Goal: Task Accomplishment & Management: Manage account settings

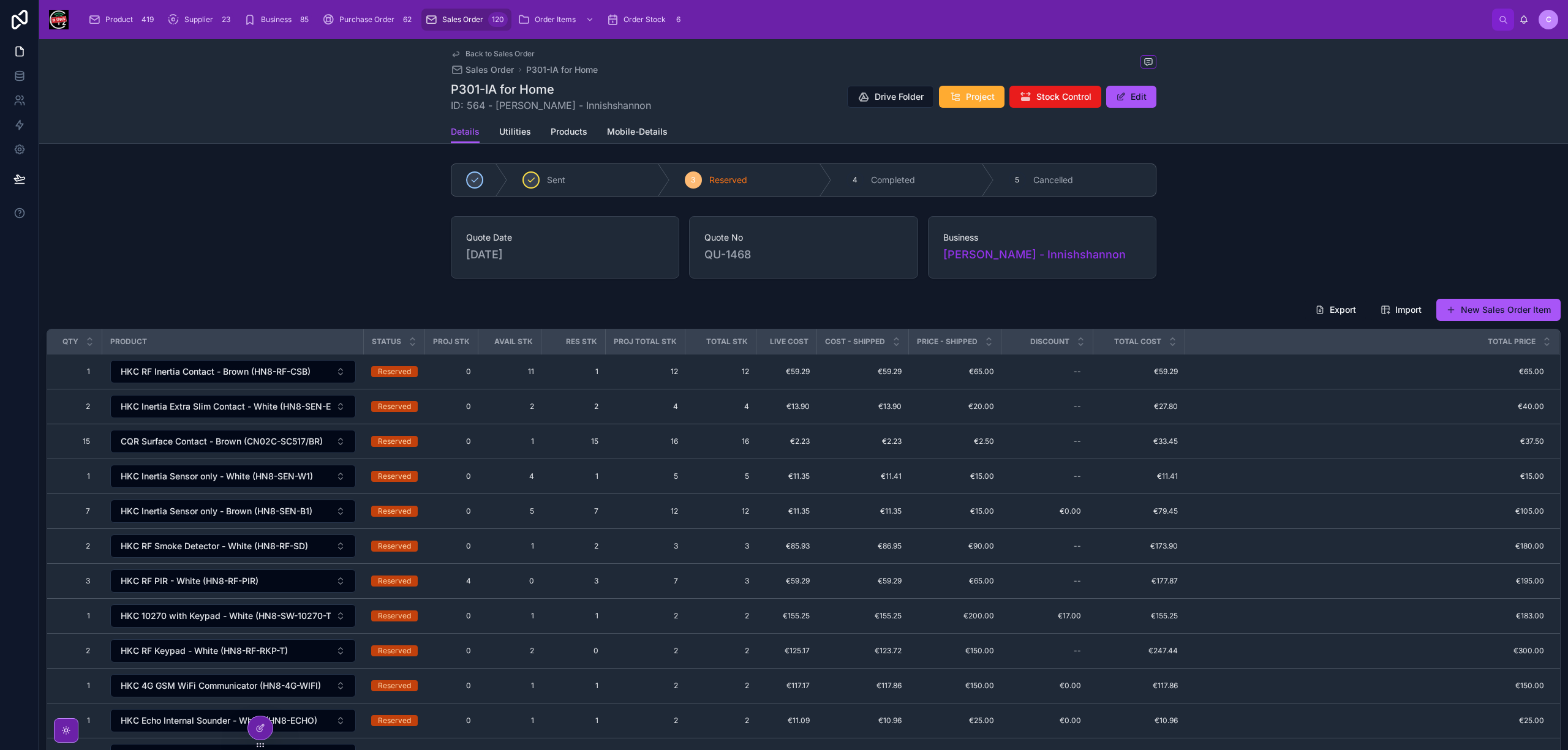
scroll to position [3, 0]
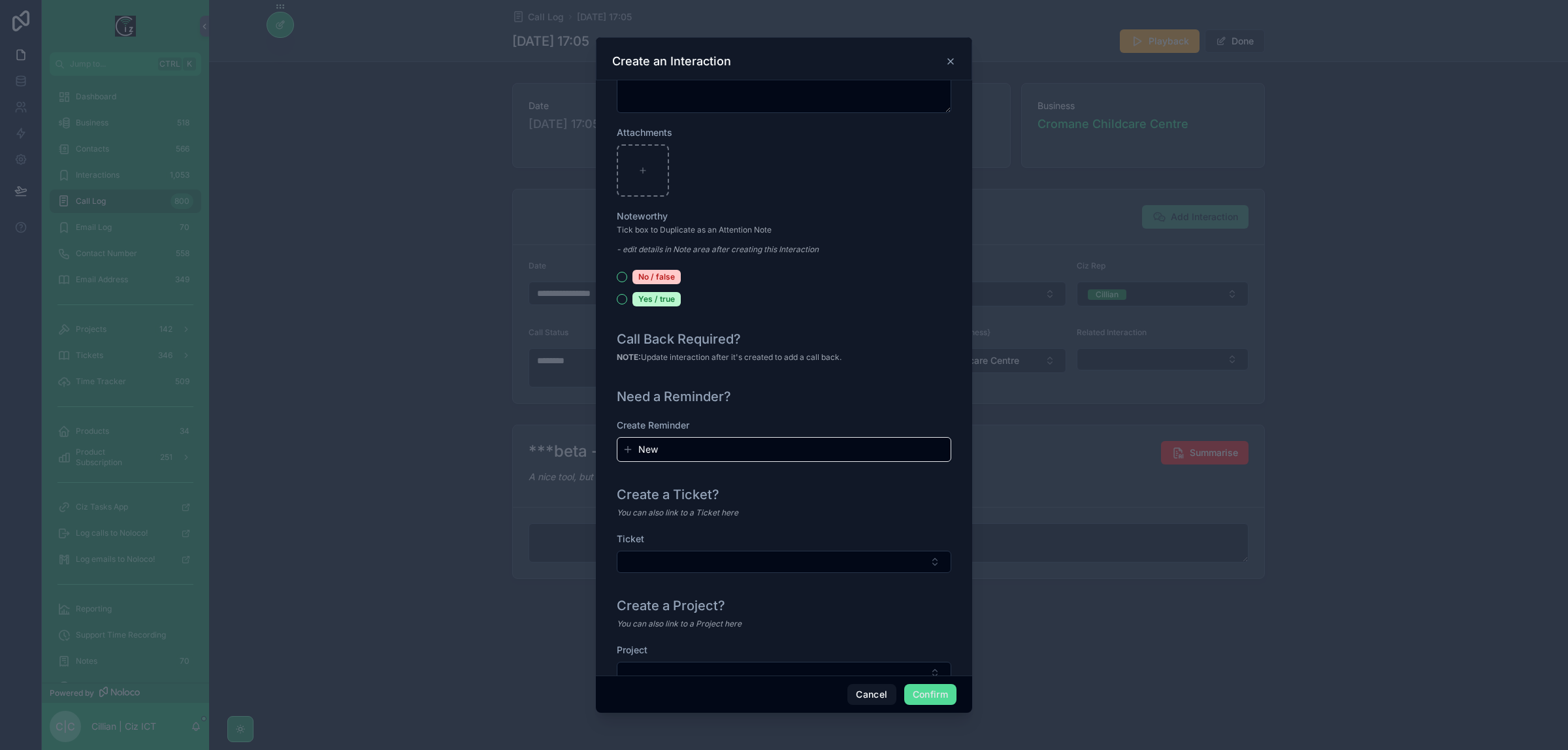
scroll to position [901, 0]
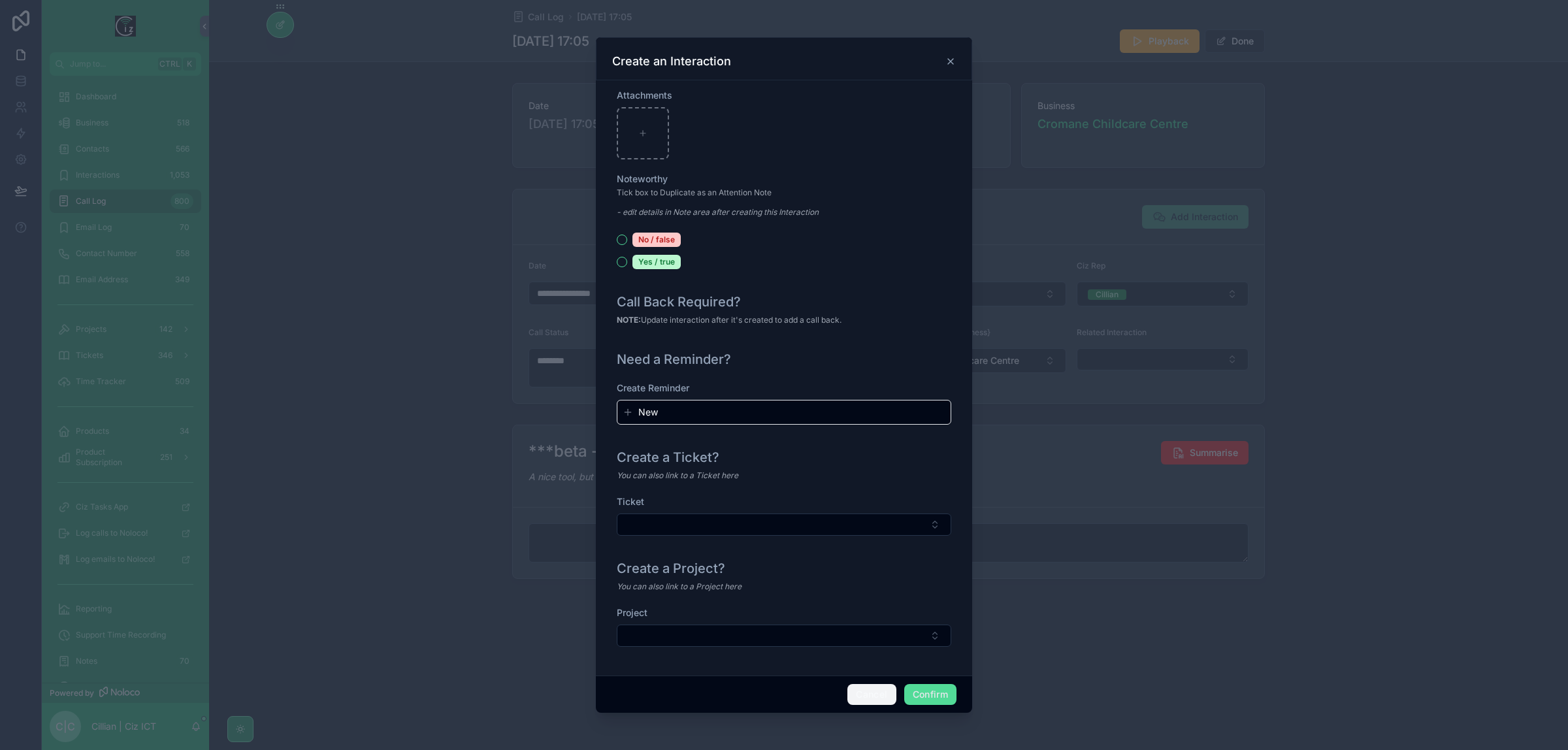
click at [876, 686] on button "Cancel" at bounding box center [871, 694] width 48 height 21
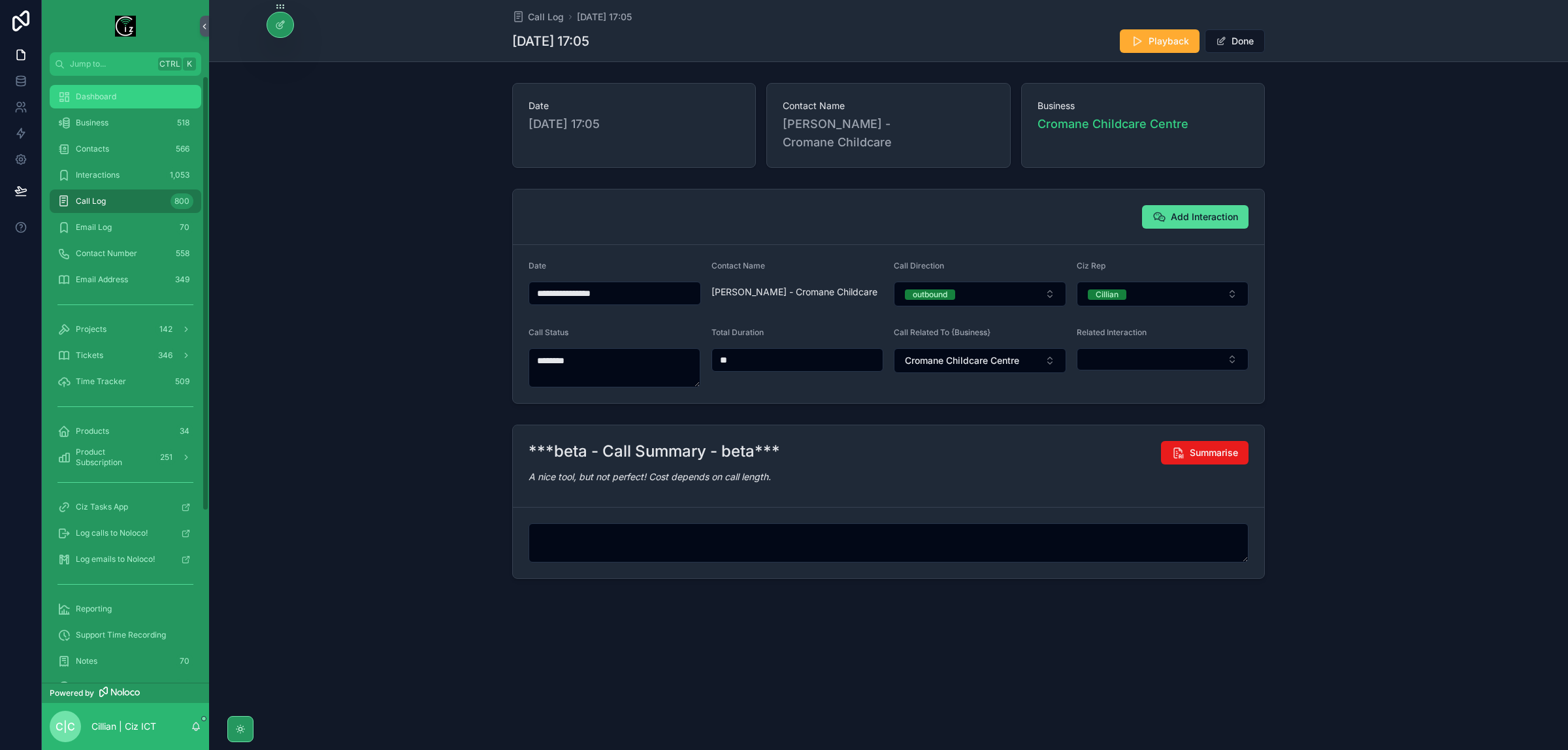
click at [83, 98] on span "Dashboard" at bounding box center [96, 97] width 41 height 11
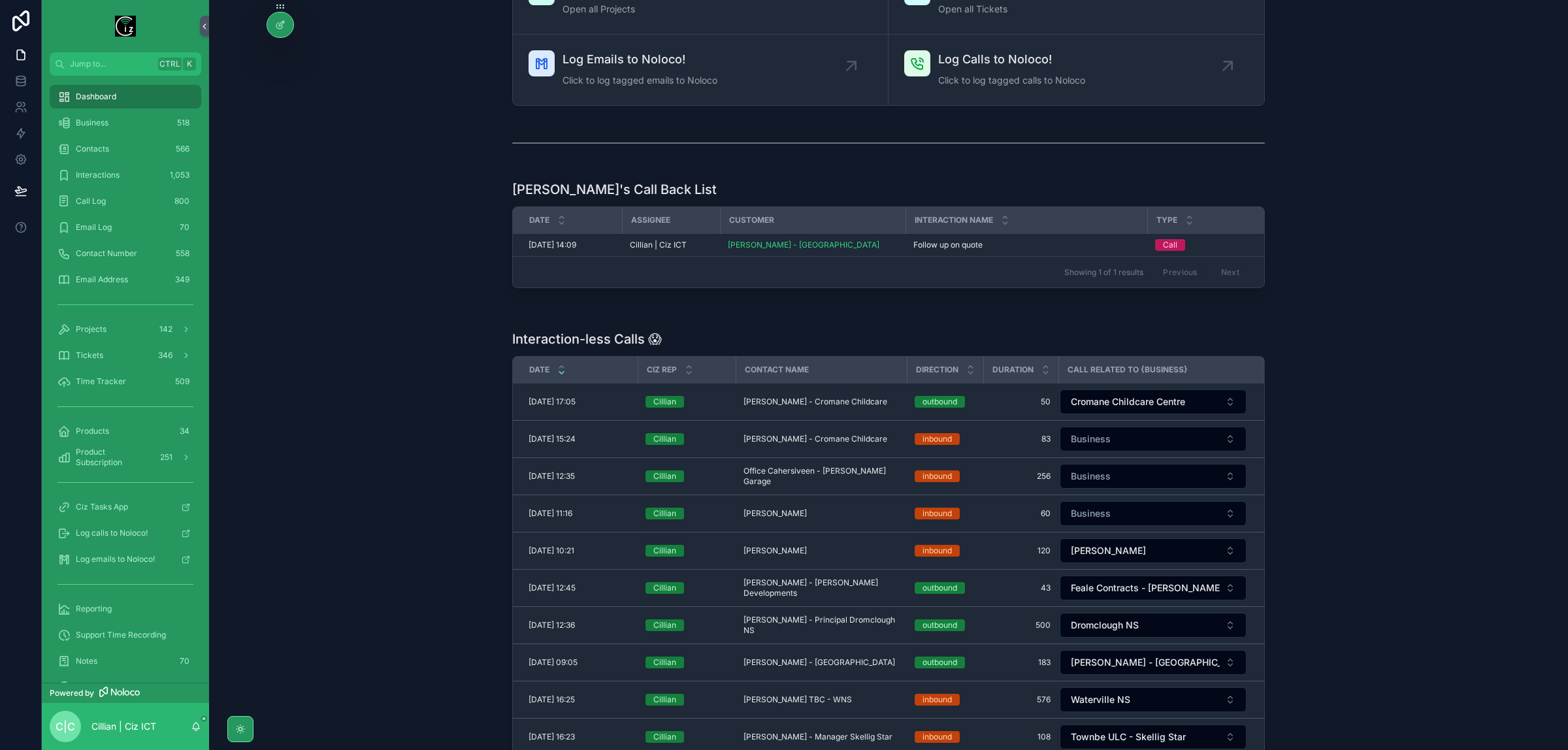
scroll to position [245, 0]
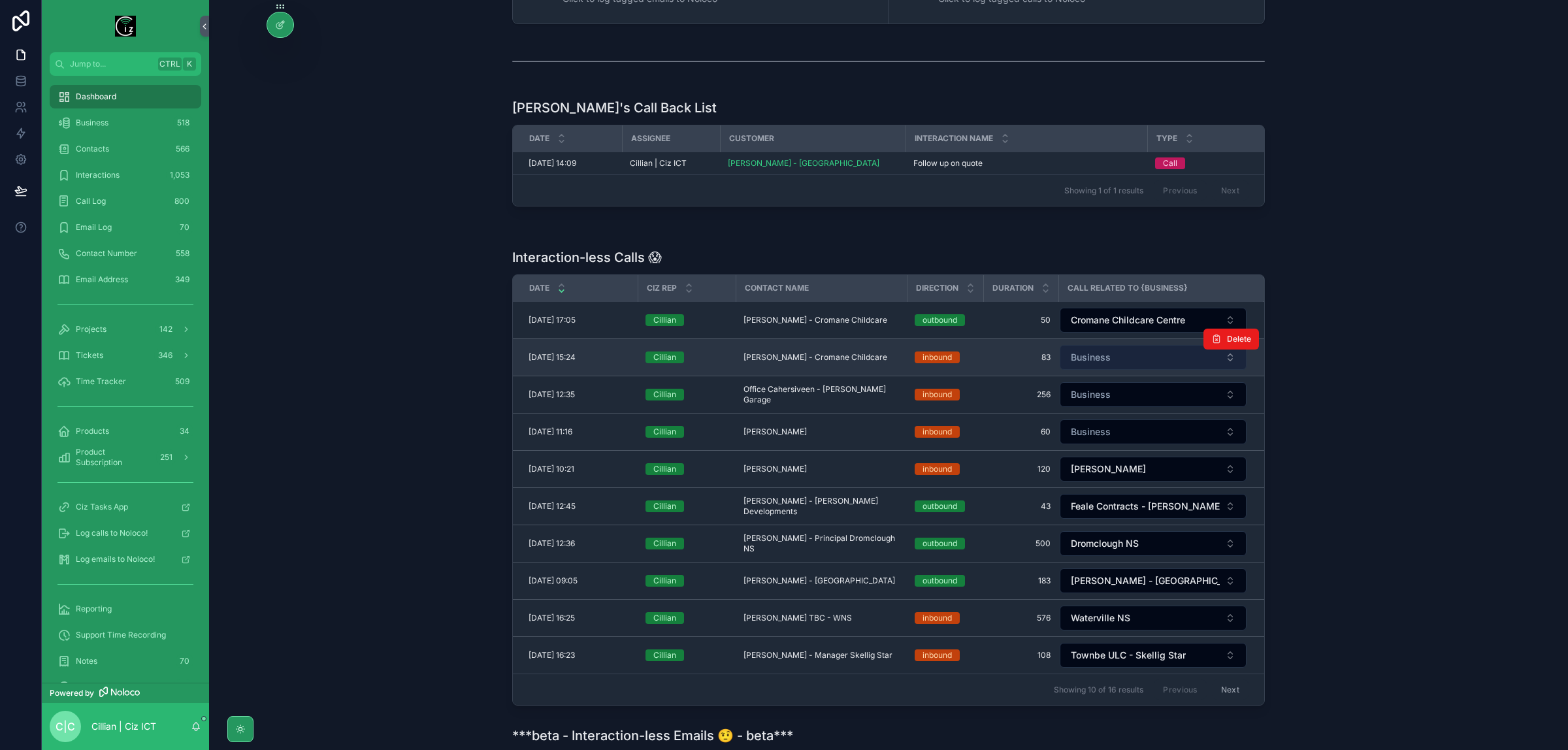
click at [1129, 370] on button "Business" at bounding box center [1153, 357] width 187 height 24
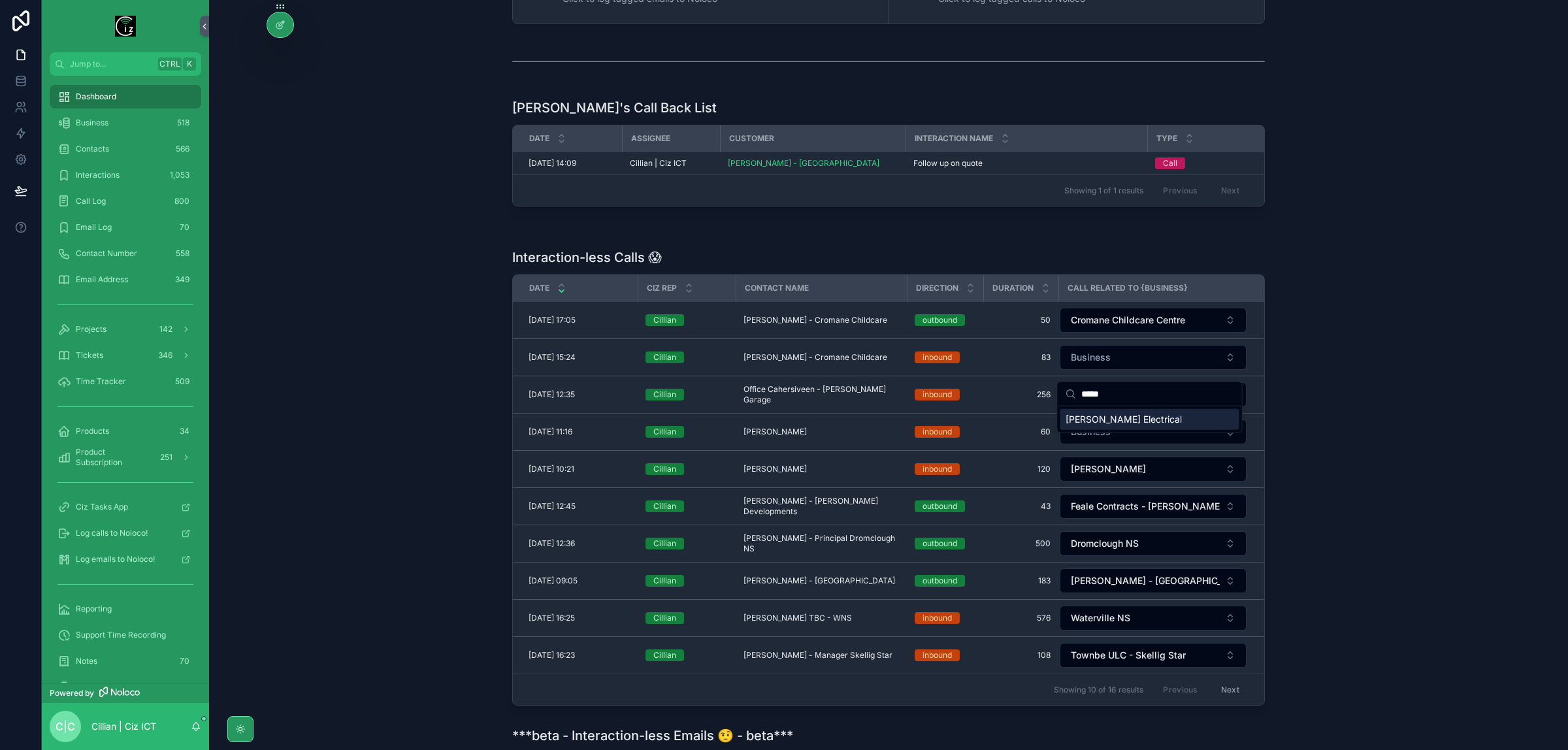
type input "*****"
click at [1171, 417] on div "[PERSON_NAME] Electrical" at bounding box center [1150, 419] width 179 height 21
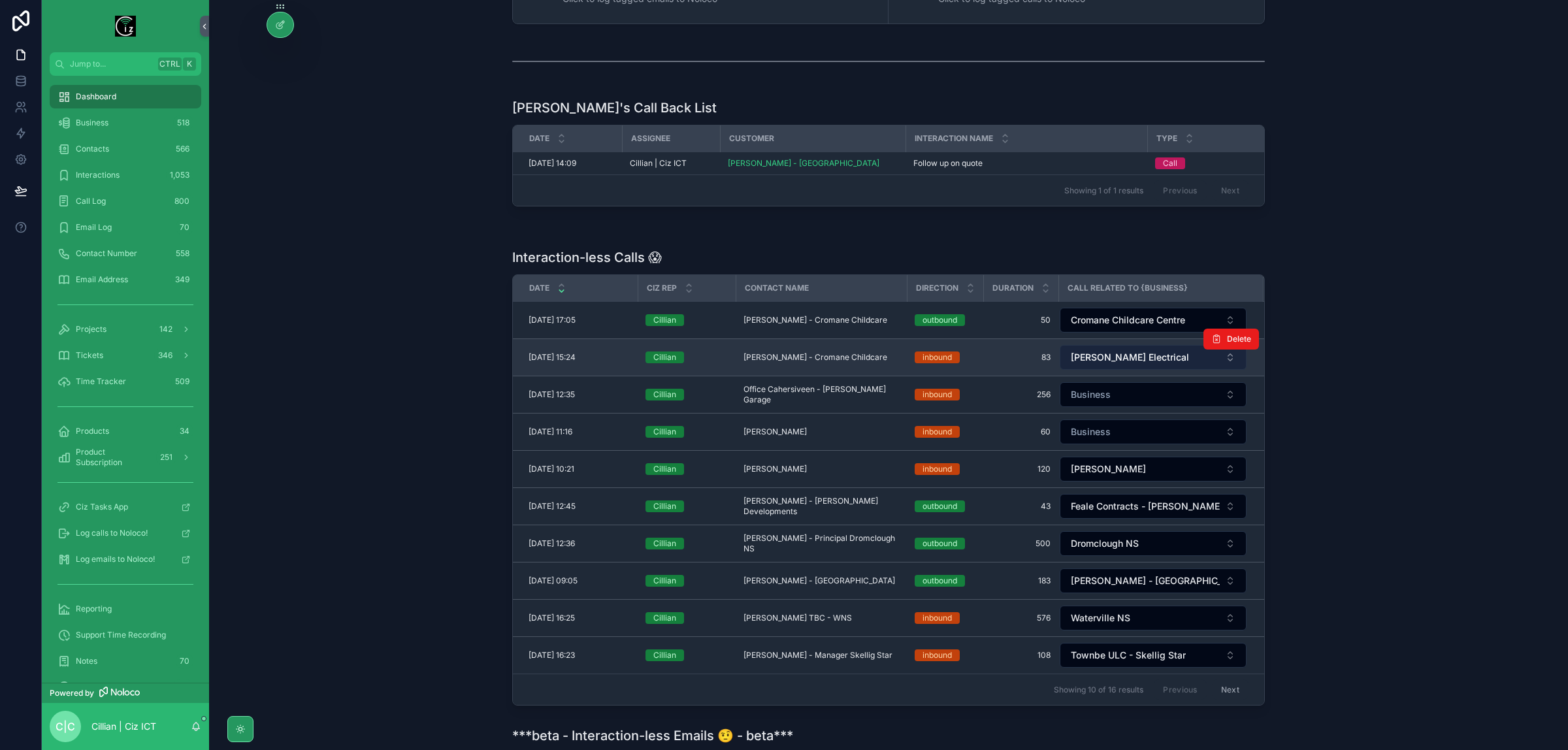
click at [1161, 360] on span "[PERSON_NAME] Electrical" at bounding box center [1130, 357] width 119 height 13
type input "****"
click at [1162, 360] on span "[PERSON_NAME] Electrical" at bounding box center [1130, 357] width 119 height 13
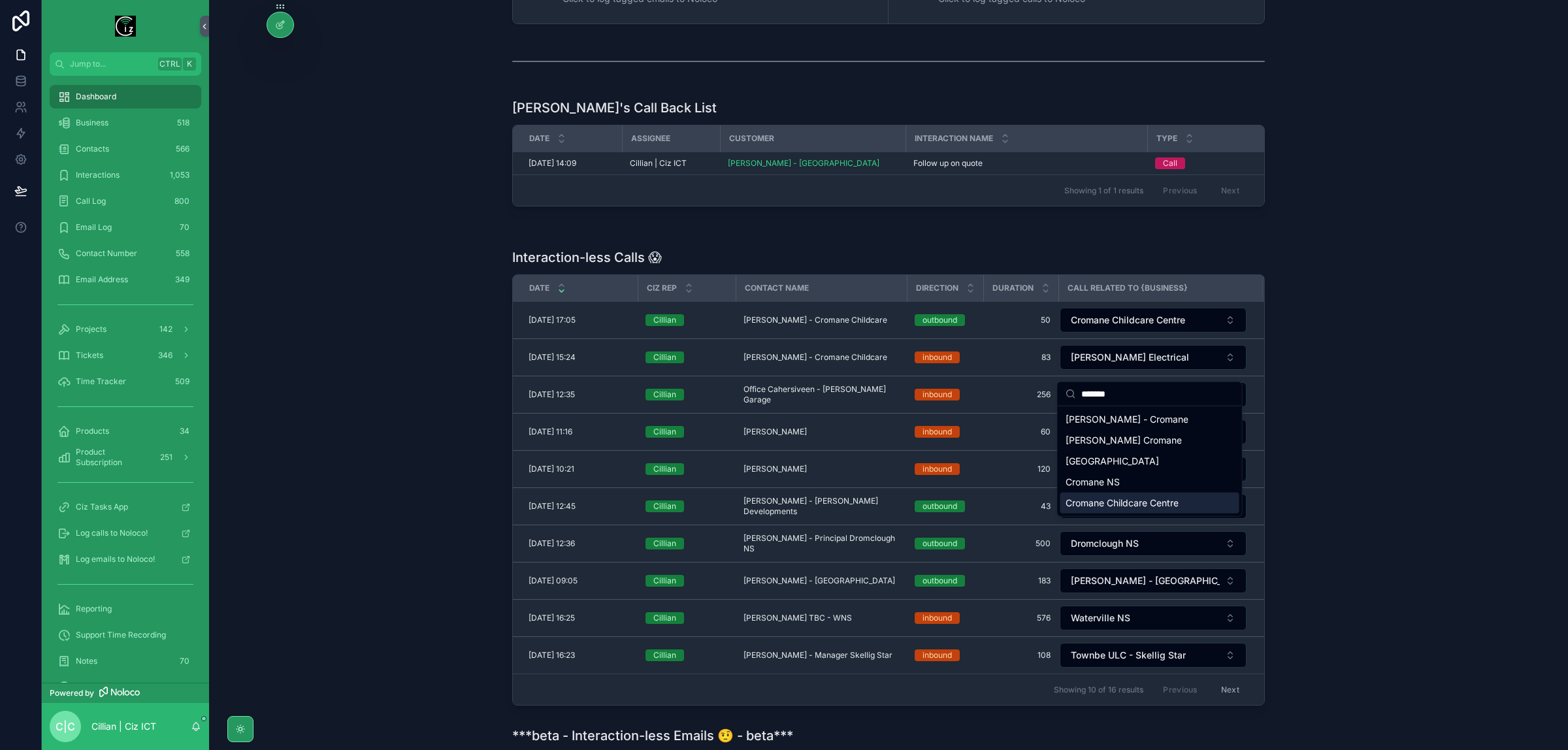
type input "*******"
click at [1157, 505] on span "Cromane Childcare Centre" at bounding box center [1122, 503] width 113 height 13
click at [0, 0] on span "Delete" at bounding box center [0, 0] width 0 height 0
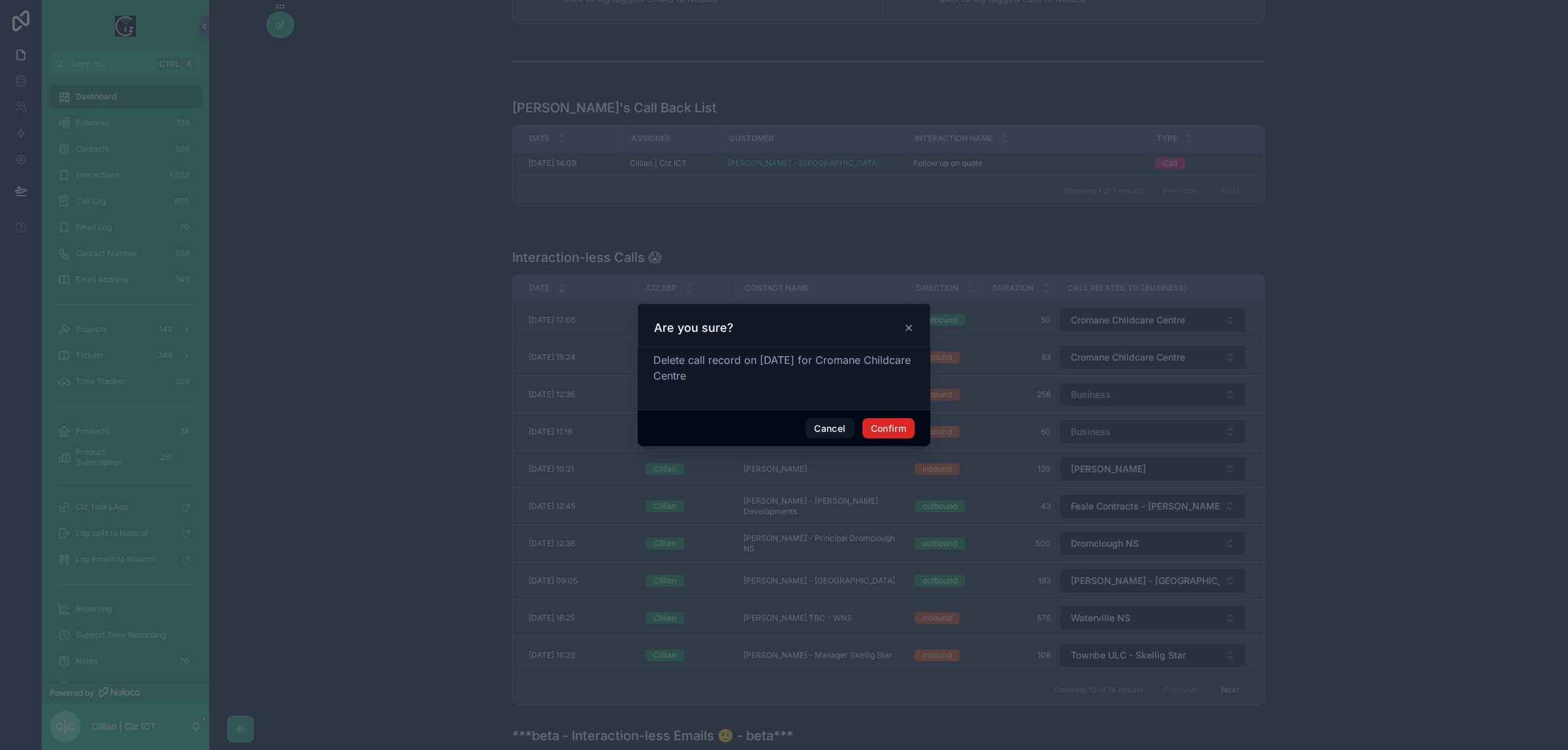
click at [899, 429] on button "Confirm" at bounding box center [889, 428] width 53 height 21
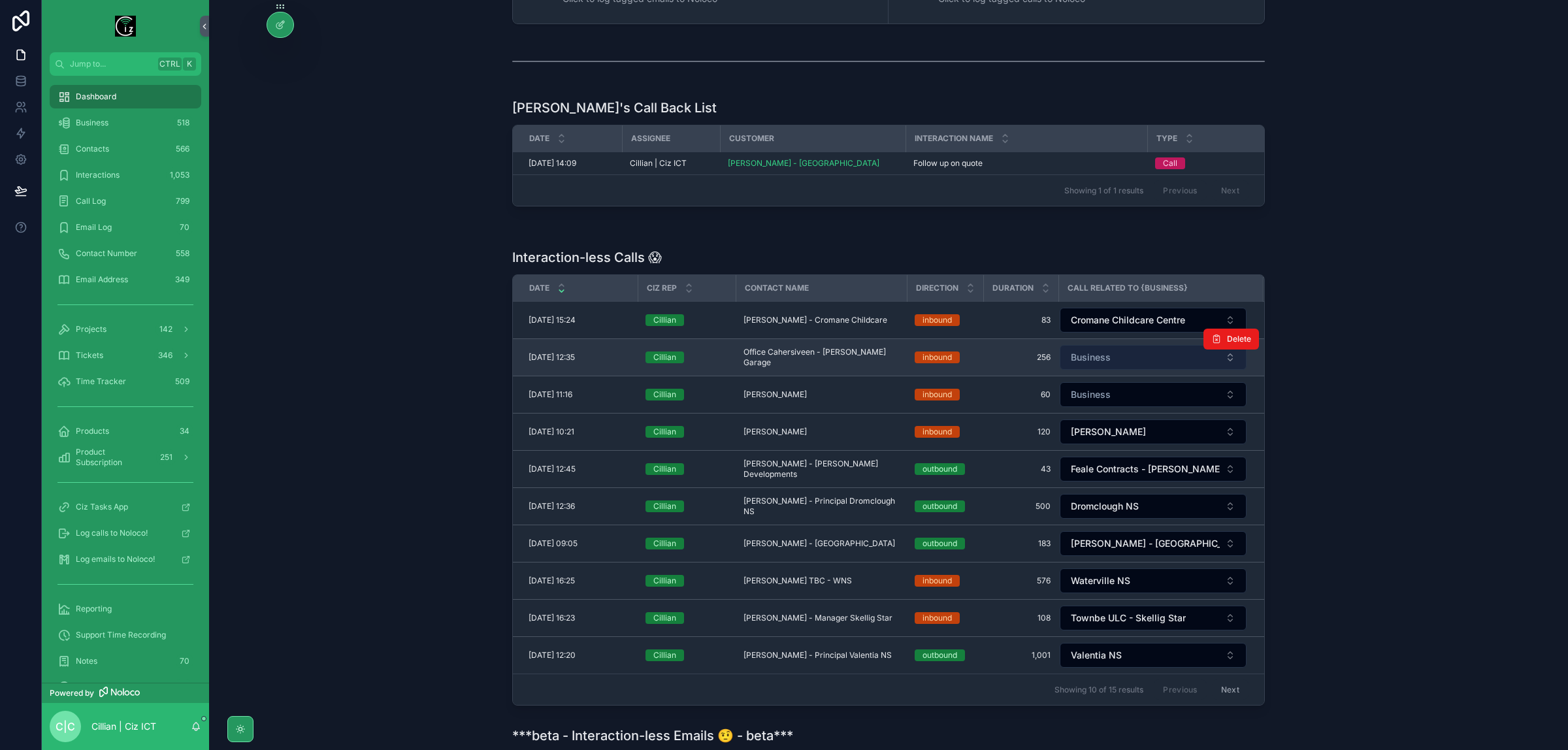
click at [1159, 360] on button "Business" at bounding box center [1153, 357] width 187 height 24
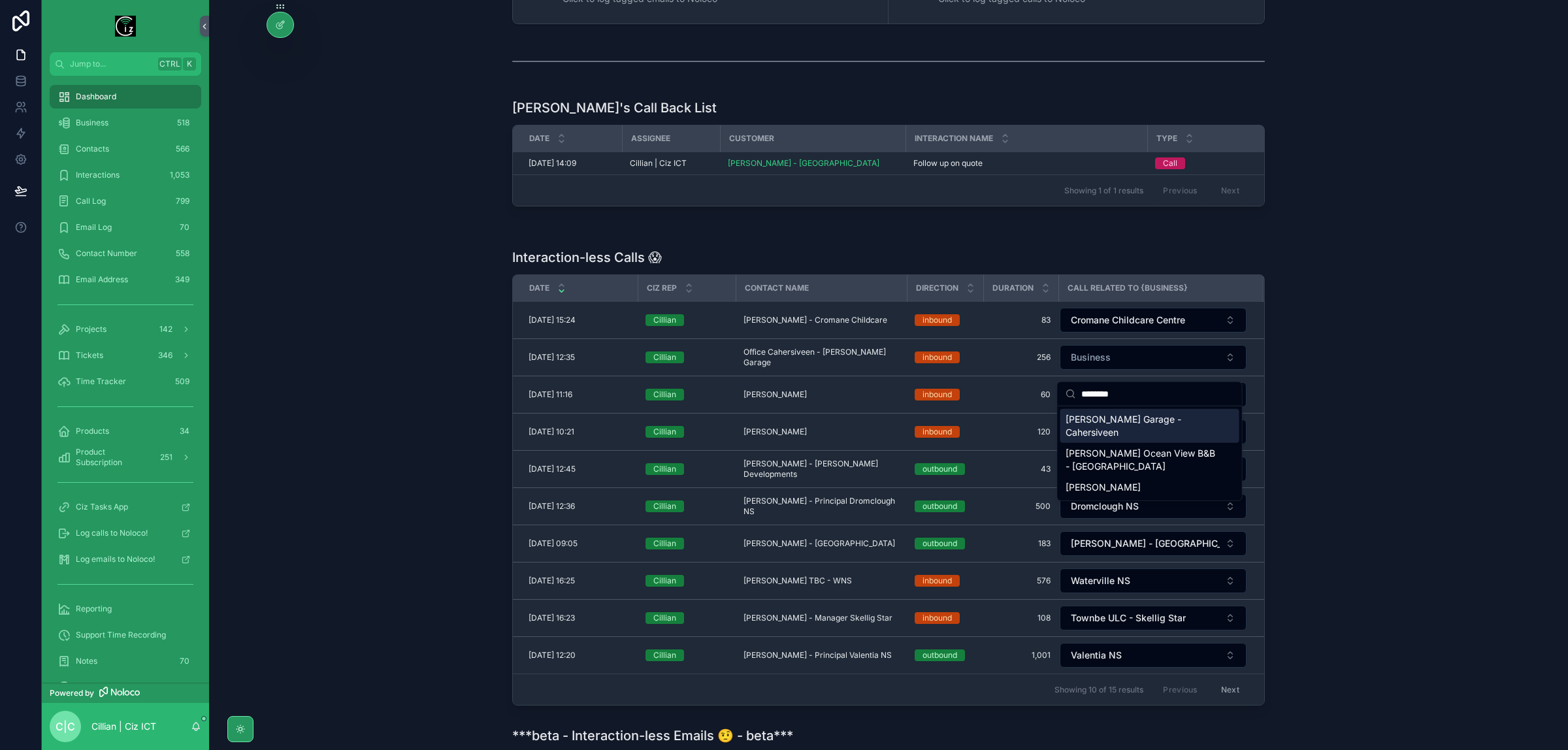
type input "********"
click at [1159, 419] on span "[PERSON_NAME] Garage - Cahersiveen" at bounding box center [1142, 426] width 153 height 26
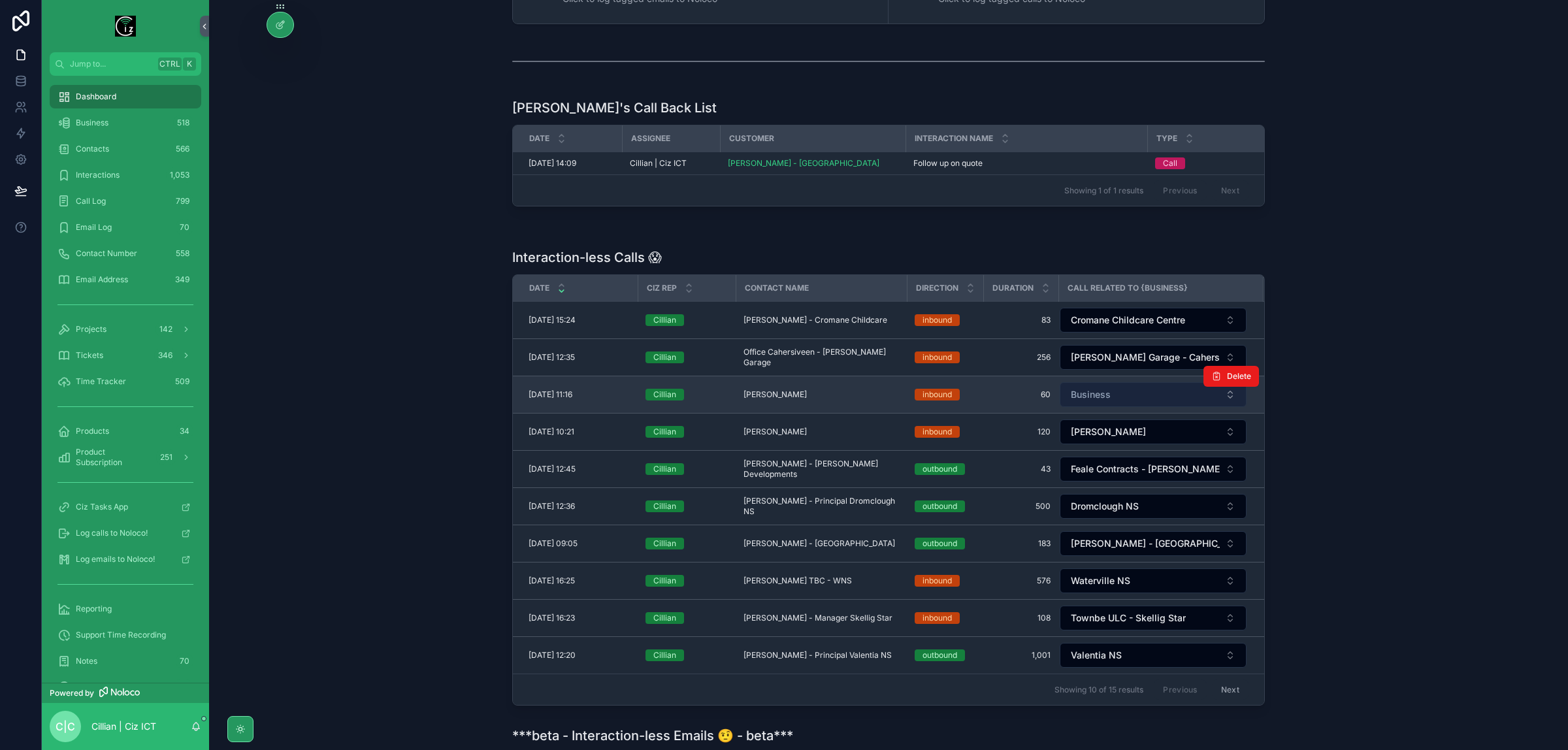
click at [1157, 404] on button "Business" at bounding box center [1153, 394] width 187 height 24
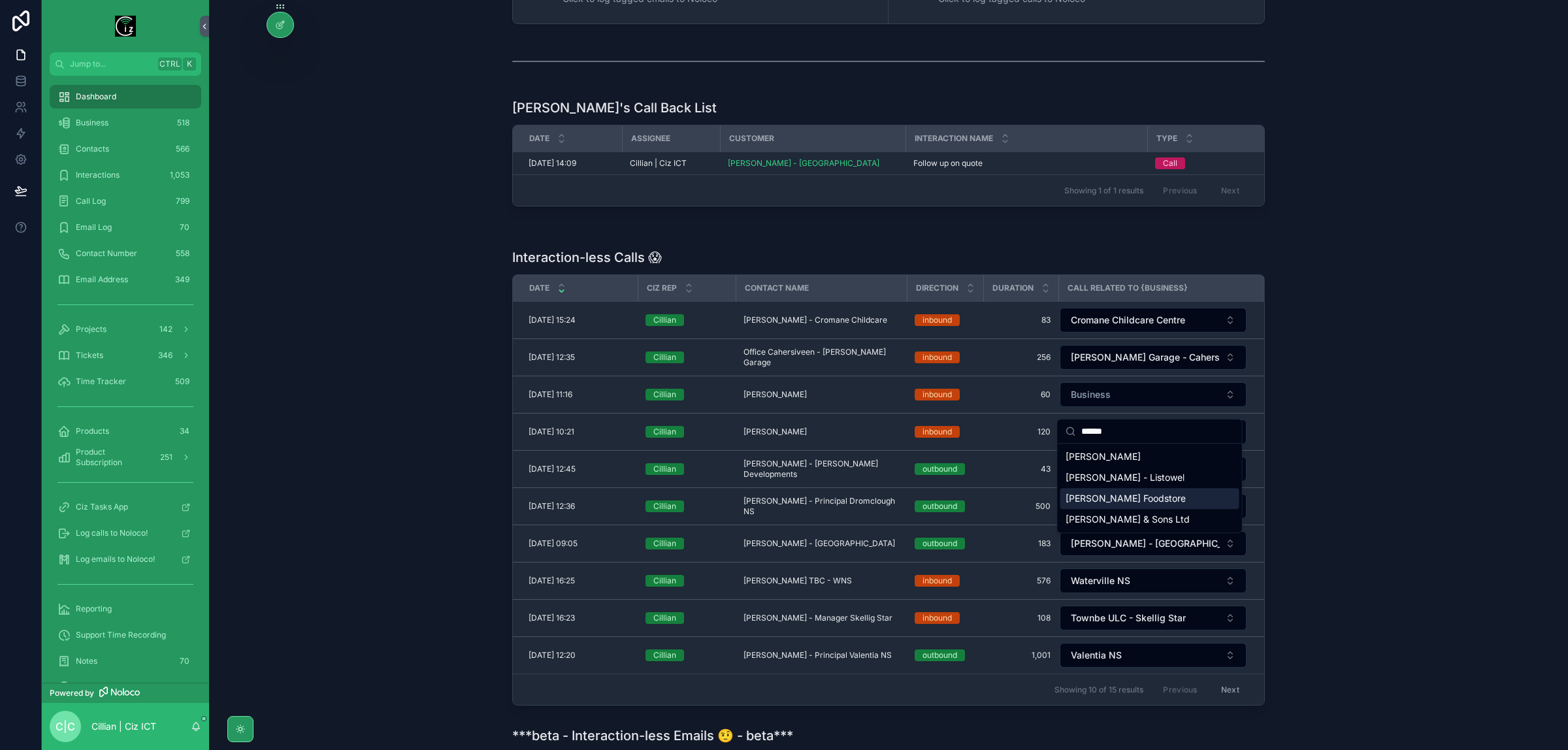
type input "******"
click at [1171, 494] on span "Nicholas Browne Foodstore" at bounding box center [1126, 498] width 120 height 13
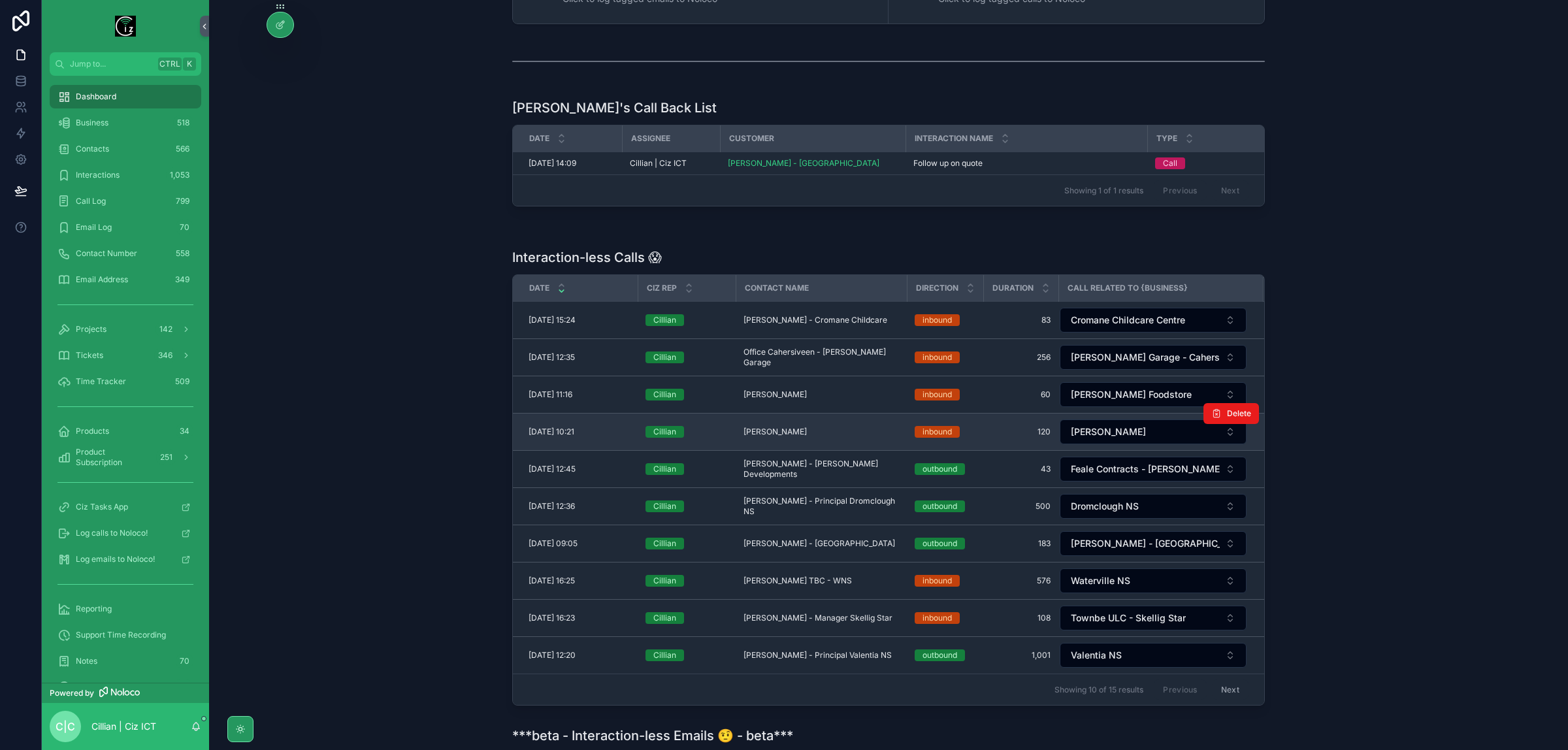
click at [775, 438] on span "Edward Corcoran - Tullig" at bounding box center [775, 432] width 63 height 11
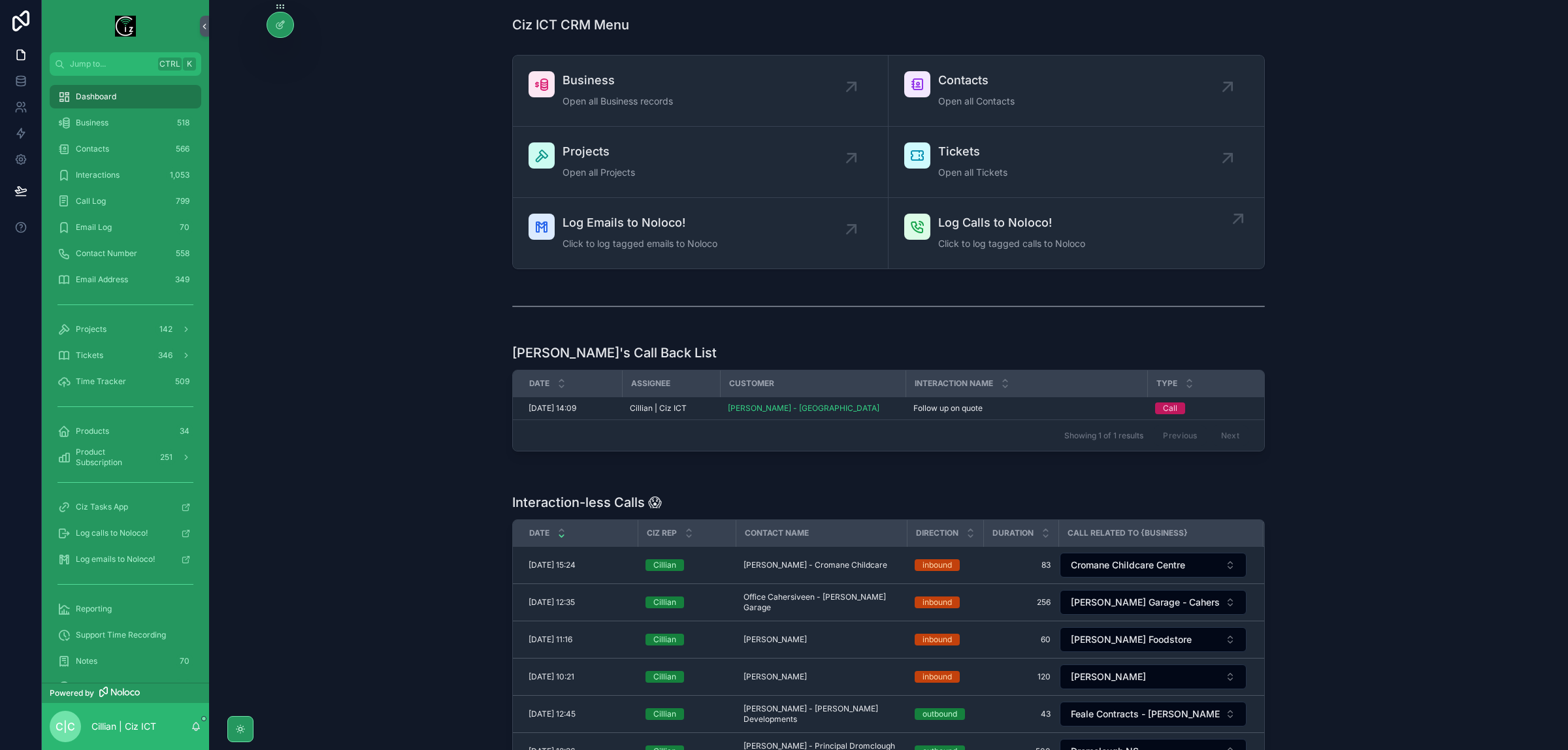
click at [1033, 236] on div "Log Calls to Noloco! Click to log tagged calls to Noloco" at bounding box center [1012, 233] width 147 height 39
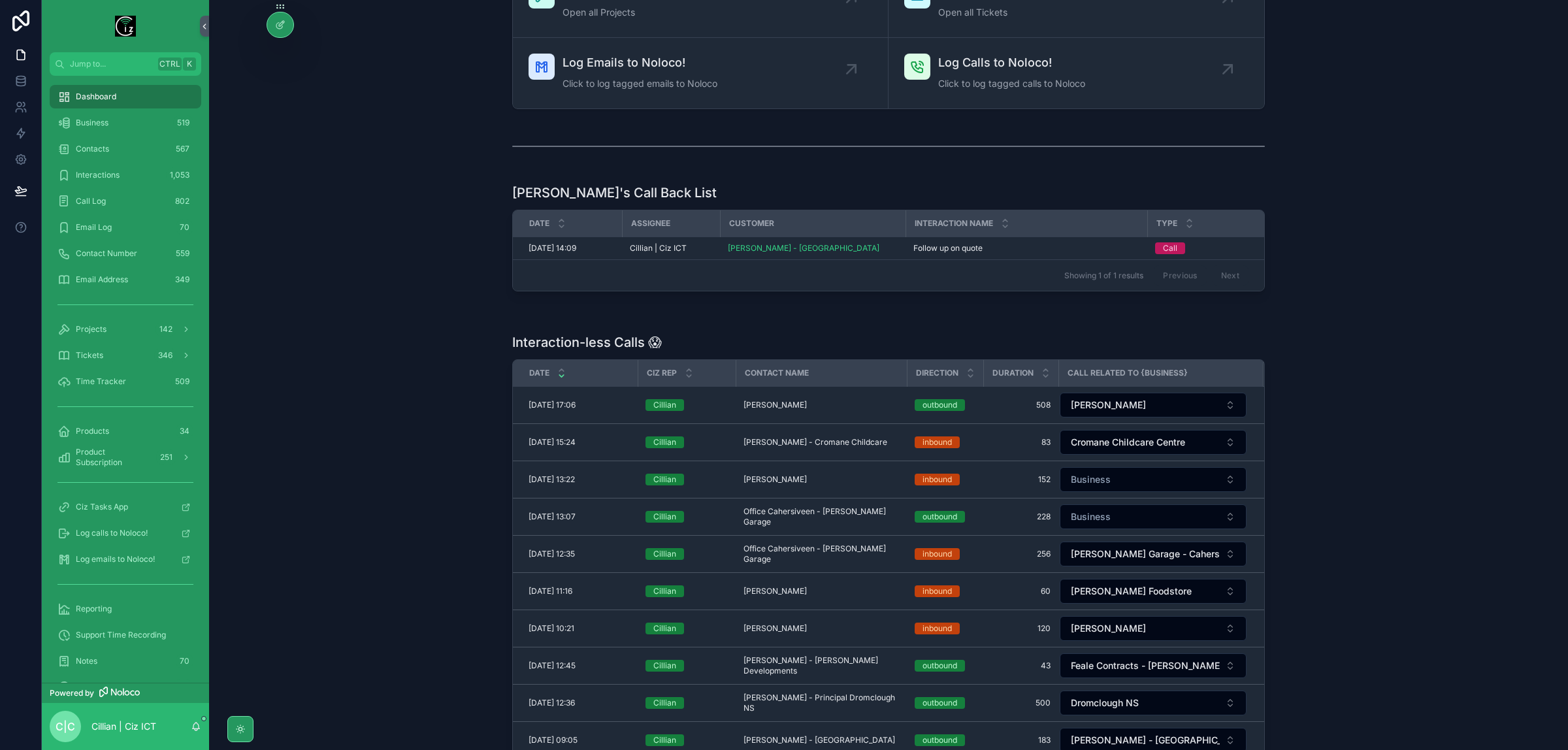
scroll to position [163, 0]
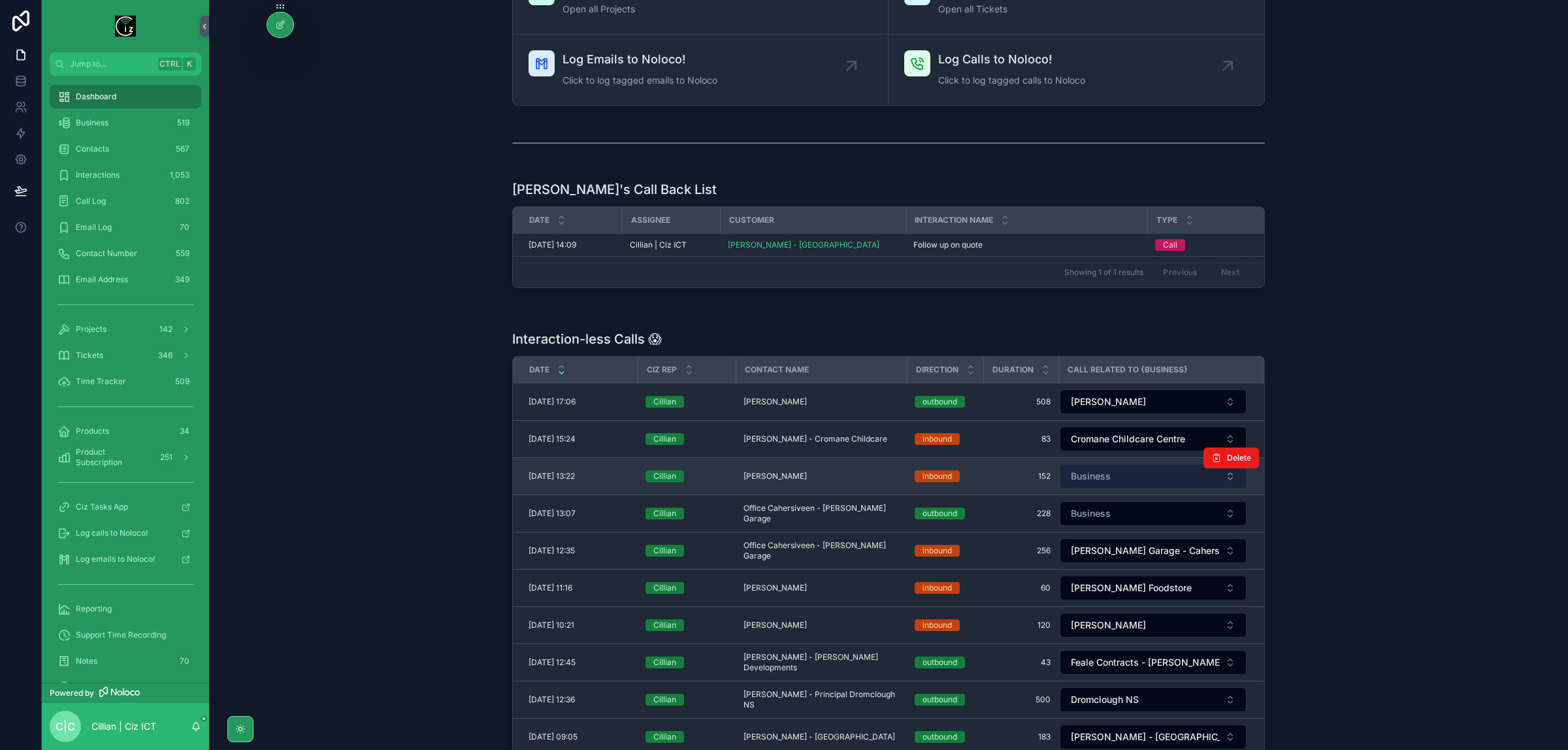
click at [1130, 485] on button "Business" at bounding box center [1153, 476] width 187 height 24
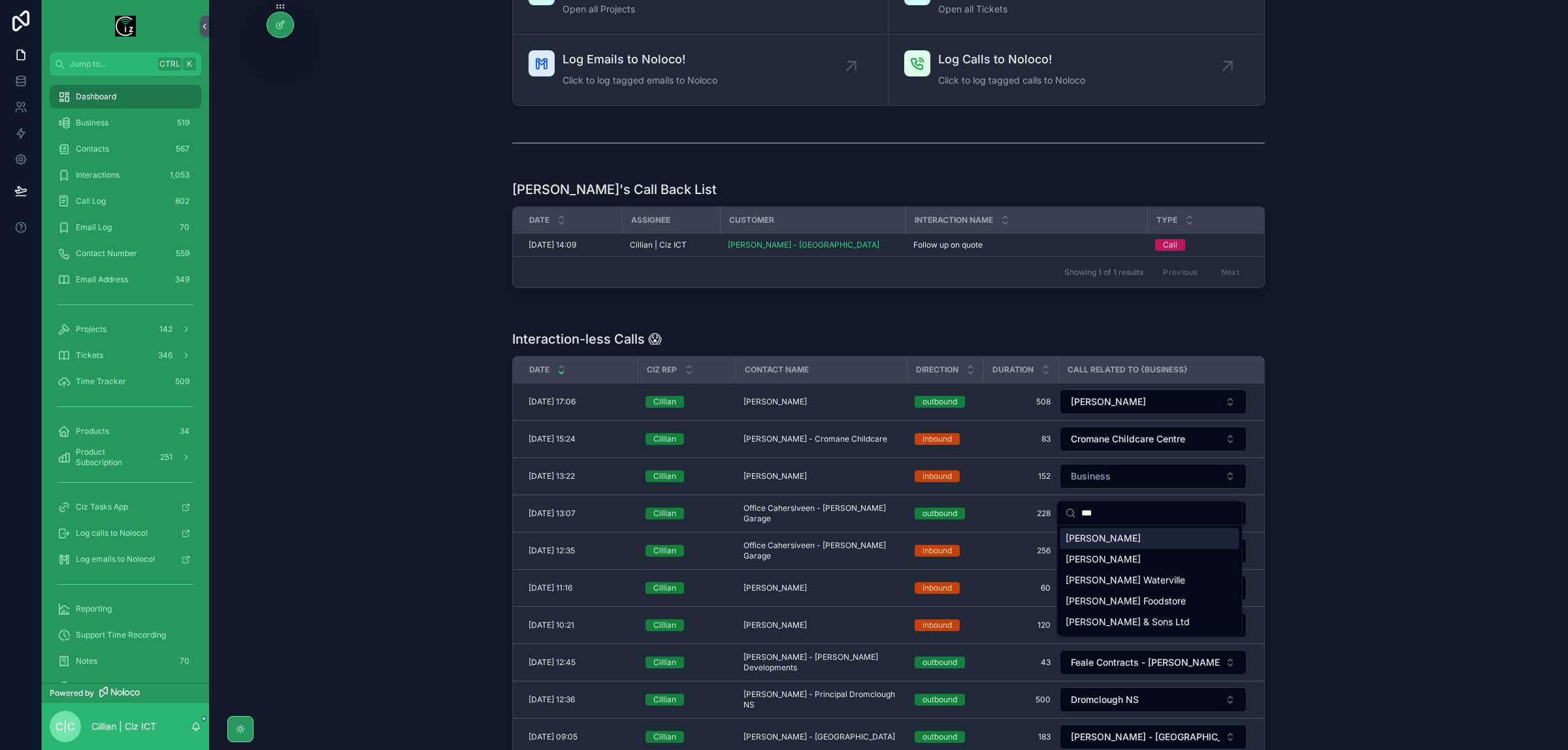
type input "***"
click at [1134, 538] on span "Nichuan Ahmed - Lusk" at bounding box center [1103, 538] width 75 height 13
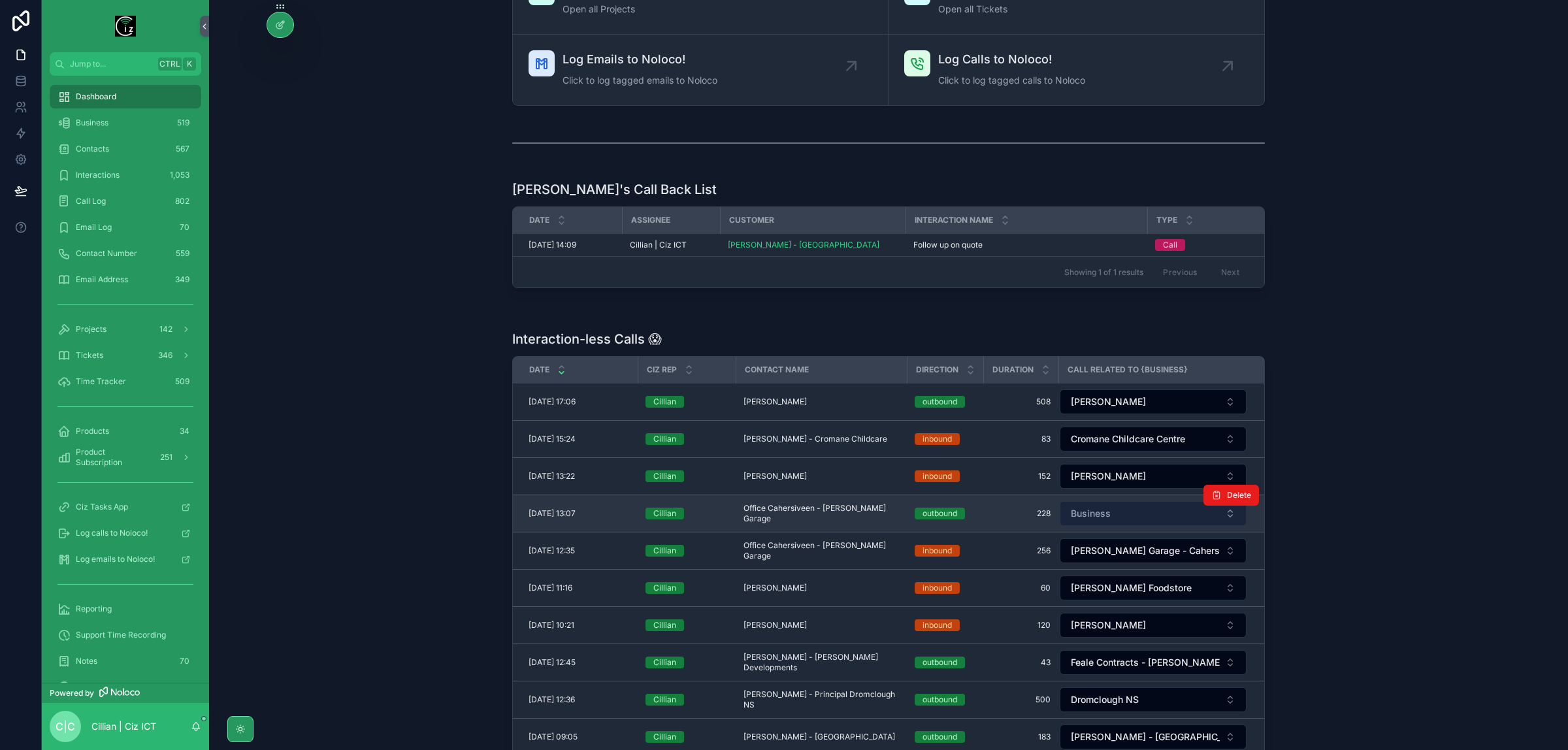
click at [1121, 526] on button "Business" at bounding box center [1153, 513] width 187 height 24
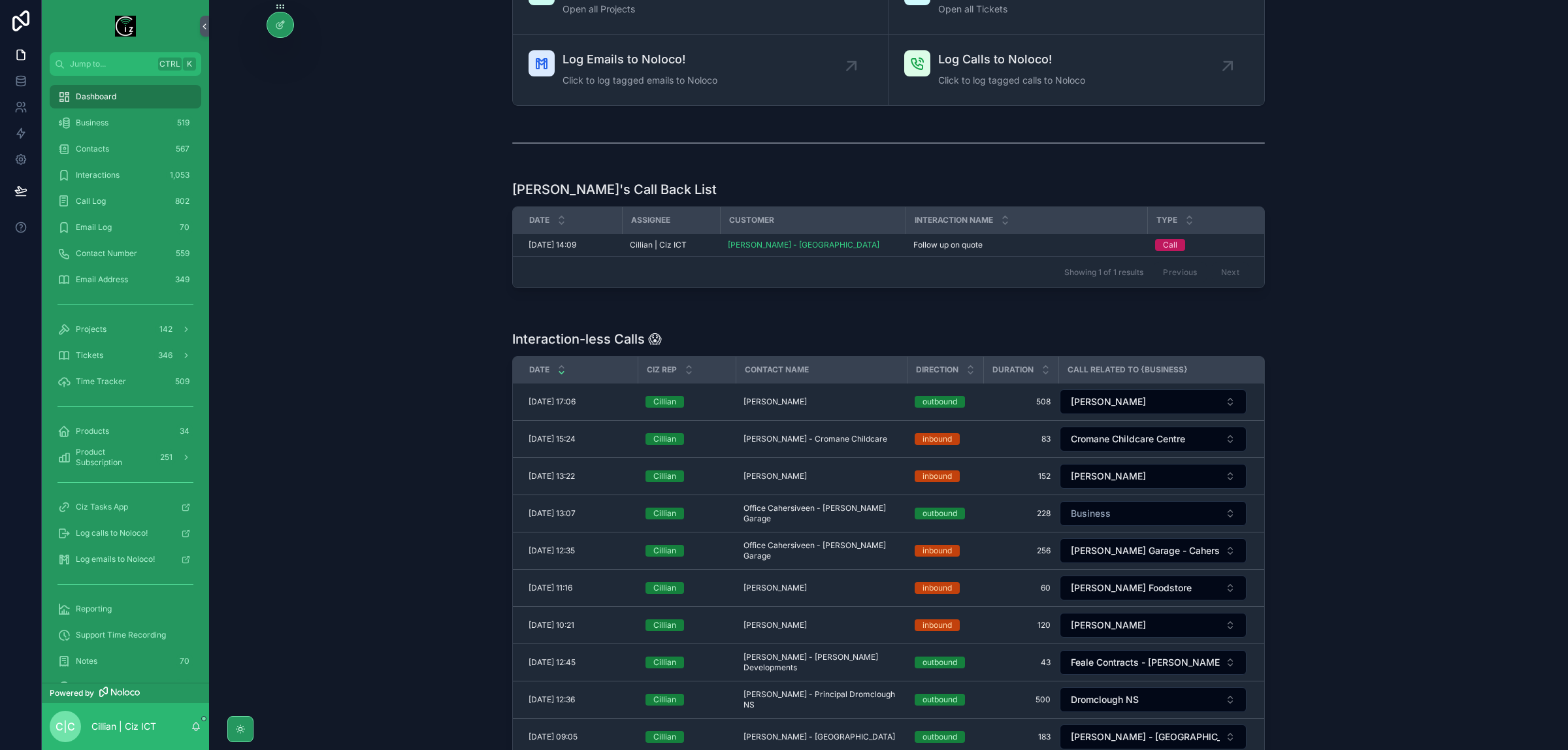
click at [1121, 526] on button "Business" at bounding box center [1153, 513] width 187 height 24
type input "*****"
click at [1138, 573] on span "[PERSON_NAME] Garage - Cahersiveen" at bounding box center [1142, 582] width 153 height 26
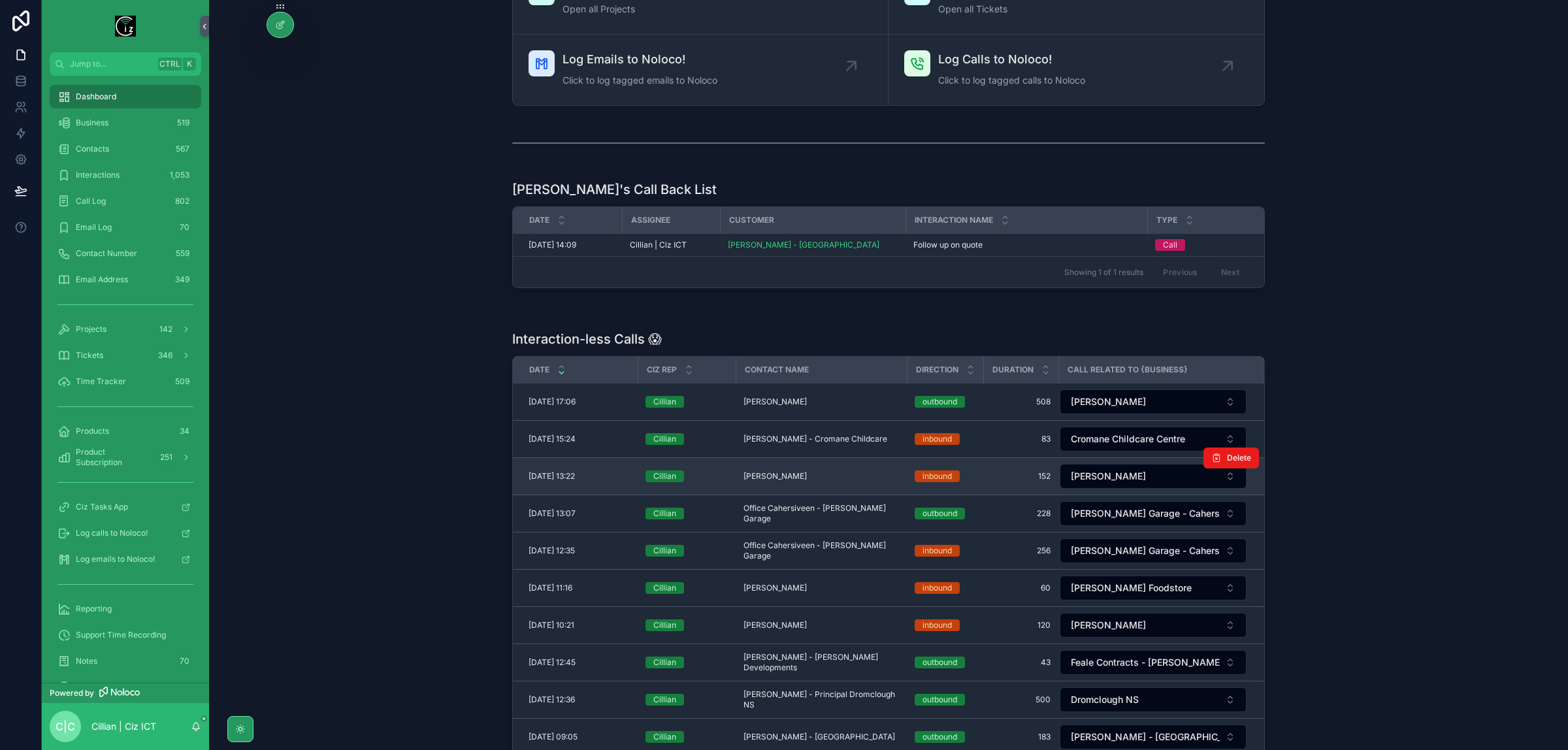
click at [807, 482] on span "Nichuan Ahmed - Lusk" at bounding box center [775, 476] width 63 height 11
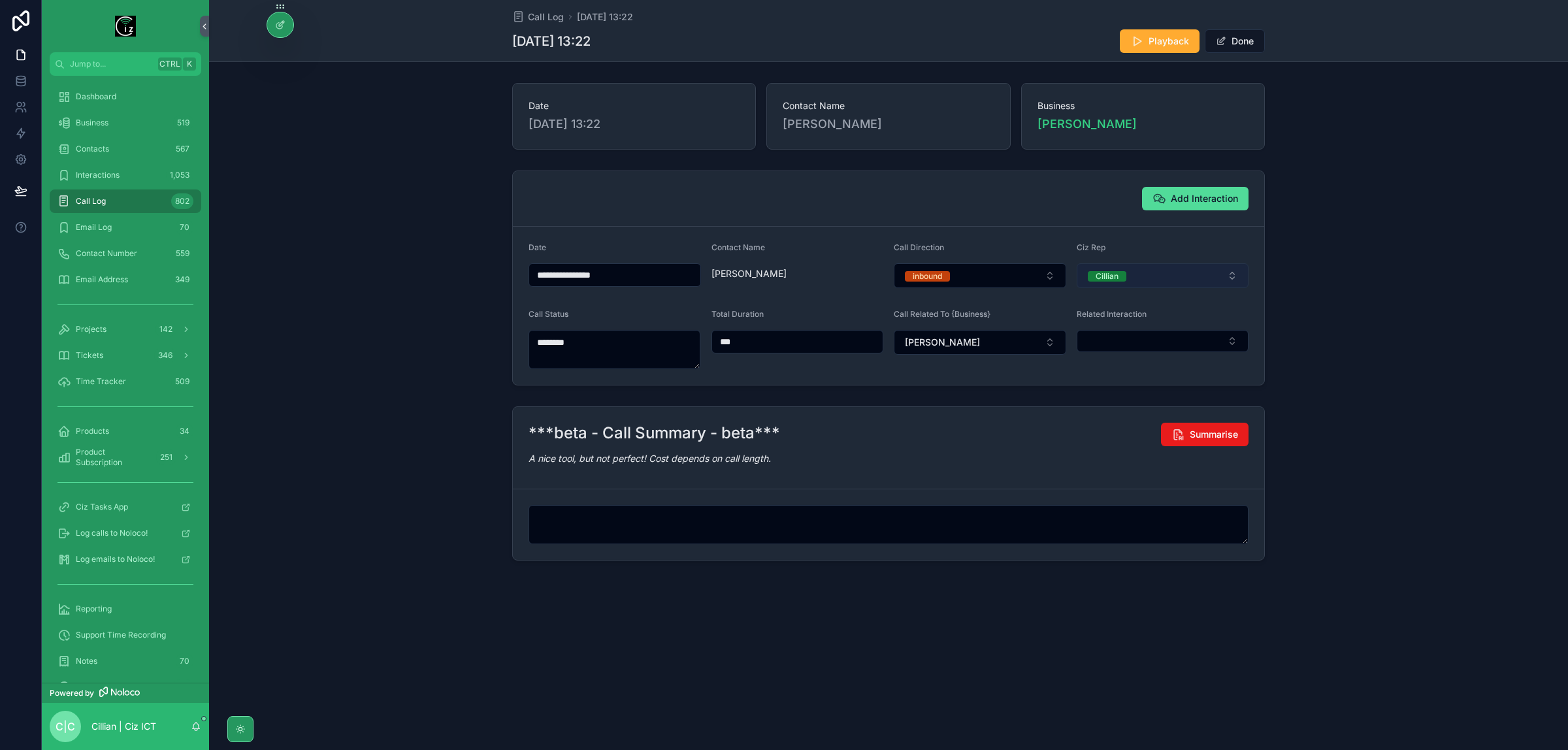
click at [1170, 275] on button "Cillian" at bounding box center [1163, 275] width 172 height 24
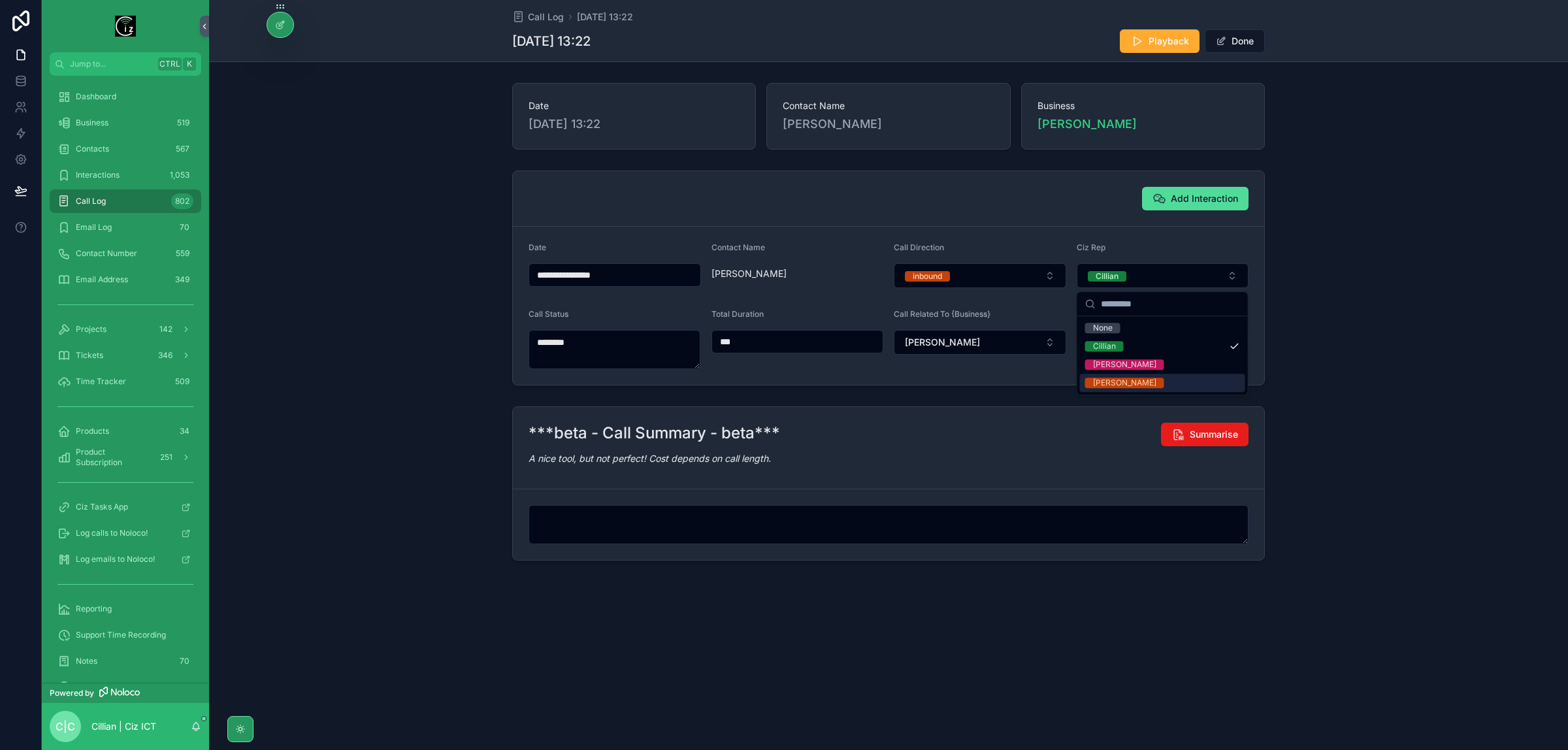
click at [1121, 381] on span "Lynne" at bounding box center [1124, 383] width 79 height 11
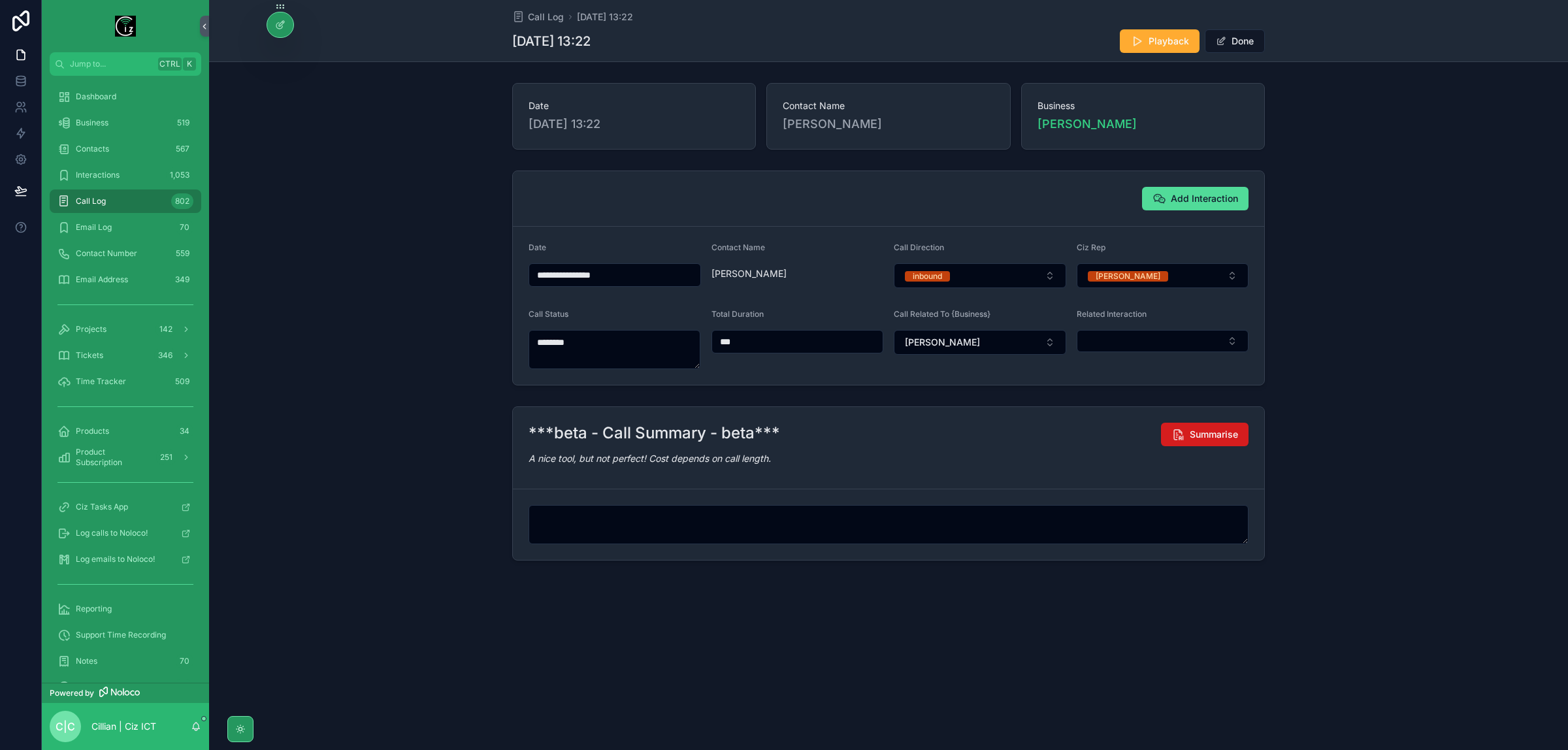
click at [1216, 437] on span "Summarise" at bounding box center [1214, 434] width 48 height 13
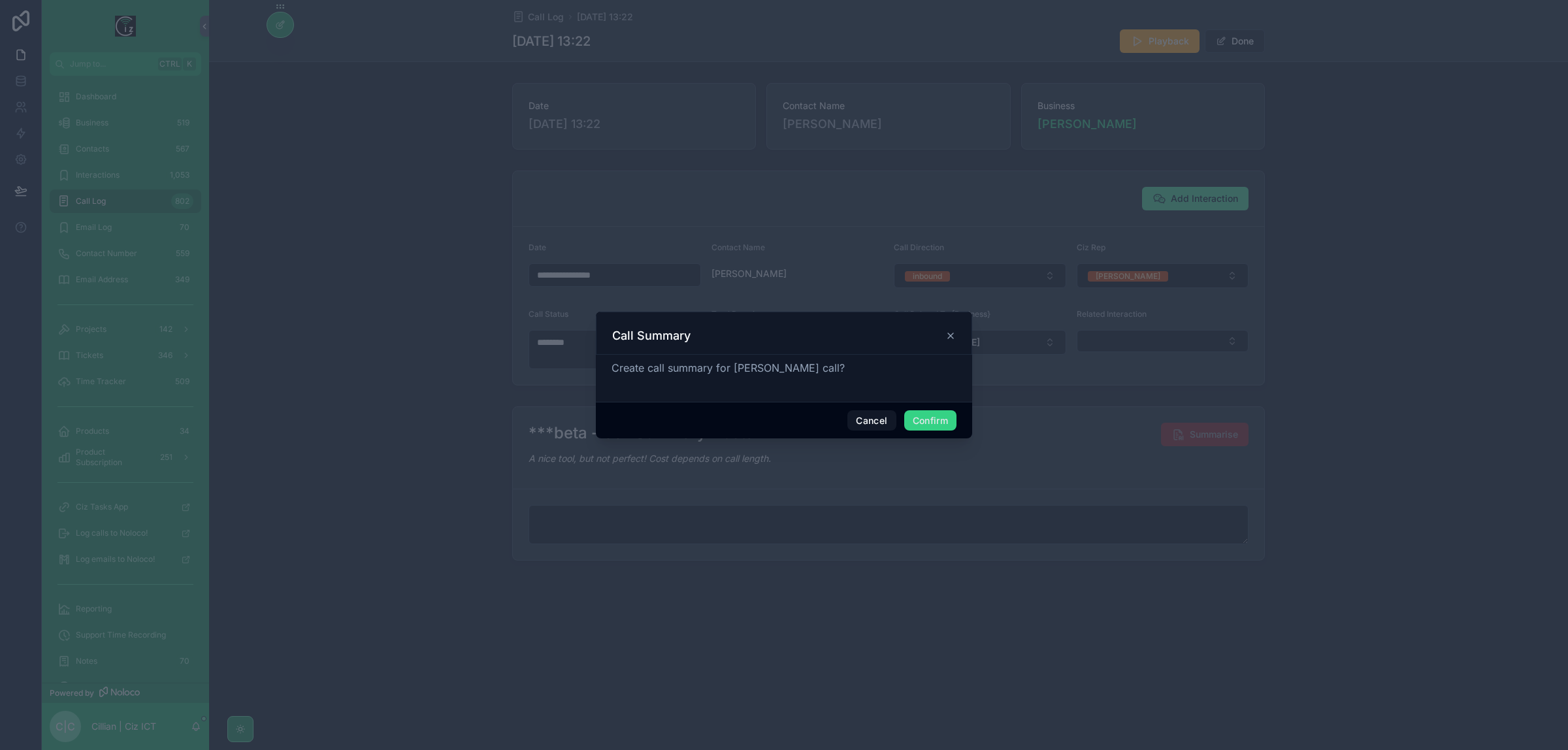
click at [933, 426] on button "Confirm" at bounding box center [930, 420] width 53 height 21
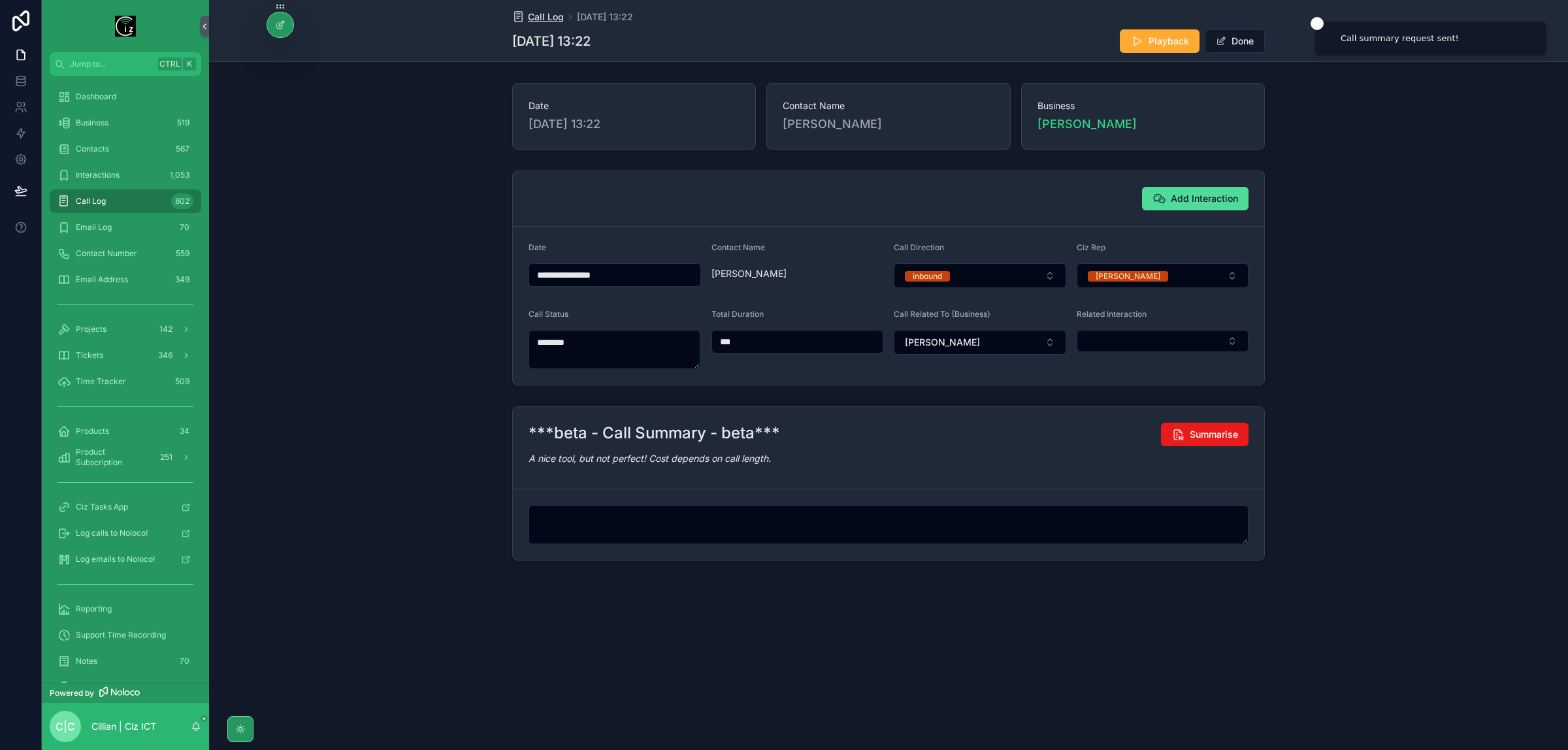
click at [551, 14] on span "Call Log" at bounding box center [546, 17] width 36 height 13
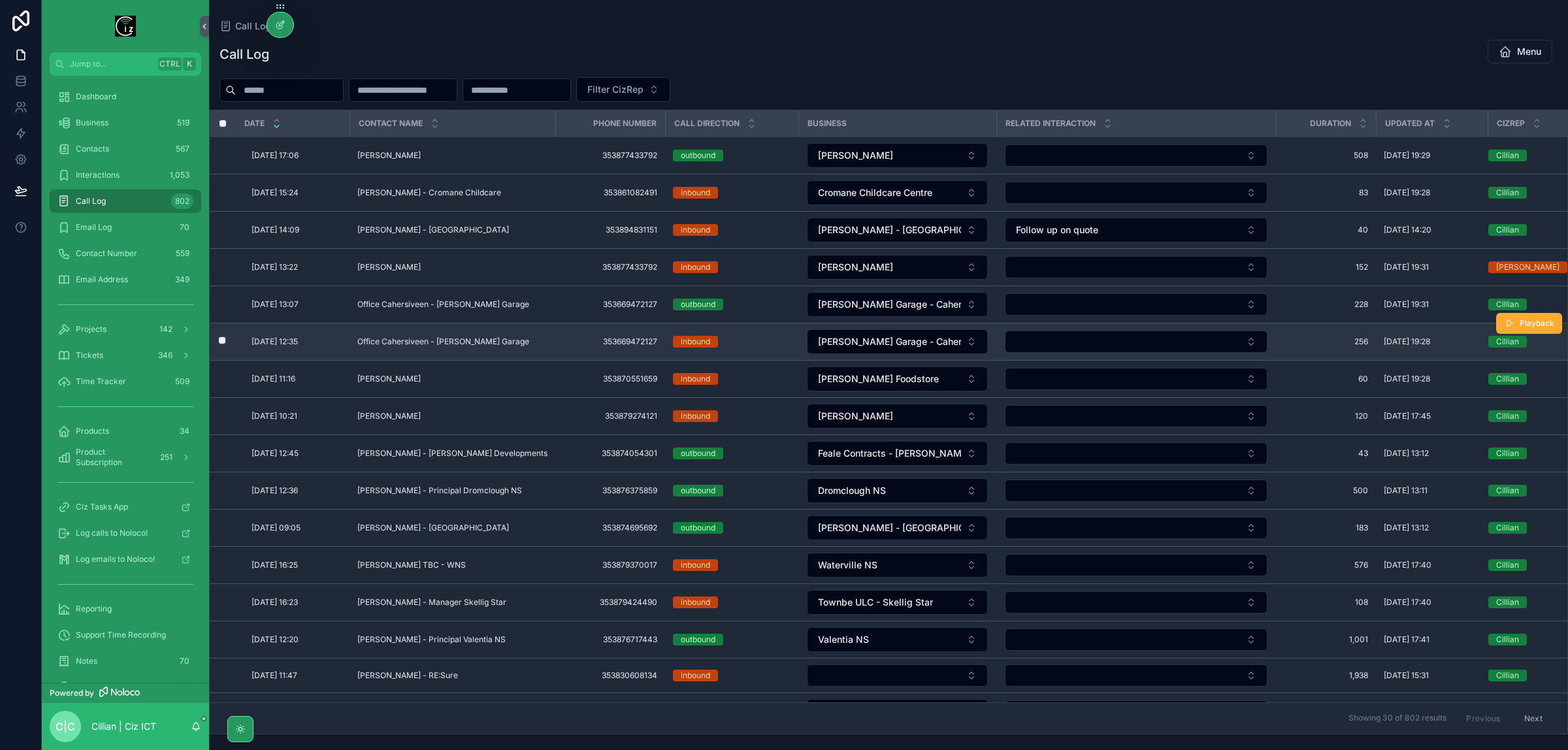
click at [473, 340] on span "Office Cahersiveen - Clifford's Garage" at bounding box center [444, 341] width 172 height 11
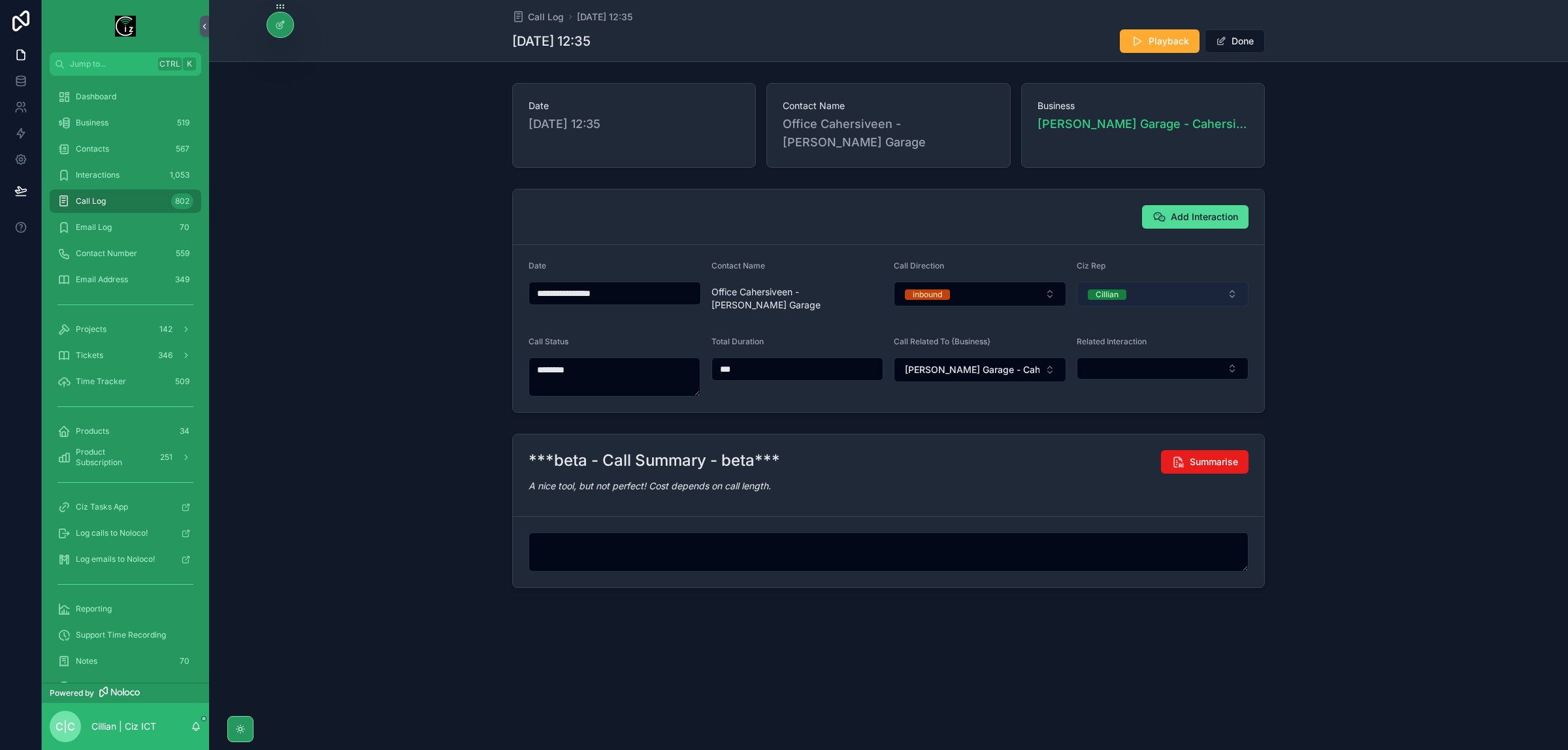
click at [1163, 294] on button "Cillian" at bounding box center [1163, 293] width 172 height 24
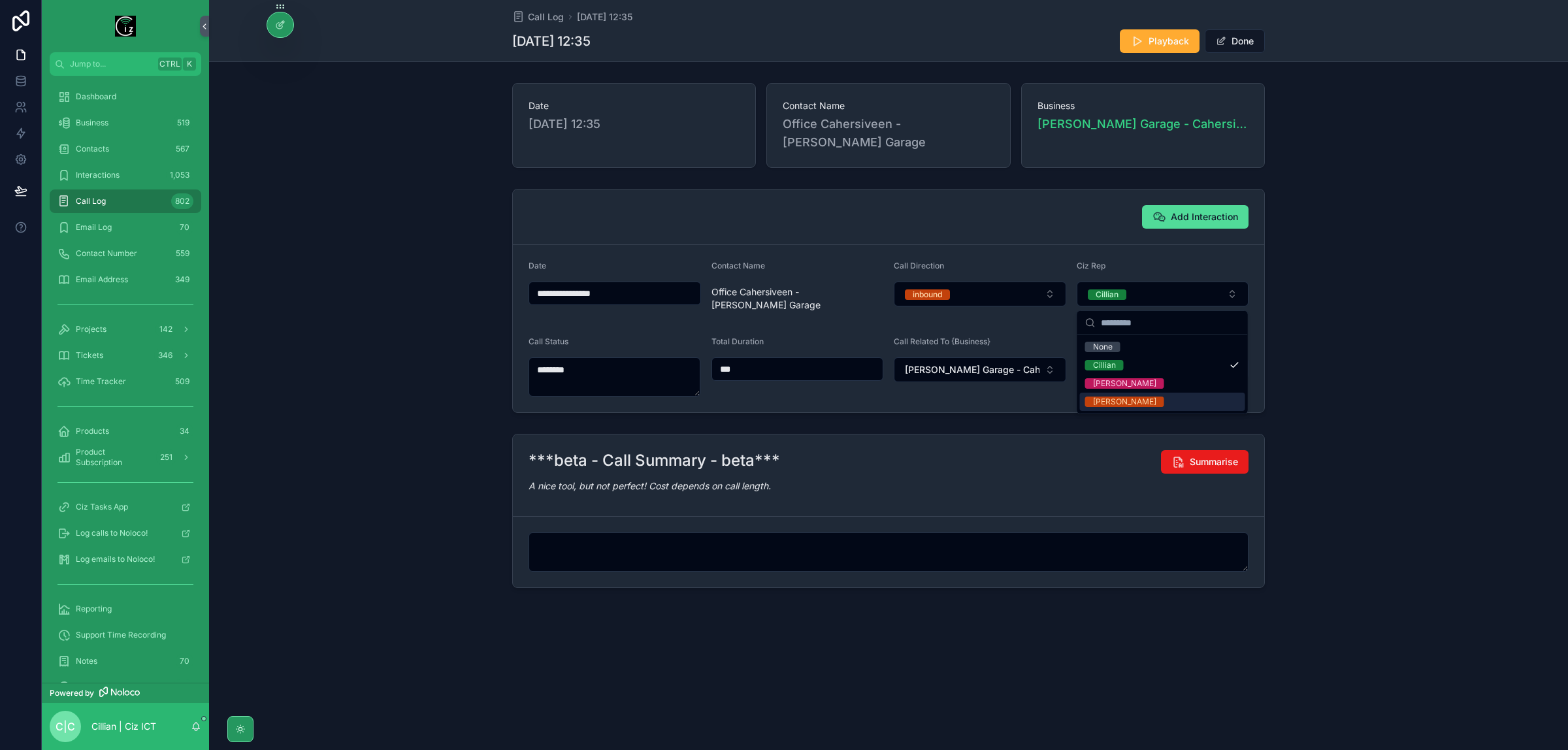
click at [1111, 402] on div "Lynne" at bounding box center [1125, 402] width 63 height 11
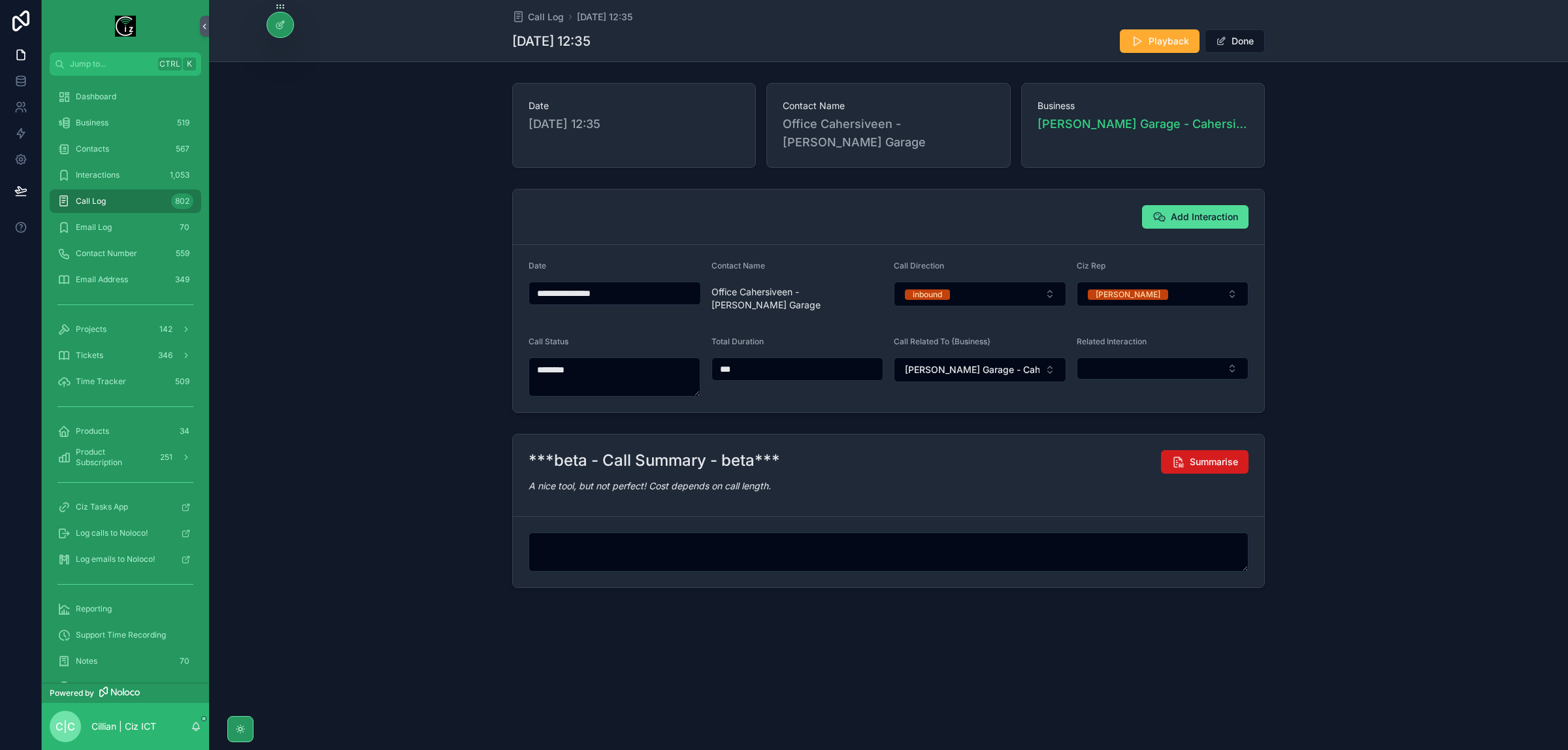
click at [1214, 456] on span "Summarise" at bounding box center [1214, 462] width 48 height 13
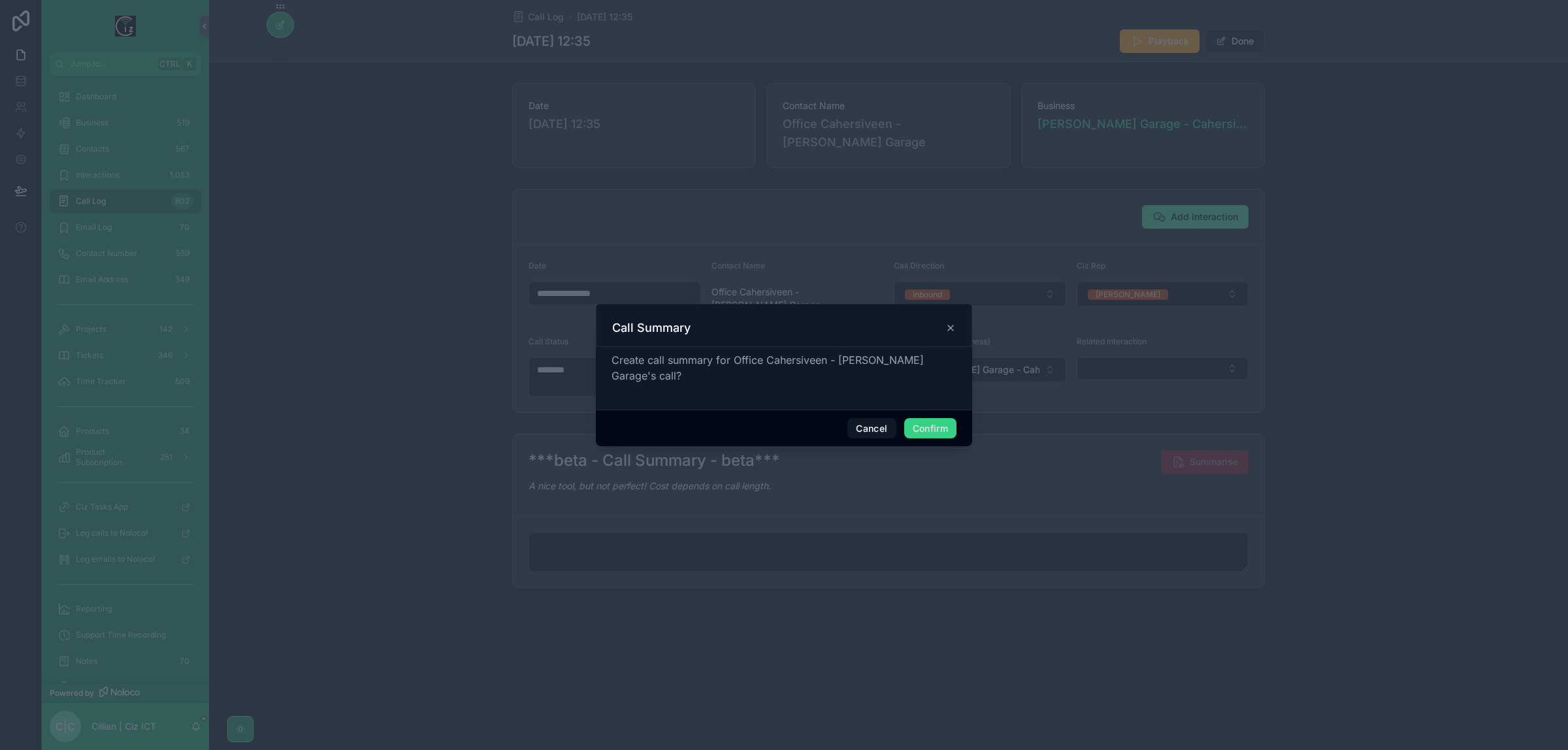
click at [937, 426] on button "Confirm" at bounding box center [930, 428] width 53 height 21
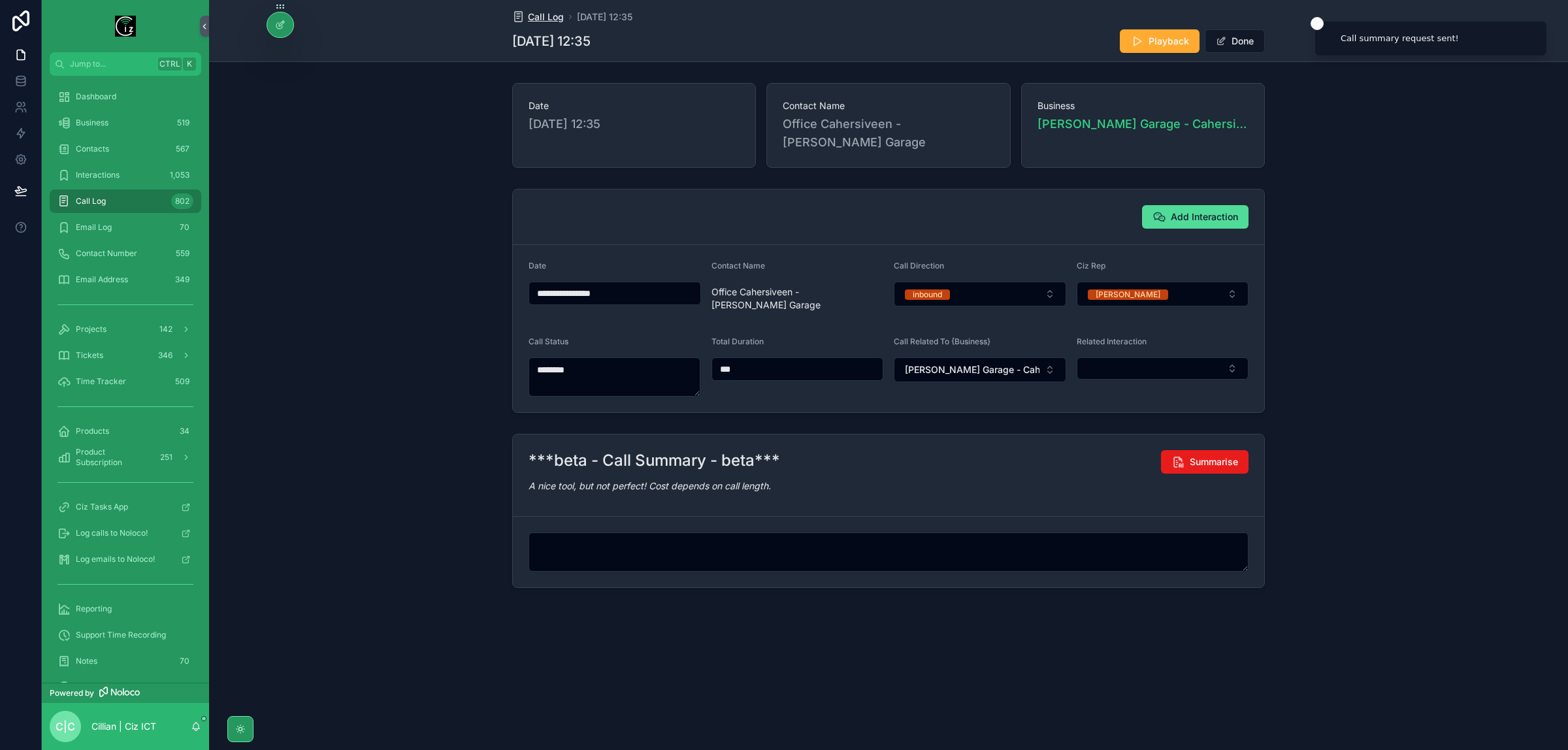
click at [533, 17] on span "Call Log" at bounding box center [546, 17] width 36 height 13
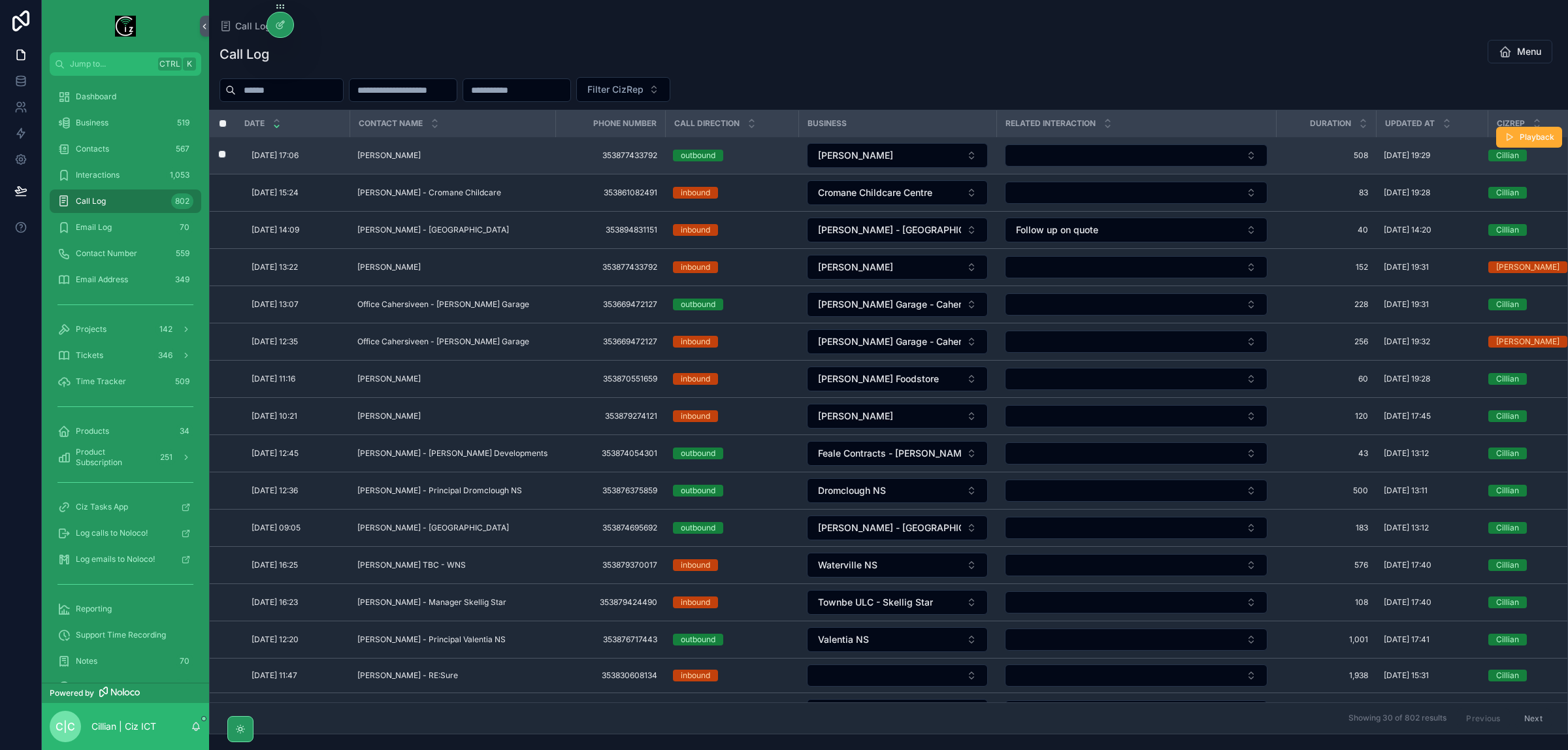
click at [448, 160] on div "Nichuan Ahmed - Lusk Nichuan Ahmed - Lusk" at bounding box center [453, 156] width 190 height 11
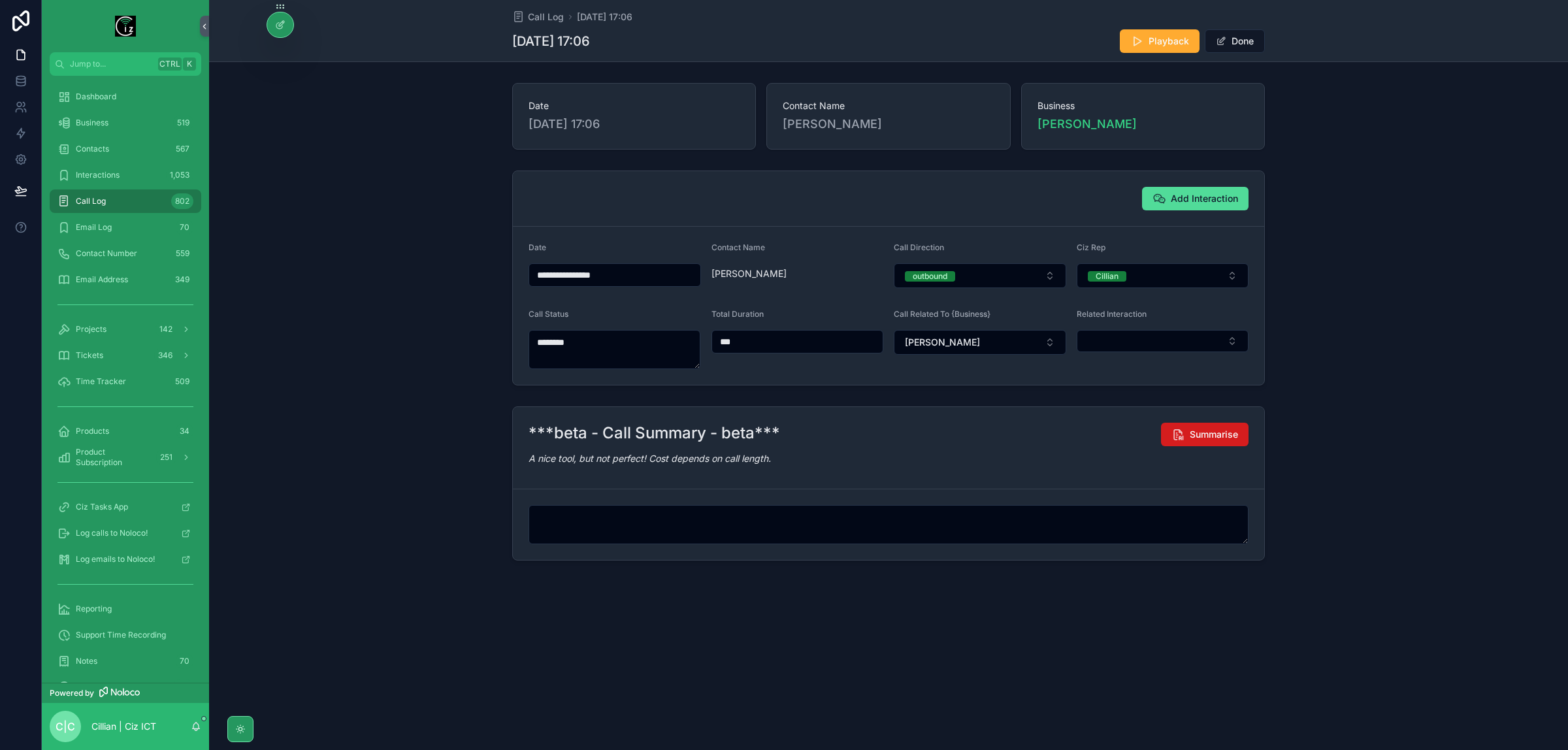
click at [1218, 439] on span "Summarise" at bounding box center [1214, 434] width 48 height 13
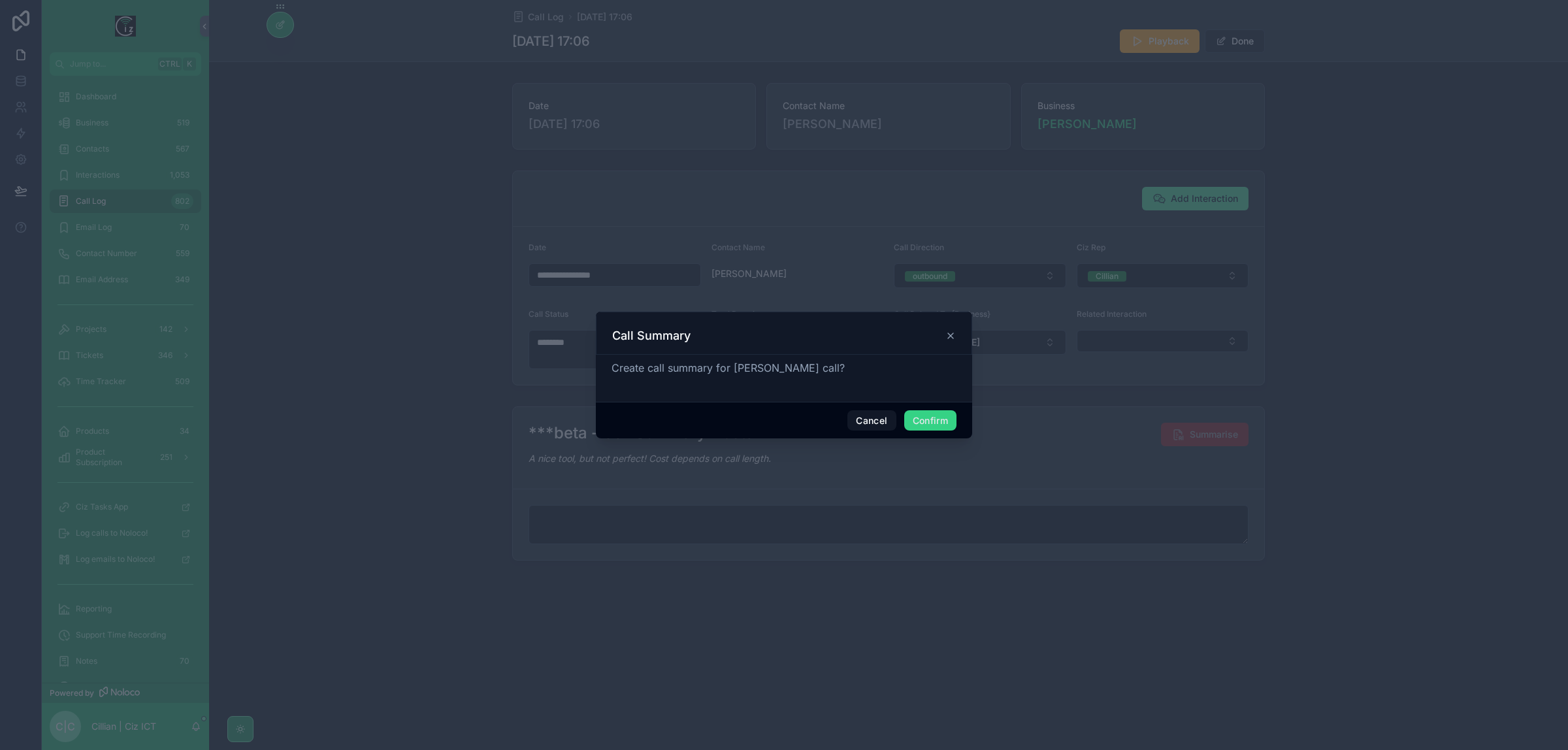
click at [932, 427] on button "Confirm" at bounding box center [930, 420] width 53 height 21
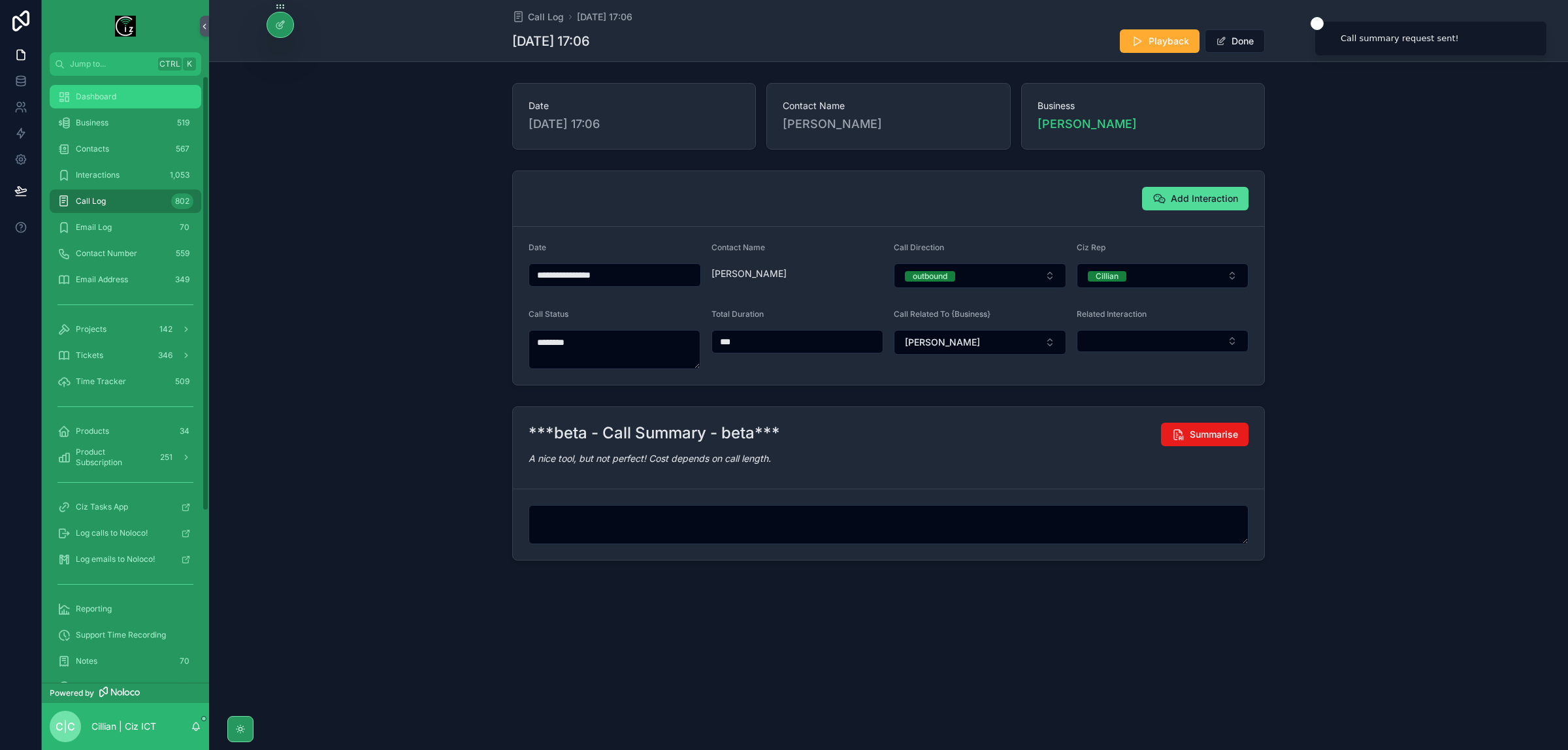
click at [90, 105] on div "Dashboard" at bounding box center [125, 96] width 136 height 21
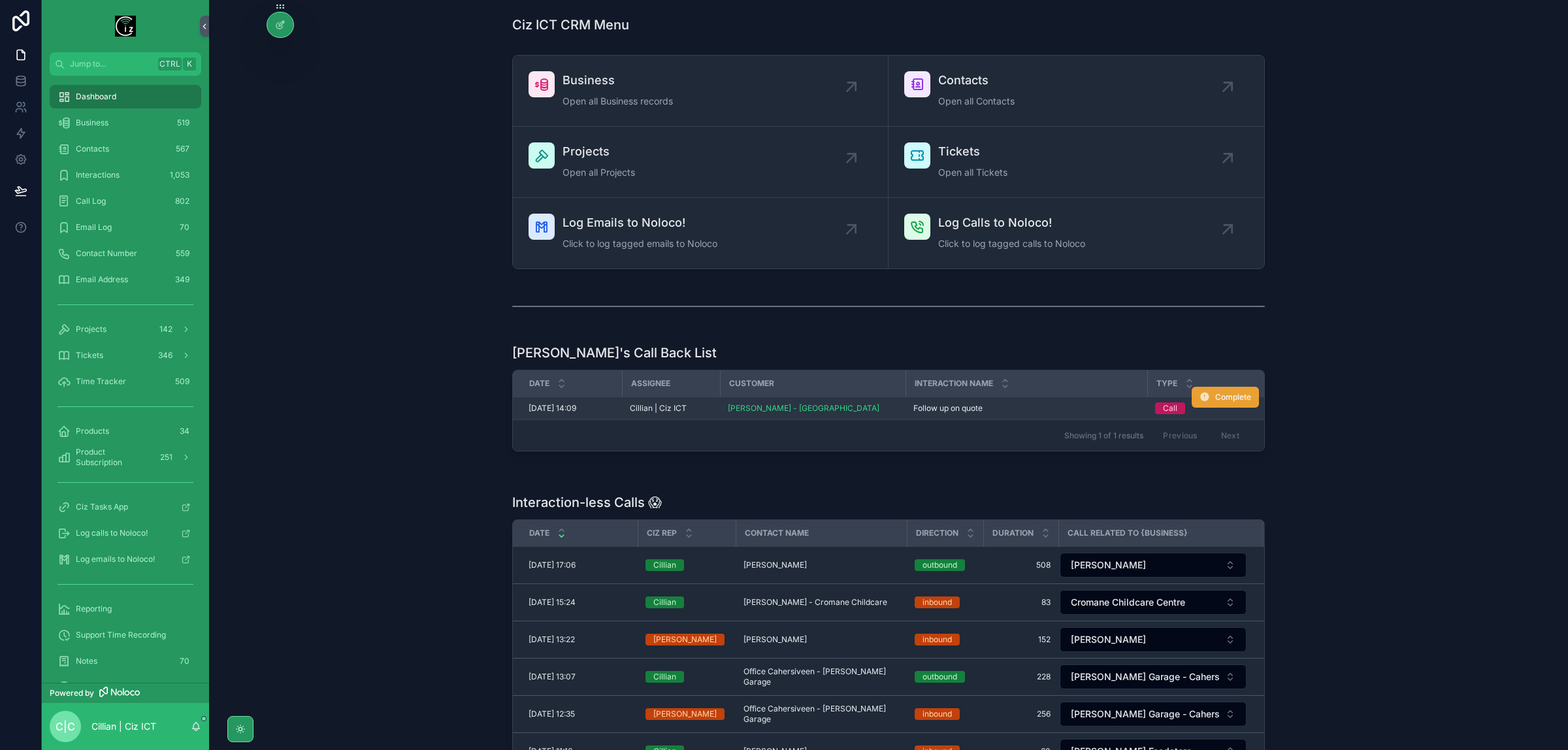
click at [1224, 398] on span "Complete" at bounding box center [1234, 398] width 36 height 11
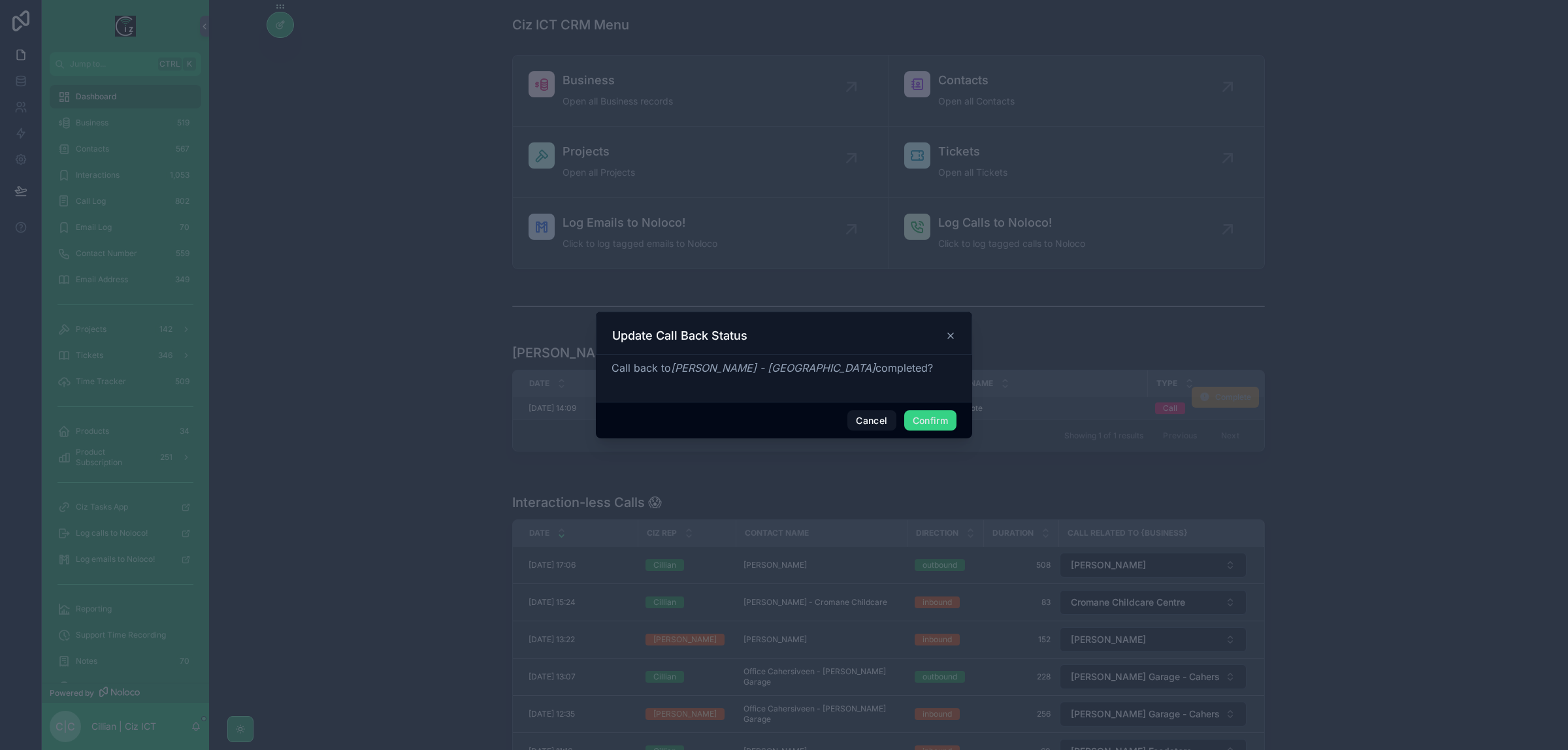
click at [943, 417] on button "Confirm" at bounding box center [930, 420] width 53 height 21
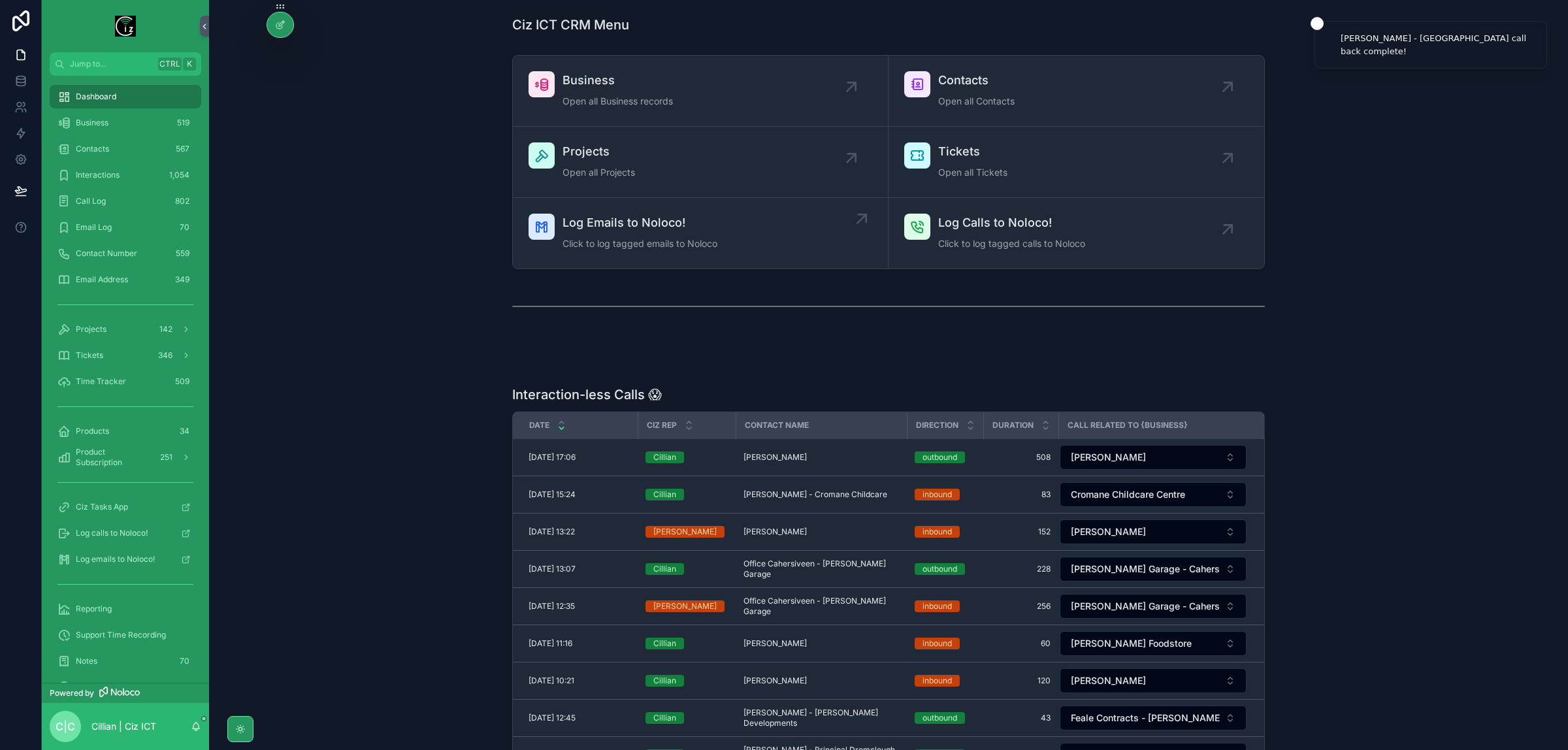
click at [610, 232] on span "Log Emails to Noloco!" at bounding box center [640, 223] width 155 height 18
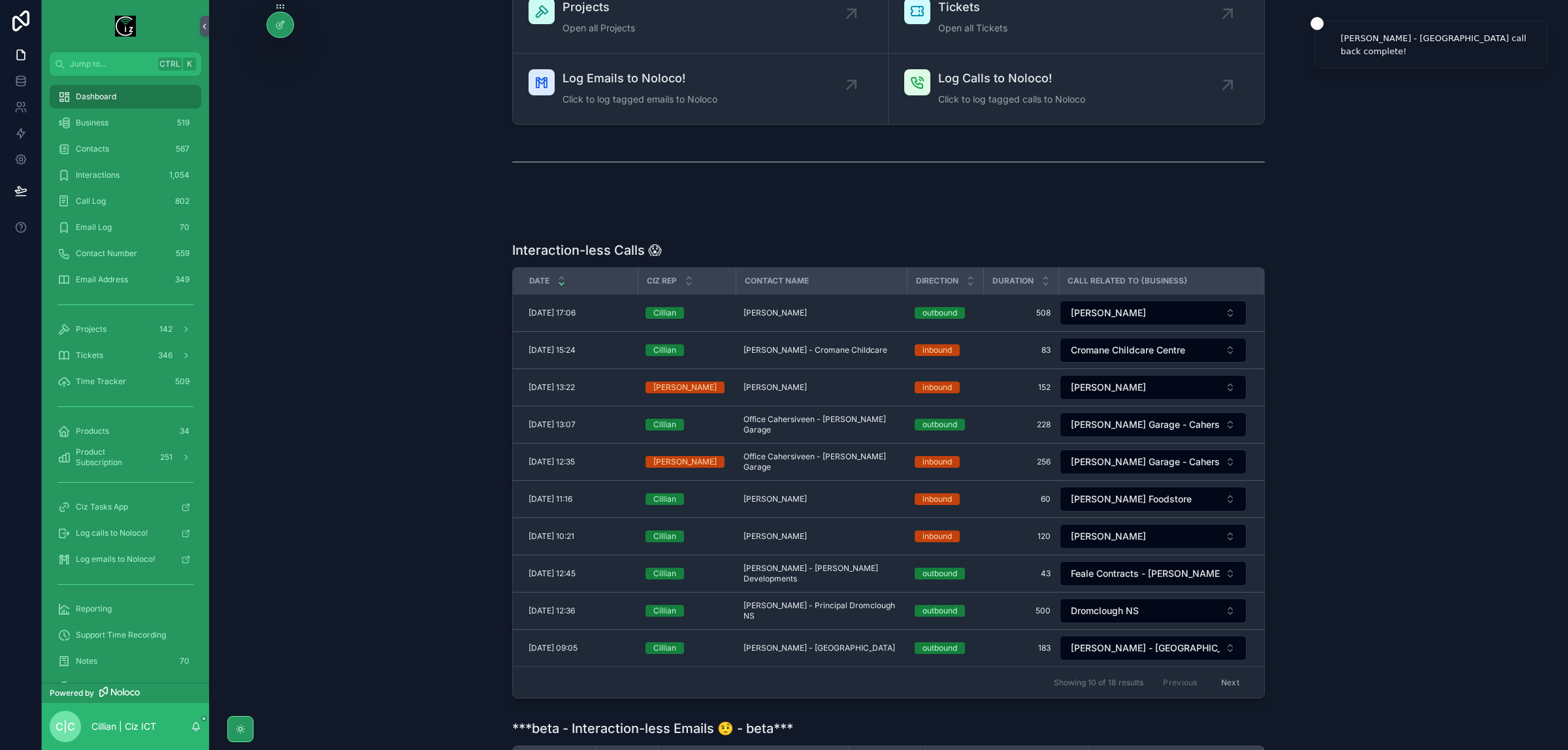
scroll to position [327, 0]
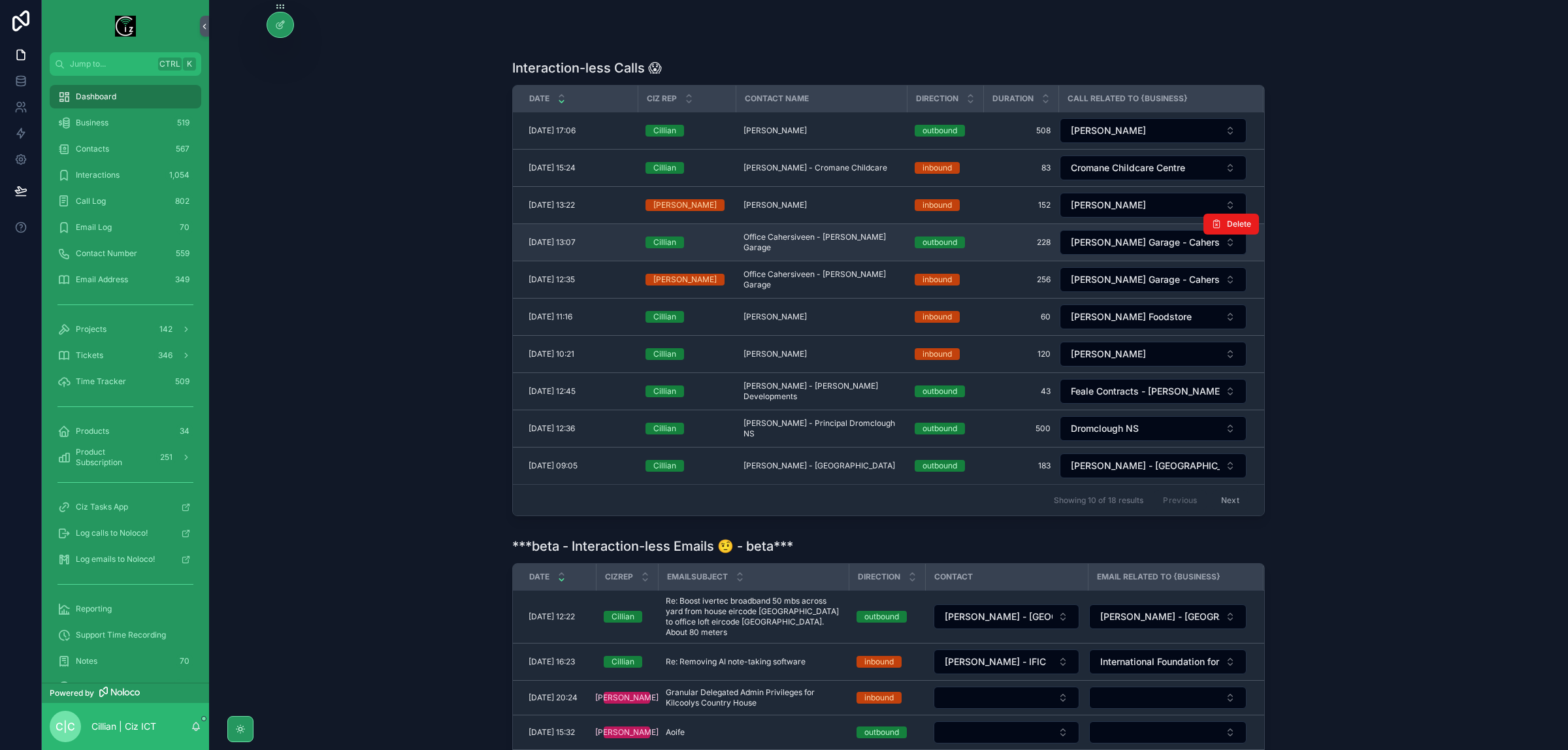
click at [830, 246] on span "Office Cahersiveen - Clifford's Garage" at bounding box center [822, 242] width 156 height 21
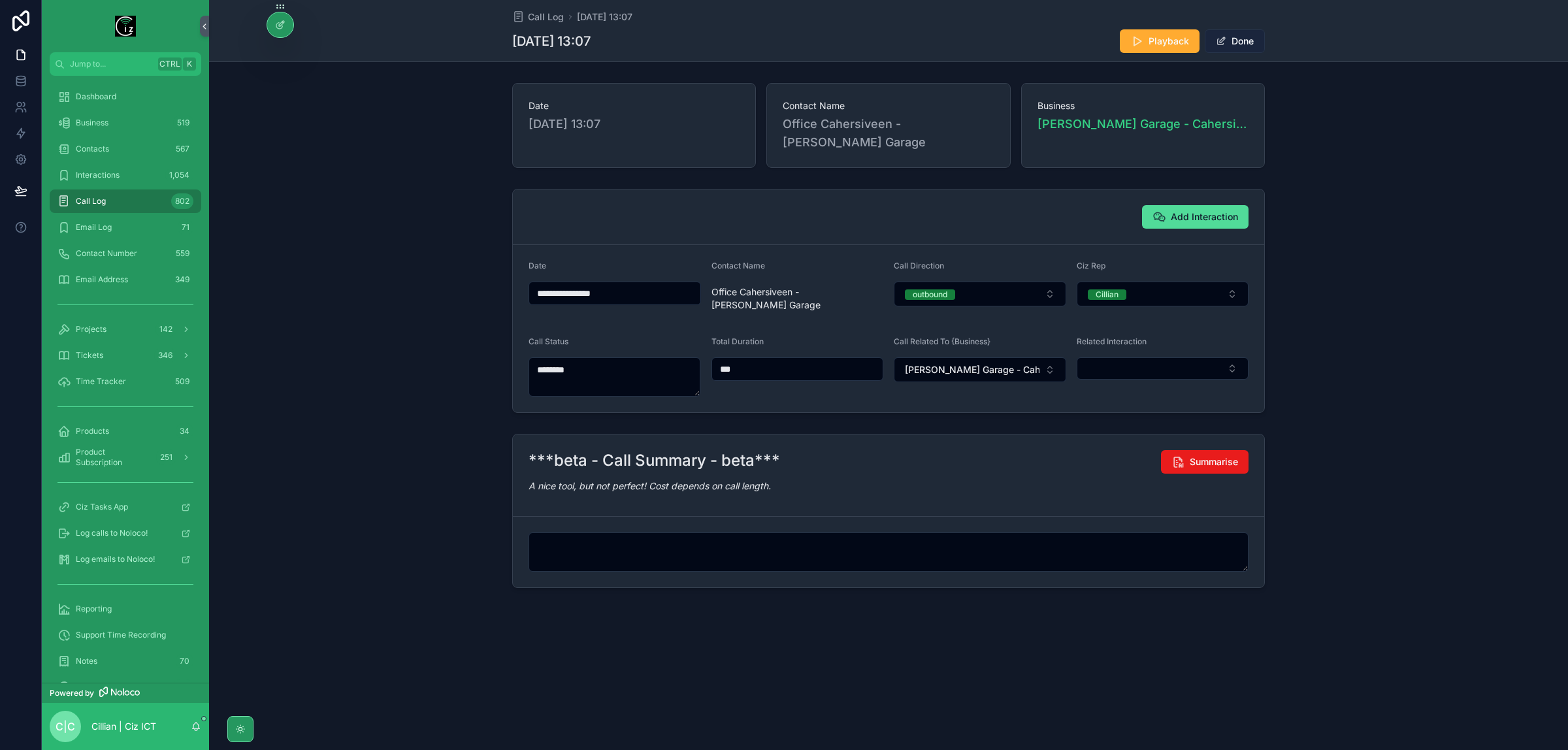
click at [1250, 38] on button "Done" at bounding box center [1235, 41] width 60 height 24
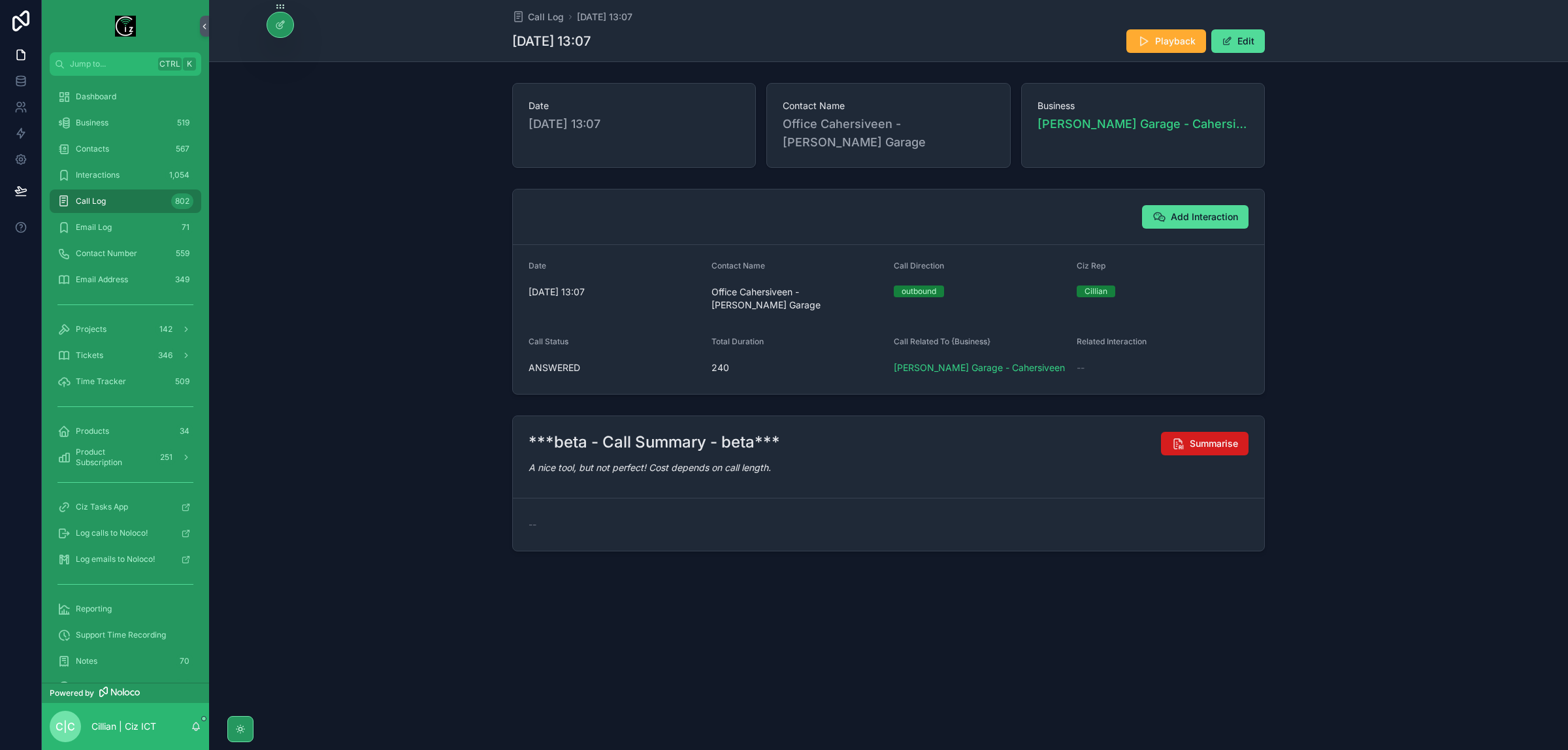
click at [1229, 438] on span "Summarise" at bounding box center [1214, 444] width 48 height 13
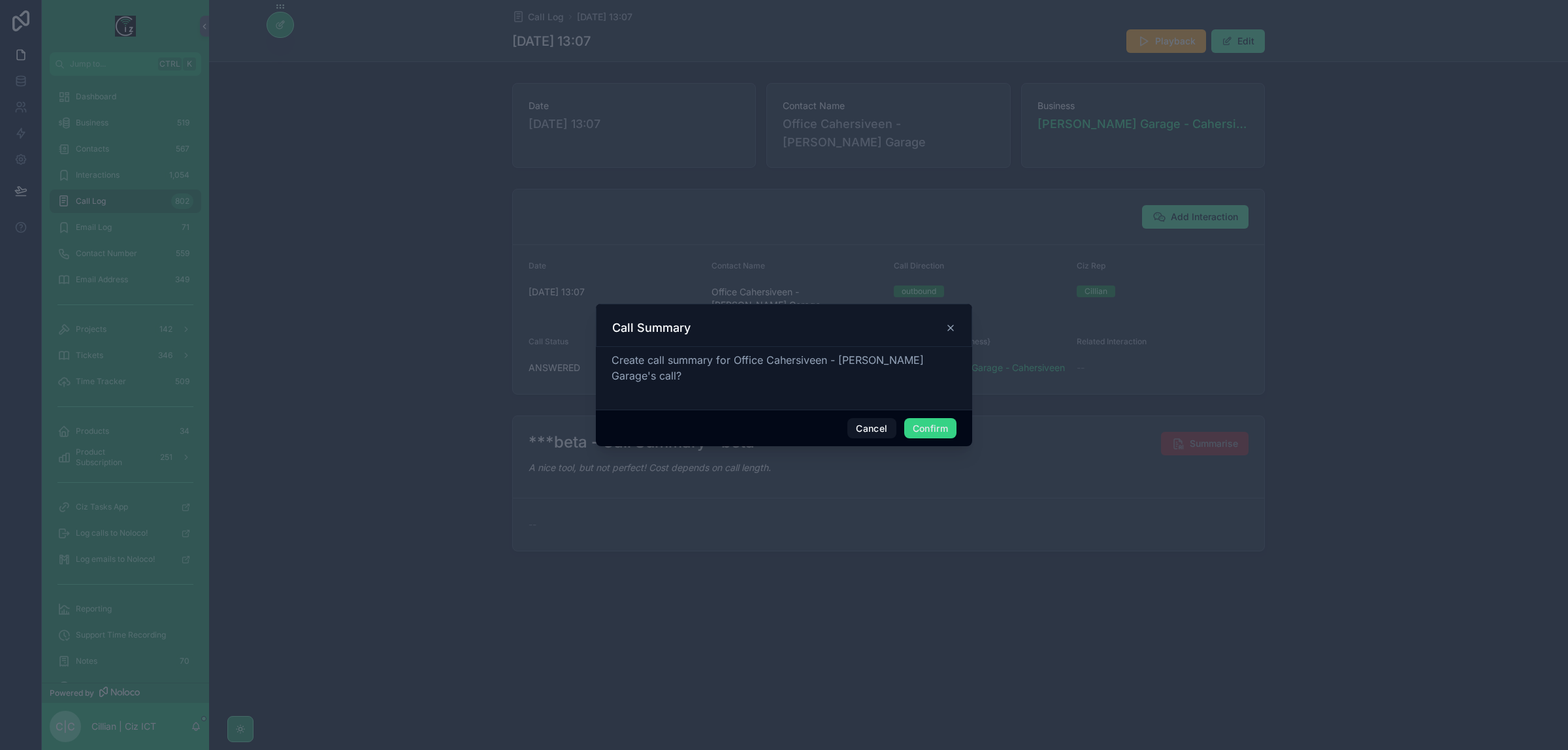
click at [942, 421] on button "Confirm" at bounding box center [930, 428] width 53 height 21
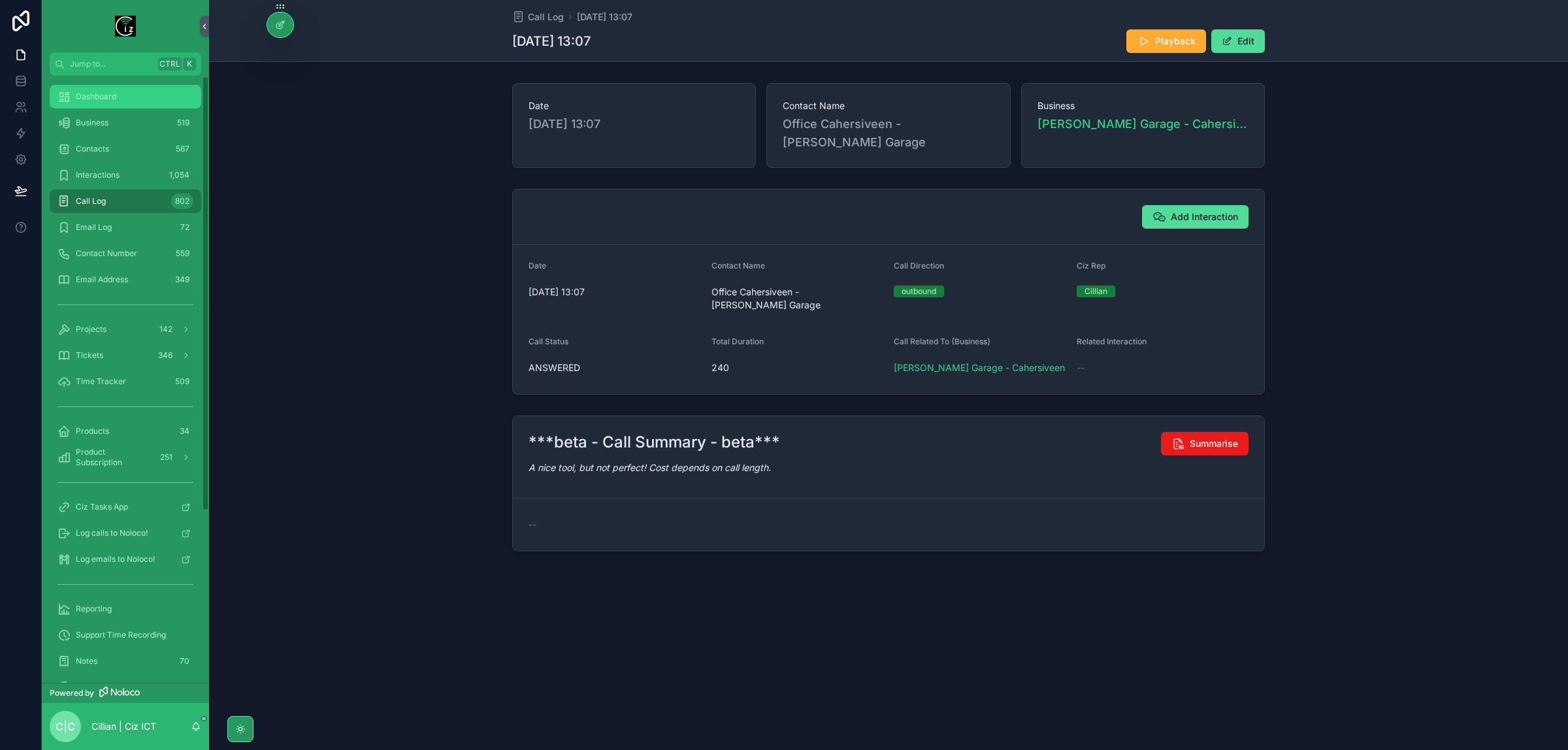
click at [91, 92] on span "Dashboard" at bounding box center [96, 97] width 41 height 11
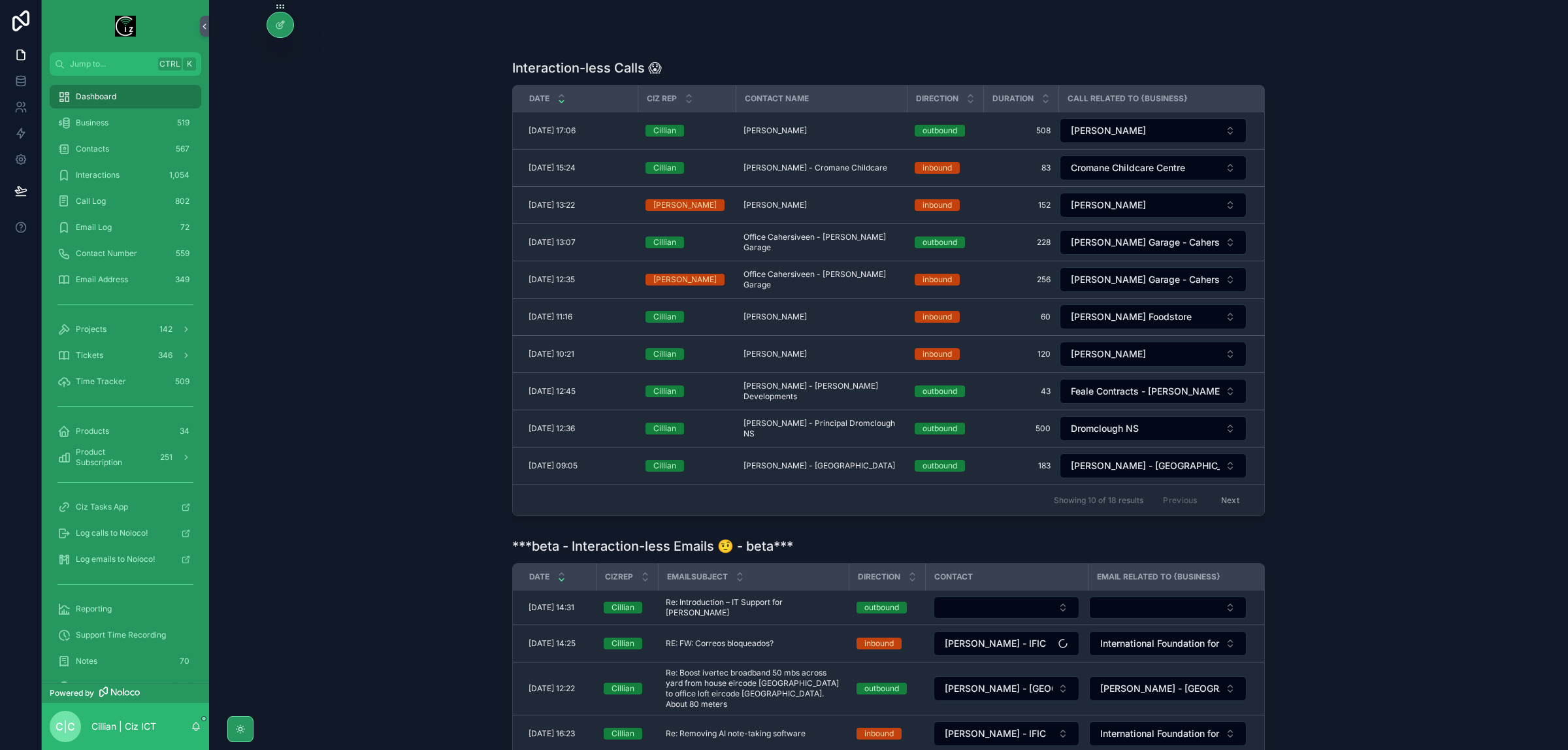
scroll to position [572, 0]
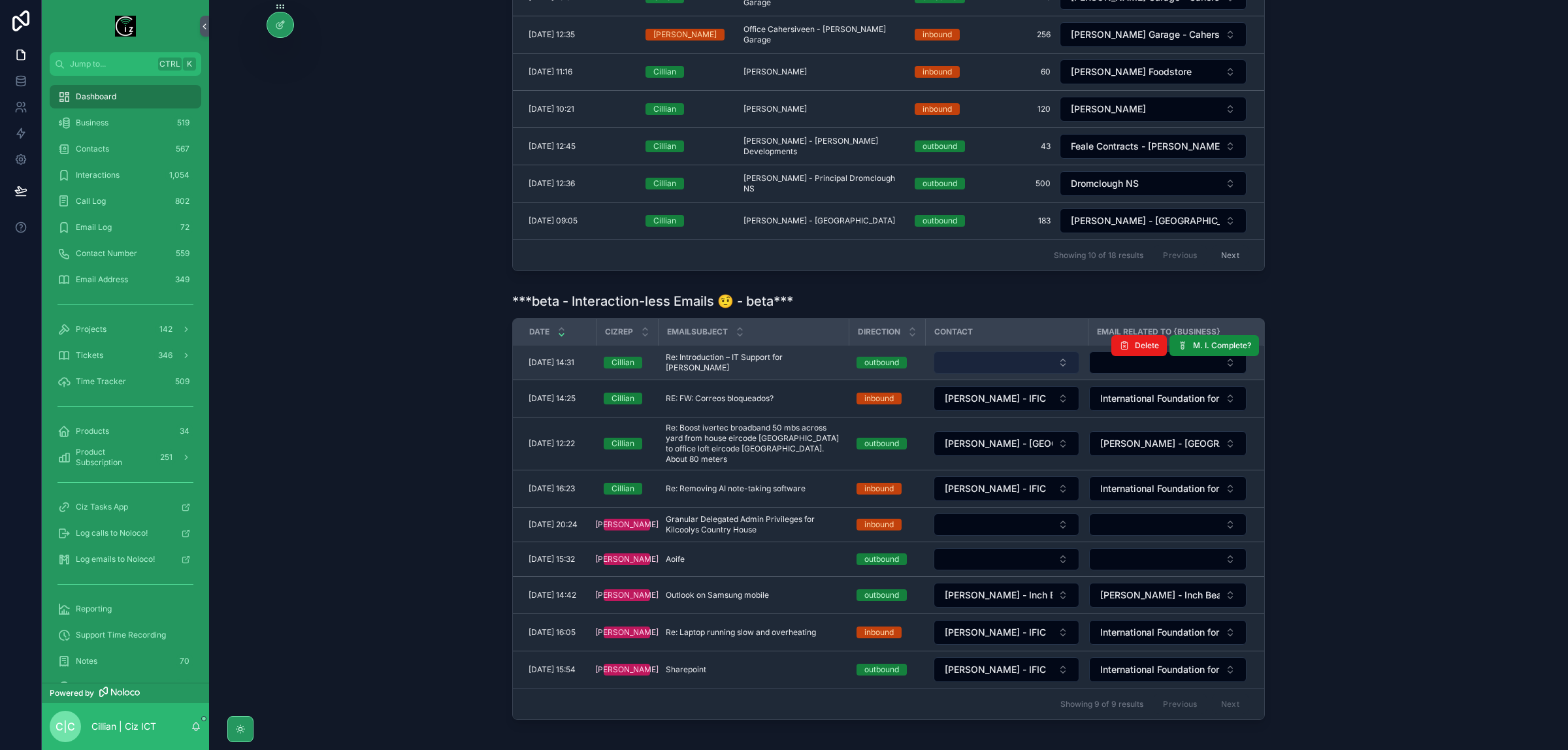
click at [987, 365] on button "Select Button" at bounding box center [1006, 362] width 146 height 23
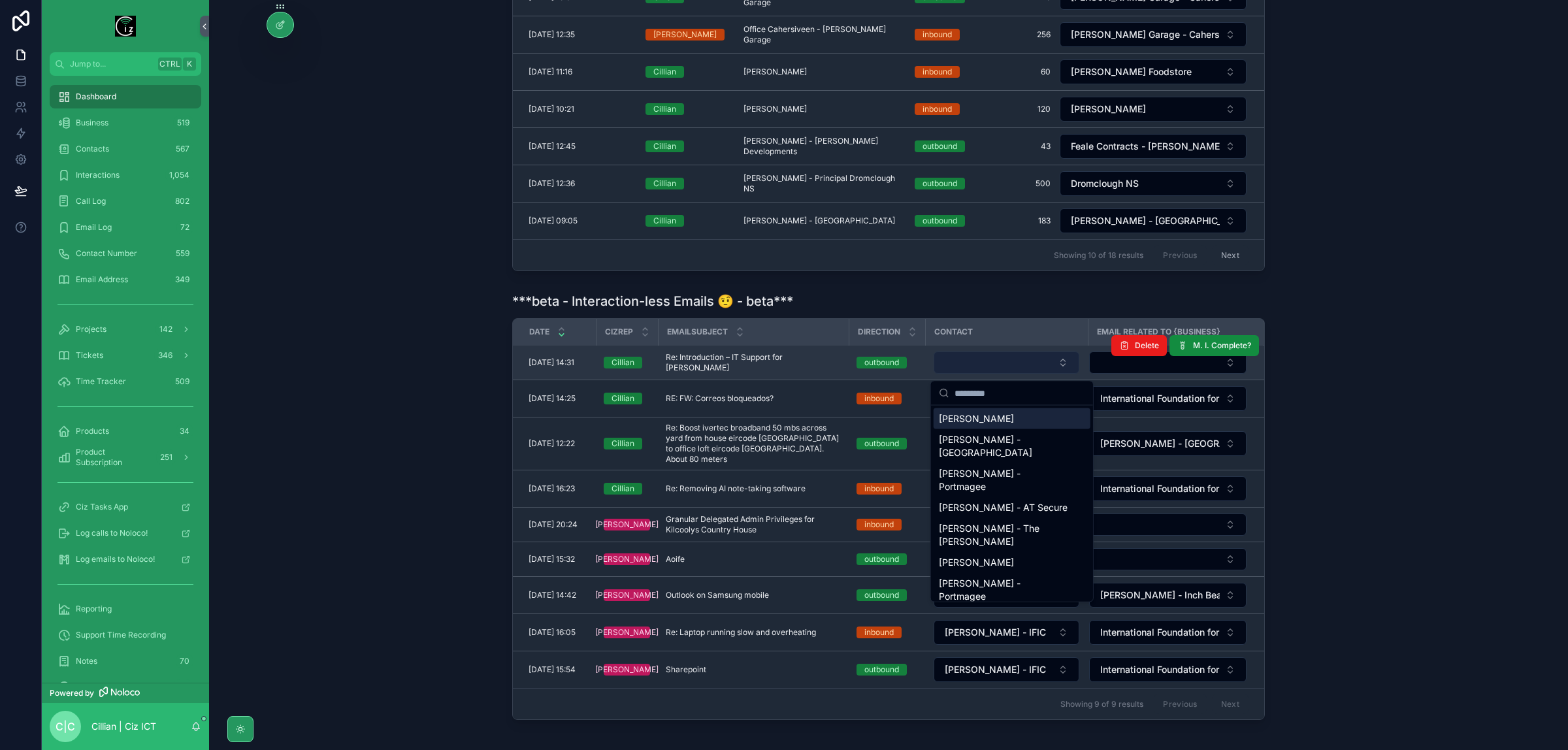
type input "*"
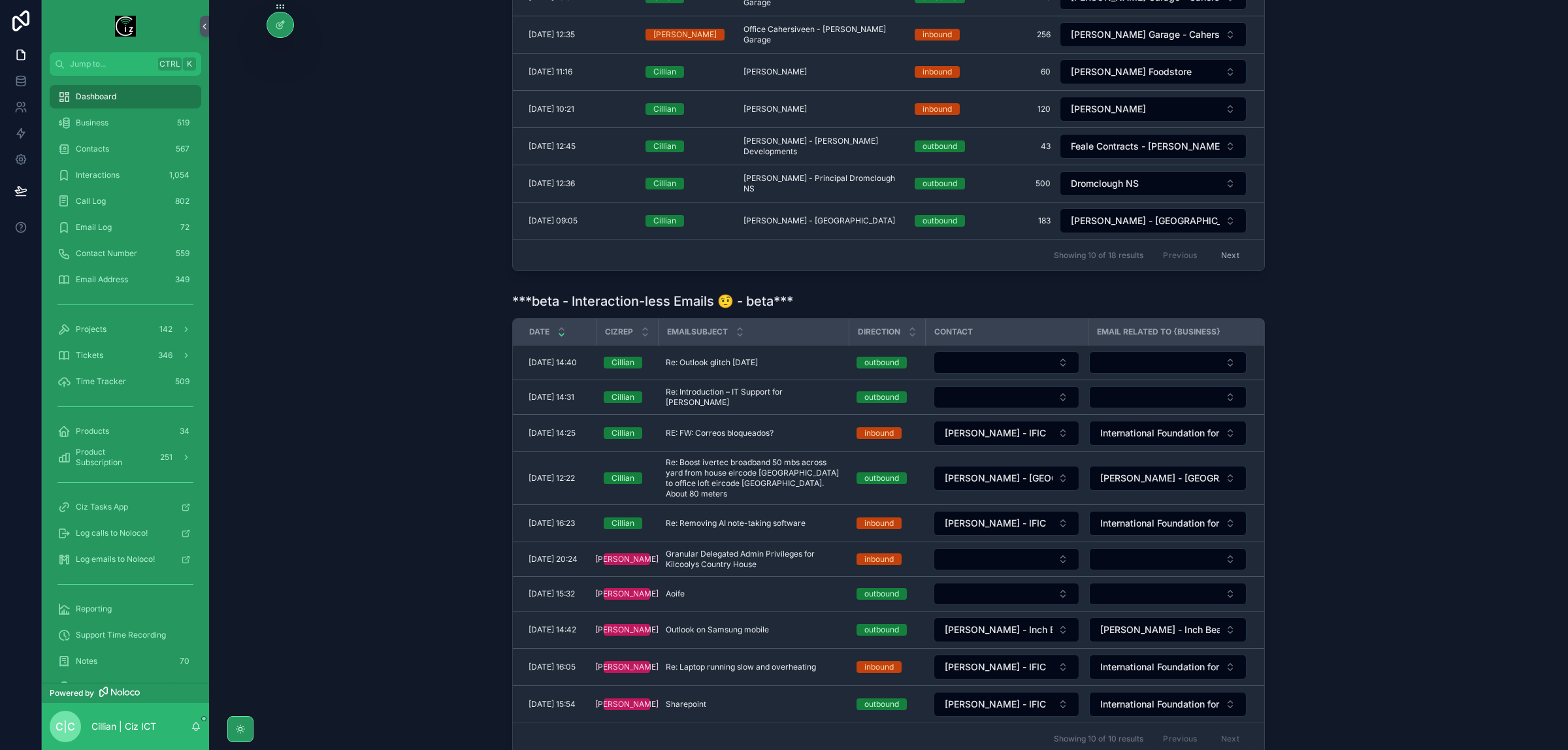
click at [987, 365] on button "Select Button" at bounding box center [1006, 362] width 146 height 23
type input "*****"
click at [1007, 418] on span "Dominika Lisiecka" at bounding box center [976, 418] width 75 height 13
click at [1016, 370] on span "Dominika Lisiecka" at bounding box center [982, 364] width 75 height 13
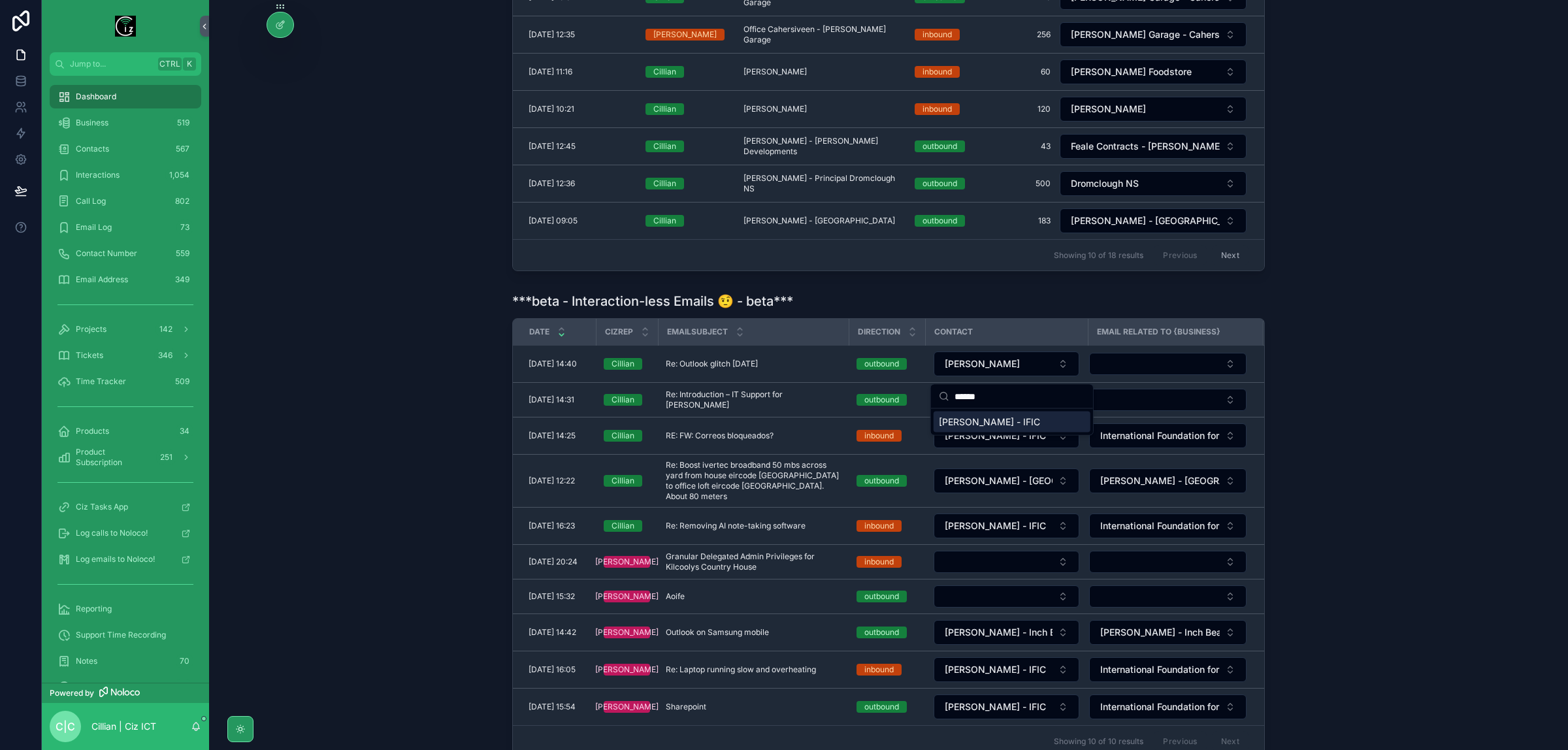
type input "******"
click at [1014, 416] on span "Arturo Alvarez - IFIC" at bounding box center [990, 422] width 101 height 13
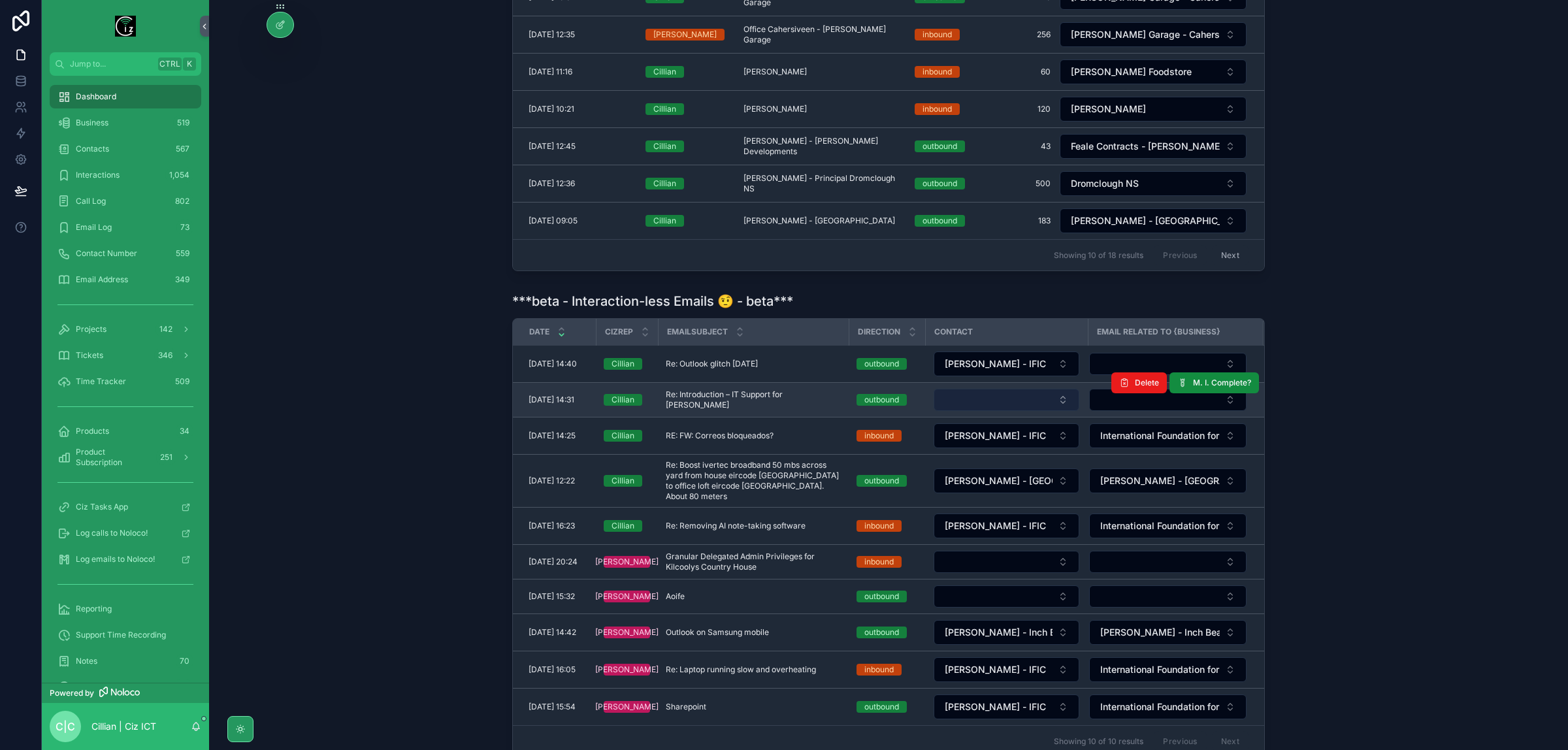
click at [1026, 397] on button "Select Button" at bounding box center [1006, 399] width 146 height 23
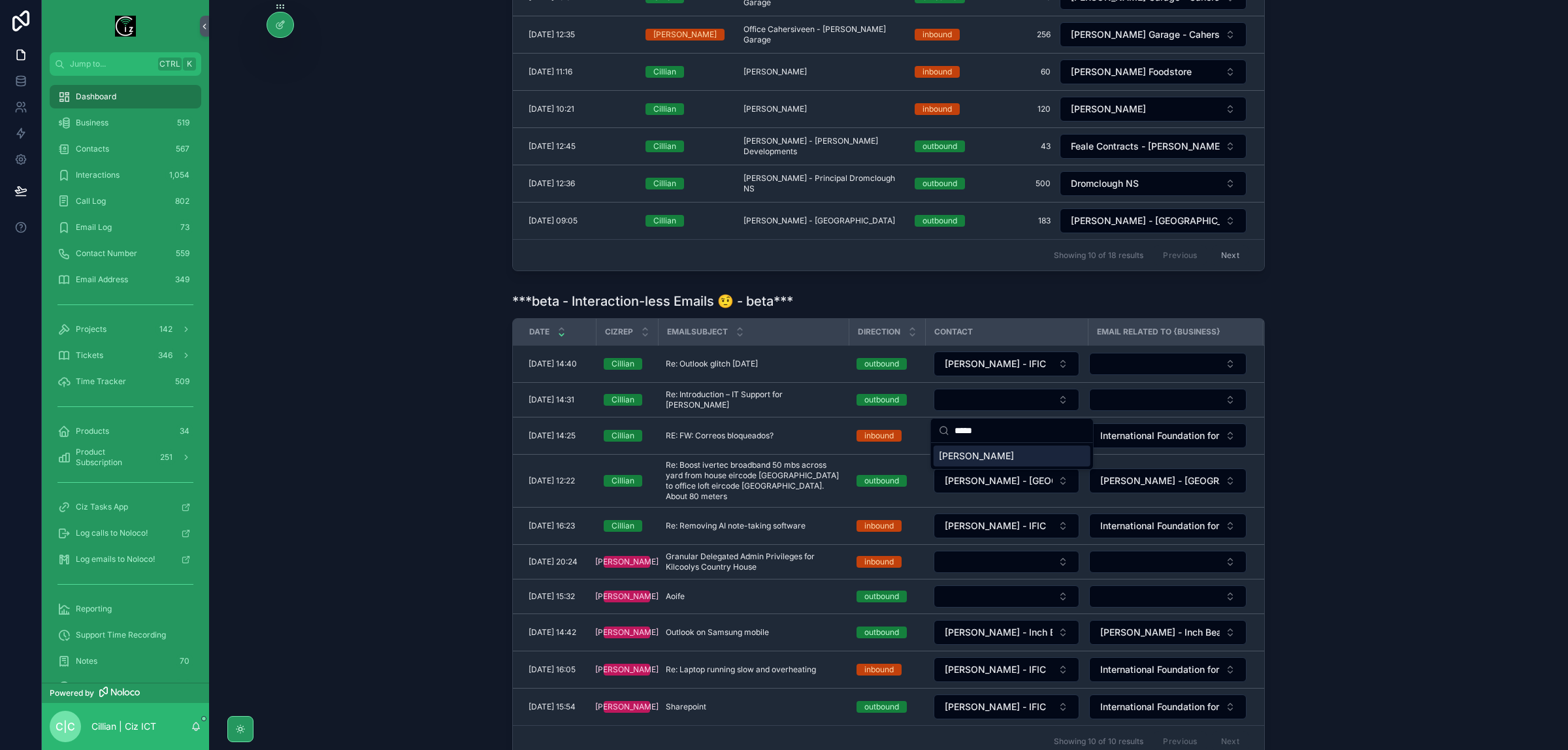
type input "*****"
click at [1027, 457] on div "Dominika Lisiecka" at bounding box center [1012, 456] width 157 height 21
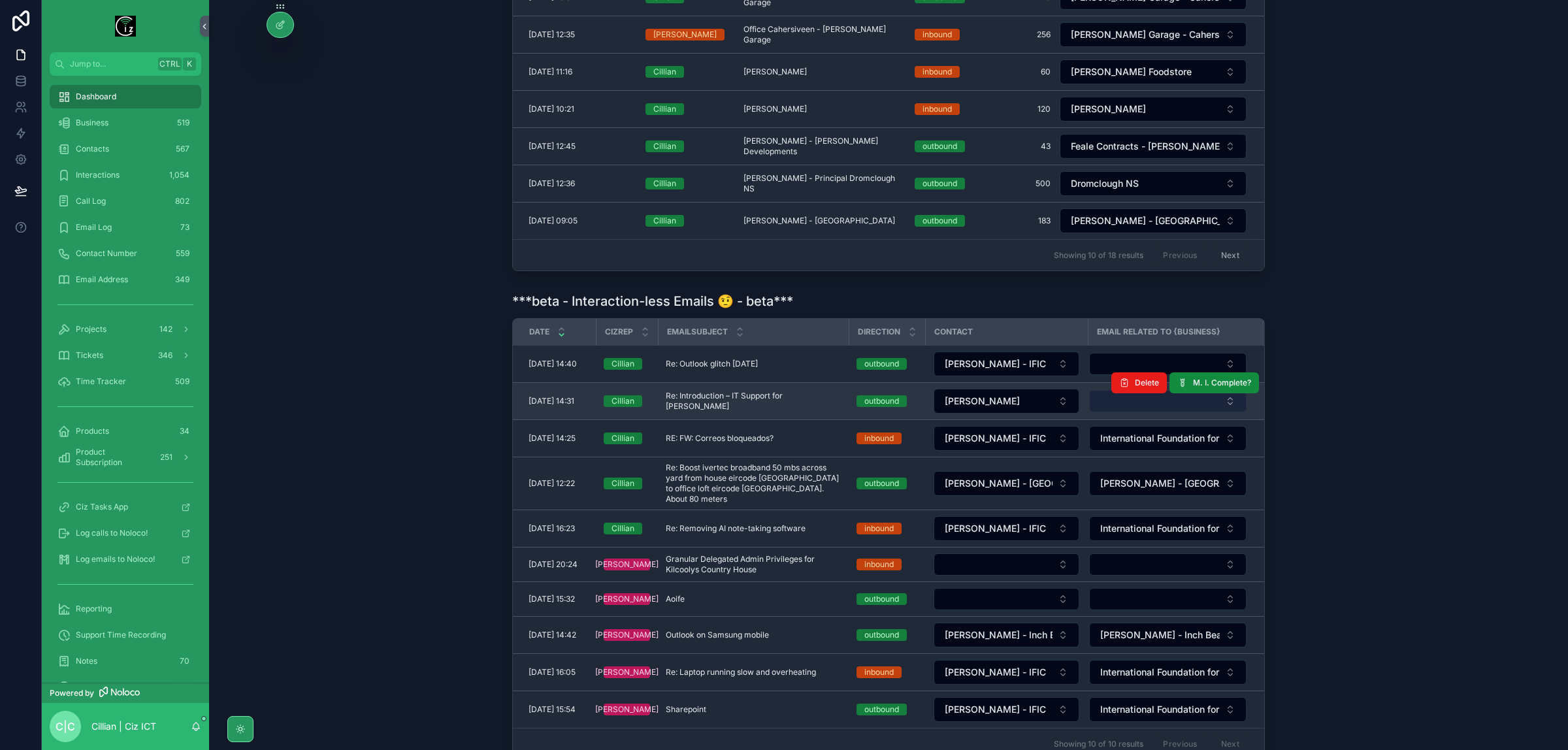
click at [1137, 407] on button "Select Button" at bounding box center [1168, 401] width 158 height 23
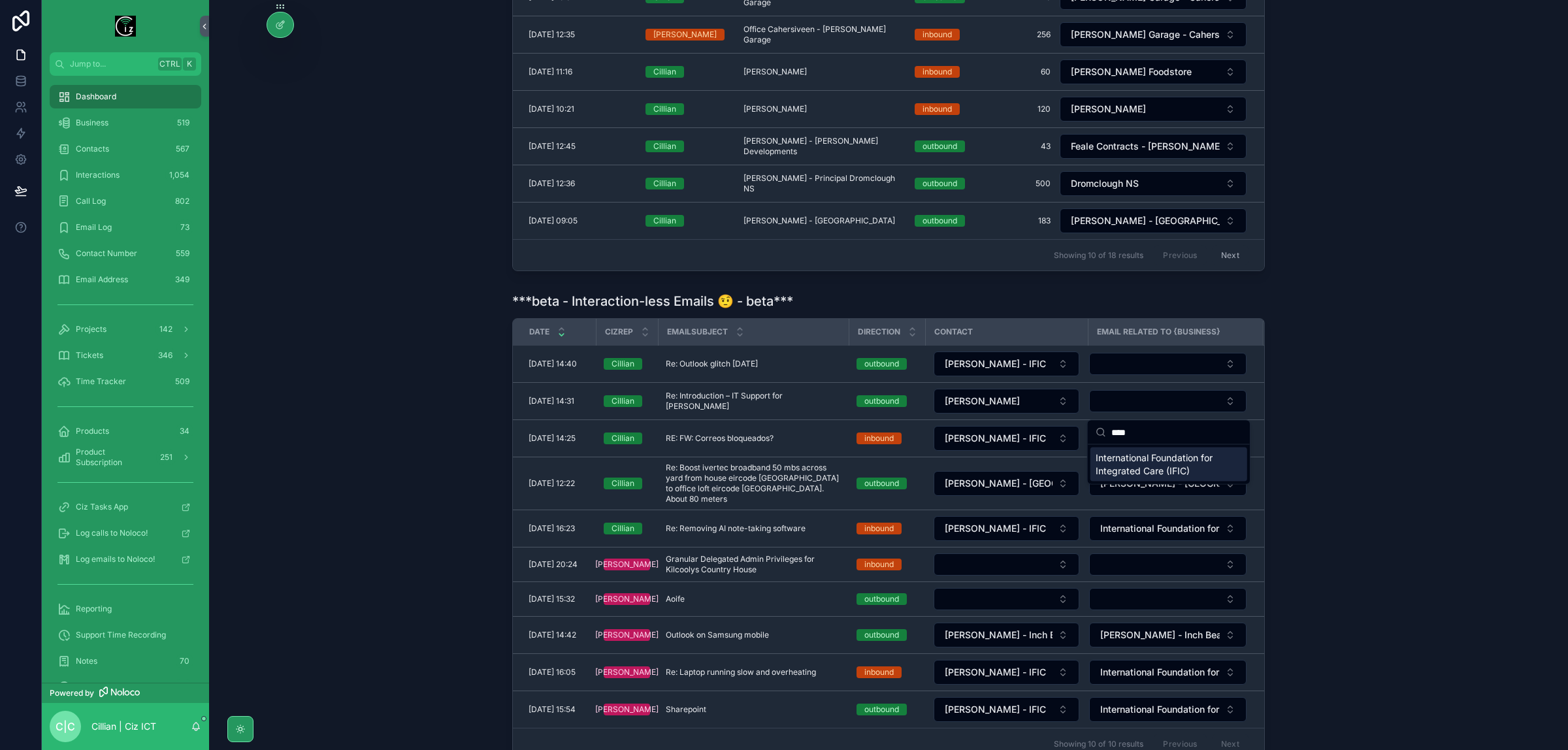
type input "****"
click at [1170, 465] on span "International Foundation for Integrated Care (IFIC)" at bounding box center [1161, 464] width 130 height 26
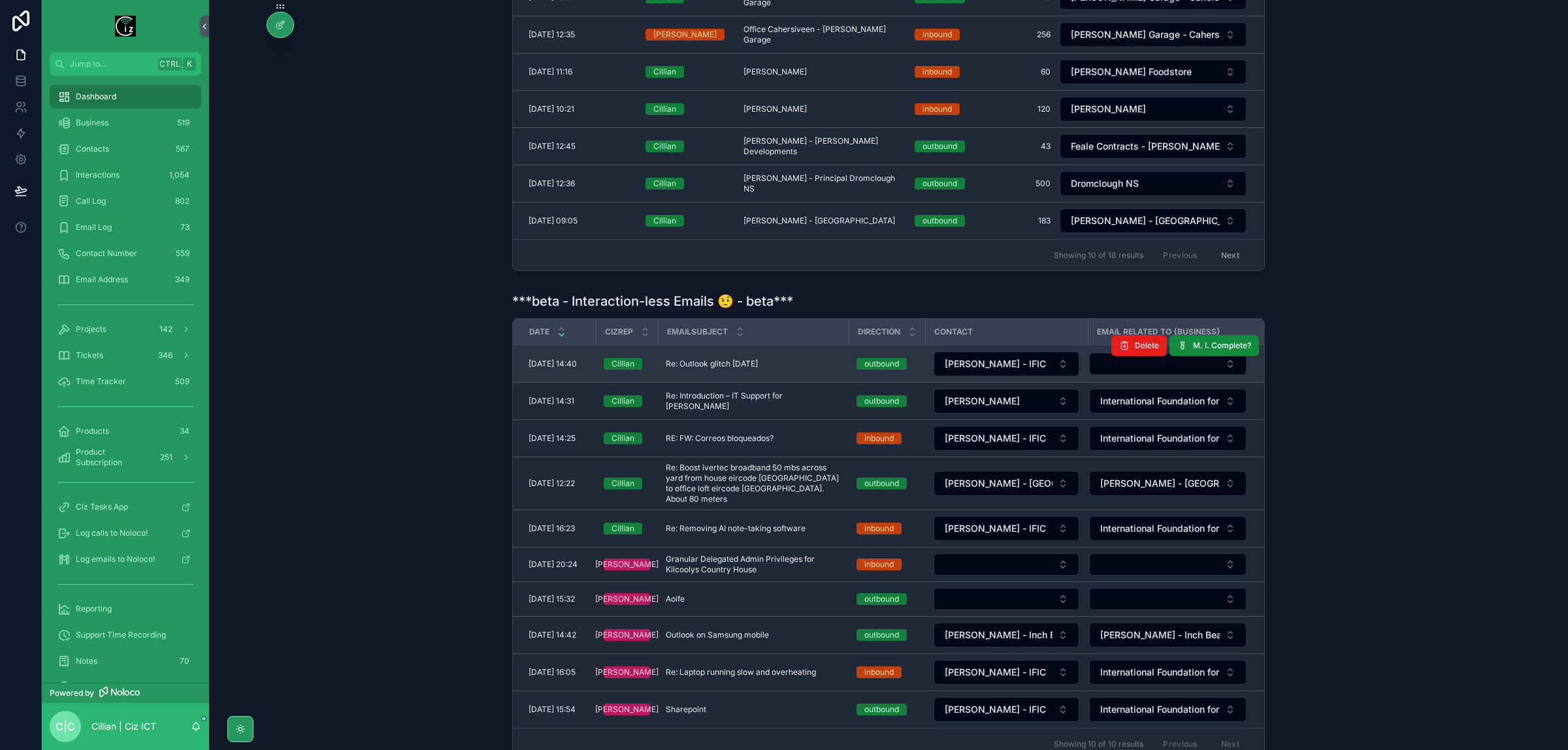
click at [1111, 364] on div "Delete M. I. Complete?" at bounding box center [1185, 345] width 148 height 36
click at [1122, 374] on button "Select Button" at bounding box center [1168, 364] width 158 height 23
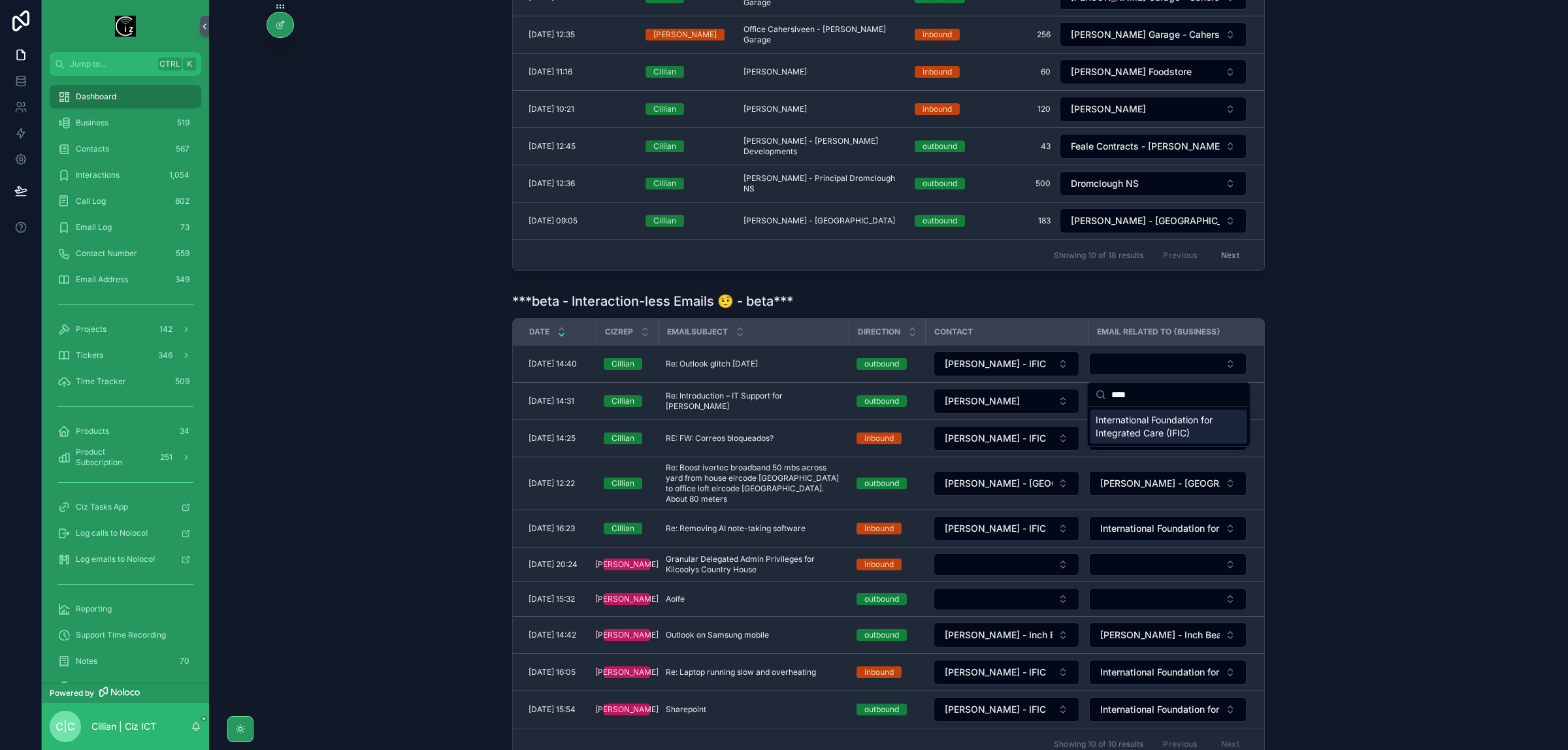
type input "****"
click at [1155, 426] on span "International Foundation for Integrated Care (IFIC)" at bounding box center [1161, 427] width 130 height 26
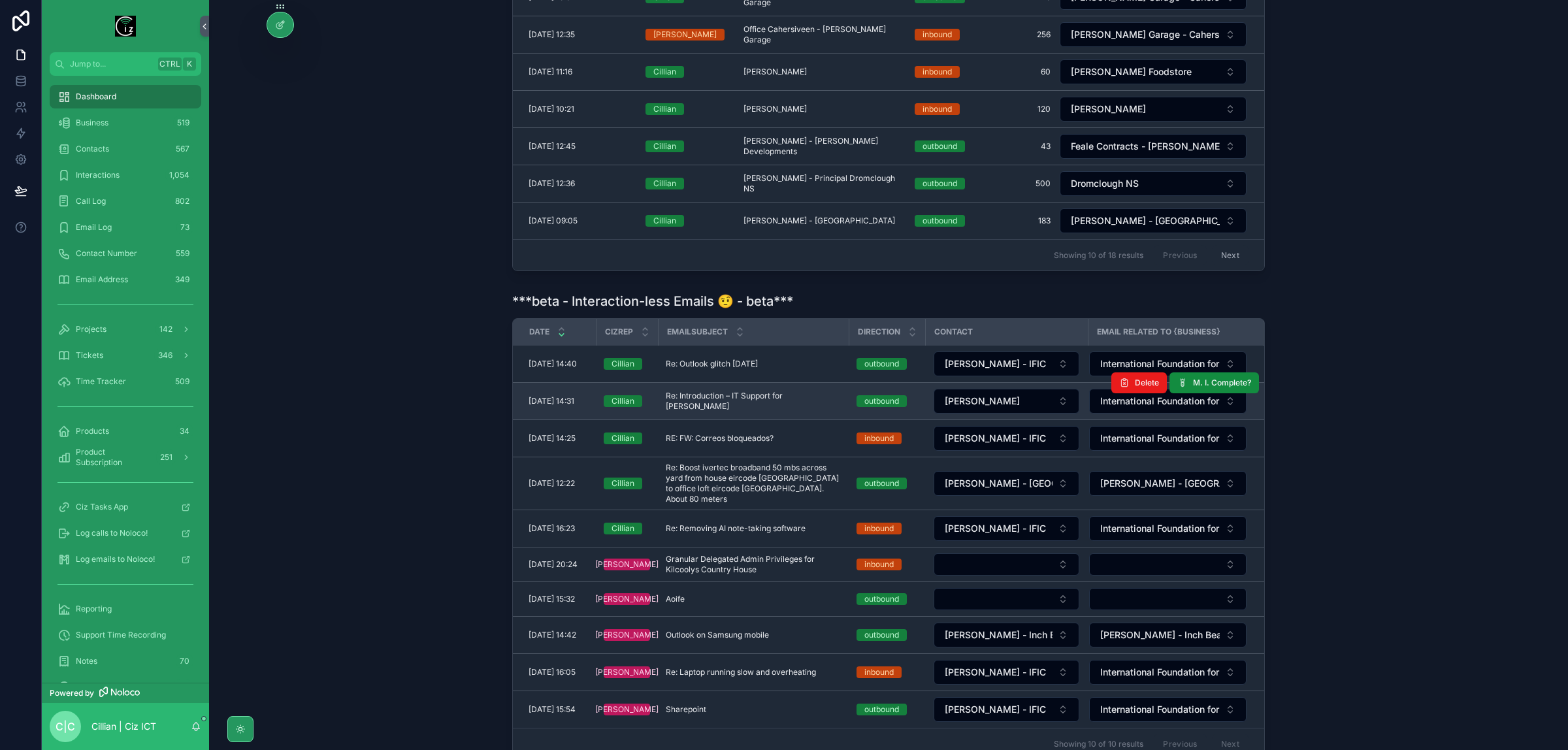
click at [777, 404] on span "Re: Introduction – IT Support for Dominika" at bounding box center [753, 400] width 175 height 21
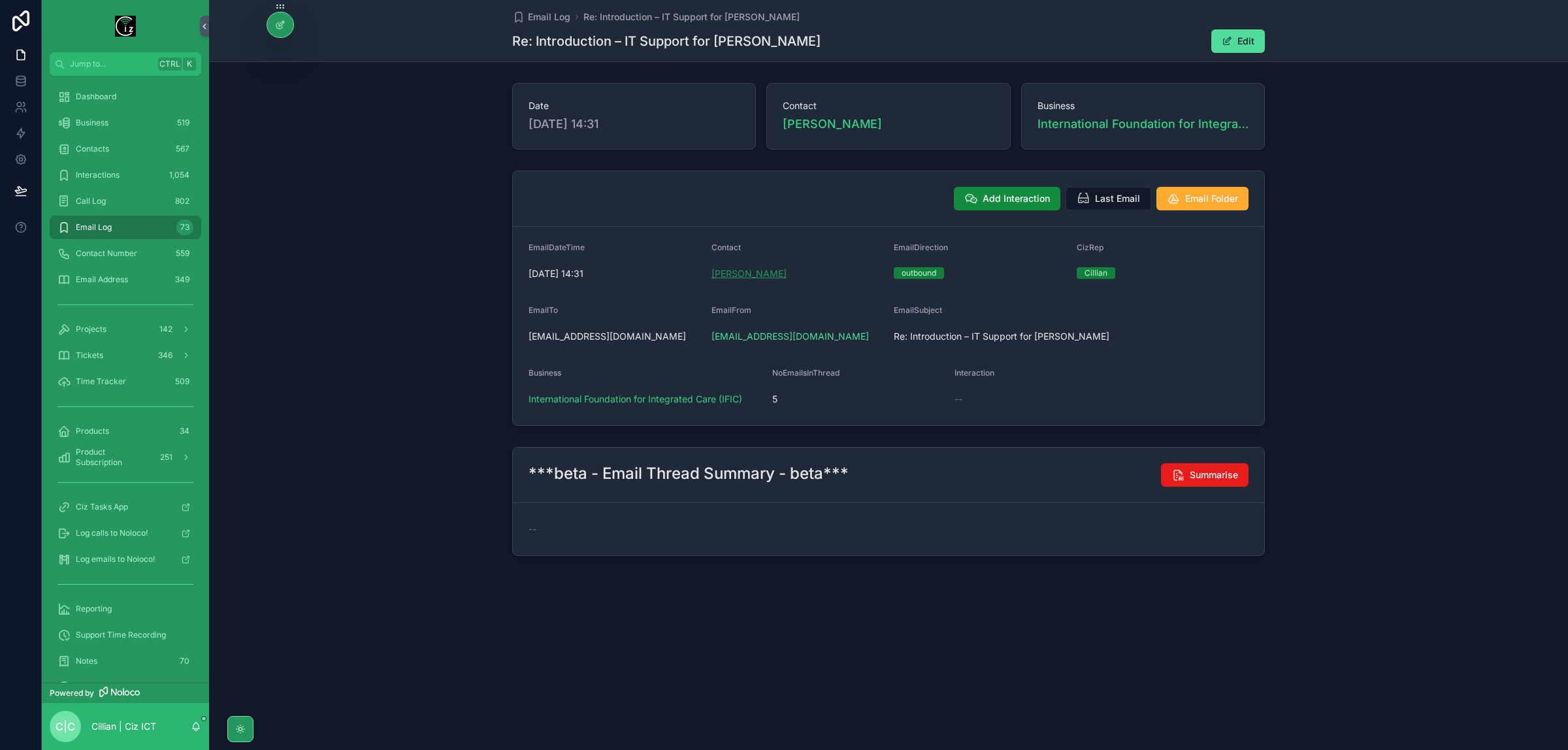
click at [765, 275] on span "Dominika Lisiecka" at bounding box center [749, 274] width 75 height 13
click at [1122, 198] on span "Last Email" at bounding box center [1118, 198] width 45 height 13
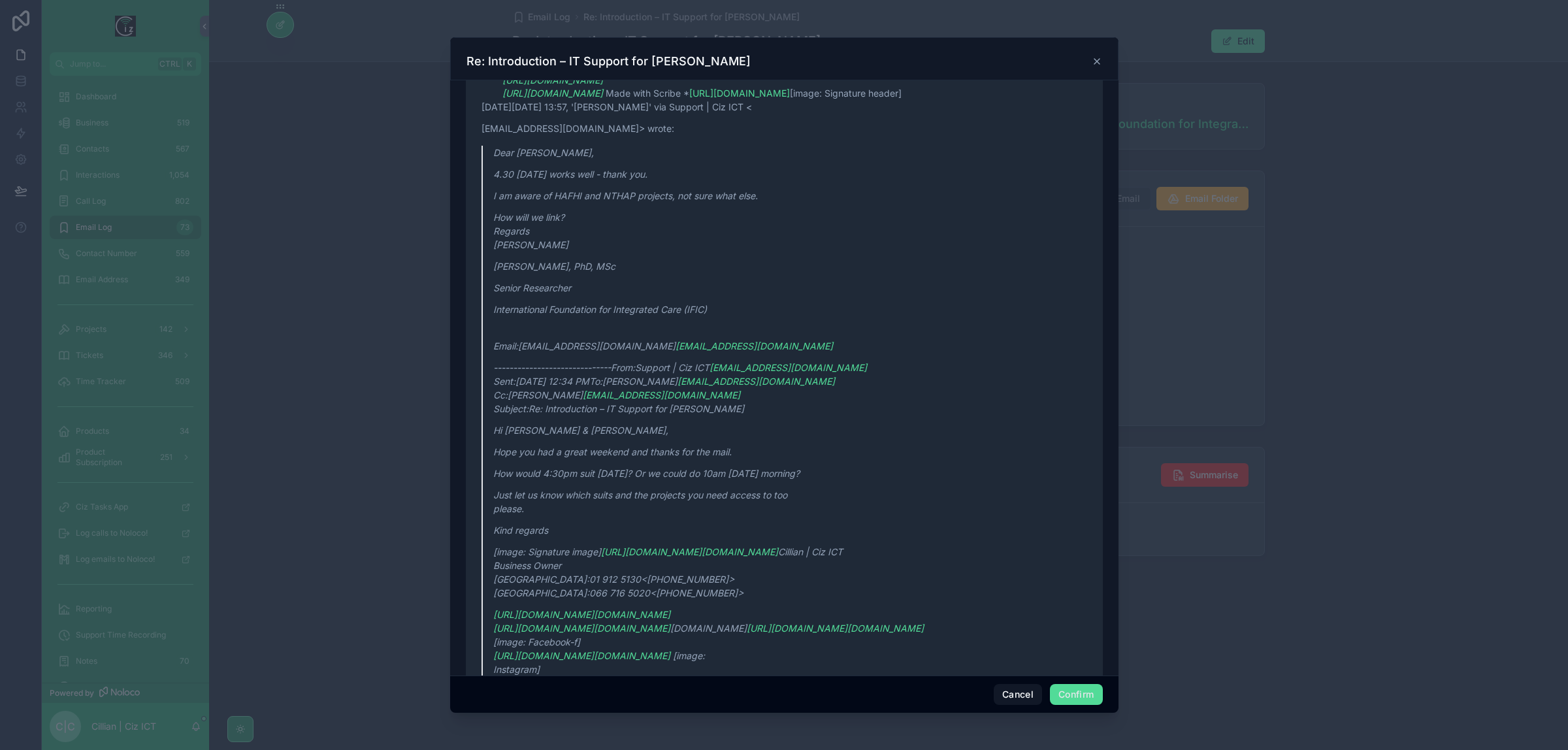
scroll to position [409, 0]
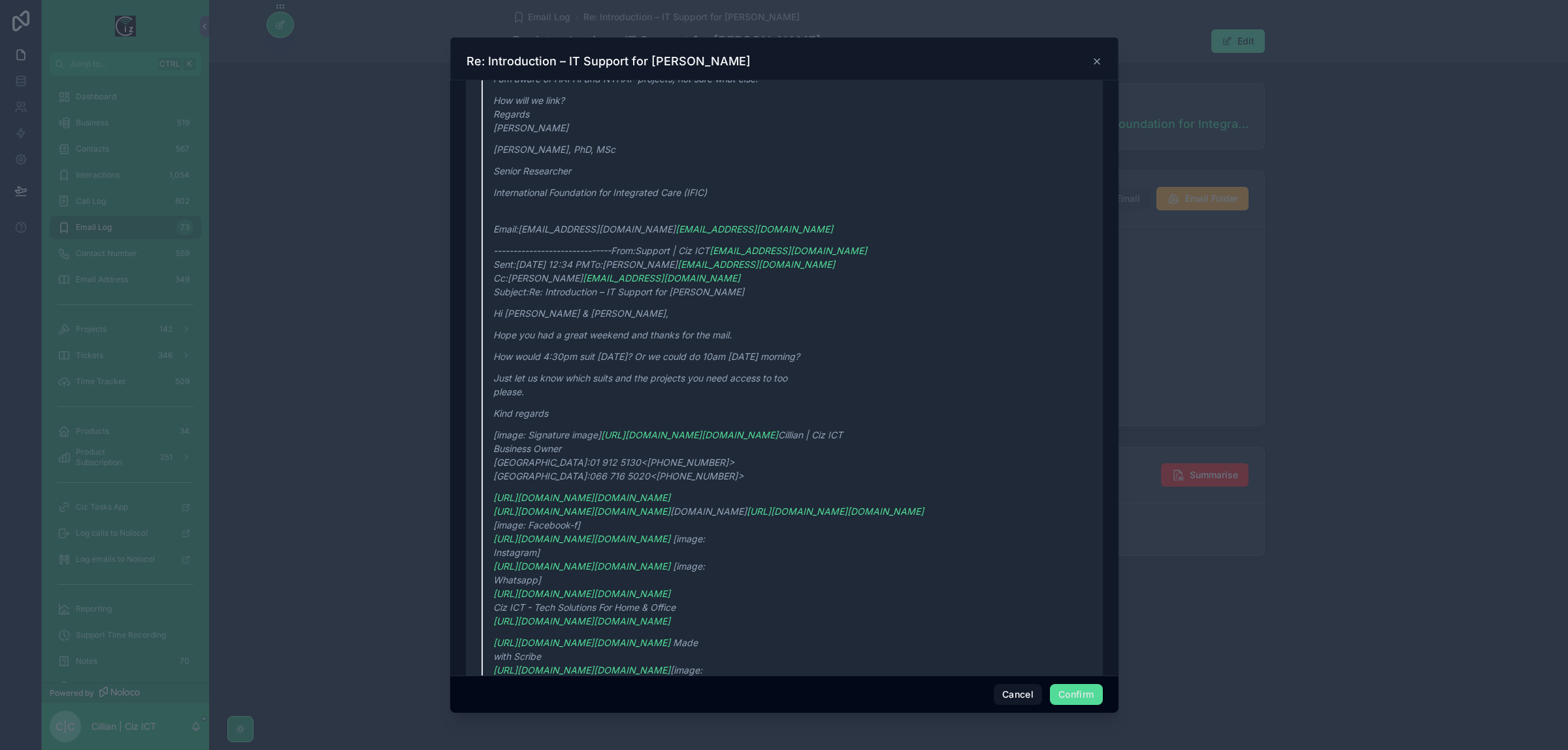
click at [1183, 343] on div at bounding box center [784, 375] width 1568 height 750
click at [1092, 53] on div "Re: Introduction – IT Support for Dominika" at bounding box center [784, 61] width 636 height 15
click at [1099, 60] on icon at bounding box center [1097, 62] width 11 height 11
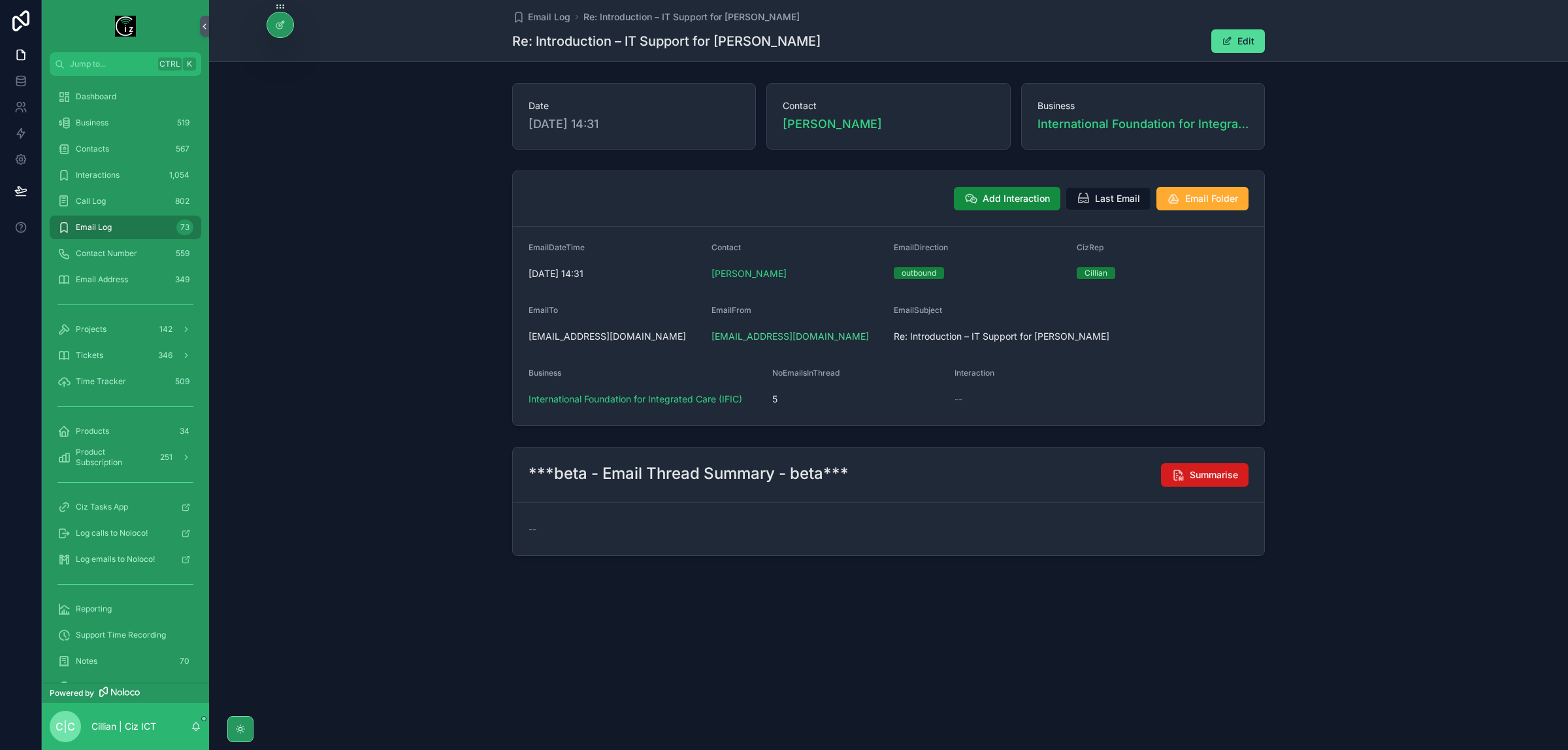
click at [1198, 482] on span "Summarise" at bounding box center [1214, 475] width 48 height 13
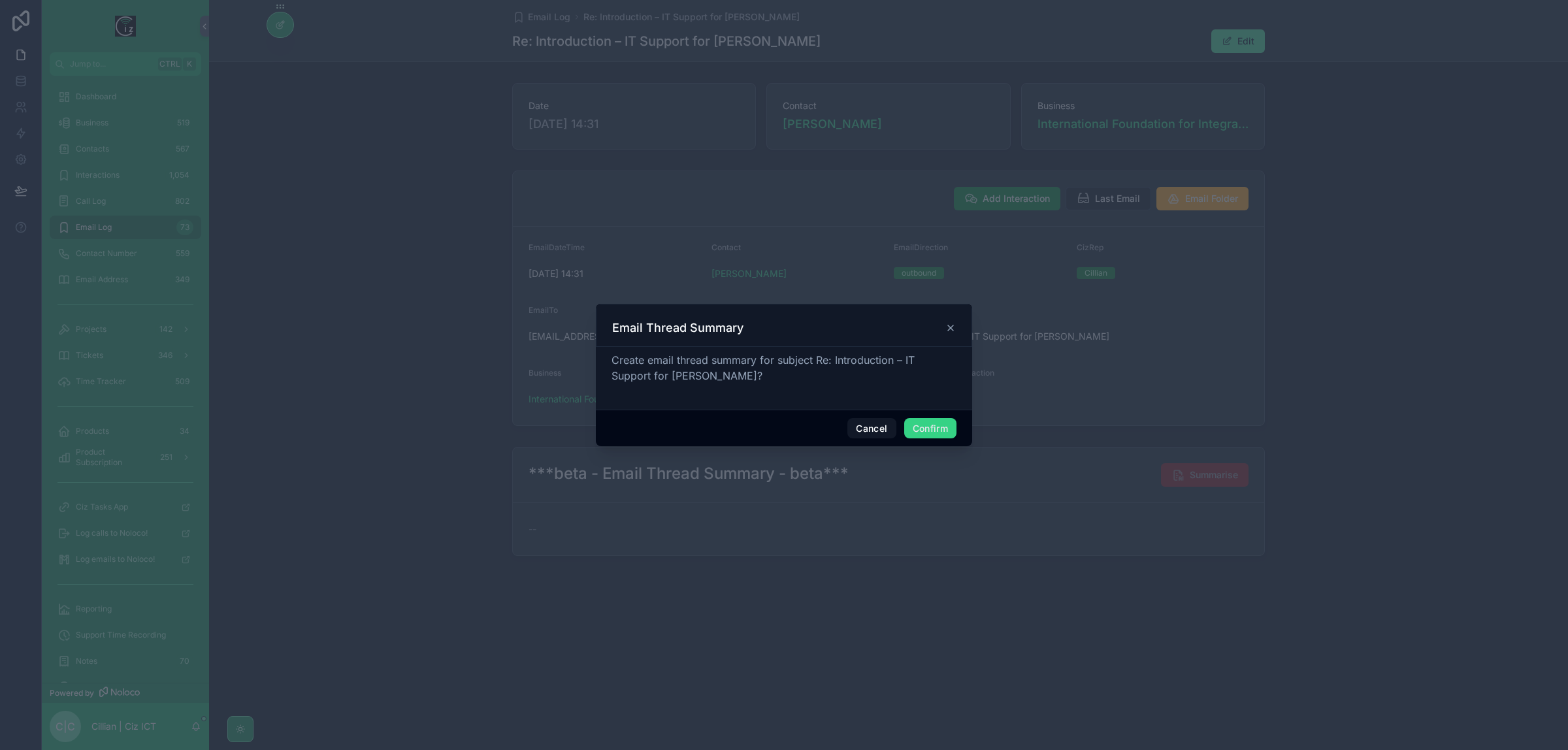
click at [928, 429] on button "Confirm" at bounding box center [930, 428] width 53 height 21
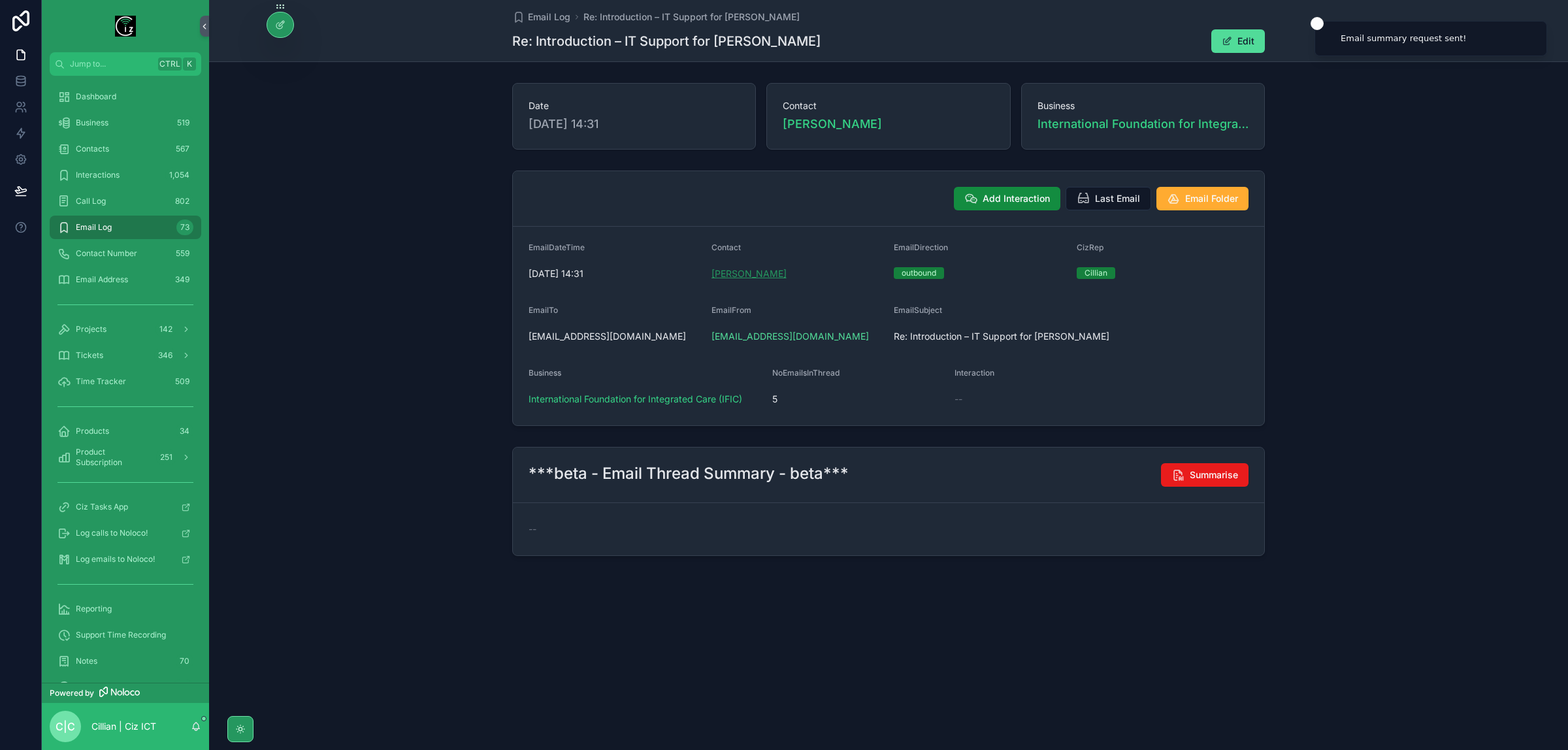
click at [770, 274] on span "Dominika Lisiecka" at bounding box center [749, 274] width 75 height 13
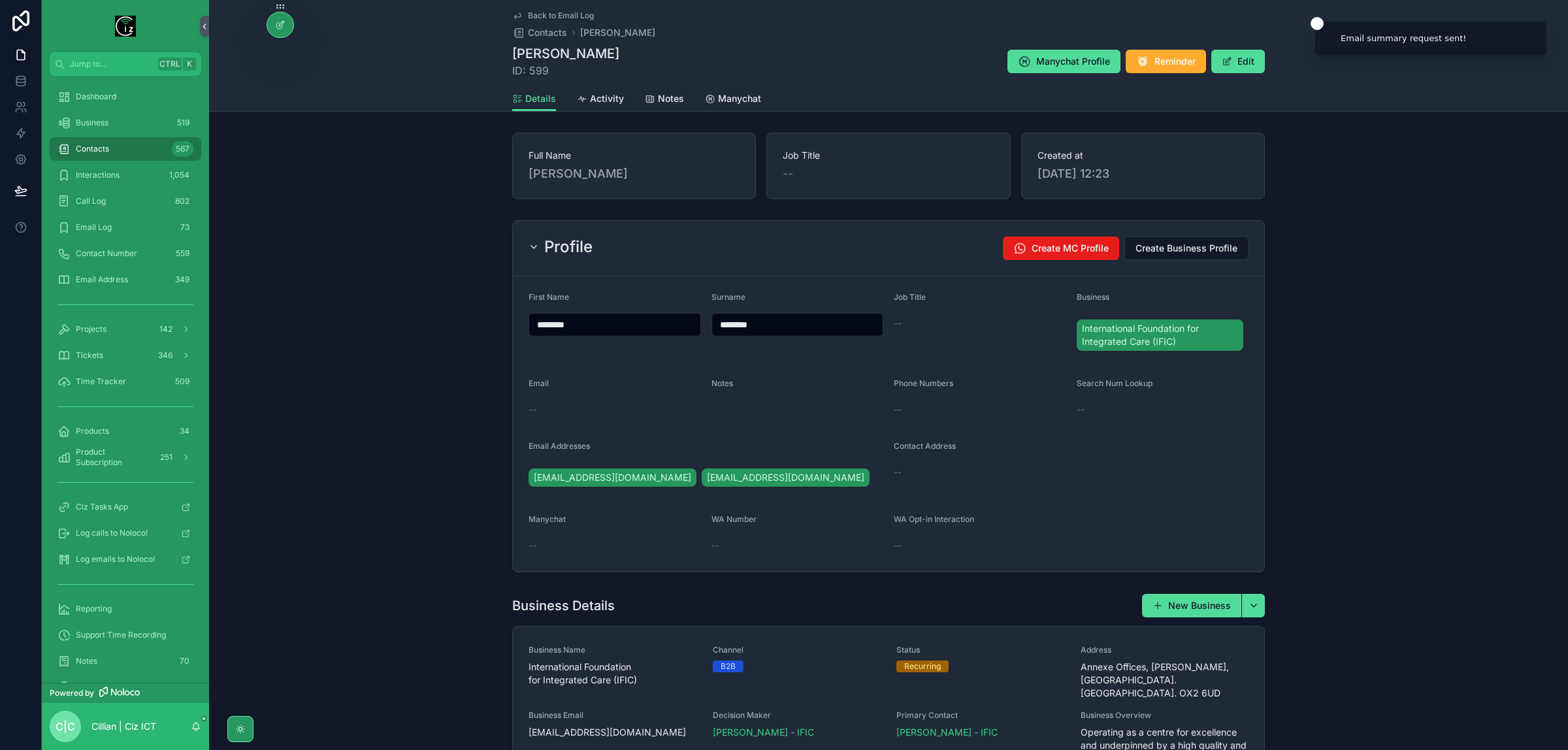
click at [780, 319] on input "********" at bounding box center [797, 324] width 171 height 18
type input "**********"
click at [1237, 501] on form "**********" at bounding box center [889, 424] width 752 height 295
click at [530, 11] on span "Back to Email Log" at bounding box center [561, 16] width 66 height 11
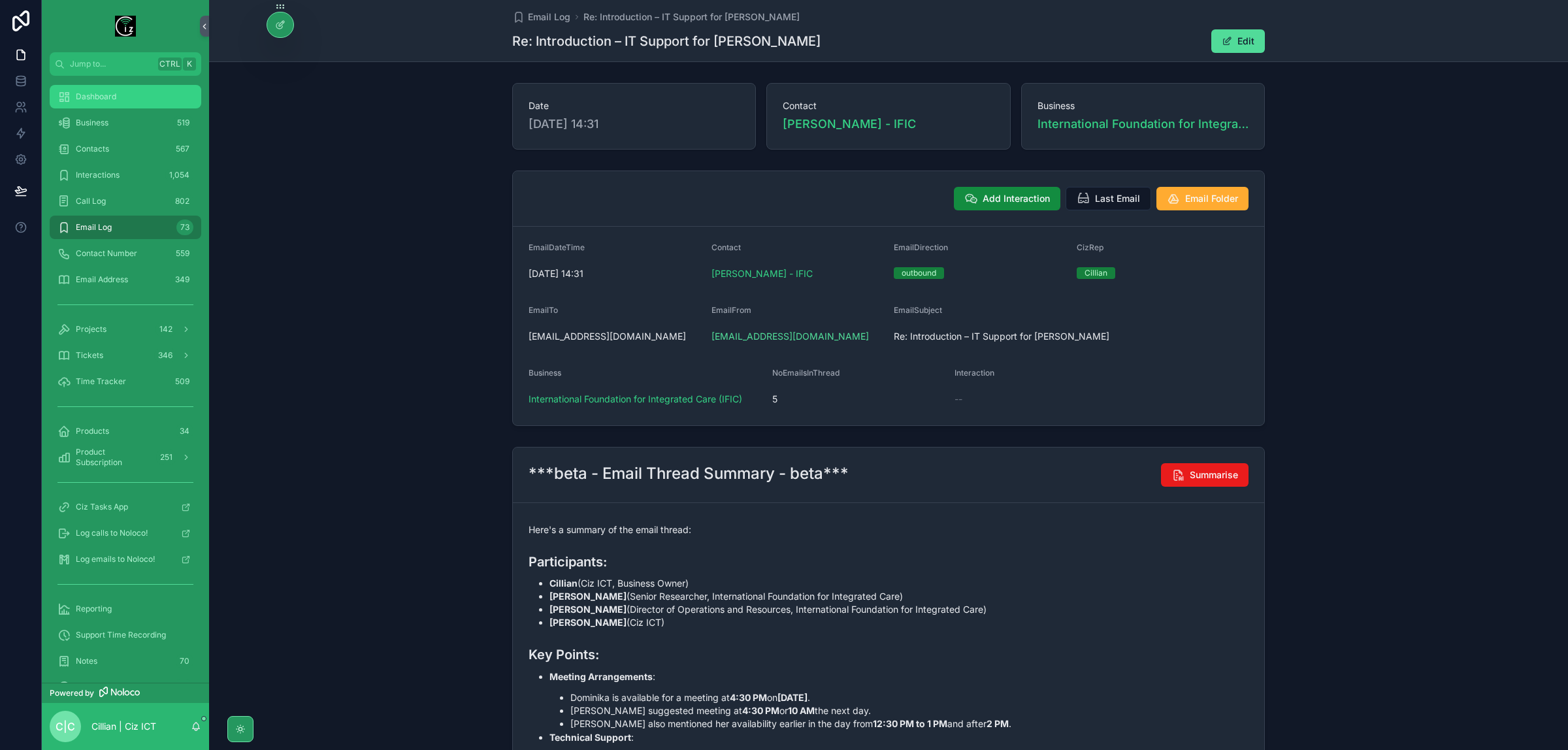
click at [118, 88] on div "Dashboard" at bounding box center [125, 96] width 136 height 21
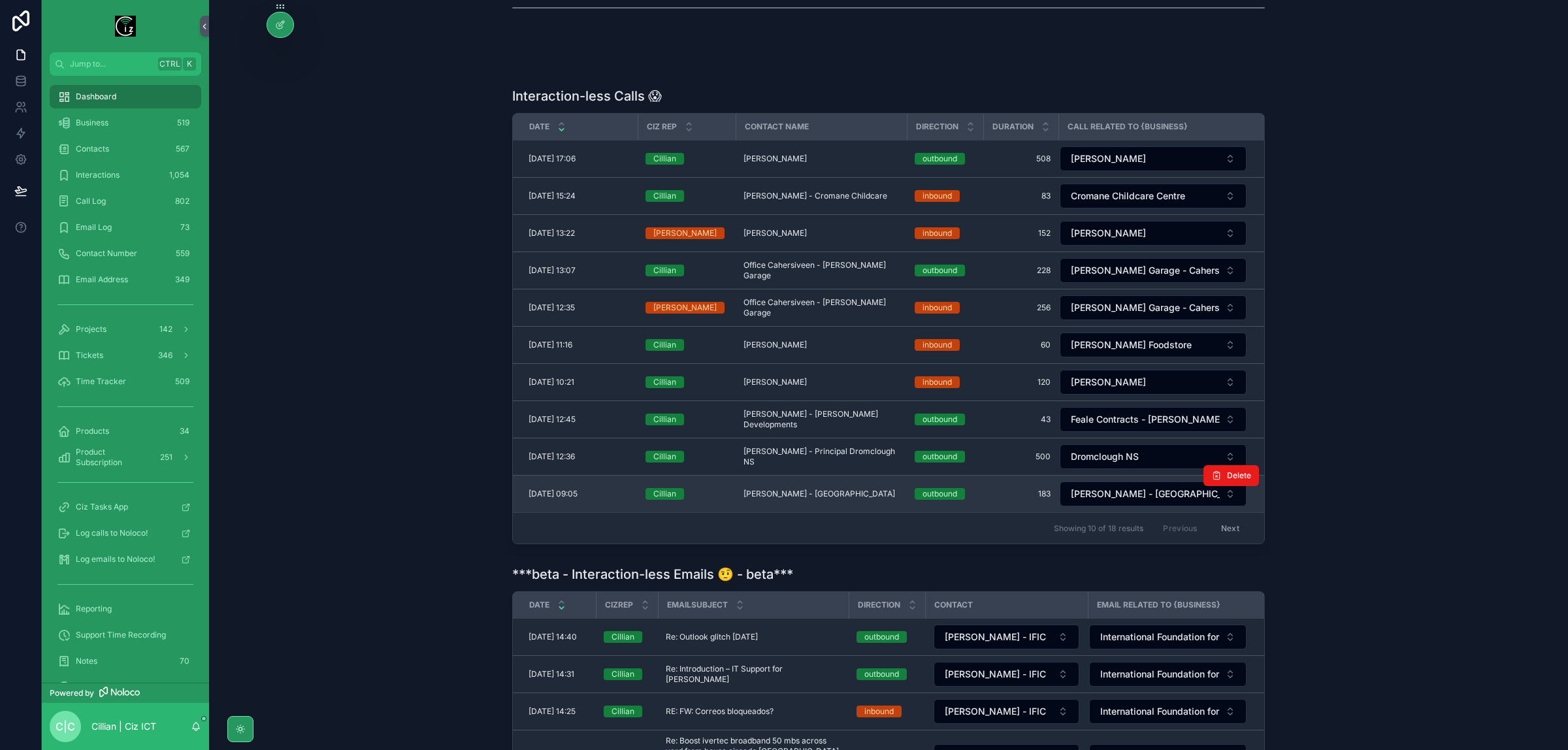
scroll to position [327, 0]
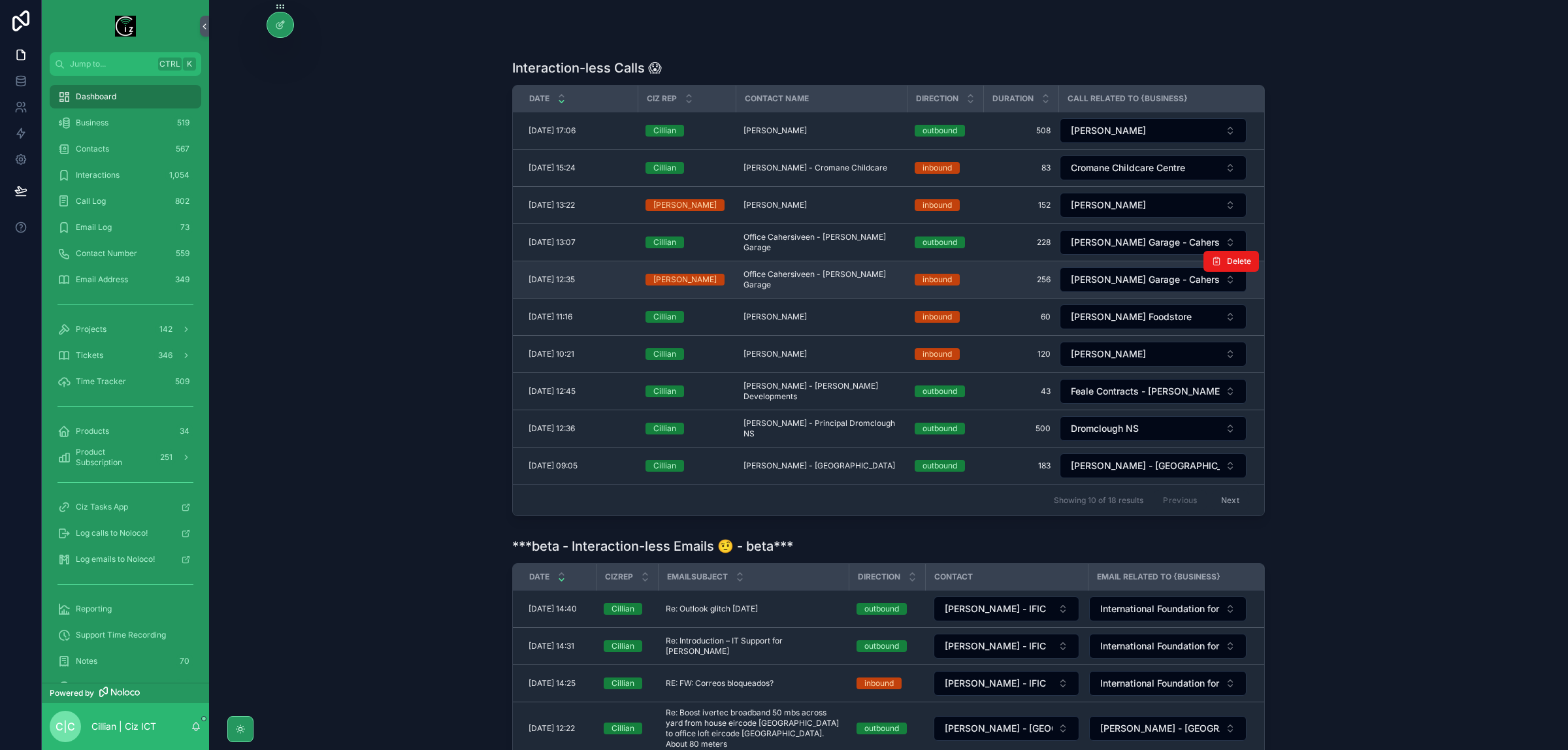
click at [798, 279] on span "Office Cahersiveen - Clifford's Garage" at bounding box center [822, 279] width 156 height 21
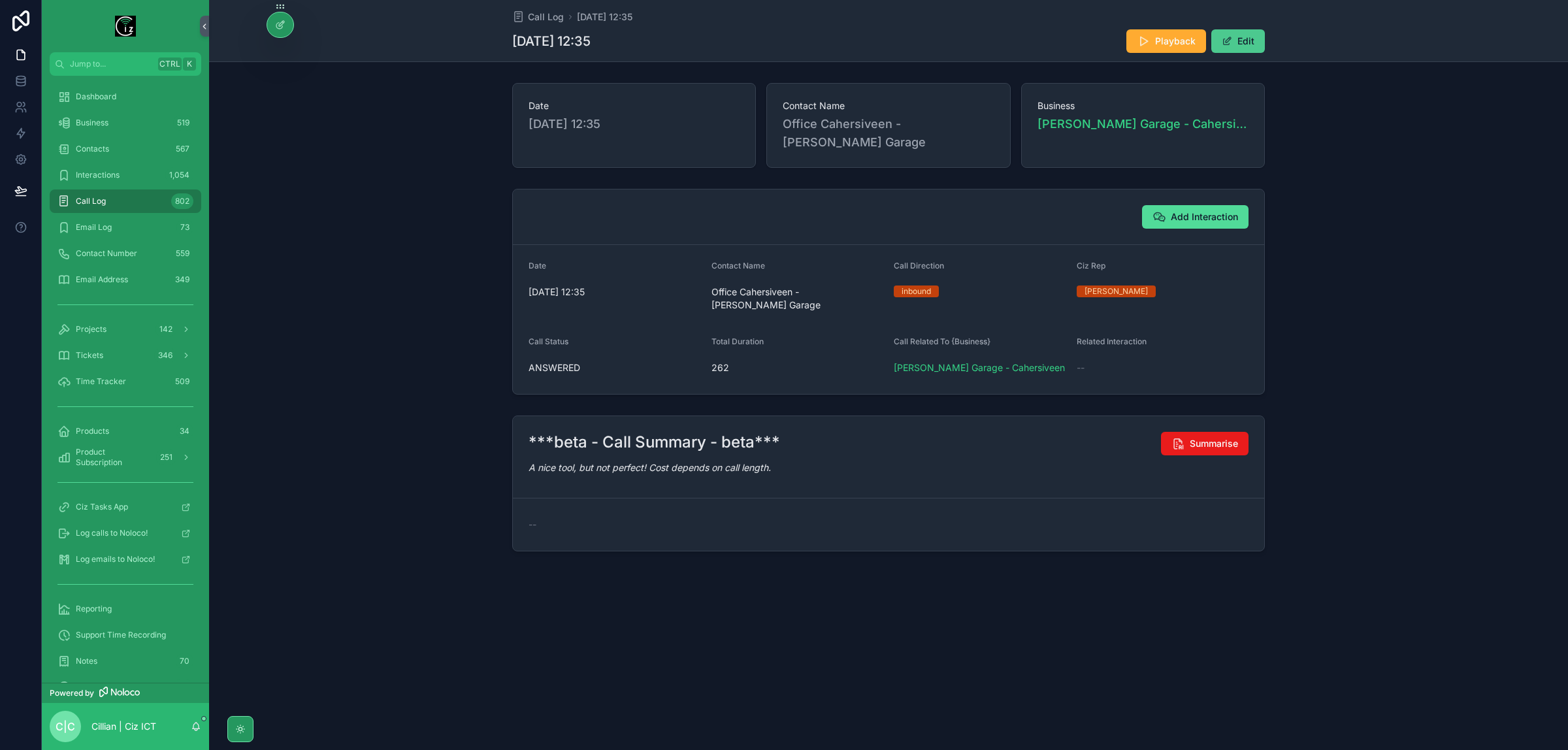
click at [1246, 40] on button "Edit" at bounding box center [1237, 41] width 53 height 24
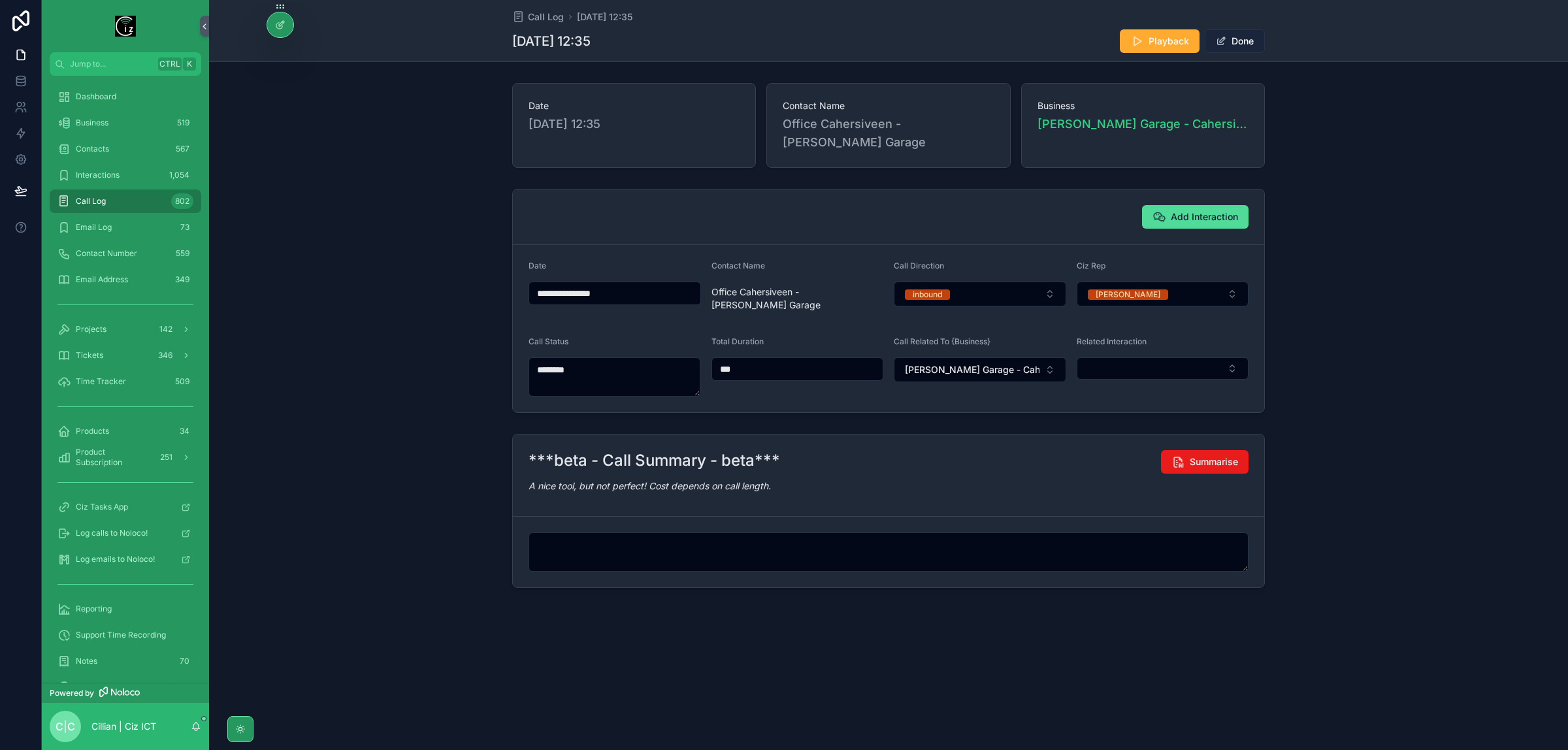
click at [1244, 43] on button "Done" at bounding box center [1235, 41] width 60 height 24
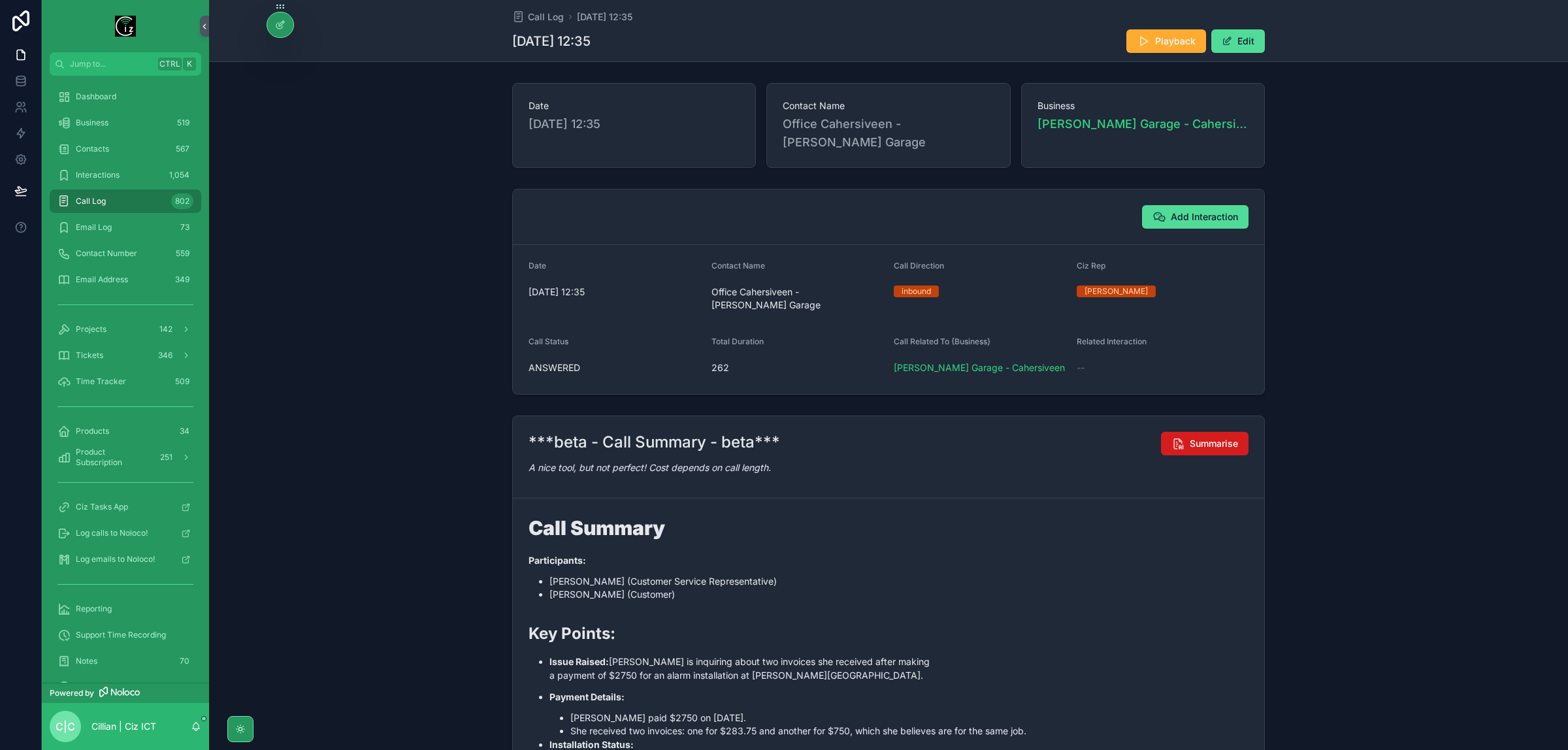
click at [1217, 438] on span "Summarise" at bounding box center [1214, 444] width 48 height 13
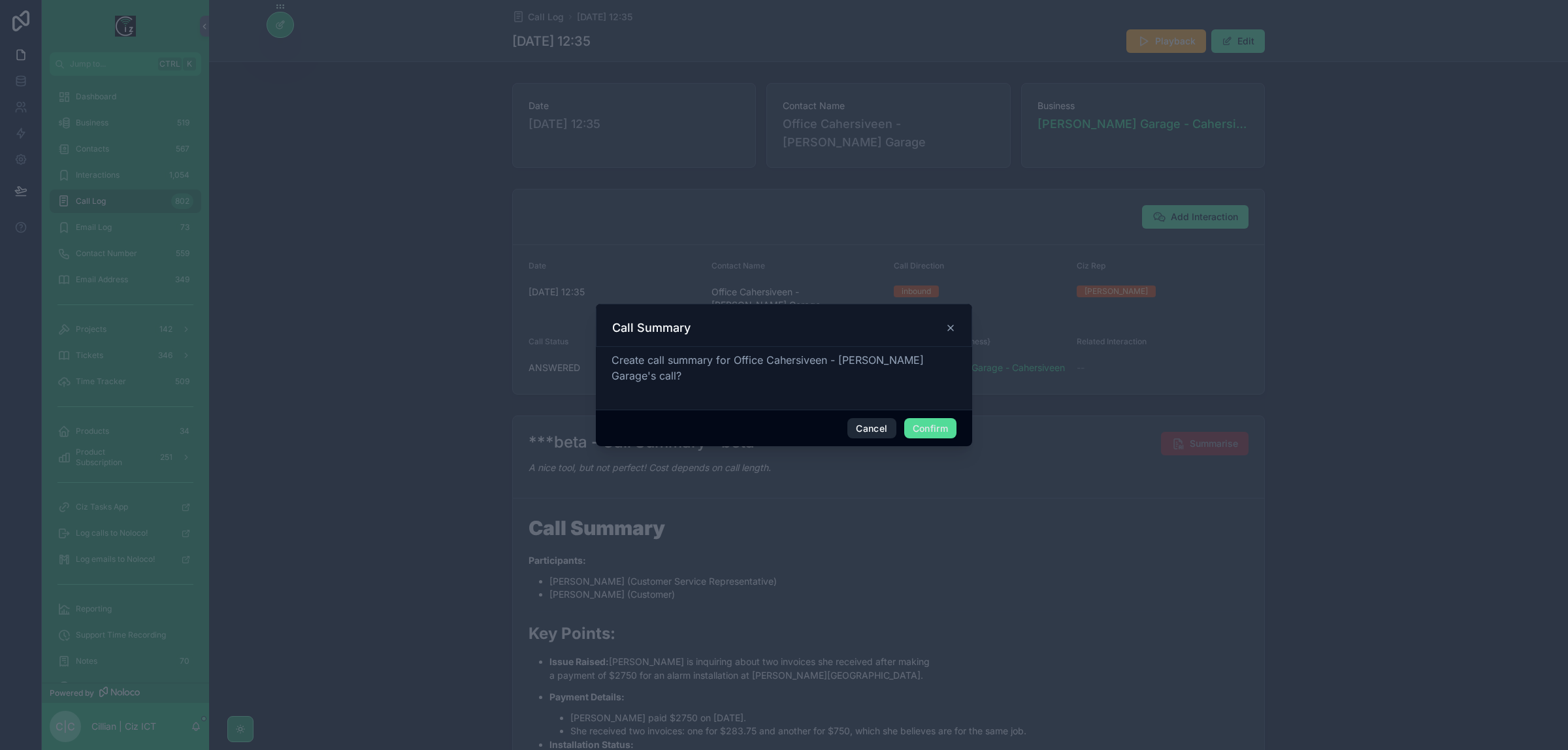
click at [873, 418] on button "Cancel" at bounding box center [871, 428] width 48 height 21
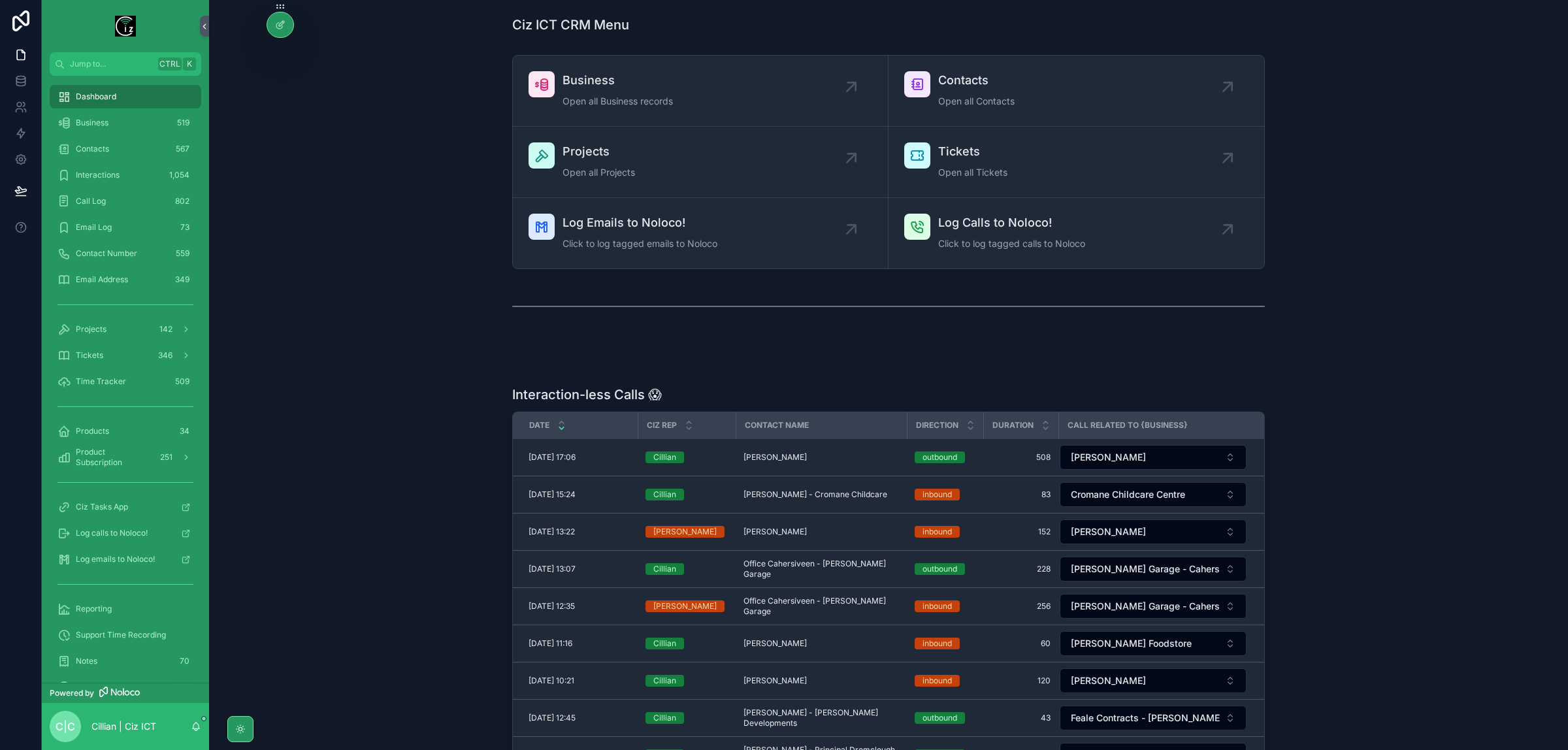
scroll to position [490, 0]
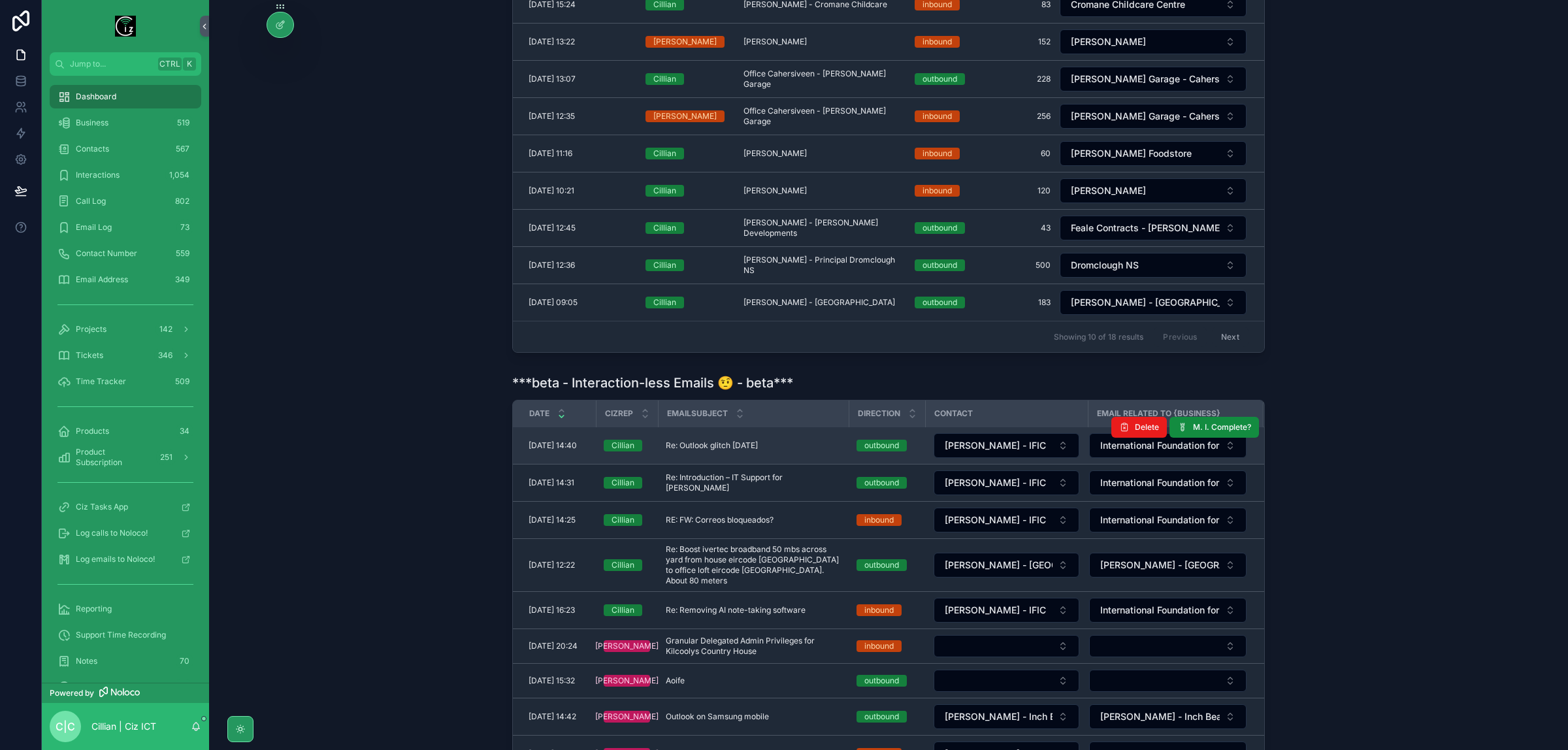
click at [728, 447] on span "Re: Outlook glitch Friday" at bounding box center [712, 446] width 92 height 11
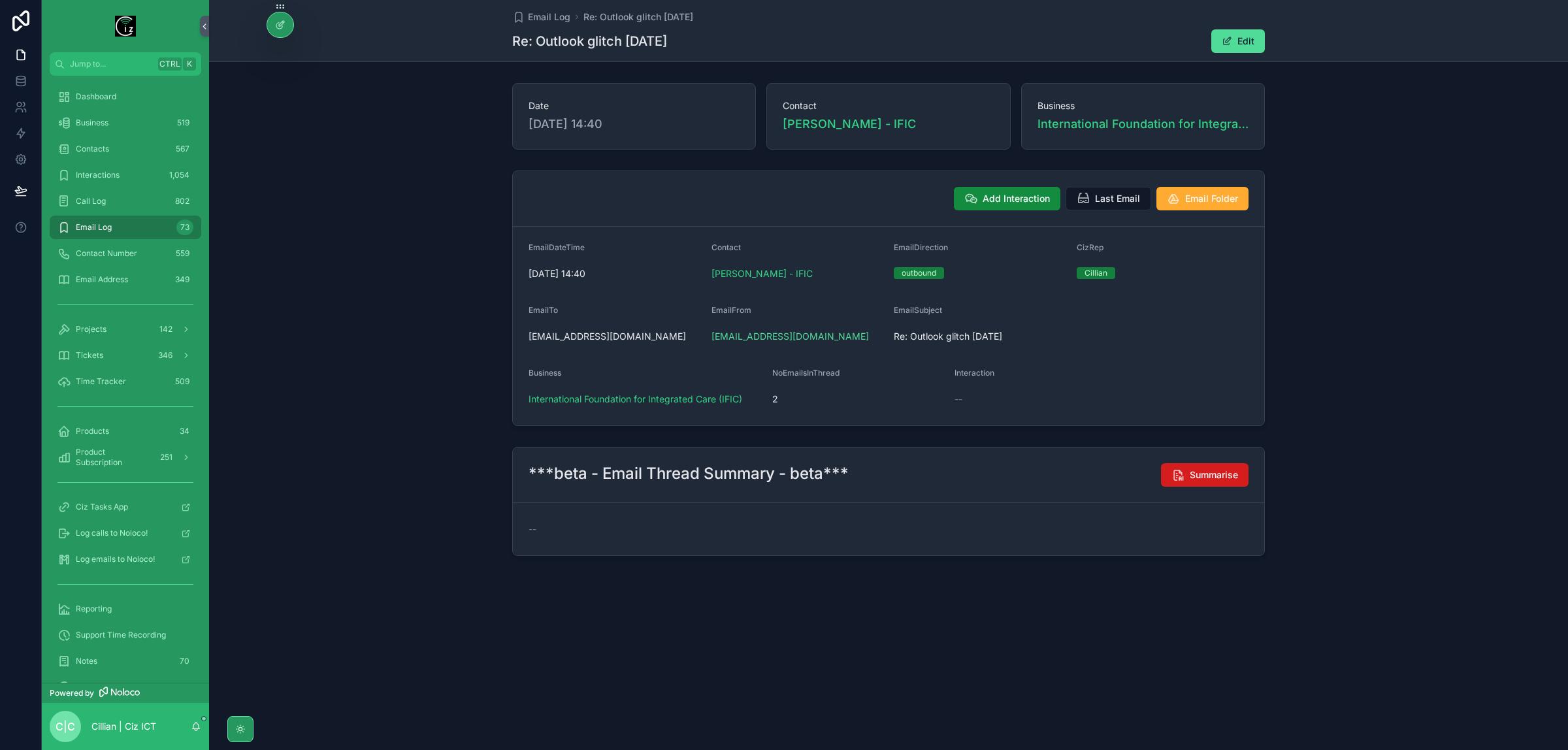
click at [1220, 482] on span "Summarise" at bounding box center [1214, 475] width 48 height 13
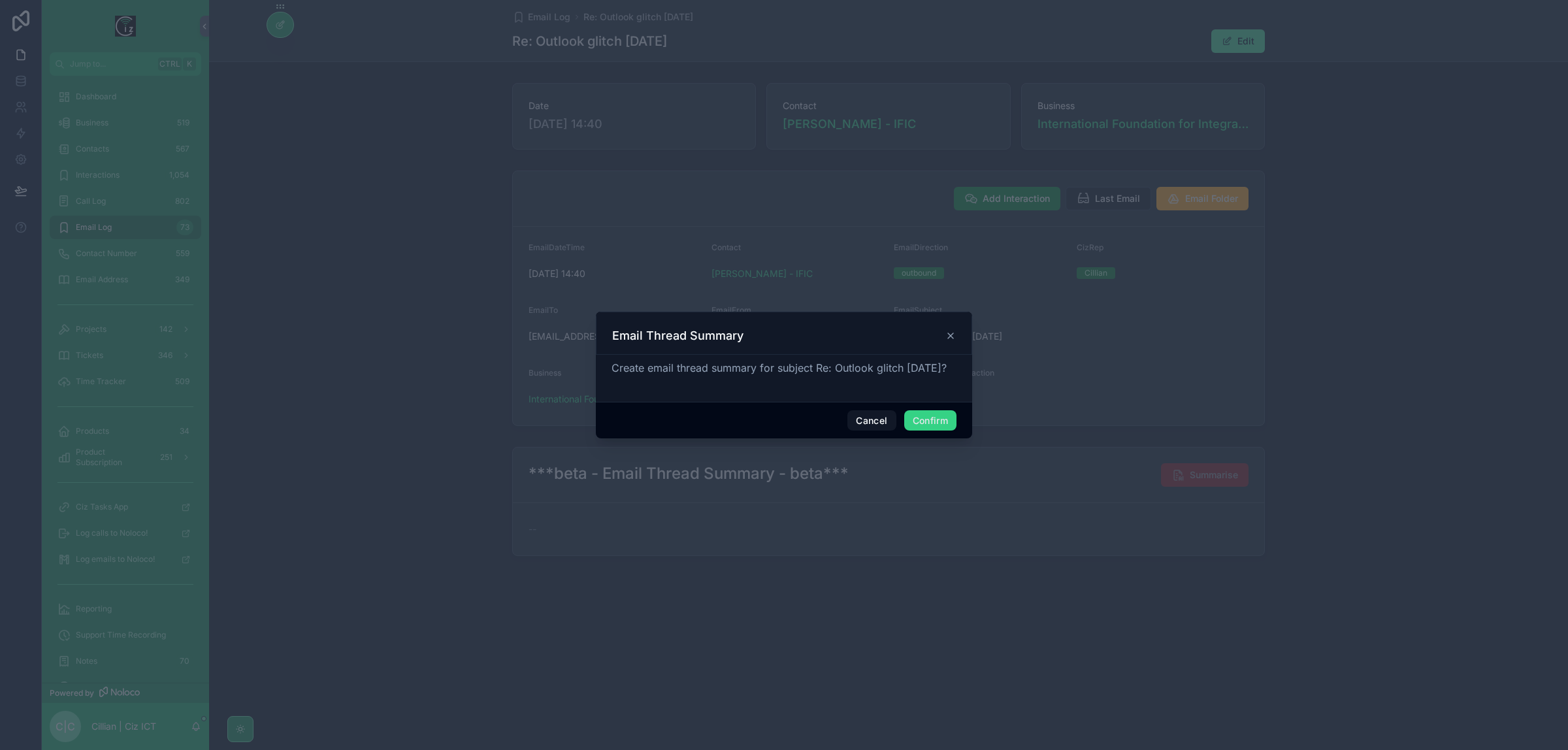
click at [928, 418] on button "Confirm" at bounding box center [930, 420] width 53 height 21
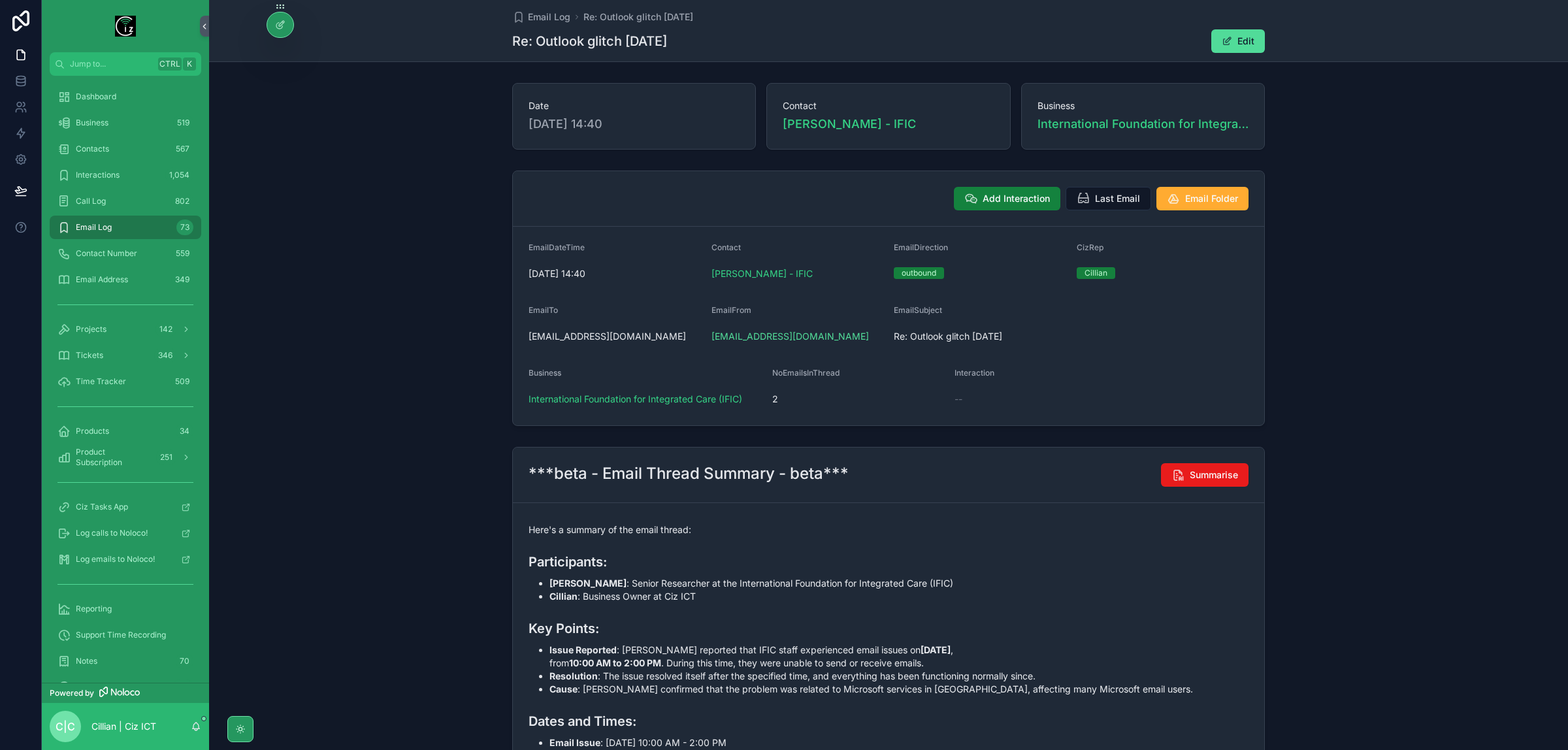
click at [1015, 194] on span "Add Interaction" at bounding box center [1016, 198] width 67 height 13
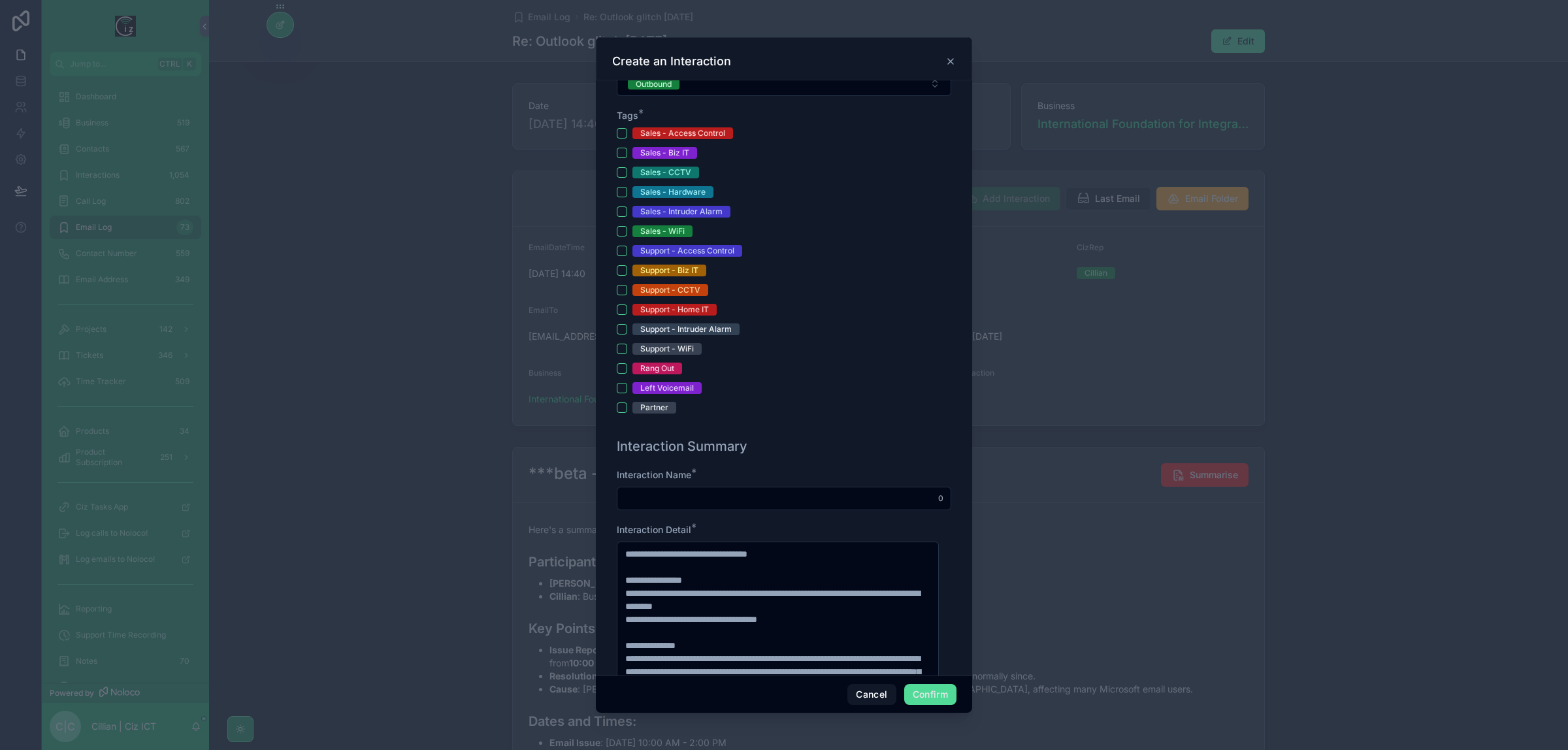
scroll to position [409, 0]
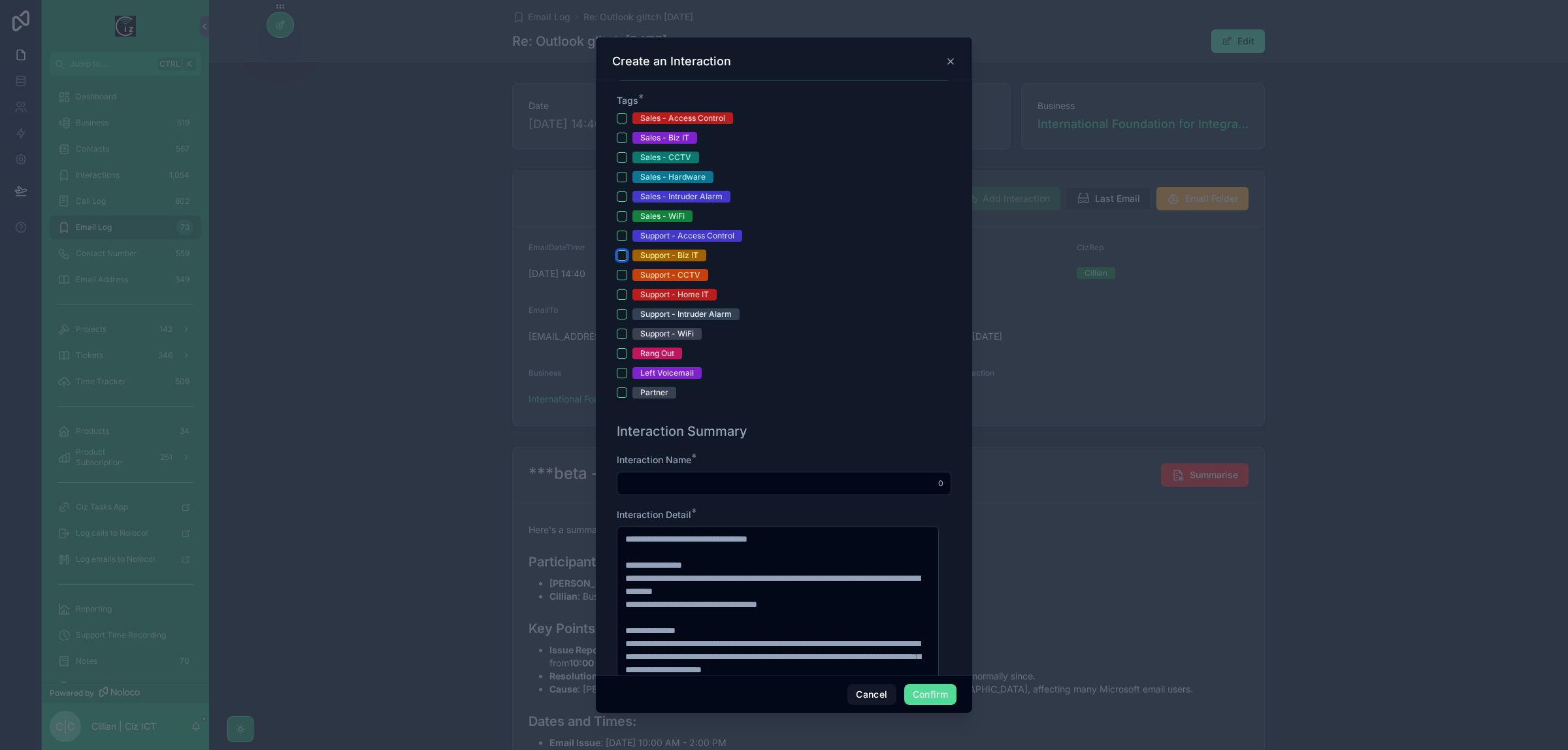
click at [622, 255] on button "Support - Biz IT" at bounding box center [622, 255] width 11 height 11
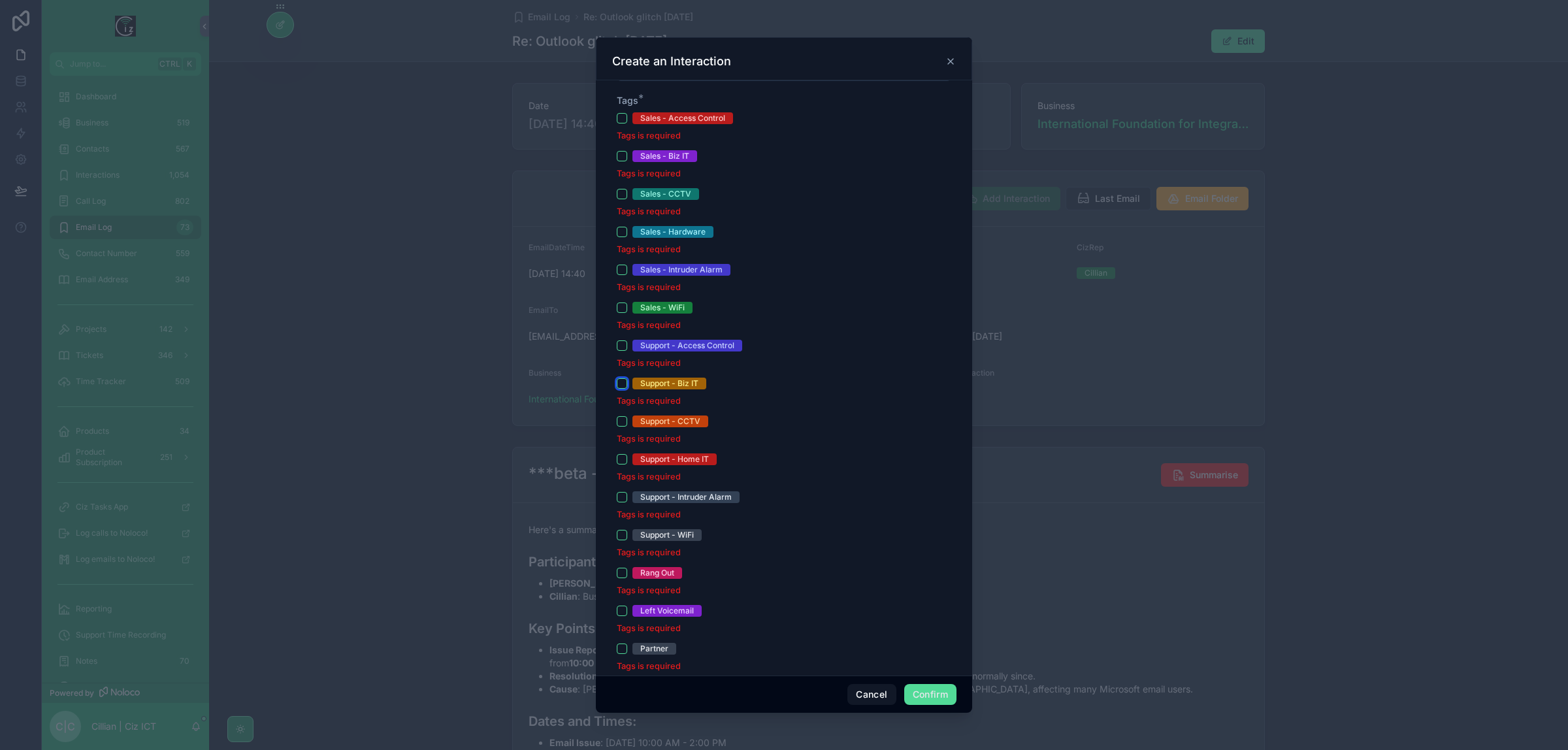
click at [618, 381] on button "Support - Biz IT" at bounding box center [622, 384] width 11 height 11
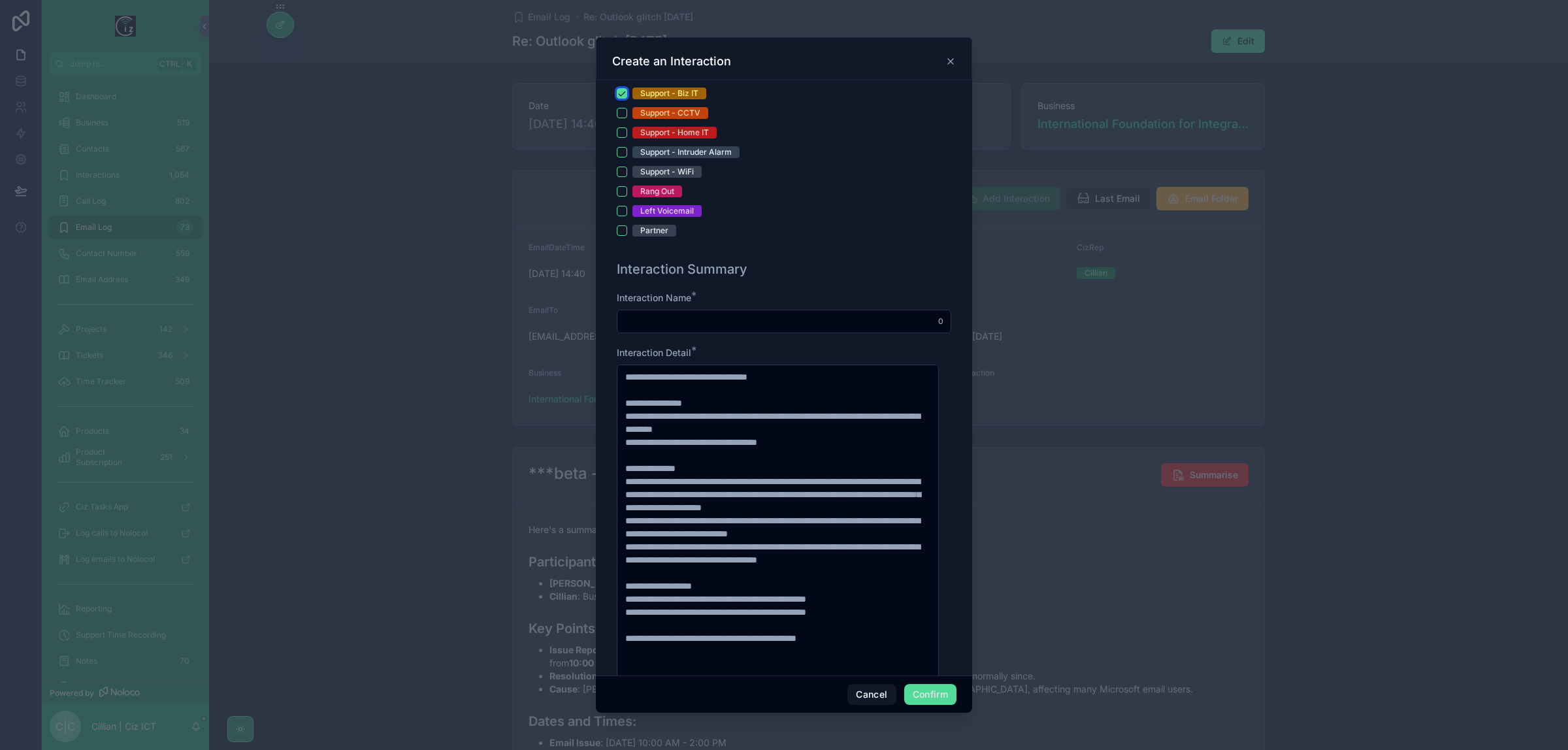
scroll to position [572, 0]
click at [752, 318] on input "text" at bounding box center [784, 320] width 333 height 18
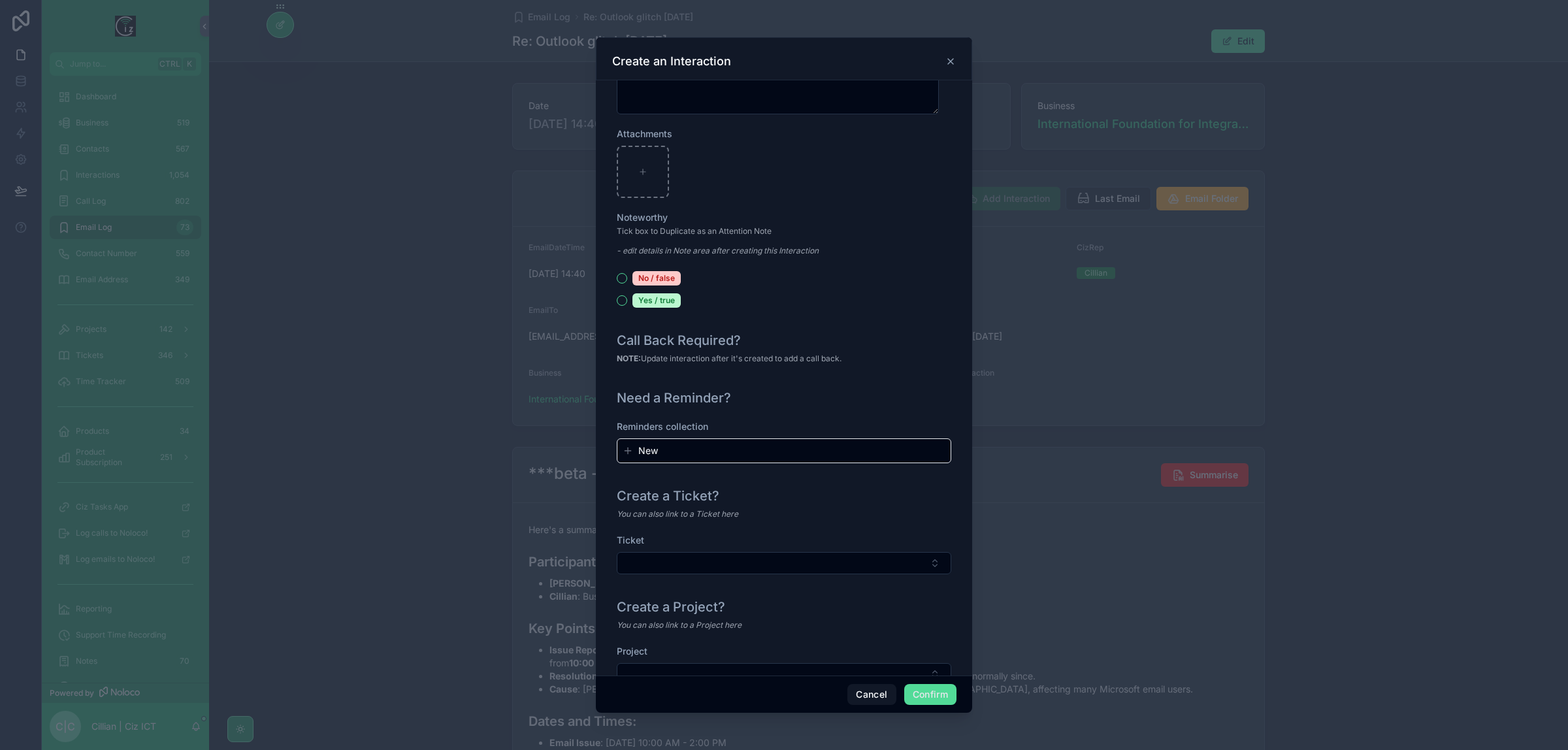
scroll to position [1266, 0]
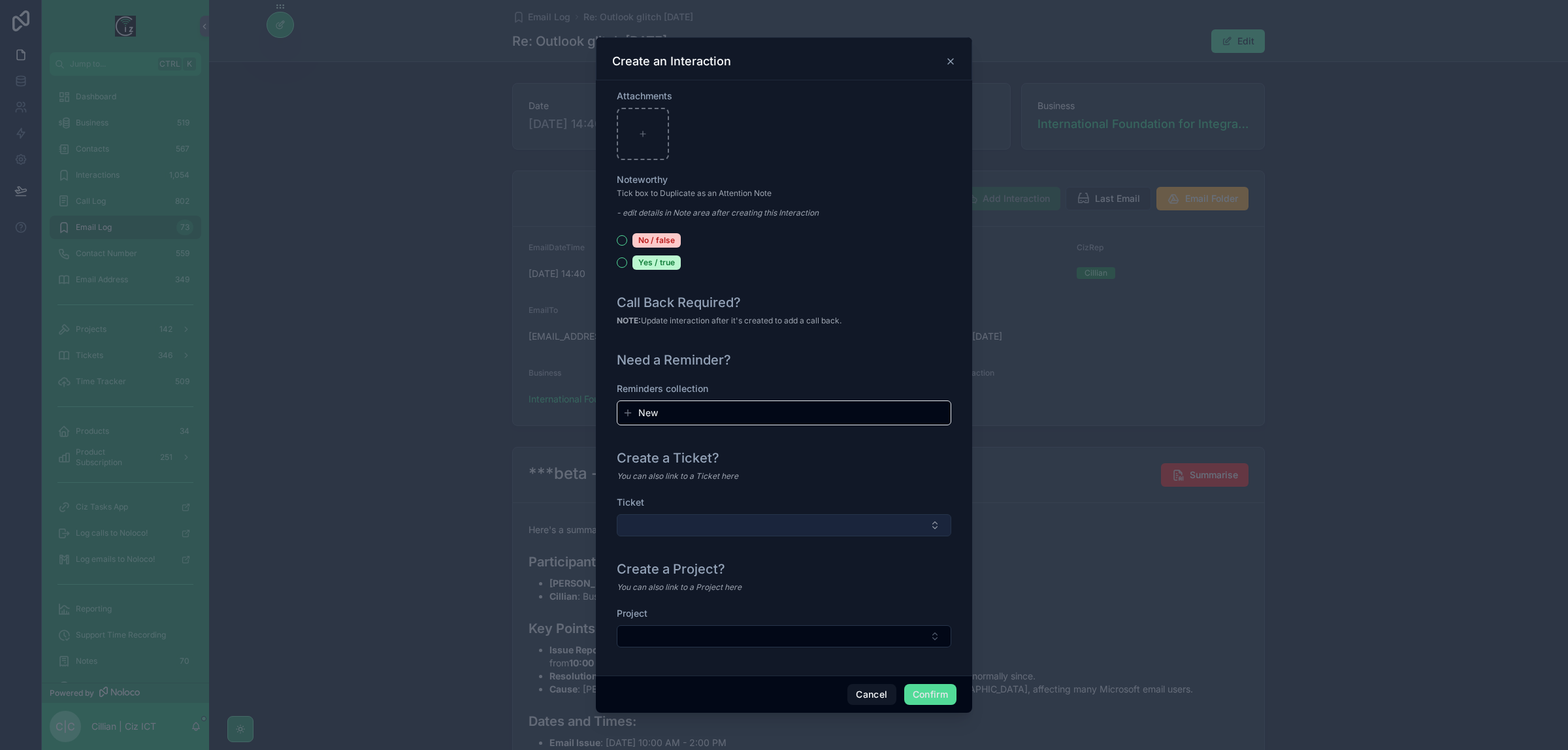
type input "**********"
click at [867, 526] on button "Select Button" at bounding box center [784, 525] width 334 height 23
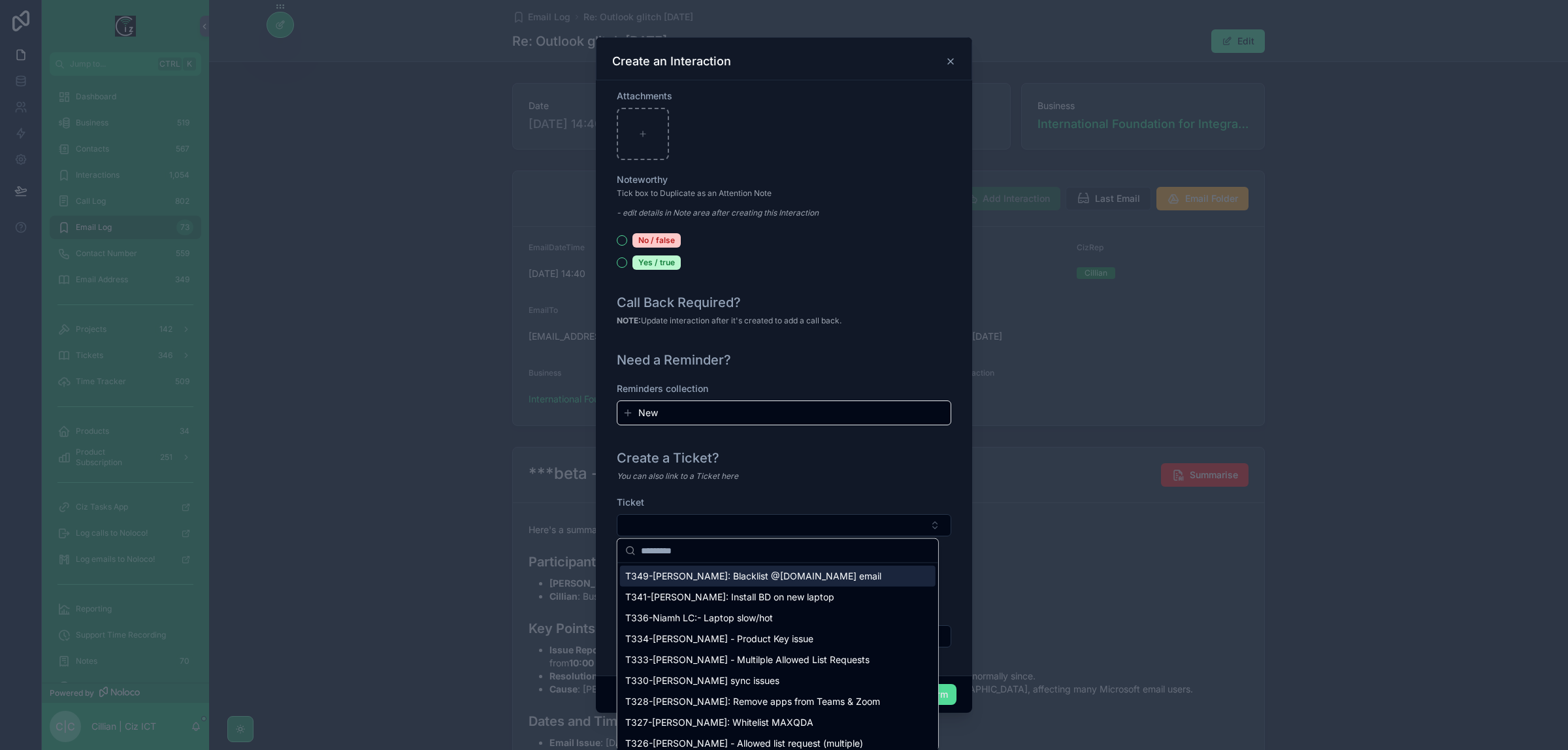
click at [890, 477] on div "You can also link to a Ticket here" at bounding box center [784, 476] width 334 height 13
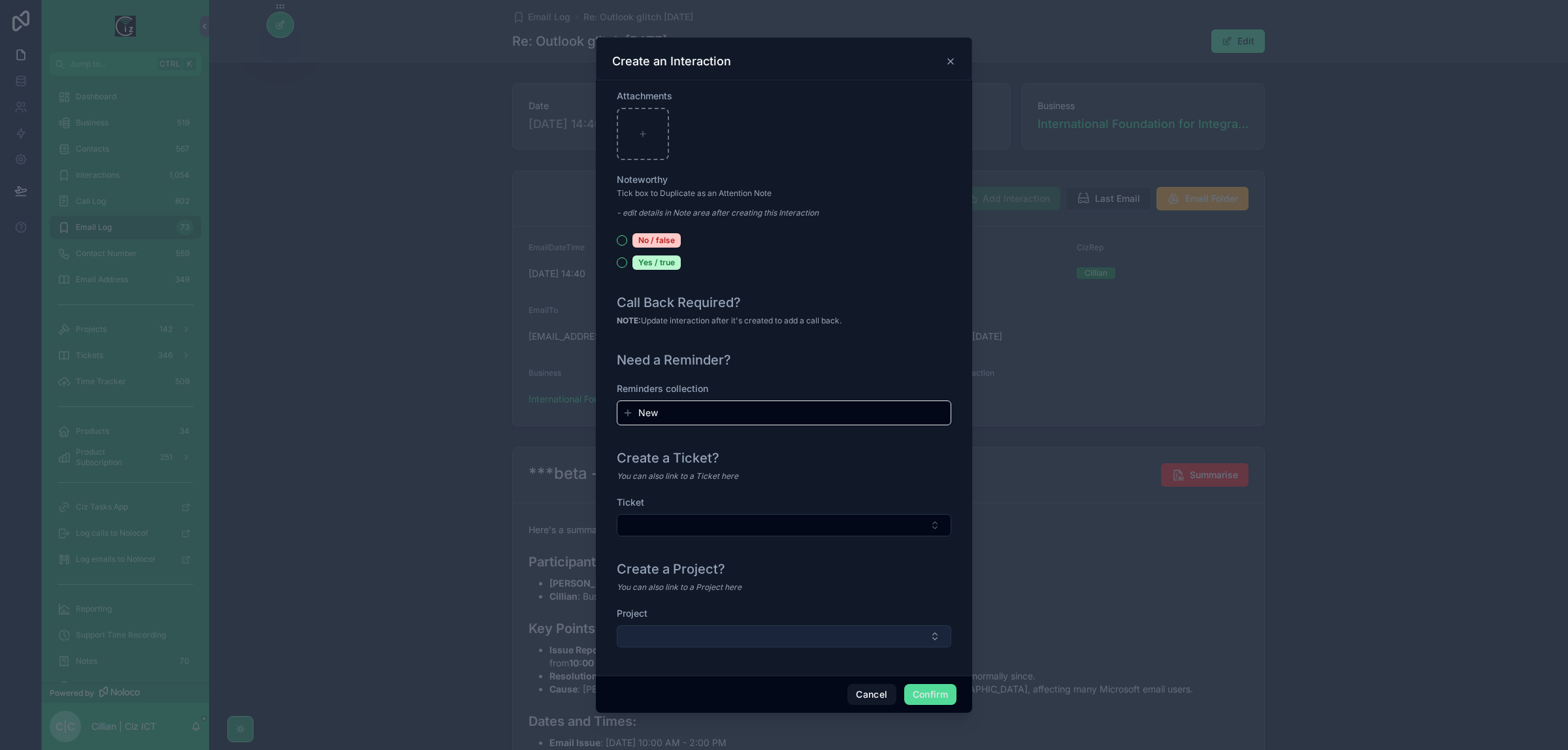
click at [860, 634] on button "Select Button" at bounding box center [784, 636] width 334 height 23
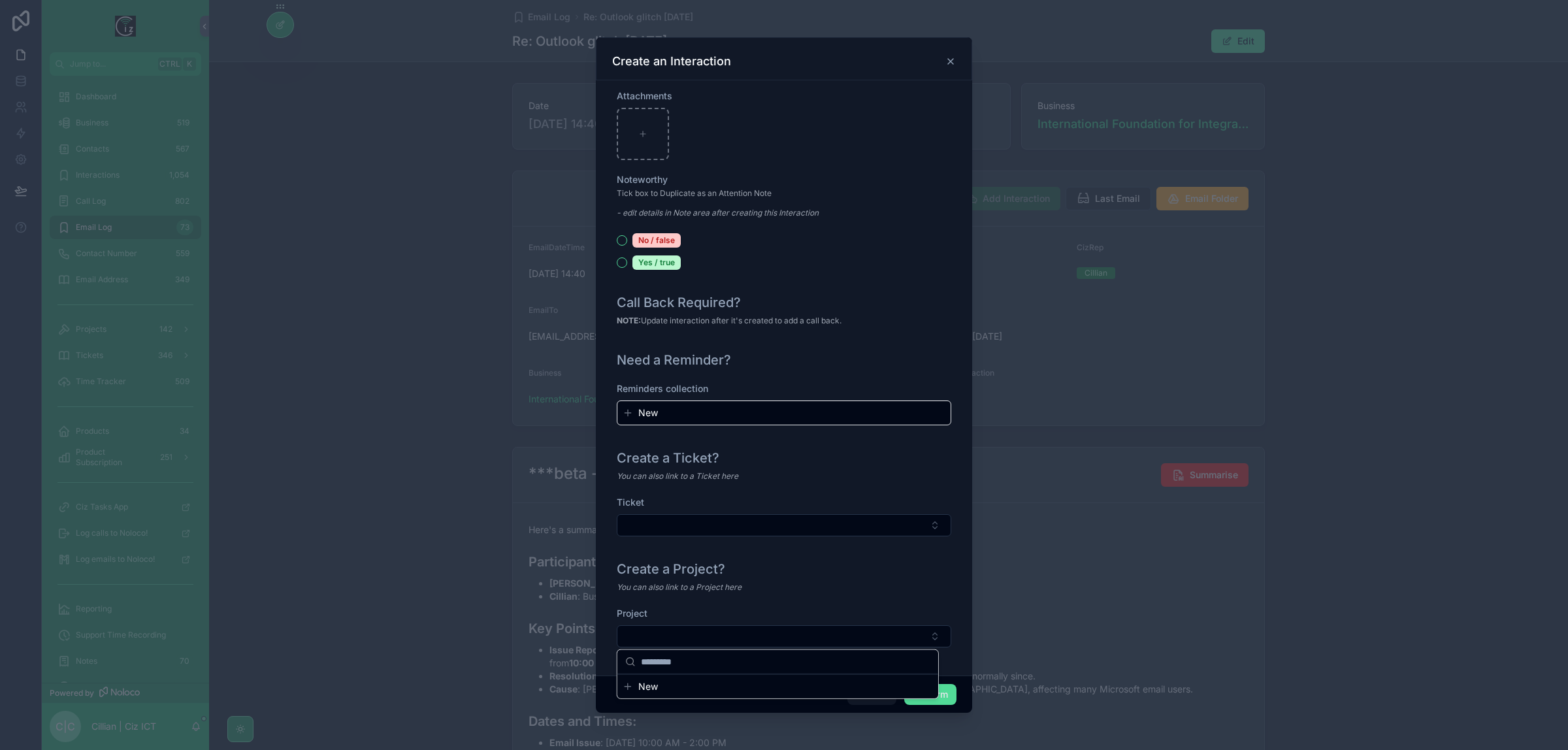
click at [884, 554] on div "Create a Project? You can also link to a Project here Project" at bounding box center [784, 610] width 345 height 111
click at [920, 697] on button "Confirm" at bounding box center [930, 694] width 53 height 21
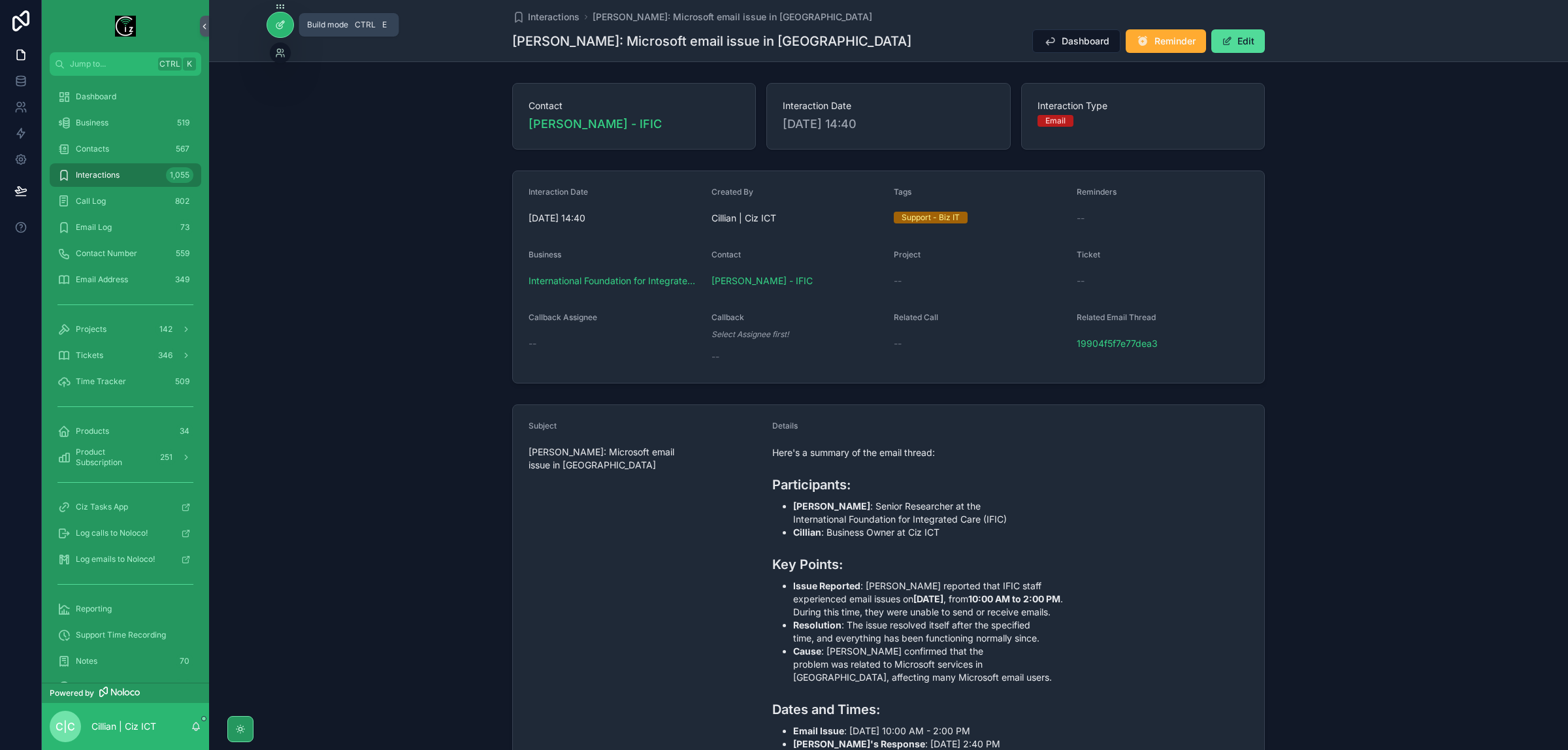
click at [283, 27] on icon at bounding box center [281, 25] width 11 height 11
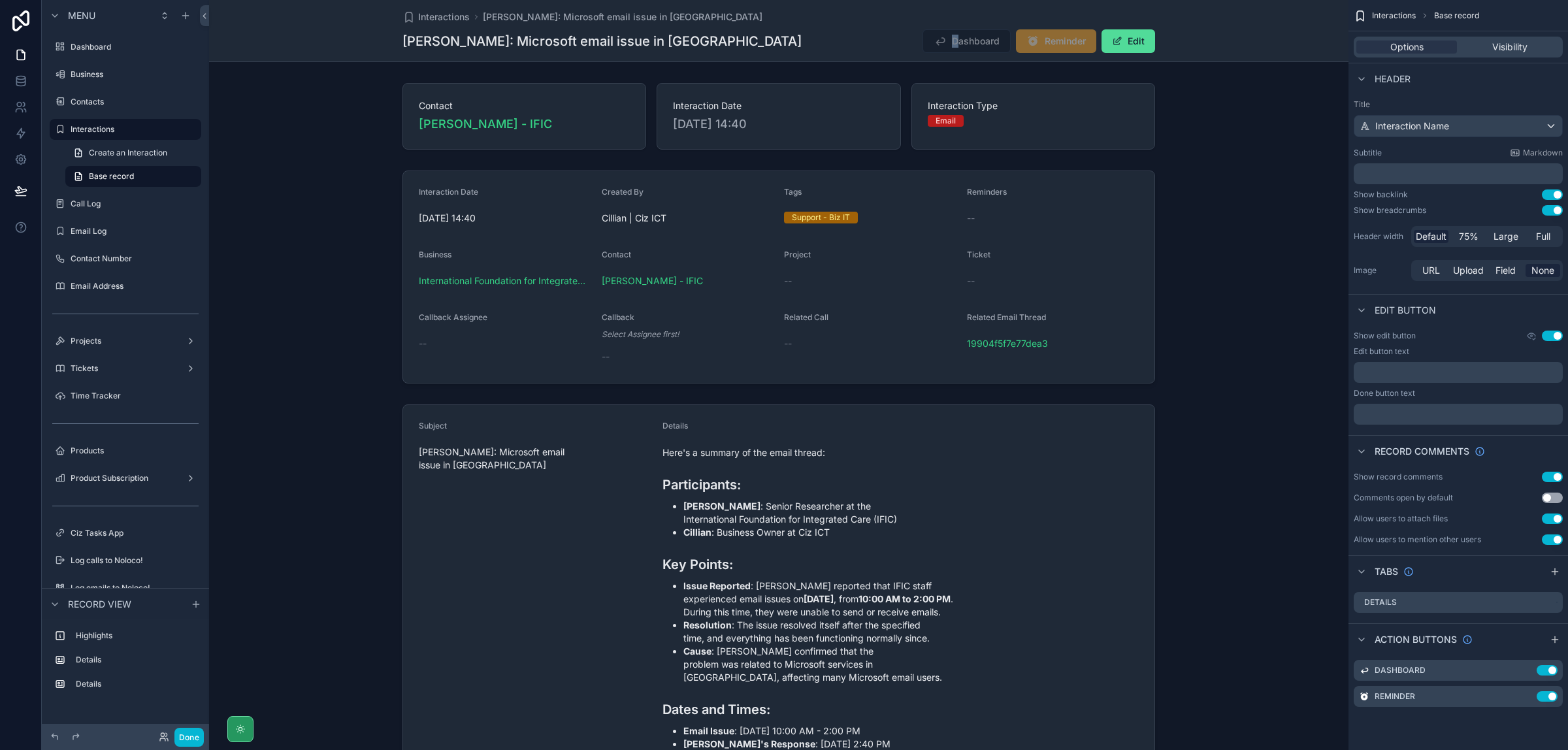
click at [951, 39] on span "Dashboard" at bounding box center [967, 43] width 88 height 13
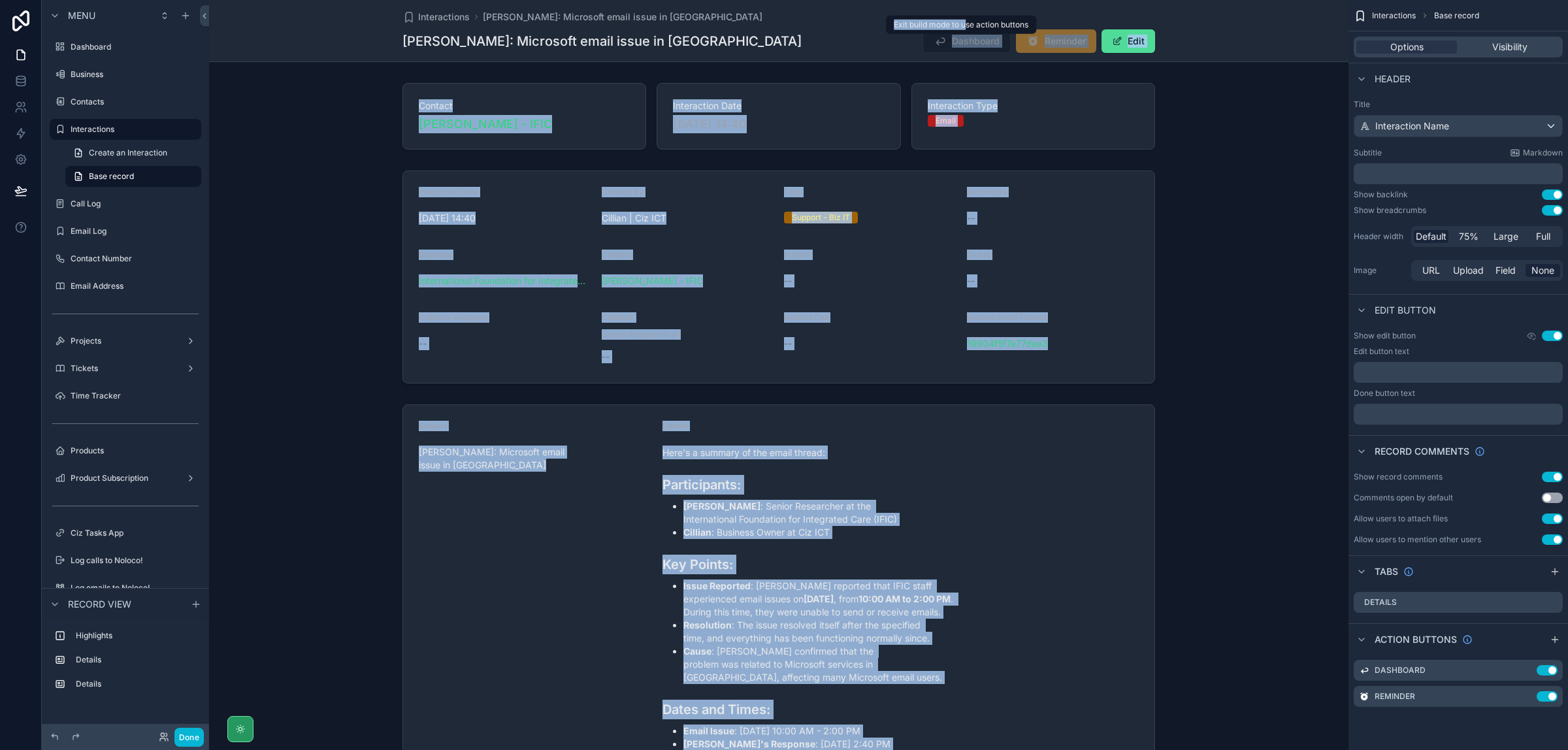
drag, startPoint x: 946, startPoint y: 38, endPoint x: 968, endPoint y: 32, distance: 22.8
click at [968, 32] on div "Jump to... Ctrl K Dashboard Business 519 Contacts 567 Interactions 1,055 Call L…" at bounding box center [779, 375] width 1140 height 750
click at [187, 736] on button "Done" at bounding box center [189, 737] width 29 height 19
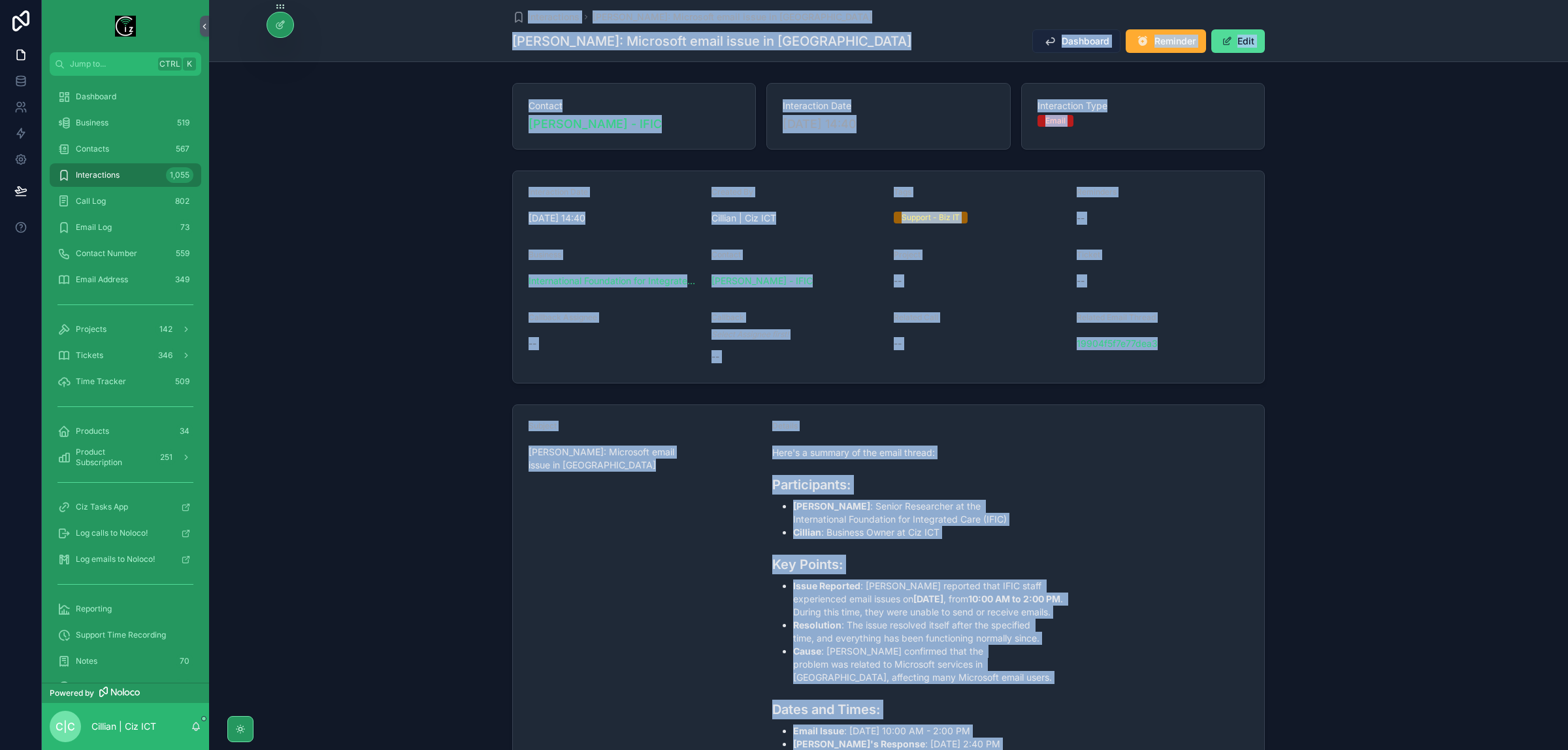
click at [1054, 41] on button "Dashboard" at bounding box center [1076, 41] width 88 height 24
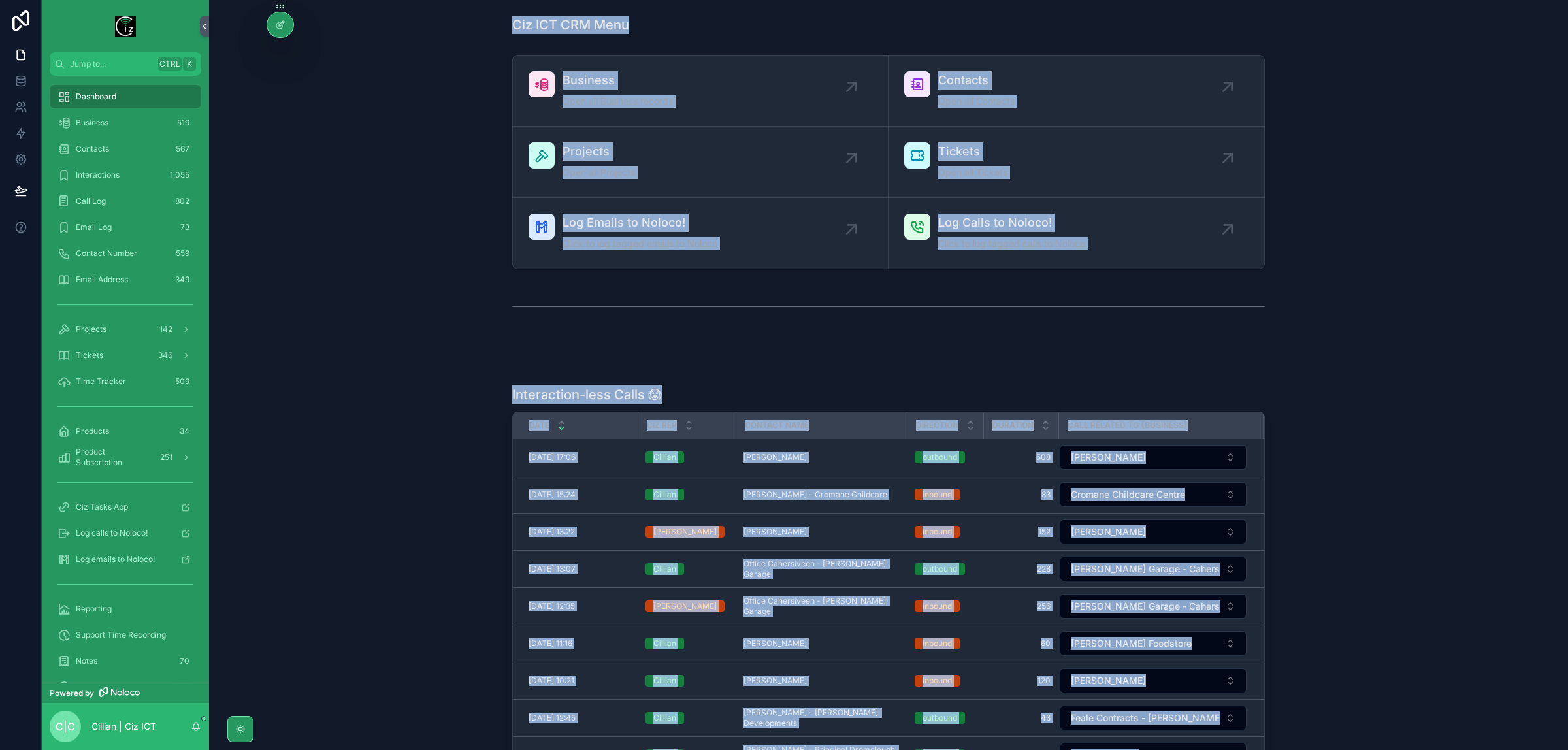
click at [1310, 293] on div "scrollable content" at bounding box center [888, 307] width 1338 height 43
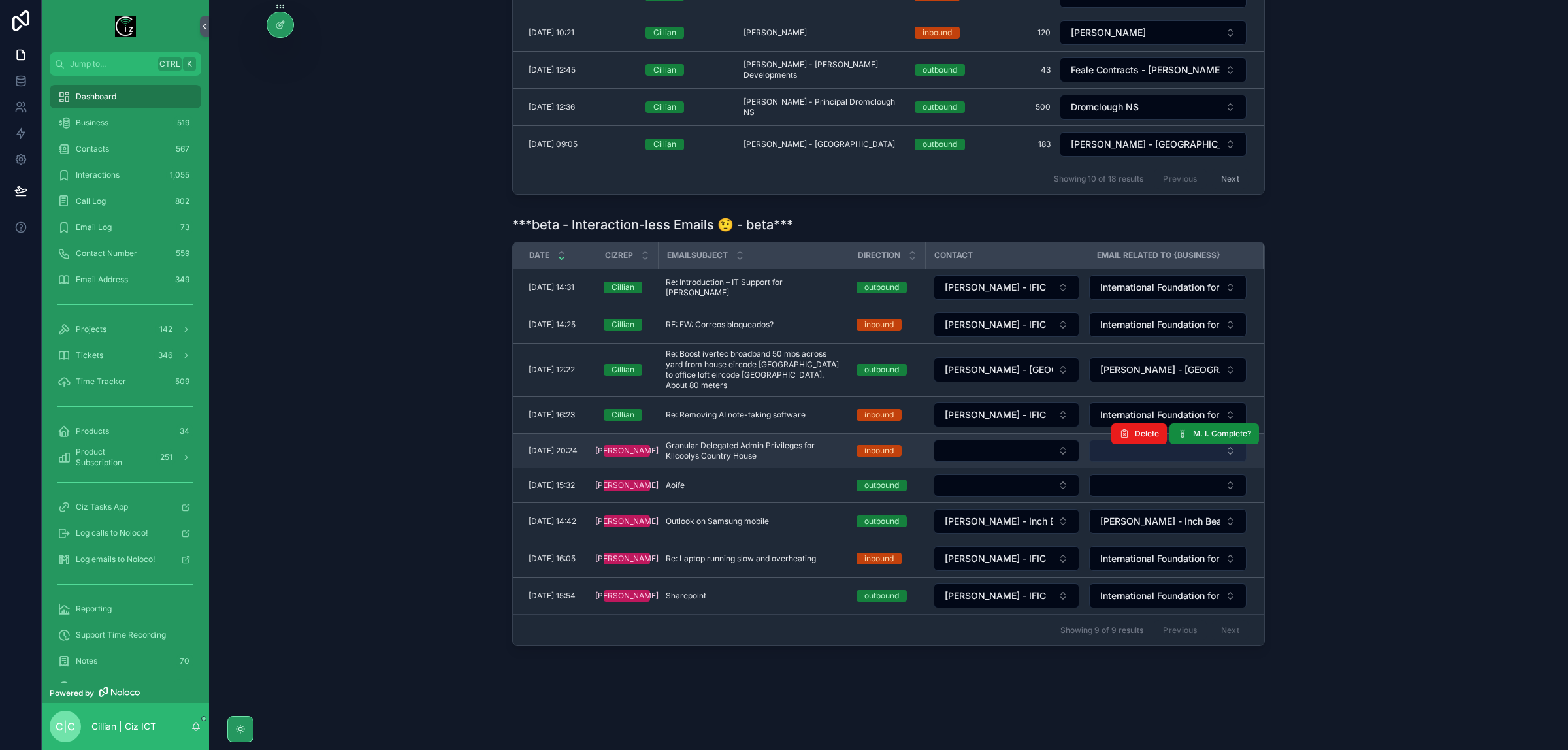
scroll to position [650, 0]
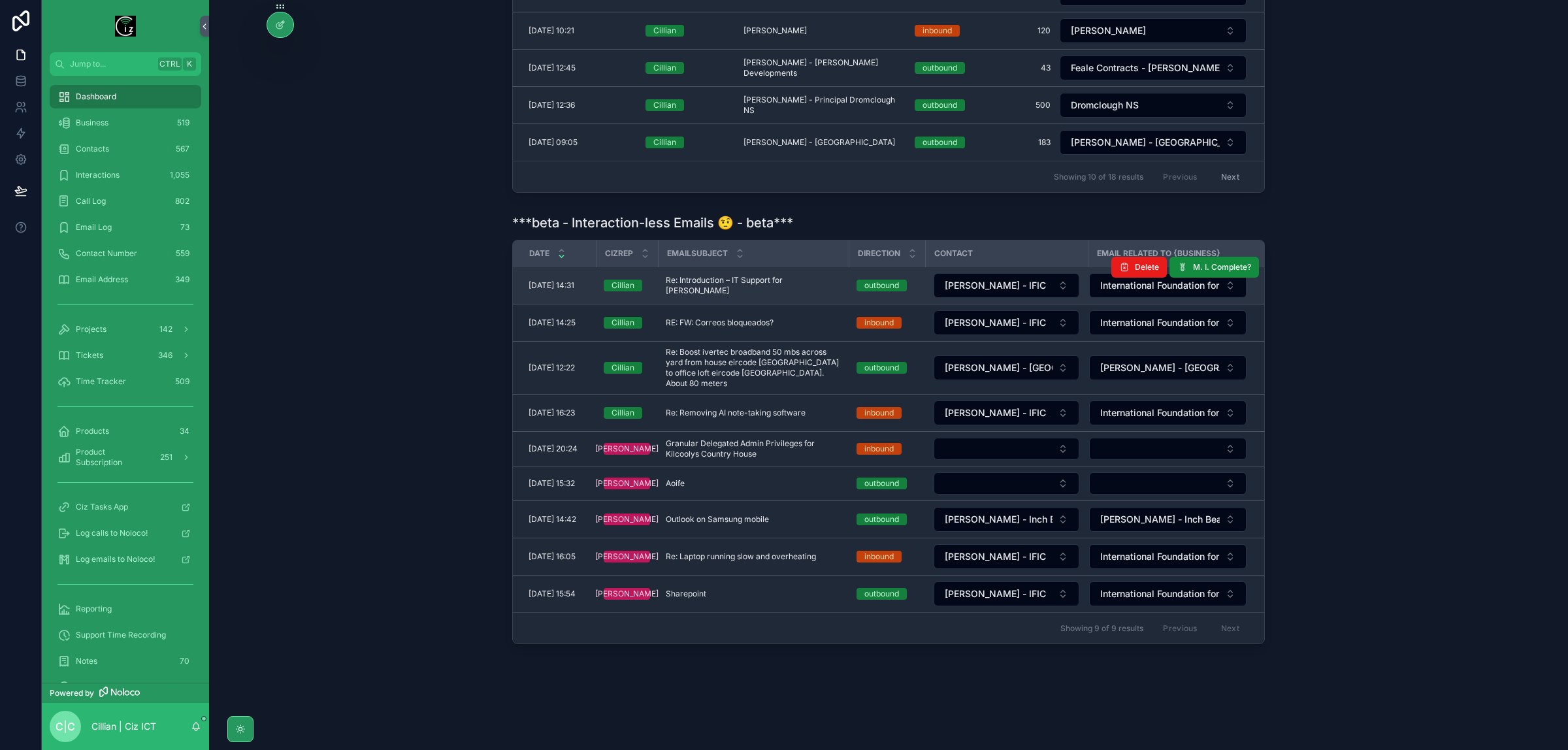
click at [791, 291] on span "Re: Introduction – IT Support for Dominika" at bounding box center [753, 285] width 175 height 21
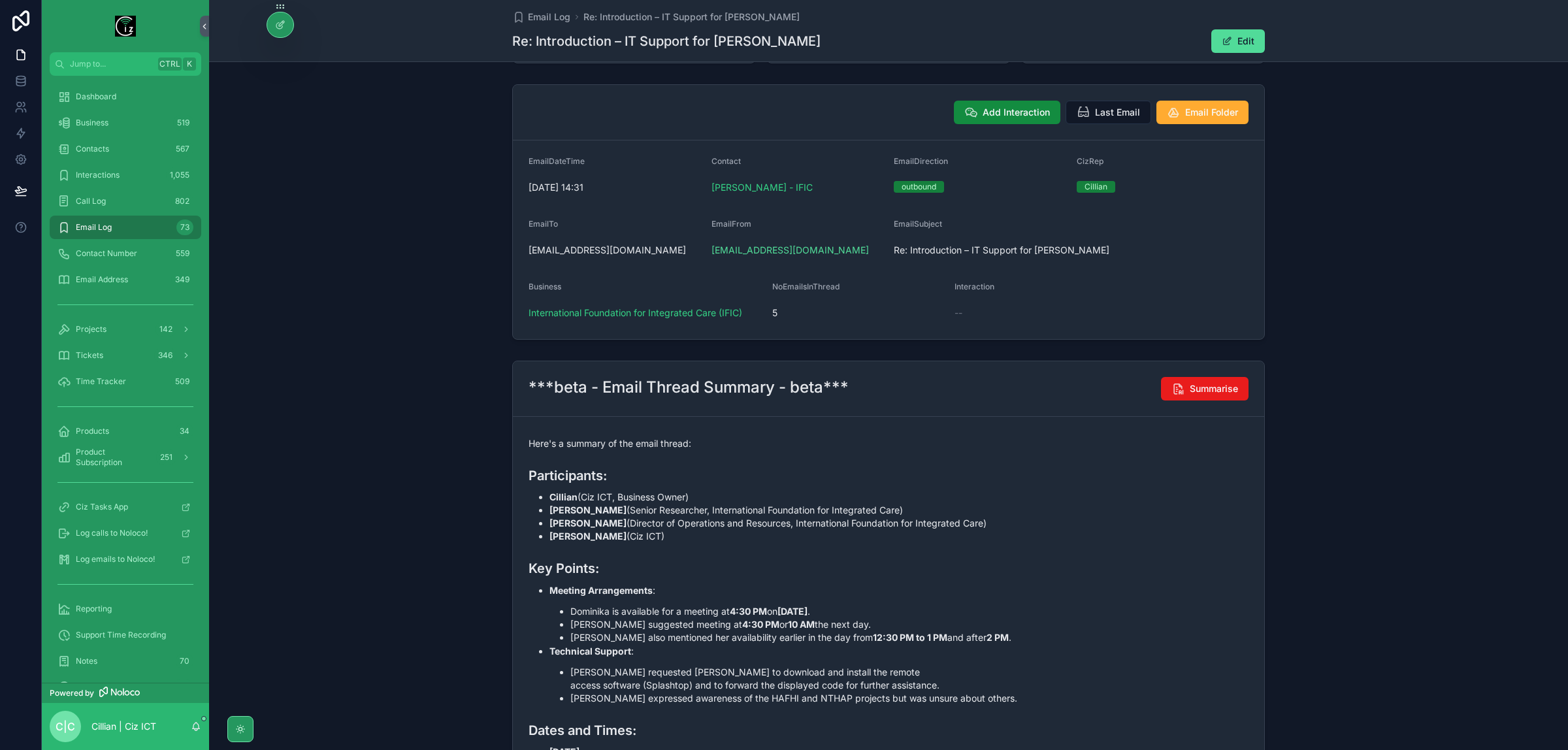
scroll to position [46, 0]
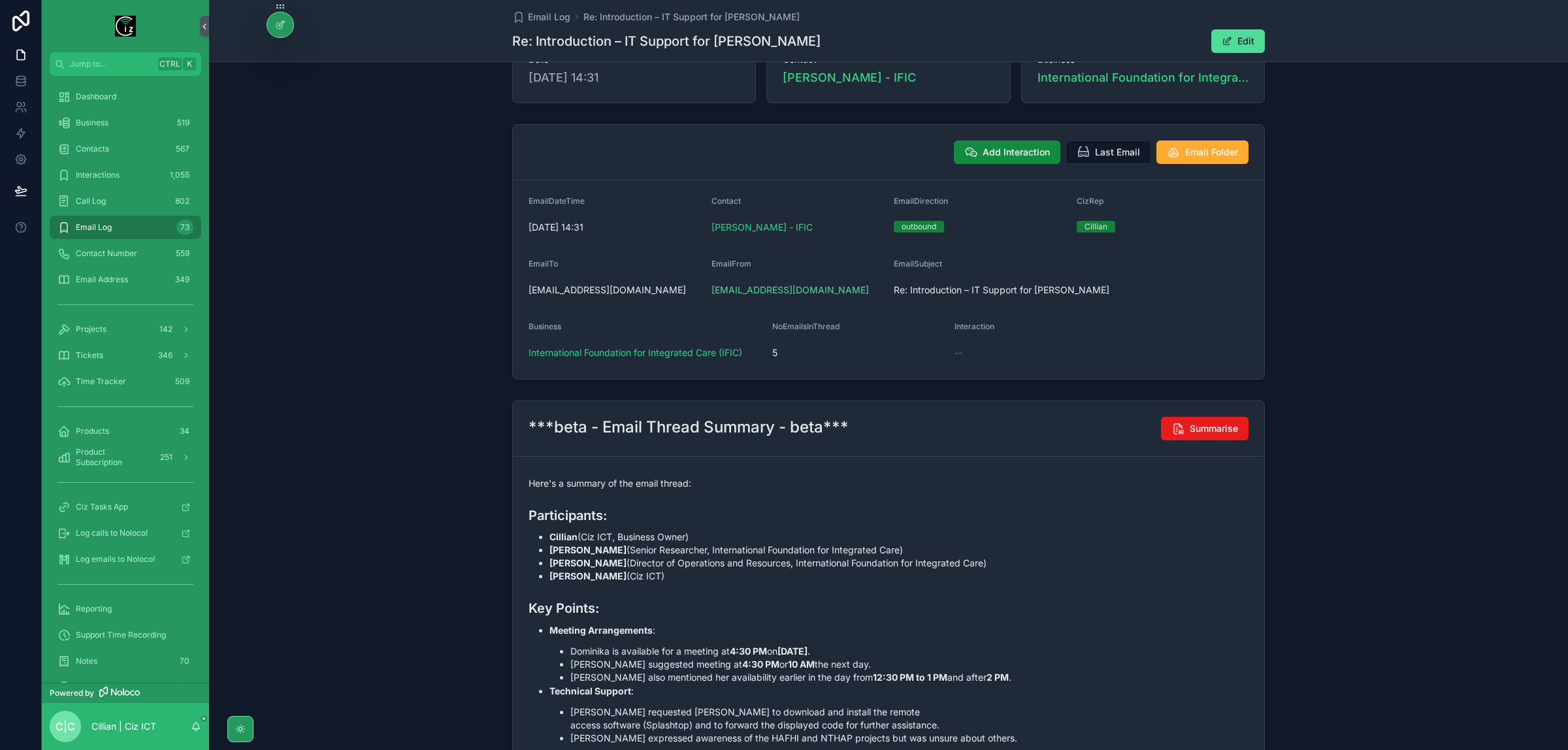
drag, startPoint x: 984, startPoint y: 154, endPoint x: 655, endPoint y: 189, distance: 330.9
click at [724, 187] on div "Add Interaction Last Email Email Folder EmailDateTime 01/09/2025 14:31 Contact …" at bounding box center [889, 252] width 753 height 255
click at [275, 30] on div at bounding box center [280, 24] width 26 height 24
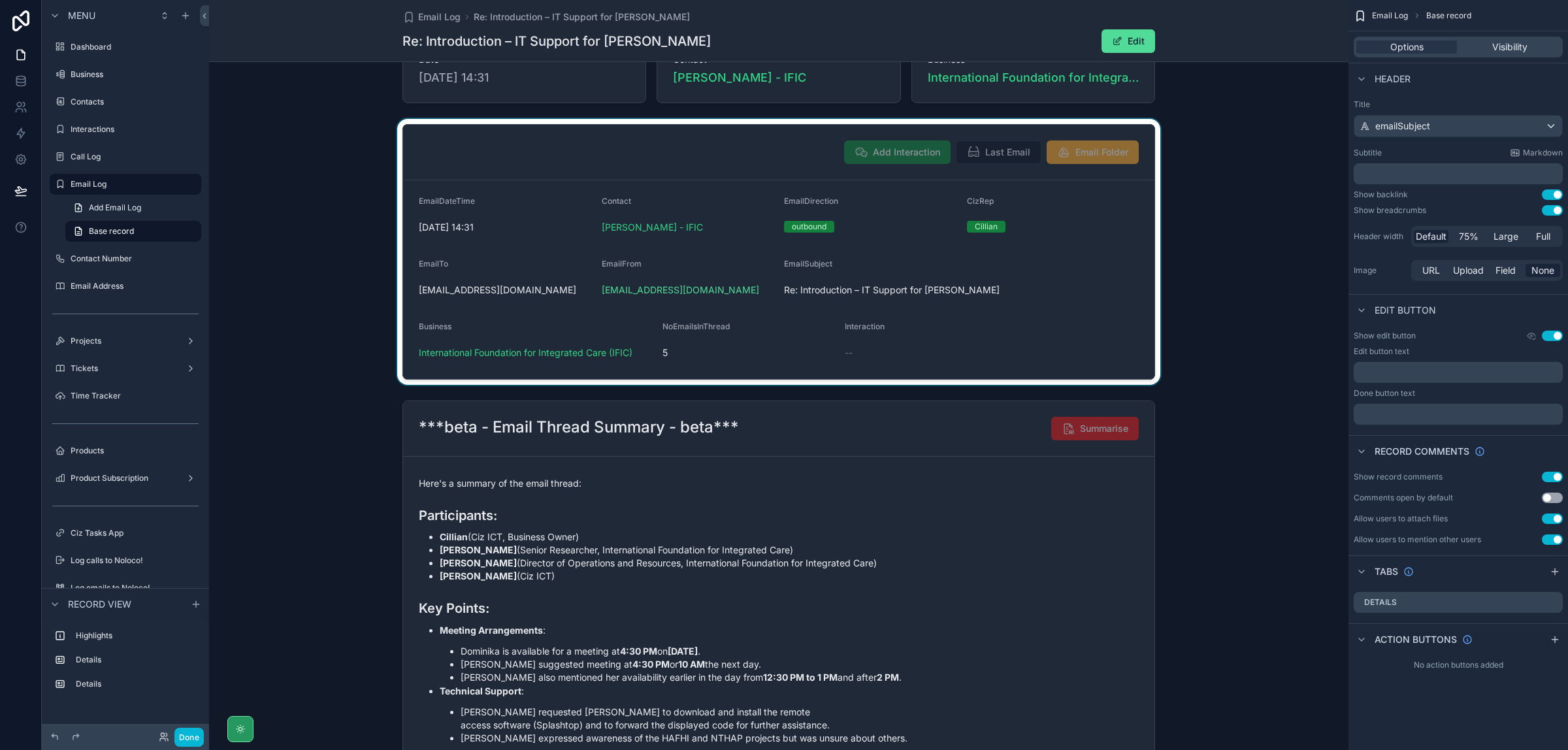
click at [1080, 306] on div "scrollable content" at bounding box center [779, 252] width 1140 height 266
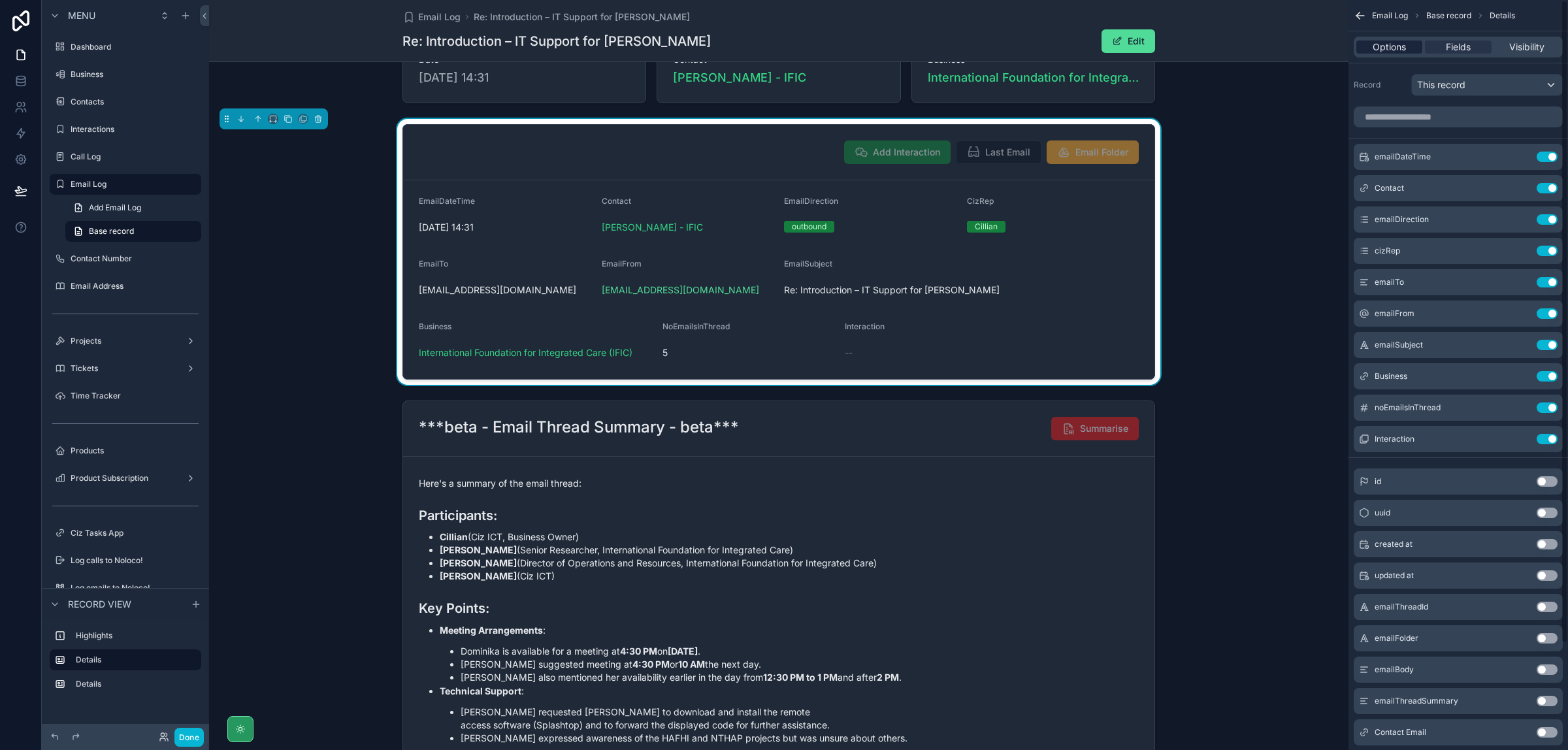
click at [1392, 45] on span "Options" at bounding box center [1390, 47] width 34 height 13
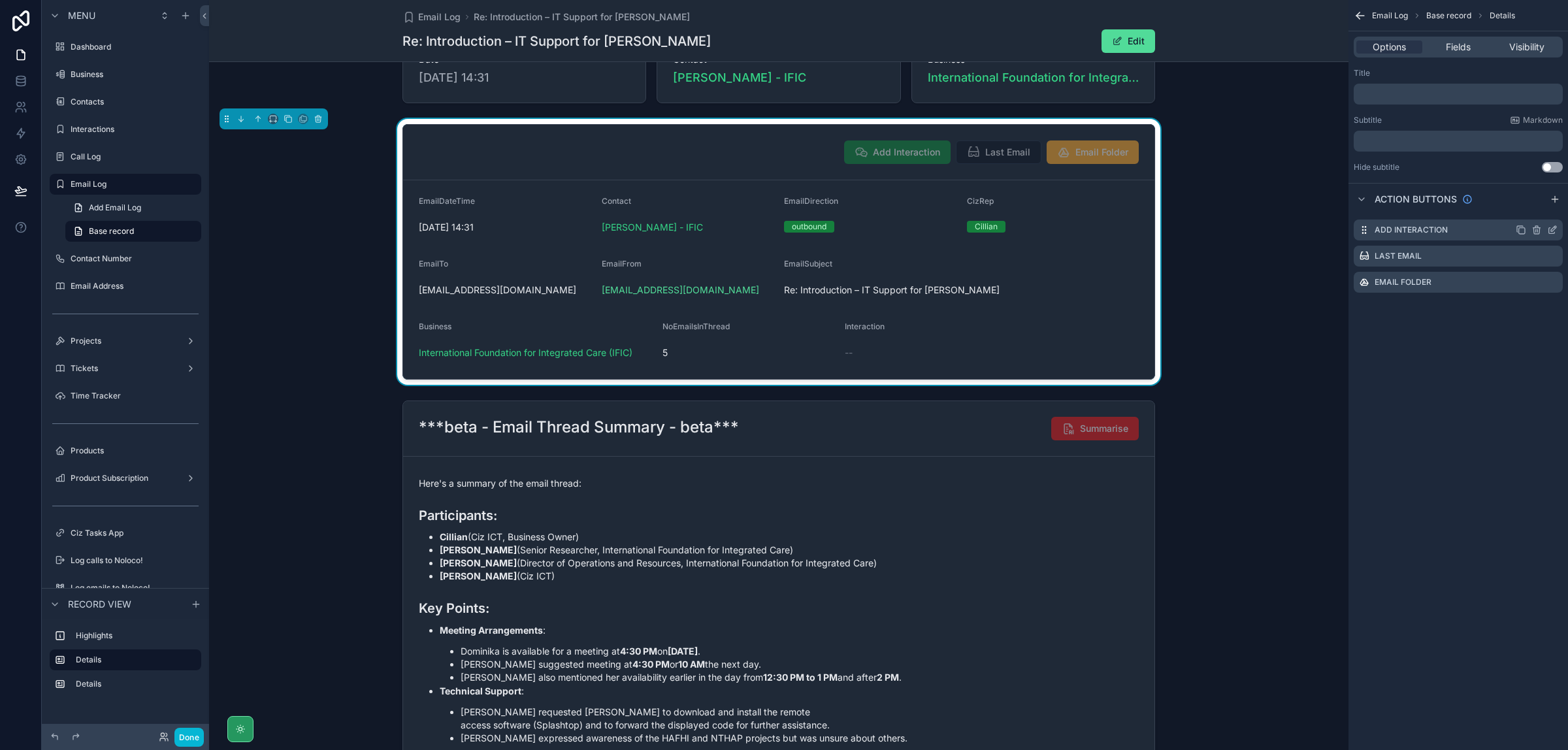
click at [1552, 232] on icon "scrollable content" at bounding box center [1553, 230] width 11 height 11
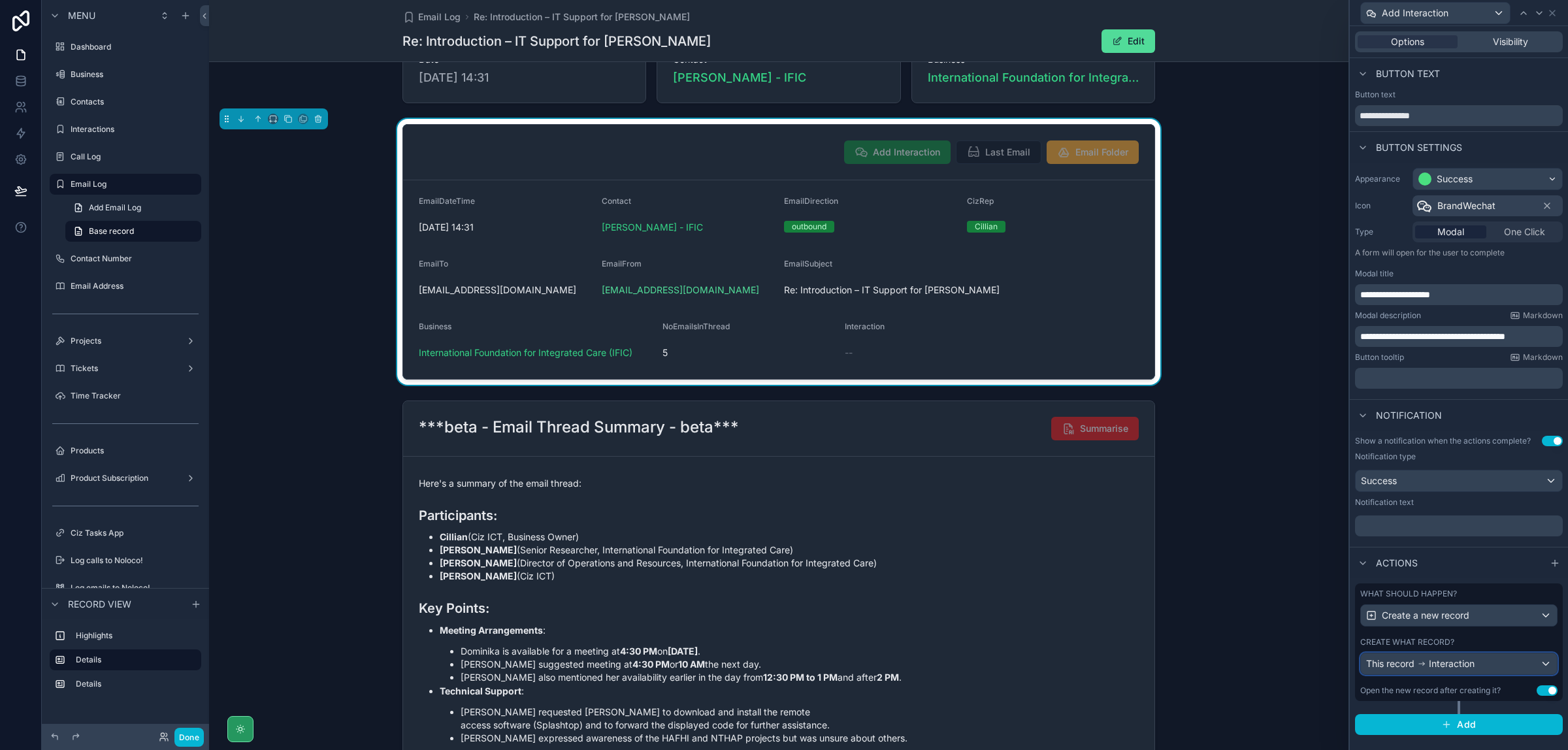
click at [1546, 660] on div "This record Interaction" at bounding box center [1459, 663] width 196 height 21
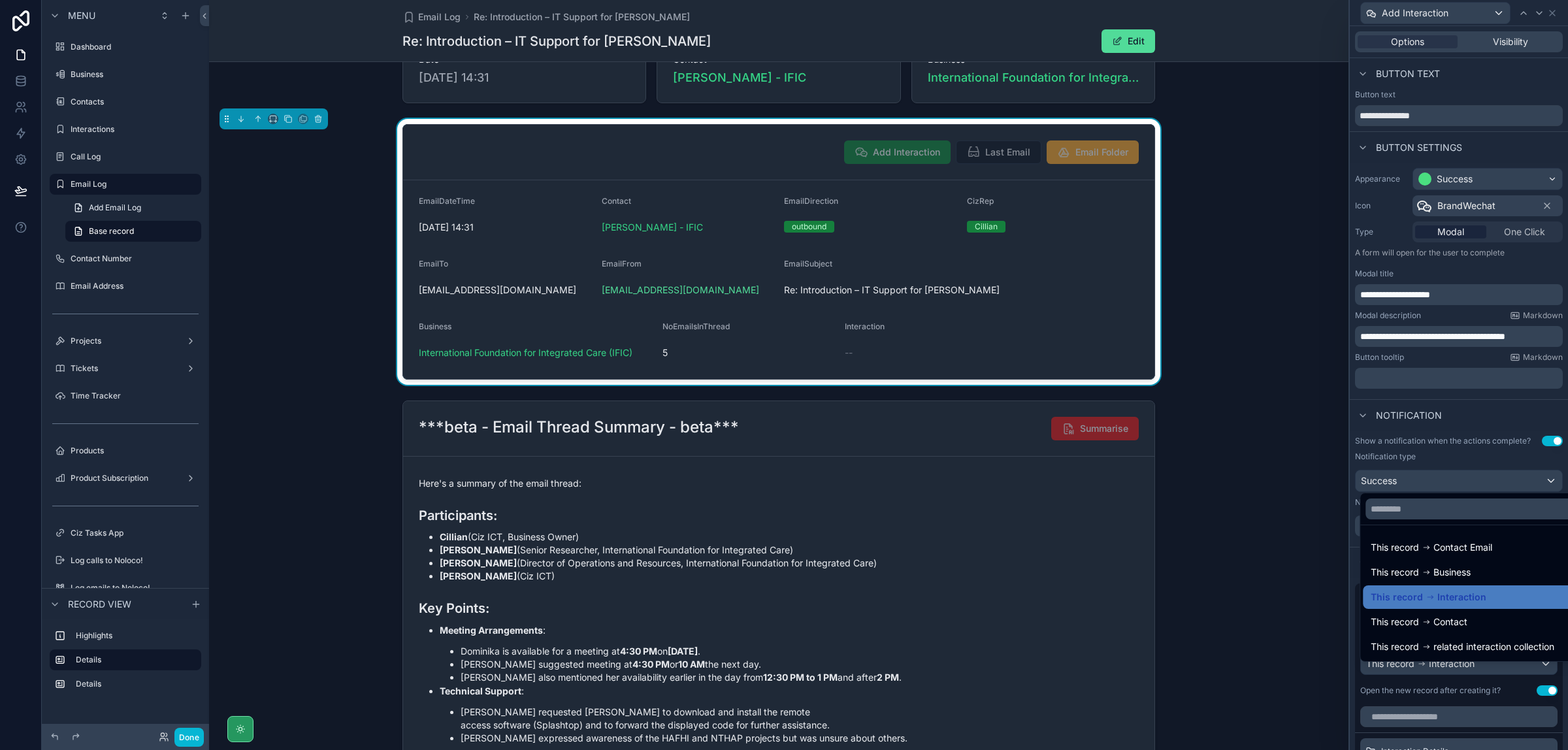
click at [1549, 466] on div at bounding box center [1458, 375] width 218 height 750
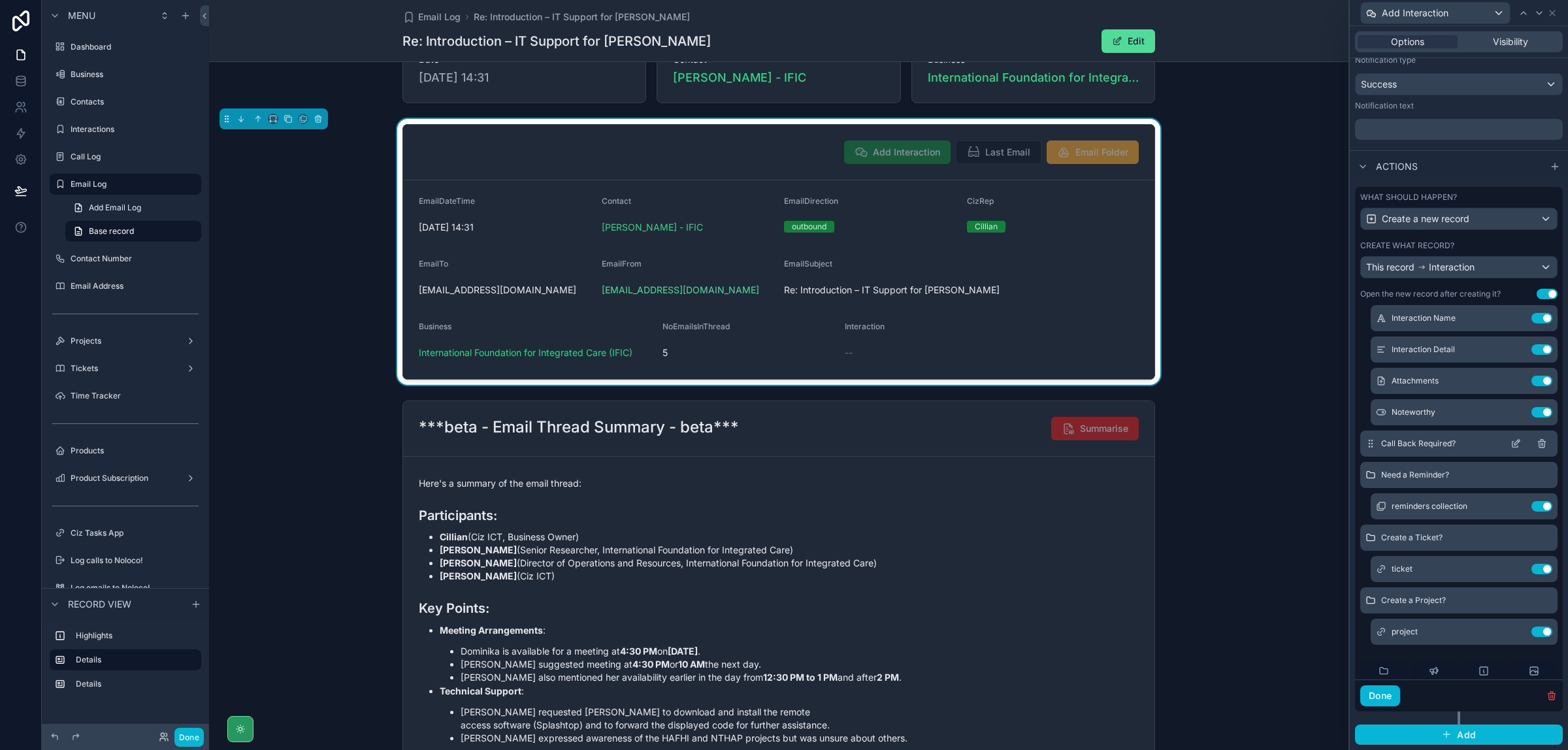
scroll to position [409, 0]
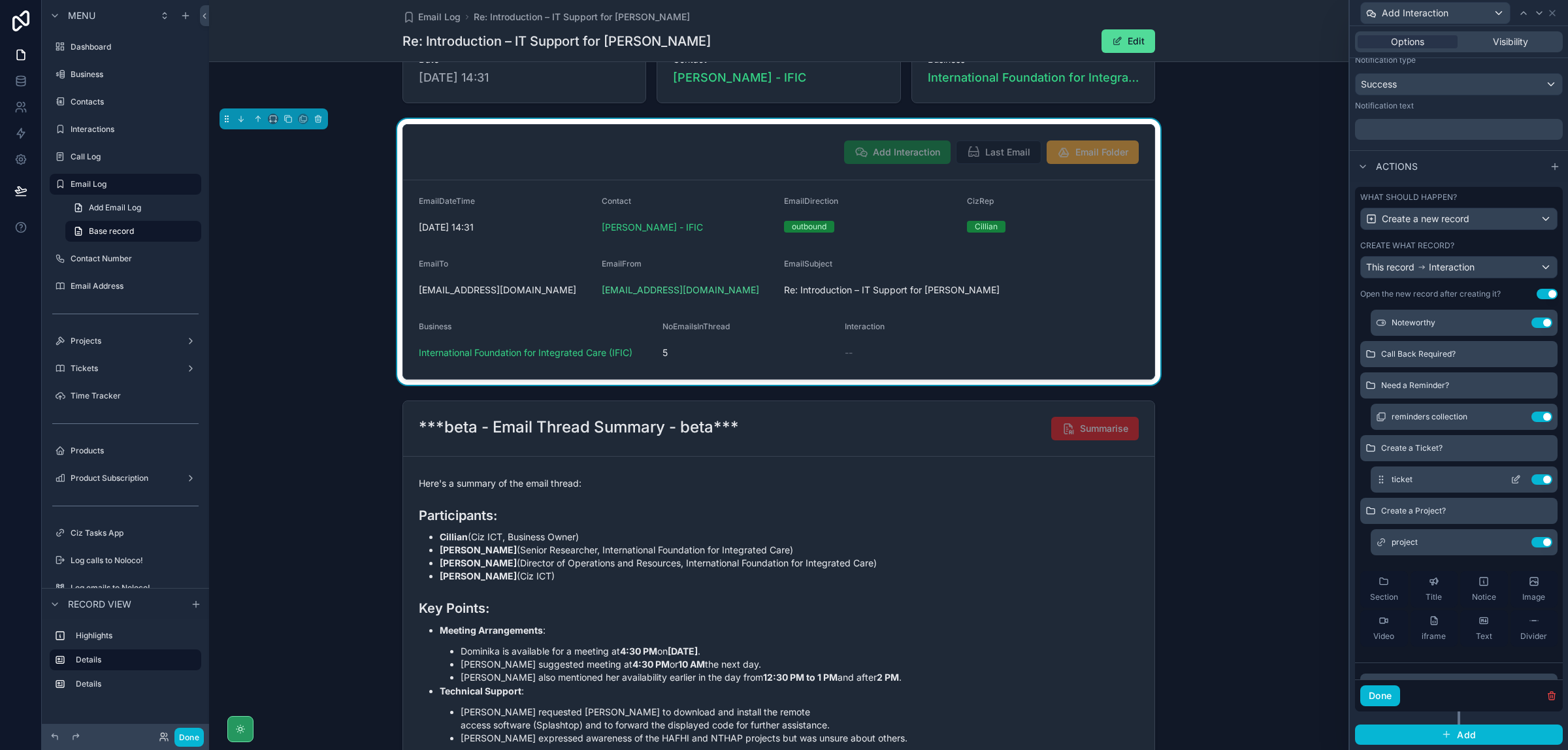
click at [1511, 475] on icon at bounding box center [1516, 480] width 11 height 11
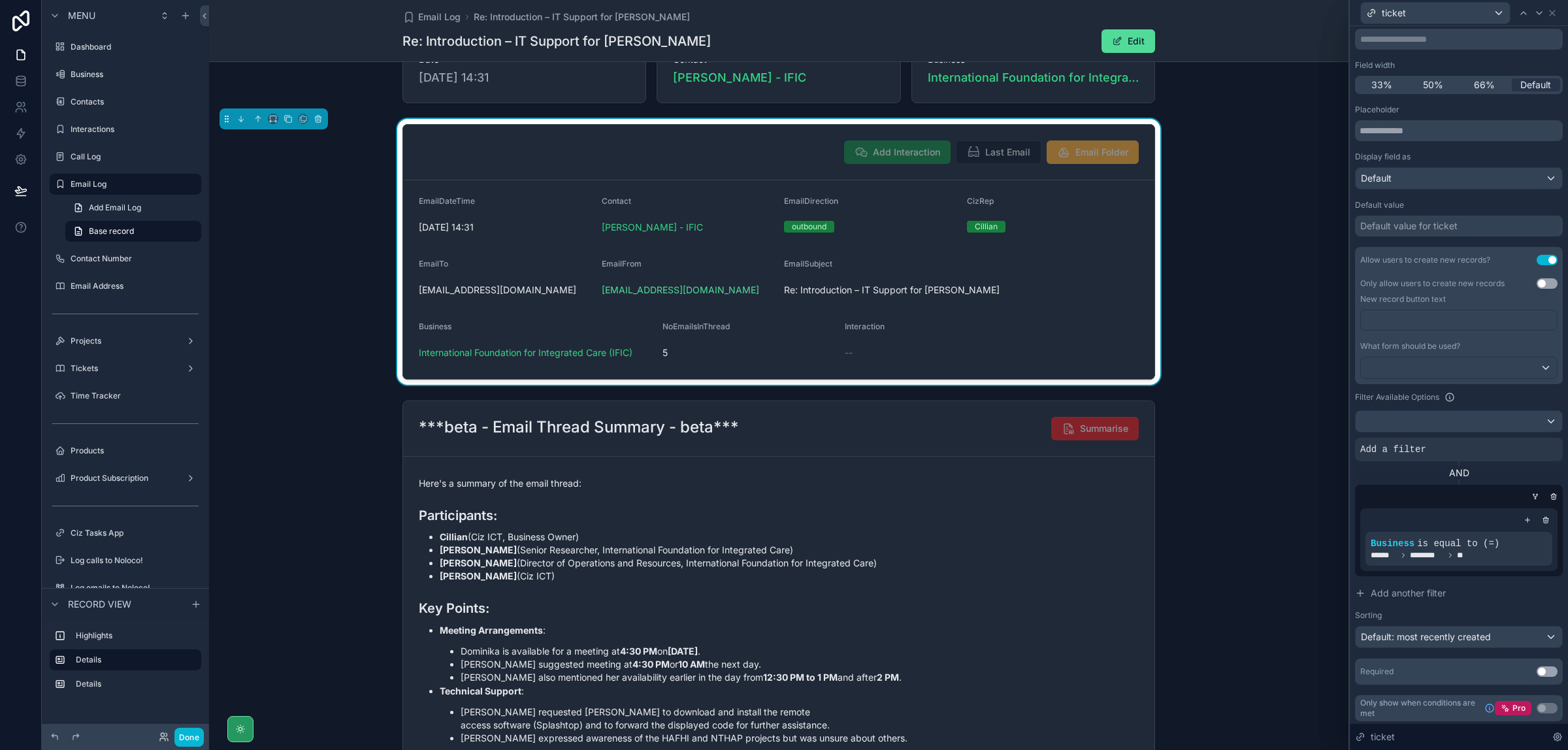
scroll to position [91, 0]
click at [1396, 445] on span "Add a filter" at bounding box center [1393, 447] width 66 height 13
click at [1526, 436] on icon at bounding box center [1530, 437] width 8 height 8
click at [1223, 423] on span "Select a field" at bounding box center [1222, 428] width 55 height 11
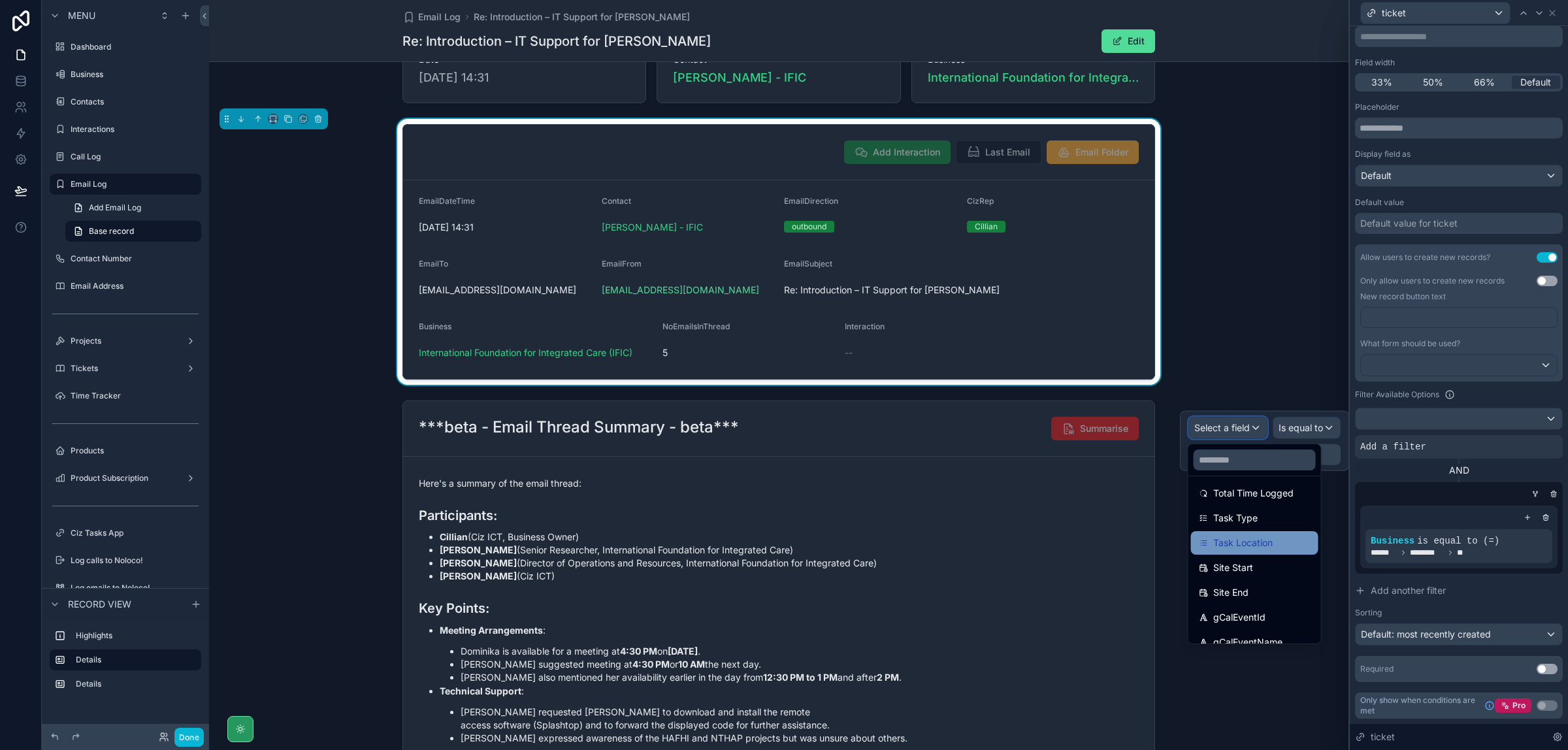
scroll to position [490, 0]
click at [1267, 619] on div "Task Stage" at bounding box center [1255, 630] width 128 height 24
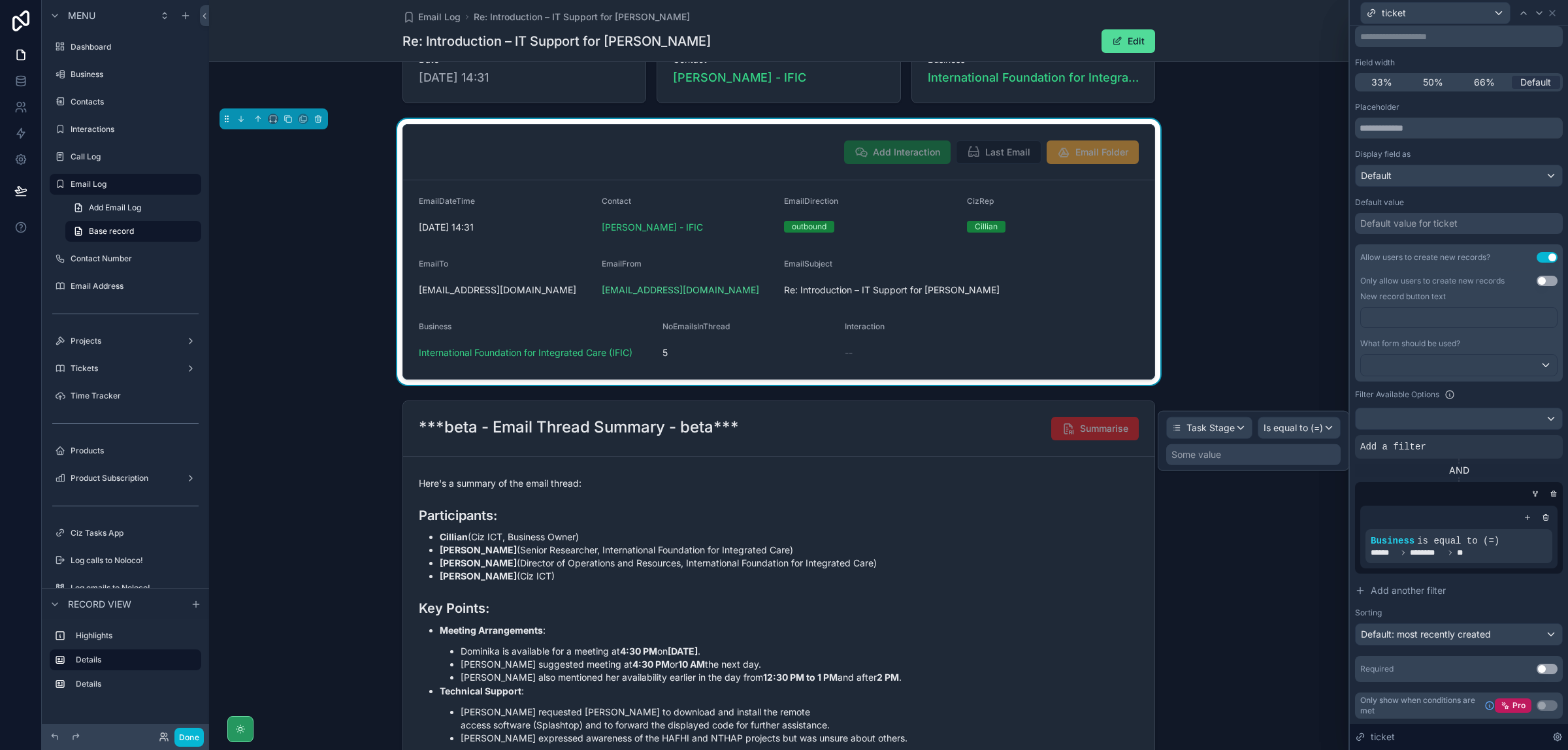
click at [1289, 454] on div "Some value" at bounding box center [1254, 455] width 175 height 21
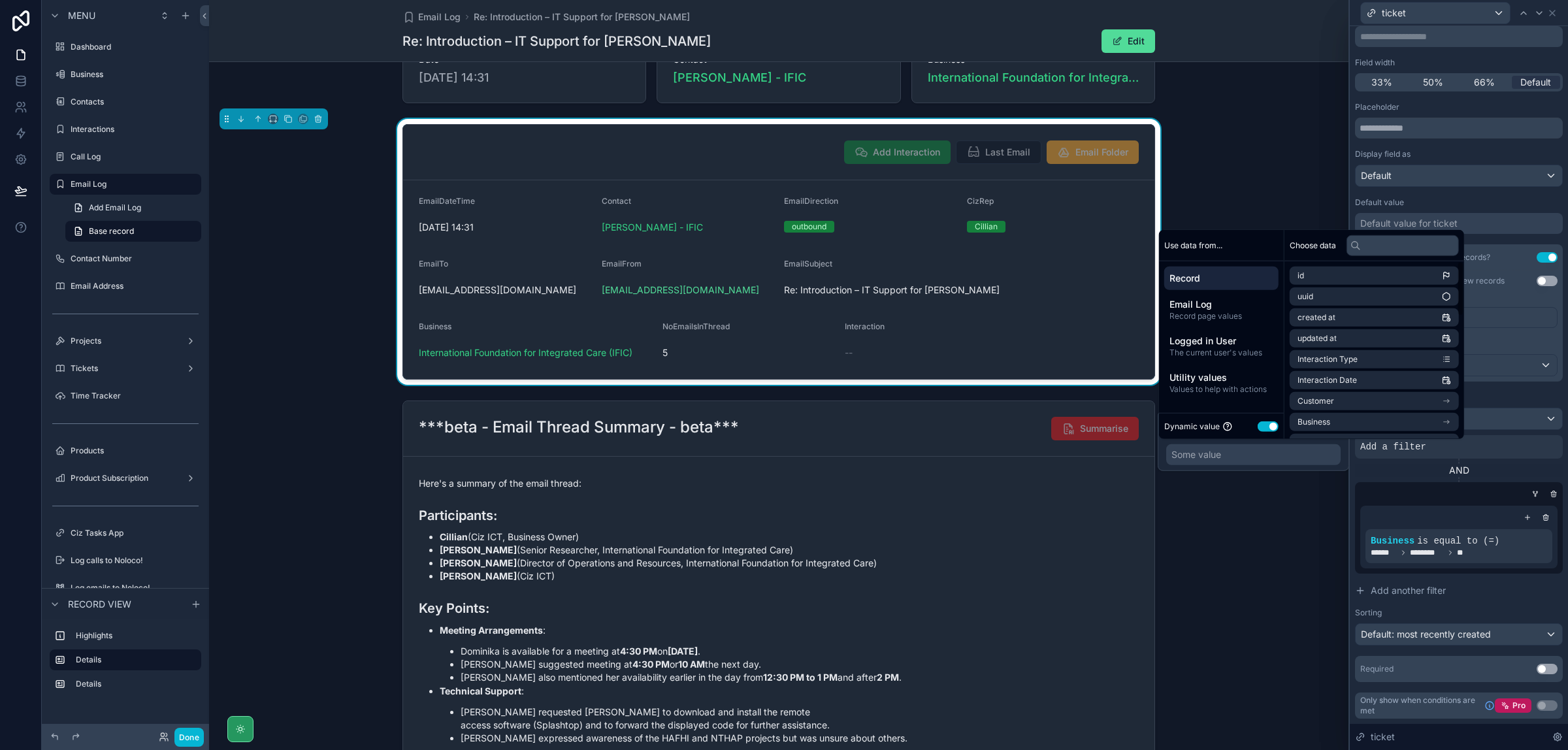
click at [1275, 428] on button "Use setting" at bounding box center [1268, 427] width 21 height 11
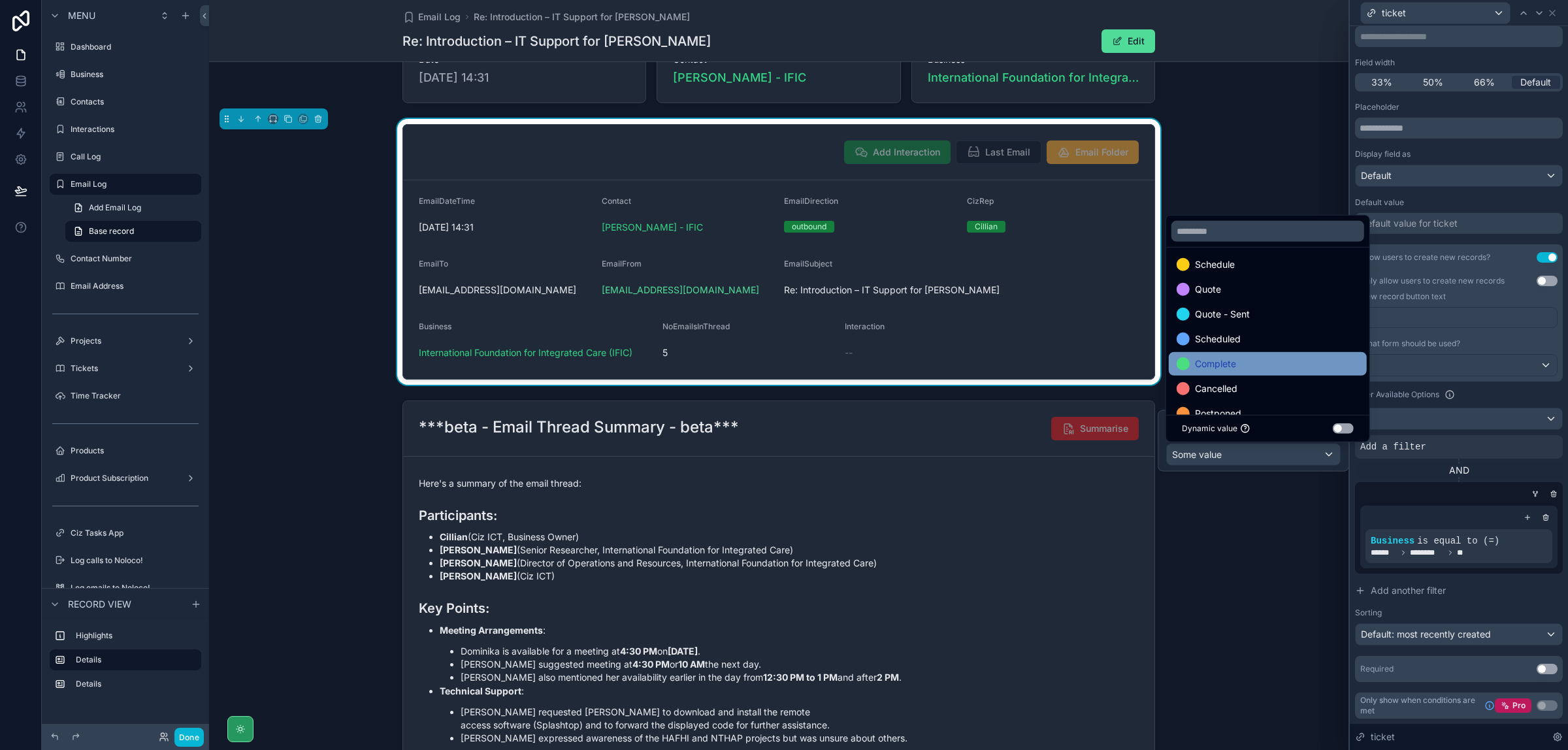
scroll to position [0, 0]
click at [1291, 455] on div at bounding box center [1253, 441] width 191 height 62
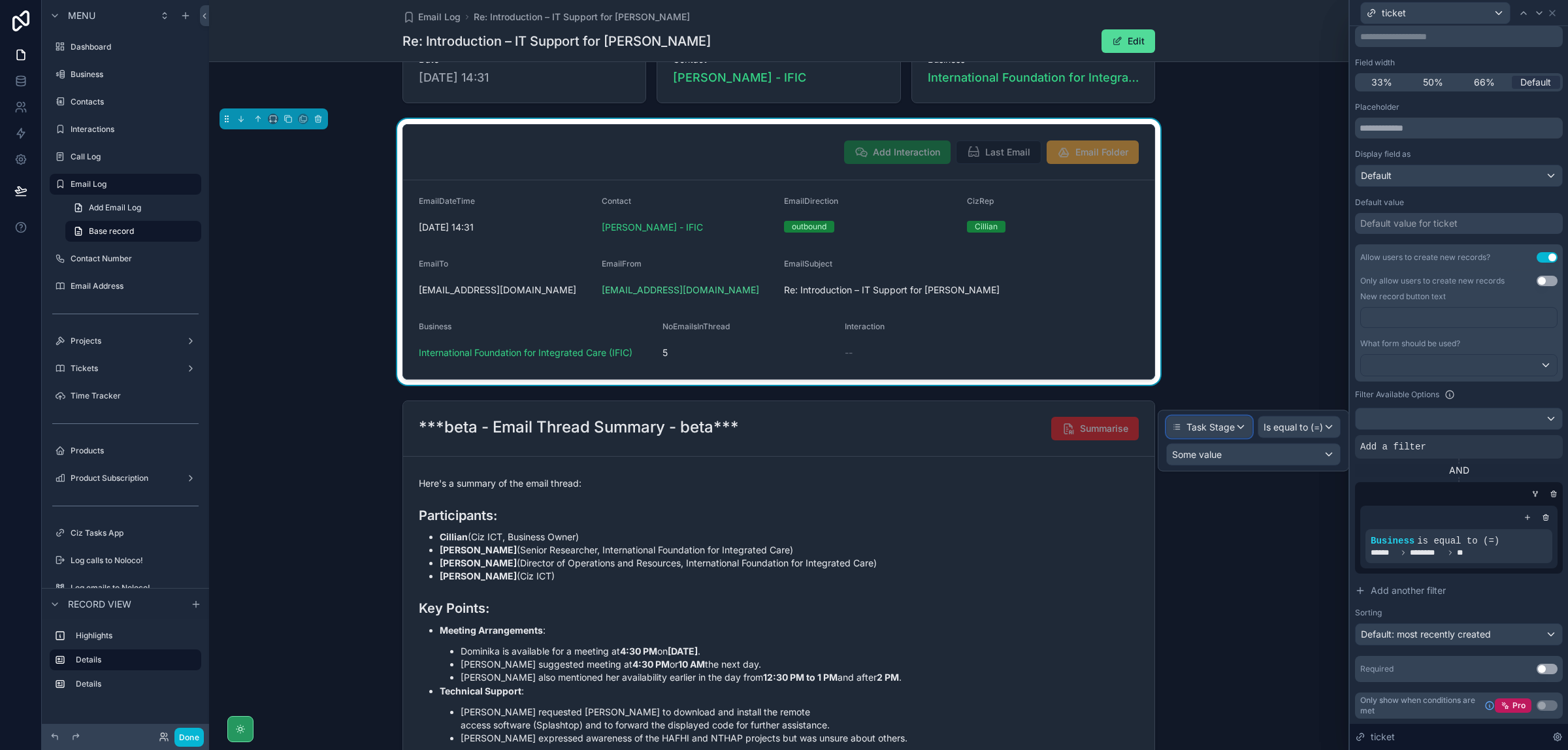
click at [1216, 426] on span "Task Stage" at bounding box center [1210, 428] width 48 height 13
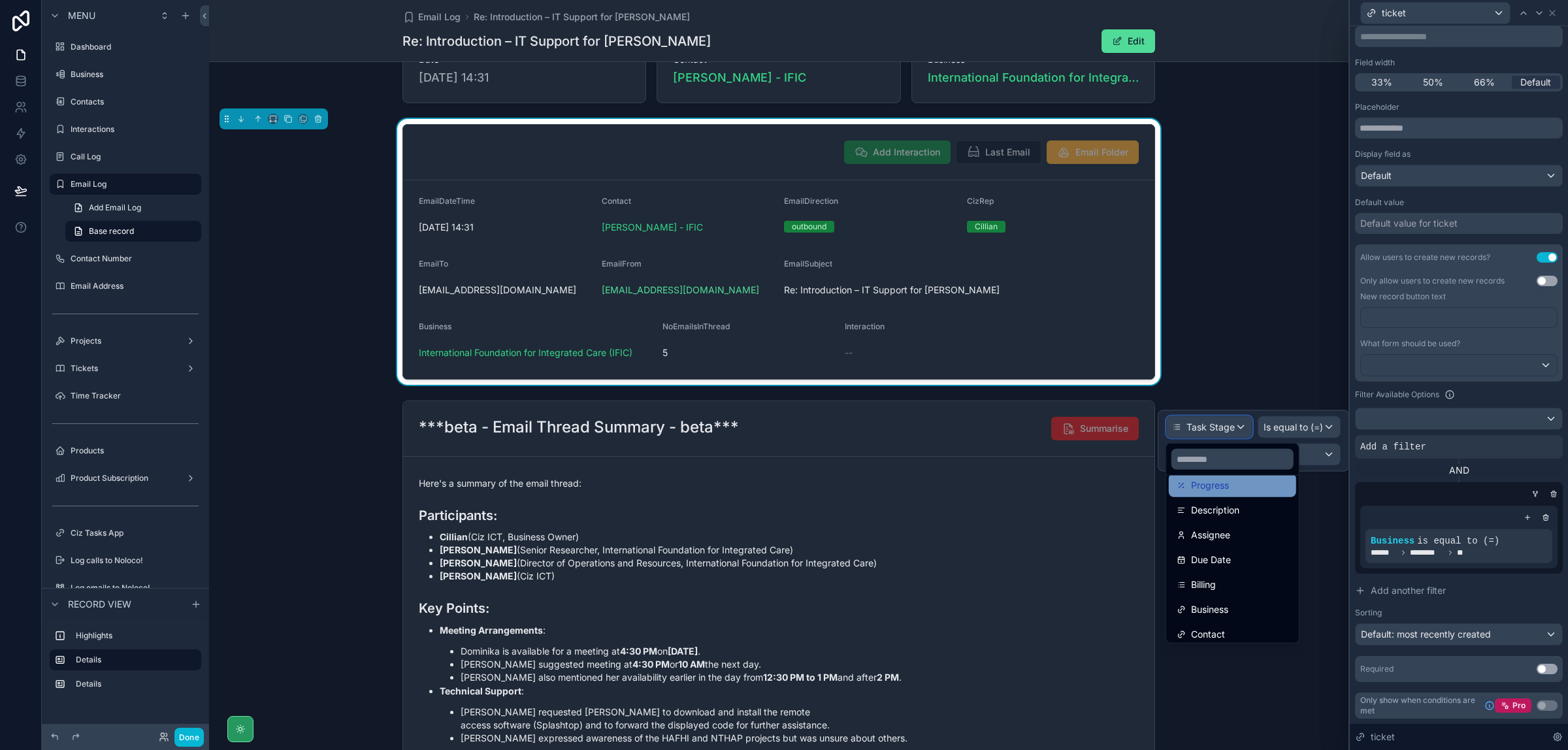
scroll to position [245, 0]
click at [1246, 545] on div "Billing" at bounding box center [1232, 550] width 111 height 15
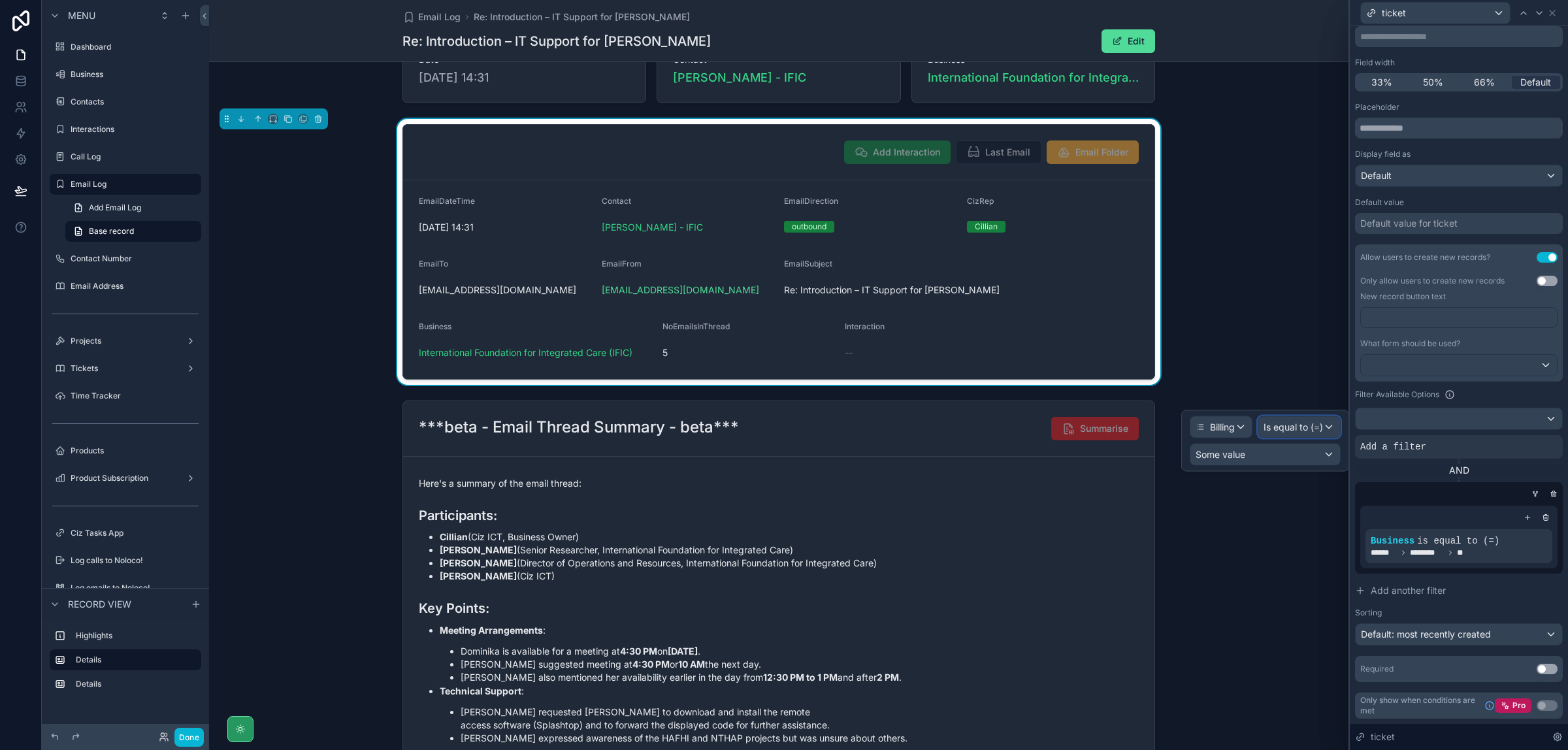
click at [1318, 433] on span "Is equal to (=)" at bounding box center [1294, 428] width 60 height 13
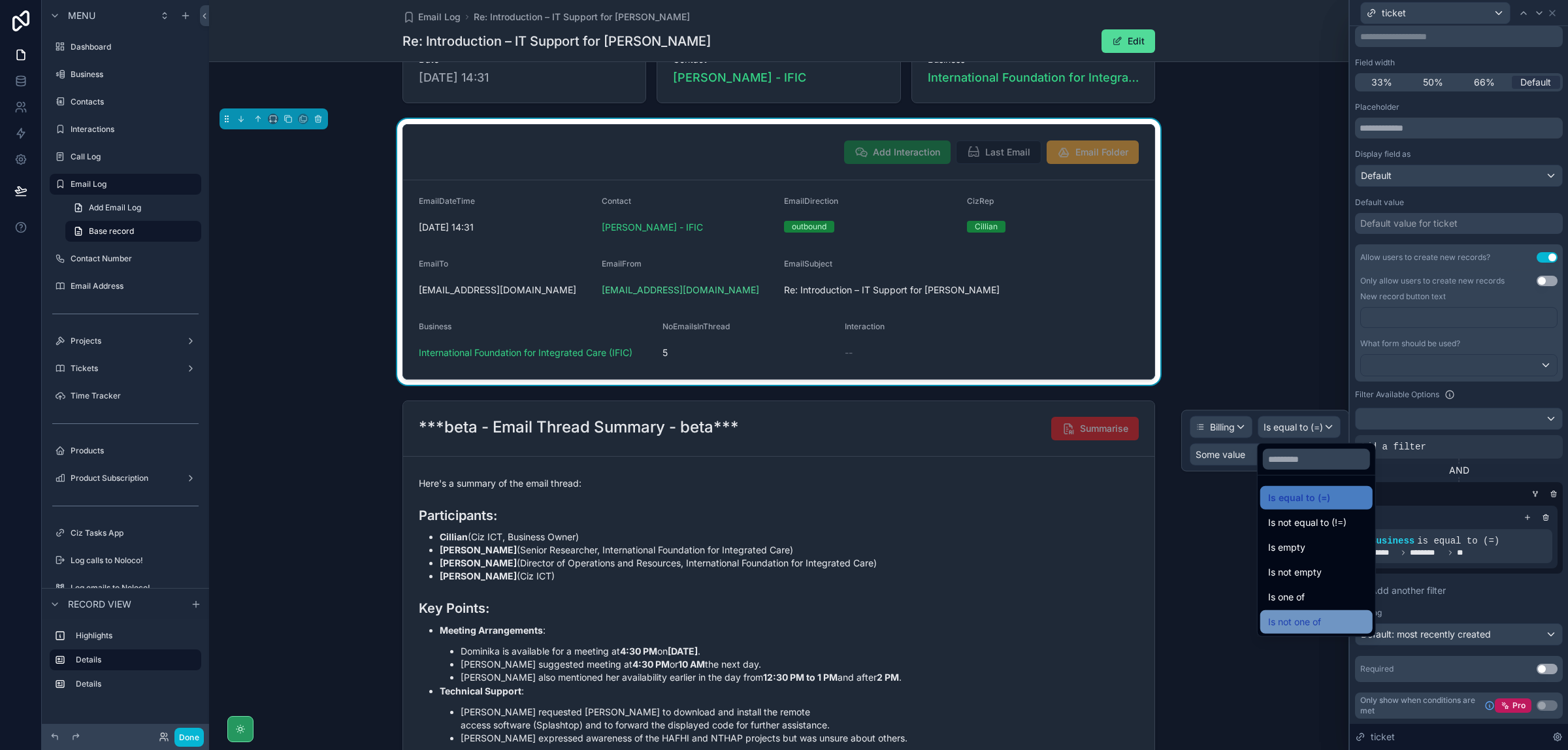
click at [1329, 621] on div "Is not one of" at bounding box center [1316, 621] width 97 height 15
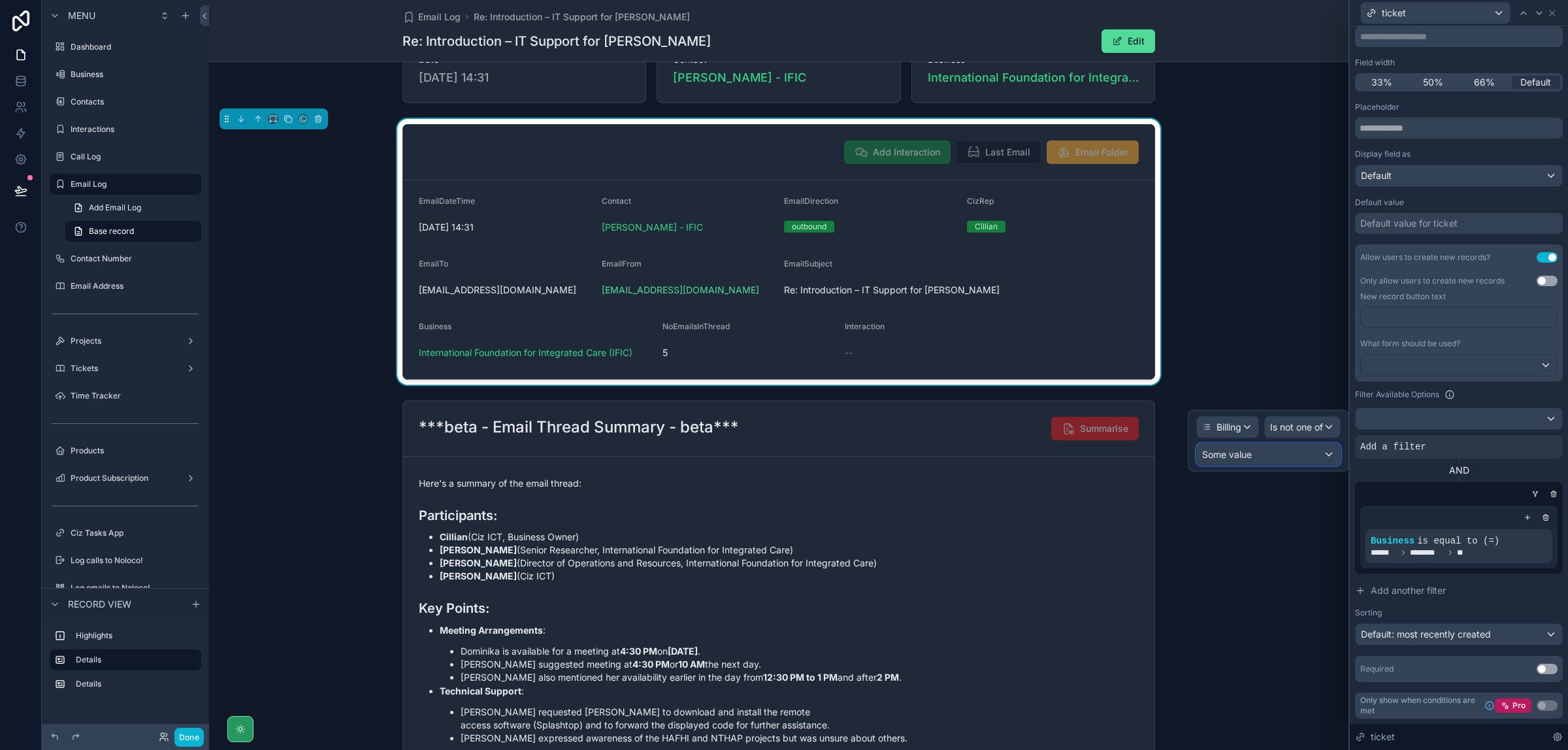
click at [1265, 462] on div "Some value" at bounding box center [1269, 455] width 143 height 21
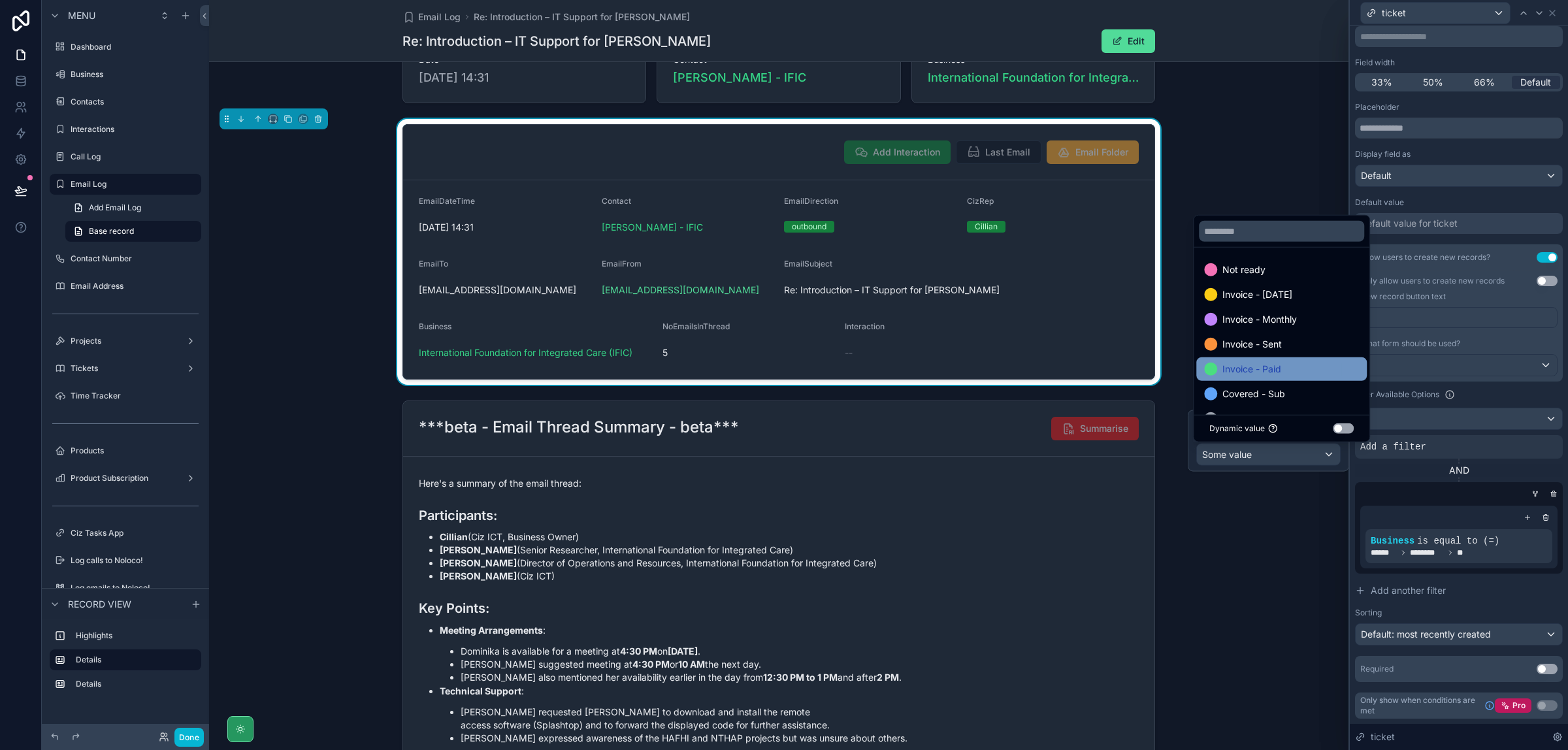
click at [1303, 358] on div "Invoice - Paid" at bounding box center [1282, 370] width 170 height 24
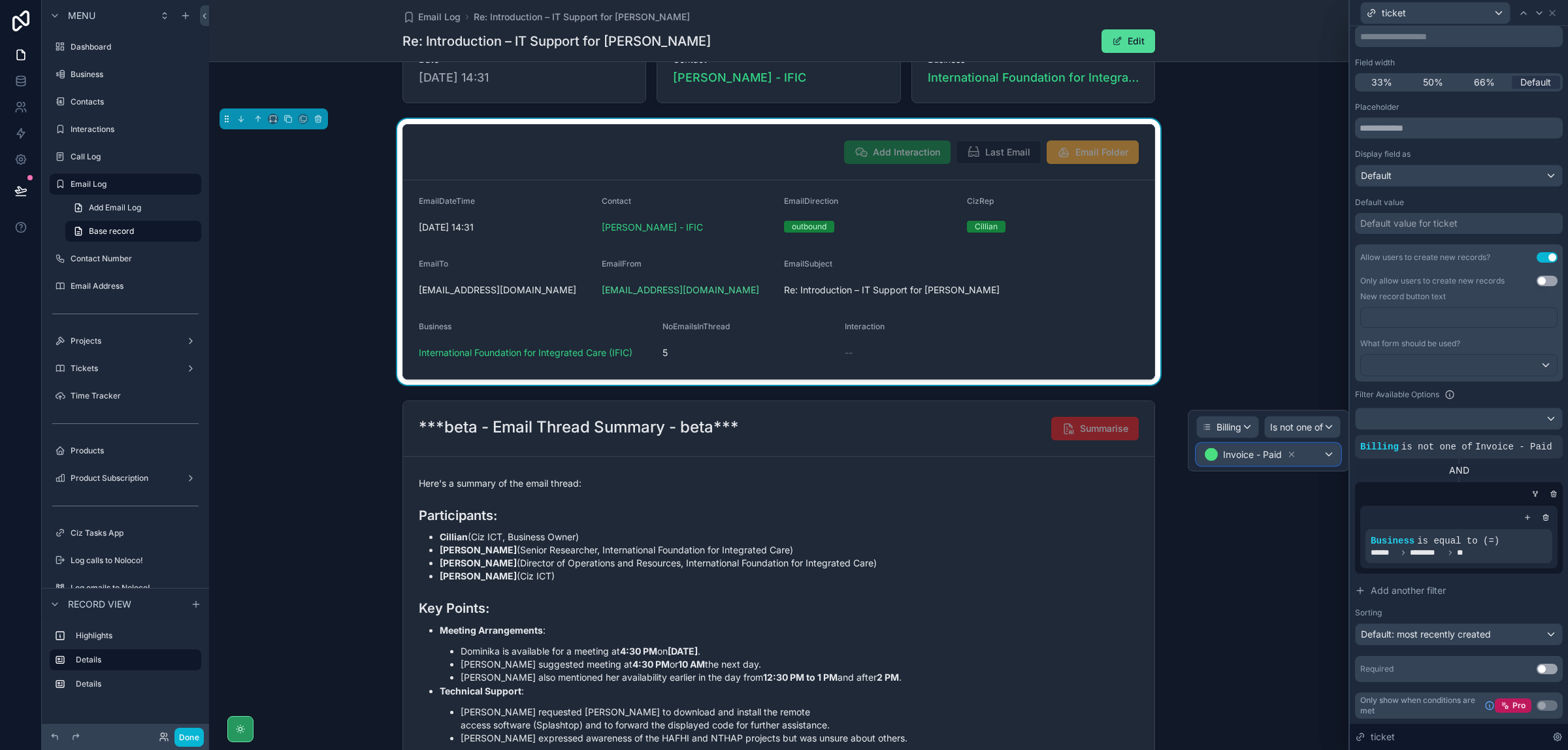
click at [1312, 453] on div "Invoice - Paid" at bounding box center [1269, 455] width 143 height 21
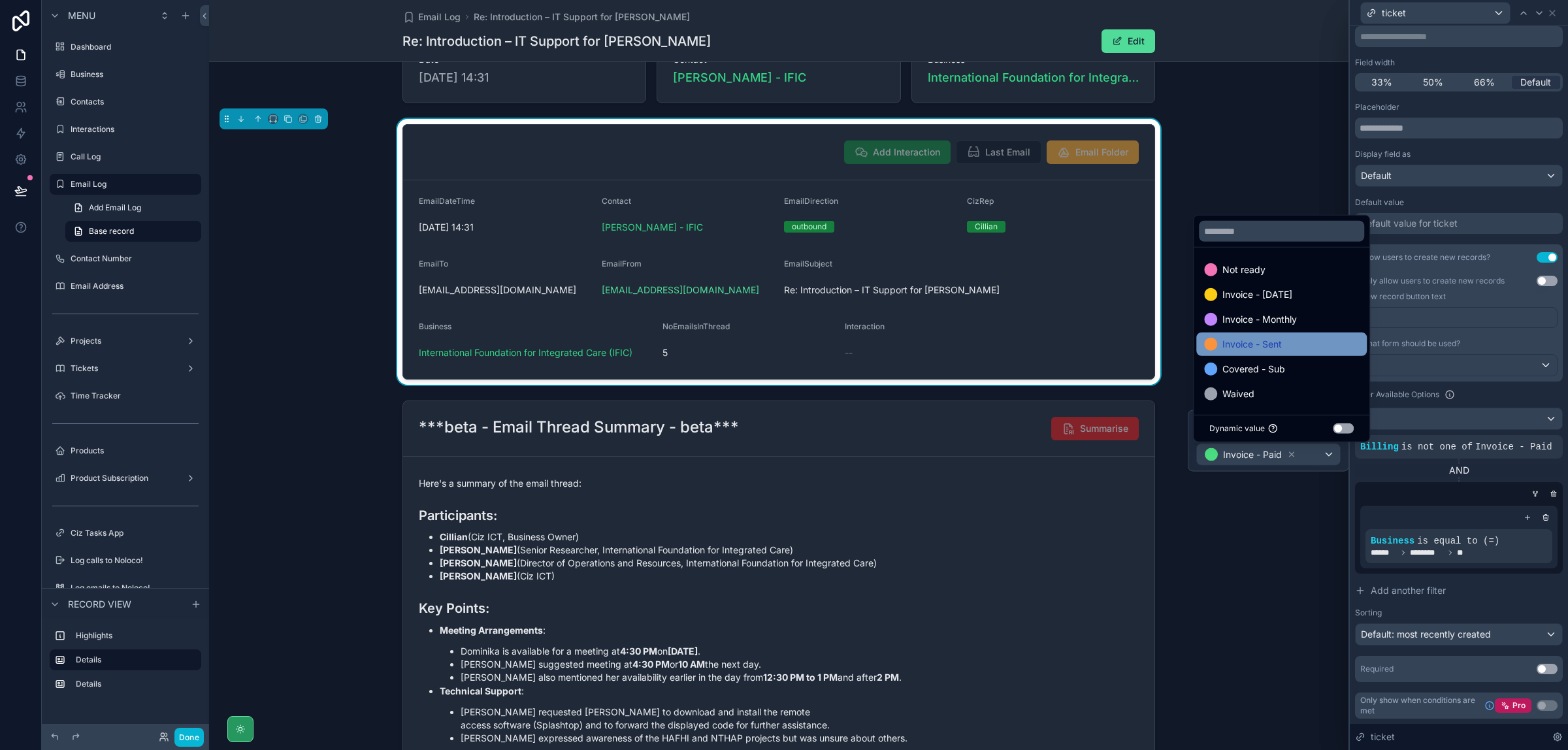
click at [1287, 345] on div "Invoice - Sent" at bounding box center [1281, 343] width 155 height 15
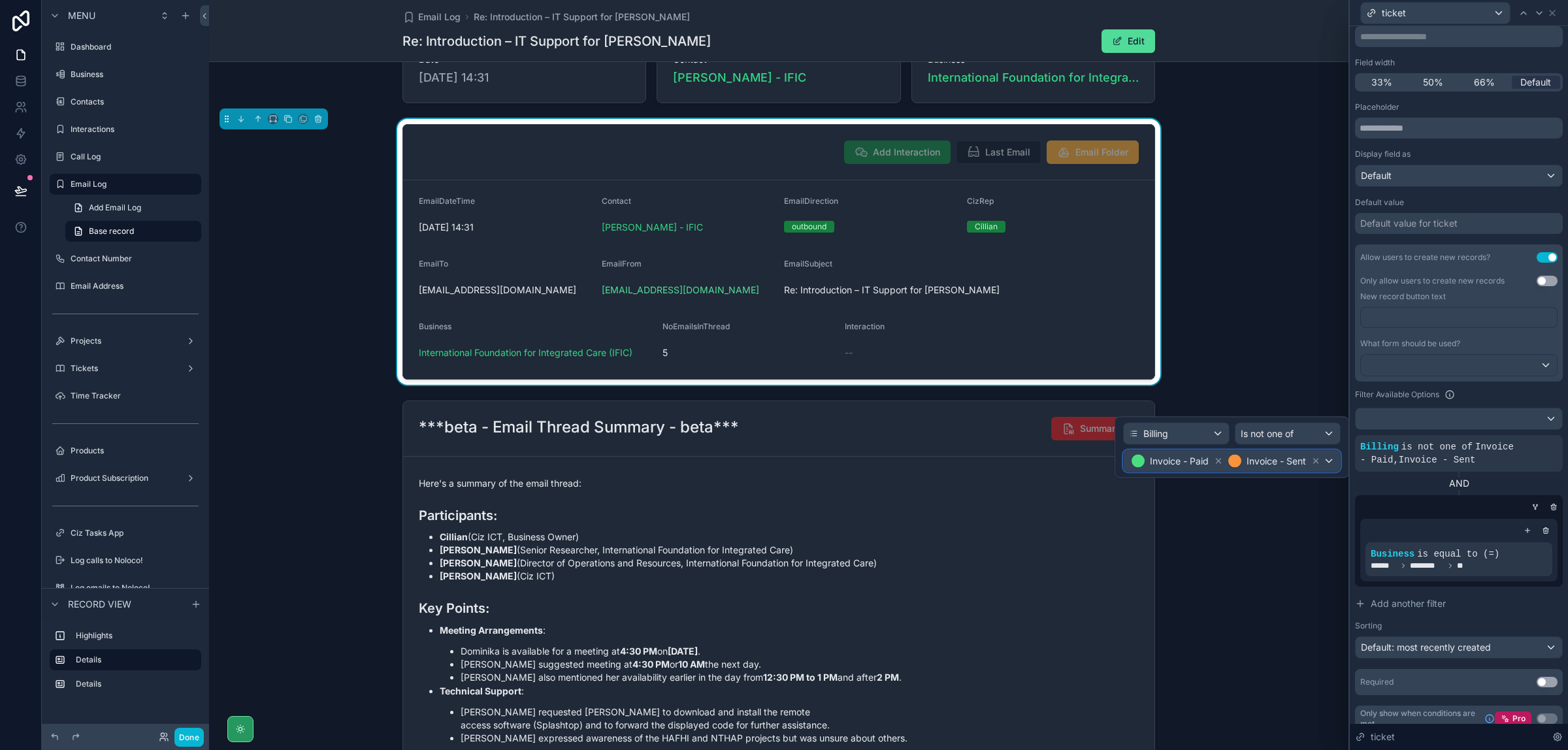
click at [1326, 462] on div "Invoice - Paid Invoice - Sent" at bounding box center [1232, 461] width 216 height 21
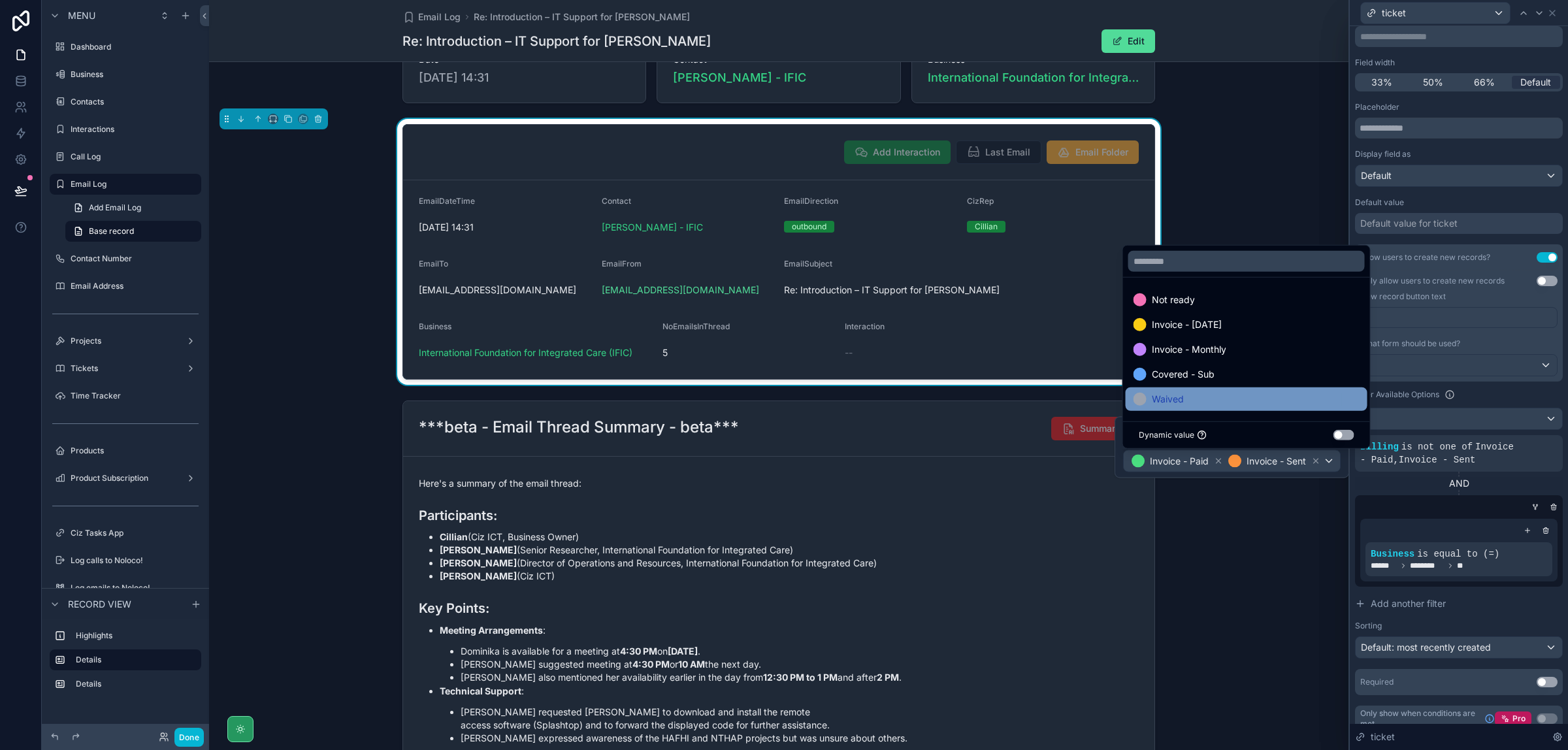
click at [1196, 402] on div "Waived" at bounding box center [1247, 399] width 226 height 15
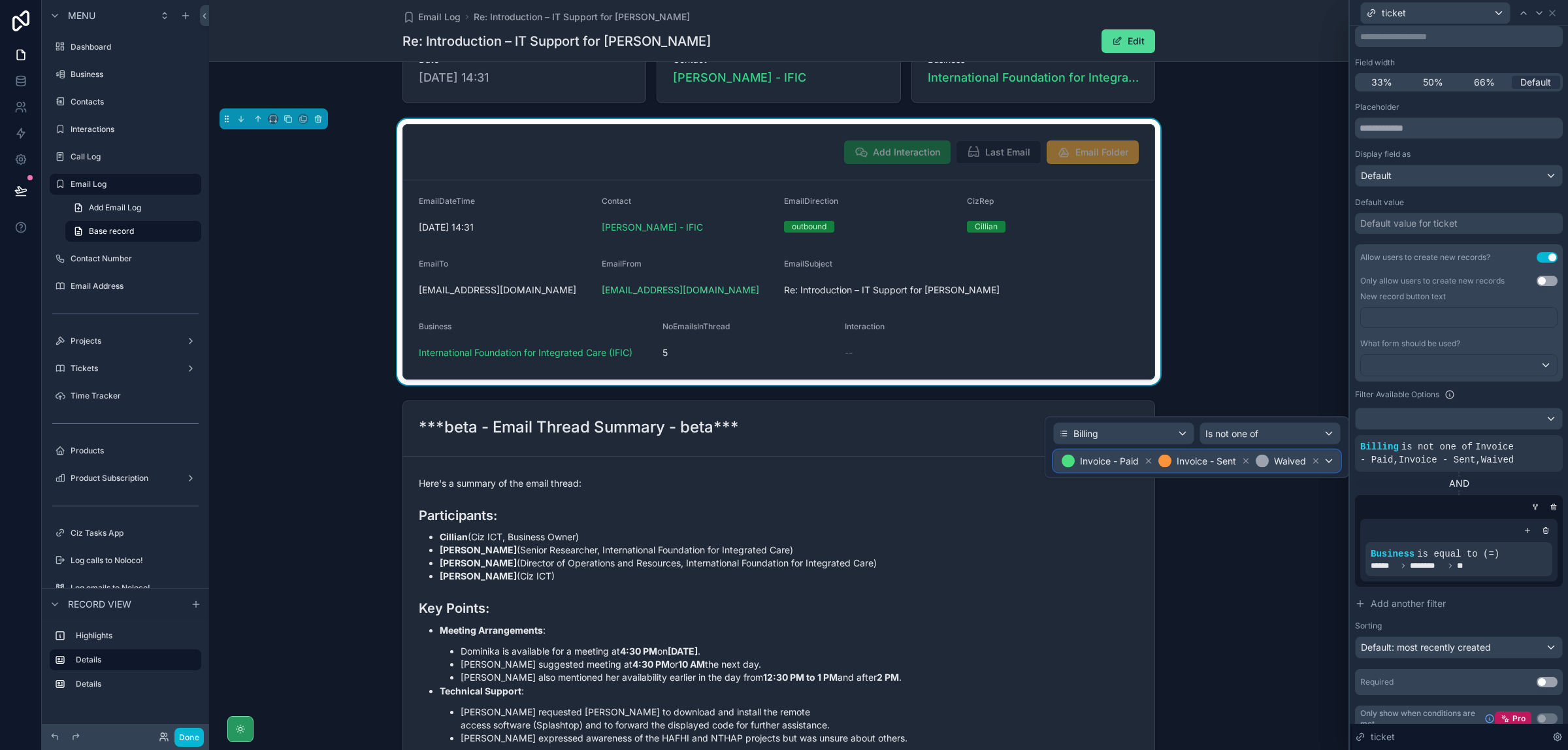
click at [1294, 465] on span "Waived" at bounding box center [1290, 461] width 32 height 13
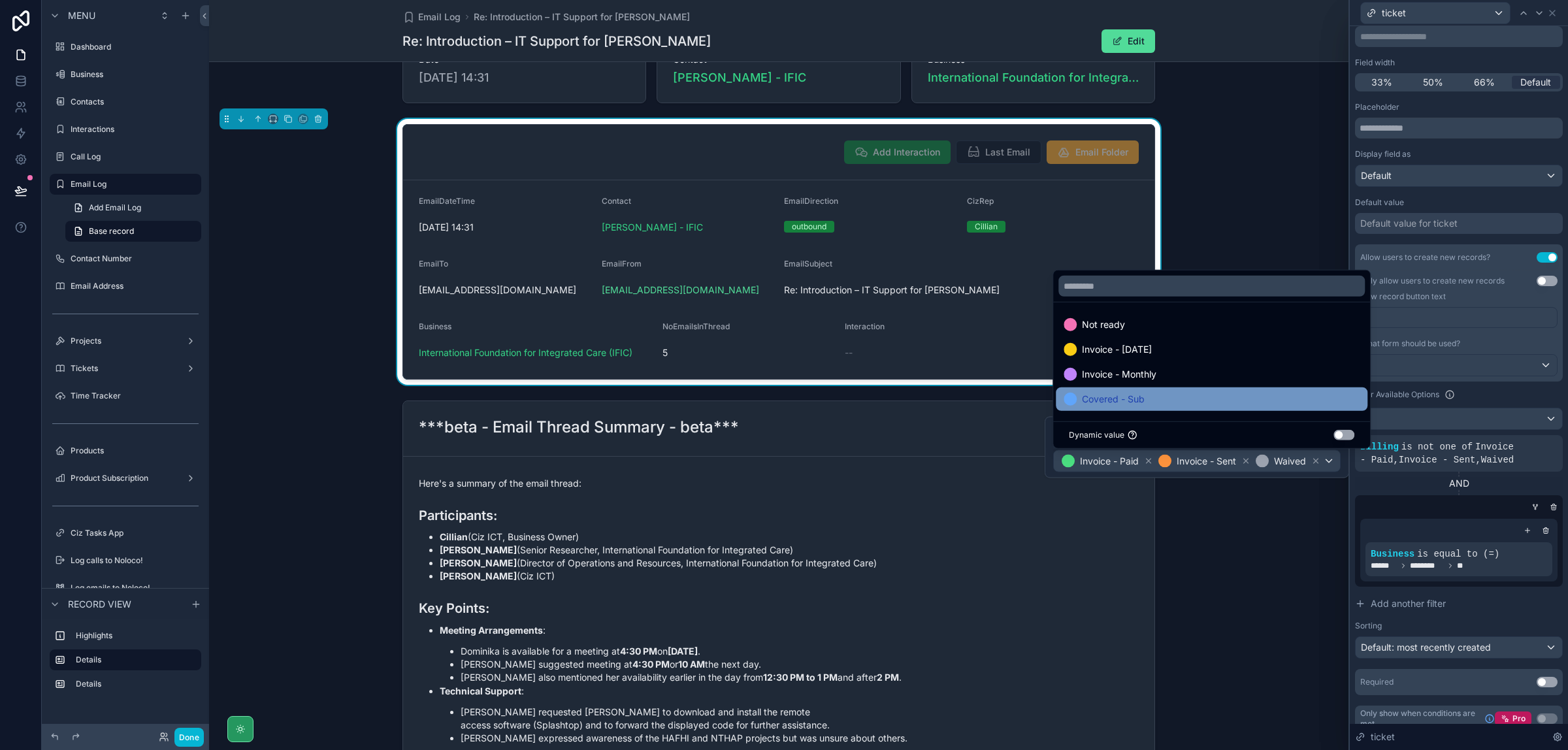
click at [1139, 395] on span "Covered - Sub" at bounding box center [1113, 399] width 63 height 15
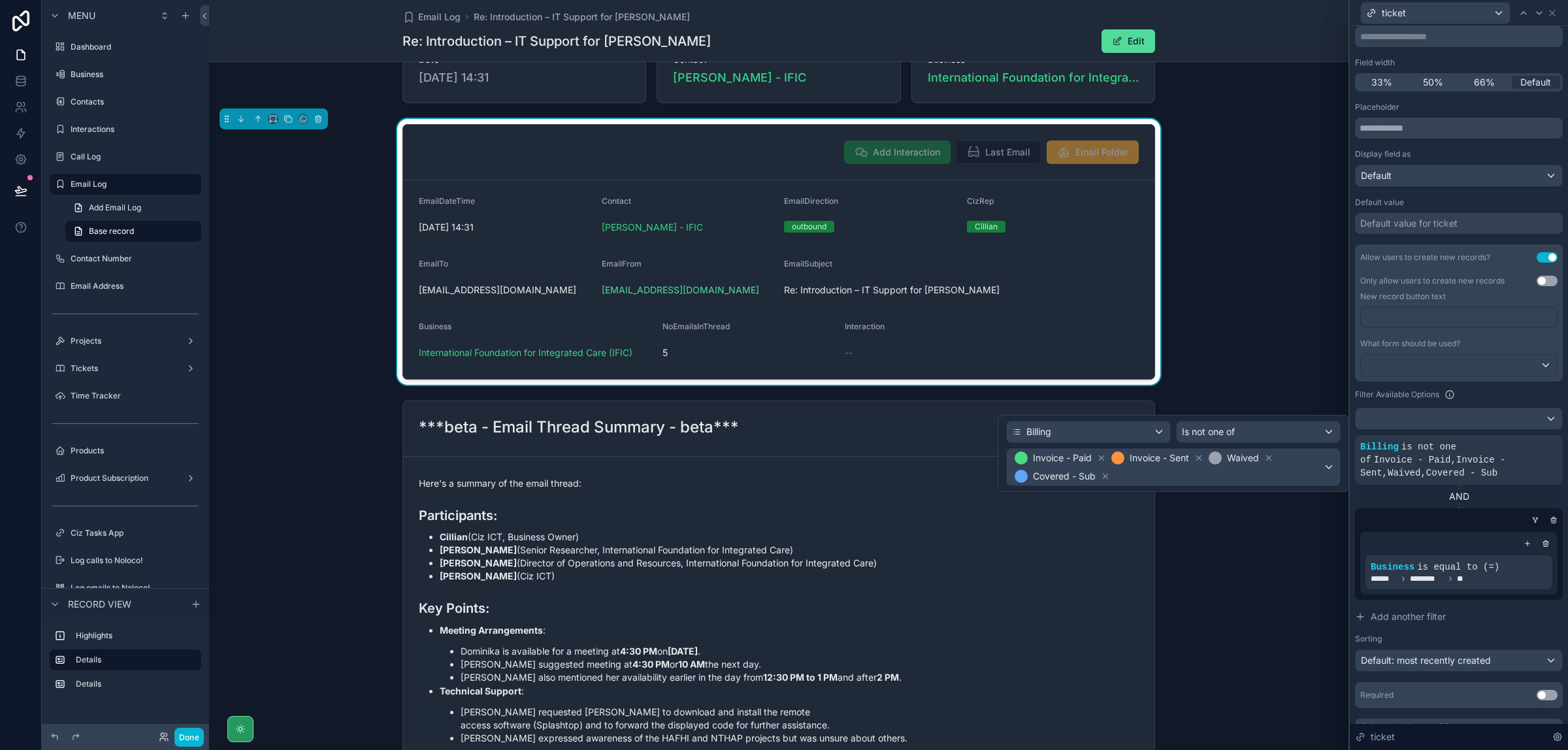
click at [1262, 292] on div "Add Interaction Last Email Email Folder EmailDateTime 01/09/2025 14:31 Contact …" at bounding box center [779, 252] width 1140 height 266
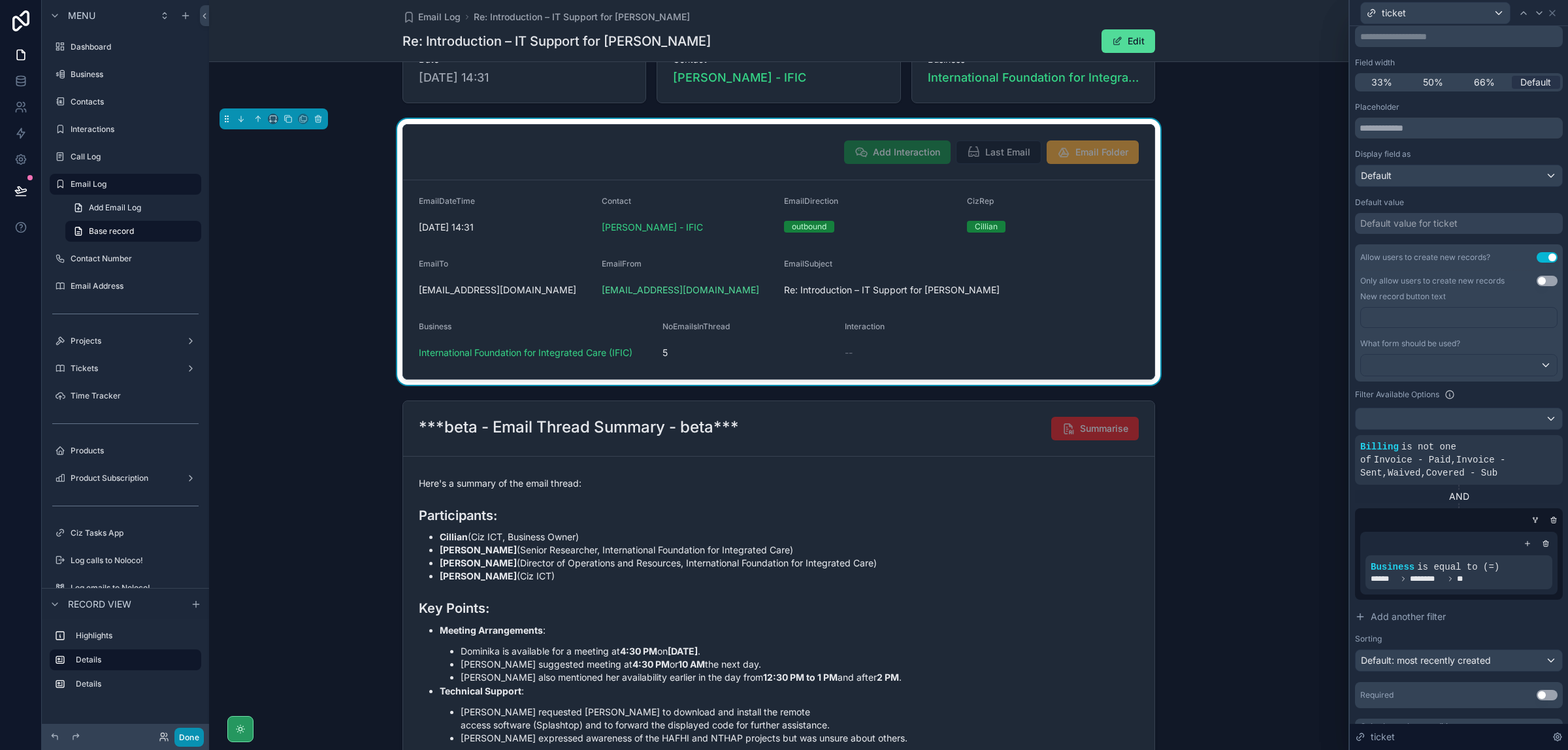
click at [187, 736] on button "Done" at bounding box center [189, 737] width 29 height 19
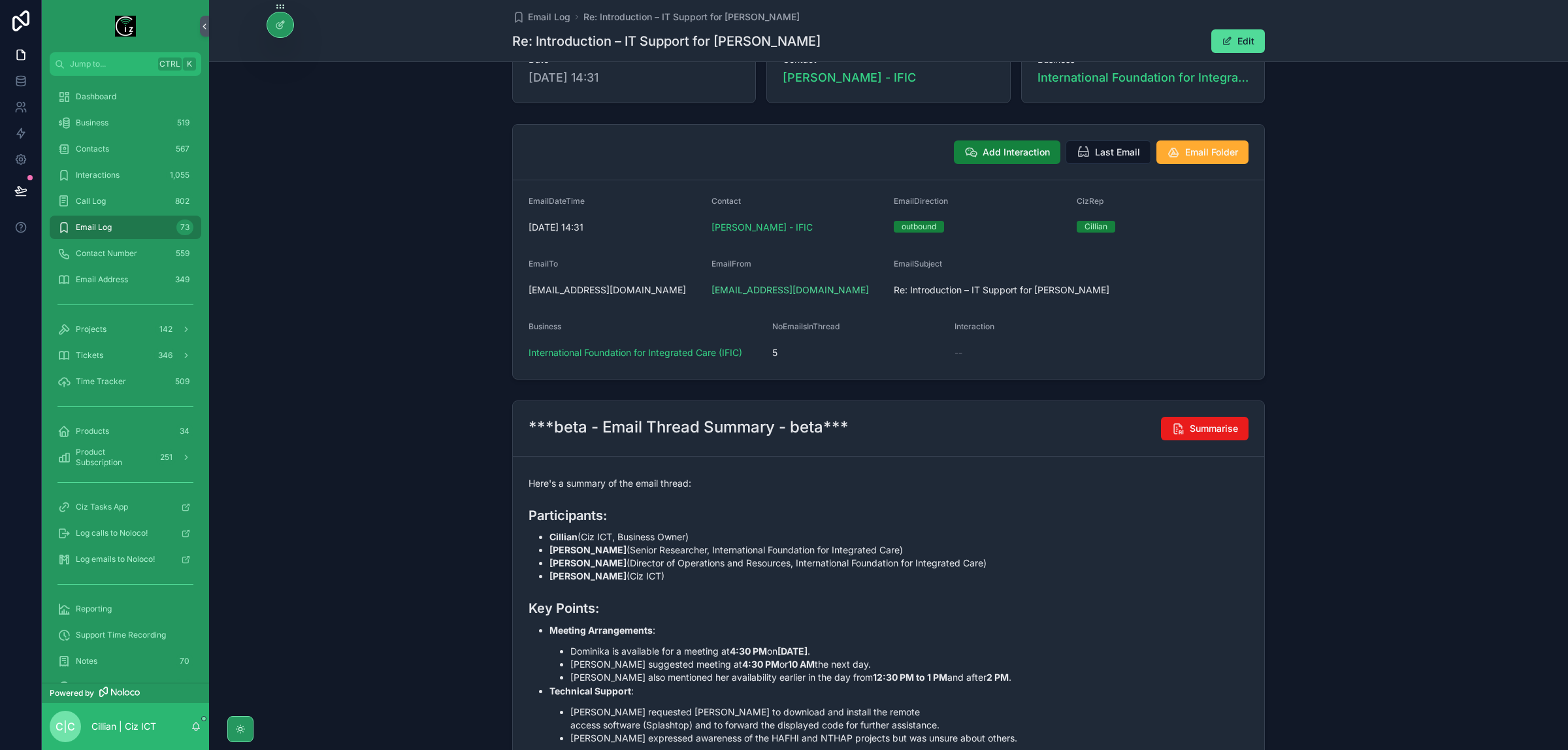
click at [1016, 158] on span "Add Interaction" at bounding box center [1016, 152] width 67 height 13
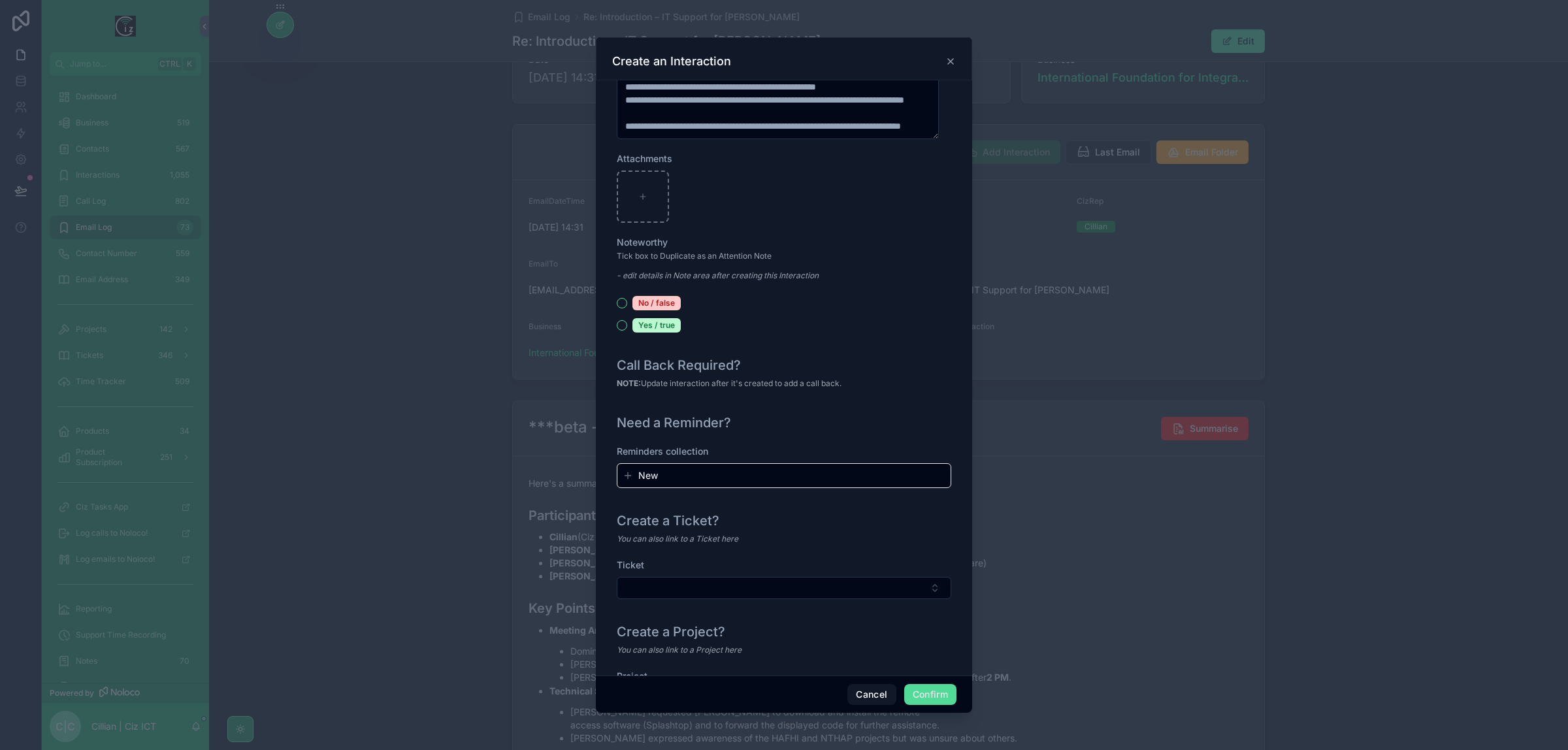
scroll to position [1266, 0]
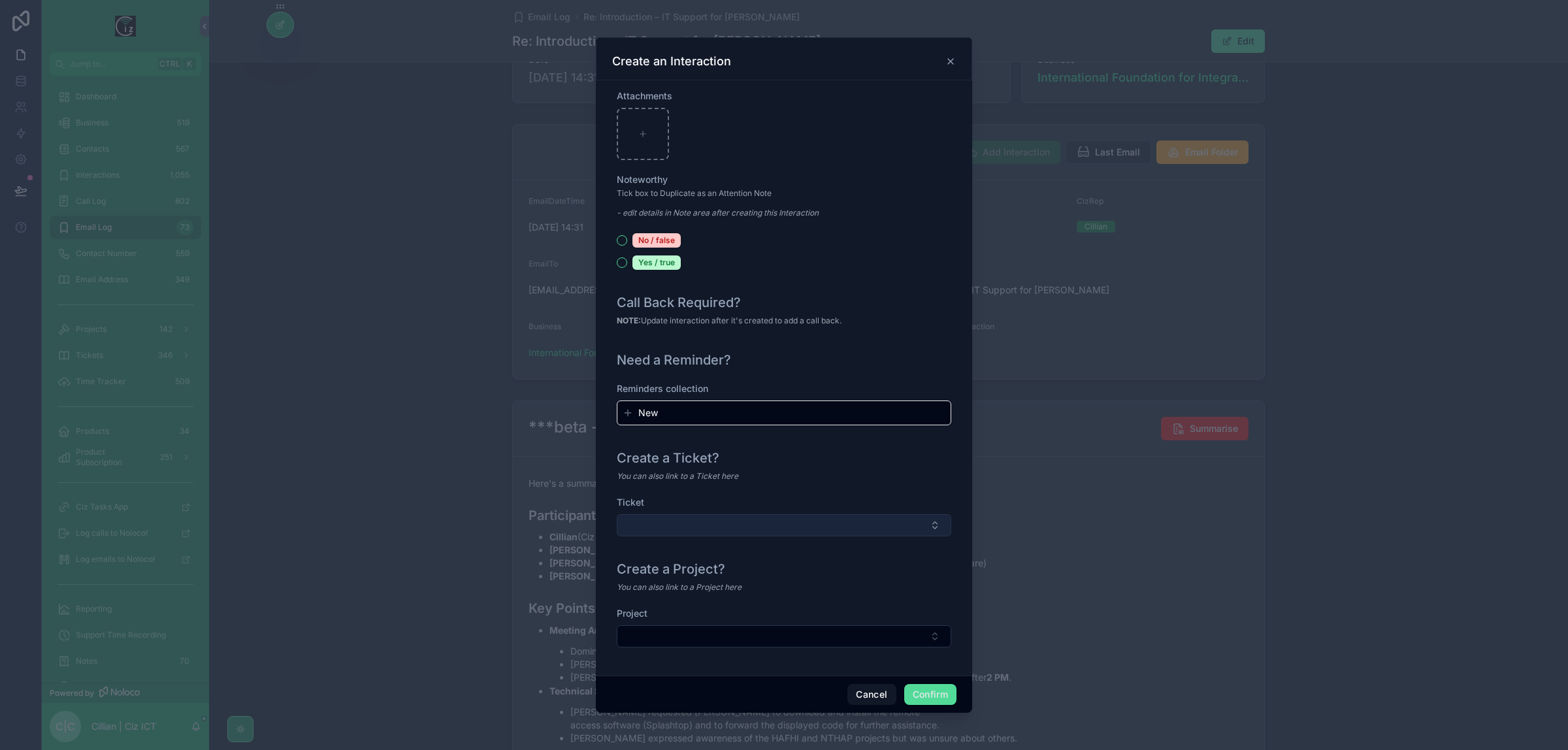
click at [836, 526] on button "Select Button" at bounding box center [784, 525] width 334 height 23
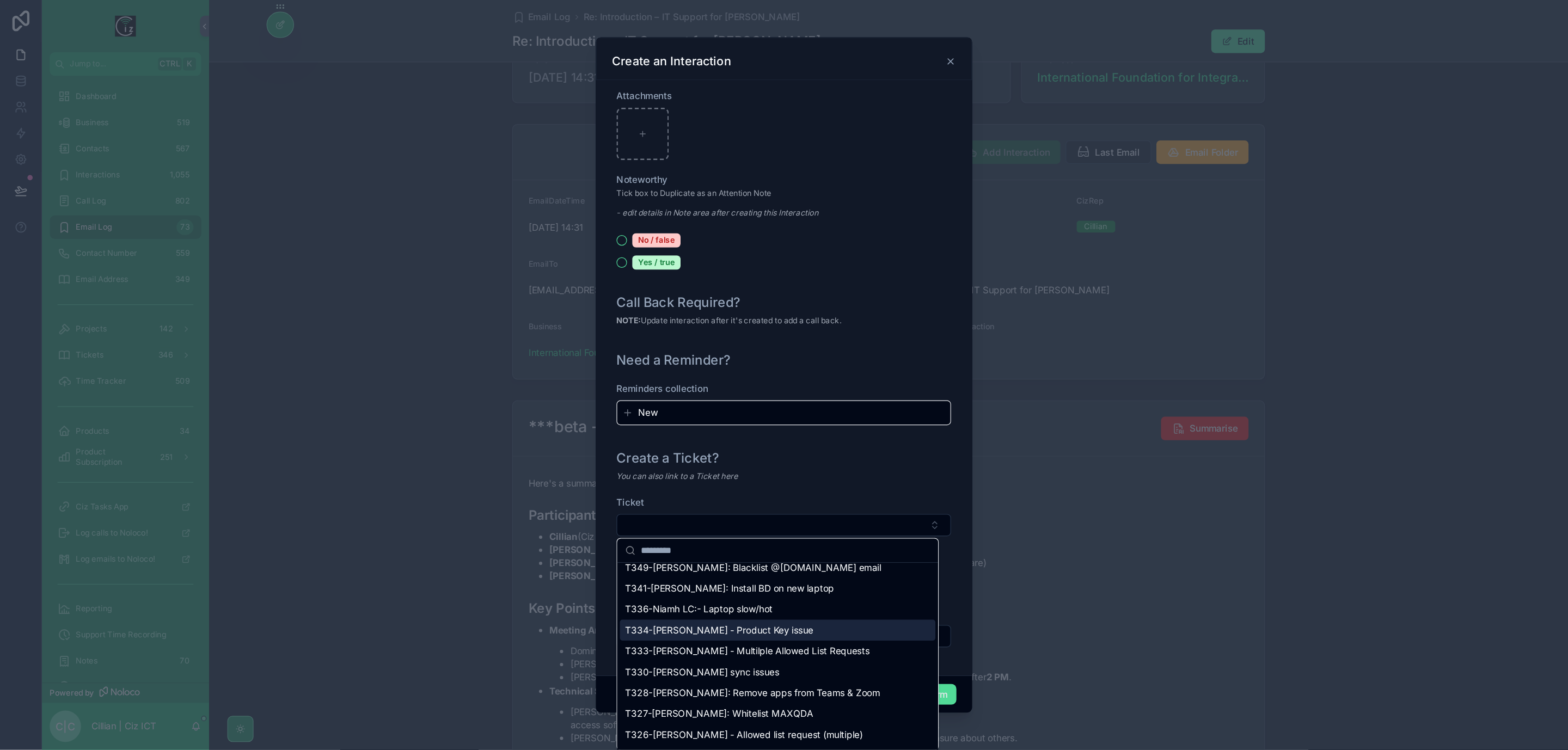
scroll to position [0, 0]
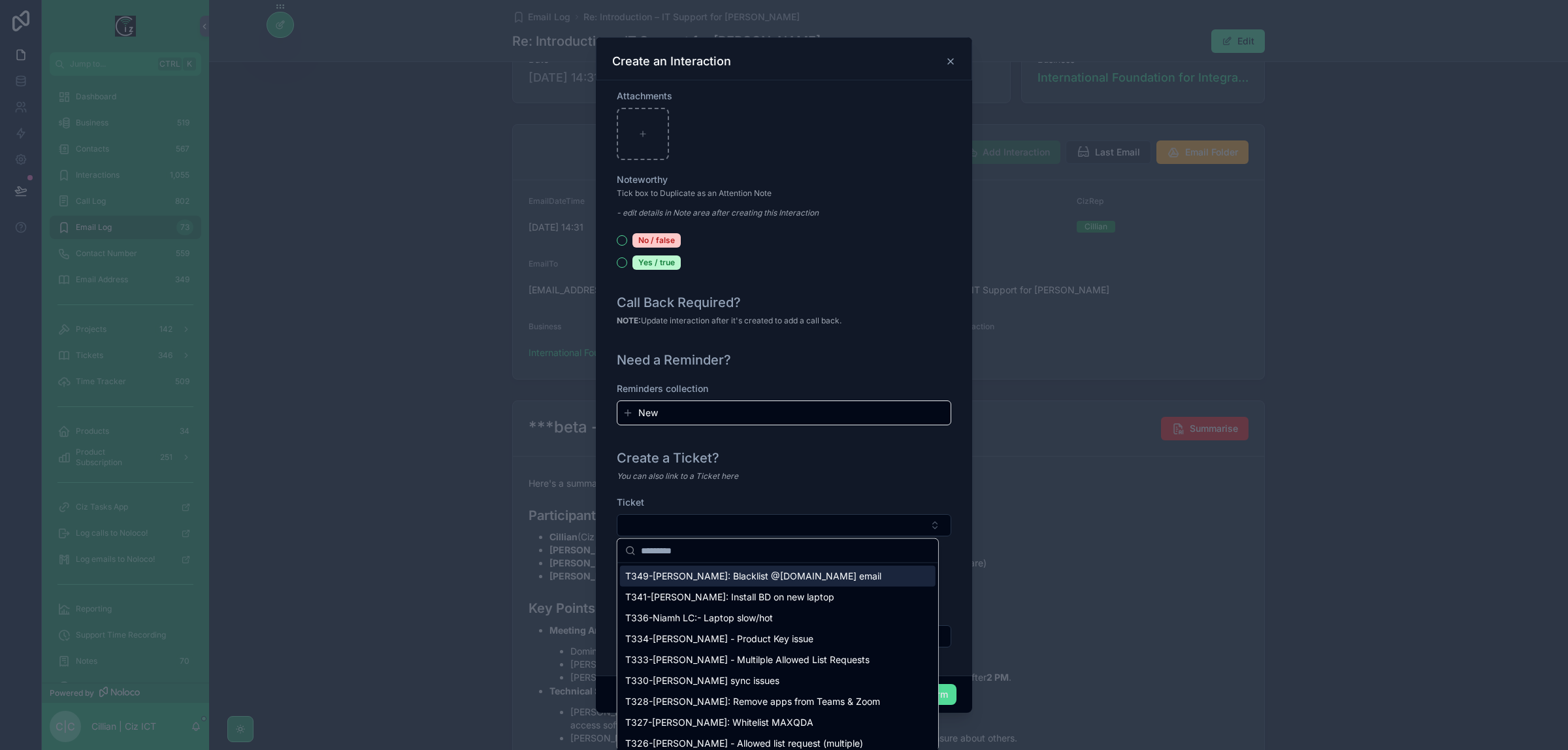
click at [932, 477] on div "You can also link to a Ticket here" at bounding box center [784, 476] width 334 height 13
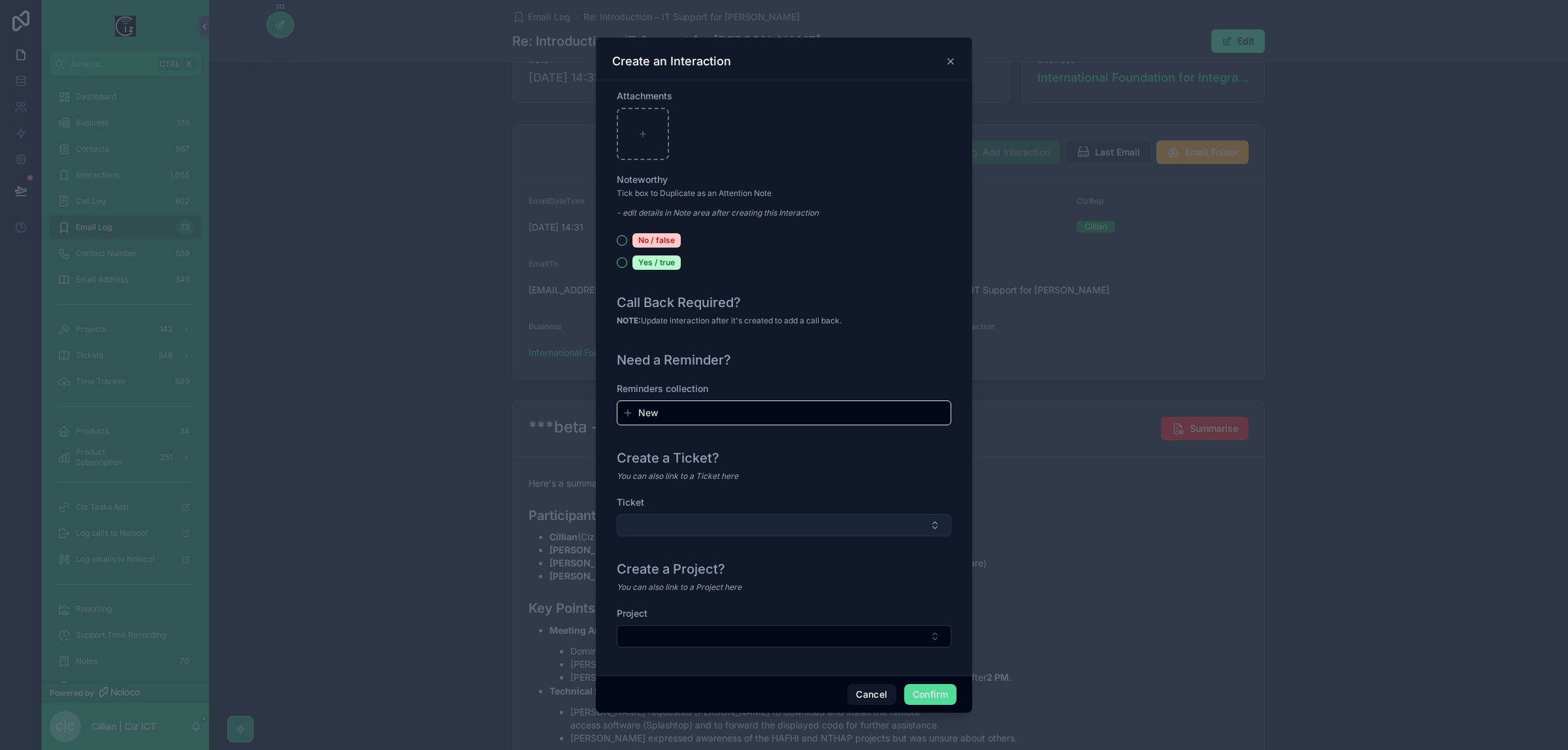
click at [951, 550] on div "Ticket" at bounding box center [784, 523] width 334 height 53
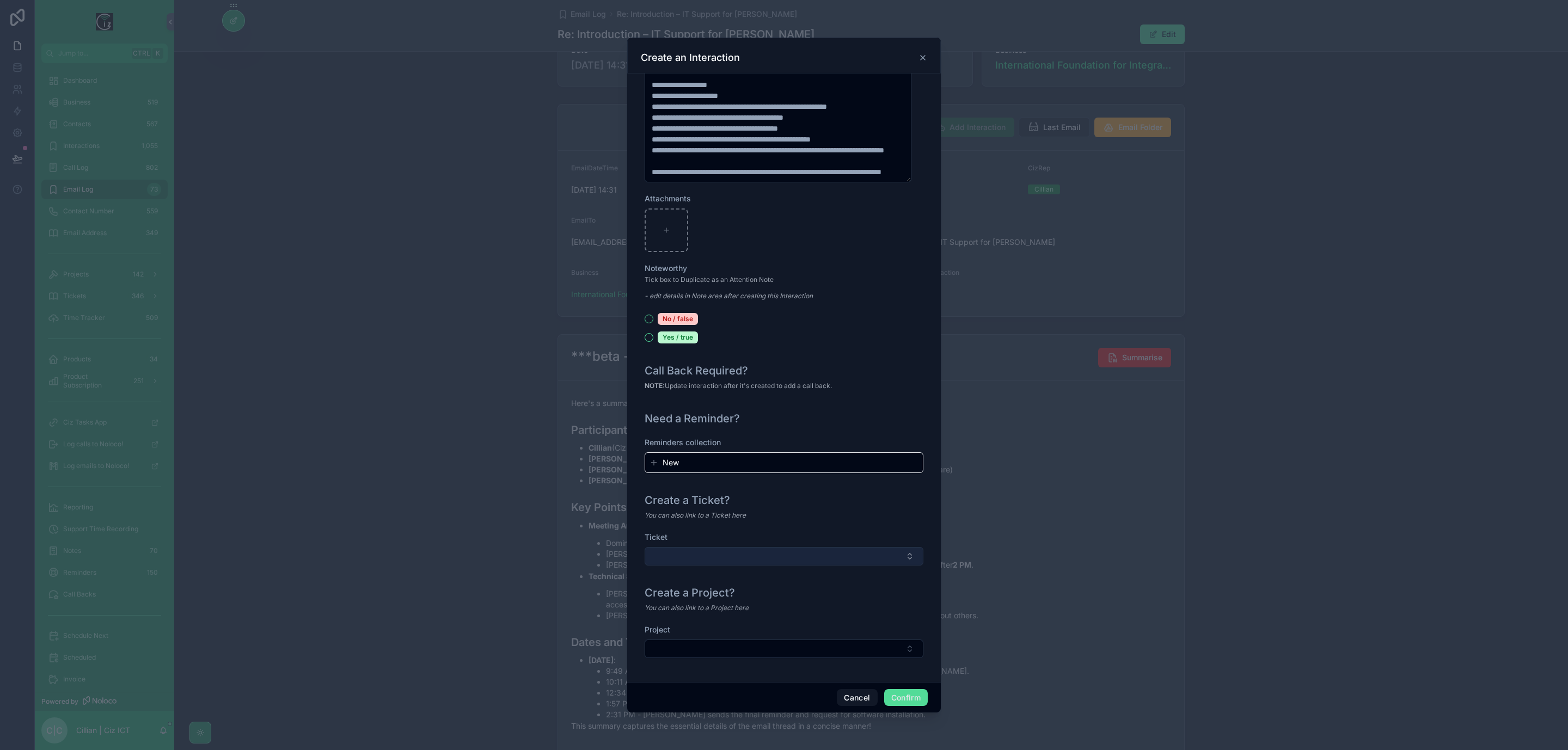
click at [889, 555] on button "Select Button" at bounding box center [784, 556] width 279 height 19
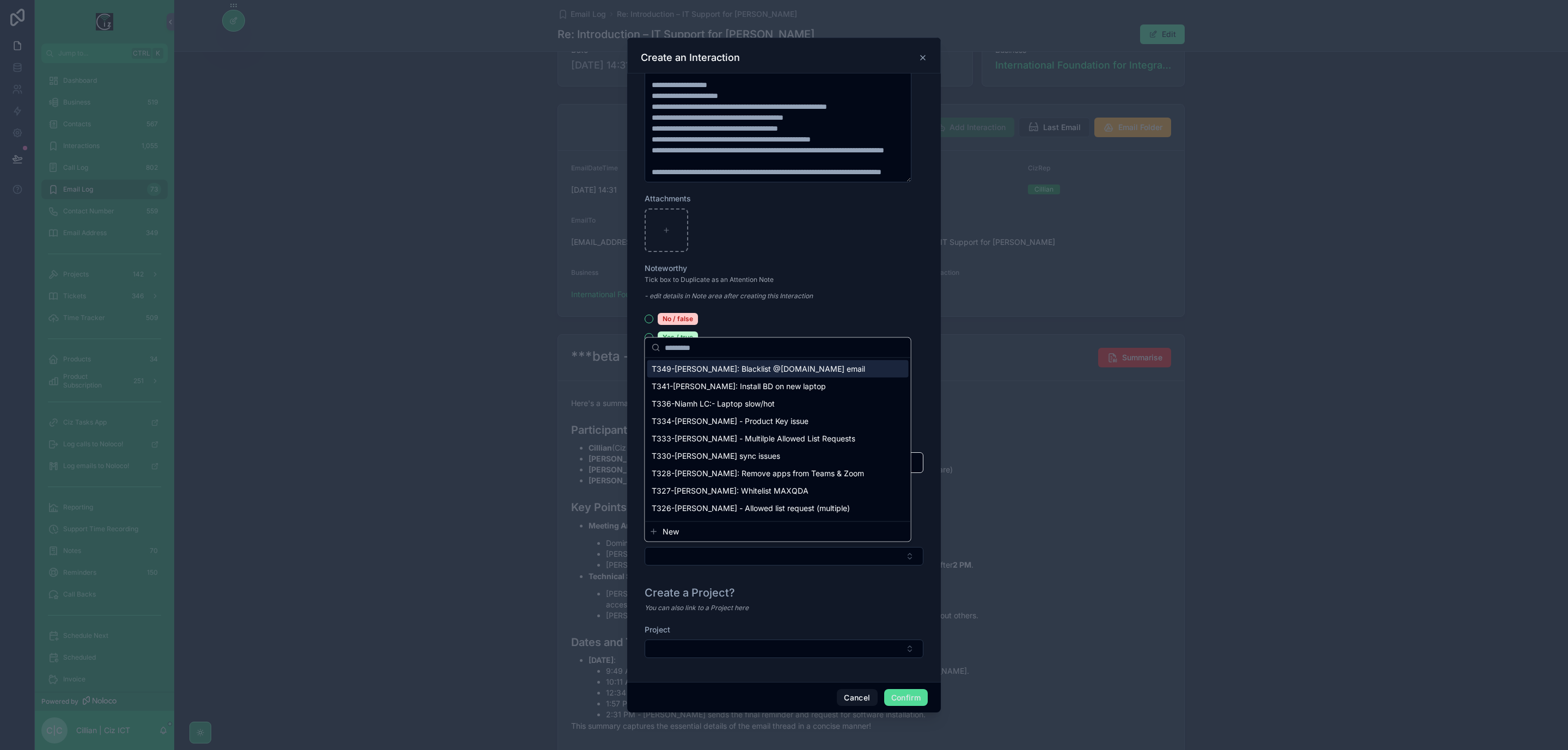
click at [675, 530] on span "New" at bounding box center [671, 532] width 17 height 11
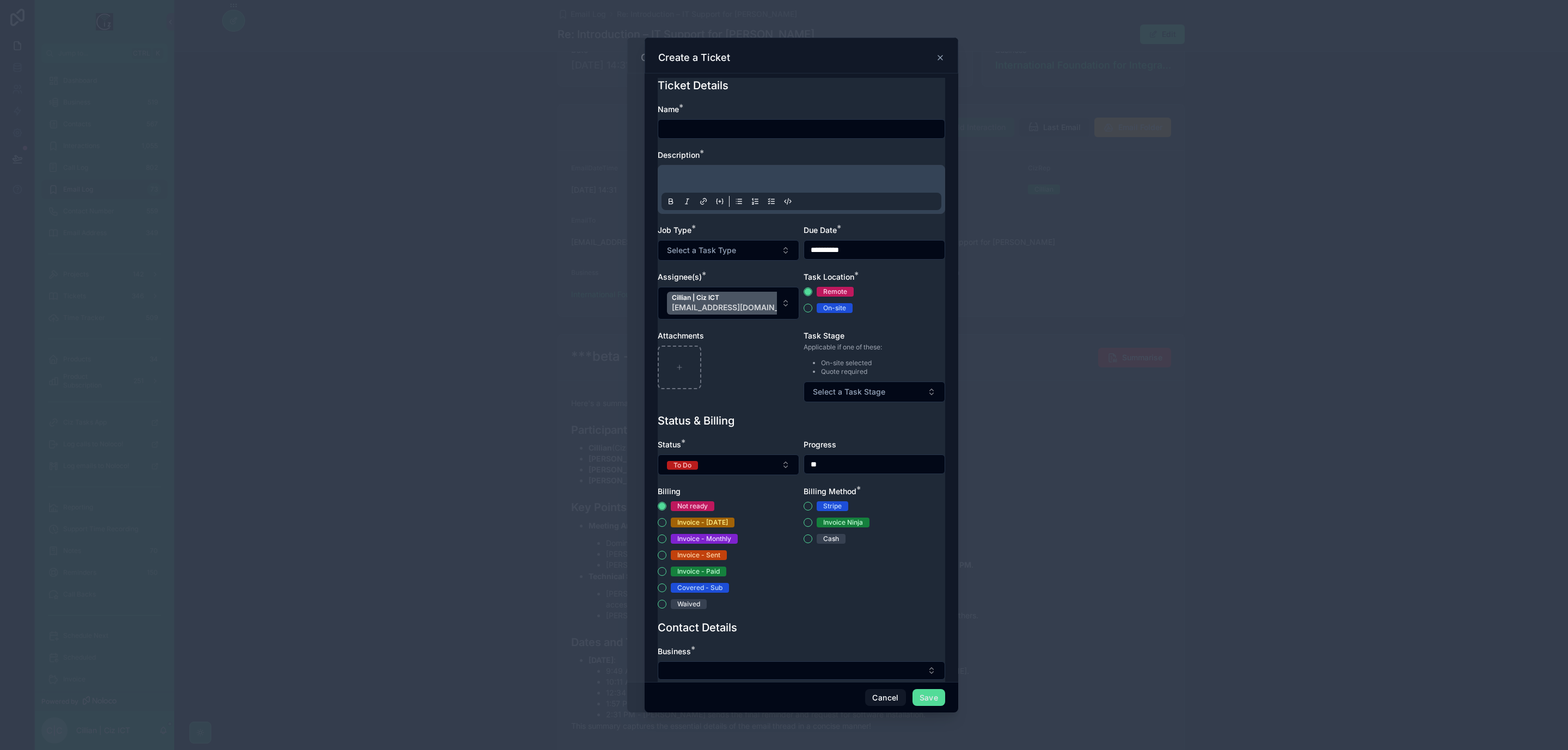
click at [710, 131] on input "text" at bounding box center [801, 129] width 286 height 15
type input "**********"
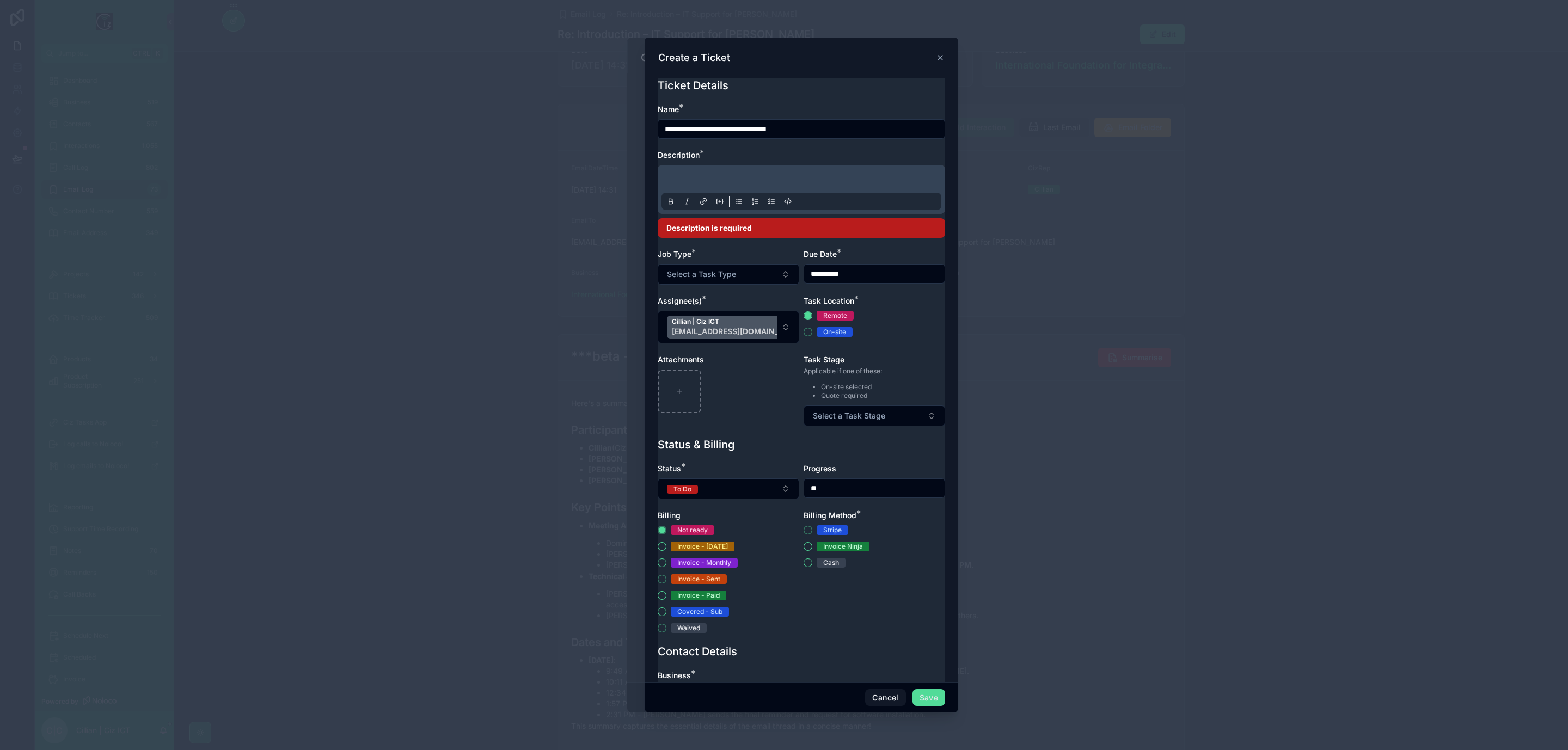
click at [775, 177] on p at bounding box center [803, 180] width 280 height 11
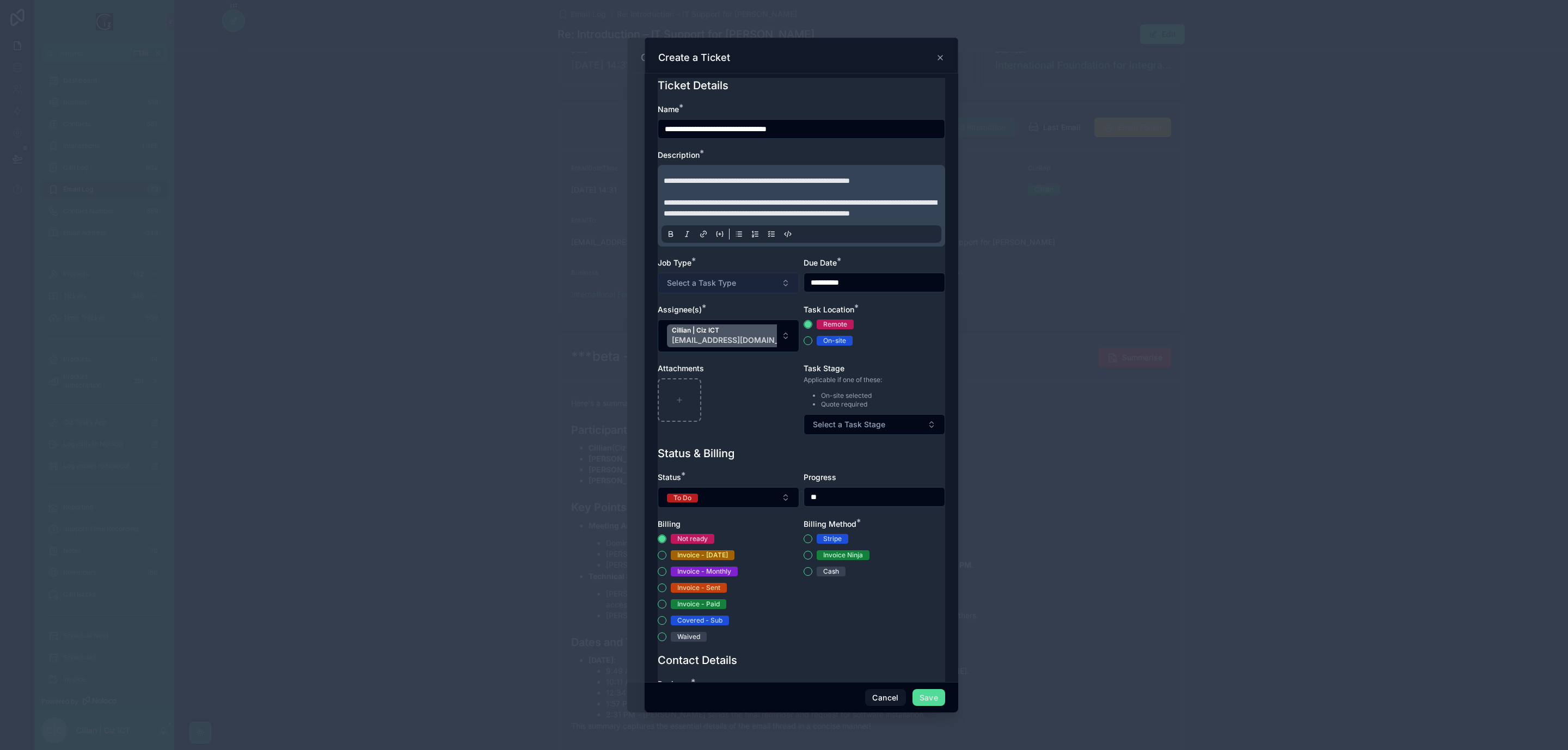
click at [707, 288] on span "Select a Task Type" at bounding box center [702, 283] width 69 height 11
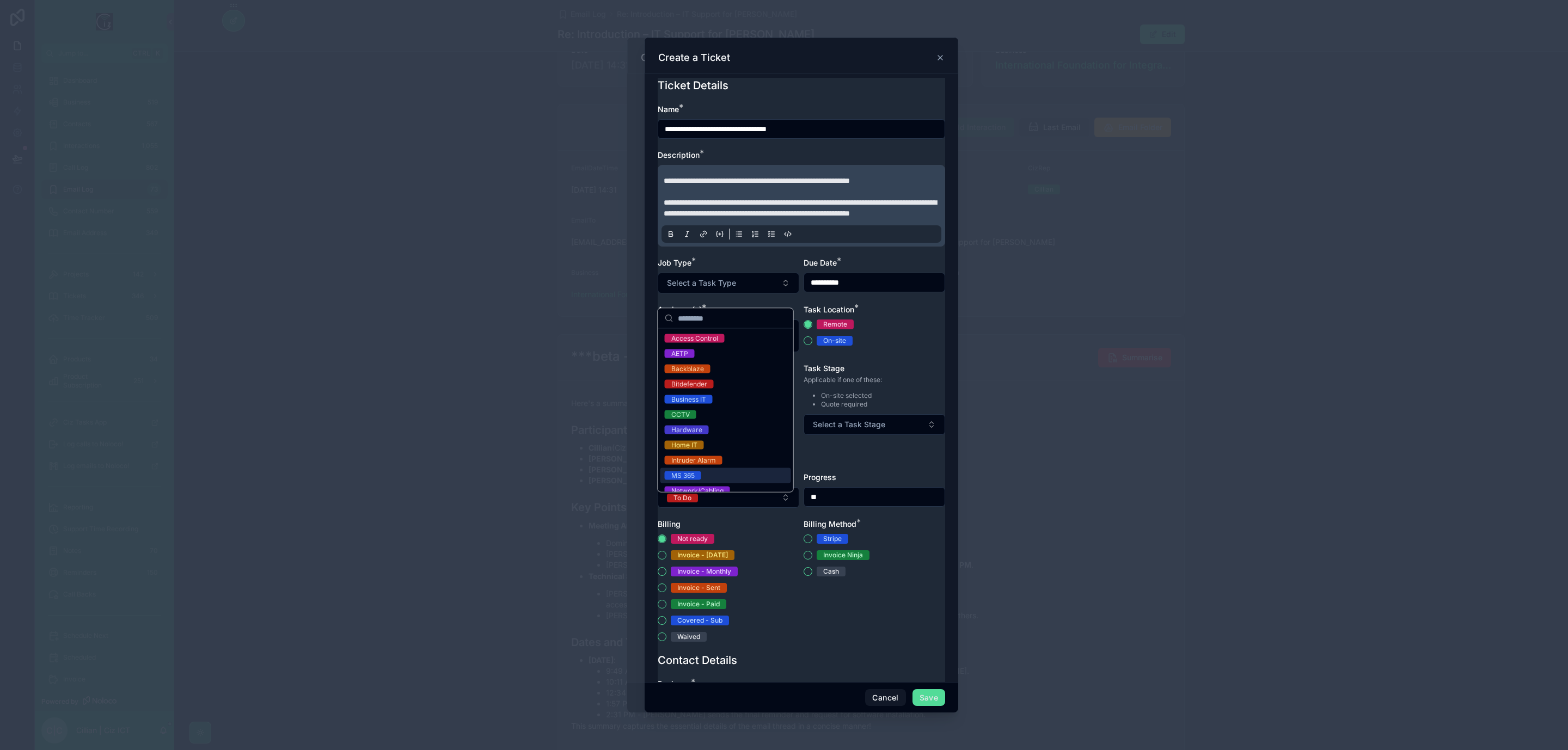
click at [704, 474] on div "MS 365" at bounding box center [725, 475] width 131 height 15
click at [876, 290] on input "**********" at bounding box center [874, 282] width 140 height 15
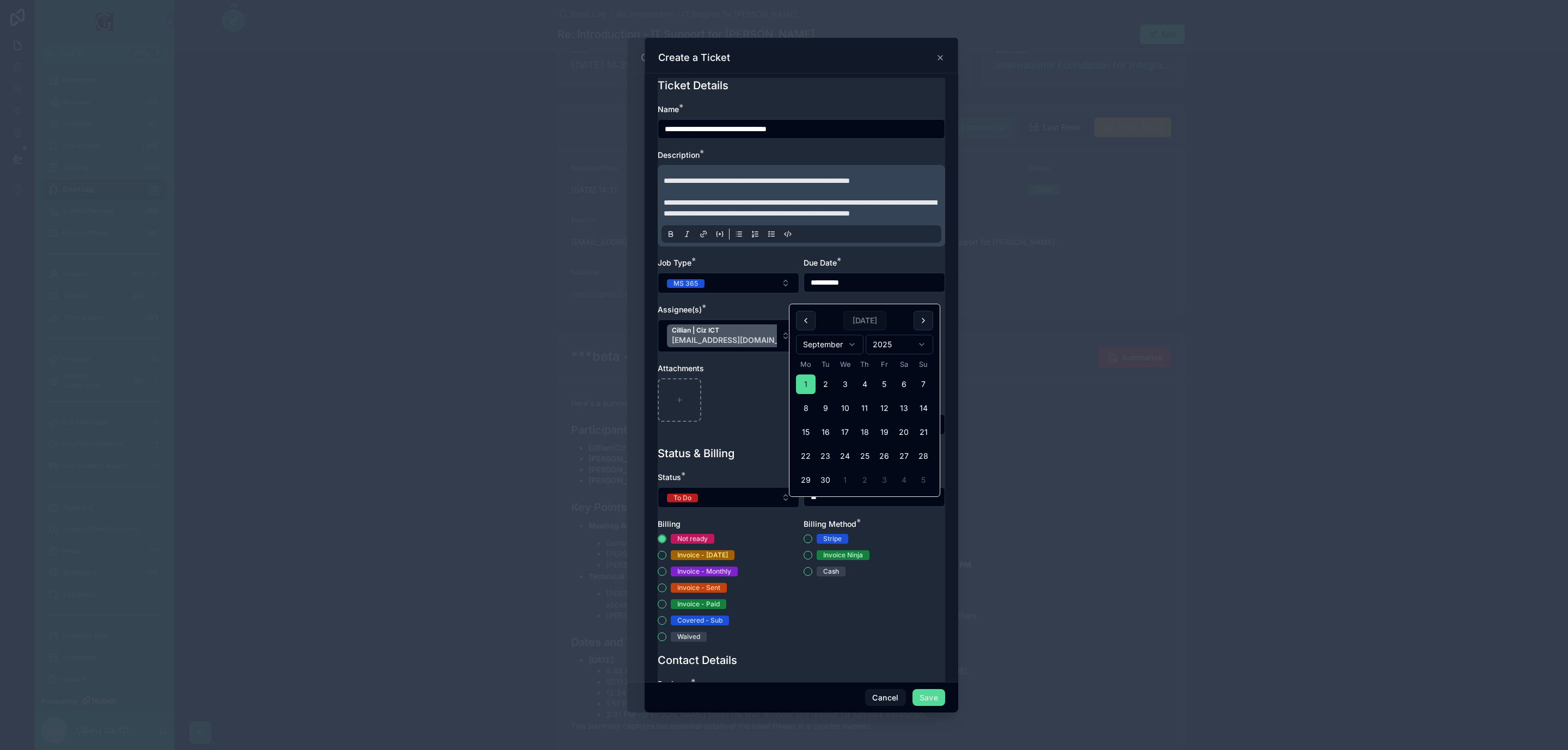
click at [917, 261] on div "**********" at bounding box center [801, 275] width 288 height 342
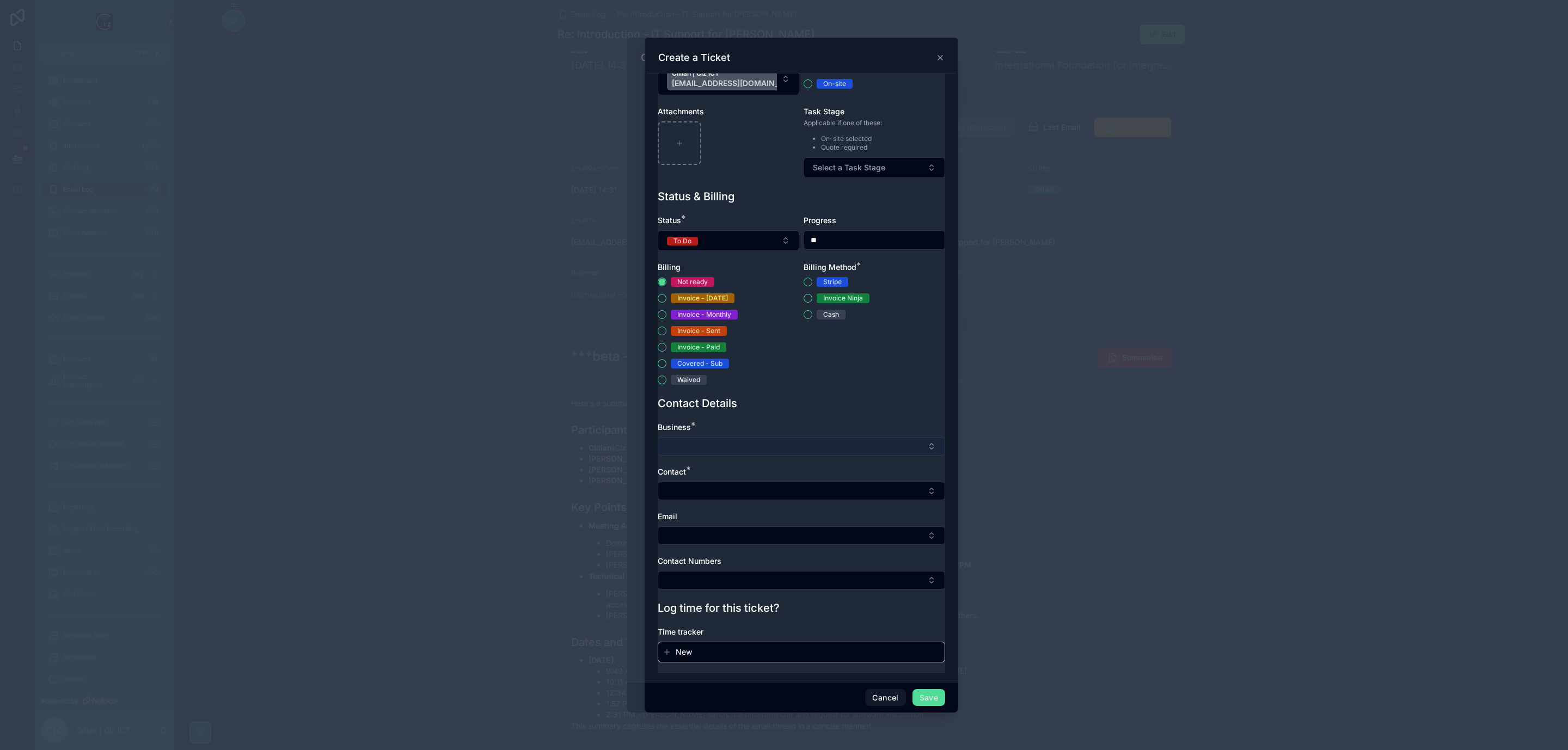
scroll to position [275, 0]
click at [765, 444] on button "Select Button" at bounding box center [801, 446] width 288 height 19
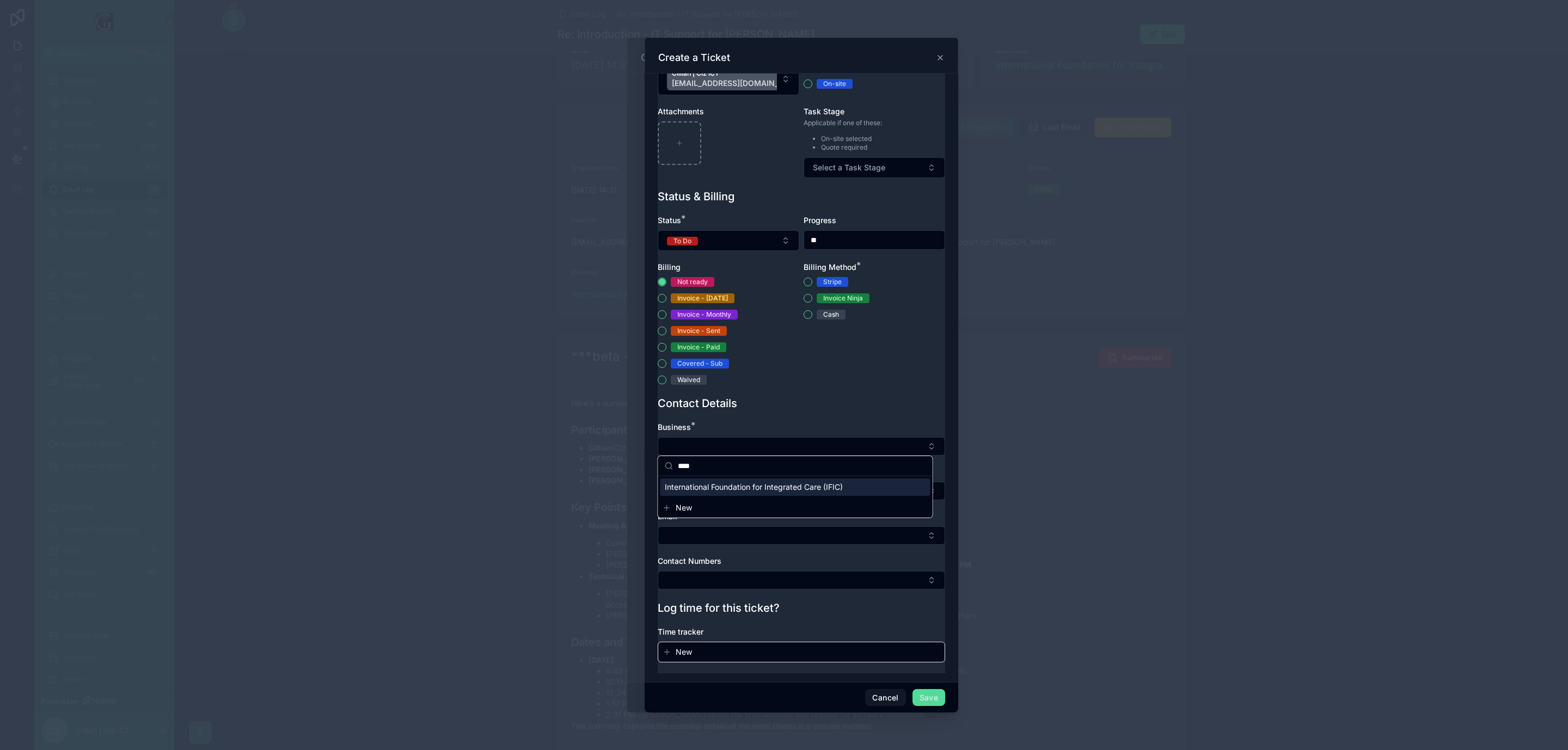
type input "****"
click at [739, 485] on span "International Foundation for Integrated Care (IFIC)" at bounding box center [754, 487] width 178 height 11
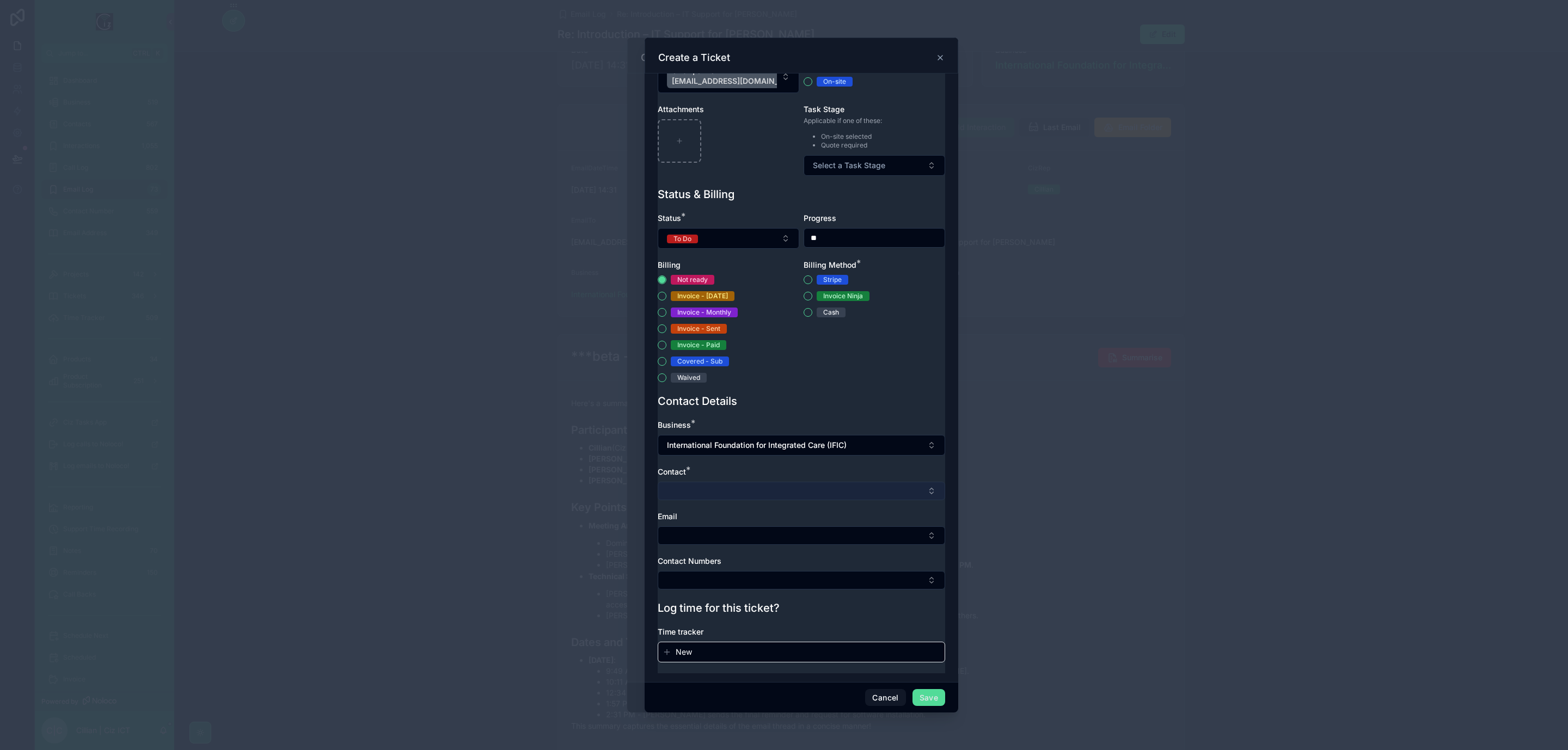
click at [747, 491] on button "Select Button" at bounding box center [801, 490] width 288 height 19
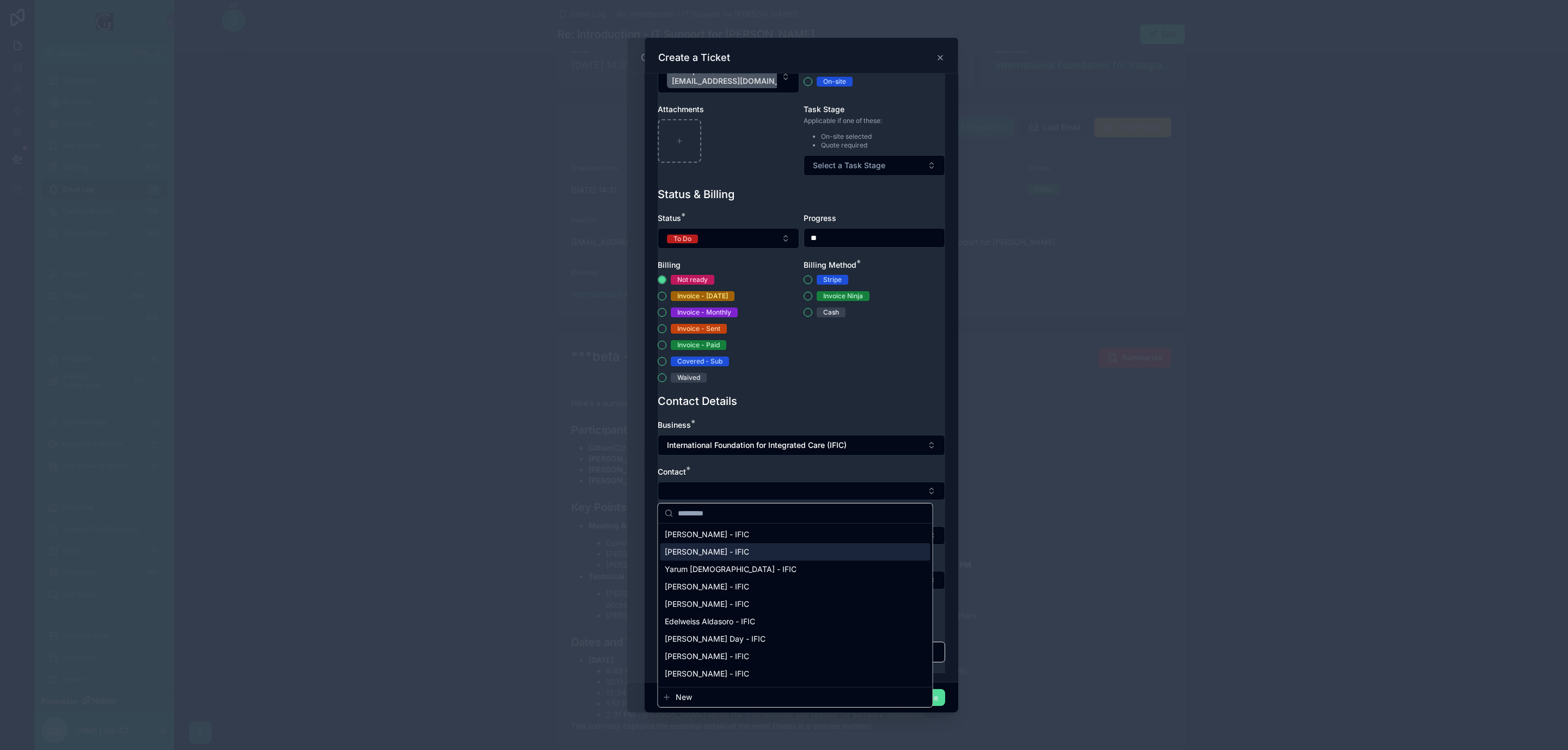
click at [745, 552] on span "Dominika Lisiecka - IFIC" at bounding box center [707, 552] width 85 height 11
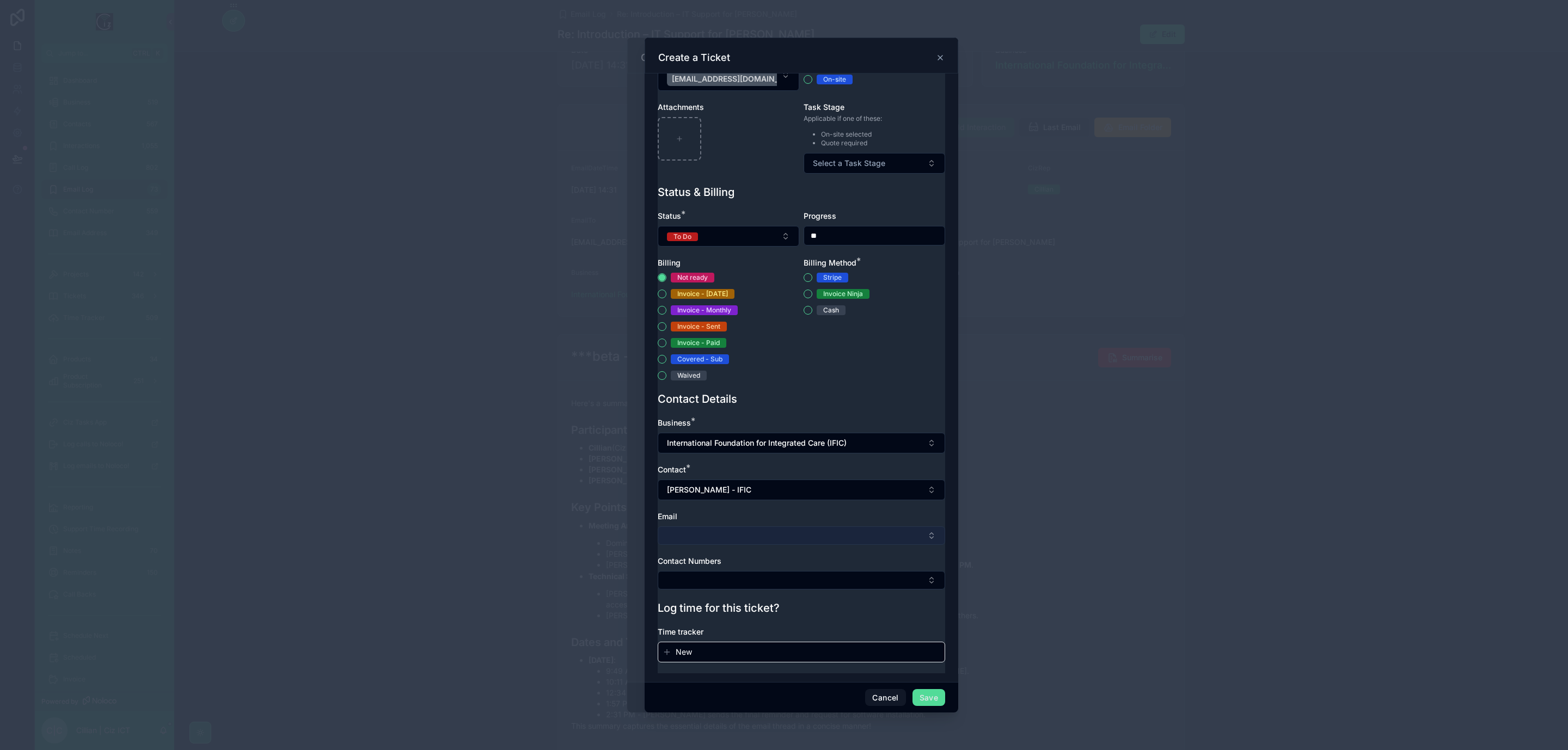
click at [781, 543] on button "Select Button" at bounding box center [801, 536] width 288 height 19
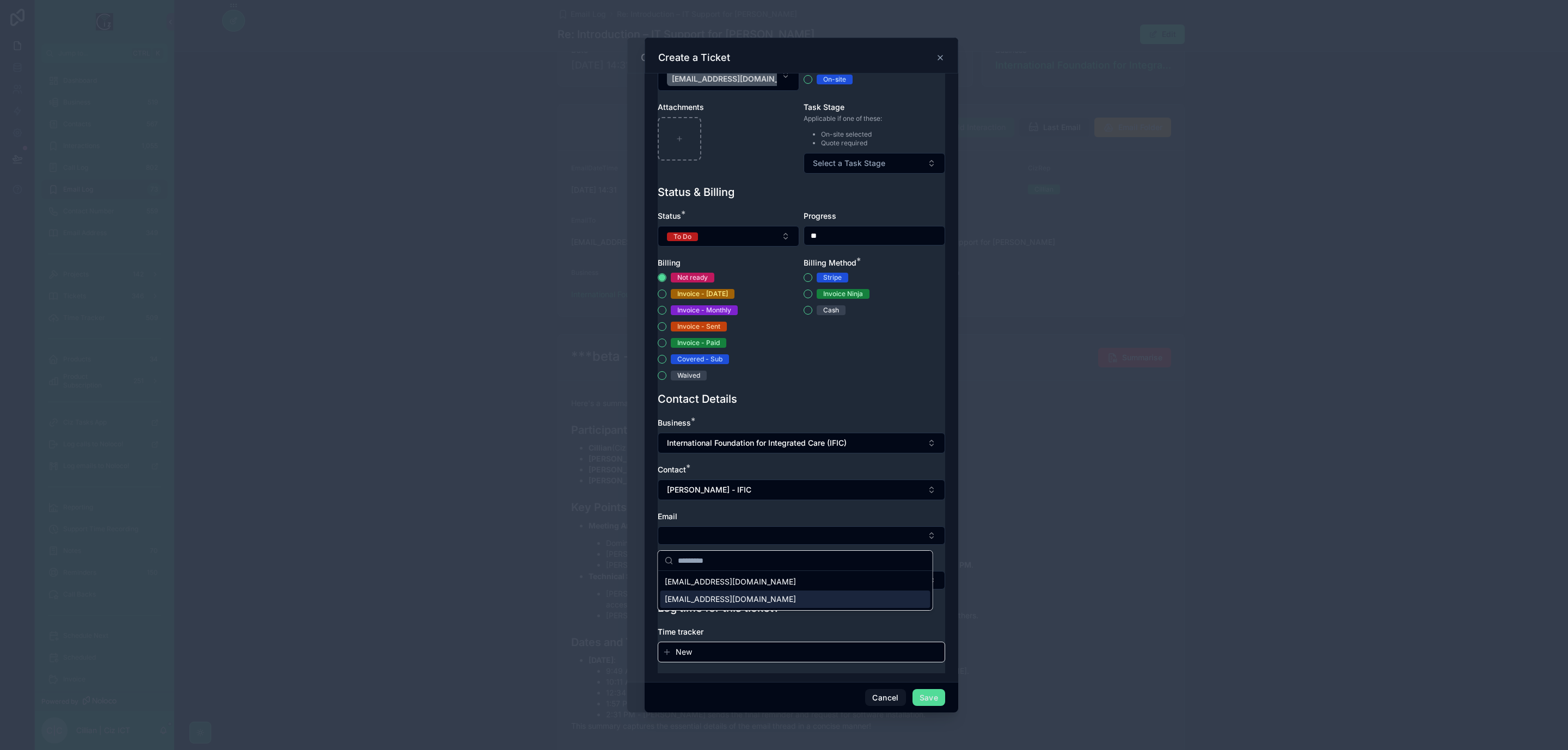
click at [778, 603] on span "dominikalisiecka@integratedcarefoundation.org" at bounding box center [731, 599] width 131 height 11
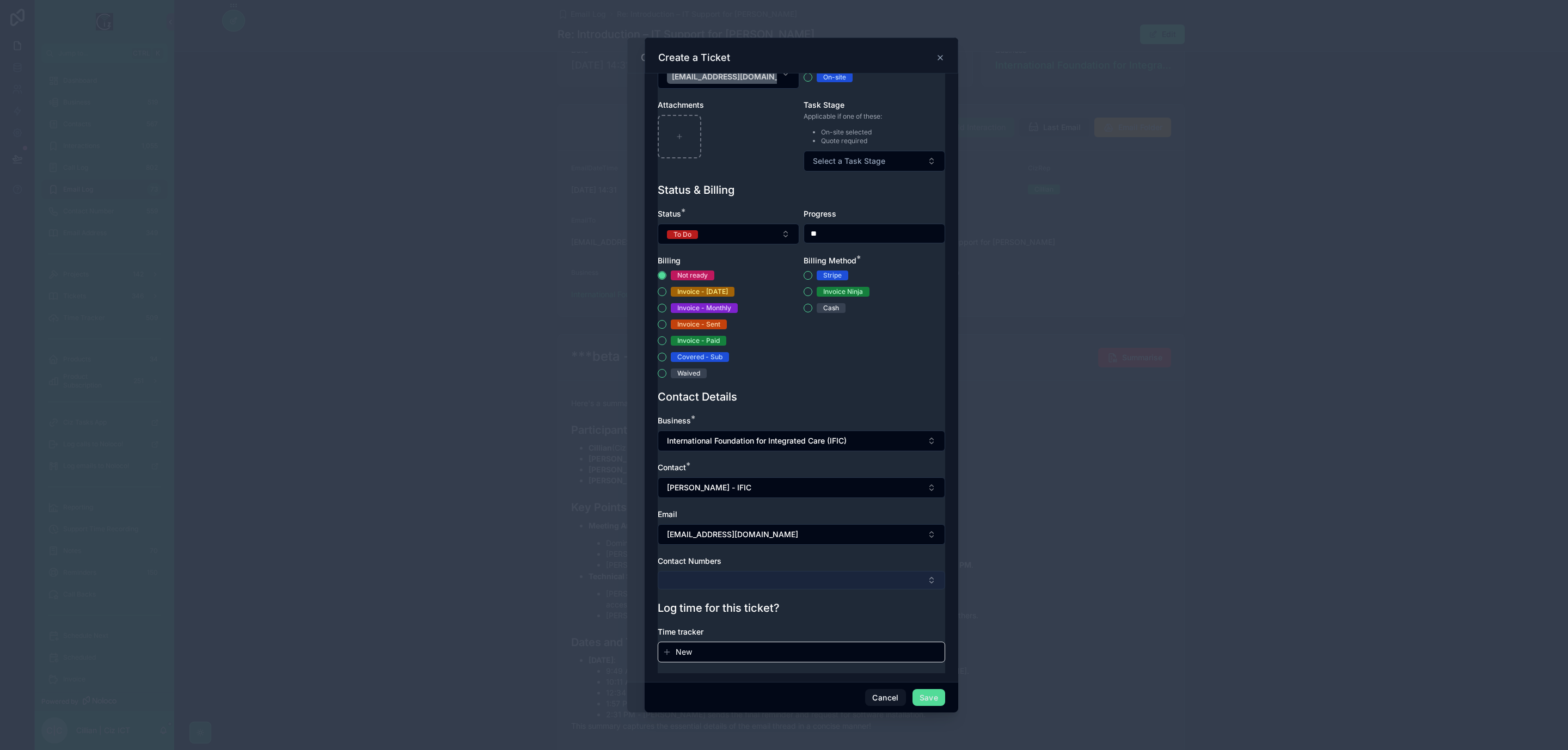
click at [783, 589] on button "Select Button" at bounding box center [801, 580] width 288 height 19
click at [822, 567] on div "Contact Numbers" at bounding box center [801, 561] width 288 height 11
click at [930, 624] on button "Save" at bounding box center [929, 697] width 32 height 17
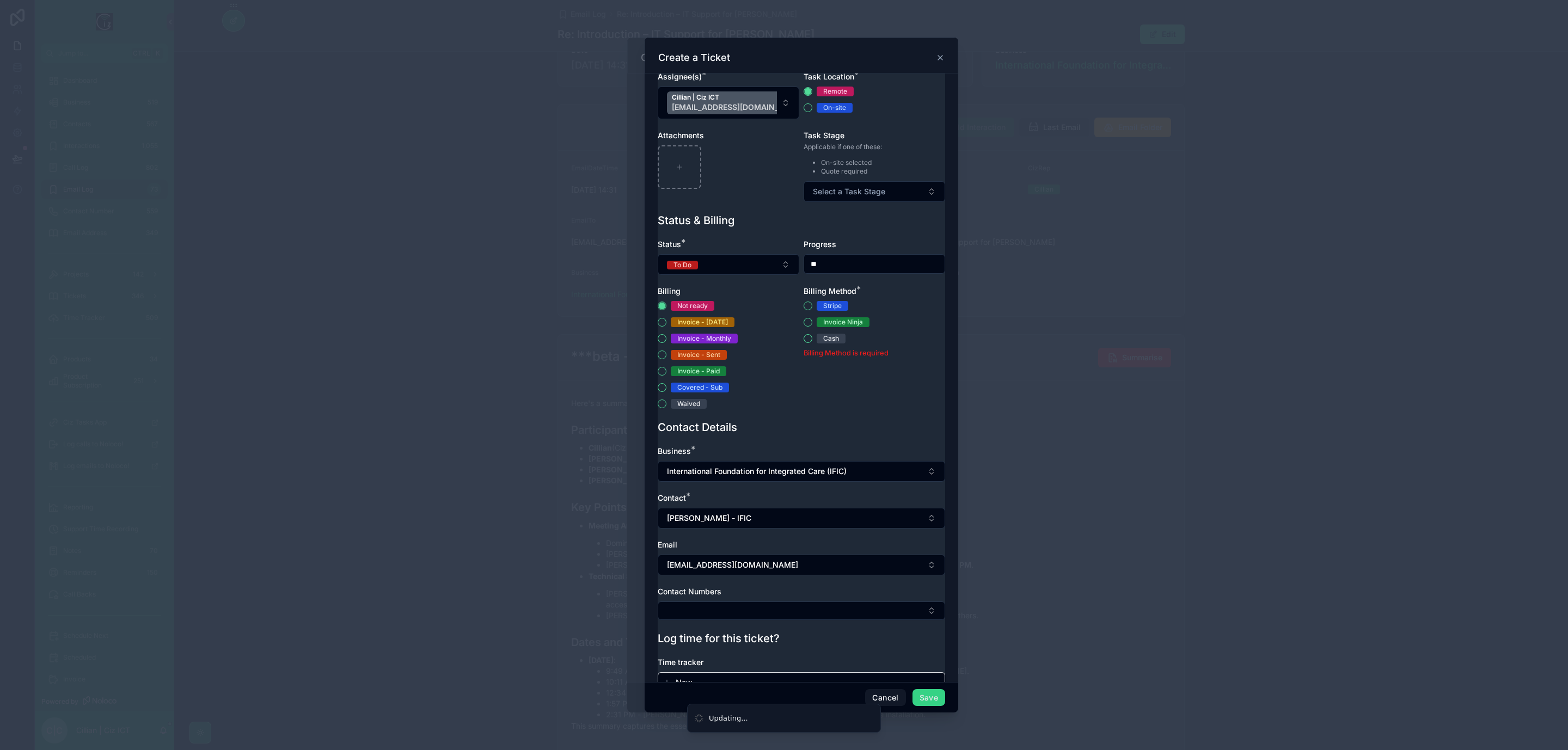
scroll to position [329, 0]
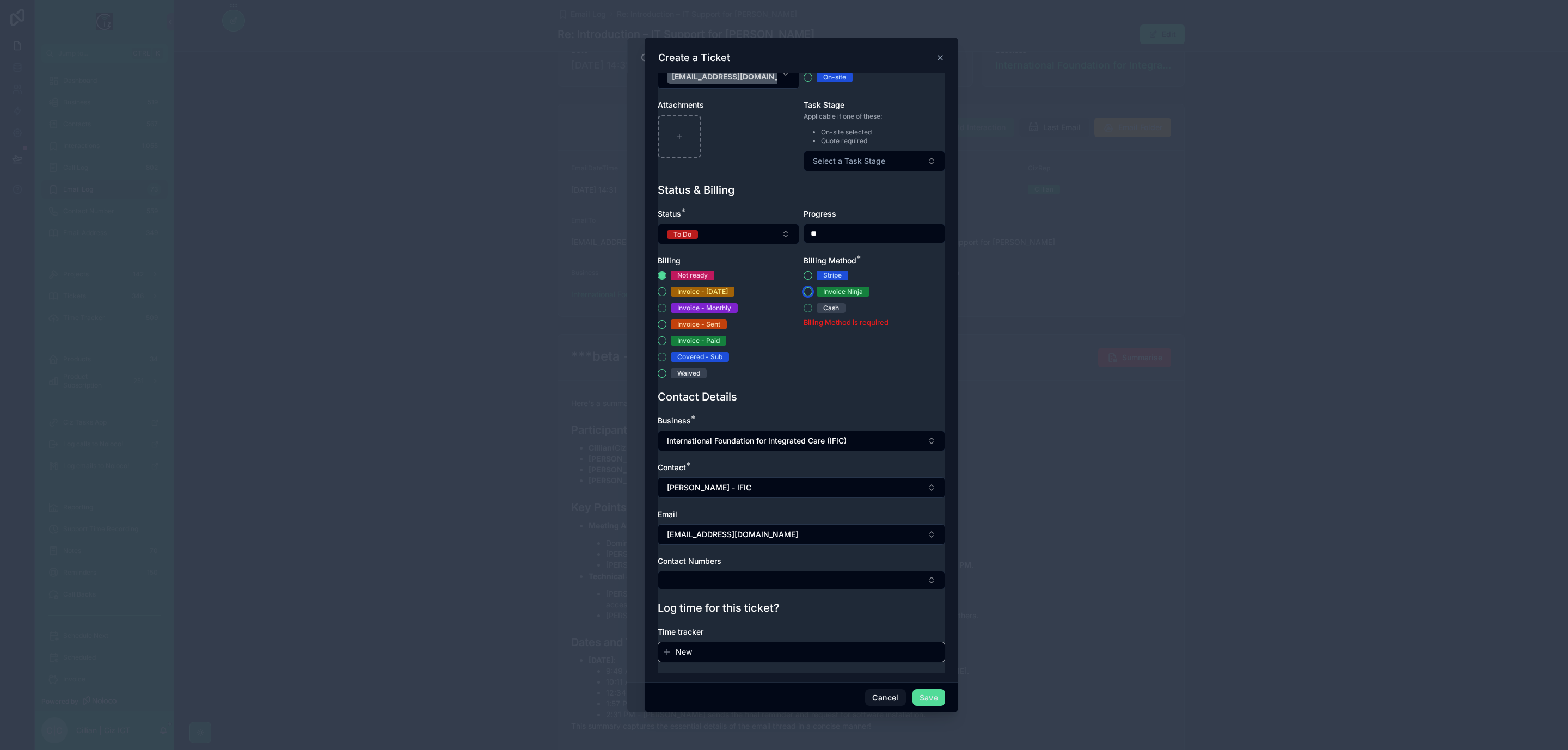
click at [804, 289] on button "Invoice Ninja" at bounding box center [809, 292] width 9 height 9
click at [941, 624] on button "Save" at bounding box center [929, 697] width 32 height 17
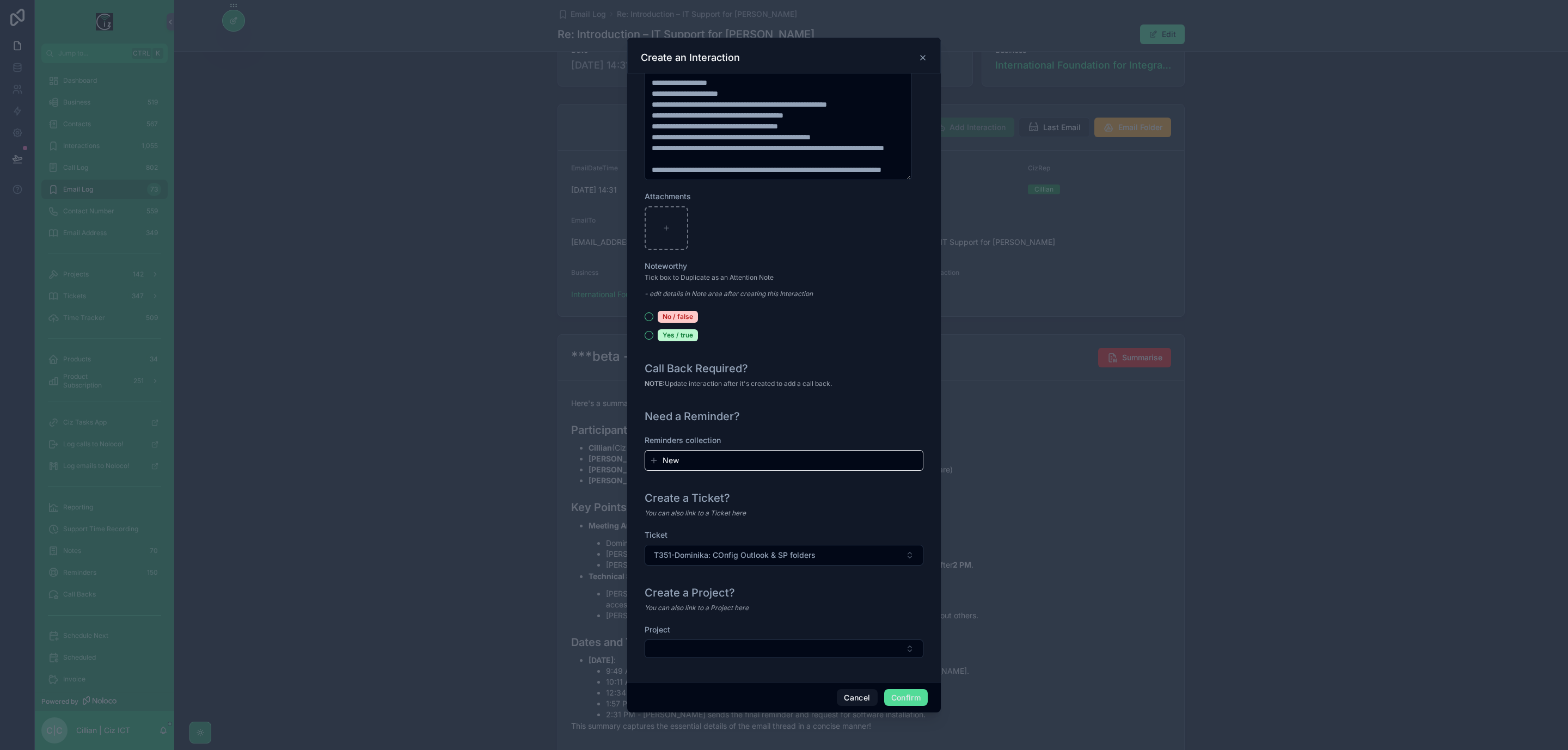
scroll to position [948, 0]
click at [899, 624] on button "Confirm" at bounding box center [906, 697] width 44 height 17
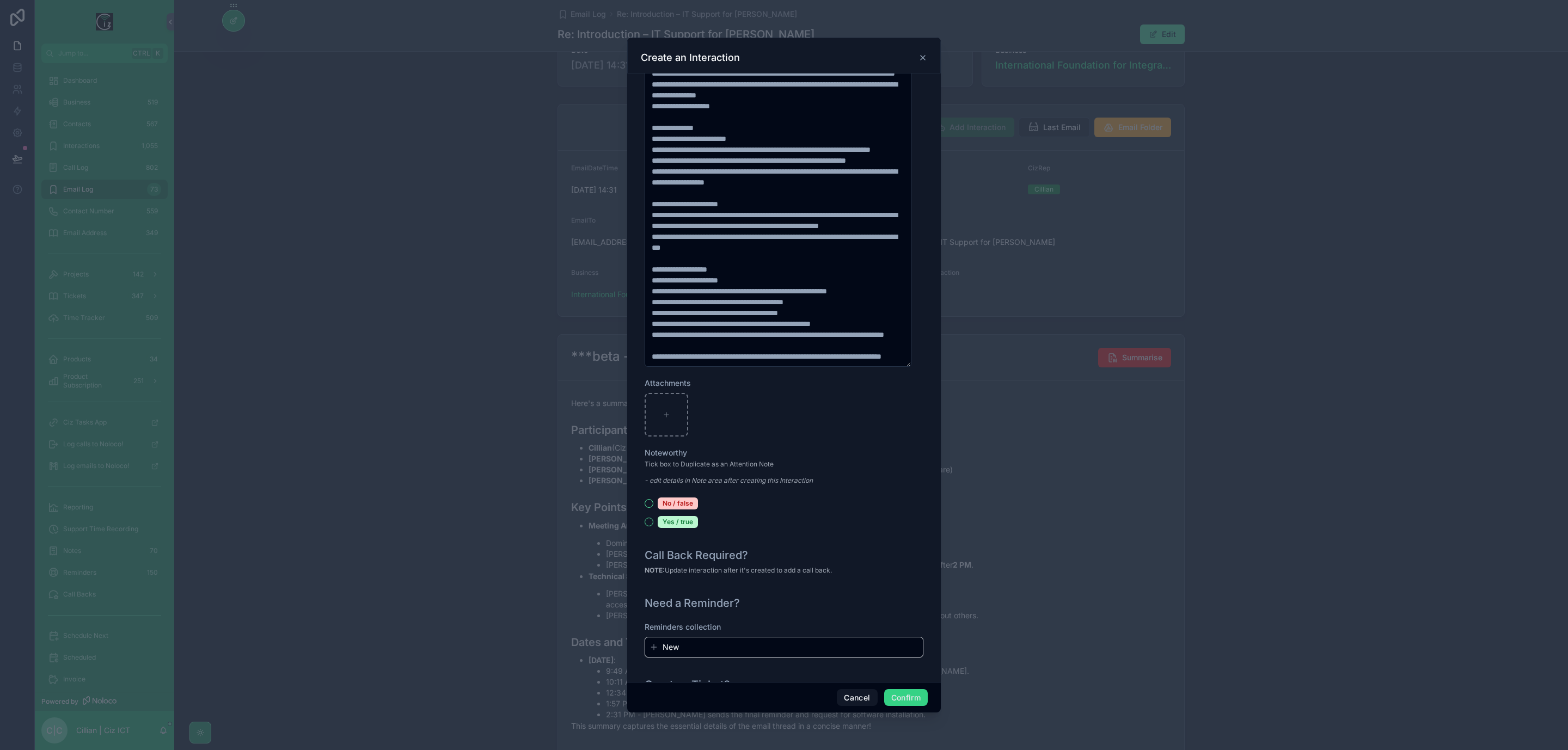
scroll to position [831, 0]
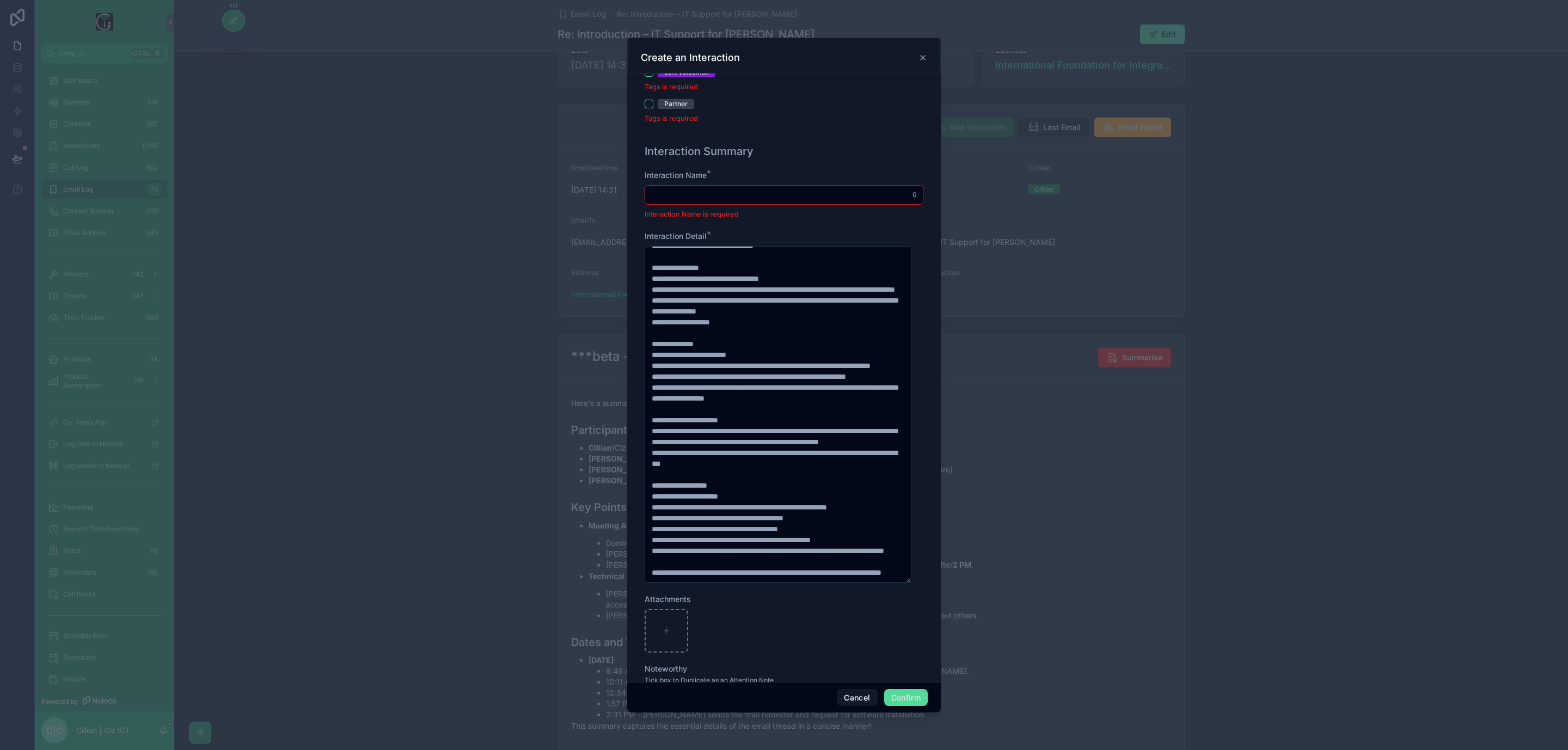
click at [769, 195] on input "text" at bounding box center [784, 195] width 278 height 15
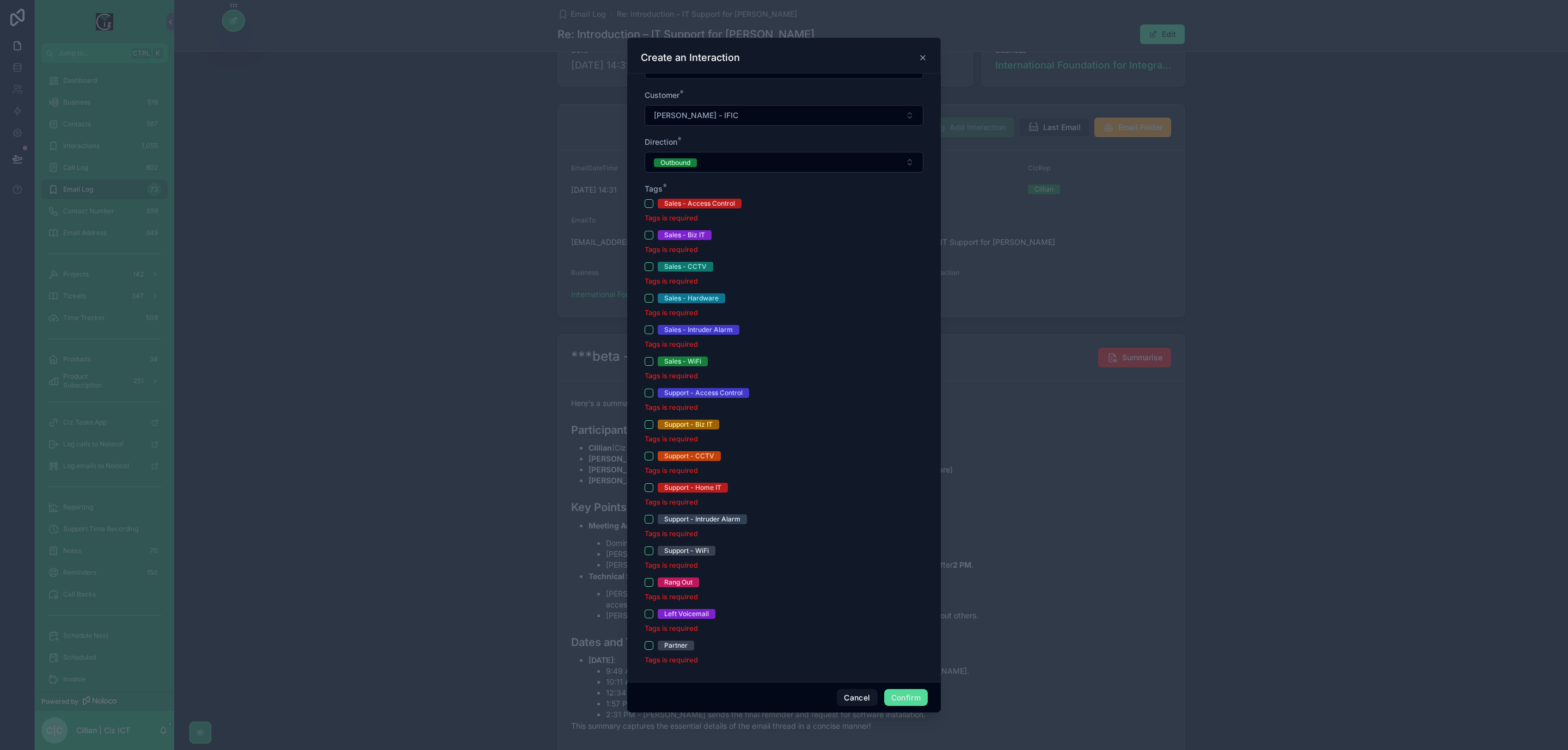
scroll to position [260, 0]
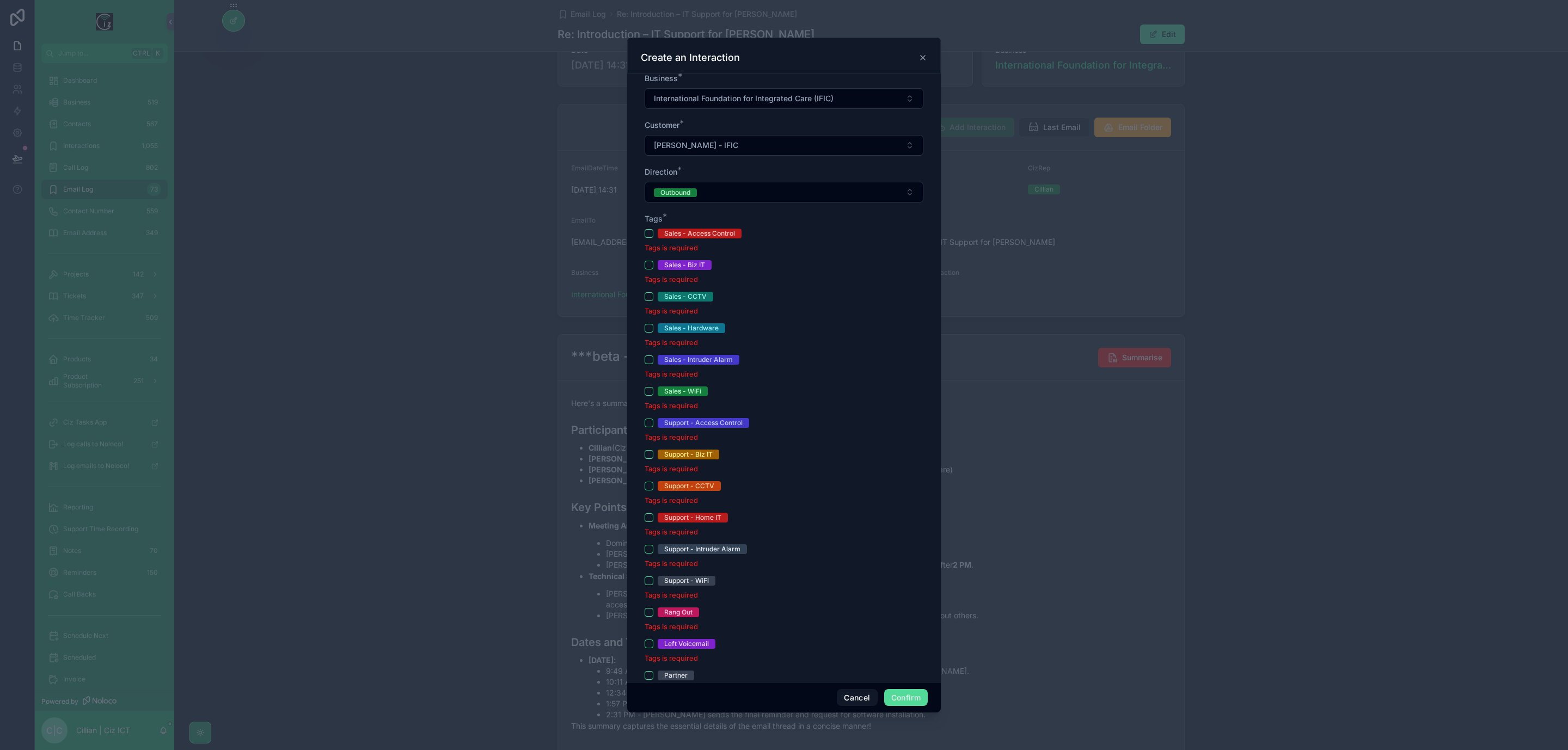
type input "**********"
click at [648, 460] on div "Support - Biz IT" at bounding box center [784, 454] width 279 height 10
click at [647, 456] on button "Support - Biz IT" at bounding box center [649, 455] width 9 height 9
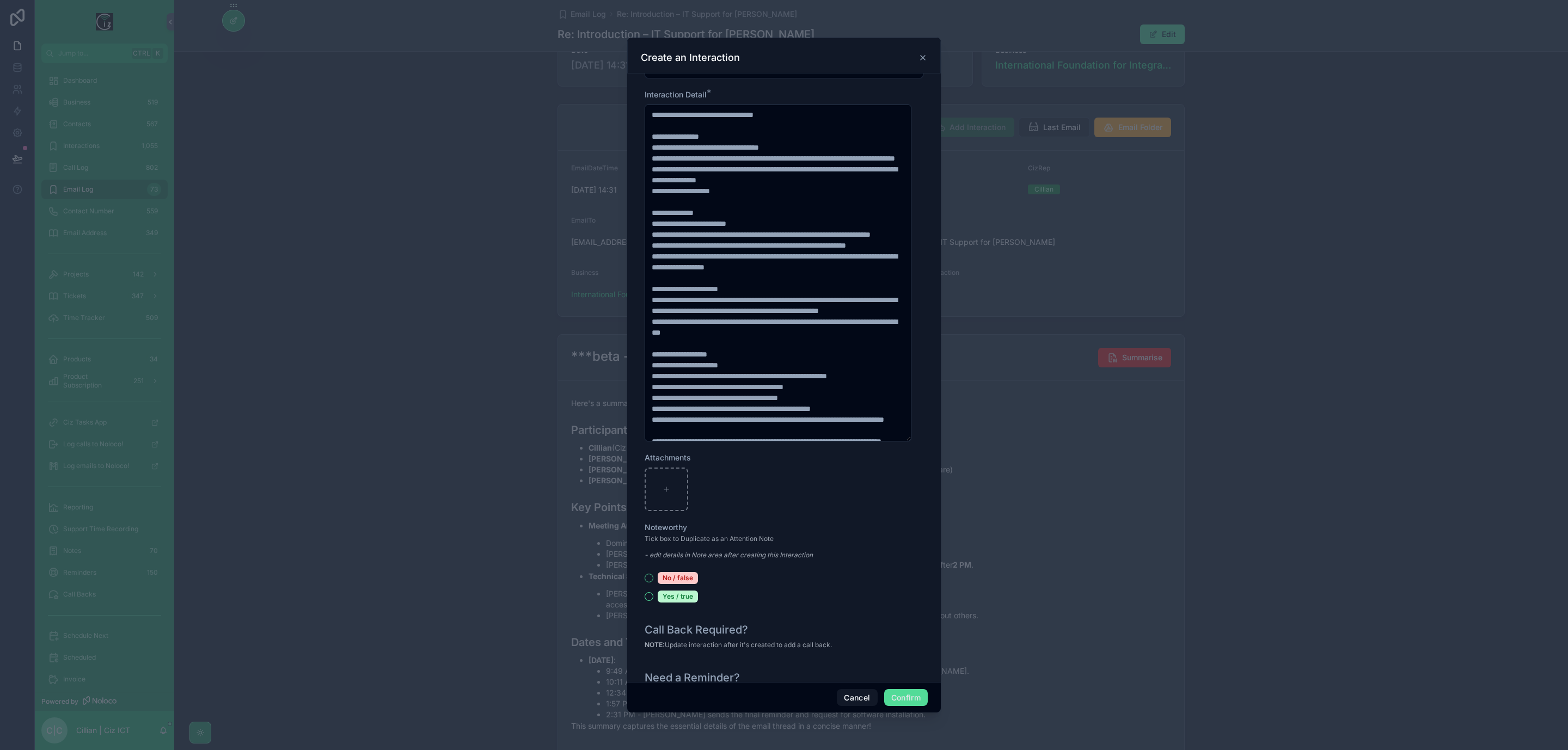
scroll to position [996, 0]
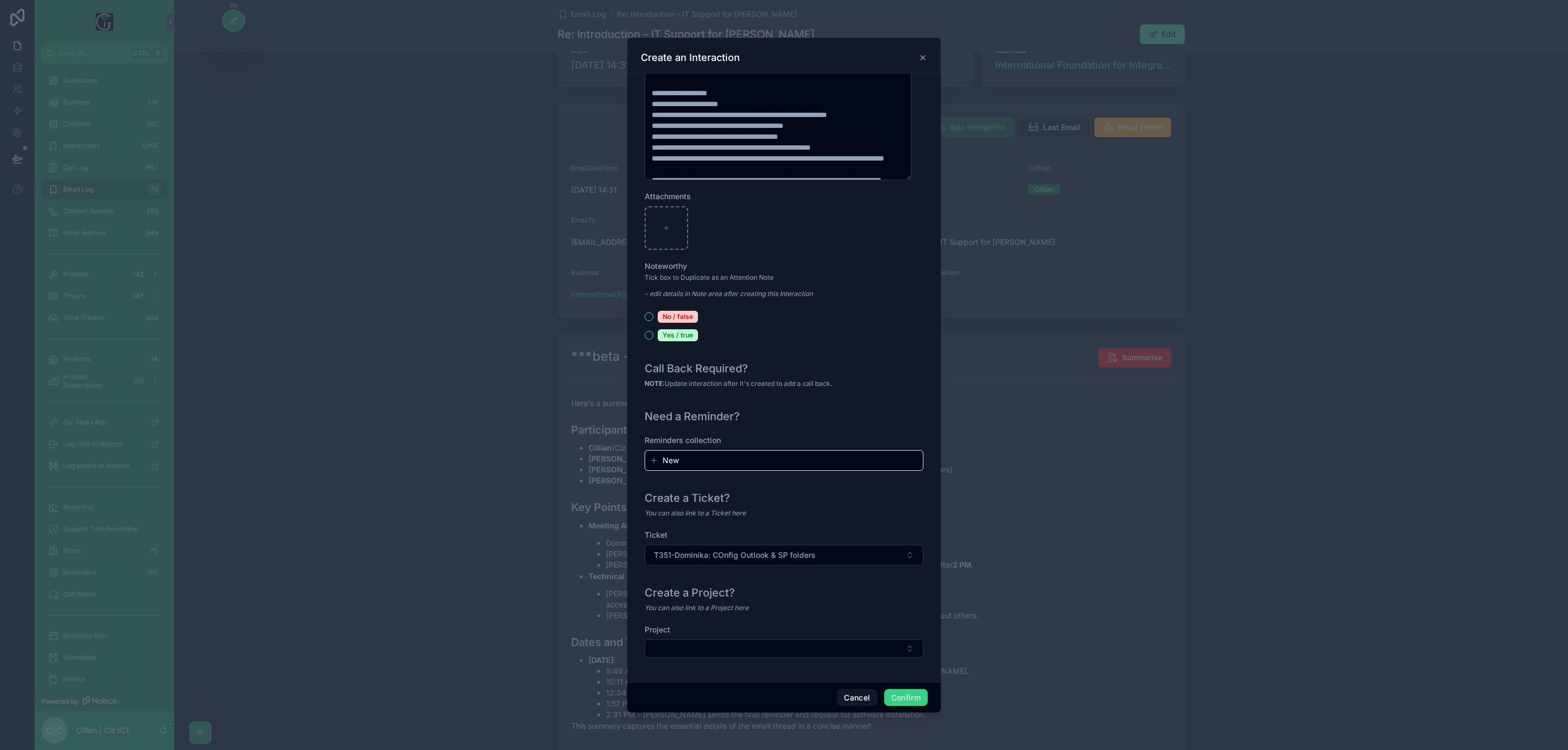
click at [901, 624] on button "Confirm" at bounding box center [906, 697] width 44 height 17
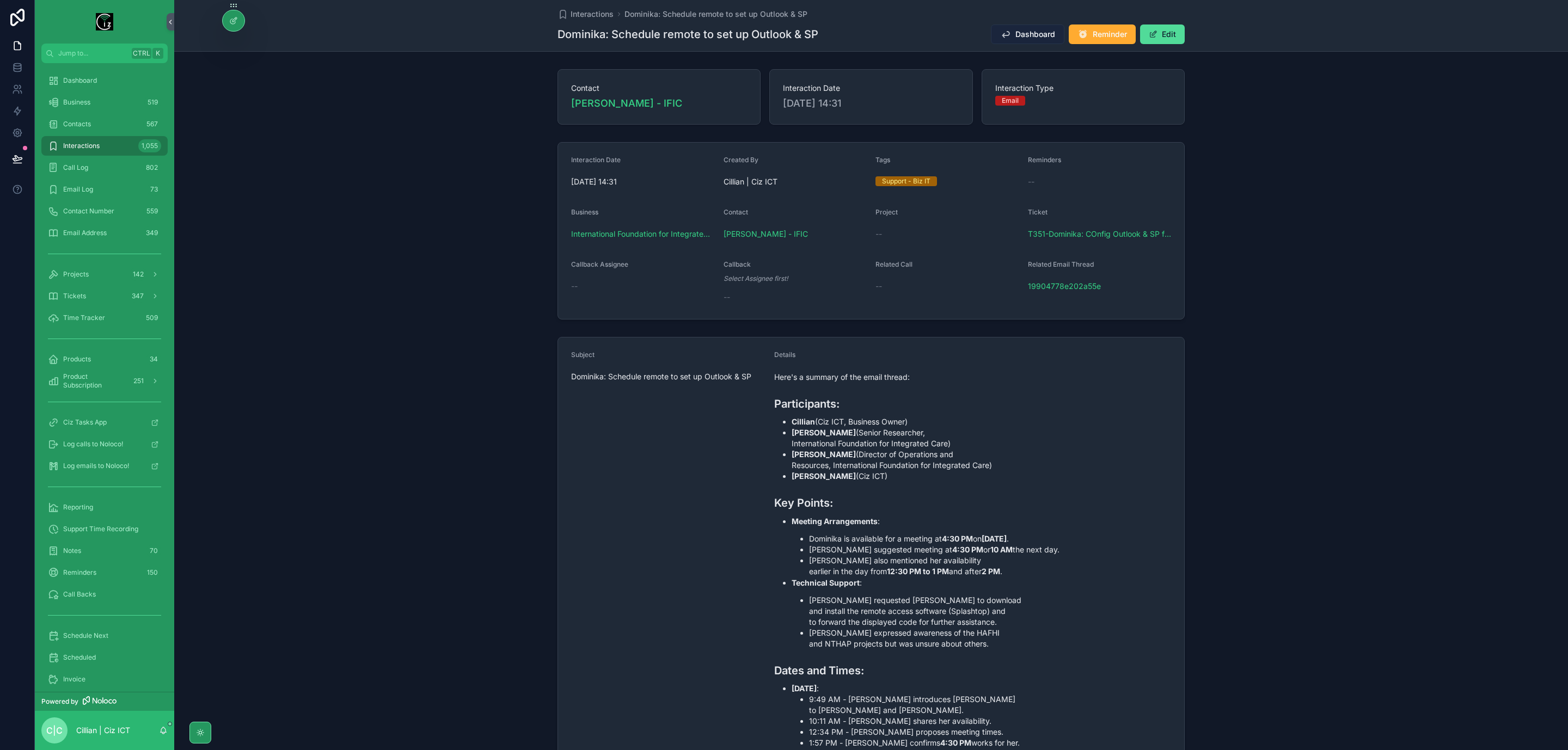
click at [1030, 30] on span "Dashboard" at bounding box center [1035, 34] width 40 height 11
click at [1070, 234] on span "T351-Dominika: COnfig Outlook & SP folders" at bounding box center [1100, 234] width 143 height 11
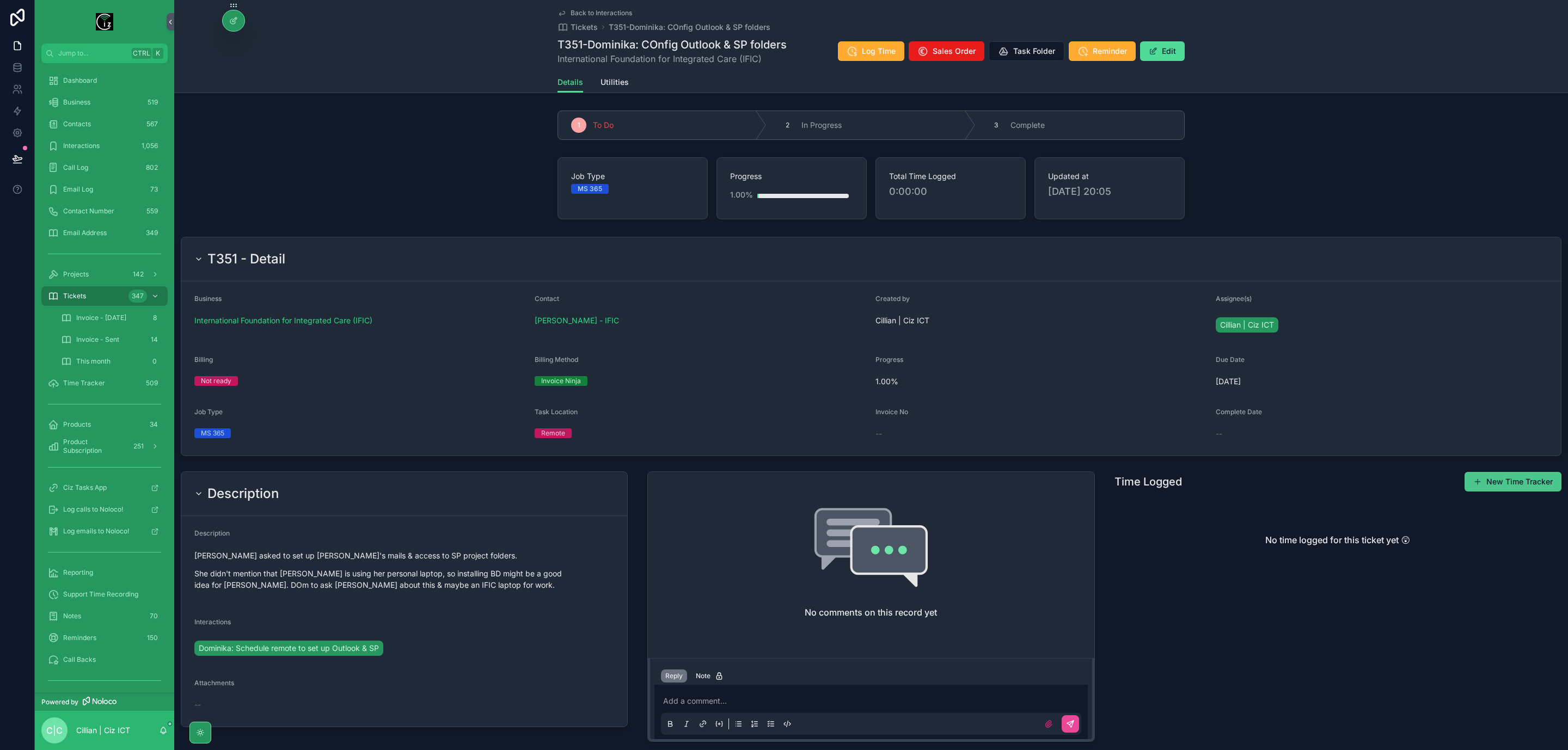
click at [1307, 477] on button "New Time Tracker" at bounding box center [1513, 481] width 97 height 20
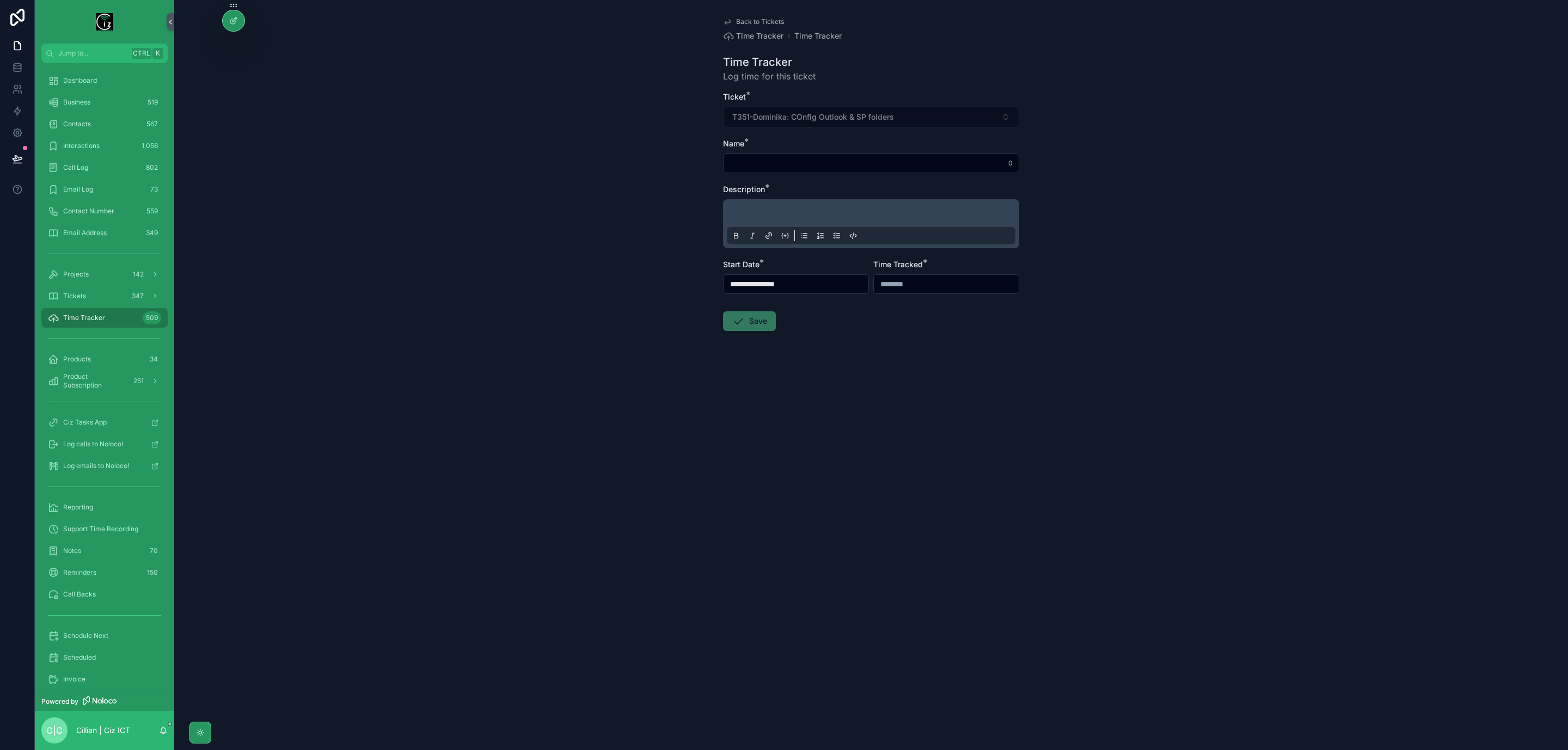
click at [799, 161] on input "scrollable content" at bounding box center [871, 163] width 295 height 15
type input "**********"
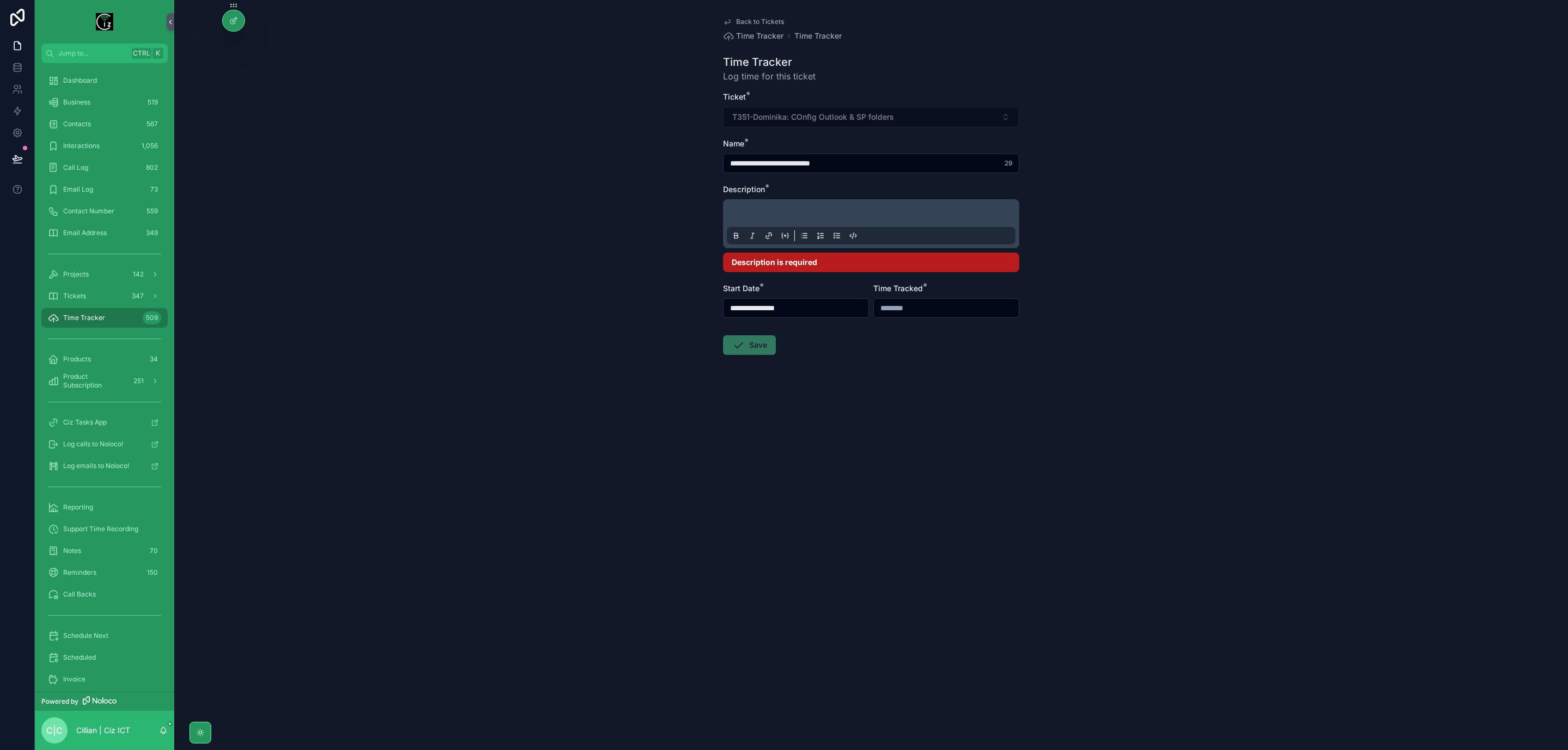
type input "**********"
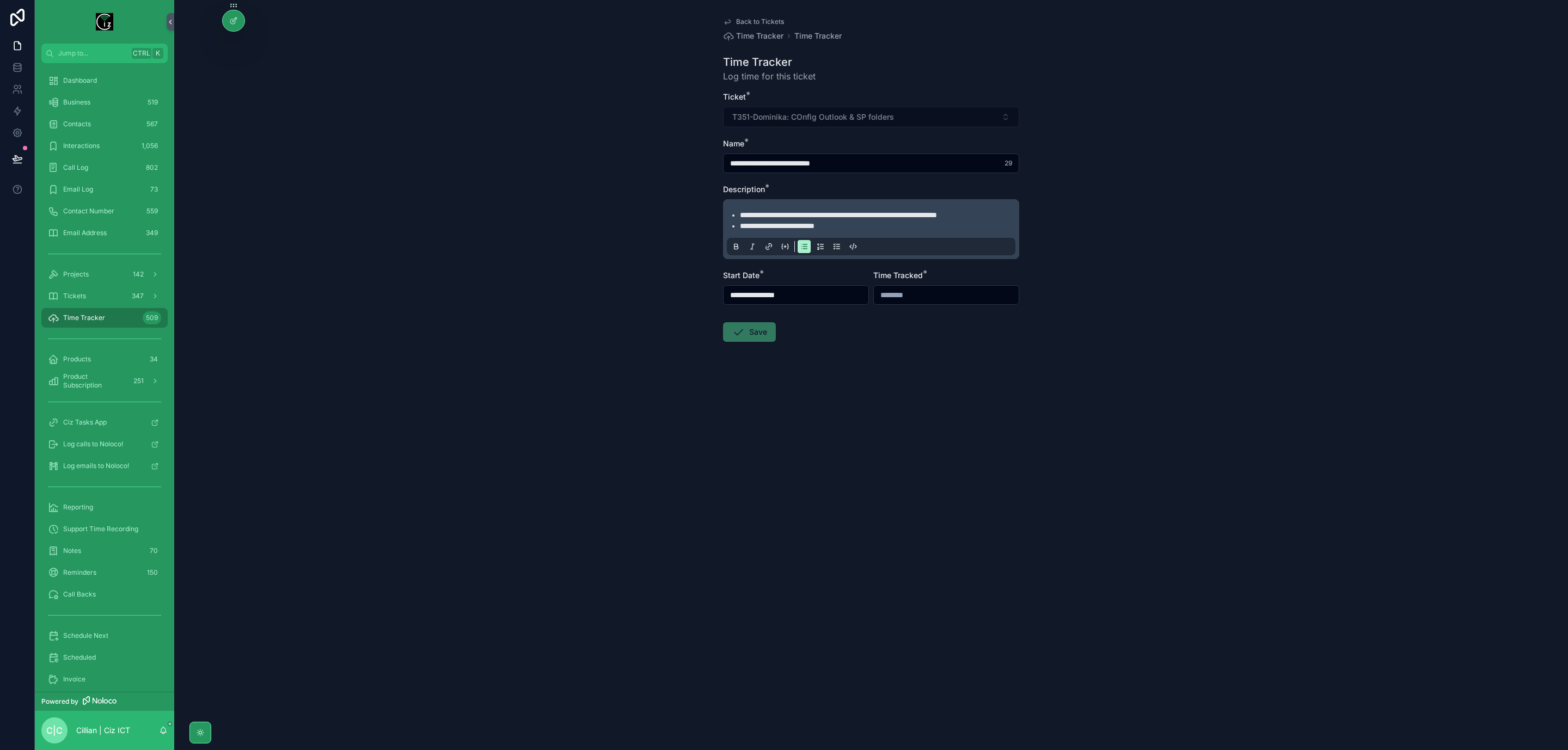
click at [846, 296] on input "**********" at bounding box center [796, 295] width 145 height 15
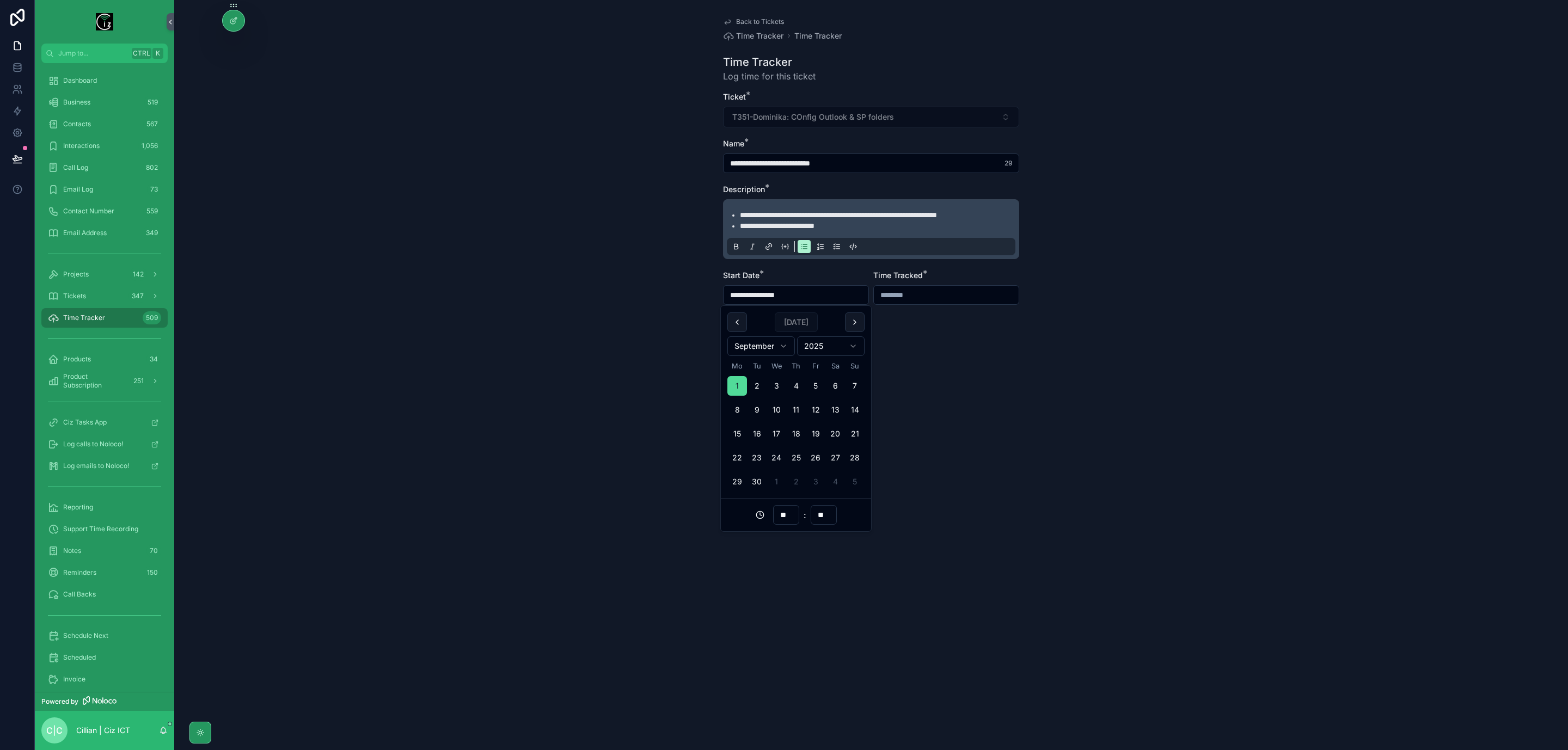
click at [783, 515] on input "**" at bounding box center [786, 515] width 25 height 15
type input "**"
type input "**********"
type input "**"
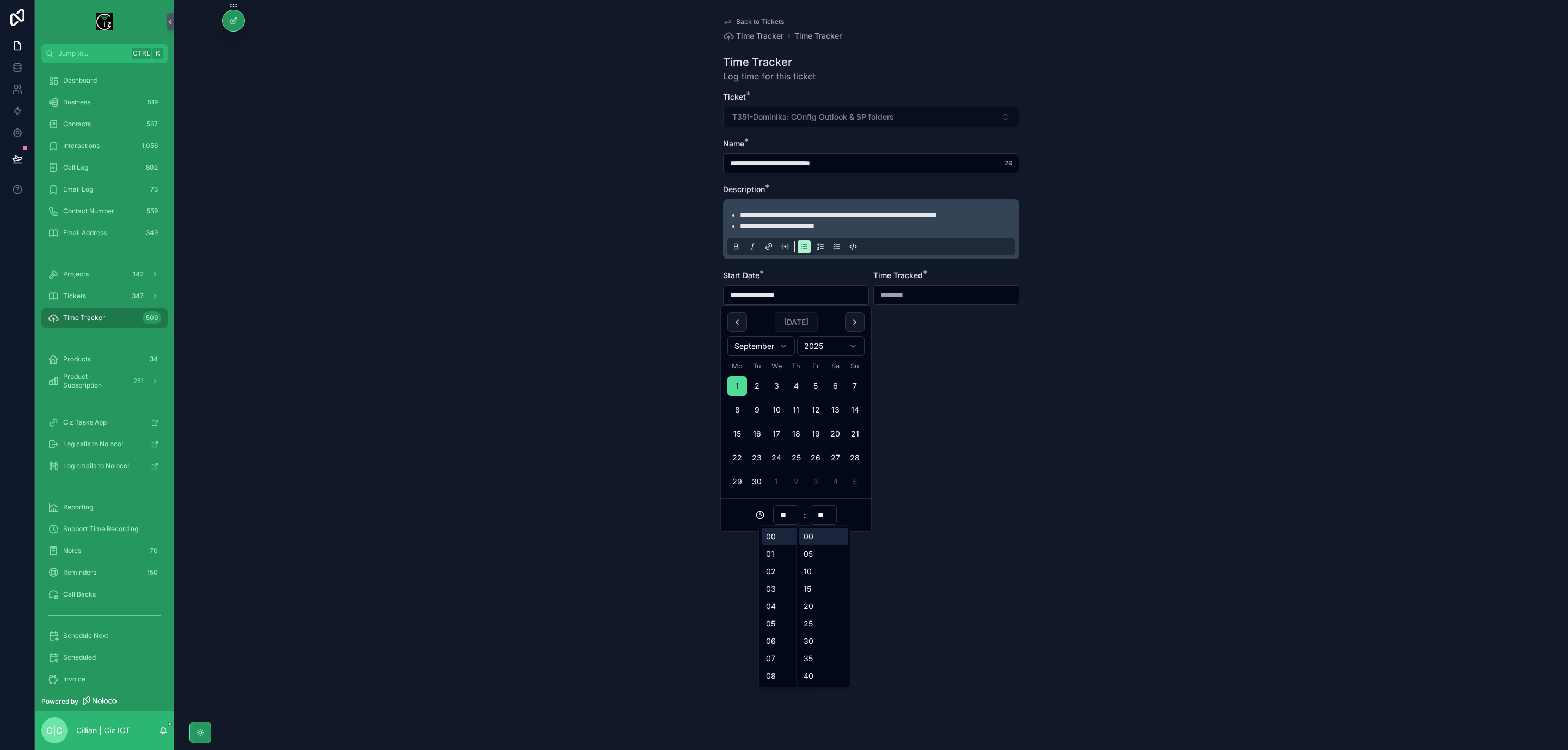
type input "**********"
type input "**"
type input "**********"
type input "**"
click at [822, 515] on input "**" at bounding box center [824, 515] width 25 height 15
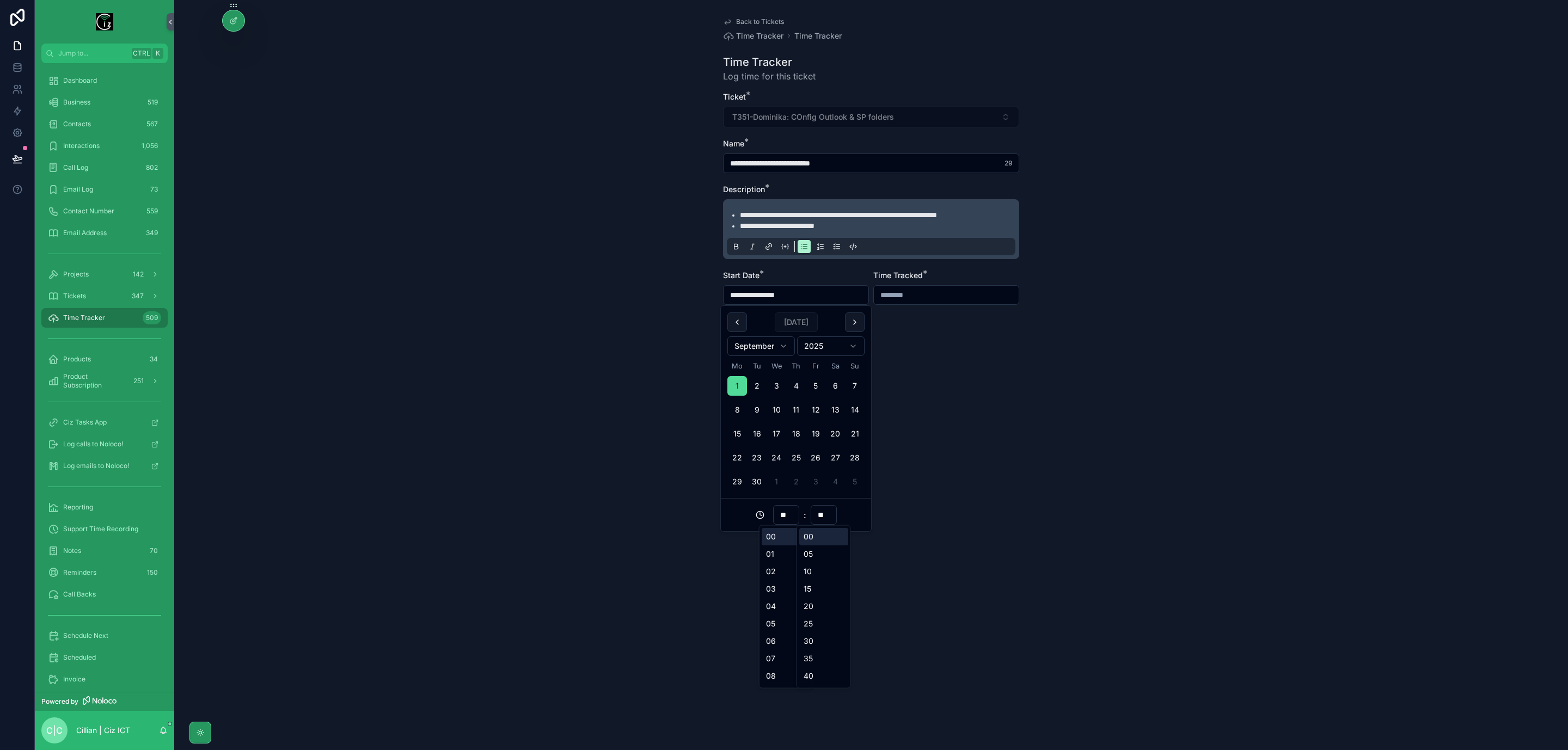
click at [822, 515] on input "**" at bounding box center [824, 515] width 25 height 15
type input "**"
type input "**********"
type input "**"
type input "**********"
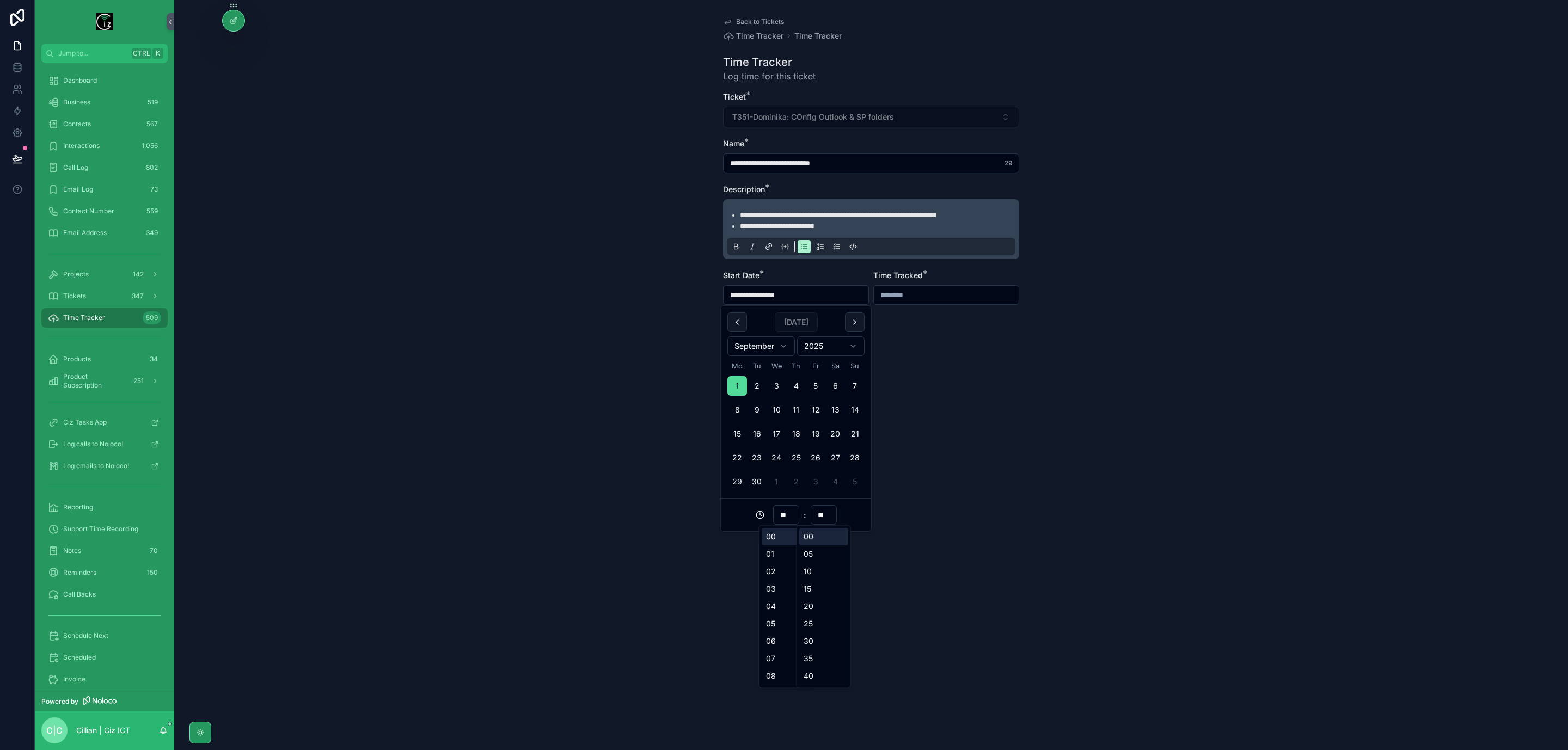
type input "**"
type input "**********"
type input "**"
click at [945, 429] on div "**********" at bounding box center [871, 375] width 1394 height 750
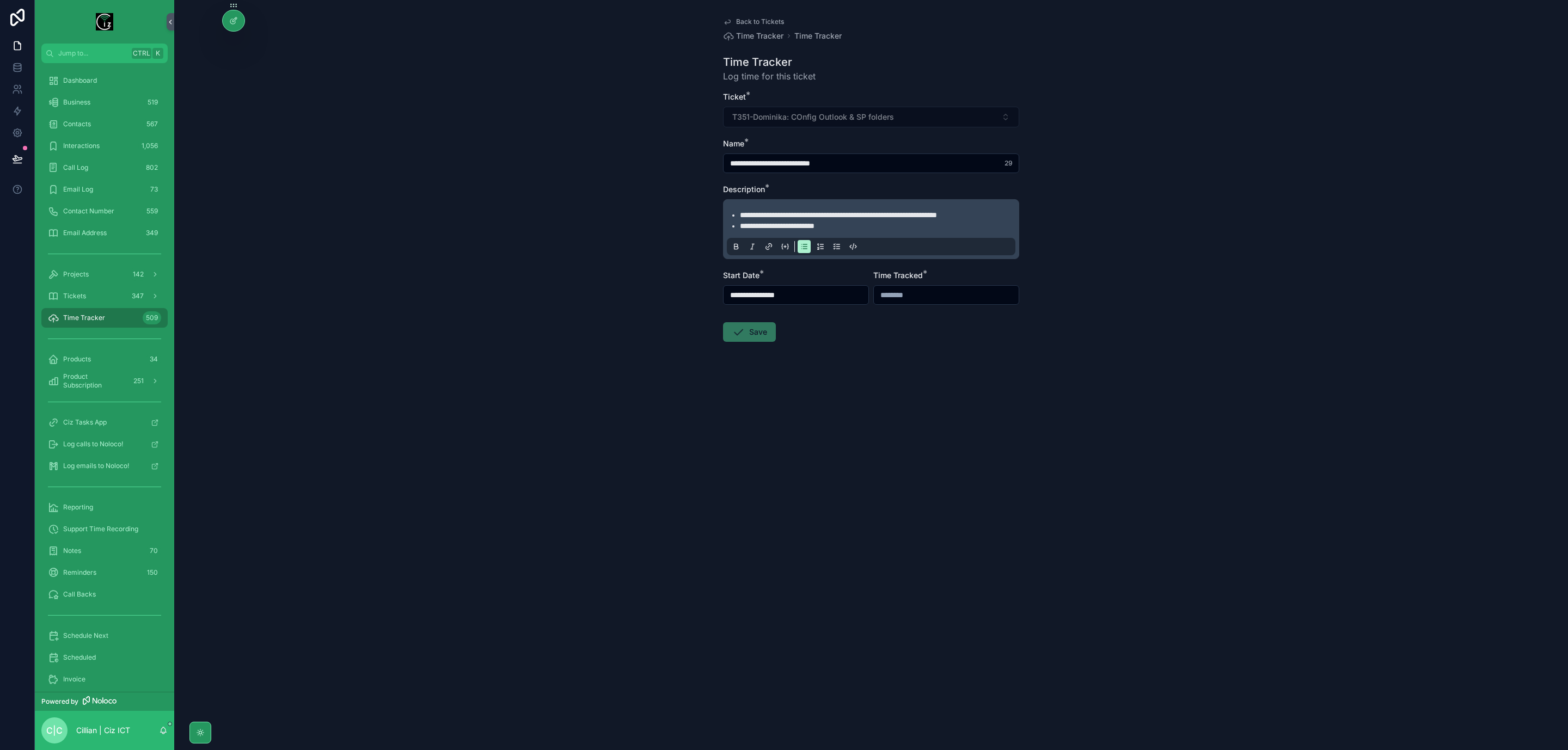
click at [907, 300] on input "scrollable content" at bounding box center [947, 295] width 145 height 15
type input "*******"
click at [926, 484] on div "**********" at bounding box center [871, 375] width 1394 height 750
click at [760, 330] on button "Save" at bounding box center [750, 332] width 53 height 20
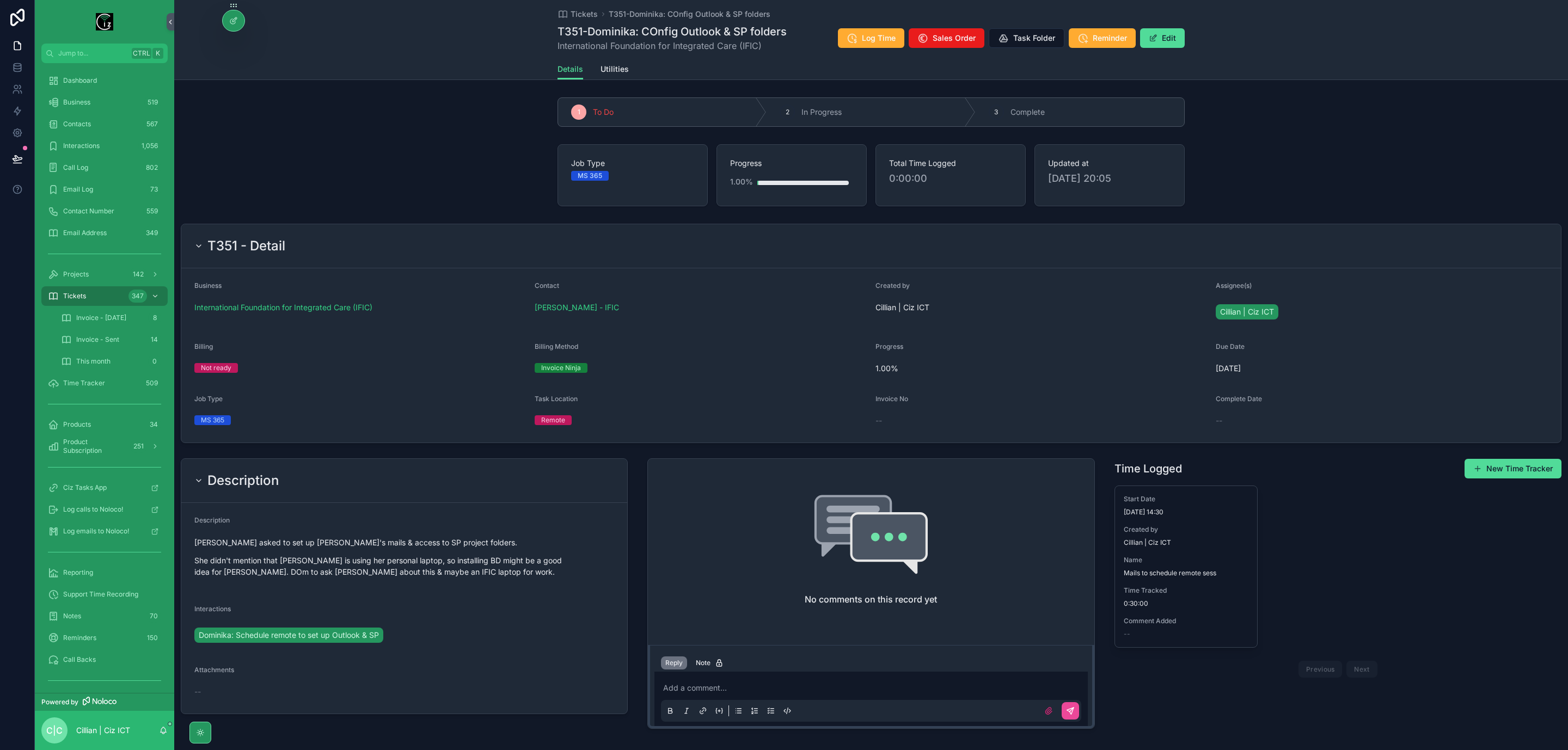
scroll to position [54, 0]
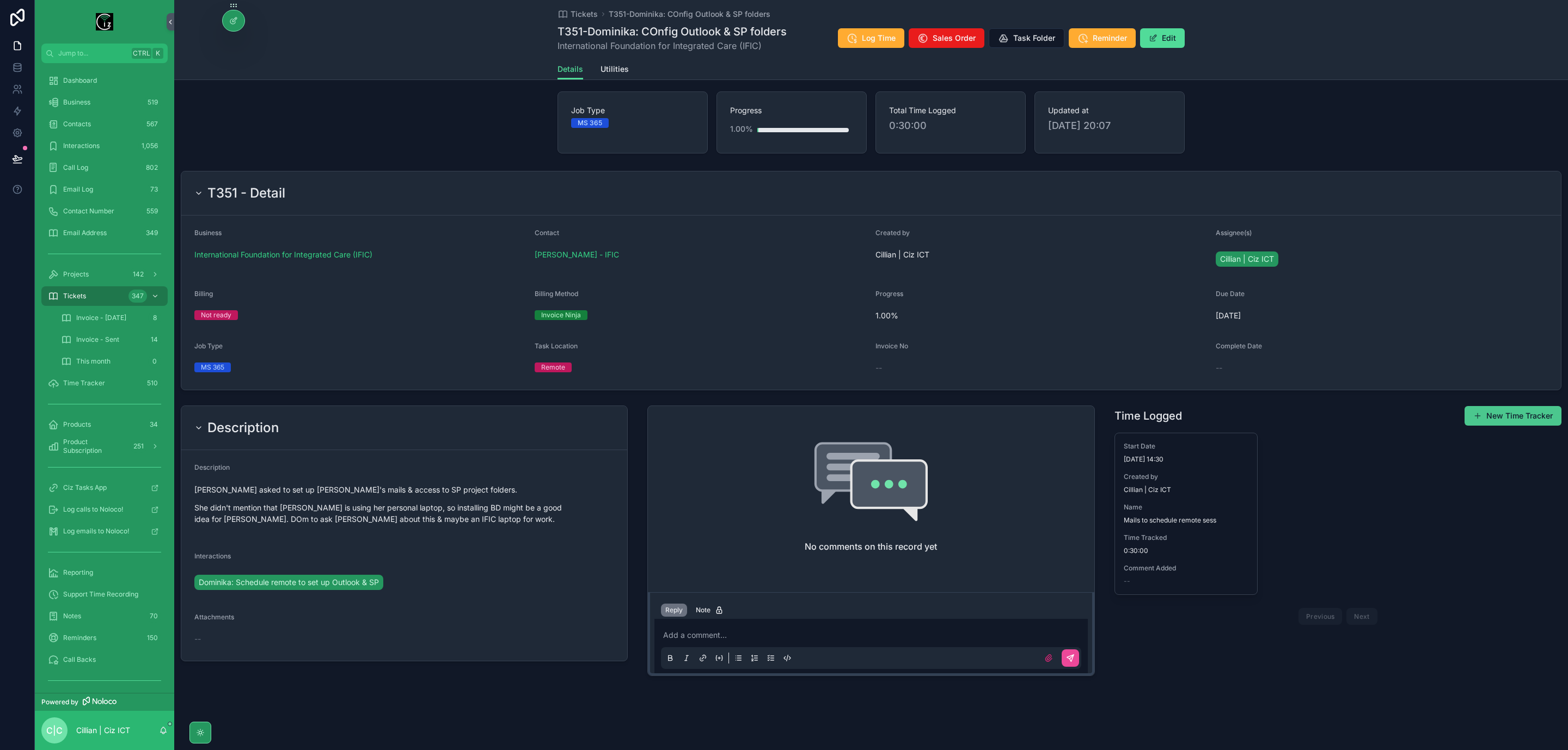
click at [1307, 413] on button "New Time Tracker" at bounding box center [1513, 416] width 97 height 20
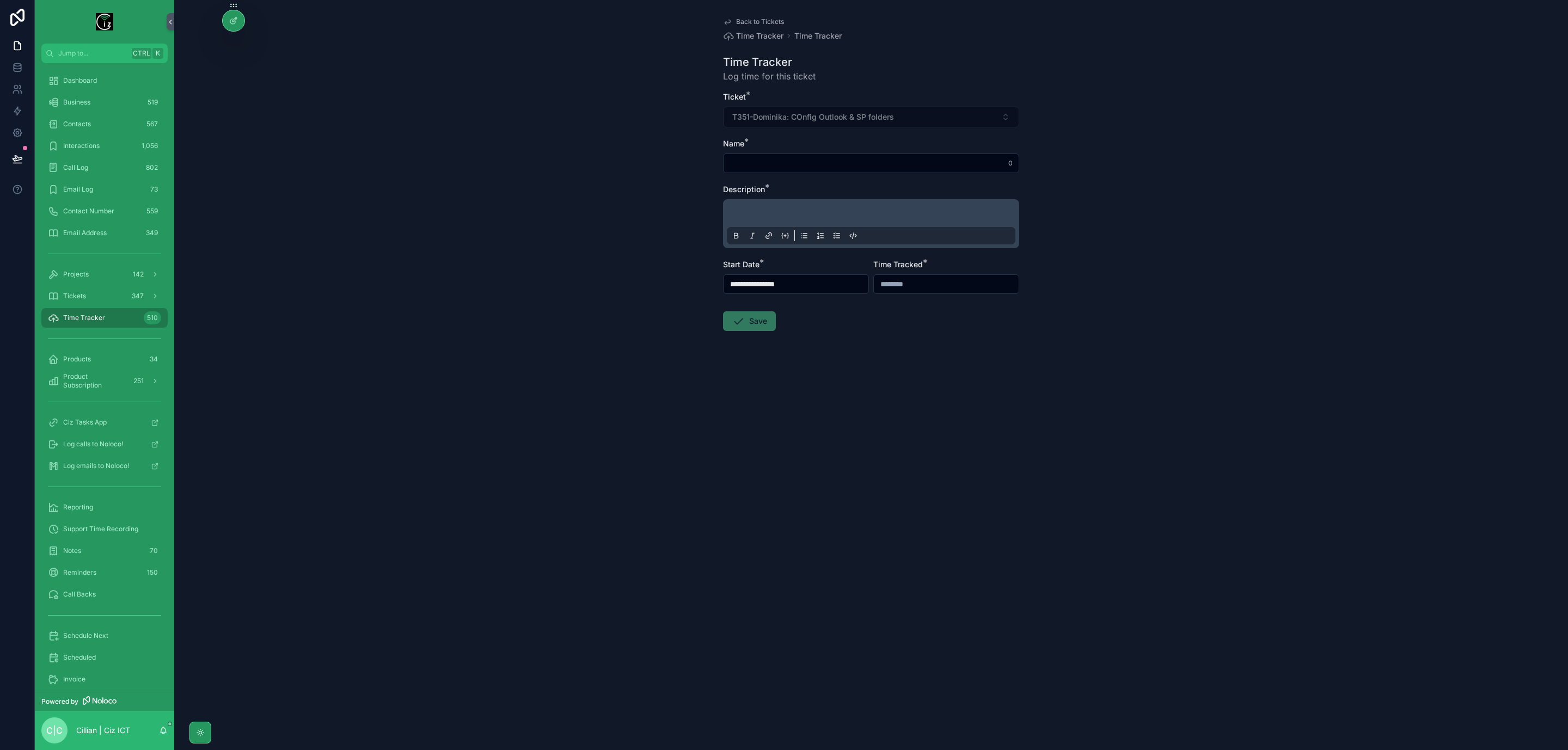
click at [812, 165] on input "scrollable content" at bounding box center [871, 163] width 295 height 15
type input "**********"
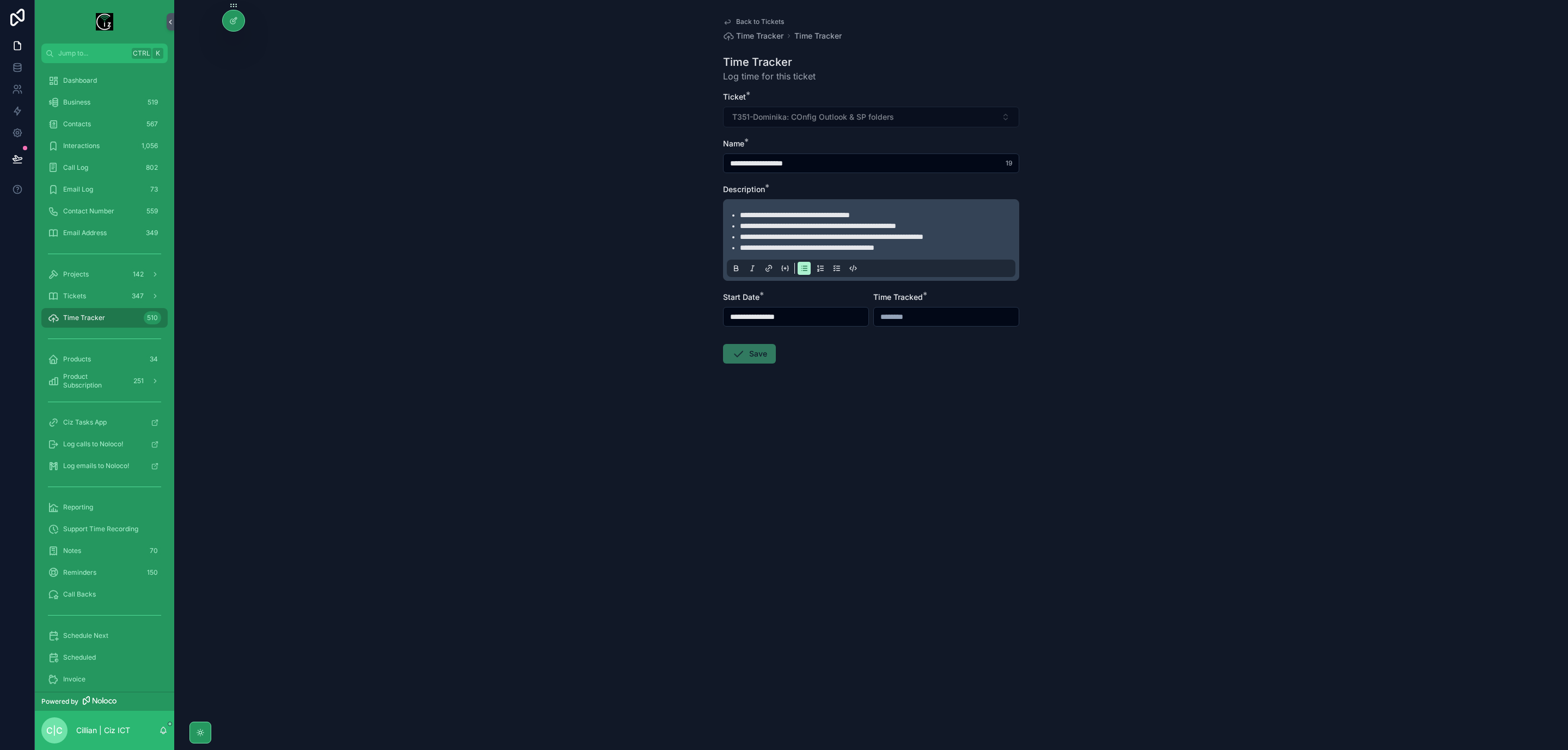
type input "**********"
click at [943, 324] on input "scrollable content" at bounding box center [947, 317] width 145 height 15
type input "*******"
click at [936, 448] on div "**********" at bounding box center [871, 375] width 1394 height 750
click at [816, 315] on div "**********" at bounding box center [796, 309] width 146 height 35
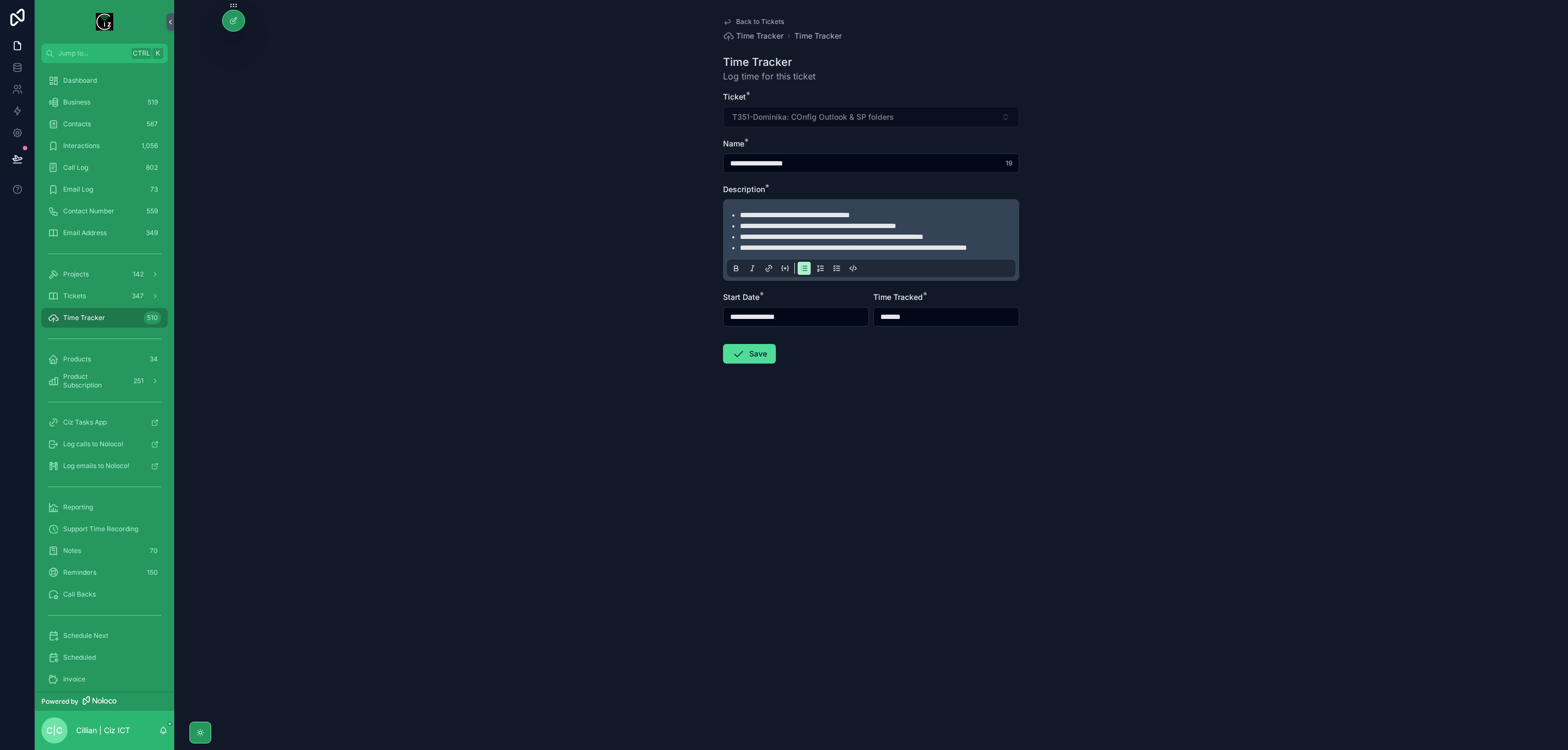
click at [811, 324] on input "**********" at bounding box center [796, 317] width 145 height 15
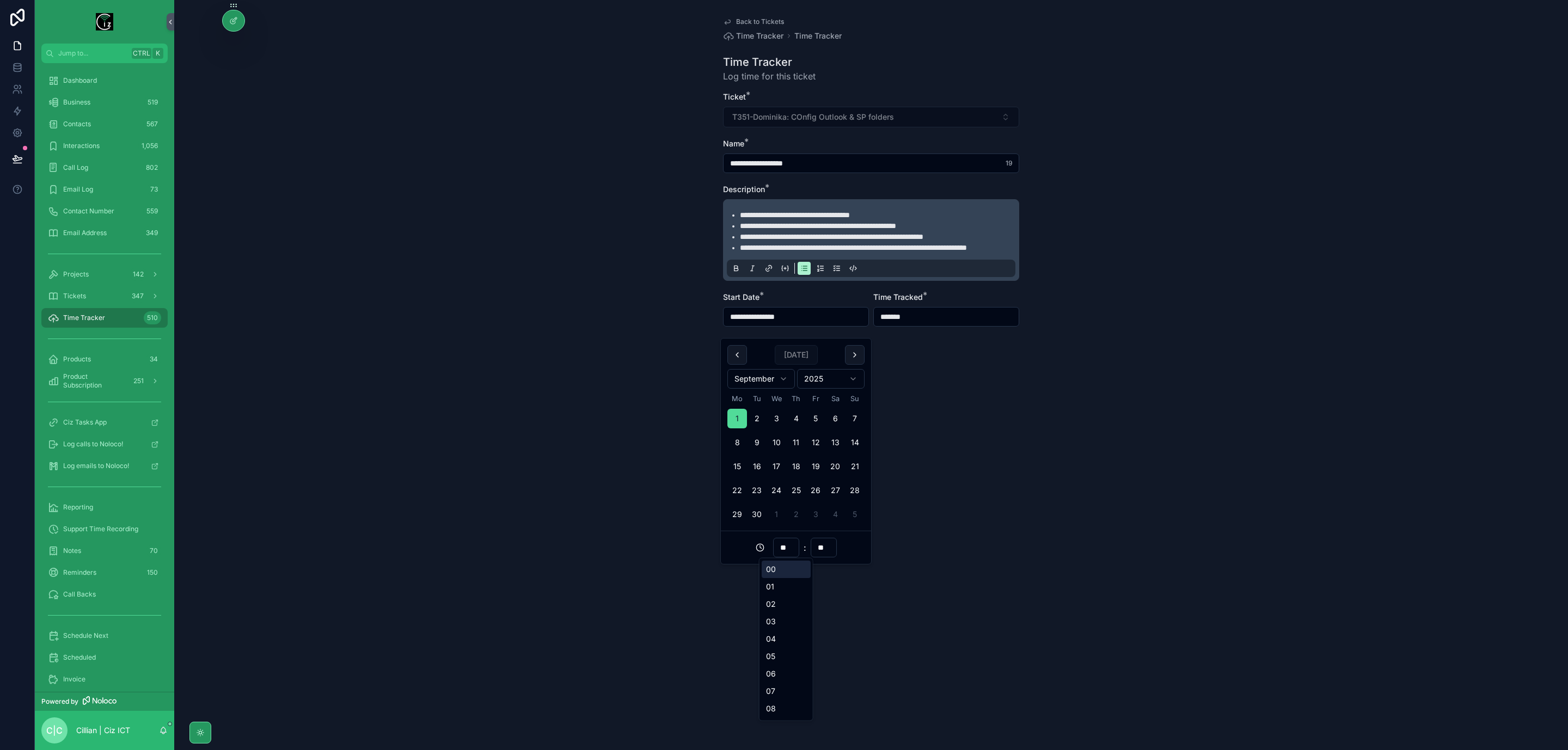
click at [790, 554] on input "**" at bounding box center [786, 548] width 25 height 15
type input "**********"
type input "**"
type input "**********"
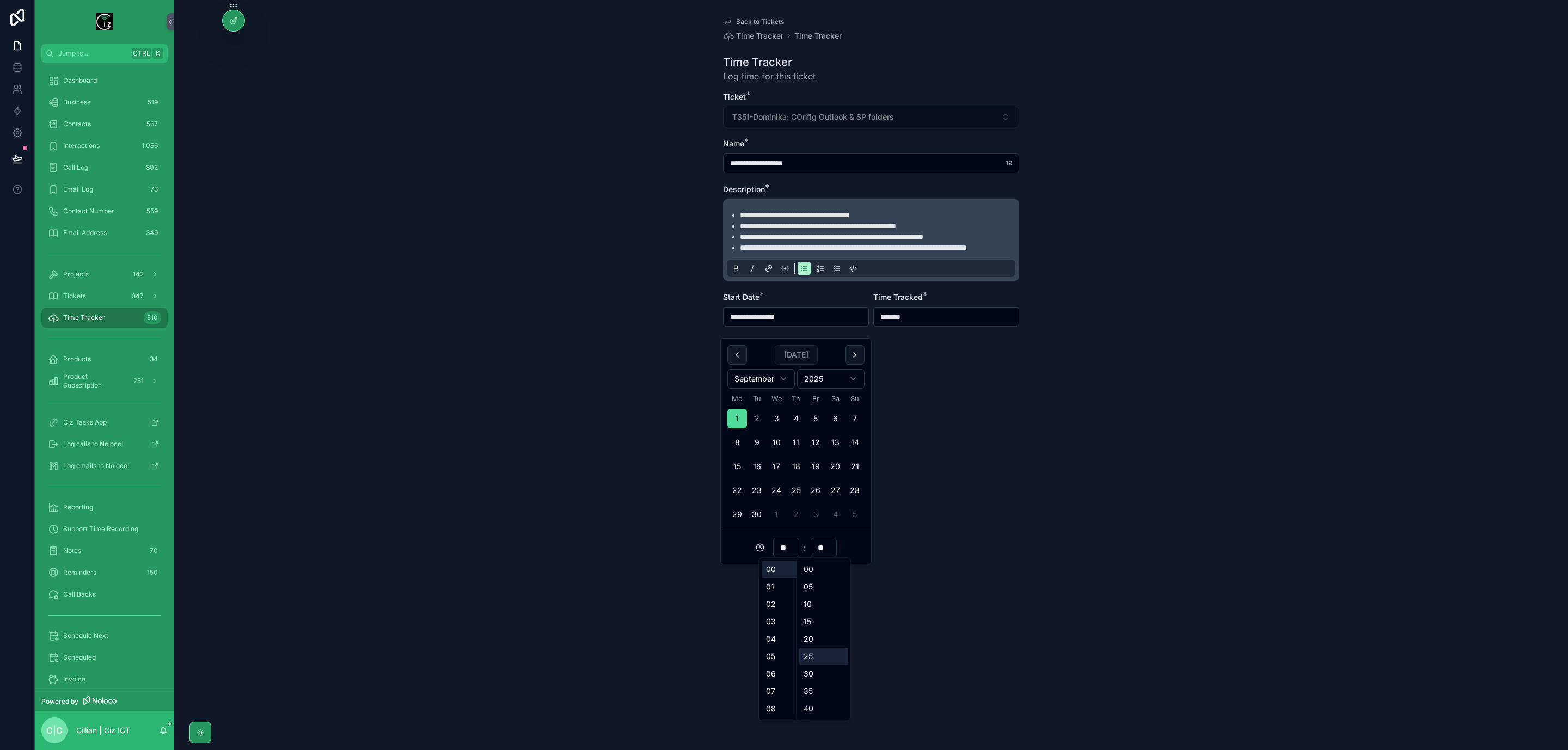
type input "**"
type input "**********"
type input "**"
click at [816, 624] on div "30" at bounding box center [824, 673] width 49 height 17
type input "**********"
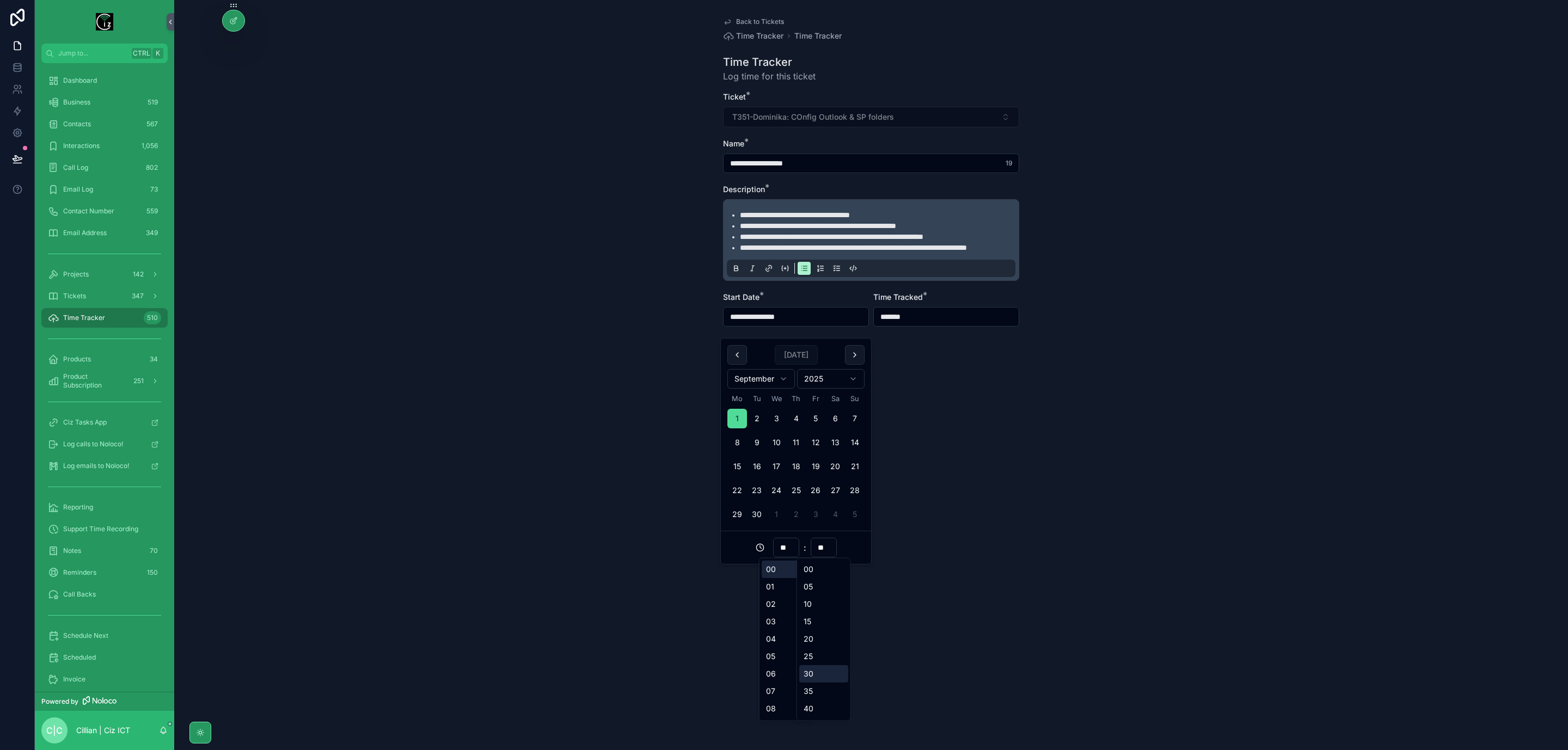
type input "**"
click at [975, 558] on div "**********" at bounding box center [871, 375] width 1394 height 750
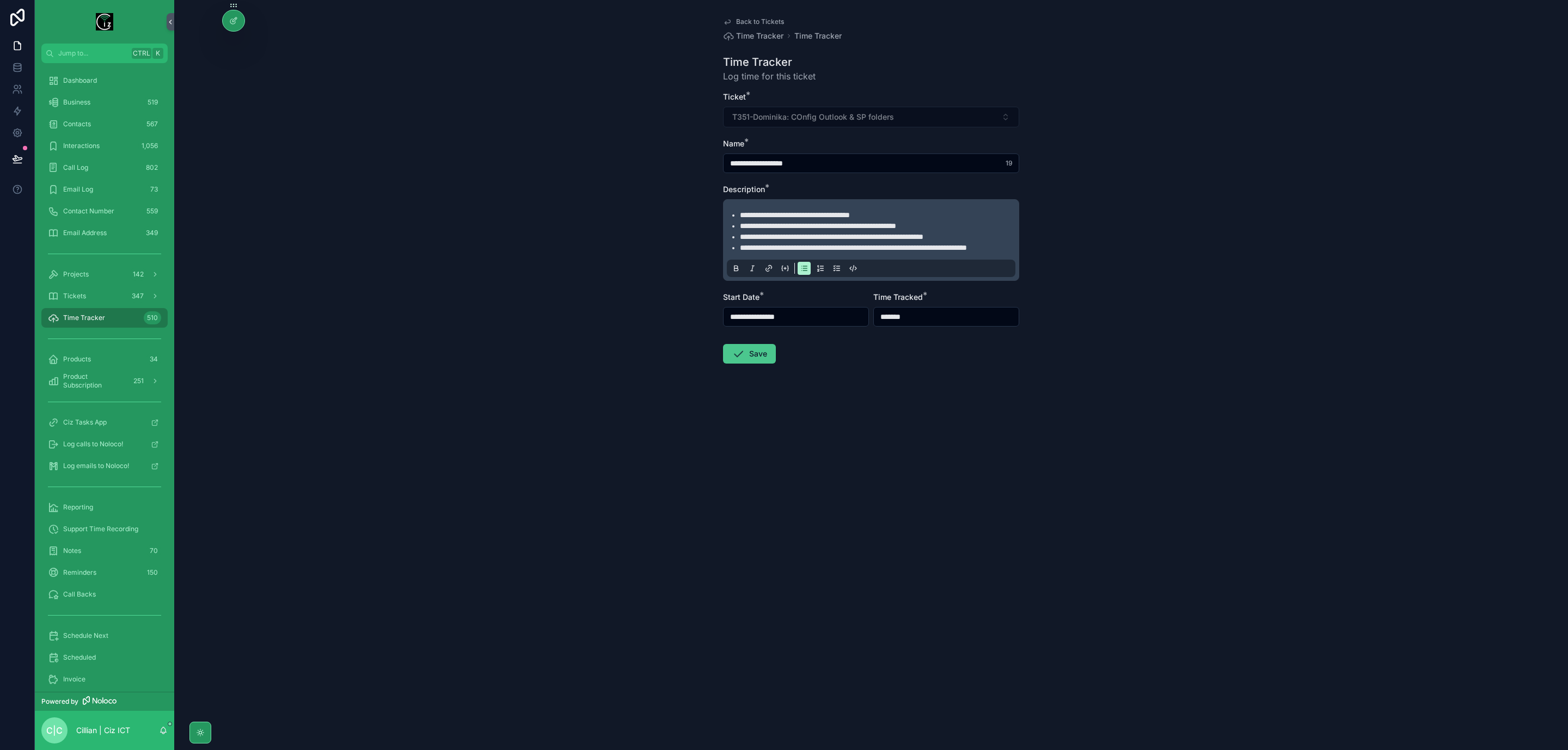
click at [757, 364] on button "Save" at bounding box center [750, 354] width 53 height 20
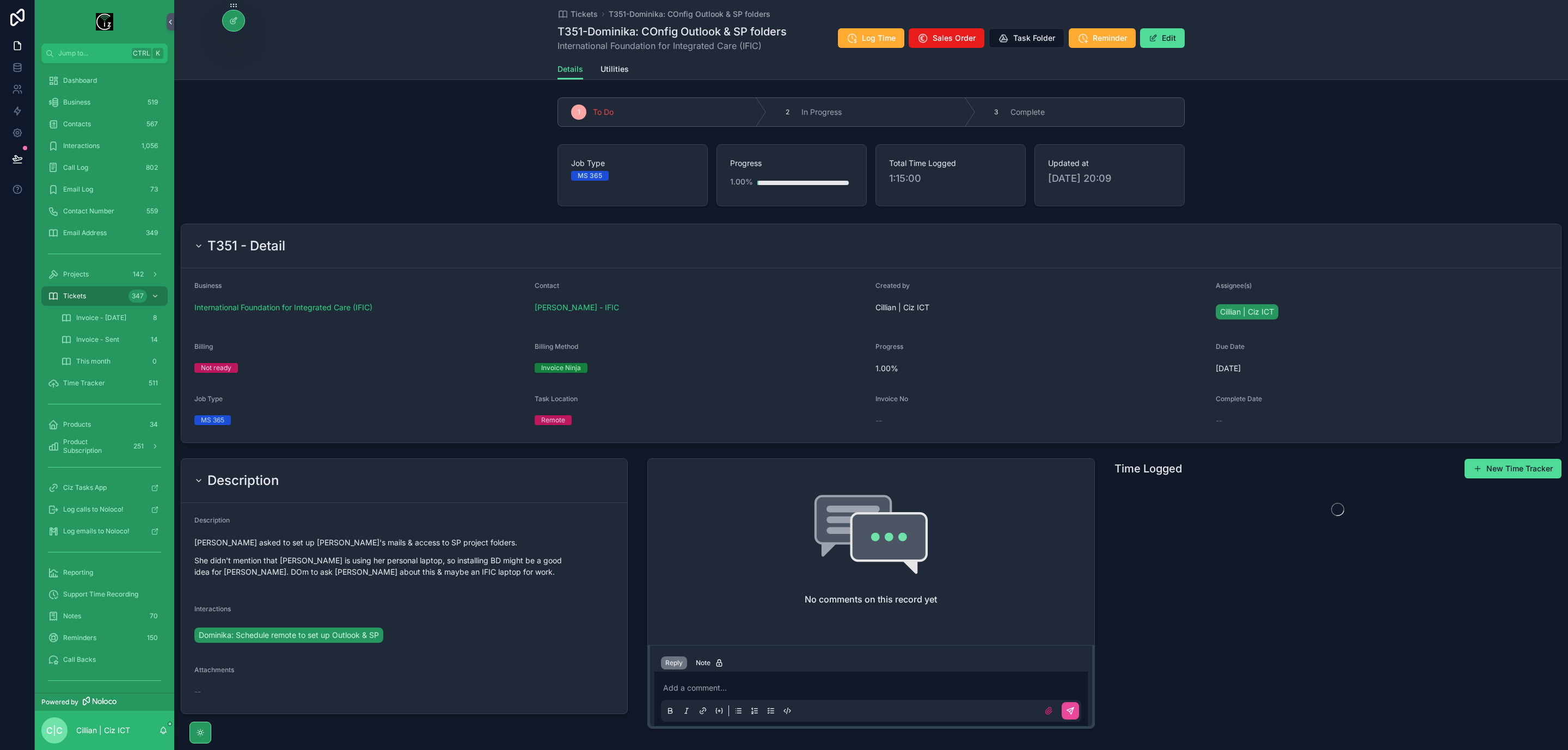
scroll to position [54, 0]
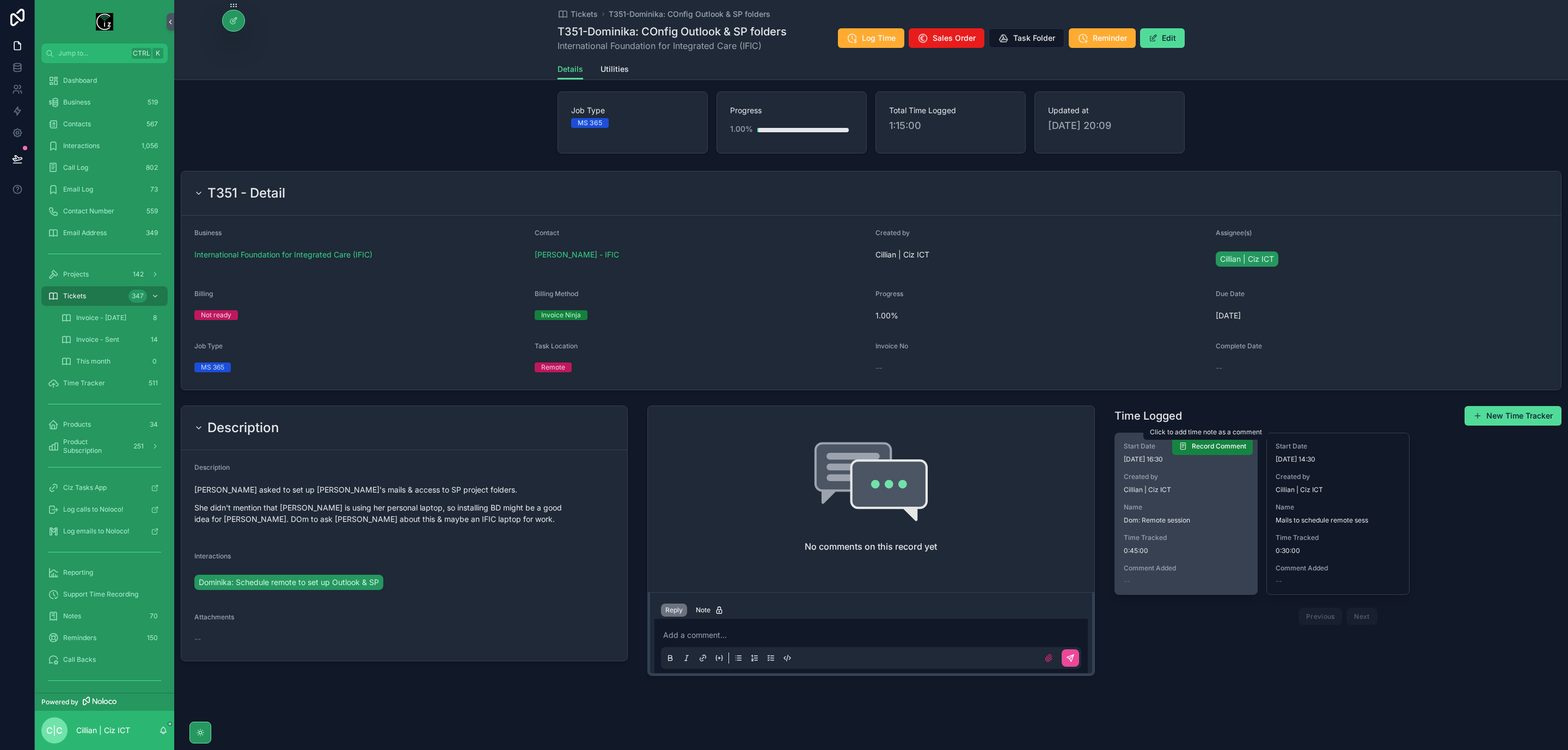
click at [1216, 444] on span "Record Comment" at bounding box center [1219, 447] width 54 height 9
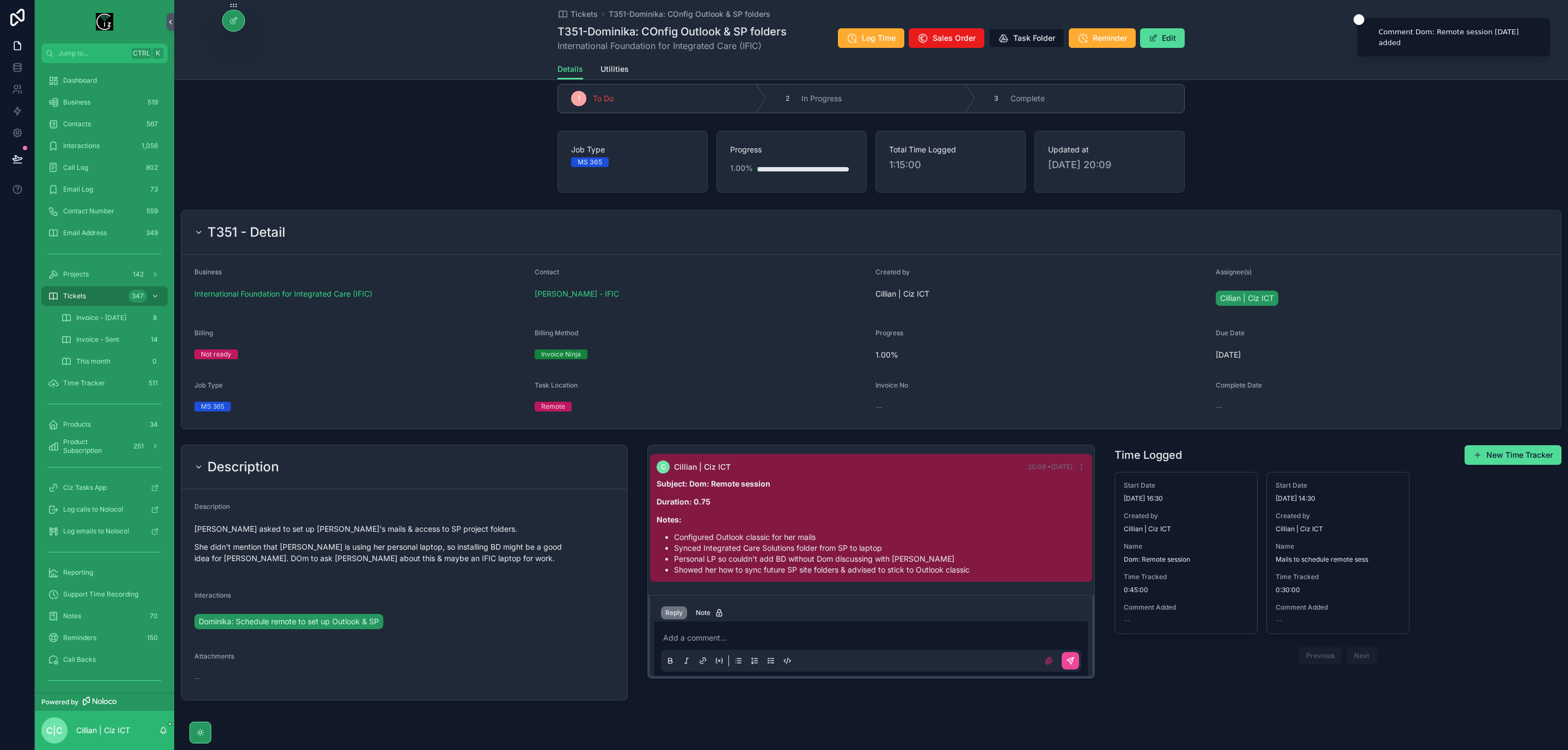
scroll to position [0, 0]
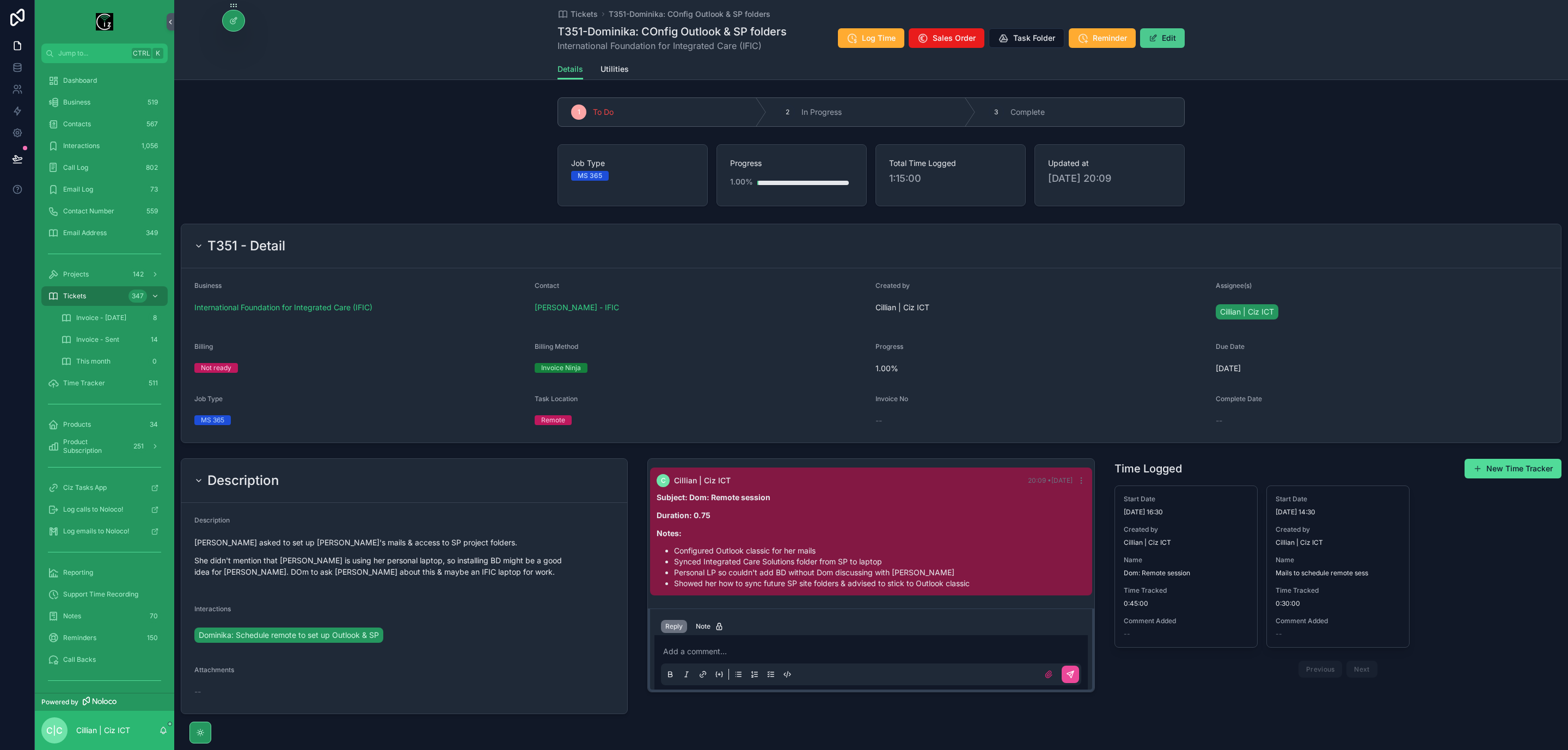
click at [1155, 35] on button "Edit" at bounding box center [1163, 38] width 45 height 20
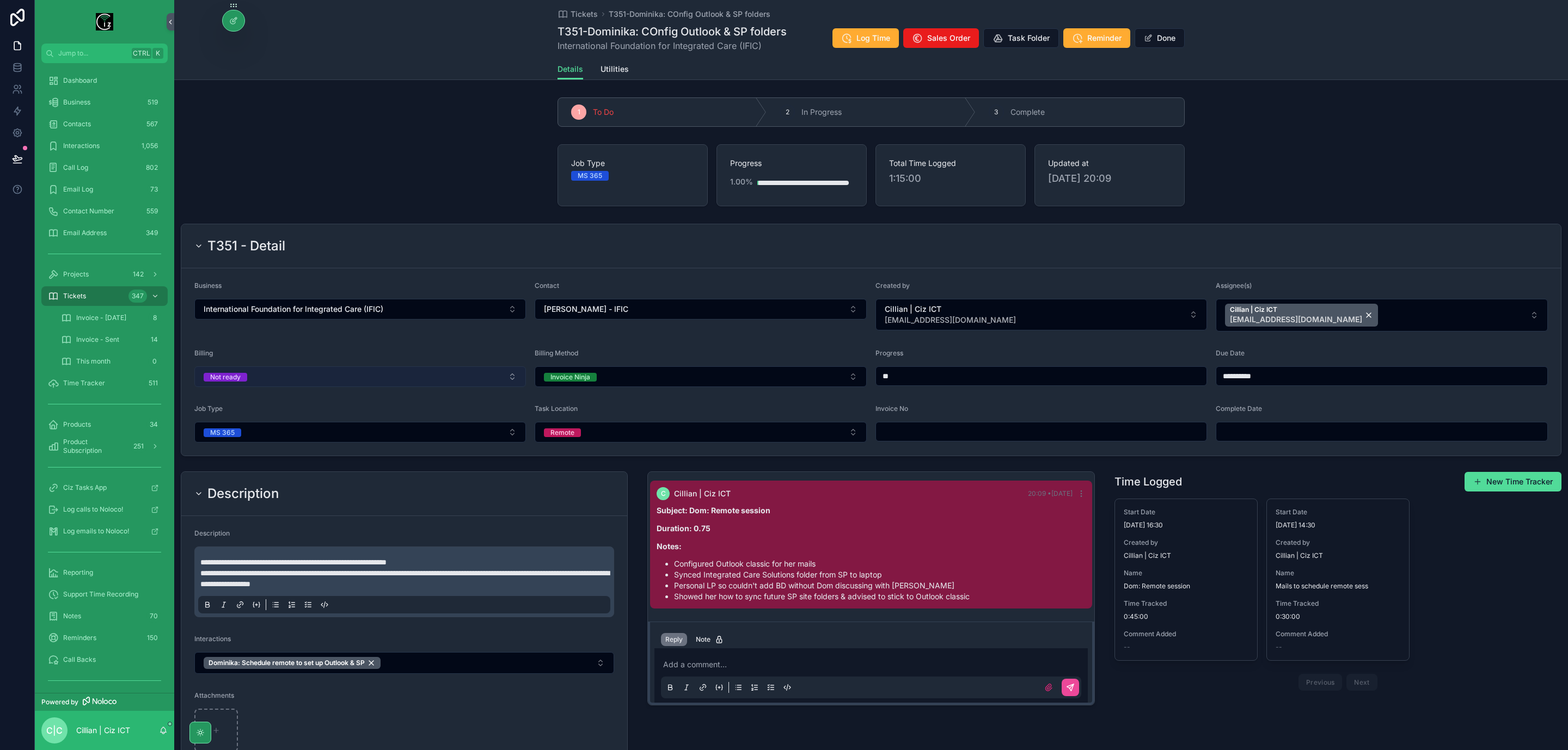
click at [495, 370] on button "Not ready" at bounding box center [360, 376] width 331 height 20
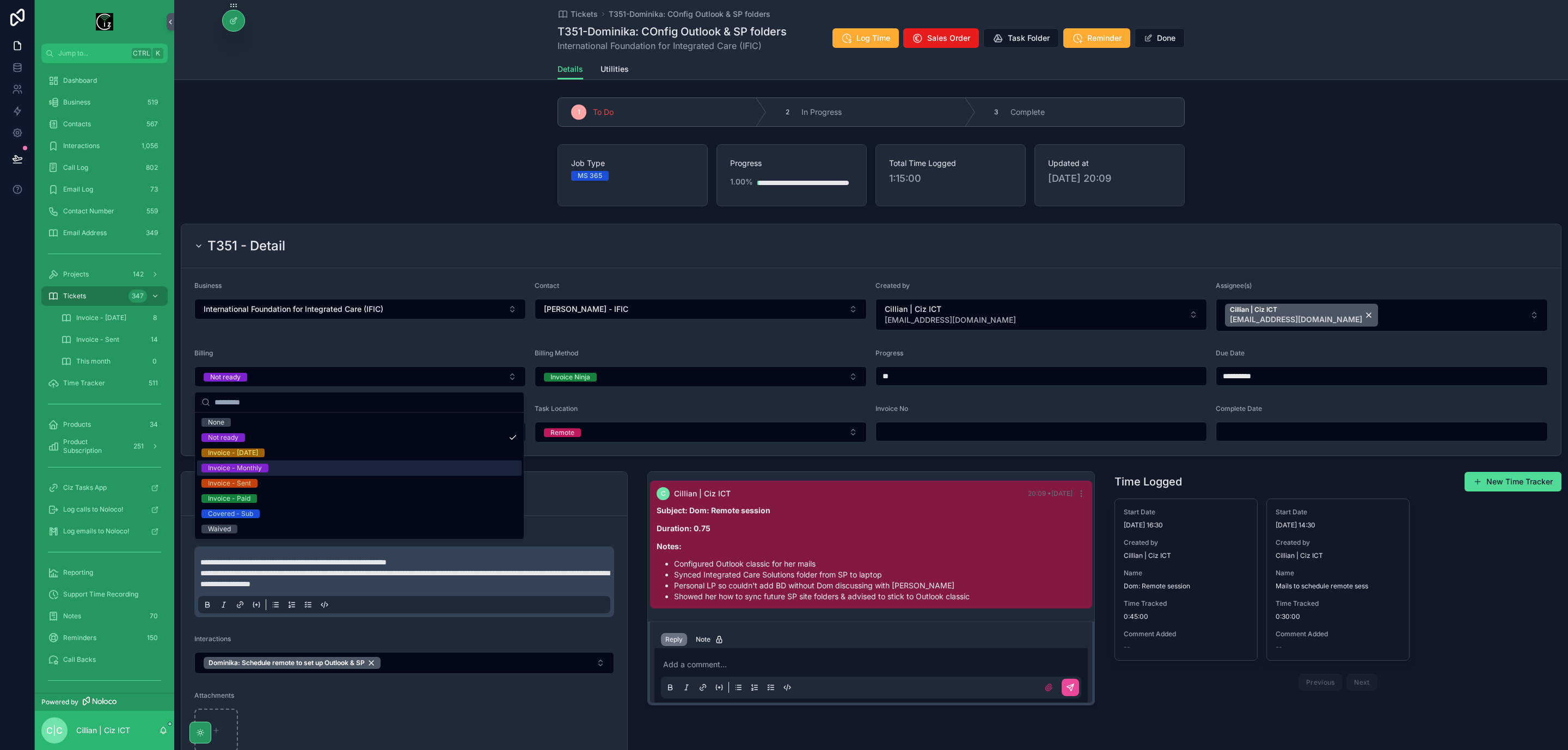
click at [265, 470] on span "Invoice - Monthly" at bounding box center [235, 469] width 67 height 9
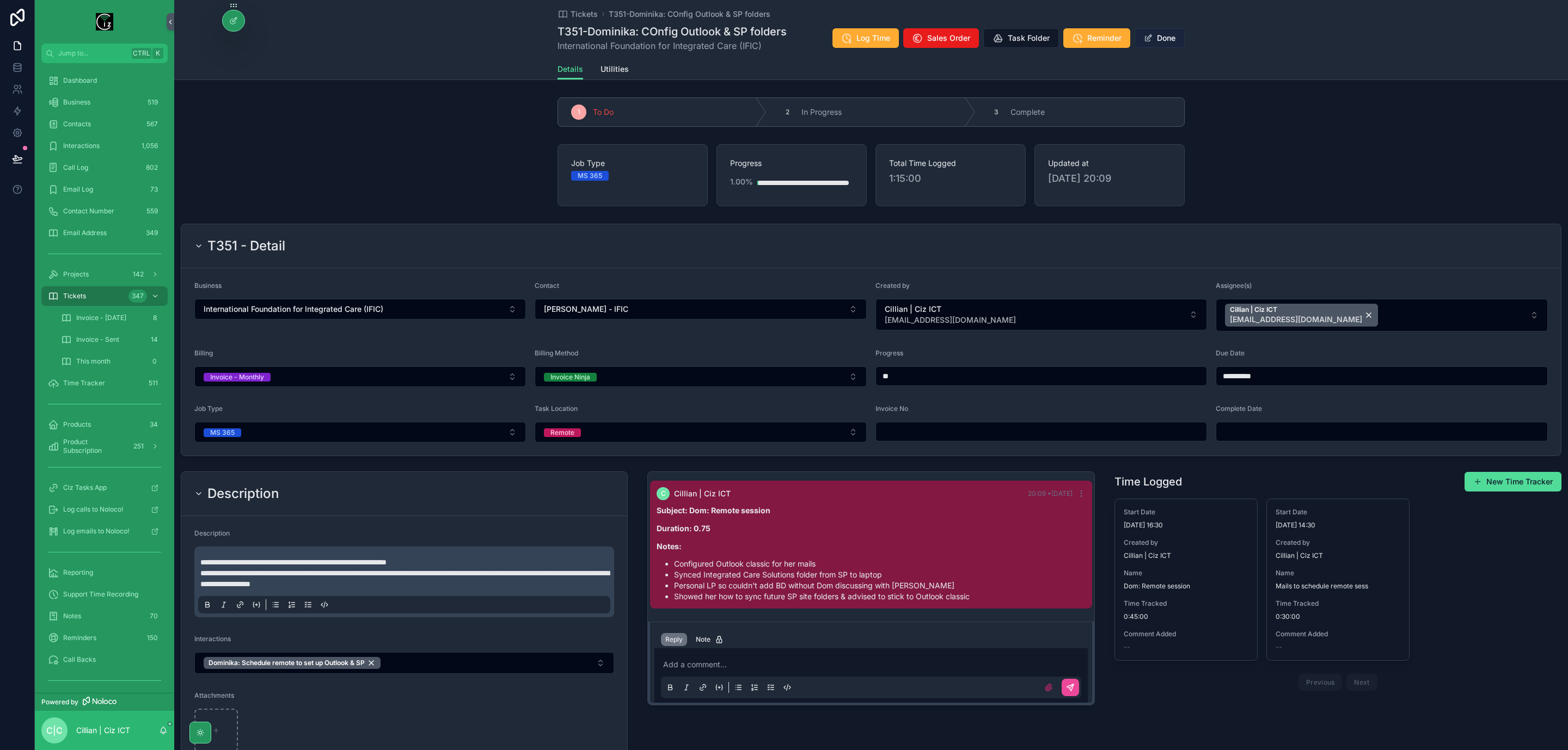
click at [1162, 34] on button "Done" at bounding box center [1160, 38] width 50 height 20
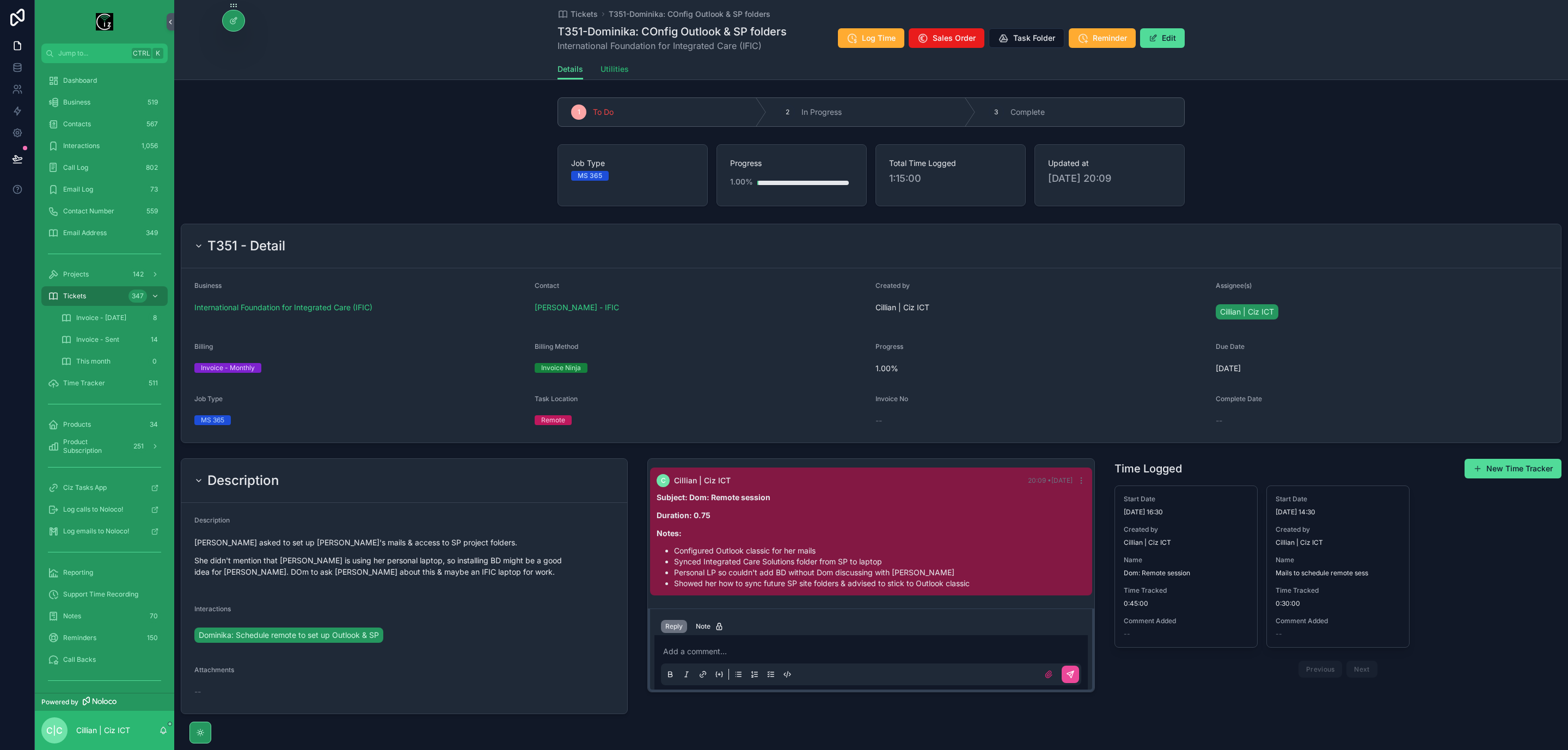
click at [611, 61] on link "Utilities" at bounding box center [615, 70] width 29 height 22
click at [611, 72] on span "Utilities" at bounding box center [615, 69] width 29 height 11
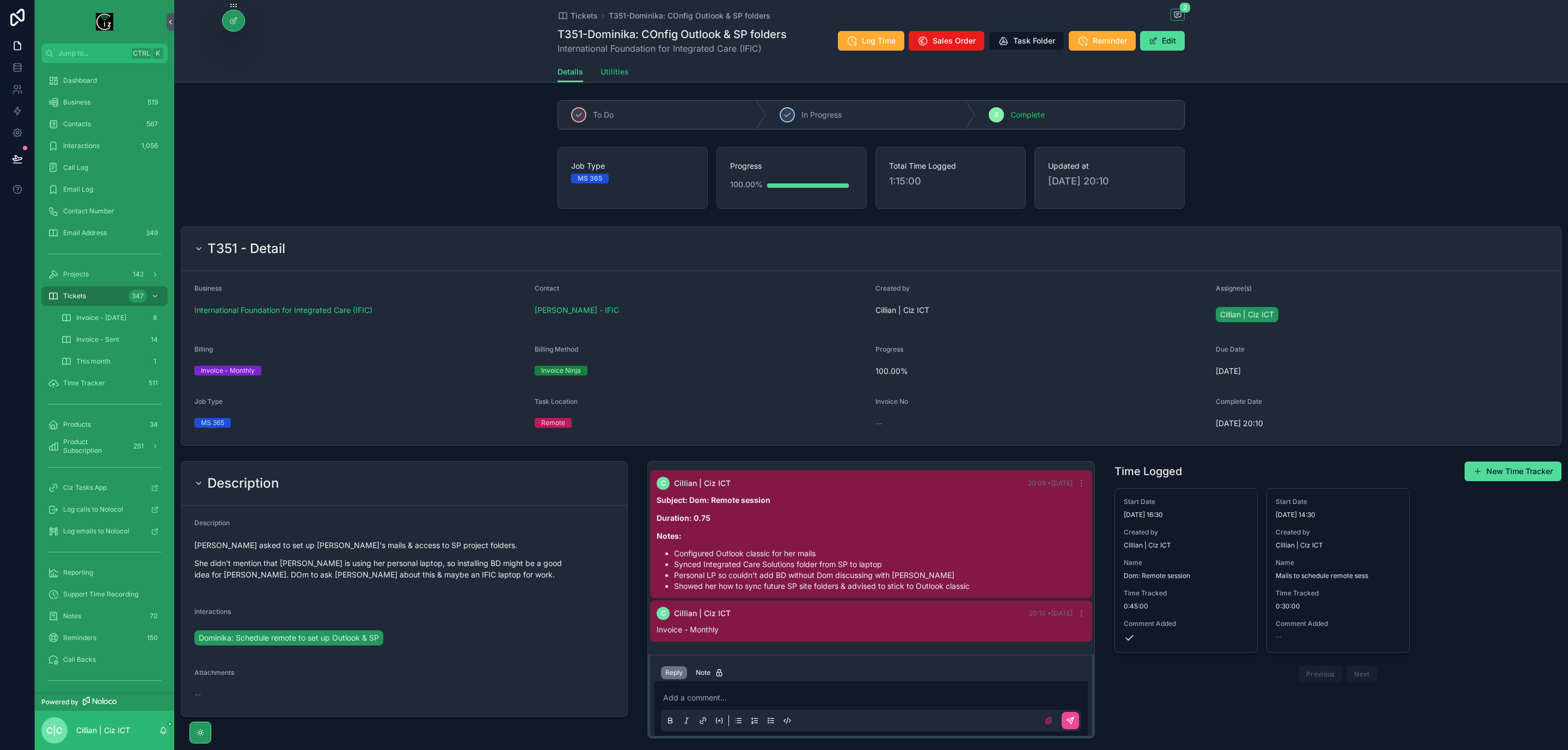
click at [611, 74] on span "Utilities" at bounding box center [615, 72] width 29 height 11
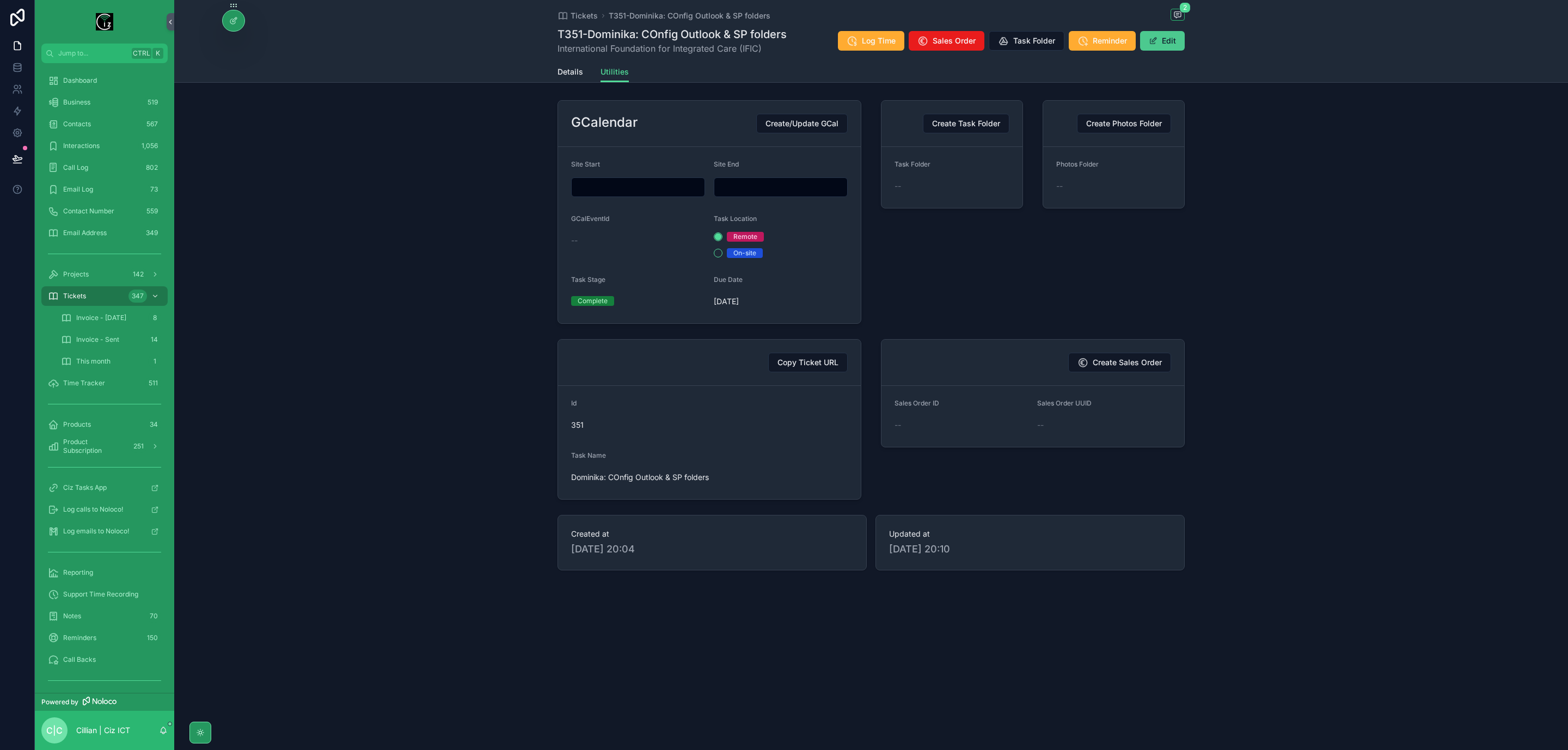
click at [1175, 42] on button "Edit" at bounding box center [1163, 41] width 45 height 20
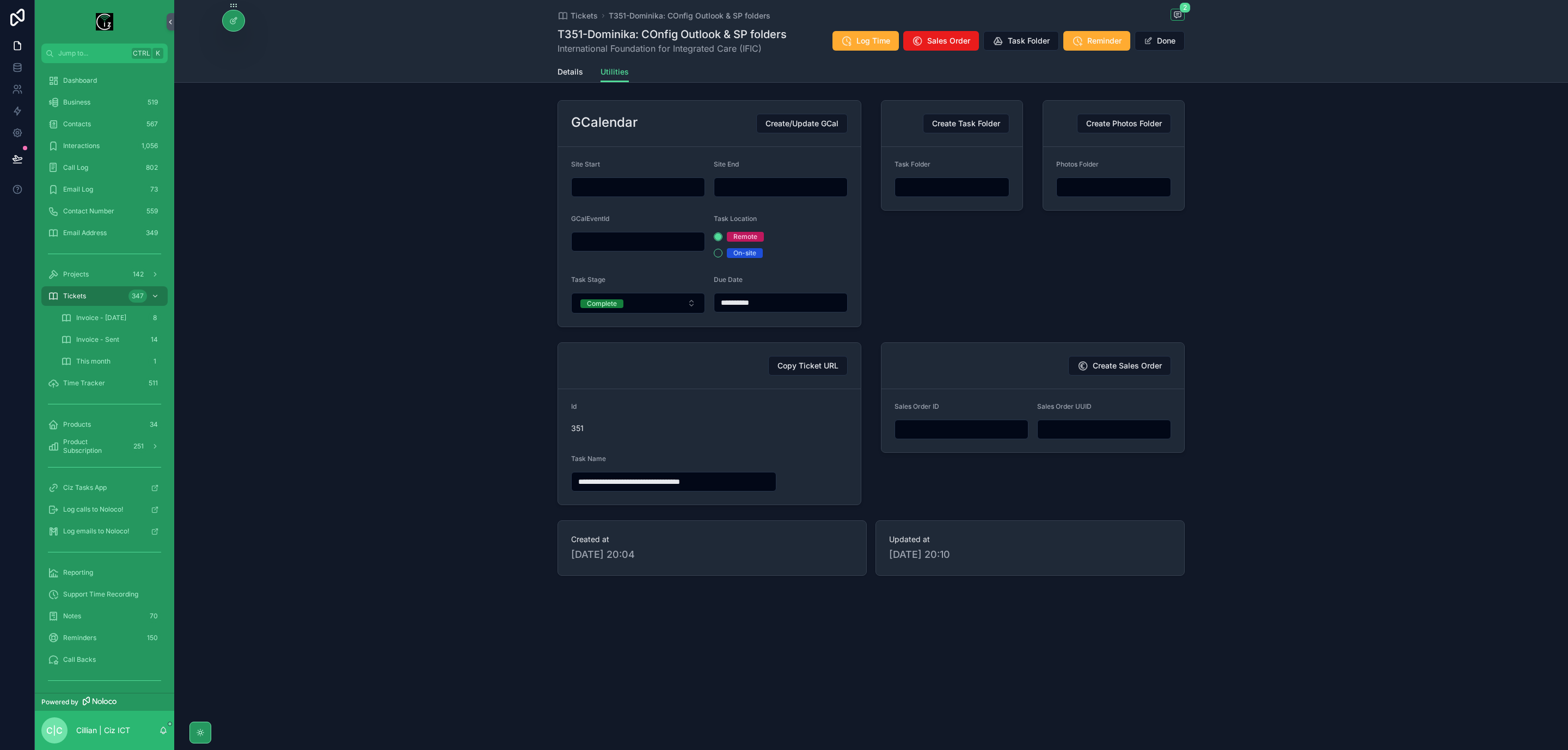
click at [630, 485] on input "**********" at bounding box center [673, 481] width 205 height 15
type input "**********"
click at [1287, 364] on div "**********" at bounding box center [871, 338] width 1394 height 484
click at [1169, 48] on button "Done" at bounding box center [1160, 41] width 50 height 20
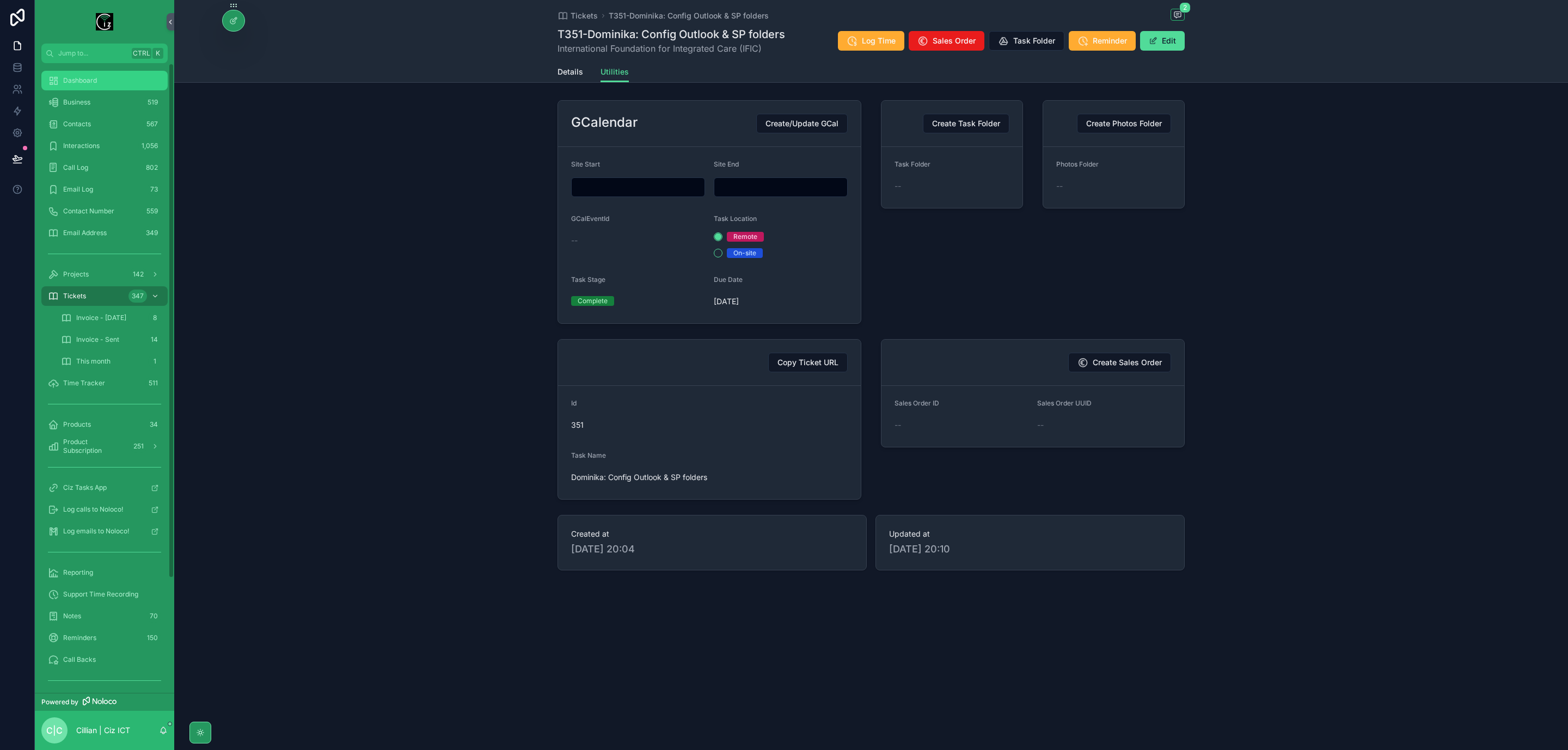
click at [80, 82] on span "Dashboard" at bounding box center [80, 81] width 34 height 9
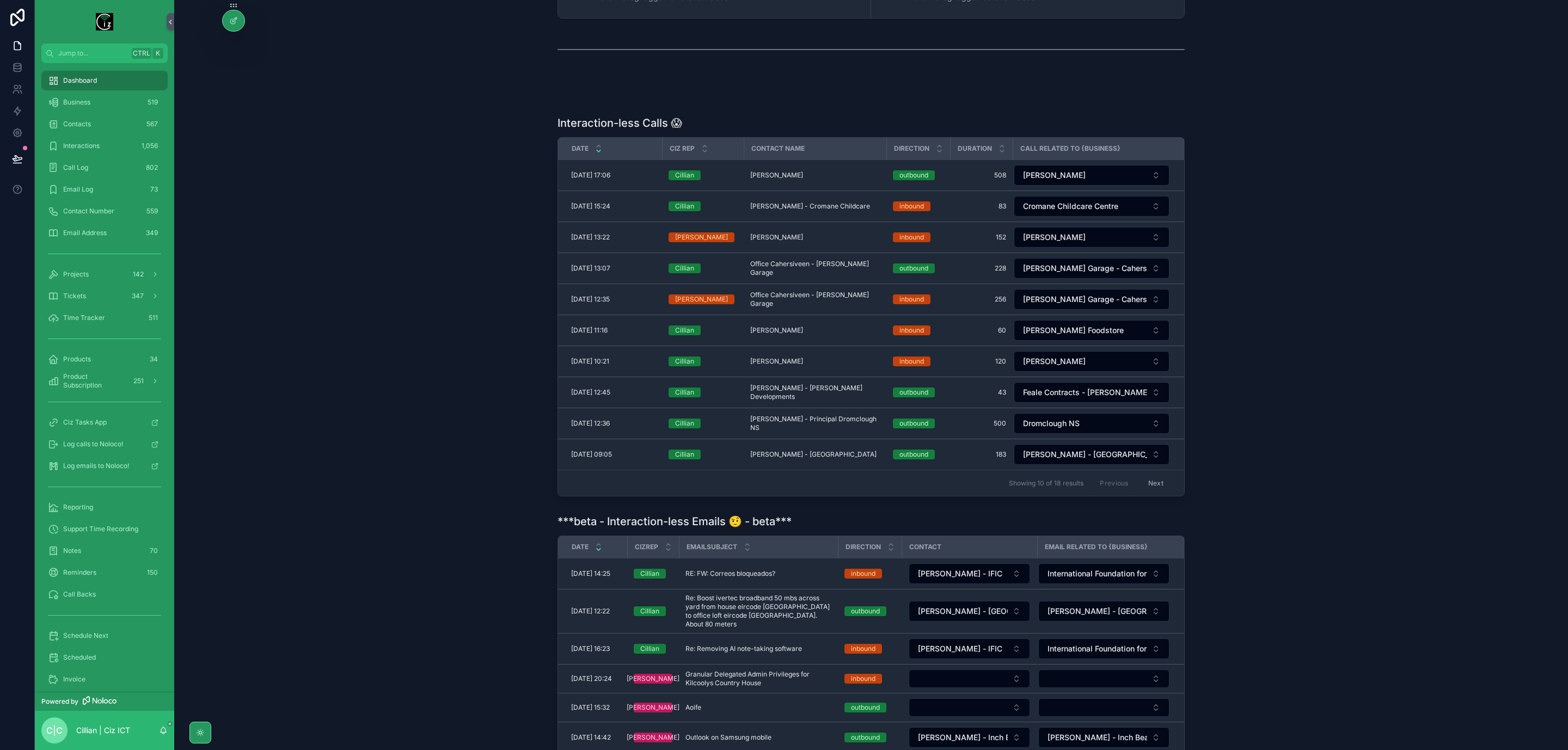
scroll to position [394, 0]
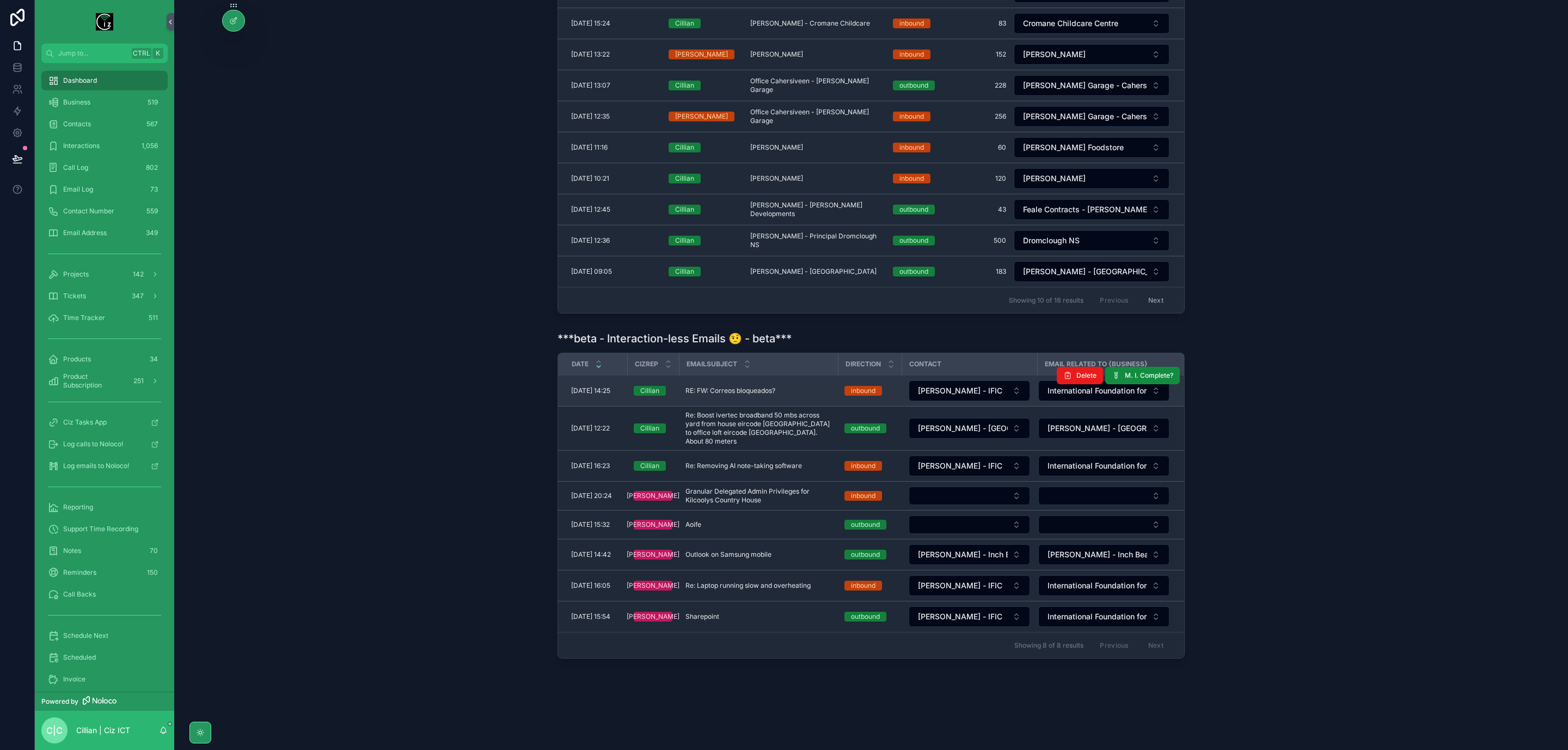
click at [786, 392] on div "RE: FW: Correos bloqueados? RE: FW: Correos bloqueados?" at bounding box center [758, 391] width 146 height 9
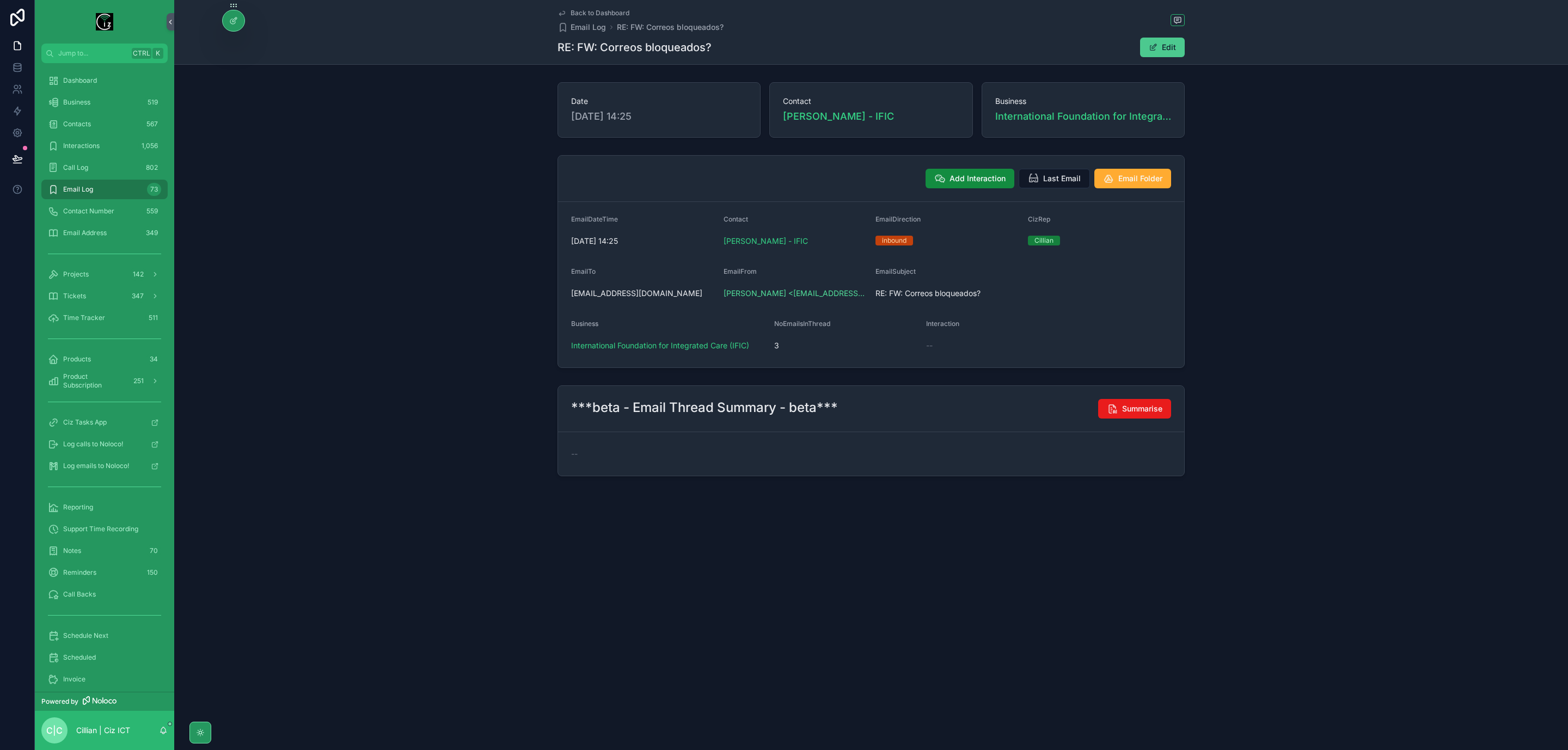
click at [1172, 41] on button "Edit" at bounding box center [1163, 48] width 45 height 20
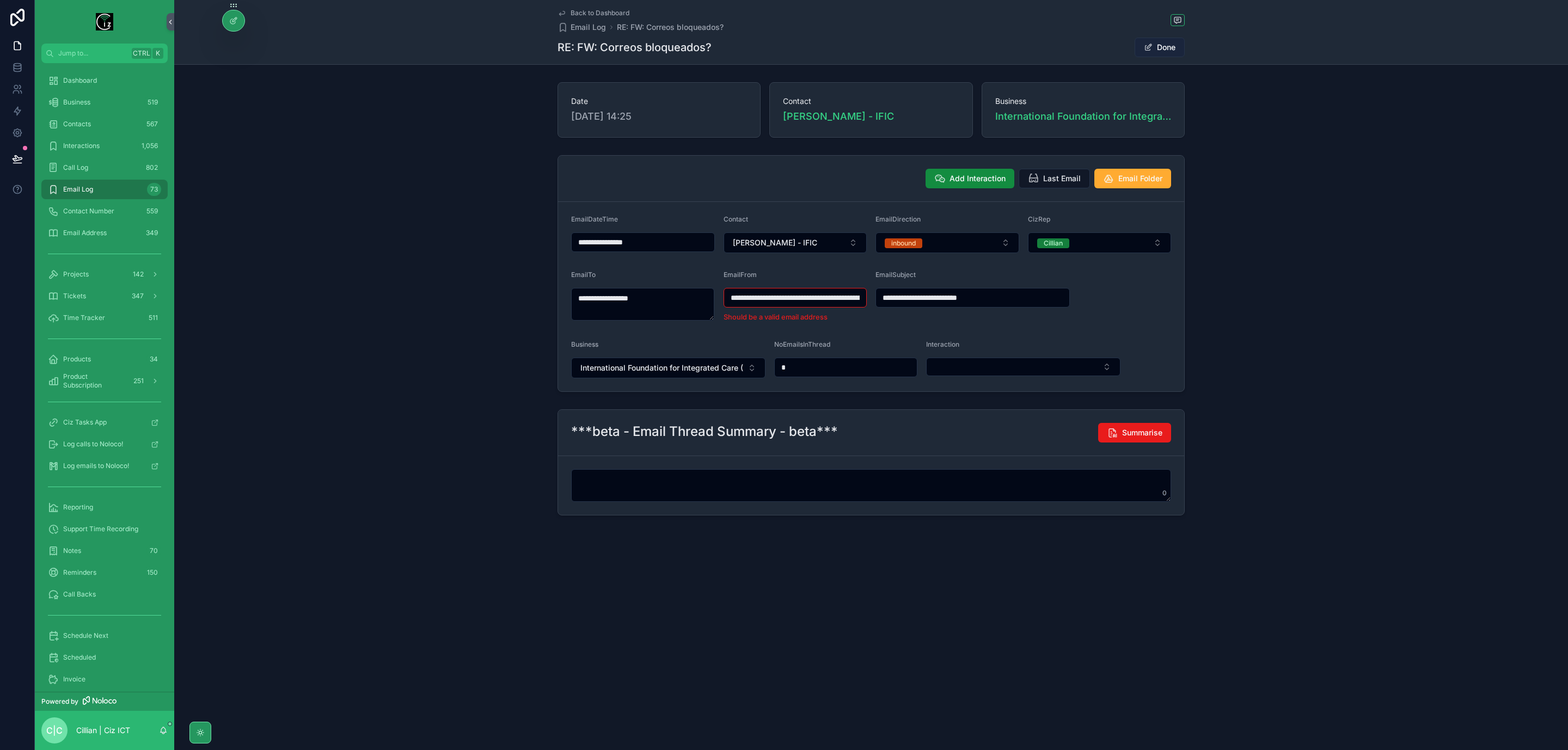
click at [1173, 48] on button "Done" at bounding box center [1160, 48] width 50 height 20
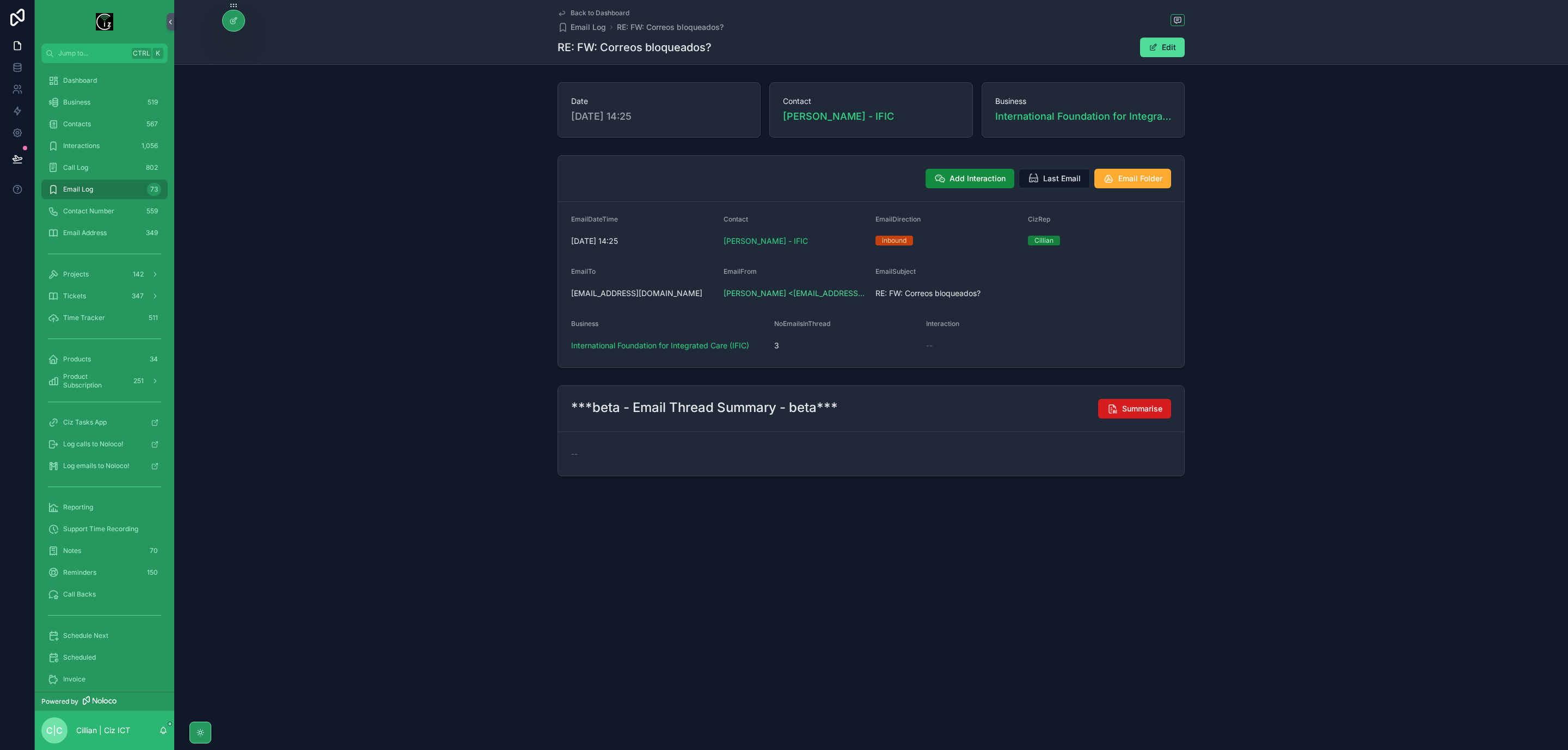
click at [1136, 413] on span "Summarise" at bounding box center [1142, 409] width 40 height 11
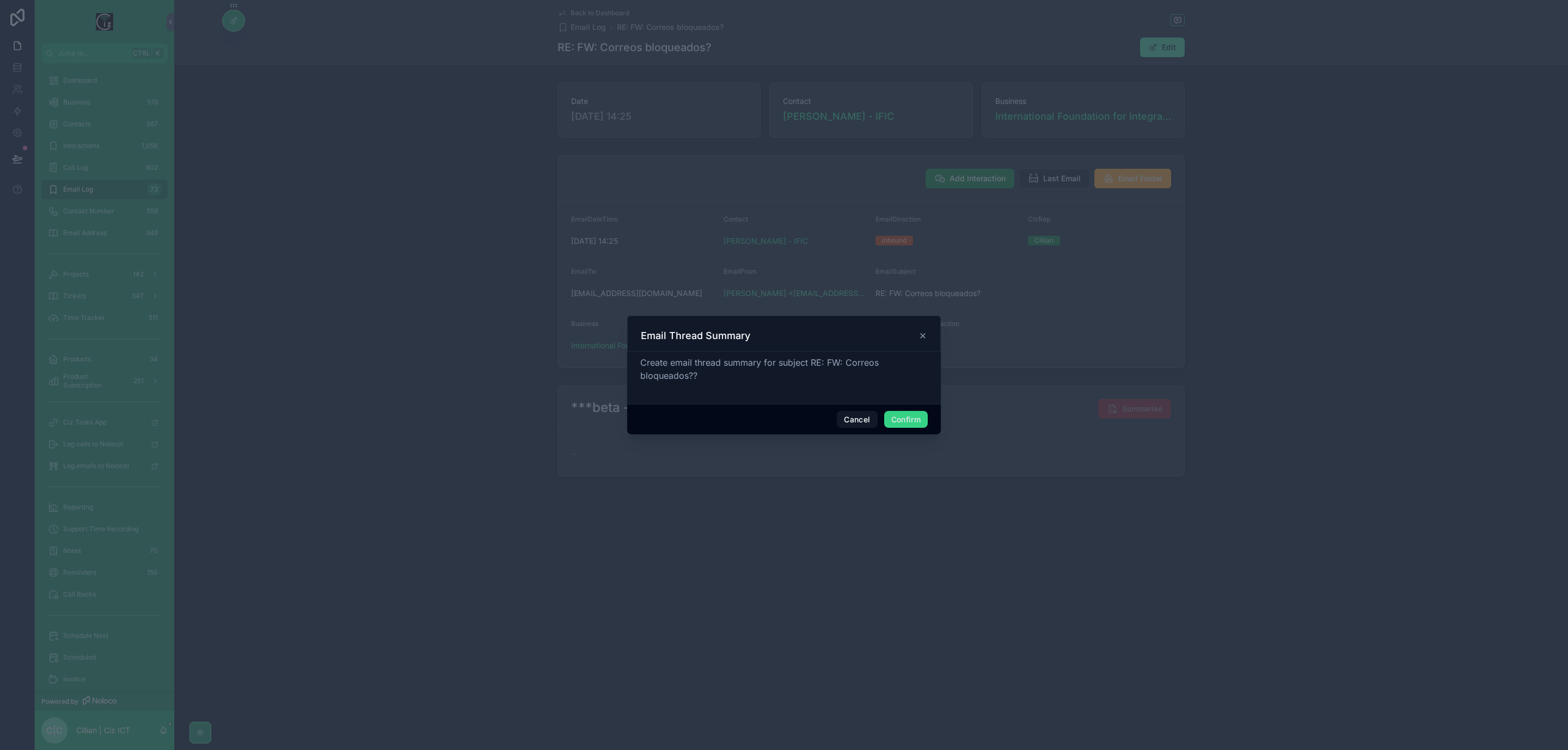
click at [913, 415] on button "Confirm" at bounding box center [906, 420] width 44 height 17
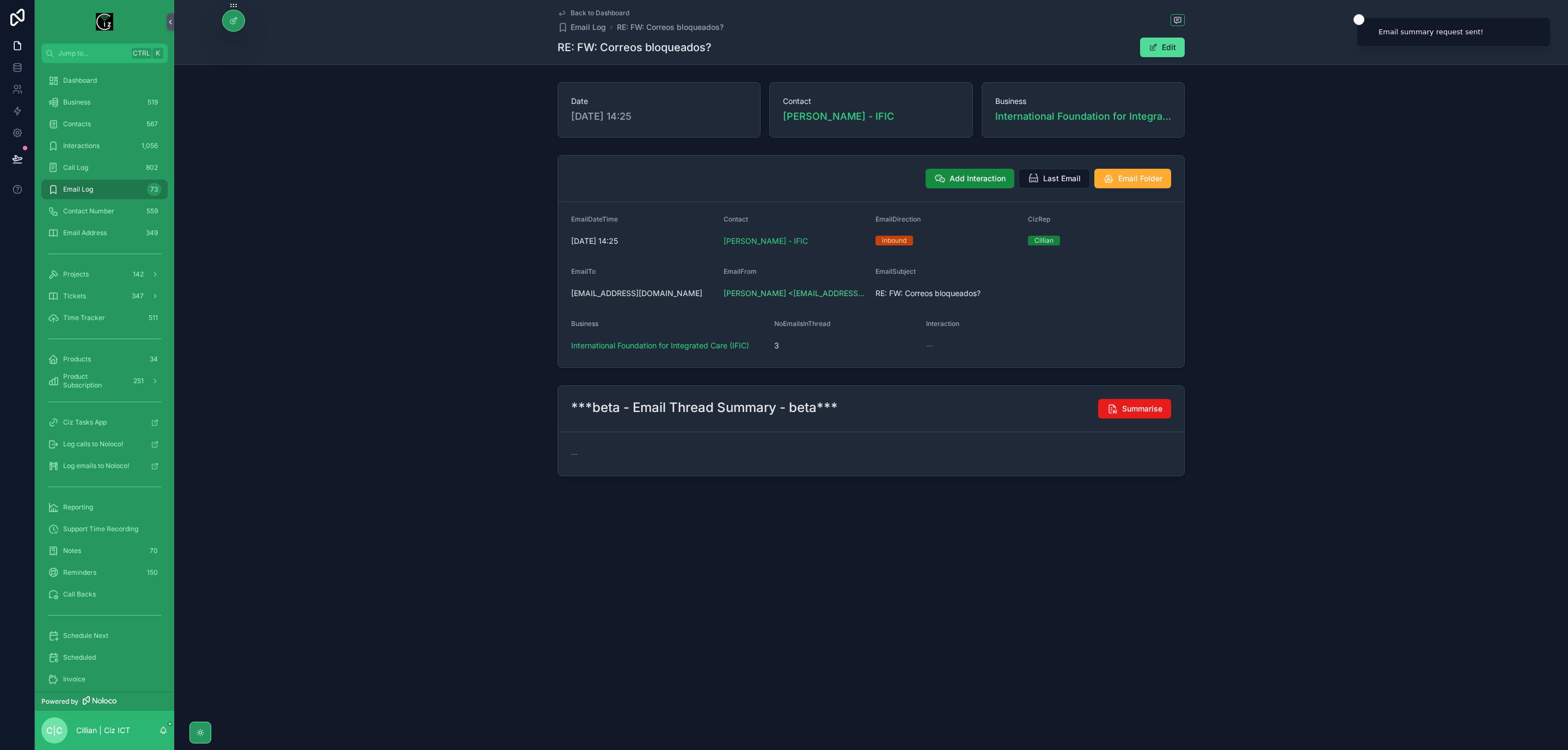
click at [577, 11] on span "Back to Dashboard" at bounding box center [600, 14] width 59 height 9
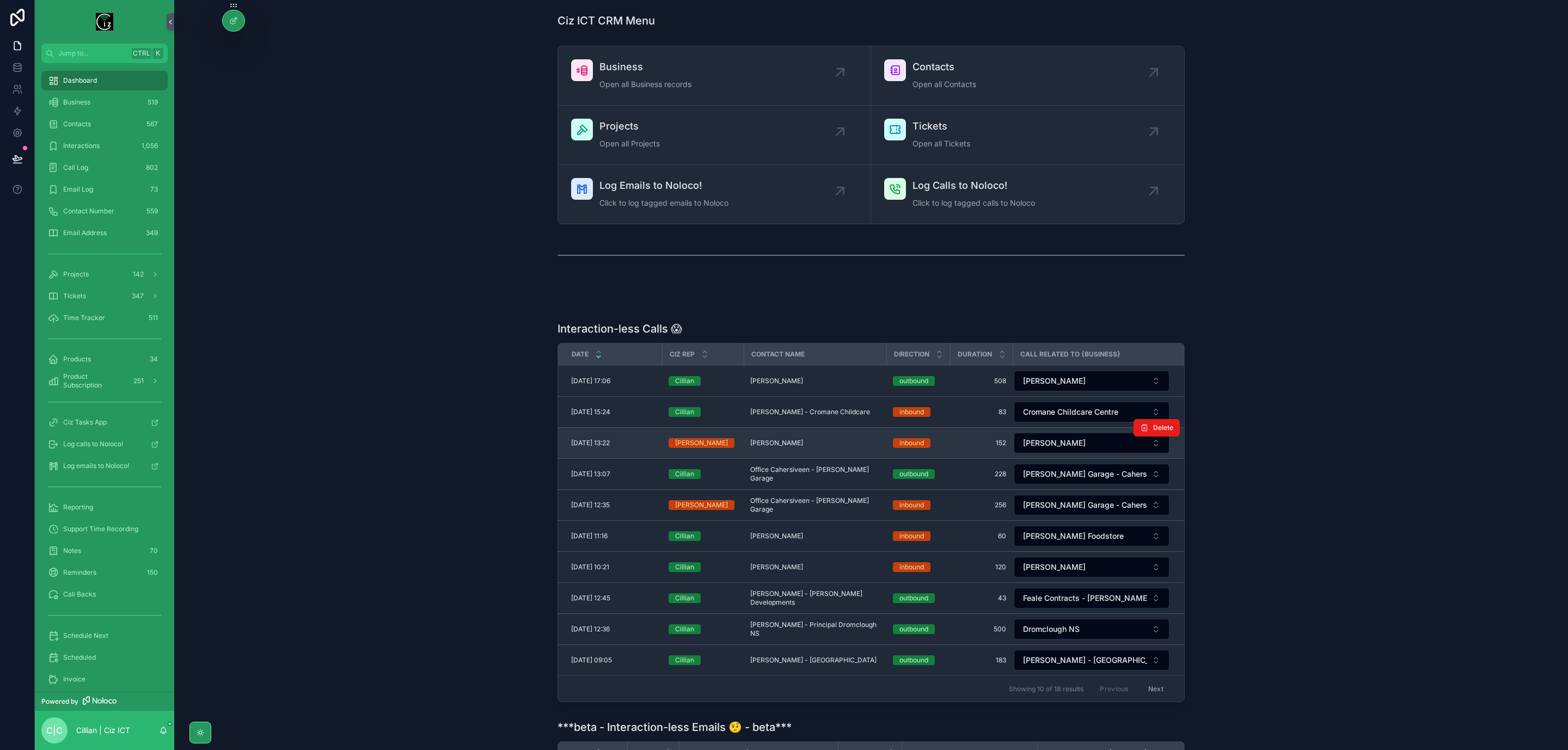
click at [799, 441] on td "Nichuan Ahmed - Lusk Nichuan Ahmed - Lusk" at bounding box center [815, 443] width 143 height 31
click at [800, 444] on span "Nichuan Ahmed - Lusk" at bounding box center [777, 443] width 53 height 9
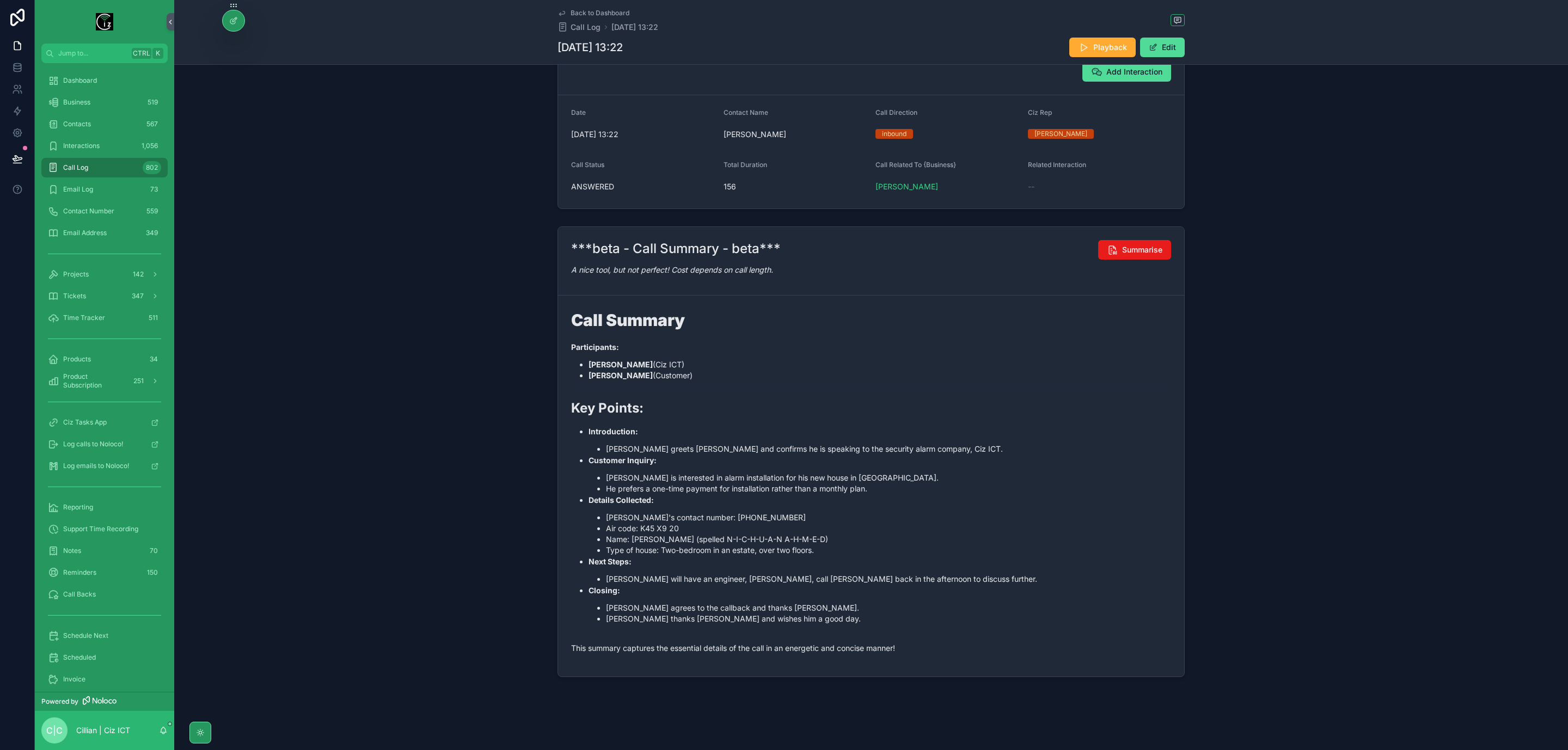
scroll to position [110, 0]
click at [1170, 50] on button "Edit" at bounding box center [1163, 48] width 45 height 20
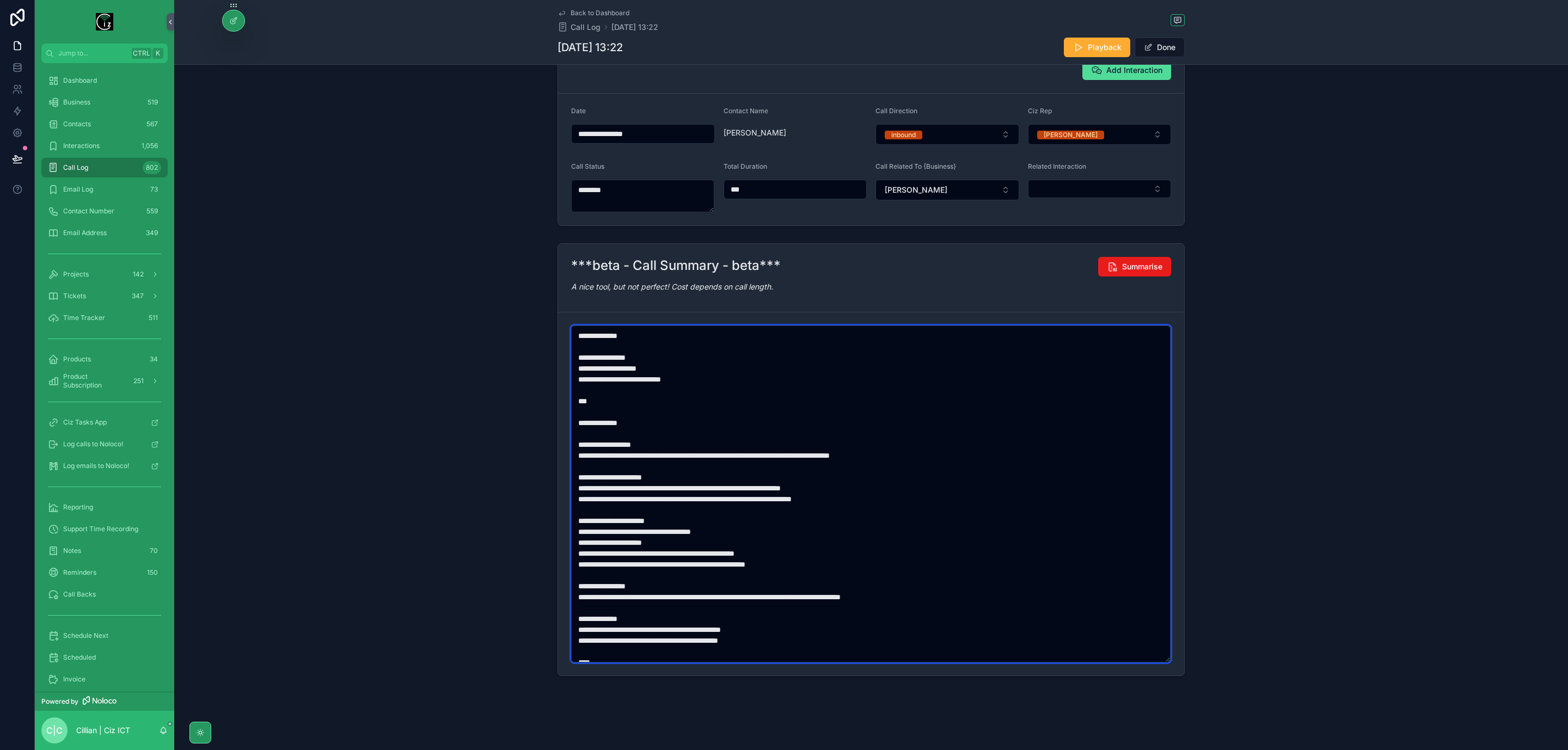
click at [603, 380] on textarea "**********" at bounding box center [871, 493] width 599 height 337
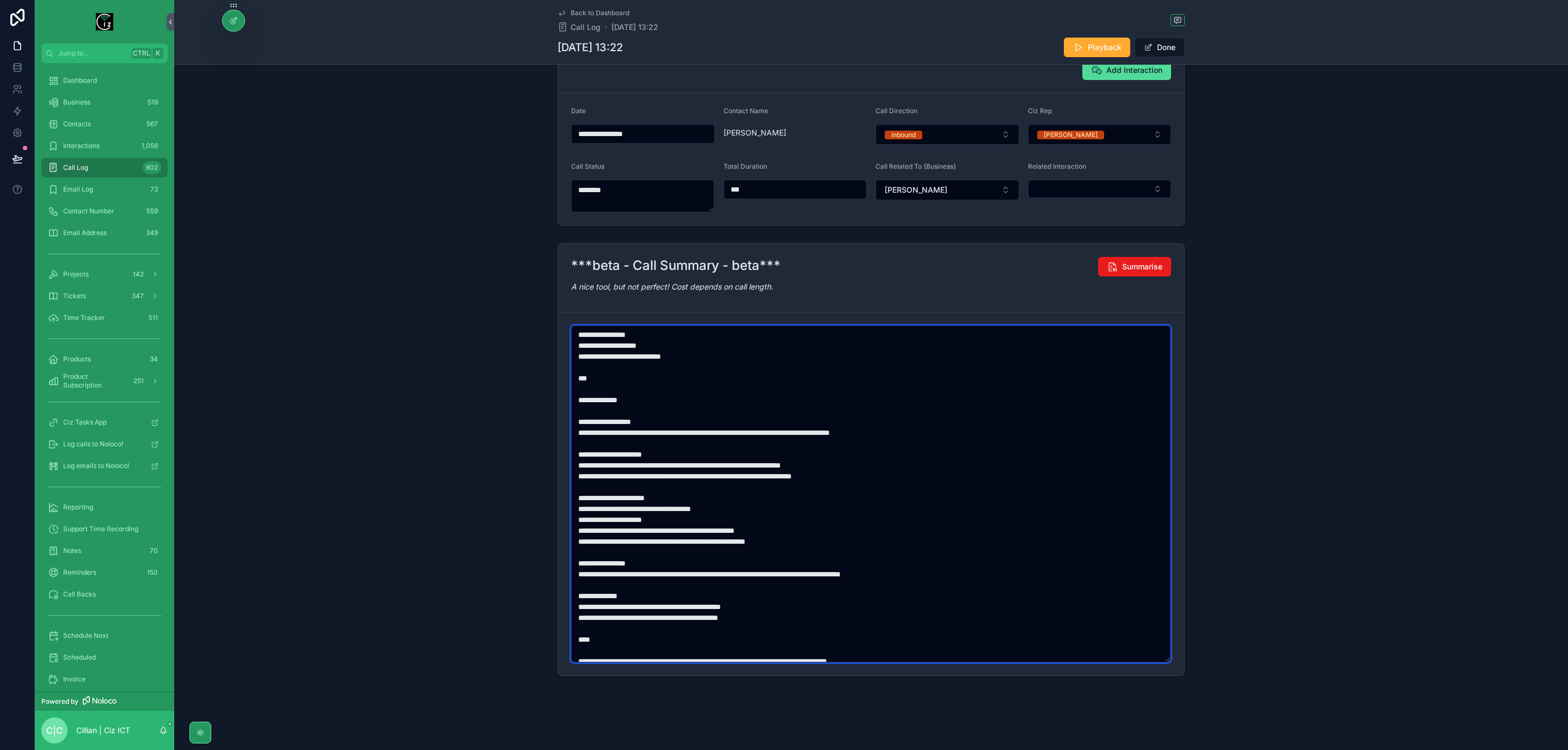
scroll to position [32, 0]
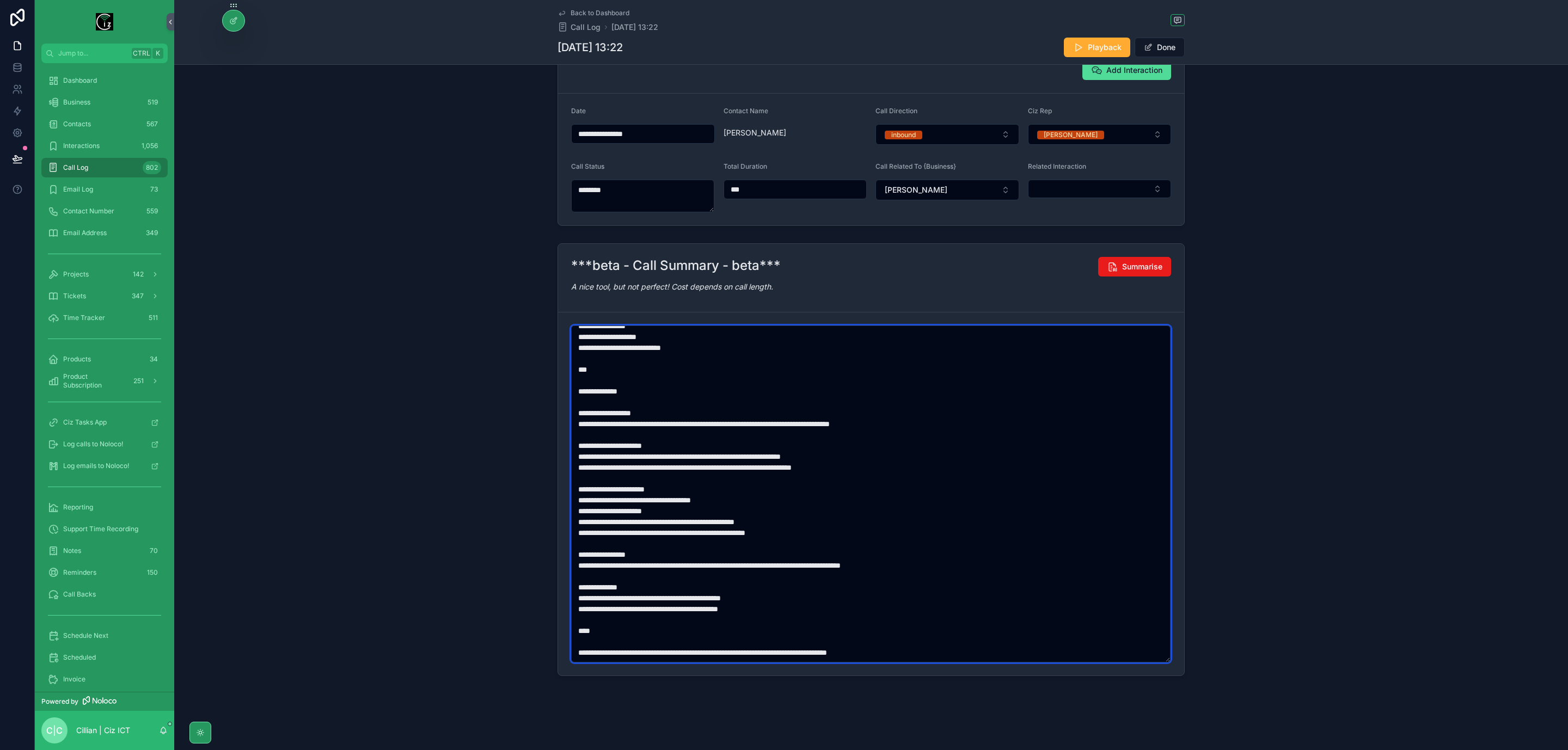
click at [611, 348] on textarea "**********" at bounding box center [871, 493] width 599 height 337
click at [650, 428] on textarea "**********" at bounding box center [871, 493] width 599 height 337
paste textarea "scrollable content"
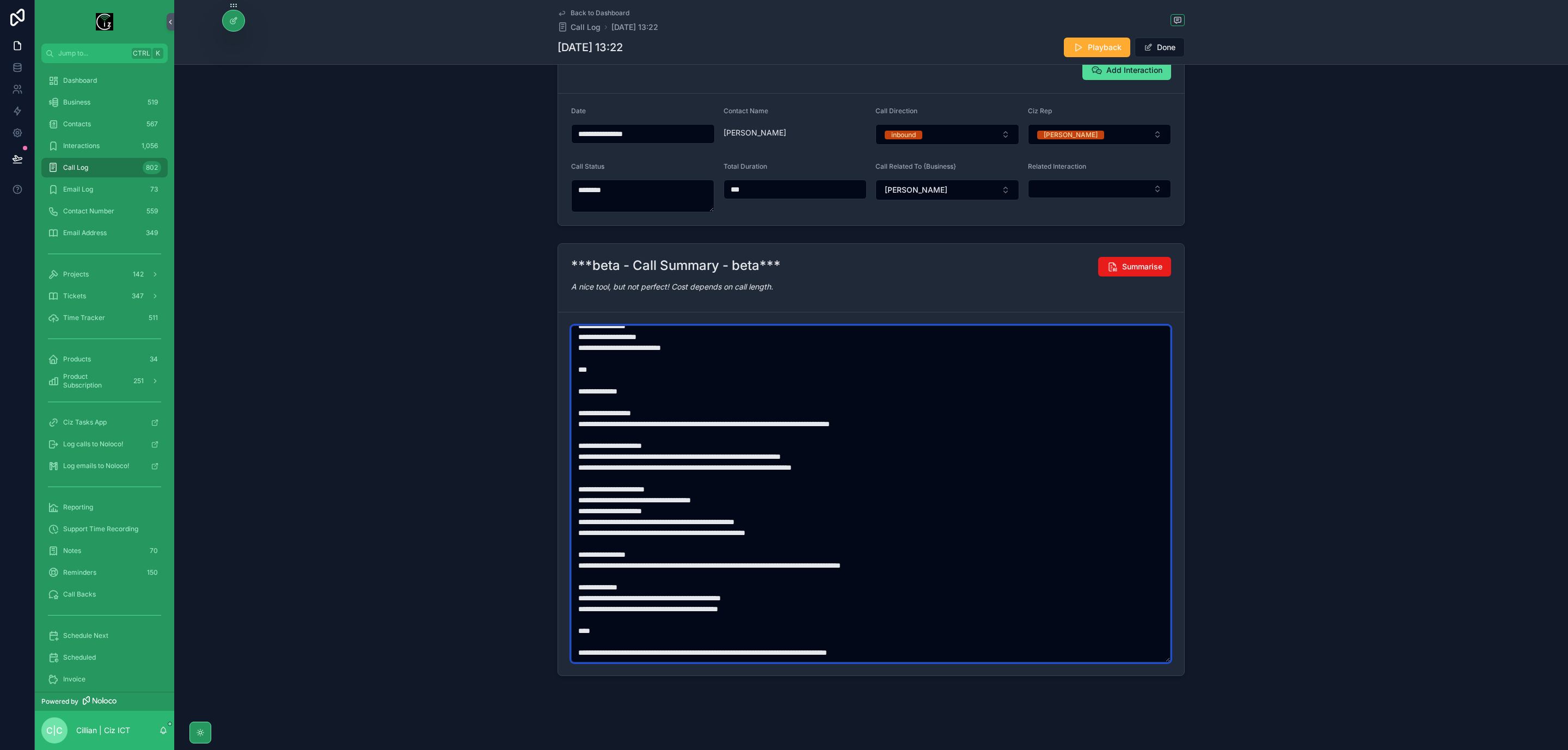
click at [605, 461] on textarea "**********" at bounding box center [871, 493] width 599 height 337
paste textarea "scrollable content"
click at [598, 502] on textarea "**********" at bounding box center [871, 493] width 599 height 337
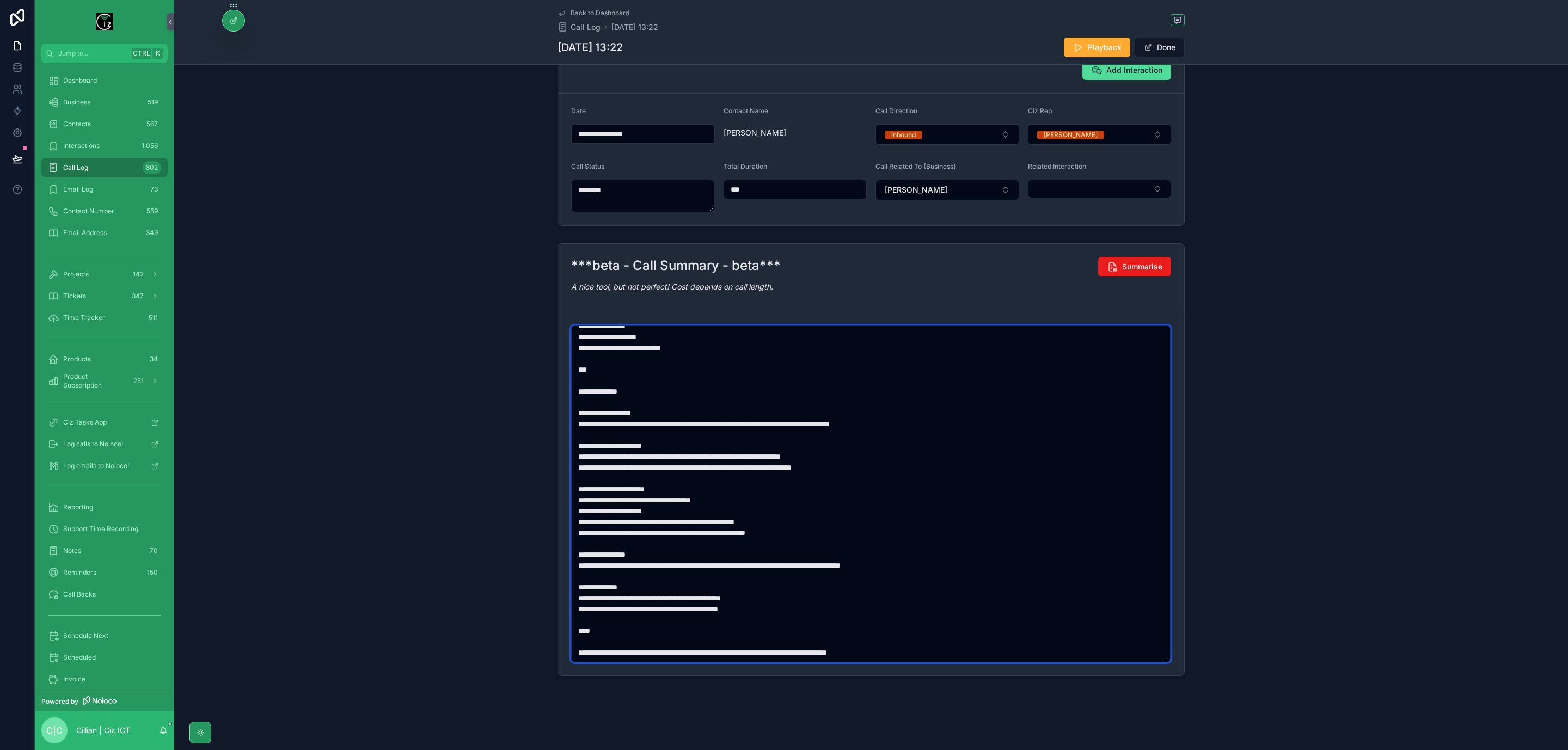
paste textarea "scrollable content"
click at [628, 523] on textarea "**********" at bounding box center [871, 493] width 599 height 337
paste textarea "scrollable content"
click at [693, 564] on textarea "**********" at bounding box center [871, 493] width 599 height 337
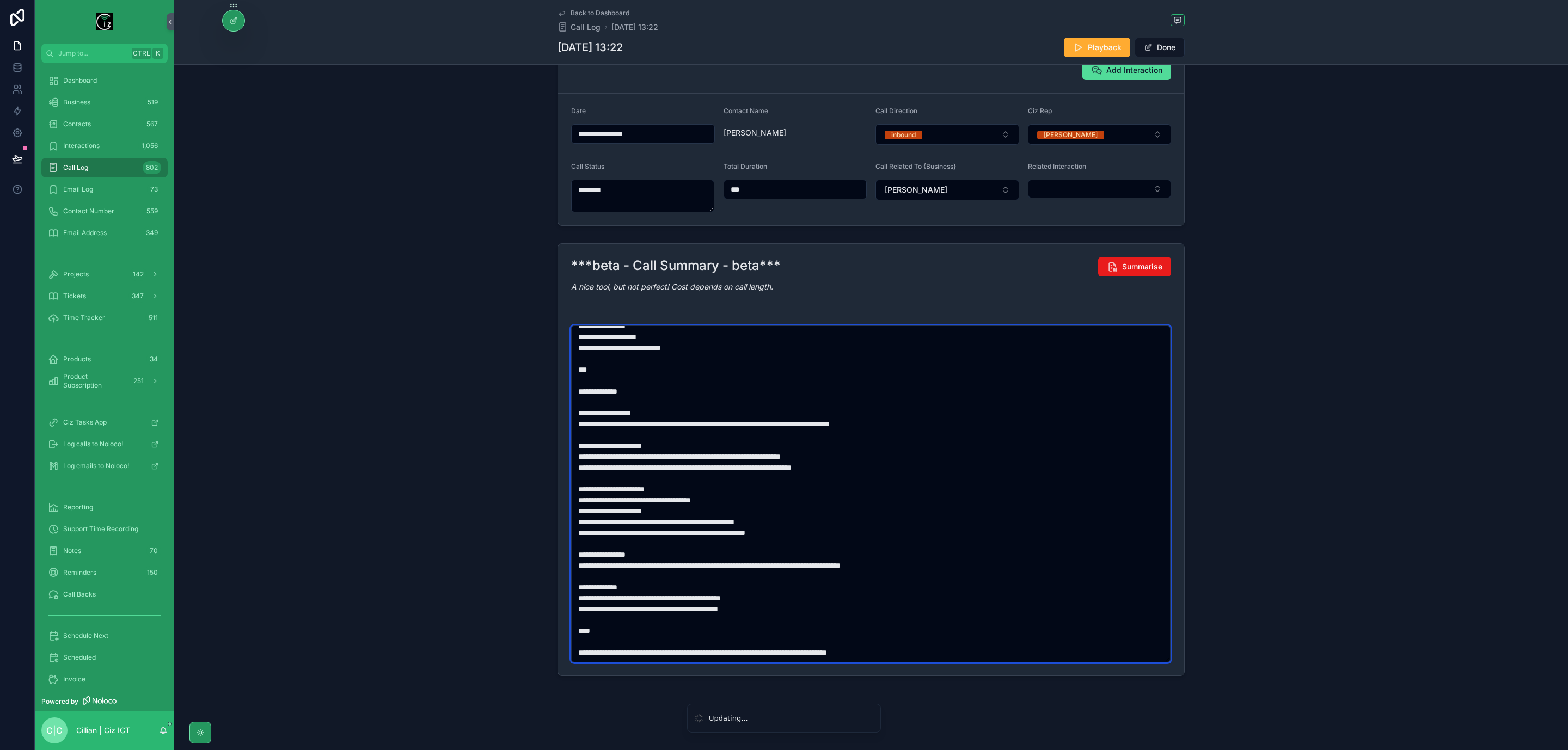
click at [744, 567] on textarea "**********" at bounding box center [871, 493] width 599 height 337
paste textarea "scrollable content"
click at [593, 600] on textarea "**********" at bounding box center [871, 493] width 599 height 337
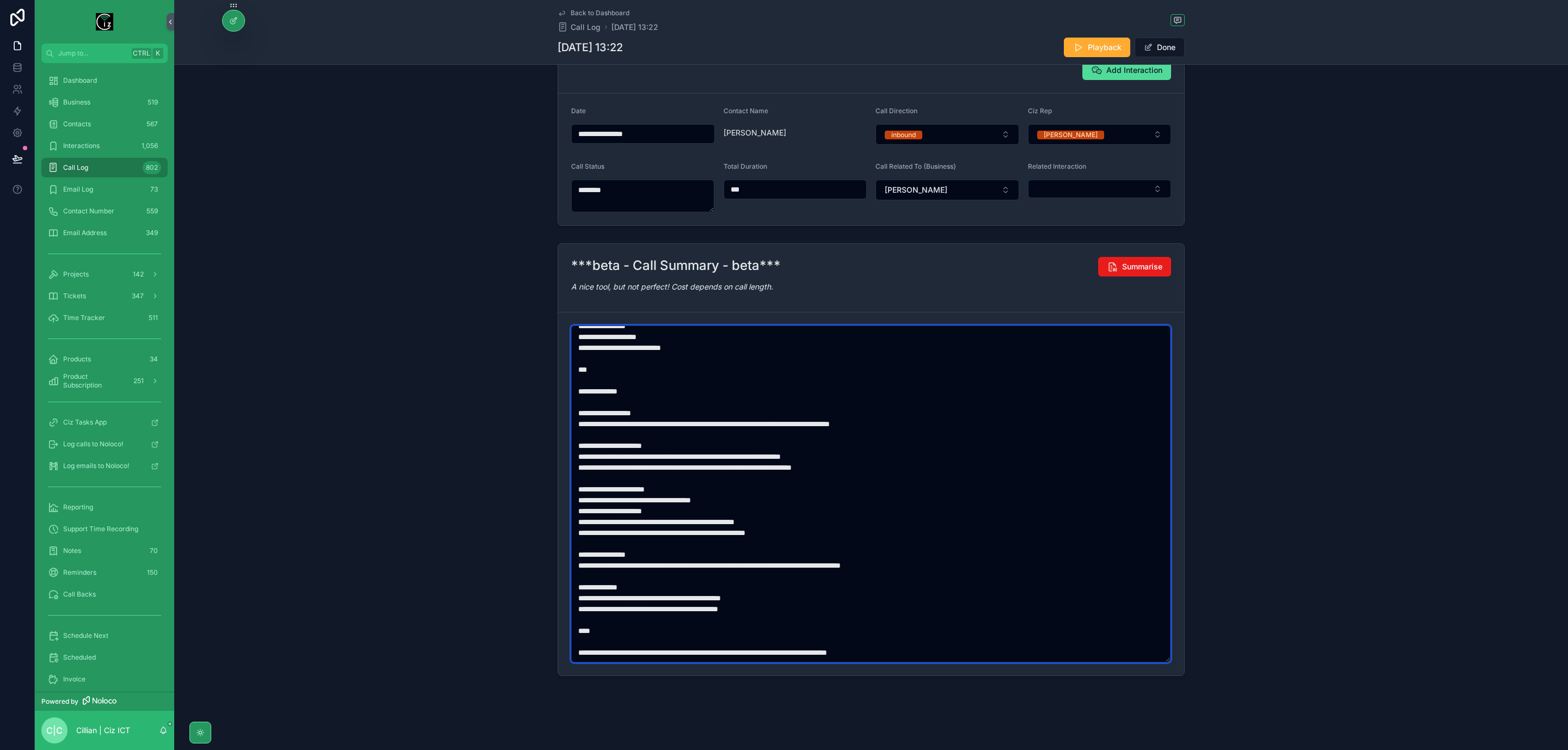
paste textarea "scrollable content"
click at [654, 609] on textarea "**********" at bounding box center [871, 493] width 599 height 337
paste textarea "scrollable content"
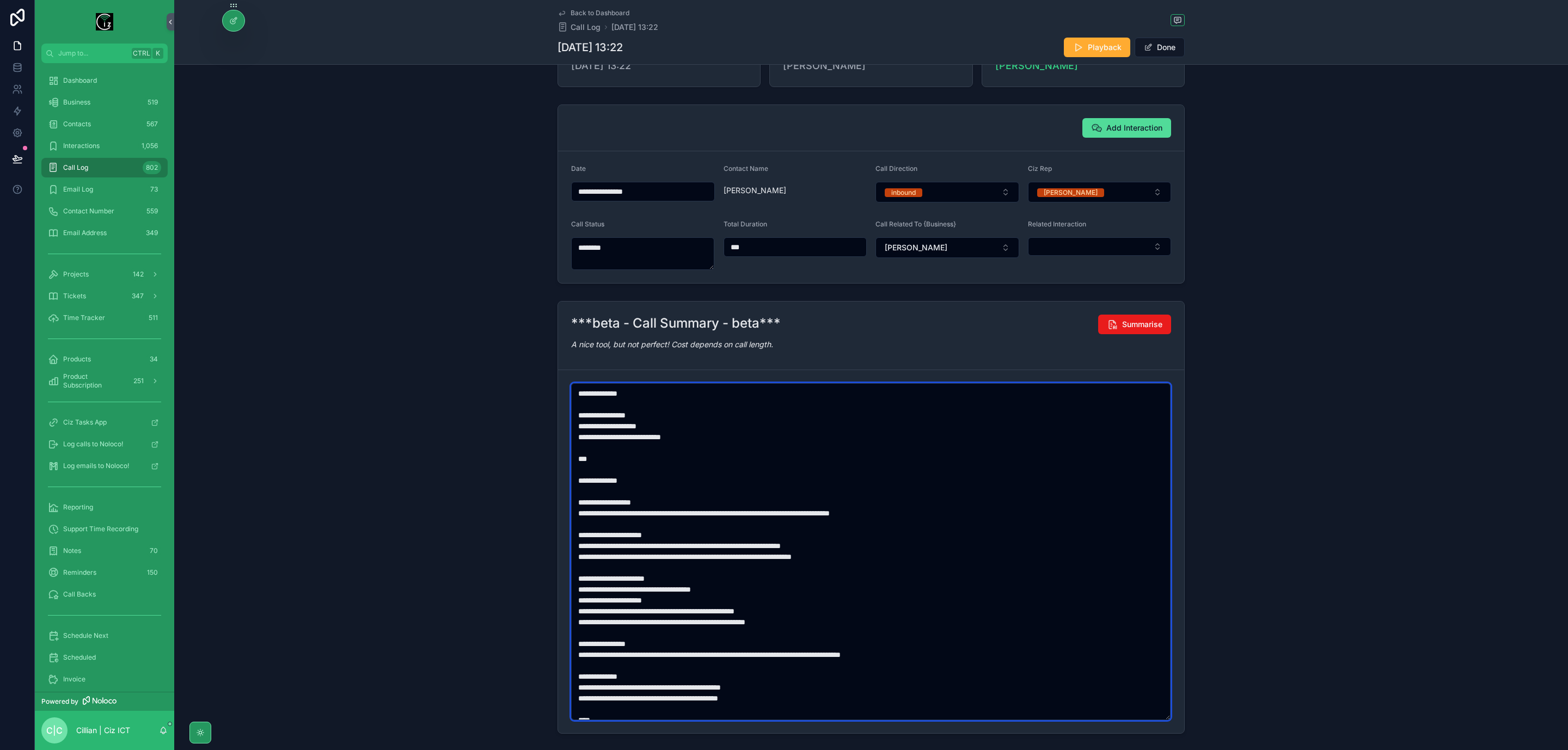
scroll to position [0, 0]
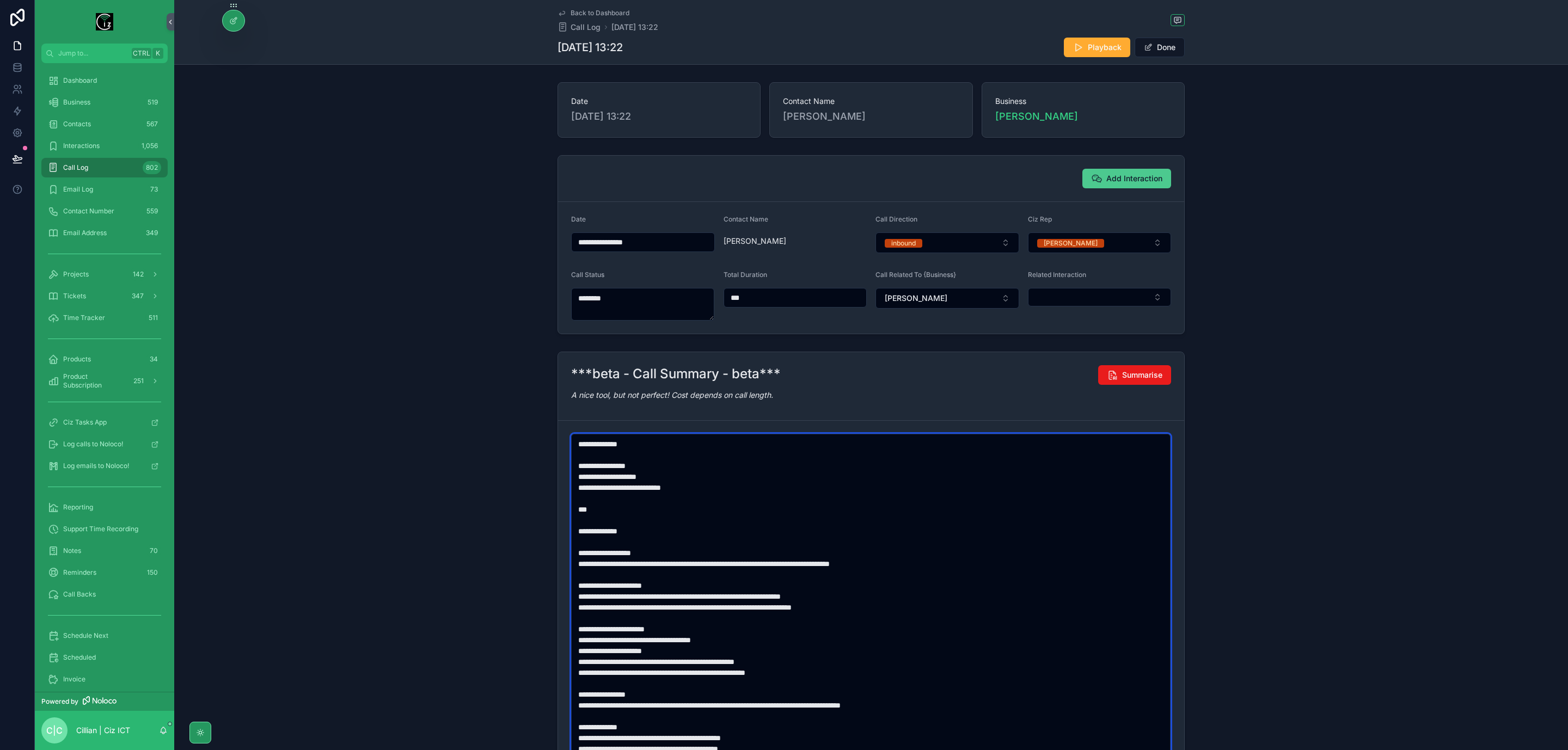
type textarea "**********"
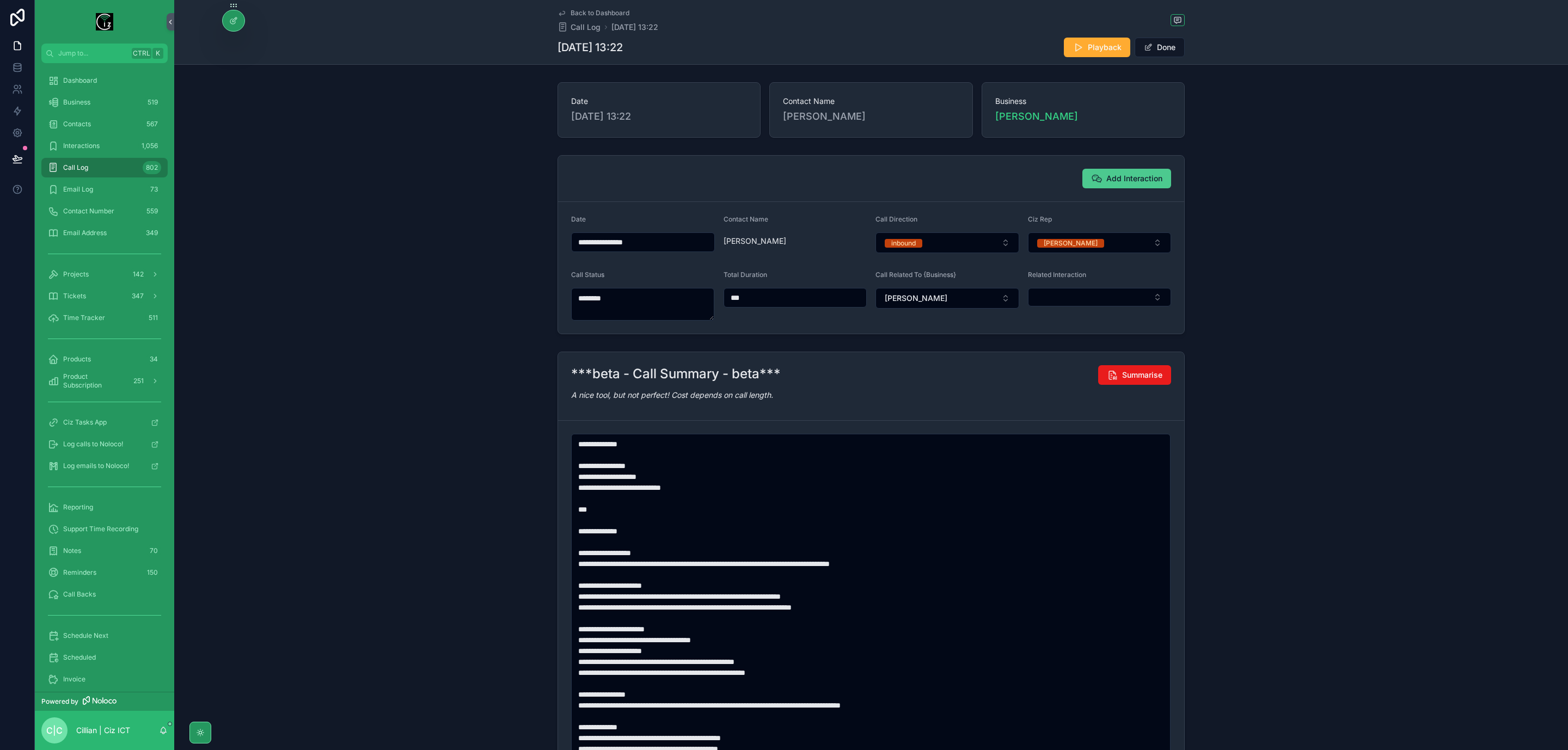
click at [1141, 175] on span "Add Interaction" at bounding box center [1135, 178] width 56 height 11
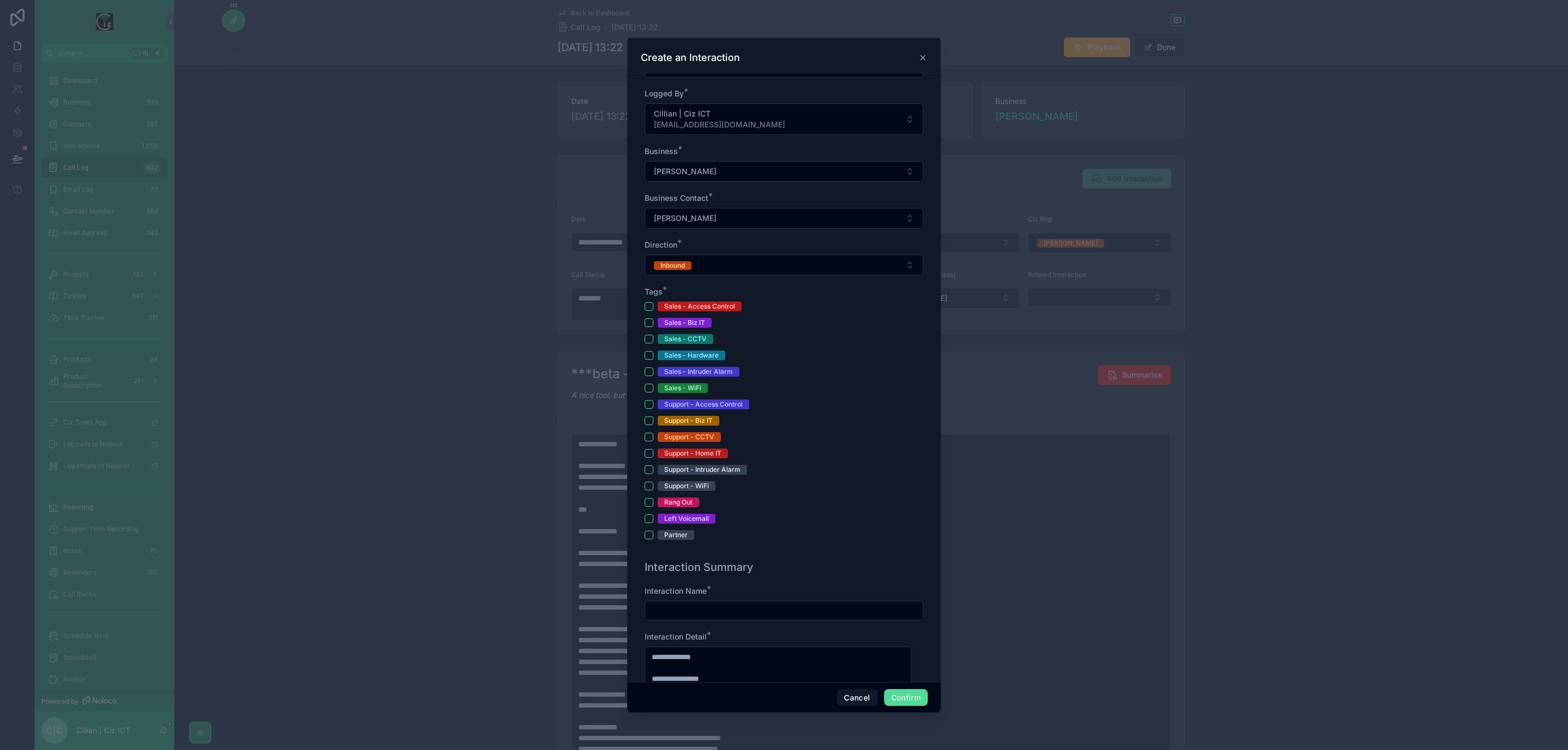
scroll to position [163, 0]
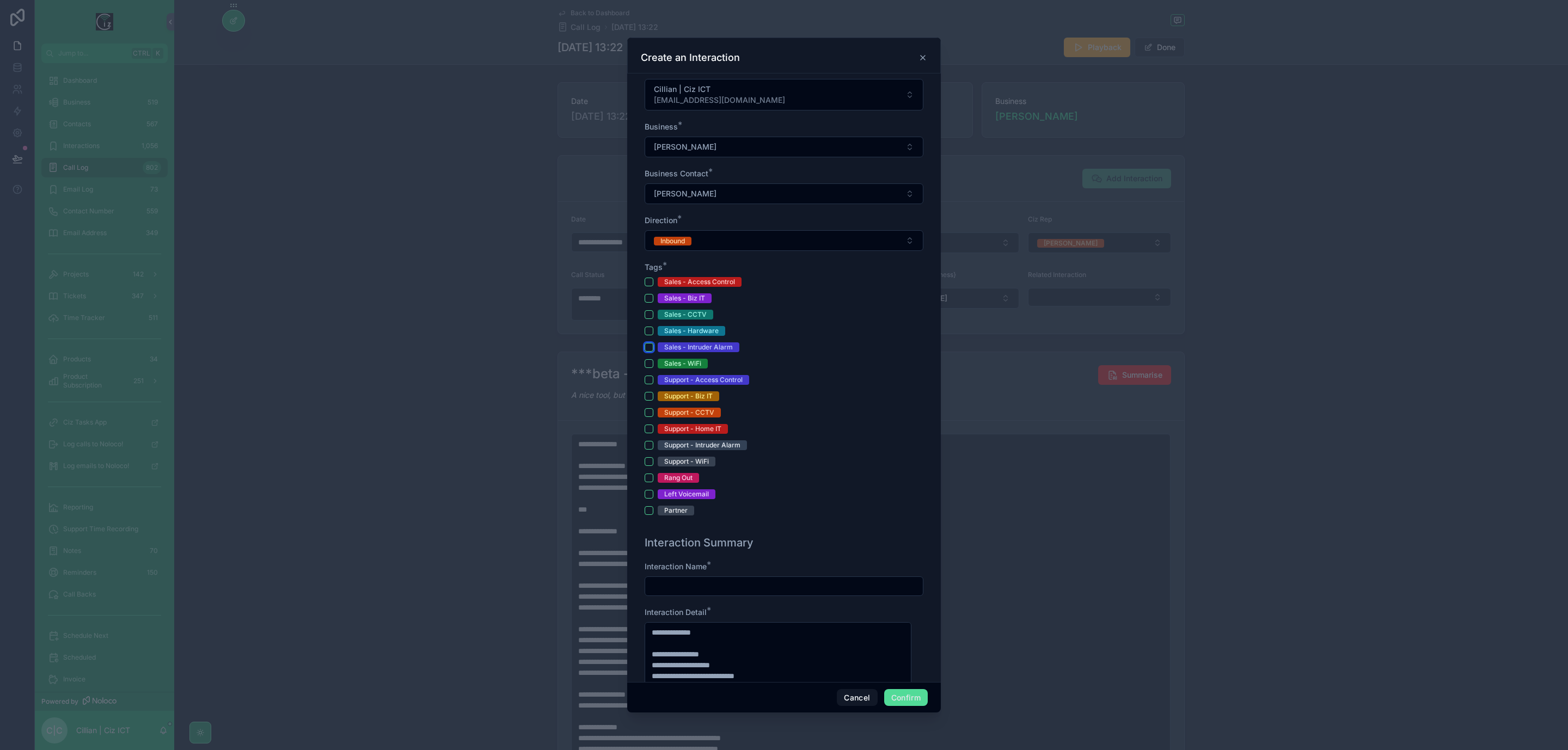
click at [649, 347] on button "Sales - Intruder Alarm" at bounding box center [649, 347] width 9 height 9
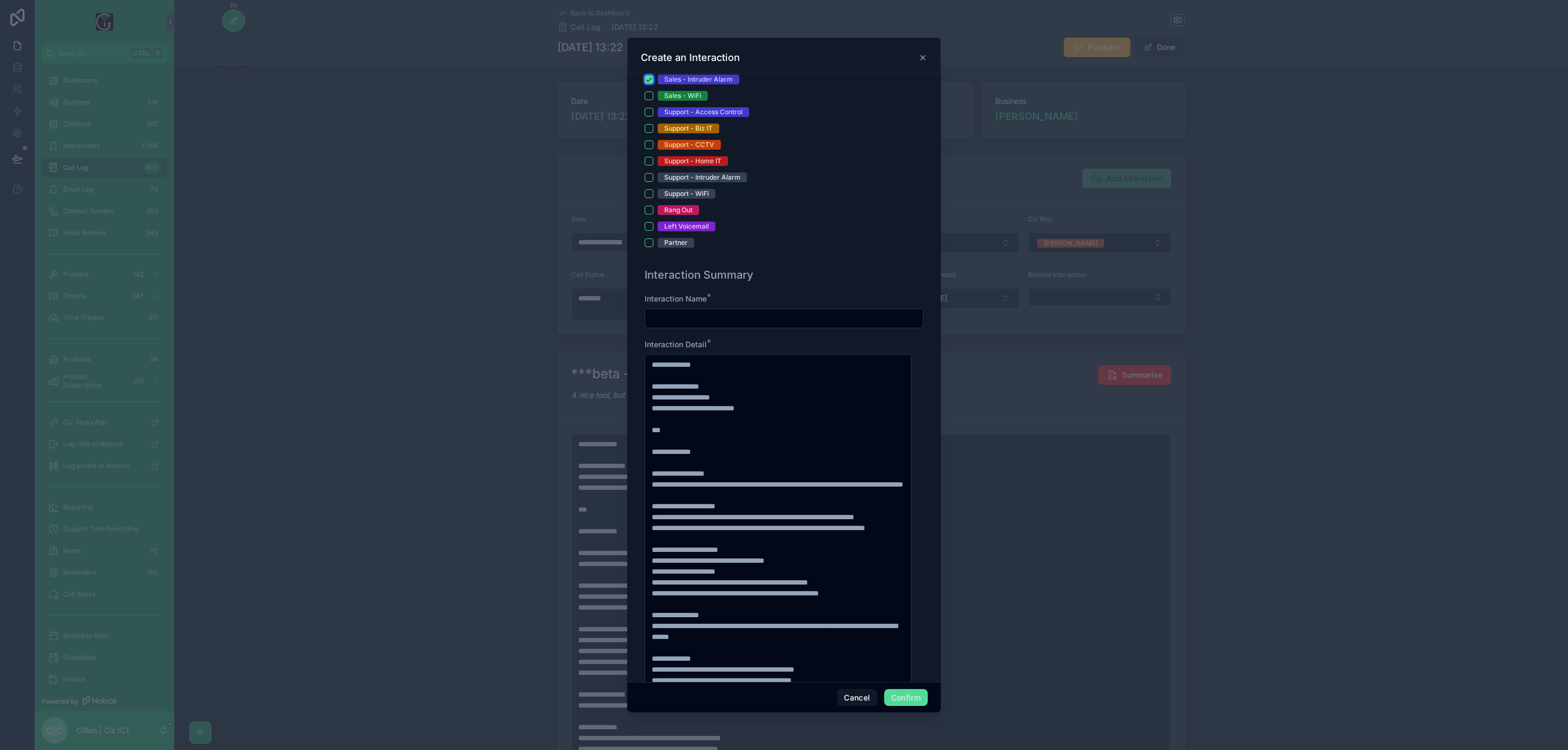
scroll to position [408, 0]
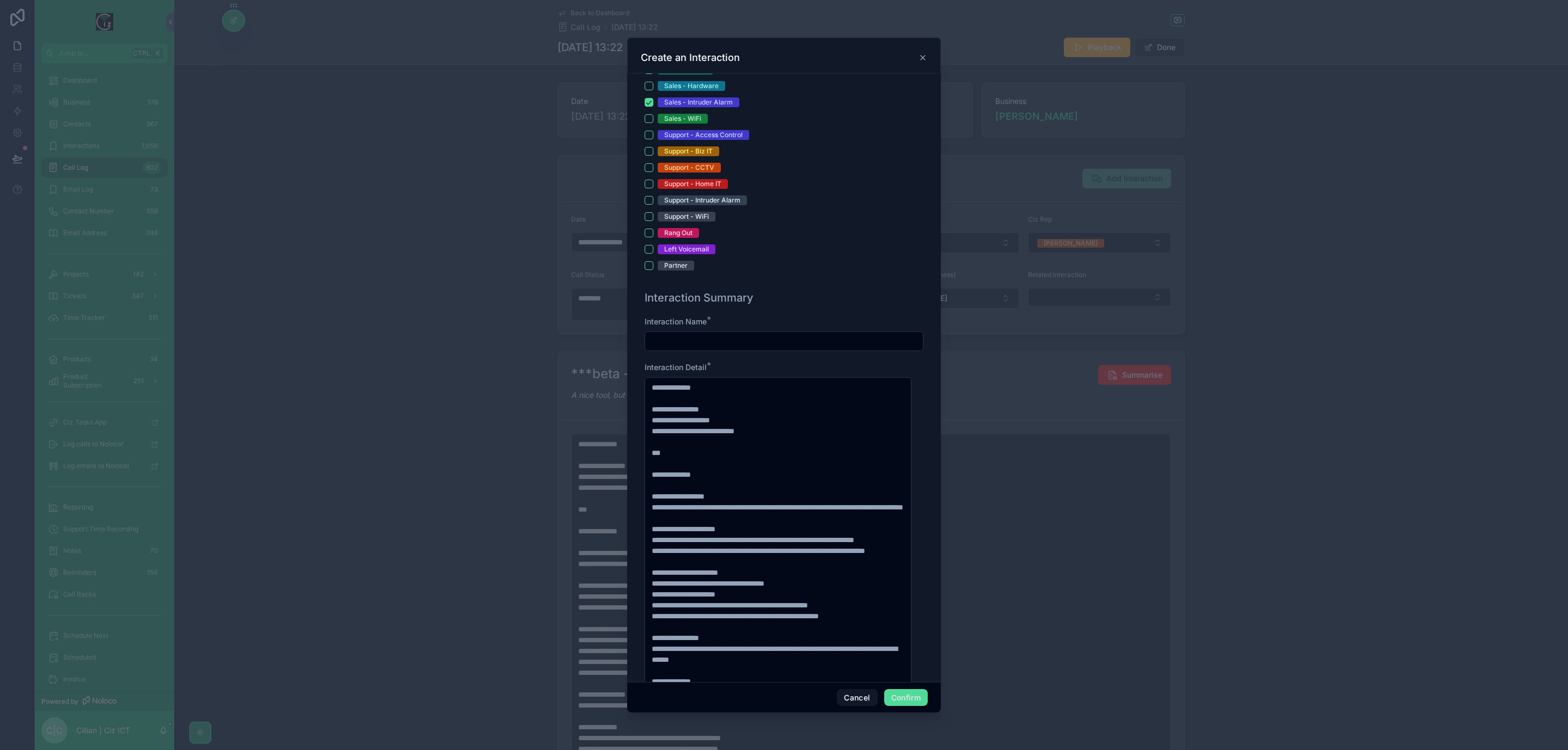
click at [793, 340] on input "text" at bounding box center [784, 341] width 278 height 15
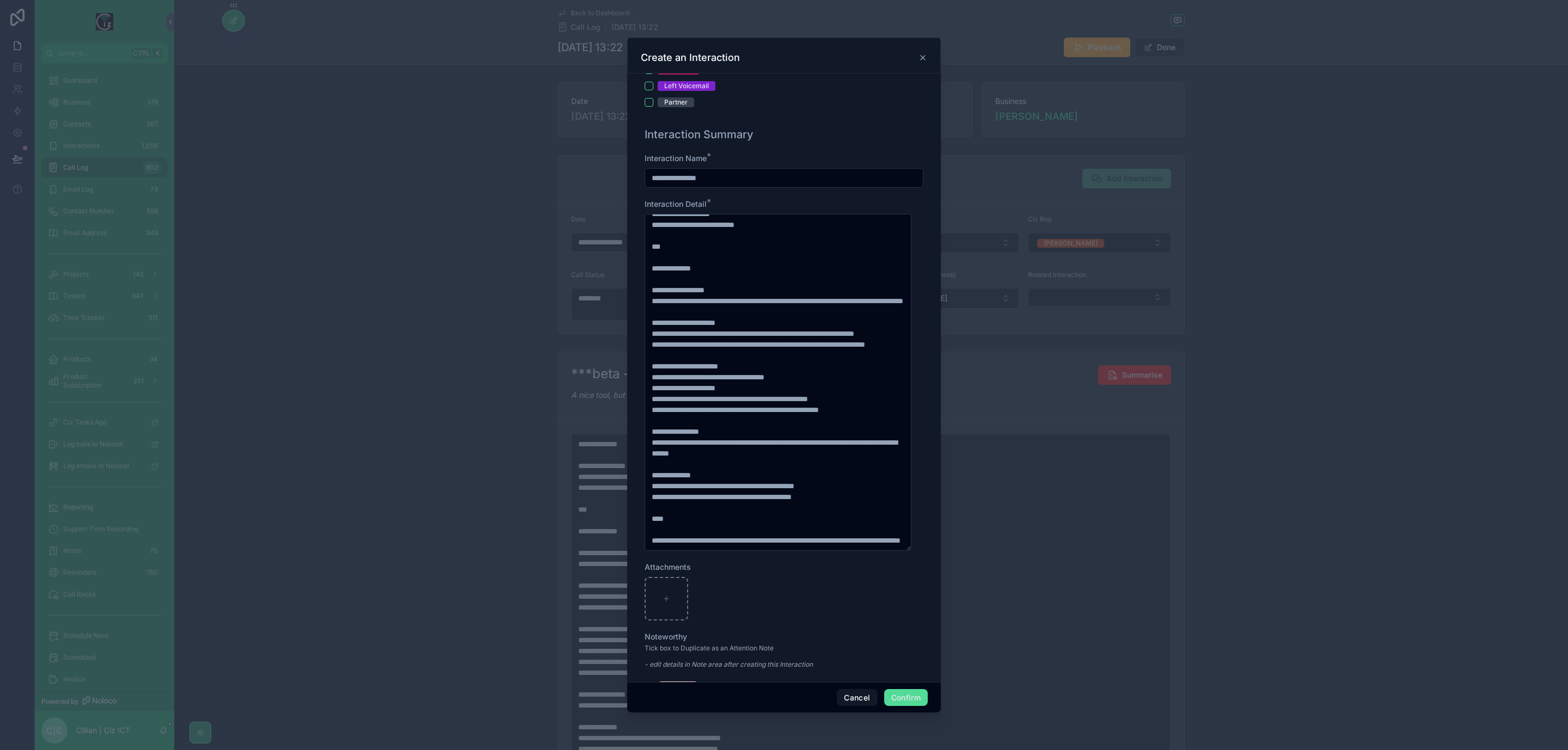
scroll to position [87, 0]
click at [661, 186] on input "**********" at bounding box center [784, 178] width 278 height 15
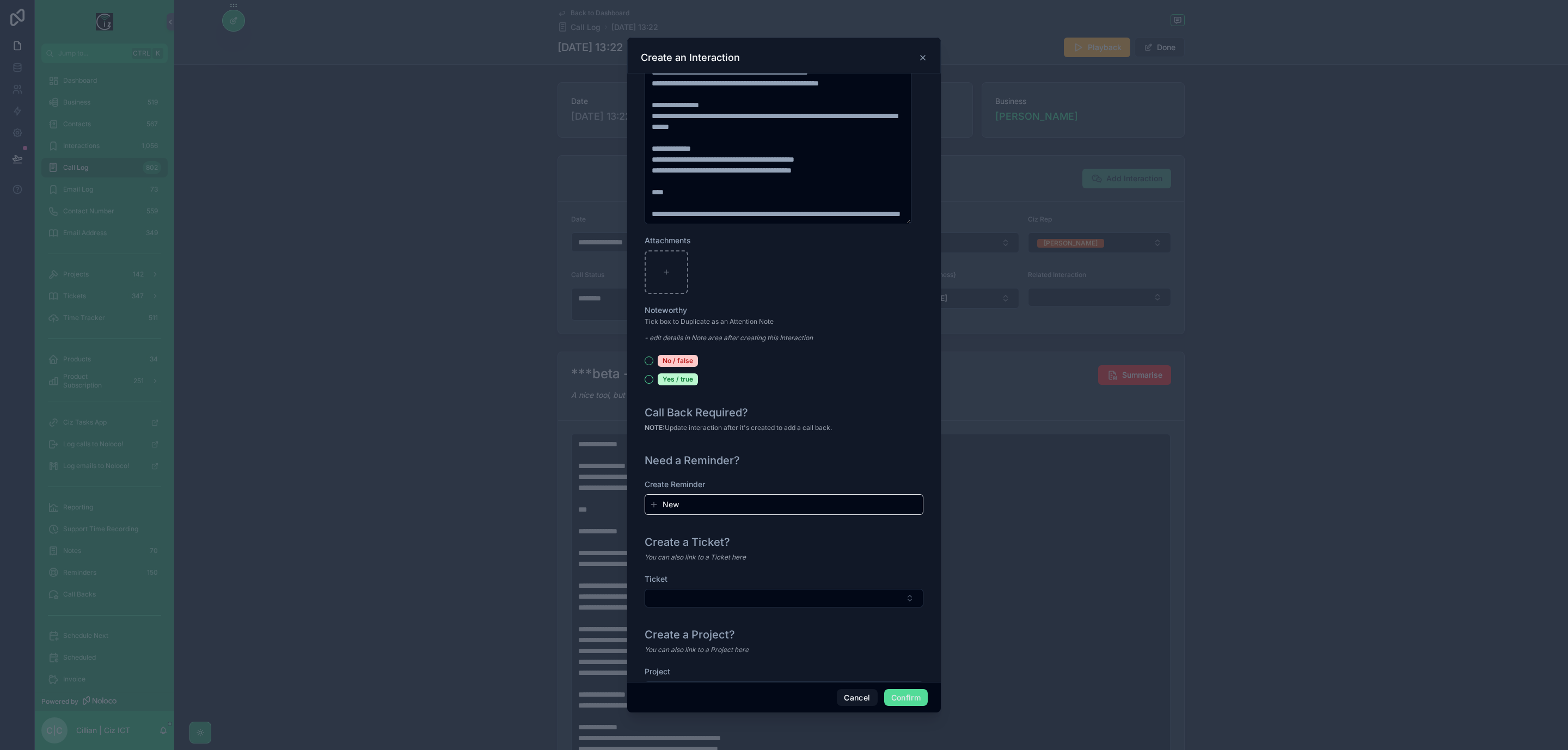
scroll to position [946, 0]
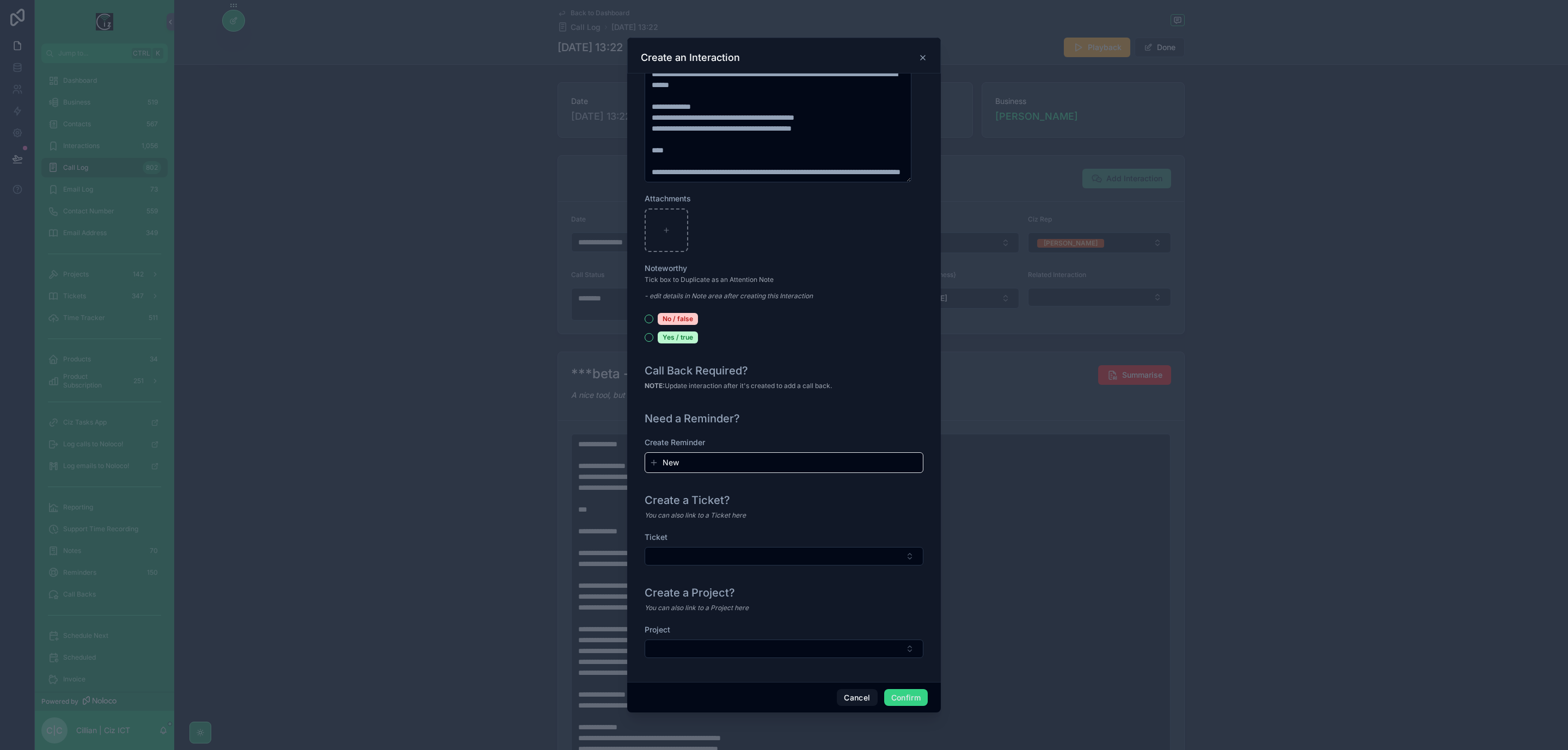
type input "**********"
click at [906, 696] on button "Confirm" at bounding box center [906, 697] width 44 height 17
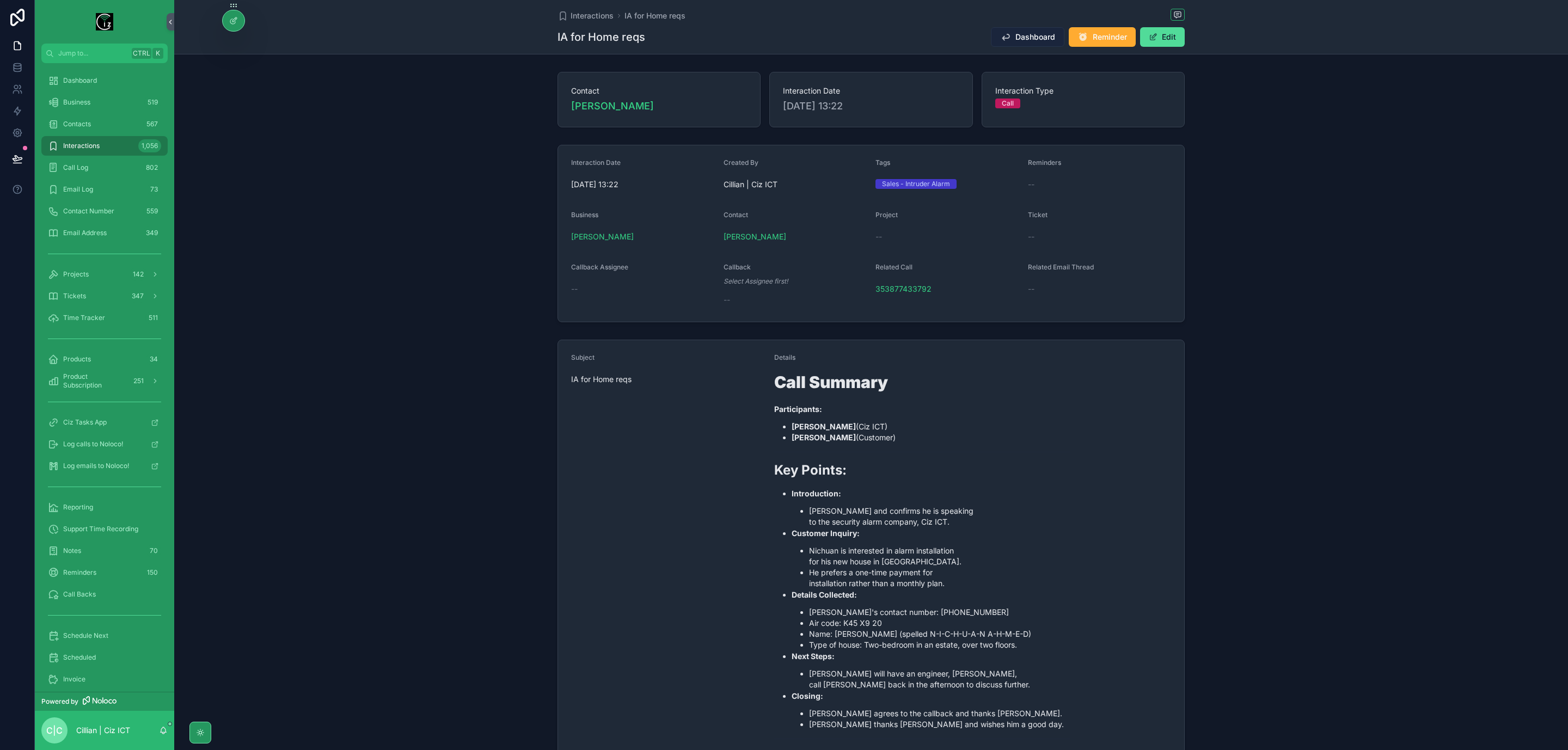
click at [1013, 46] on button "Dashboard" at bounding box center [1027, 37] width 73 height 20
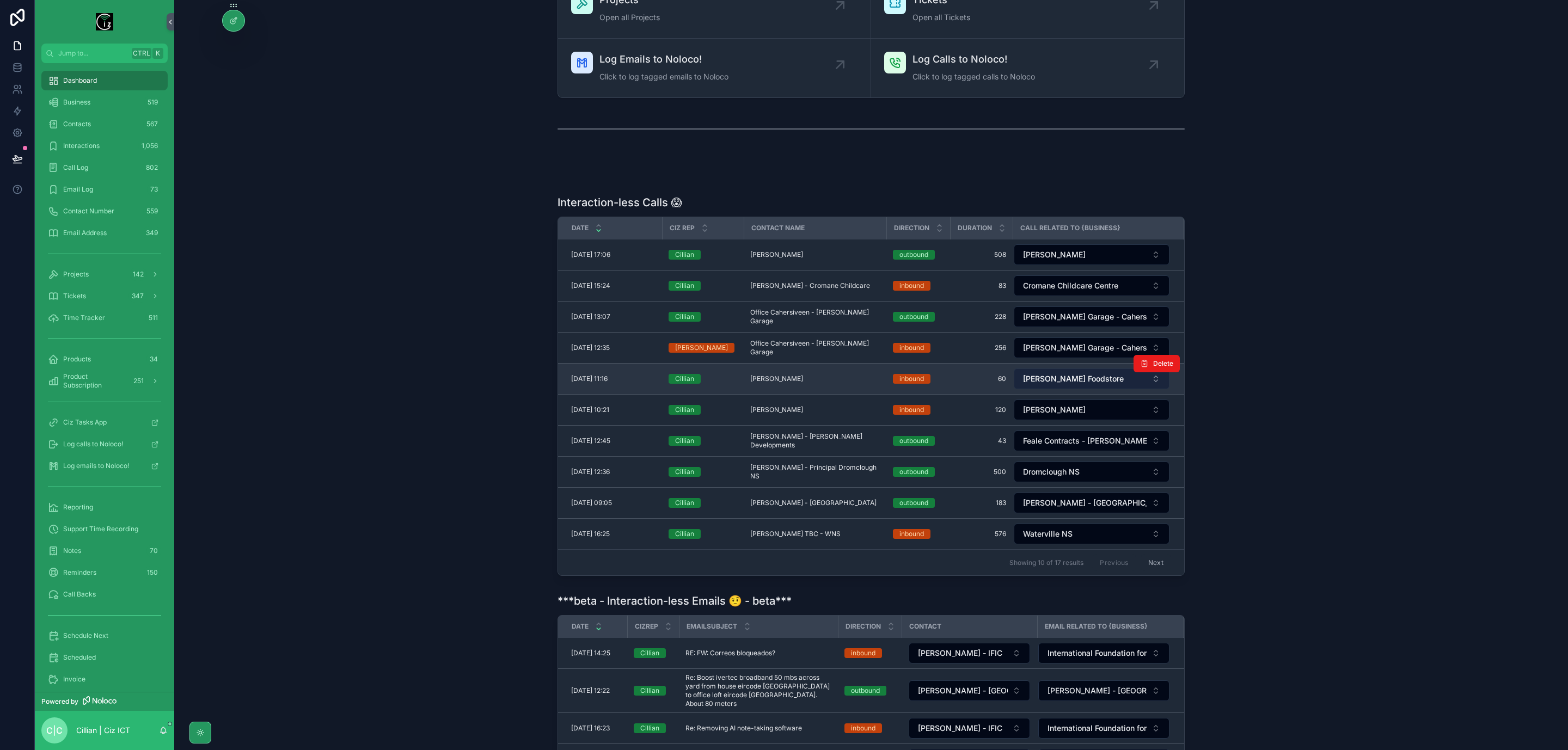
scroll to position [327, 0]
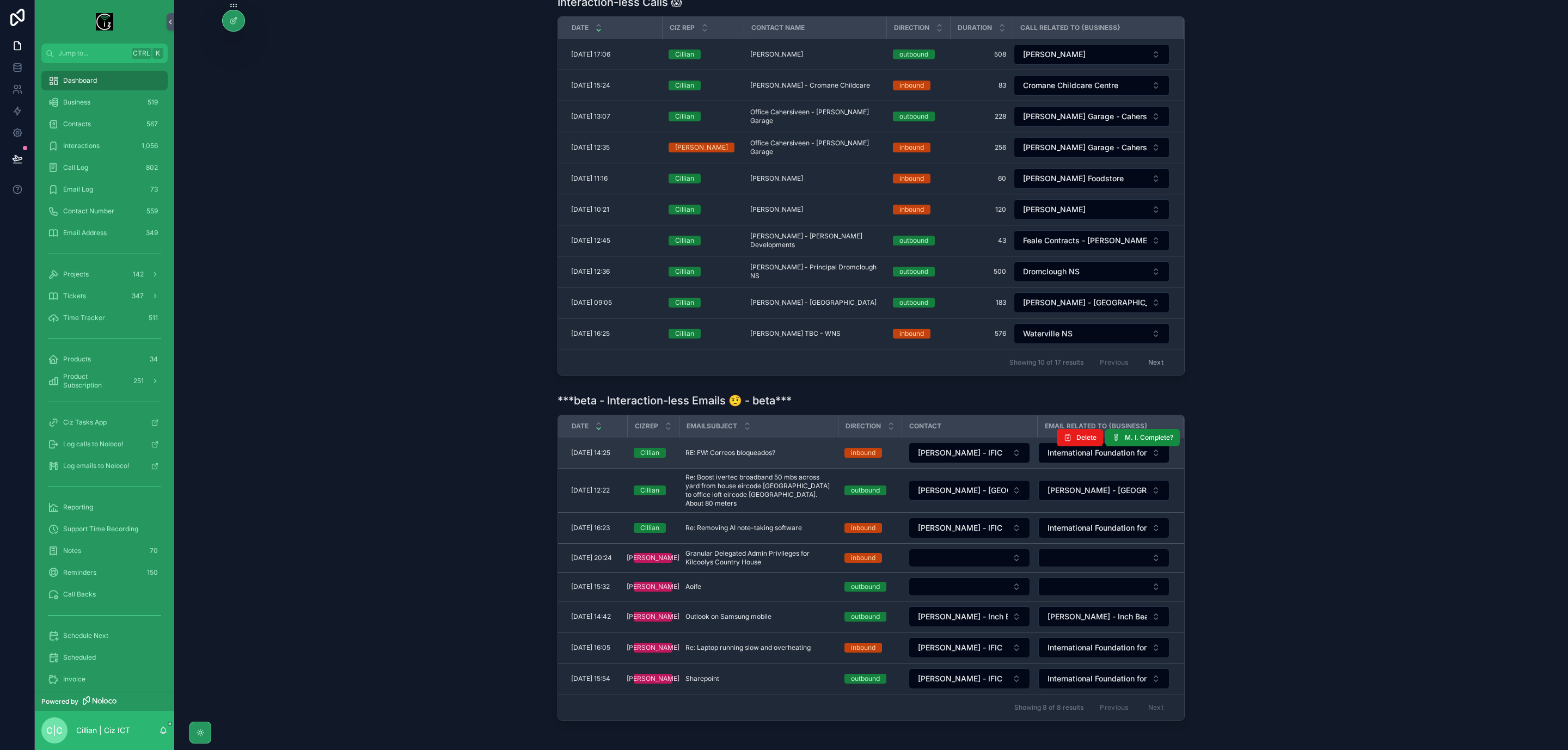
click at [762, 457] on span "RE: FW: Correos bloqueados?" at bounding box center [730, 453] width 90 height 9
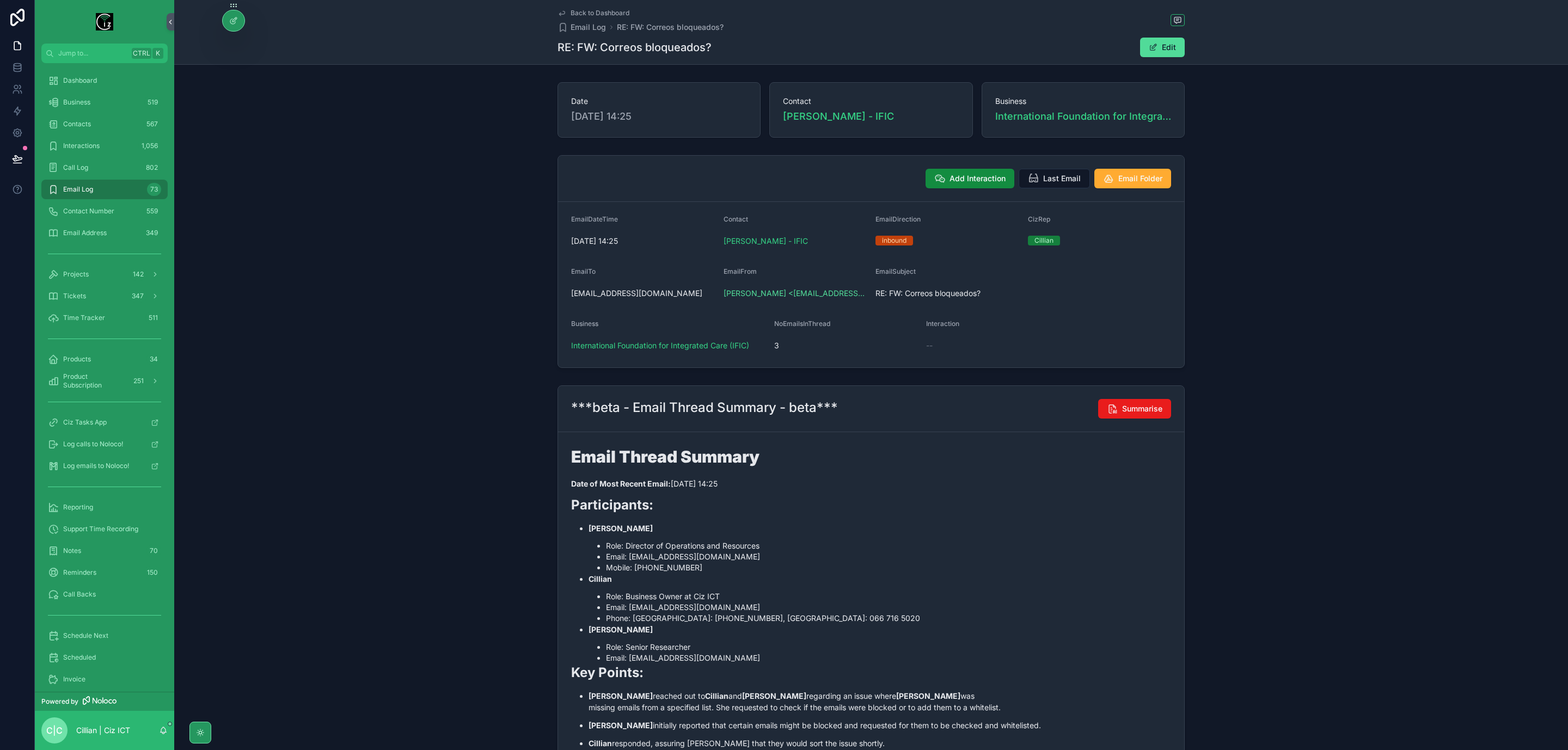
drag, startPoint x: 571, startPoint y: 13, endPoint x: 5, endPoint y: 213, distance: 600.3
click at [571, 13] on span "Back to Dashboard" at bounding box center [600, 14] width 59 height 9
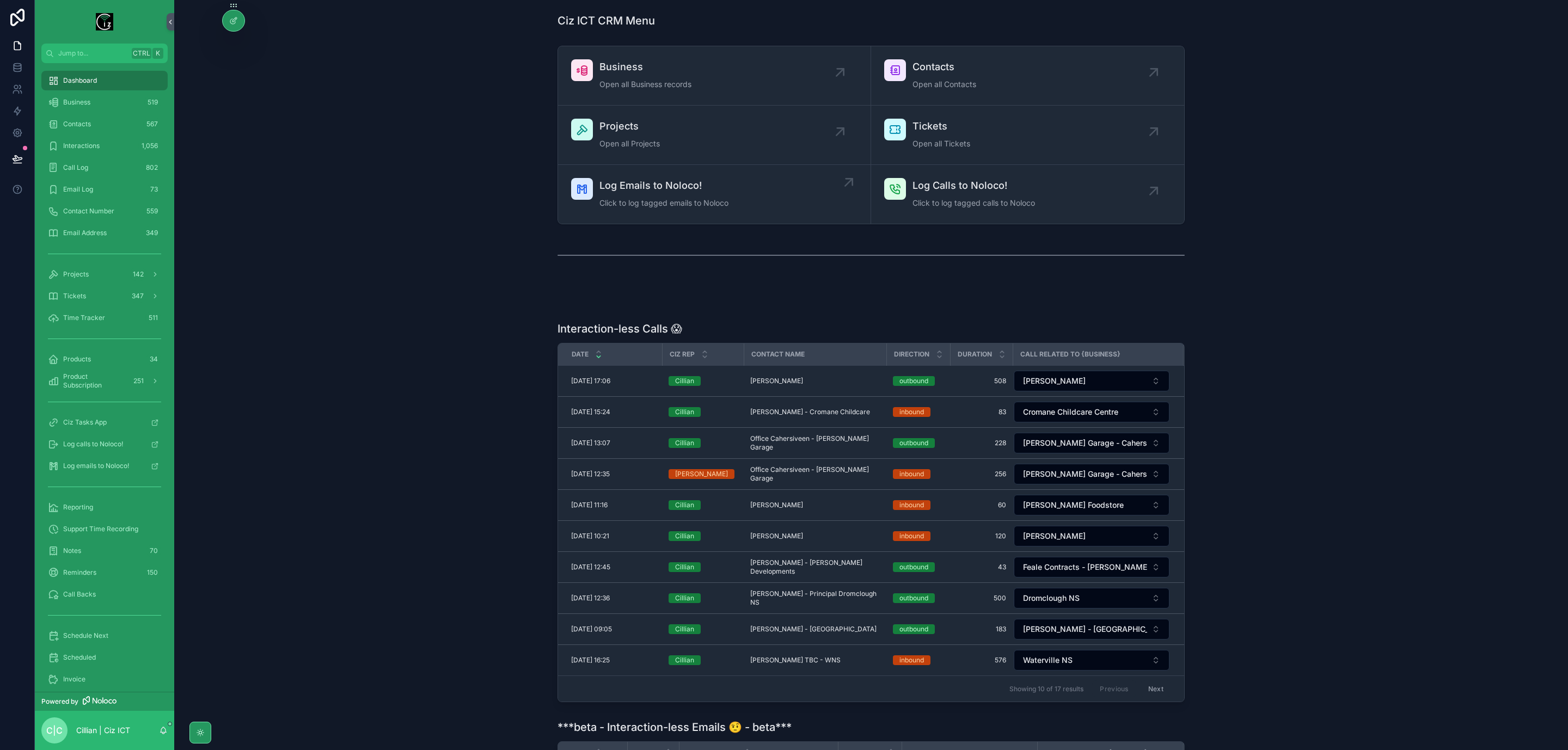
click at [707, 179] on span "Log Emails to Noloco!" at bounding box center [664, 186] width 129 height 15
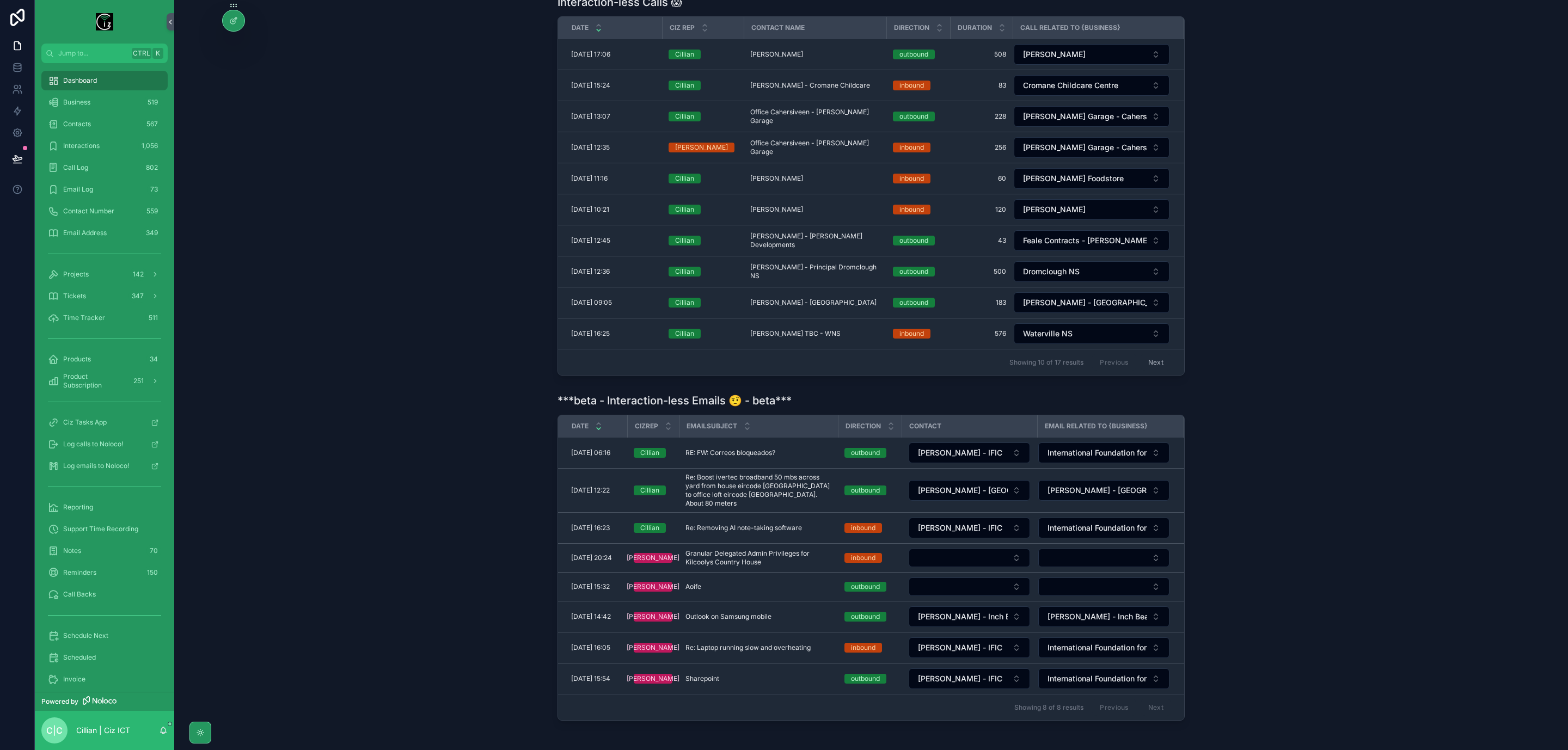
scroll to position [394, 0]
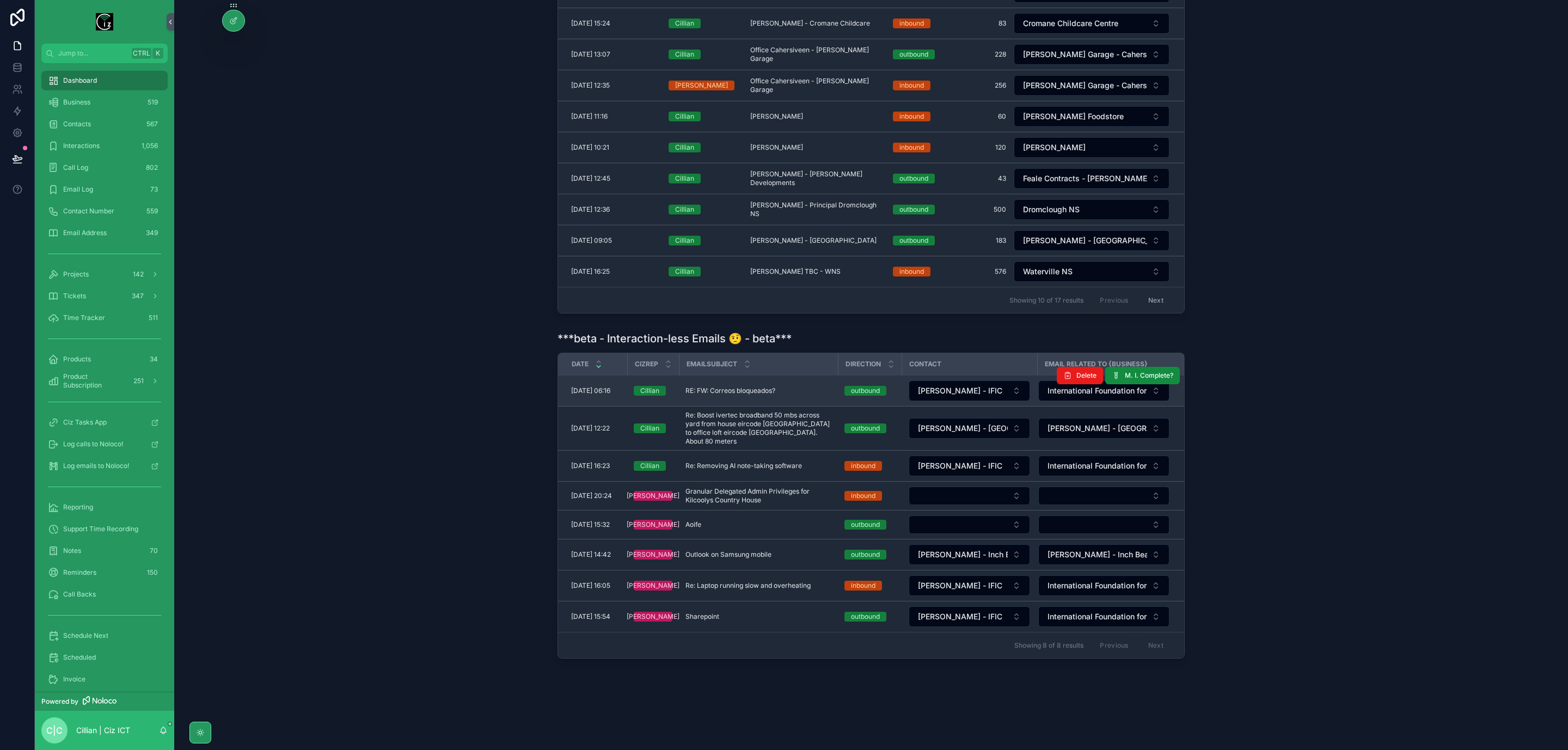
click at [775, 391] on span "RE: FW: Correos bloqueados?" at bounding box center [730, 391] width 90 height 9
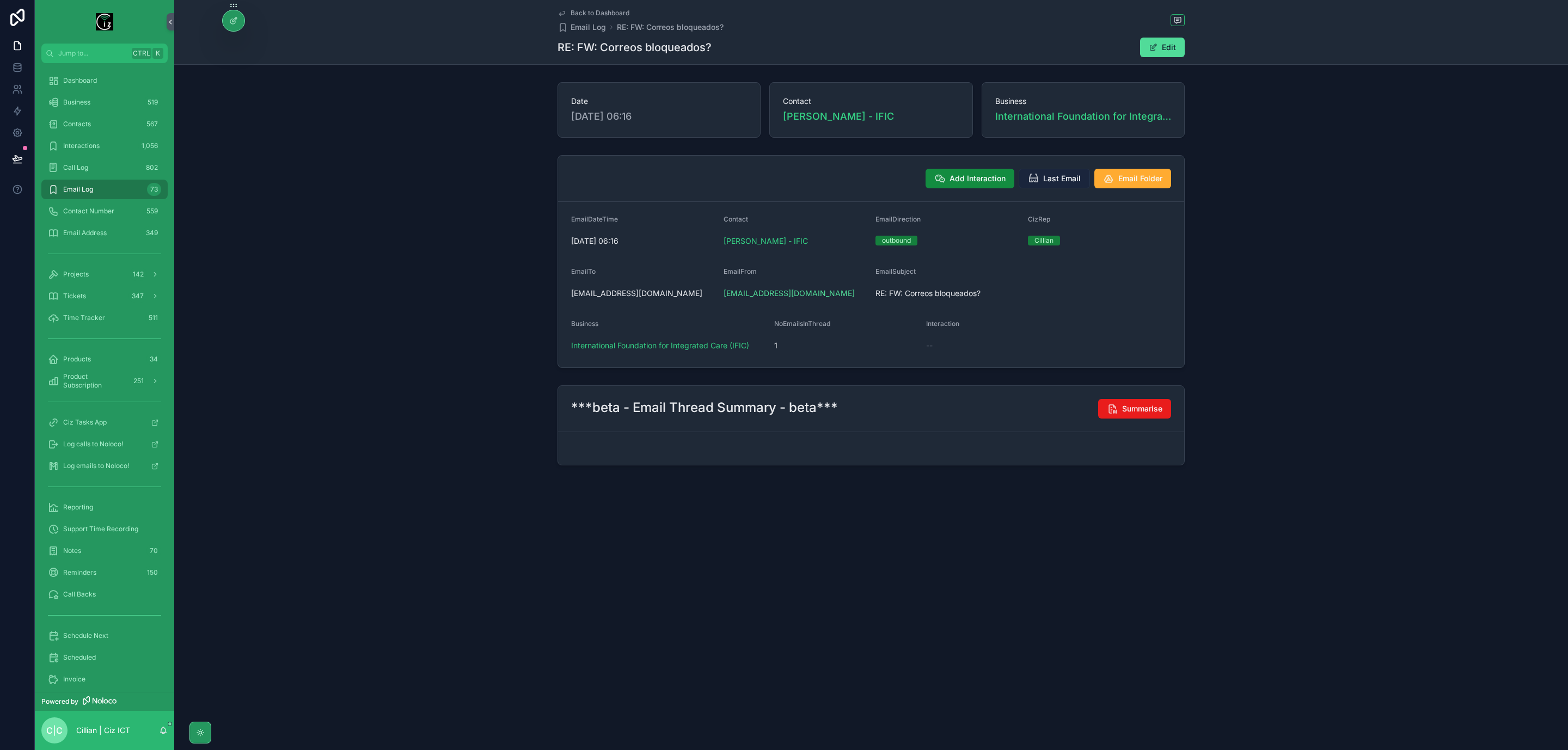
click at [1043, 178] on span "Last Email" at bounding box center [1062, 178] width 38 height 11
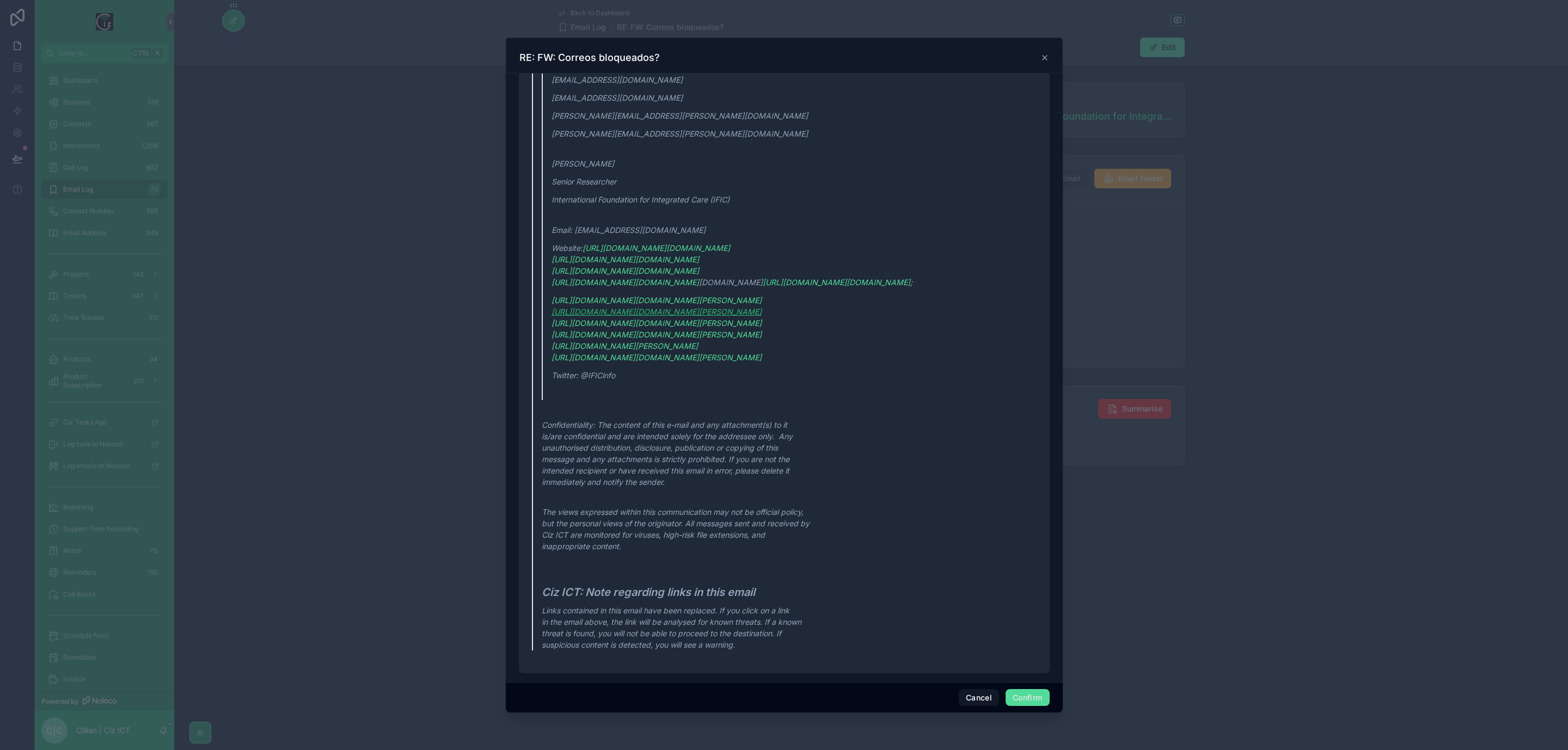
scroll to position [1150, 0]
click at [1306, 471] on div at bounding box center [784, 375] width 1568 height 750
click at [969, 698] on button "Cancel" at bounding box center [978, 697] width 40 height 17
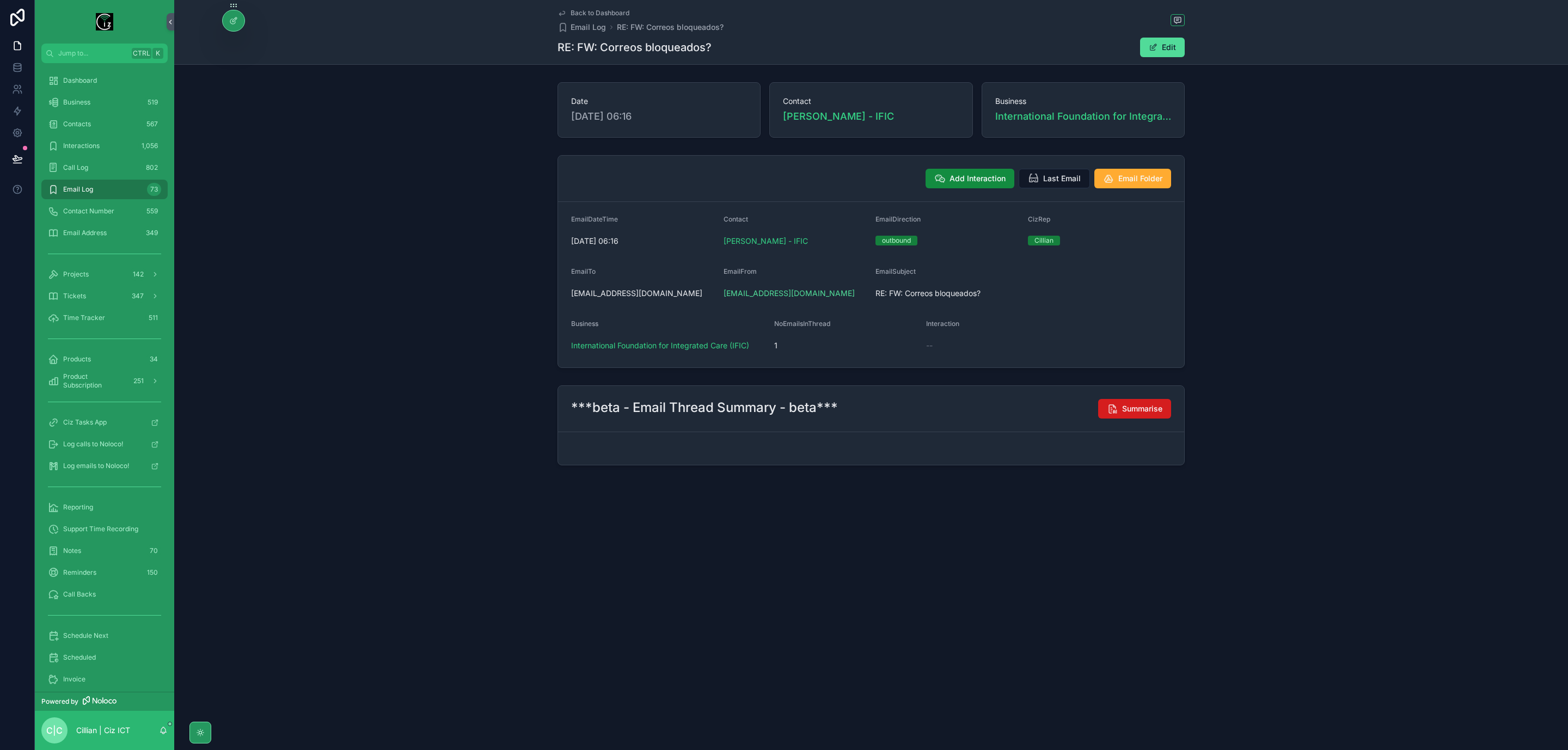
click at [1137, 414] on span "Summarise" at bounding box center [1142, 409] width 40 height 11
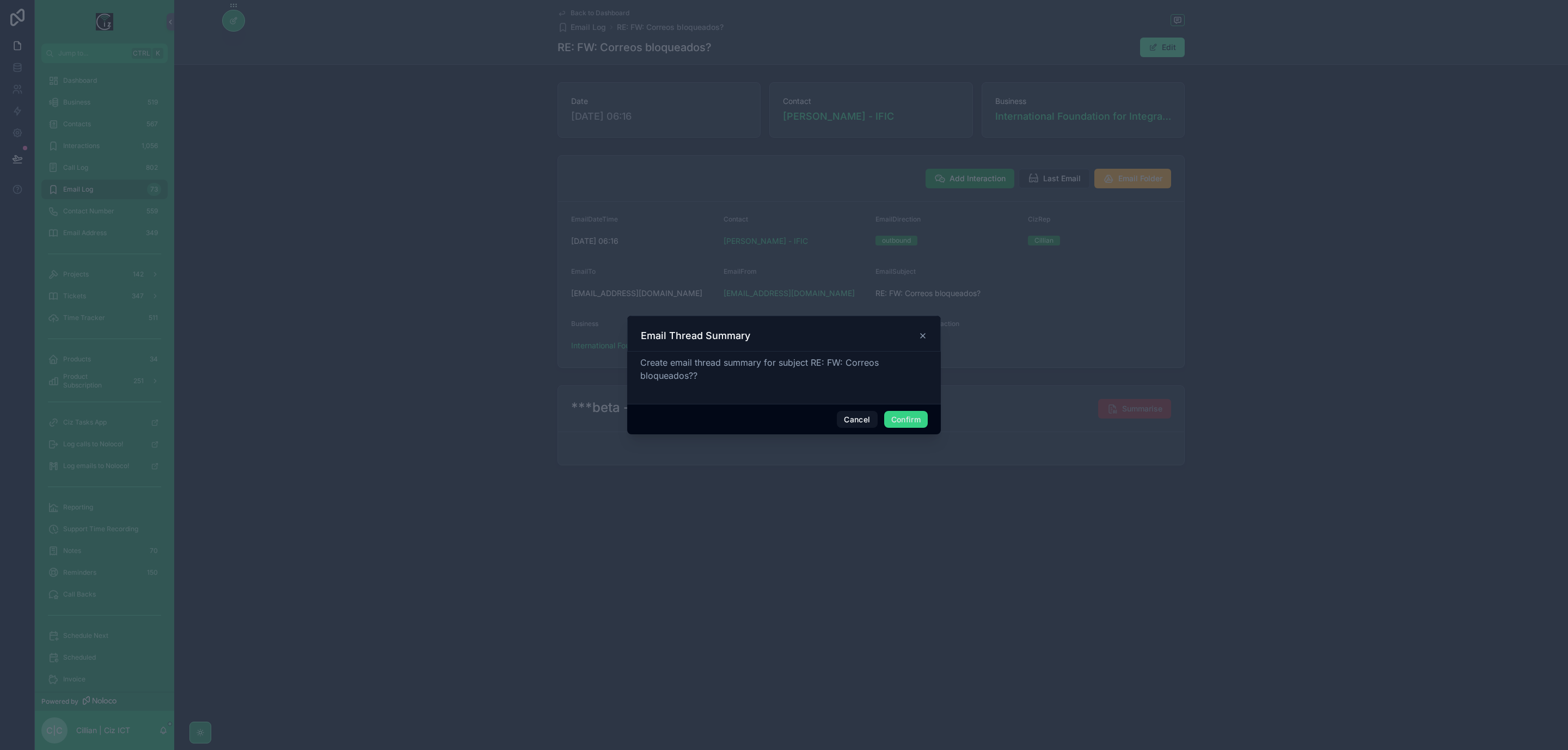
click at [909, 420] on button "Confirm" at bounding box center [906, 420] width 44 height 17
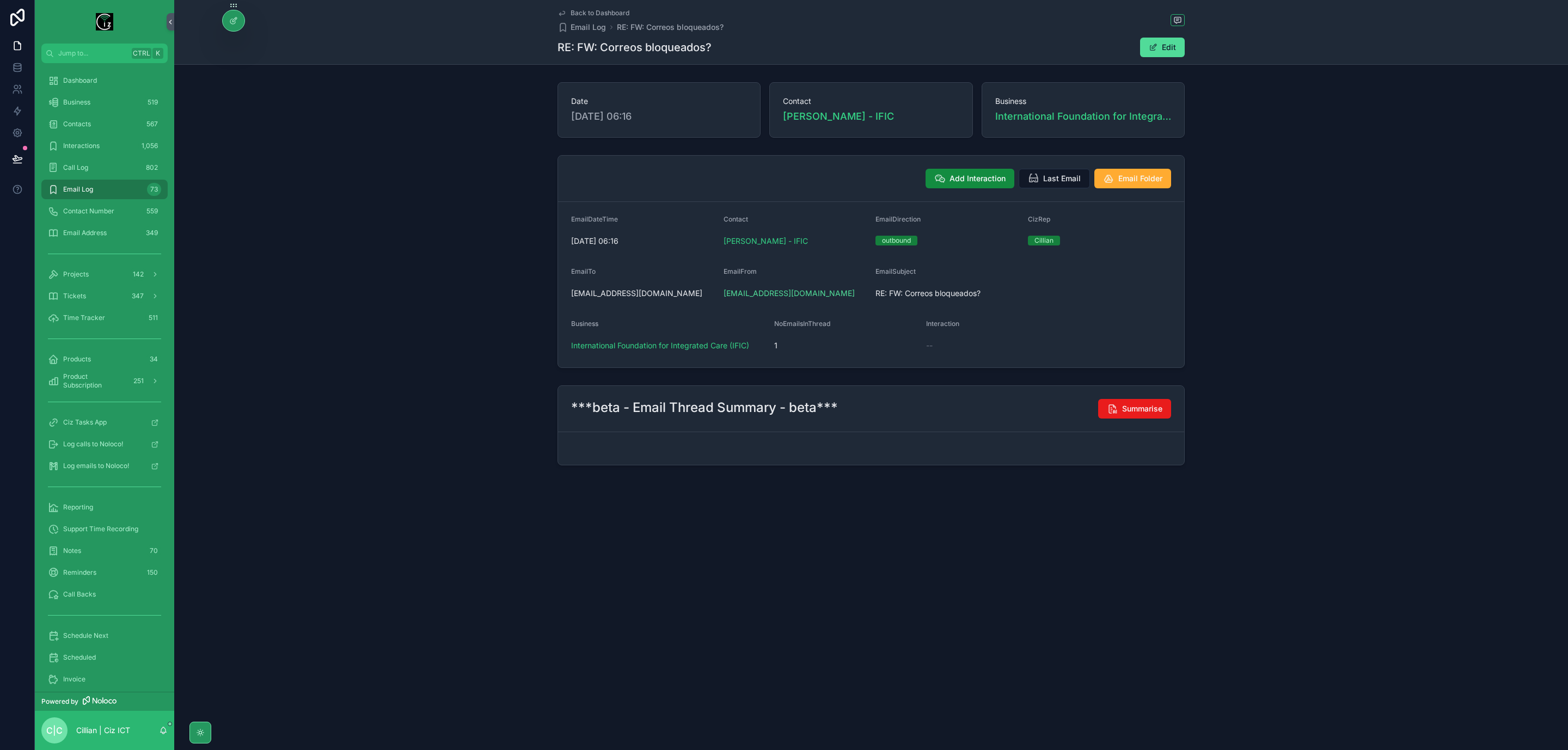
click at [582, 12] on span "Back to Dashboard" at bounding box center [600, 14] width 59 height 9
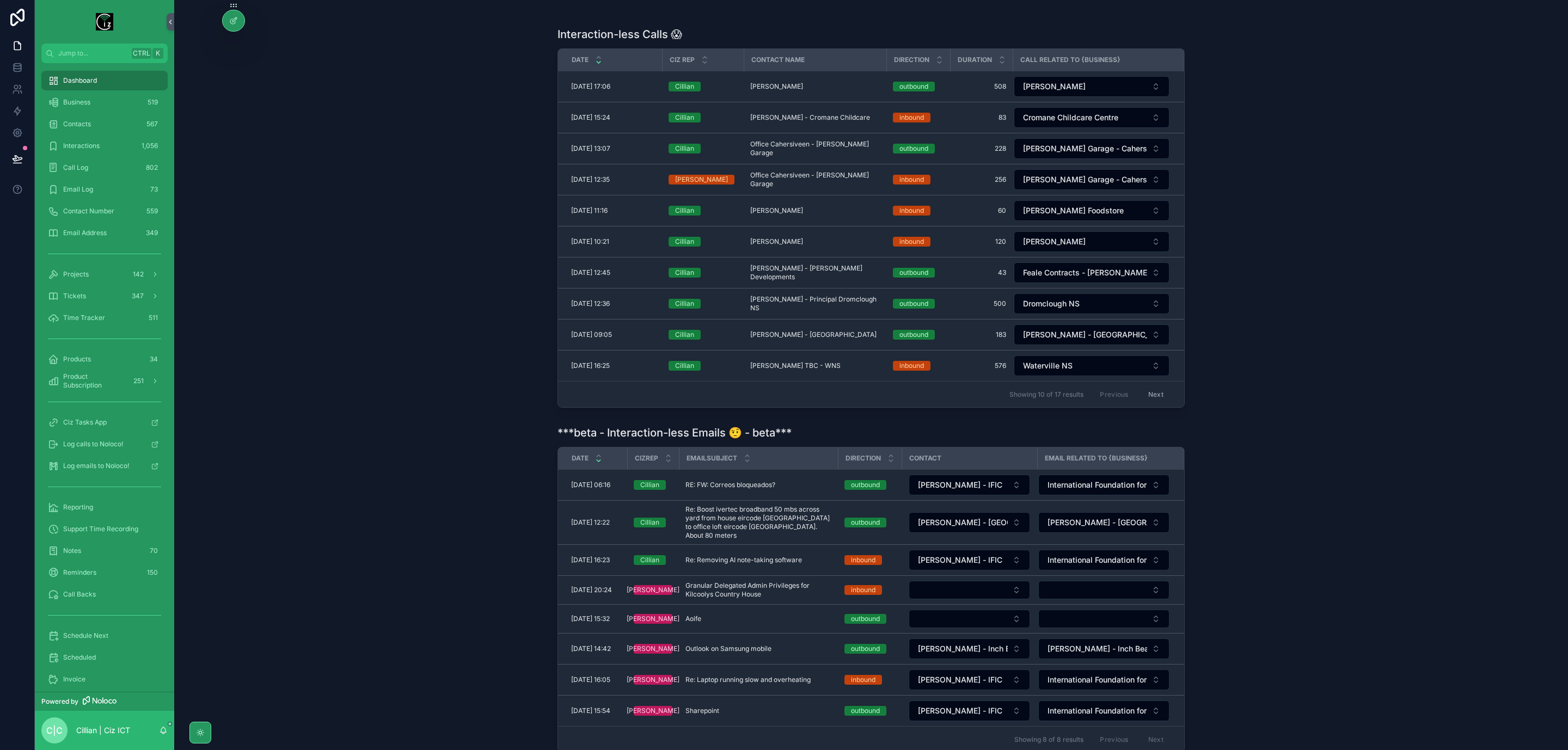
scroll to position [304, 0]
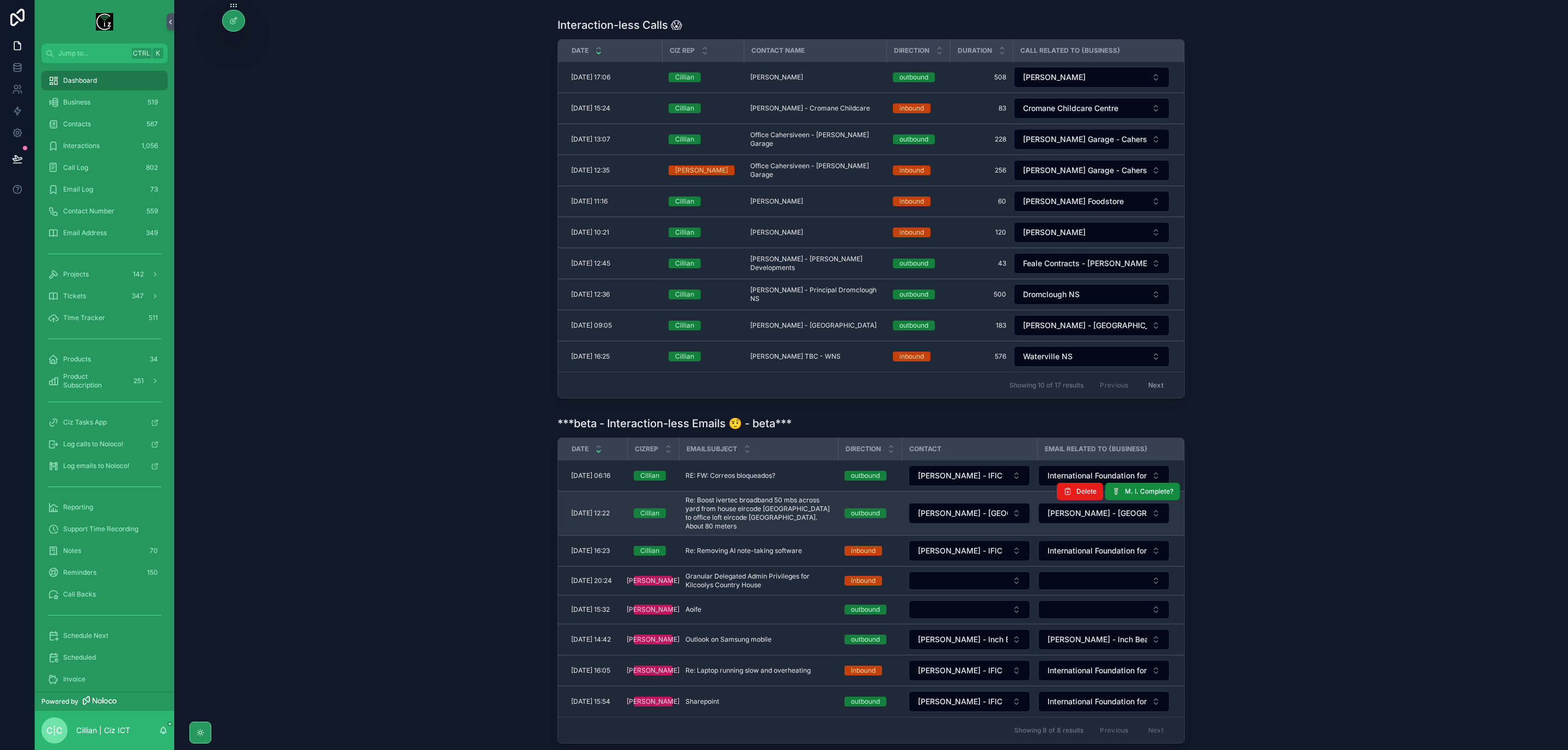
click at [758, 513] on span "Re: Boost ivertec broadband 50 mbs across yard from house eircode V23DW32 to of…" at bounding box center [758, 513] width 146 height 35
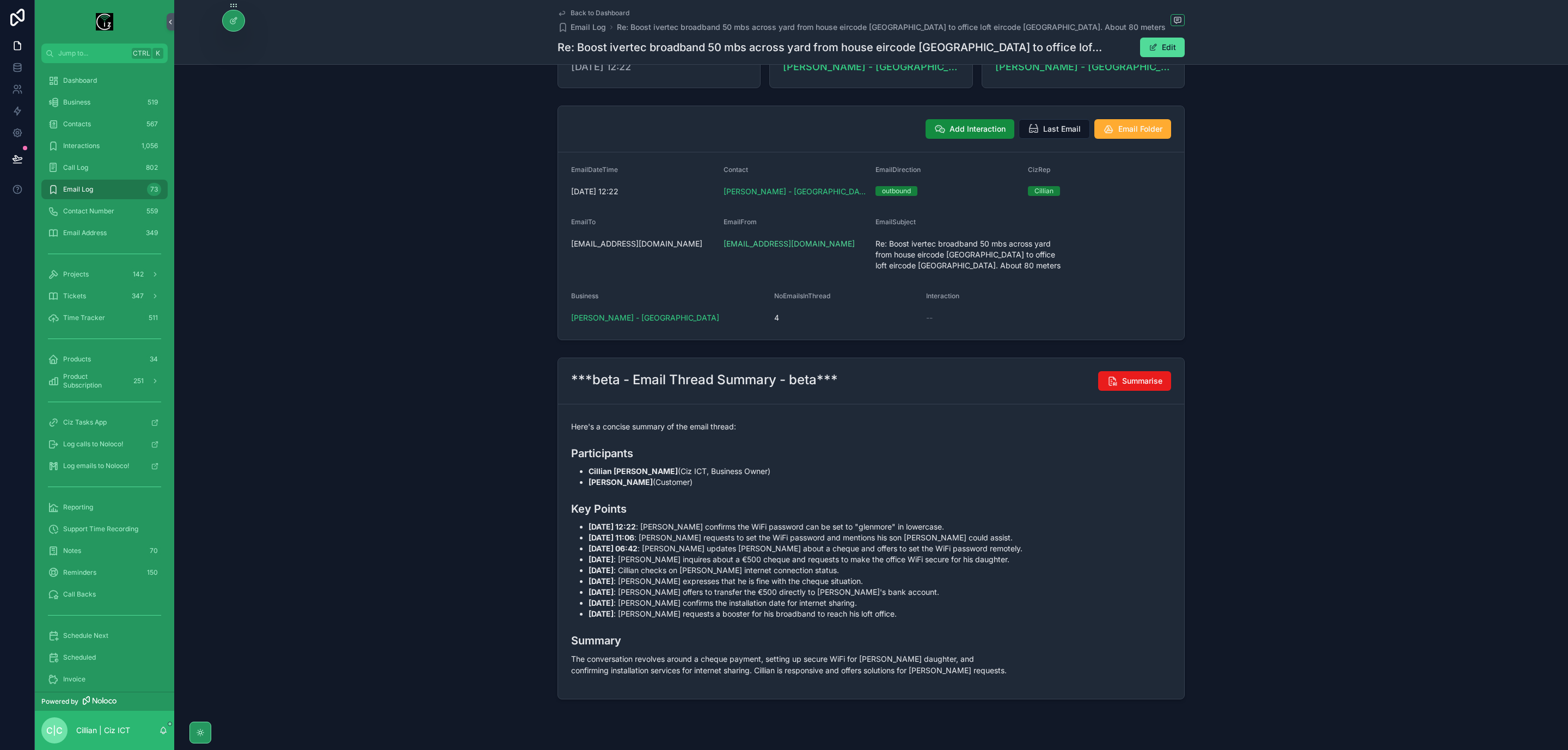
scroll to position [75, 0]
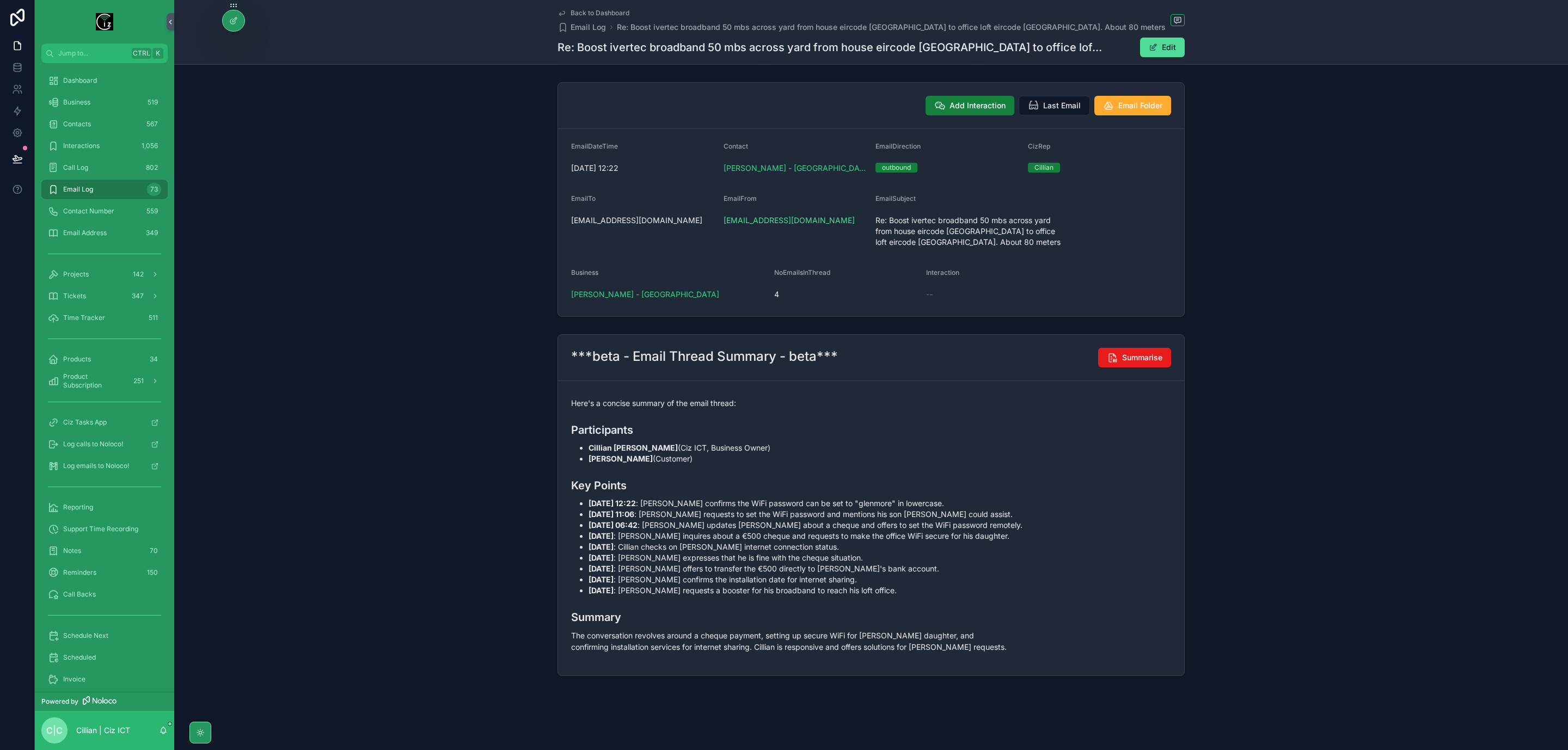
click at [960, 103] on span "Add Interaction" at bounding box center [978, 106] width 56 height 11
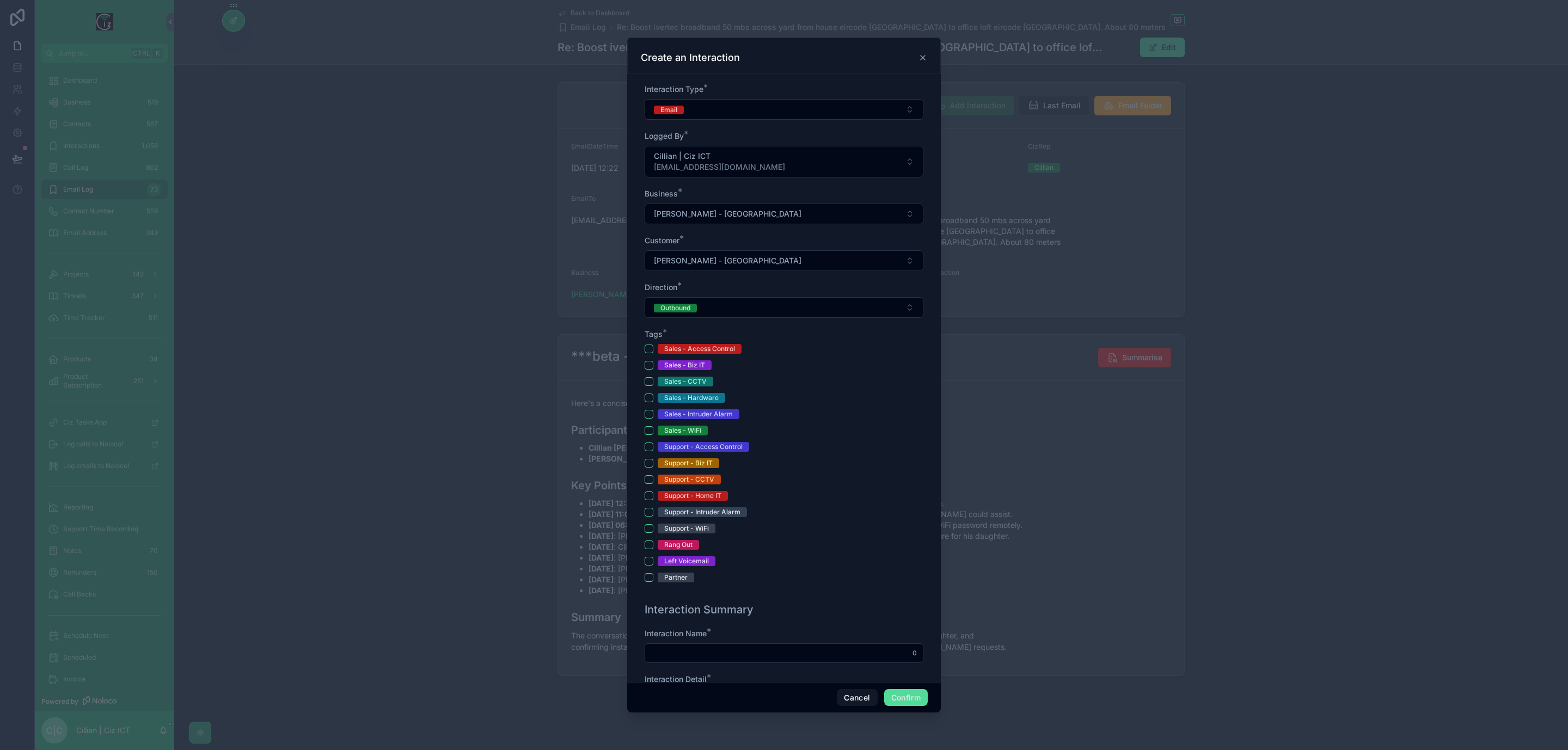
scroll to position [245, 0]
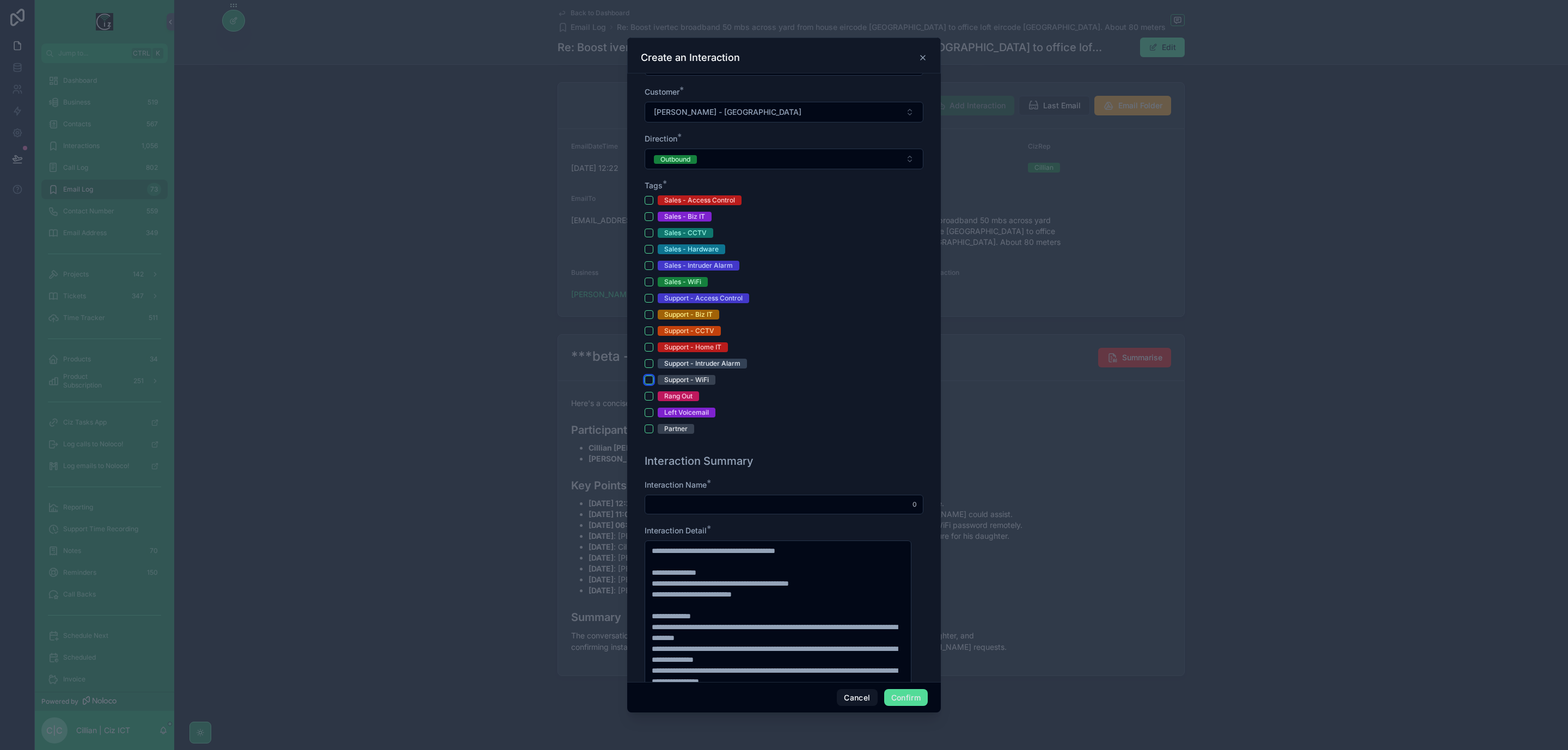
click at [647, 381] on button "Support - WiFi" at bounding box center [649, 380] width 9 height 9
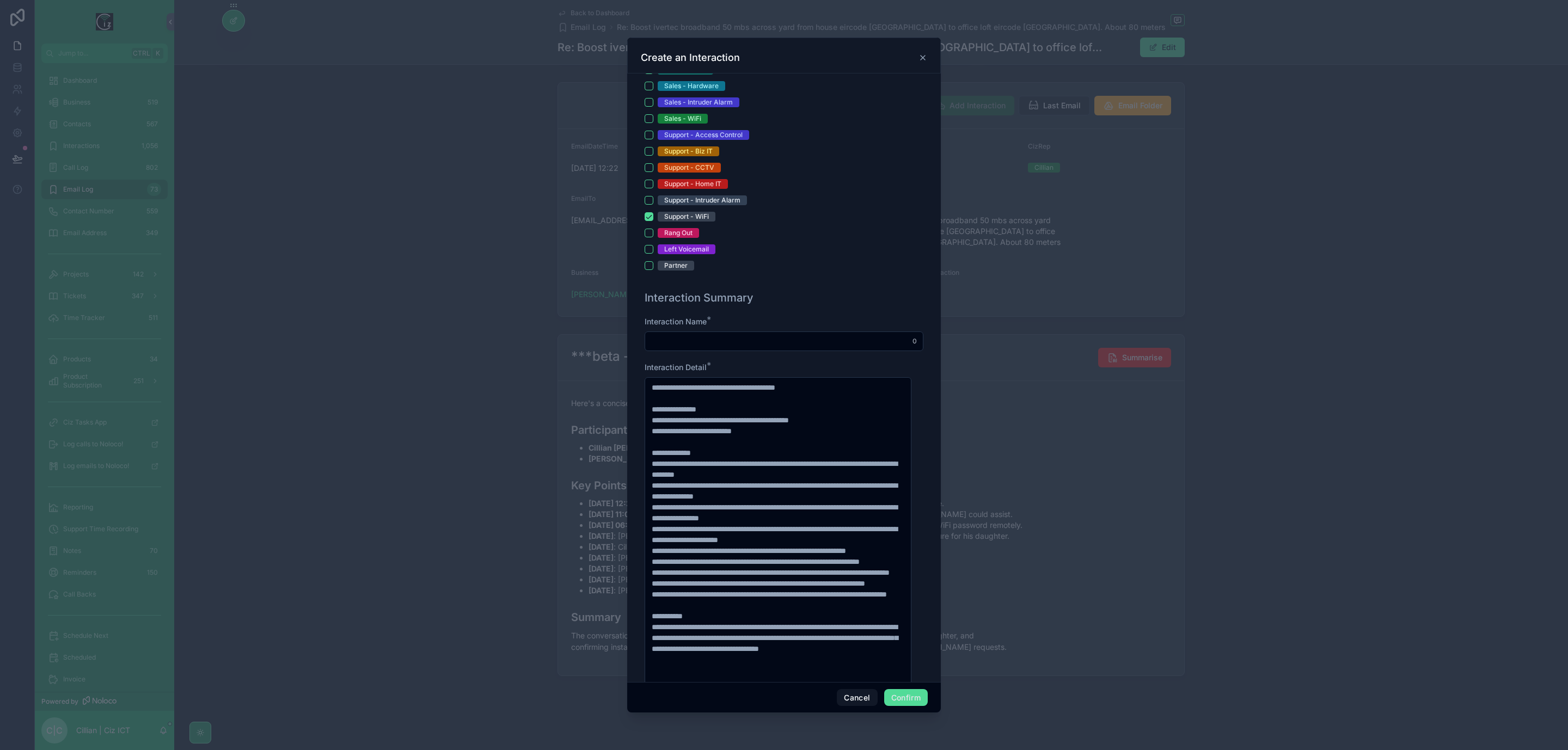
click at [773, 335] on div at bounding box center [784, 341] width 279 height 20
click at [779, 341] on input "text" at bounding box center [784, 341] width 278 height 15
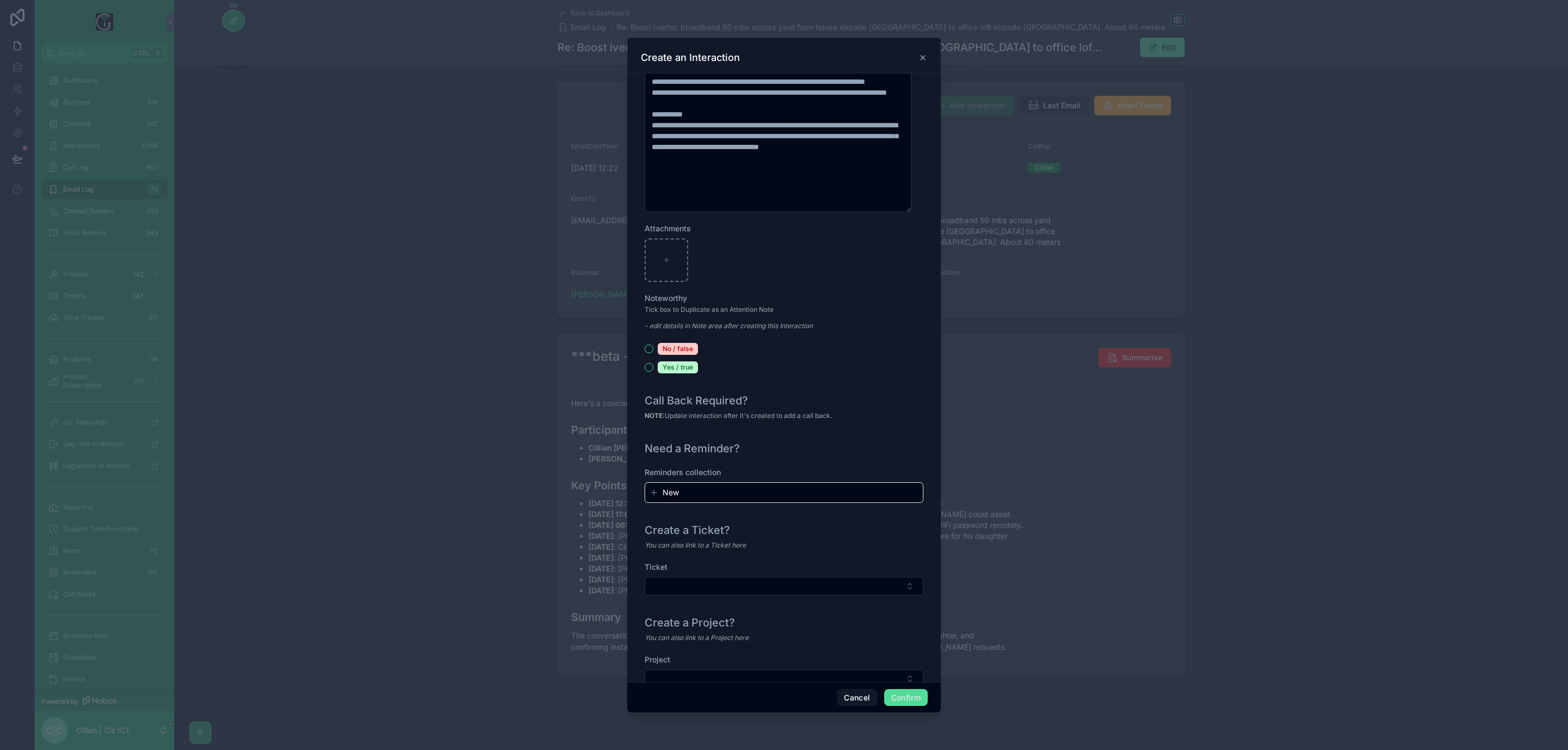
scroll to position [946, 0]
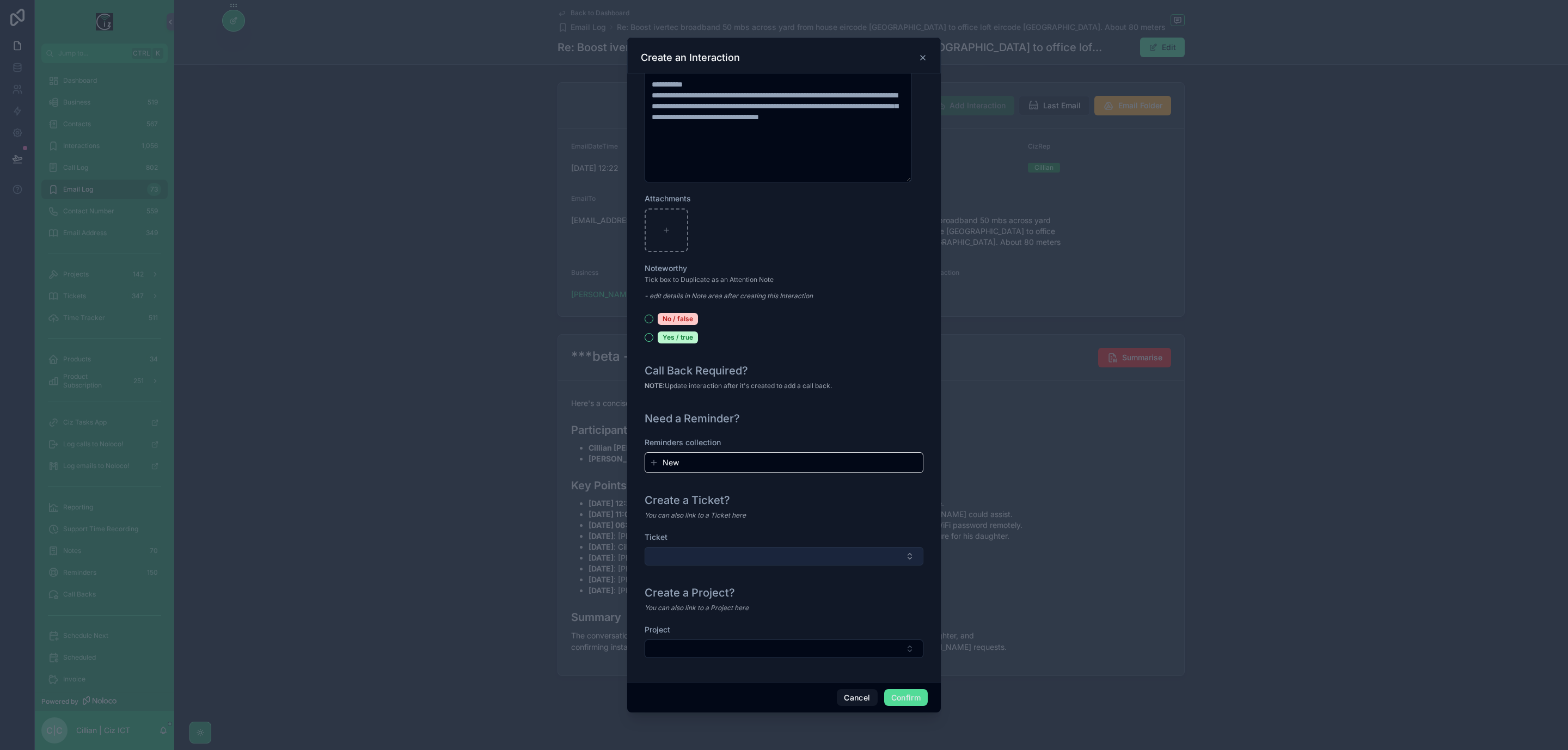
type input "**********"
click at [847, 554] on button "Select Button" at bounding box center [784, 556] width 279 height 19
click at [916, 513] on div "**********" at bounding box center [784, 377] width 313 height 608
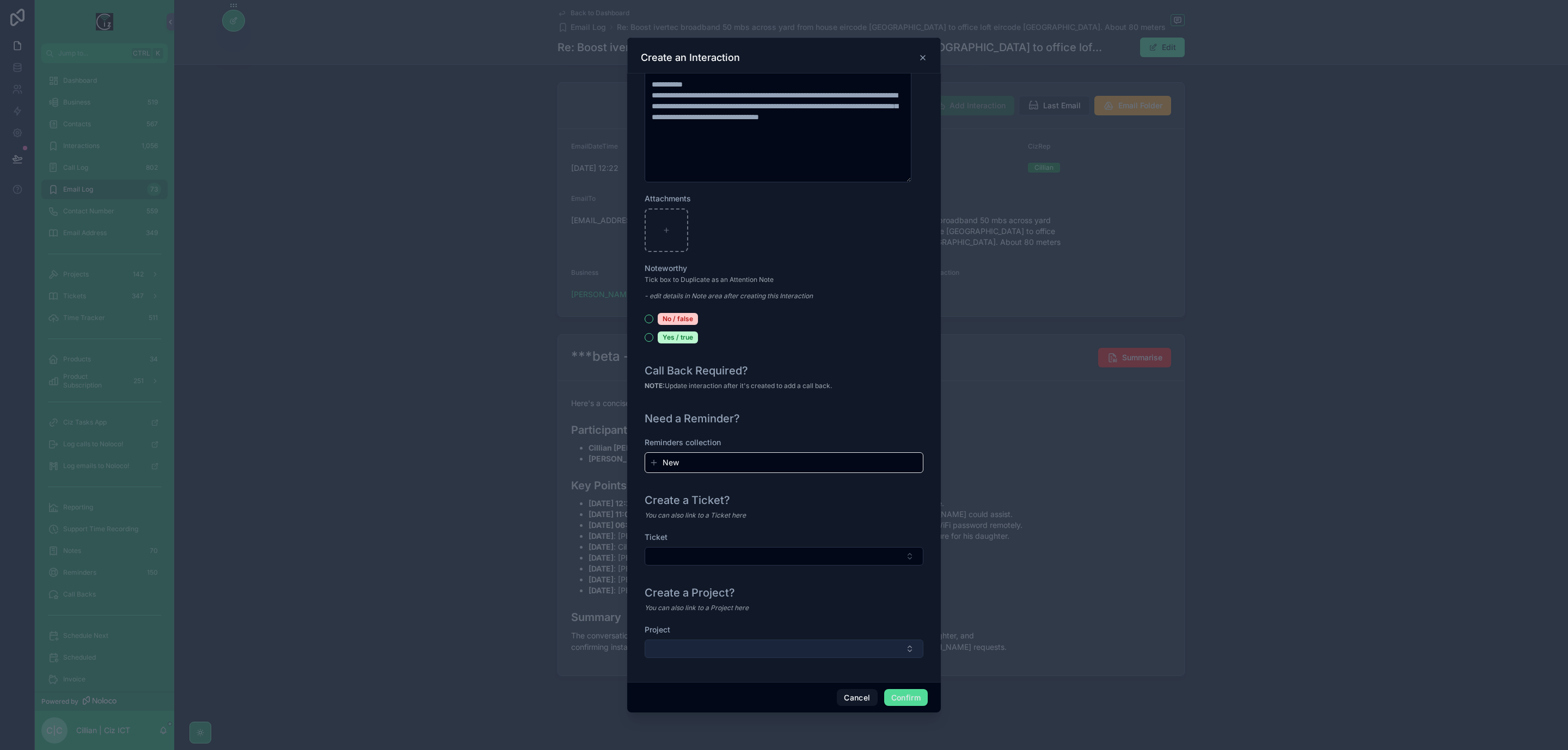
click at [870, 640] on button "Select Button" at bounding box center [784, 649] width 279 height 19
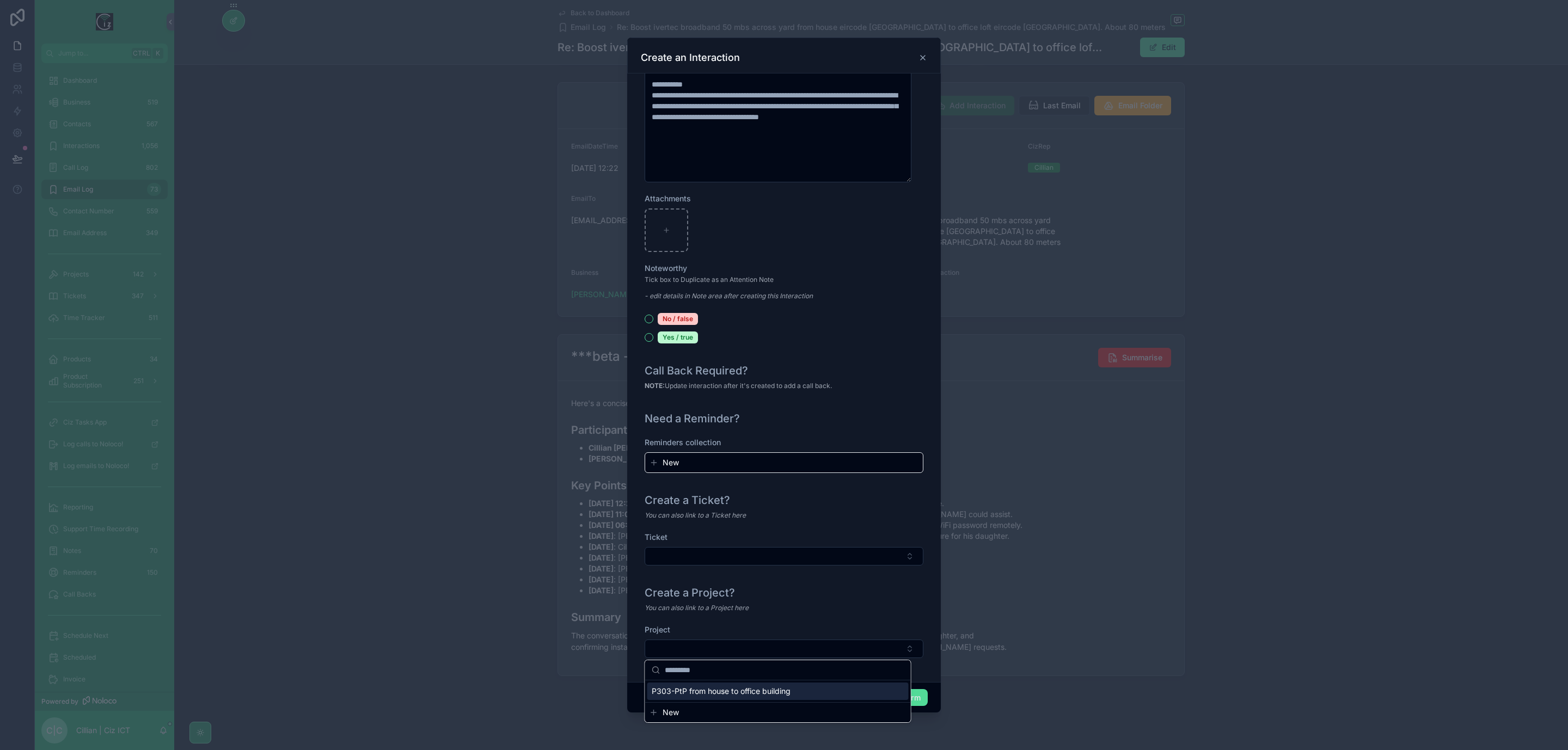
click at [829, 693] on div "P303-PtP from house to office building" at bounding box center [778, 691] width 261 height 17
click at [908, 696] on button "Confirm" at bounding box center [906, 697] width 44 height 17
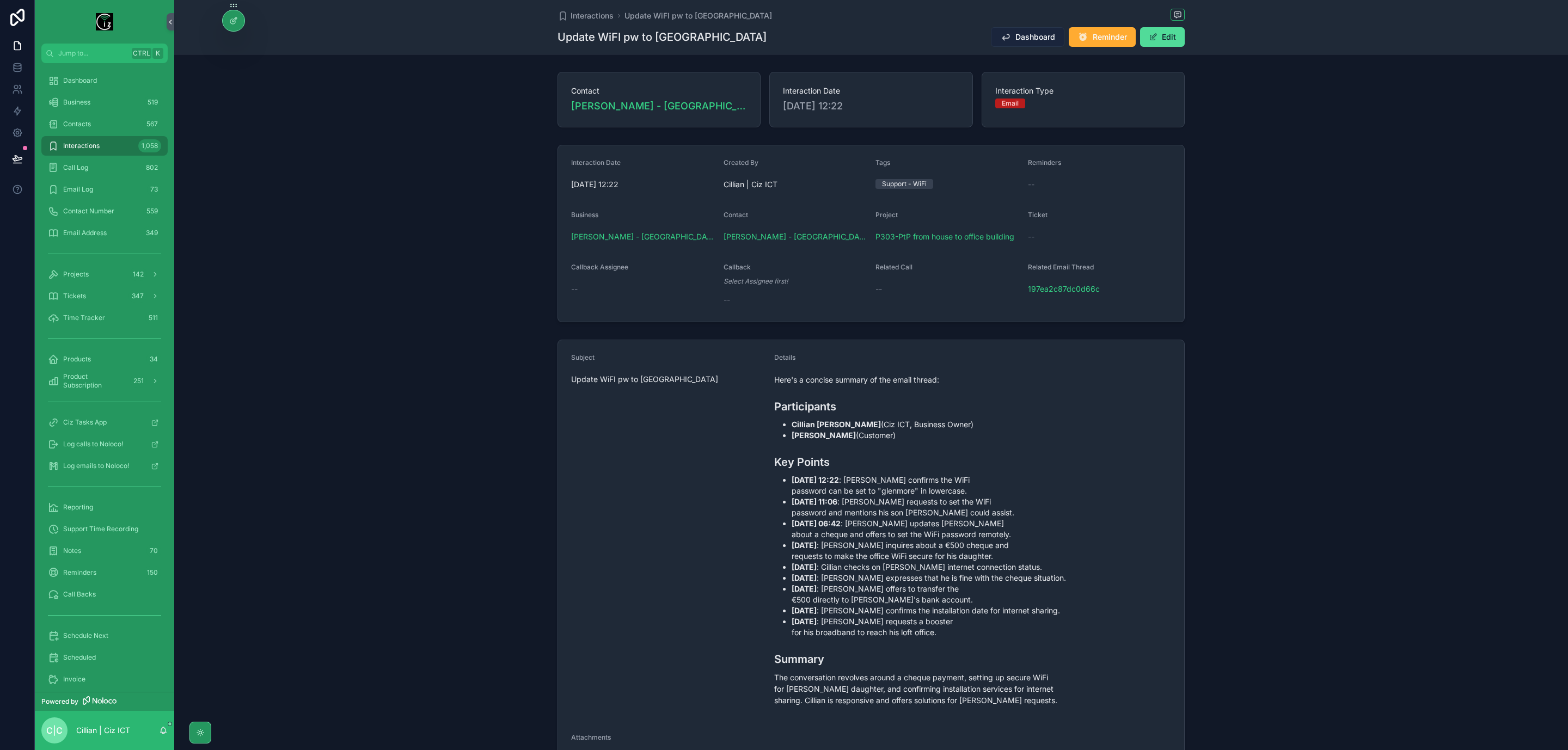
click at [1028, 42] on span "Dashboard" at bounding box center [1035, 37] width 40 height 11
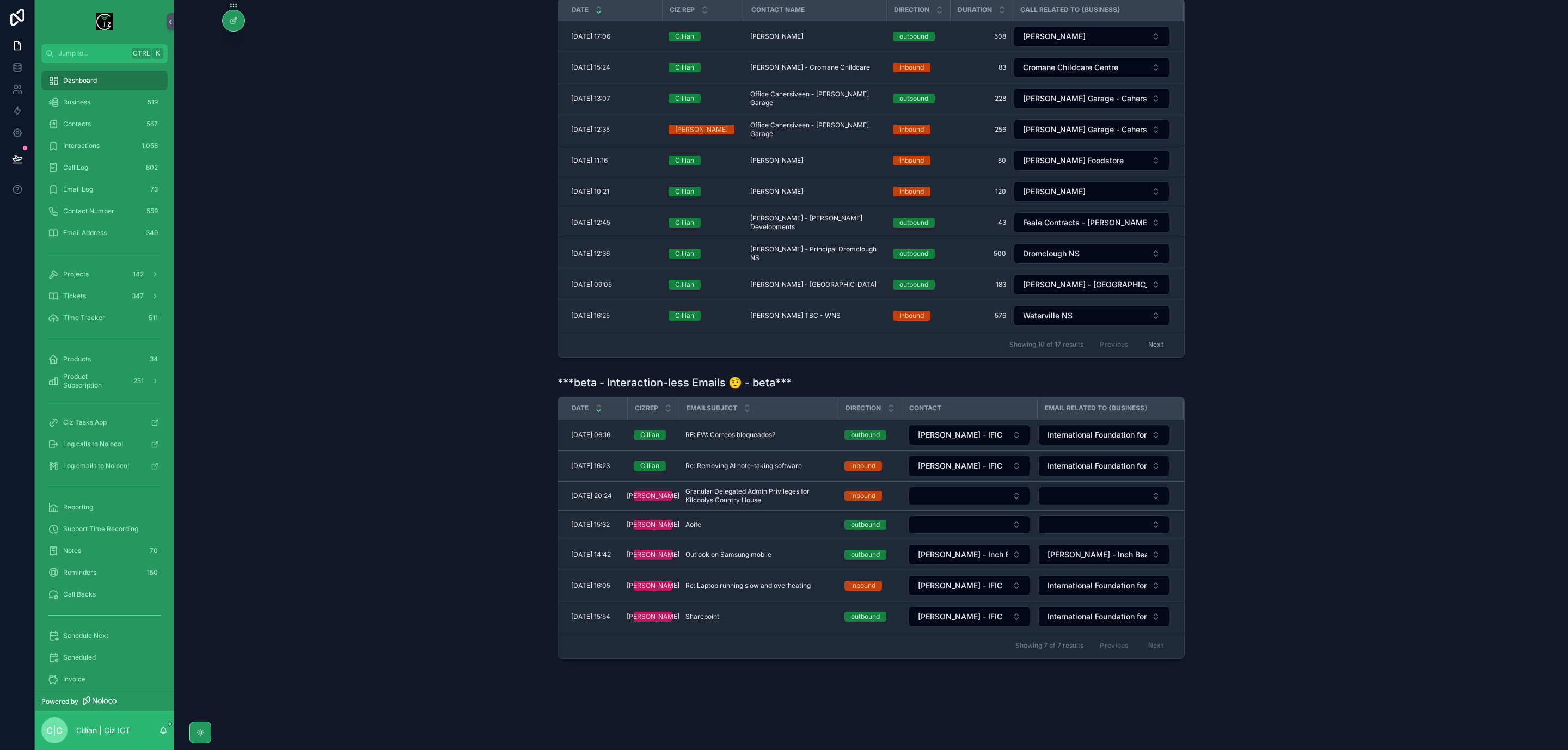
scroll to position [358, 0]
click at [791, 431] on div "RE: FW: Correos bloqueados? RE: FW: Correos bloqueados?" at bounding box center [758, 435] width 146 height 9
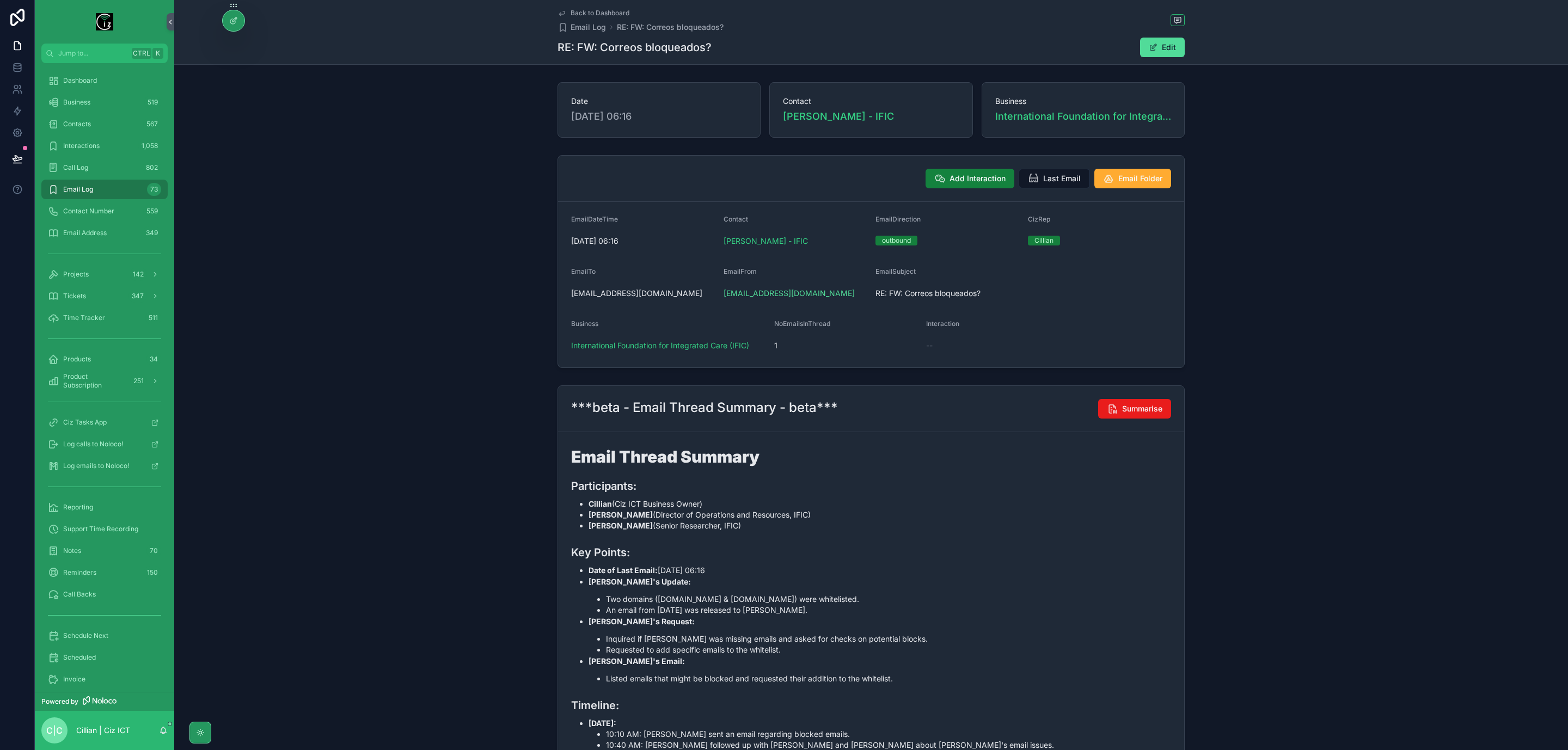
click at [963, 170] on button "Add Interaction" at bounding box center [970, 179] width 89 height 20
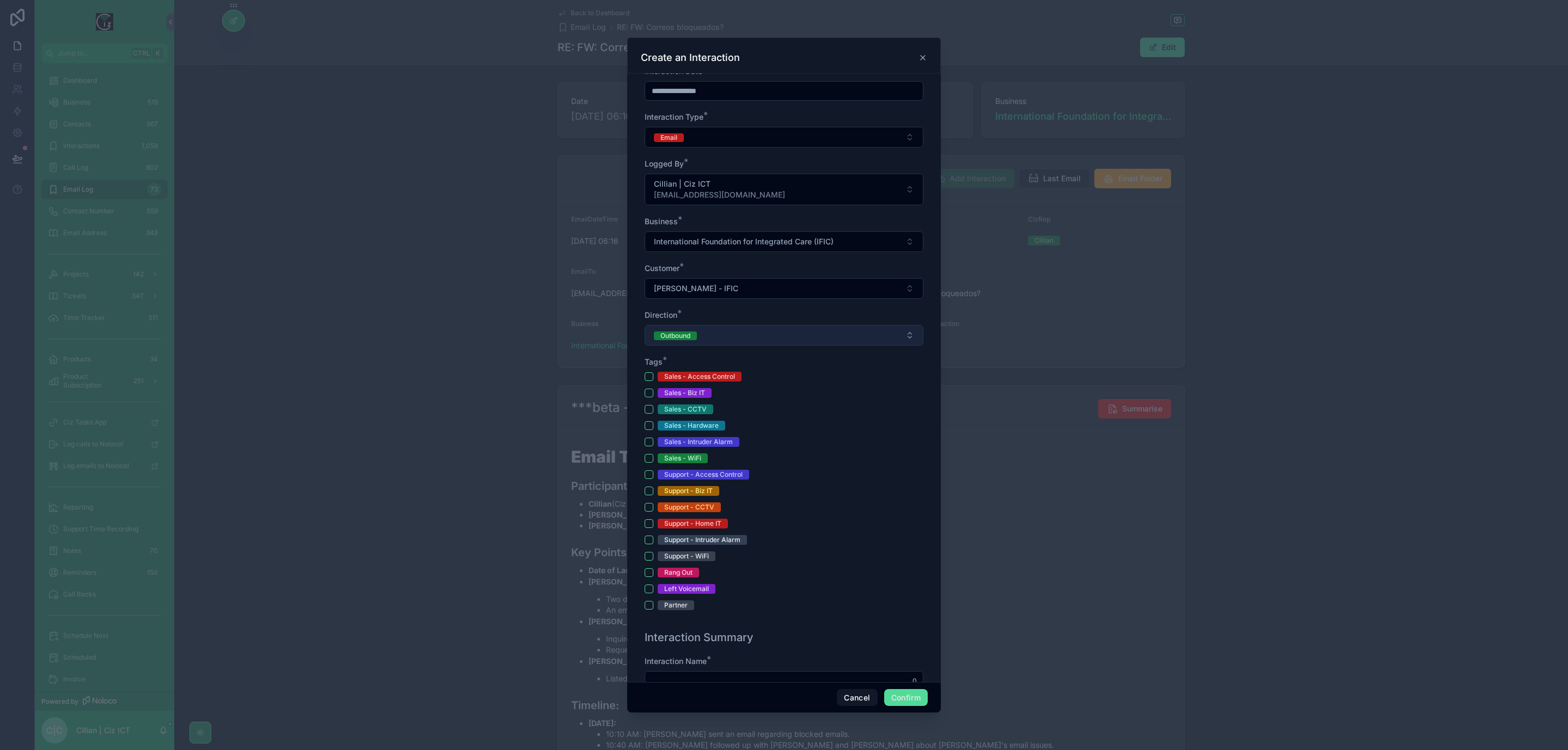
scroll to position [163, 0]
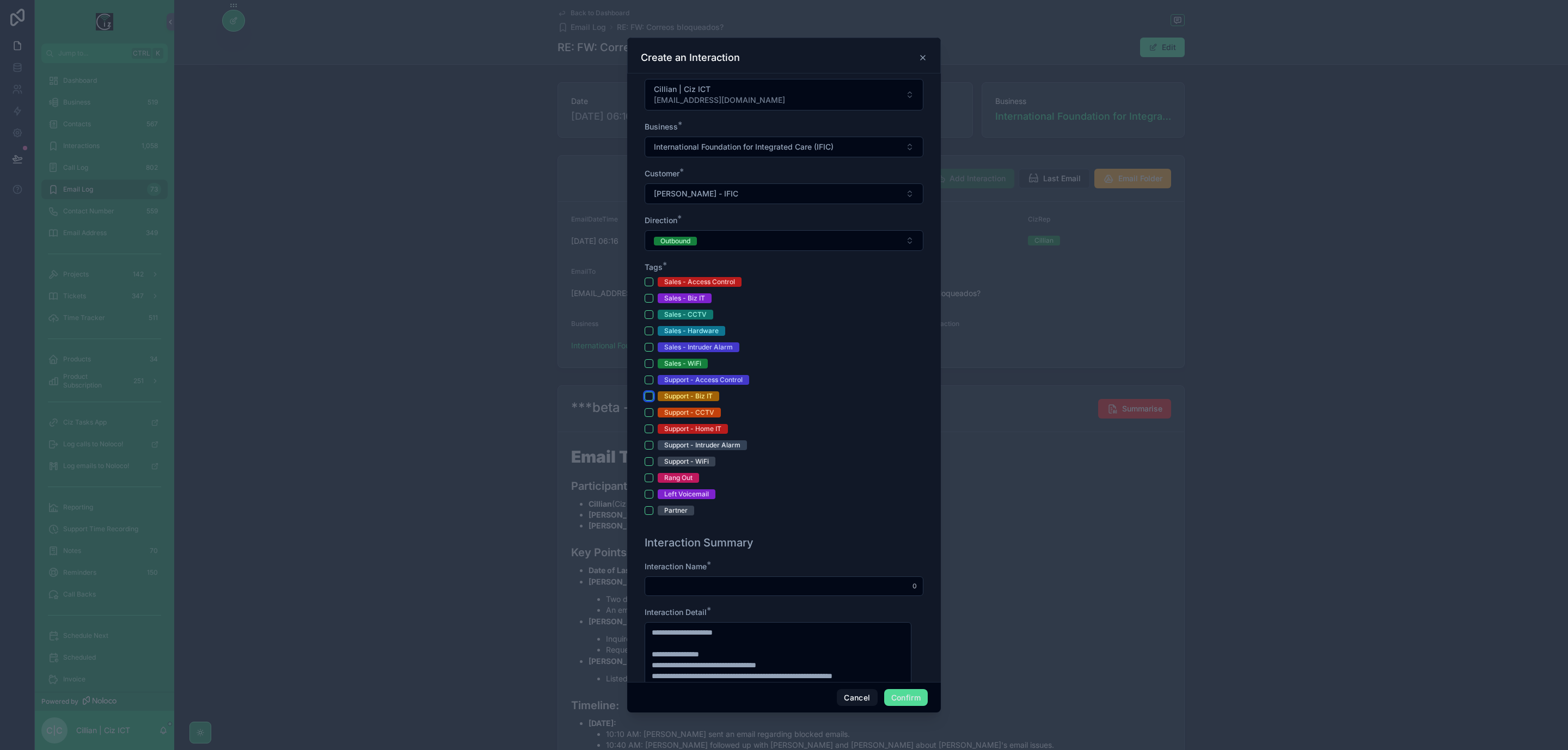
click at [647, 401] on button "Support - Biz IT" at bounding box center [649, 396] width 9 height 9
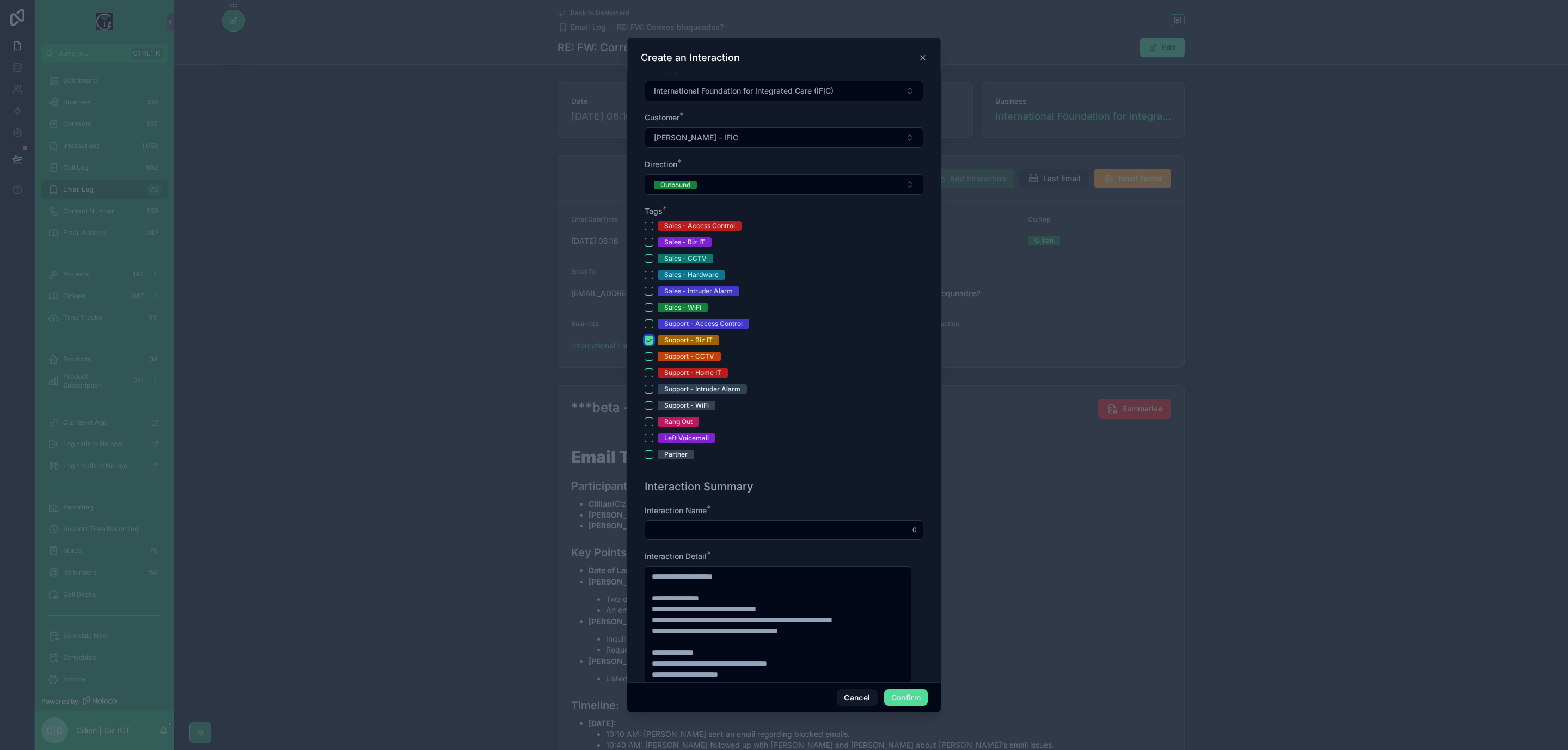
scroll to position [327, 0]
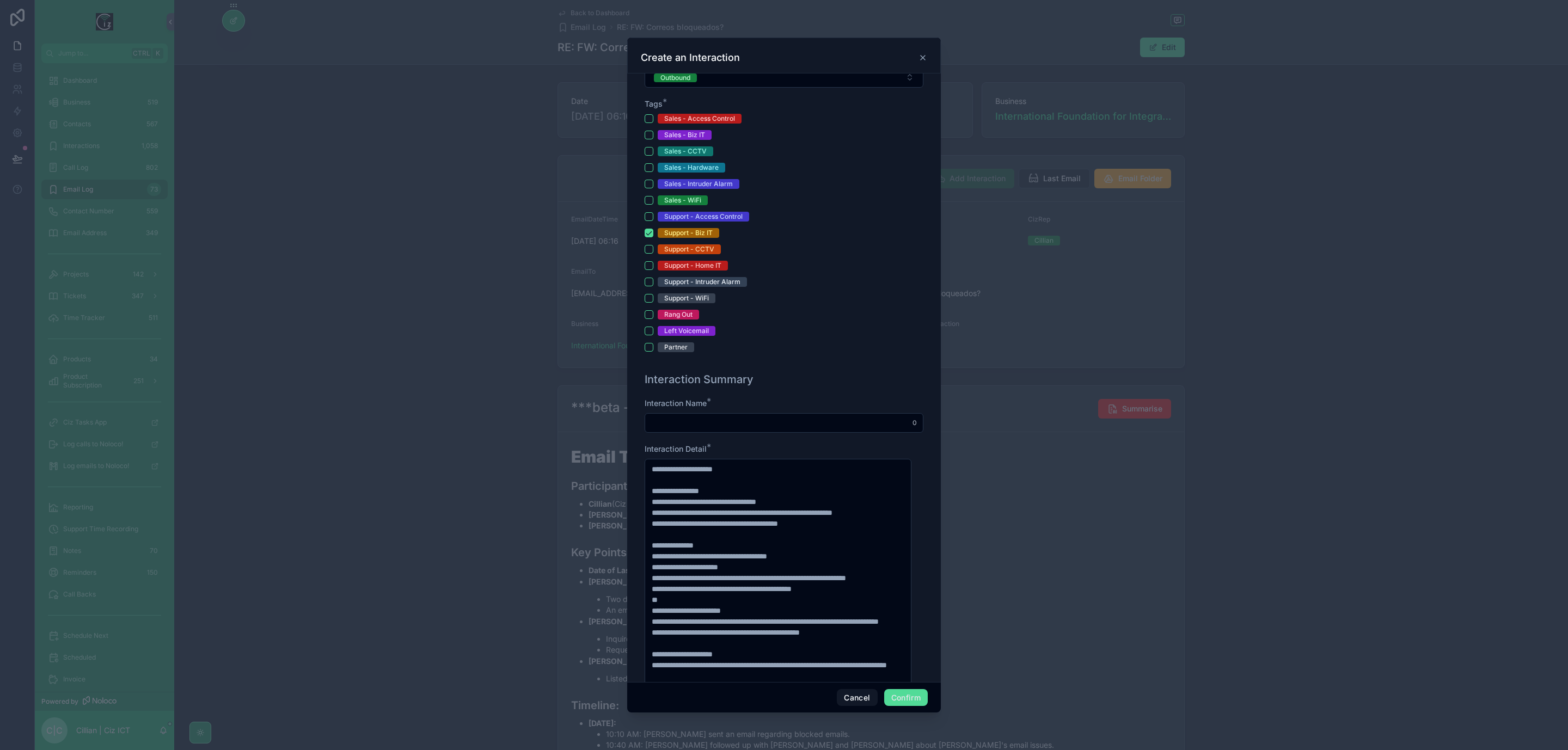
click at [804, 417] on div at bounding box center [784, 423] width 279 height 20
click at [799, 425] on input "text" at bounding box center [784, 423] width 278 height 15
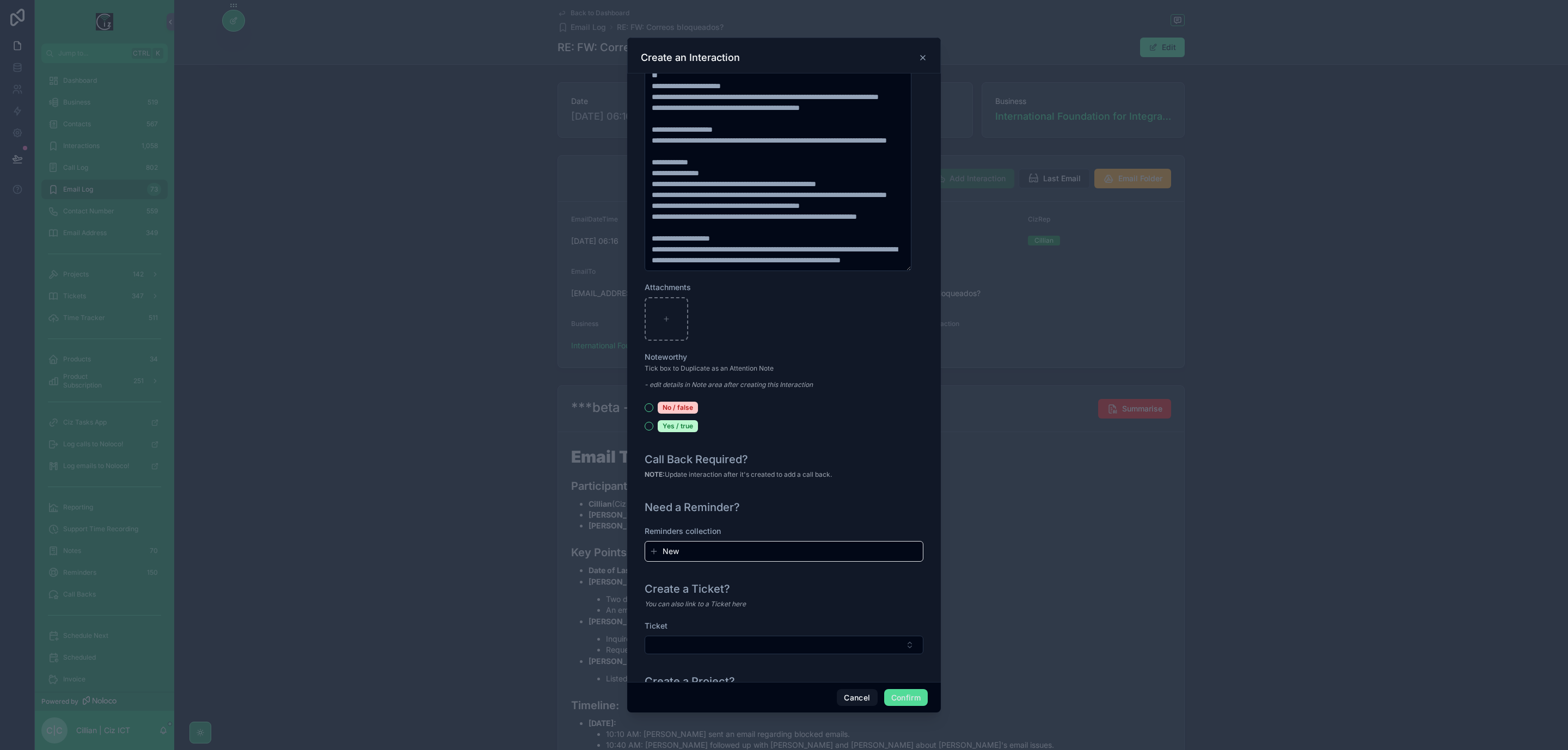
scroll to position [946, 0]
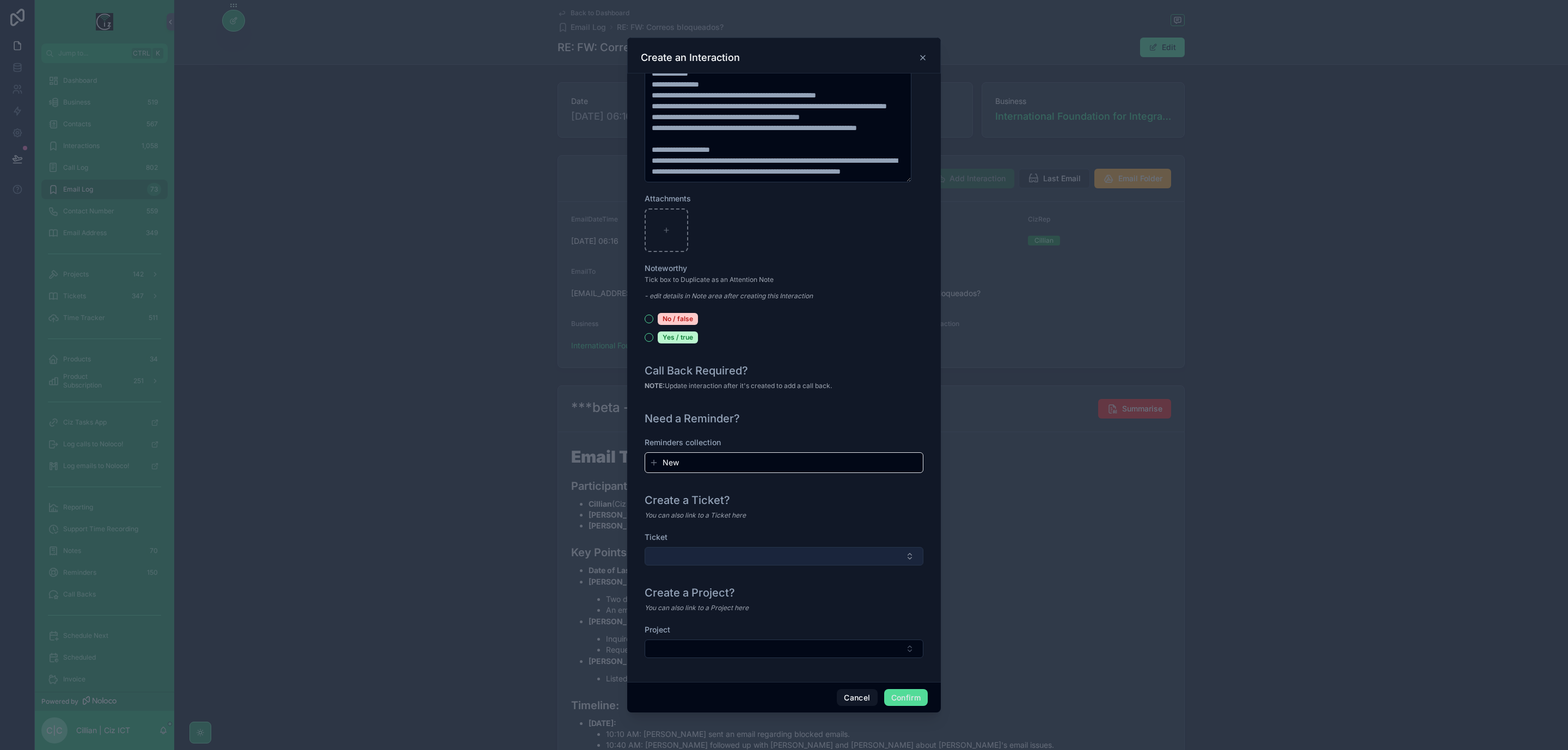
type input "**********"
click at [851, 558] on button "Select Button" at bounding box center [784, 556] width 279 height 19
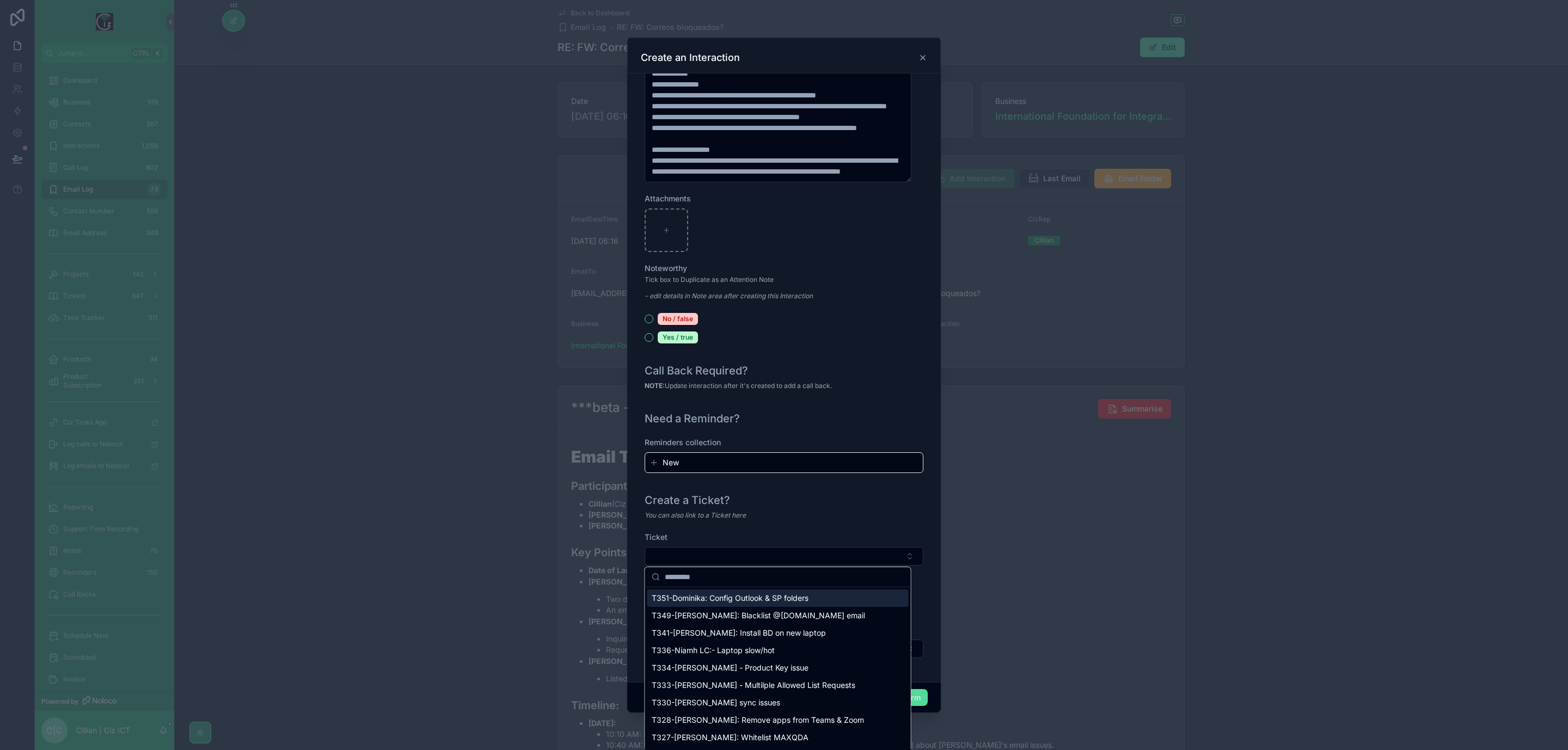
click at [894, 524] on div "Create a Ticket? You can also link to a Ticket here Ticket" at bounding box center [784, 534] width 288 height 93
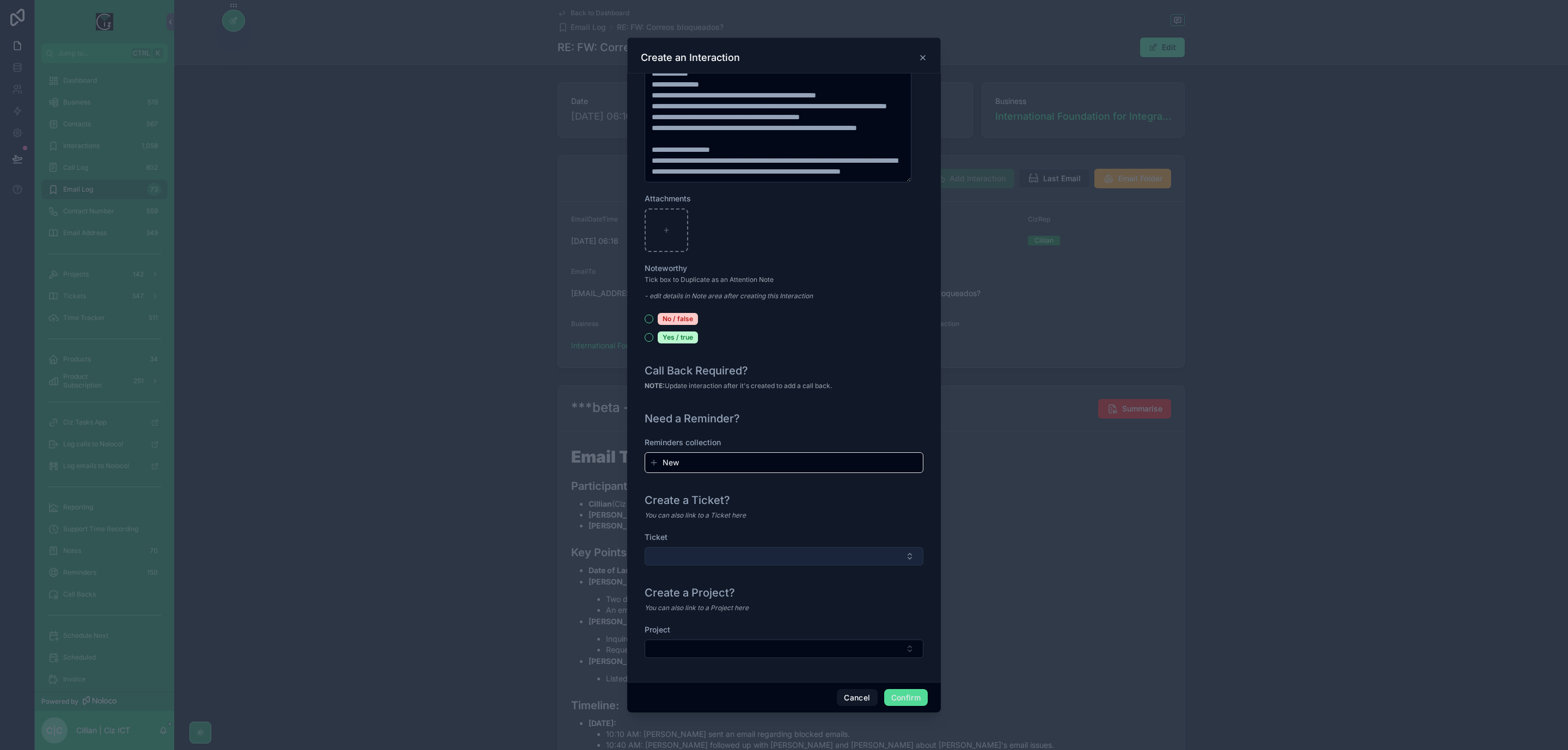
click at [804, 554] on button "Select Button" at bounding box center [784, 556] width 279 height 19
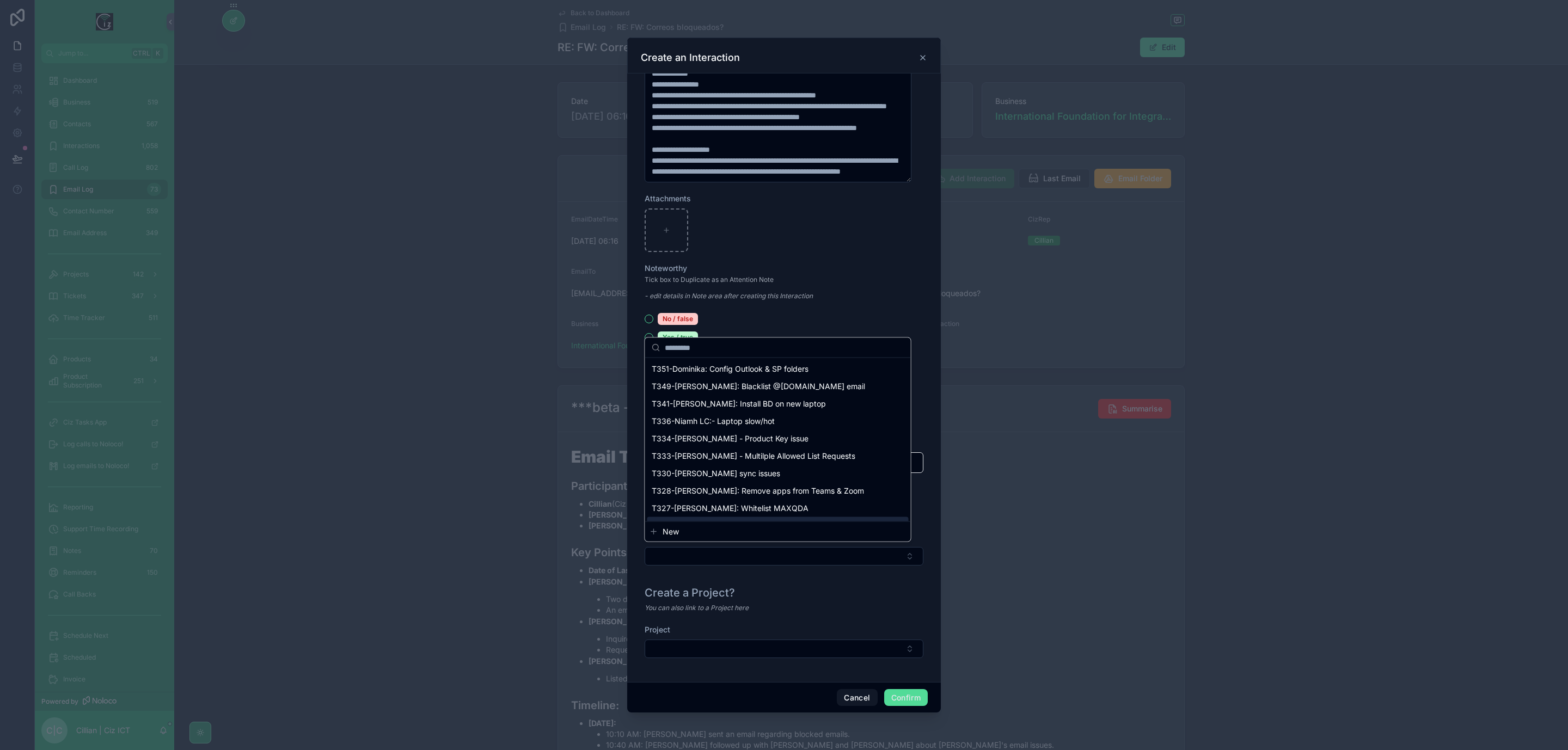
click at [732, 530] on button "New" at bounding box center [778, 532] width 257 height 11
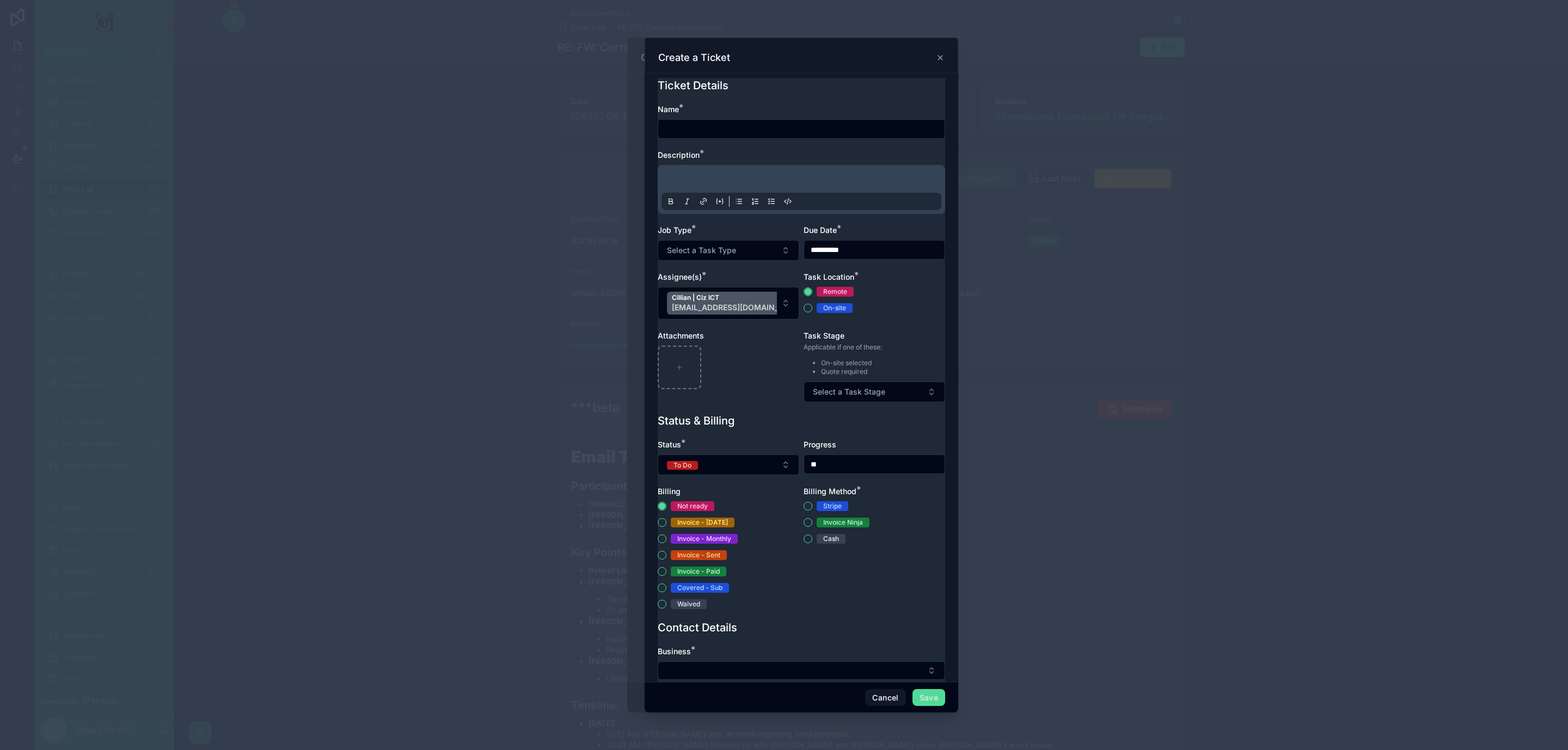
click at [717, 123] on input "text" at bounding box center [801, 129] width 286 height 15
type input "**********"
click at [916, 178] on p "**********" at bounding box center [803, 180] width 280 height 11
click at [755, 261] on button "Select a Task Type" at bounding box center [729, 250] width 142 height 20
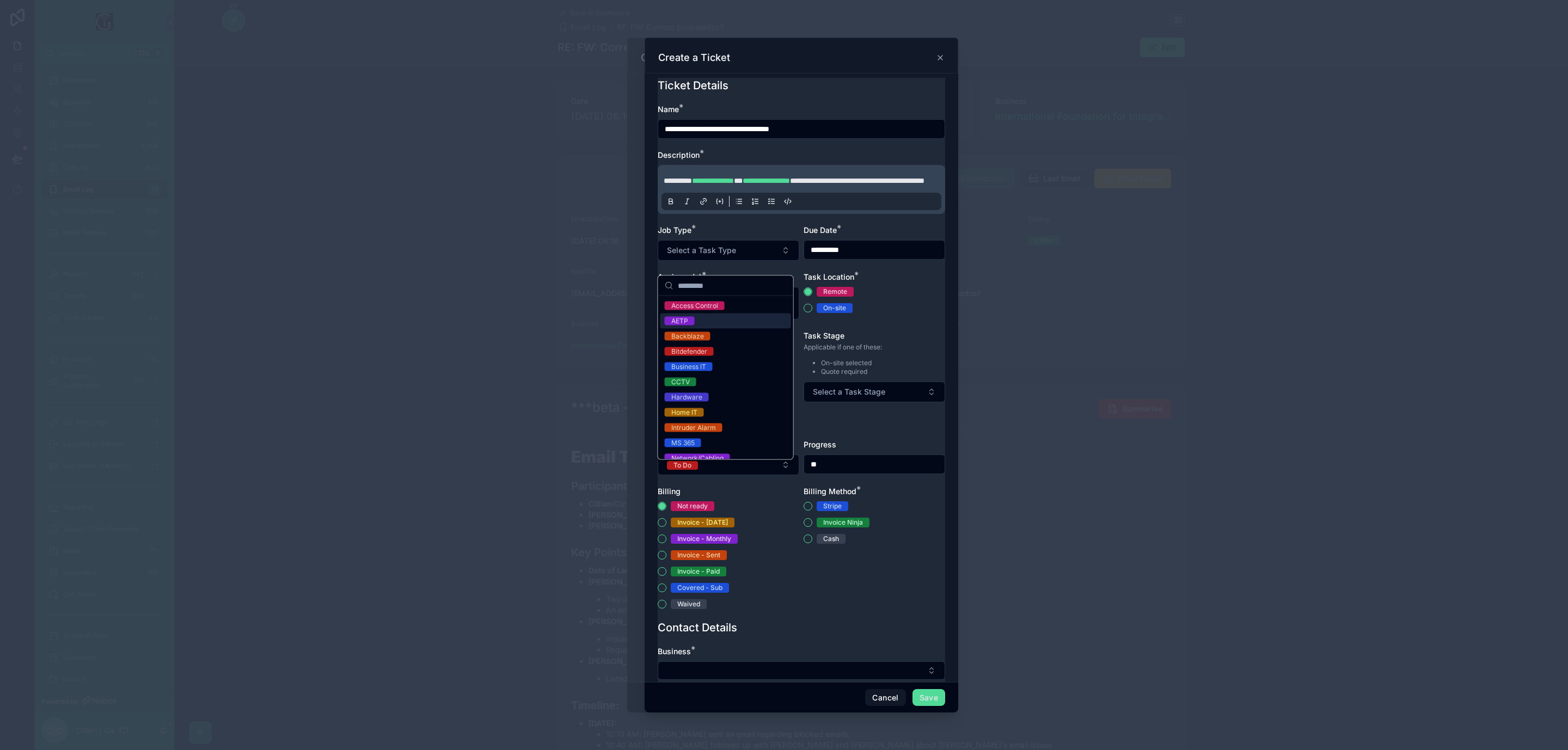
click at [749, 324] on div "AETP" at bounding box center [725, 321] width 131 height 15
click at [923, 334] on div "**********" at bounding box center [801, 259] width 288 height 309
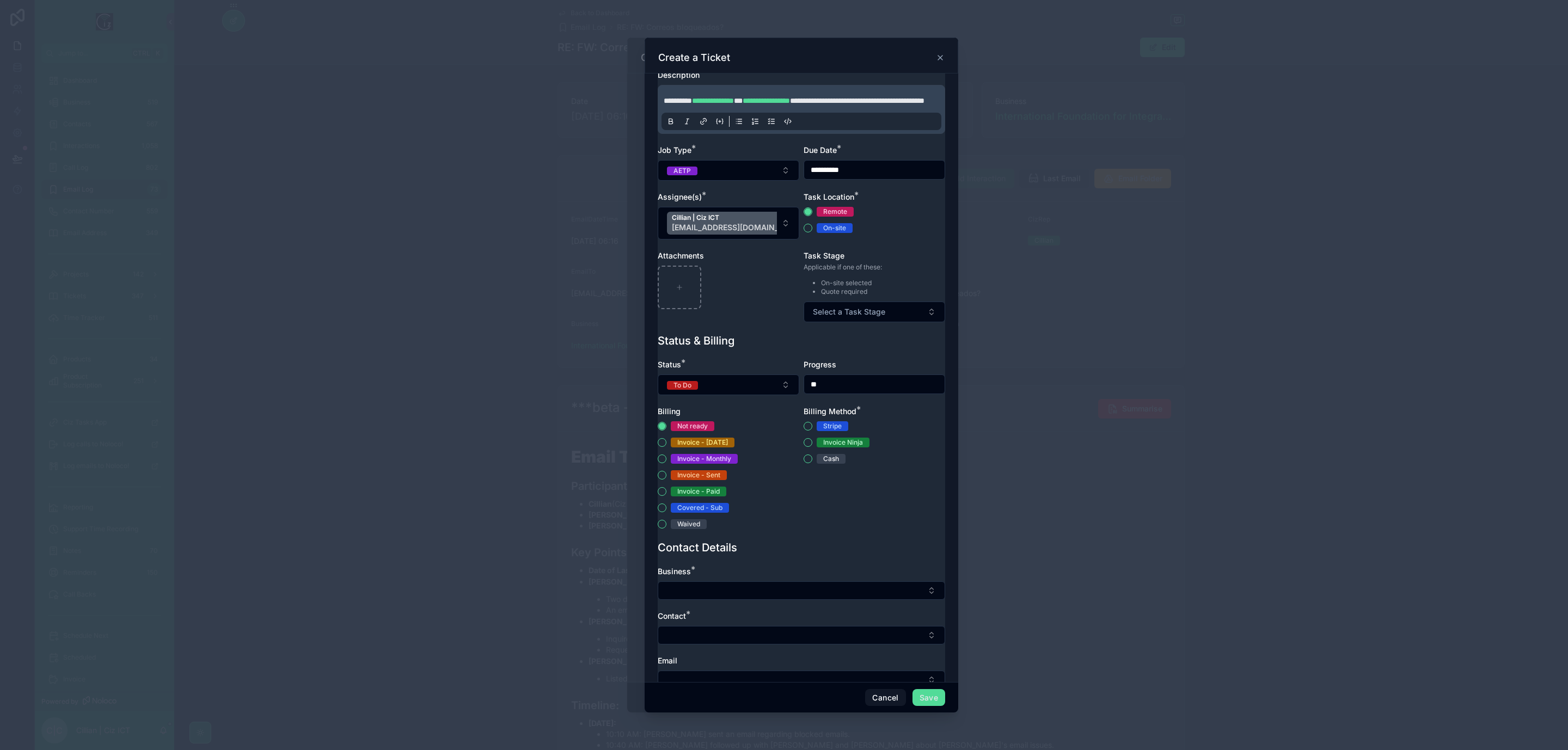
scroll to position [163, 0]
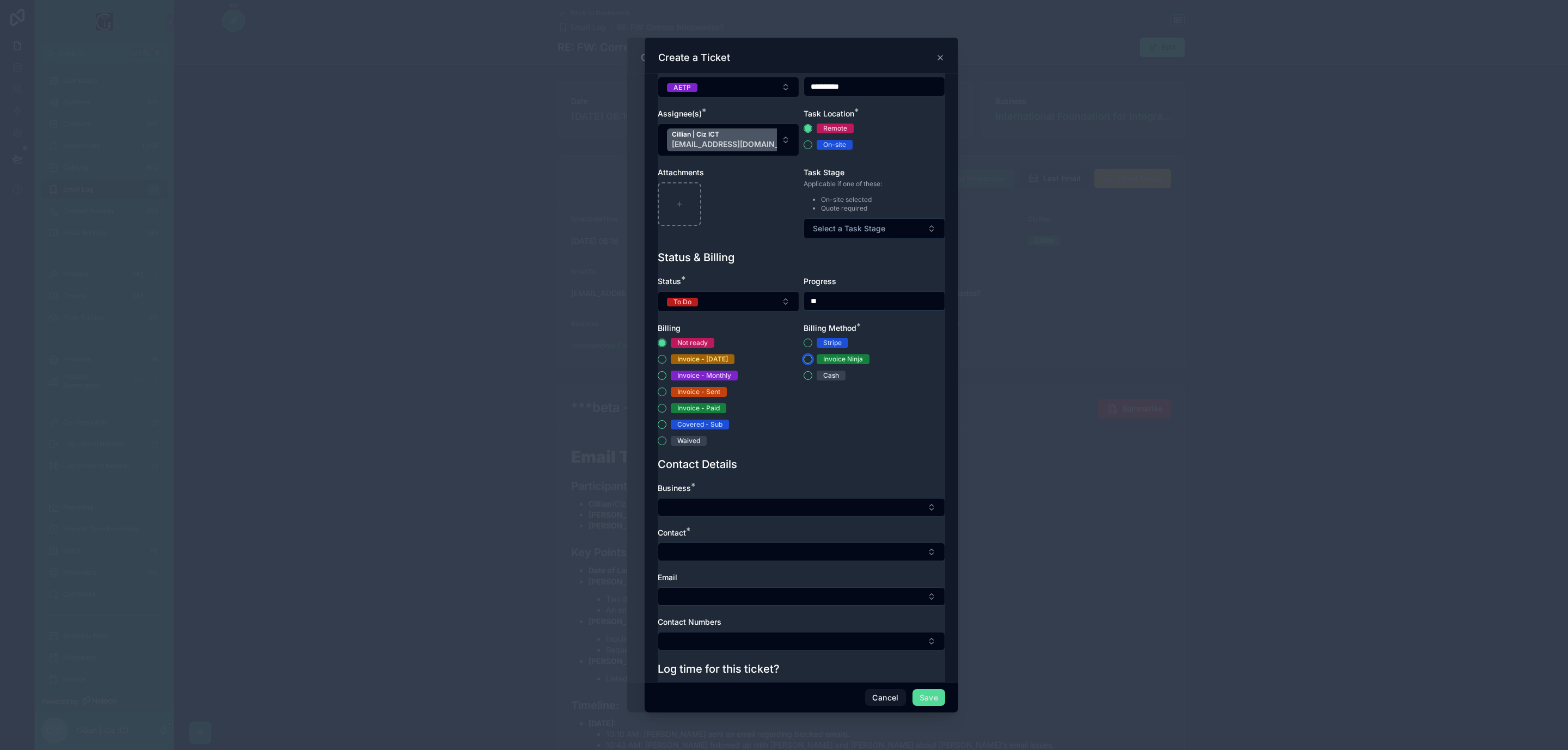
click at [804, 364] on button "Invoice Ninja" at bounding box center [809, 359] width 9 height 9
click at [833, 515] on button "Select Button" at bounding box center [801, 507] width 288 height 19
type input "****"
click at [820, 561] on span "International Foundation for Integrated Care (IFIC)" at bounding box center [754, 565] width 178 height 11
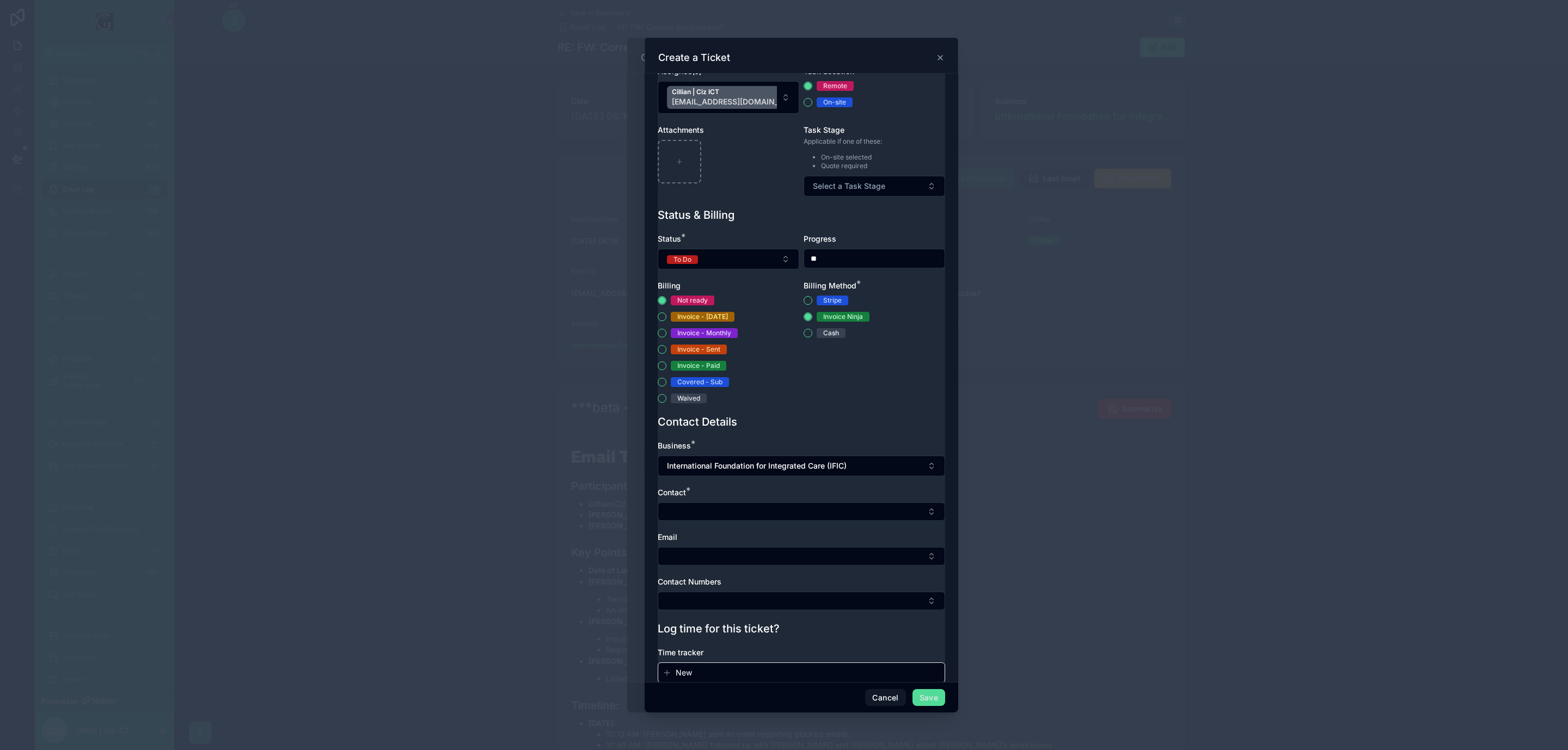
scroll to position [244, 0]
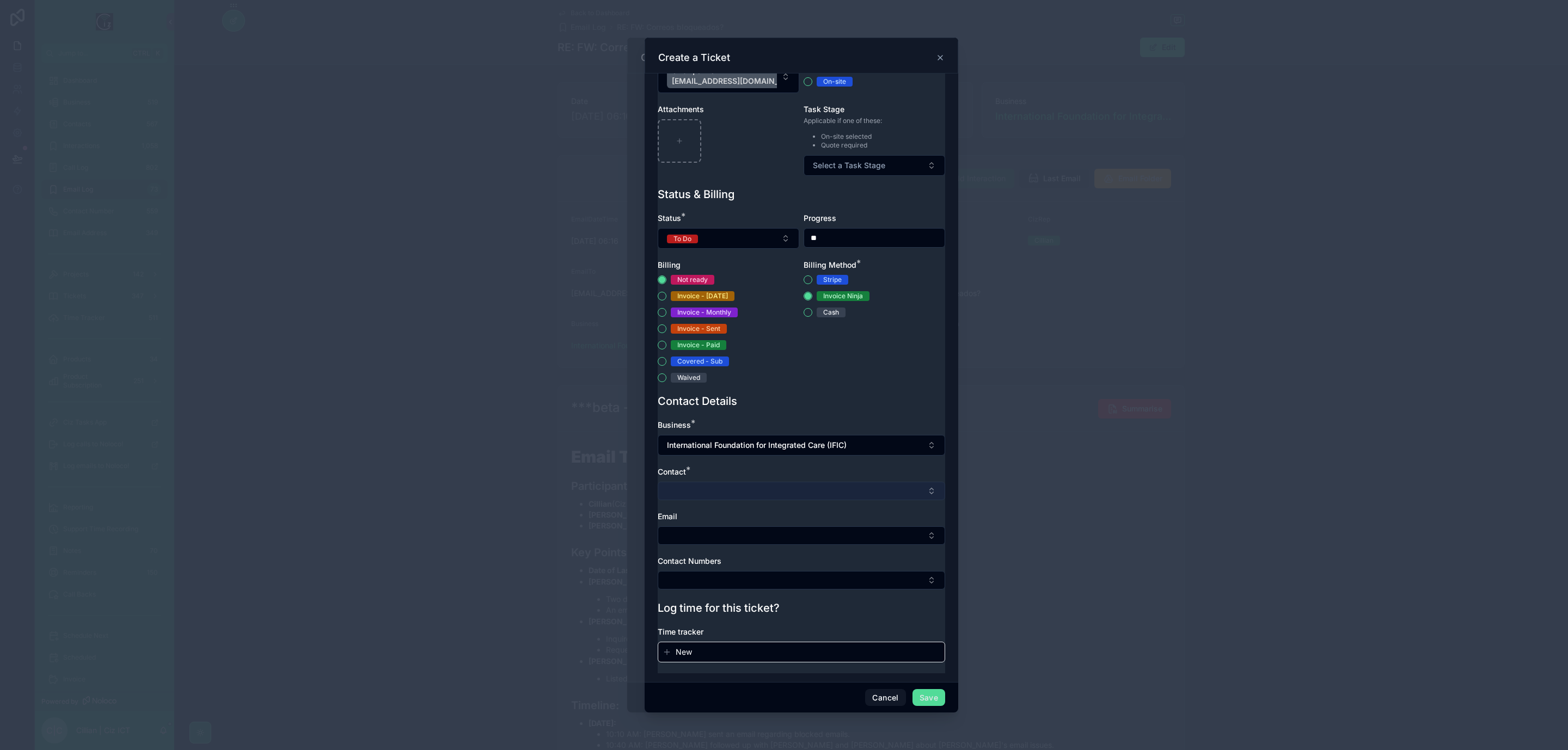
click at [836, 490] on button "Select Button" at bounding box center [801, 490] width 288 height 19
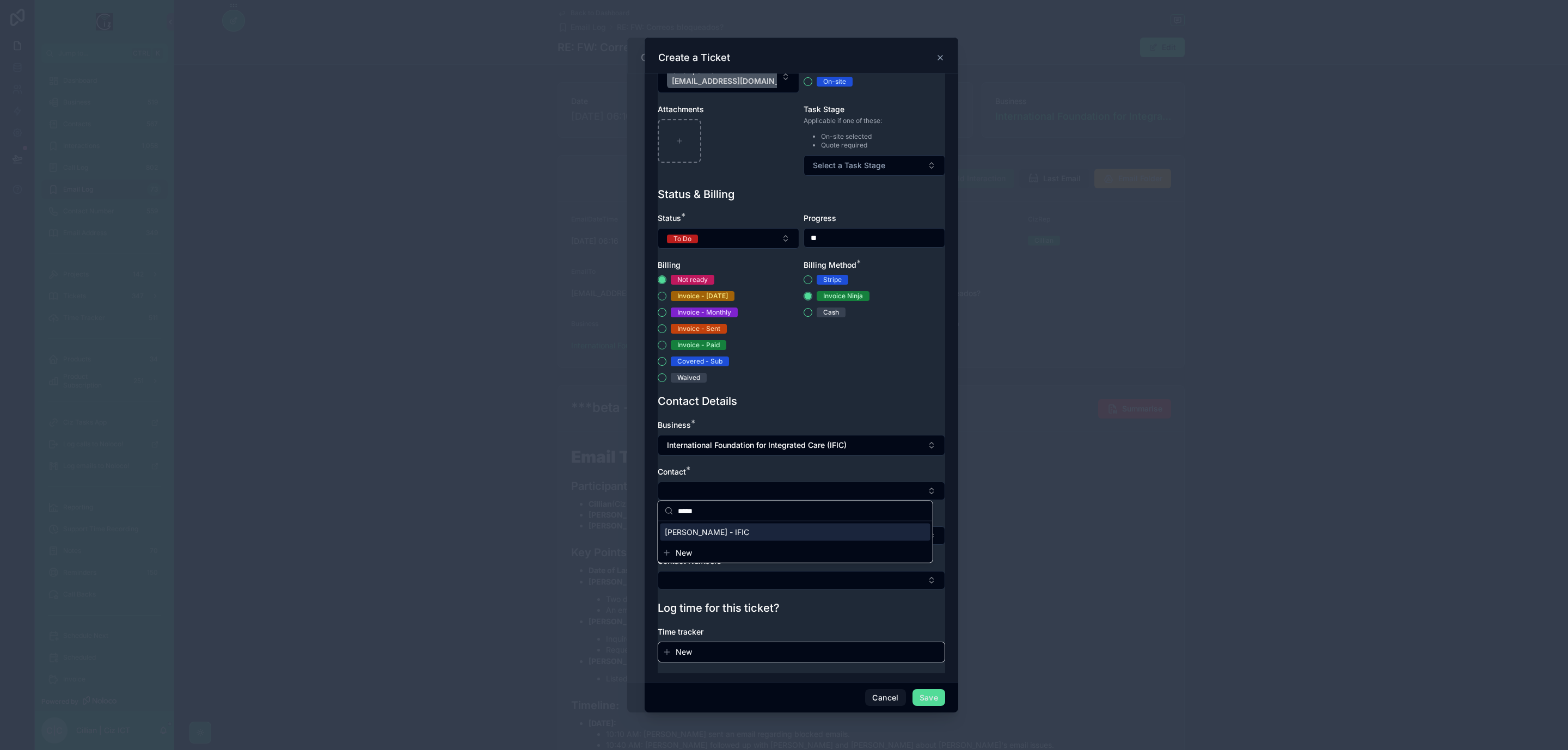
type input "*****"
click at [793, 527] on div "Georgina Ferrer - IFIC" at bounding box center [796, 532] width 270 height 17
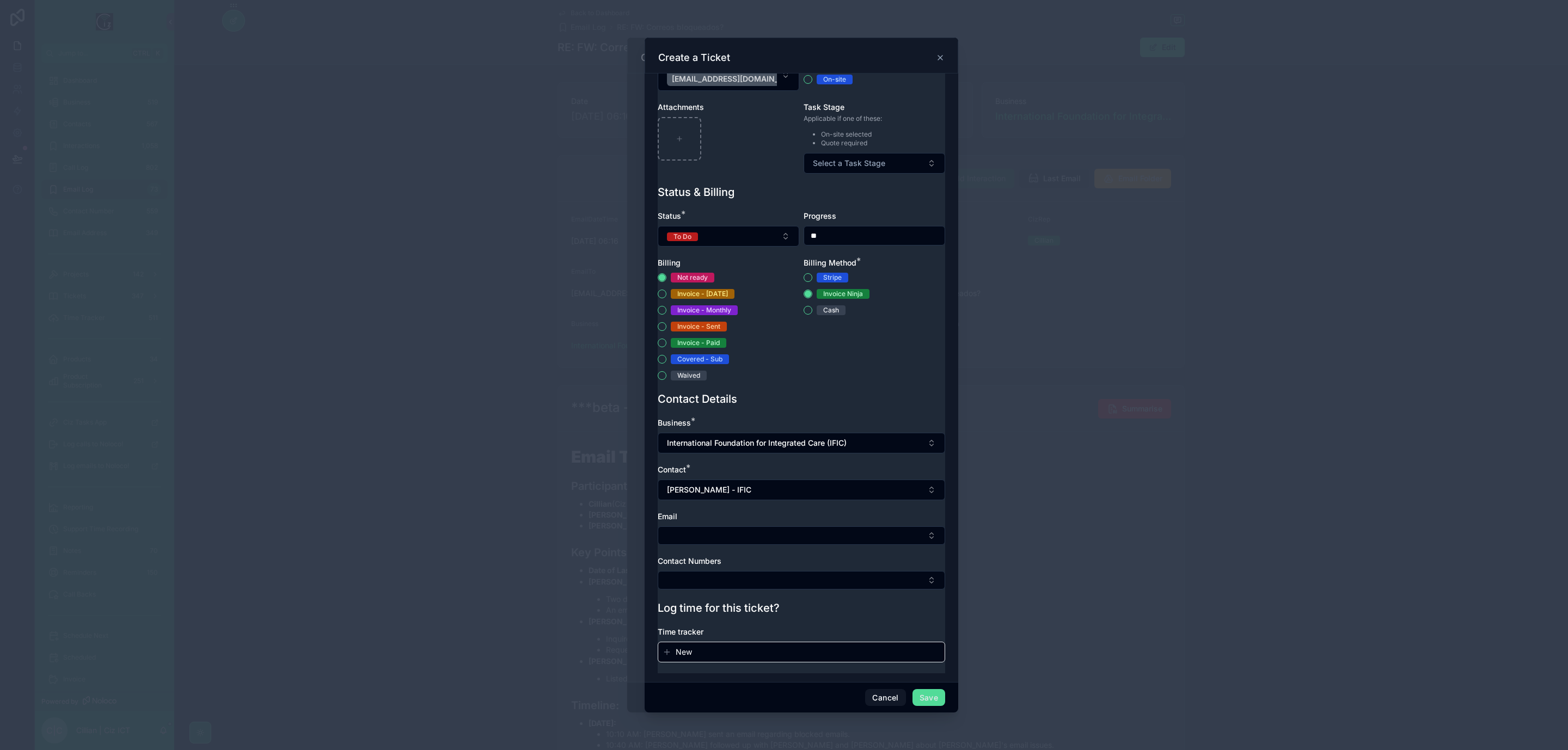
scroll to position [247, 0]
click at [825, 533] on button "Select Button" at bounding box center [801, 536] width 288 height 19
click at [794, 575] on span "georginaferrer@integratedcarefoundation.org" at bounding box center [731, 576] width 131 height 11
click at [804, 579] on button "Select Button" at bounding box center [801, 580] width 288 height 19
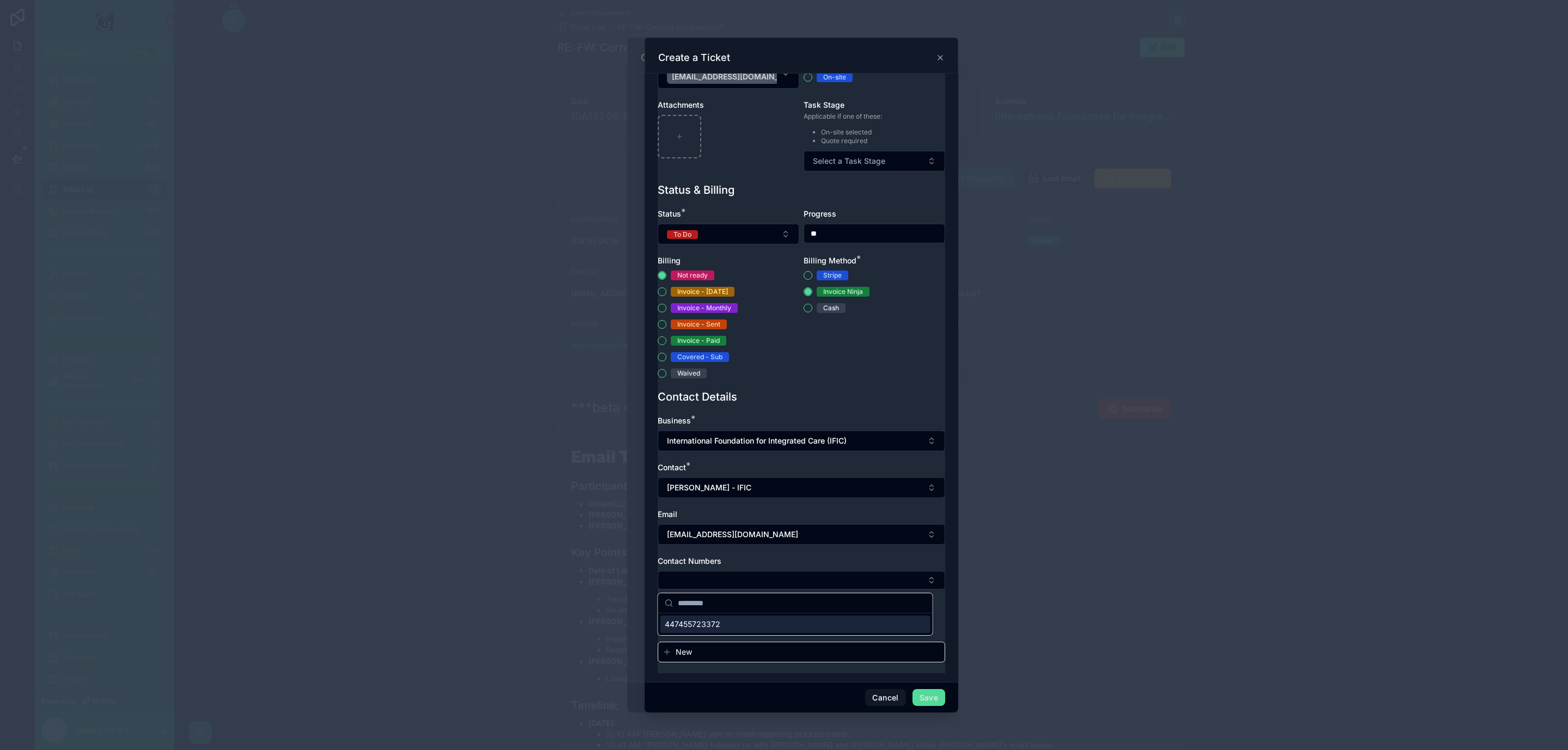
click at [796, 620] on div "447455723372" at bounding box center [796, 624] width 270 height 17
click at [930, 699] on button "Save" at bounding box center [929, 697] width 32 height 17
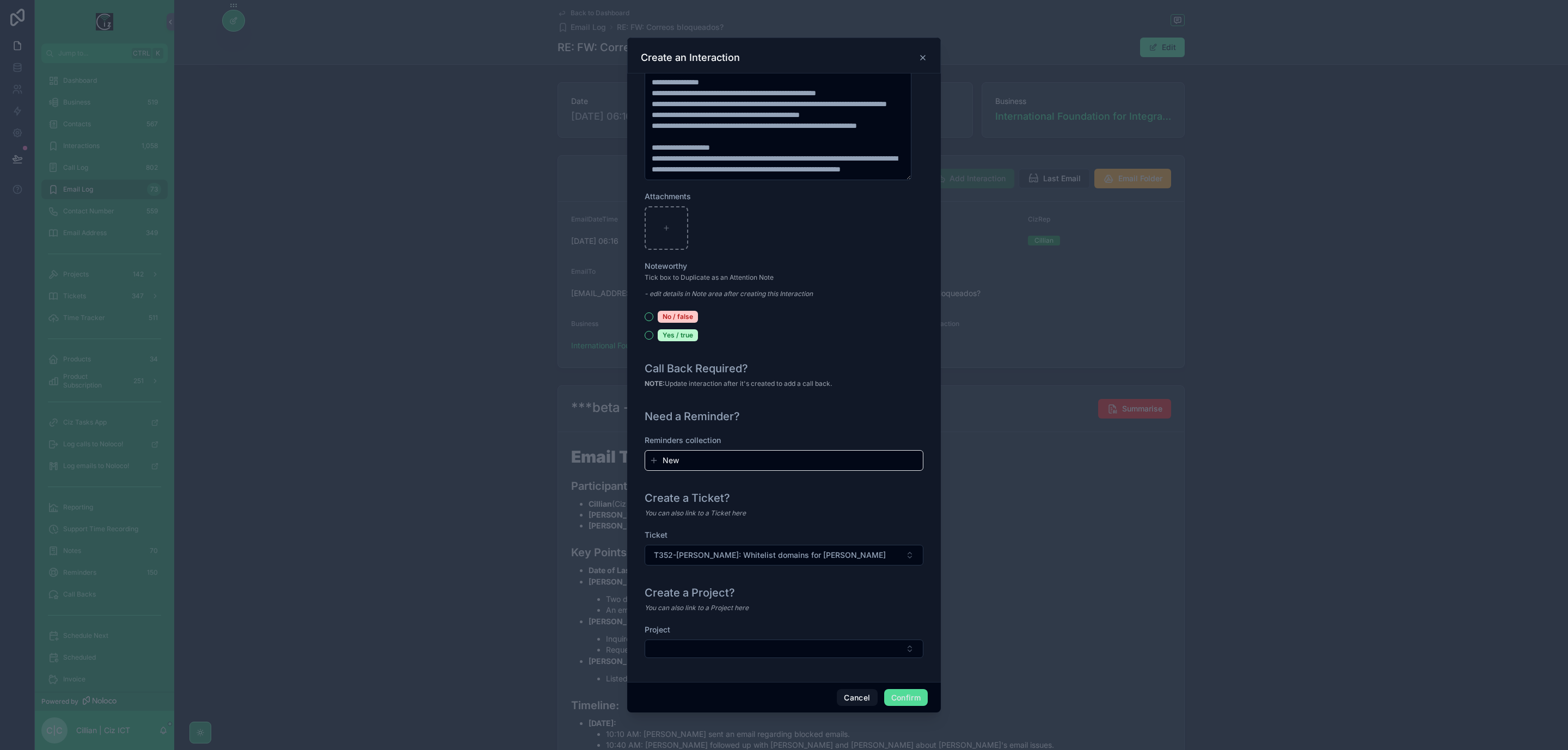
scroll to position [948, 0]
click at [899, 698] on button "Confirm" at bounding box center [906, 697] width 44 height 17
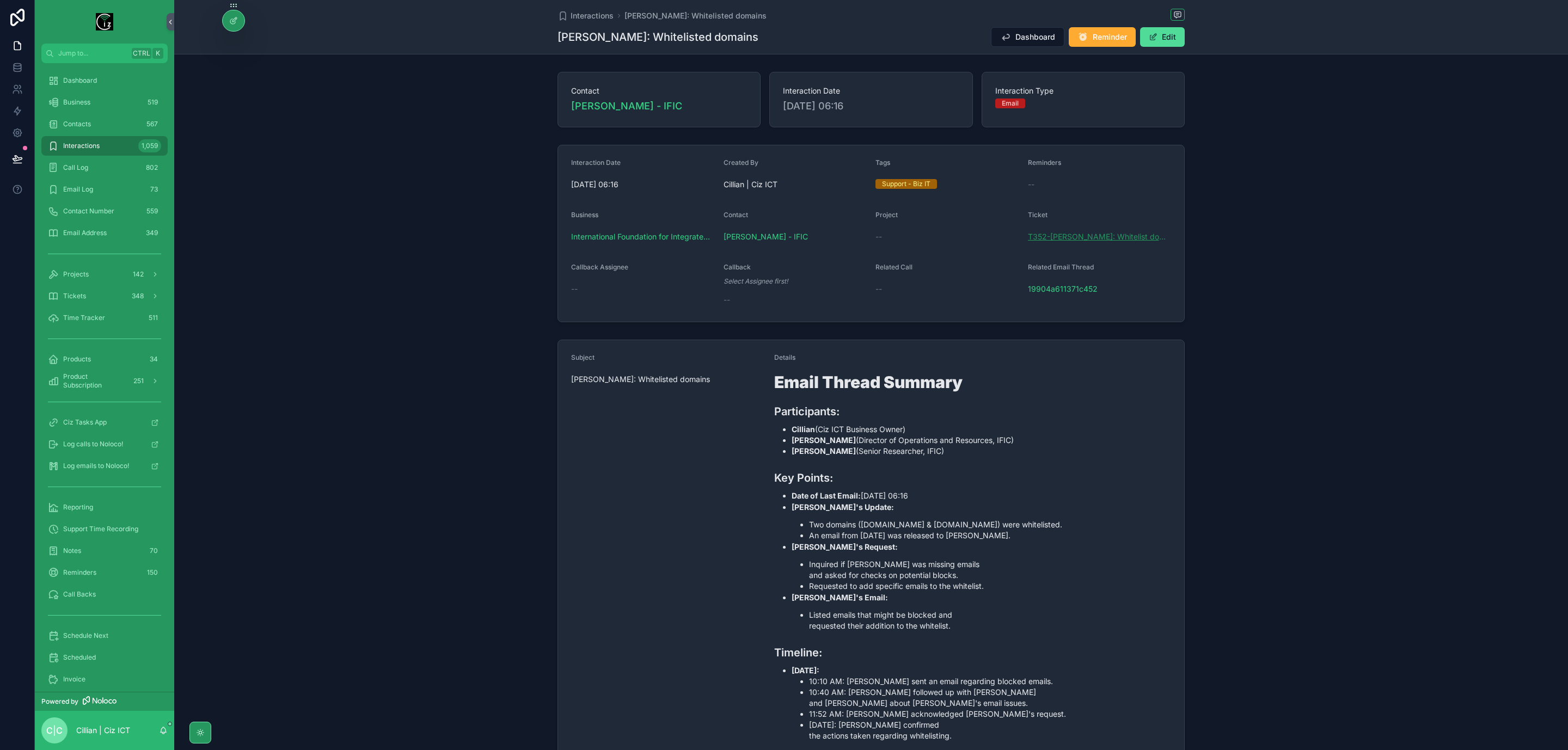
click at [1109, 239] on span "T352-Georgina: Whitelist domains for Arturo" at bounding box center [1100, 237] width 143 height 11
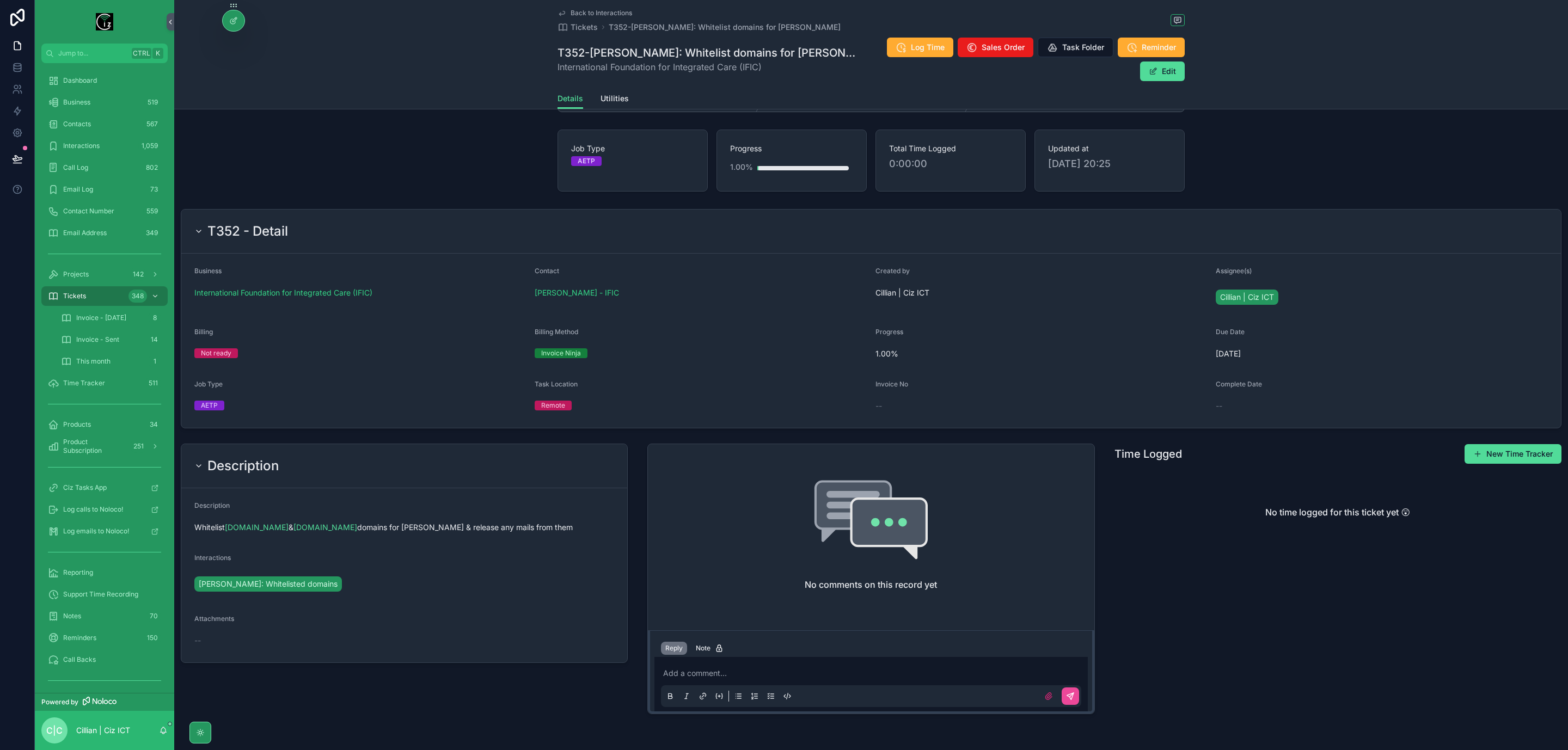
scroll to position [67, 0]
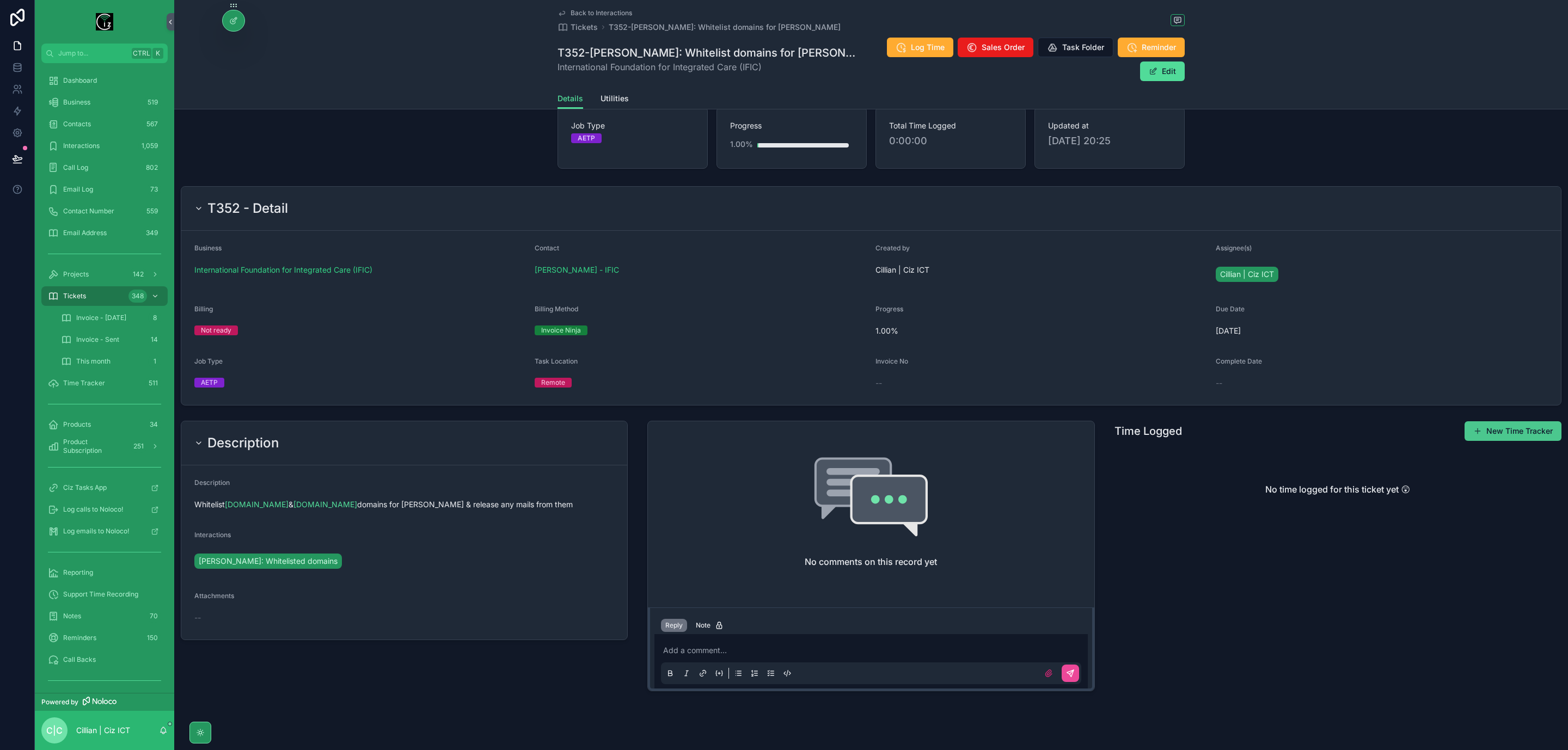
click at [1531, 421] on button "New Time Tracker" at bounding box center [1513, 431] width 97 height 20
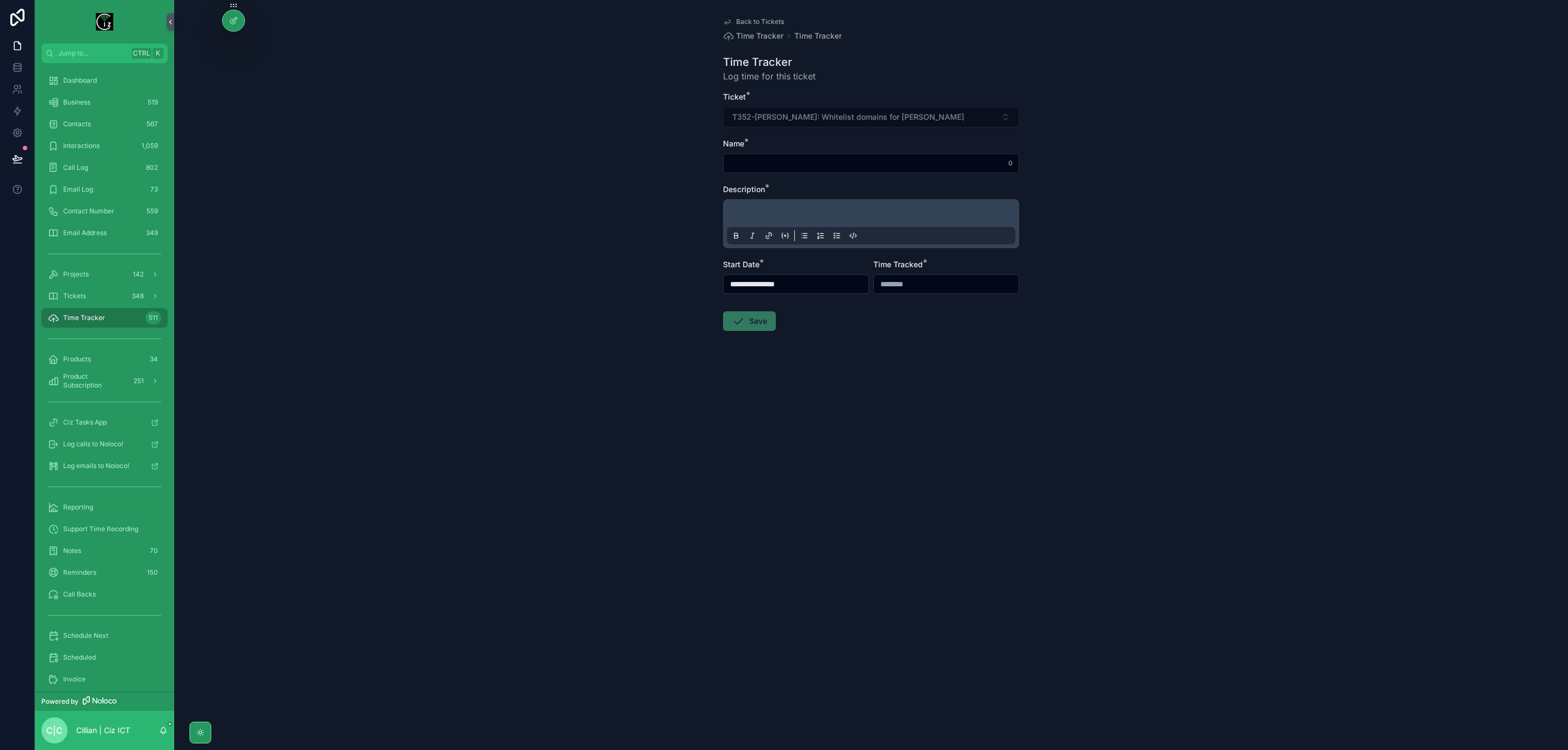
click at [802, 283] on input "**********" at bounding box center [796, 284] width 145 height 15
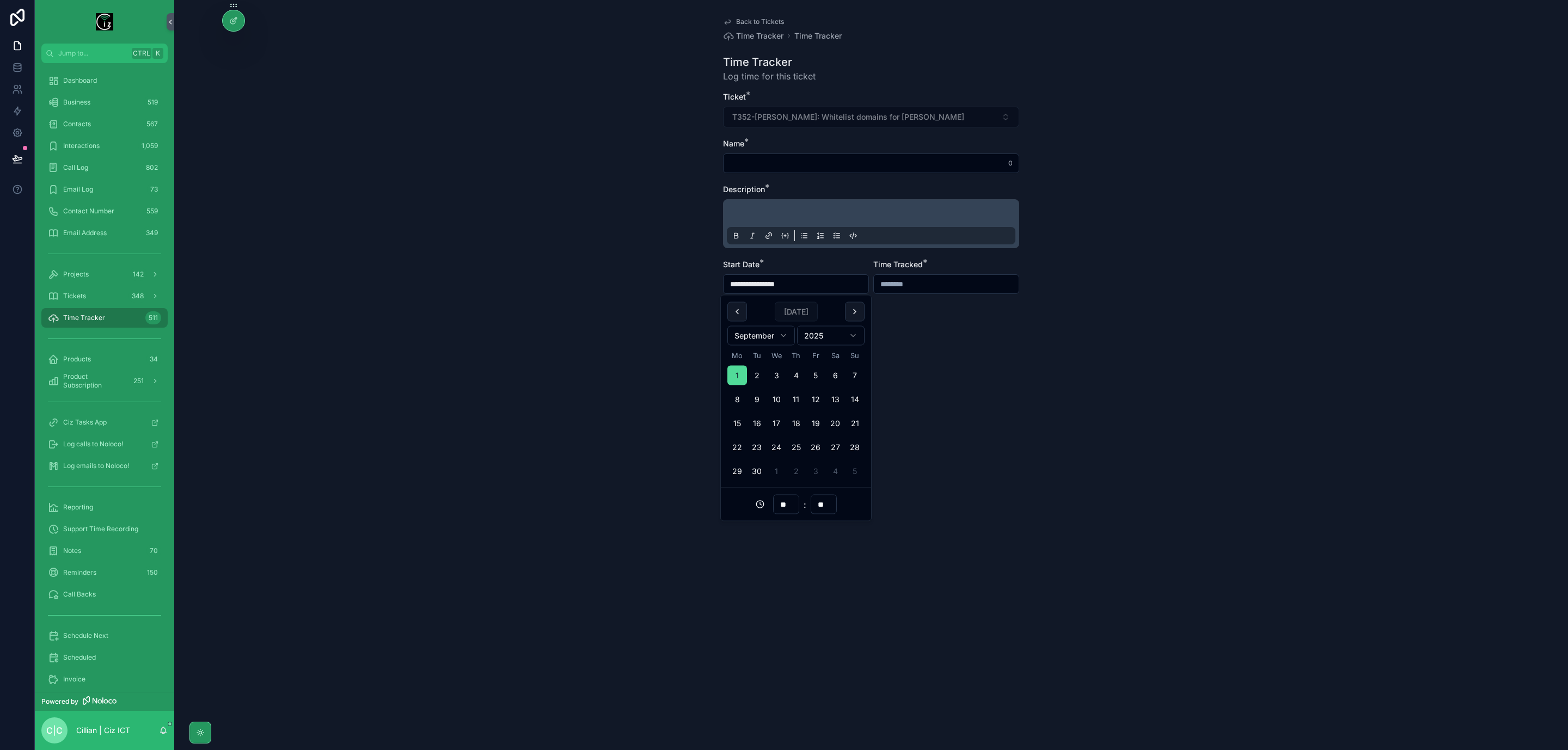
click at [787, 506] on input "**" at bounding box center [786, 505] width 25 height 15
click at [777, 622] on div "15" at bounding box center [786, 623] width 49 height 17
type input "**********"
type input "**"
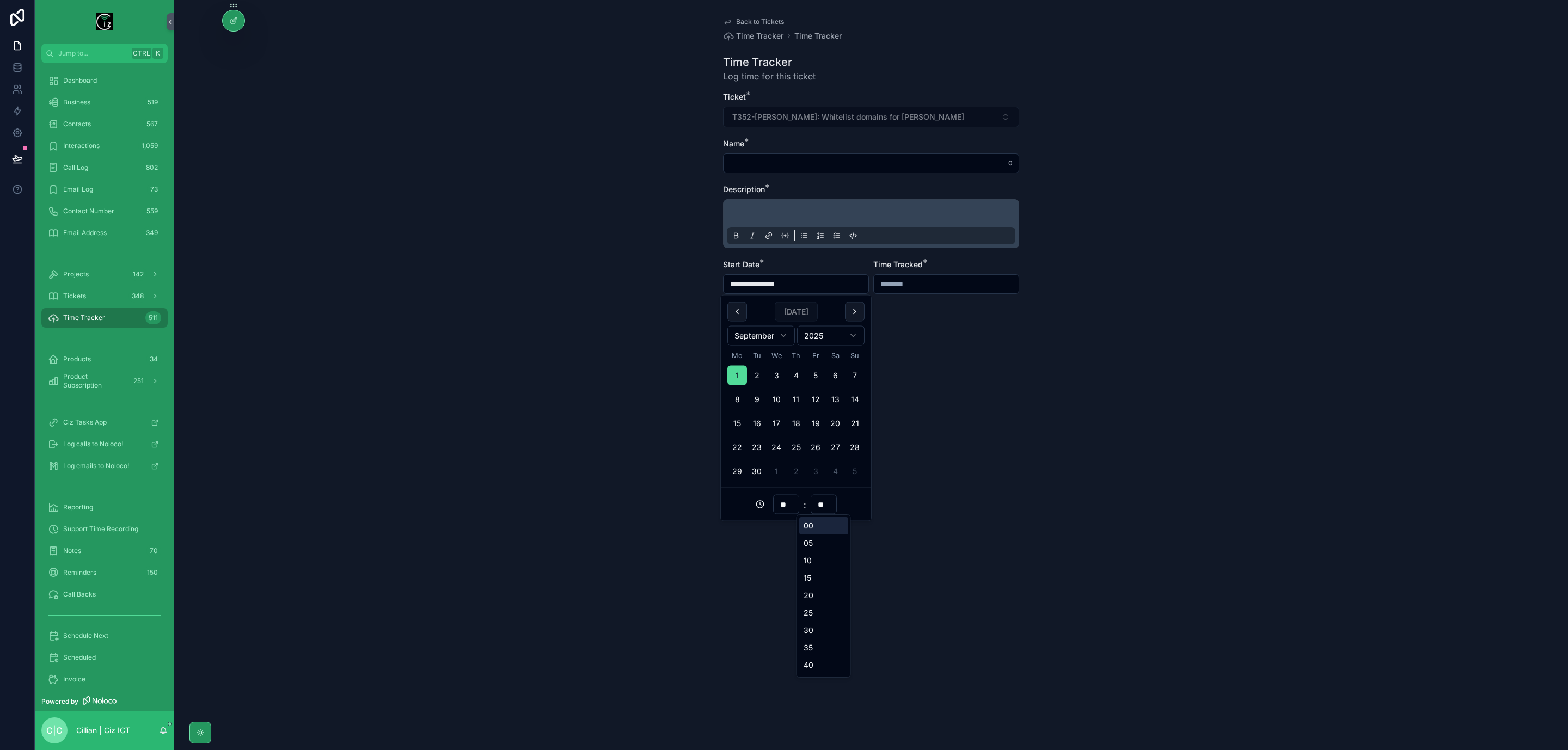
click at [826, 507] on input "**" at bounding box center [824, 505] width 25 height 15
click at [818, 624] on div "30" at bounding box center [824, 630] width 49 height 17
type input "**********"
type input "**"
click at [932, 284] on input "scrollable content" at bounding box center [947, 284] width 145 height 15
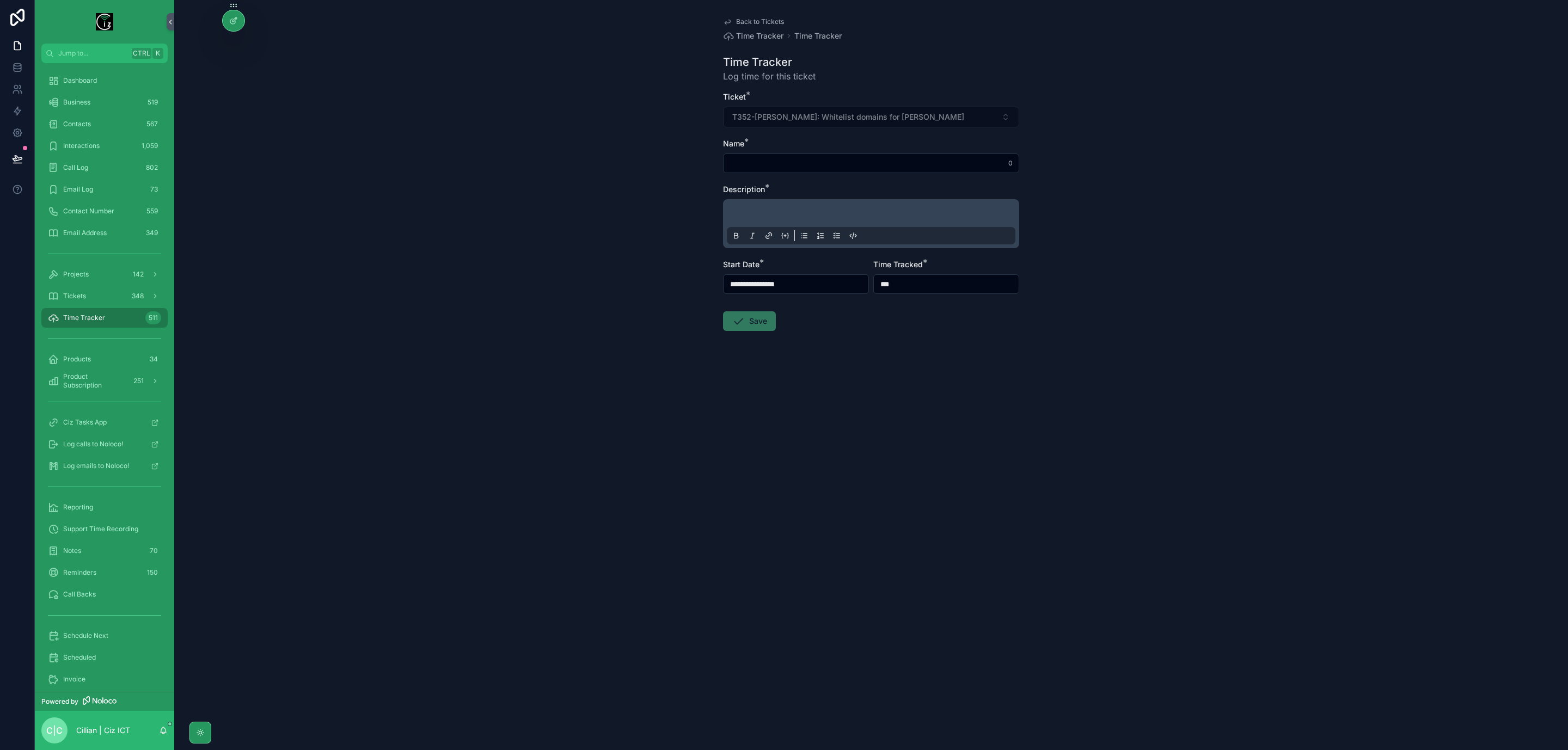
type input "*******"
click at [936, 346] on form "**********" at bounding box center [871, 246] width 296 height 309
click at [773, 161] on input "scrollable content" at bounding box center [871, 163] width 295 height 15
type input "**********"
click at [807, 208] on div "scrollable content" at bounding box center [871, 223] width 288 height 41
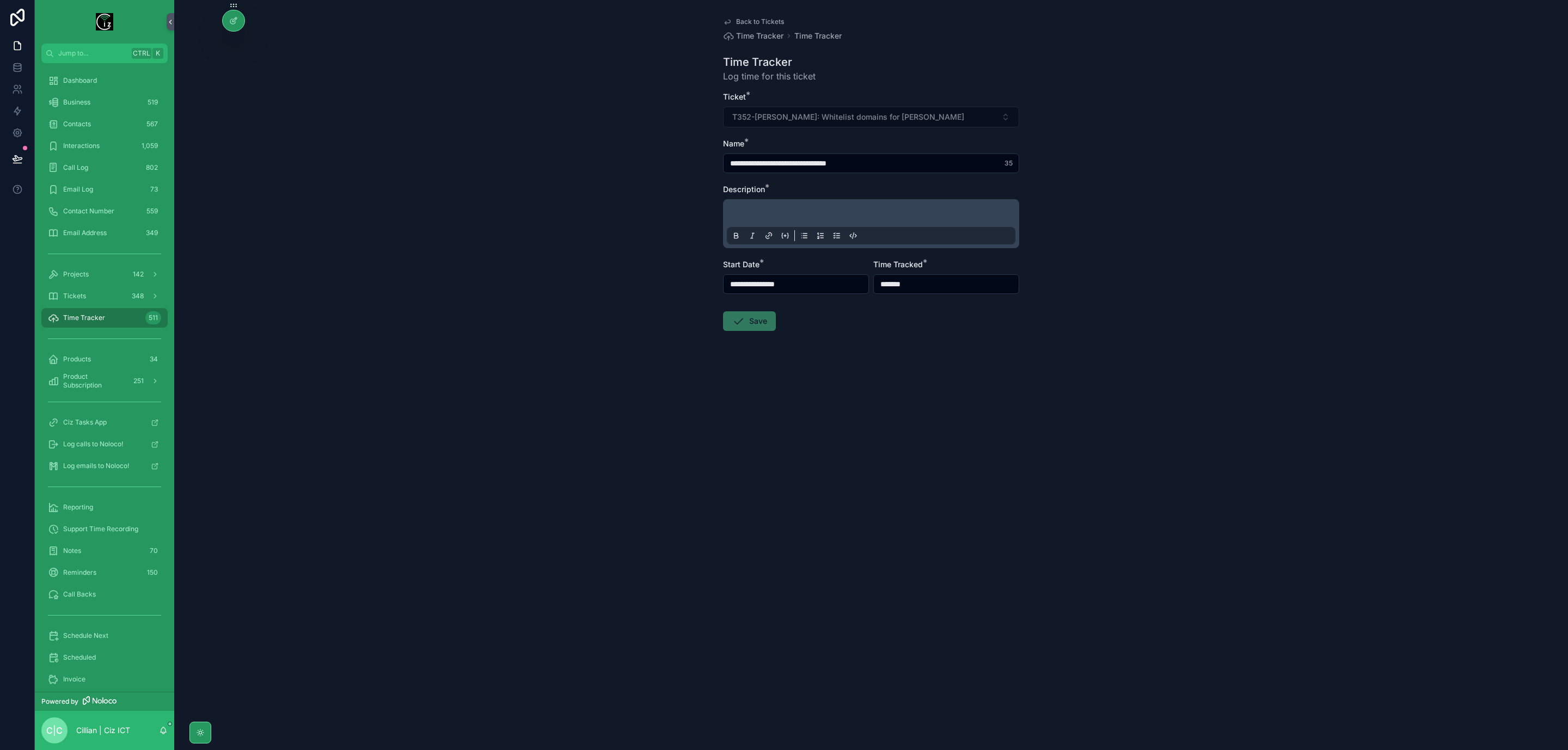
click at [806, 214] on p "scrollable content" at bounding box center [873, 215] width 288 height 11
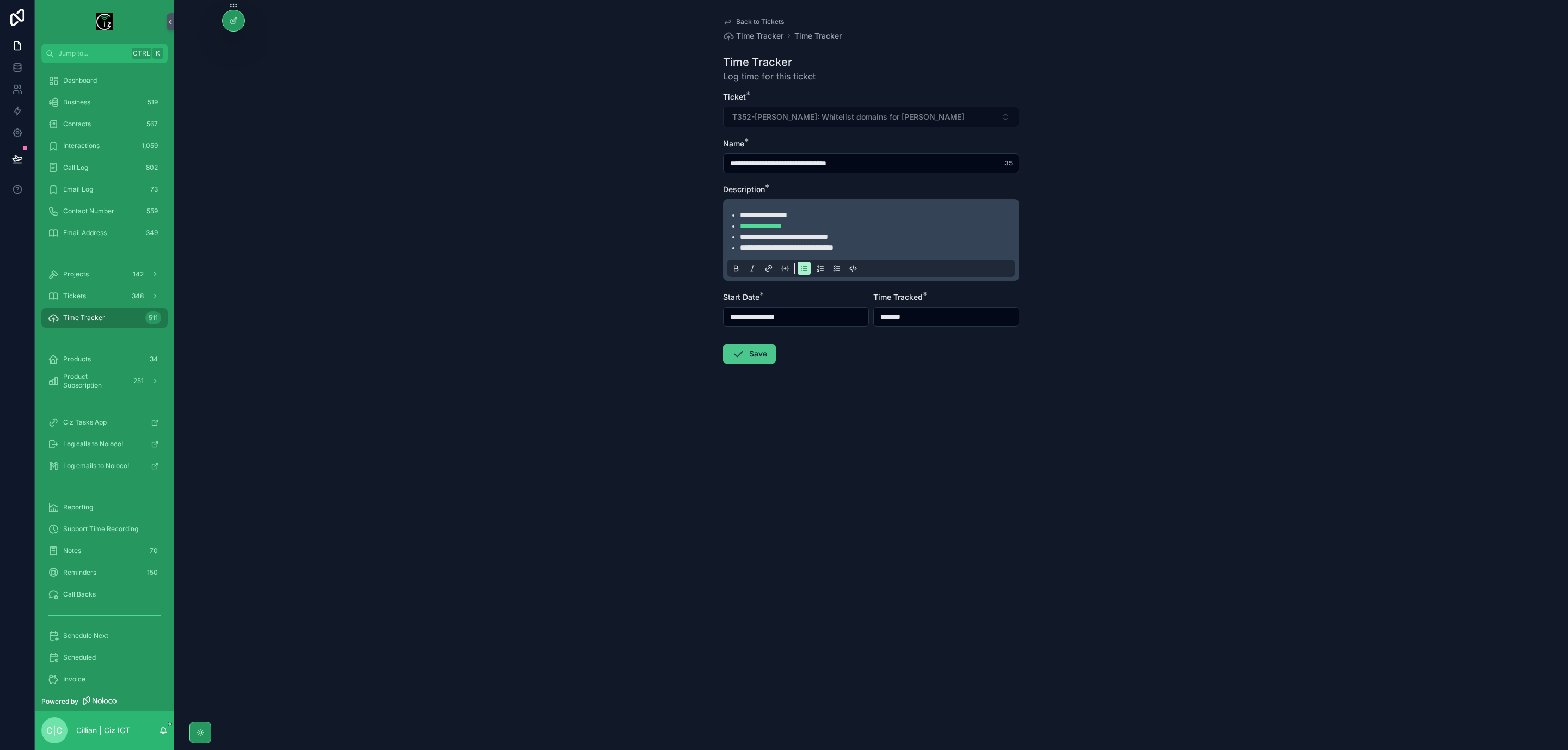
click at [748, 358] on button "Save" at bounding box center [750, 354] width 53 height 20
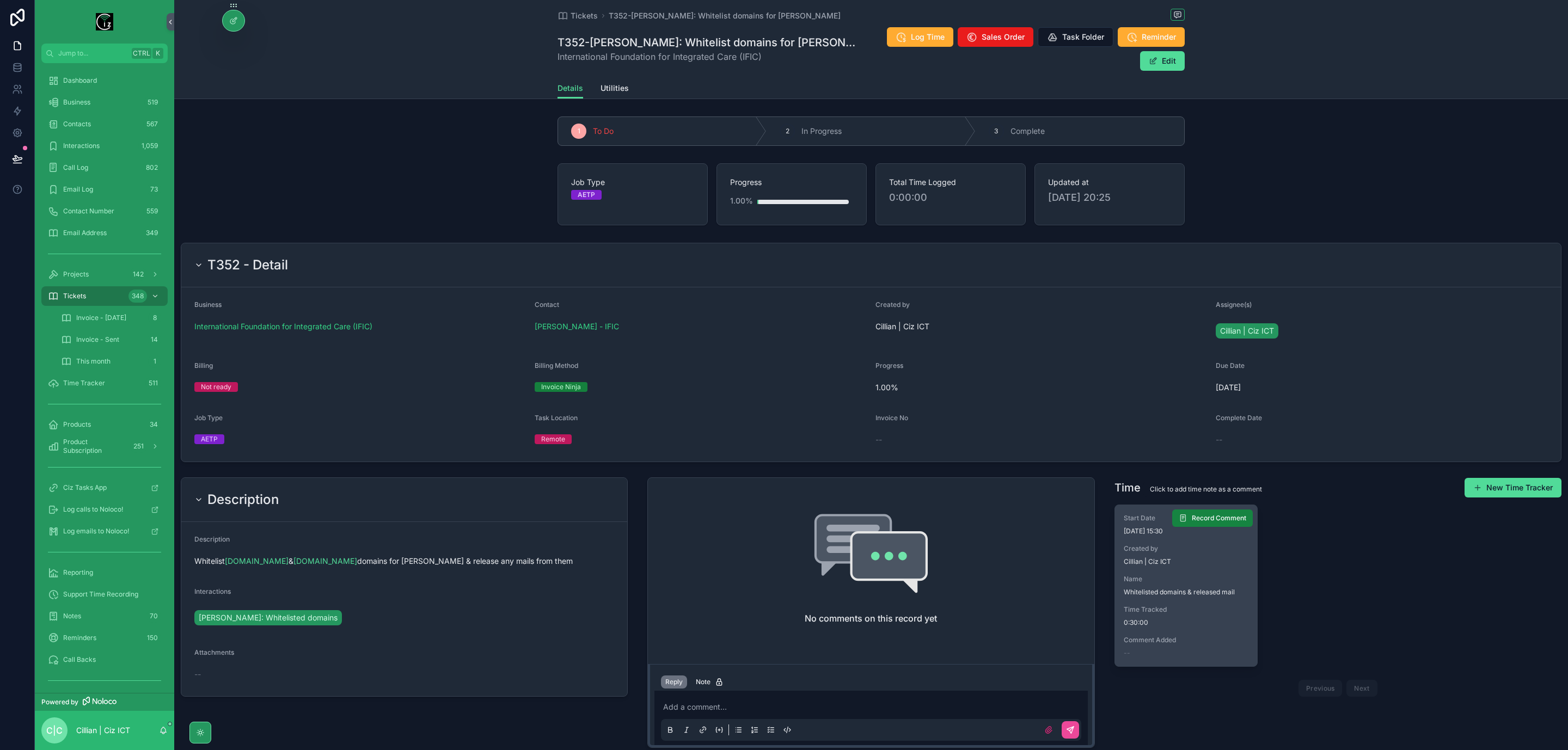
click at [1218, 514] on span "Record Comment" at bounding box center [1219, 518] width 54 height 9
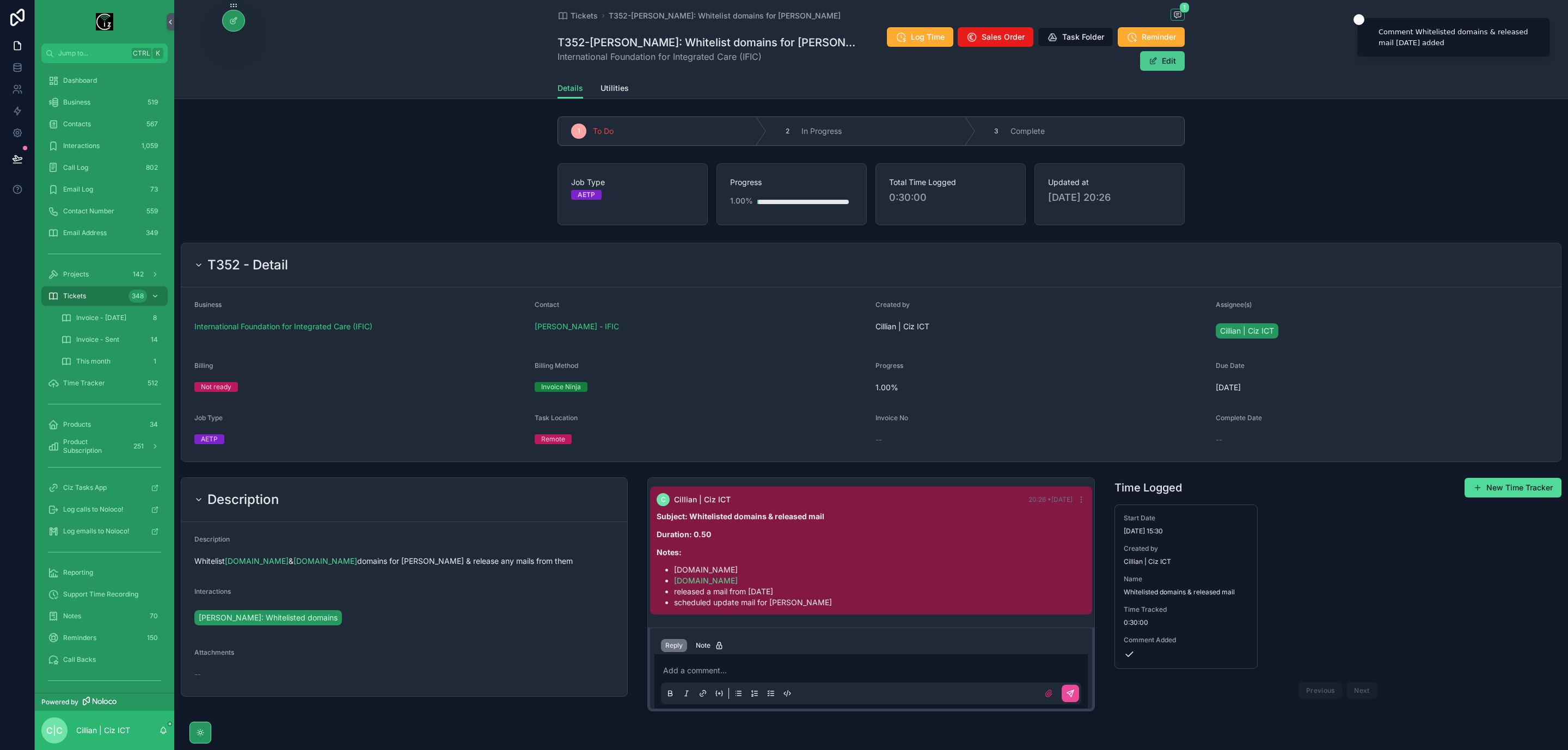
click at [1175, 51] on button "Edit" at bounding box center [1163, 61] width 45 height 20
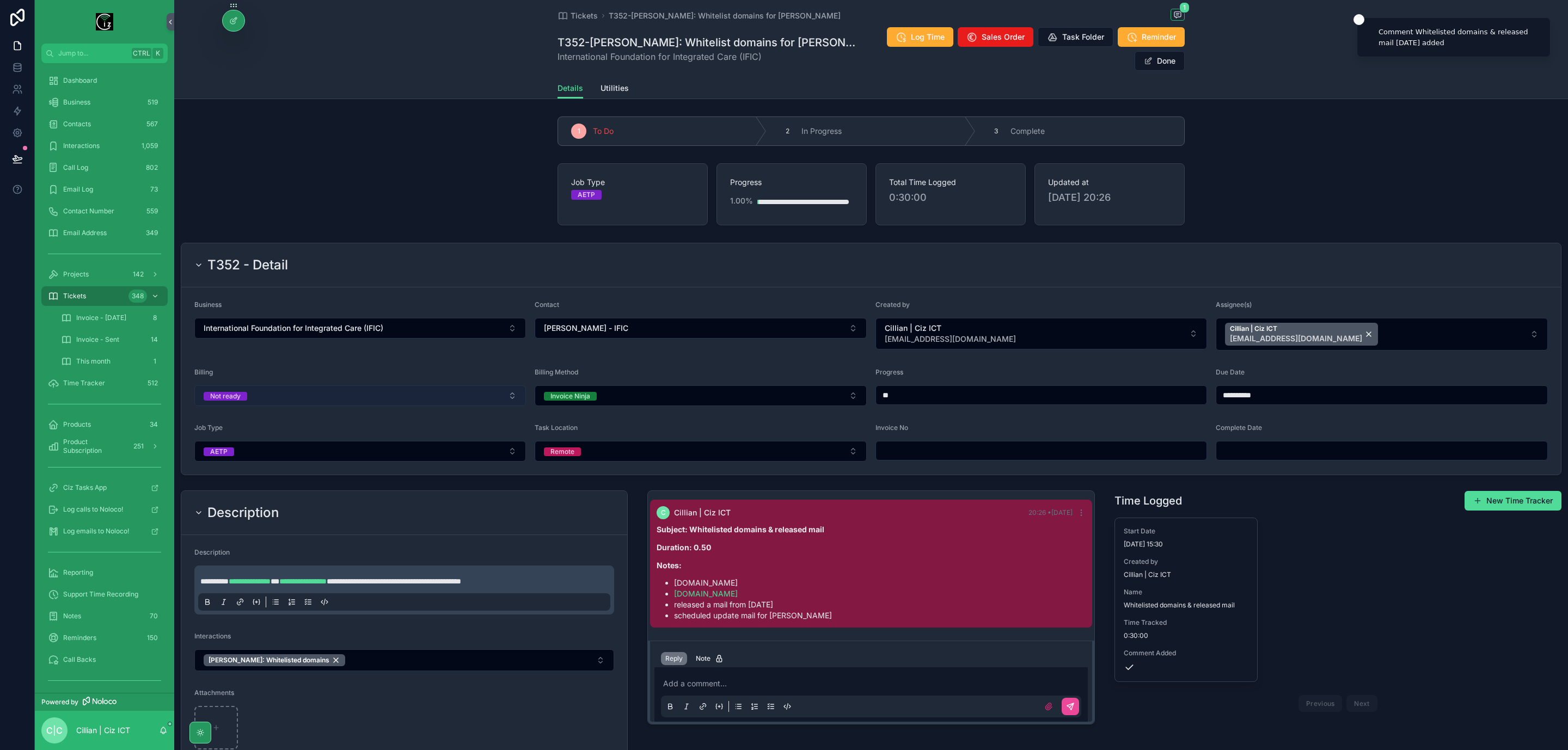
click at [327, 387] on button "Not ready" at bounding box center [360, 395] width 331 height 20
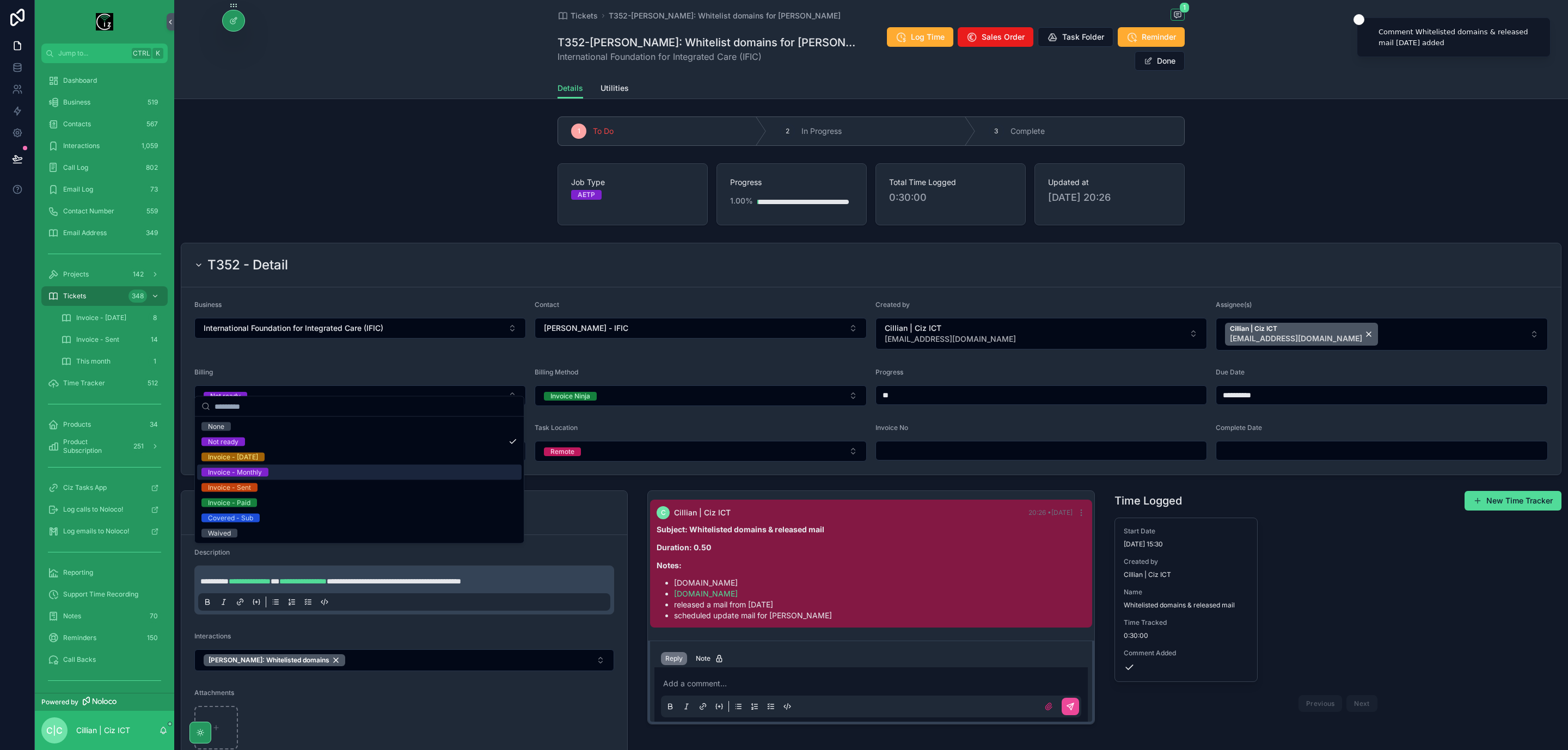
click at [297, 475] on div "Invoice - Monthly" at bounding box center [359, 472] width 325 height 15
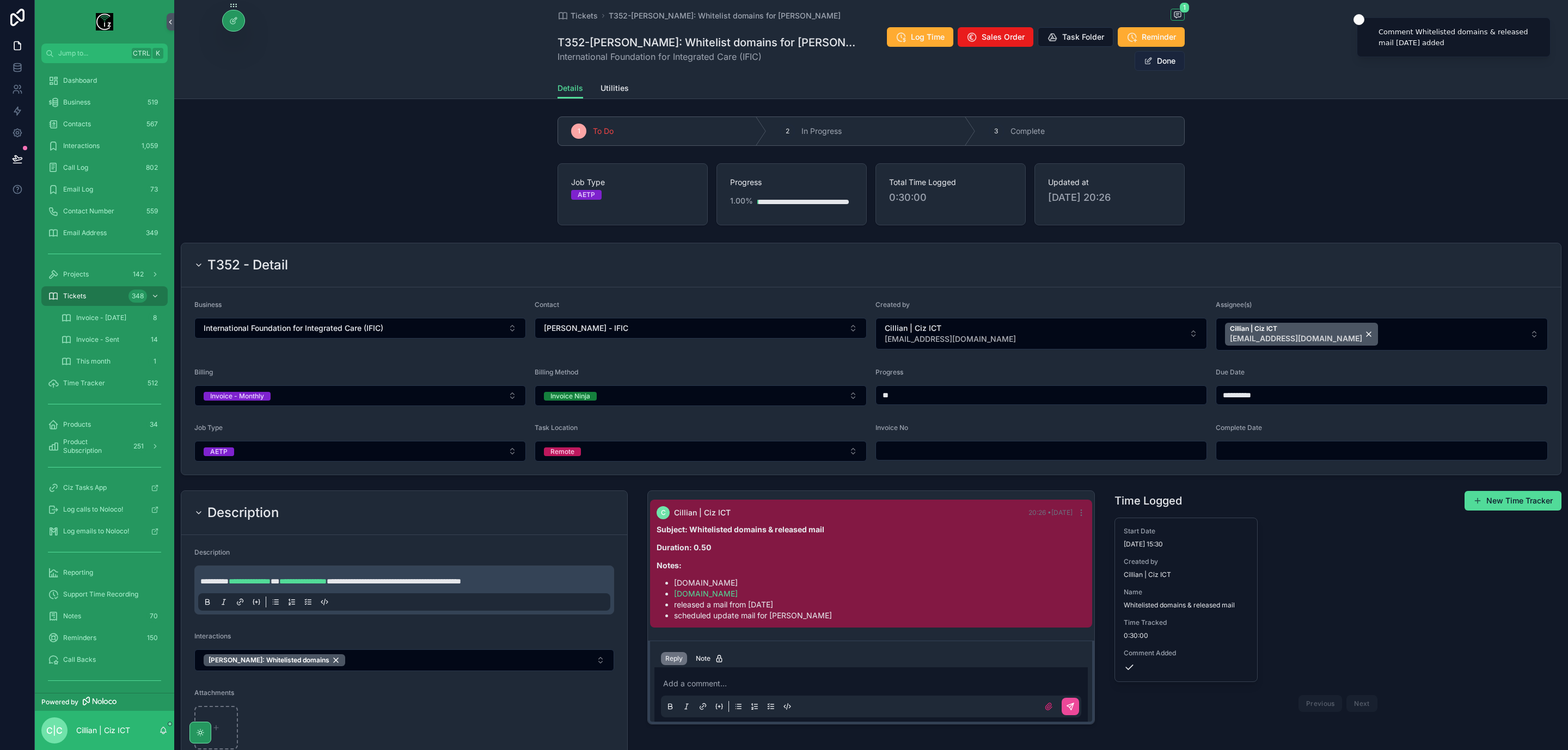
click at [1170, 51] on button "Done" at bounding box center [1160, 61] width 50 height 20
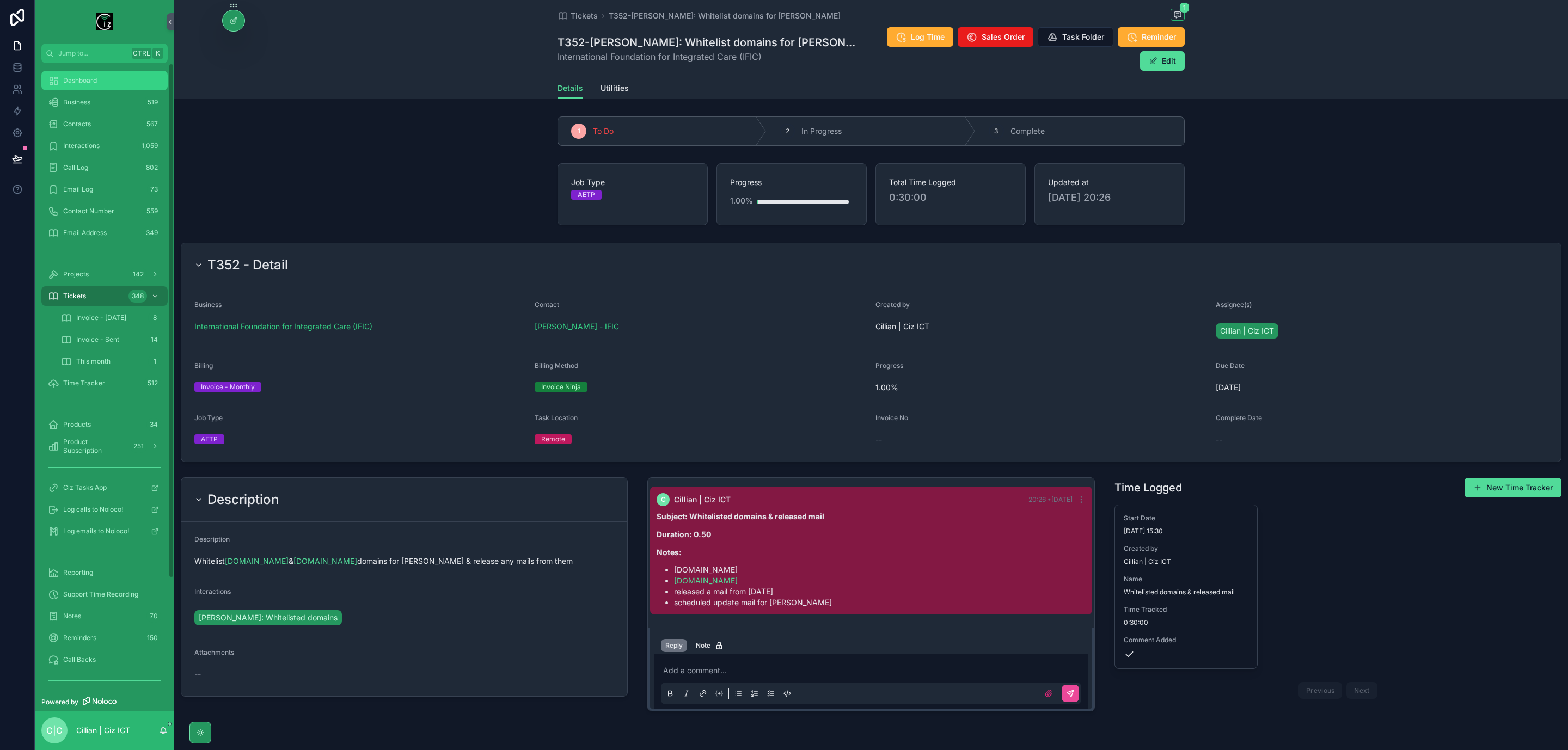
click at [79, 72] on div "Dashboard" at bounding box center [104, 80] width 113 height 17
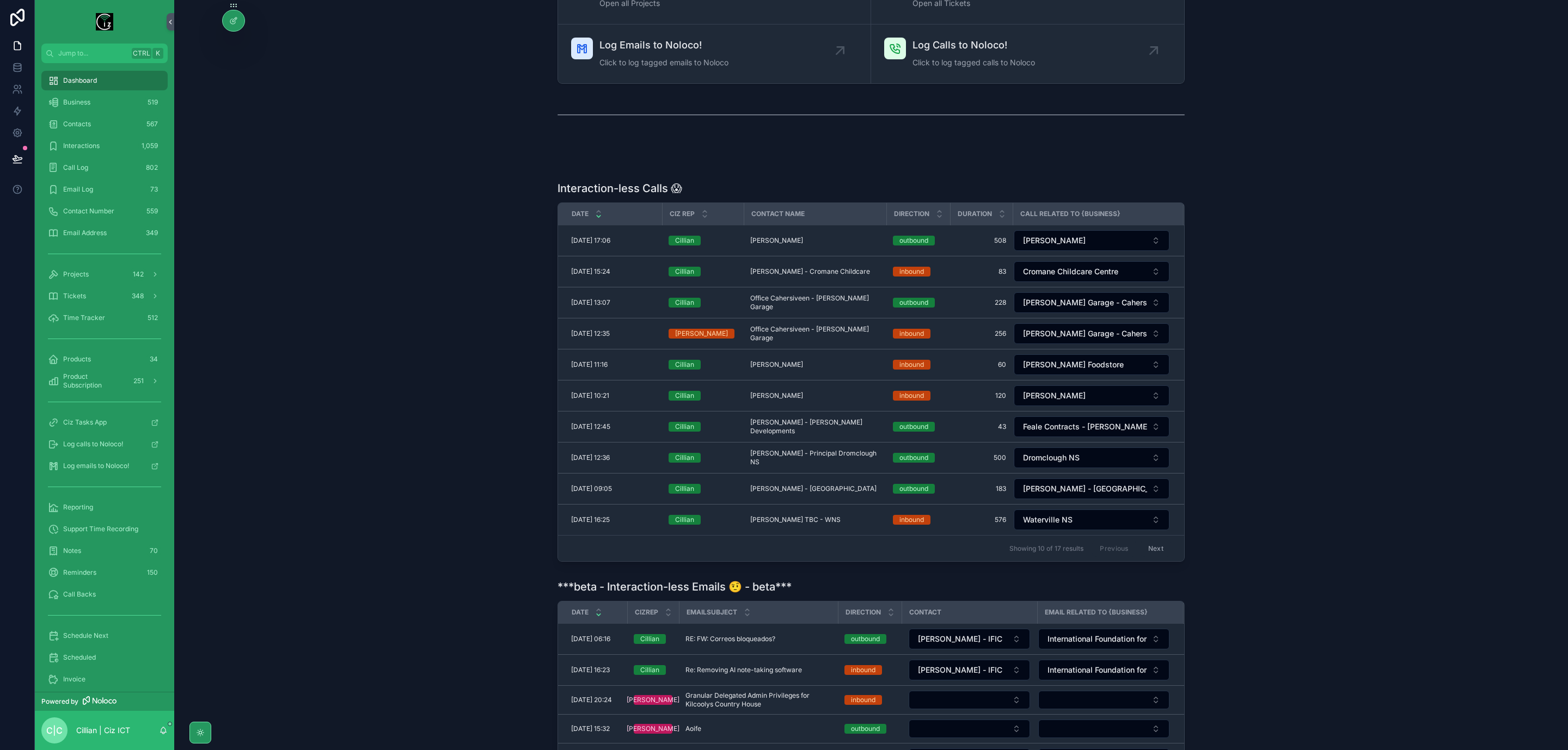
scroll to position [358, 0]
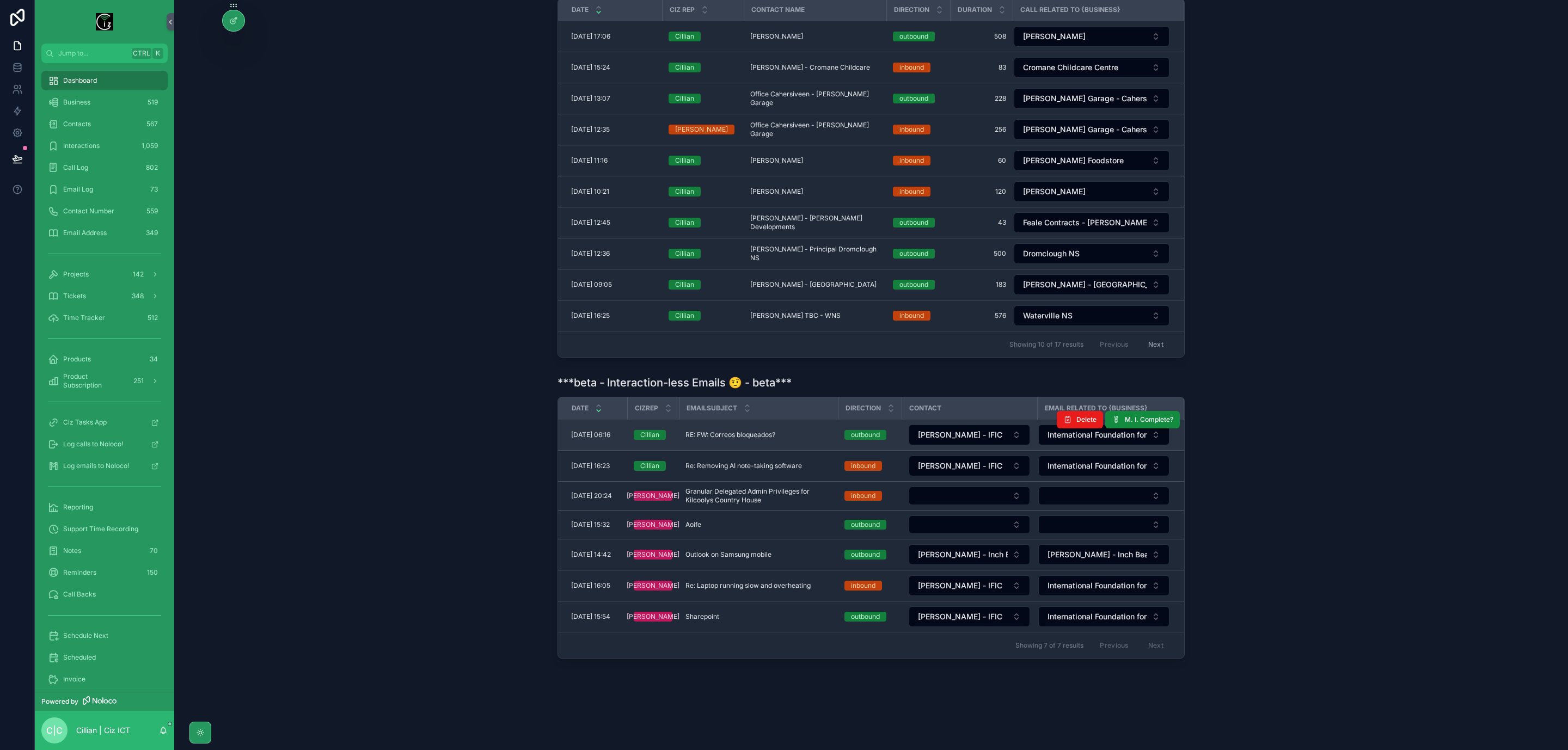
click at [769, 431] on span "RE: FW: Correos bloqueados?" at bounding box center [730, 435] width 90 height 9
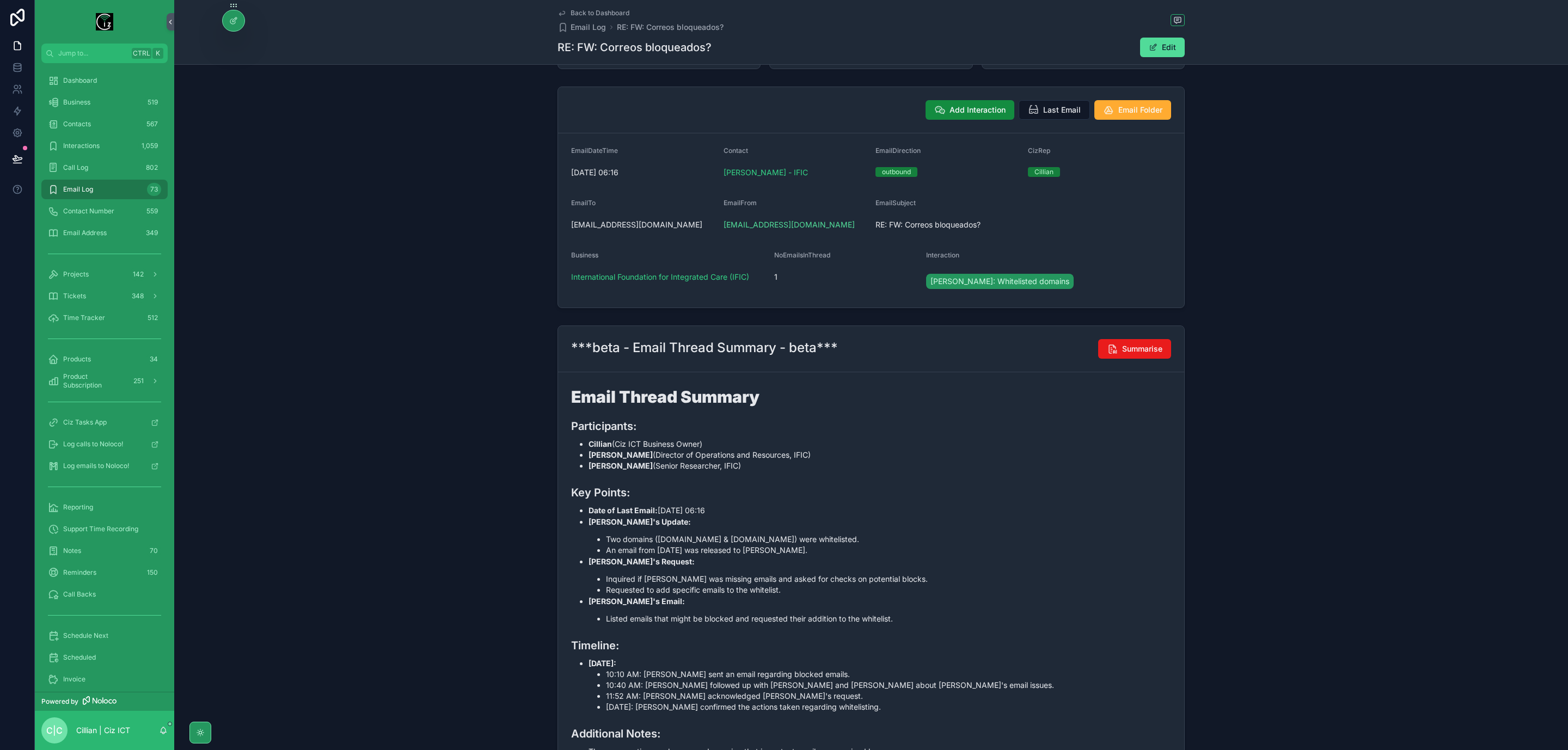
scroll to position [163, 0]
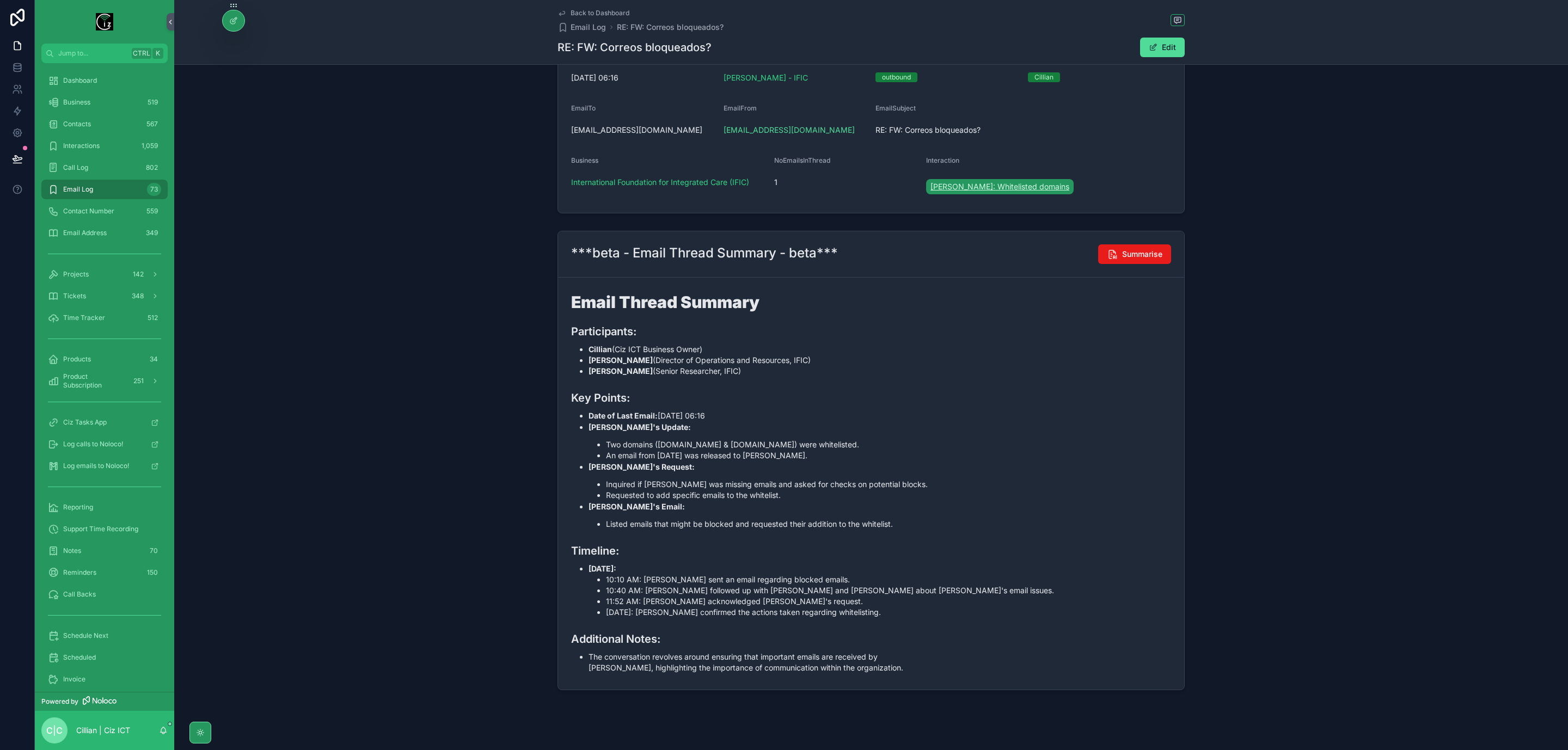
click at [1003, 192] on span "Arturo: Whitelisted domains" at bounding box center [1000, 186] width 139 height 11
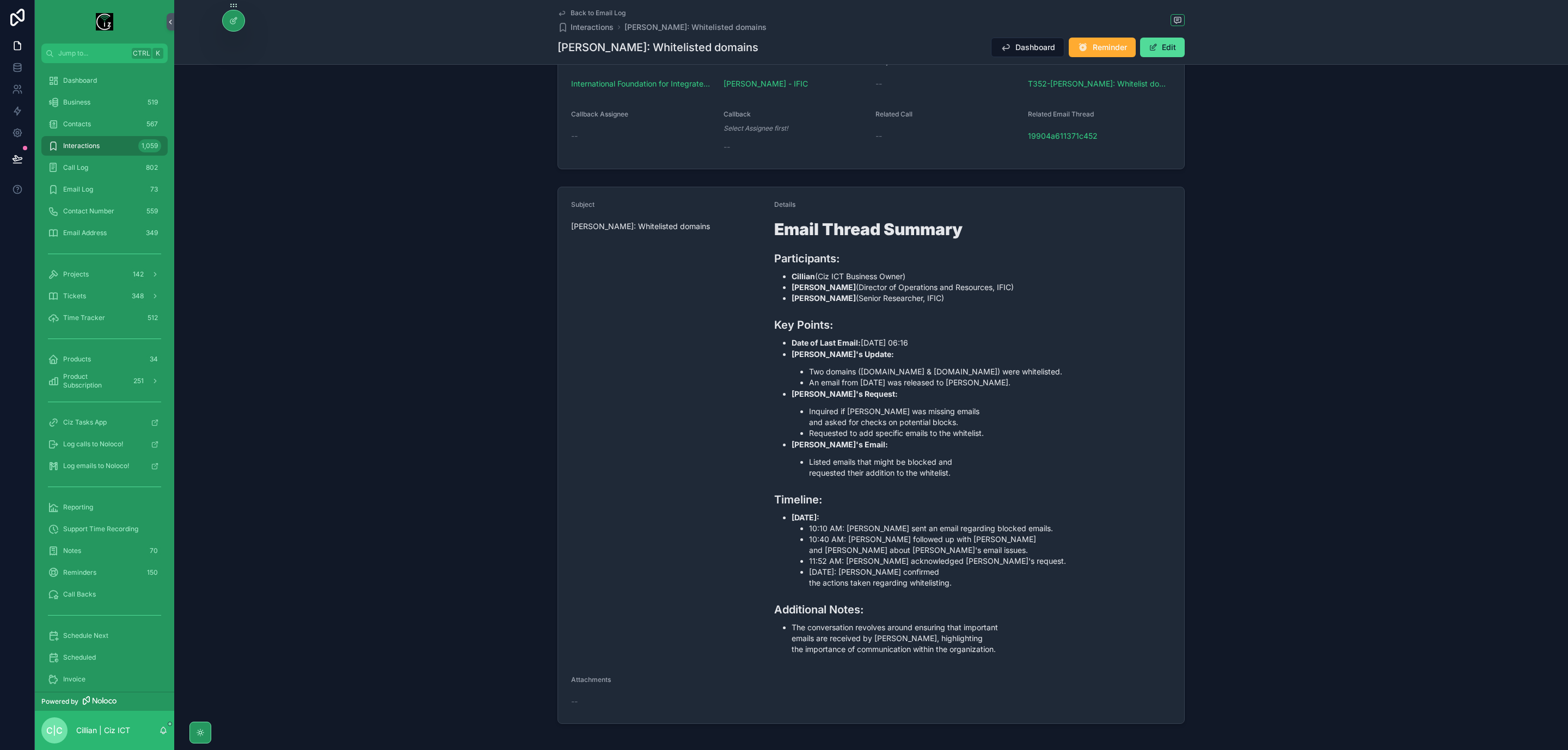
click at [580, 11] on span "Back to Email Log" at bounding box center [598, 14] width 55 height 9
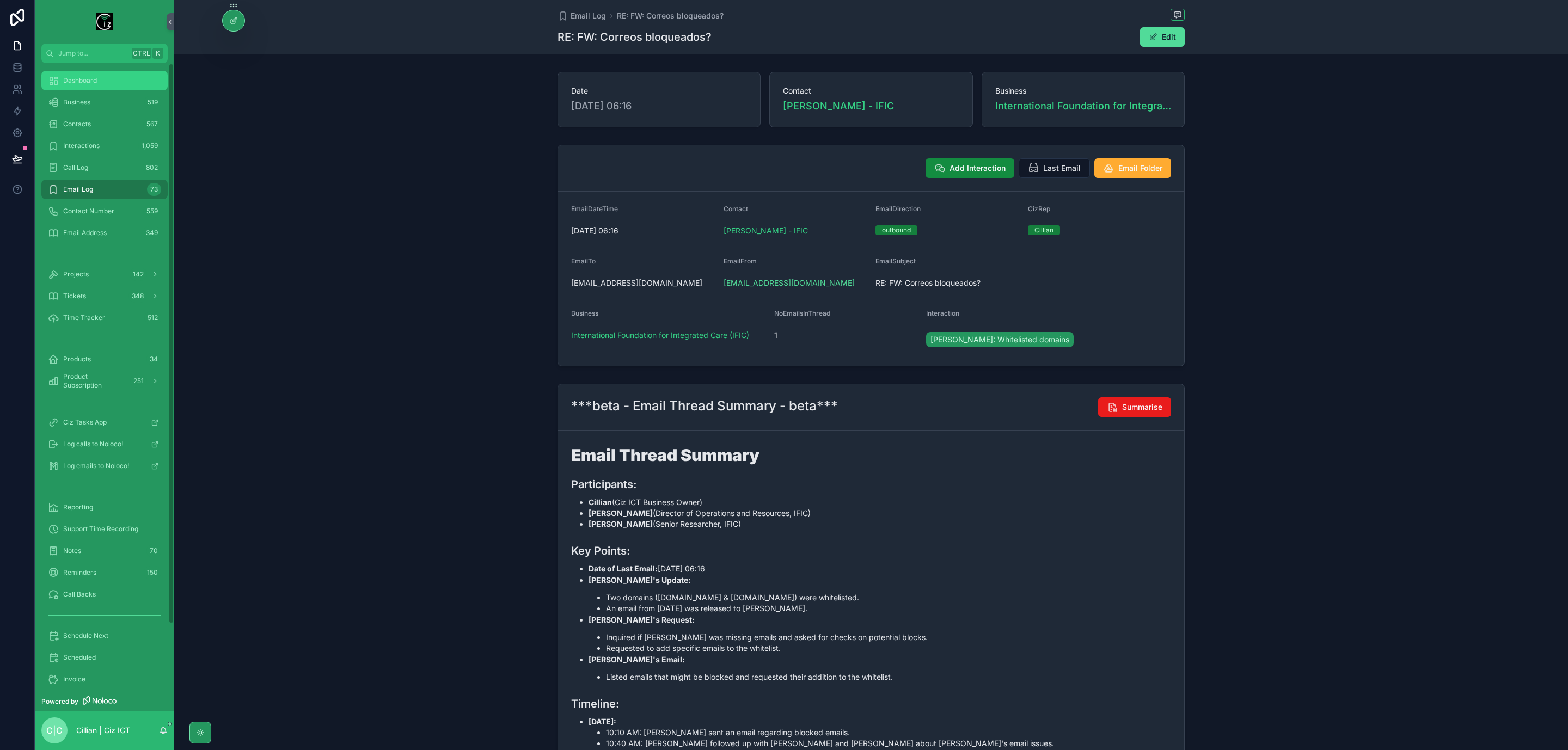
click at [79, 87] on div "Dashboard" at bounding box center [104, 80] width 113 height 17
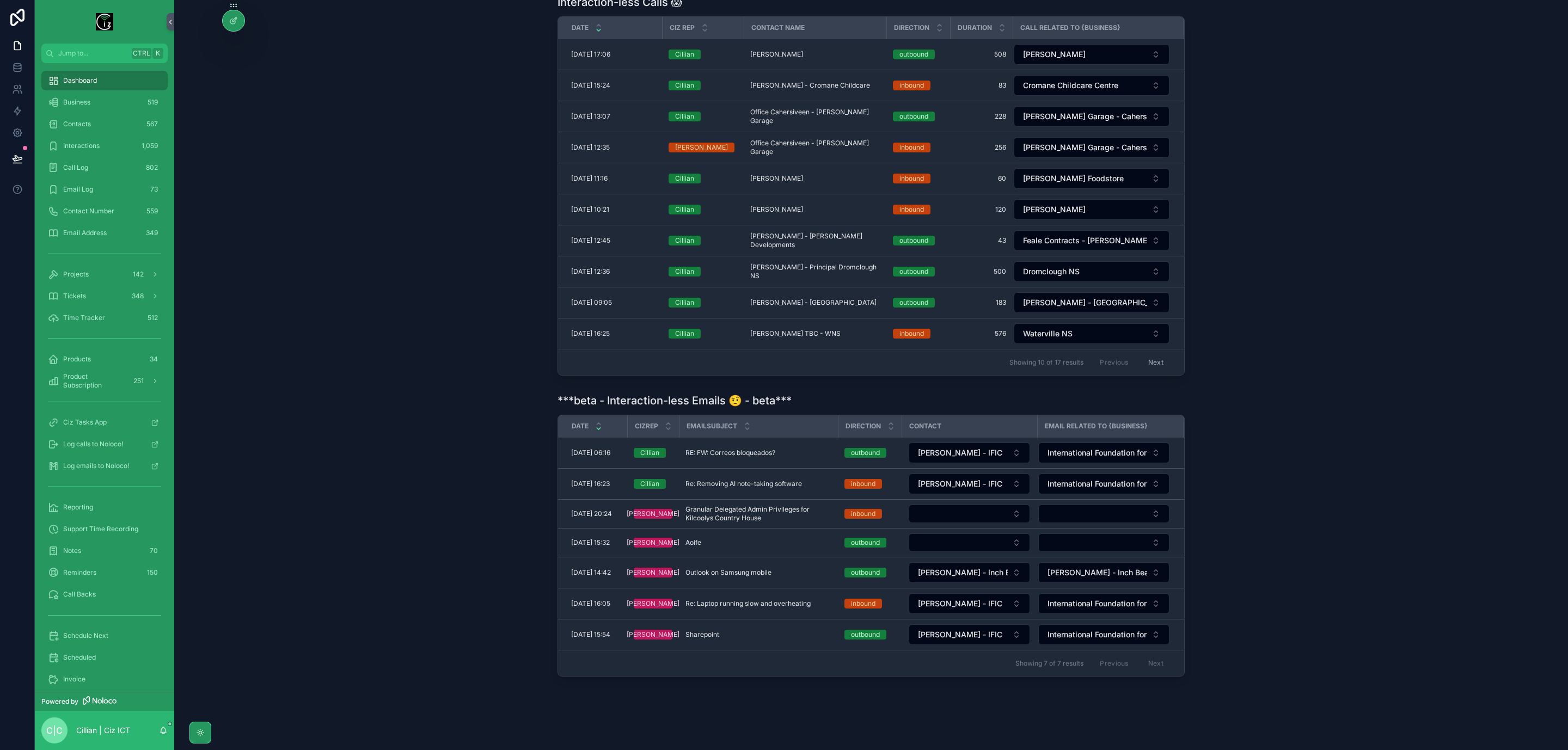
scroll to position [358, 0]
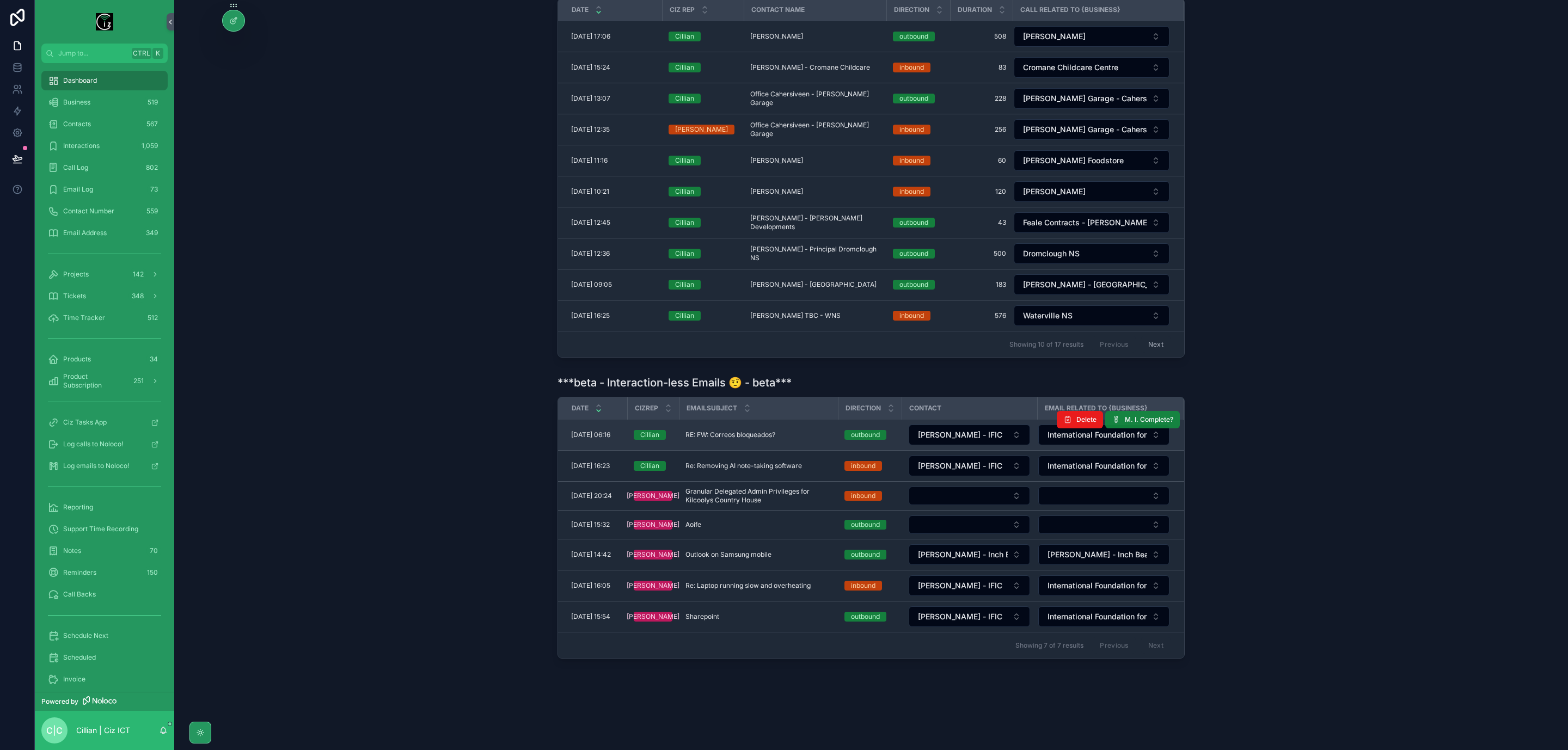
click at [1144, 415] on span "M. I. Complete?" at bounding box center [1149, 420] width 48 height 9
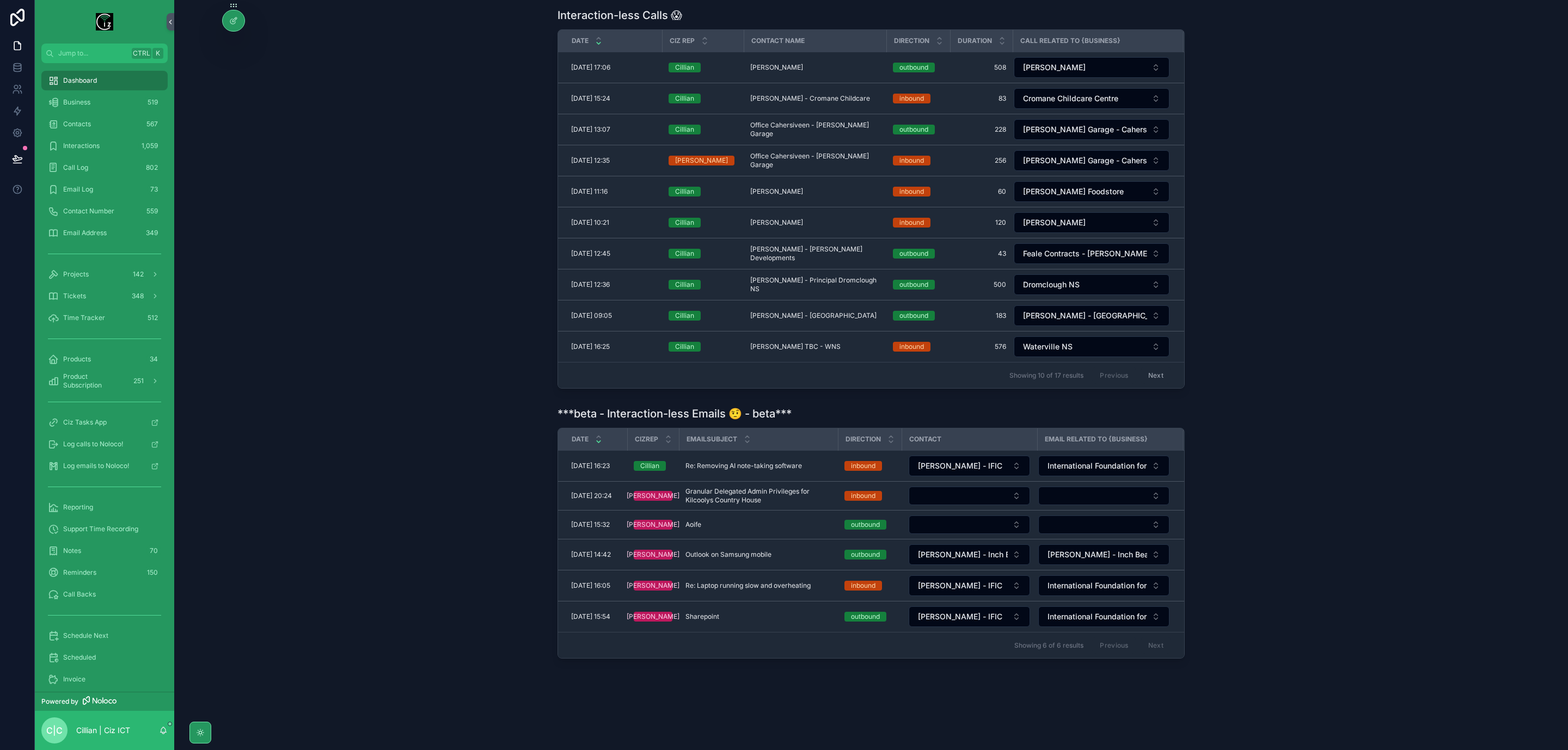
scroll to position [327, 0]
click at [808, 462] on div "Re: Removing AI note-taking software Re: Removing AI note-taking software" at bounding box center [758, 466] width 146 height 9
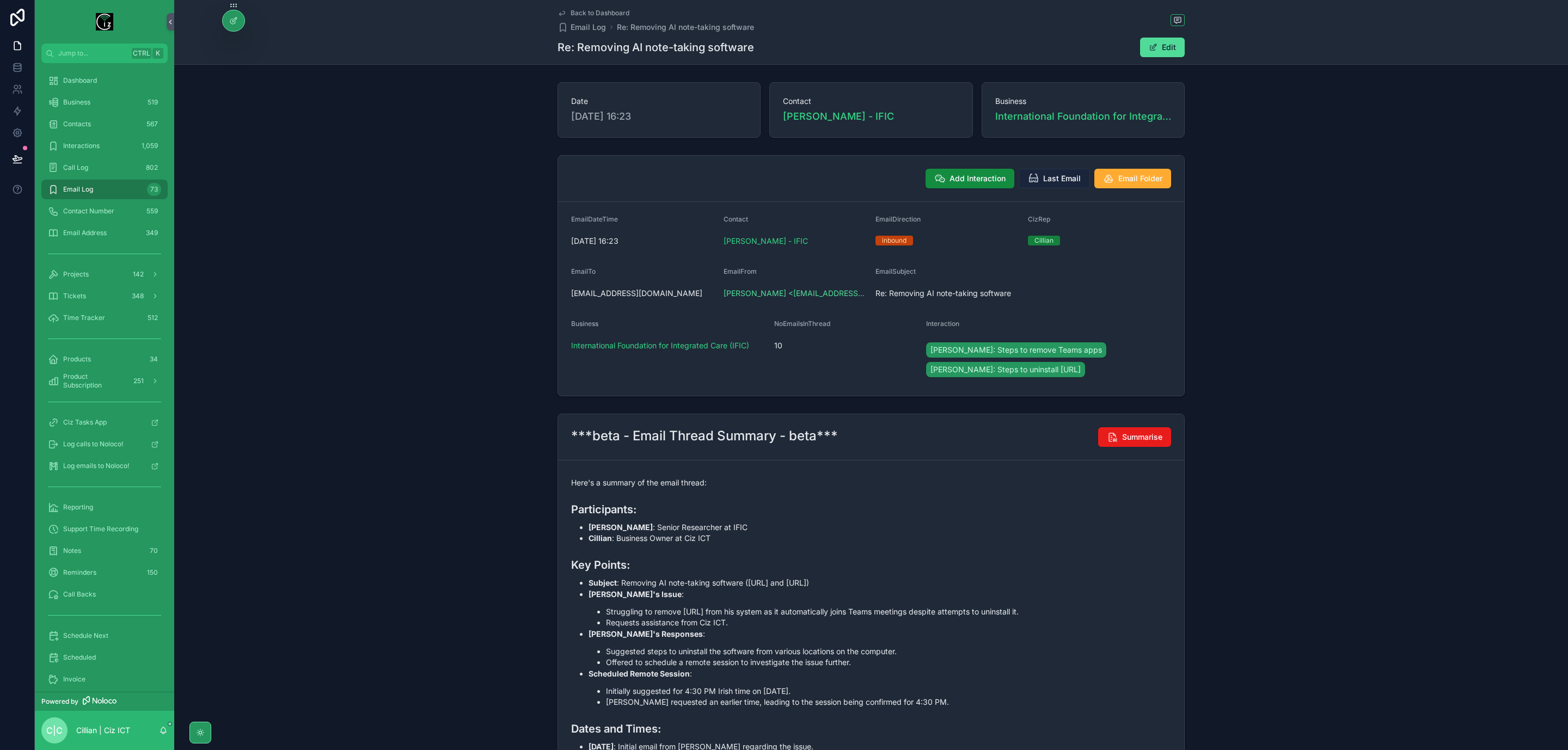
click at [1052, 183] on span "Last Email" at bounding box center [1062, 178] width 38 height 11
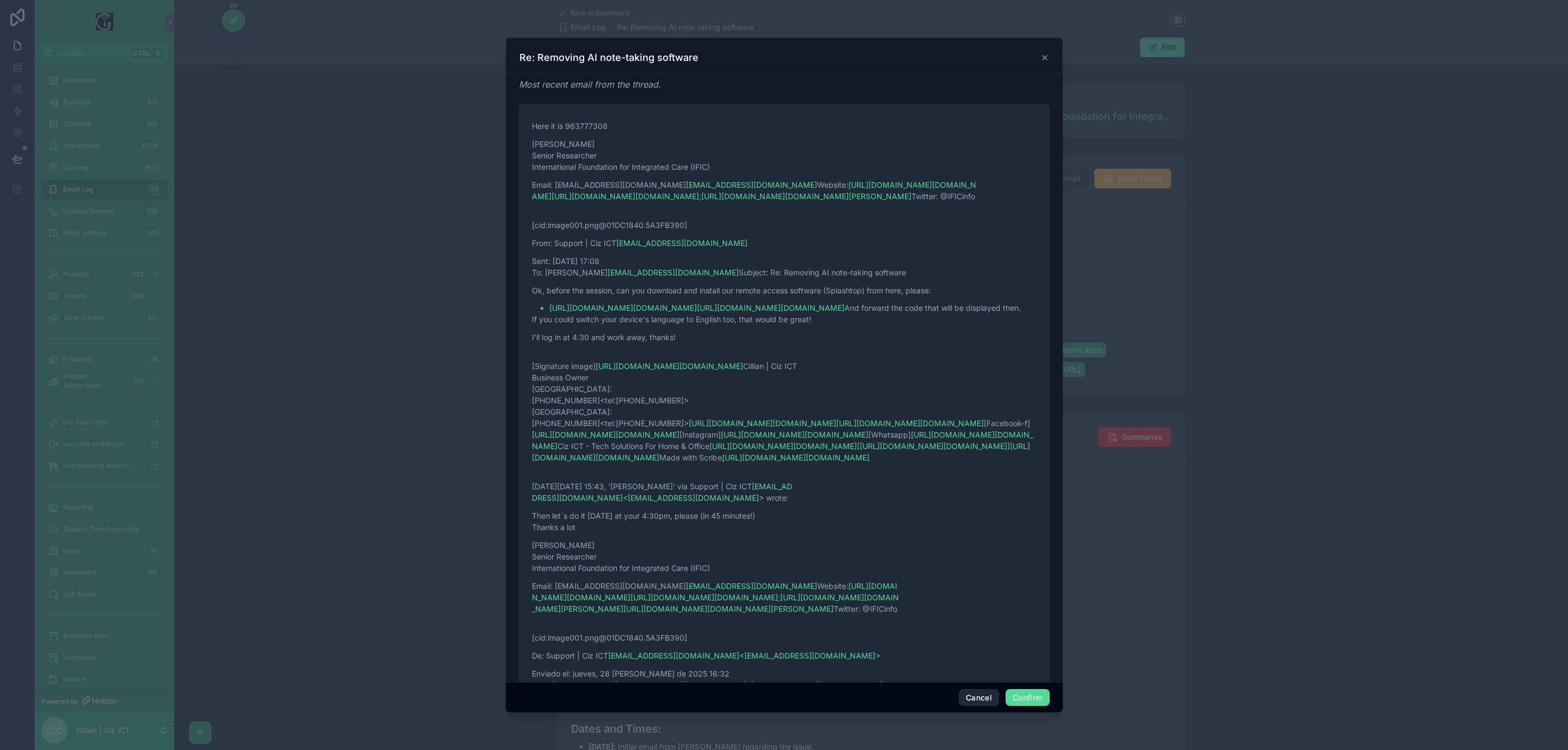
click at [984, 702] on button "Cancel" at bounding box center [978, 697] width 40 height 17
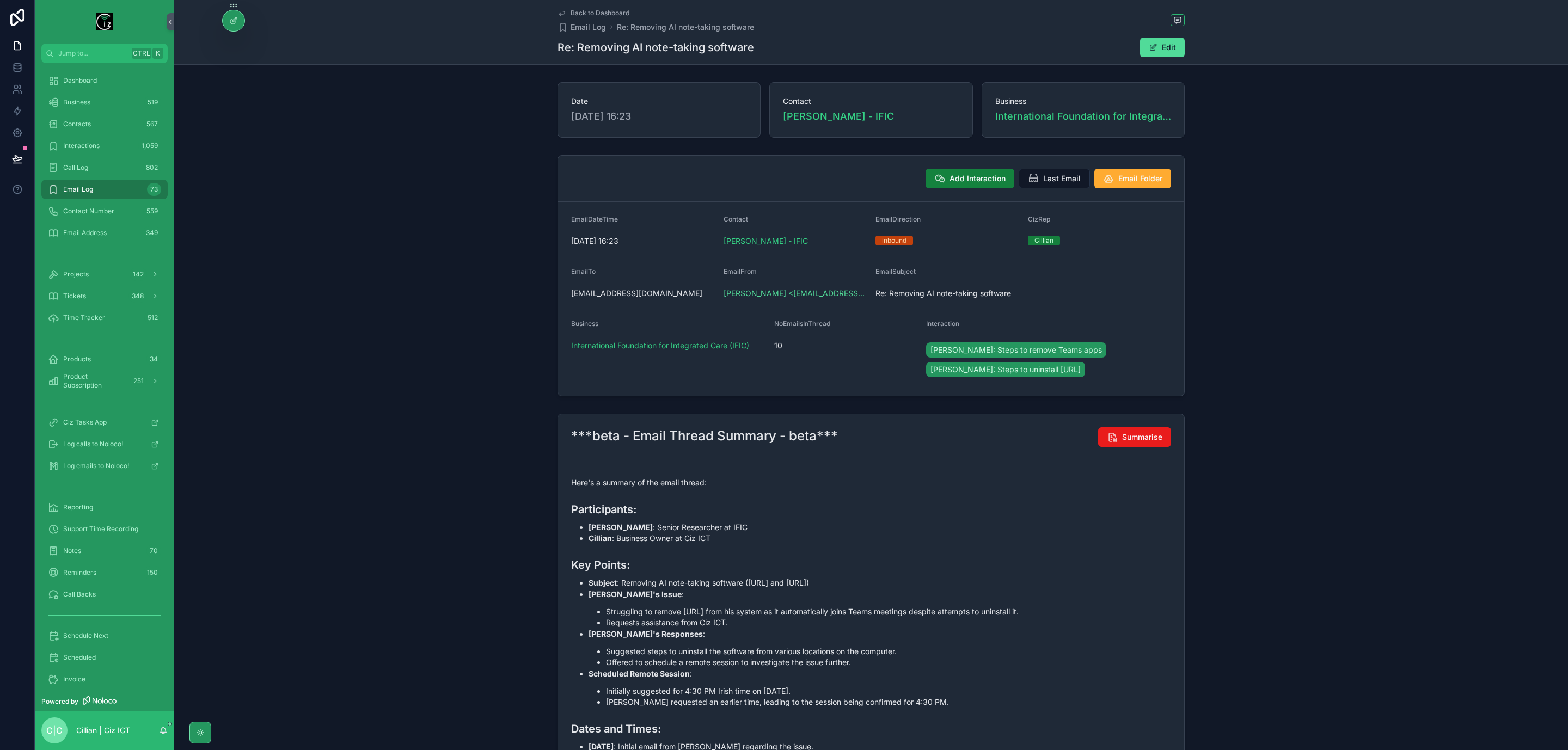
click at [980, 181] on span "Add Interaction" at bounding box center [978, 178] width 56 height 11
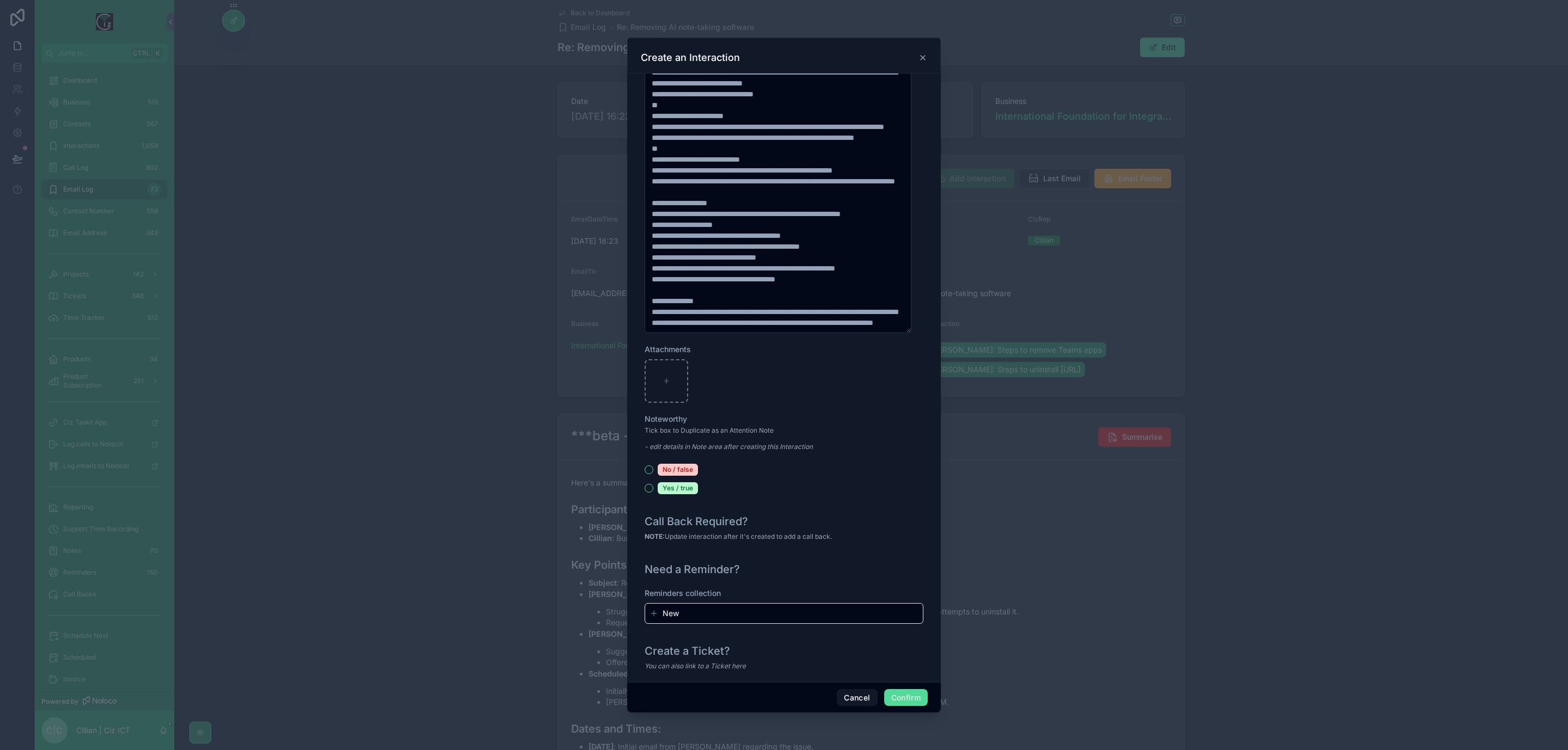
scroll to position [946, 0]
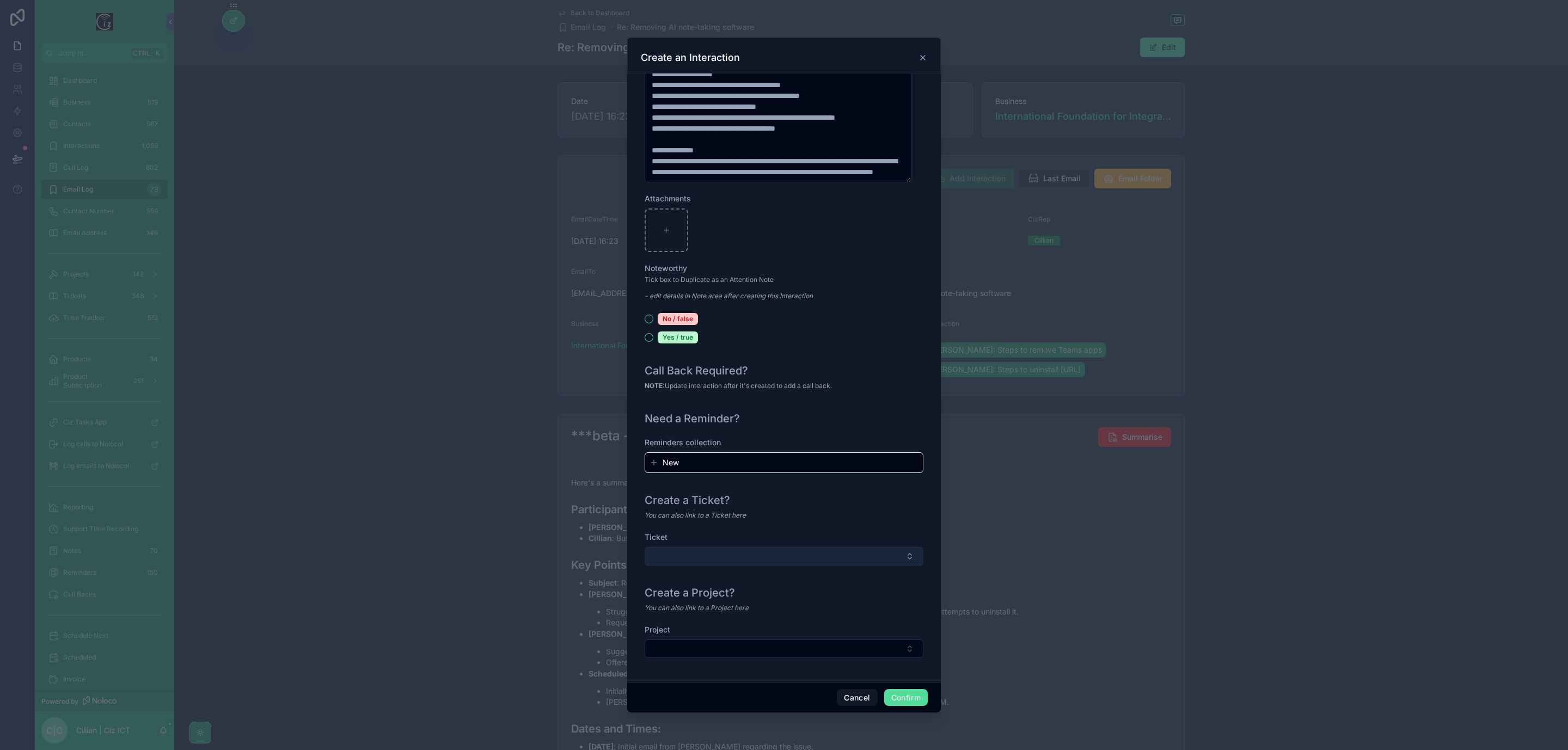
click at [843, 551] on button "Select Button" at bounding box center [784, 556] width 279 height 19
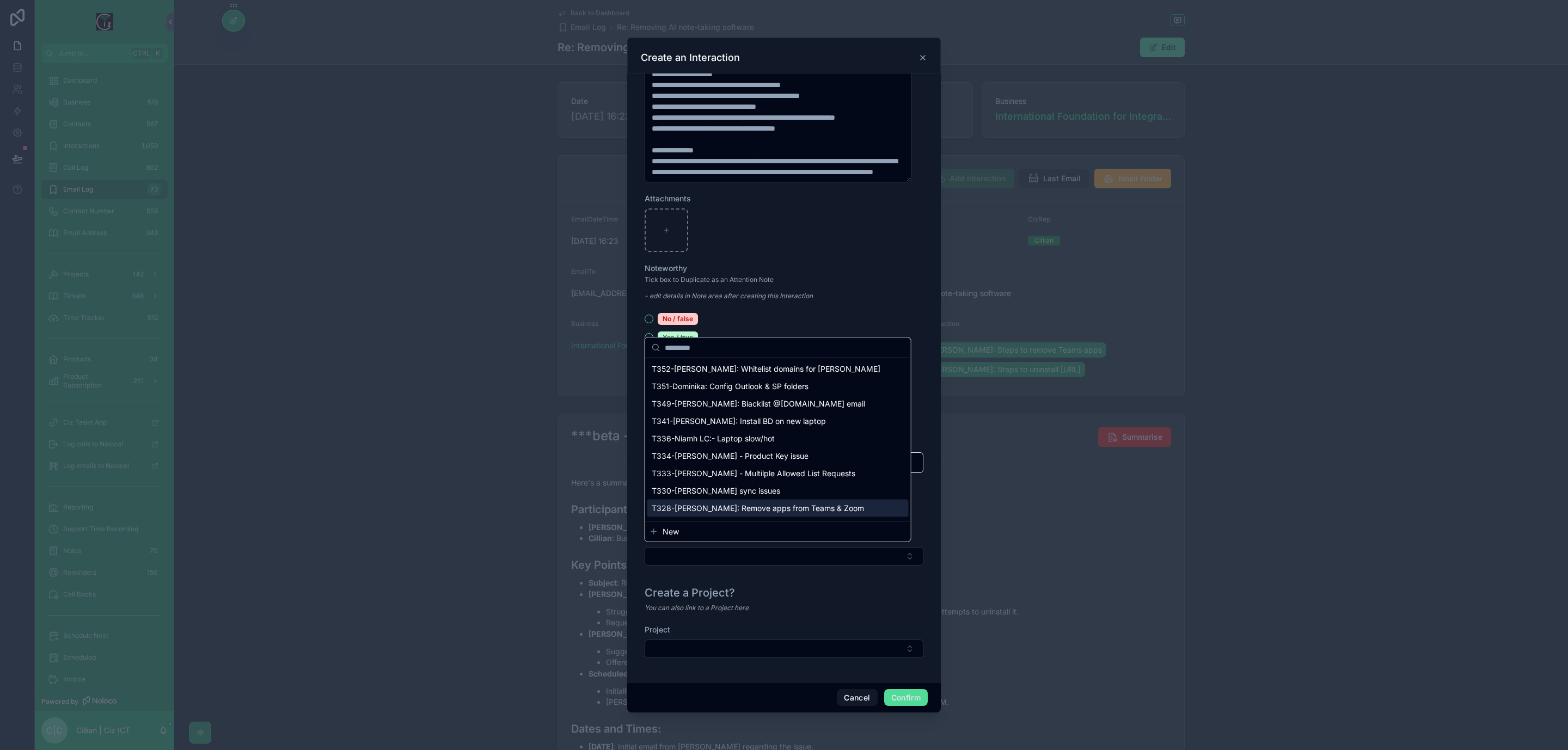
click at [789, 509] on span "T328-Arturo: Remove apps from Teams & Zoom" at bounding box center [757, 509] width 212 height 11
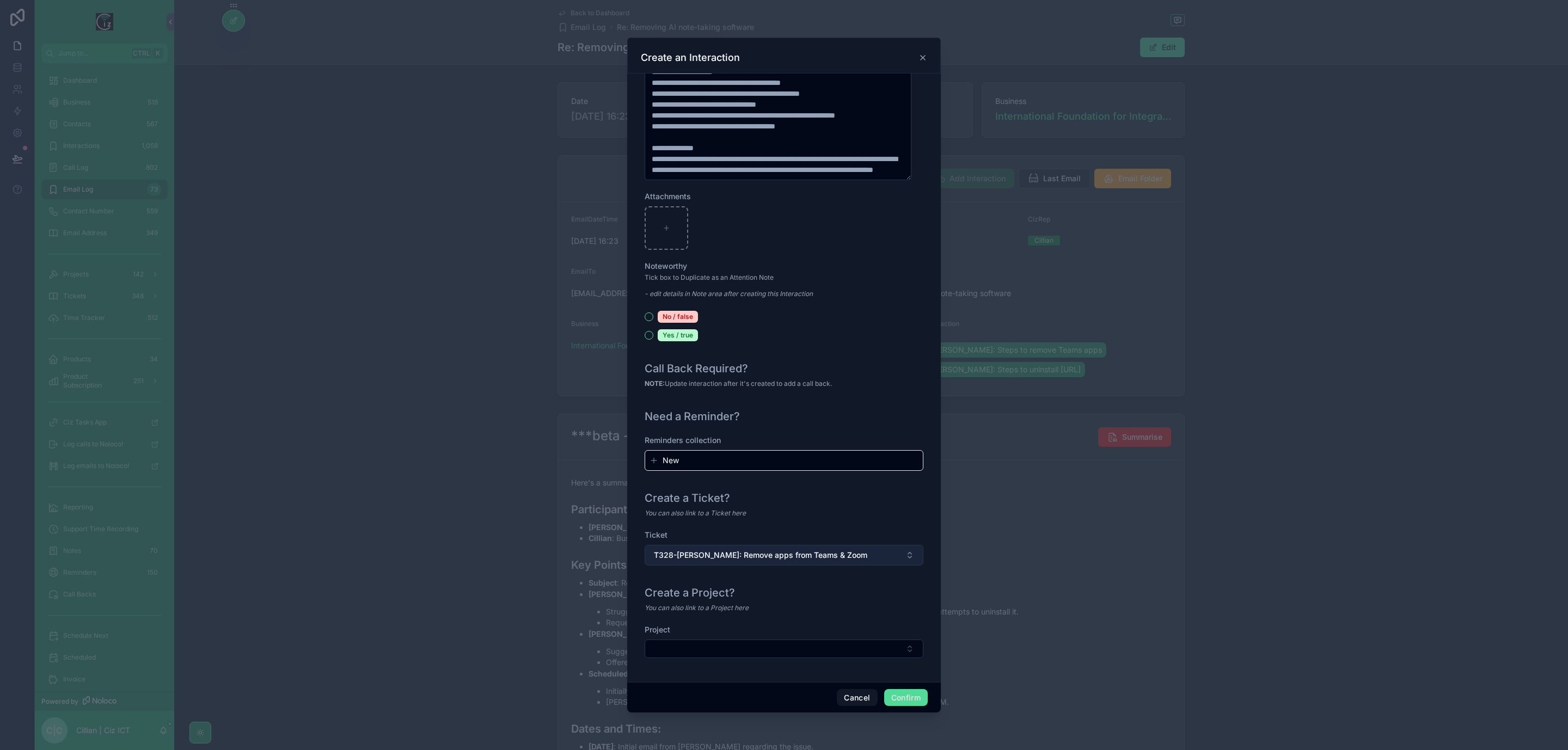
click at [886, 555] on button "T328-Arturo: Remove apps from Teams & Zoom" at bounding box center [784, 555] width 279 height 20
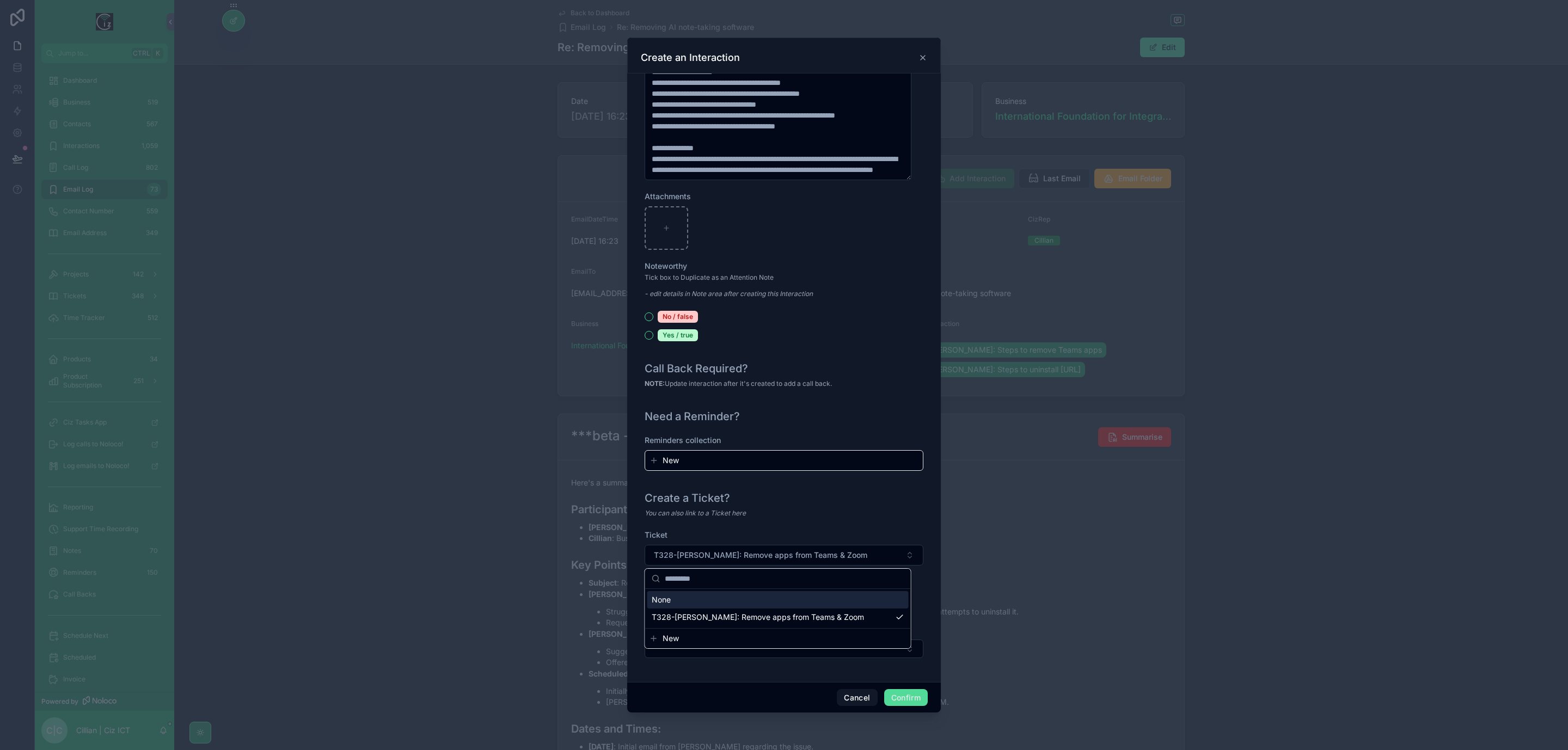
click at [901, 304] on div "Tick box to Duplicate as an Attention Note - edit details in Note area after cr…" at bounding box center [784, 289] width 279 height 35
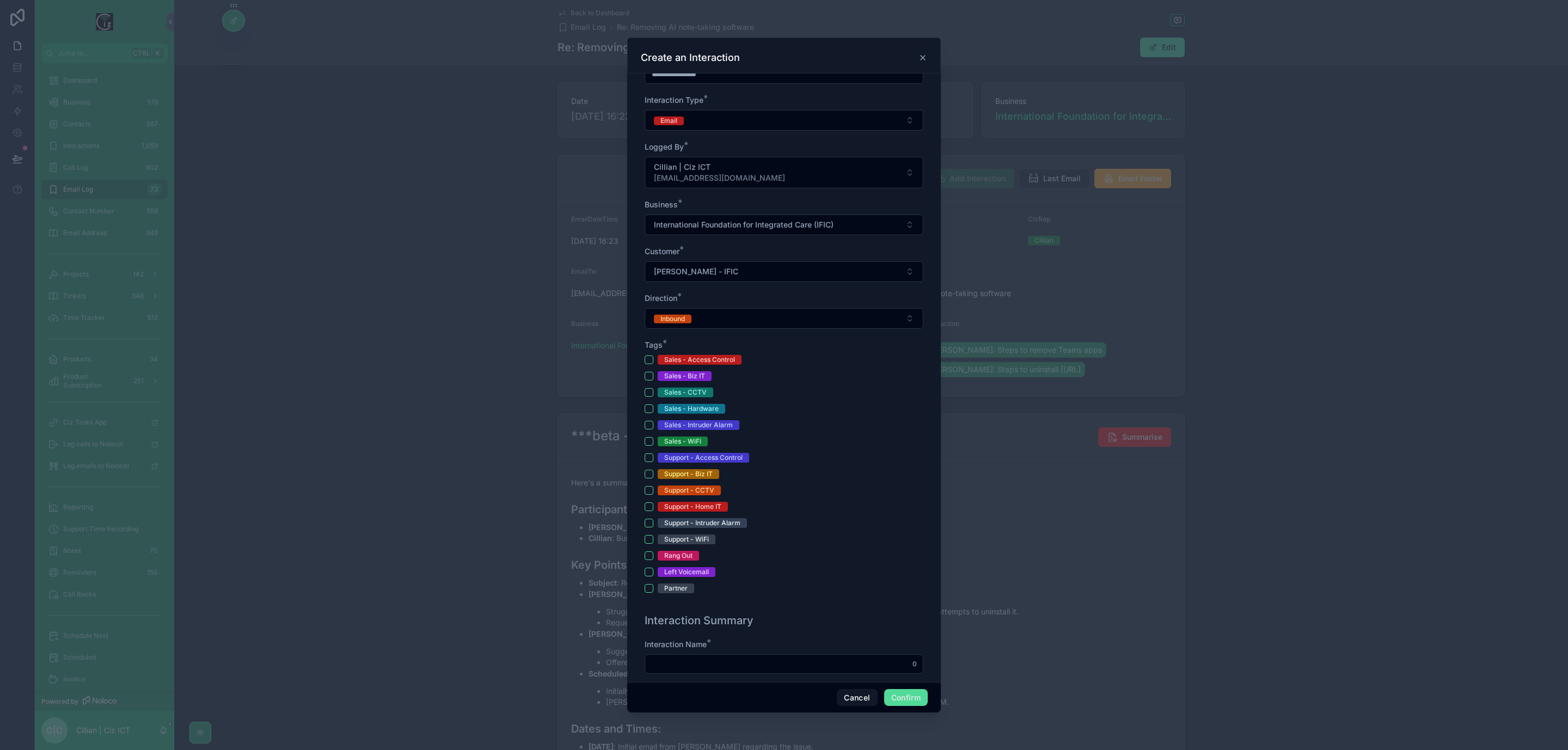
scroll to position [163, 0]
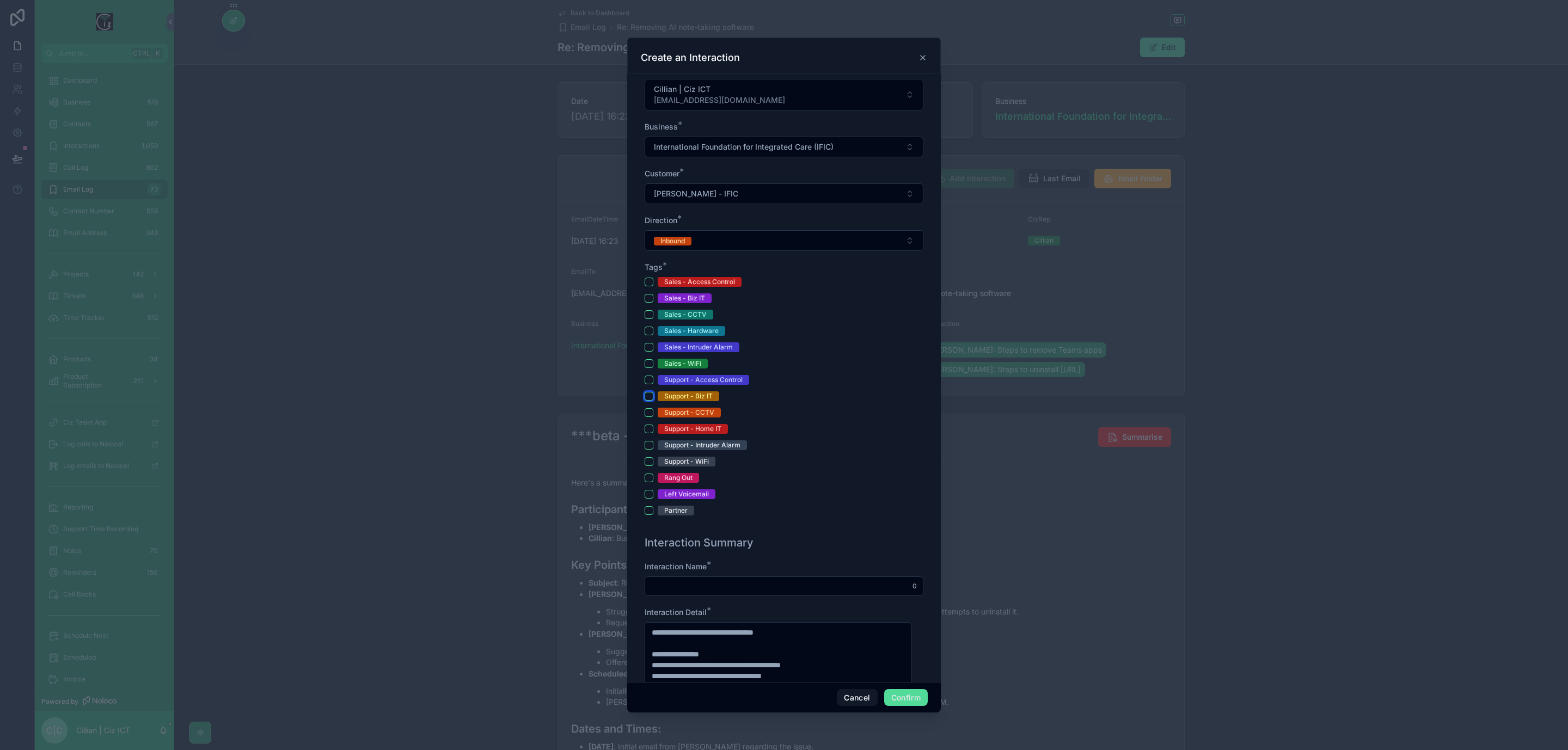
click at [648, 399] on button "Support - Biz IT" at bounding box center [649, 396] width 9 height 9
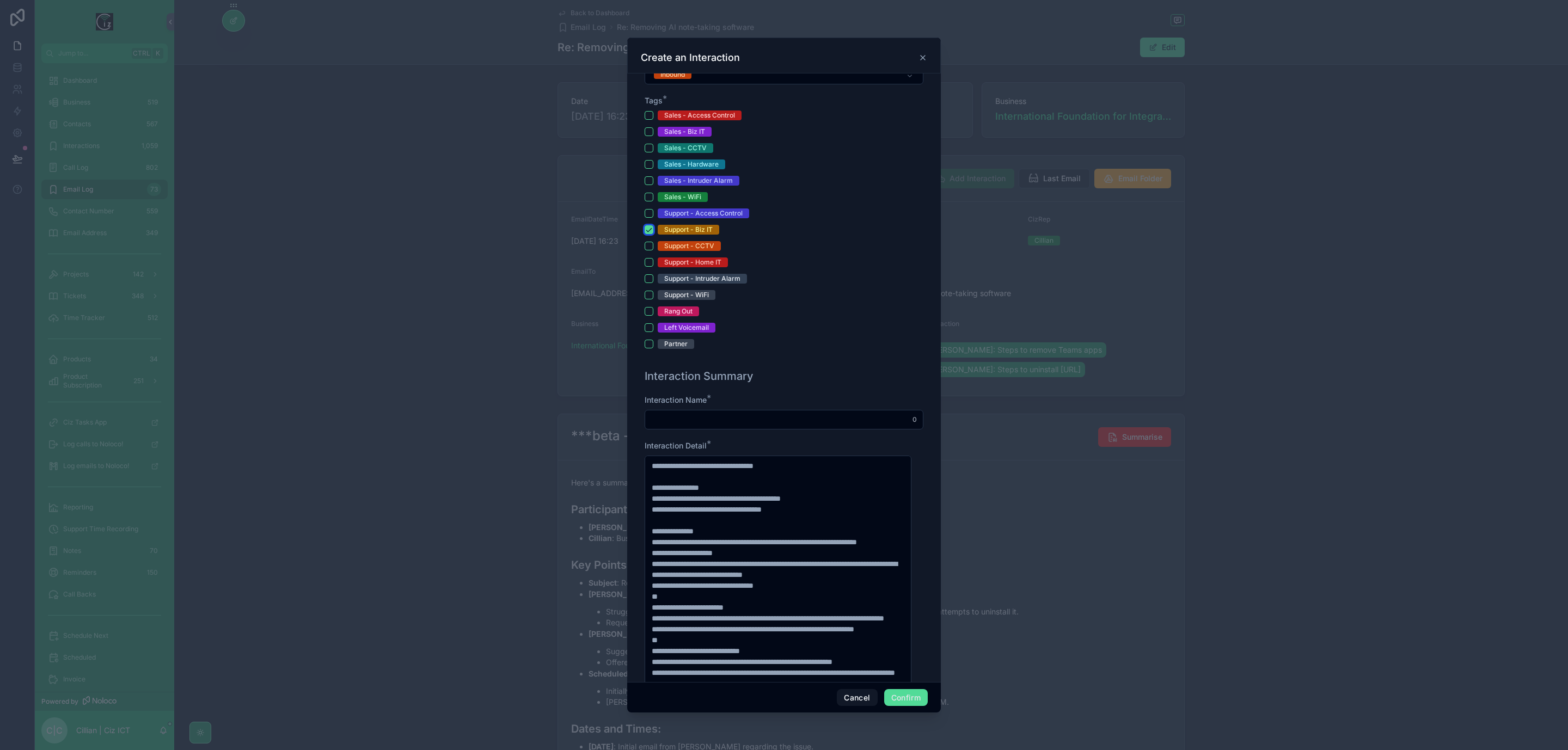
scroll to position [490, 0]
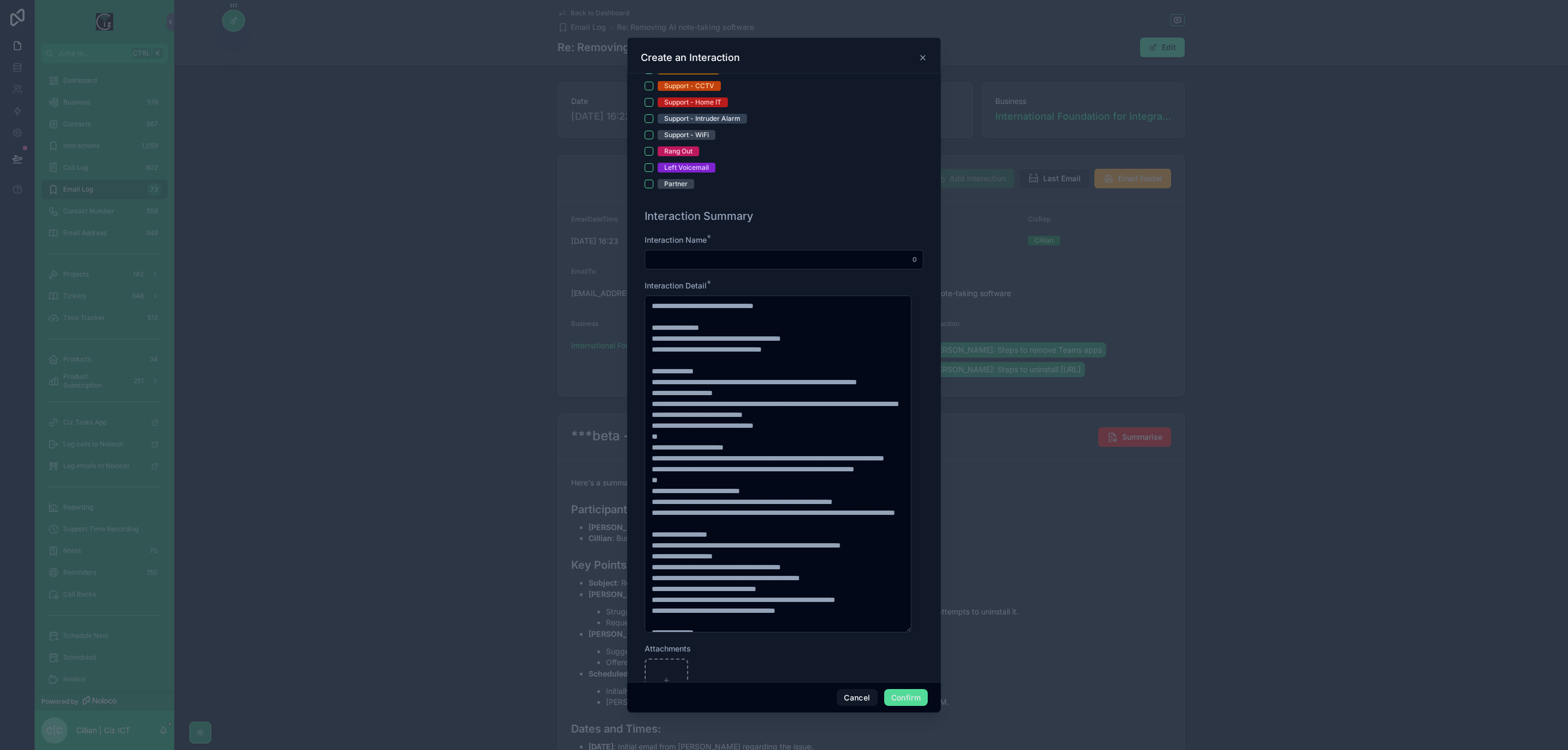
click at [737, 263] on input "text" at bounding box center [784, 260] width 278 height 15
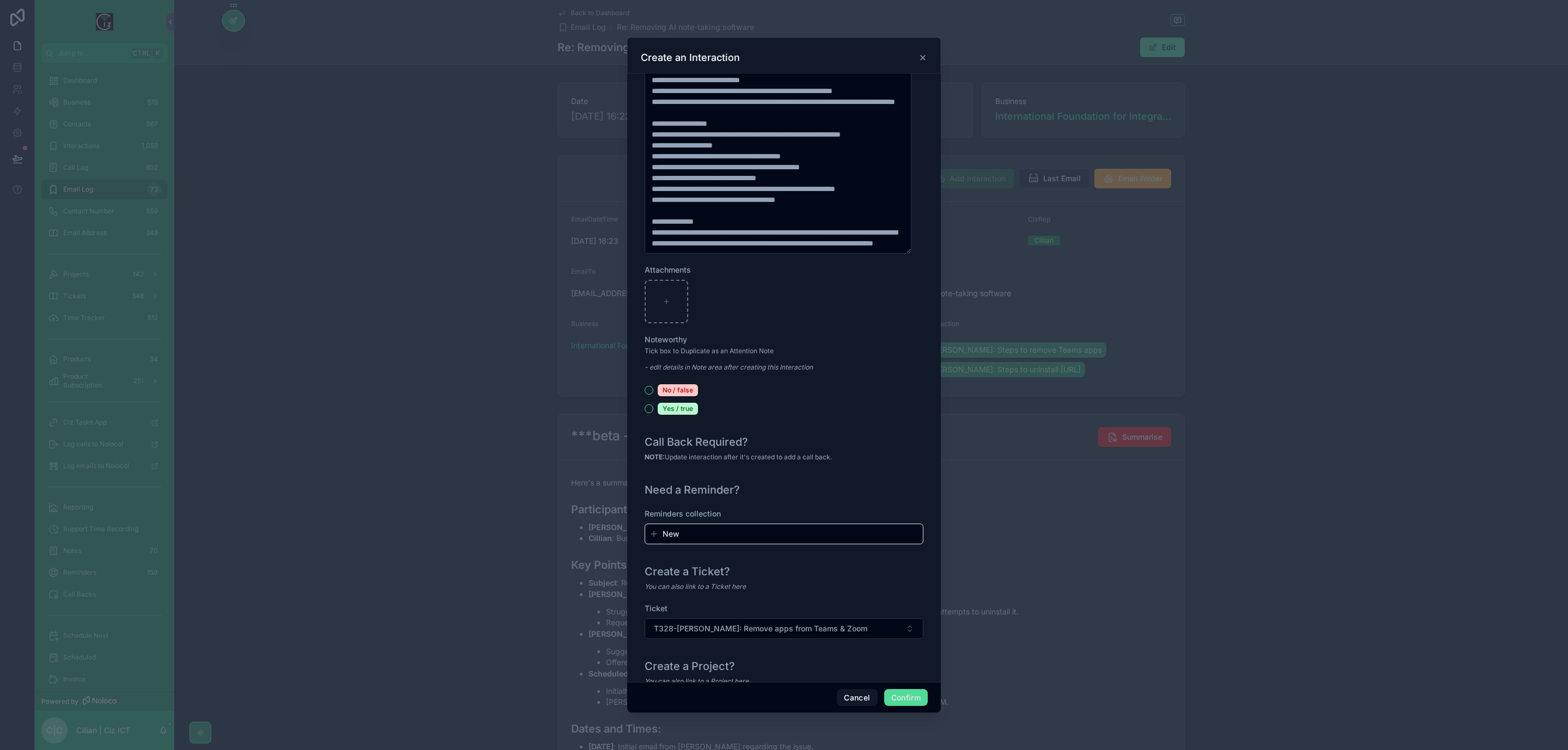
scroll to position [948, 0]
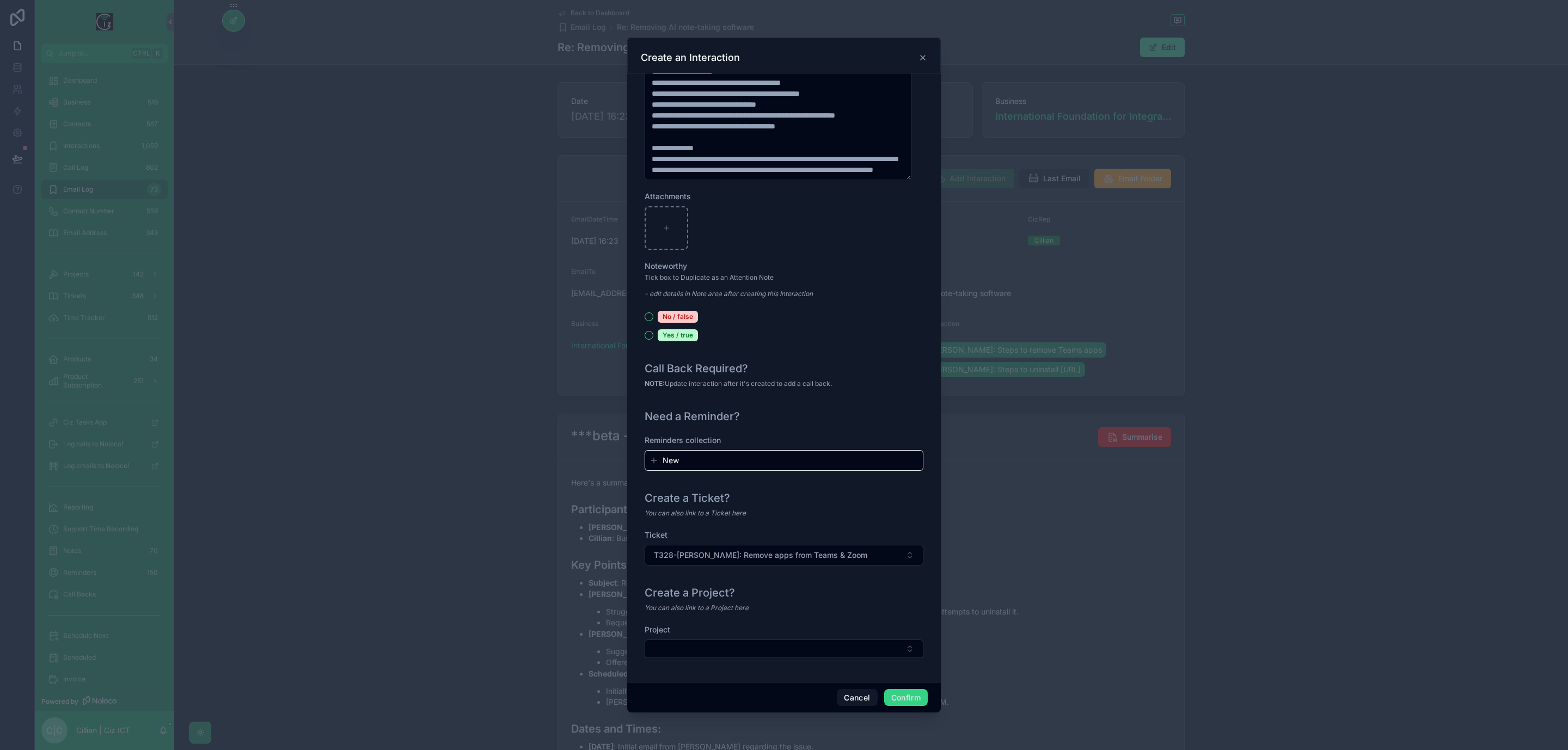
type input "**********"
click at [910, 693] on button "Confirm" at bounding box center [906, 697] width 44 height 17
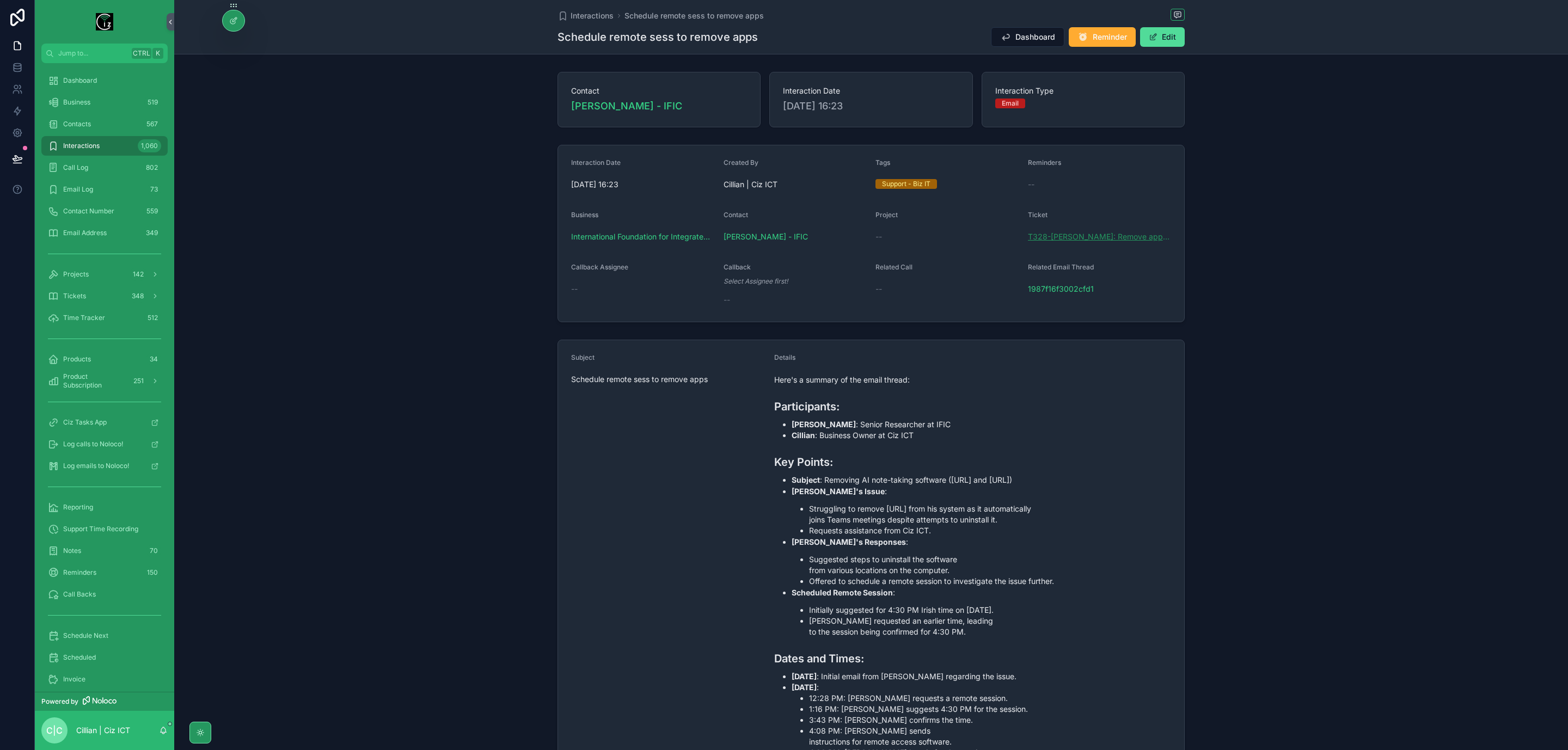
click at [1089, 241] on span "T328-Arturo: Remove apps from Teams & Zoom" at bounding box center [1100, 237] width 143 height 11
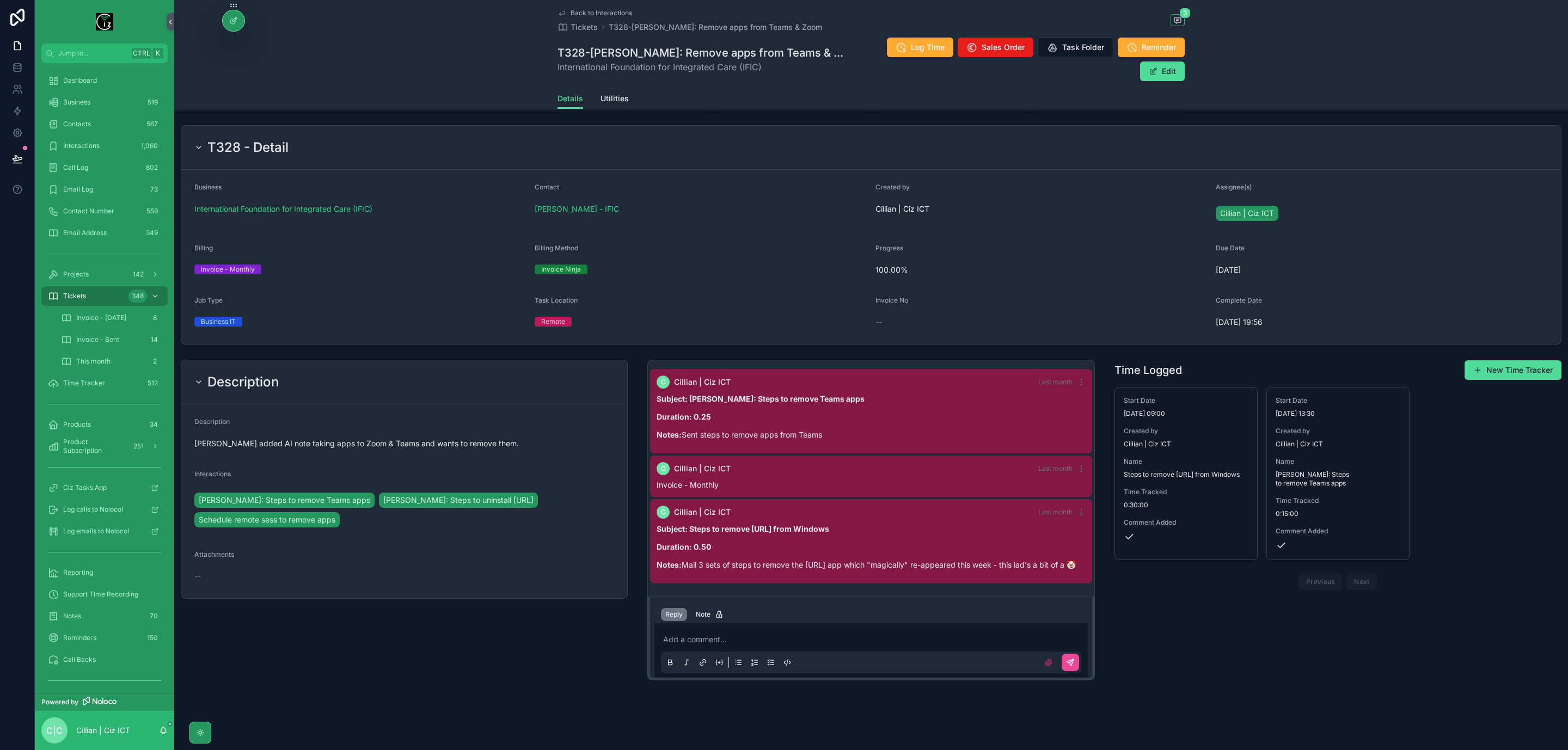
scroll to position [129, 0]
click at [1518, 359] on button "New Time Tracker" at bounding box center [1513, 369] width 97 height 20
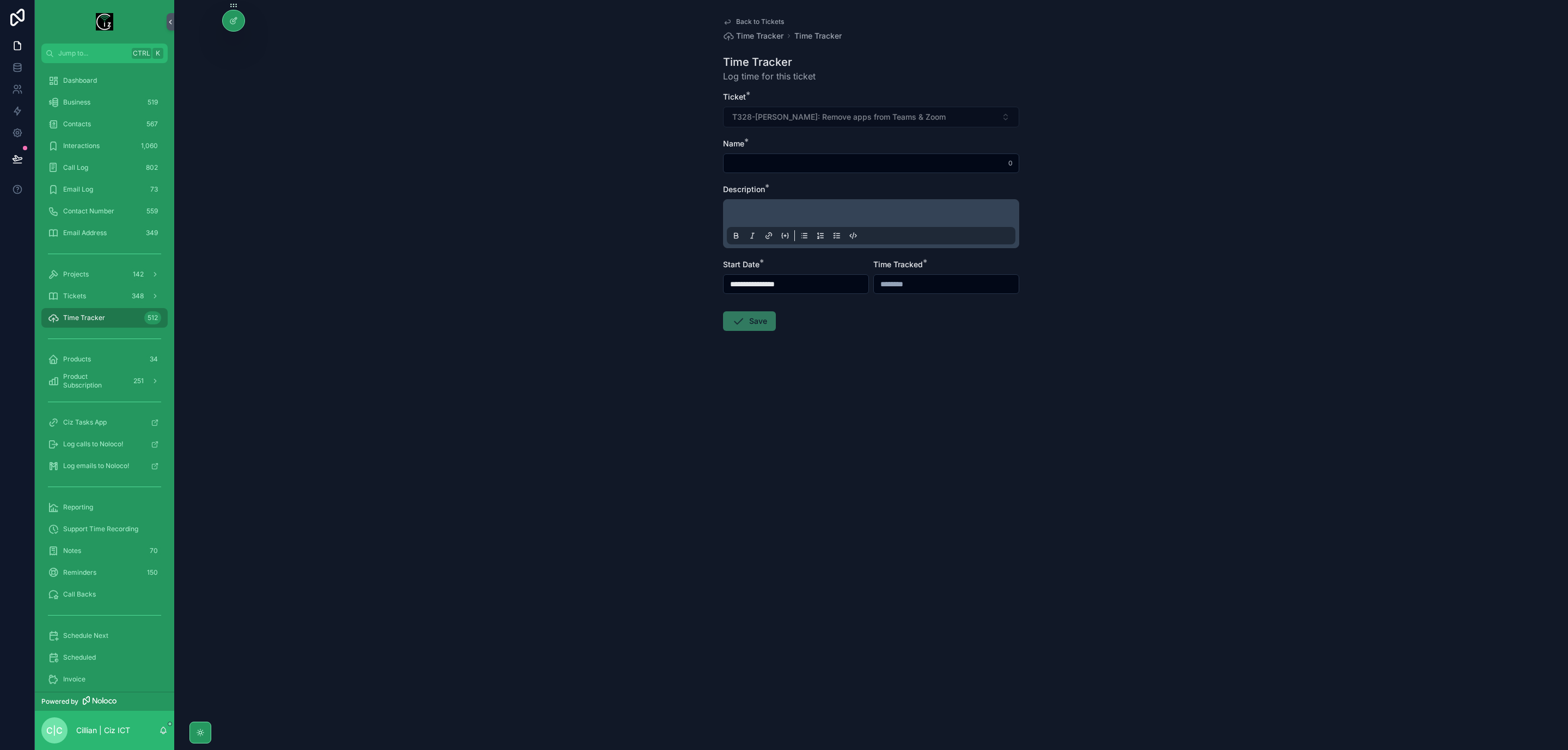
click at [833, 159] on input "scrollable content" at bounding box center [871, 163] width 295 height 15
type input "**********"
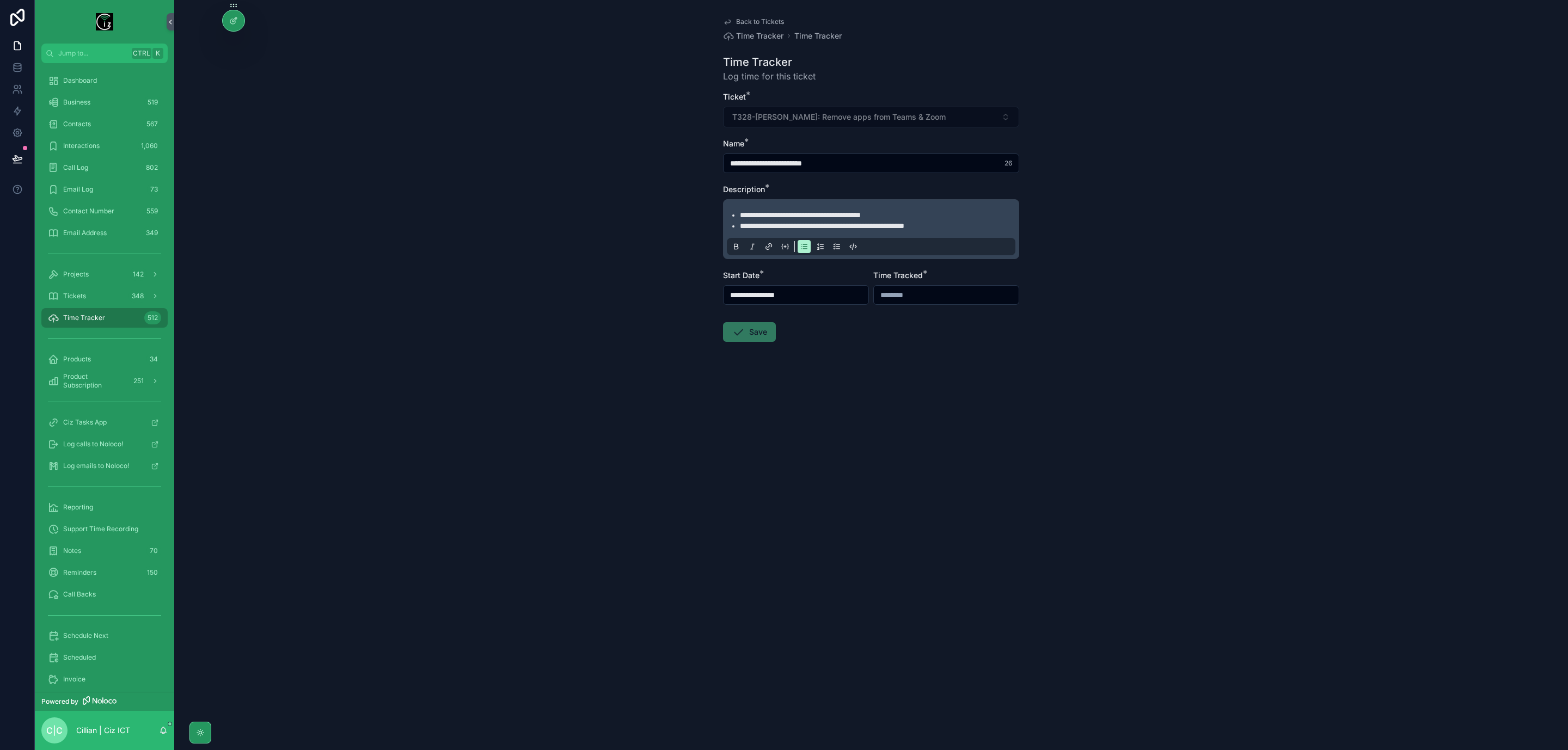
click at [810, 300] on input "**********" at bounding box center [796, 295] width 145 height 15
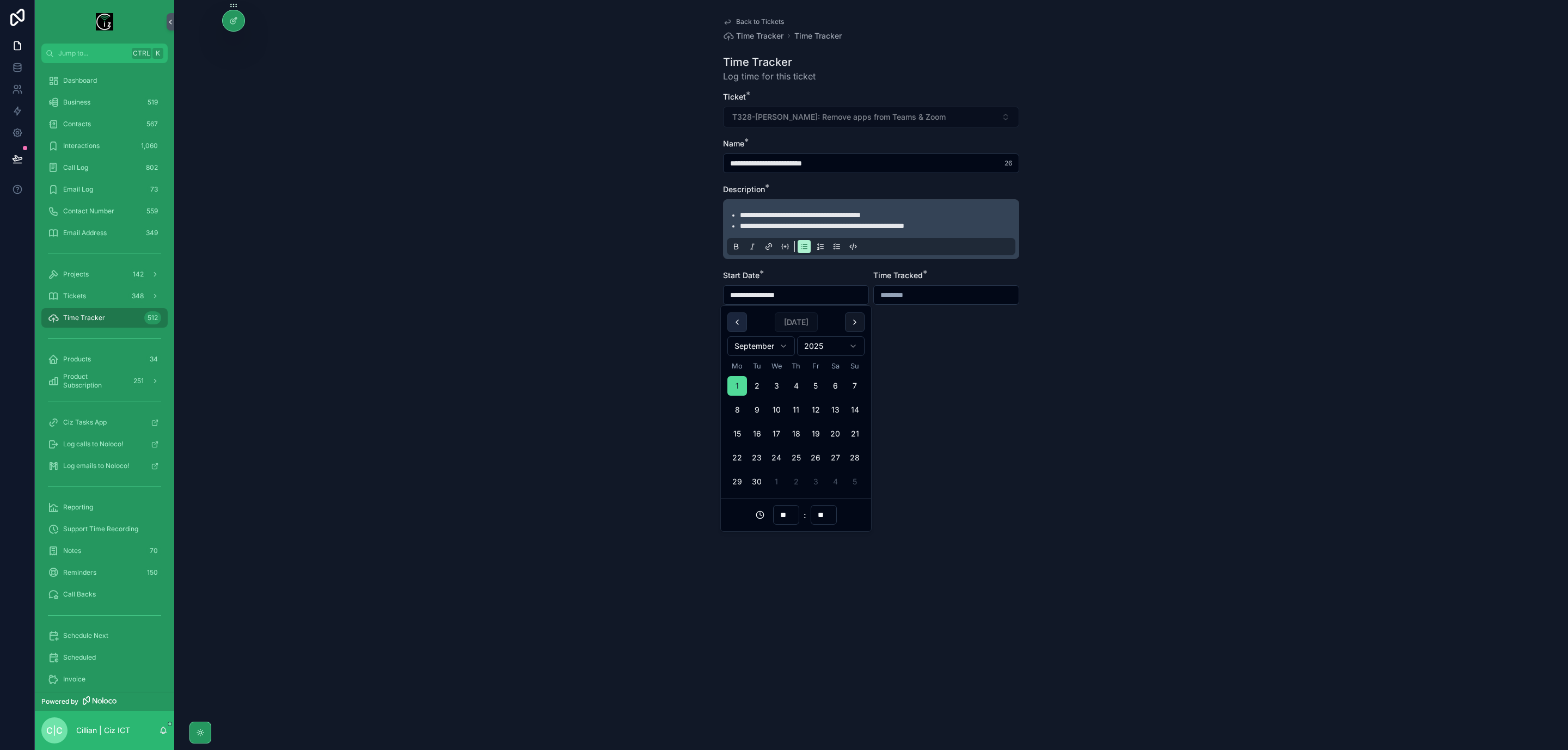
click at [740, 322] on button "scrollable content" at bounding box center [738, 322] width 20 height 20
click at [798, 478] on button "28" at bounding box center [796, 481] width 20 height 20
click at [787, 521] on input "**" at bounding box center [786, 515] width 25 height 15
click at [788, 647] on div "16" at bounding box center [786, 652] width 49 height 17
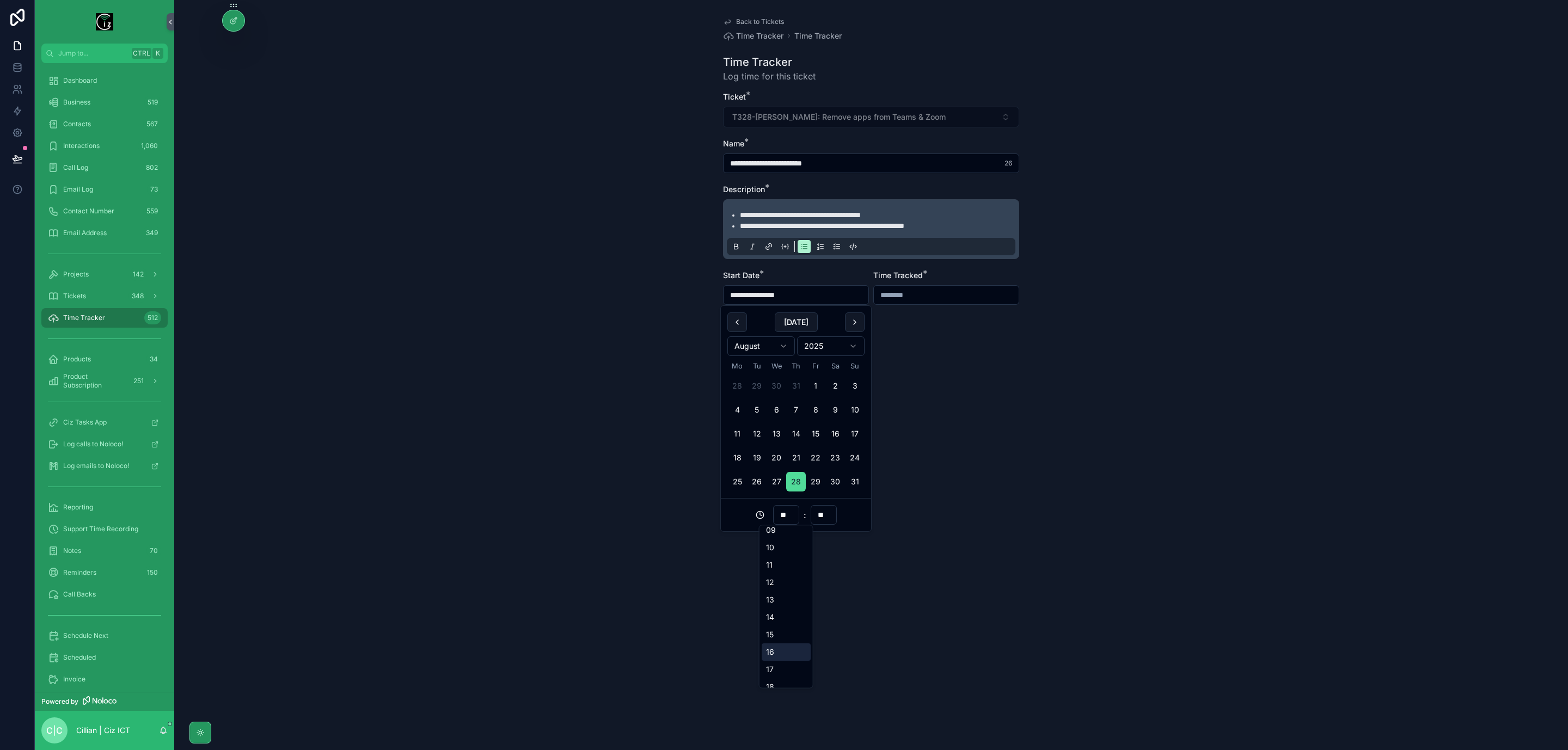
type input "**********"
type input "**"
click at [906, 294] on input "scrollable content" at bounding box center [947, 295] width 145 height 15
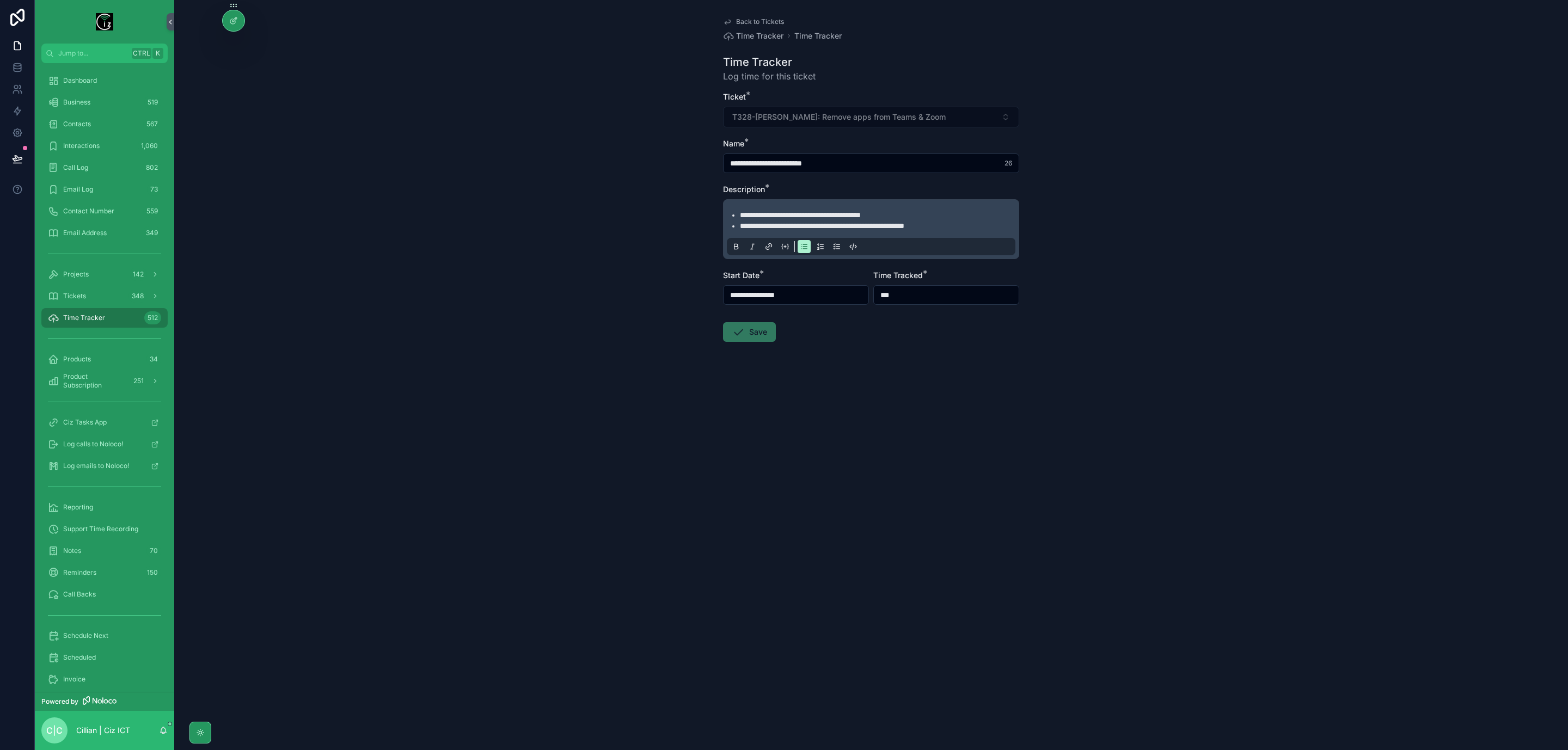
type input "*******"
click at [941, 392] on form "**********" at bounding box center [871, 251] width 296 height 320
click at [763, 335] on button "Save" at bounding box center [750, 332] width 53 height 20
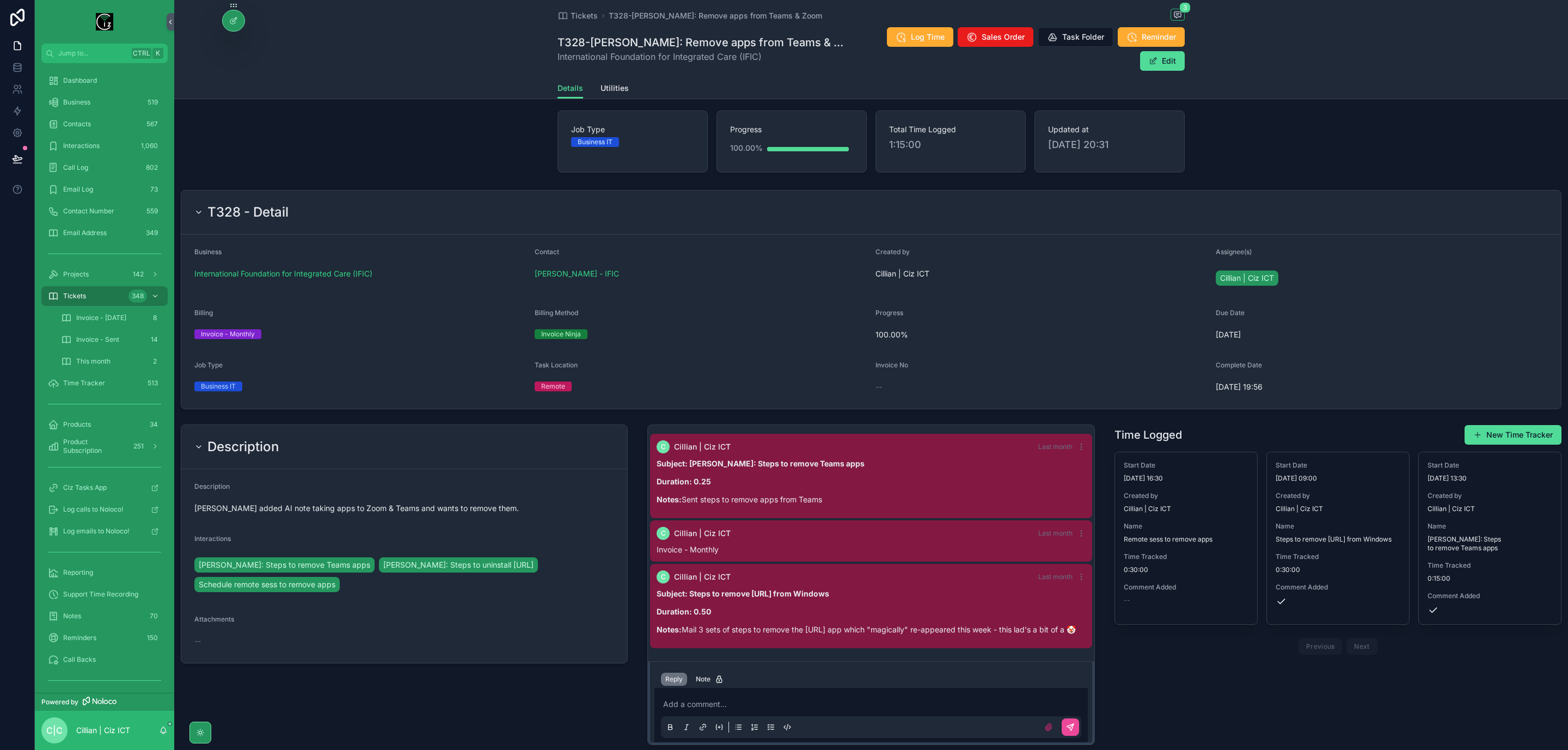
scroll to position [81, 0]
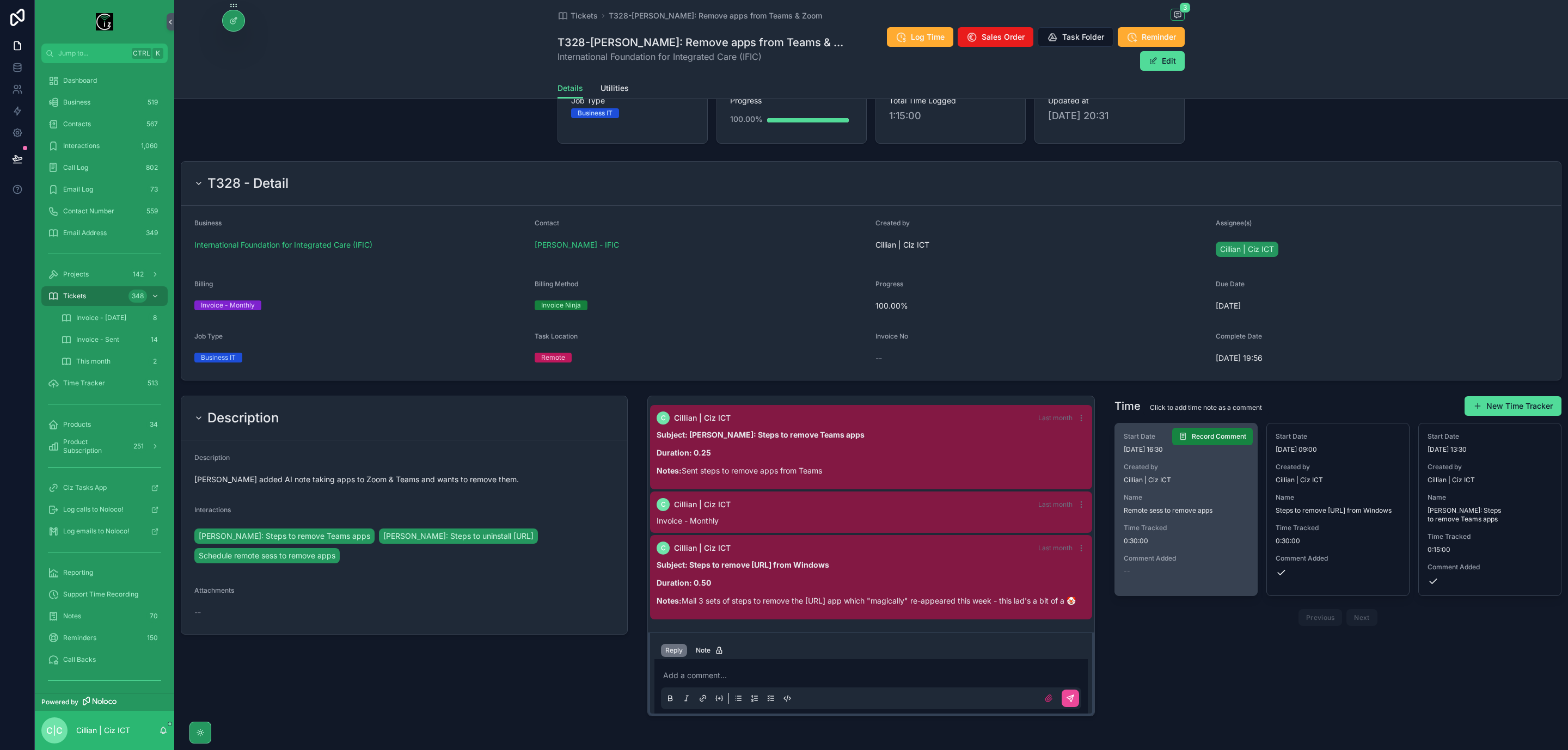
click at [1219, 432] on span "Record Comment" at bounding box center [1219, 437] width 54 height 9
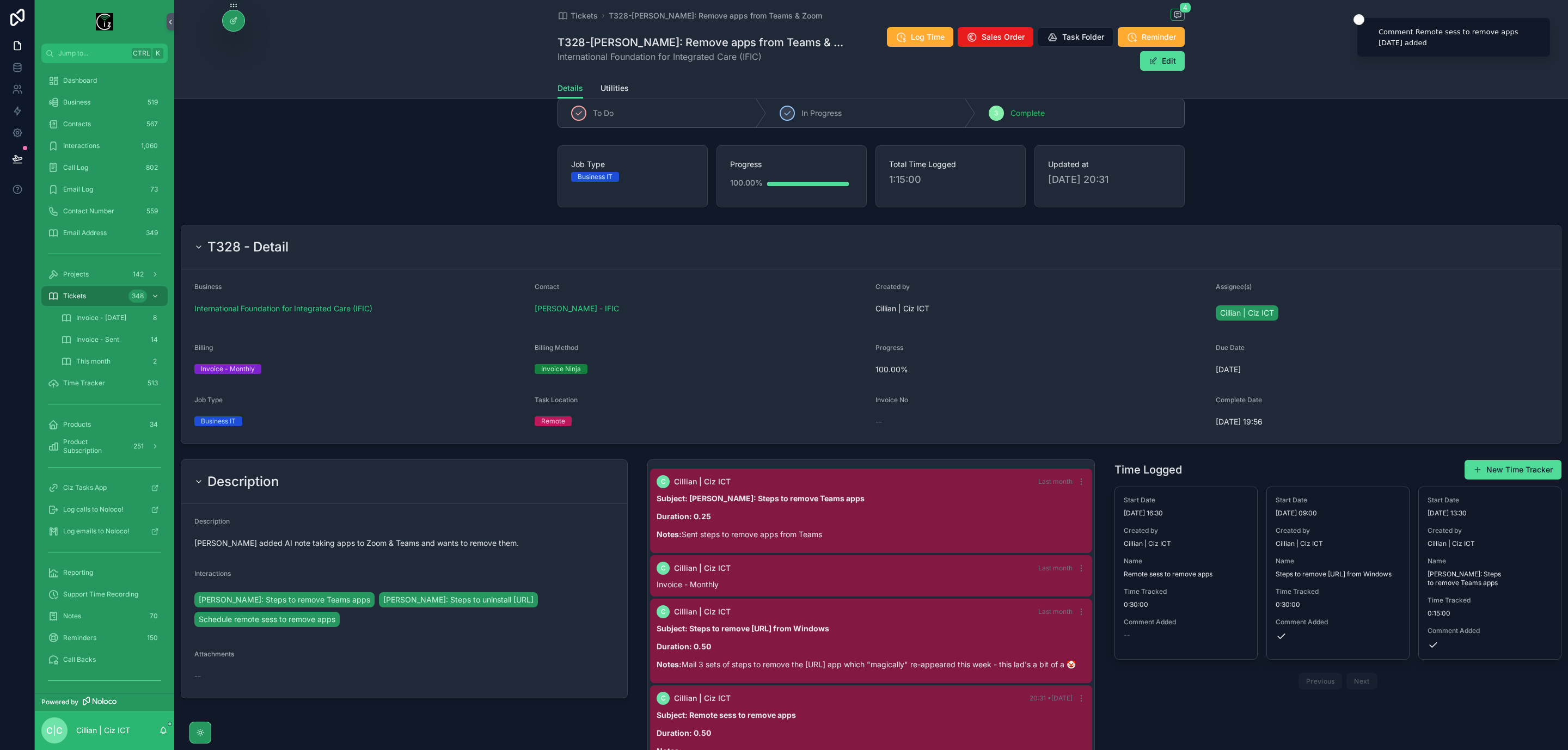
scroll to position [0, 0]
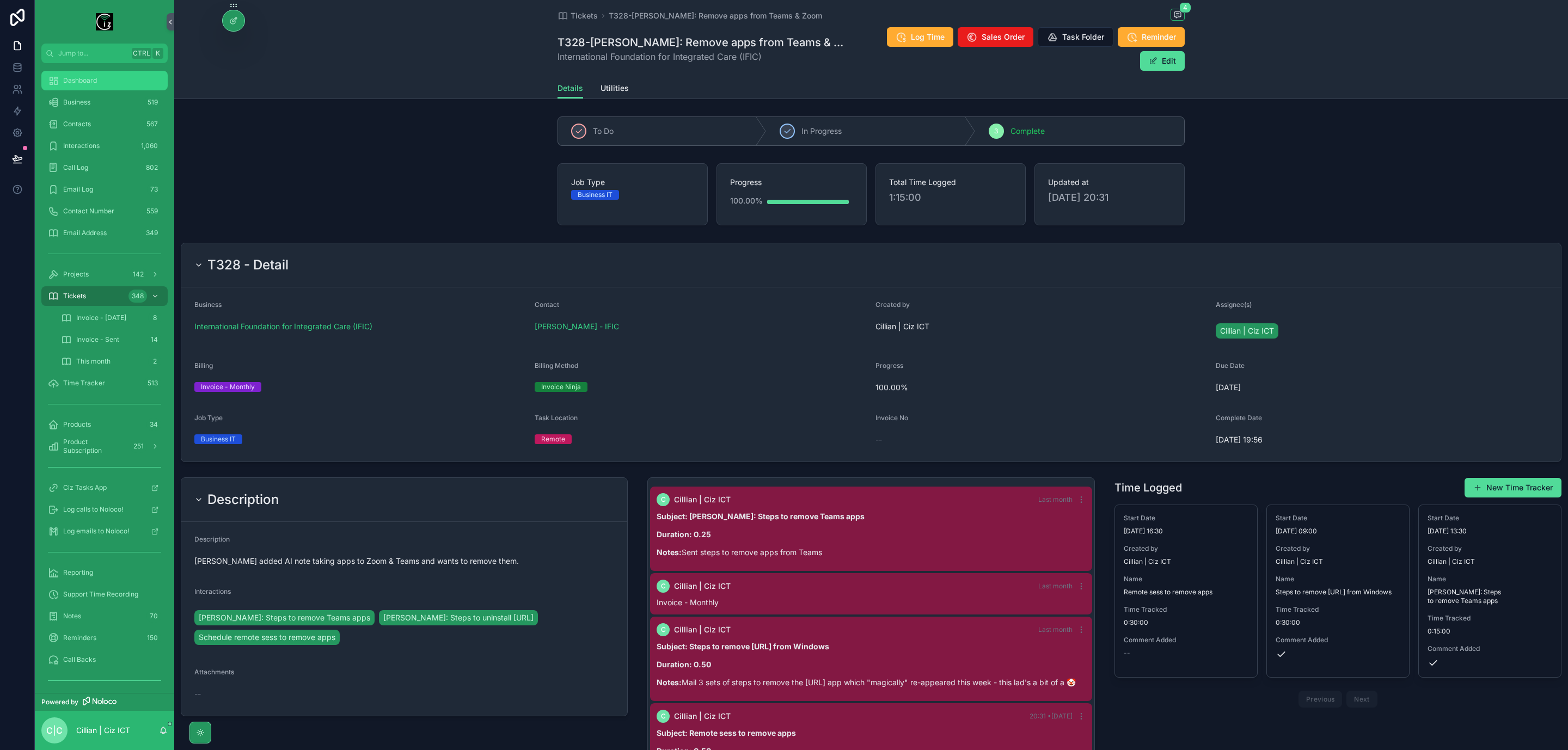
click at [75, 81] on span "Dashboard" at bounding box center [80, 81] width 34 height 9
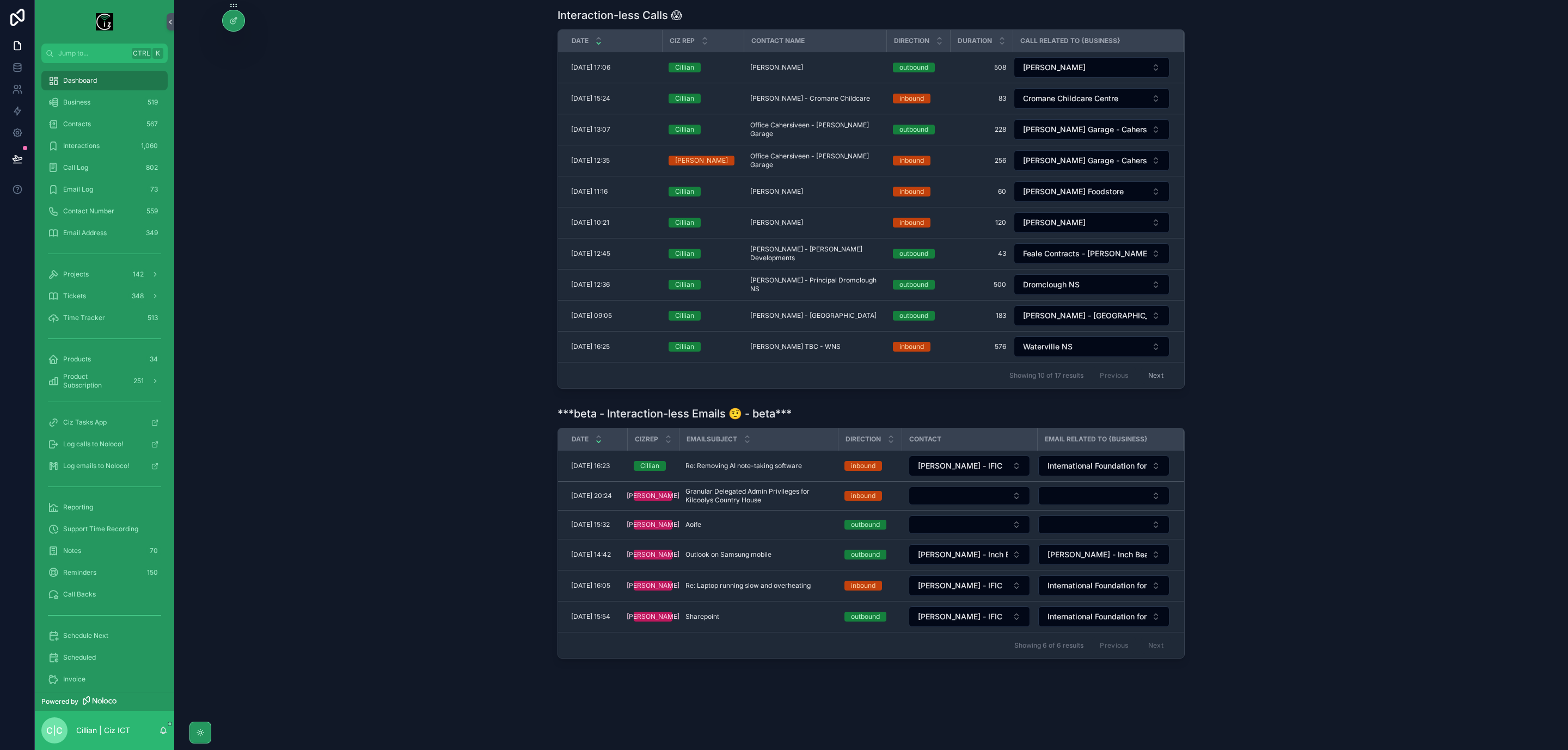
scroll to position [327, 0]
click at [1137, 447] on span "M. I. Complete?" at bounding box center [1149, 451] width 48 height 9
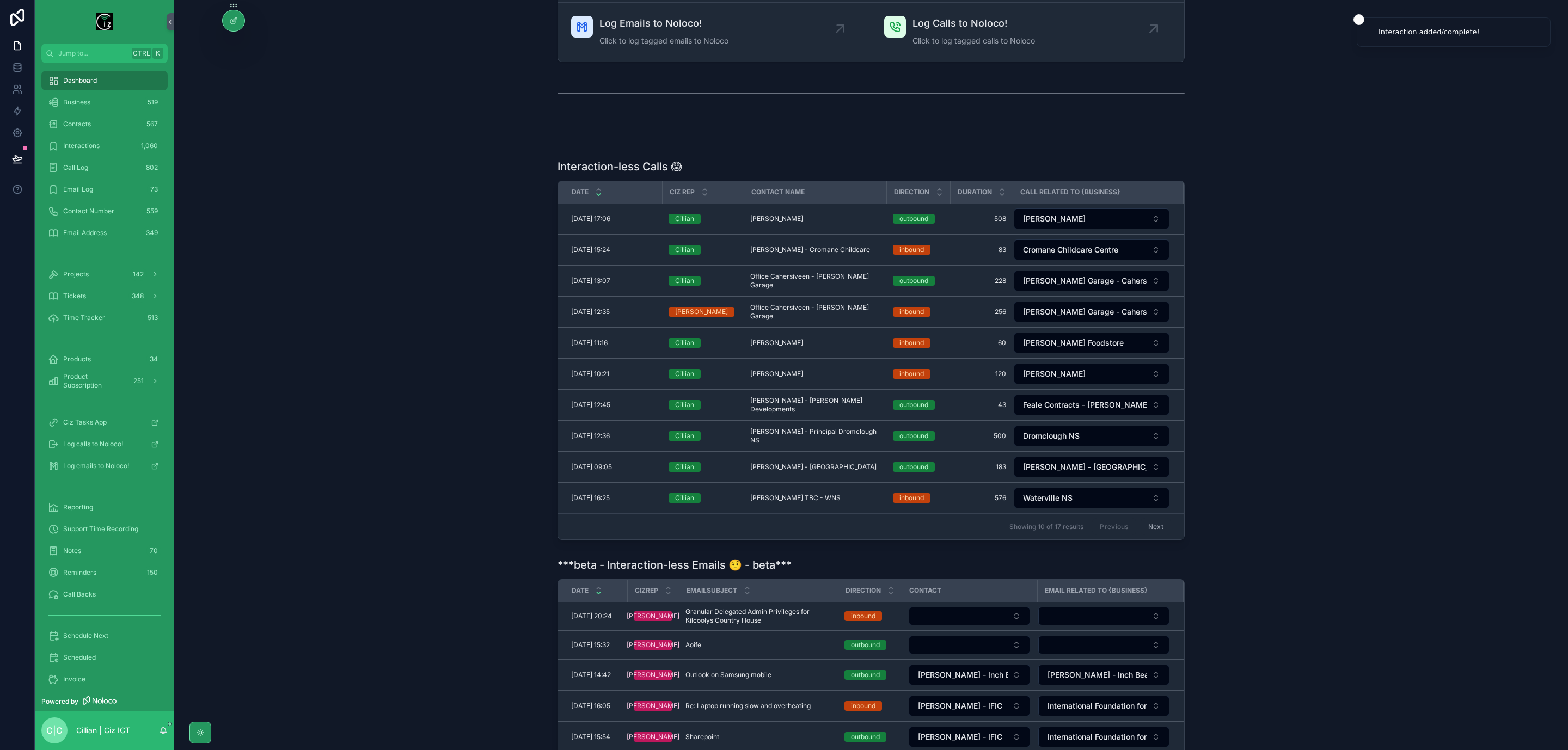
scroll to position [131, 0]
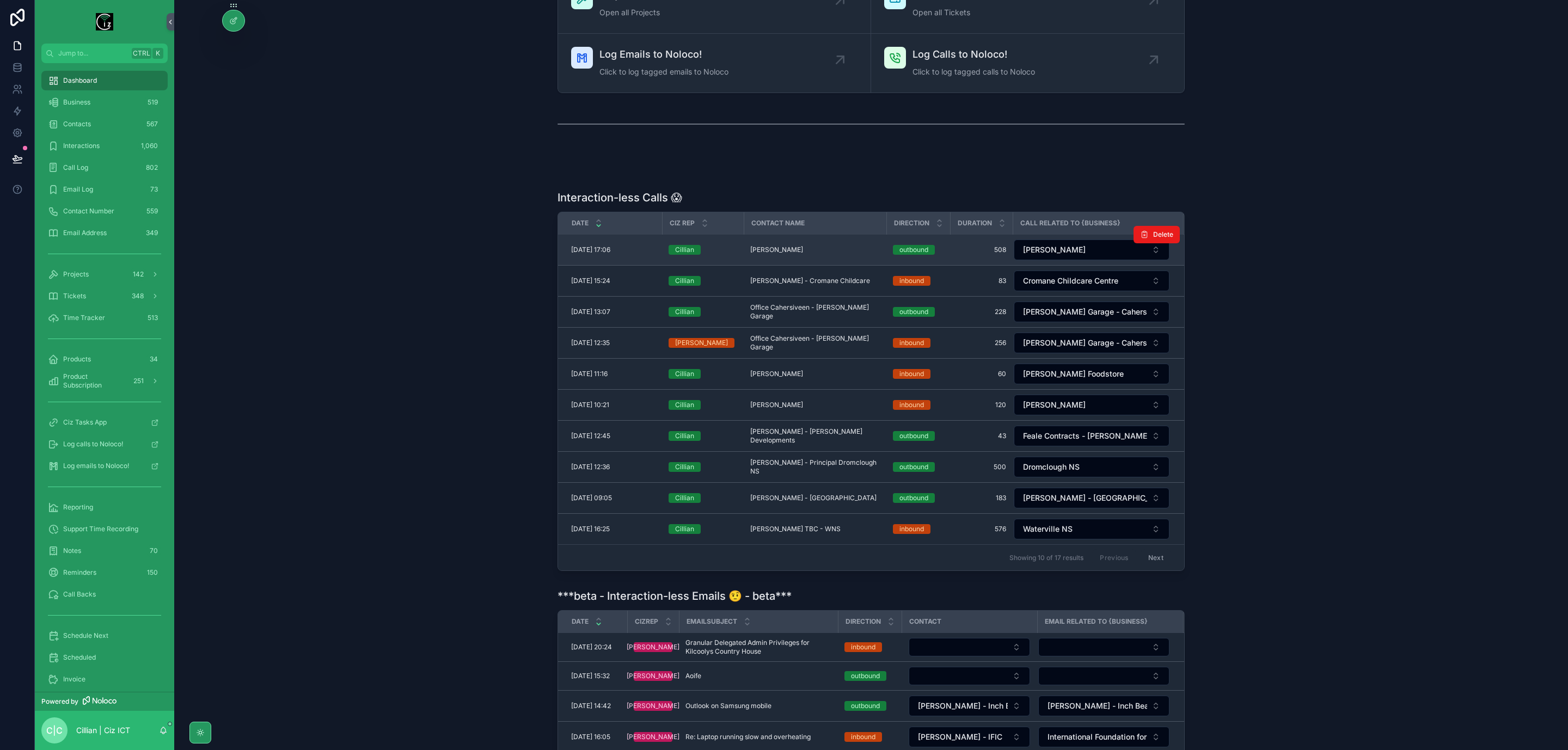
click at [788, 253] on span "Nichuan Ahmed - Lusk" at bounding box center [777, 250] width 53 height 9
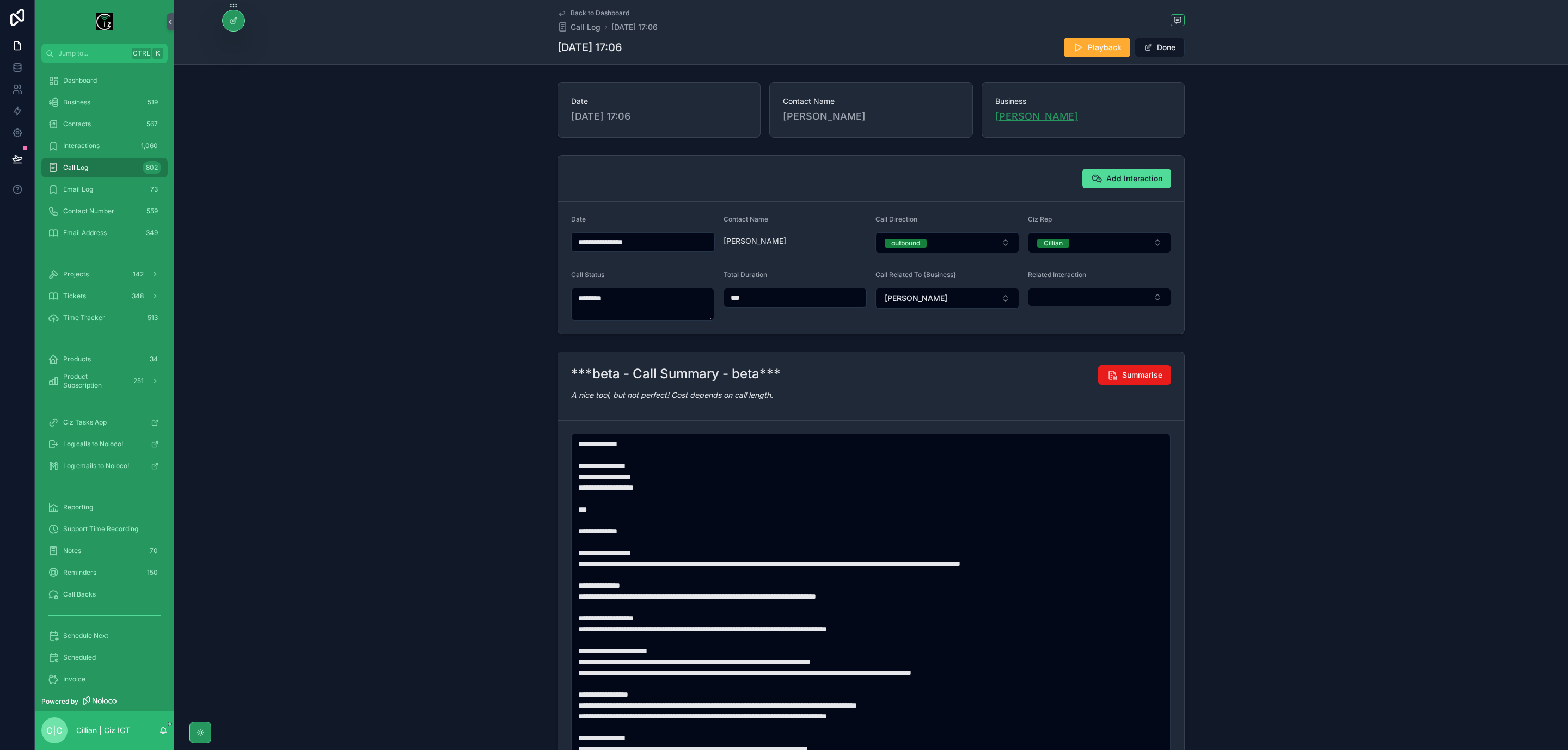
click at [1058, 118] on span "Nichuan Ahmed - Lusk" at bounding box center [1037, 116] width 83 height 15
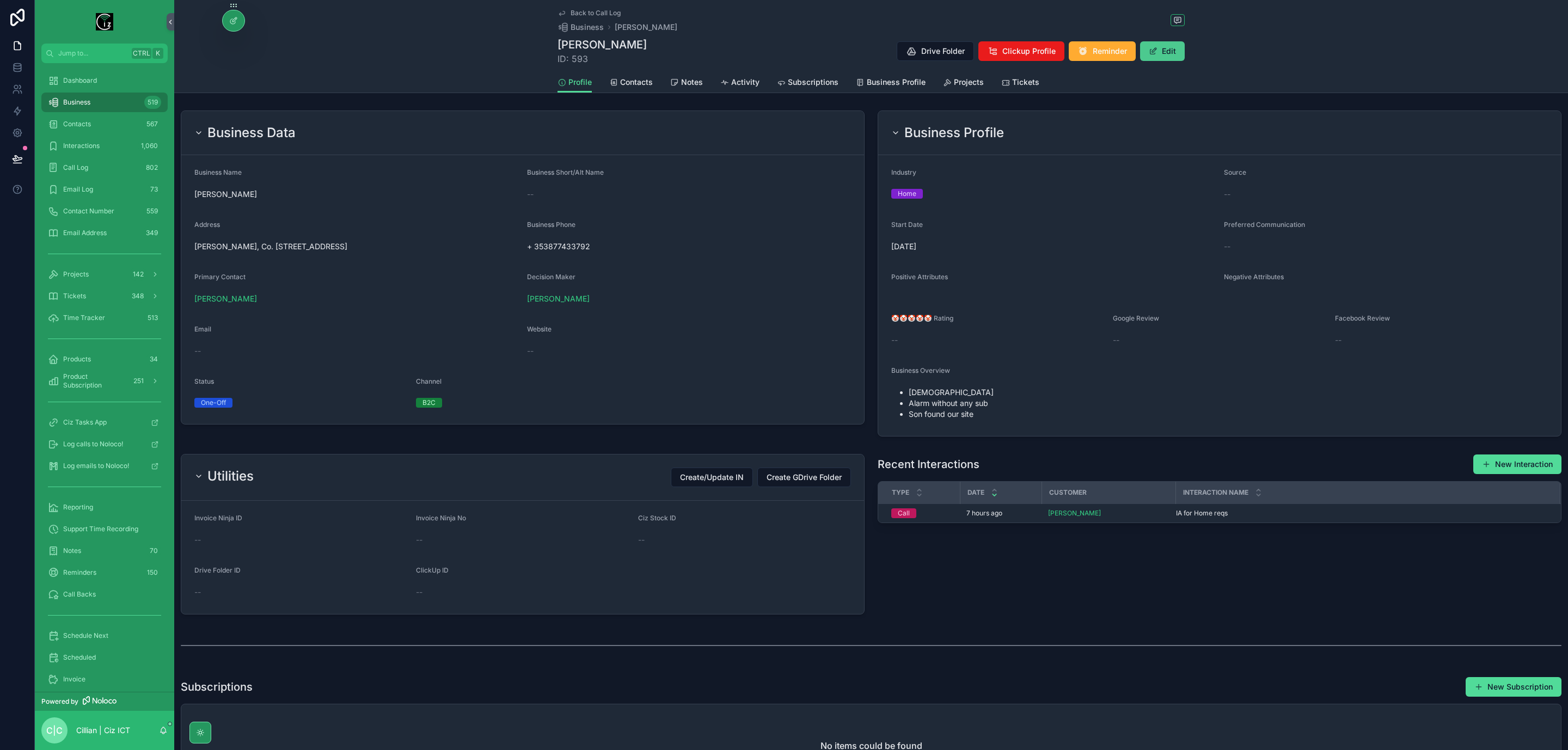
click at [1168, 51] on button "Edit" at bounding box center [1163, 51] width 45 height 20
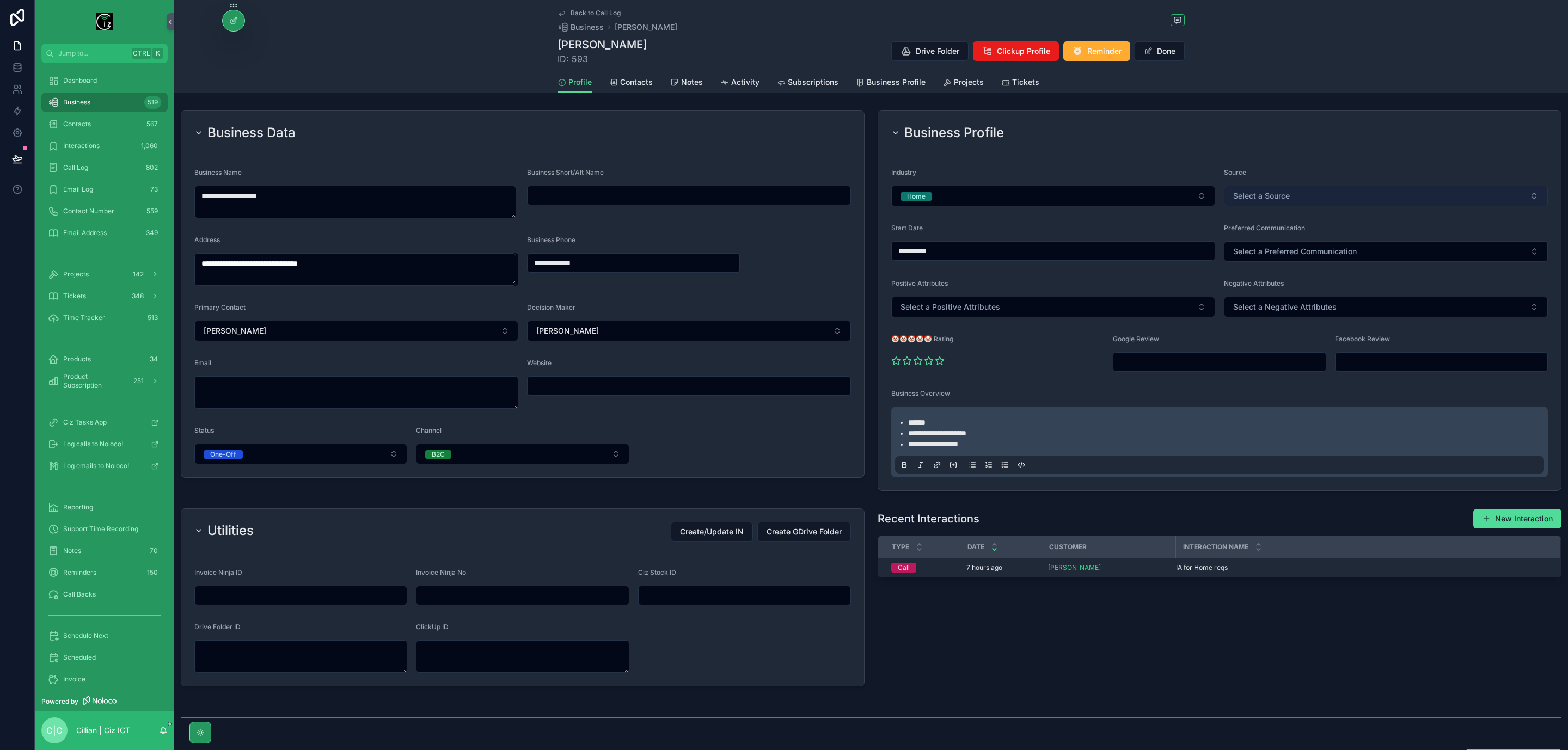
click at [1295, 202] on button "Select a Source" at bounding box center [1386, 195] width 324 height 20
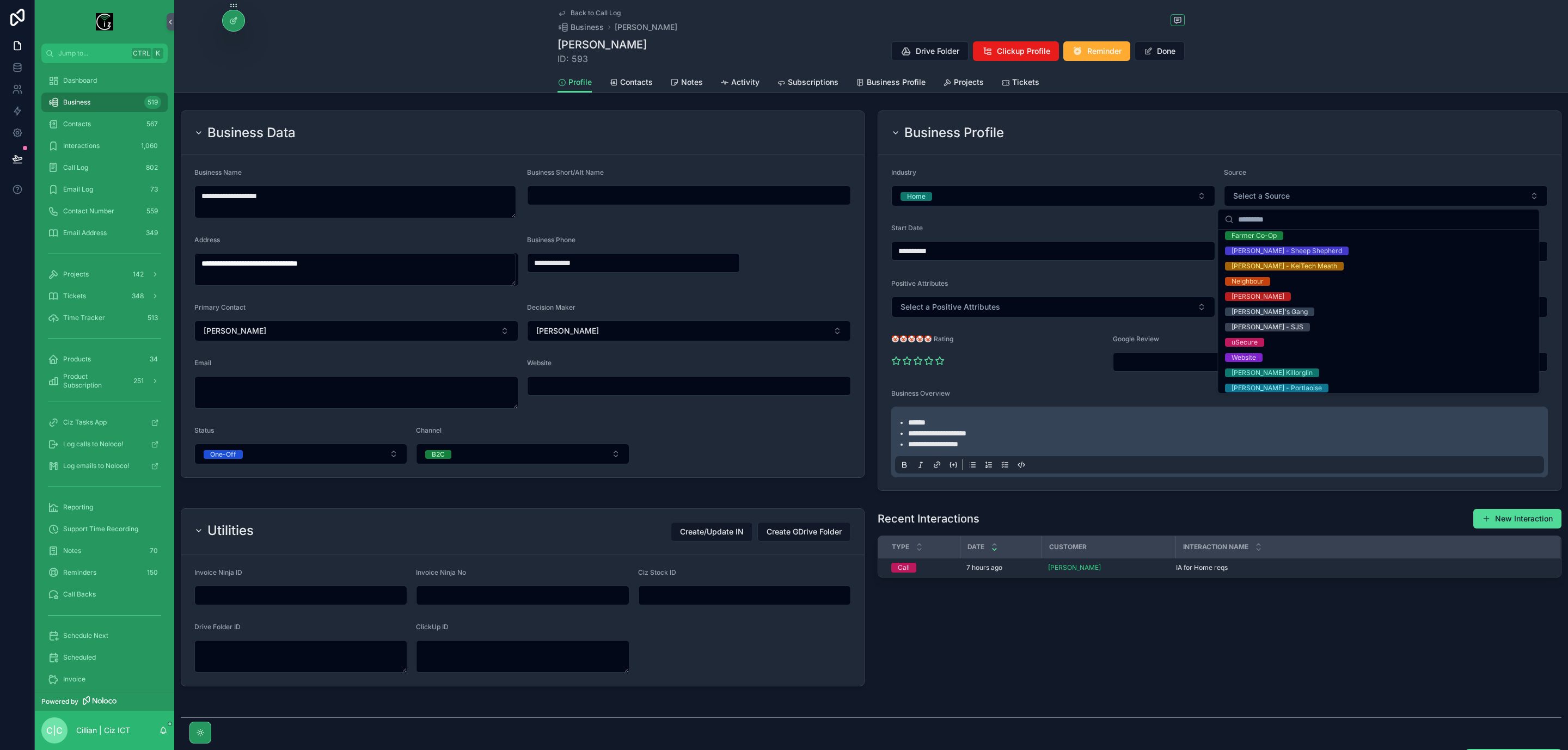
scroll to position [268, 0]
click at [1274, 349] on div "Website" at bounding box center [1379, 352] width 316 height 15
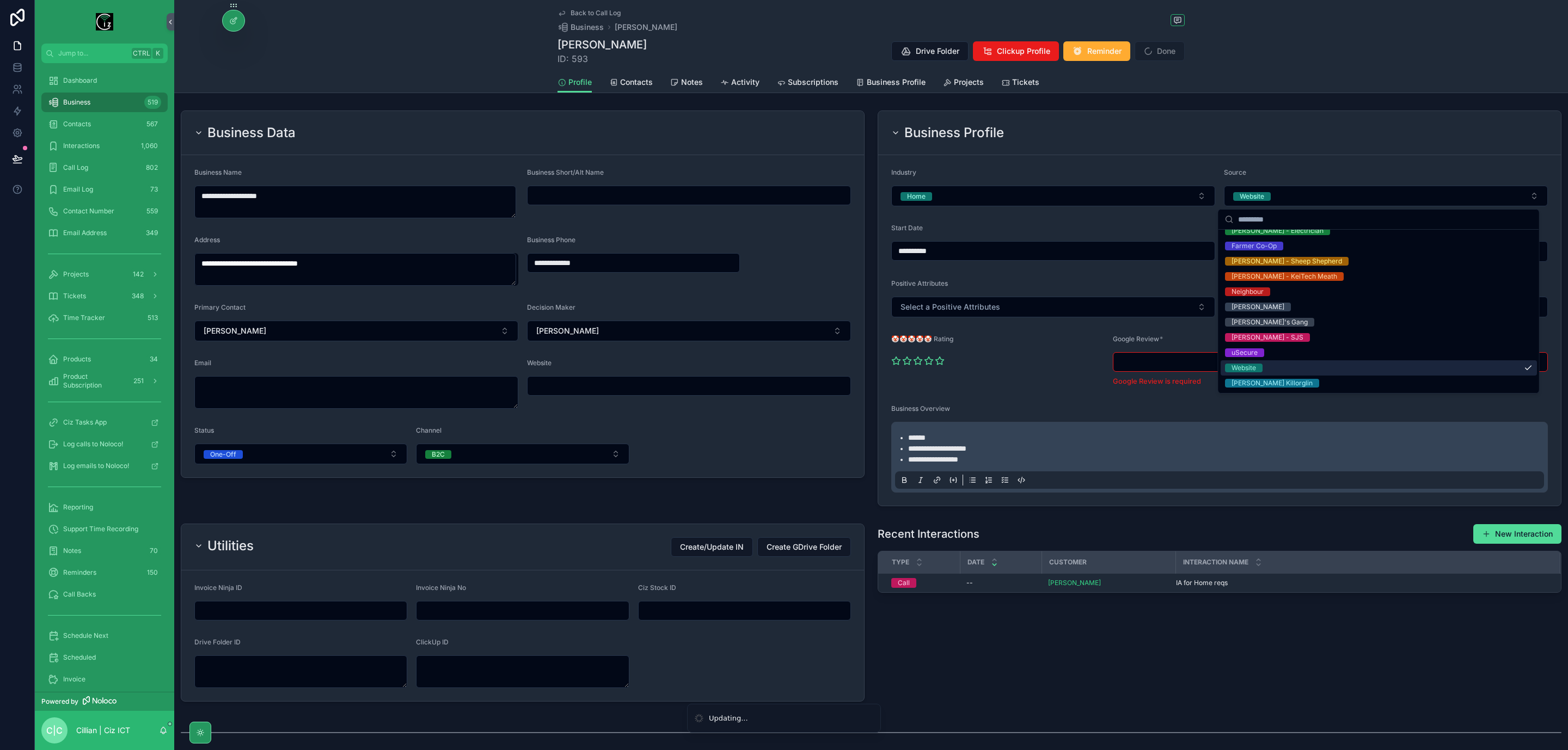
scroll to position [0, 0]
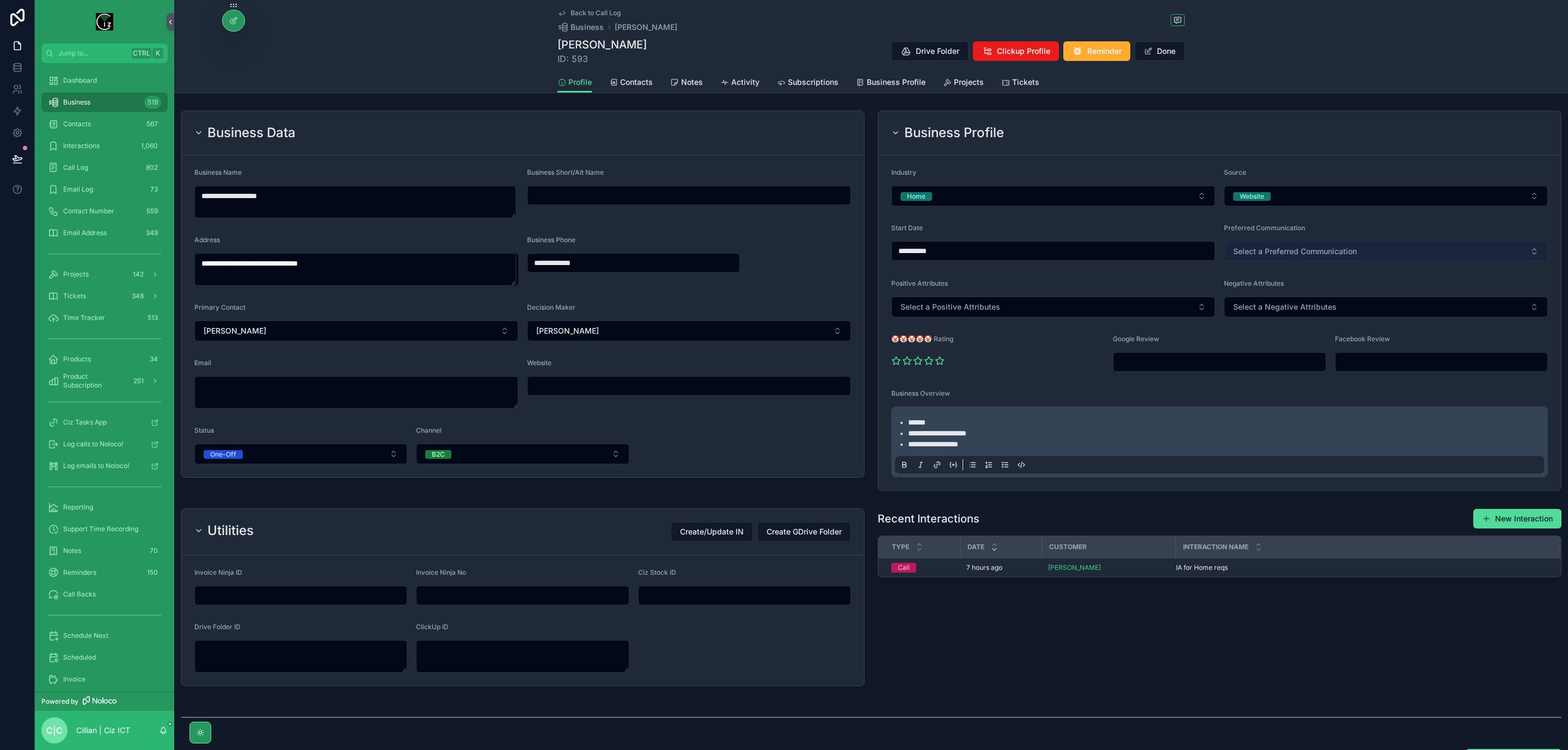
click at [1298, 248] on span "Select a Preferred Communication" at bounding box center [1295, 251] width 124 height 11
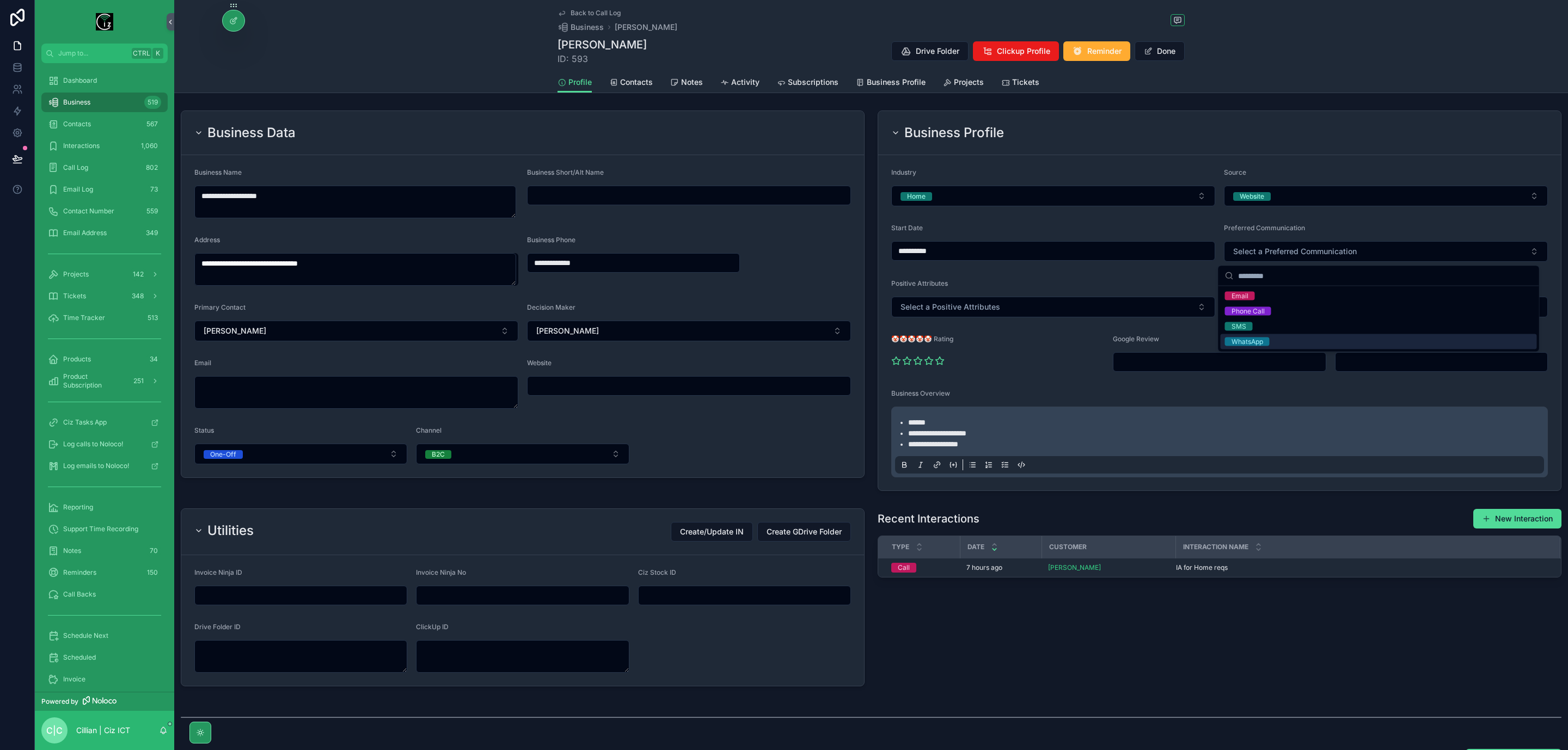
click at [1247, 339] on div "WhatsApp" at bounding box center [1248, 342] width 32 height 9
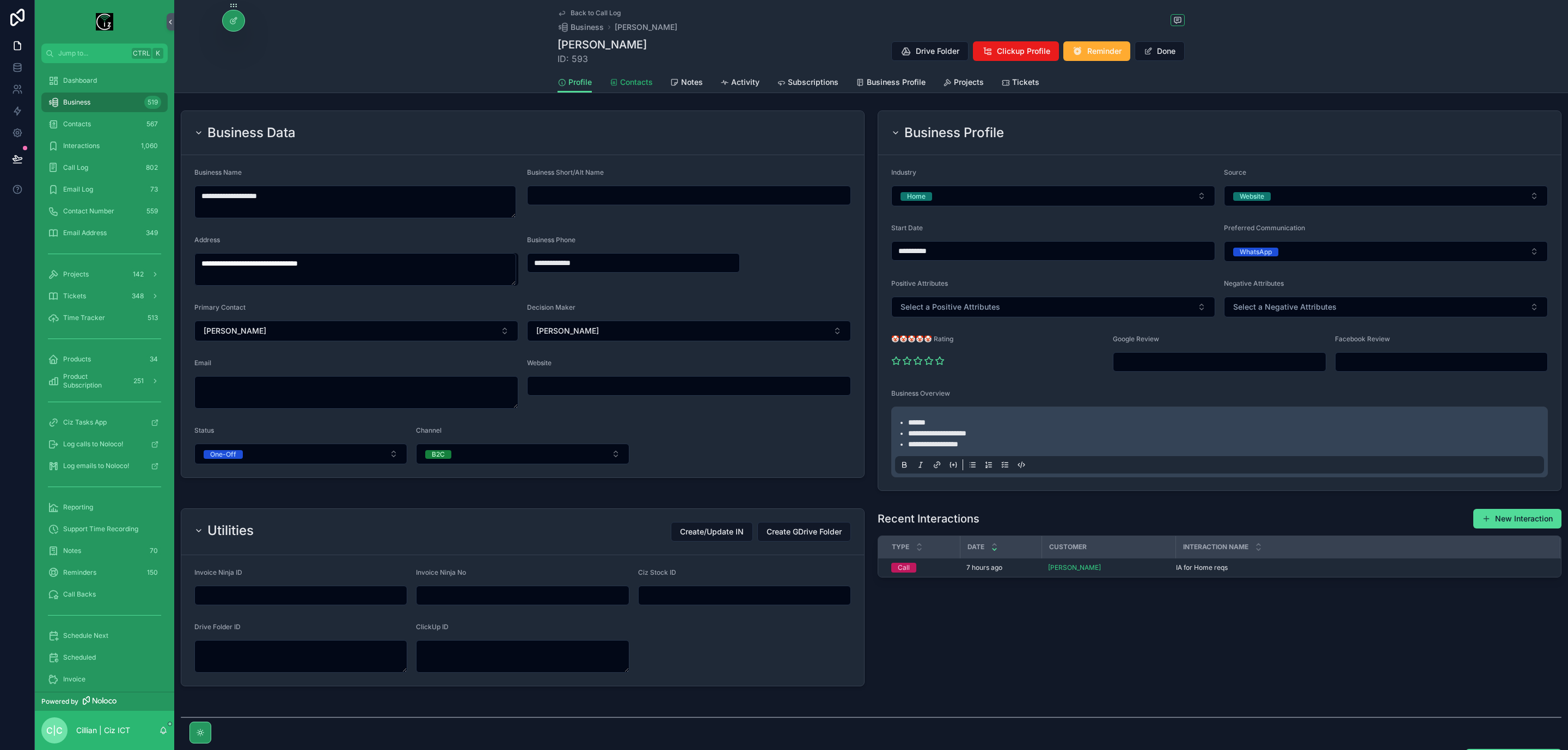
click at [621, 77] on span "Contacts" at bounding box center [636, 82] width 32 height 11
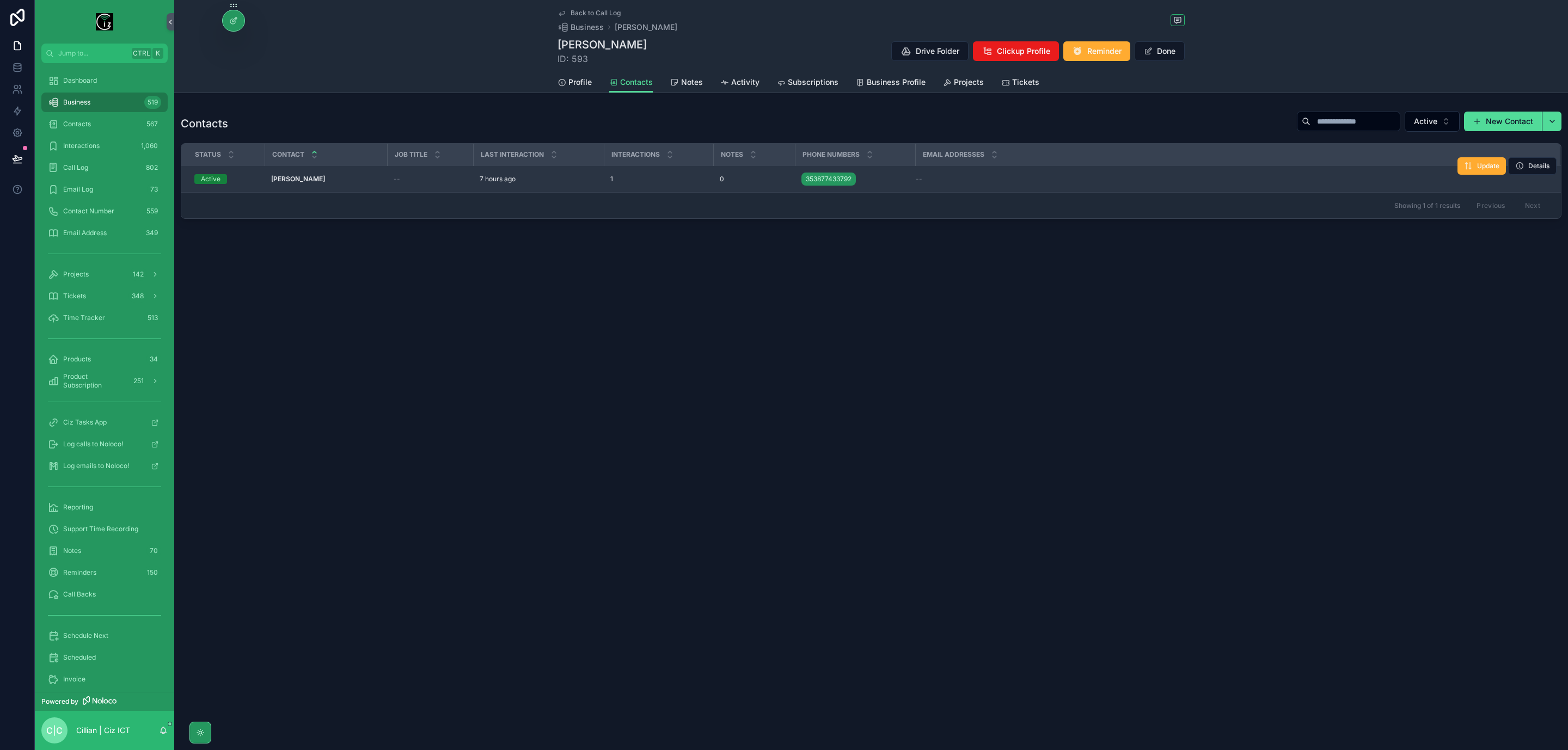
click at [314, 180] on strong "Nichuan Ahmed - Lusk" at bounding box center [297, 179] width 54 height 8
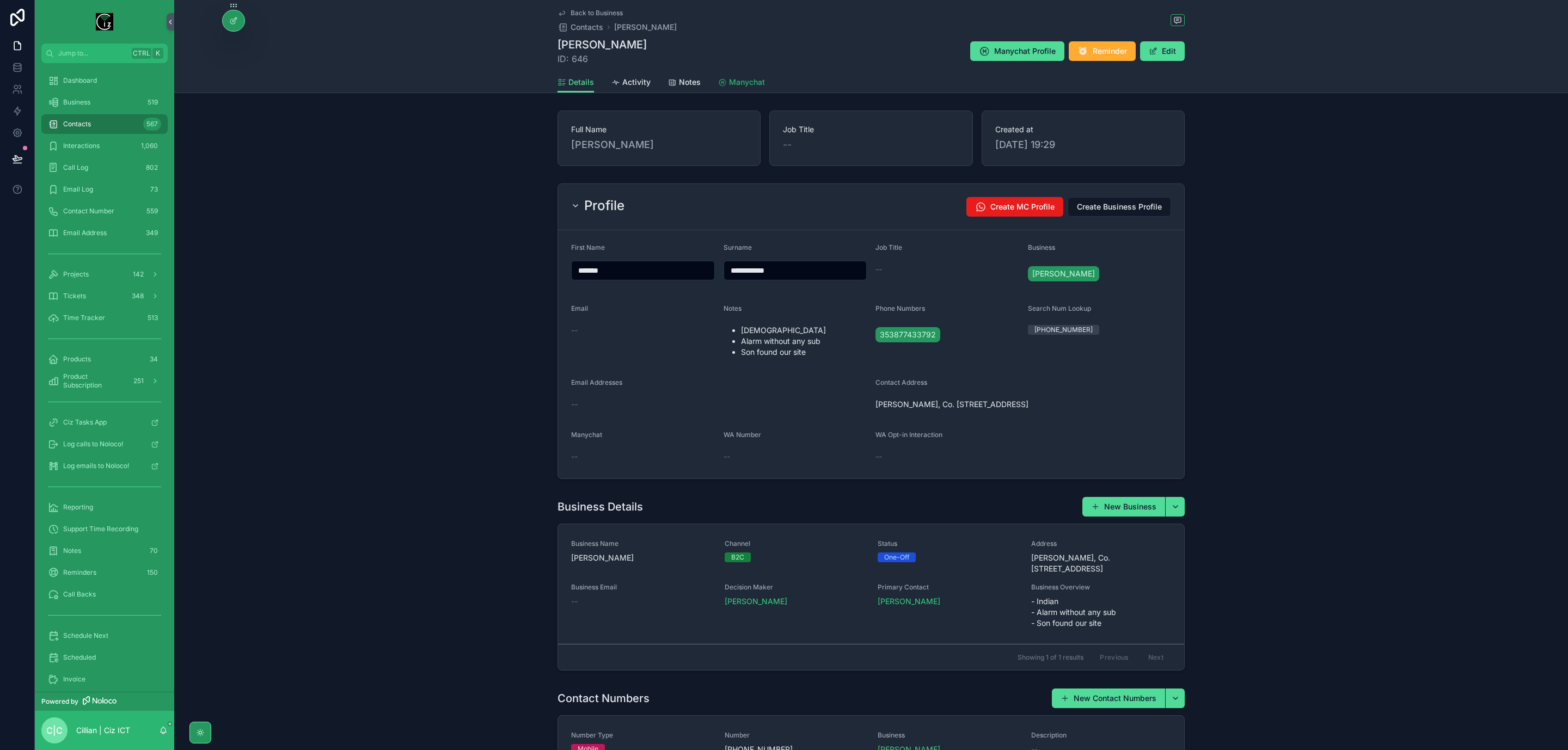
click at [753, 84] on span "Manychat" at bounding box center [747, 82] width 36 height 11
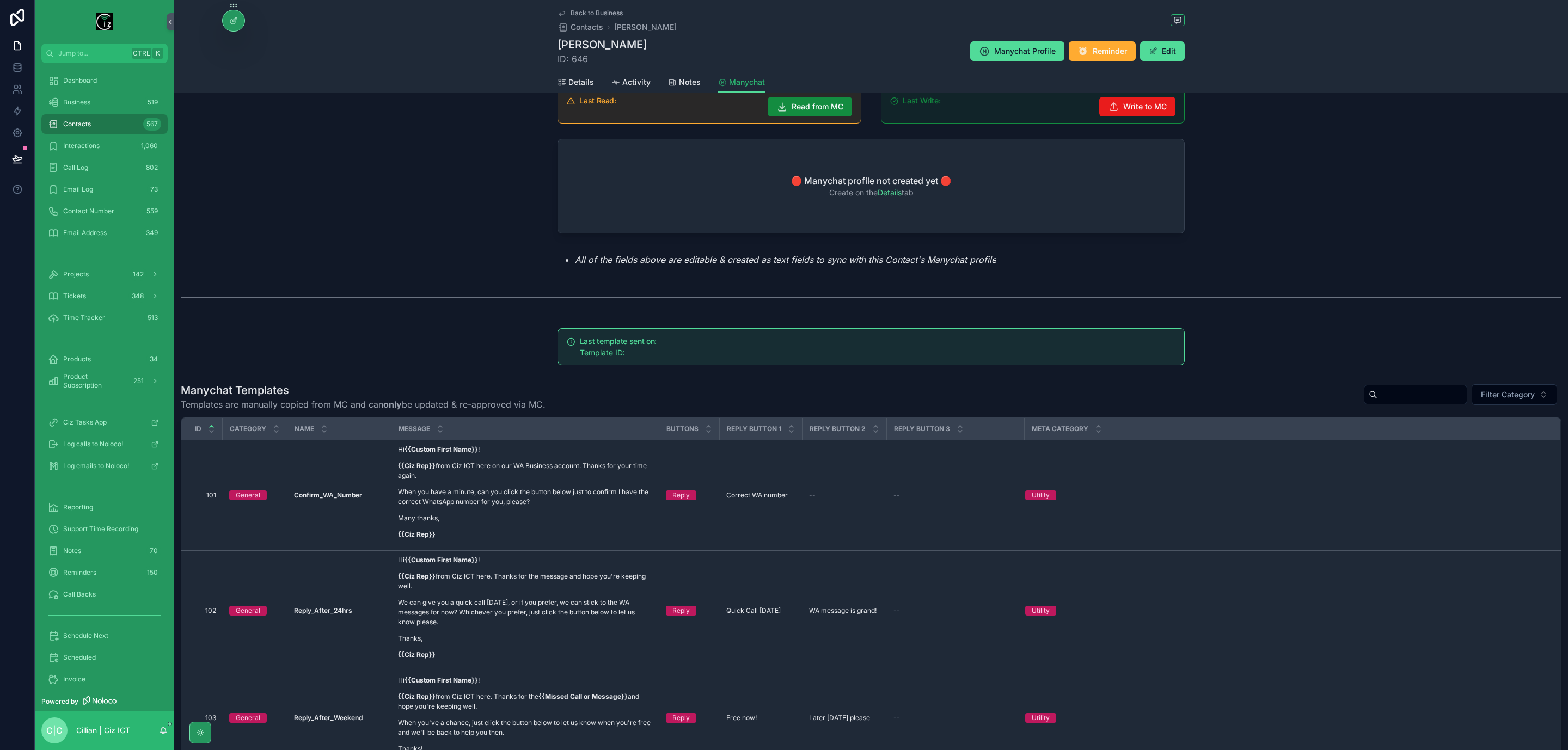
scroll to position [163, 0]
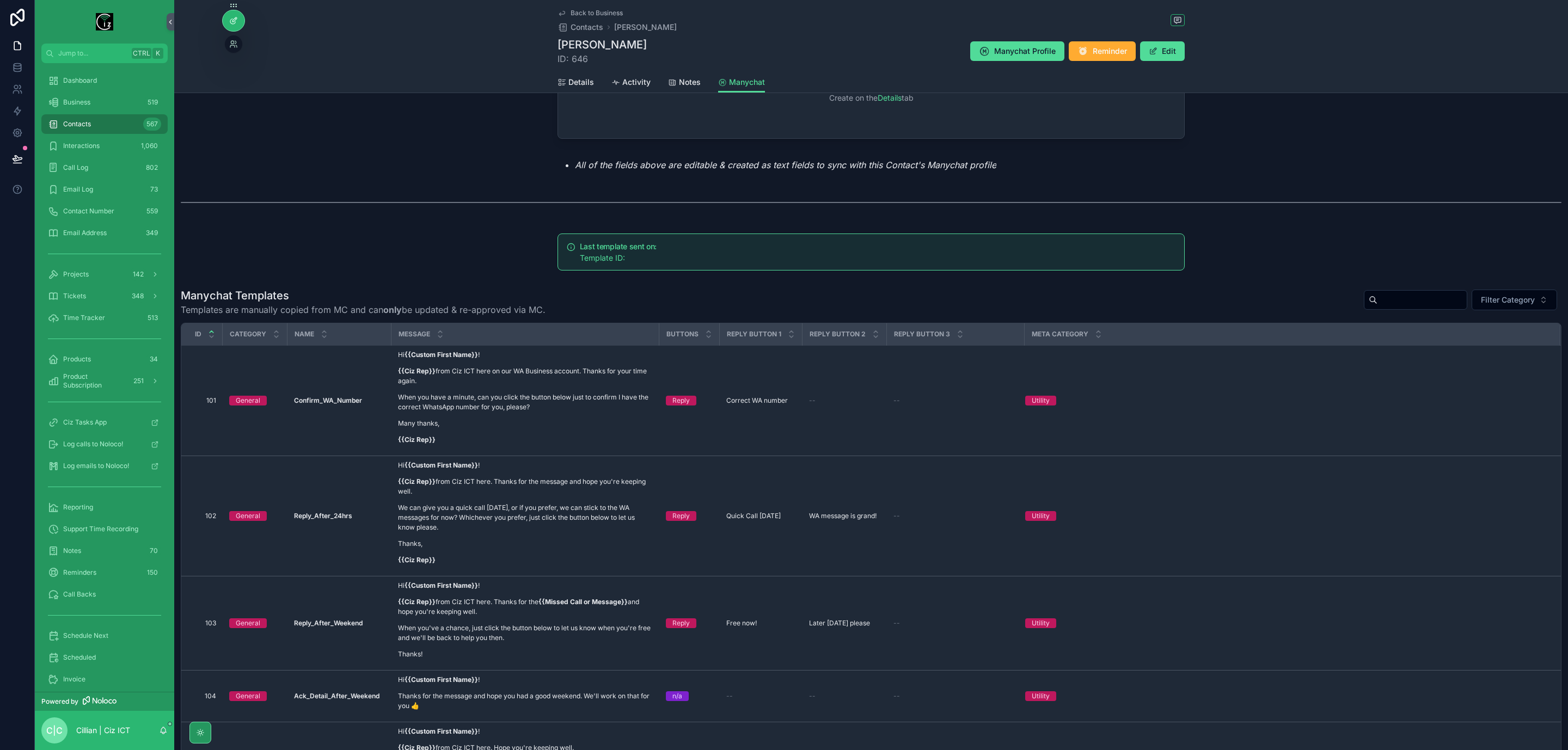
click at [230, 18] on icon at bounding box center [234, 21] width 9 height 9
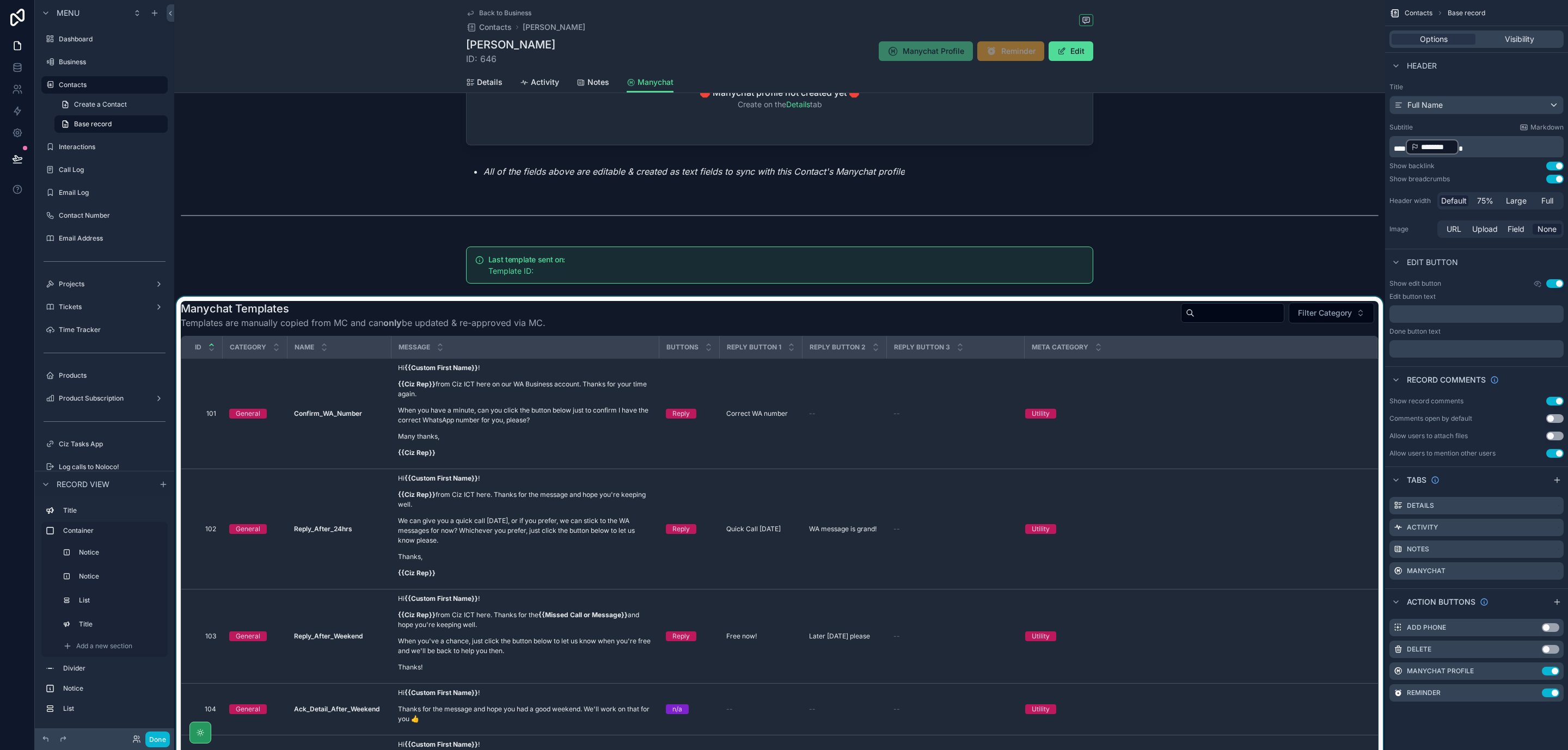
click at [1166, 358] on div "Meta Category" at bounding box center [1200, 347] width 351 height 20
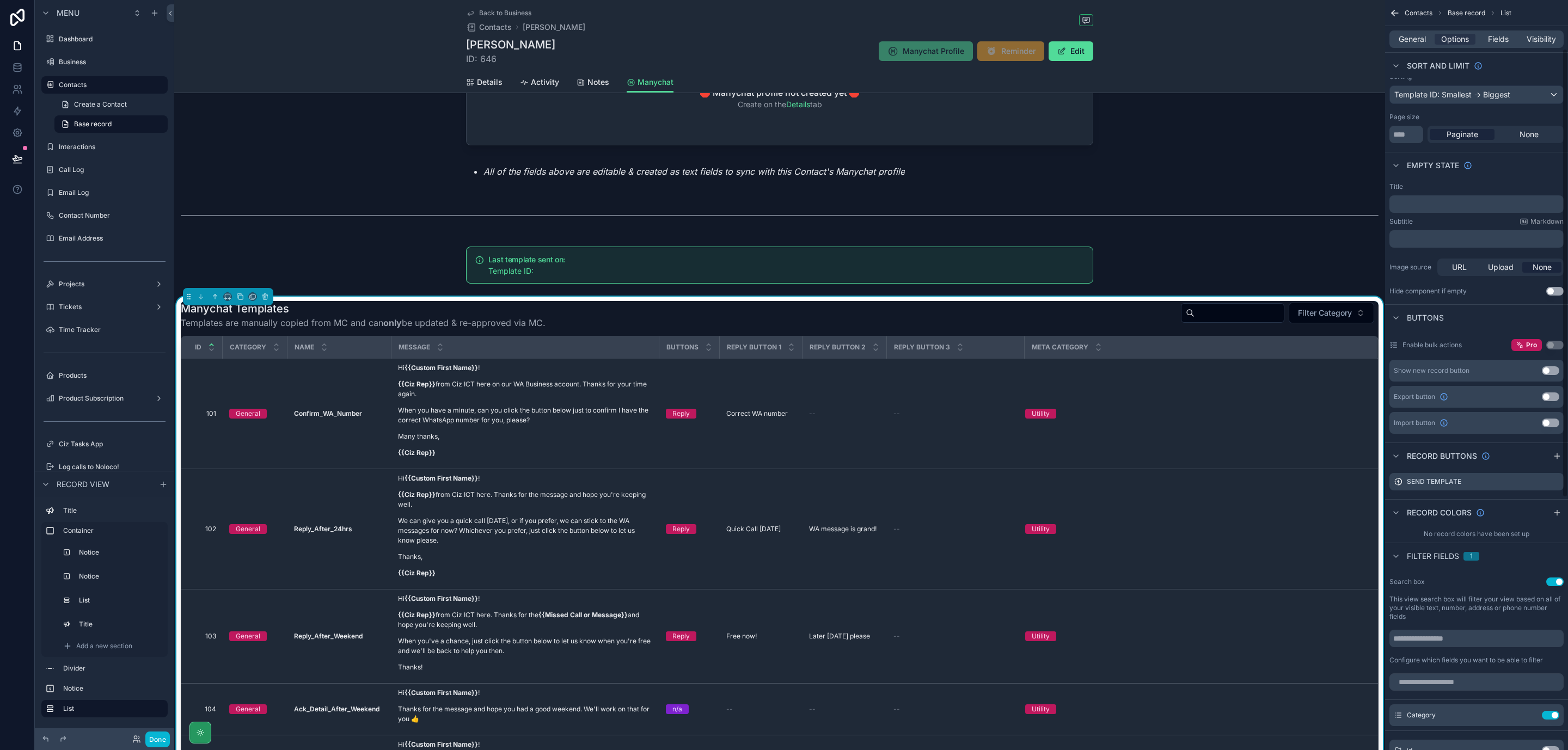
scroll to position [81, 0]
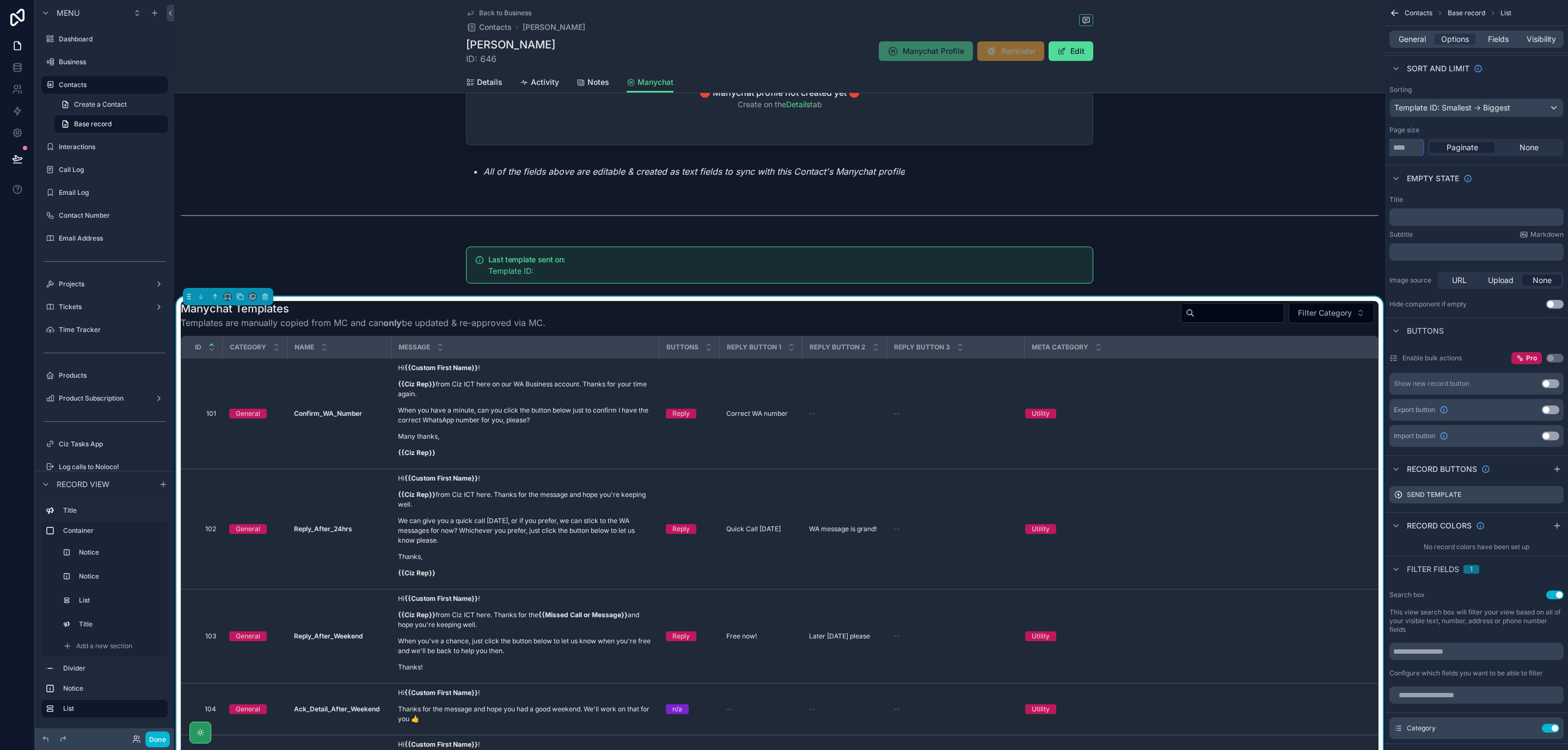
drag, startPoint x: 1397, startPoint y: 152, endPoint x: 1386, endPoint y: 154, distance: 11.2
click at [1386, 154] on div "Sorting Template ID: Smallest -> Biggest Page size ** Paginate None" at bounding box center [1477, 120] width 183 height 79
type input "**"
click at [1533, 183] on div "Empty state" at bounding box center [1477, 178] width 183 height 26
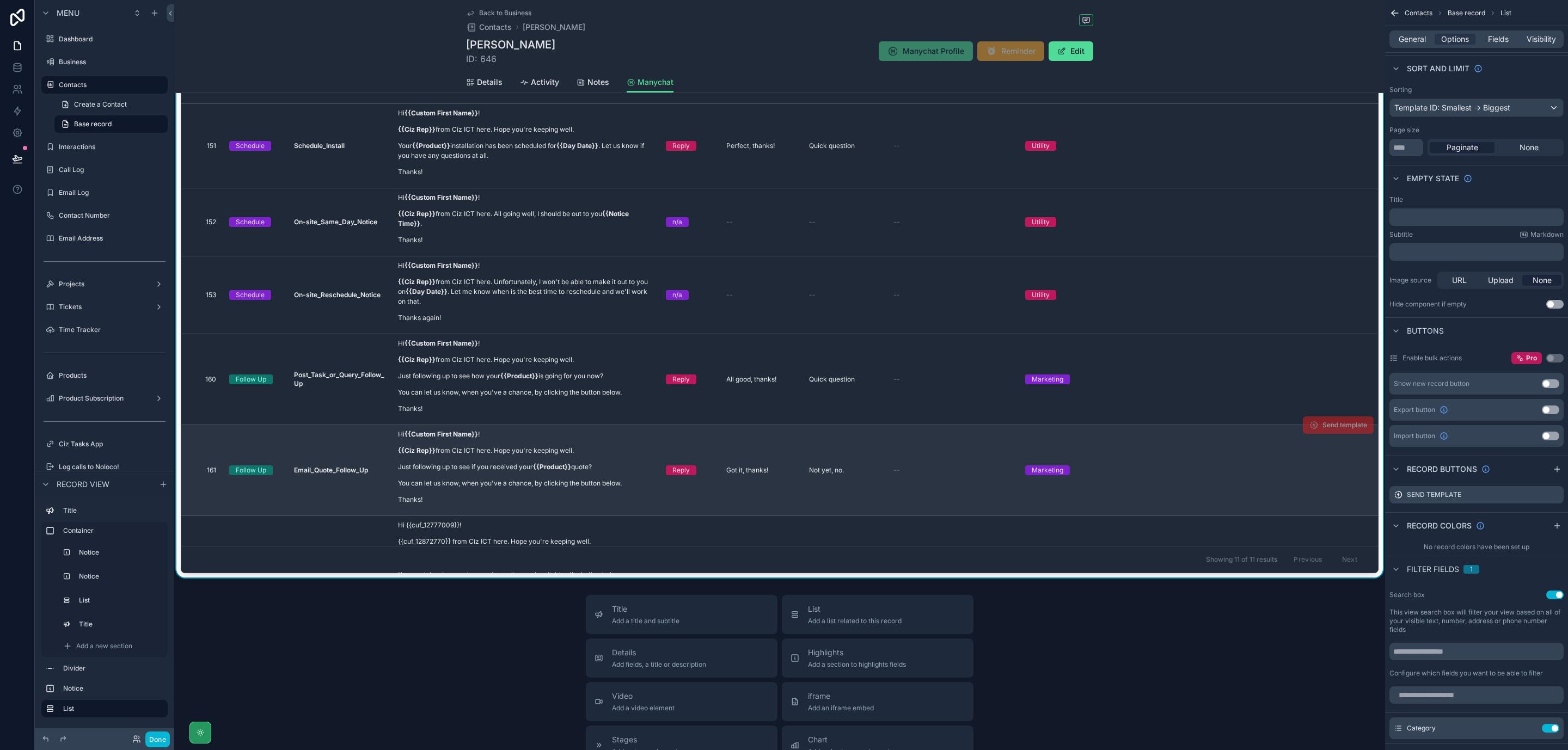
scroll to position [206, 0]
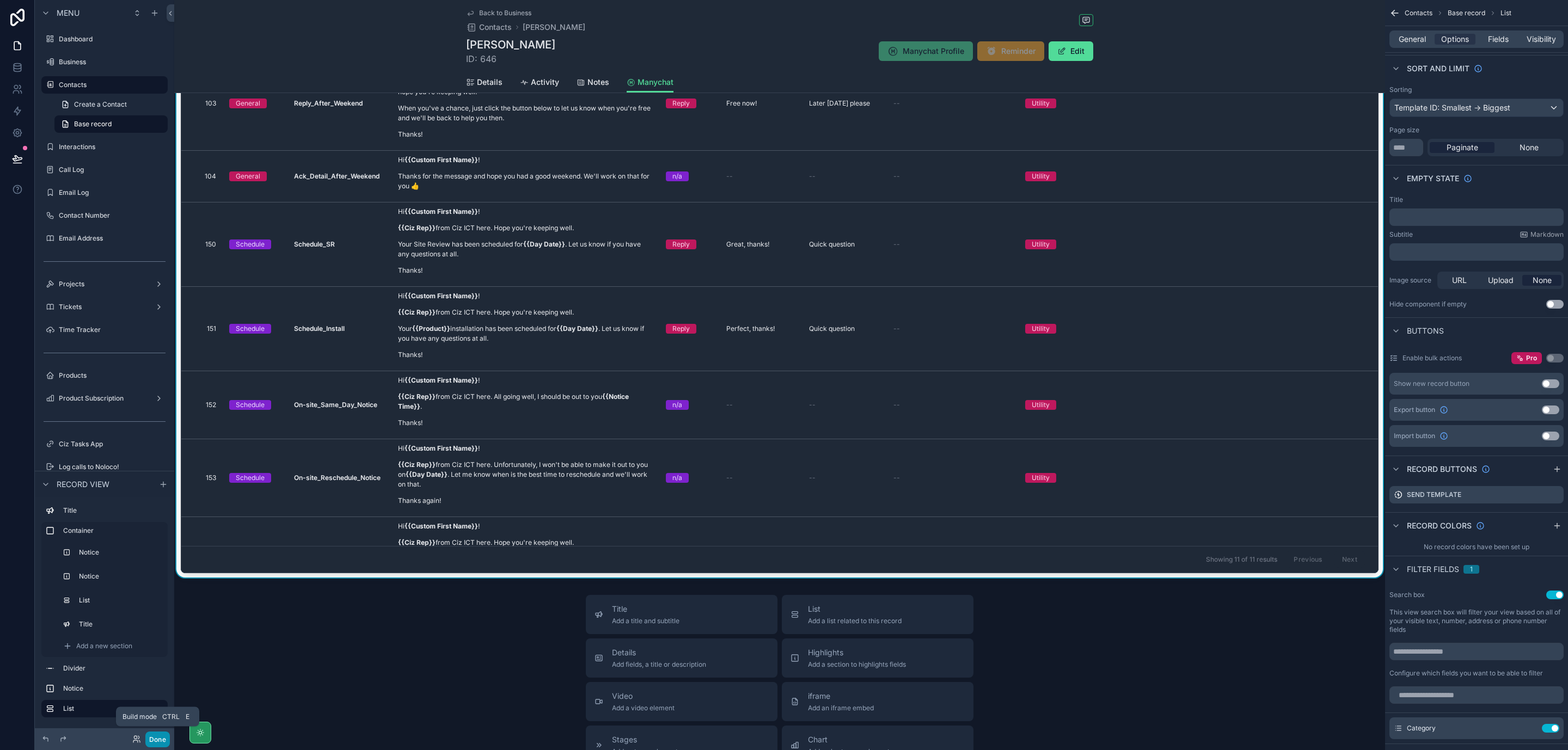
click at [152, 736] on button "Done" at bounding box center [158, 739] width 24 height 16
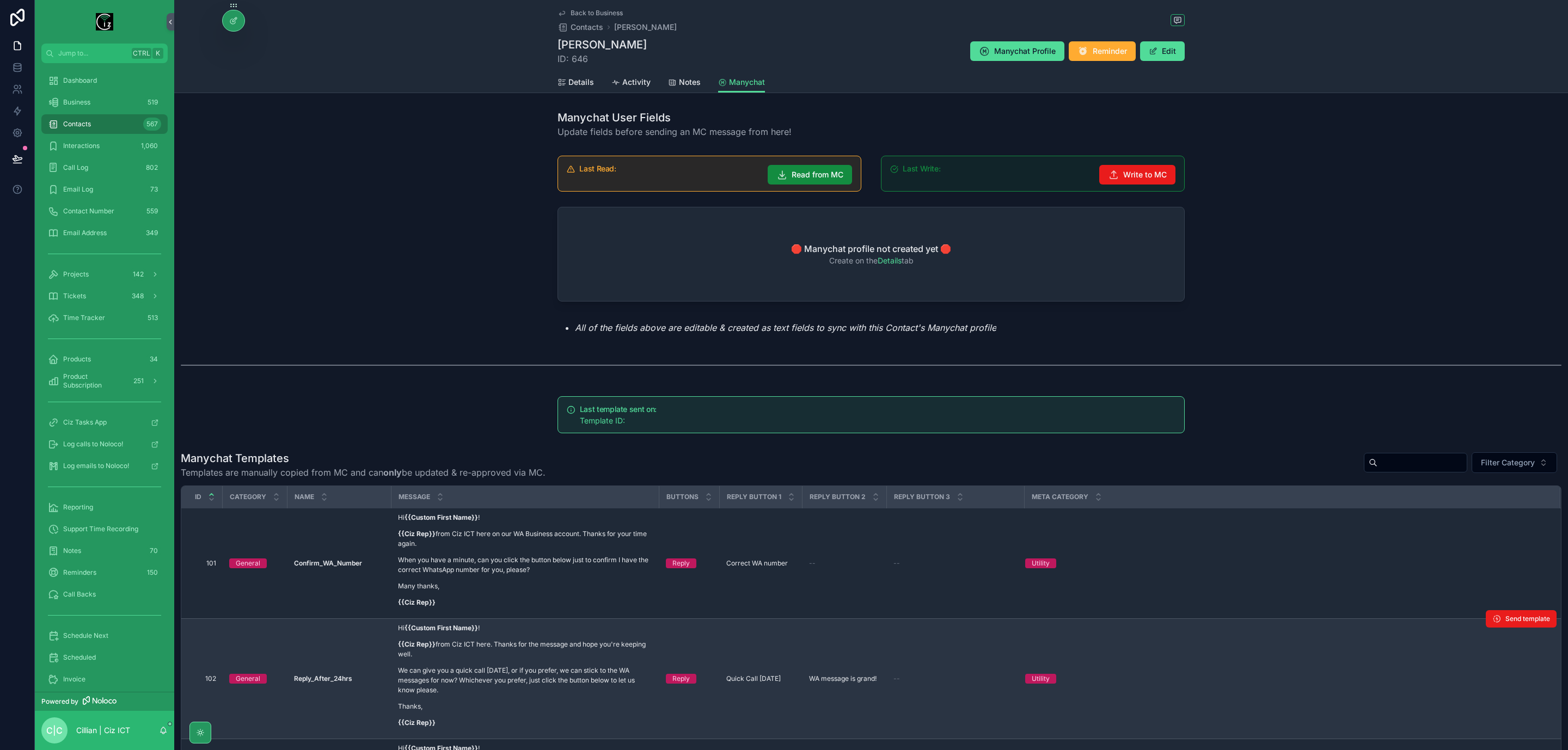
scroll to position [0, 0]
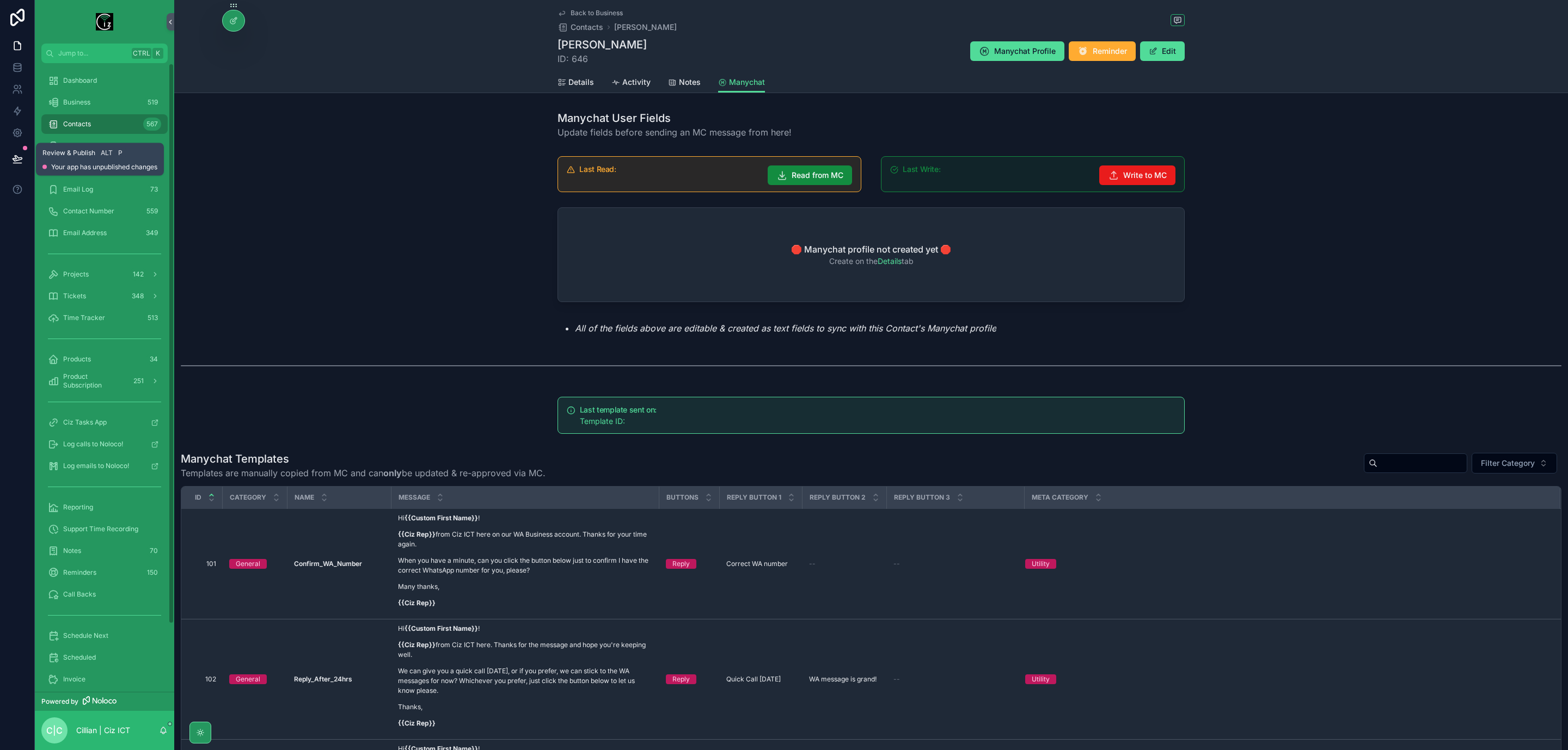
click at [18, 151] on button at bounding box center [17, 158] width 24 height 30
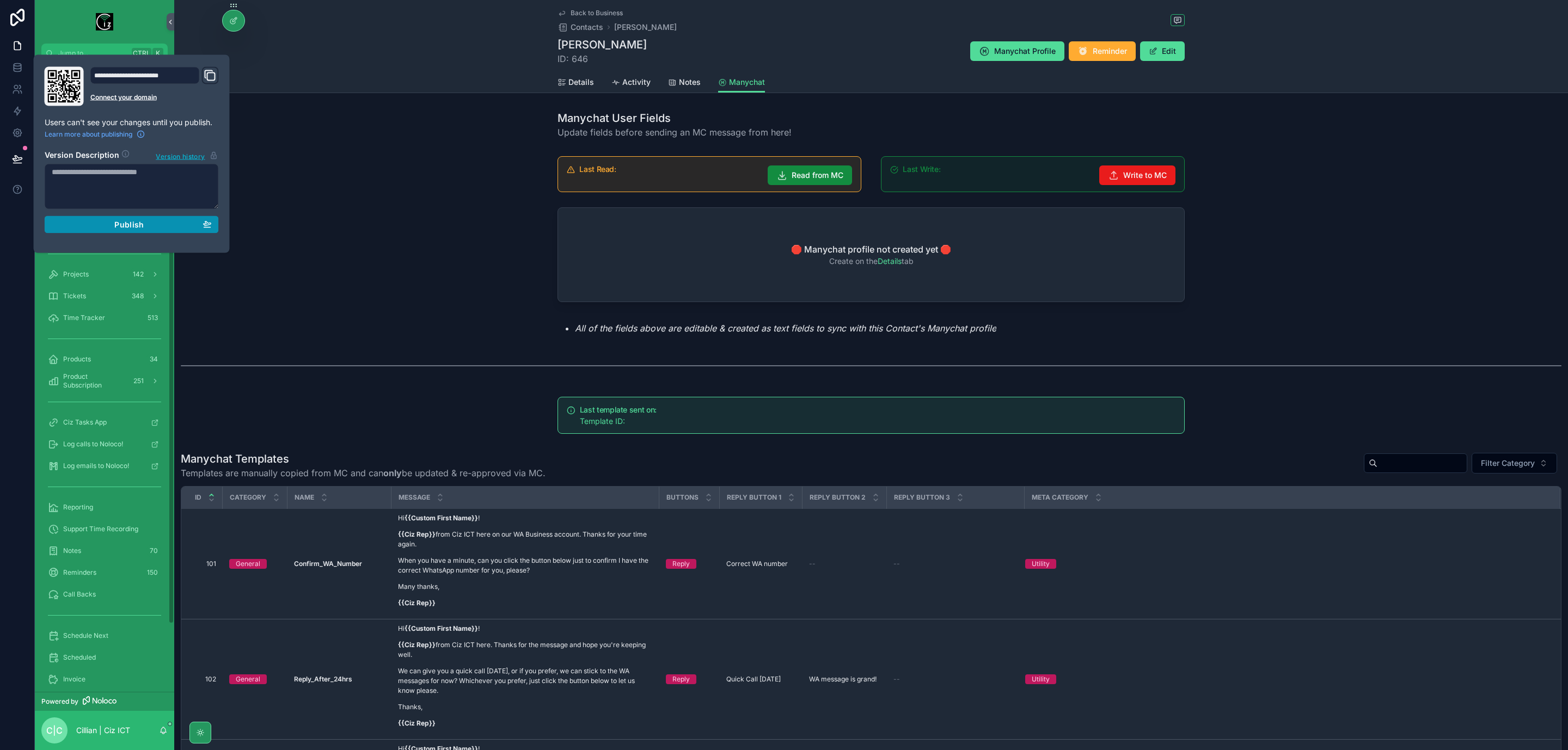
click at [153, 226] on div "Publish" at bounding box center [132, 224] width 160 height 10
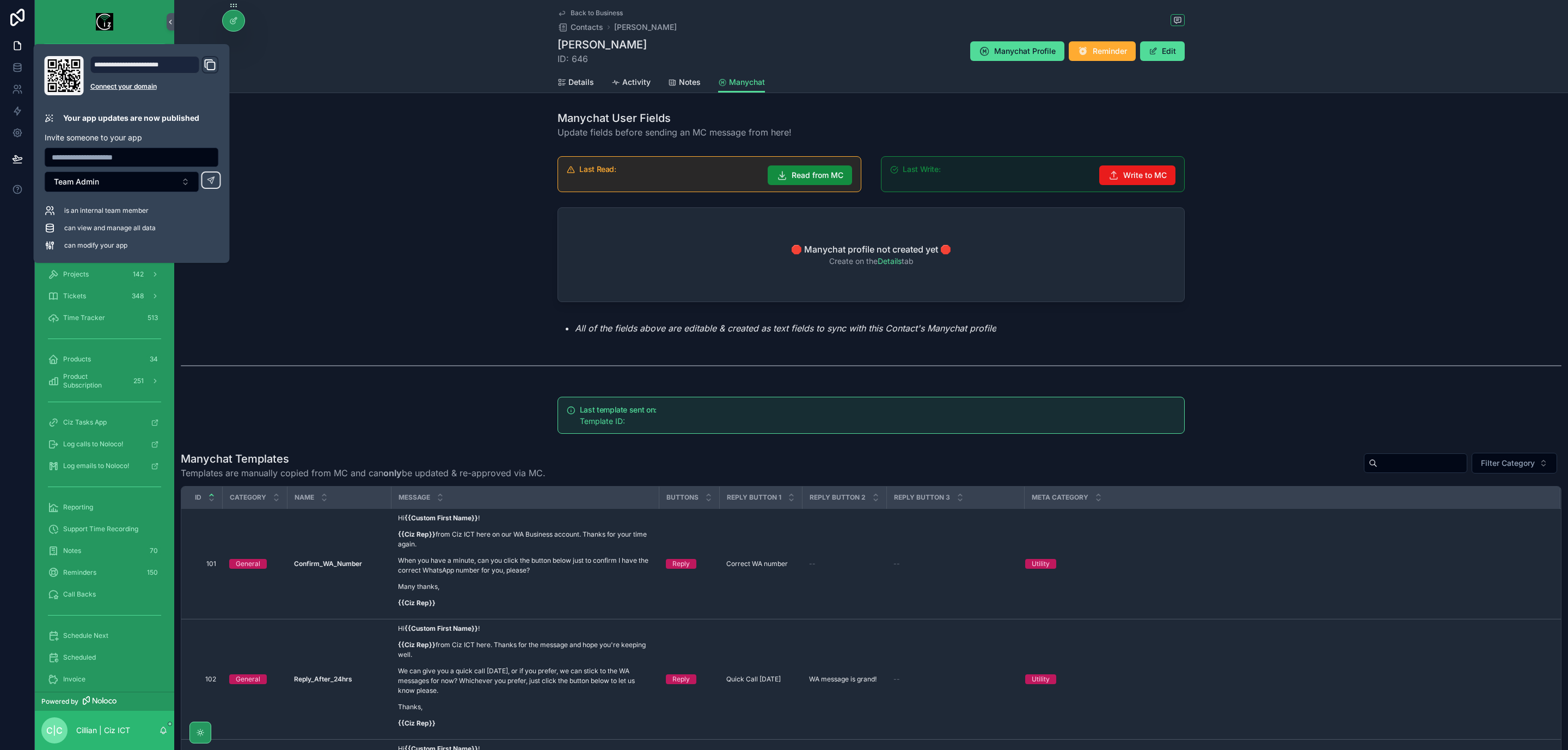
click at [399, 286] on div "Last Read: Read from MC Last Write: Write to MC 🛑 Manychat profile not created …" at bounding box center [871, 245] width 1394 height 187
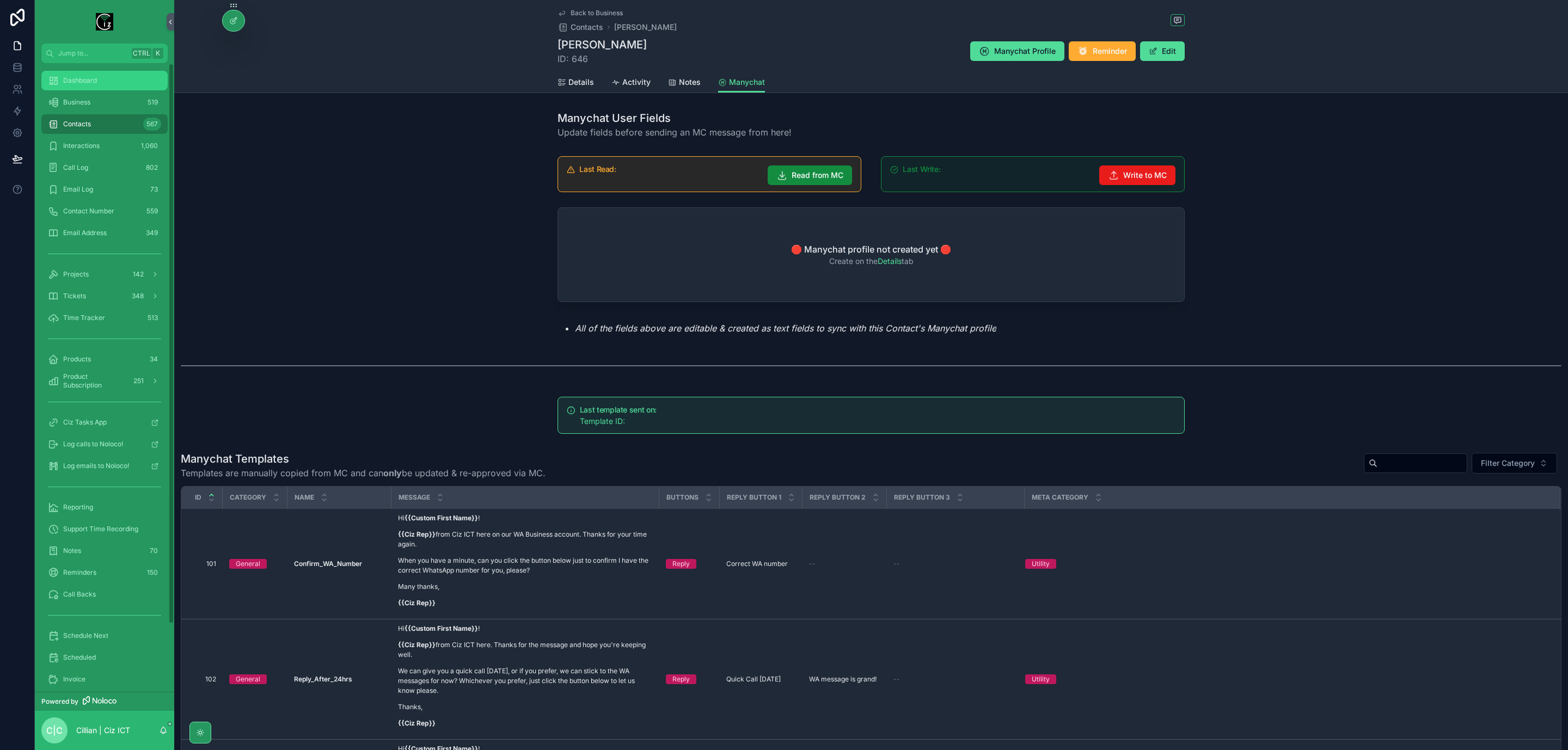
click at [100, 75] on div "Dashboard" at bounding box center [104, 80] width 113 height 17
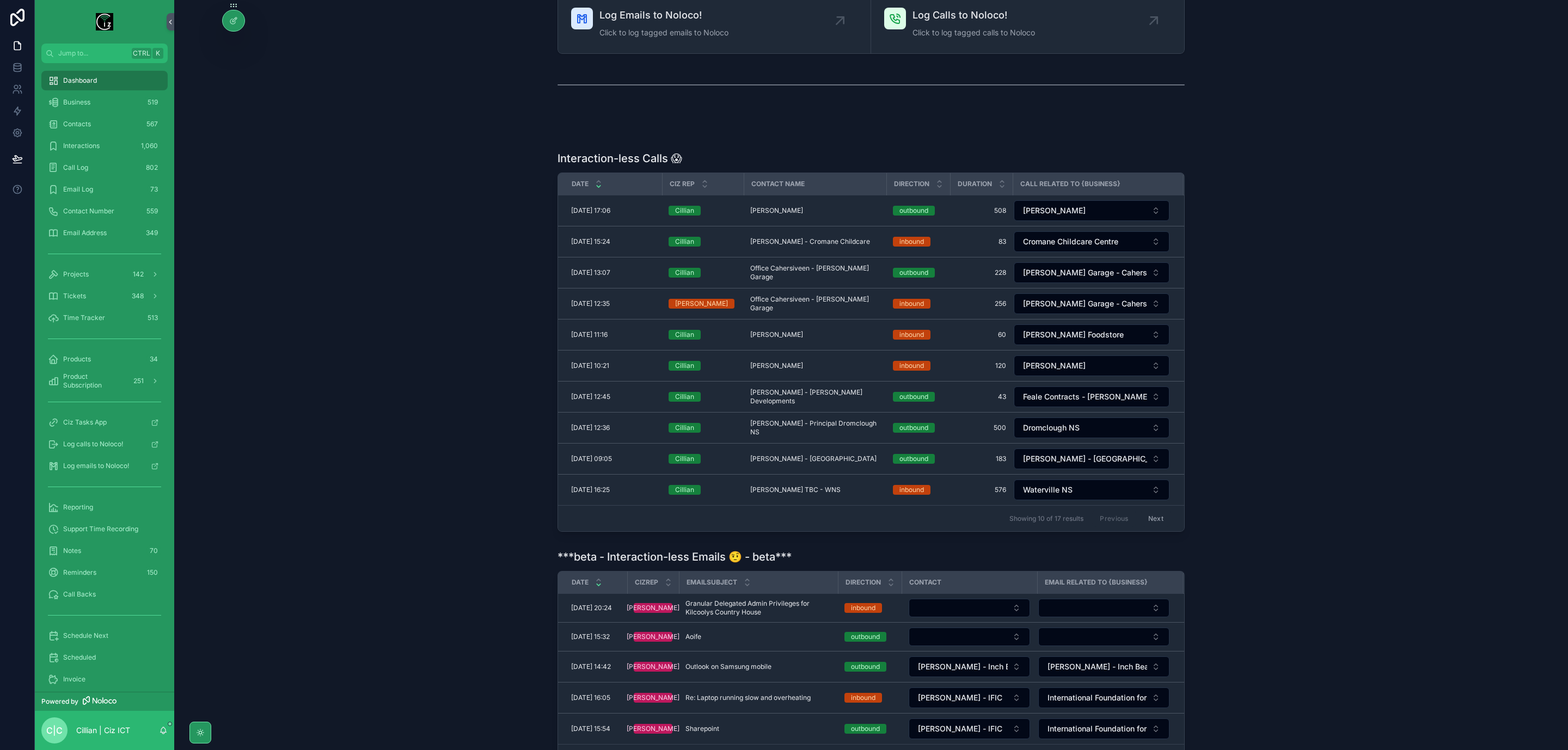
scroll to position [81, 0]
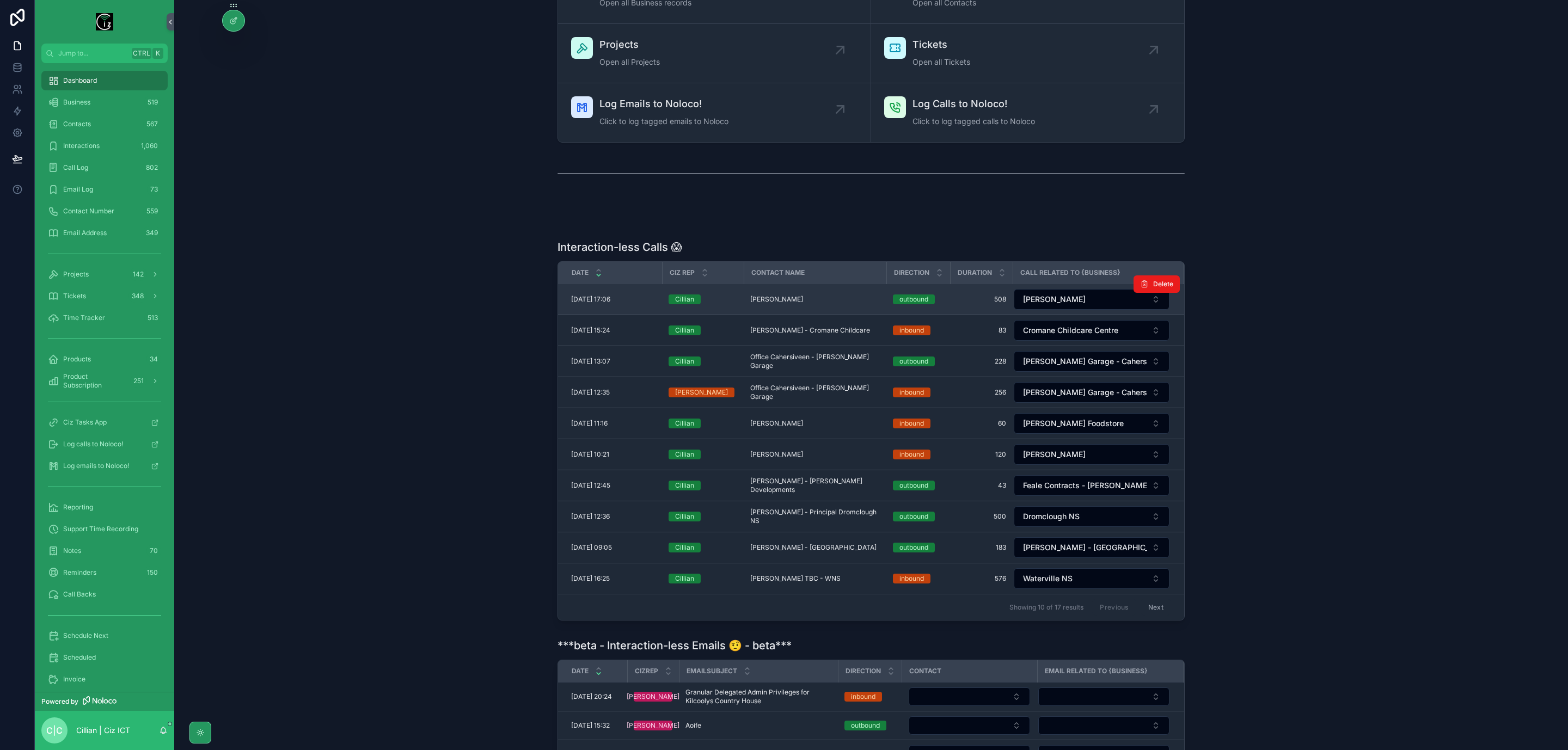
click at [791, 303] on span "Nichuan Ahmed - Lusk" at bounding box center [777, 300] width 53 height 9
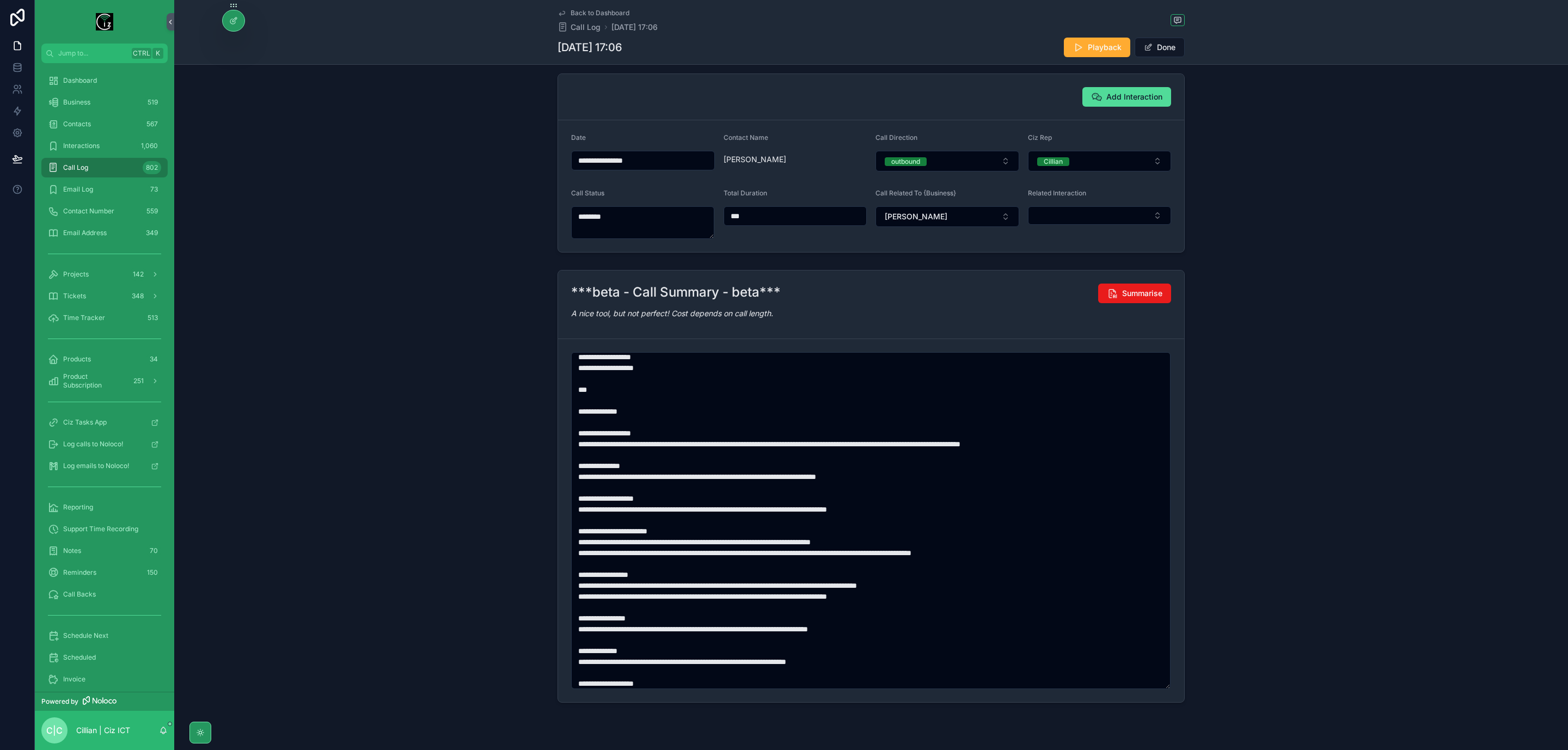
scroll to position [111, 0]
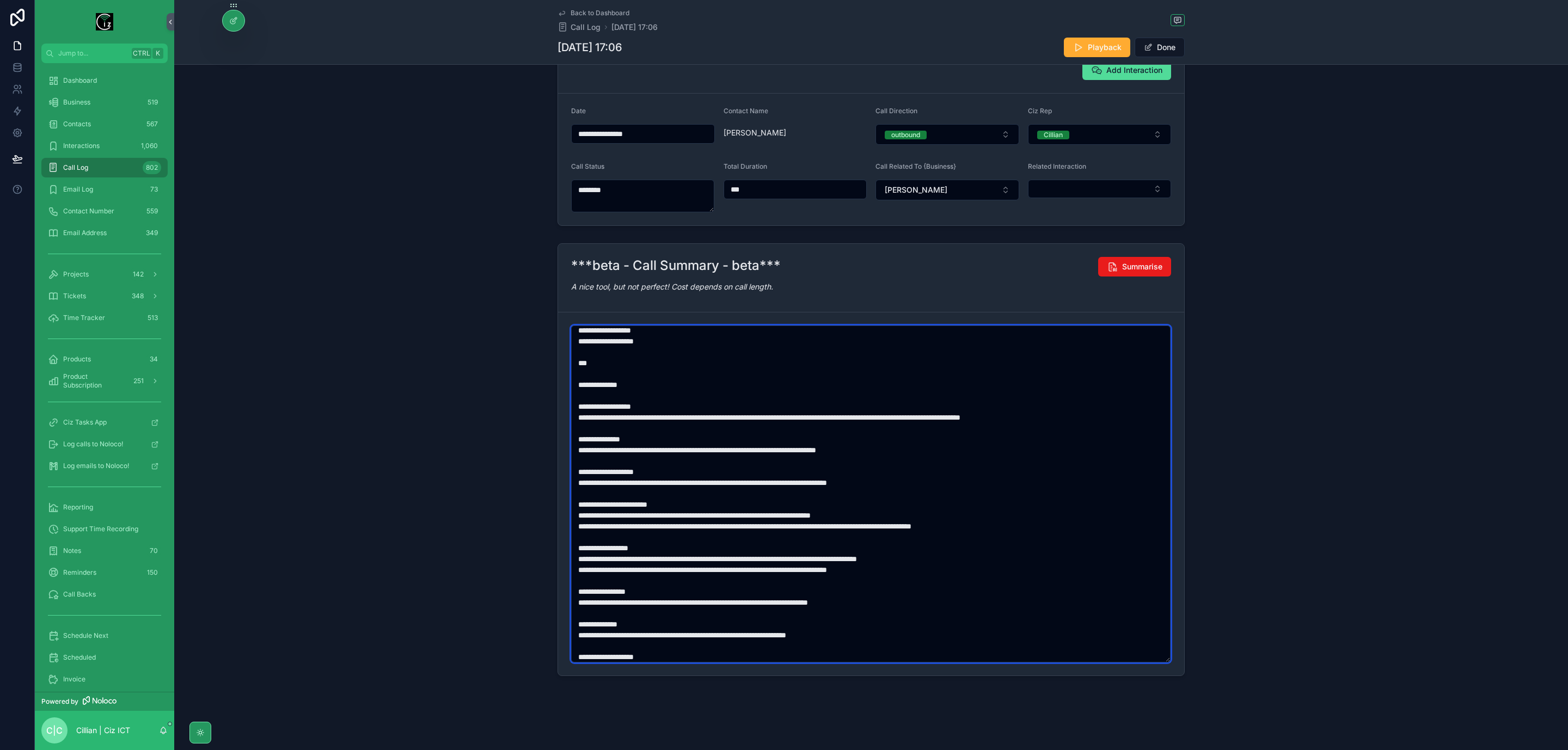
click at [858, 416] on textarea "scrollable content" at bounding box center [871, 493] width 599 height 337
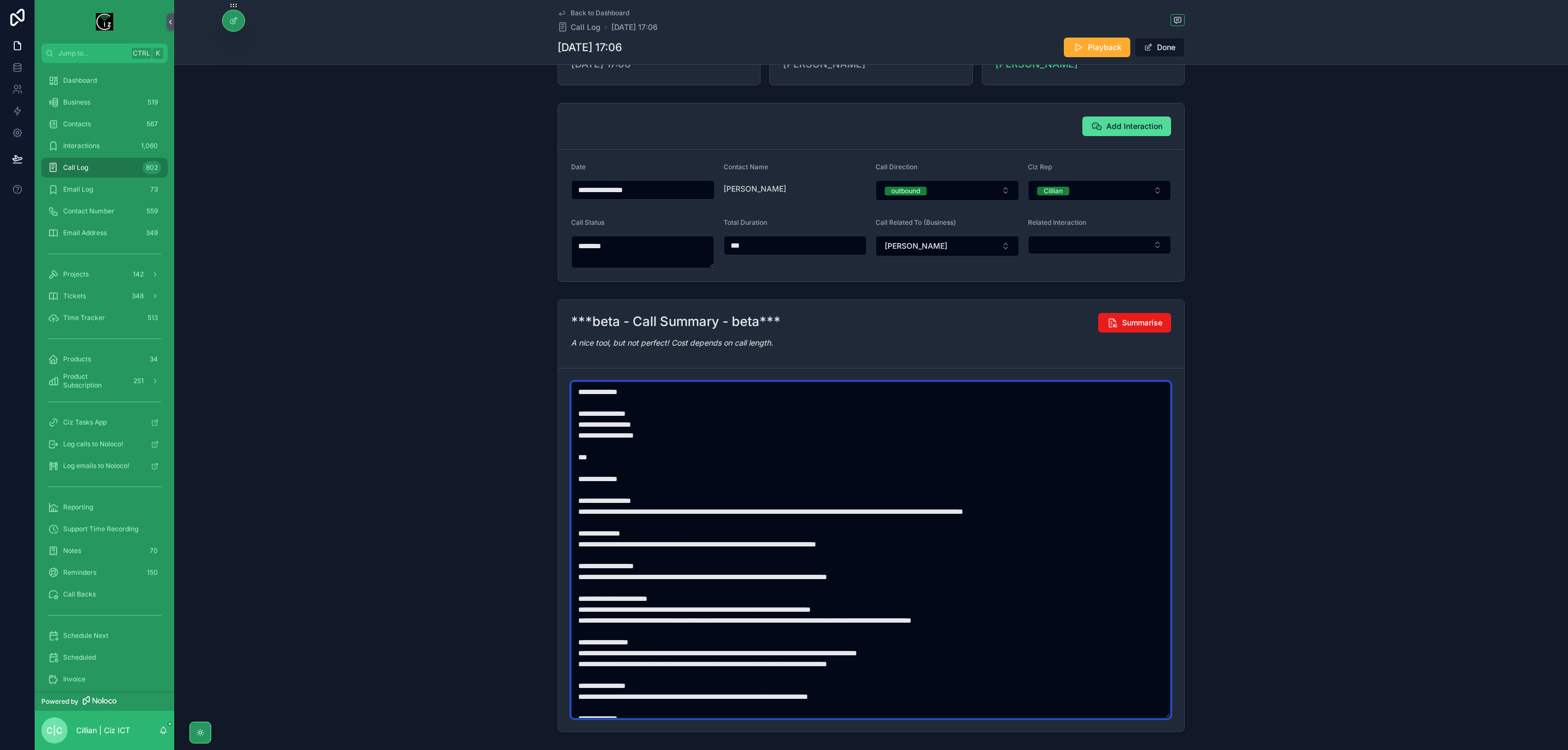
scroll to position [0, 0]
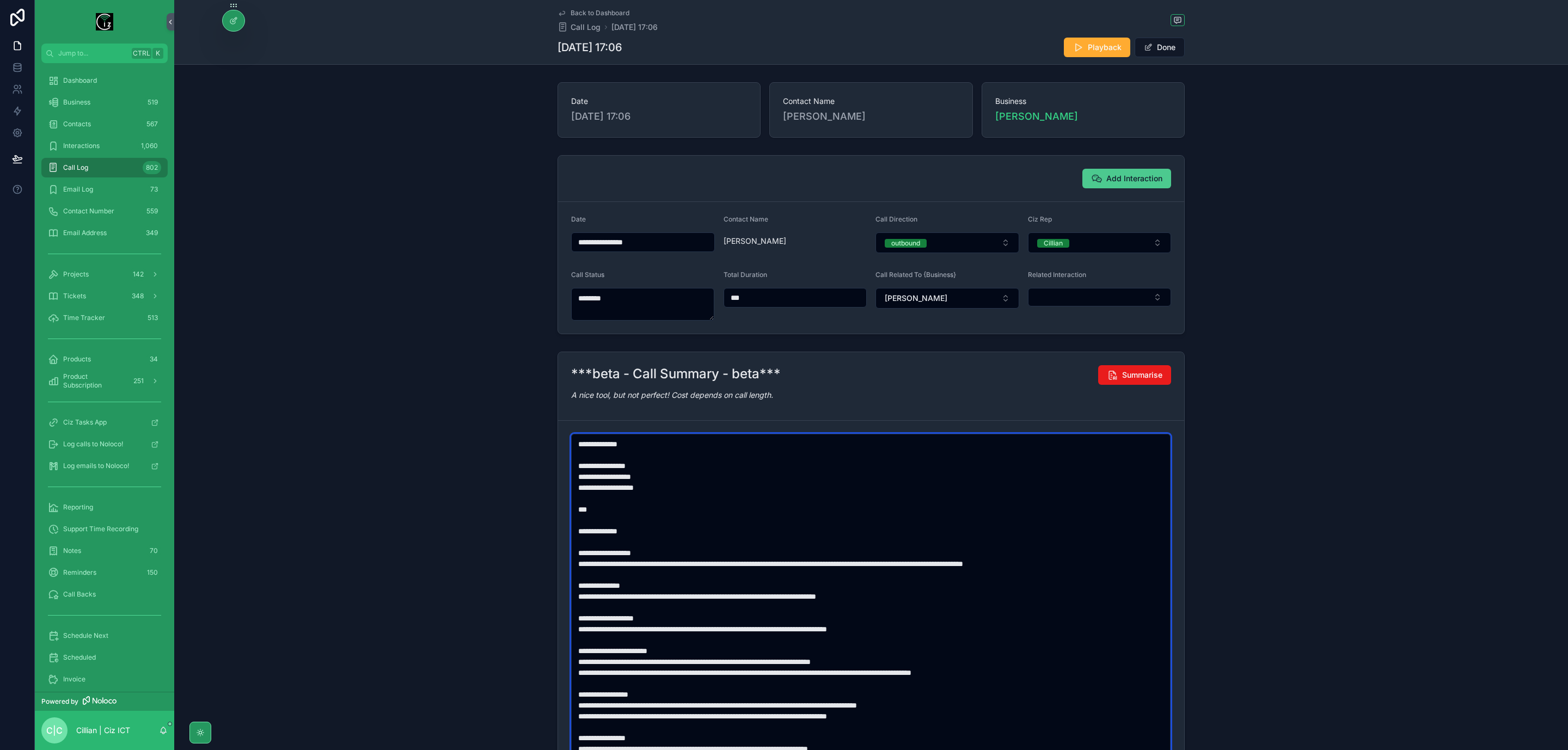
type textarea "**********"
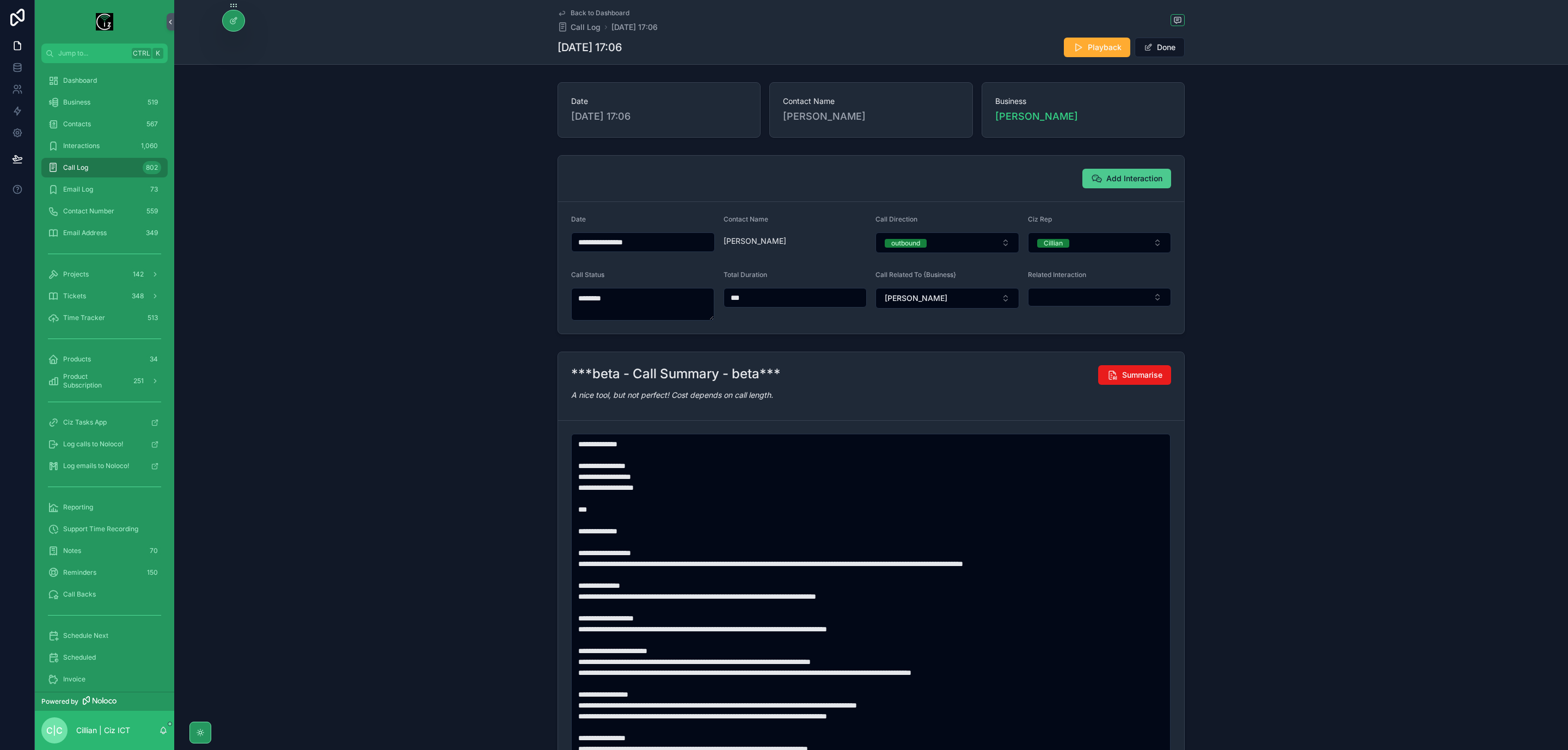
click at [1110, 183] on span "Add Interaction" at bounding box center [1135, 178] width 56 height 11
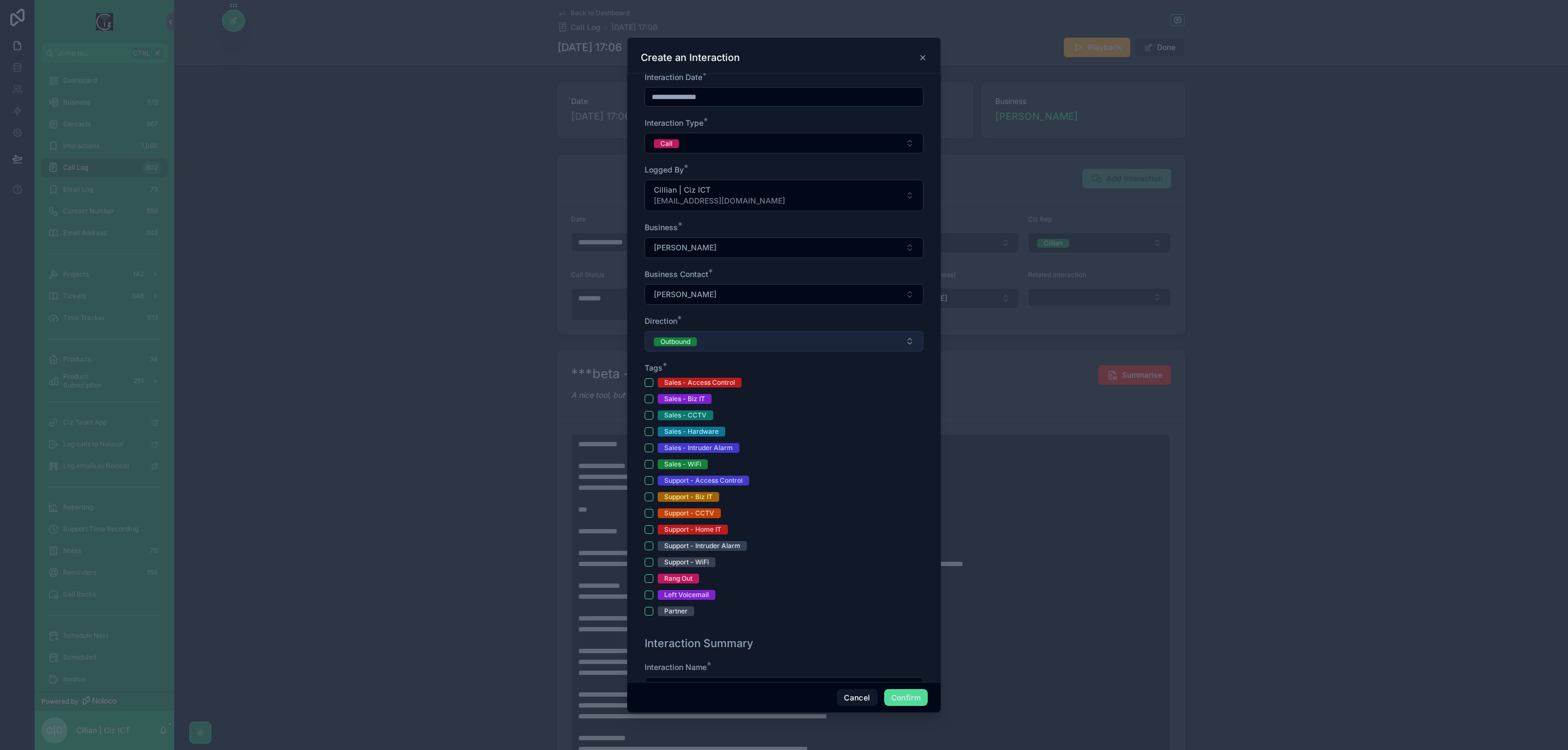
scroll to position [163, 0]
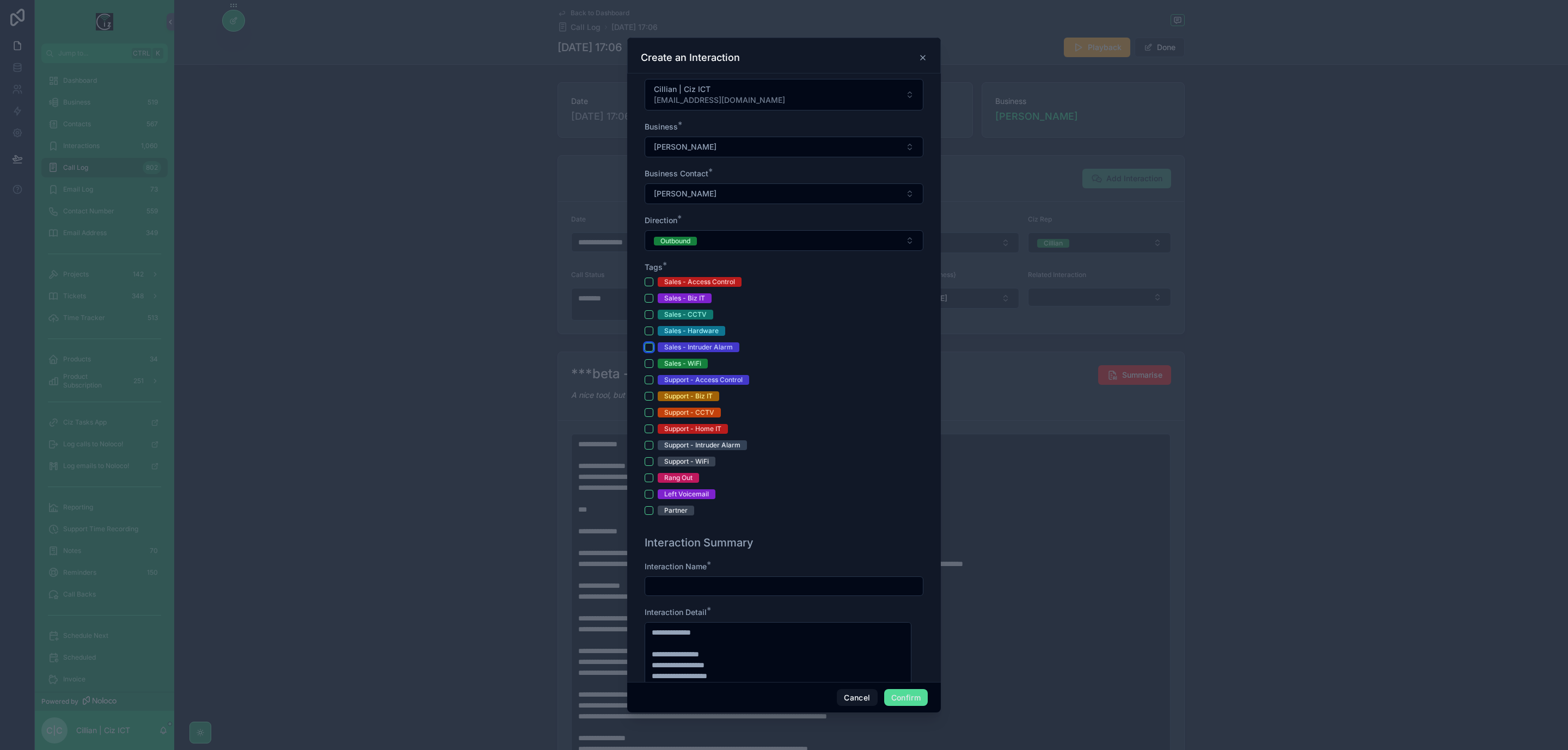
click at [648, 350] on button "Sales - Intruder Alarm" at bounding box center [649, 347] width 9 height 9
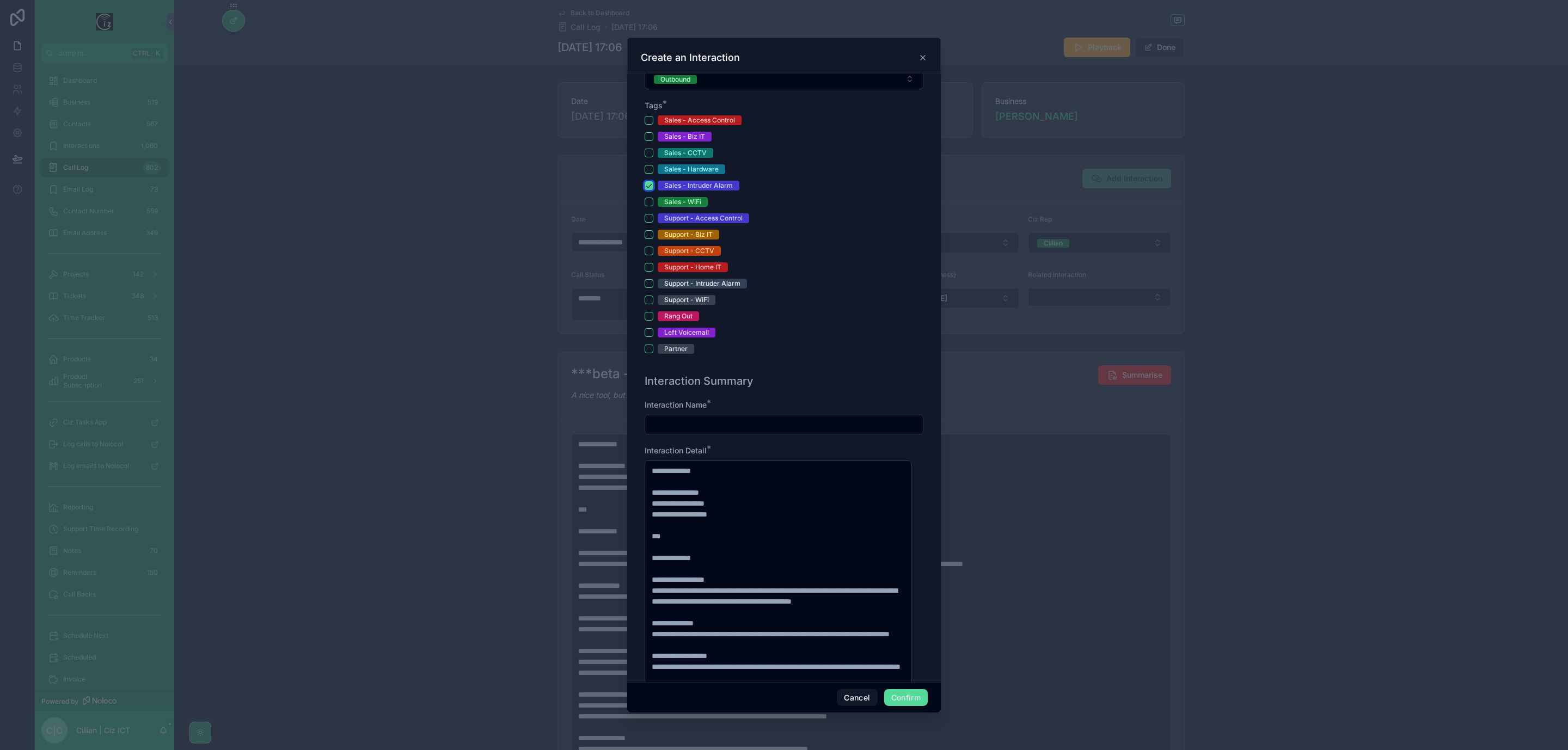
scroll to position [327, 0]
click at [738, 421] on input "text" at bounding box center [784, 423] width 278 height 15
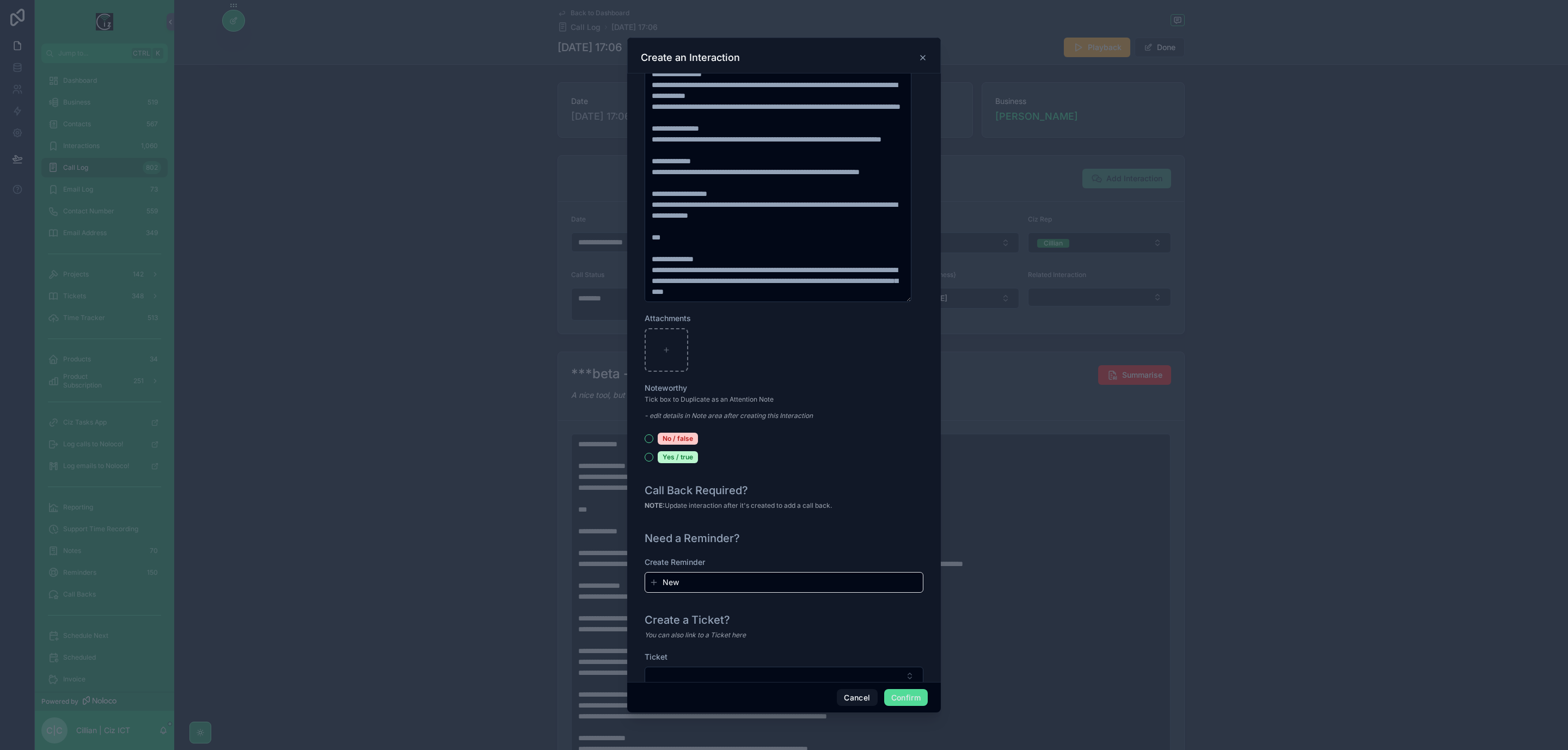
scroll to position [946, 0]
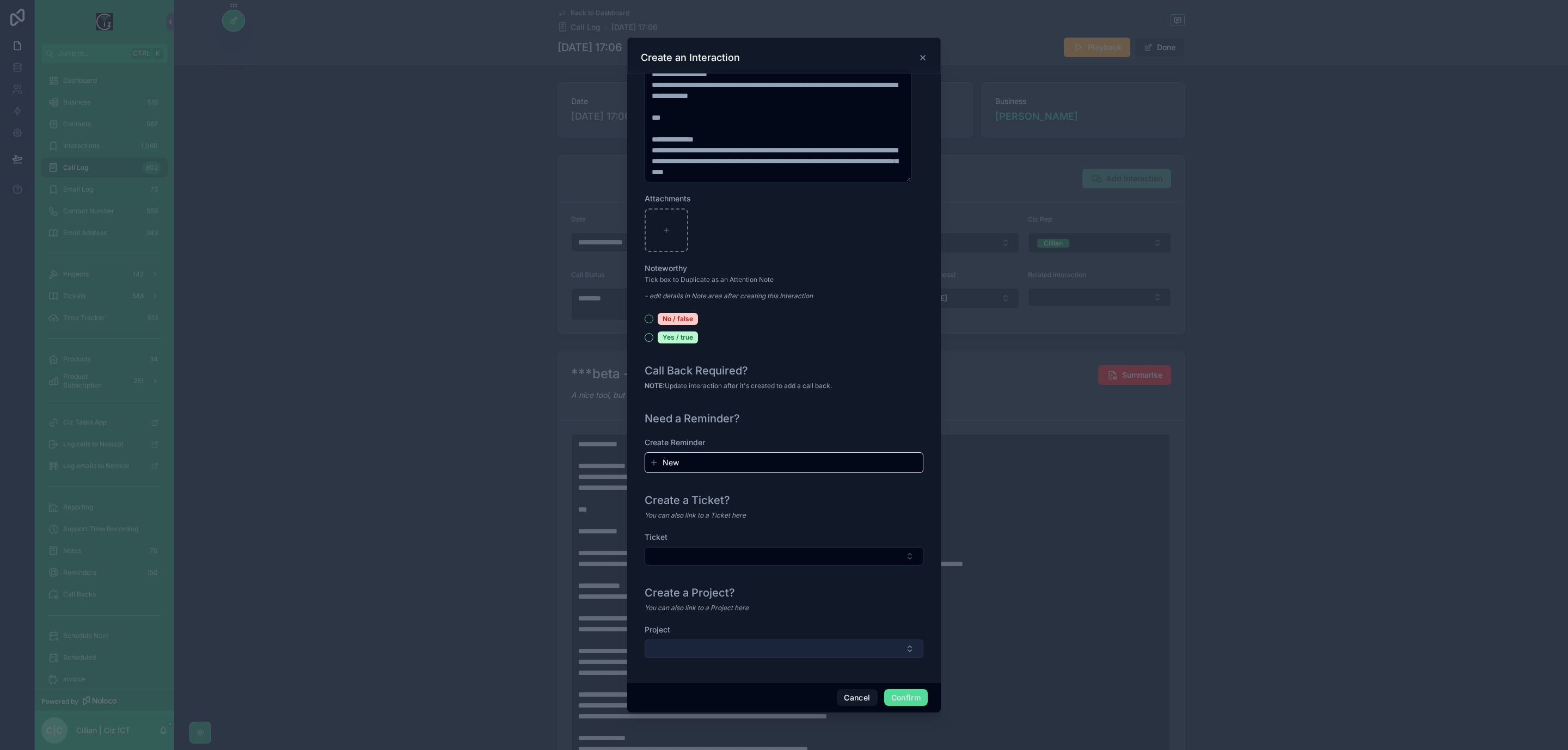
type input "**********"
click at [870, 644] on button "Select Button" at bounding box center [784, 649] width 279 height 19
click at [710, 693] on button "New" at bounding box center [778, 690] width 257 height 11
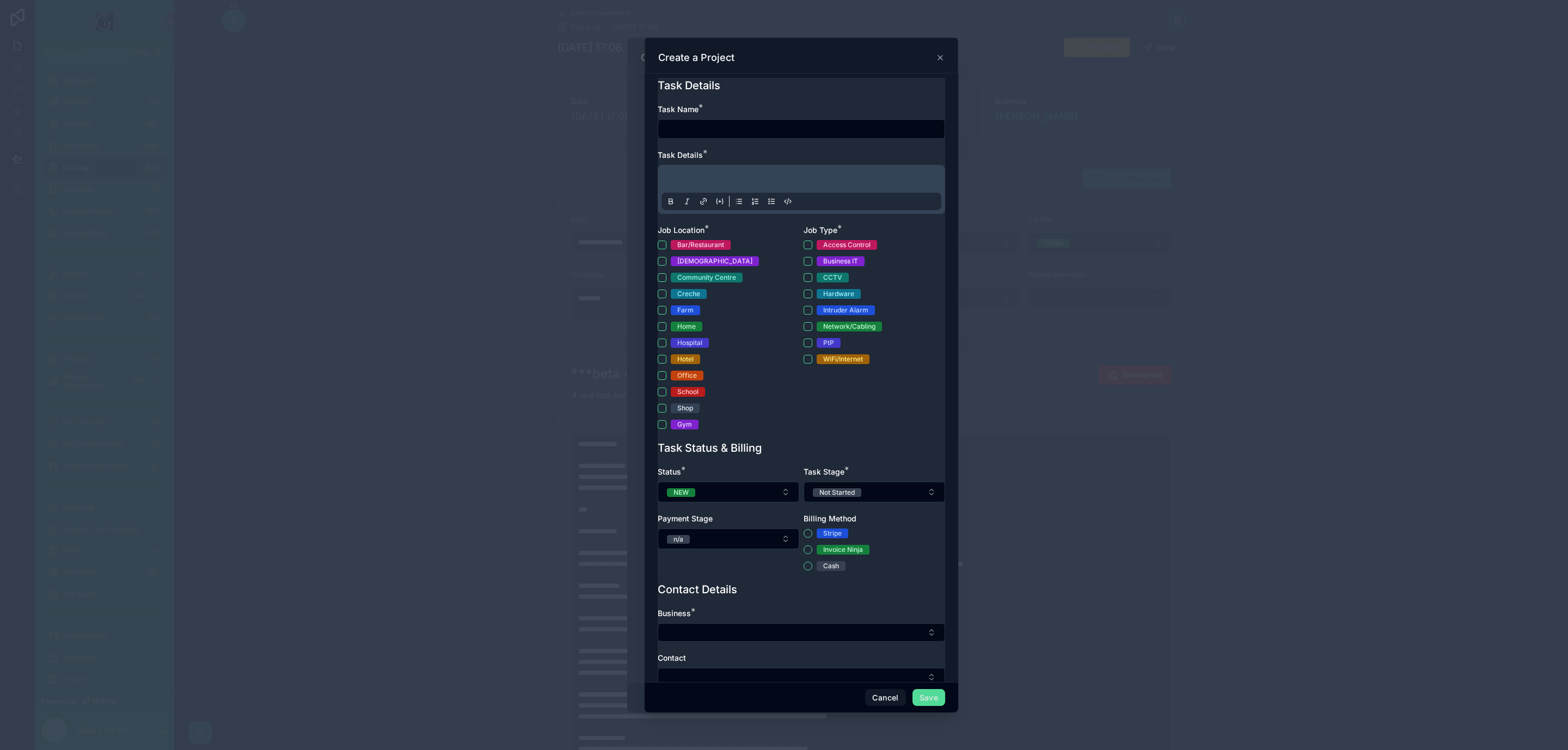
click at [724, 136] on input "text" at bounding box center [801, 129] width 286 height 15
type input "**********"
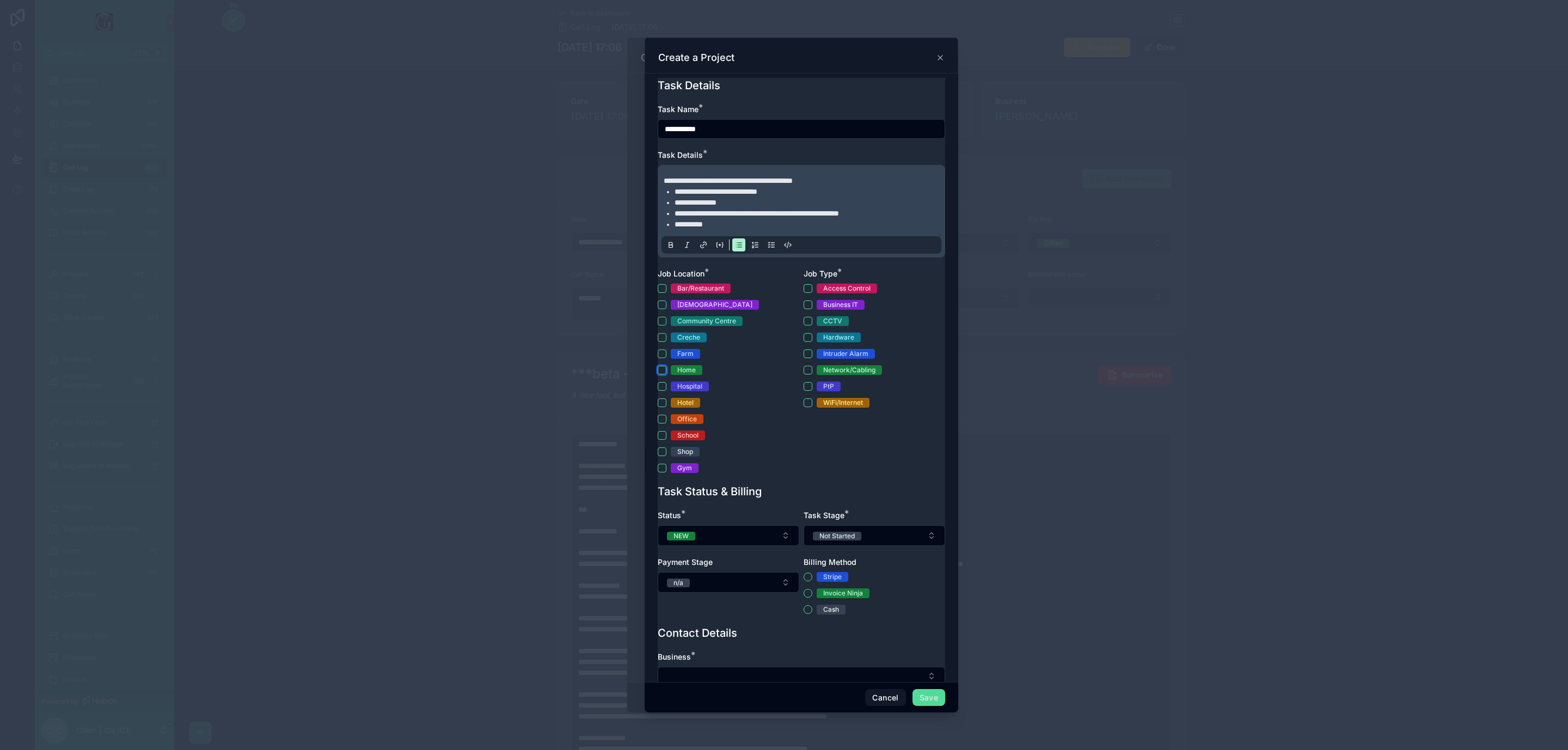
click at [662, 366] on button "Home" at bounding box center [662, 370] width 9 height 9
click at [804, 351] on button "Intruder Alarm" at bounding box center [809, 354] width 9 height 9
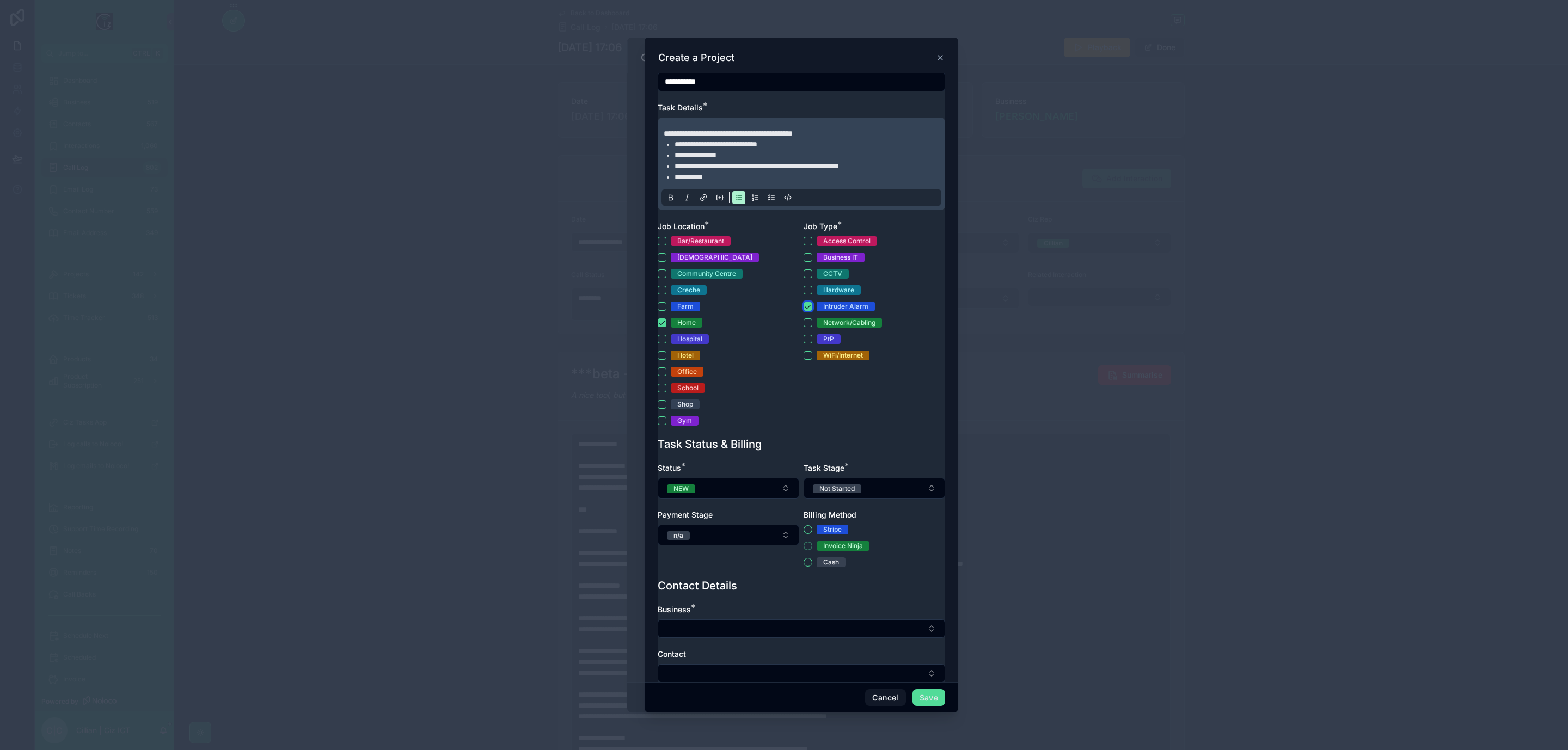
scroll to position [163, 0]
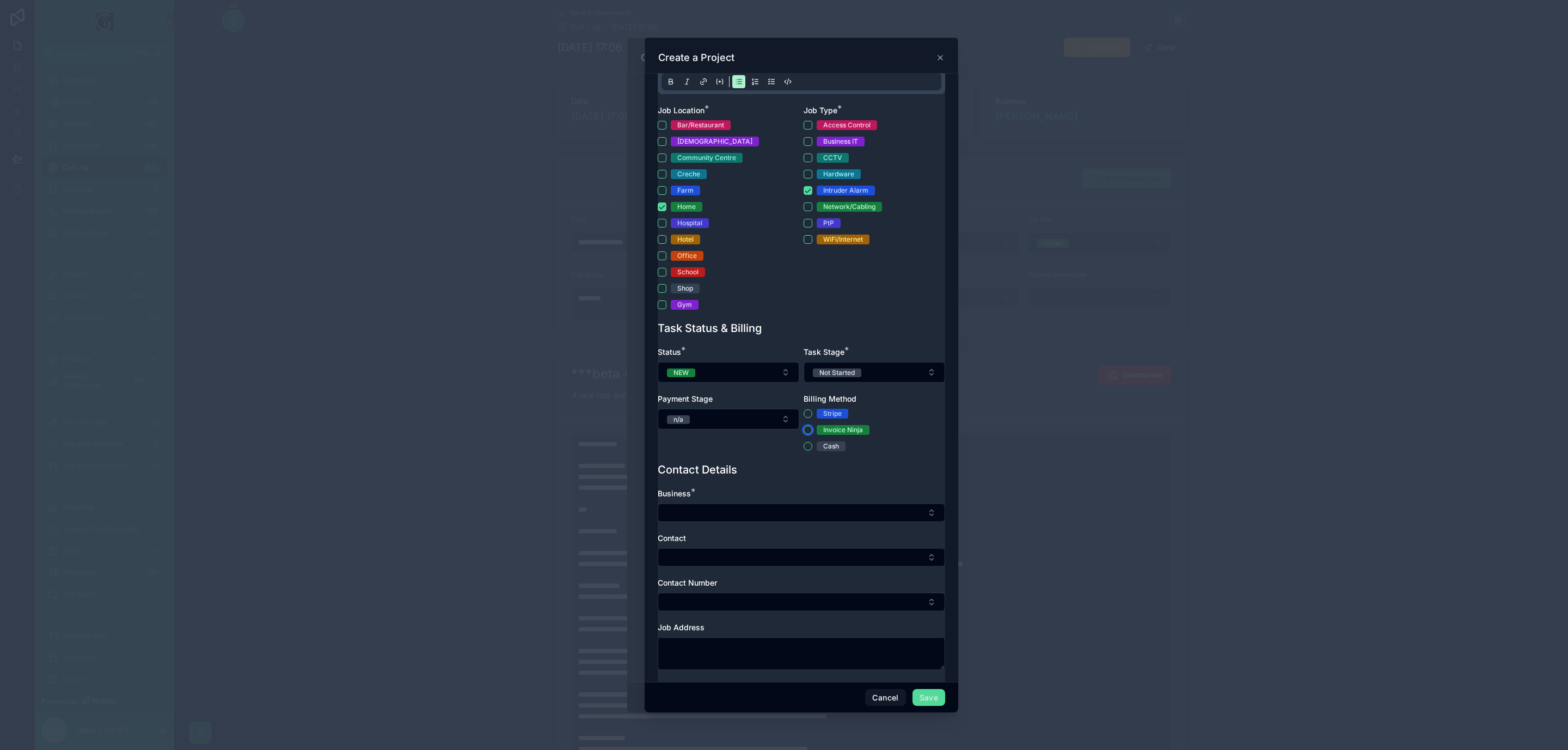
drag, startPoint x: 802, startPoint y: 430, endPoint x: 807, endPoint y: 449, distance: 19.6
click at [807, 449] on div "Stripe Invoice Ninja Cash" at bounding box center [875, 430] width 142 height 42
click at [804, 449] on button "Cash" at bounding box center [809, 447] width 9 height 9
click at [804, 429] on button "Invoice Ninja" at bounding box center [809, 430] width 9 height 9
click at [744, 372] on button "NEW" at bounding box center [729, 372] width 142 height 20
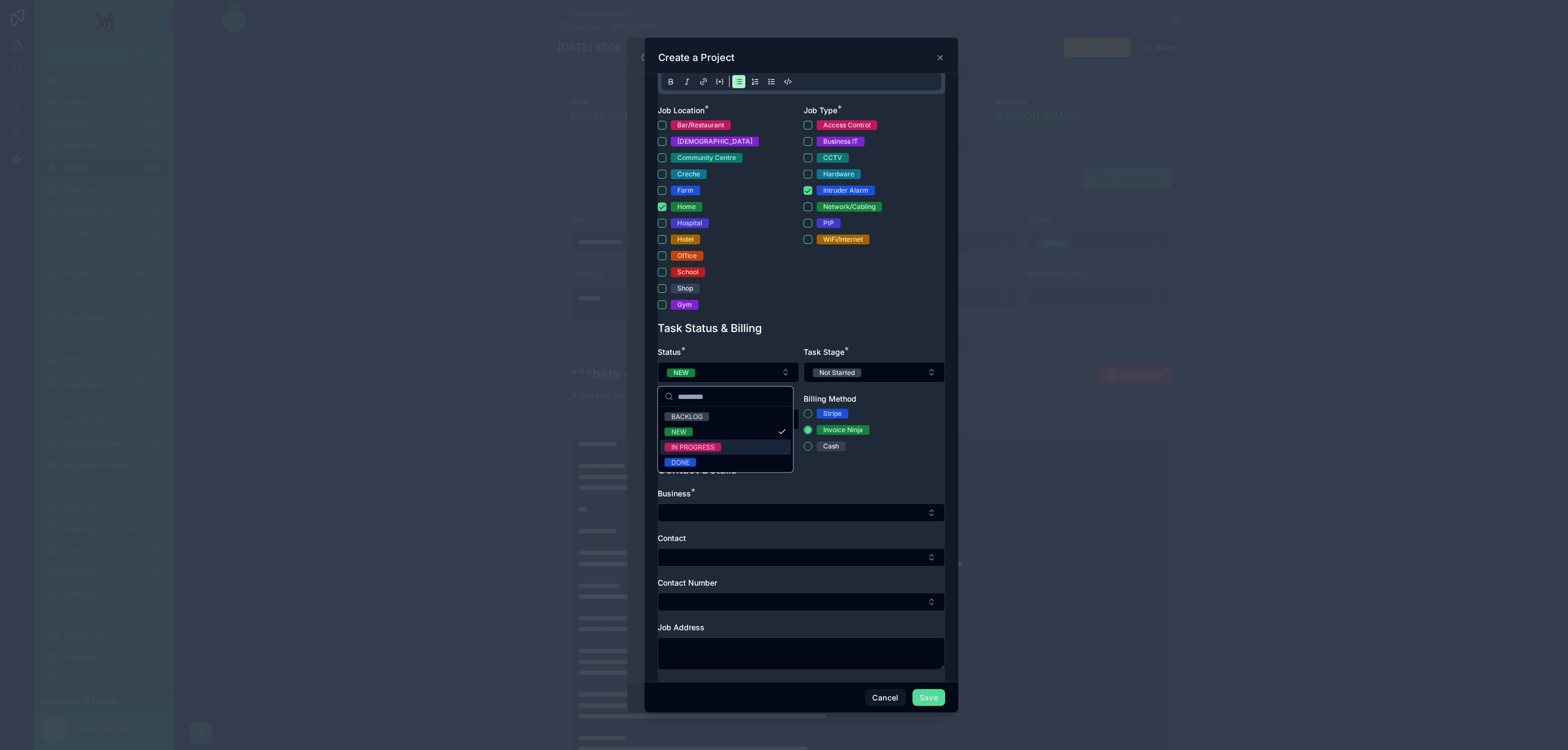
click at [732, 442] on div "IN PROGRESS" at bounding box center [725, 447] width 131 height 15
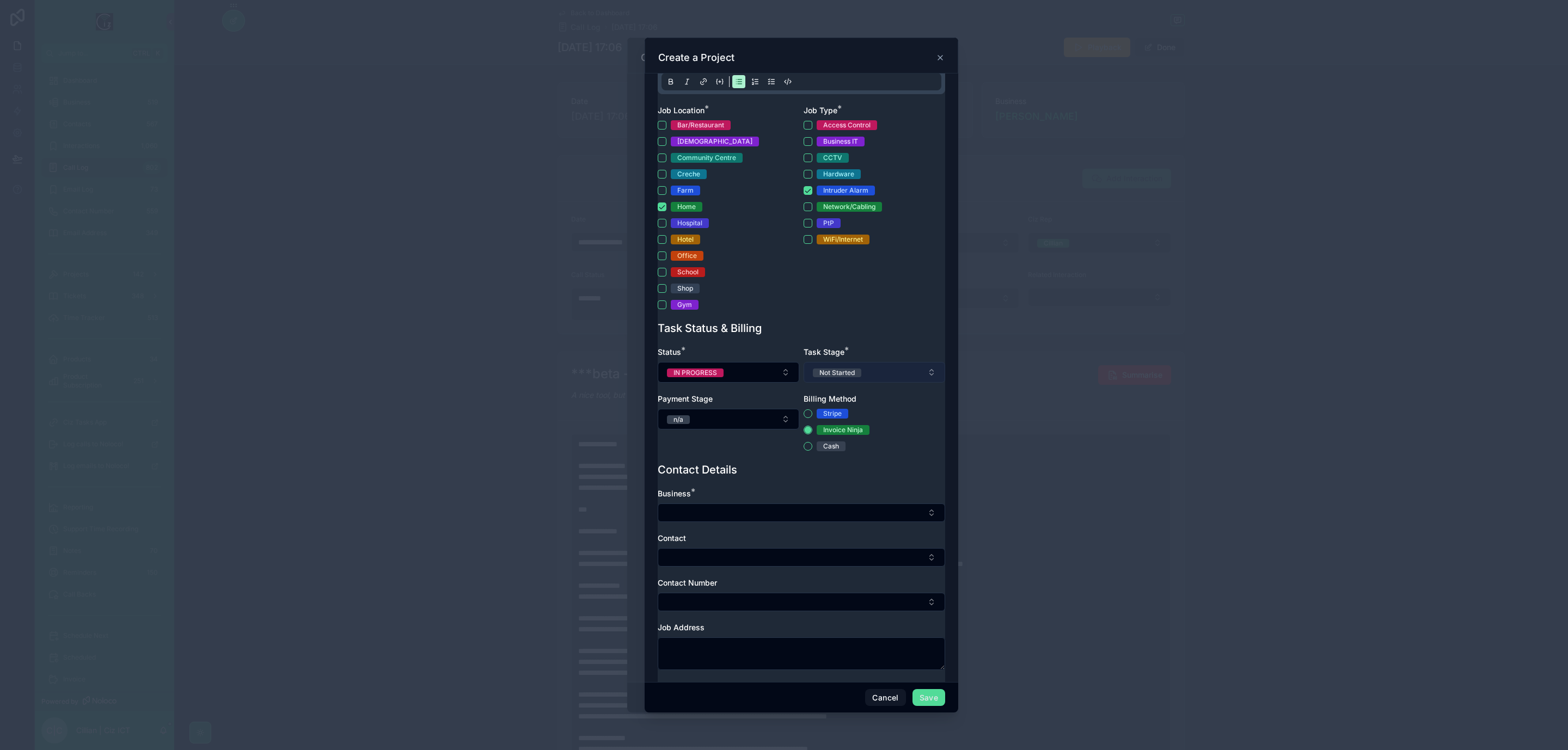
click at [878, 374] on button "Not Started" at bounding box center [875, 372] width 142 height 20
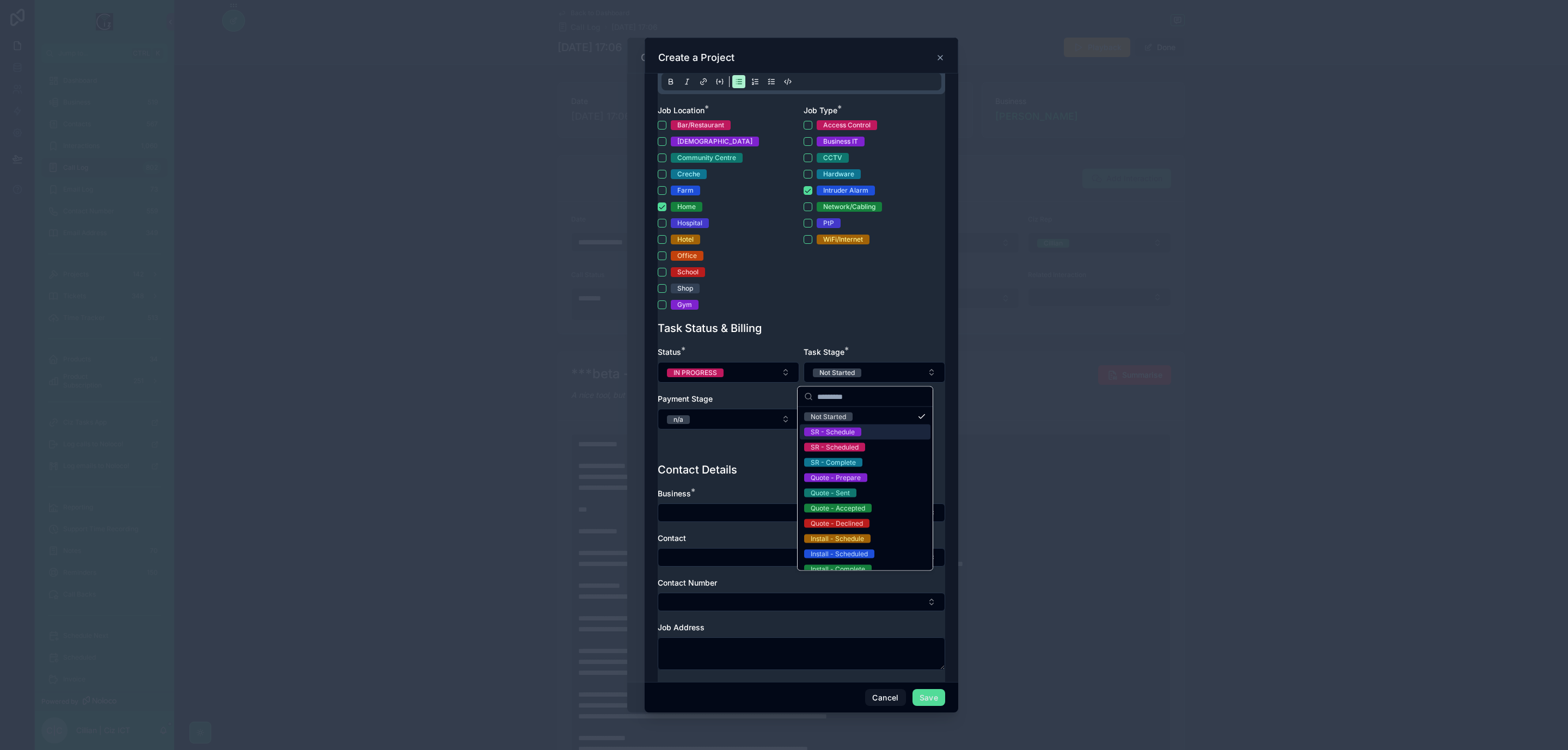
click at [863, 435] on div "SR - Schedule" at bounding box center [865, 432] width 131 height 15
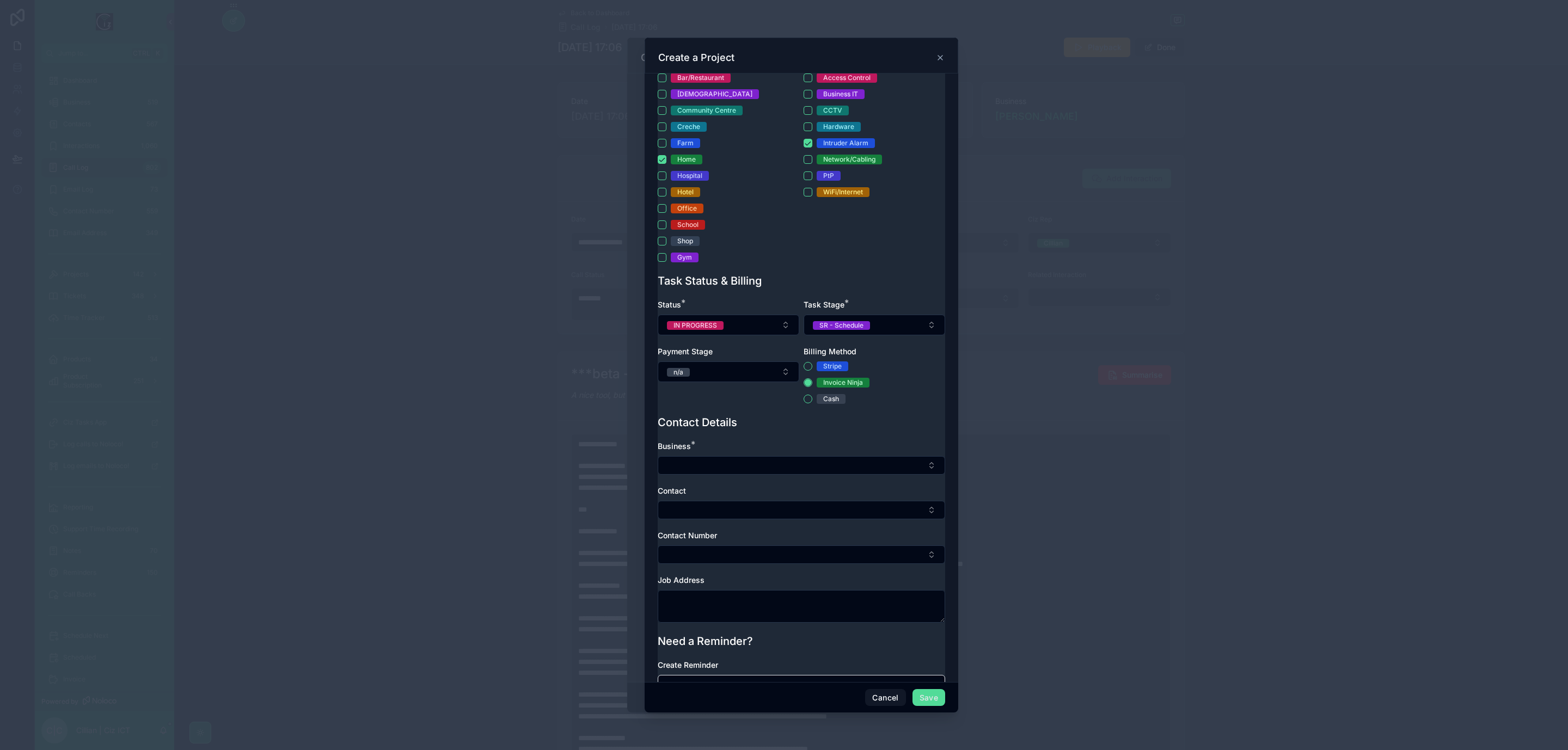
scroll to position [248, 0]
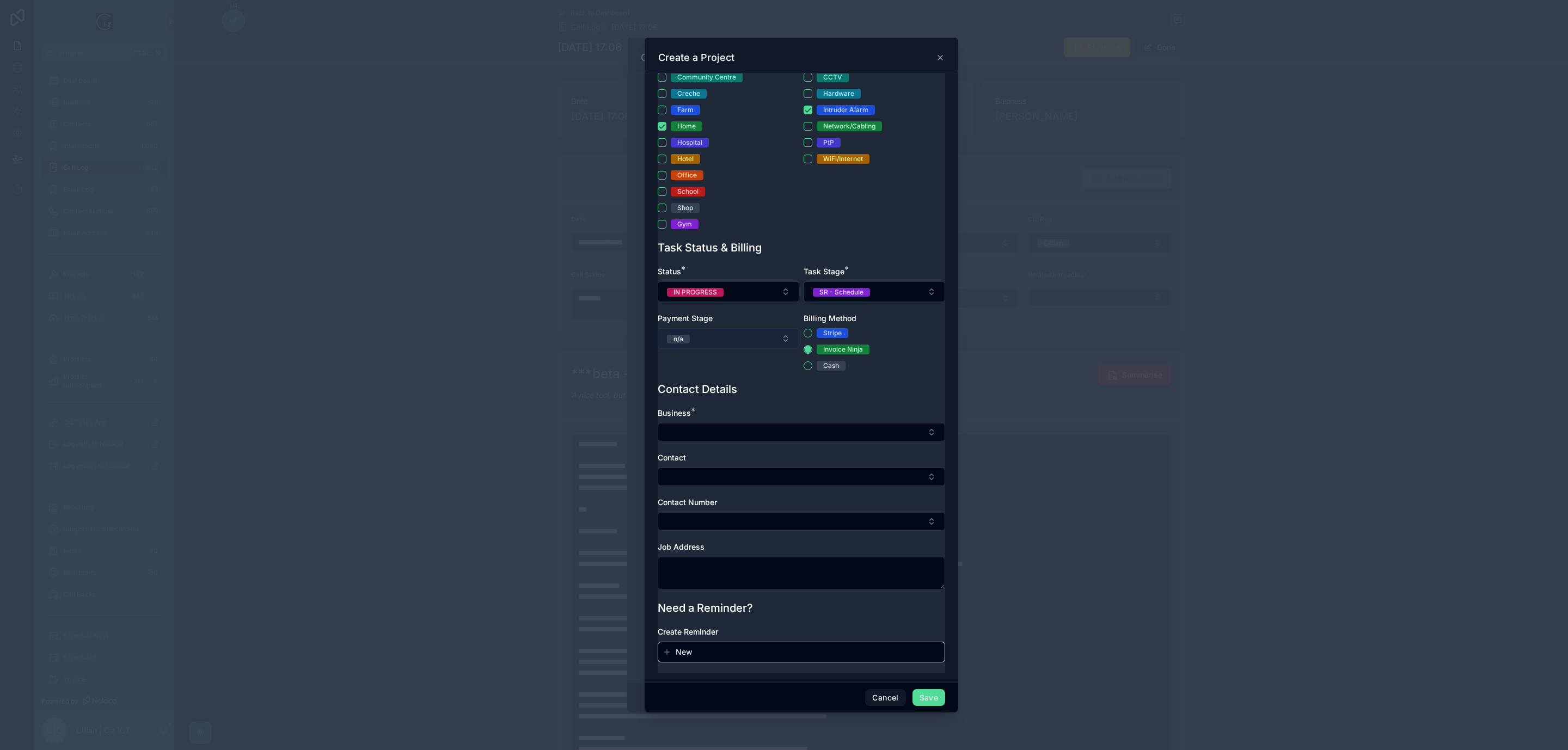
click at [753, 337] on button "n/a" at bounding box center [729, 338] width 142 height 20
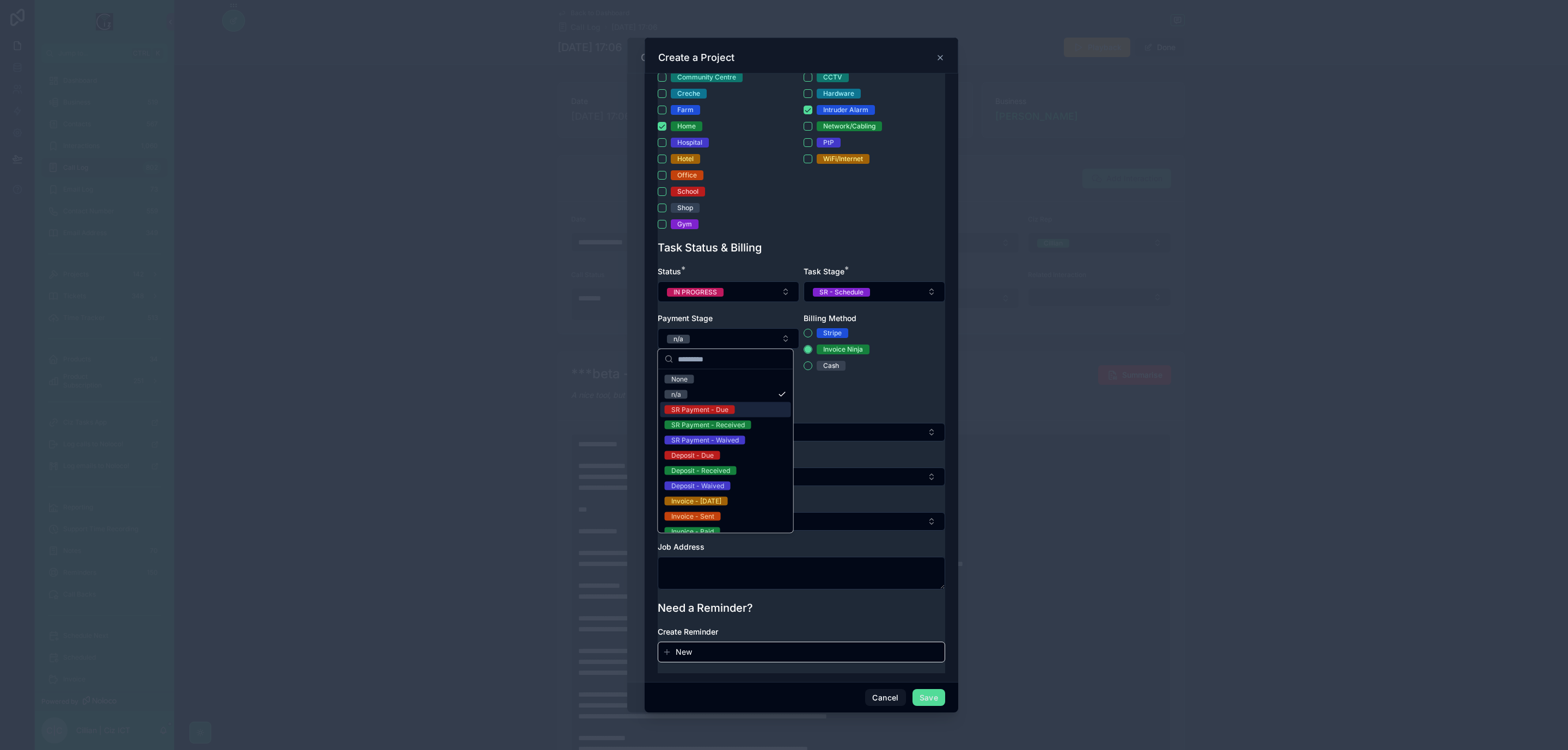
click at [741, 407] on div "SR Payment - Due" at bounding box center [725, 410] width 131 height 15
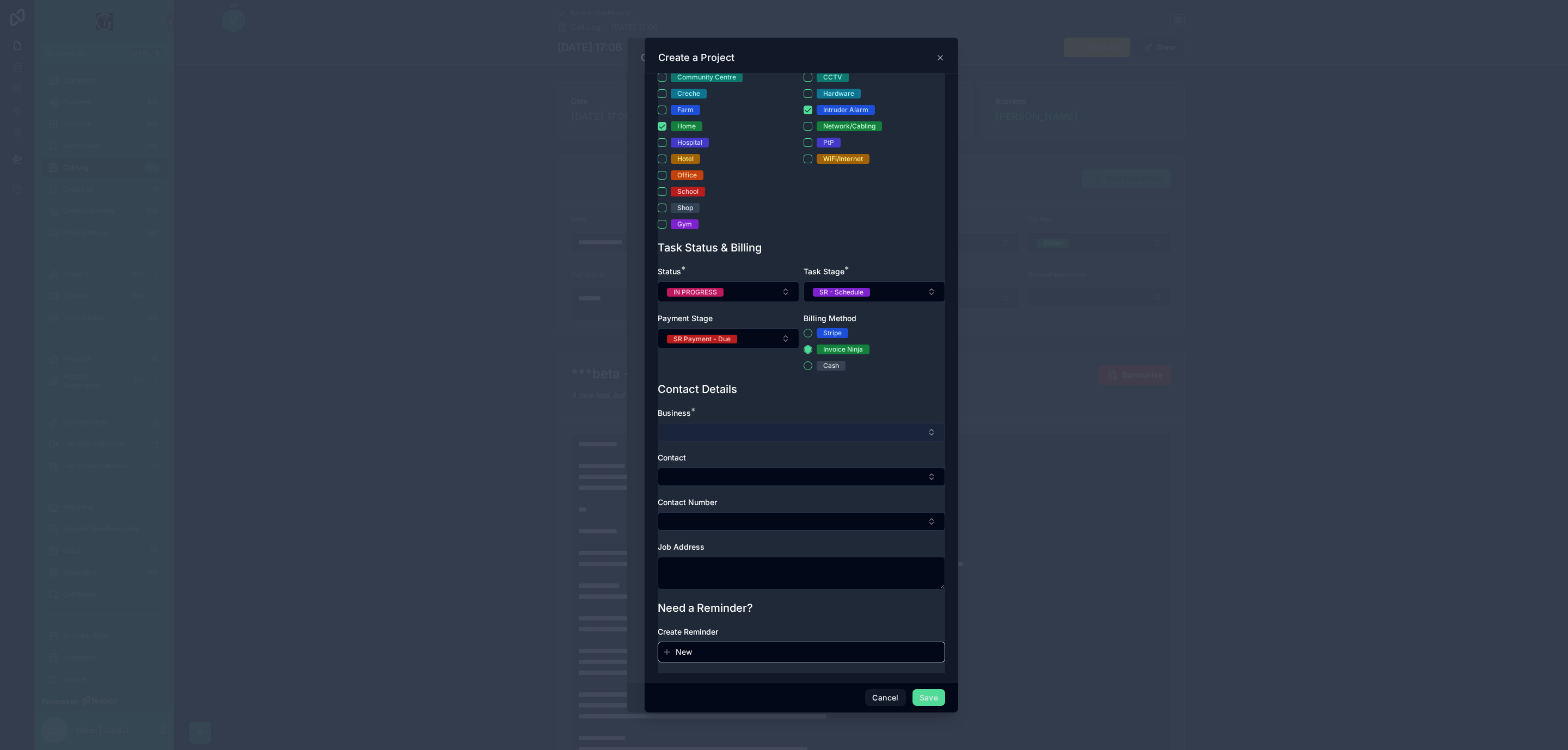
click at [793, 432] on button "Select Button" at bounding box center [801, 432] width 288 height 19
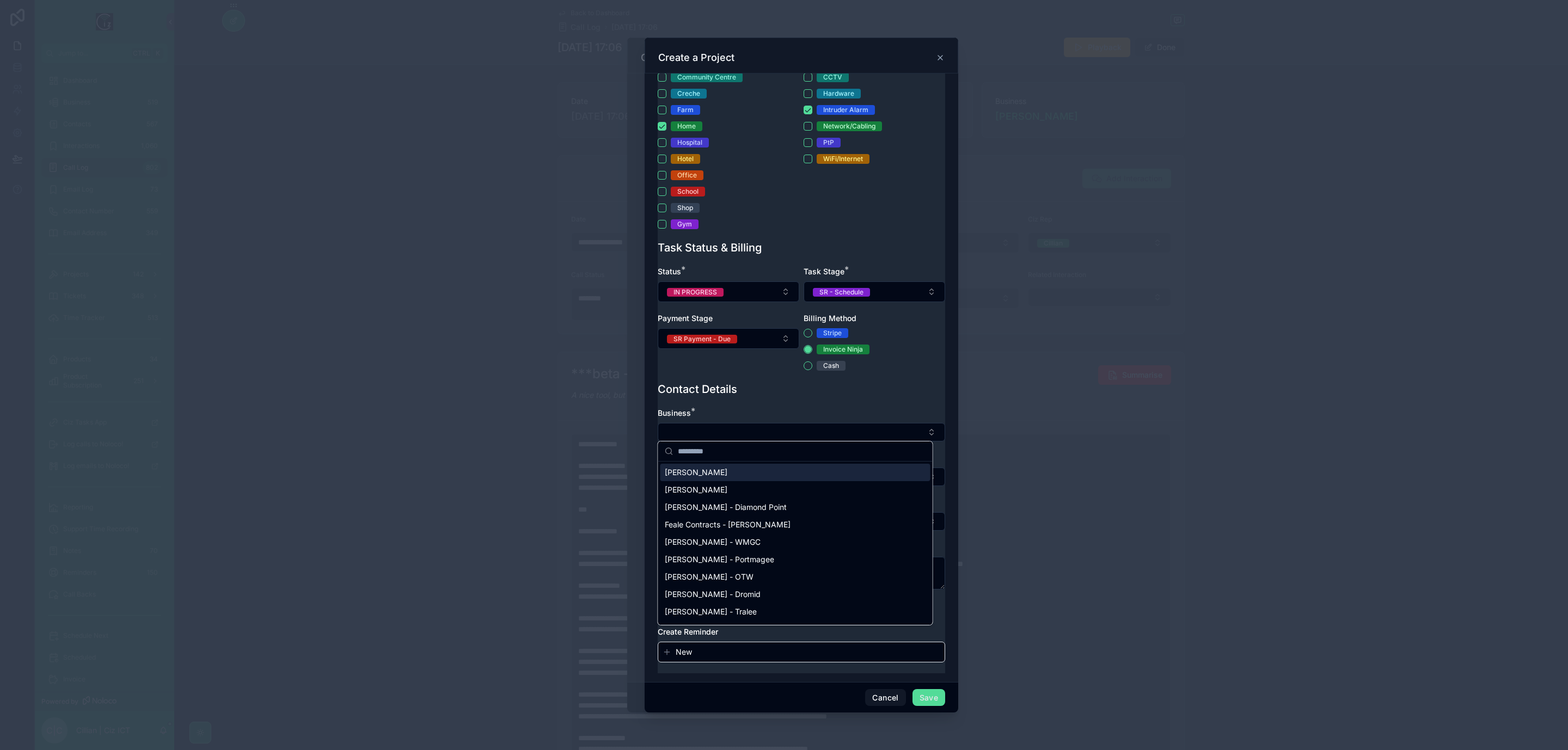
click at [728, 472] on span "Nichuan Ahmed - Lusk" at bounding box center [696, 472] width 63 height 11
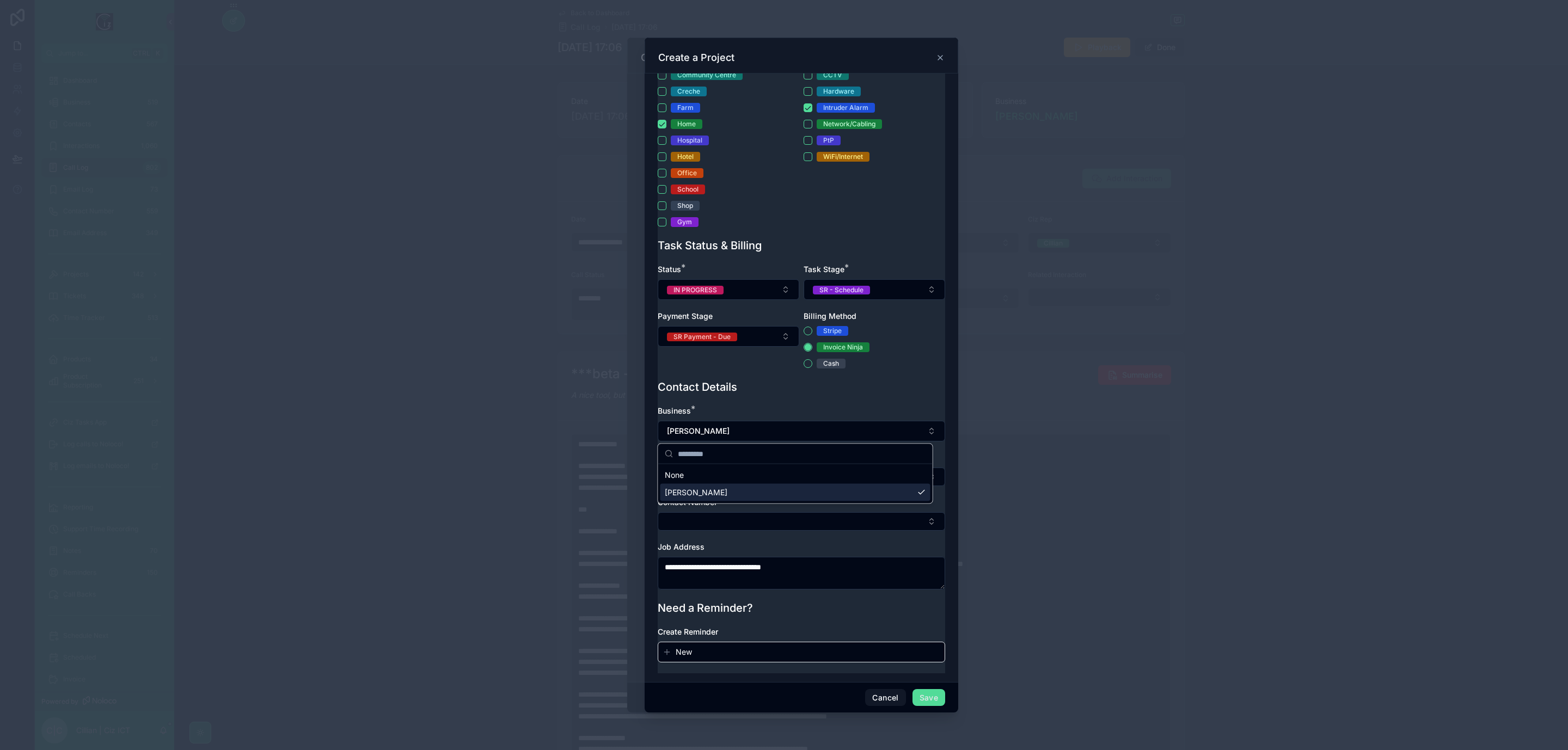
type textarea "**********"
click at [756, 471] on button "Select Button" at bounding box center [801, 477] width 288 height 19
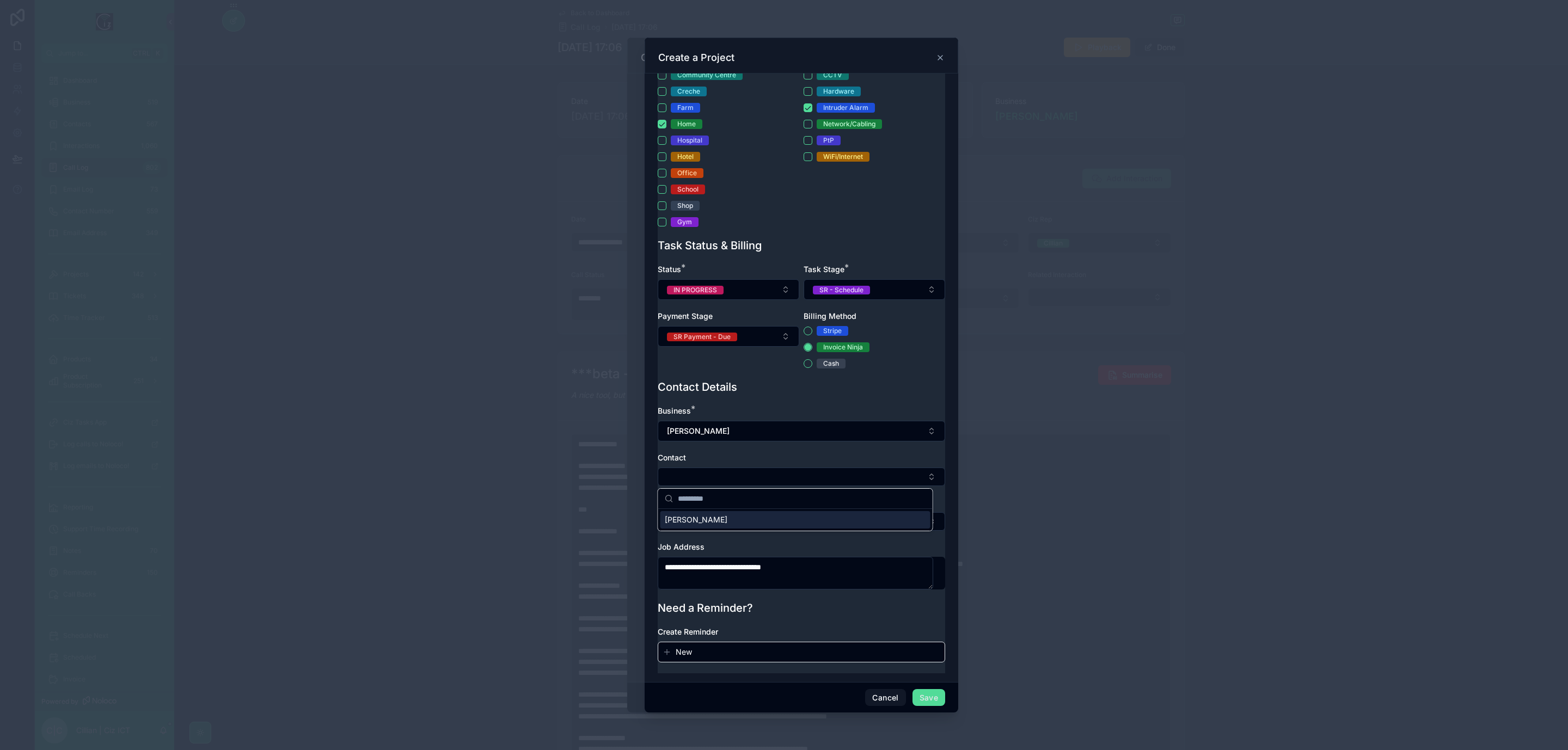
click at [728, 518] on span "Nichuan Ahmed - Lusk" at bounding box center [696, 520] width 63 height 11
click at [752, 523] on button "Select Button" at bounding box center [801, 521] width 288 height 19
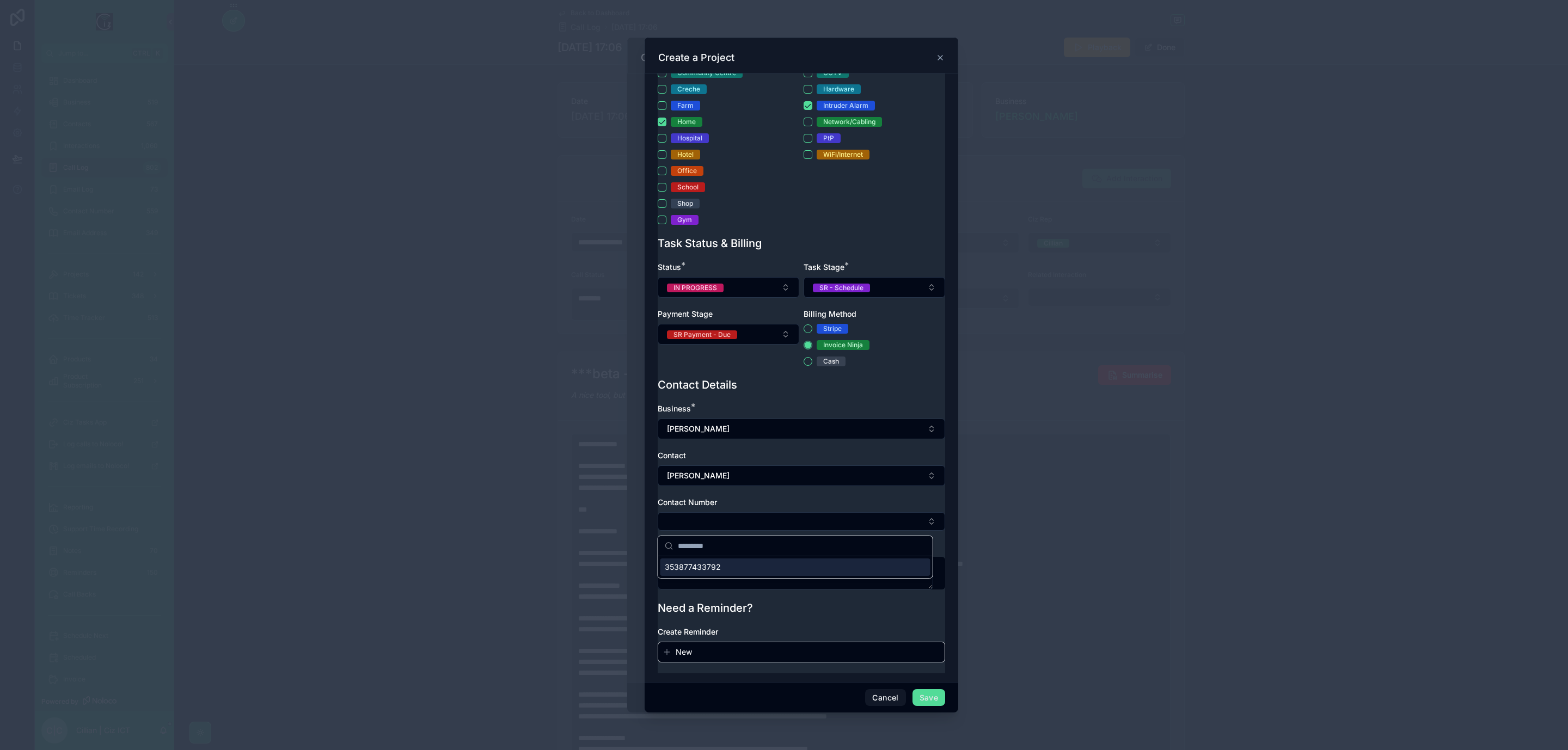
click at [741, 565] on div "353877433792" at bounding box center [796, 567] width 270 height 17
click at [929, 696] on button "Save" at bounding box center [929, 697] width 32 height 17
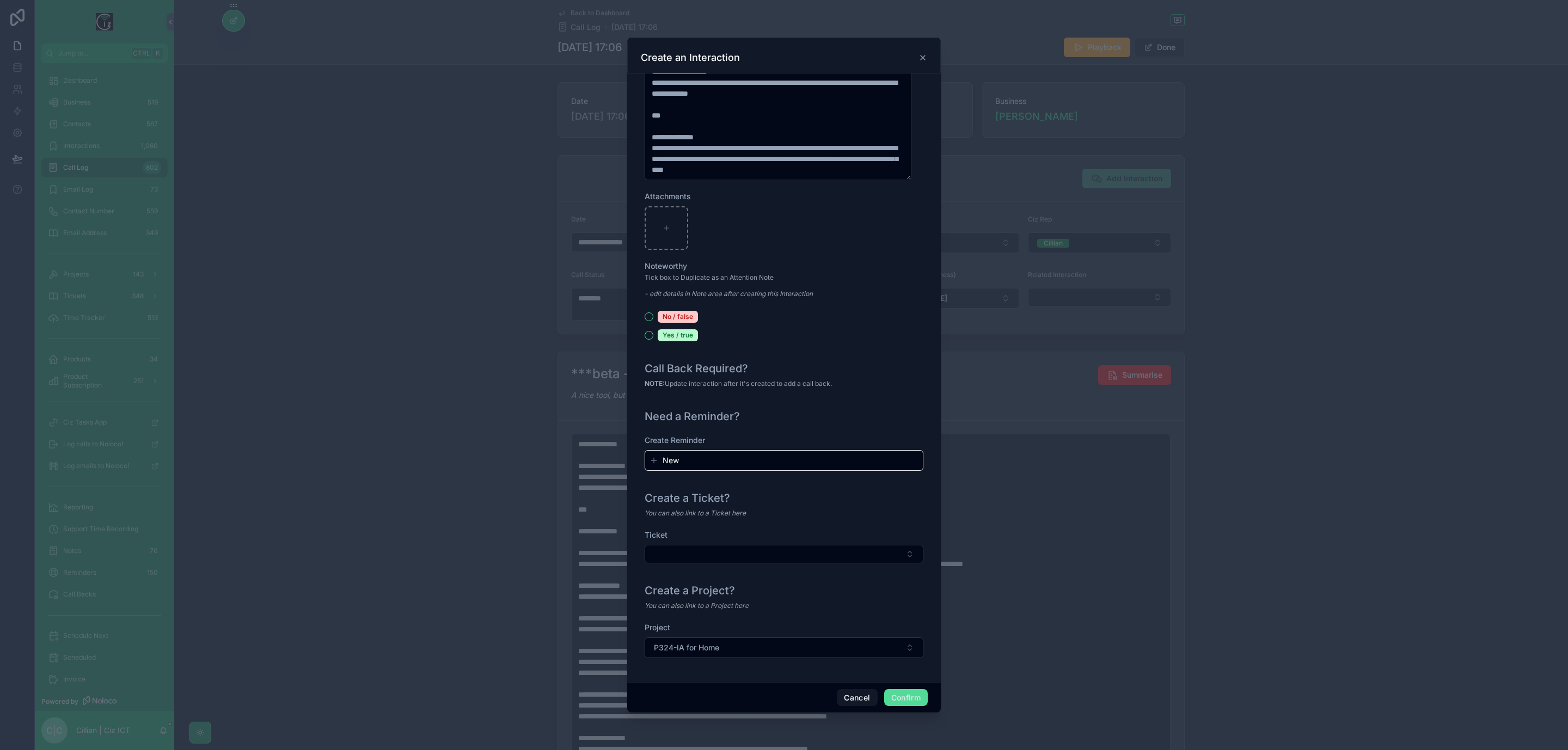
scroll to position [948, 0]
click at [906, 699] on button "Confirm" at bounding box center [906, 697] width 44 height 17
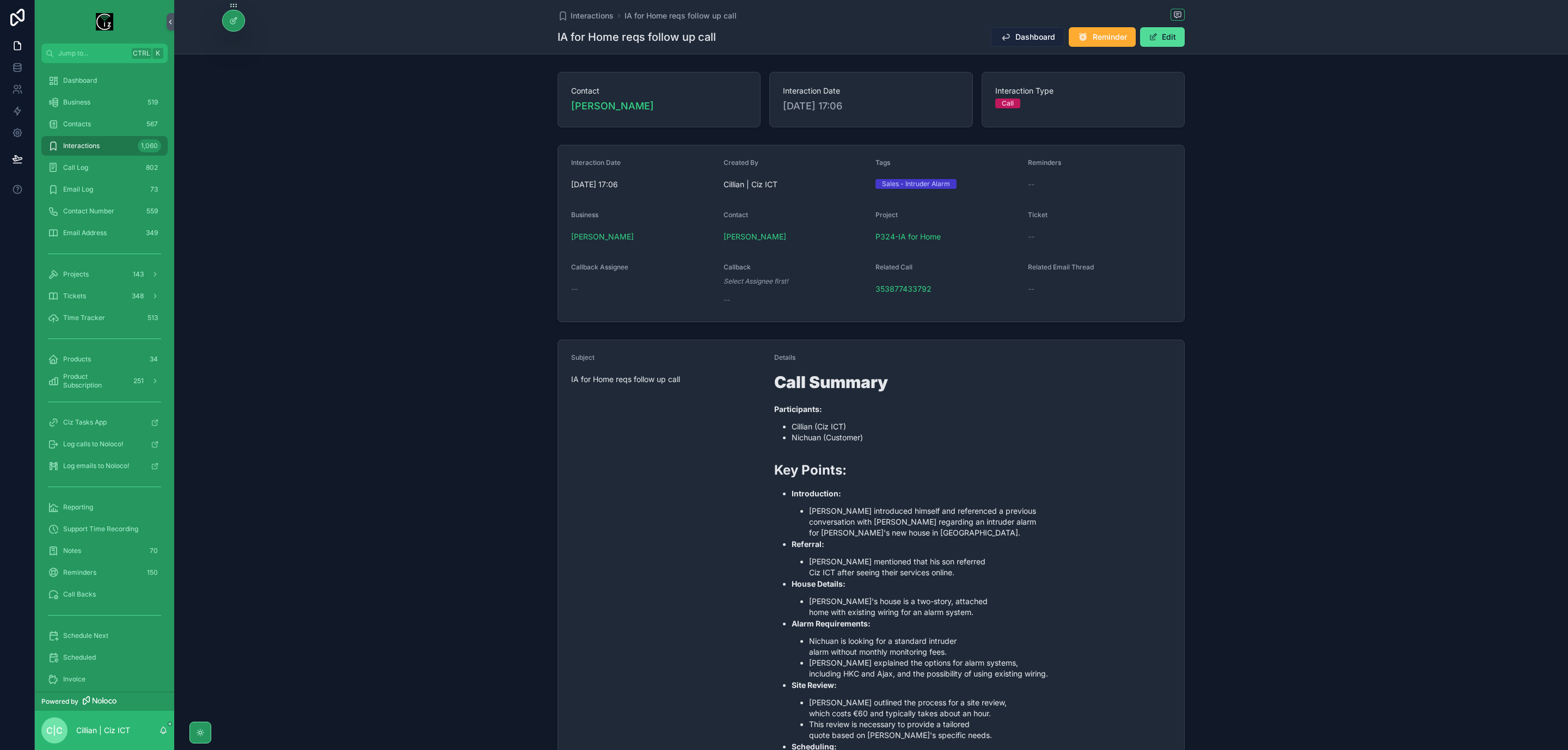
click at [1035, 39] on span "Dashboard" at bounding box center [1035, 37] width 40 height 11
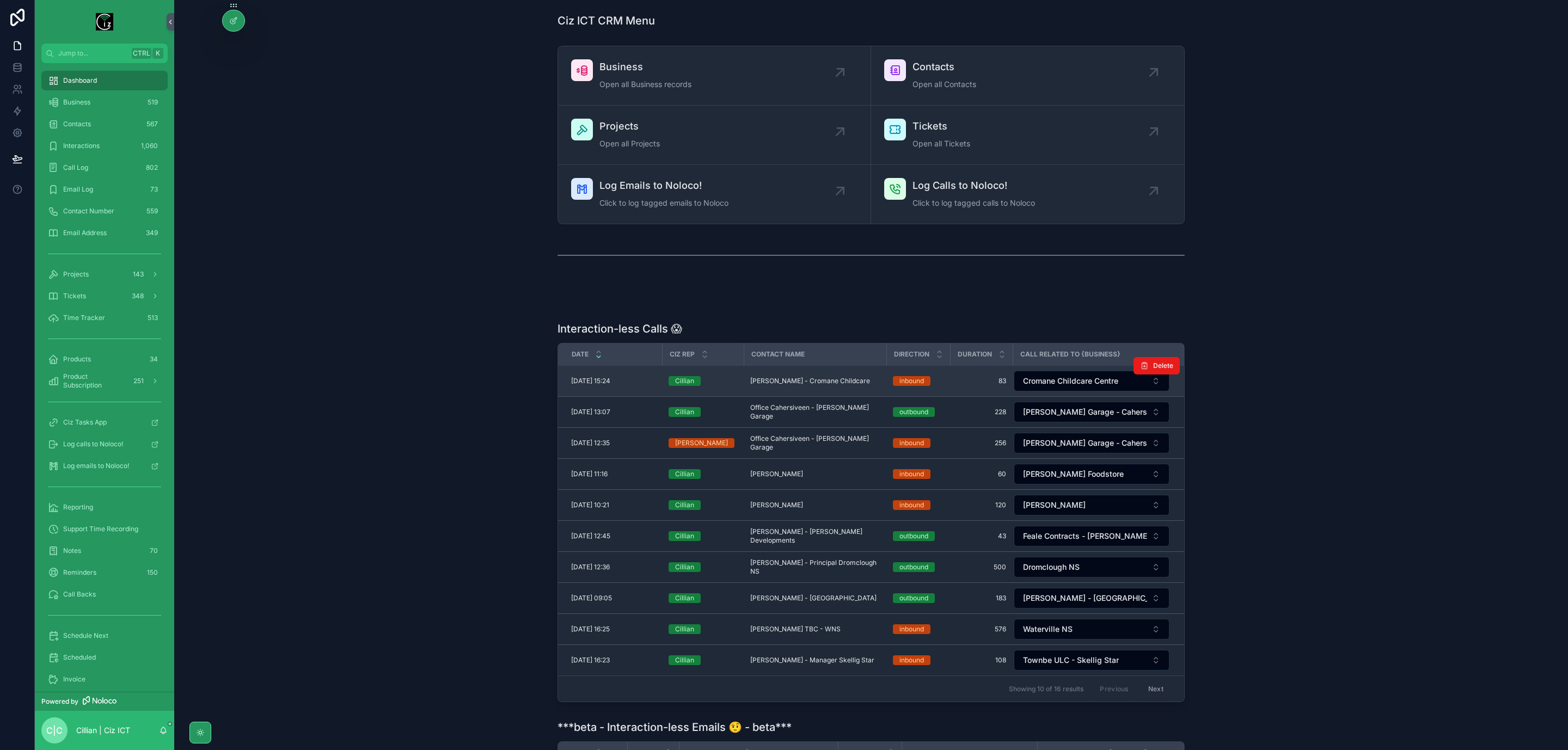
click at [794, 384] on span "Jamie O Sullivan - Cromane Childcare" at bounding box center [810, 381] width 120 height 9
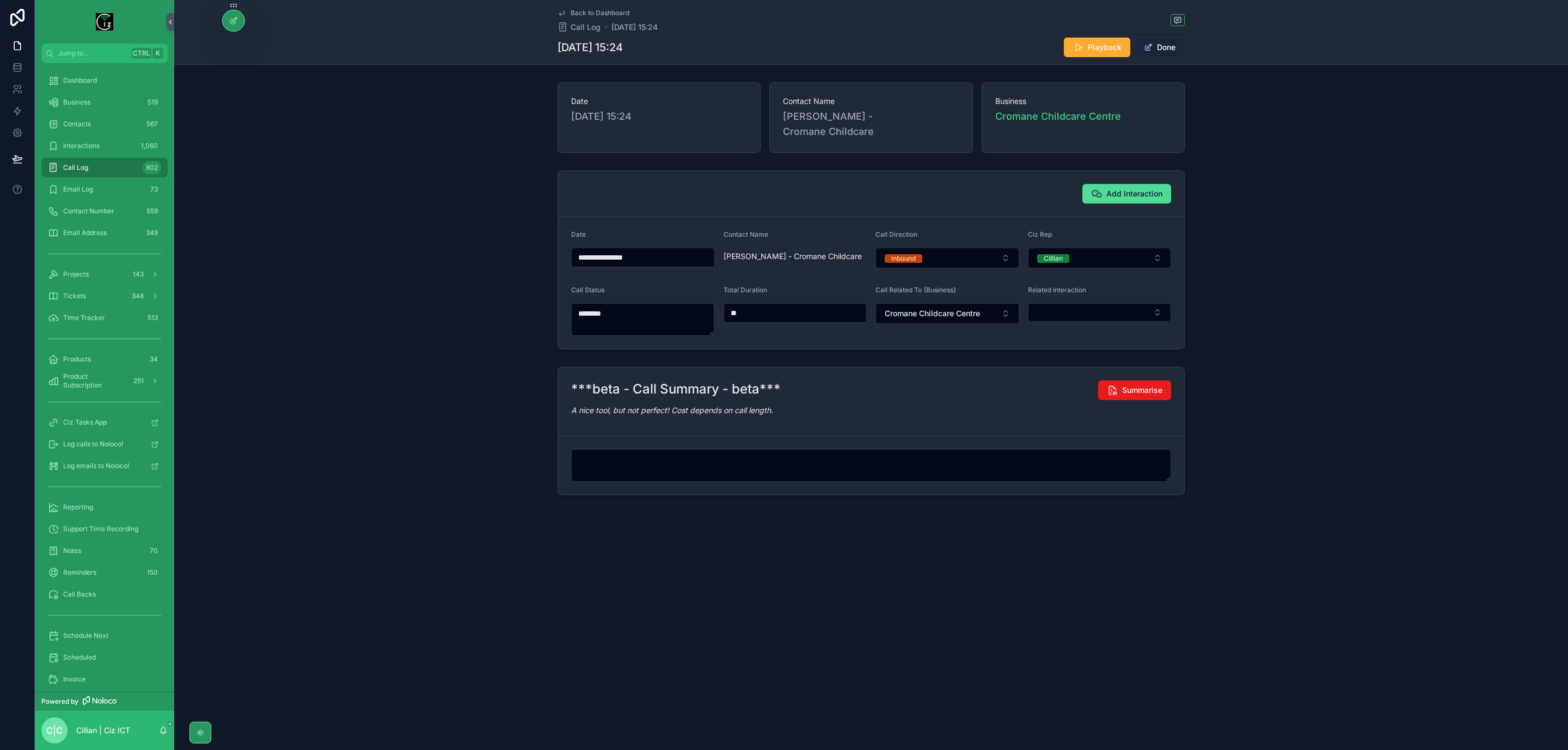
click at [1164, 46] on button "Done" at bounding box center [1160, 48] width 50 height 20
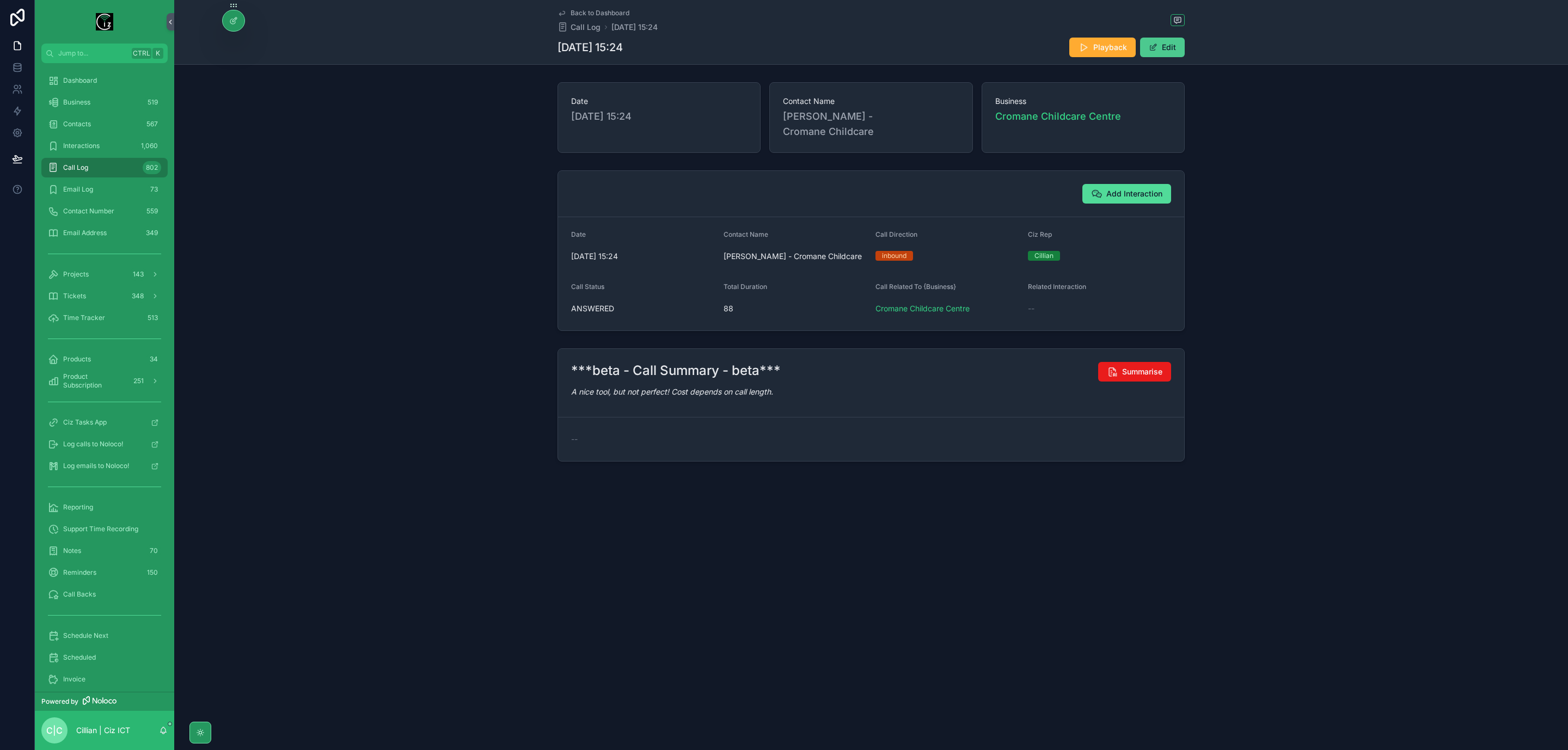
click at [1170, 50] on button "Edit" at bounding box center [1163, 48] width 45 height 20
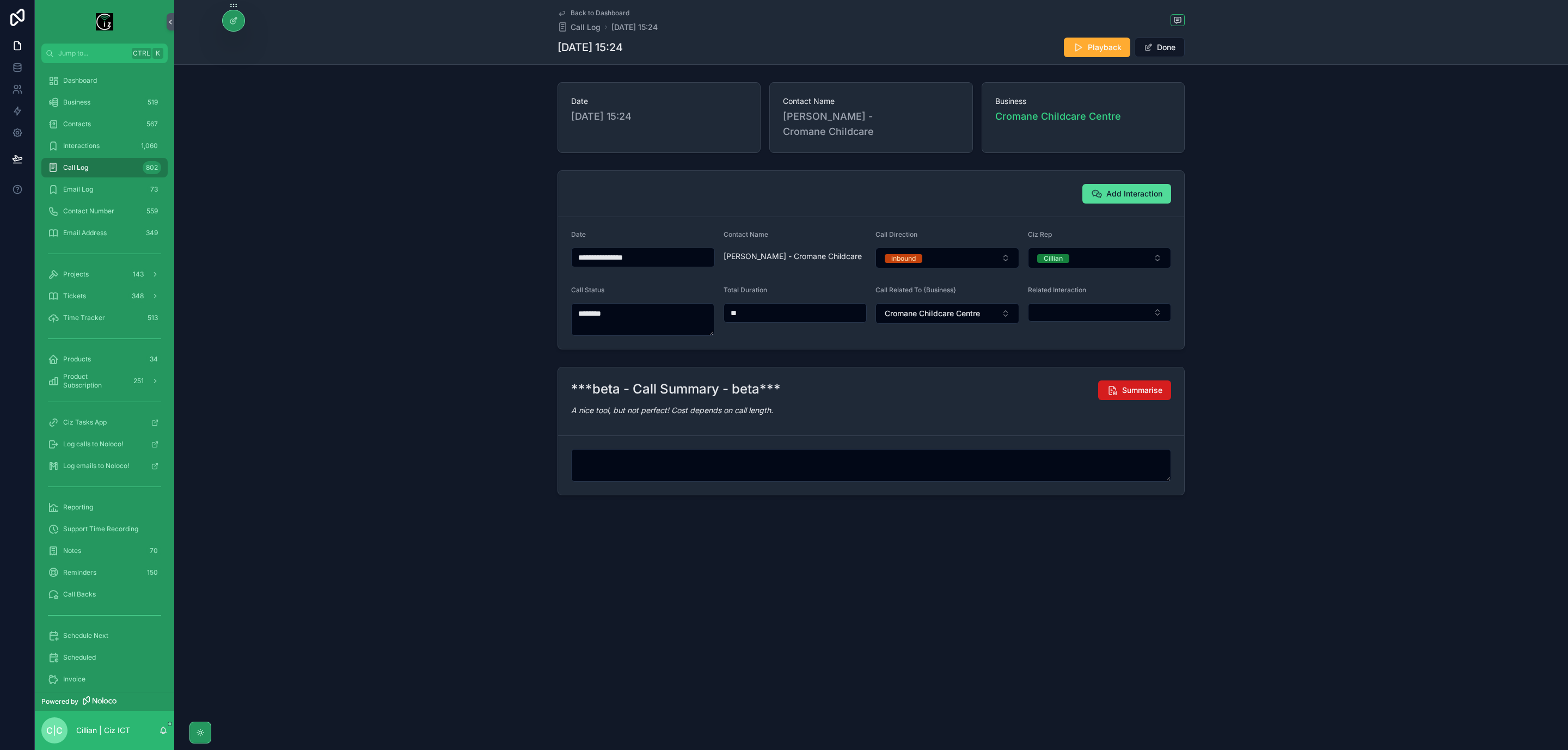
click at [1152, 400] on button "Summarise" at bounding box center [1135, 390] width 73 height 20
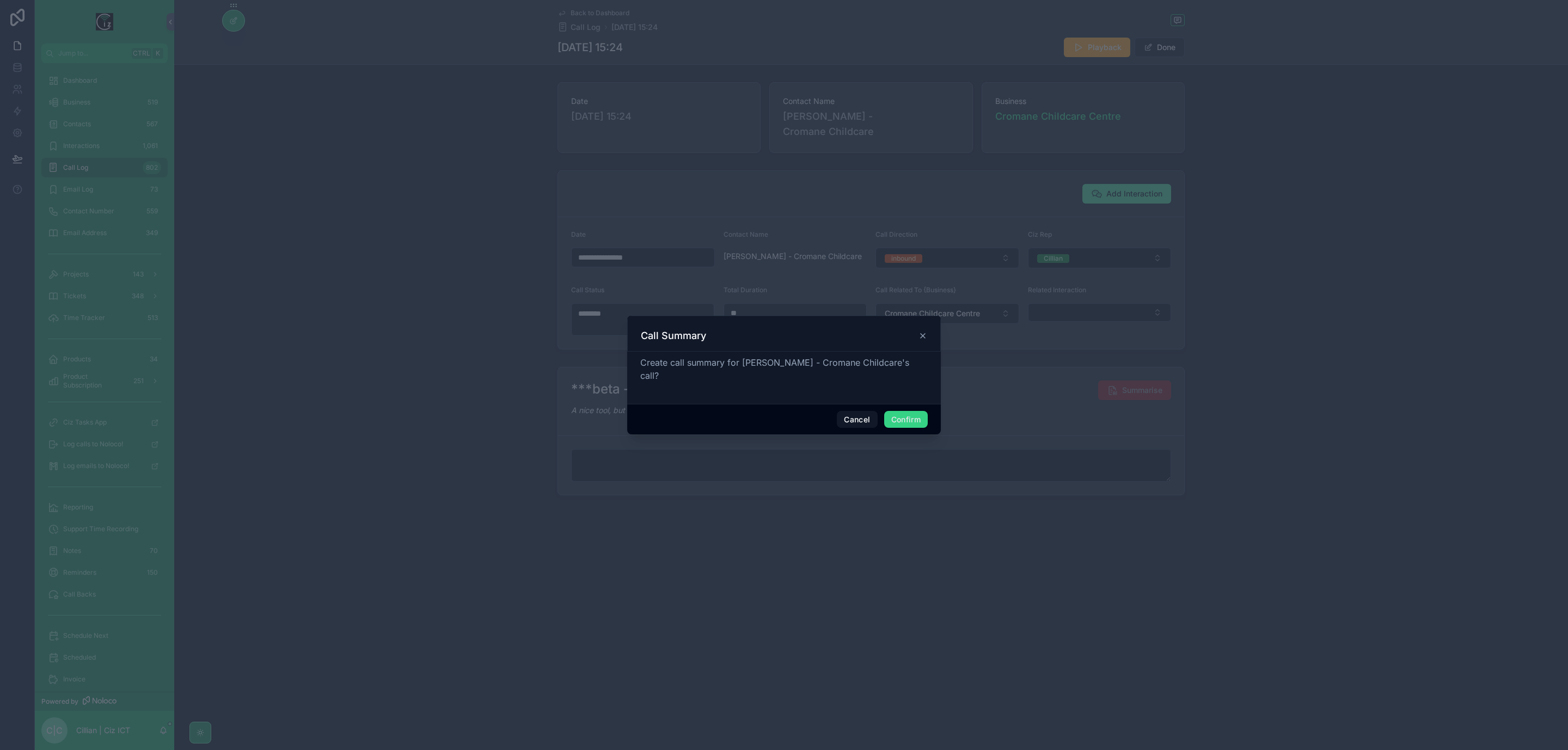
click at [926, 415] on button "Confirm" at bounding box center [906, 420] width 44 height 17
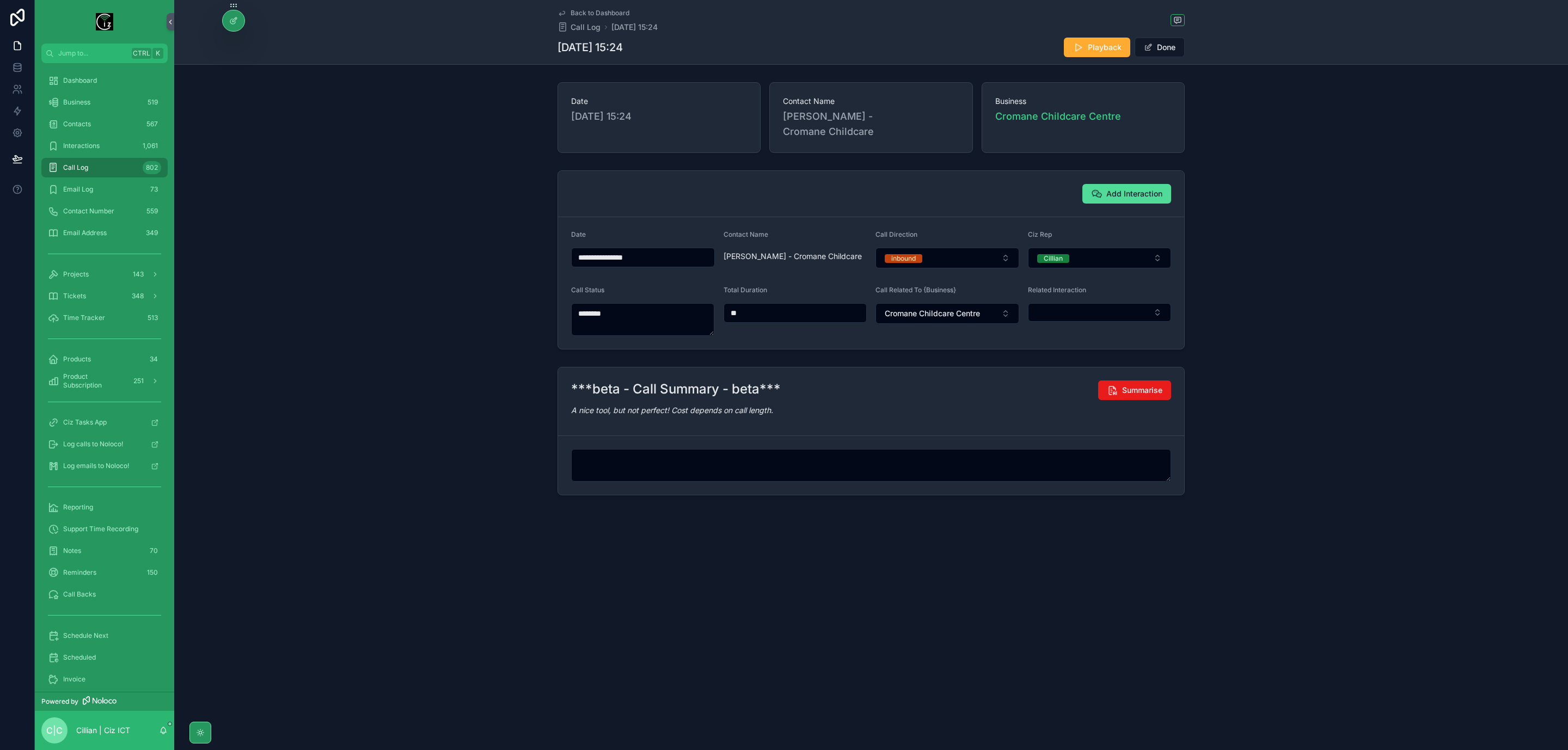
type textarea "**********"
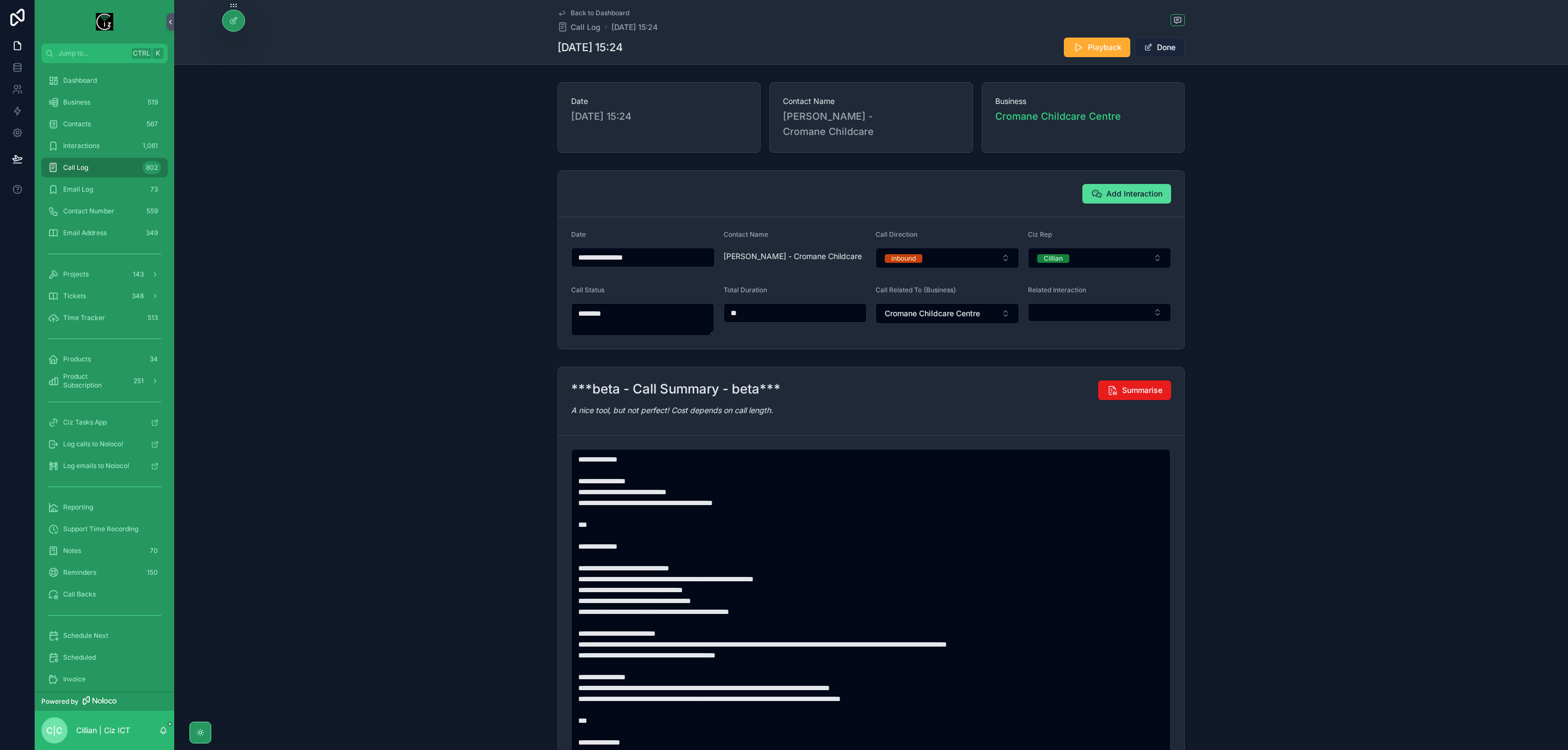
click at [1160, 41] on button "Done" at bounding box center [1160, 48] width 50 height 20
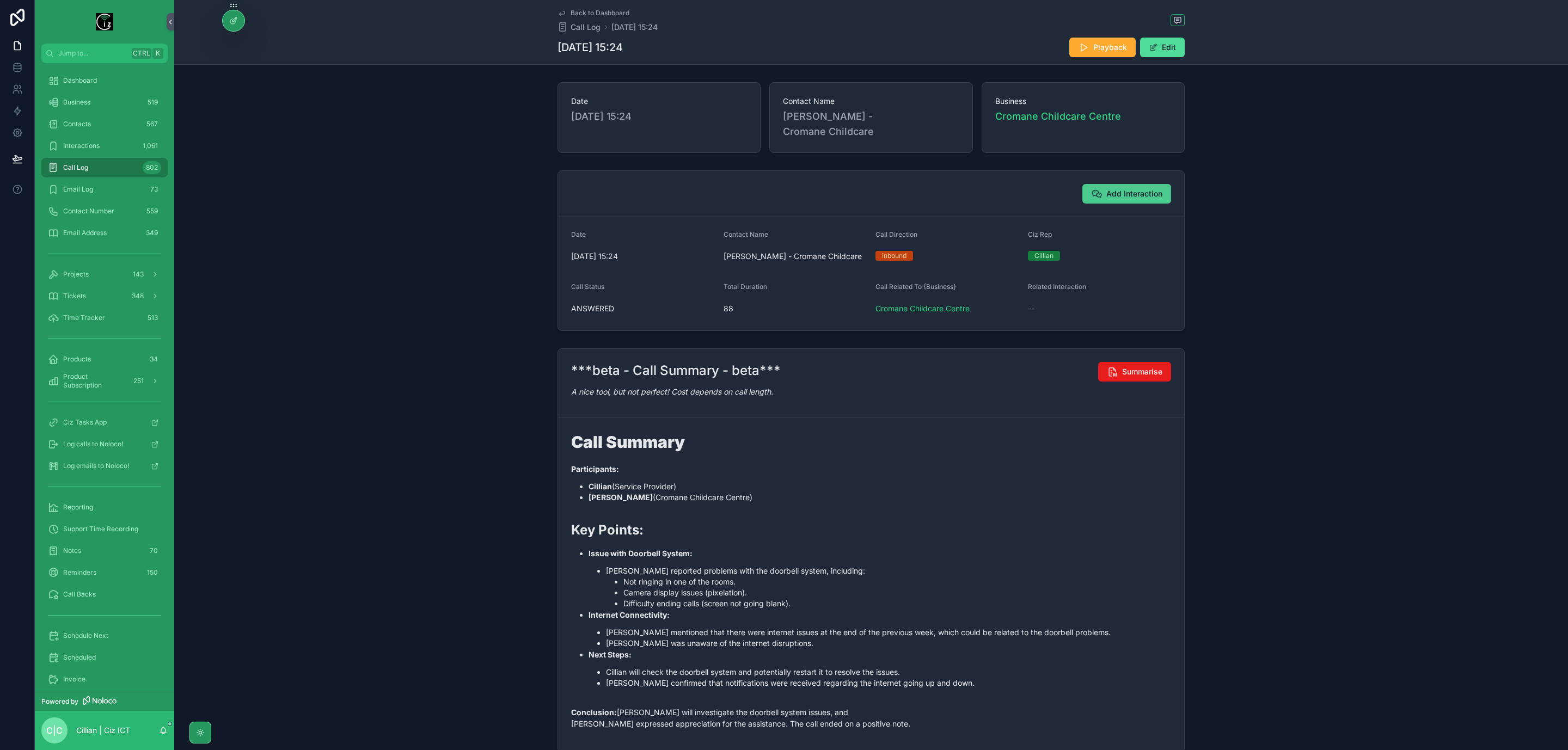
click at [1131, 192] on span "Add Interaction" at bounding box center [1135, 194] width 56 height 11
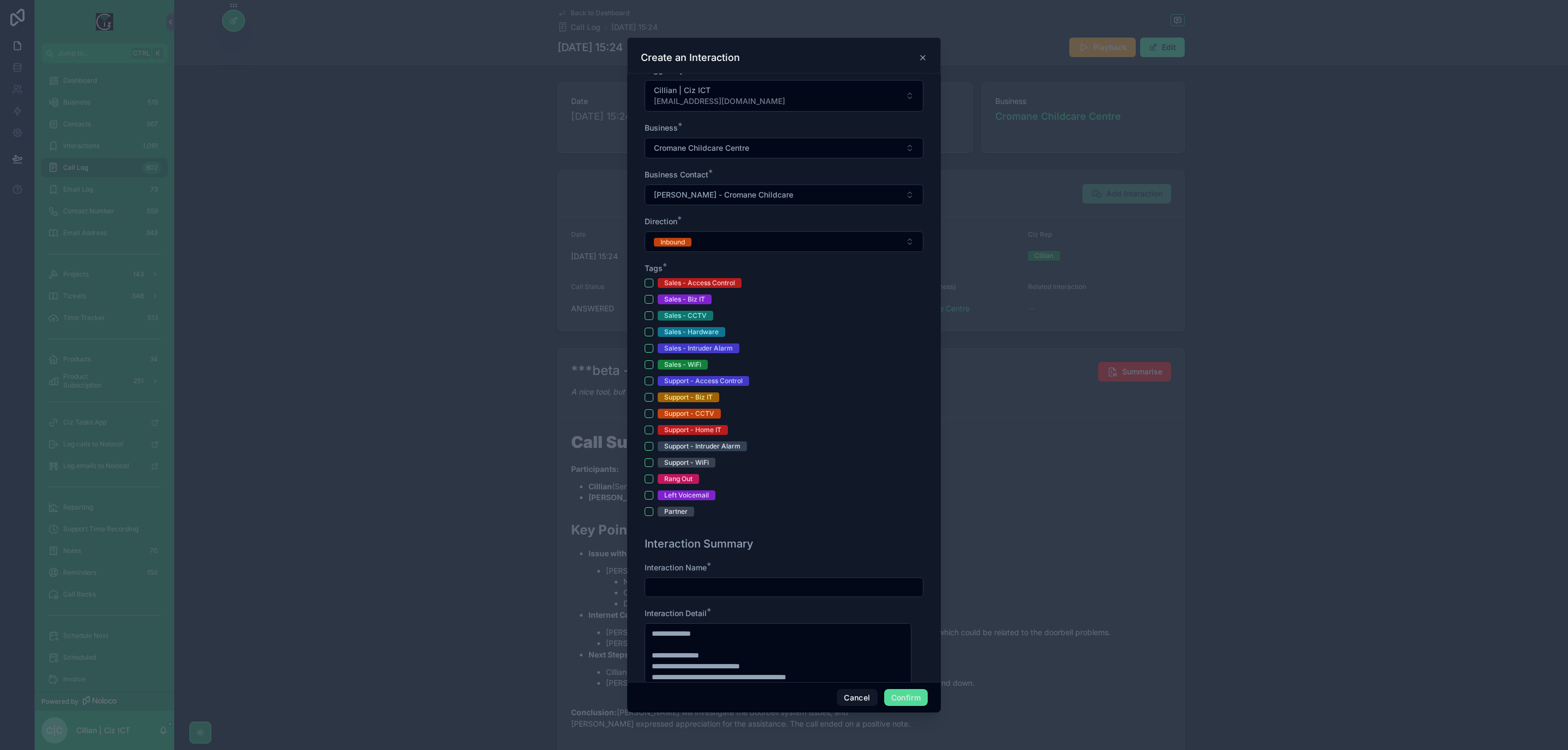
scroll to position [163, 0]
click at [648, 381] on button "Support - Access Control" at bounding box center [649, 380] width 9 height 9
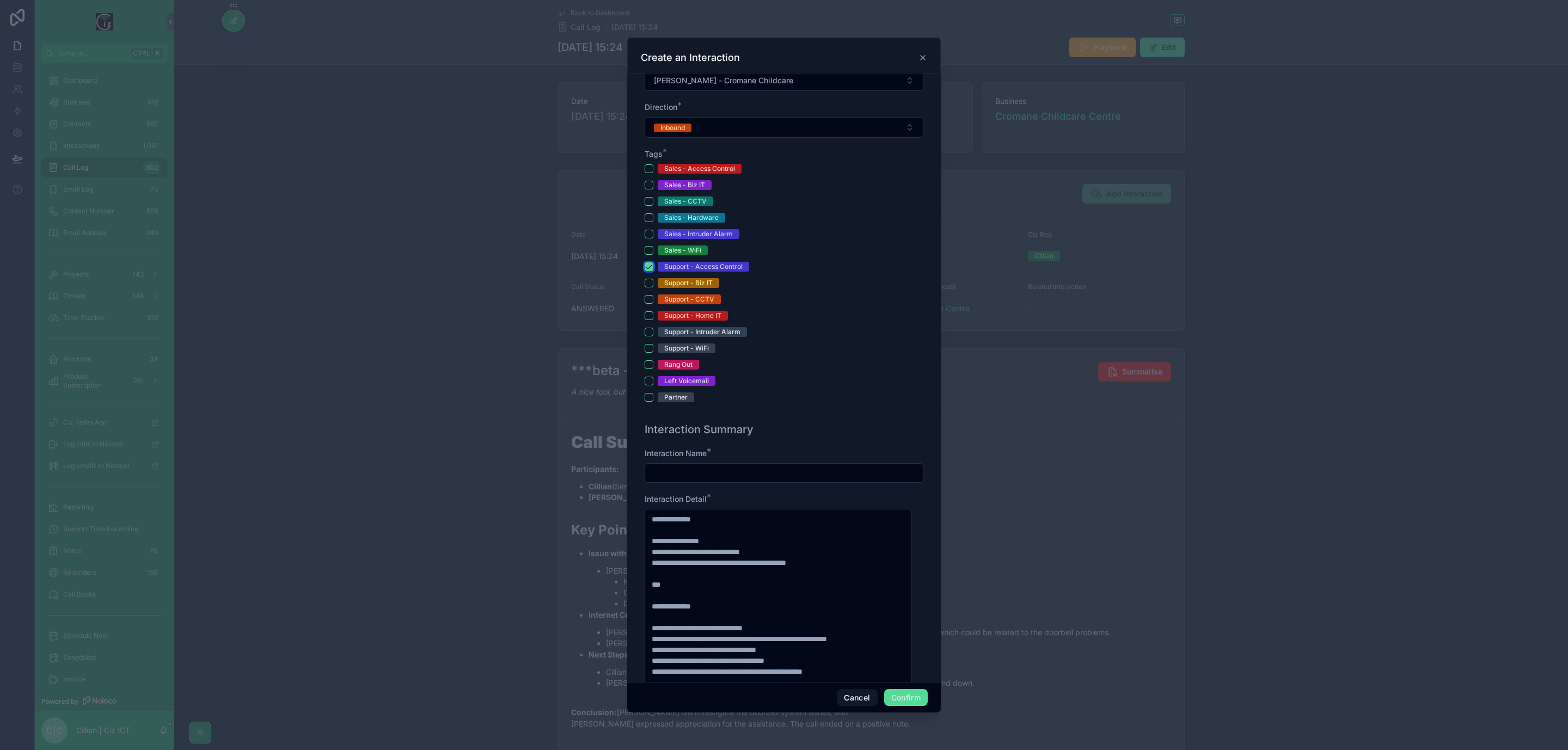
scroll to position [408, 0]
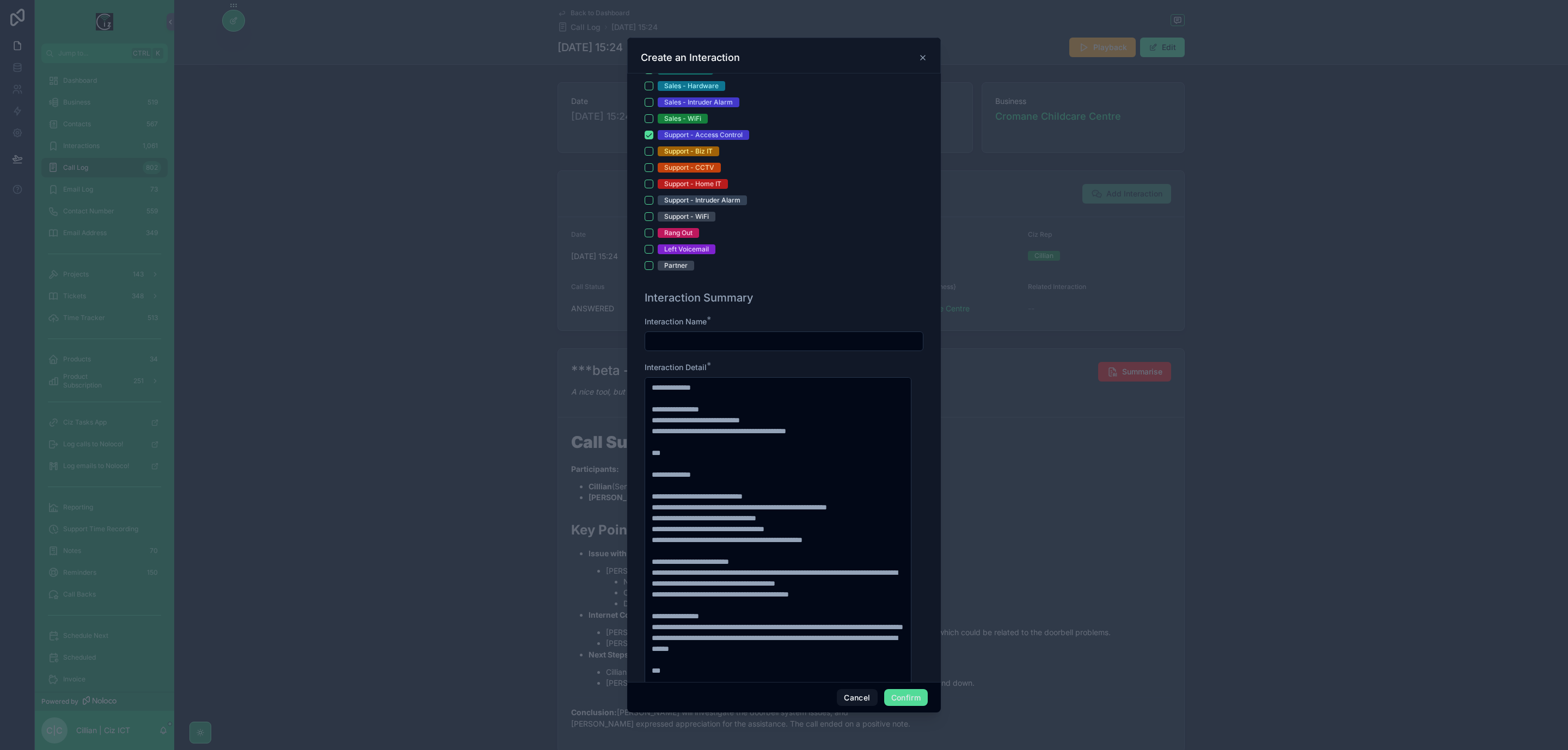
click at [773, 342] on input "text" at bounding box center [784, 341] width 278 height 15
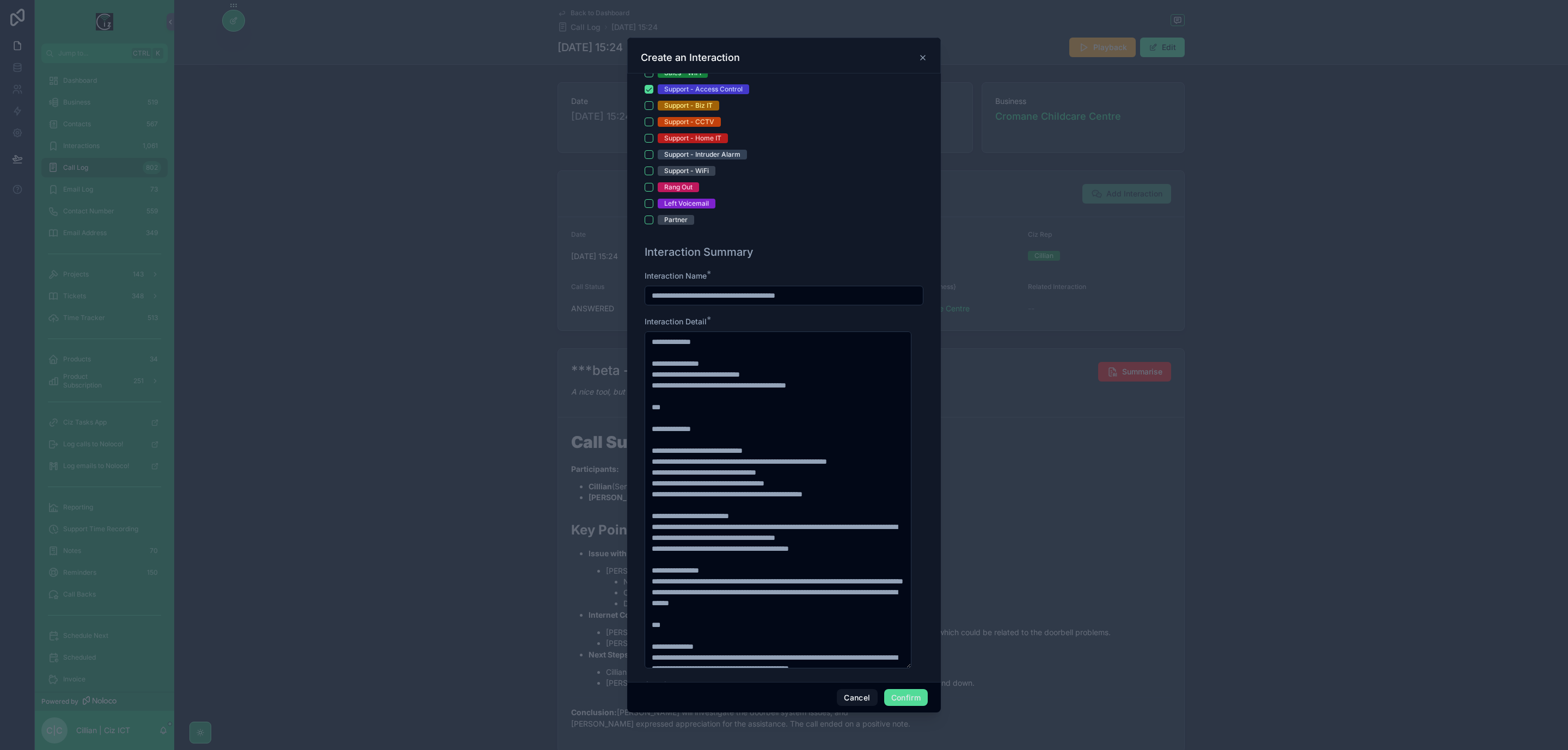
scroll to position [490, 0]
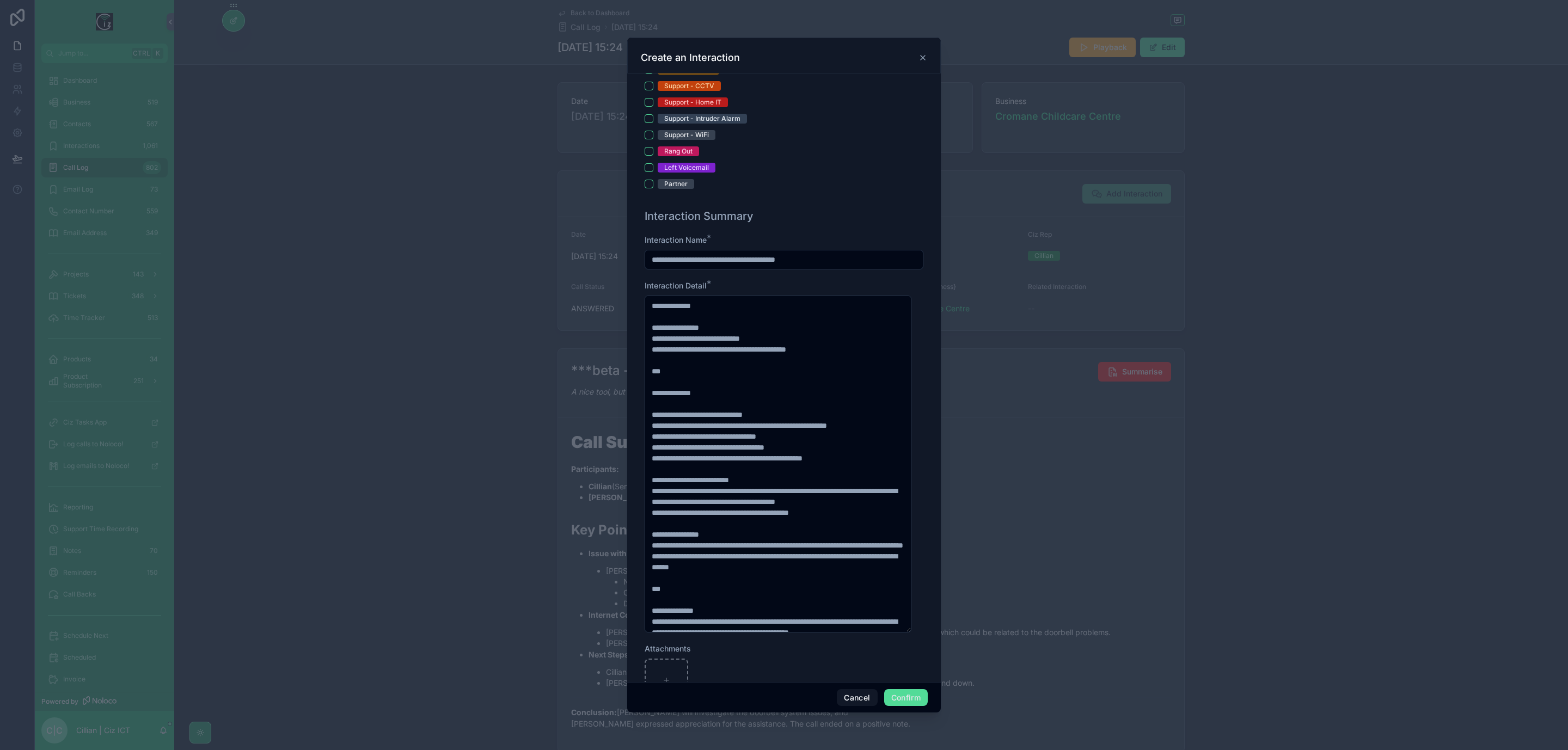
type input "**********"
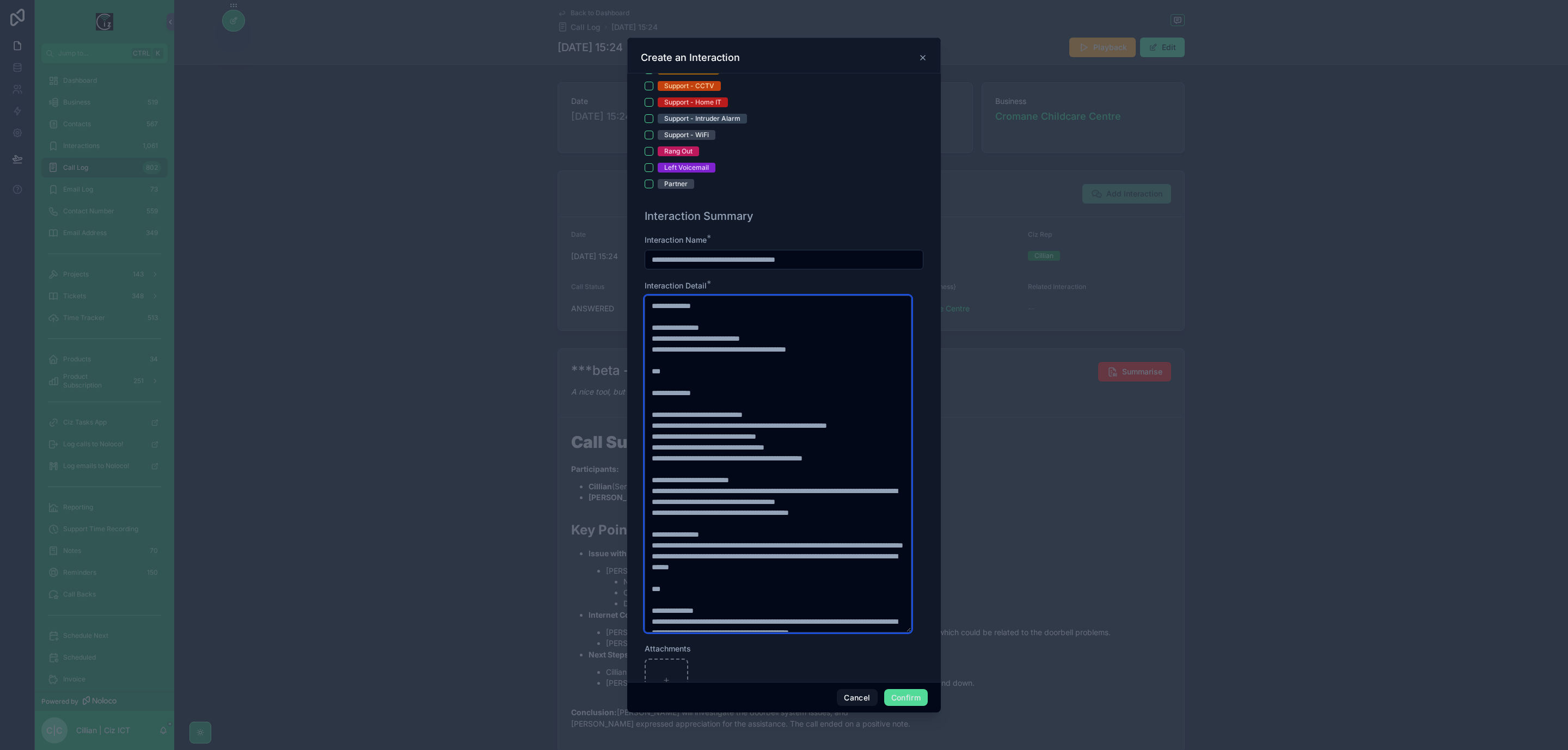
click at [713, 310] on textarea "**********" at bounding box center [778, 464] width 266 height 337
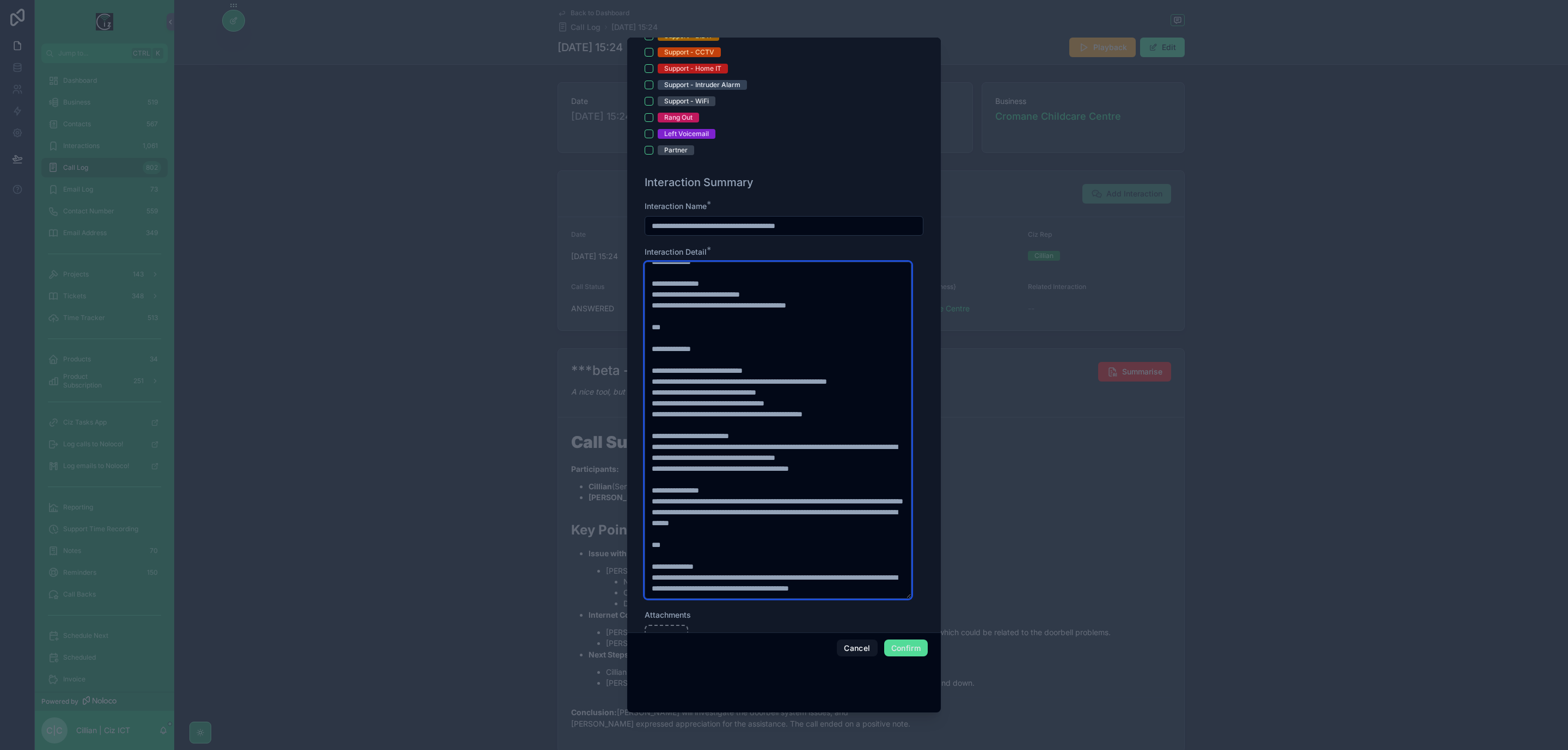
scroll to position [293, 0]
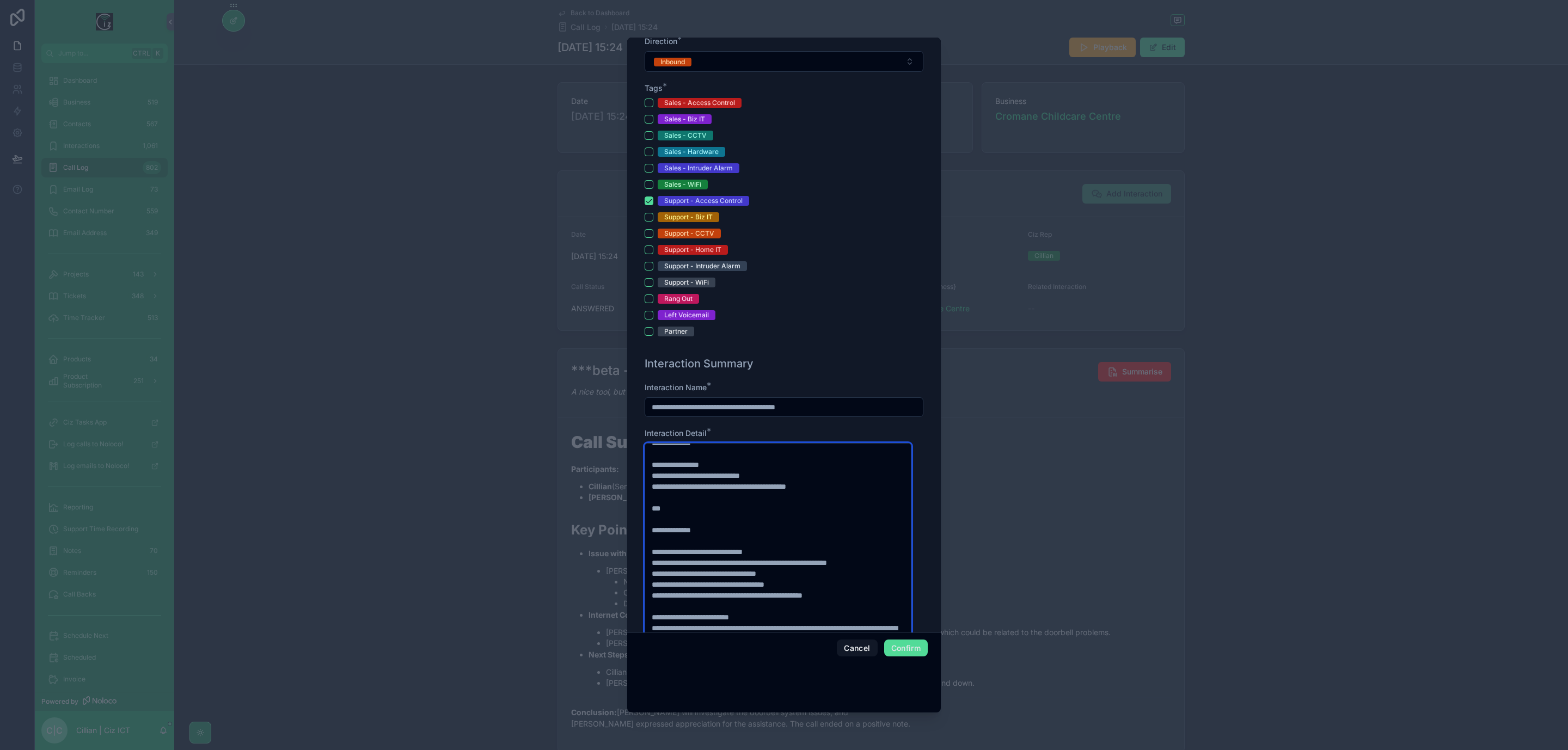
click at [668, 523] on textarea "**********" at bounding box center [778, 611] width 266 height 337
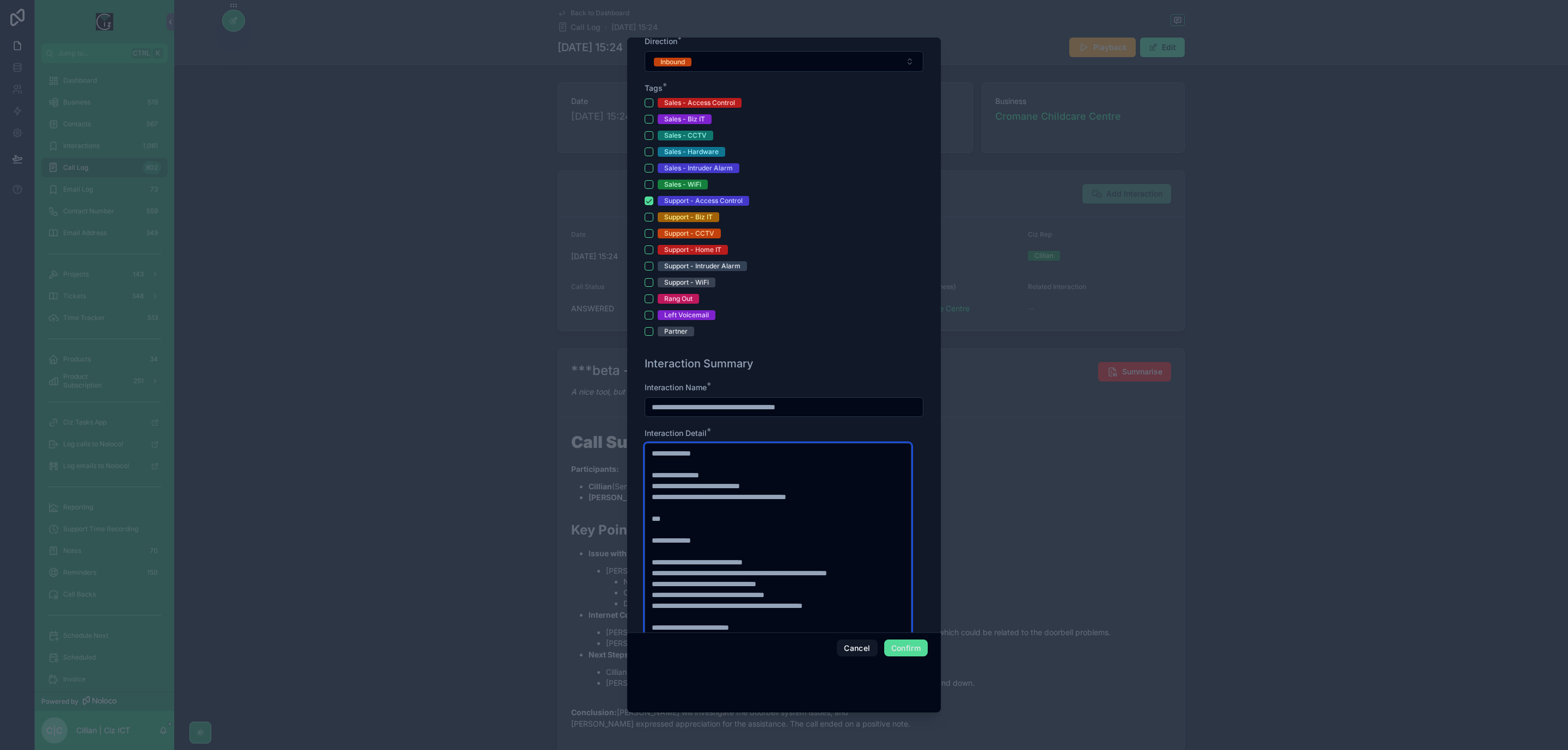
click at [652, 460] on textarea "**********" at bounding box center [778, 611] width 266 height 337
paste textarea "****"
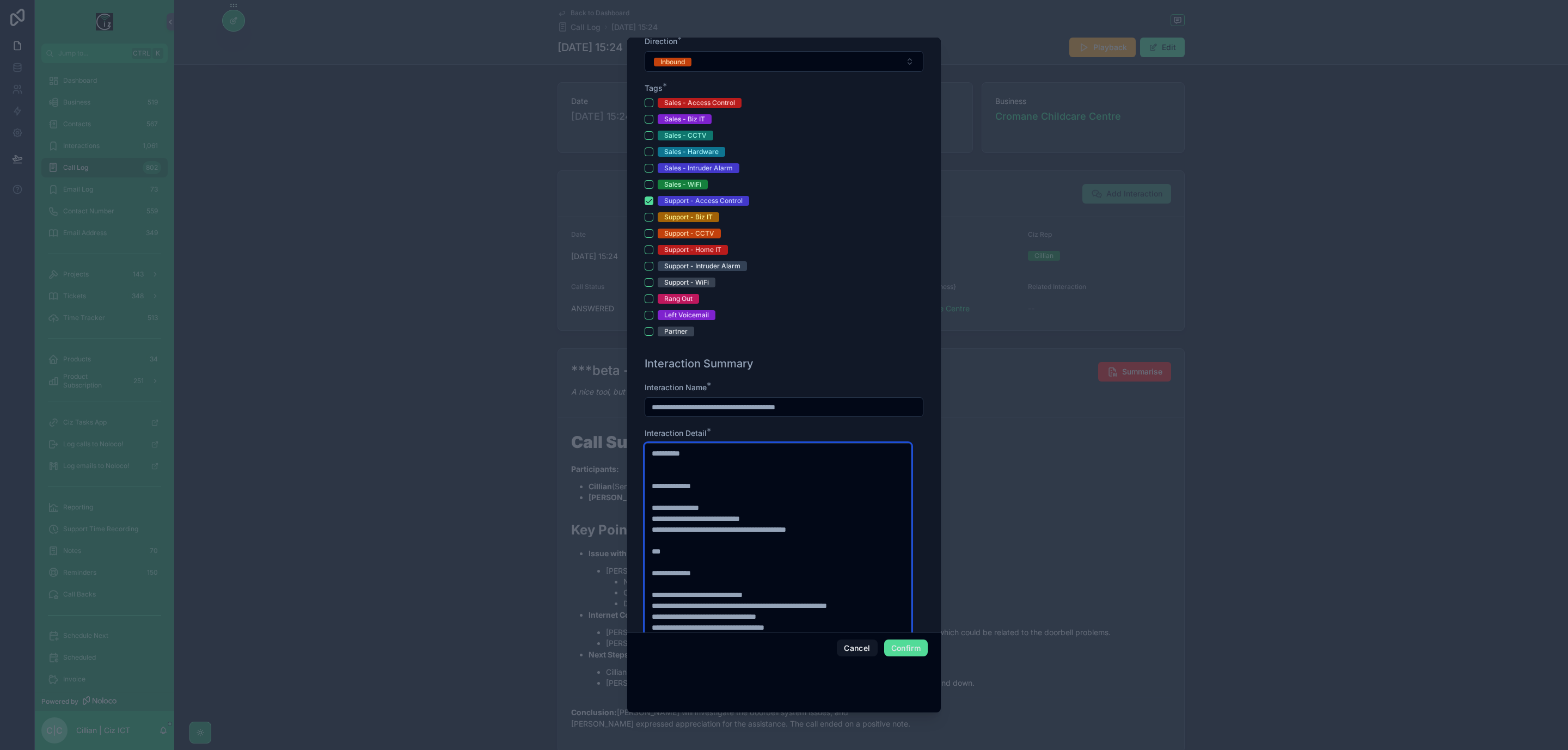
paste textarea "****"
paste textarea "*"
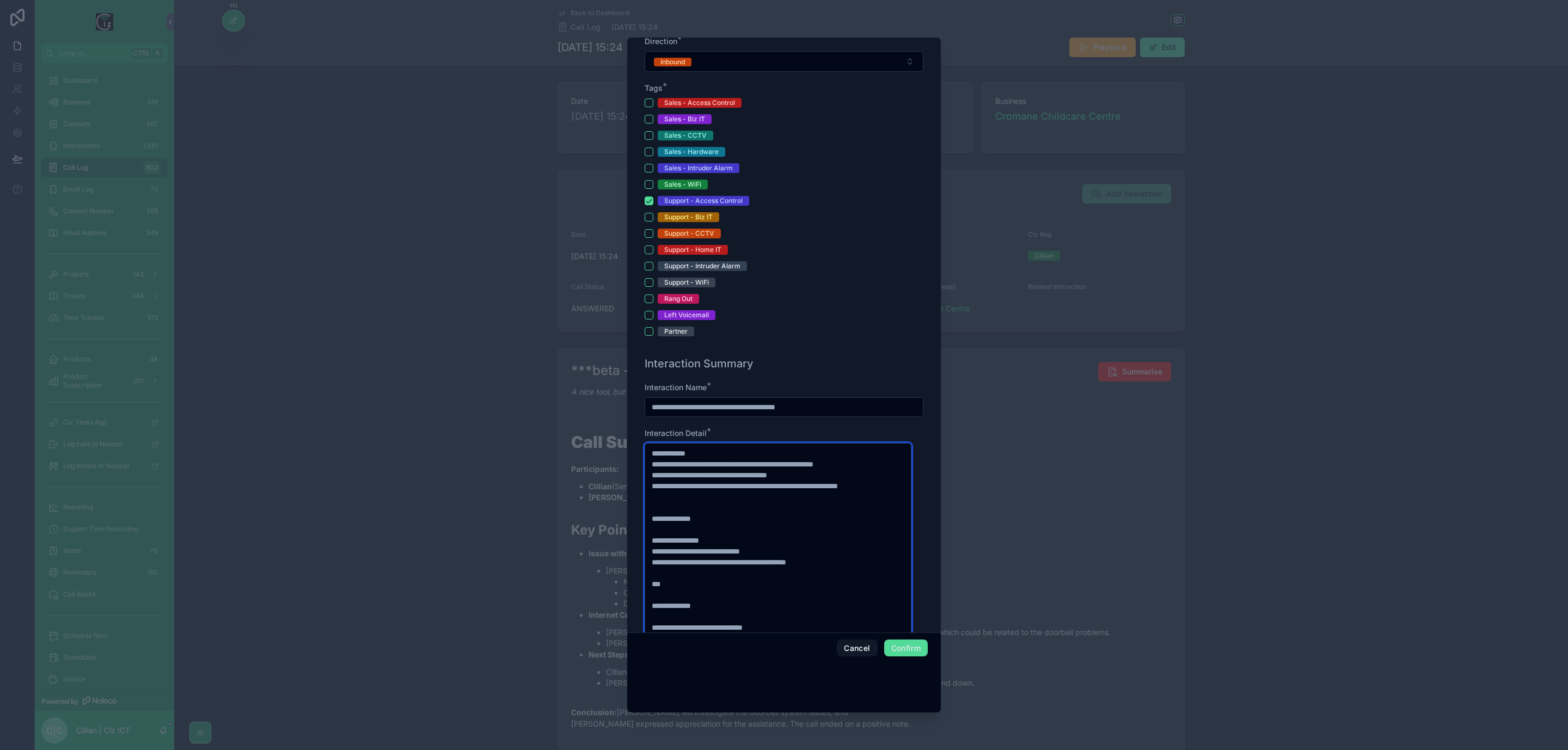
click at [796, 470] on textarea at bounding box center [778, 611] width 266 height 337
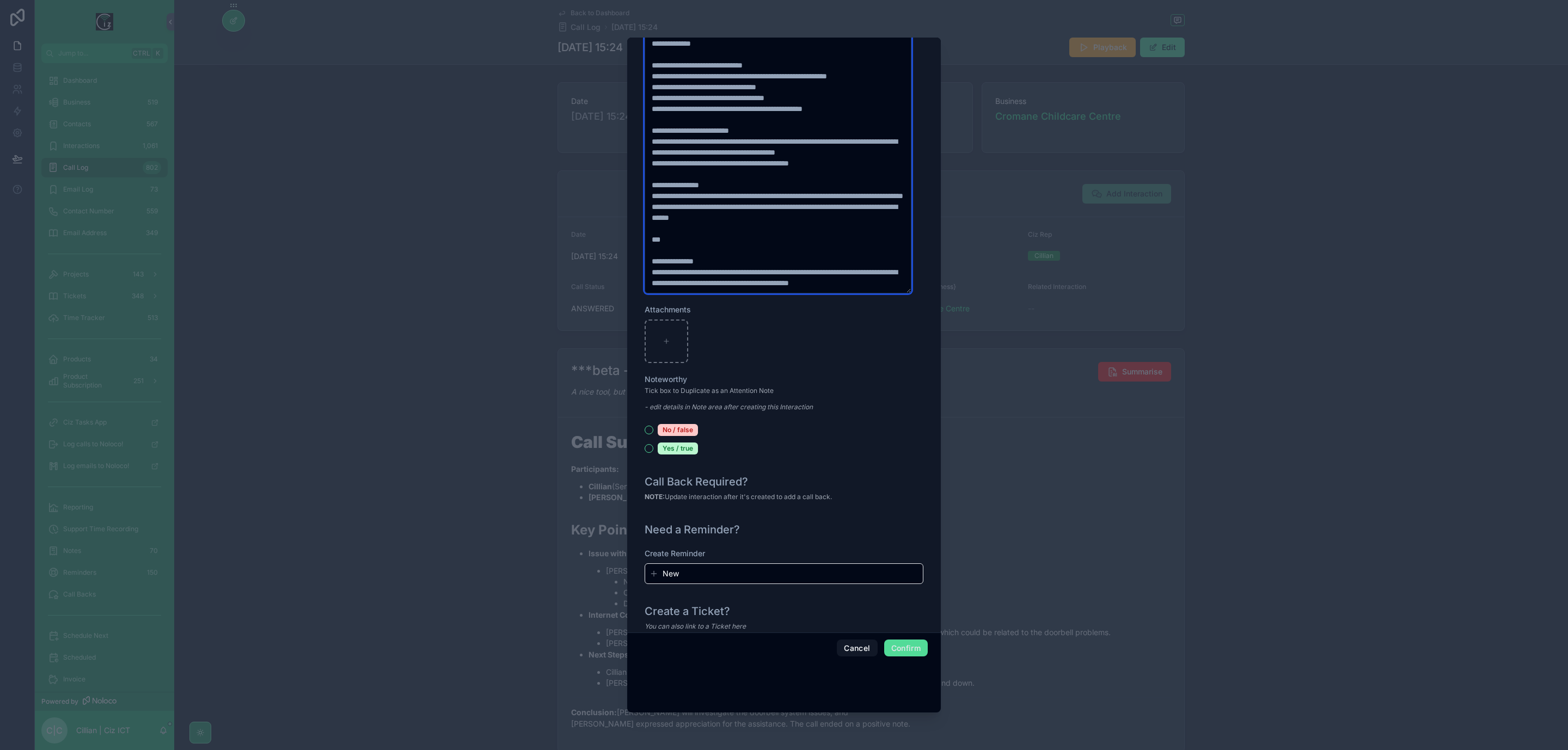
scroll to position [946, 0]
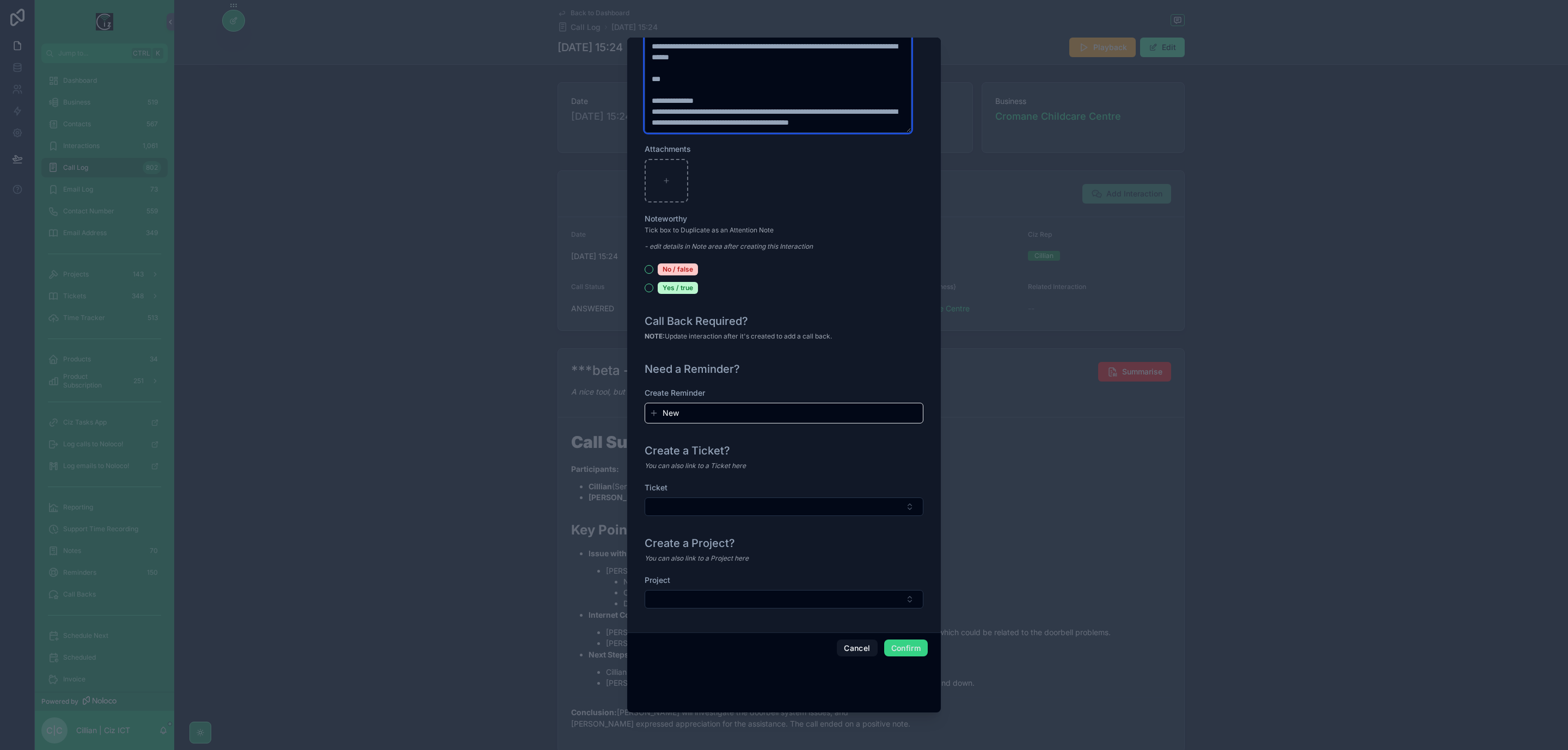
type textarea "**********"
click at [910, 648] on button "Confirm" at bounding box center [906, 648] width 44 height 17
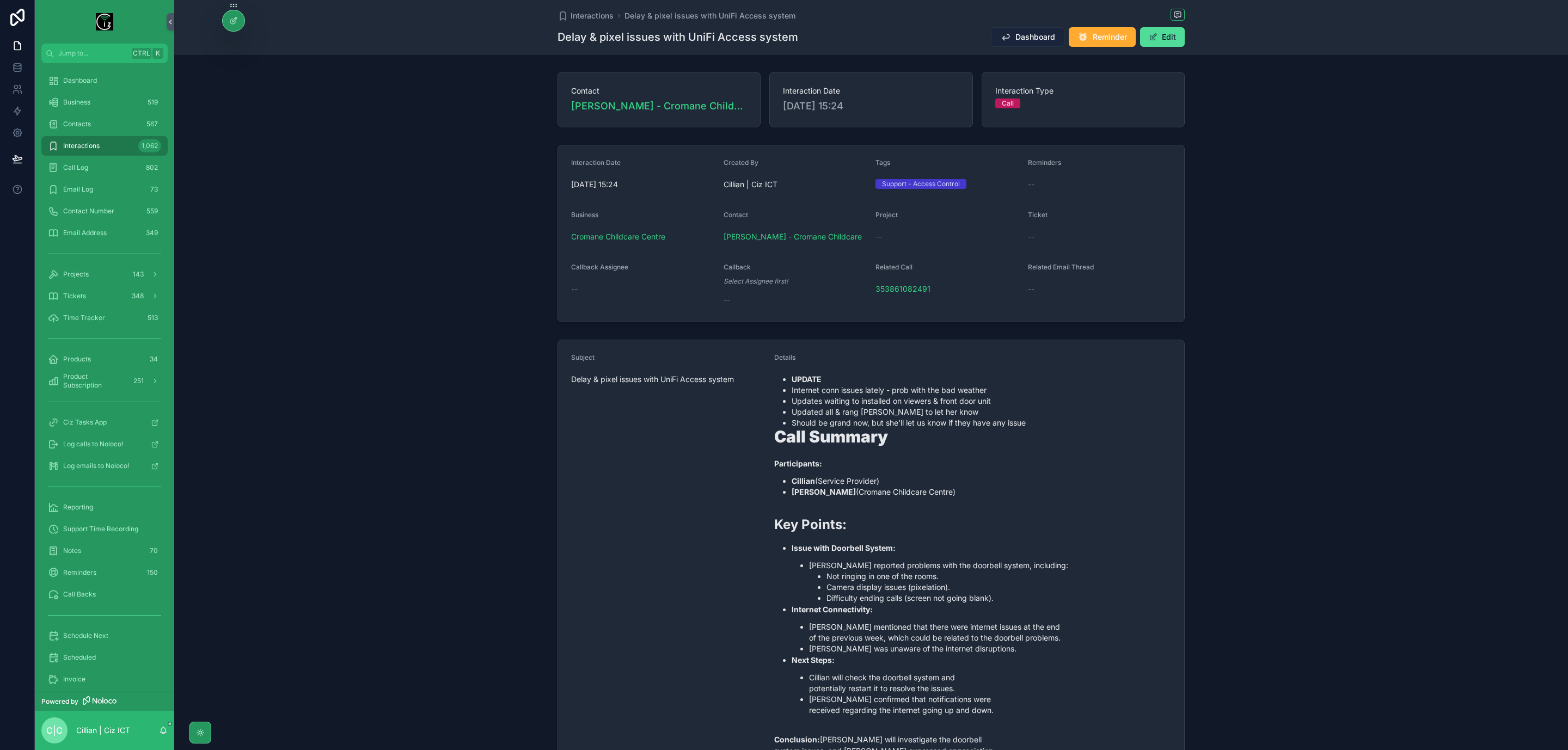
click at [1027, 41] on span "Dashboard" at bounding box center [1035, 37] width 40 height 11
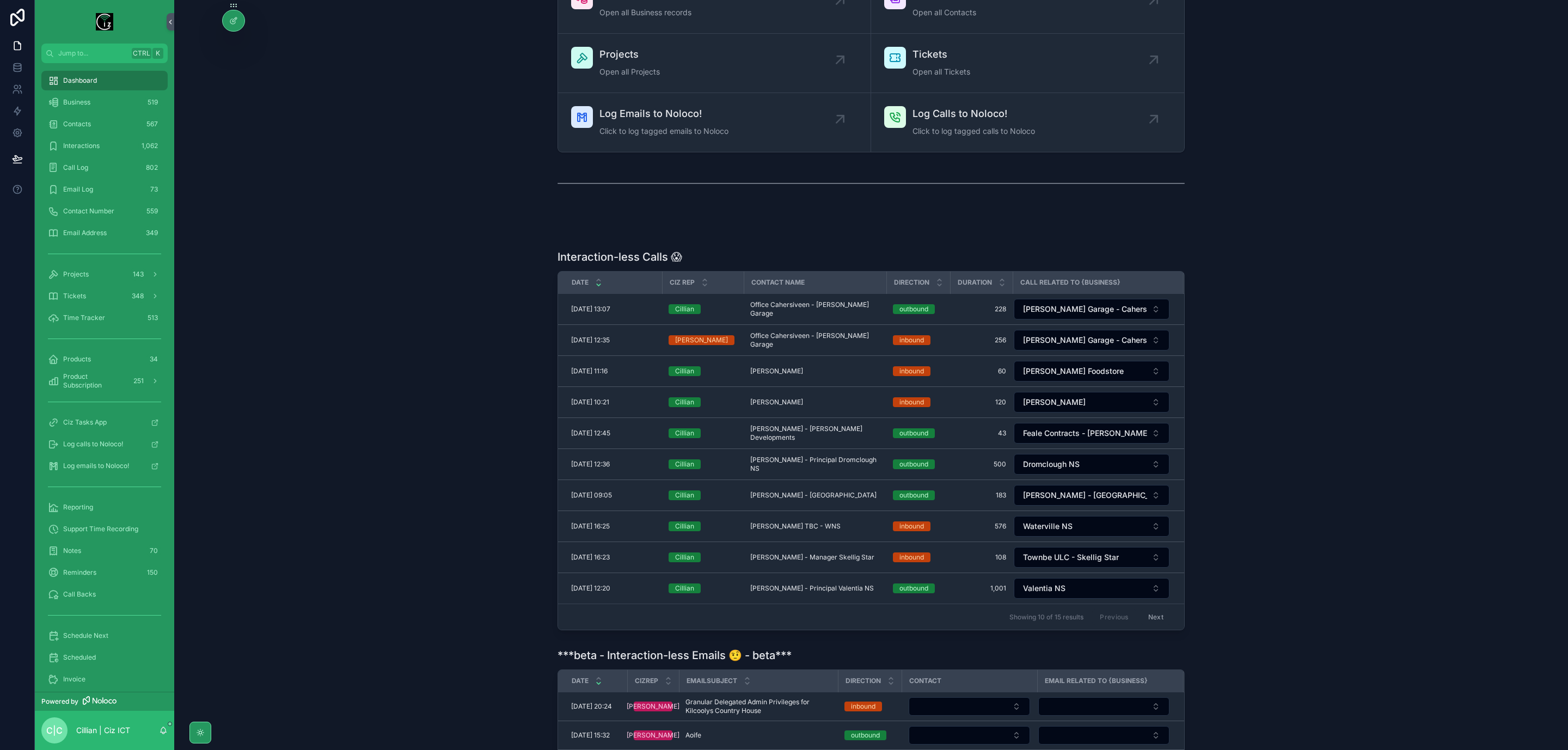
scroll to position [81, 0]
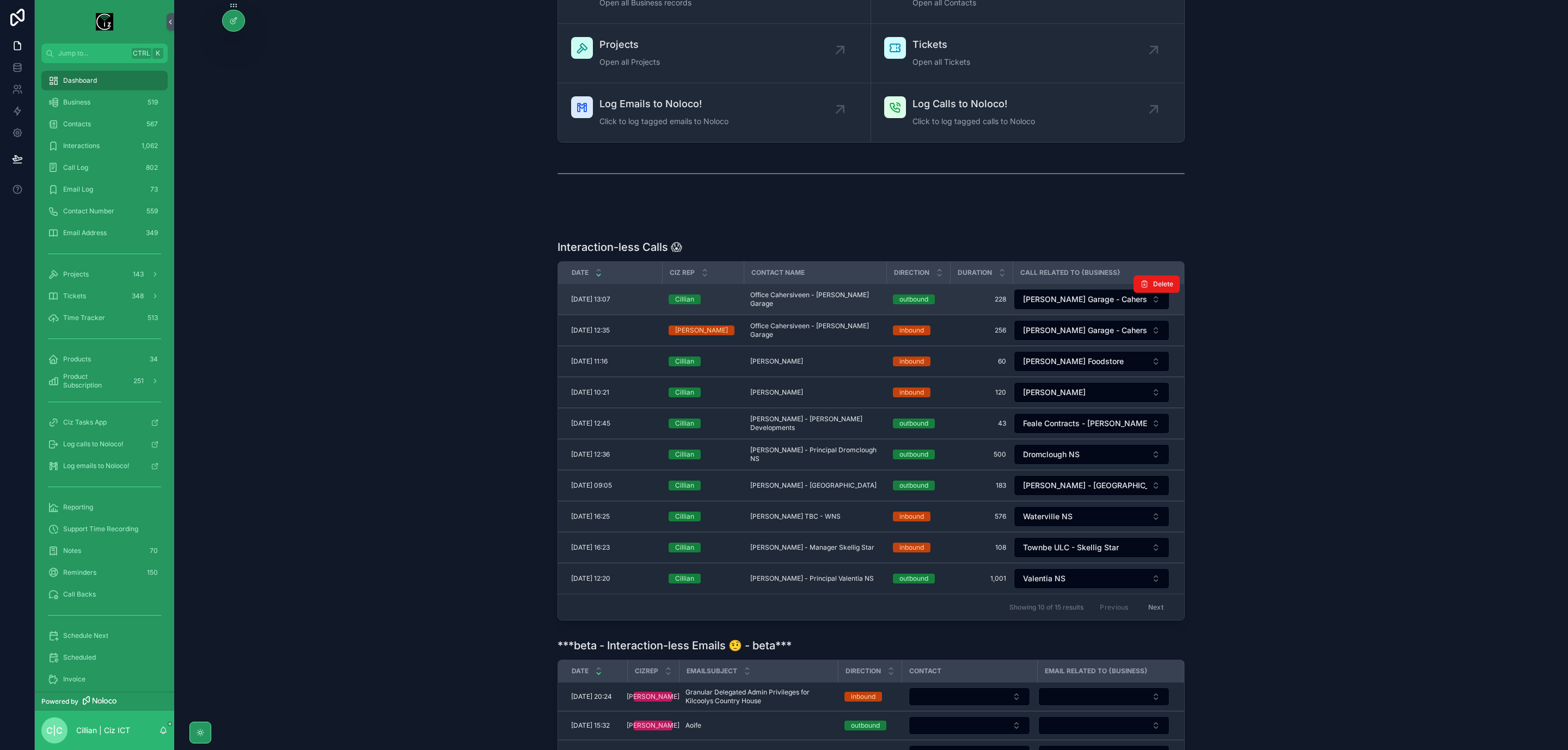
click at [832, 299] on span "Office Cahersiveen - Clifford's Garage" at bounding box center [815, 299] width 130 height 17
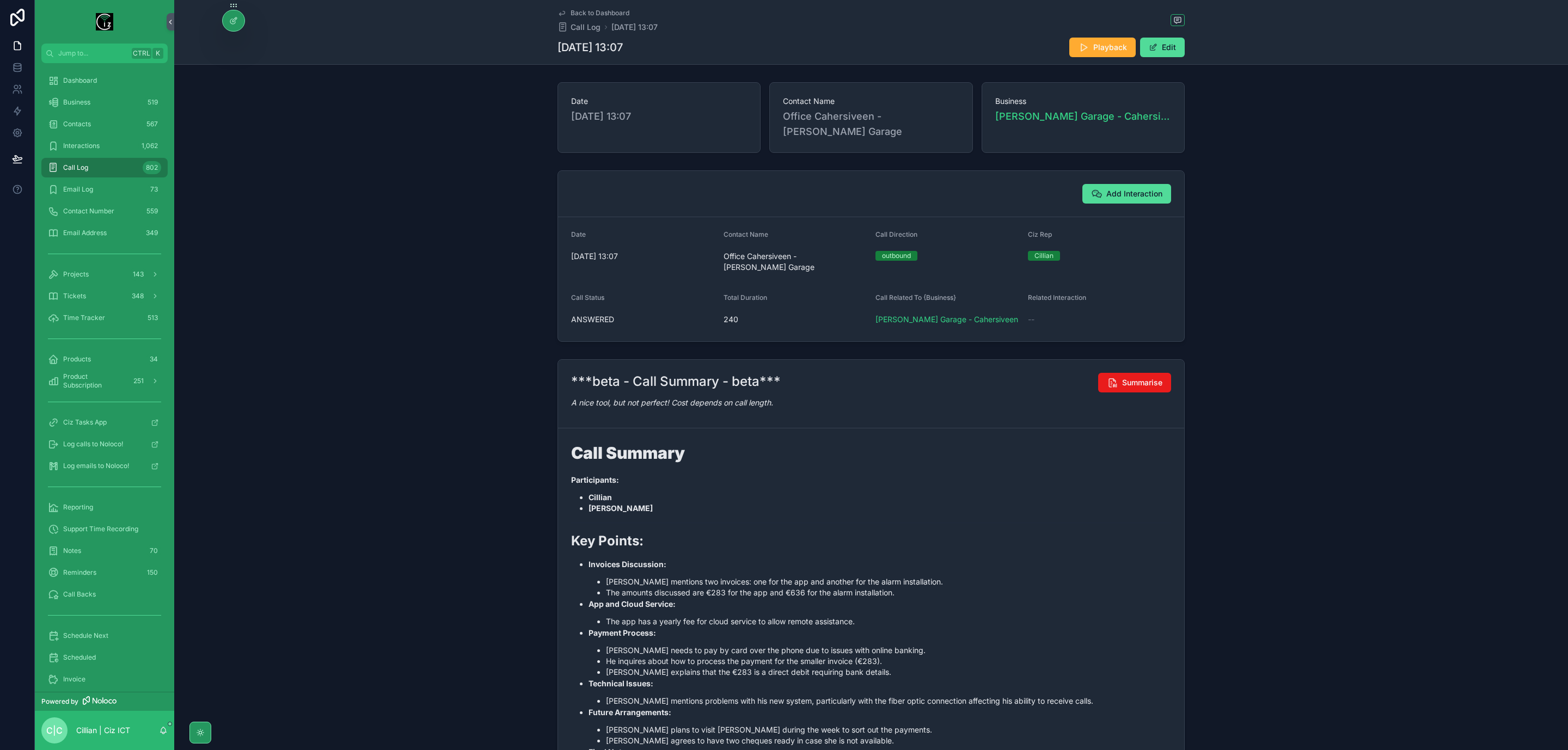
scroll to position [143, 0]
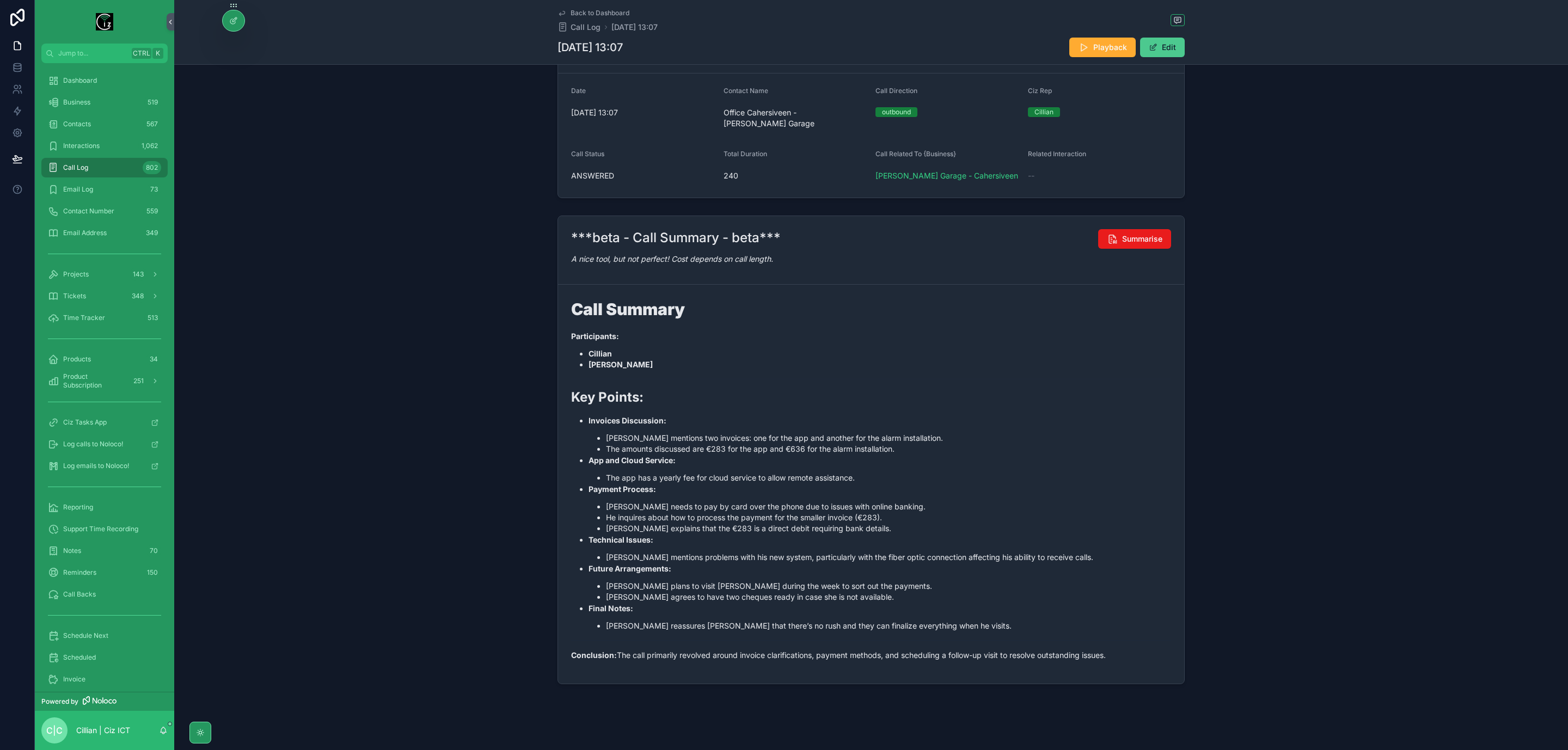
click at [1149, 51] on span "scrollable content" at bounding box center [1154, 48] width 9 height 9
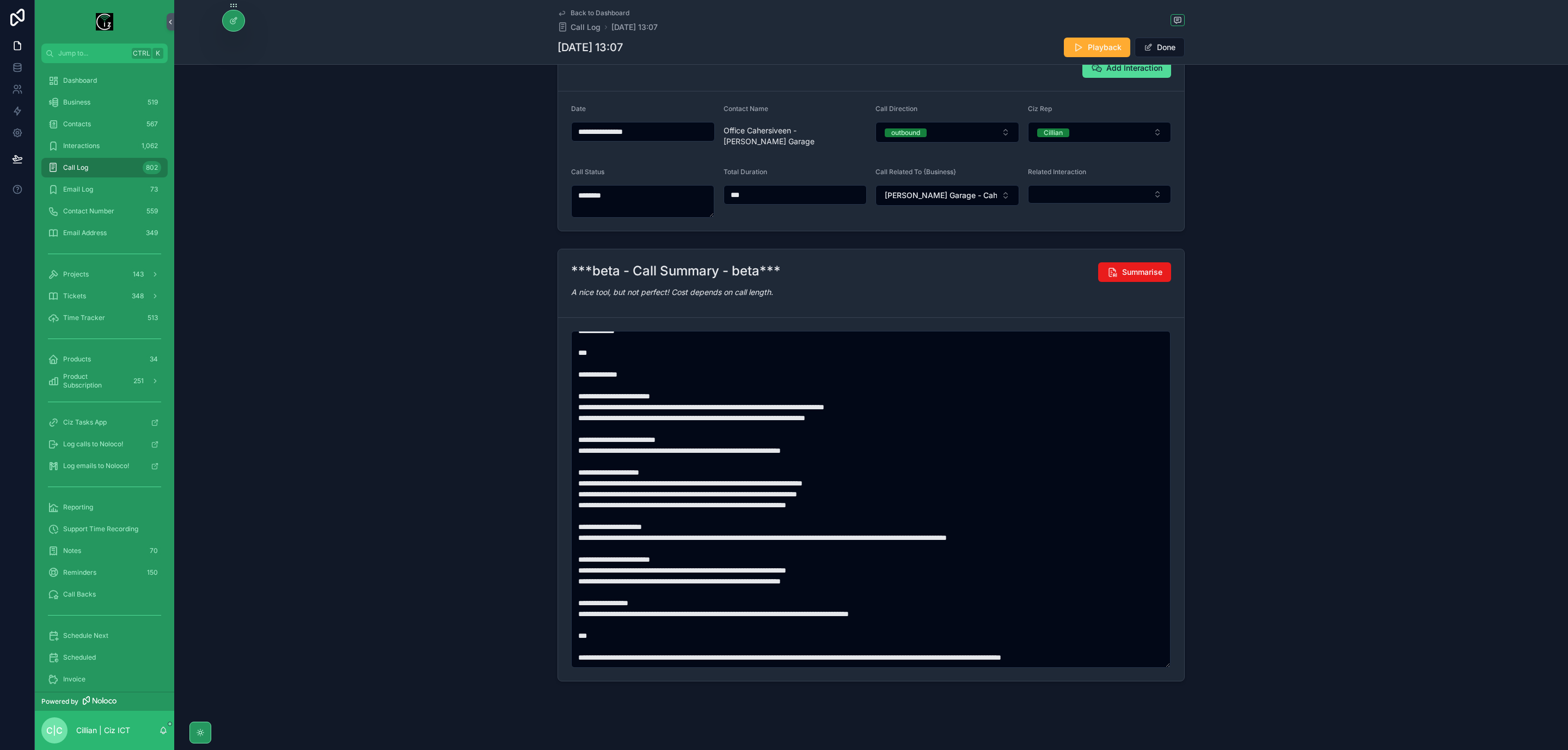
scroll to position [0, 0]
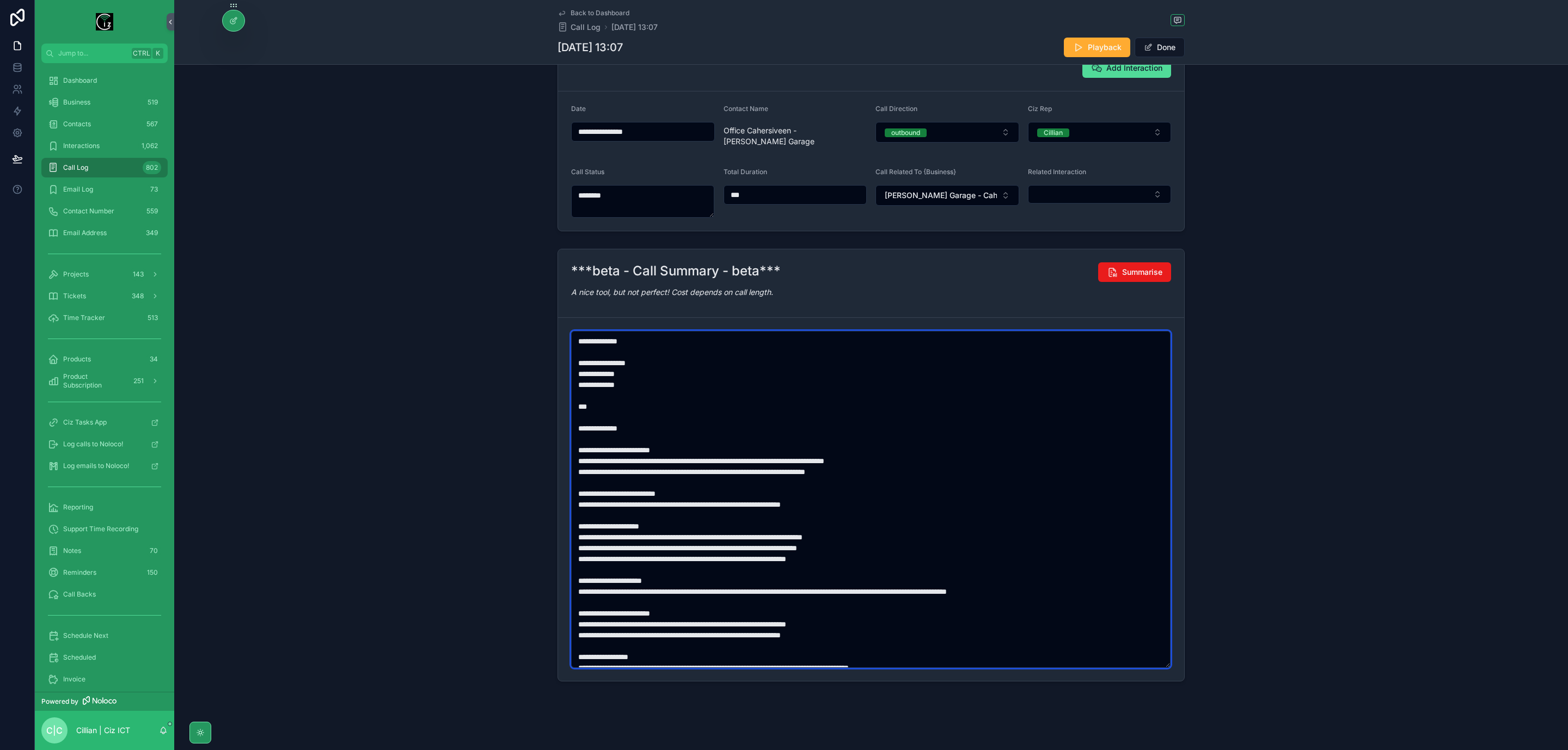
click at [608, 382] on textarea "scrollable content" at bounding box center [871, 499] width 599 height 337
click at [595, 461] on textarea "scrollable content" at bounding box center [871, 499] width 599 height 337
paste textarea "scrollable content"
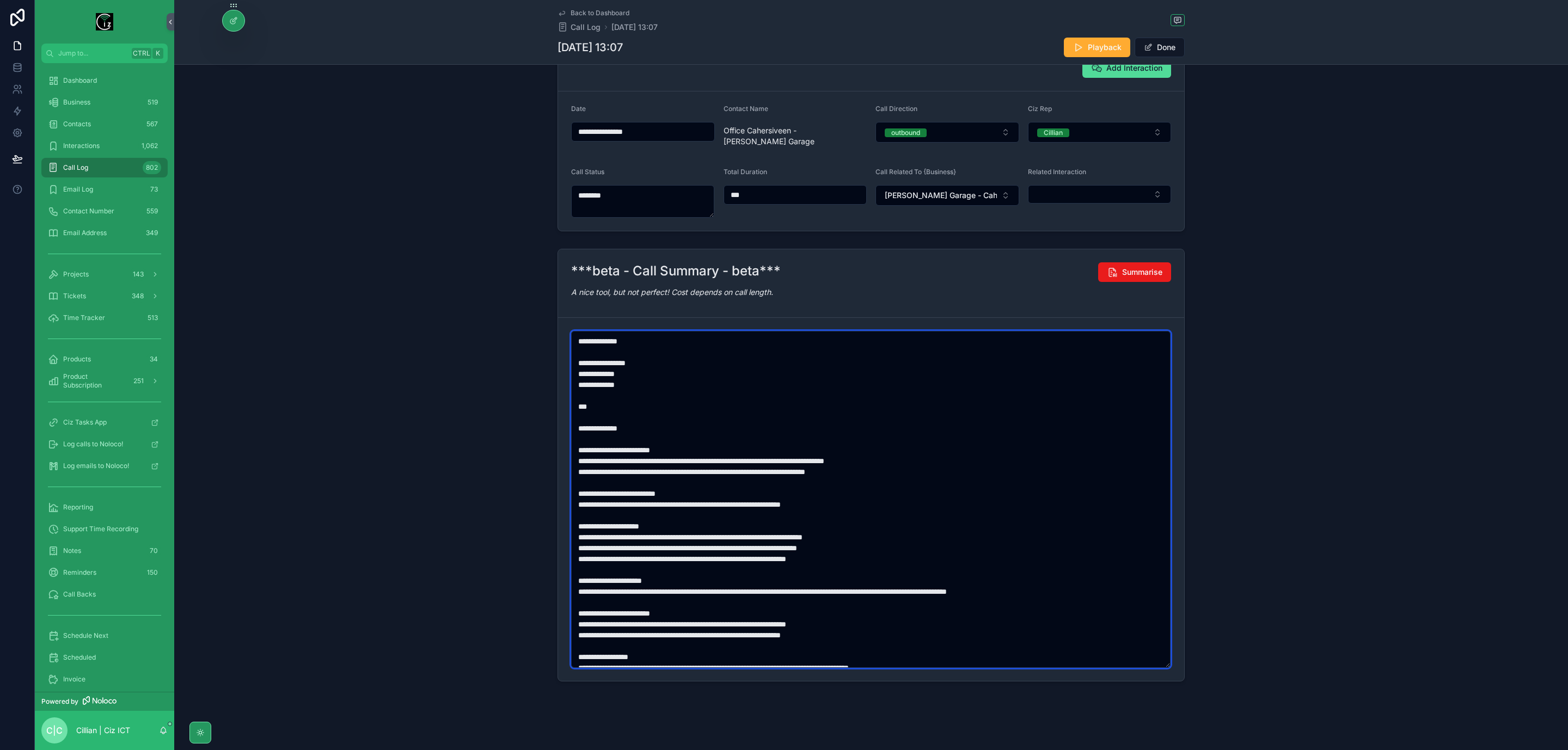
scroll to position [54, 0]
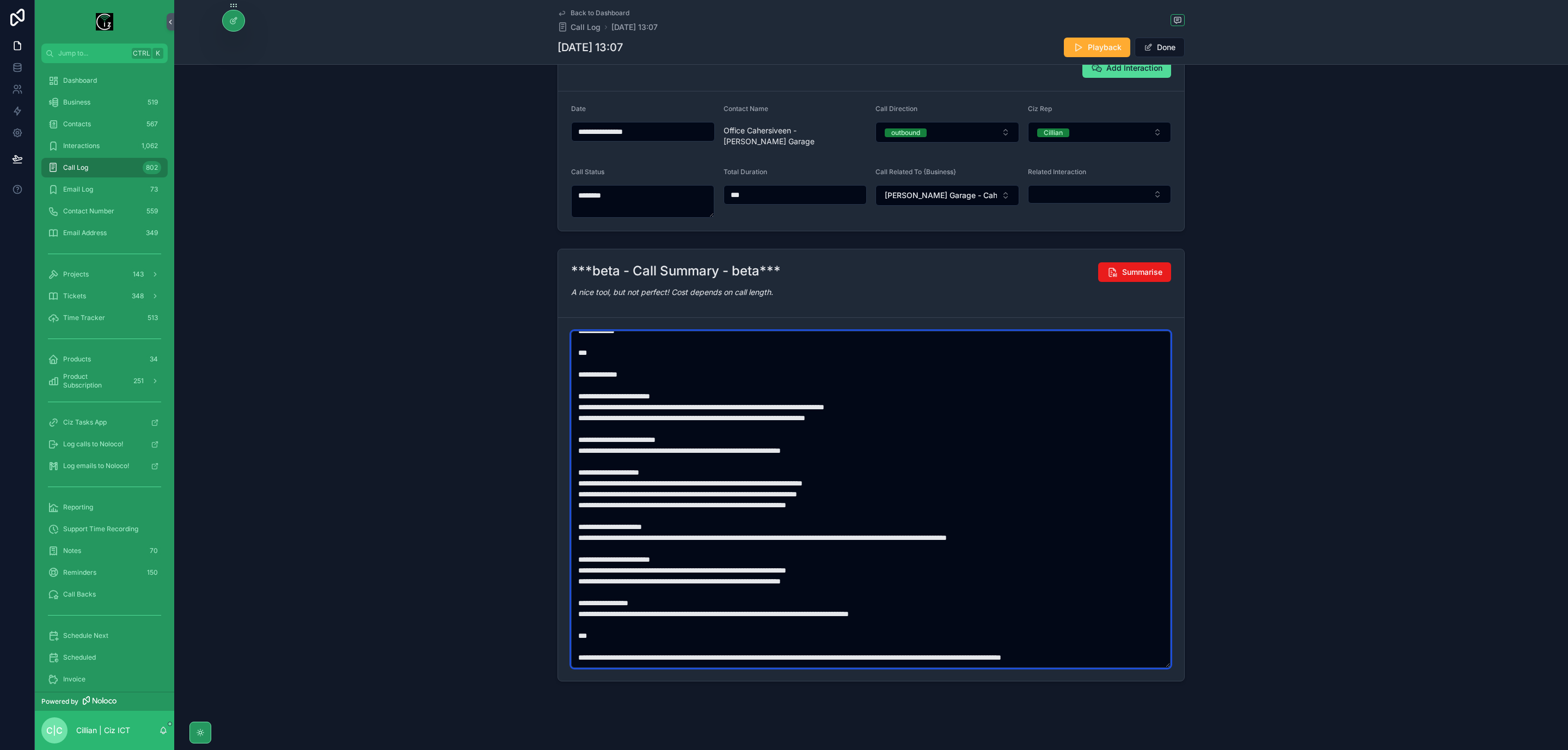
click at [590, 479] on textarea "scrollable content" at bounding box center [871, 499] width 599 height 337
paste textarea "scrollable content"
click at [832, 441] on textarea "scrollable content" at bounding box center [871, 499] width 599 height 337
click at [589, 490] on textarea "scrollable content" at bounding box center [871, 499] width 599 height 337
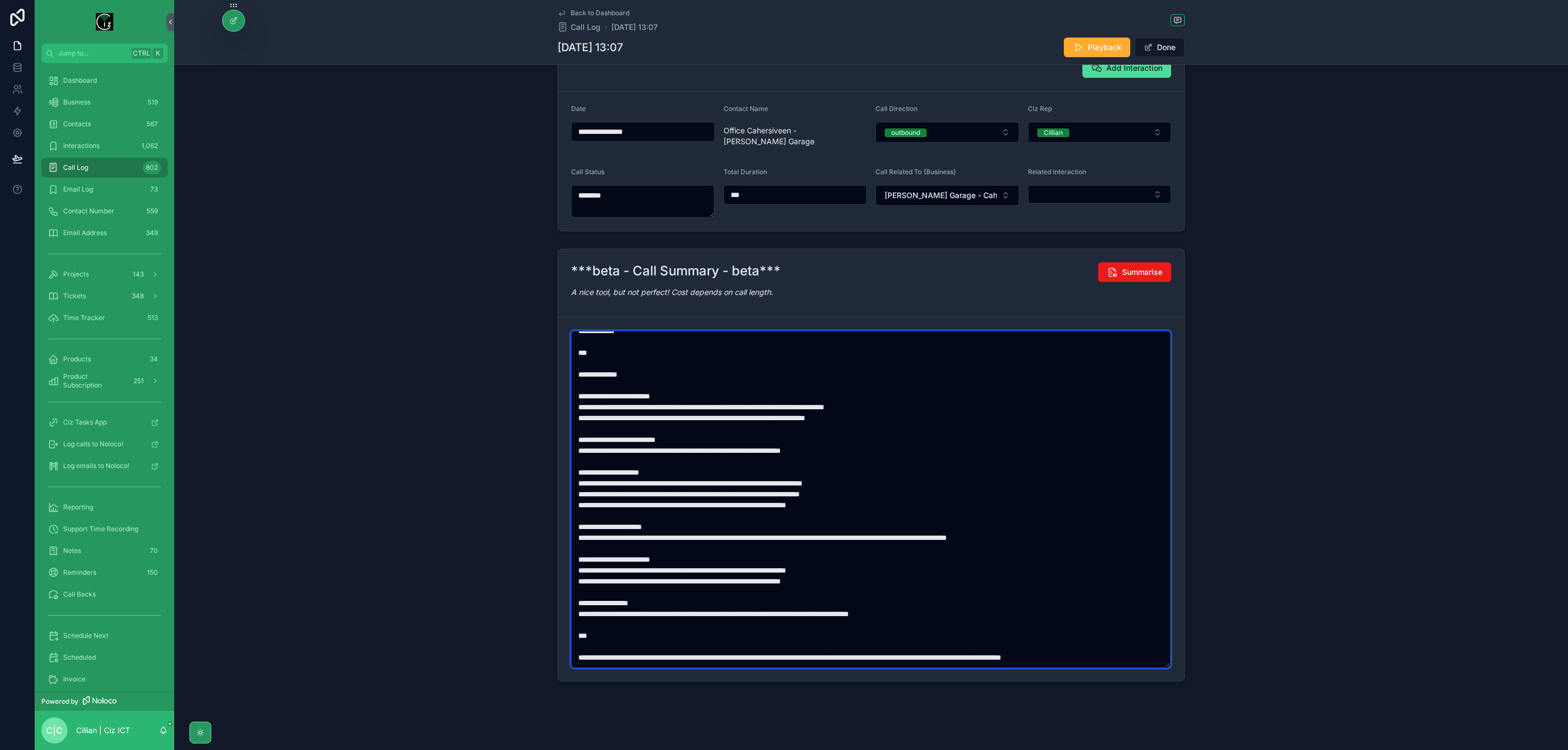
click at [600, 500] on textarea "scrollable content" at bounding box center [871, 499] width 599 height 337
click at [591, 531] on textarea "scrollable content" at bounding box center [871, 499] width 599 height 337
paste textarea "scrollable content"
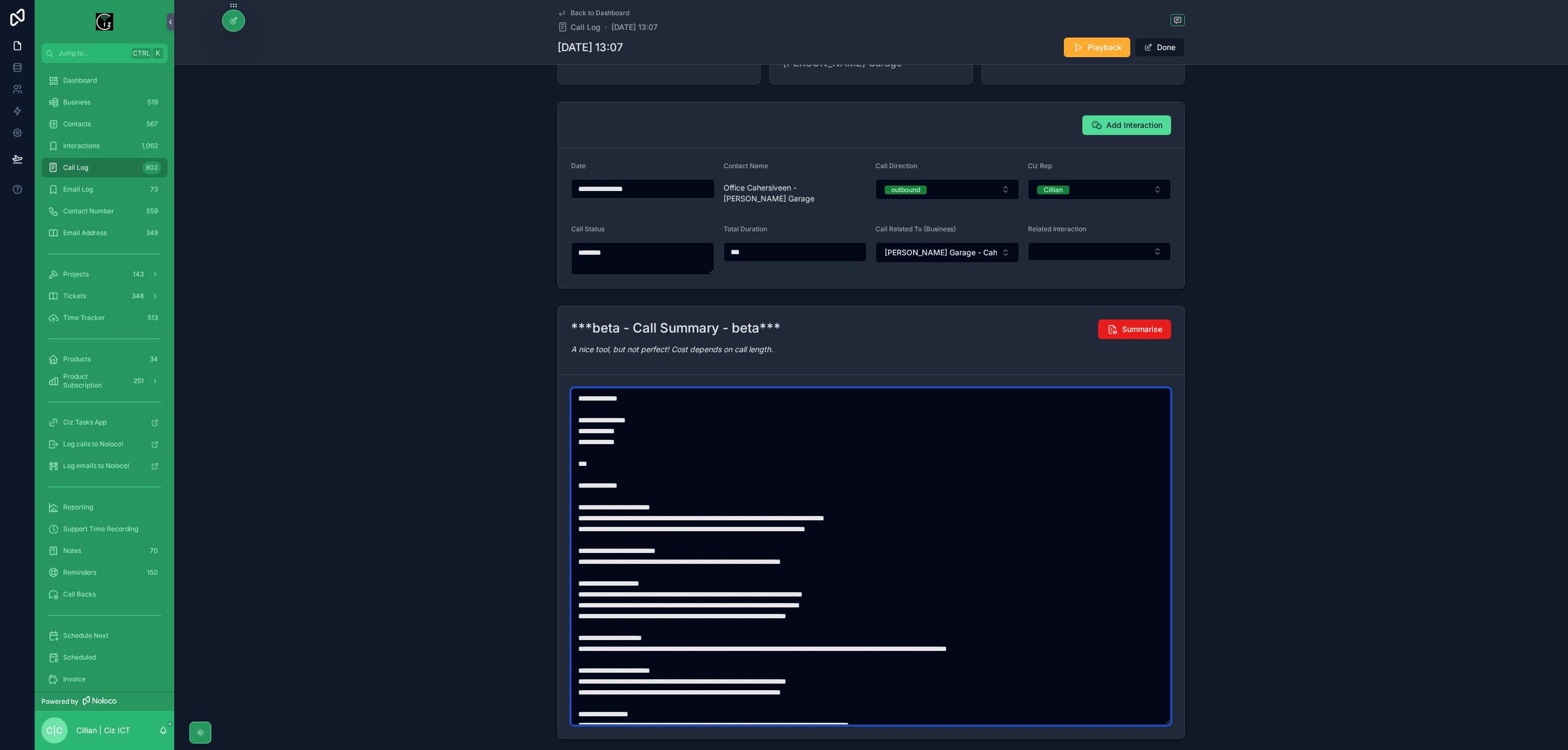
scroll to position [0, 0]
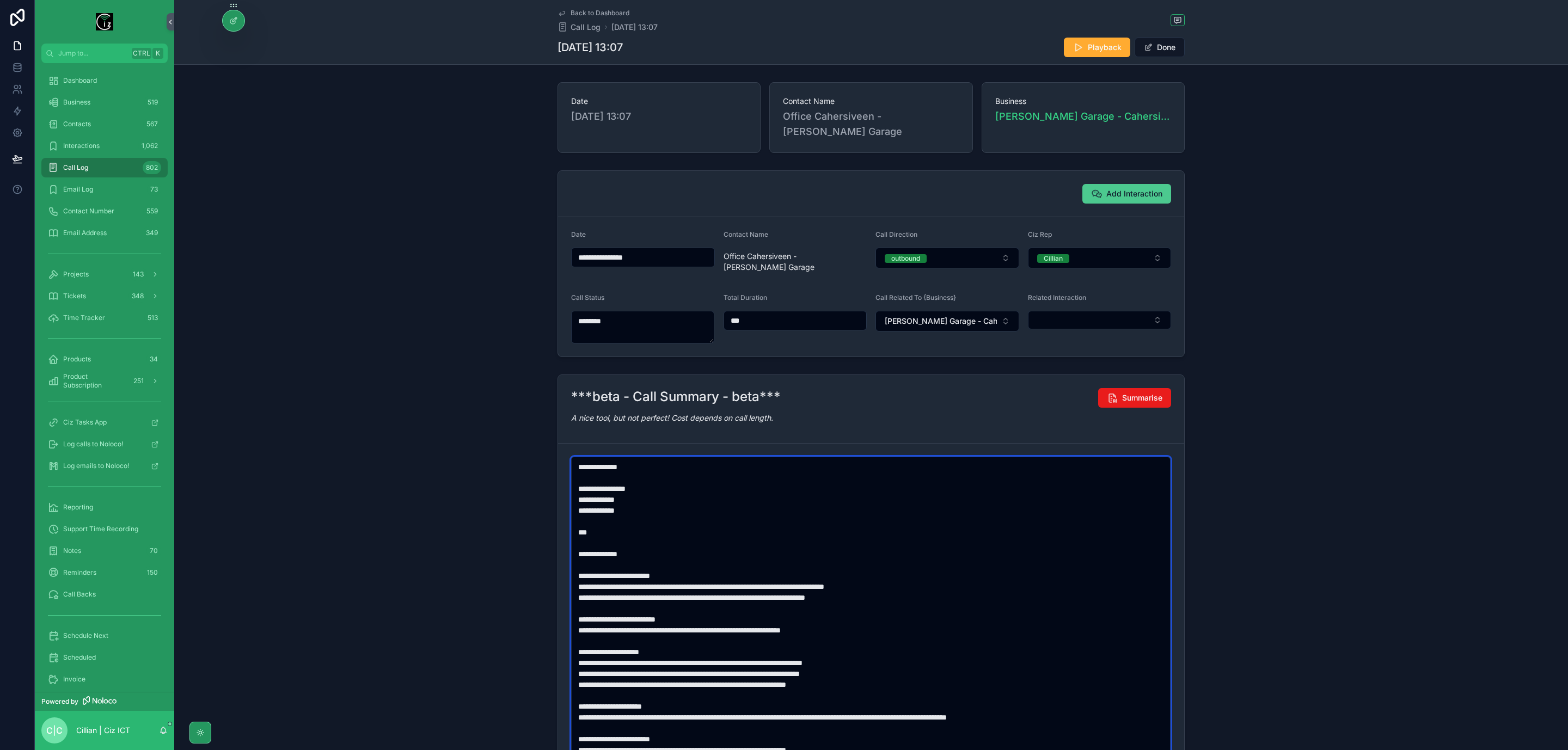
type textarea "**********"
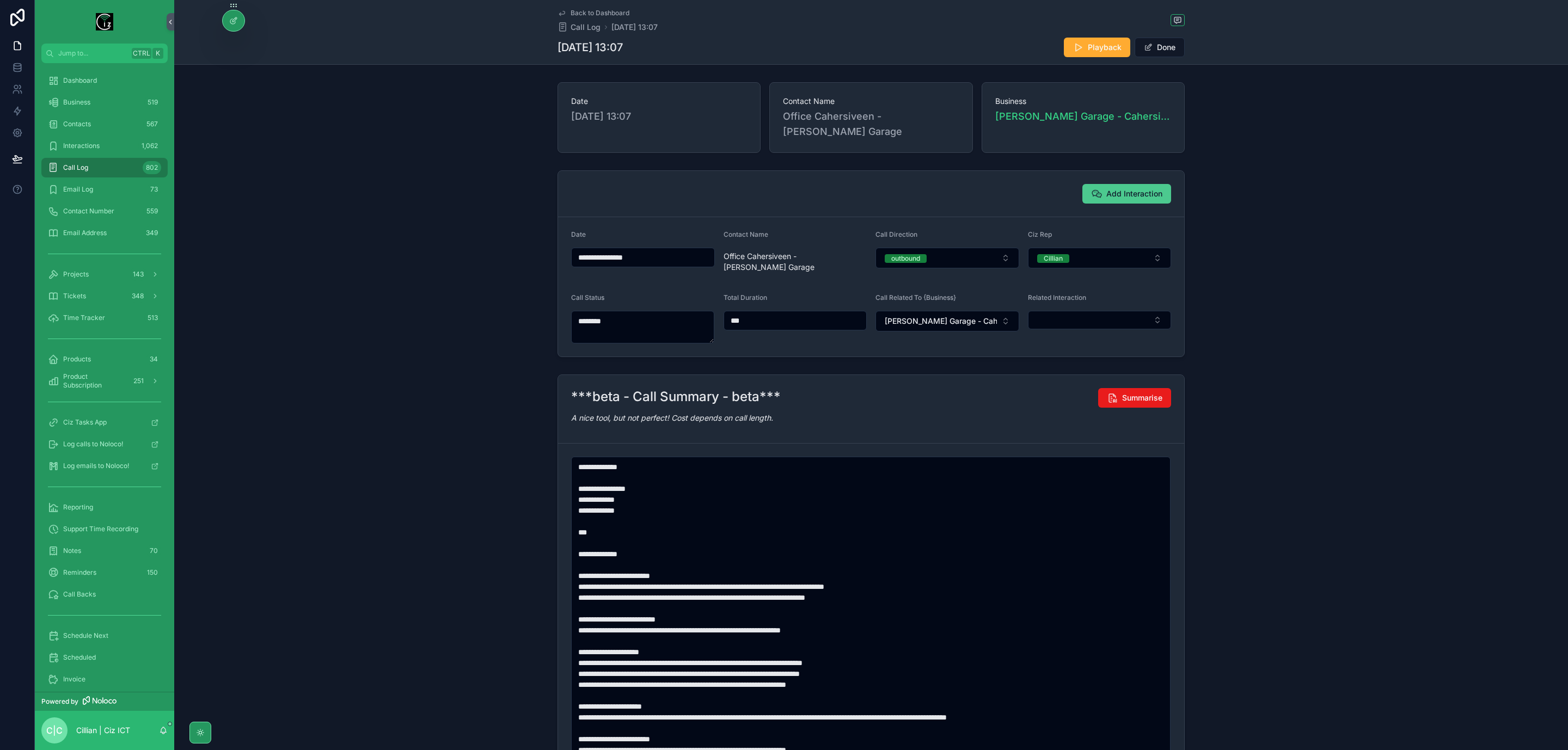
click at [1132, 192] on span "Add Interaction" at bounding box center [1135, 194] width 56 height 11
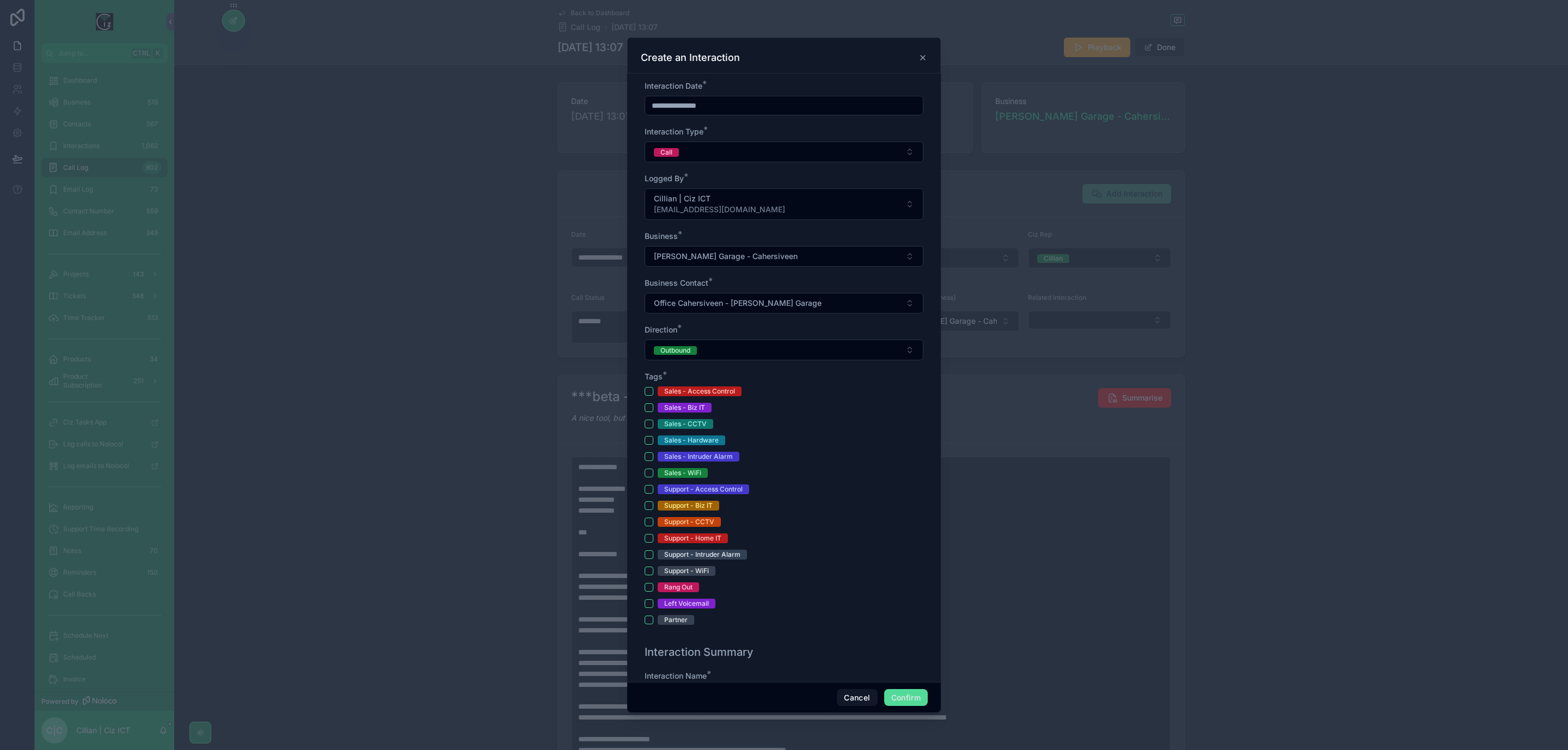
scroll to position [81, 0]
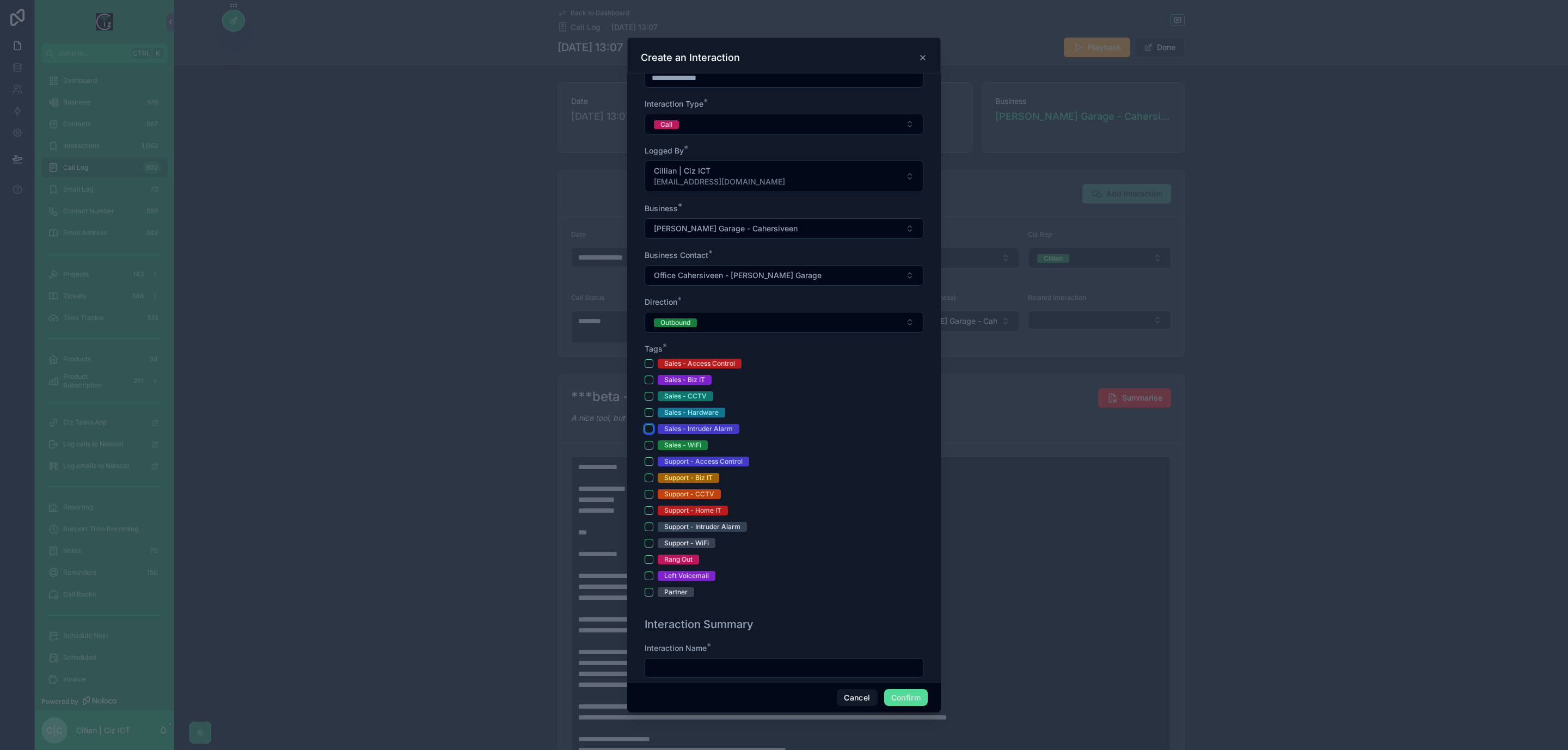
click at [649, 432] on button "Sales - Intruder Alarm" at bounding box center [649, 429] width 9 height 9
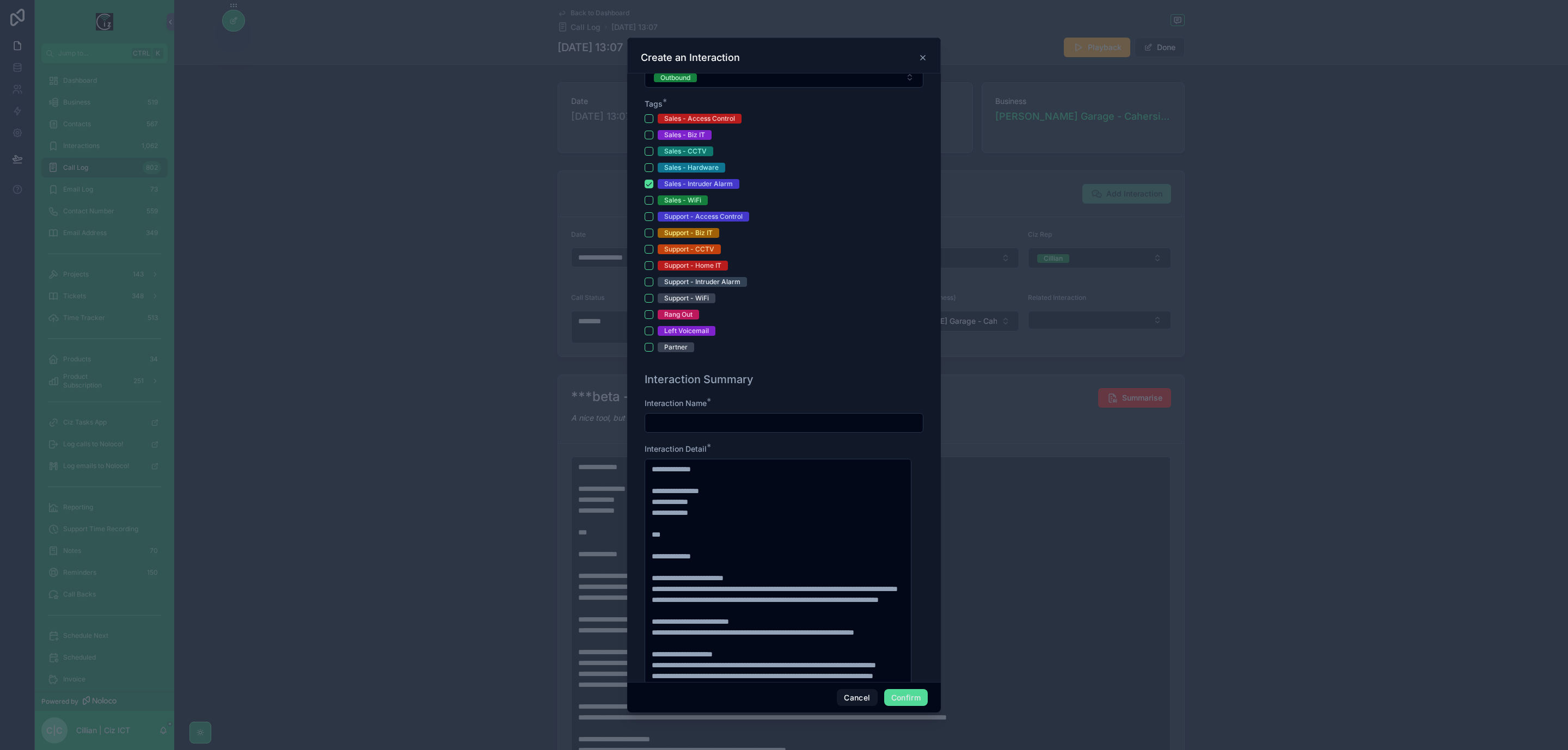
click at [753, 429] on input "text" at bounding box center [784, 423] width 278 height 15
type input "*"
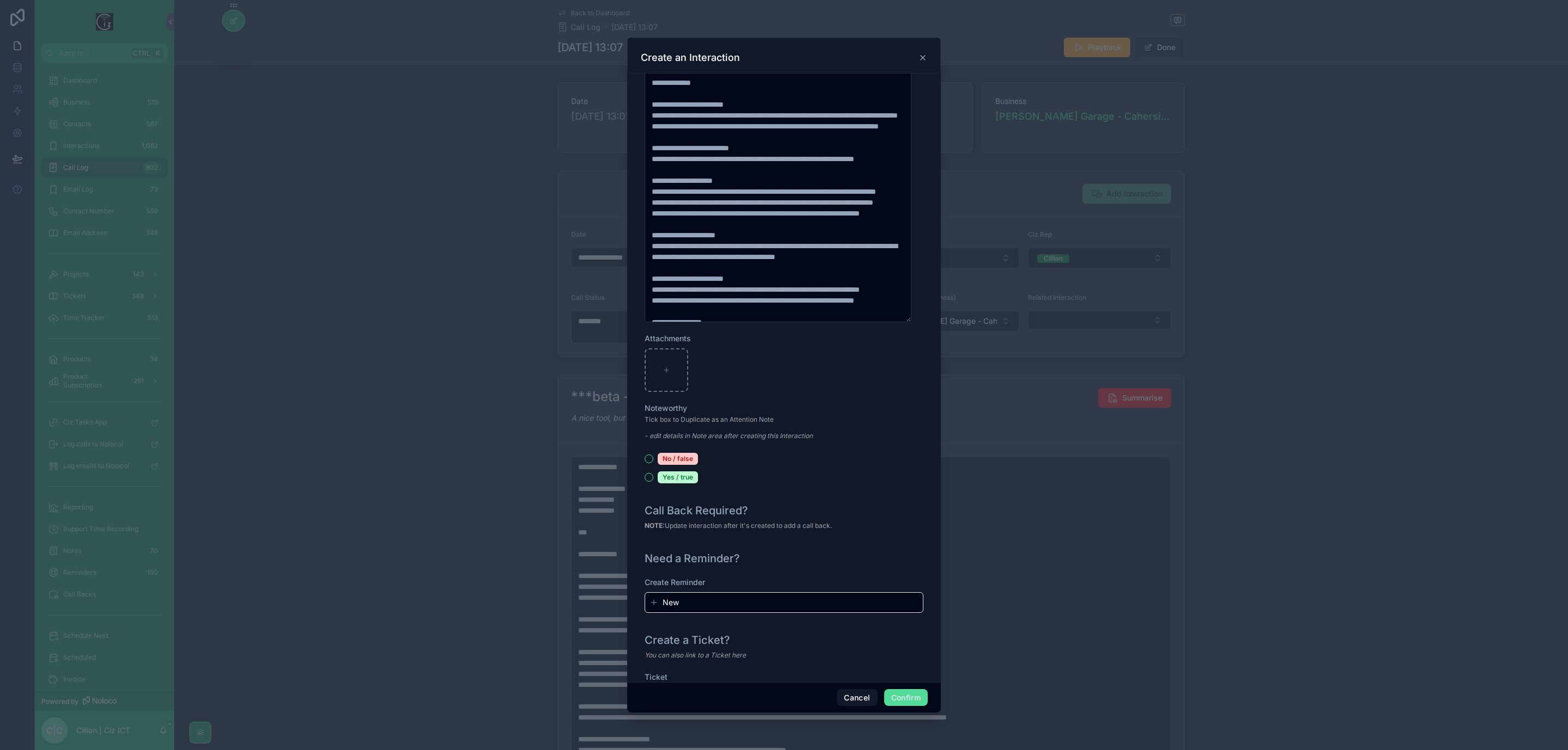
scroll to position [946, 0]
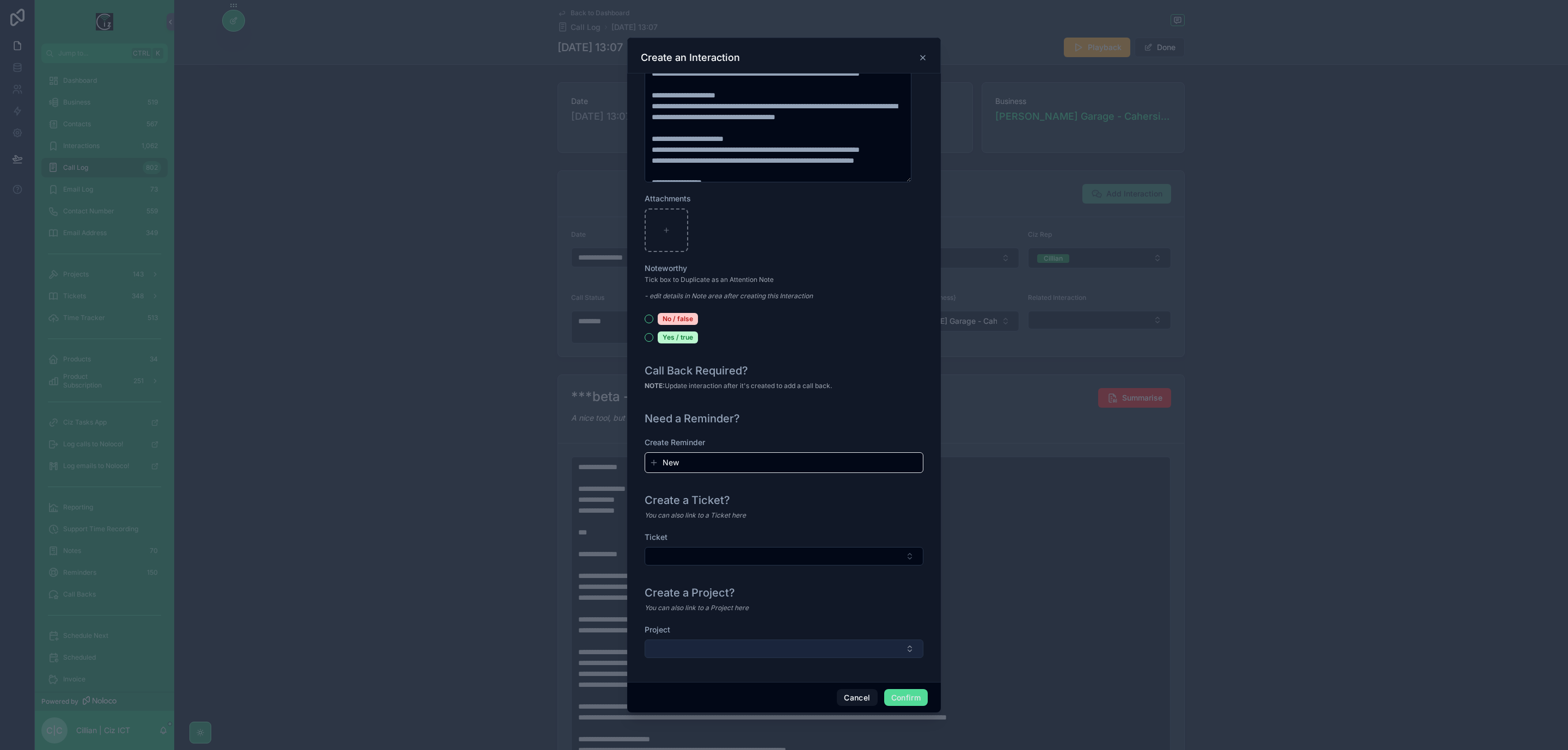
type input "**********"
click at [822, 647] on button "Select Button" at bounding box center [784, 649] width 279 height 19
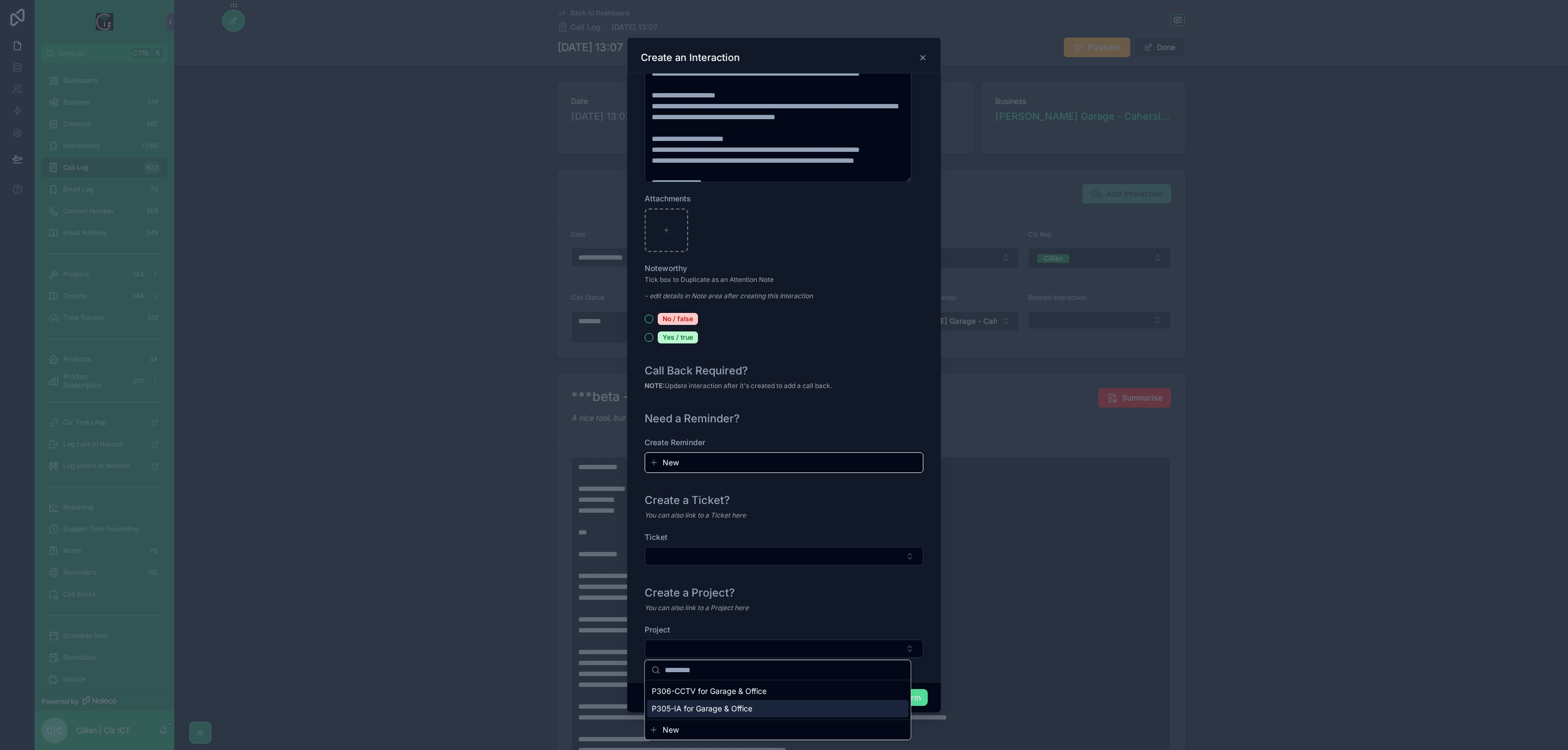
click at [753, 711] on div "P305-IA for Garage & Office" at bounding box center [778, 709] width 261 height 17
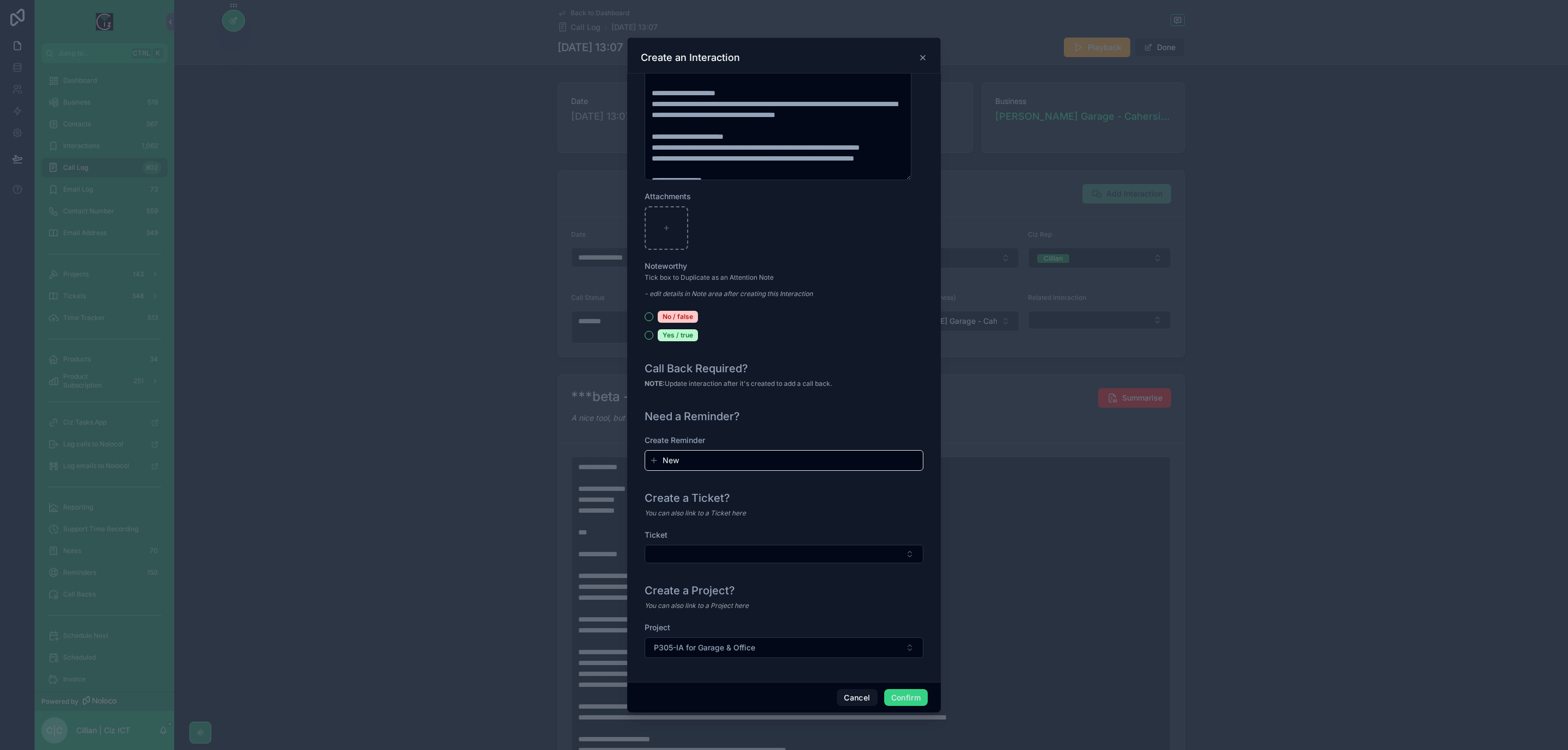
click at [904, 699] on button "Confirm" at bounding box center [906, 697] width 44 height 17
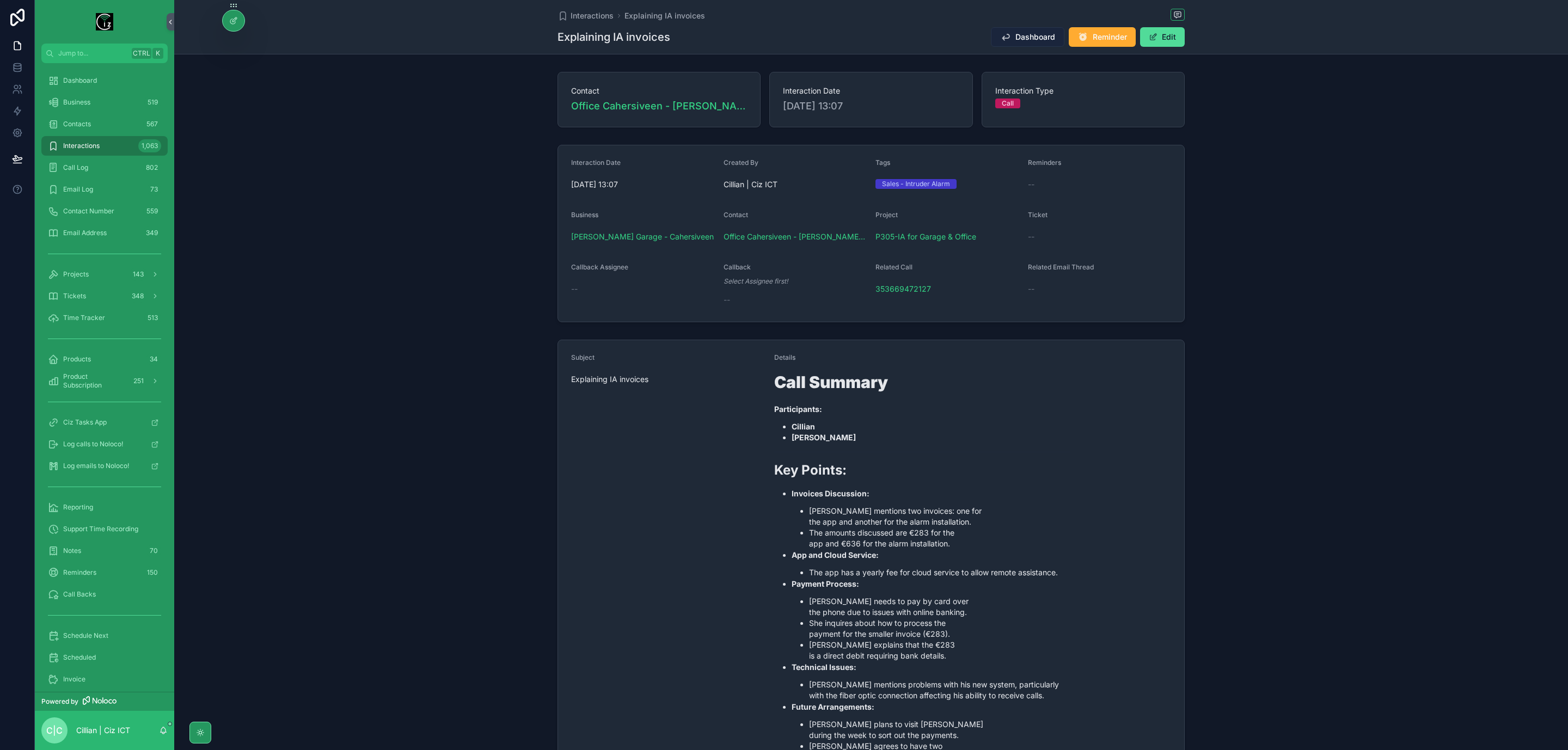
click at [1037, 33] on span "Dashboard" at bounding box center [1035, 37] width 40 height 11
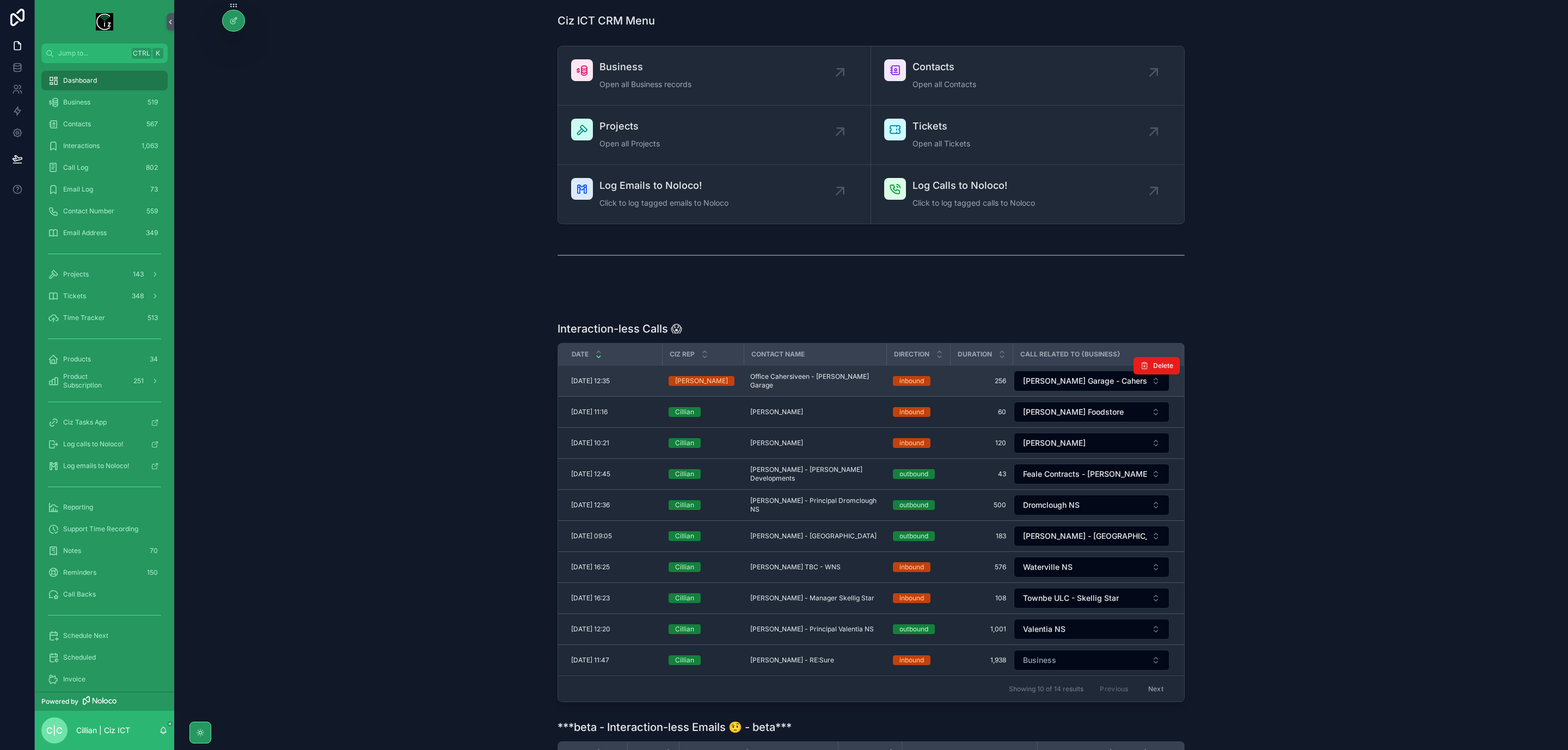
click at [806, 383] on span "Office Cahersiveen - Clifford's Garage" at bounding box center [815, 380] width 130 height 17
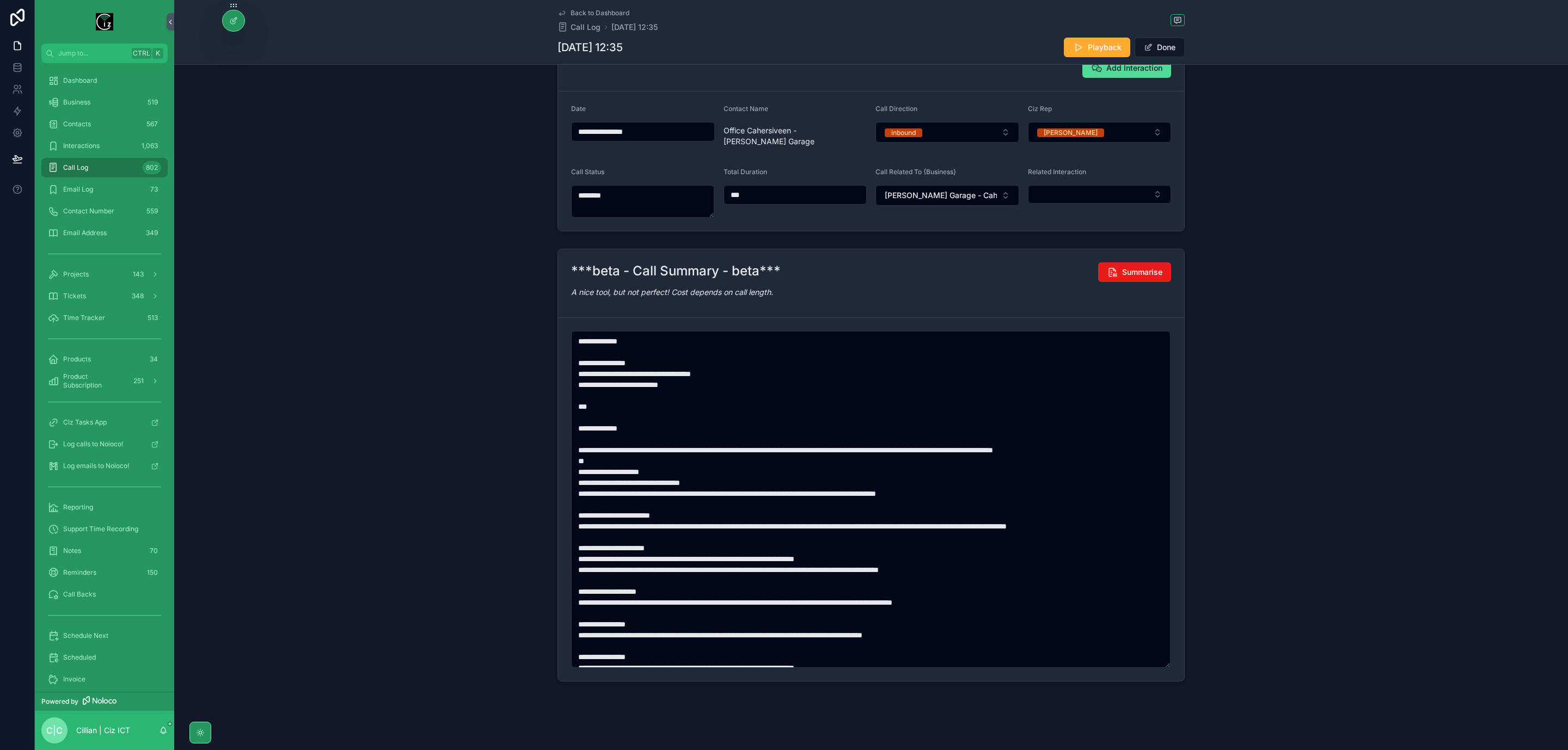
scroll to position [54, 0]
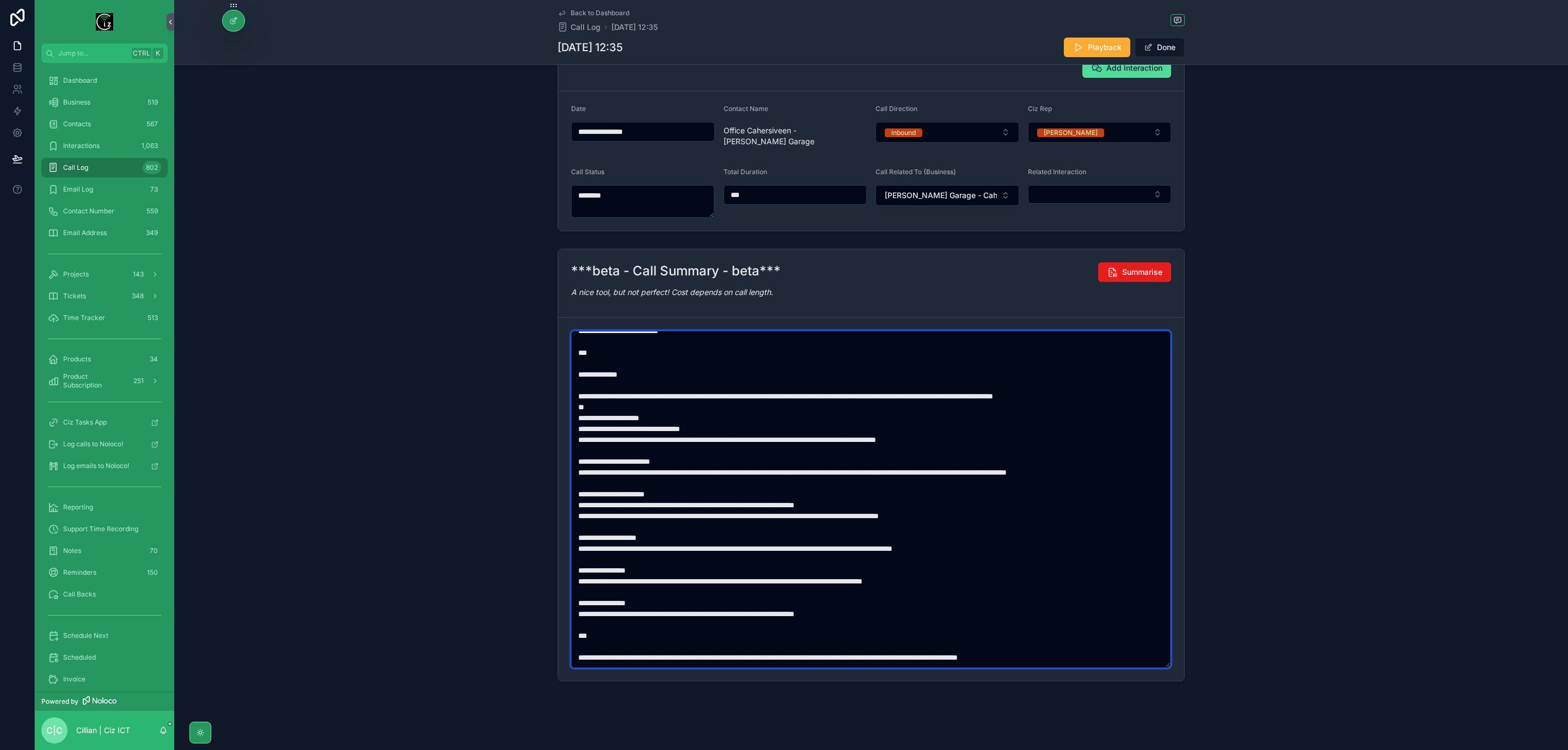
click at [760, 467] on textarea "scrollable content" at bounding box center [871, 499] width 599 height 337
click at [670, 576] on textarea "scrollable content" at bounding box center [871, 499] width 599 height 337
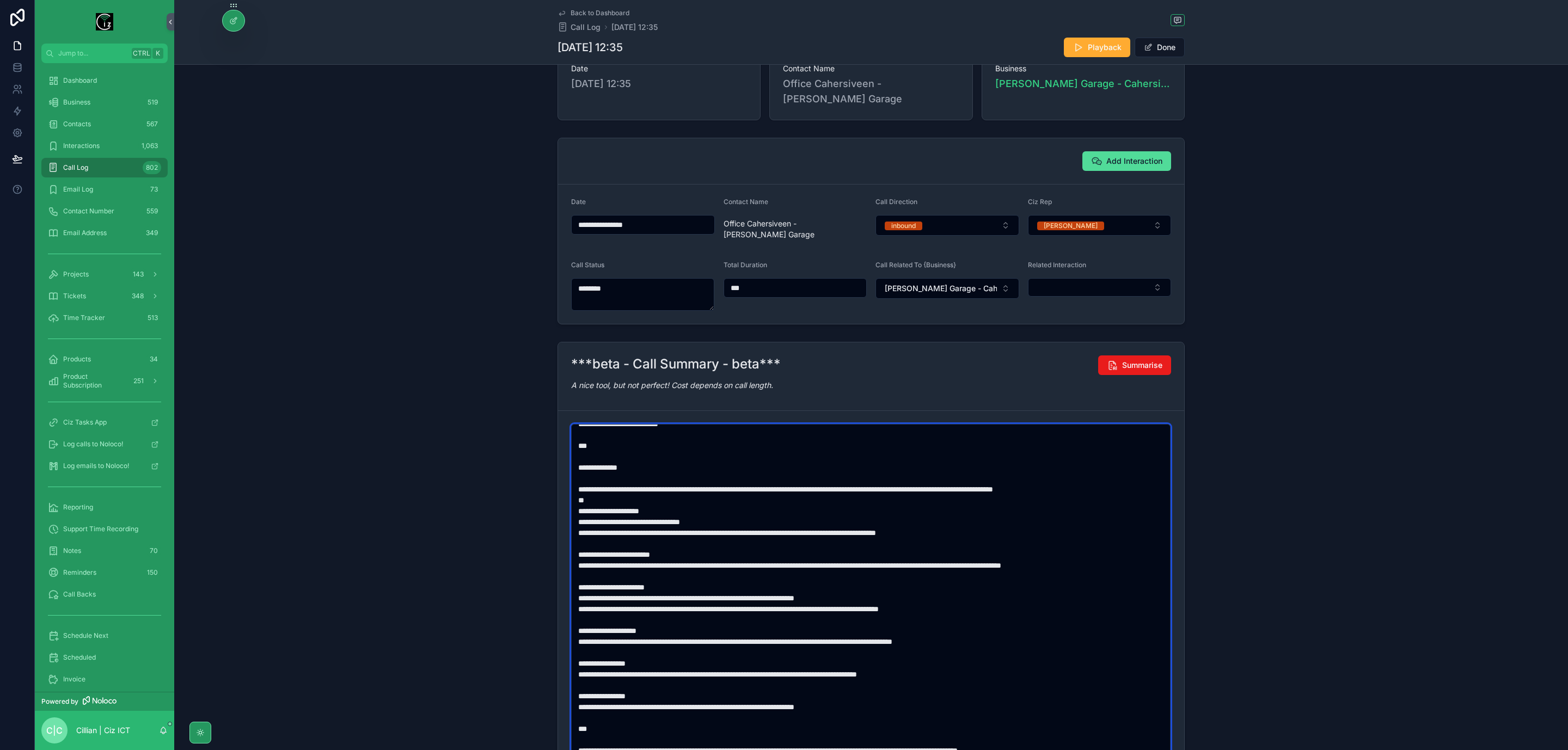
scroll to position [0, 0]
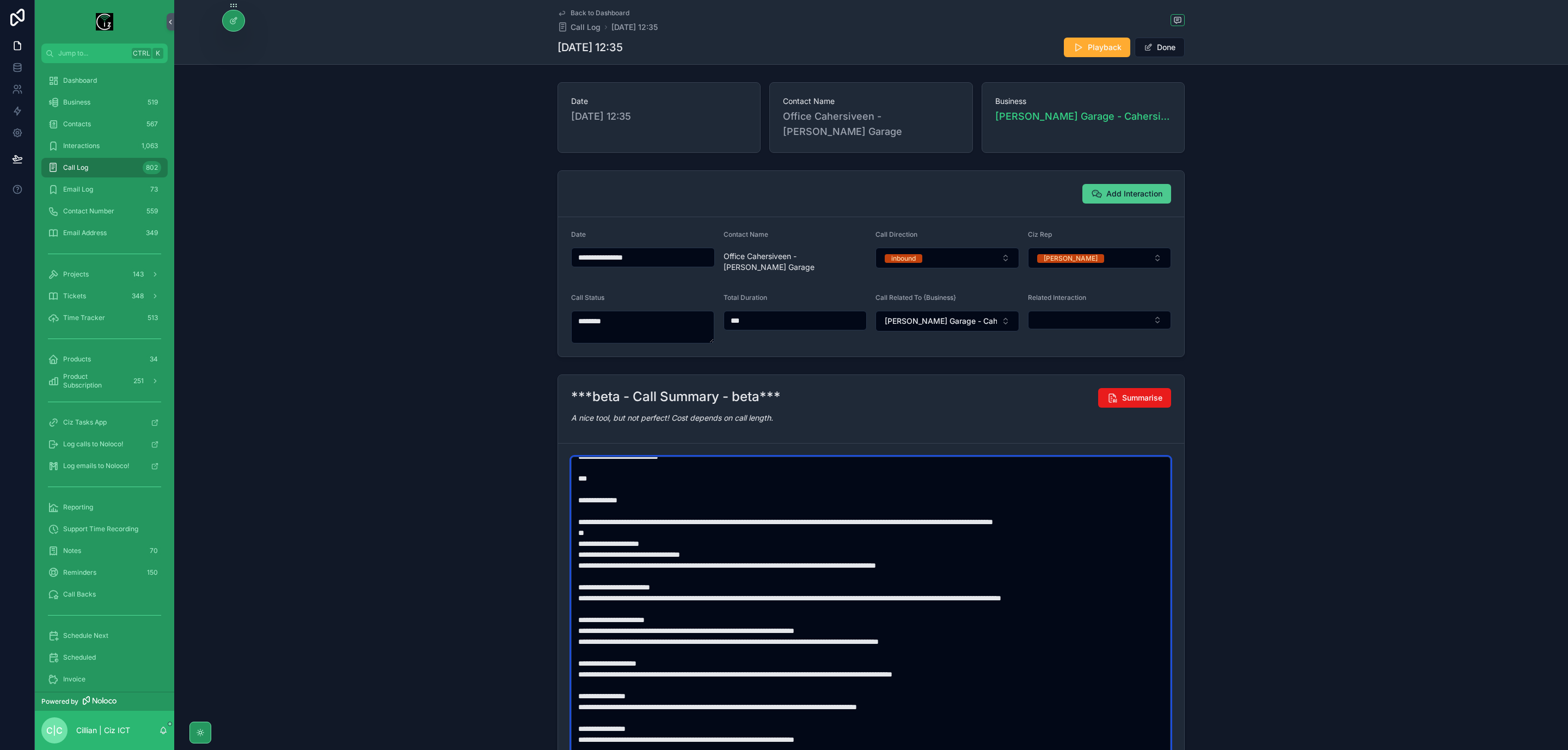
type textarea "**********"
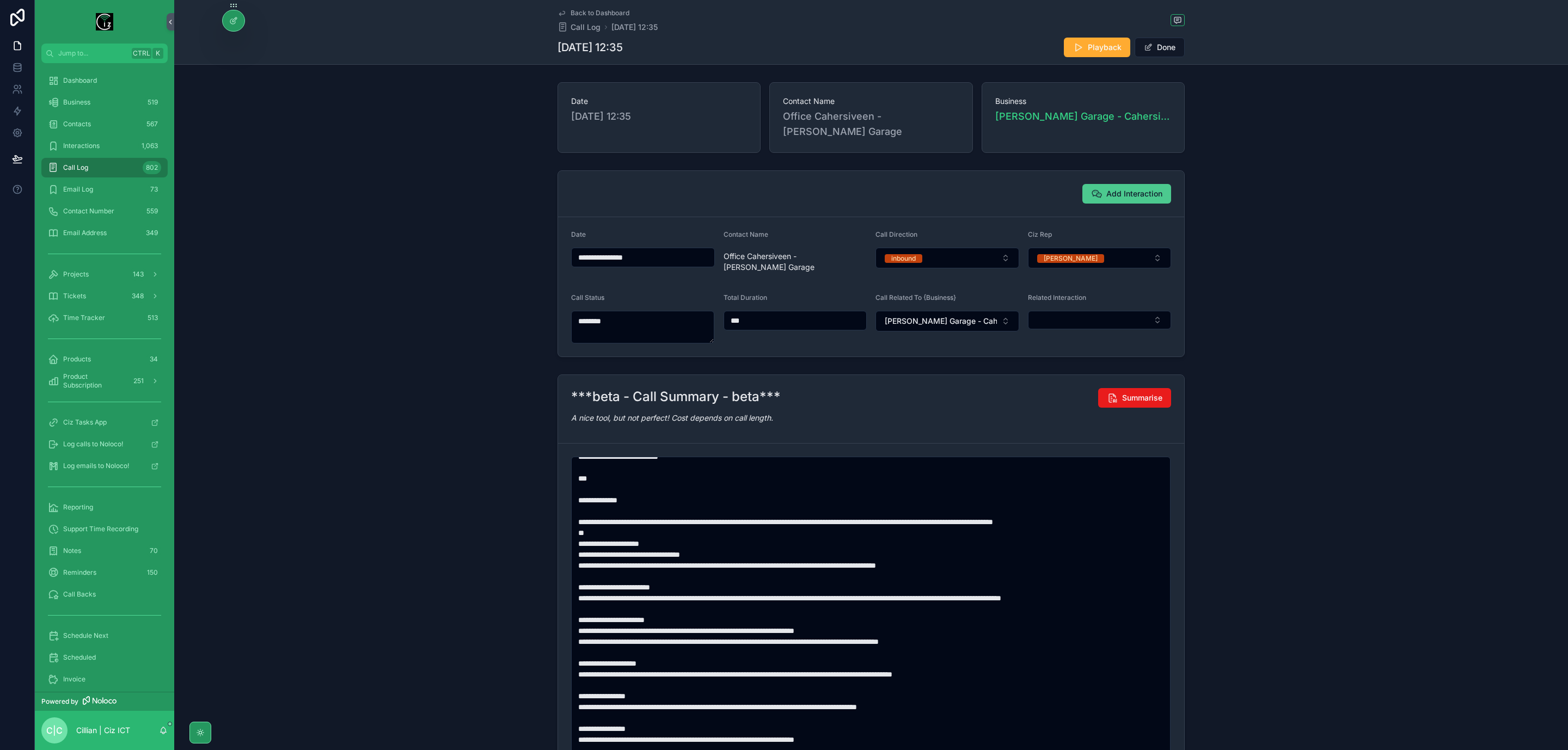
click at [1120, 199] on span "Add Interaction" at bounding box center [1135, 194] width 56 height 11
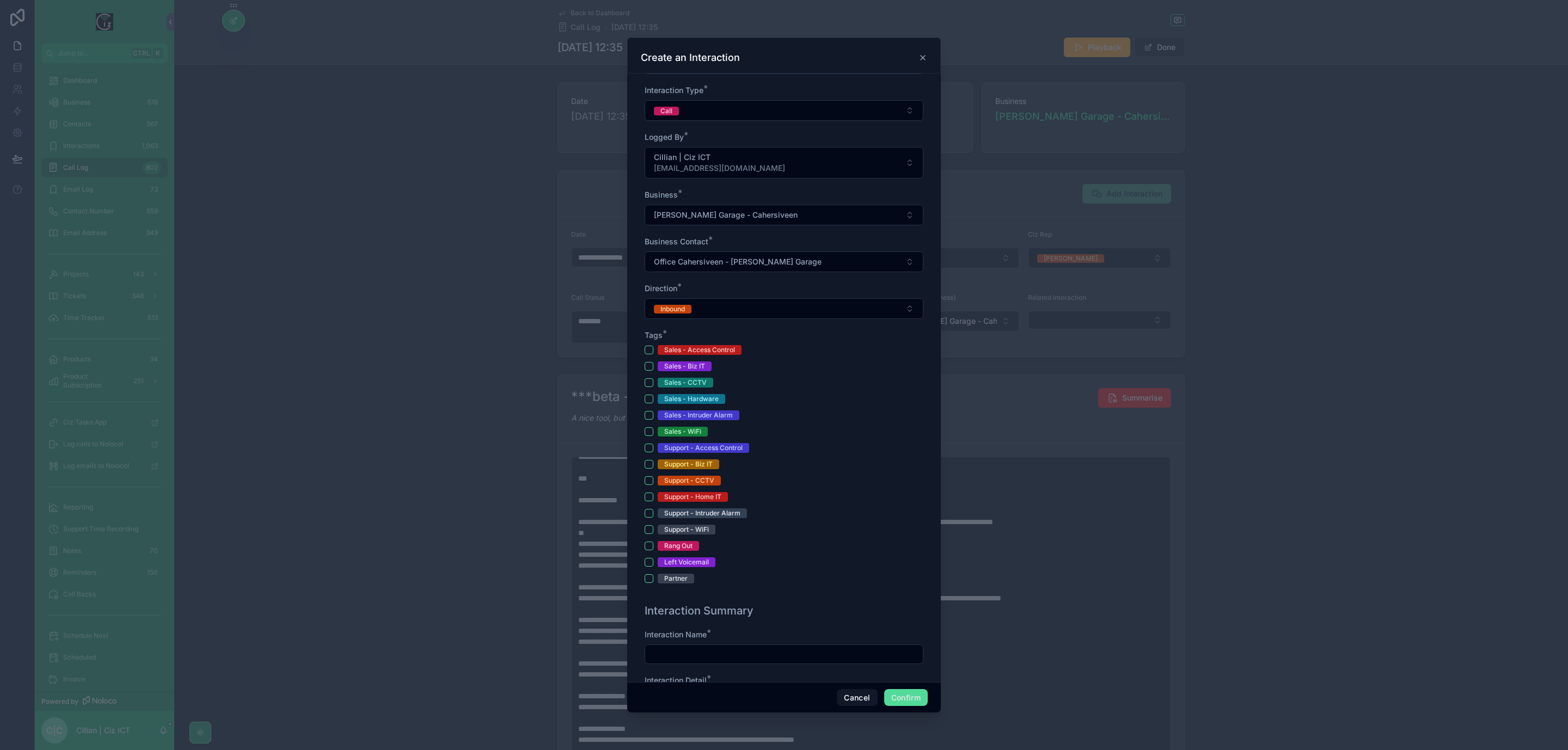
scroll to position [245, 0]
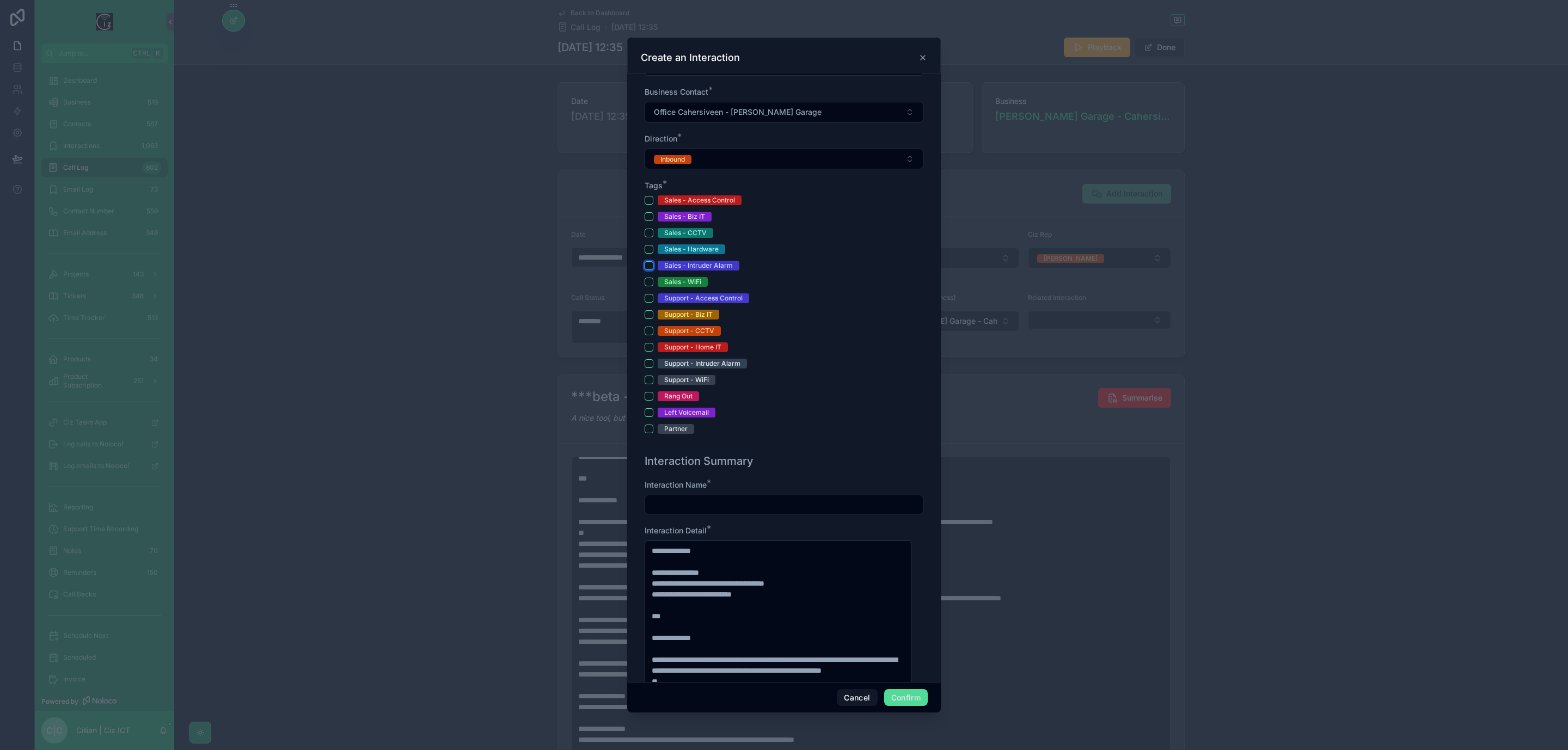
click at [652, 270] on button "Sales - Intruder Alarm" at bounding box center [649, 266] width 9 height 9
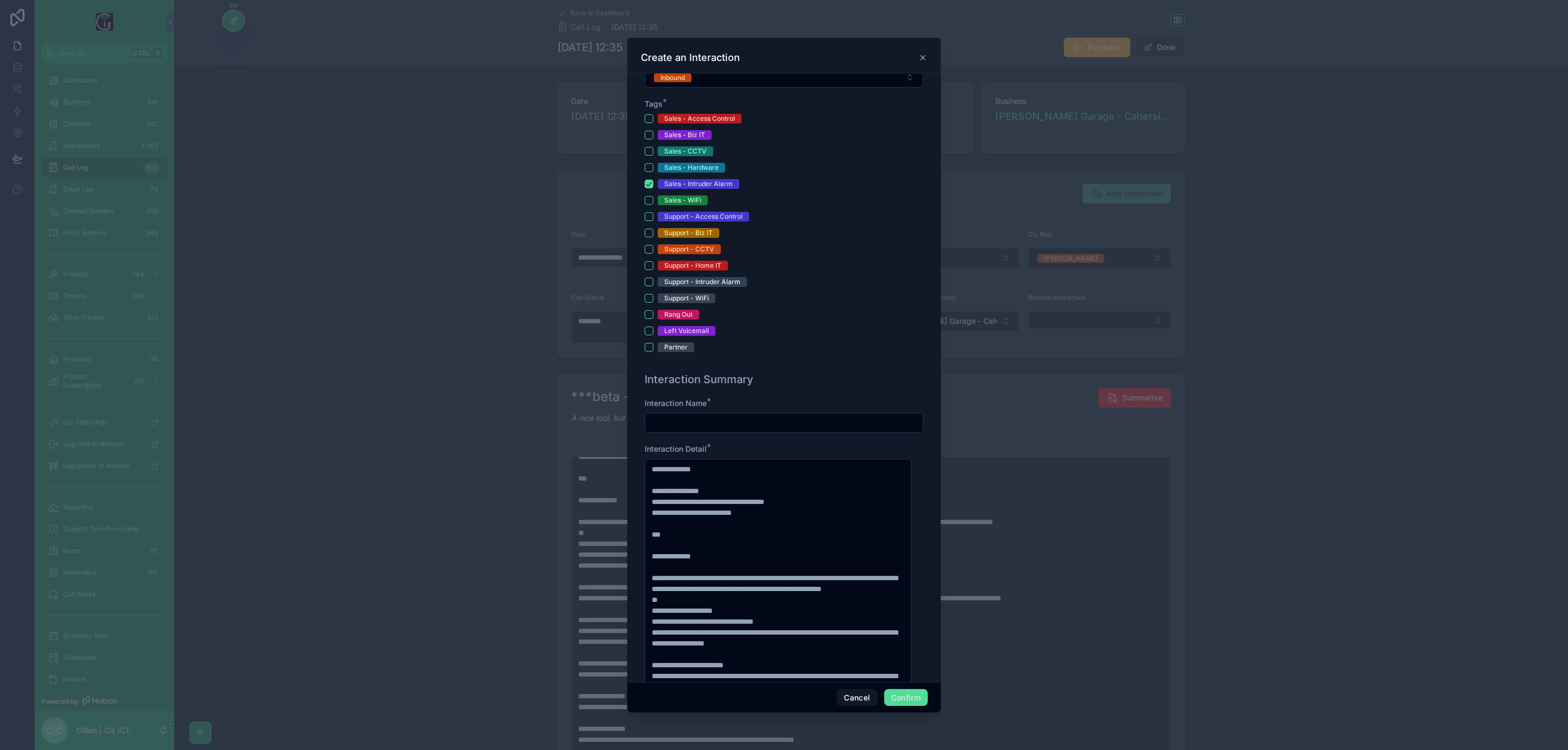
click at [762, 429] on input "text" at bounding box center [784, 423] width 278 height 15
type input "*"
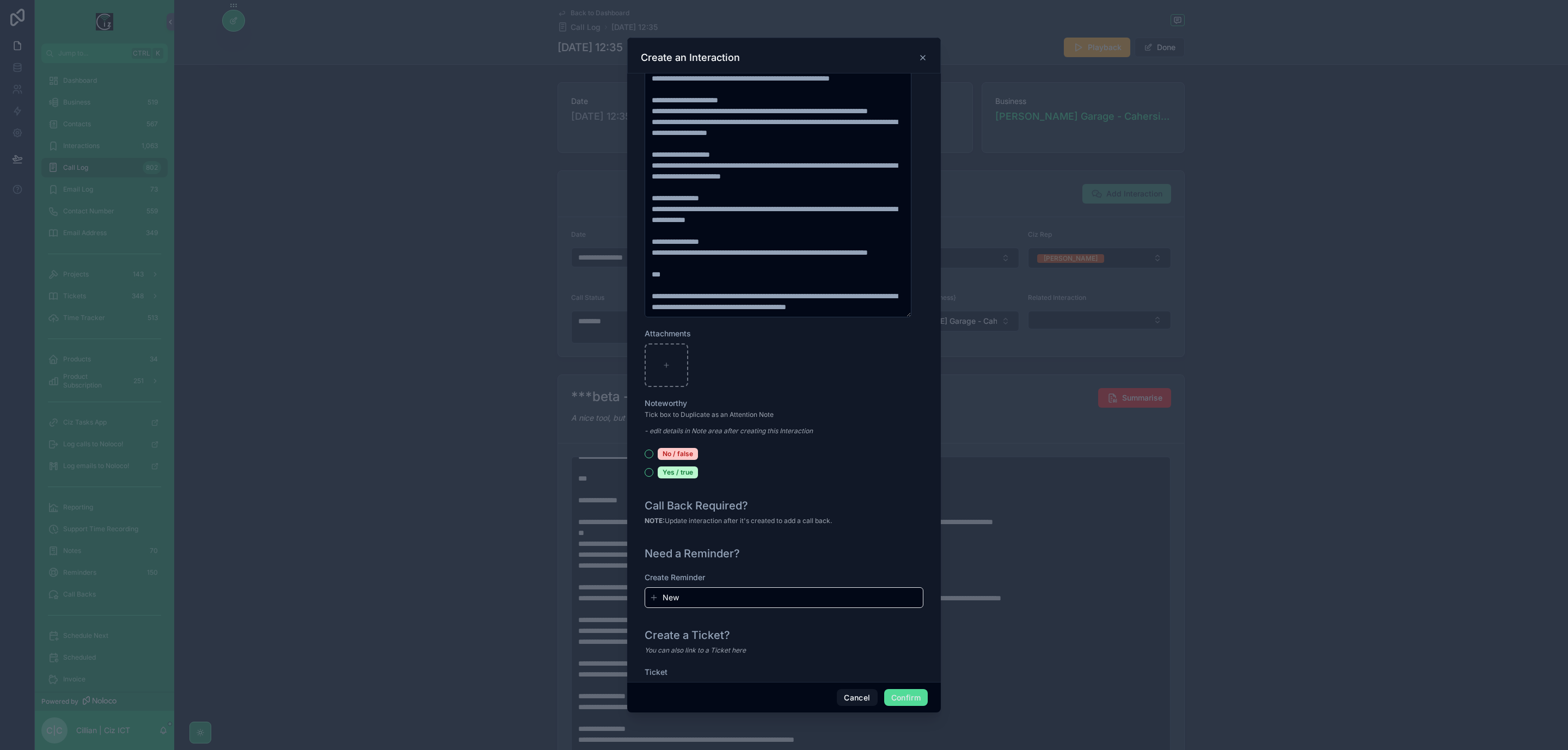
scroll to position [946, 0]
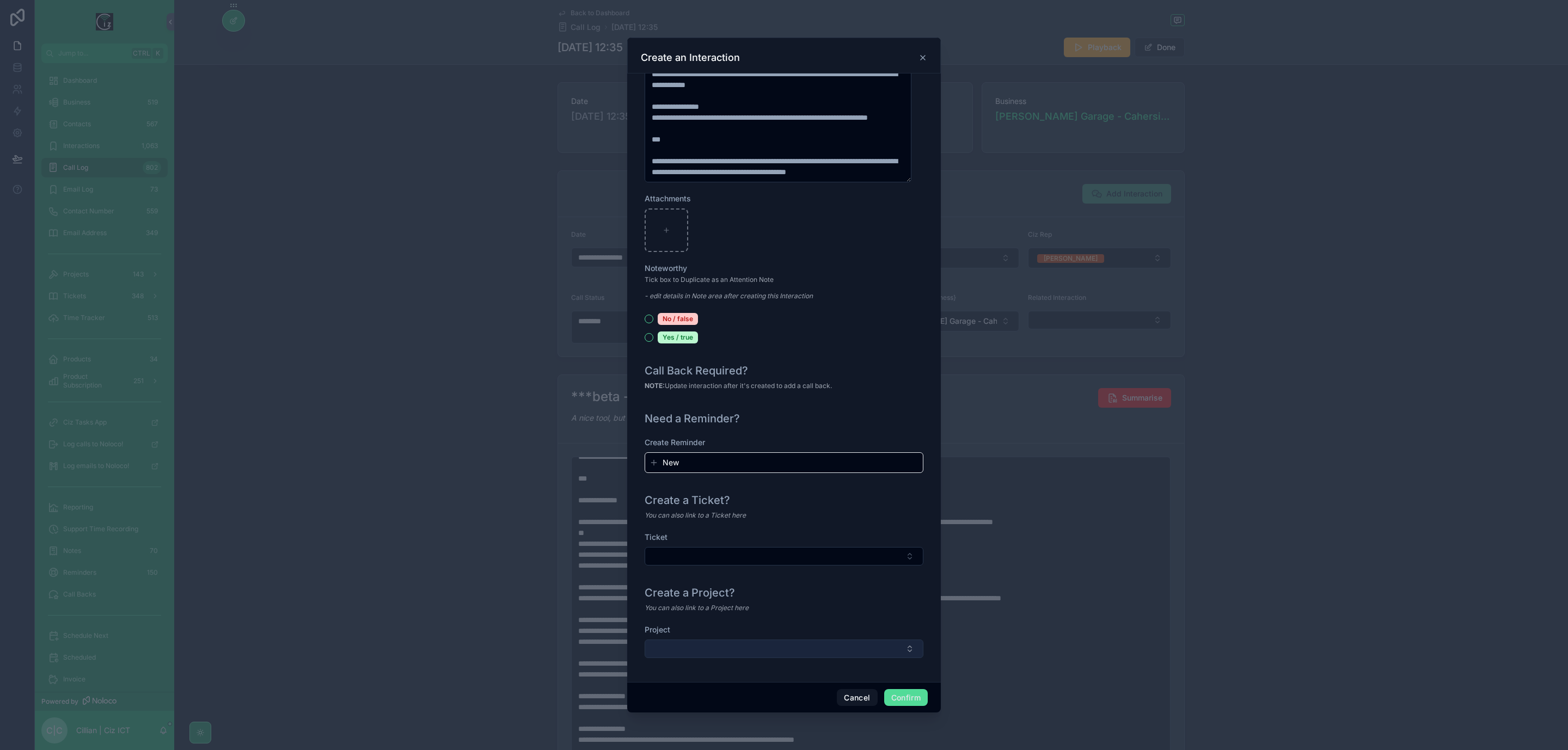
type input "**********"
click at [867, 641] on button "Select Button" at bounding box center [784, 649] width 279 height 19
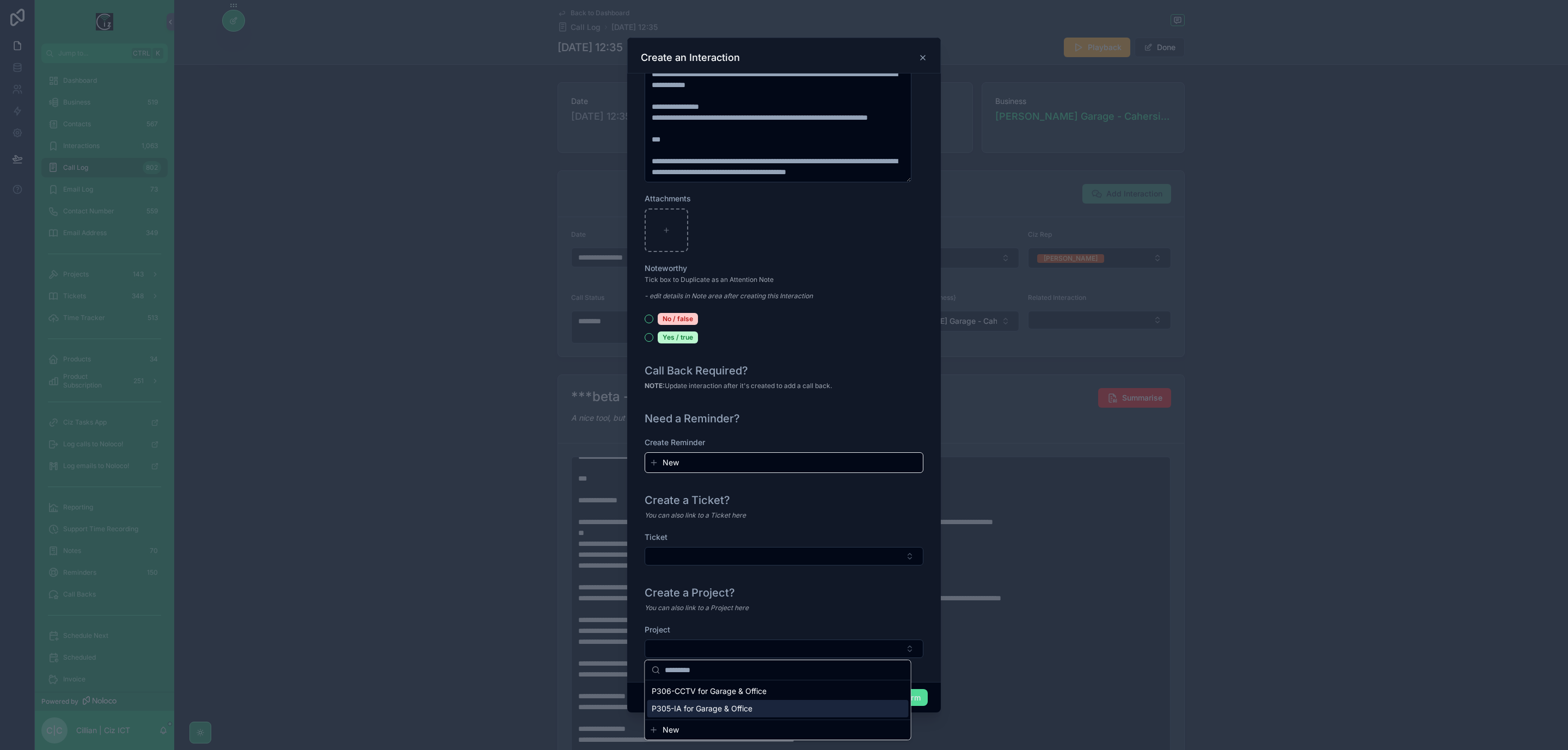
click at [745, 711] on span "P305-IA for Garage & Office" at bounding box center [701, 709] width 100 height 11
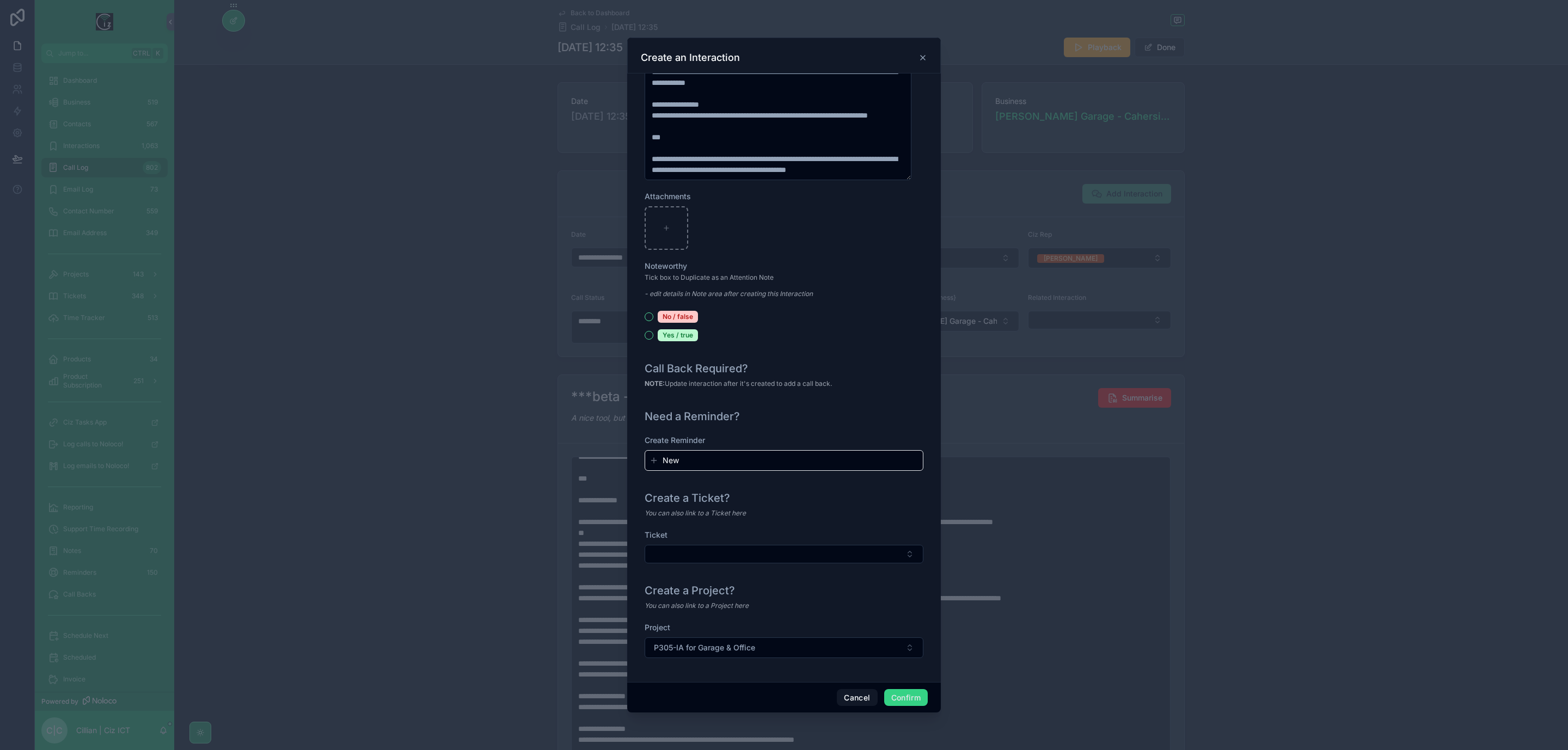
click at [912, 693] on button "Confirm" at bounding box center [906, 697] width 44 height 17
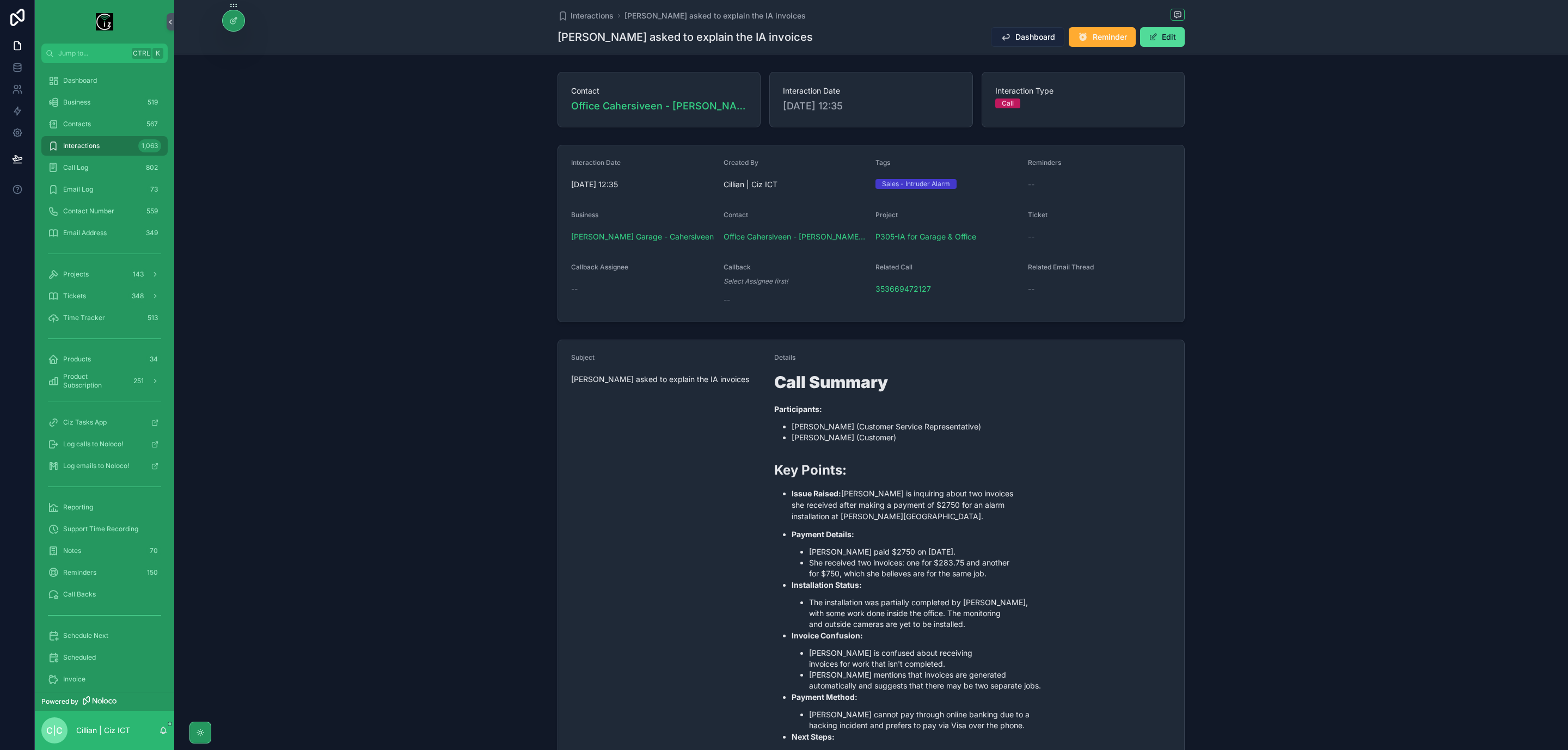
click at [1027, 38] on span "Dashboard" at bounding box center [1035, 37] width 40 height 11
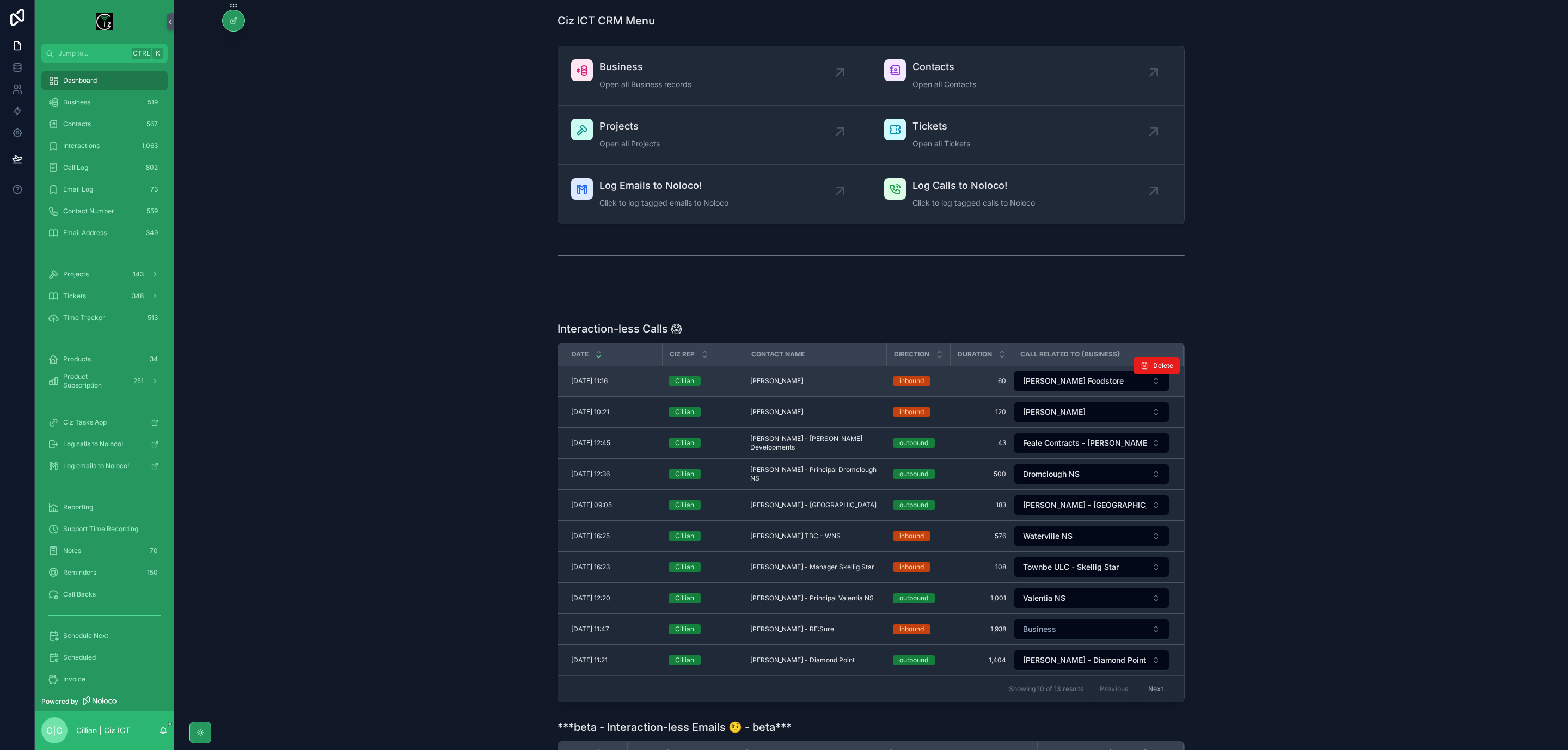
click at [803, 382] on span "Mairead Browne - Bally" at bounding box center [777, 381] width 53 height 9
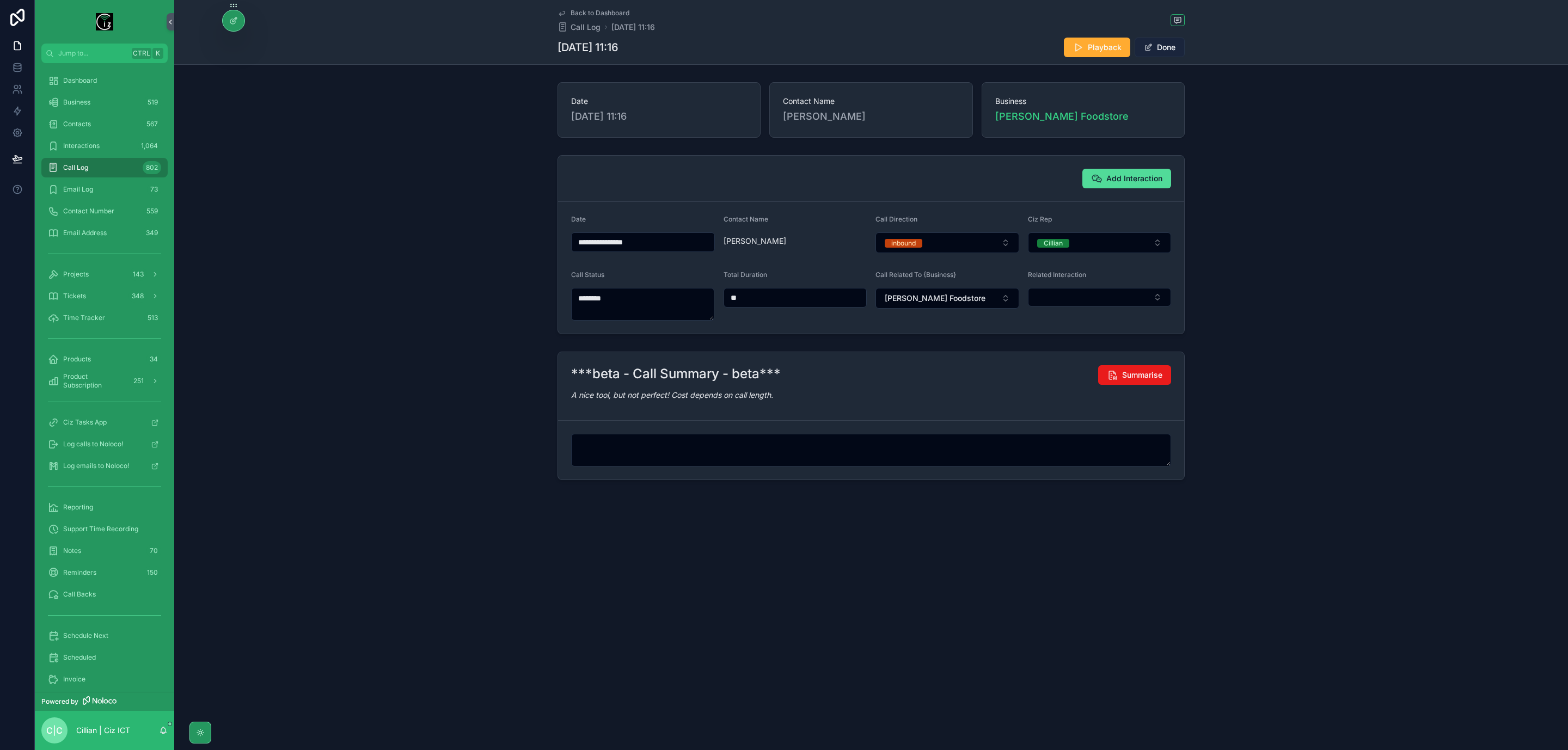
click at [1170, 54] on button "Done" at bounding box center [1160, 48] width 50 height 20
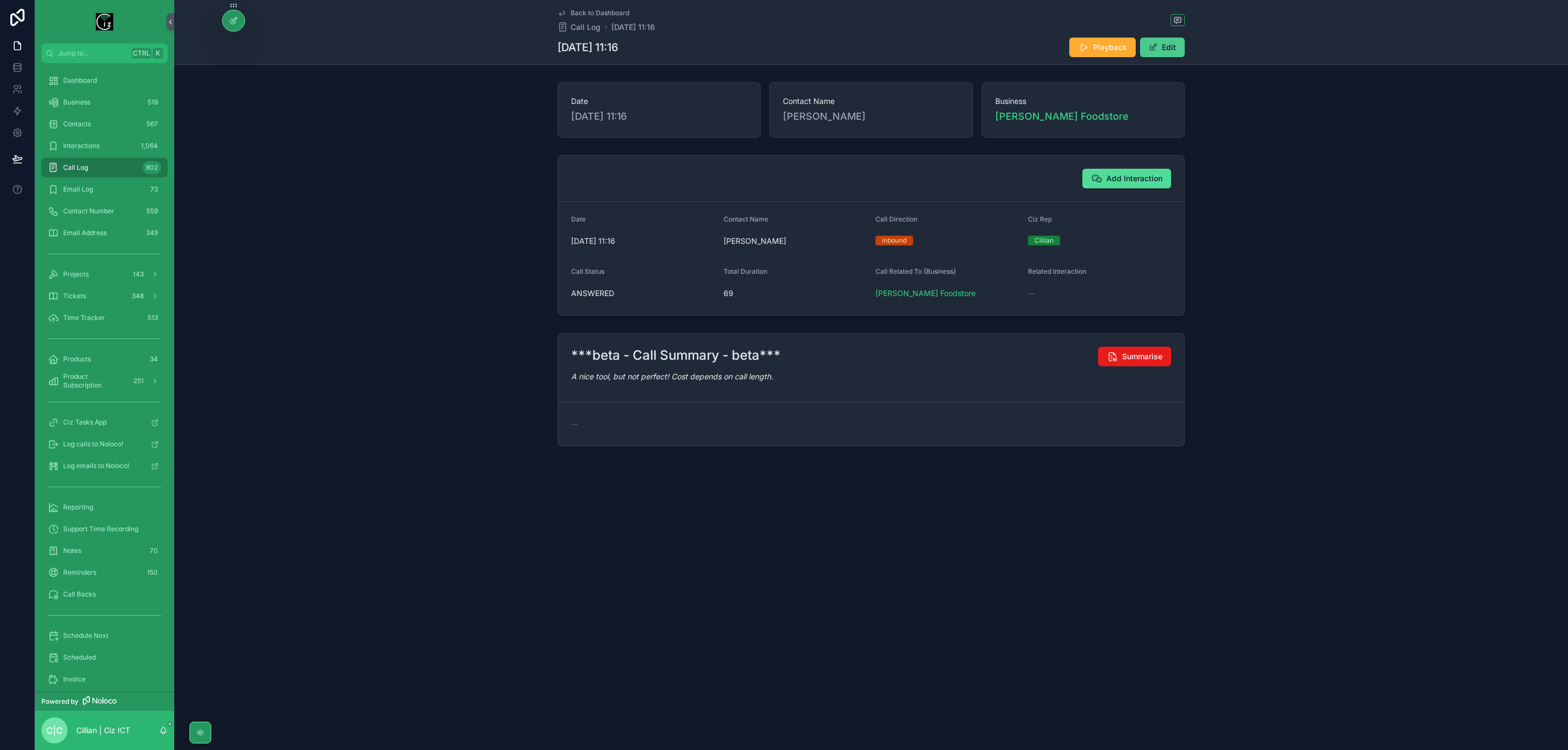
click at [1174, 54] on button "Edit" at bounding box center [1163, 48] width 45 height 20
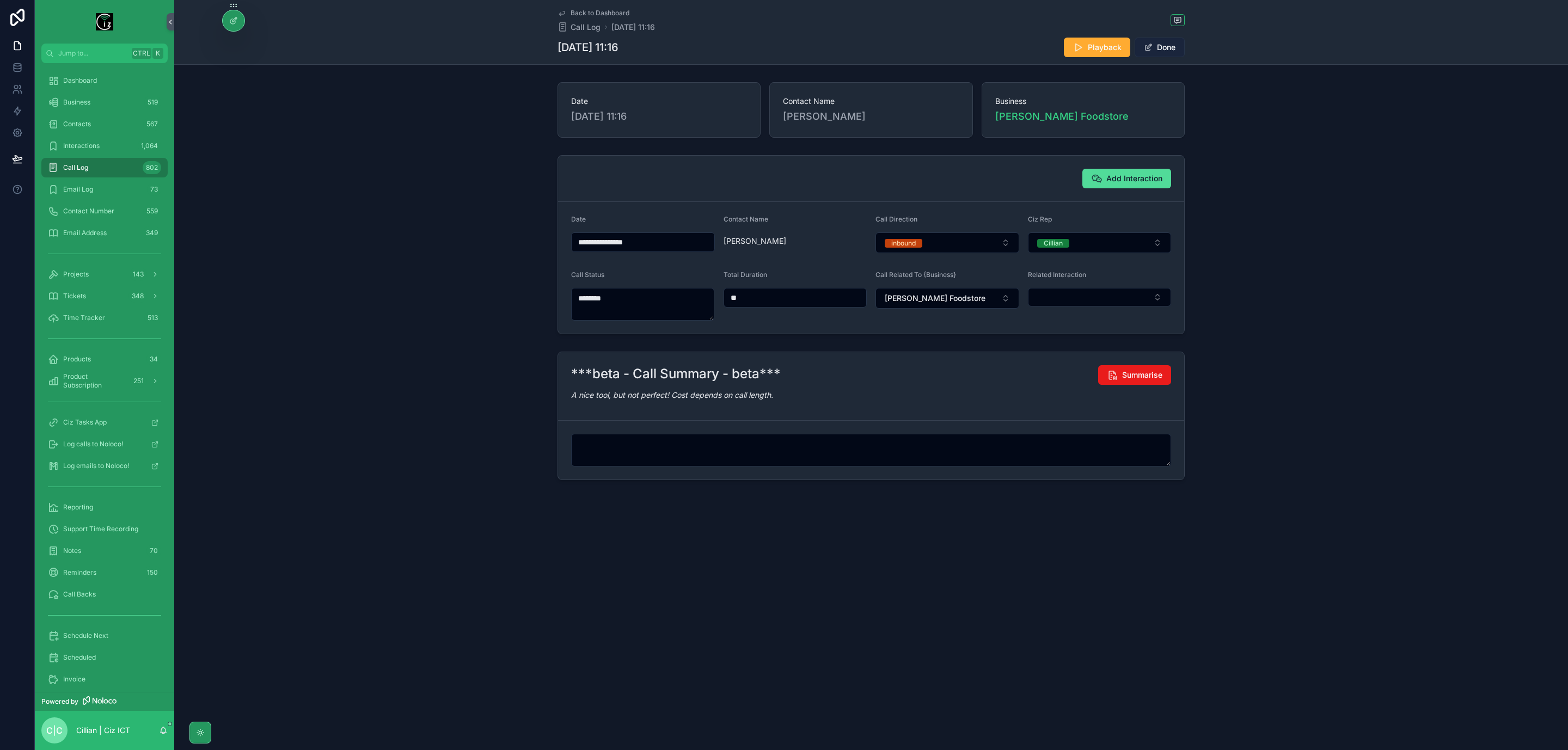
click at [1175, 51] on button "Done" at bounding box center [1160, 48] width 50 height 20
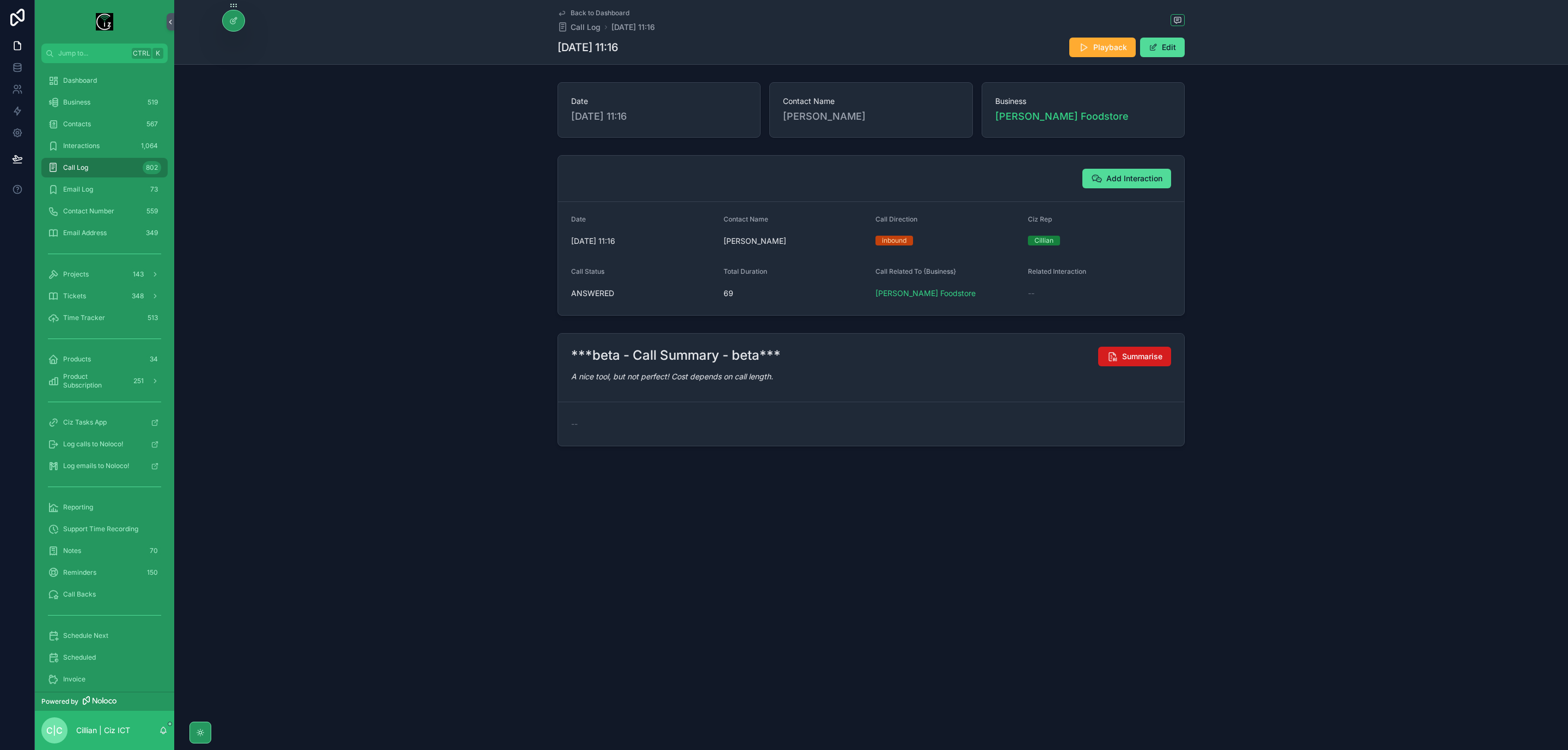
click at [1152, 356] on span "Summarise" at bounding box center [1142, 356] width 40 height 11
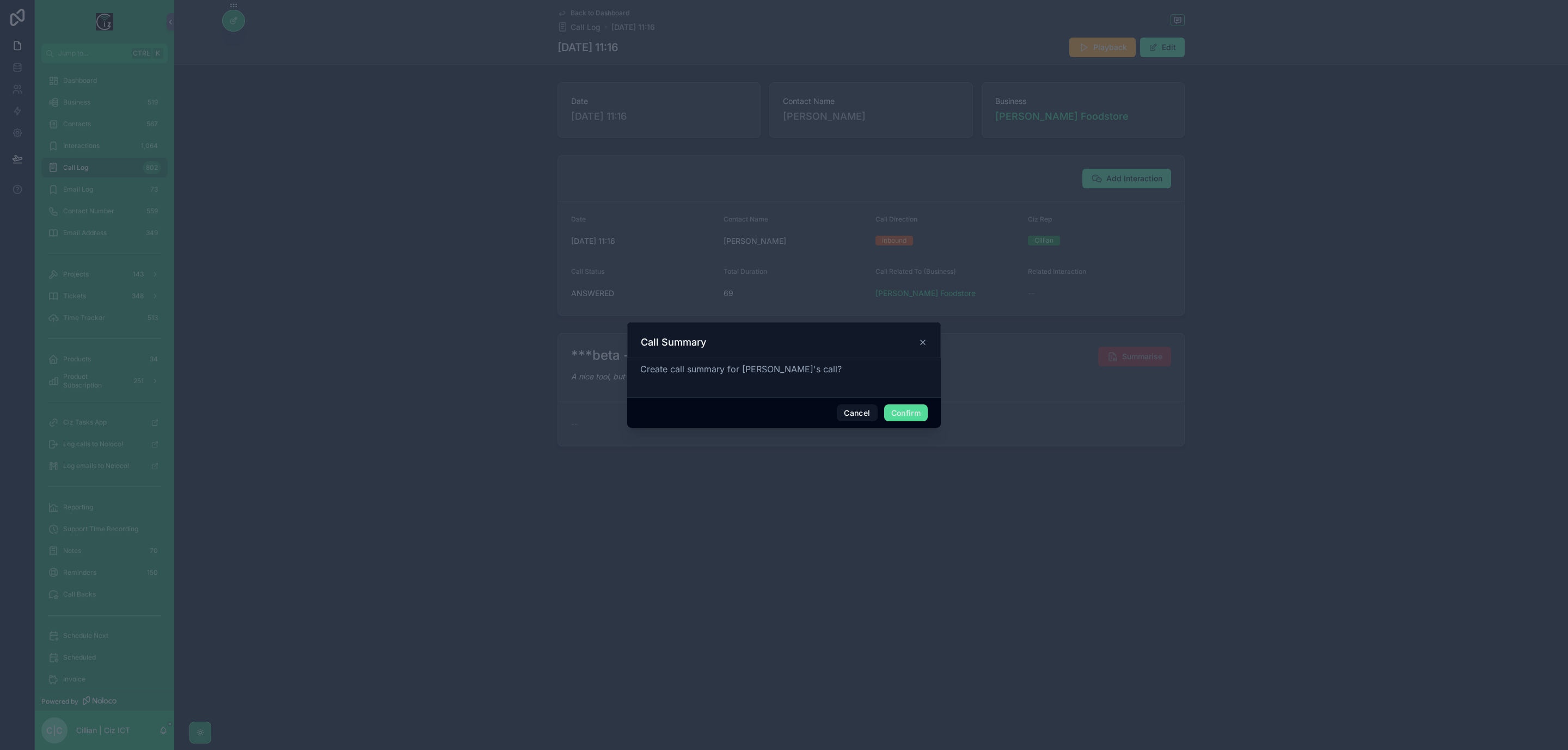
click at [897, 404] on div "Cancel Confirm" at bounding box center [784, 413] width 313 height 31
click at [899, 410] on button "Confirm" at bounding box center [906, 413] width 44 height 17
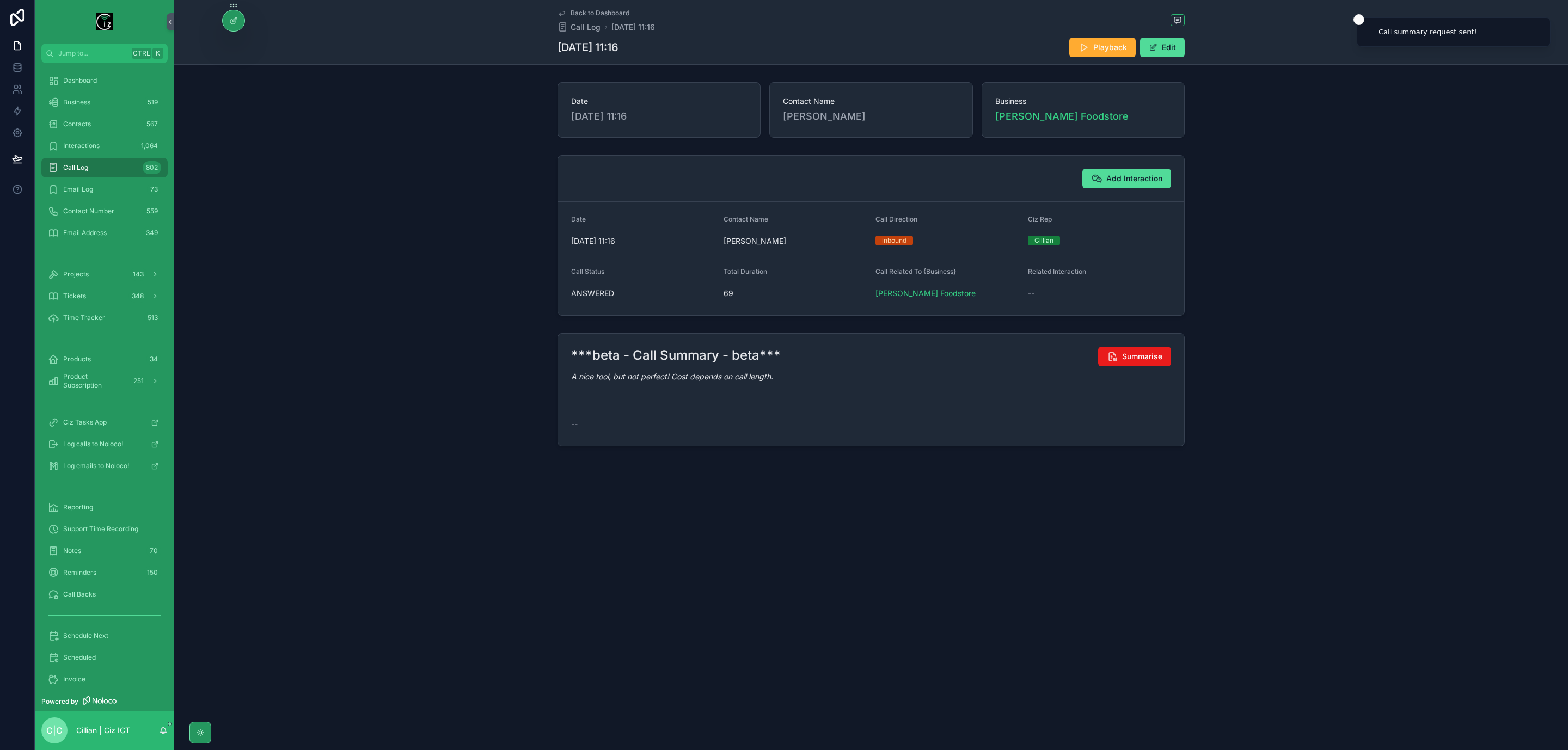
click at [595, 14] on span "Back to Dashboard" at bounding box center [600, 14] width 59 height 9
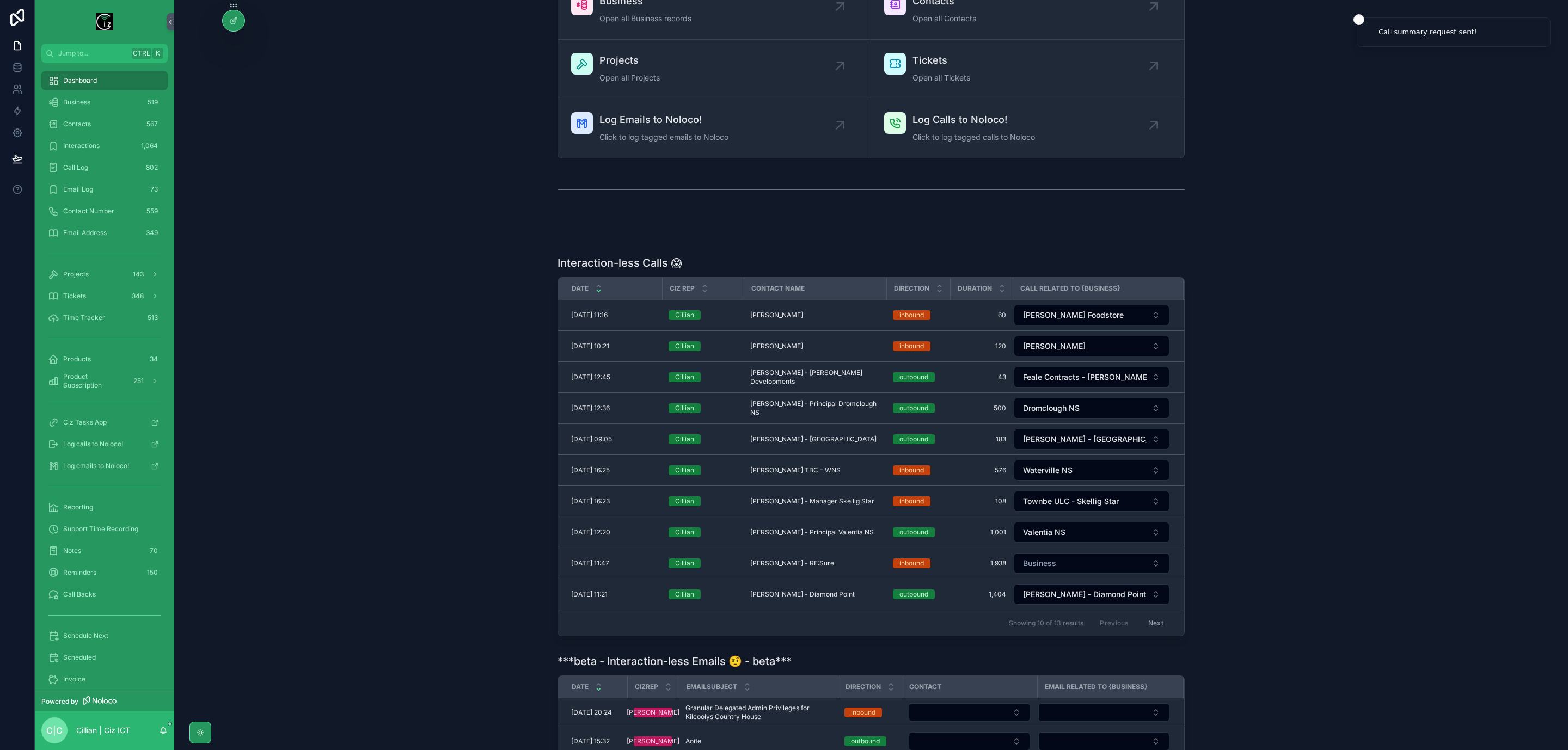
scroll to position [245, 0]
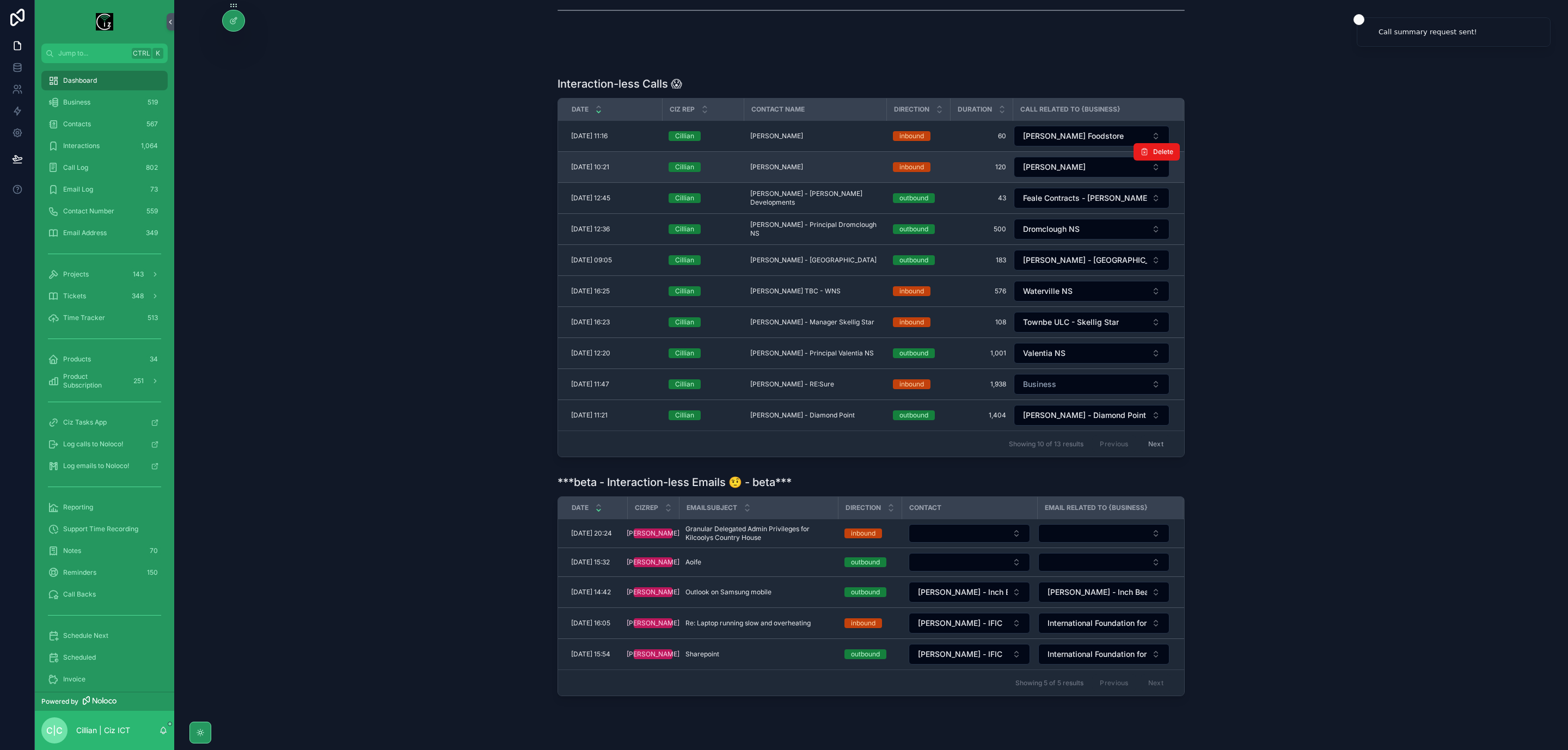
click at [802, 171] on span "Edward Corcoran - Tullig" at bounding box center [777, 168] width 53 height 9
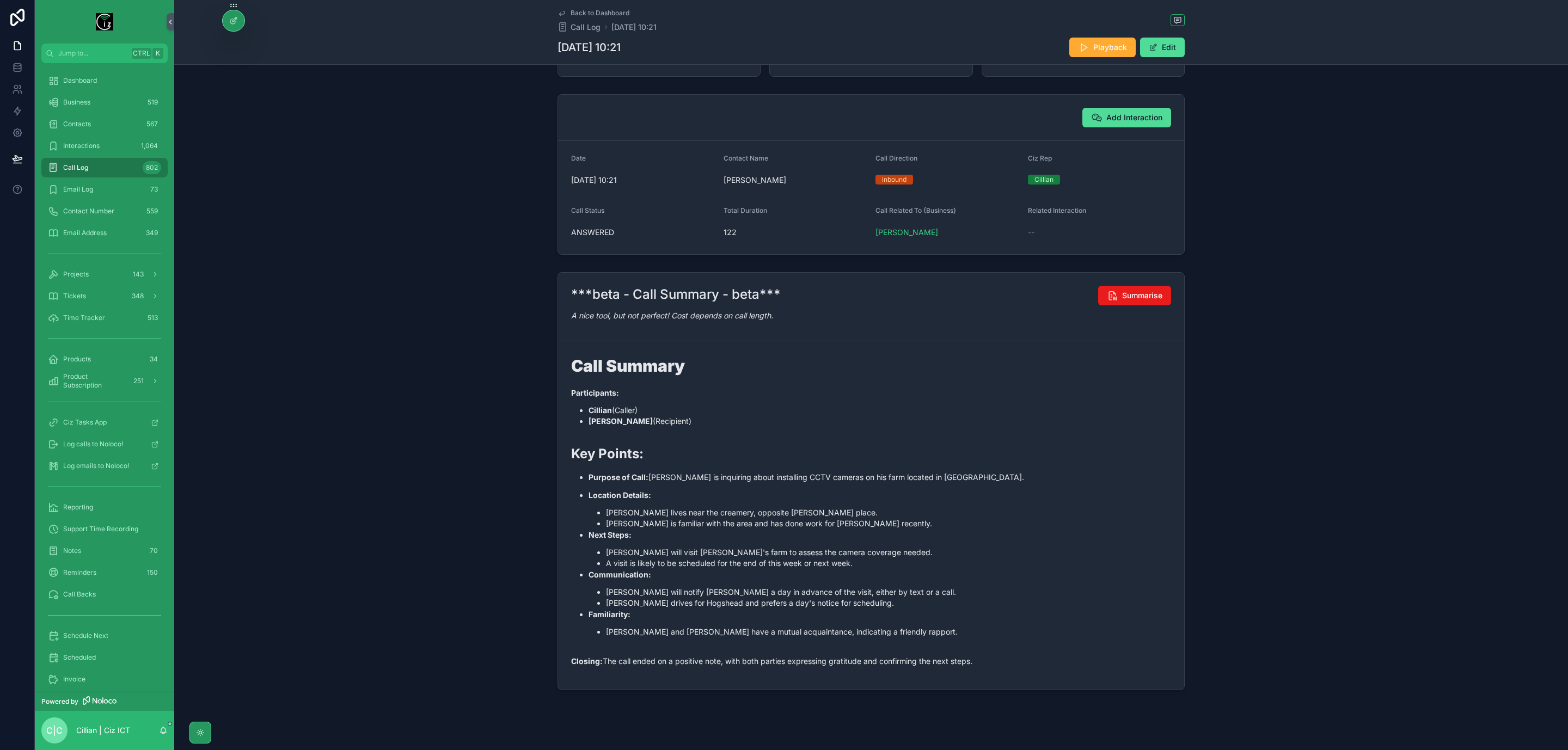
scroll to position [77, 0]
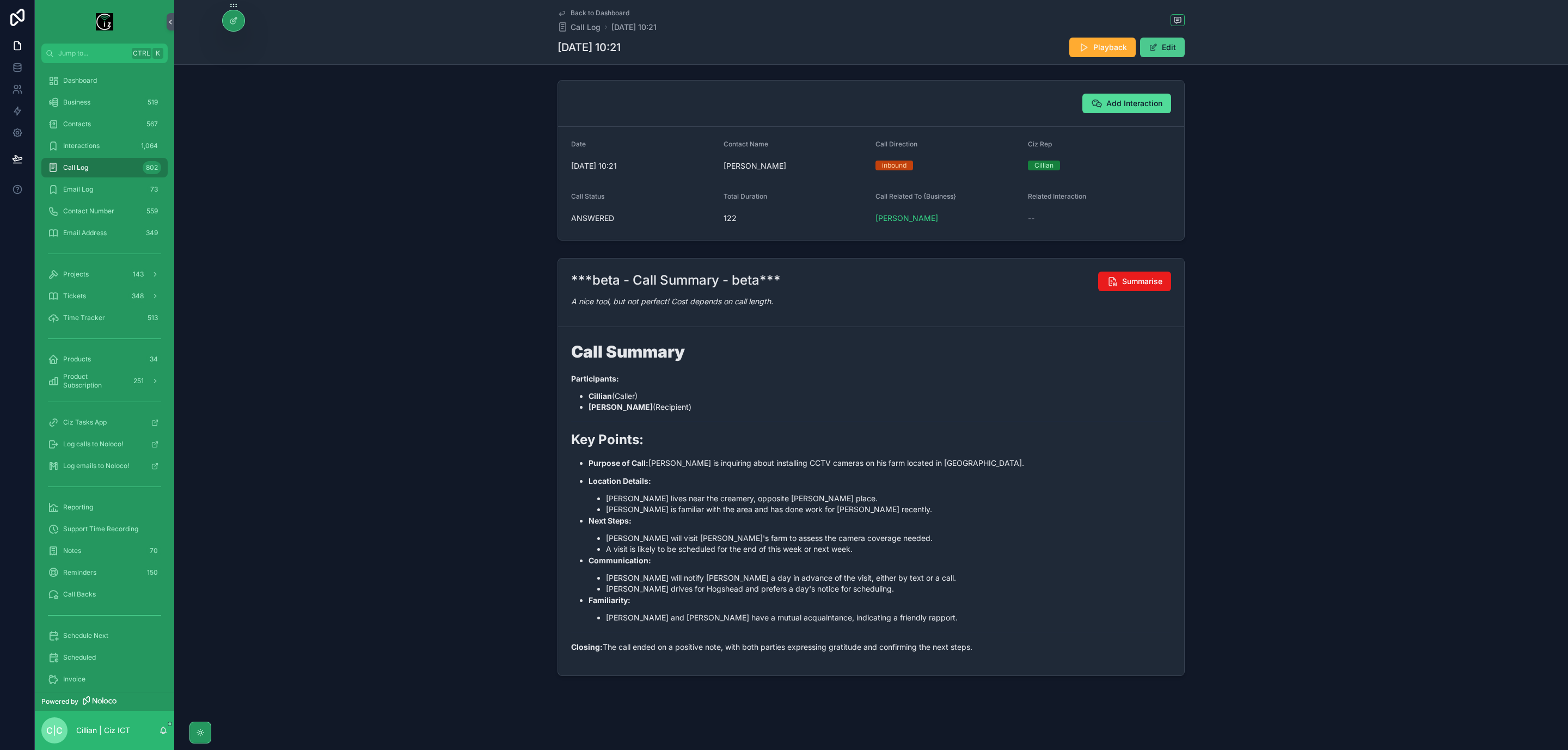
click at [1157, 48] on button "Edit" at bounding box center [1163, 48] width 45 height 20
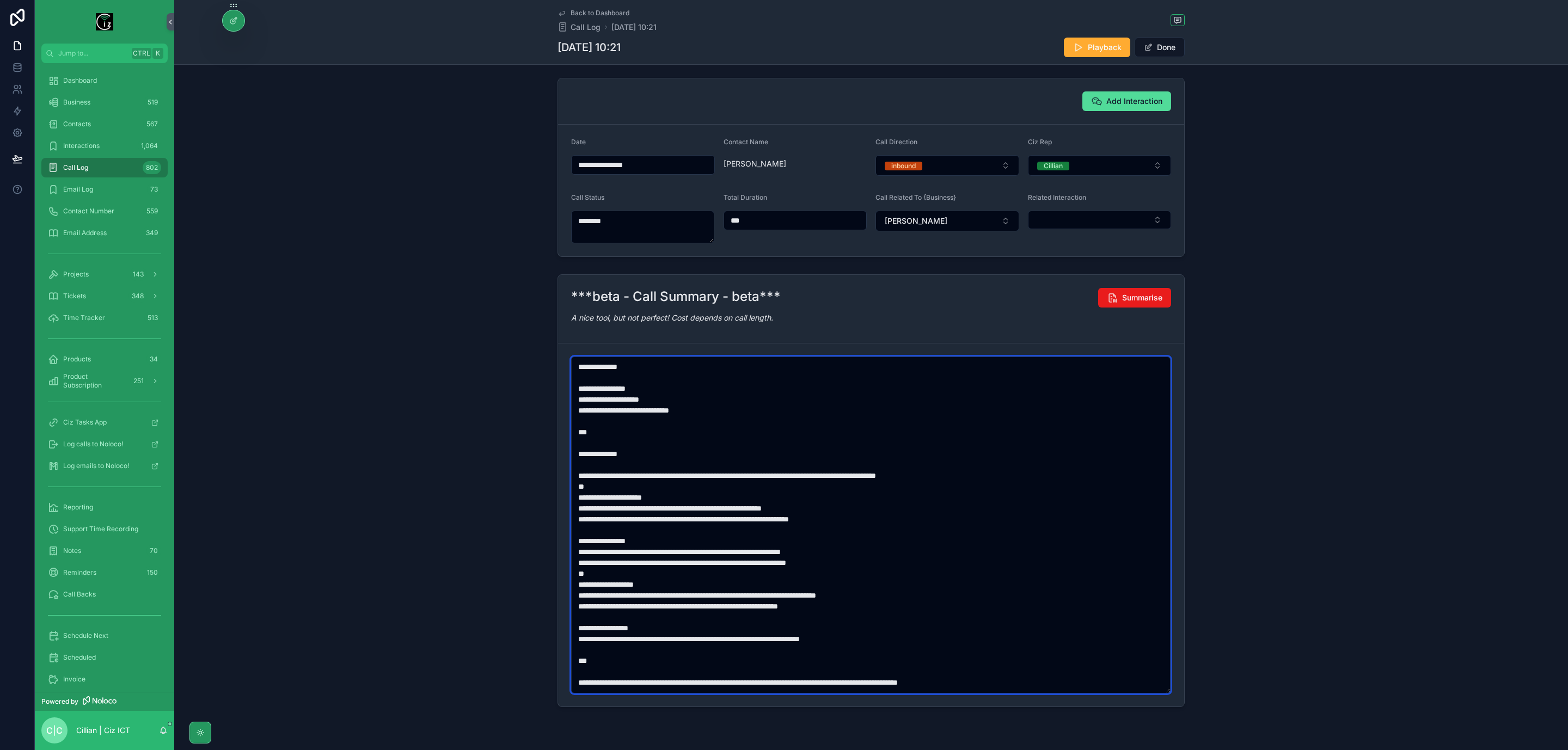
click at [946, 477] on textarea "**********" at bounding box center [871, 524] width 599 height 337
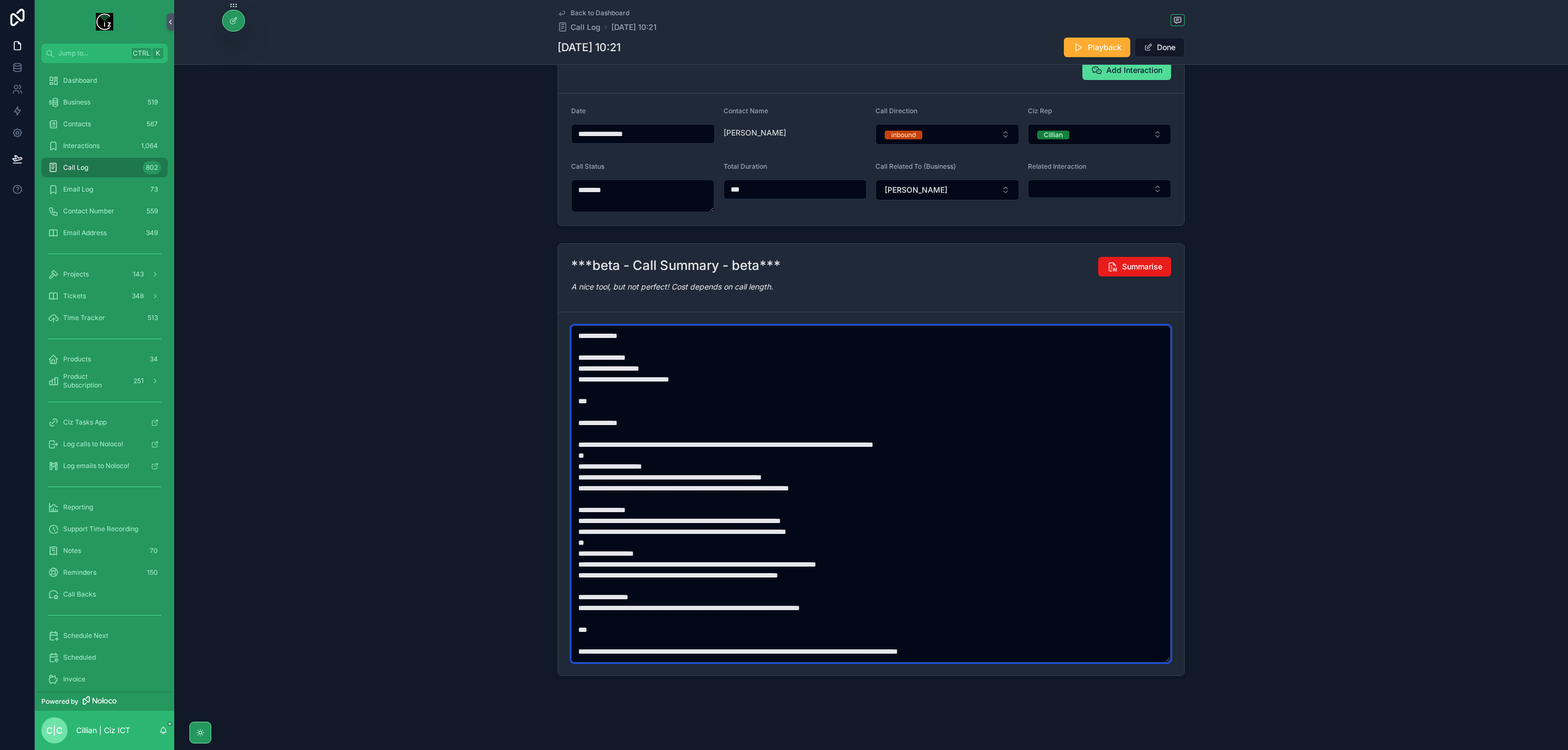
click at [739, 477] on textarea "**********" at bounding box center [871, 493] width 599 height 337
type textarea "**********"
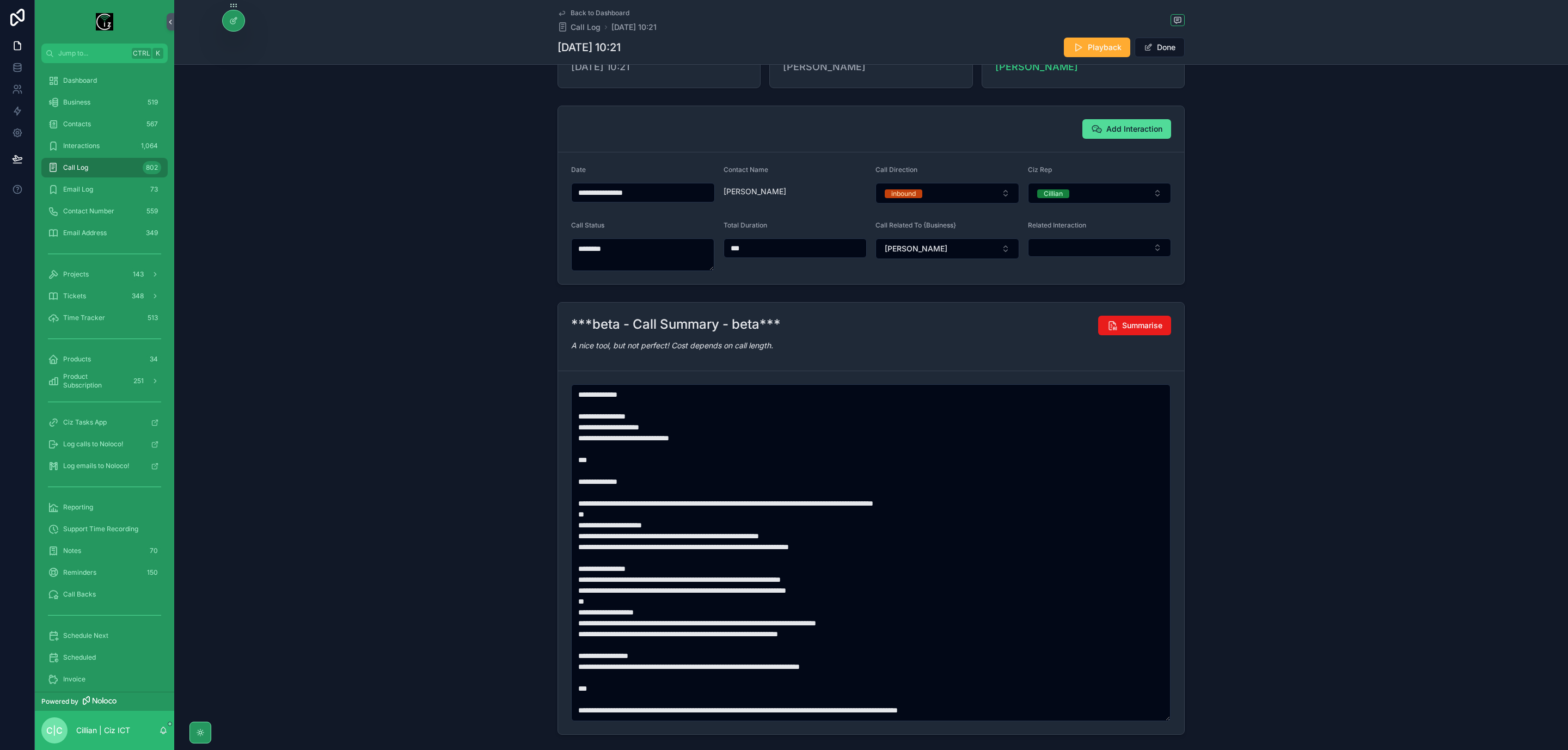
scroll to position [0, 0]
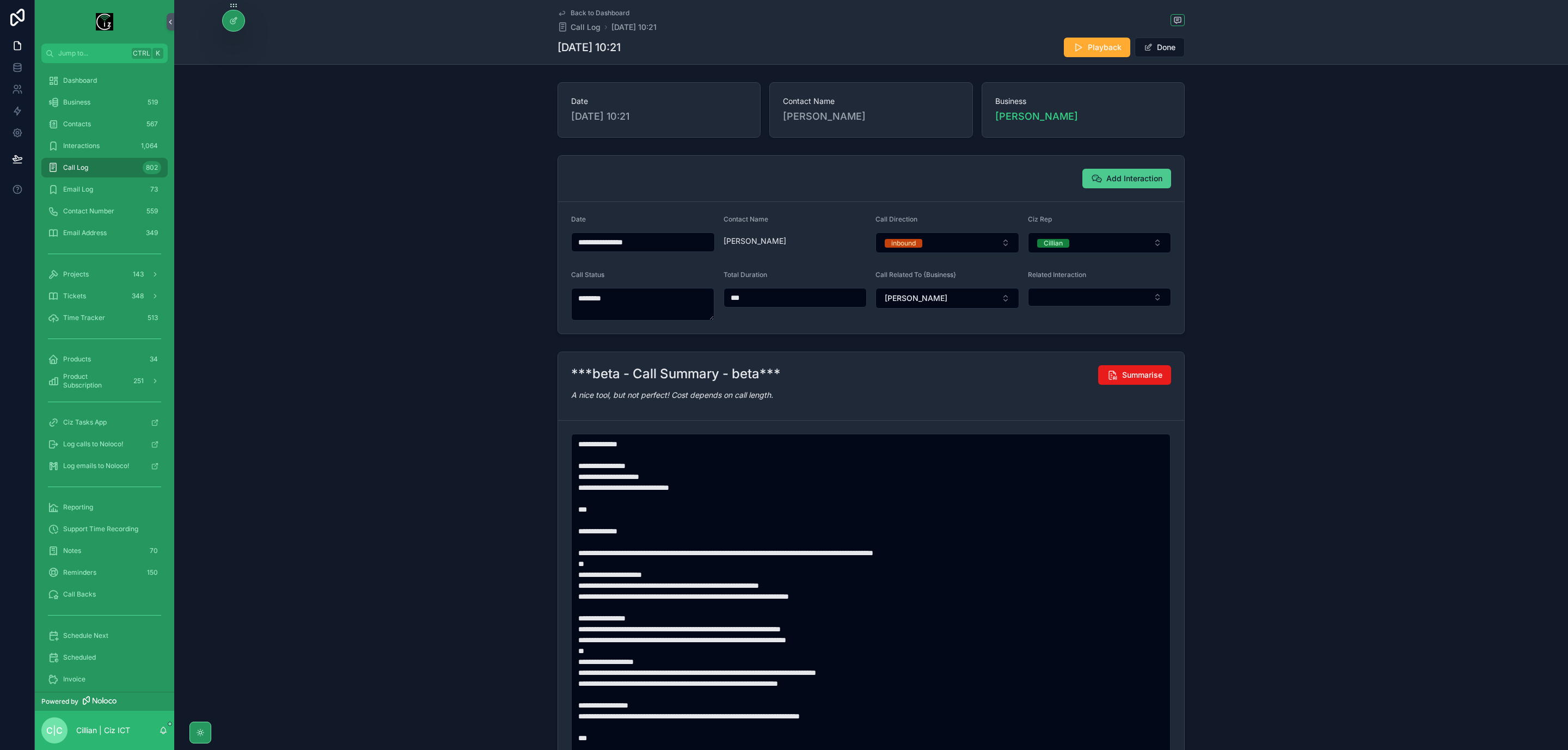
click at [1139, 179] on span "Add Interaction" at bounding box center [1135, 178] width 56 height 11
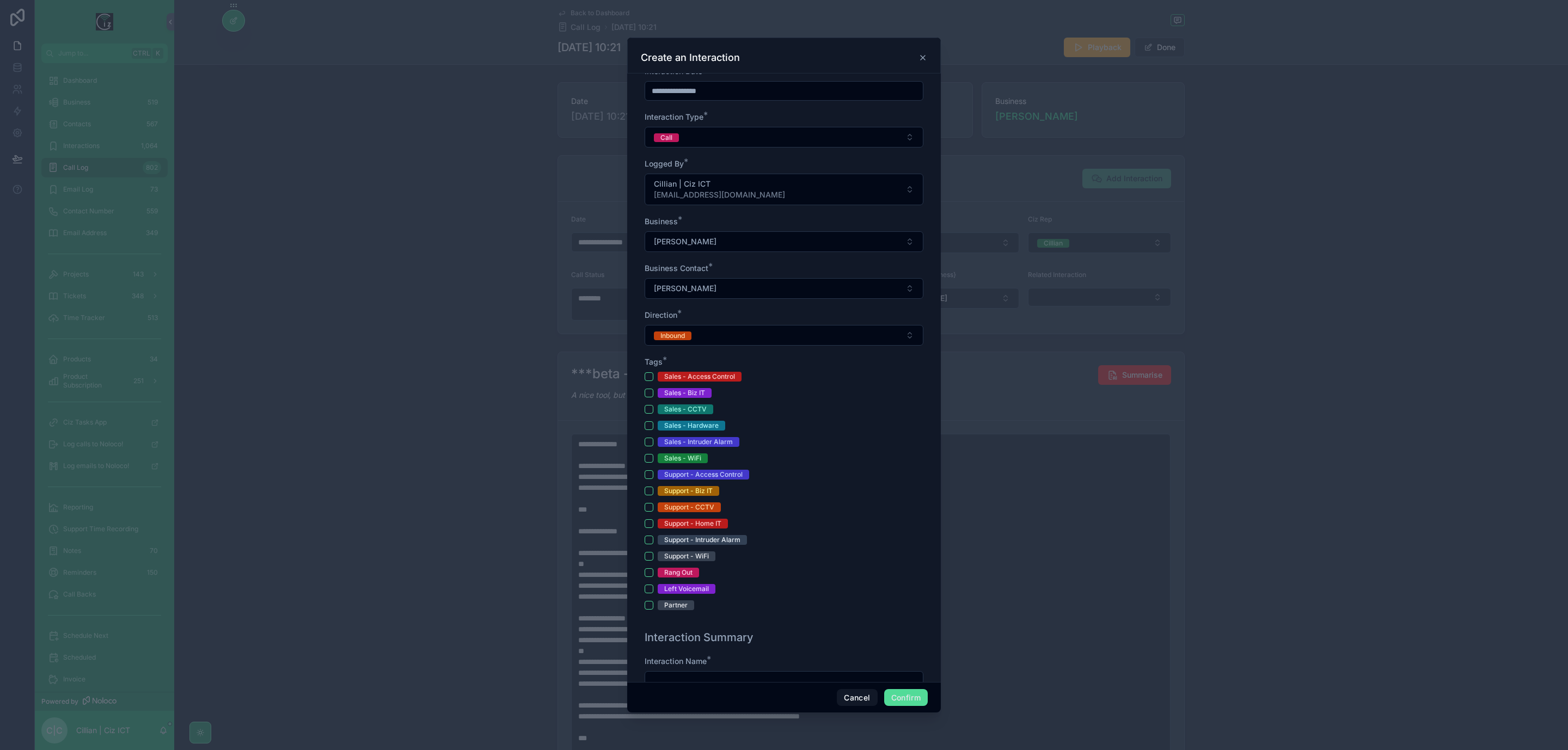
scroll to position [163, 0]
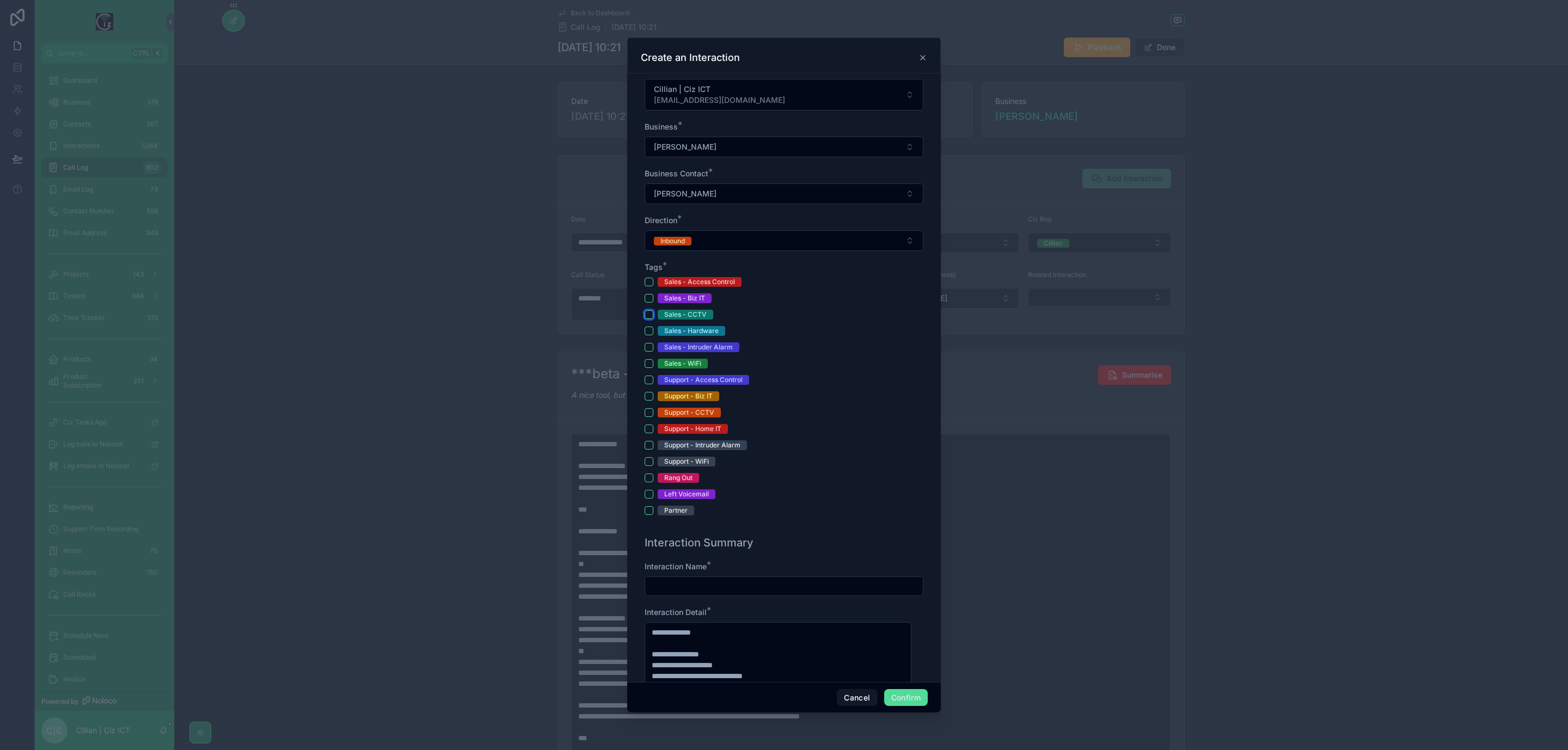
click at [649, 317] on button "Sales - CCTV" at bounding box center [649, 315] width 9 height 9
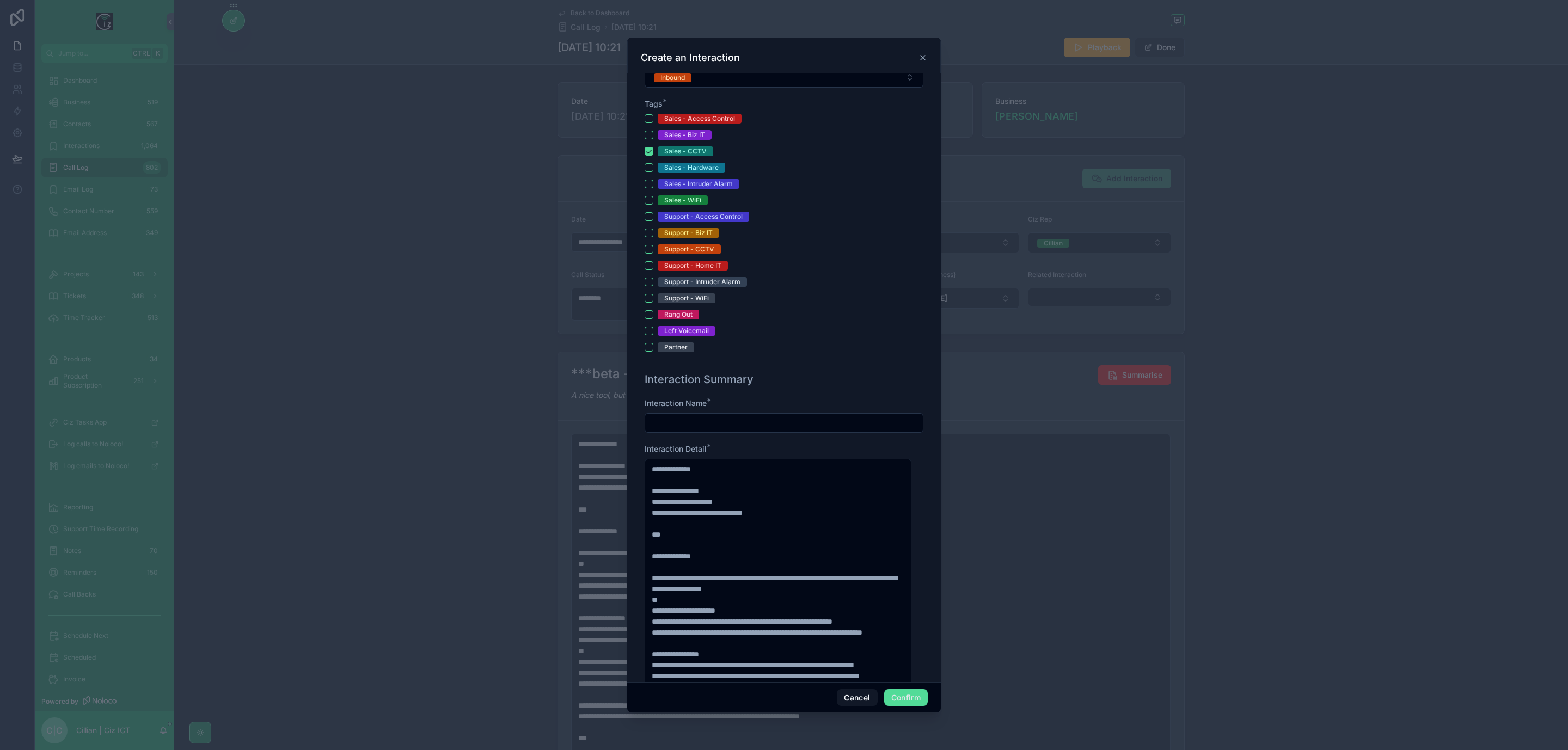
click at [773, 420] on input "text" at bounding box center [784, 423] width 278 height 15
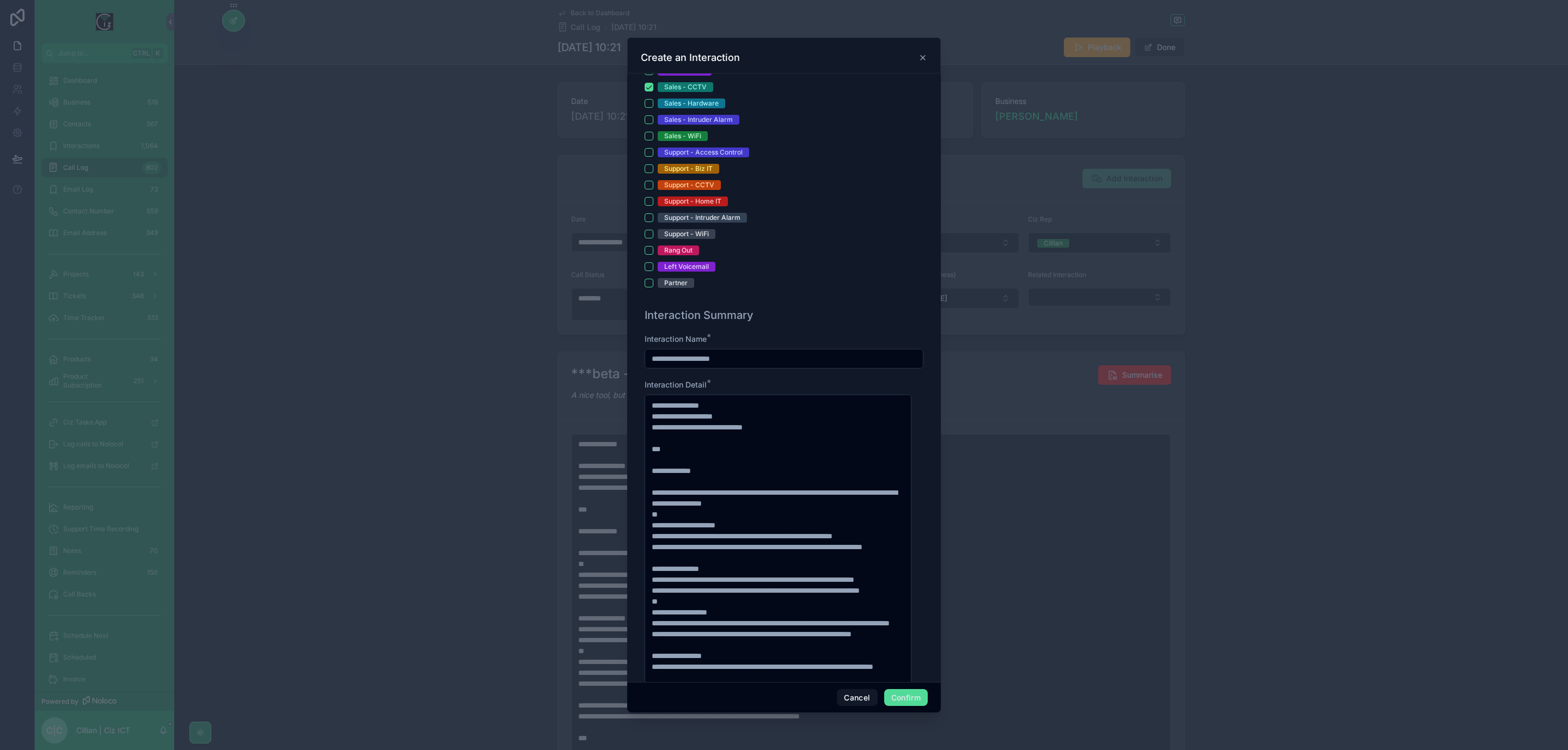
scroll to position [211, 0]
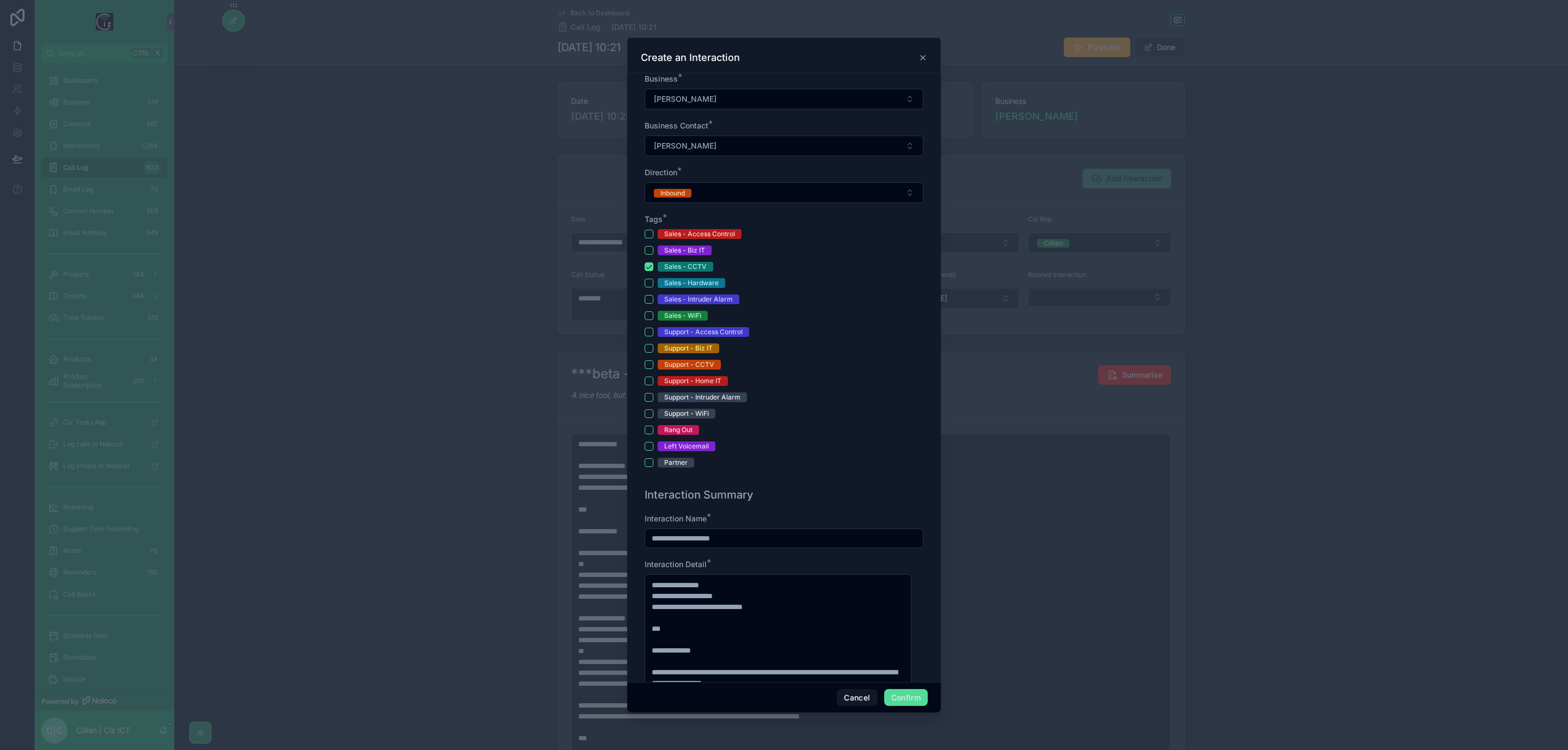
drag, startPoint x: 753, startPoint y: 539, endPoint x: 618, endPoint y: 536, distance: 135.0
click at [618, 536] on div "**********" at bounding box center [784, 375] width 1568 height 750
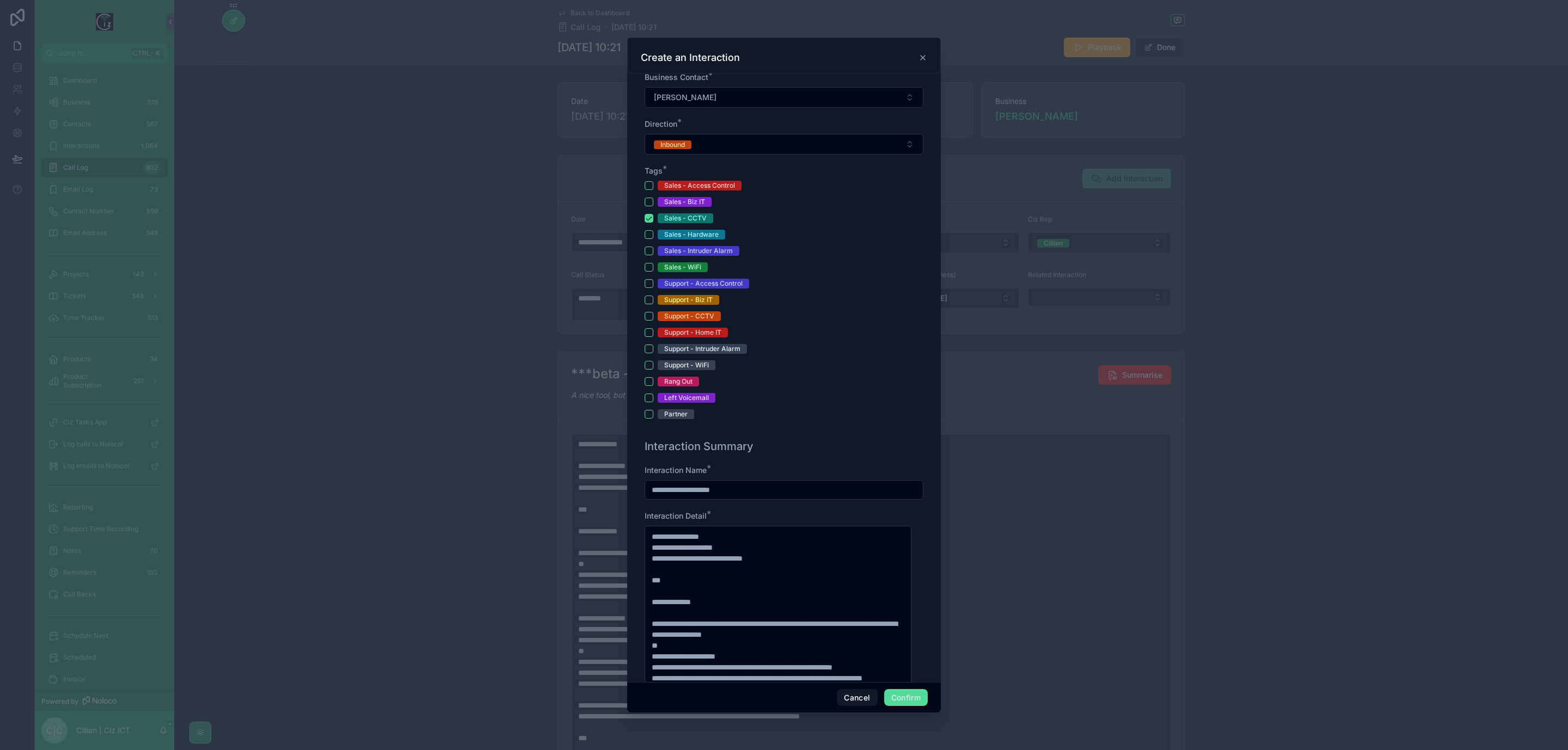
scroll to position [456, 0]
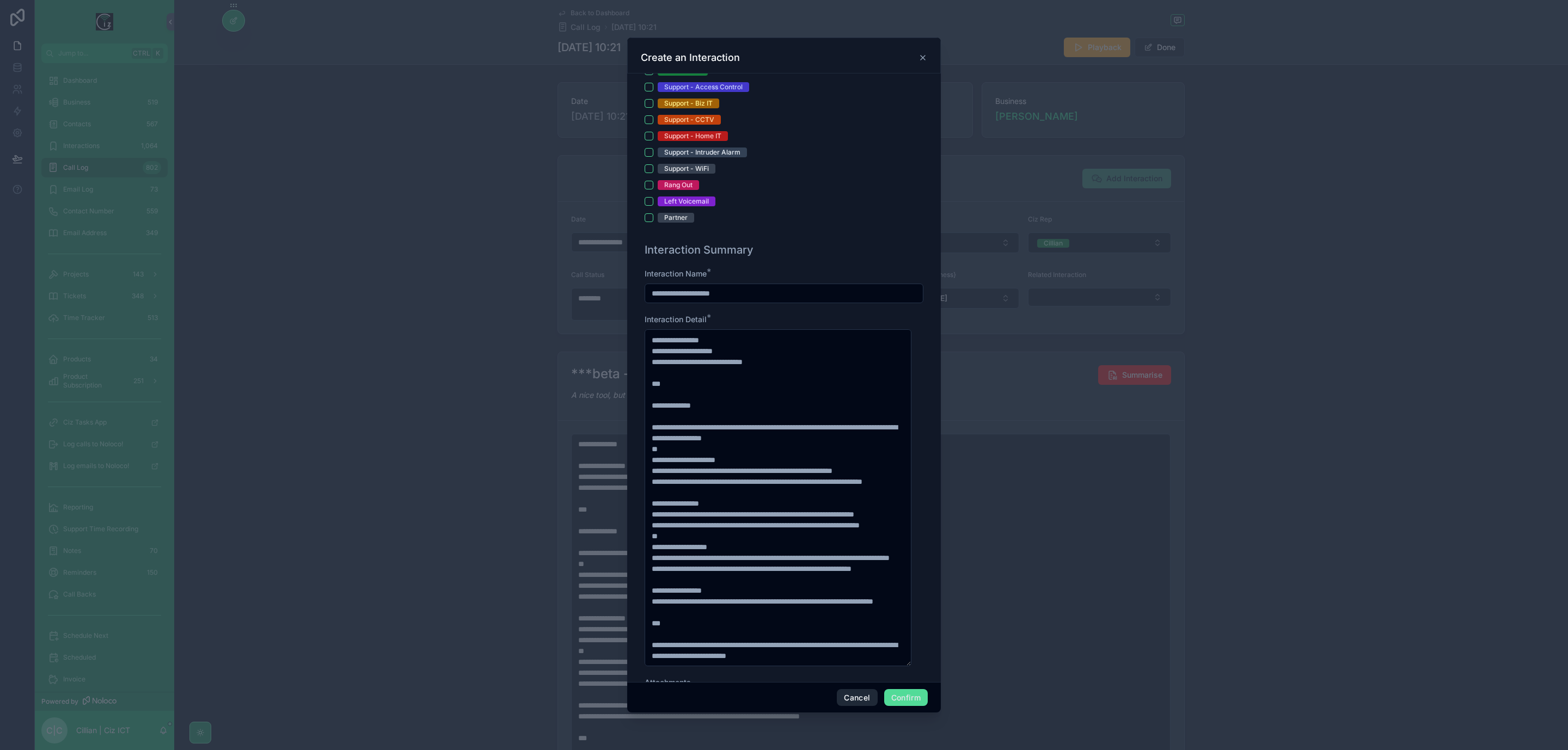
type input "**********"
click at [855, 693] on button "Cancel" at bounding box center [857, 697] width 40 height 17
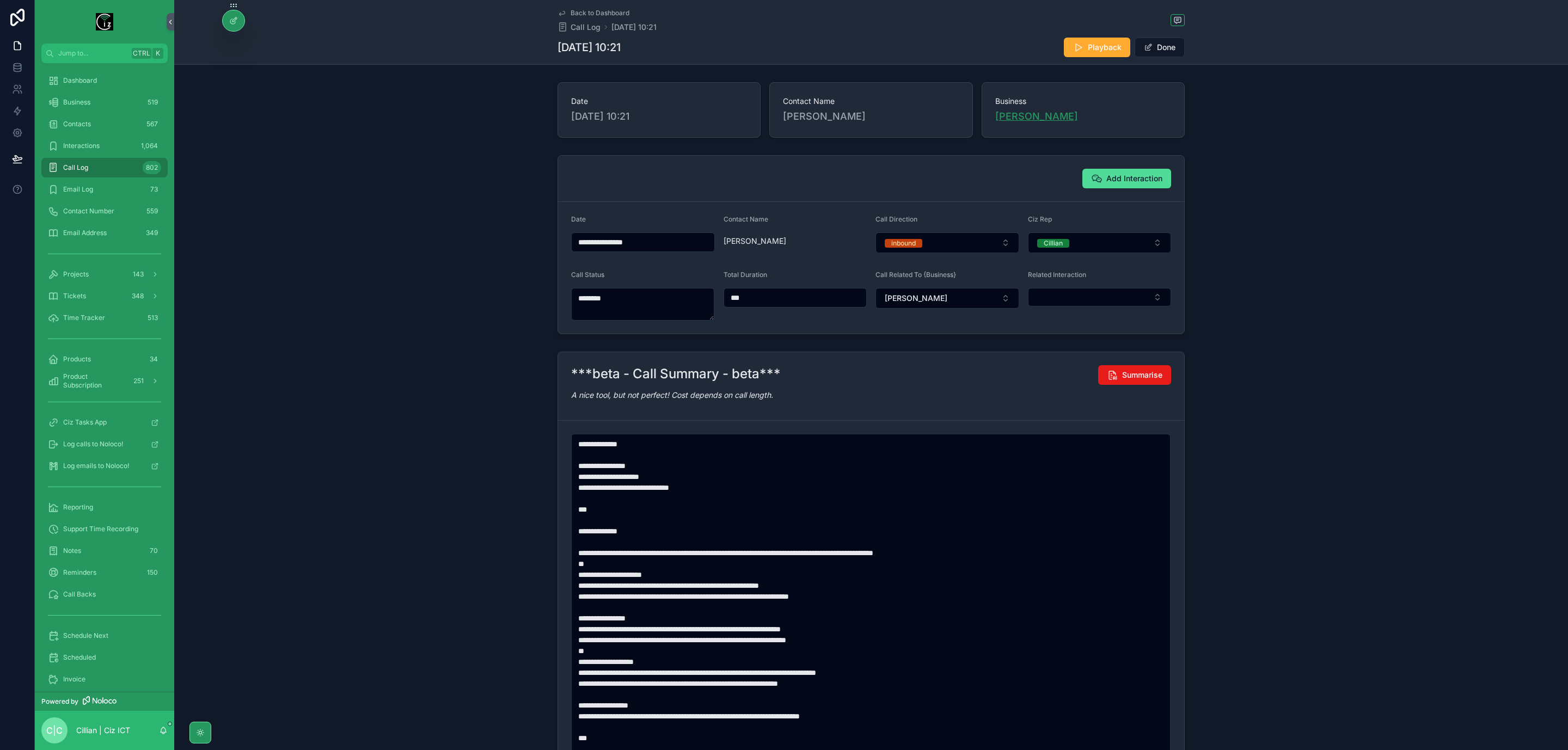
click at [1055, 114] on span "Edward Corcoran - Tullig" at bounding box center [1037, 116] width 83 height 15
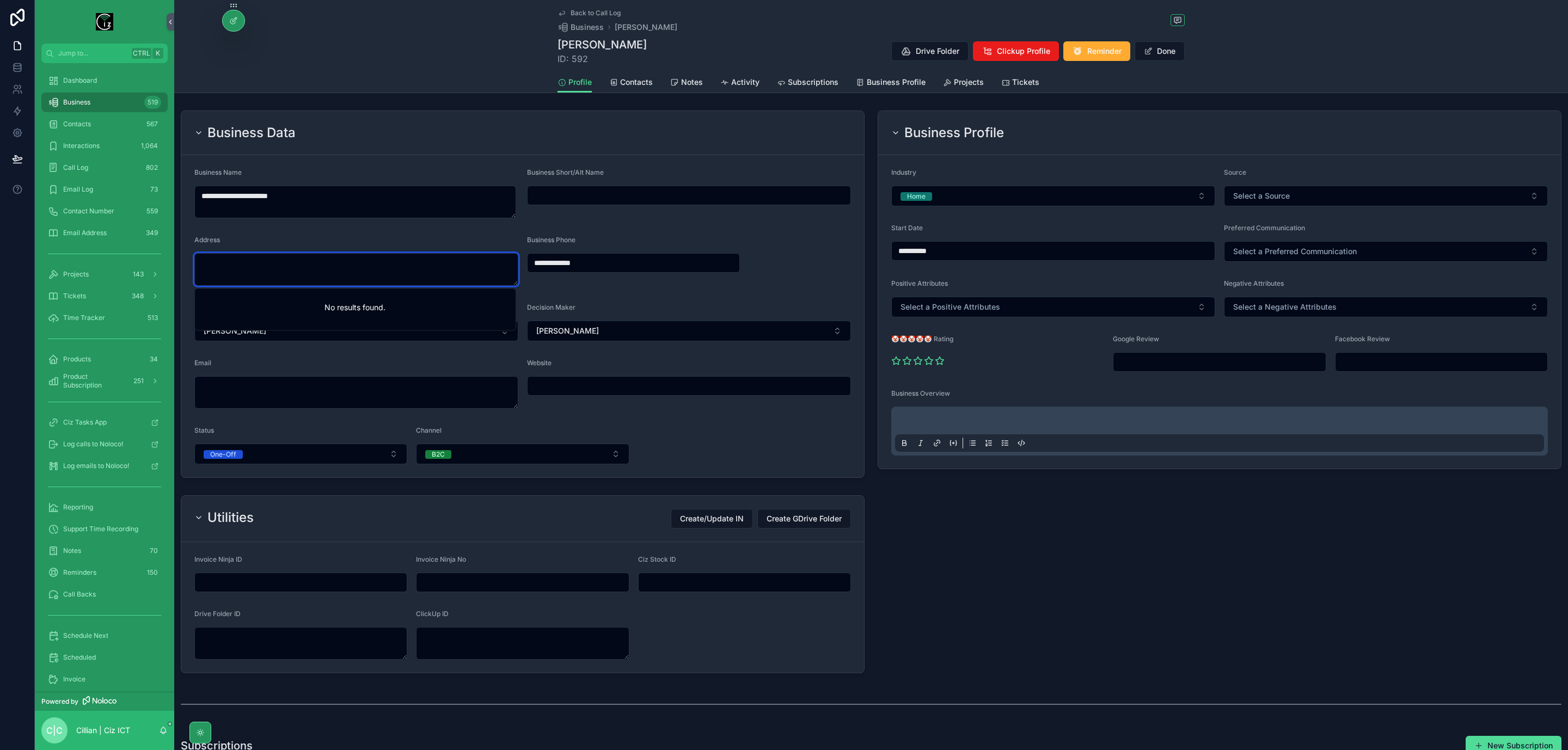
click at [355, 260] on textarea "scrollable content" at bounding box center [356, 269] width 324 height 32
paste textarea "********"
click at [372, 300] on div "Laharan South, County Kerry, V23 H025, Ireland" at bounding box center [355, 300] width 316 height 17
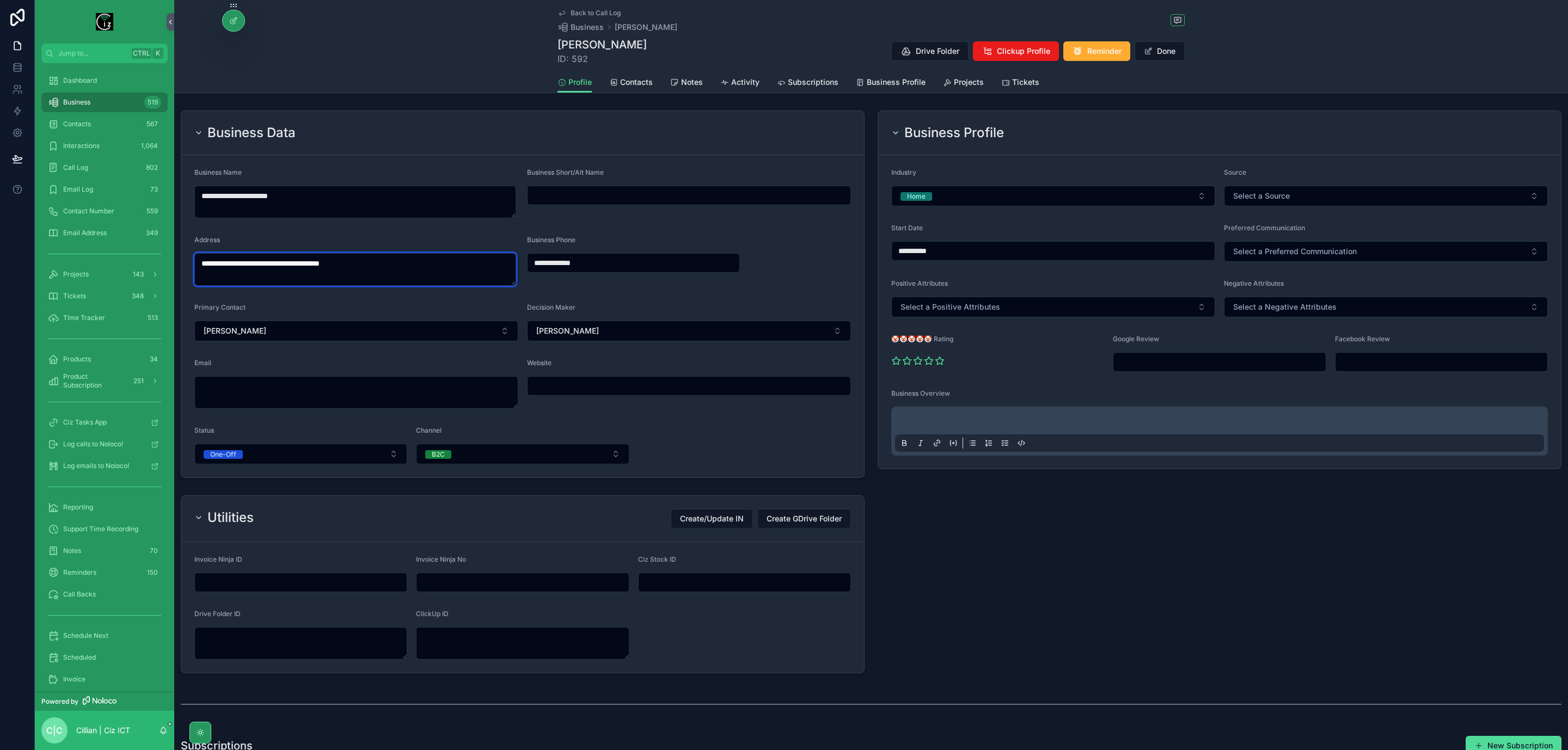
type textarea "**********"
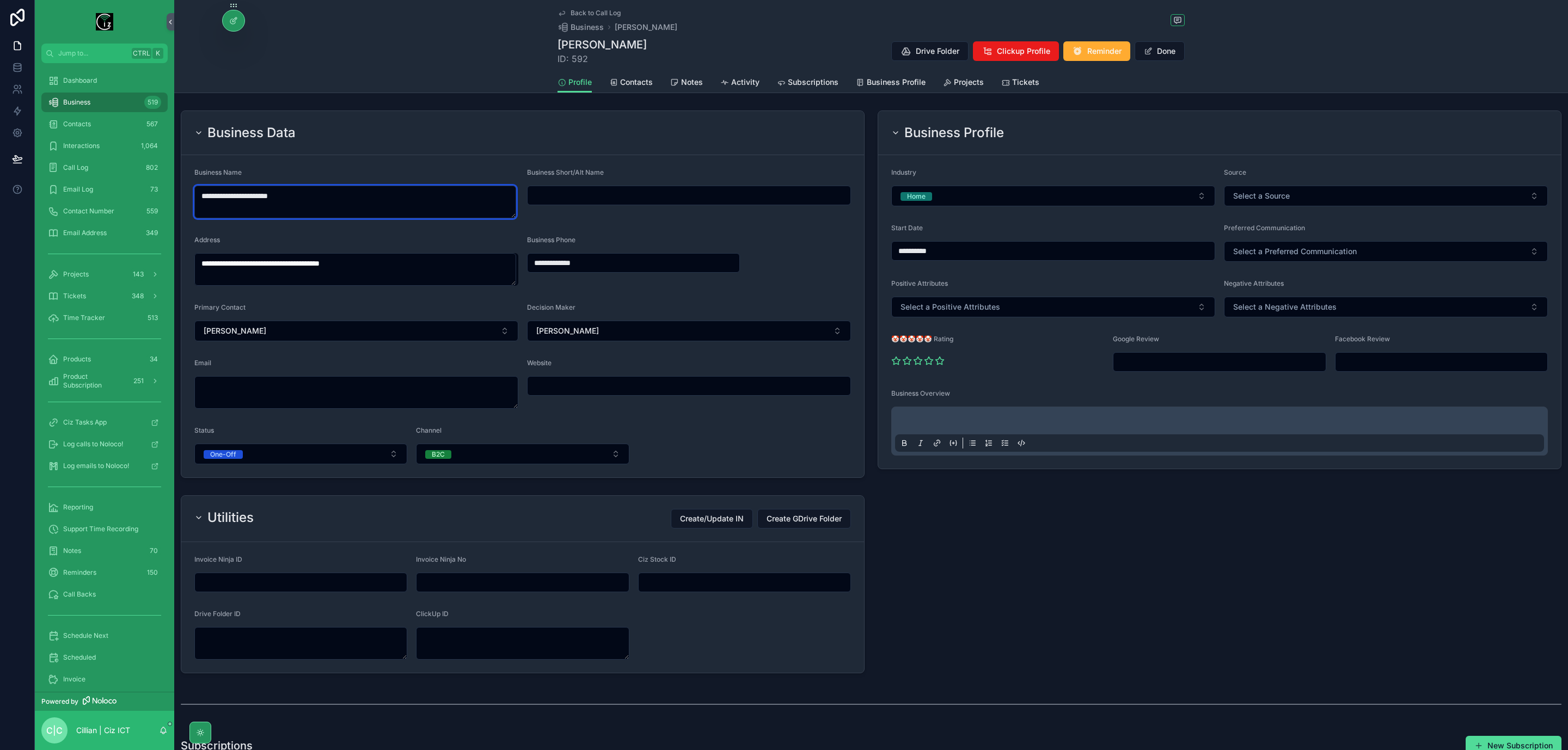
click at [283, 198] on textarea "**********" at bounding box center [356, 201] width 322 height 32
drag, startPoint x: 304, startPoint y: 198, endPoint x: 180, endPoint y: 191, distance: 124.2
click at [180, 191] on div "**********" at bounding box center [522, 294] width 697 height 376
type textarea "**********"
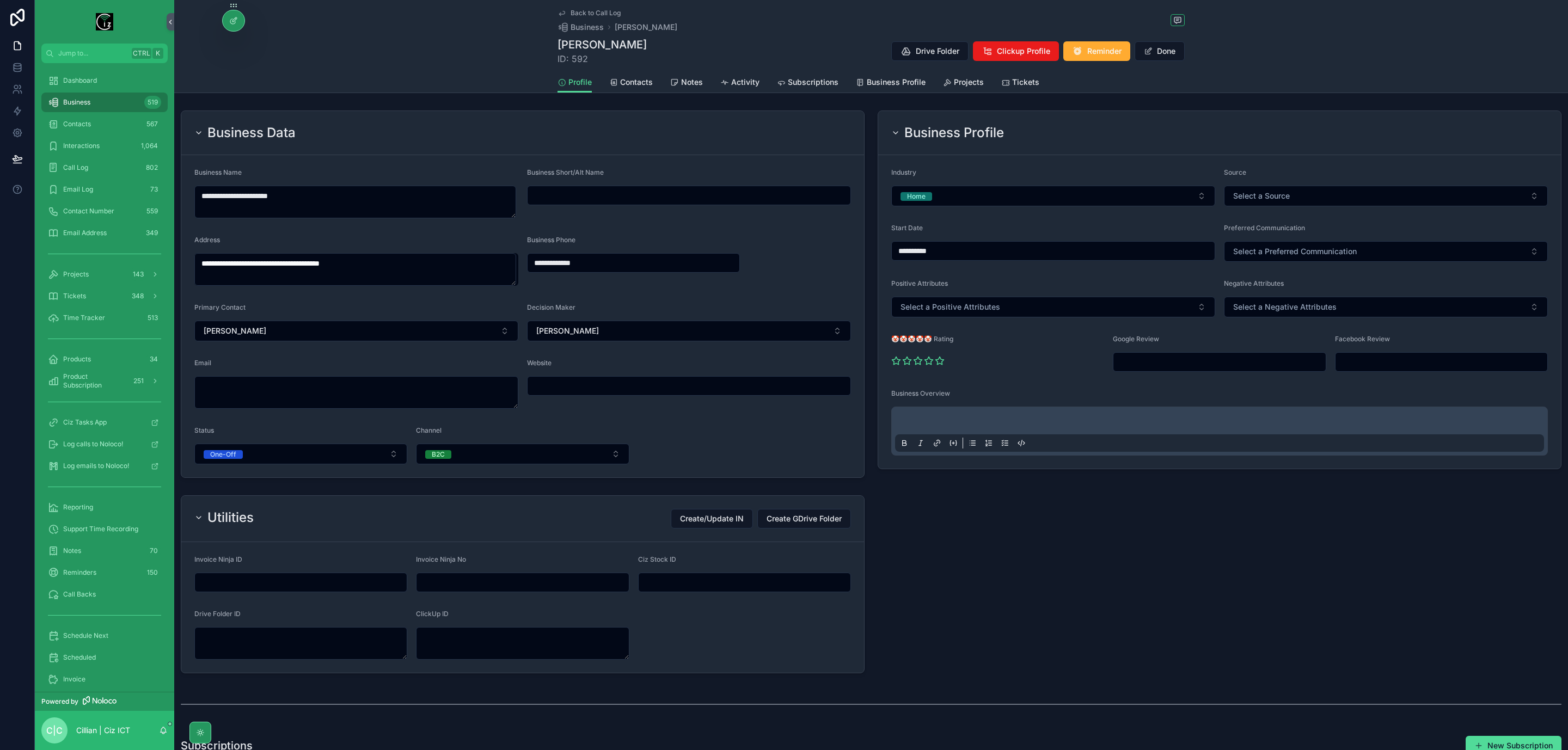
click at [661, 201] on input "scrollable content" at bounding box center [689, 195] width 323 height 15
paste input "**********"
click at [615, 201] on input "**********" at bounding box center [689, 195] width 323 height 15
type input "**********"
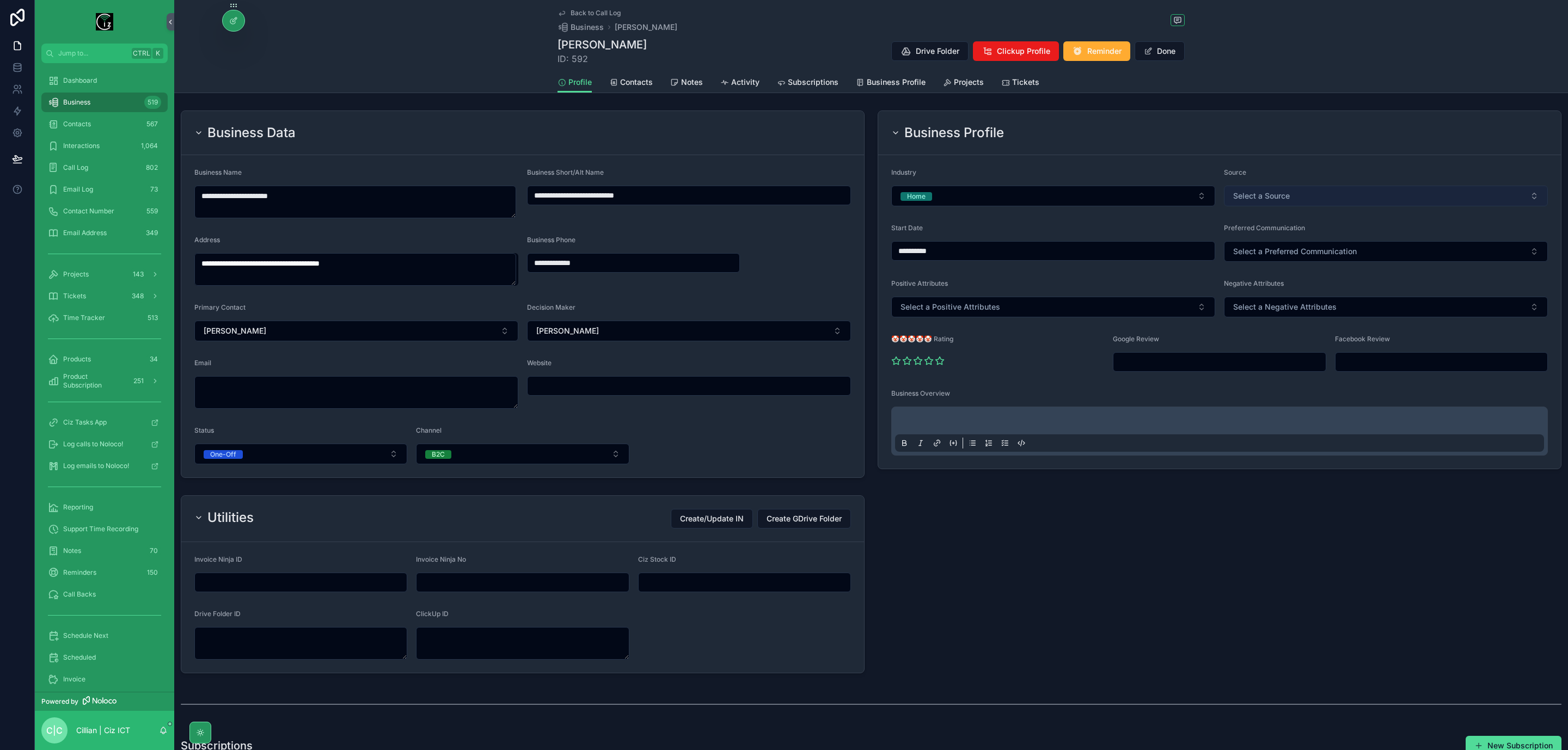
click at [1375, 200] on button "Select a Source" at bounding box center [1386, 195] width 324 height 20
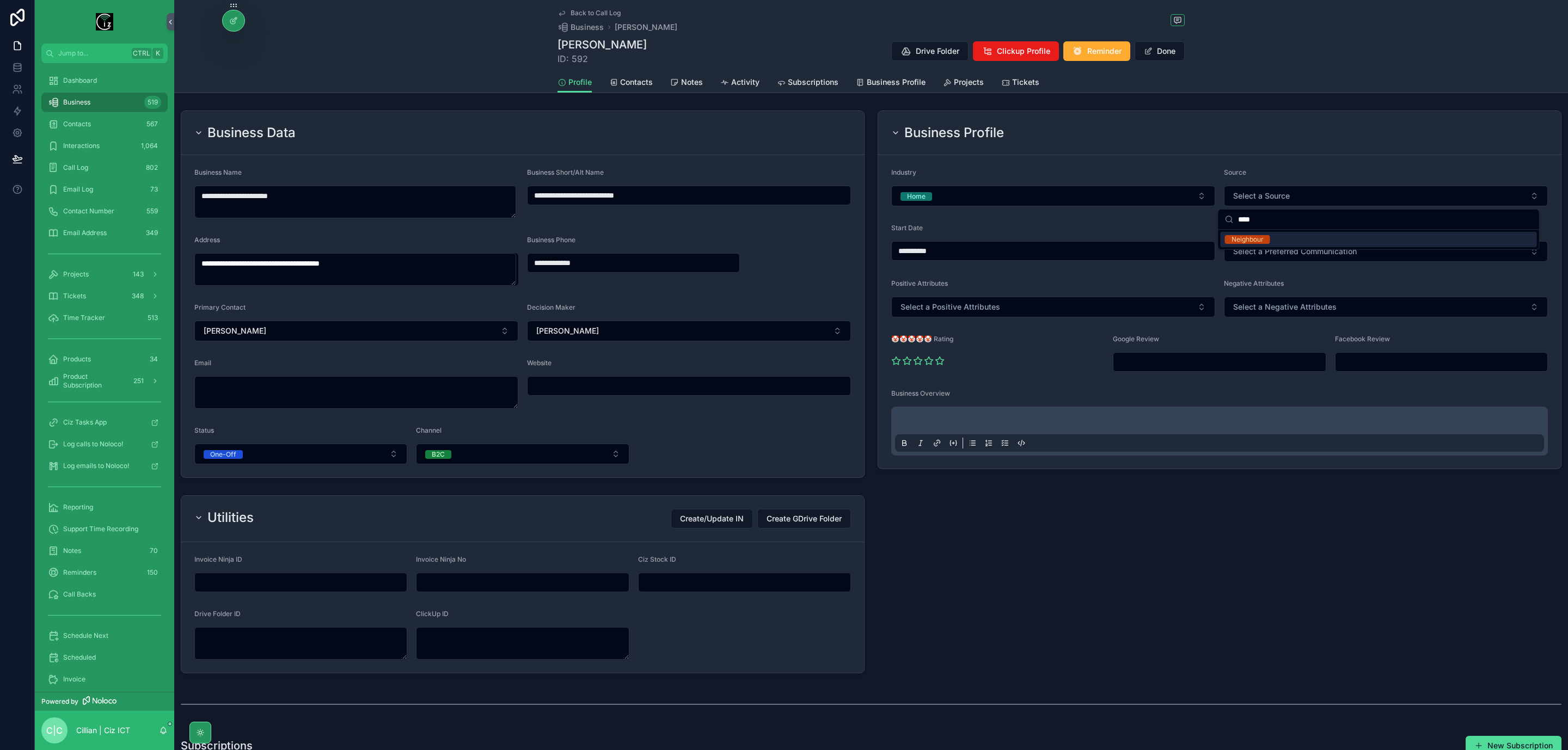
type input "****"
click at [1265, 238] on span "Neighbour" at bounding box center [1248, 240] width 45 height 9
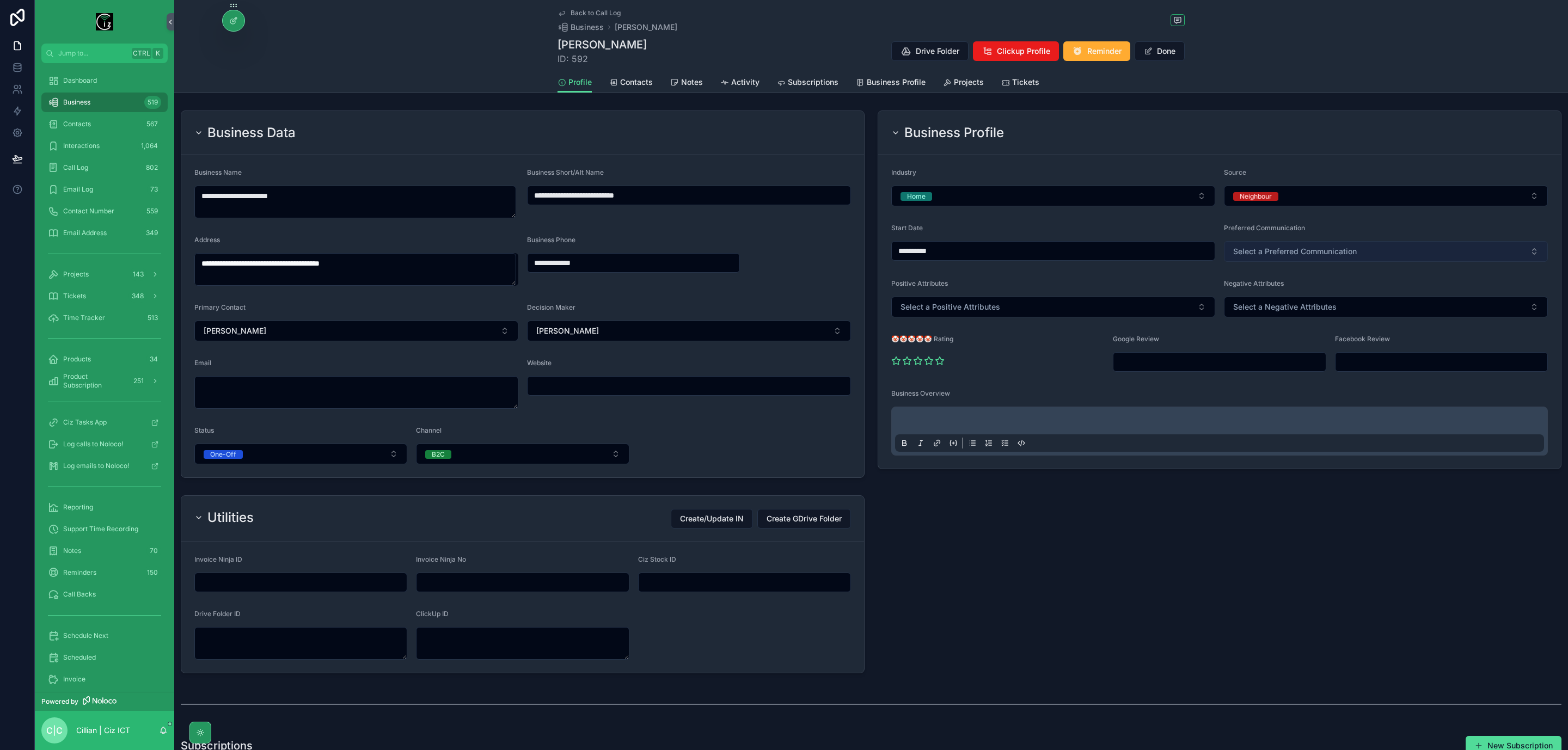
click at [1354, 258] on button "Select a Preferred Communication" at bounding box center [1386, 251] width 324 height 20
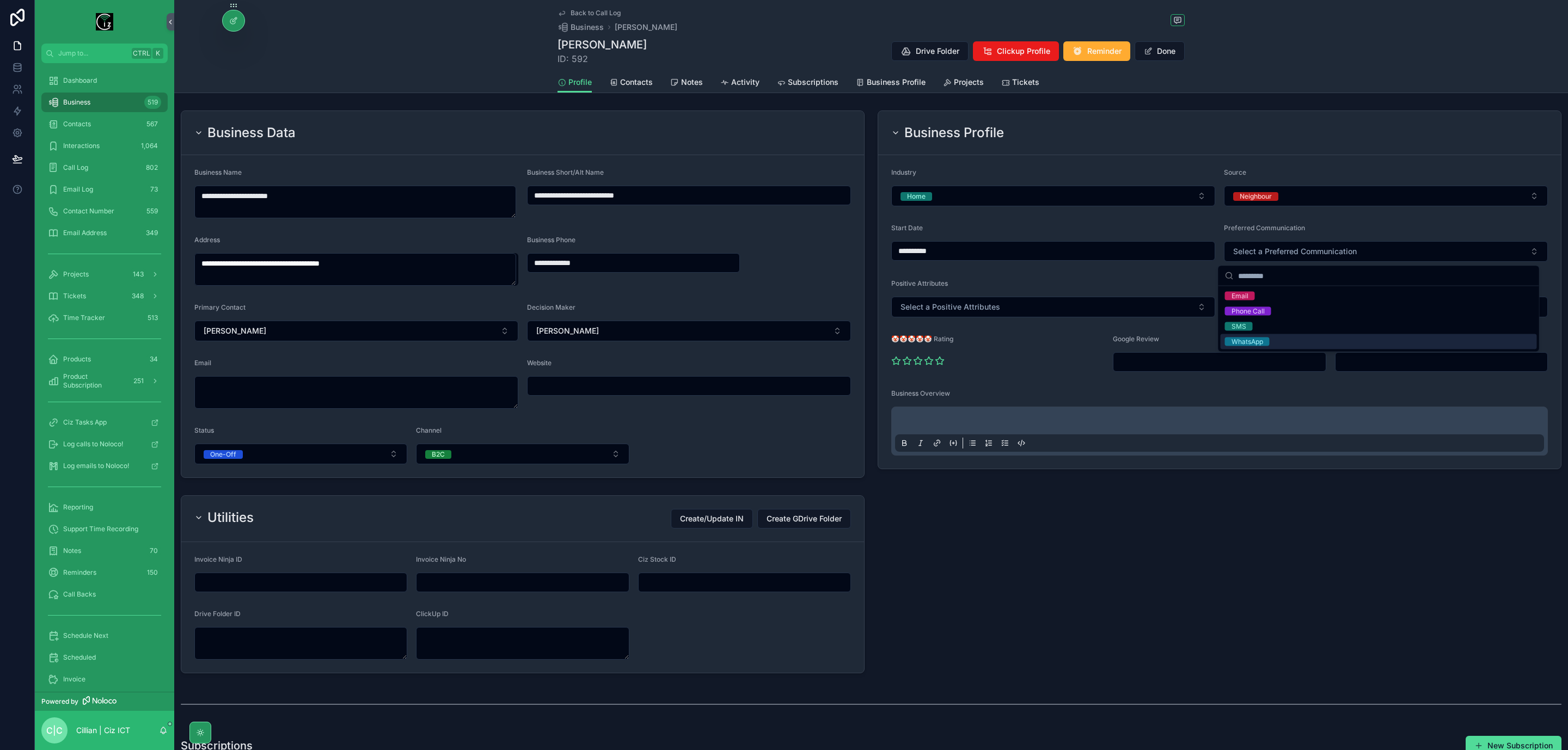
click at [1279, 337] on div "WhatsApp" at bounding box center [1379, 342] width 316 height 15
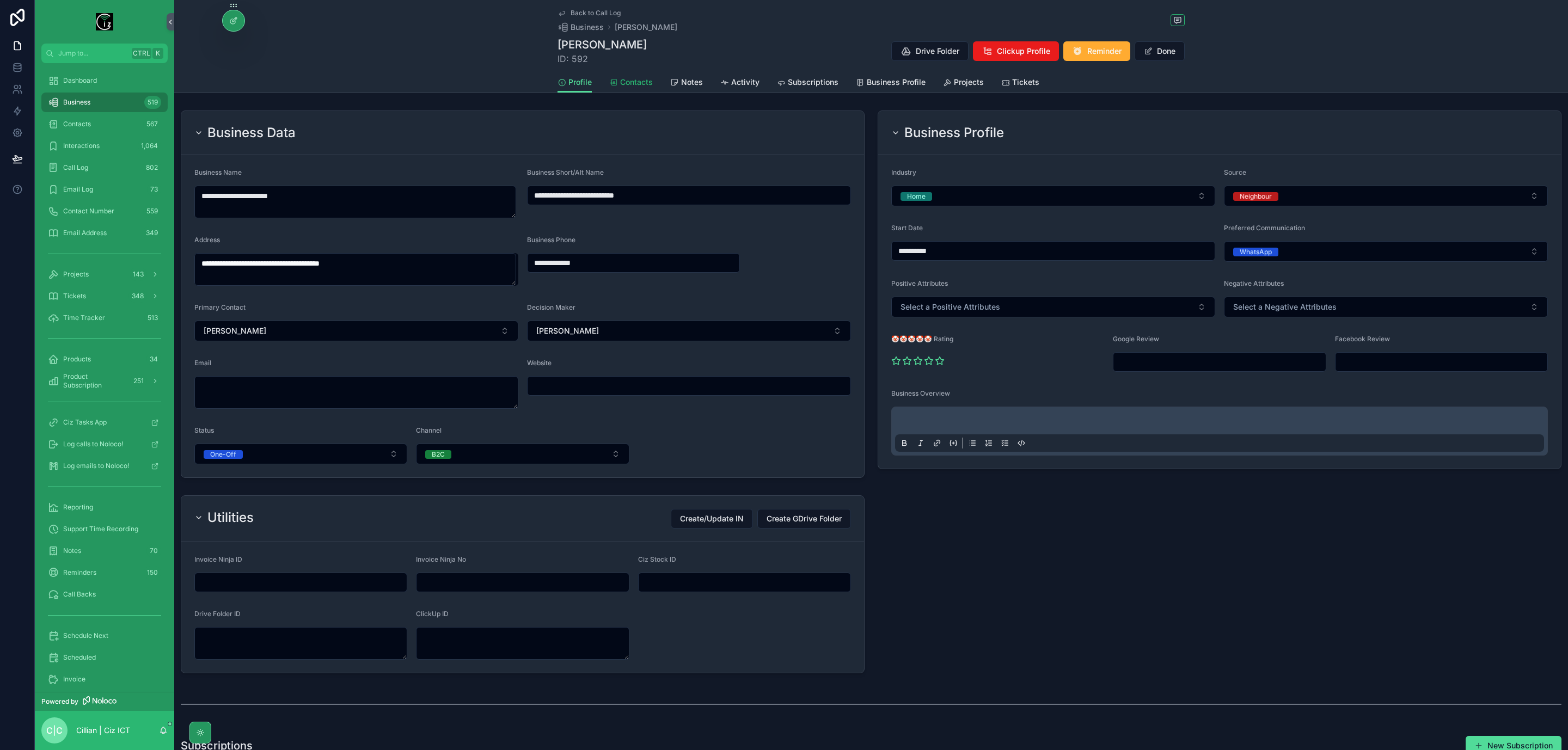
click at [630, 85] on span "Contacts" at bounding box center [636, 82] width 32 height 11
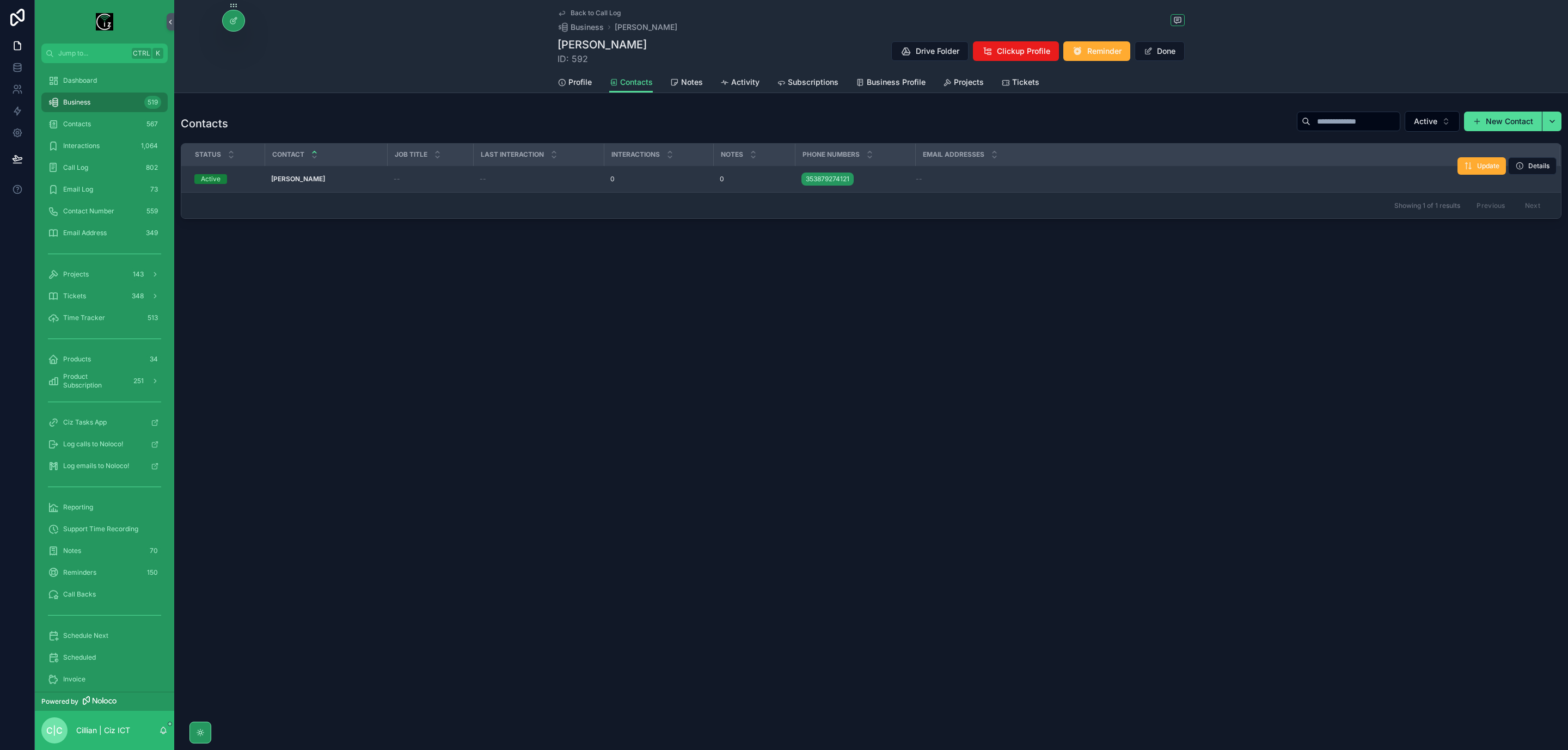
click at [325, 181] on strong "Edward Corcoran - Tullig" at bounding box center [297, 179] width 54 height 8
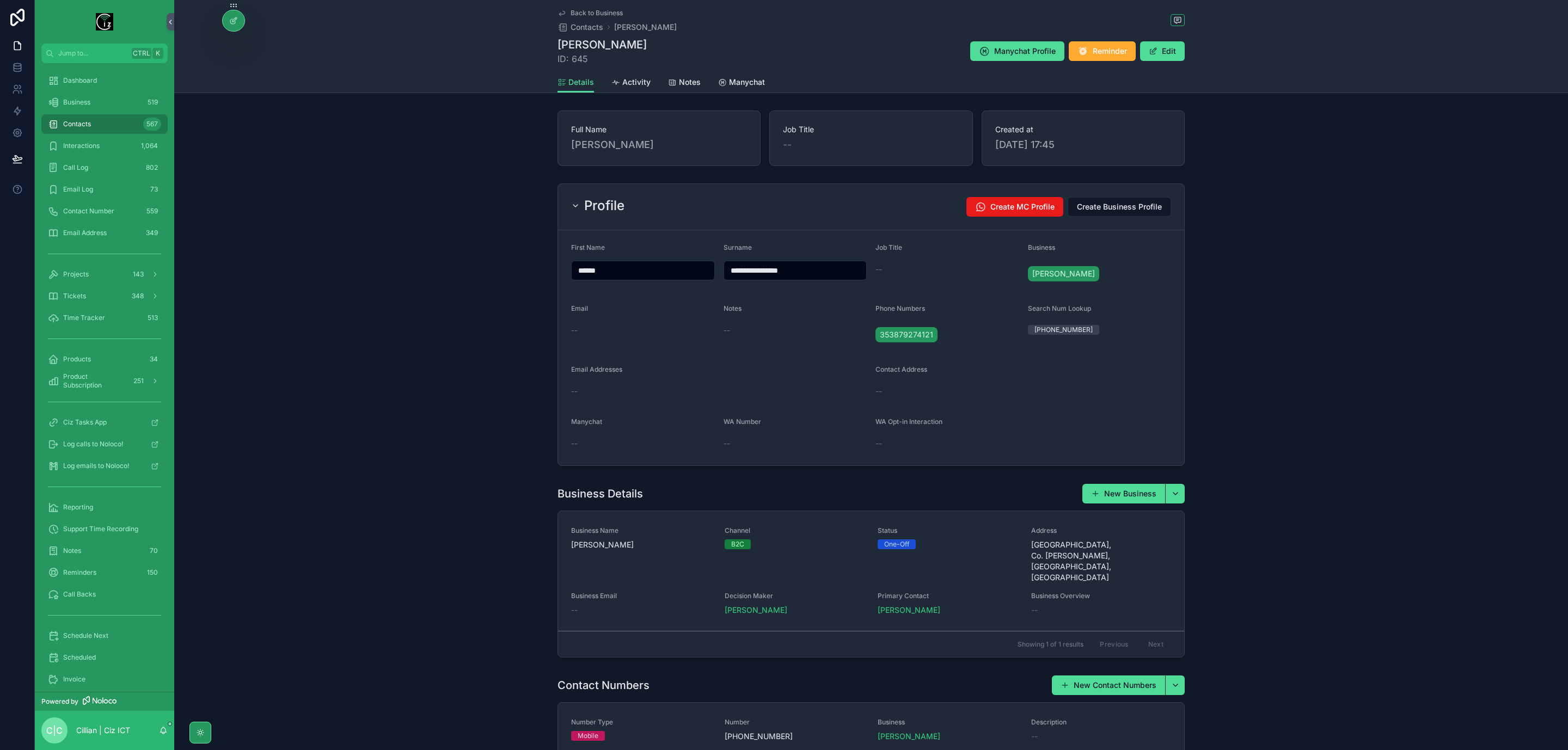
click at [779, 275] on input "**********" at bounding box center [795, 270] width 143 height 15
type input "**********"
click at [1165, 46] on button "Edit" at bounding box center [1163, 51] width 45 height 20
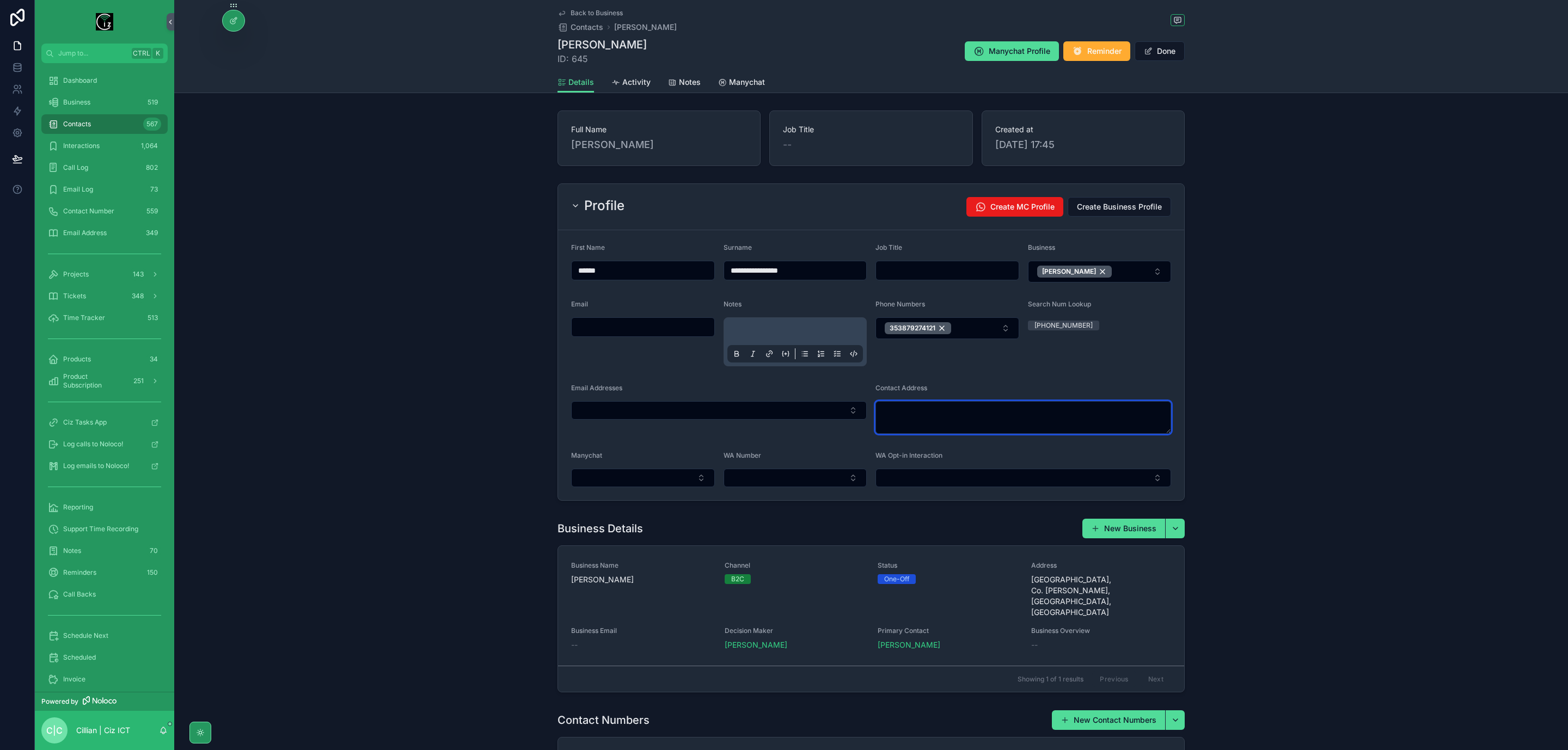
click at [916, 425] on textarea "scrollable content" at bounding box center [1024, 417] width 296 height 32
paste textarea "********"
click at [1025, 454] on div "Laharan South, County Kerry, V23 H025, Ireland" at bounding box center [1019, 450] width 290 height 17
type textarea "**********"
click at [1296, 351] on div "**********" at bounding box center [871, 342] width 1394 height 326
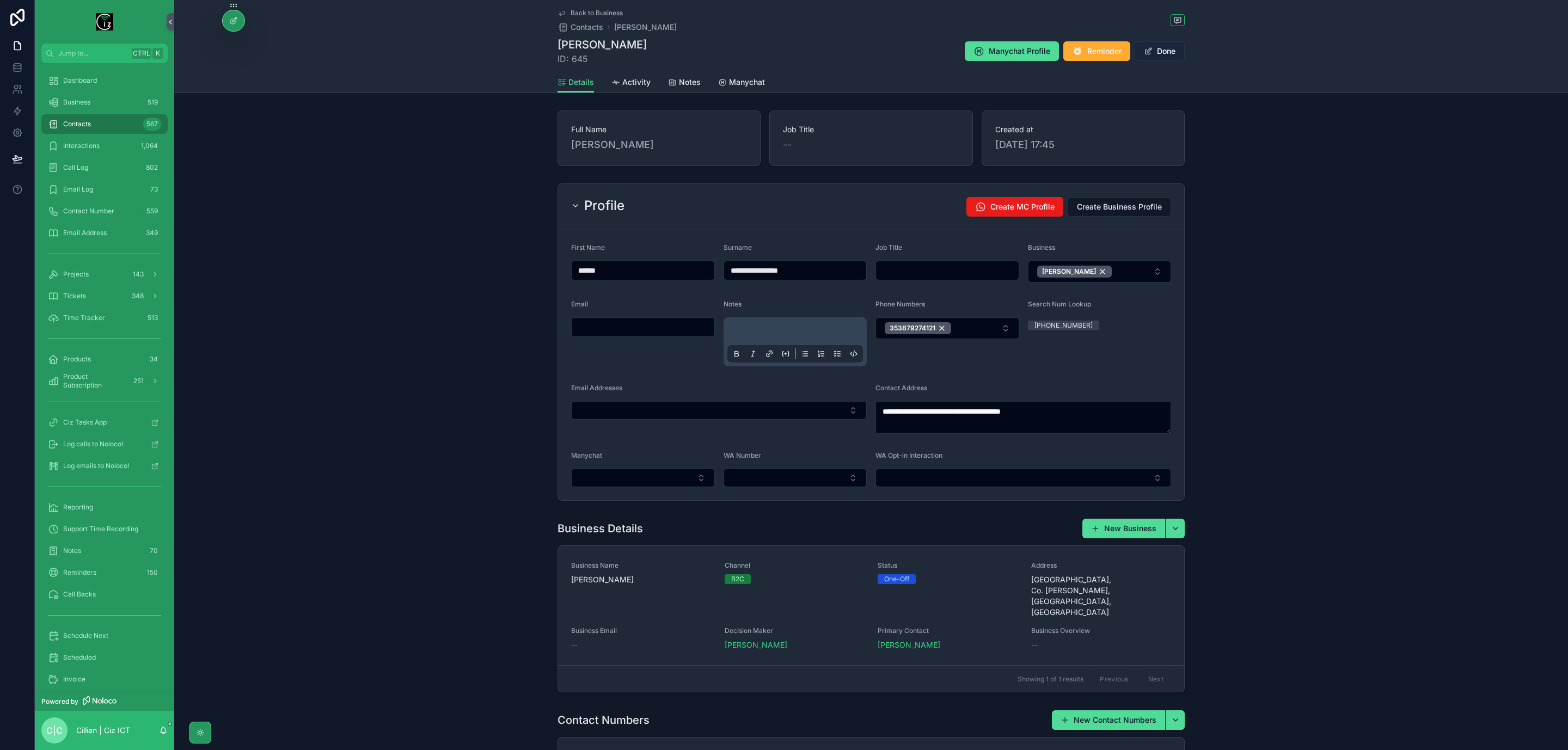
click at [1169, 56] on button "Done" at bounding box center [1160, 51] width 50 height 20
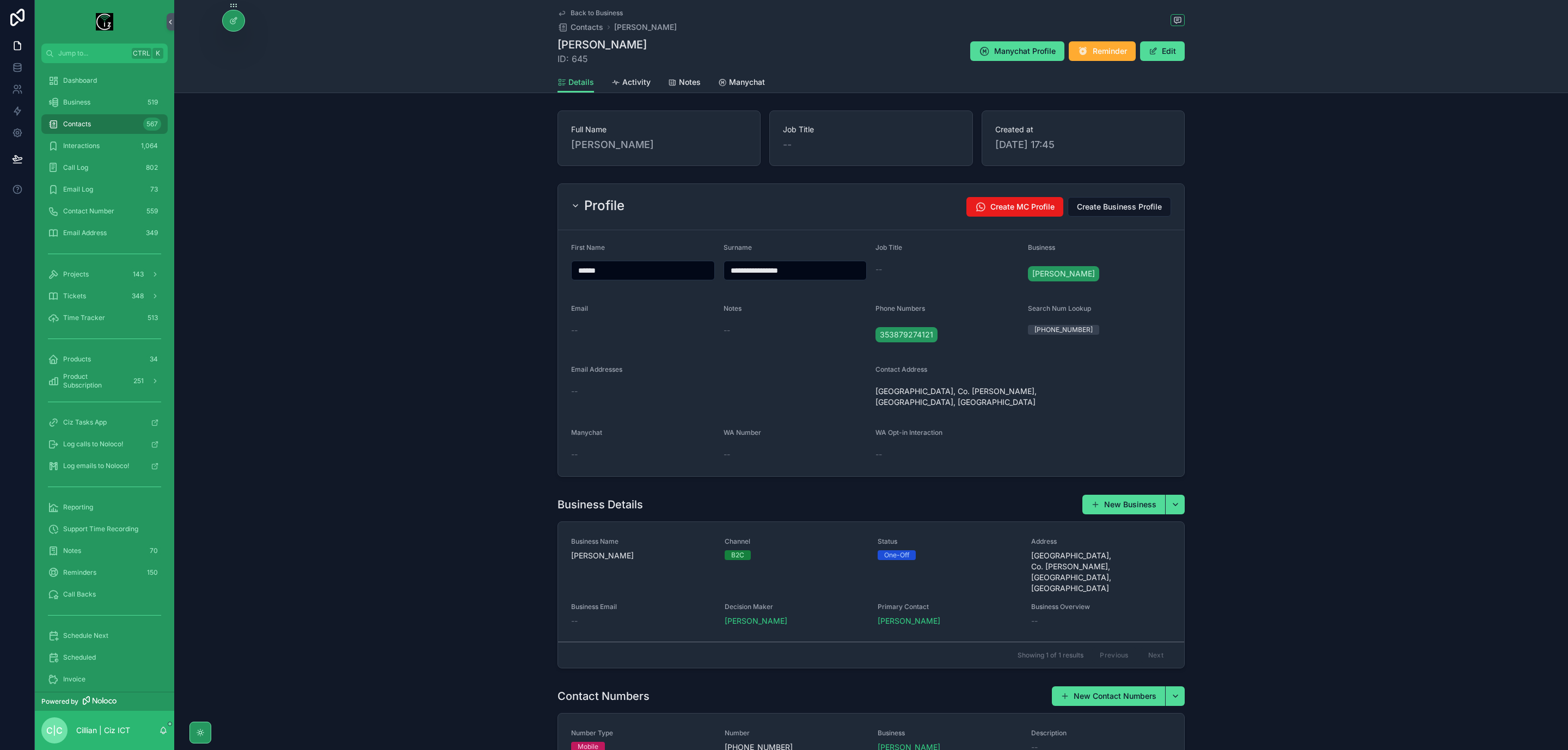
click at [565, 11] on link "Back to Business" at bounding box center [590, 14] width 66 height 9
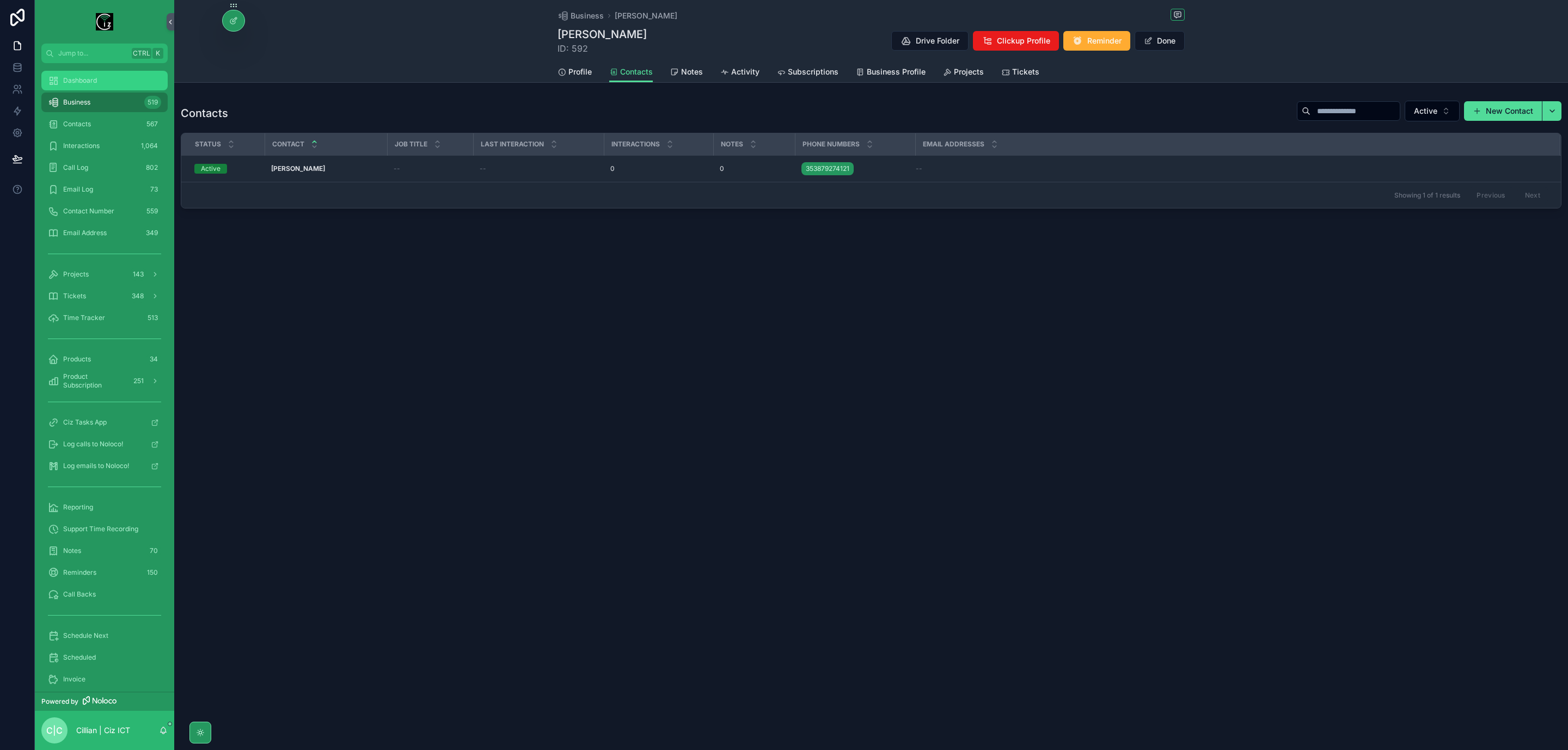
click at [77, 76] on span "Dashboard" at bounding box center [80, 81] width 34 height 9
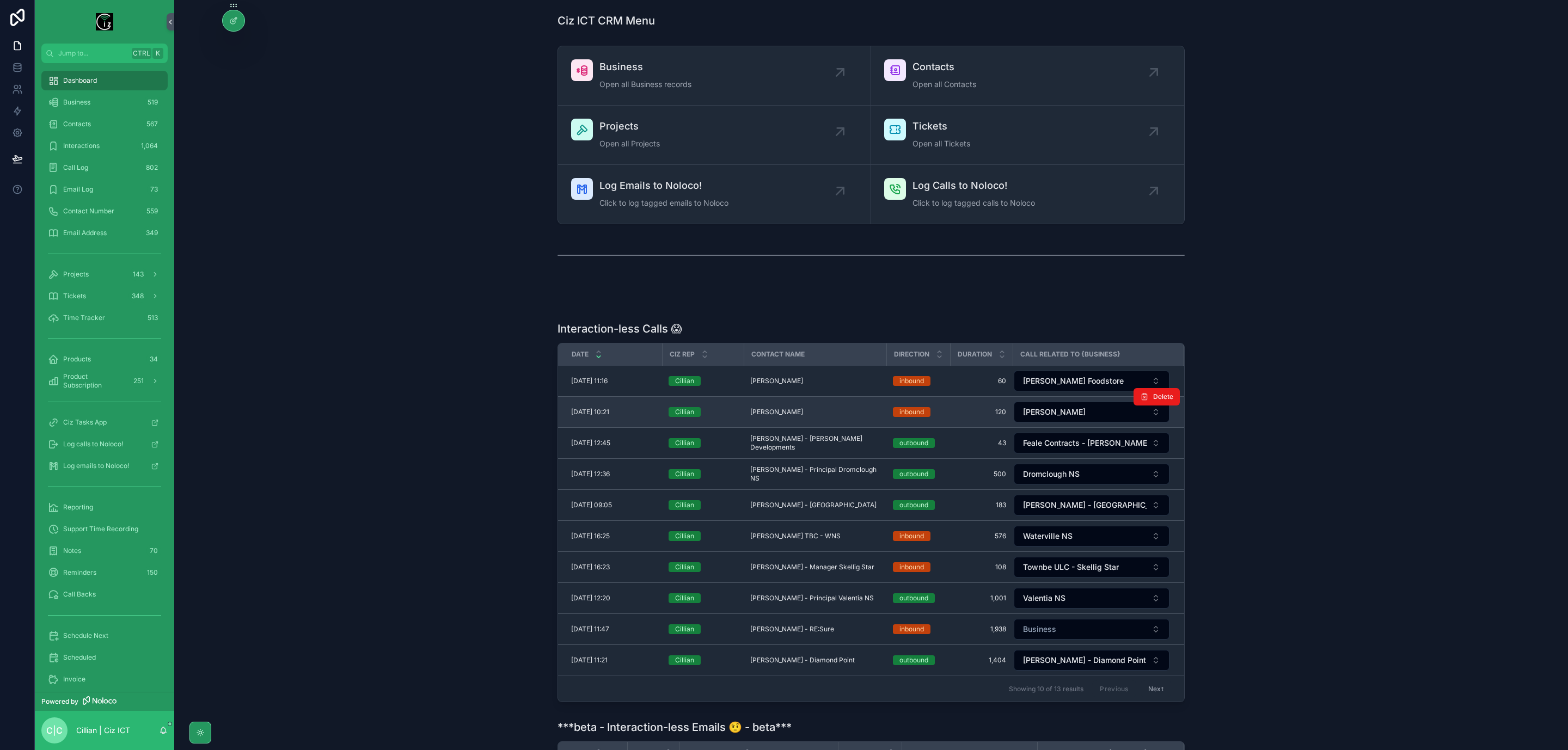
click at [802, 410] on span "Edward Corcoran - Laharn" at bounding box center [777, 412] width 53 height 9
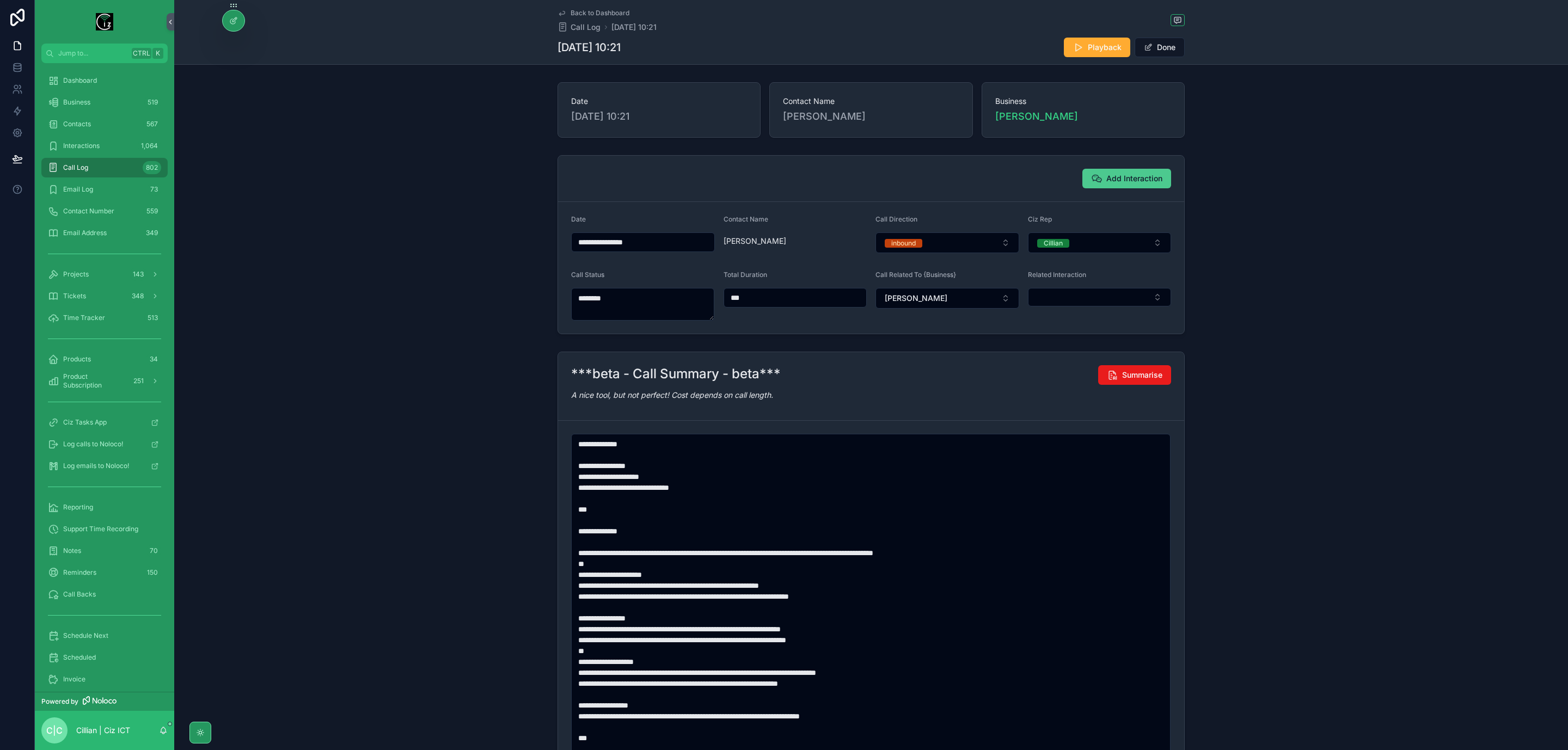
click at [1141, 175] on span "Add Interaction" at bounding box center [1135, 178] width 56 height 11
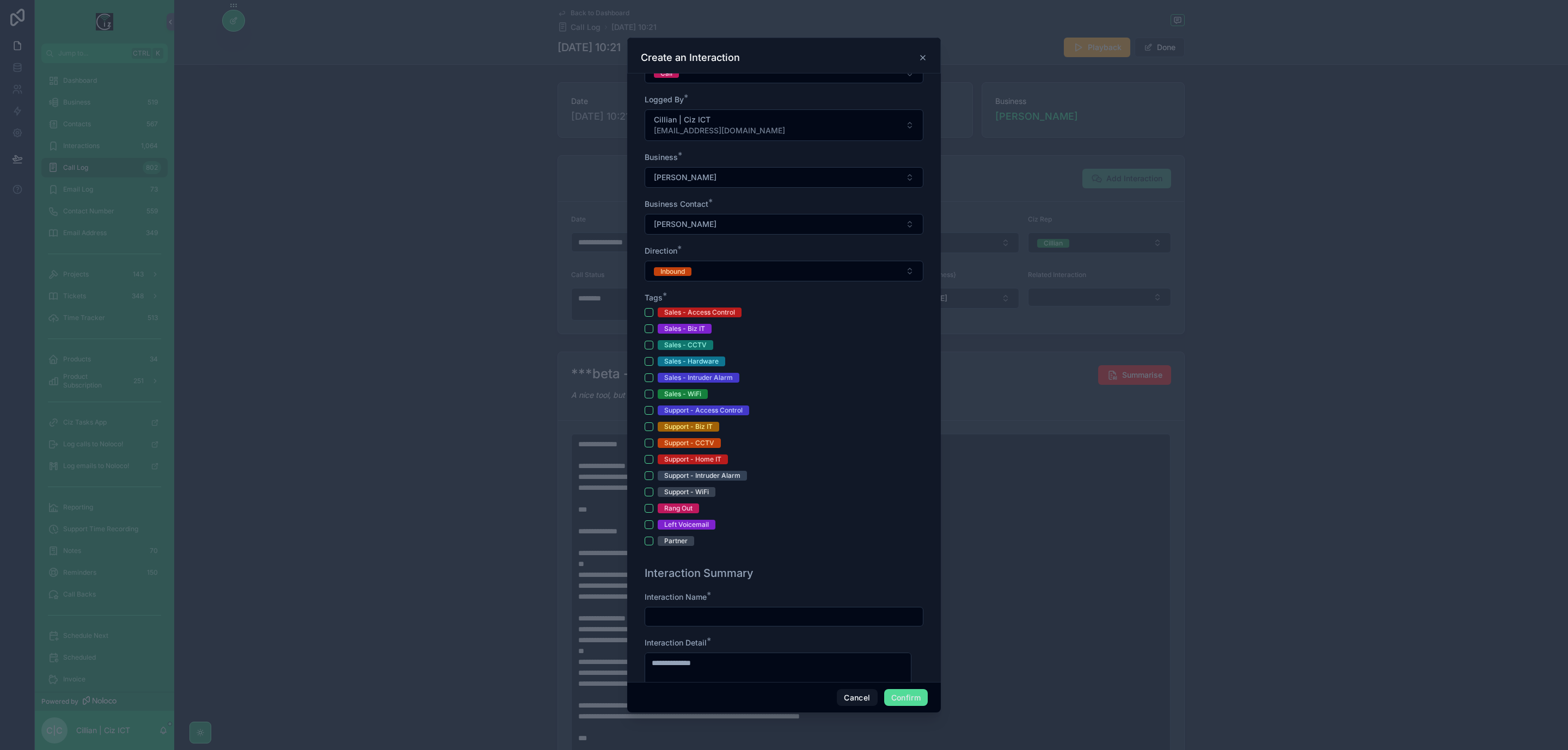
scroll to position [163, 0]
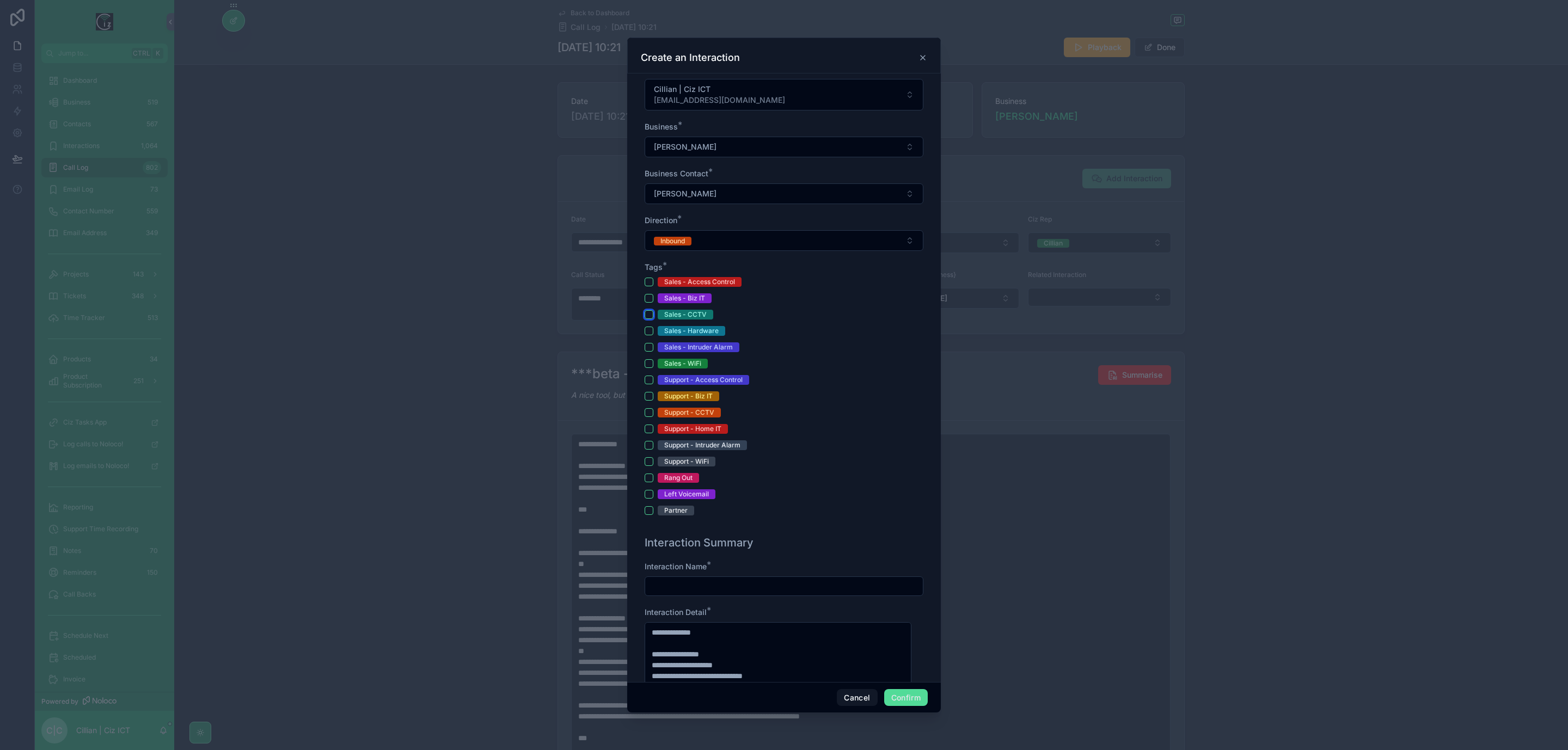
click at [652, 315] on button "Sales - CCTV" at bounding box center [649, 315] width 9 height 9
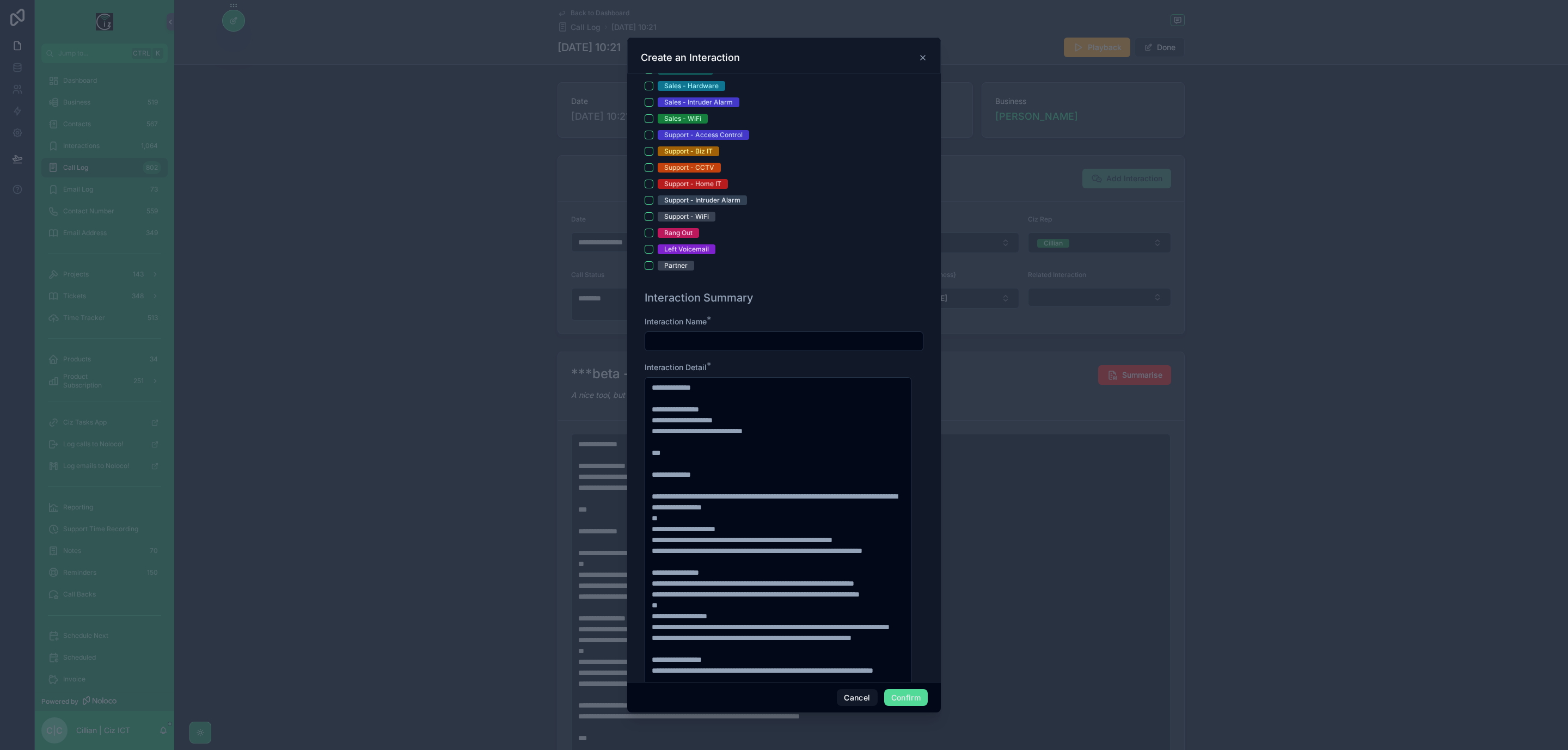
click at [794, 346] on input "text" at bounding box center [784, 341] width 278 height 15
paste input "**********"
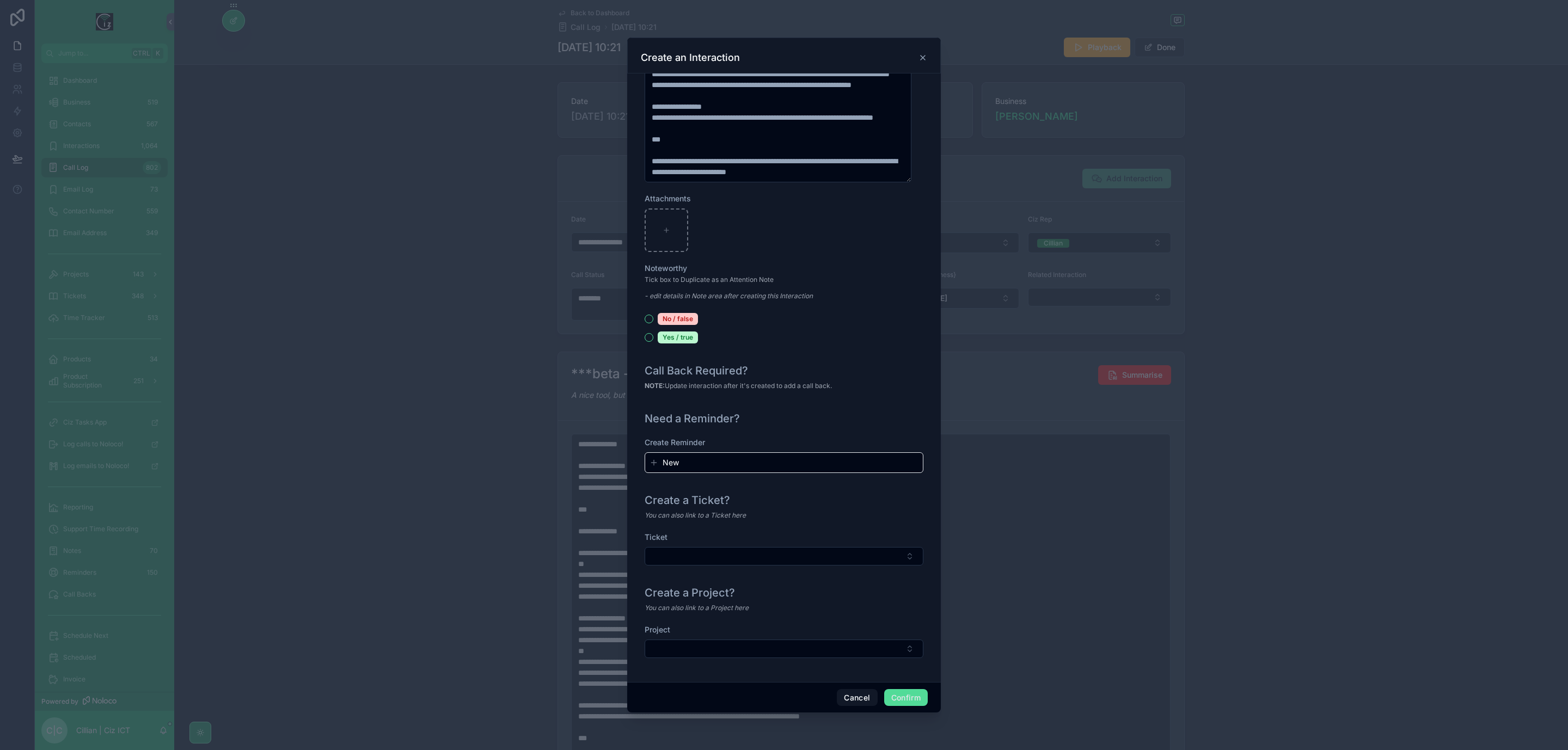
scroll to position [946, 0]
type input "**********"
click at [753, 650] on button "Select Button" at bounding box center [784, 649] width 279 height 19
click at [716, 693] on button "New" at bounding box center [778, 690] width 257 height 11
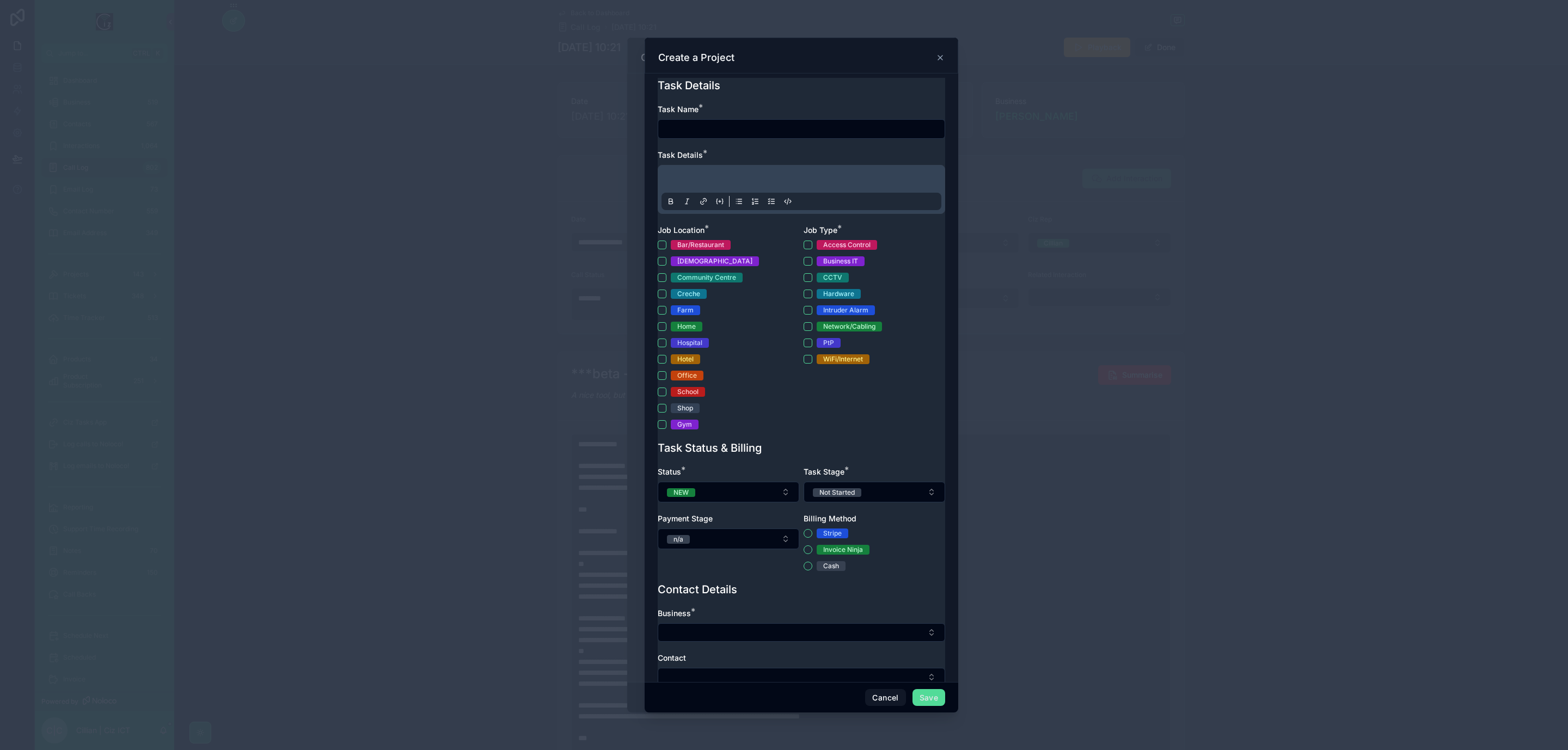
click at [727, 128] on input "text" at bounding box center [801, 129] width 286 height 15
type input "**********"
click at [739, 180] on p at bounding box center [803, 180] width 280 height 11
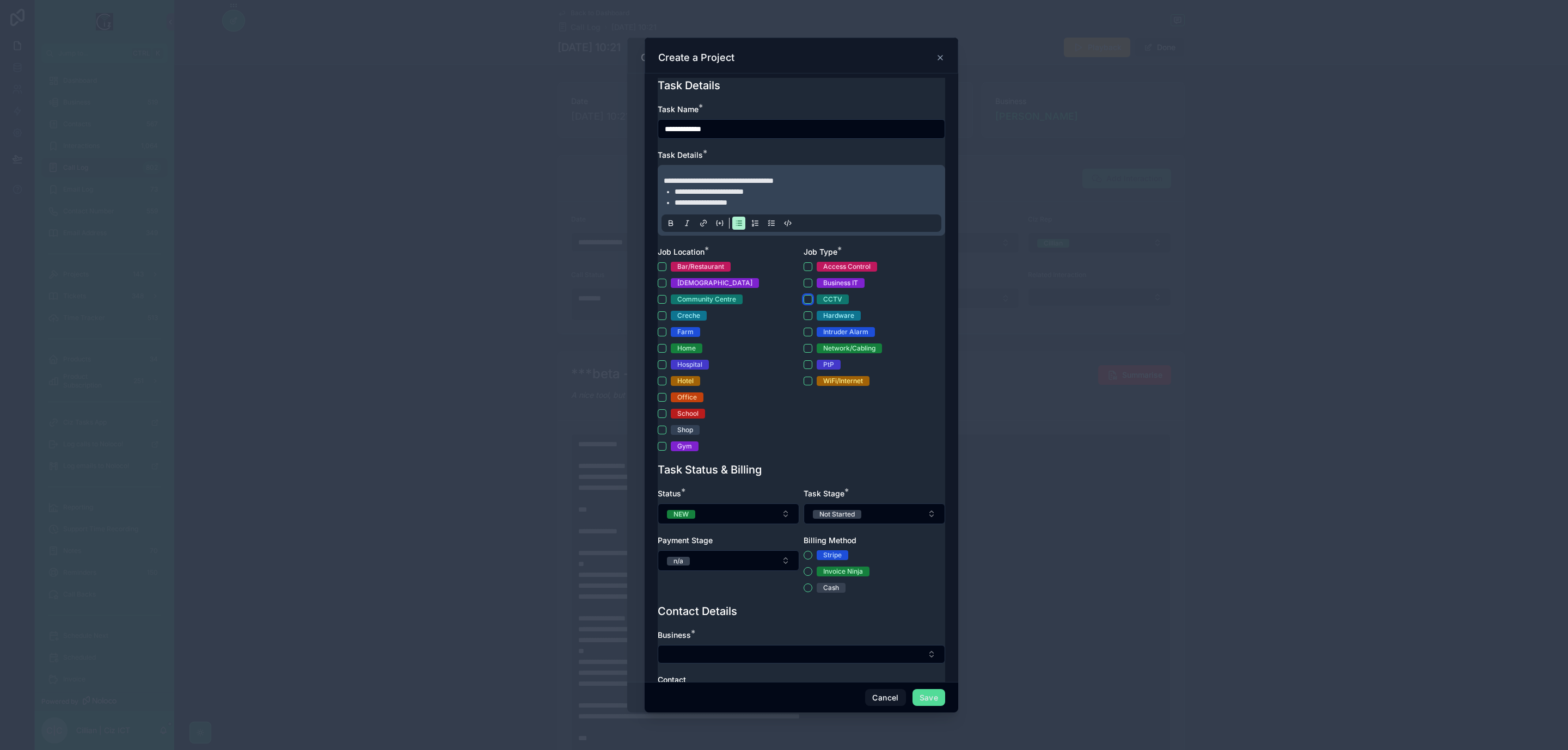
click at [804, 297] on button "CCTV" at bounding box center [809, 300] width 9 height 9
click at [664, 349] on button "Home" at bounding box center [662, 349] width 9 height 9
click at [664, 332] on button "Farm" at bounding box center [662, 332] width 9 height 9
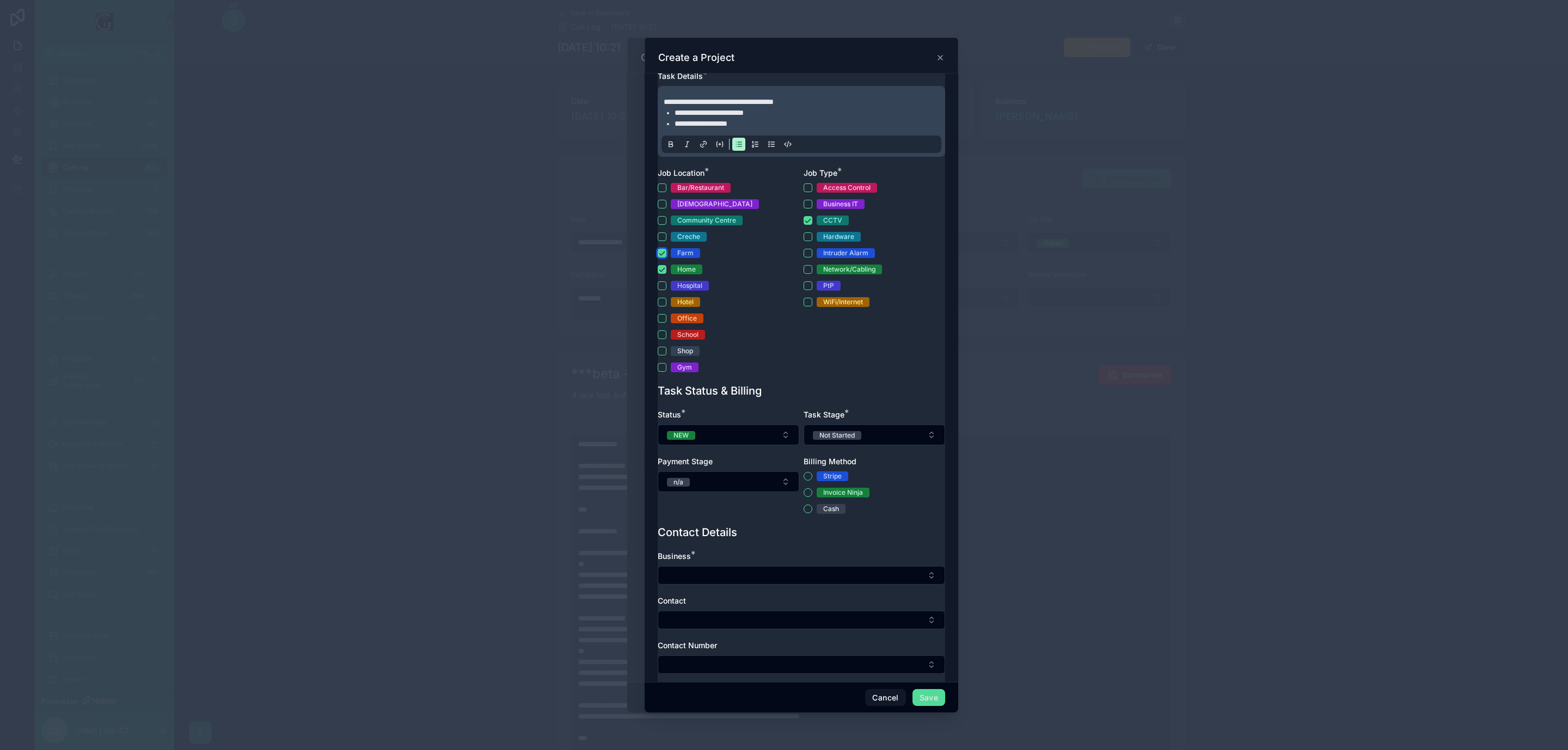
scroll to position [226, 0]
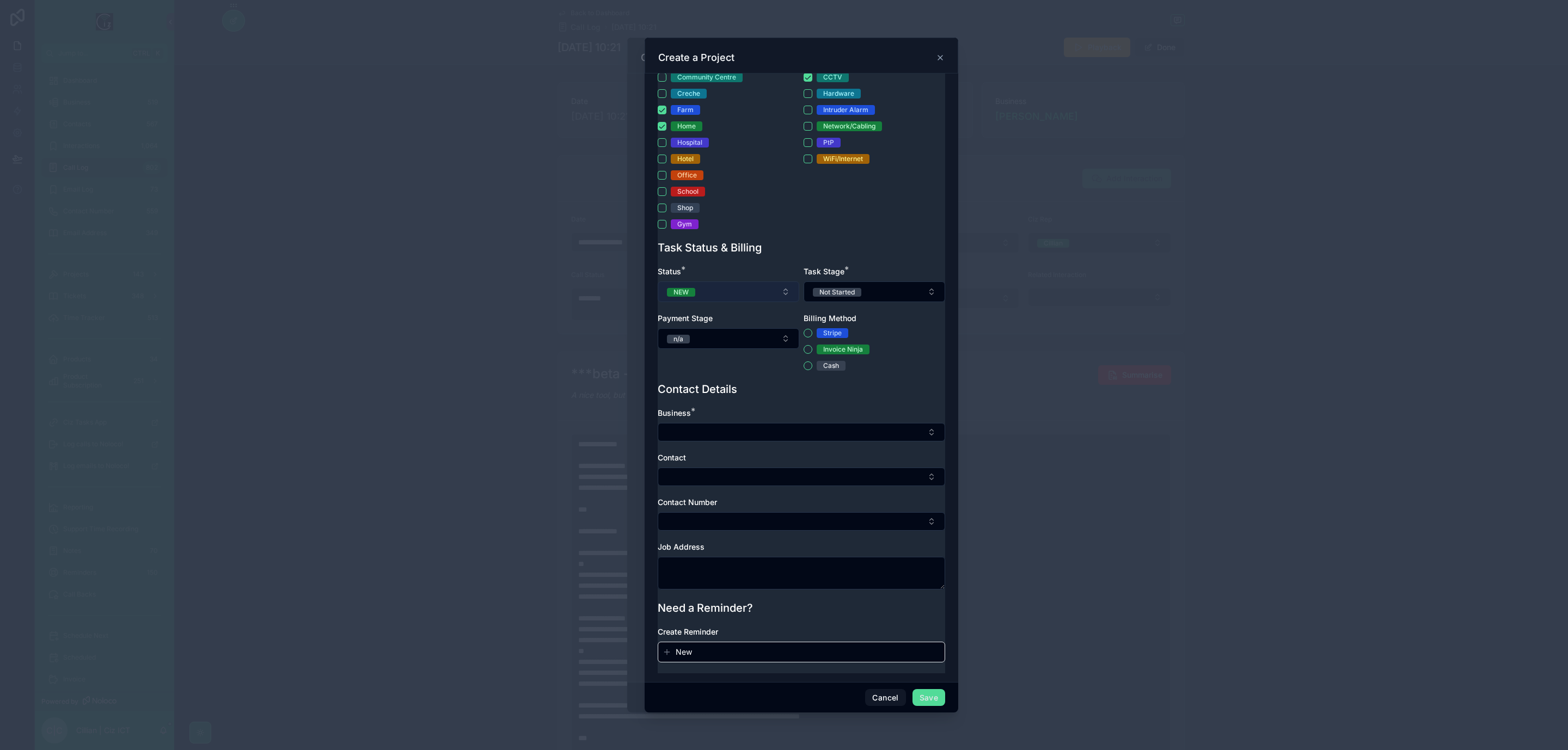
click at [737, 286] on button "NEW" at bounding box center [729, 291] width 142 height 20
click at [714, 362] on span "IN PROGRESS" at bounding box center [693, 363] width 57 height 9
click at [876, 291] on button "Not Started" at bounding box center [875, 291] width 142 height 20
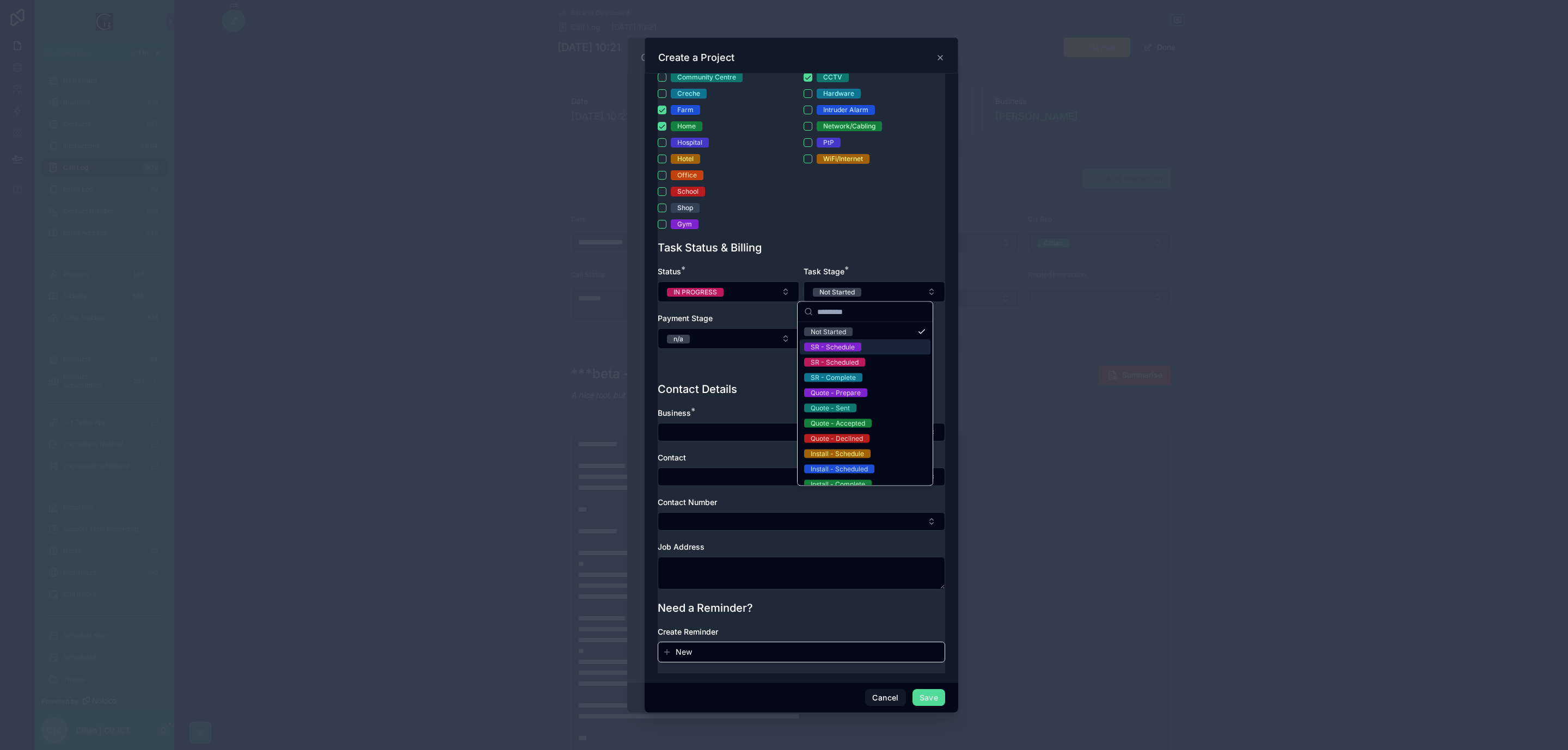
click at [863, 345] on div "SR - Schedule" at bounding box center [865, 347] width 131 height 15
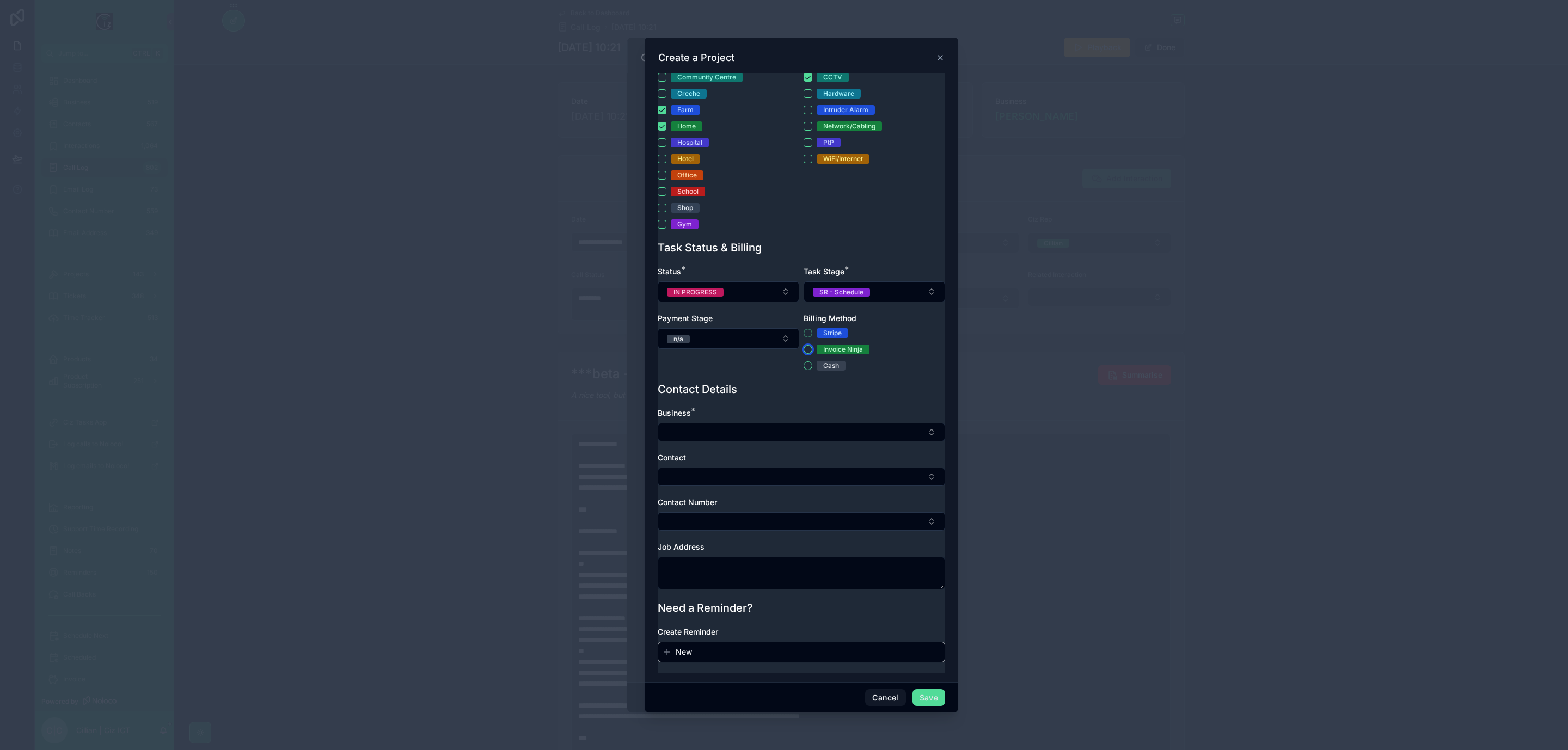
click at [804, 347] on button "Invoice Ninja" at bounding box center [809, 349] width 9 height 9
click at [759, 337] on button "n/a" at bounding box center [729, 338] width 142 height 20
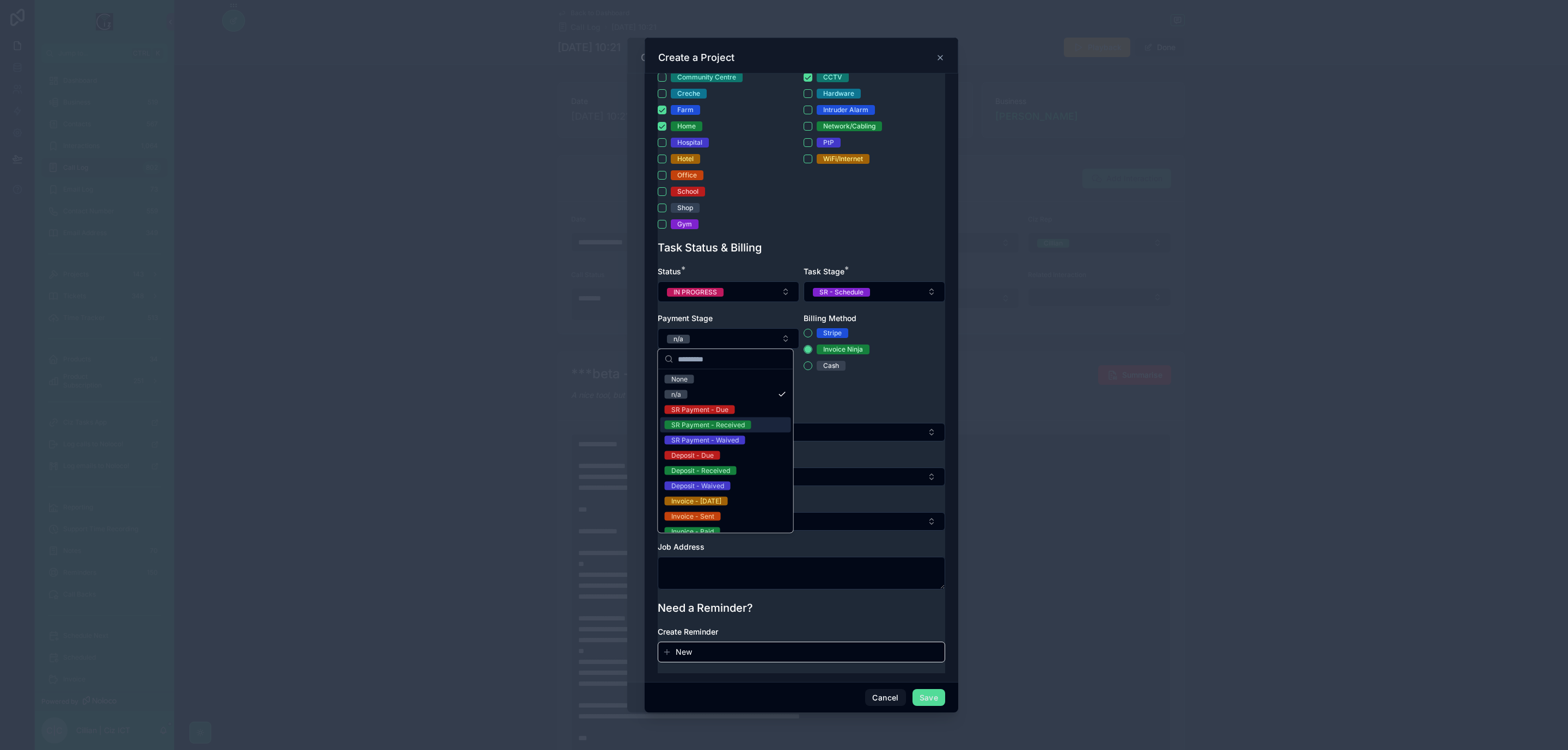
click at [891, 367] on div "Cash" at bounding box center [875, 365] width 142 height 10
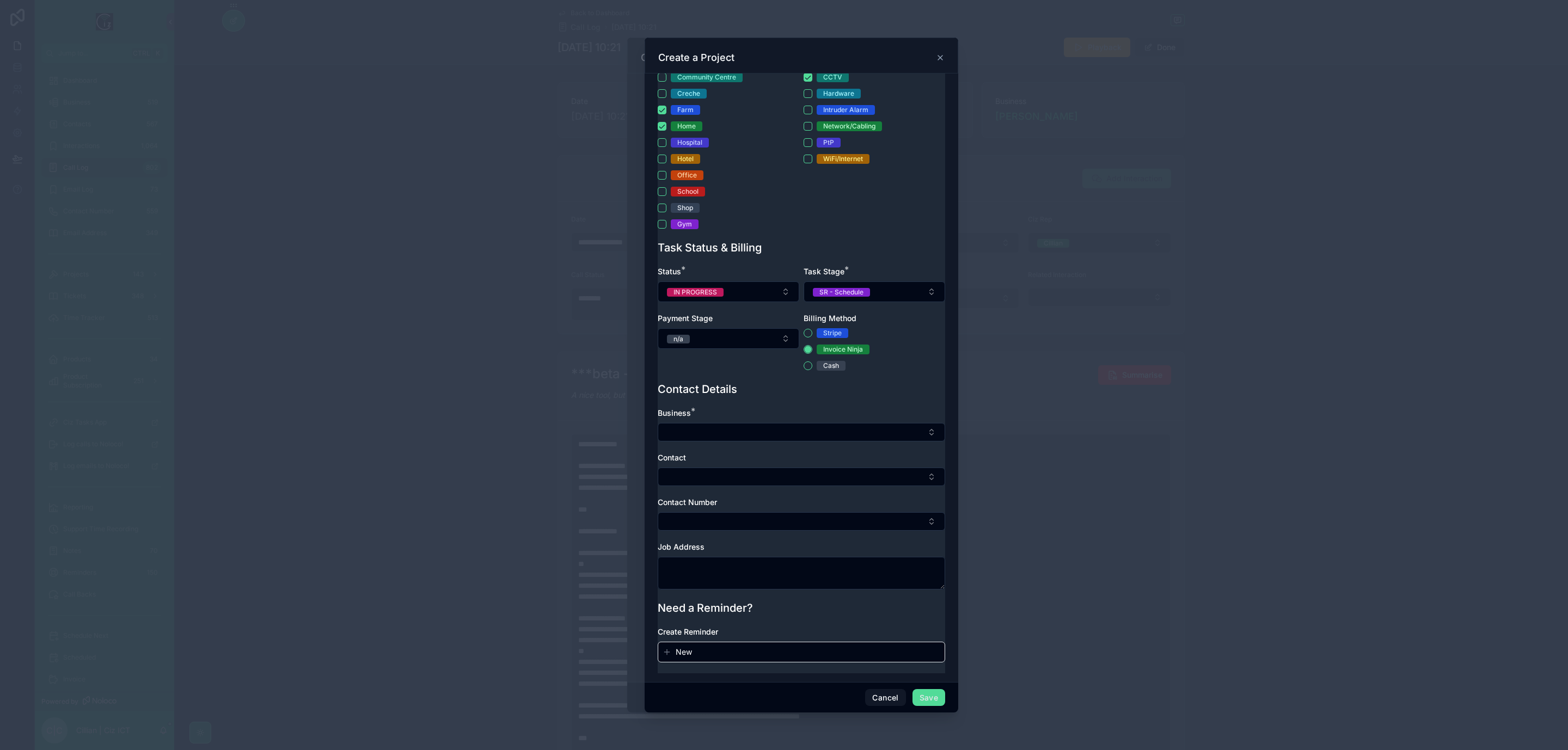
click at [819, 439] on div at bounding box center [801, 432] width 288 height 19
click at [822, 426] on button "Select Button" at bounding box center [801, 432] width 288 height 19
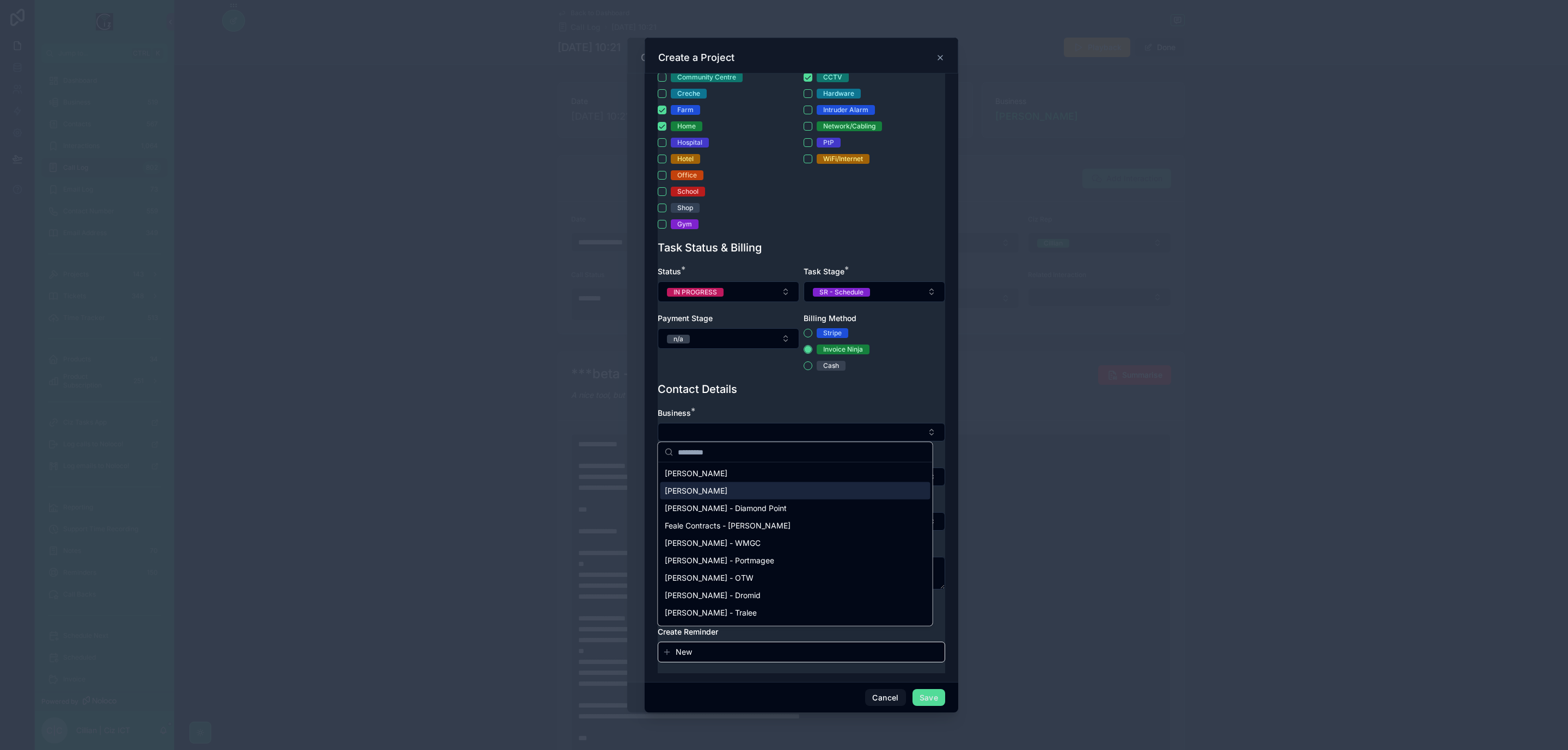
click at [728, 488] on span "Edward Corcoran - Laharn" at bounding box center [696, 490] width 63 height 11
type textarea "**********"
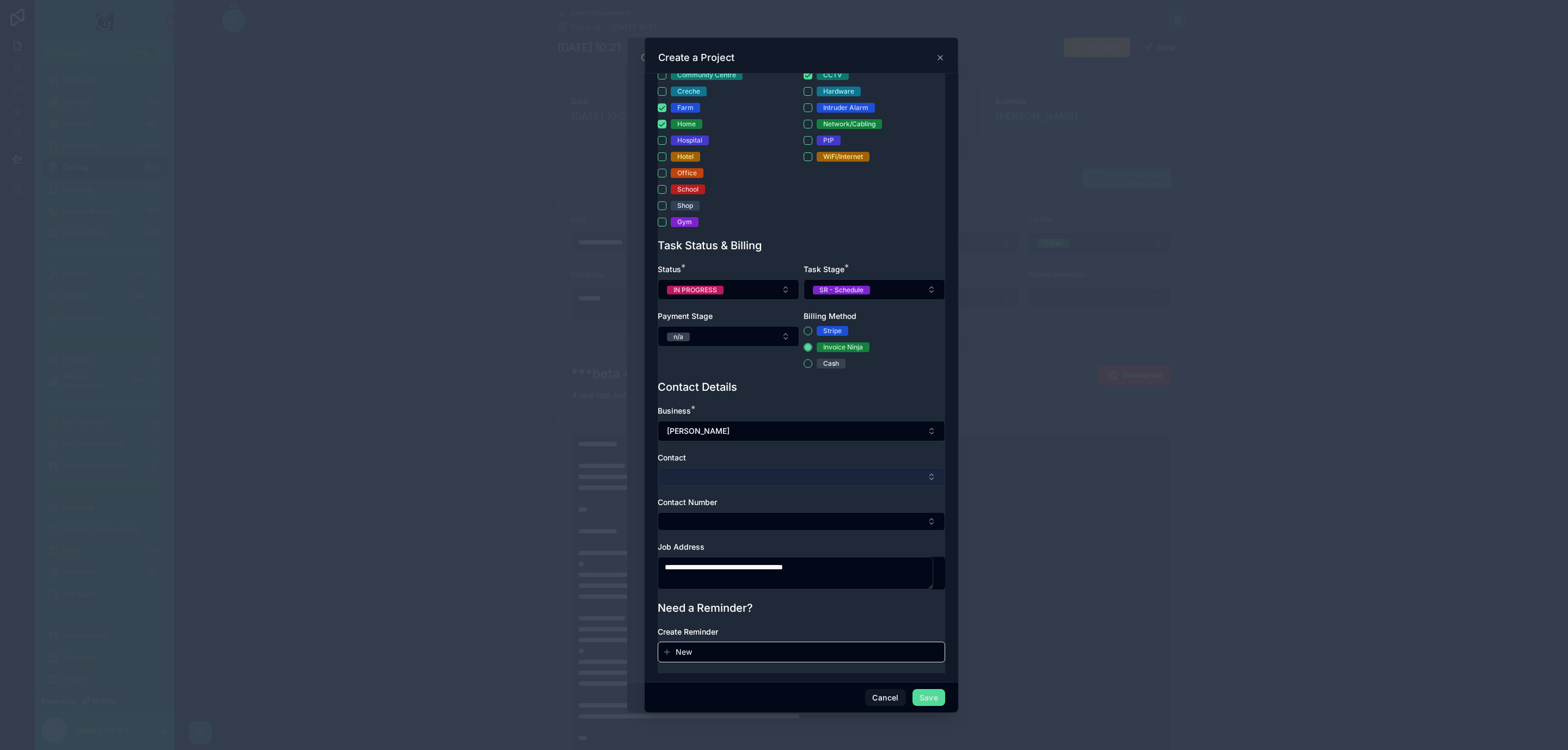
click at [806, 477] on button "Select Button" at bounding box center [801, 477] width 288 height 19
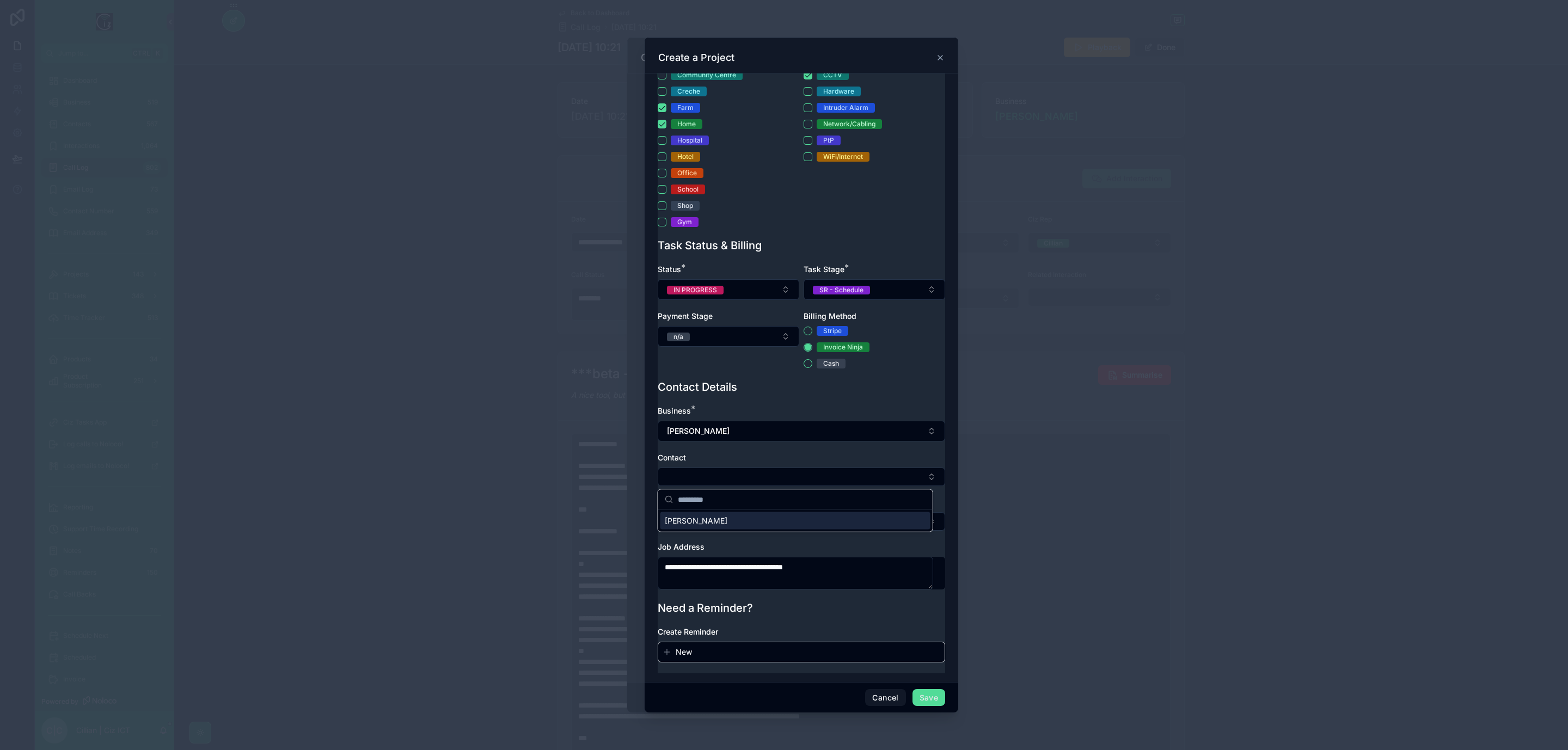
click at [778, 521] on div "Edward Corcoran - Laharn" at bounding box center [796, 521] width 270 height 17
click at [787, 523] on button "Select Button" at bounding box center [801, 522] width 288 height 19
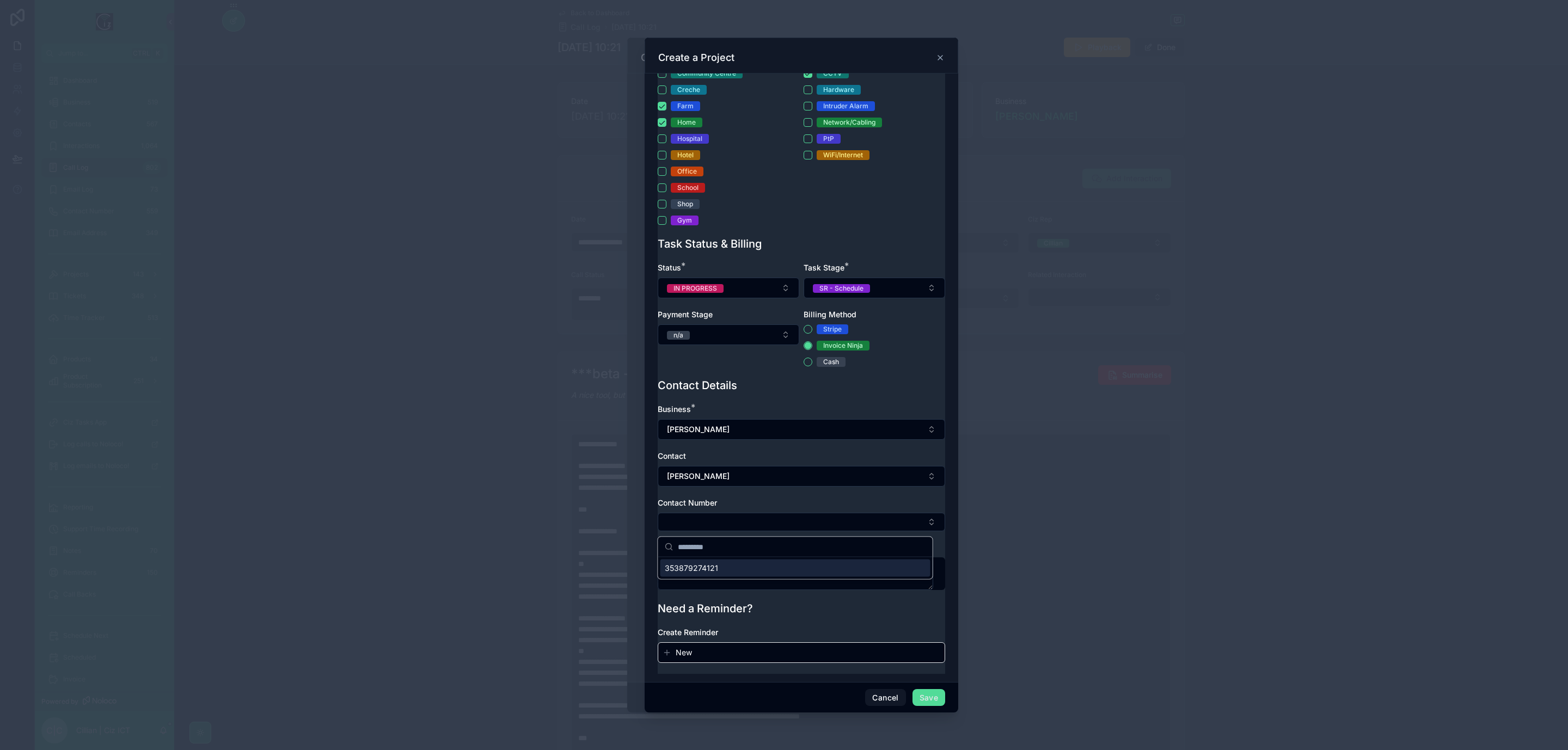
click at [784, 573] on div "353879274121" at bounding box center [796, 568] width 270 height 17
click at [932, 694] on button "Save" at bounding box center [929, 697] width 32 height 17
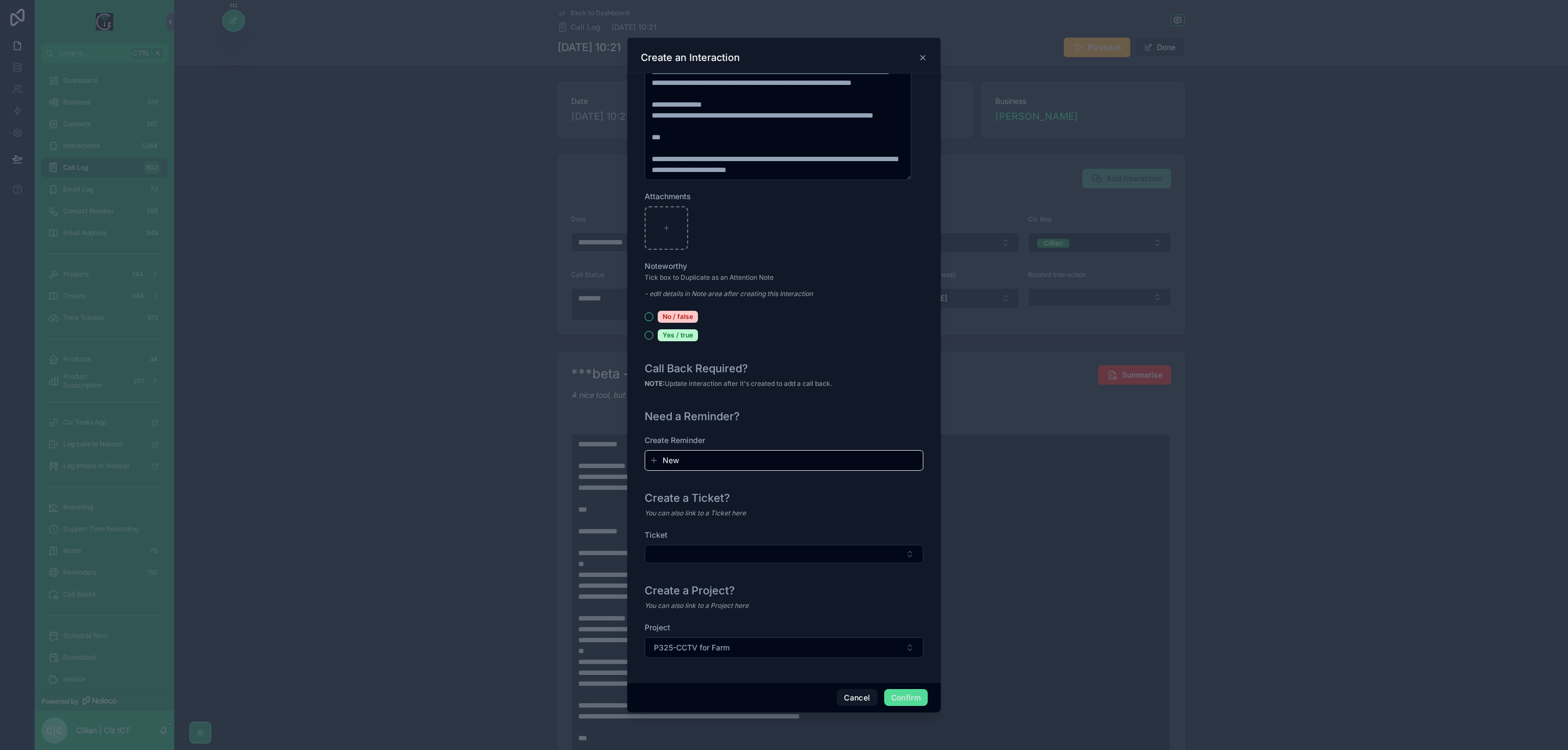
scroll to position [948, 0]
click at [919, 699] on button "Confirm" at bounding box center [906, 697] width 44 height 17
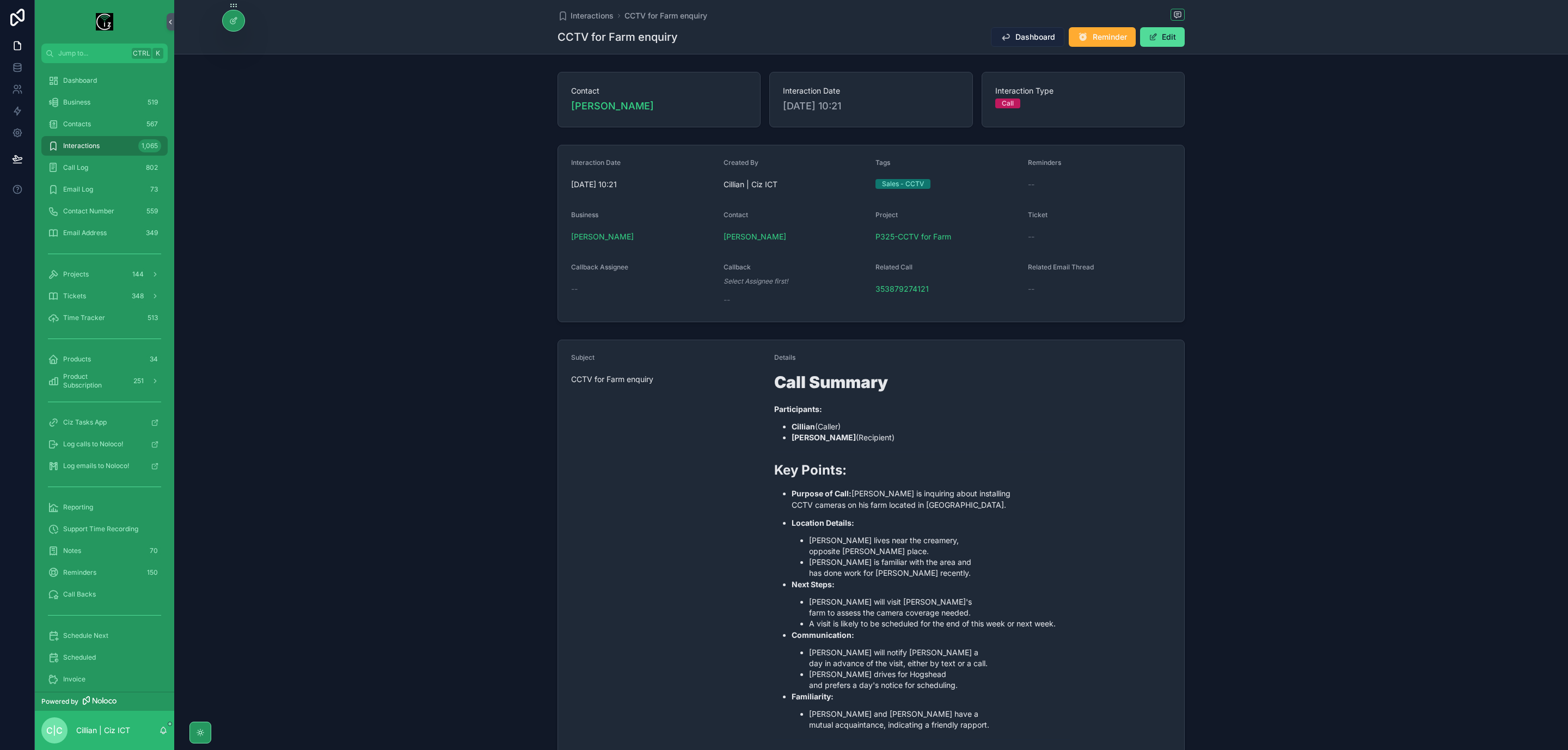
click at [1003, 41] on icon "scrollable content" at bounding box center [1006, 37] width 11 height 11
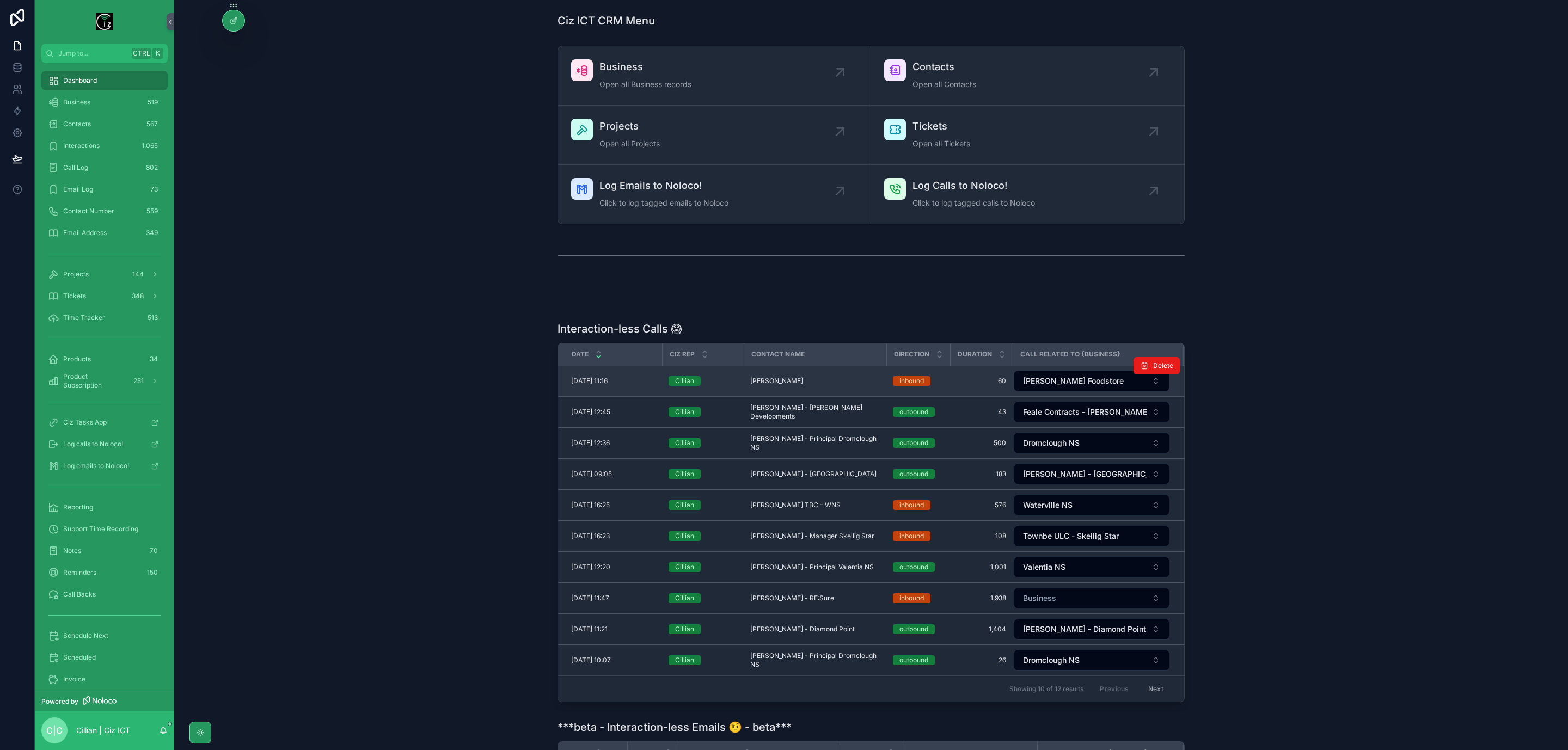
click at [822, 384] on div "Mairead Browne - Bally Mairead Browne - Bally" at bounding box center [815, 381] width 130 height 9
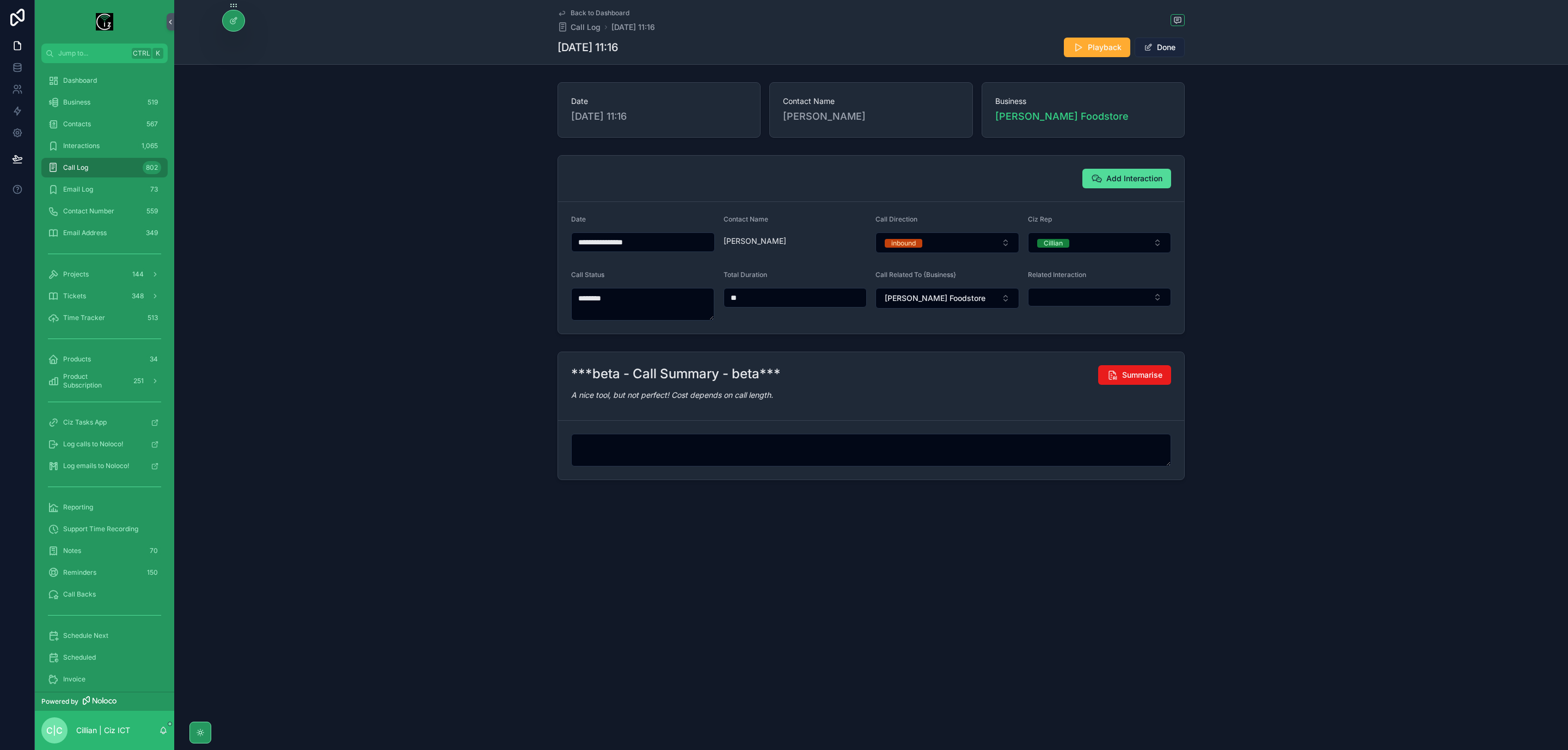
click at [1178, 53] on button "Done" at bounding box center [1160, 48] width 50 height 20
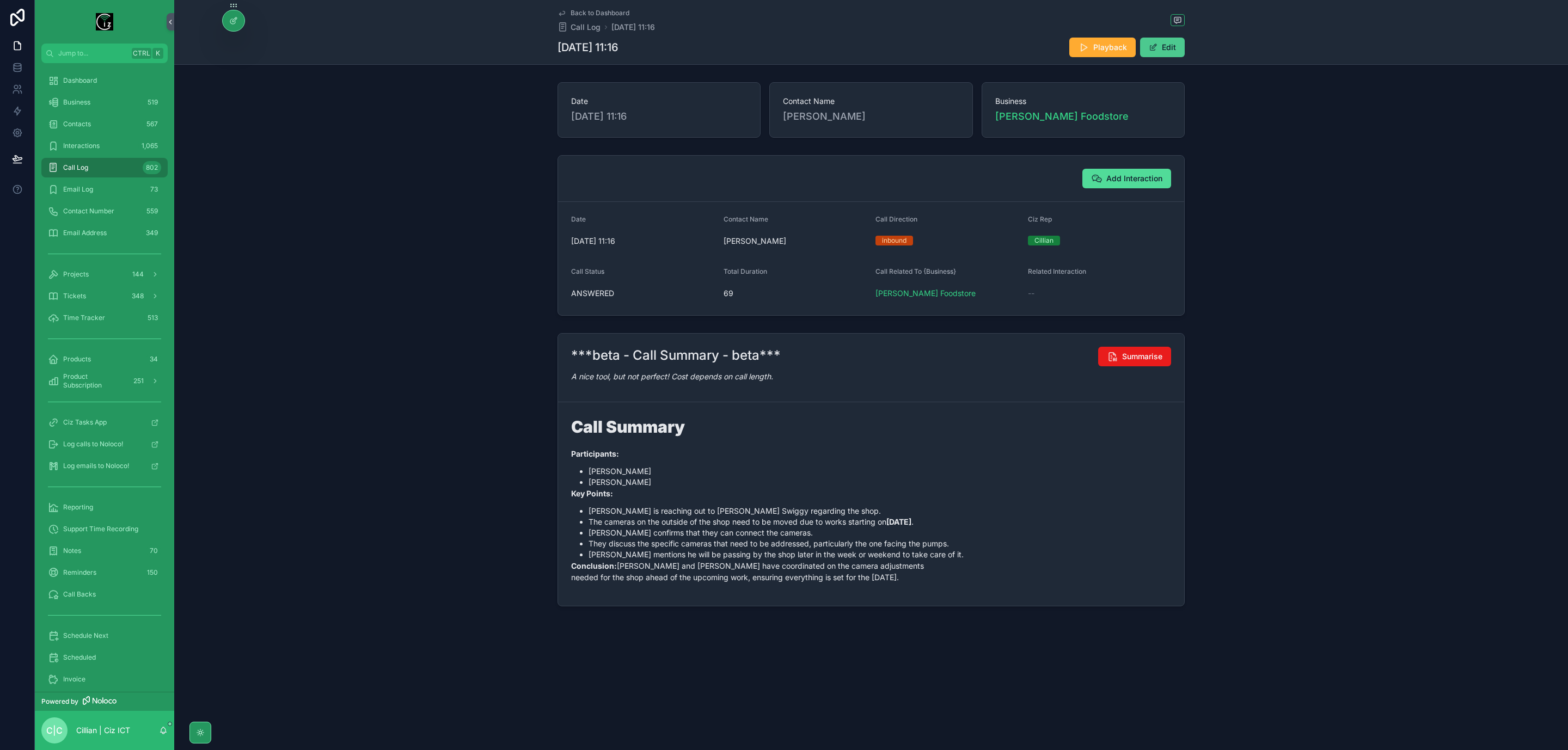
click at [1169, 51] on button "Edit" at bounding box center [1163, 48] width 45 height 20
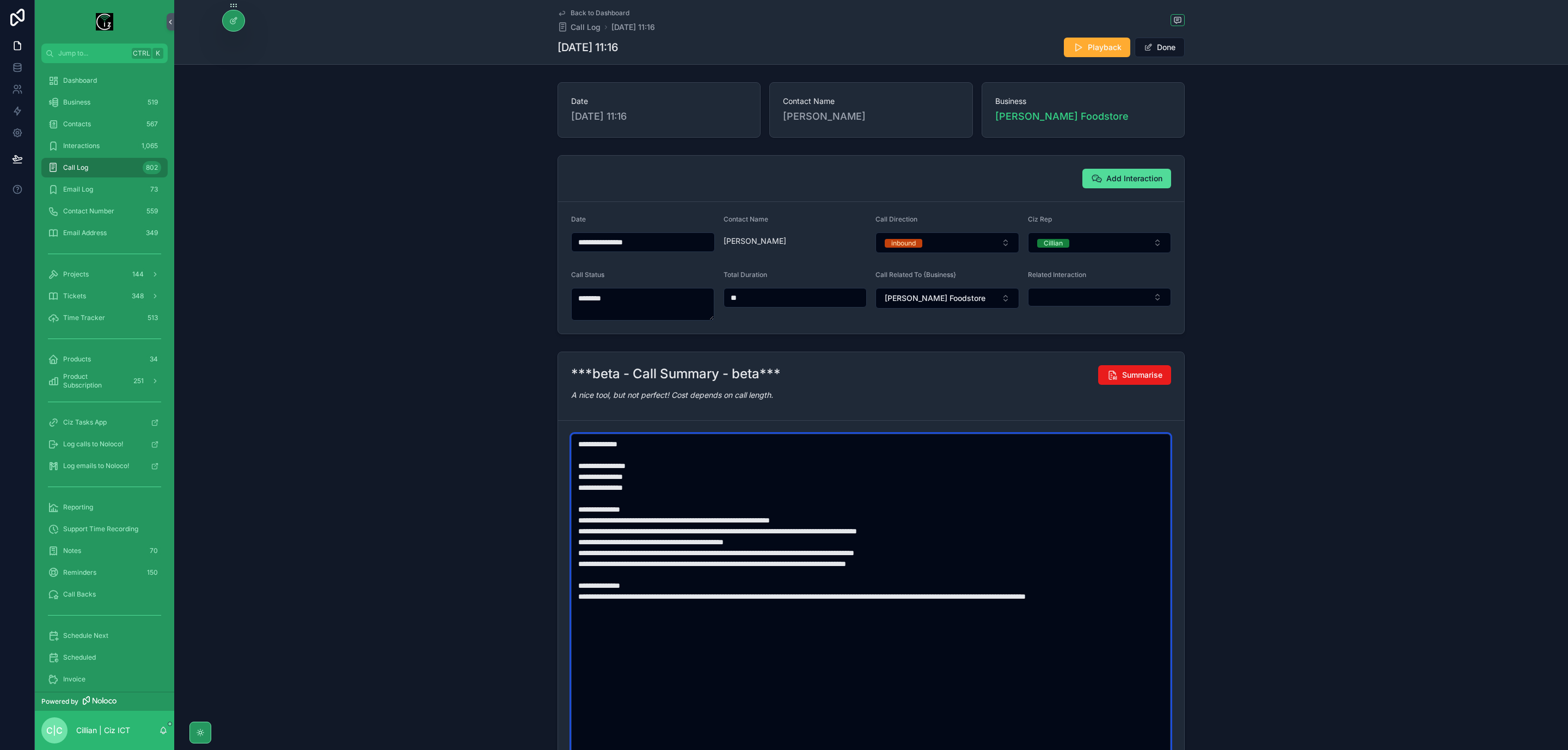
click at [736, 524] on textarea "**********" at bounding box center [871, 602] width 599 height 337
click at [624, 485] on textarea "**********" at bounding box center [871, 602] width 599 height 337
click at [693, 544] on textarea "**********" at bounding box center [871, 602] width 599 height 337
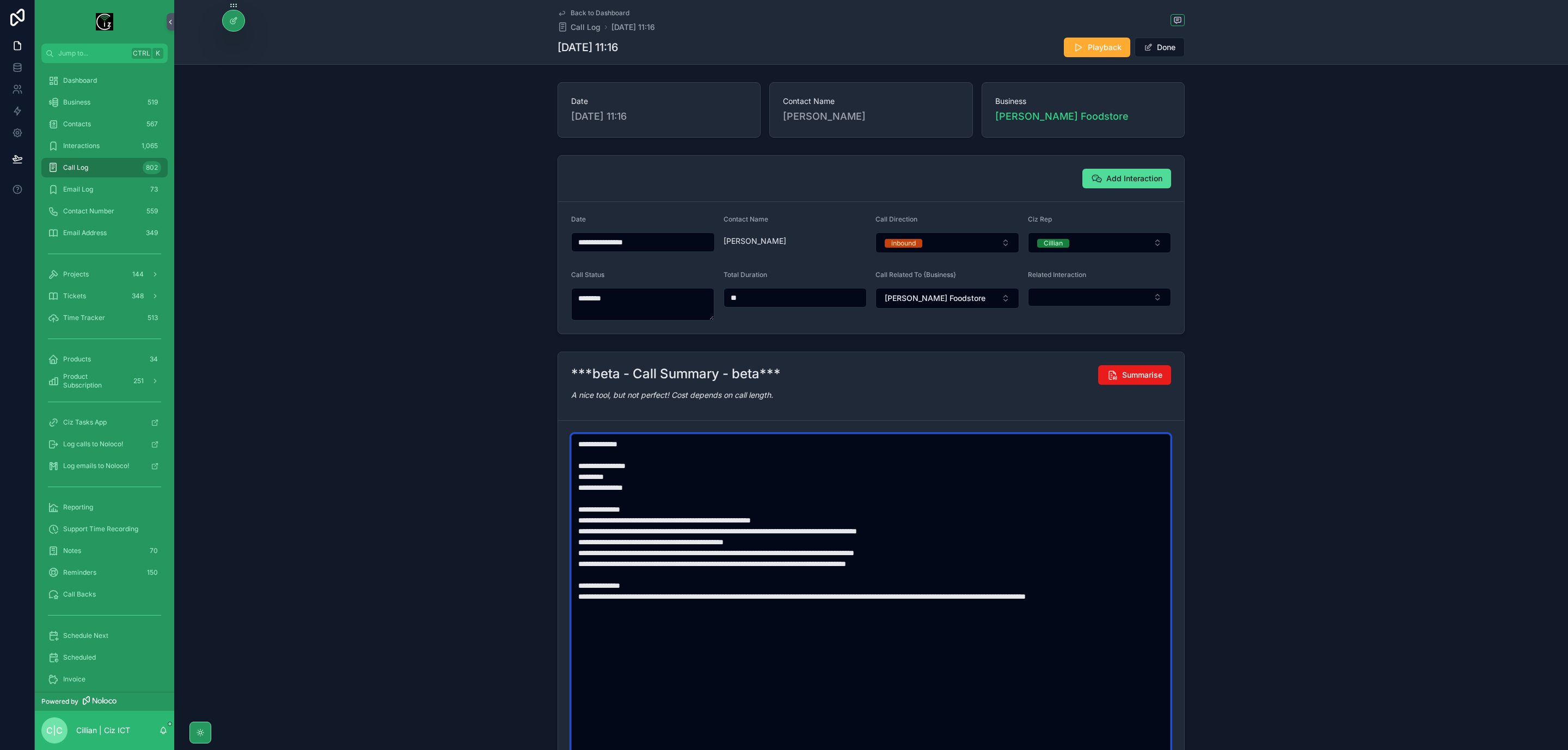
click at [693, 544] on textarea "**********" at bounding box center [871, 602] width 599 height 337
type textarea "**********"
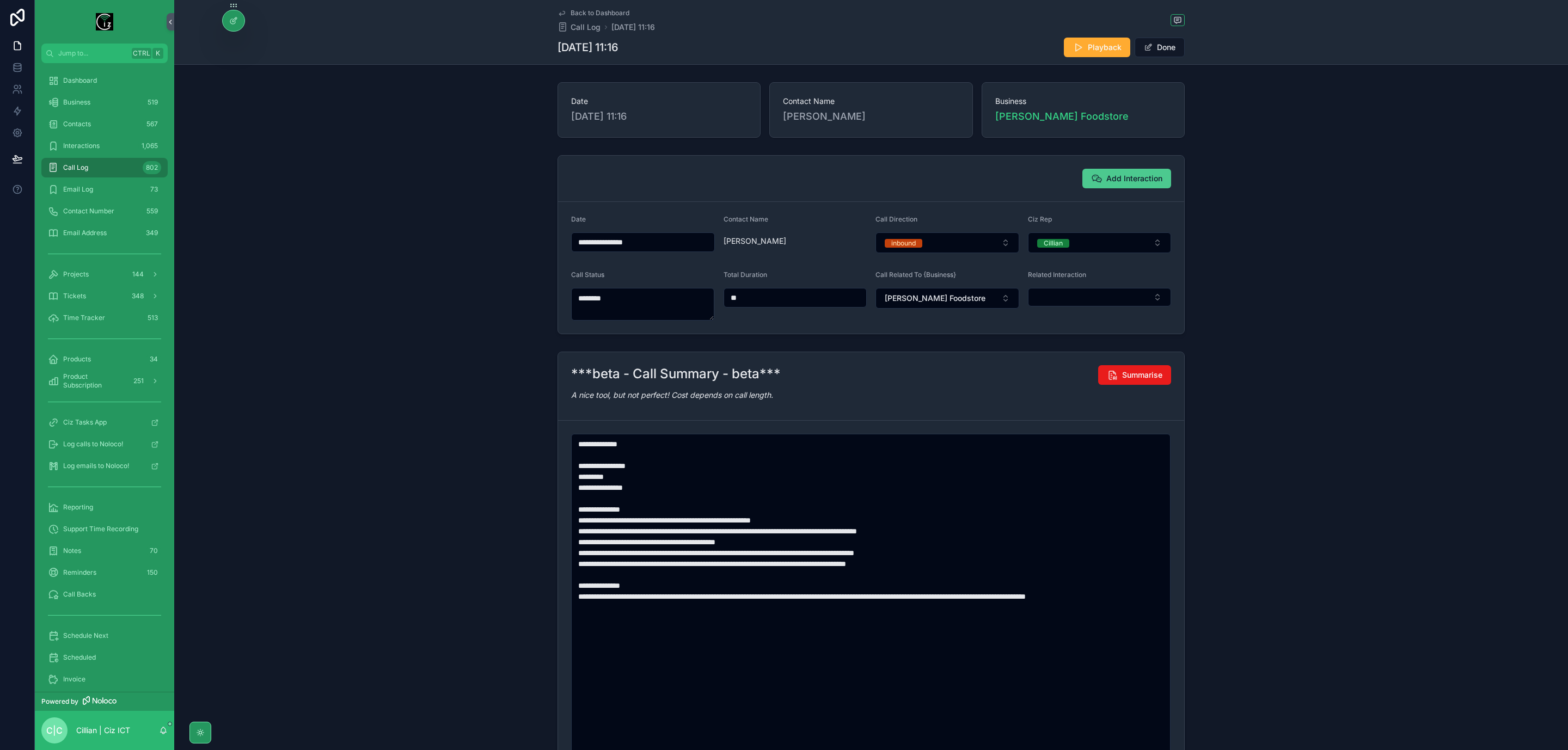
click at [1111, 182] on span "Add Interaction" at bounding box center [1135, 178] width 56 height 11
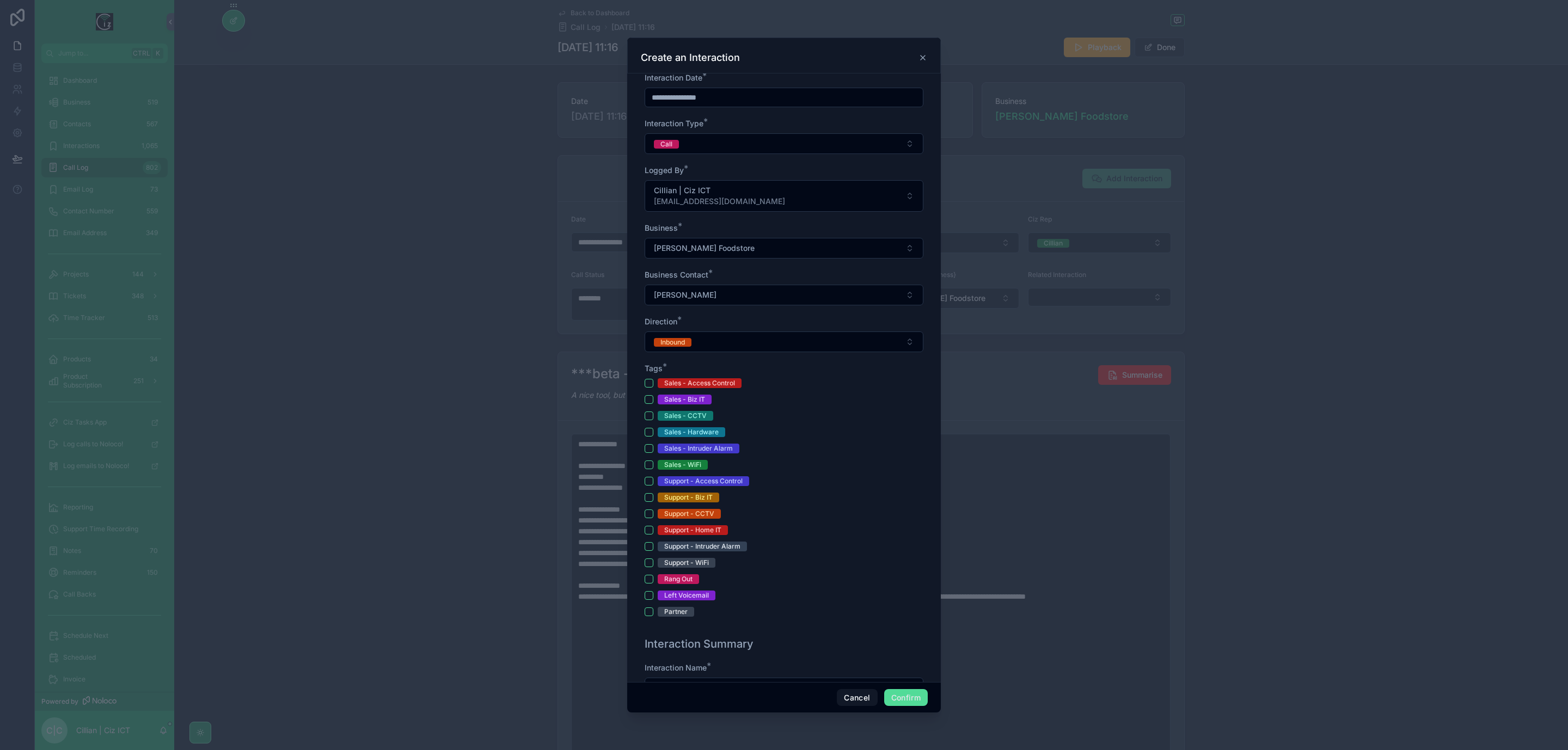
scroll to position [245, 0]
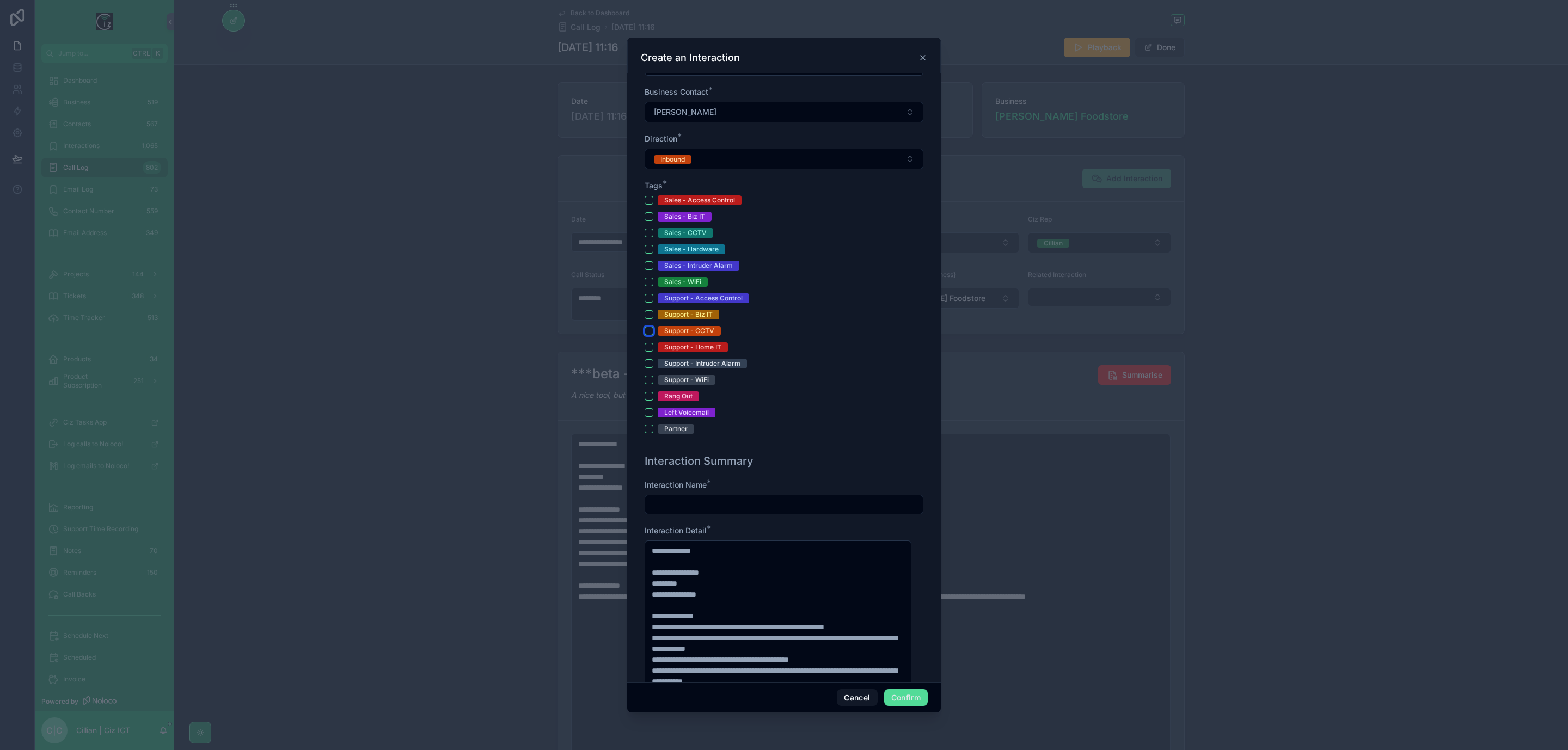
click at [652, 335] on button "Support - CCTV" at bounding box center [649, 331] width 9 height 9
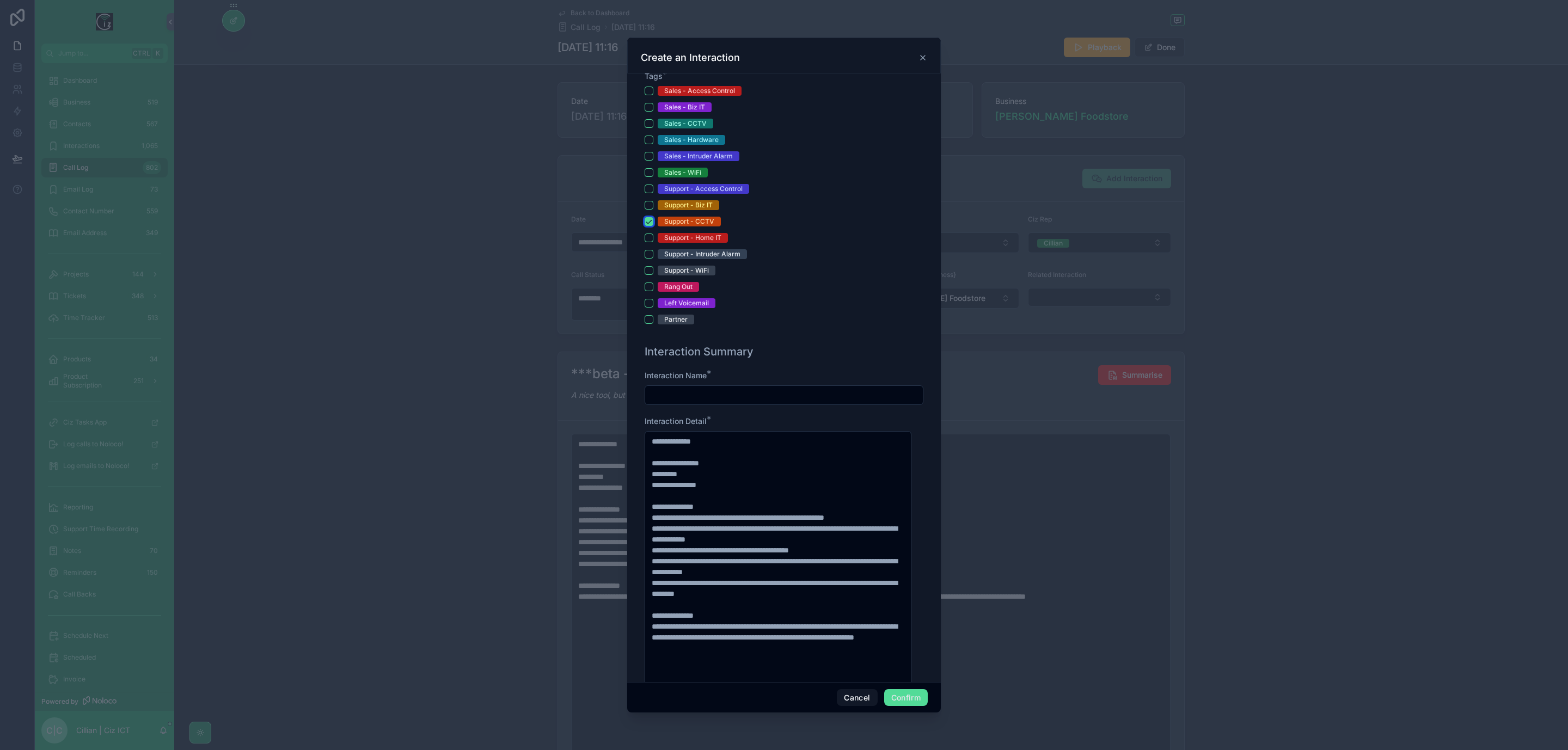
scroll to position [490, 0]
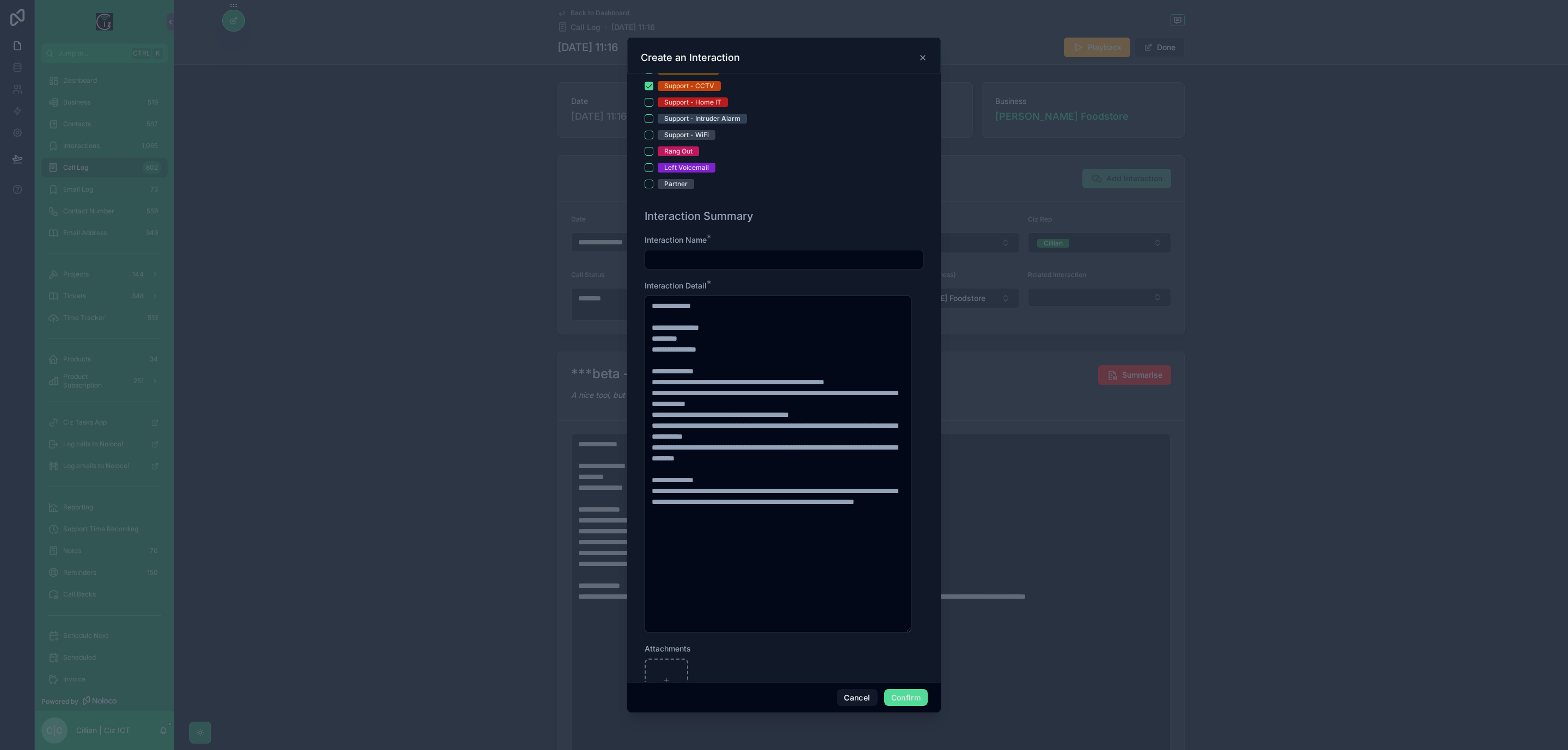
click at [757, 261] on input "text" at bounding box center [784, 260] width 278 height 15
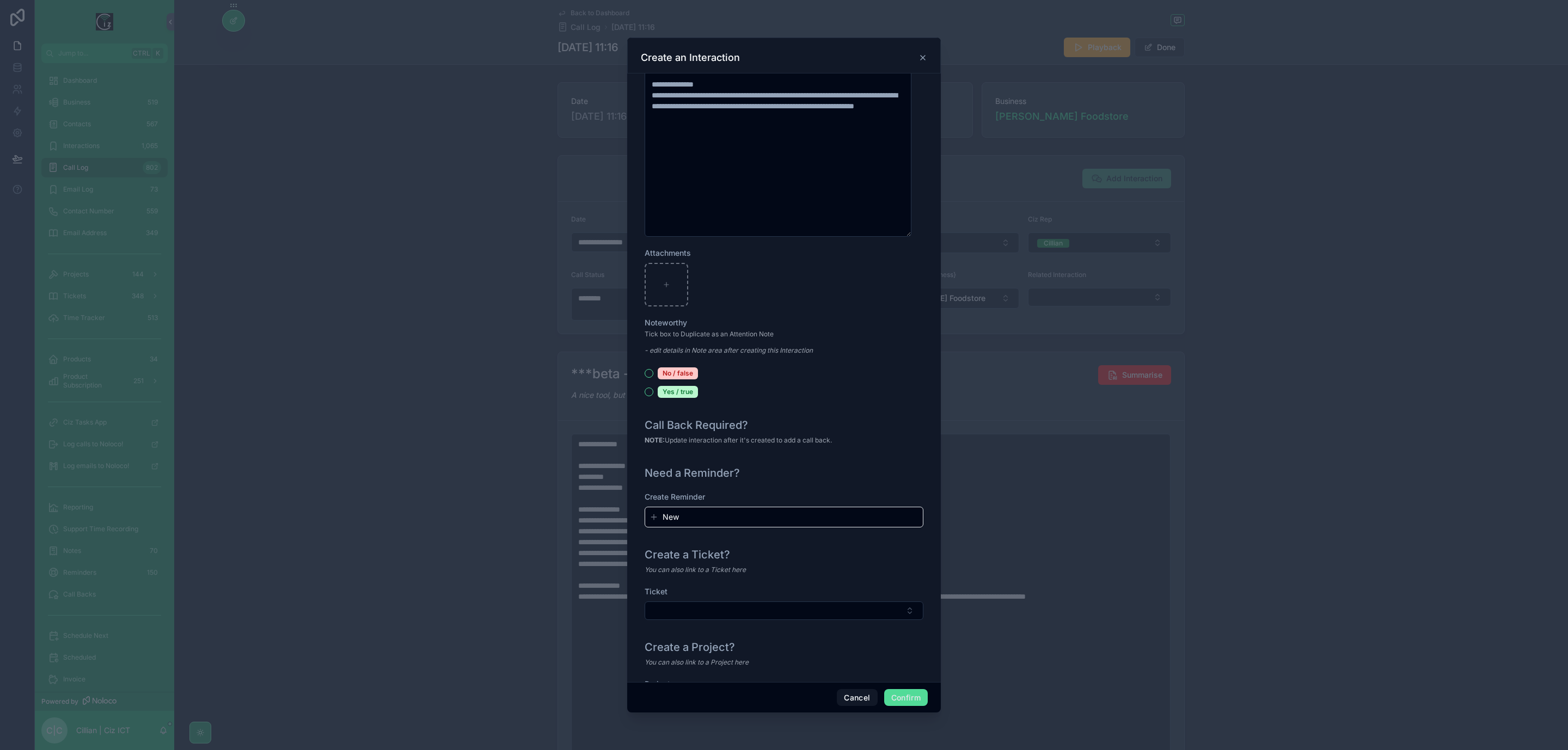
scroll to position [946, 0]
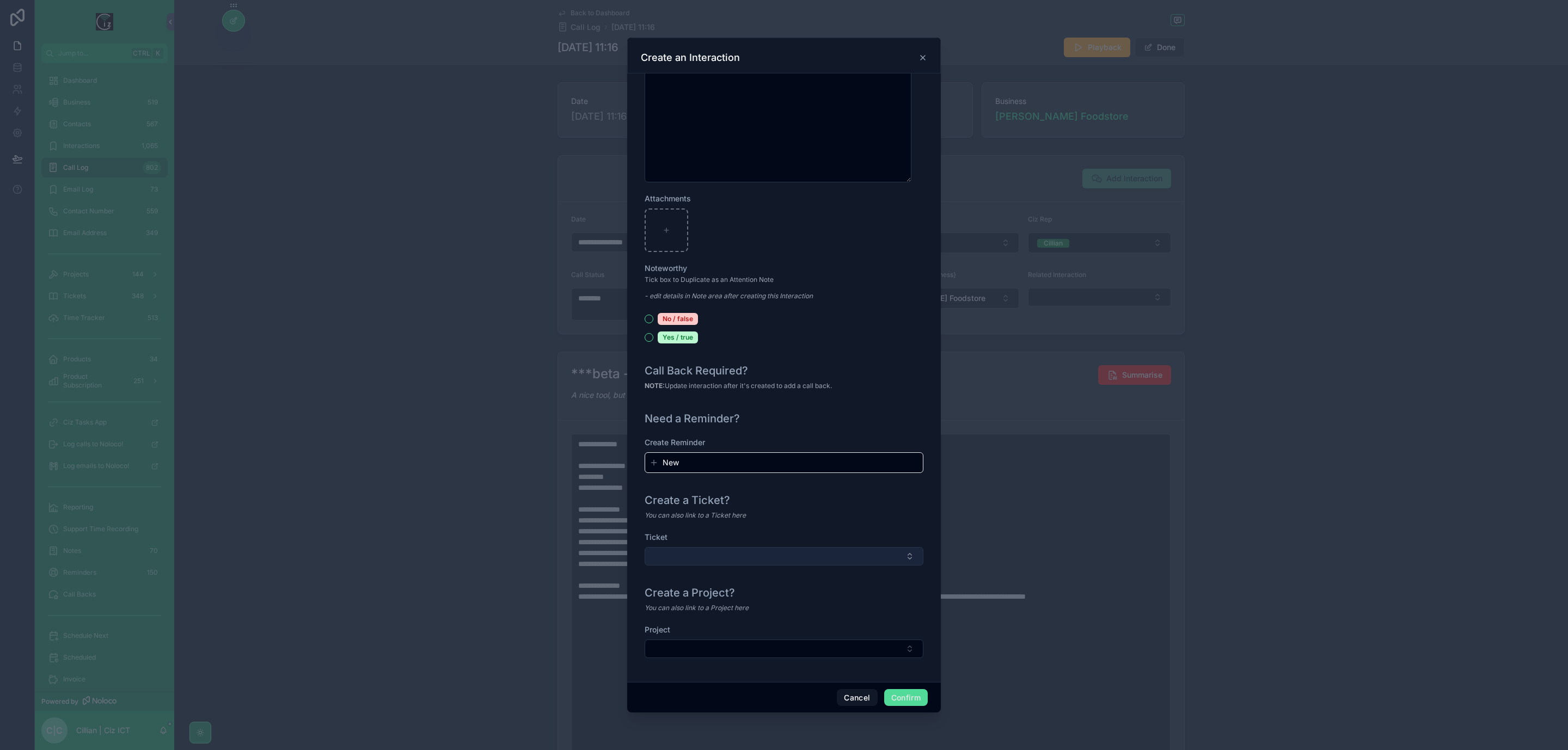
type input "**********"
click at [796, 547] on button "Select Button" at bounding box center [784, 556] width 279 height 19
click at [763, 598] on button "New" at bounding box center [778, 598] width 257 height 11
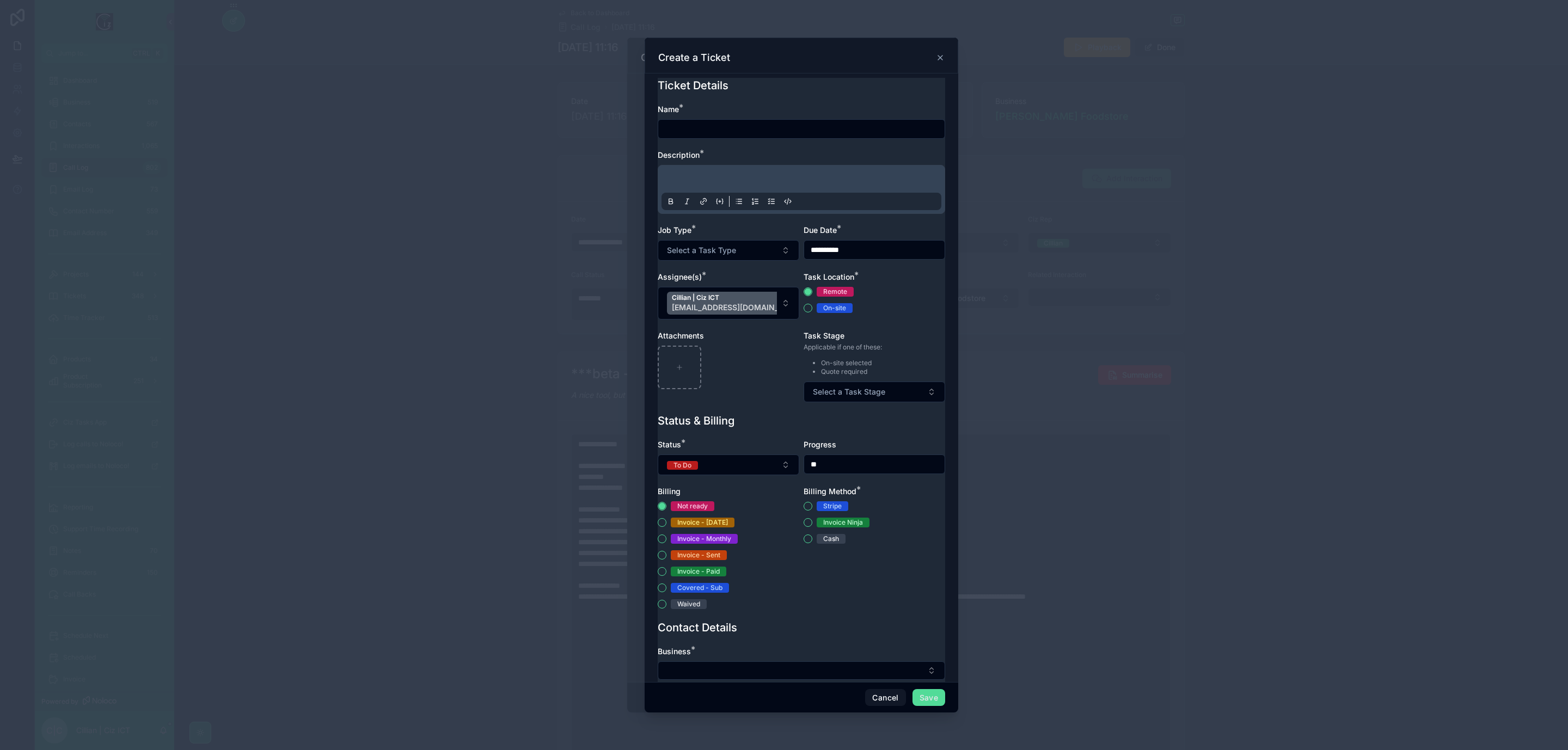
click at [720, 134] on input "text" at bounding box center [801, 129] width 286 height 15
type input "**********"
click at [905, 257] on input "**********" at bounding box center [874, 250] width 140 height 15
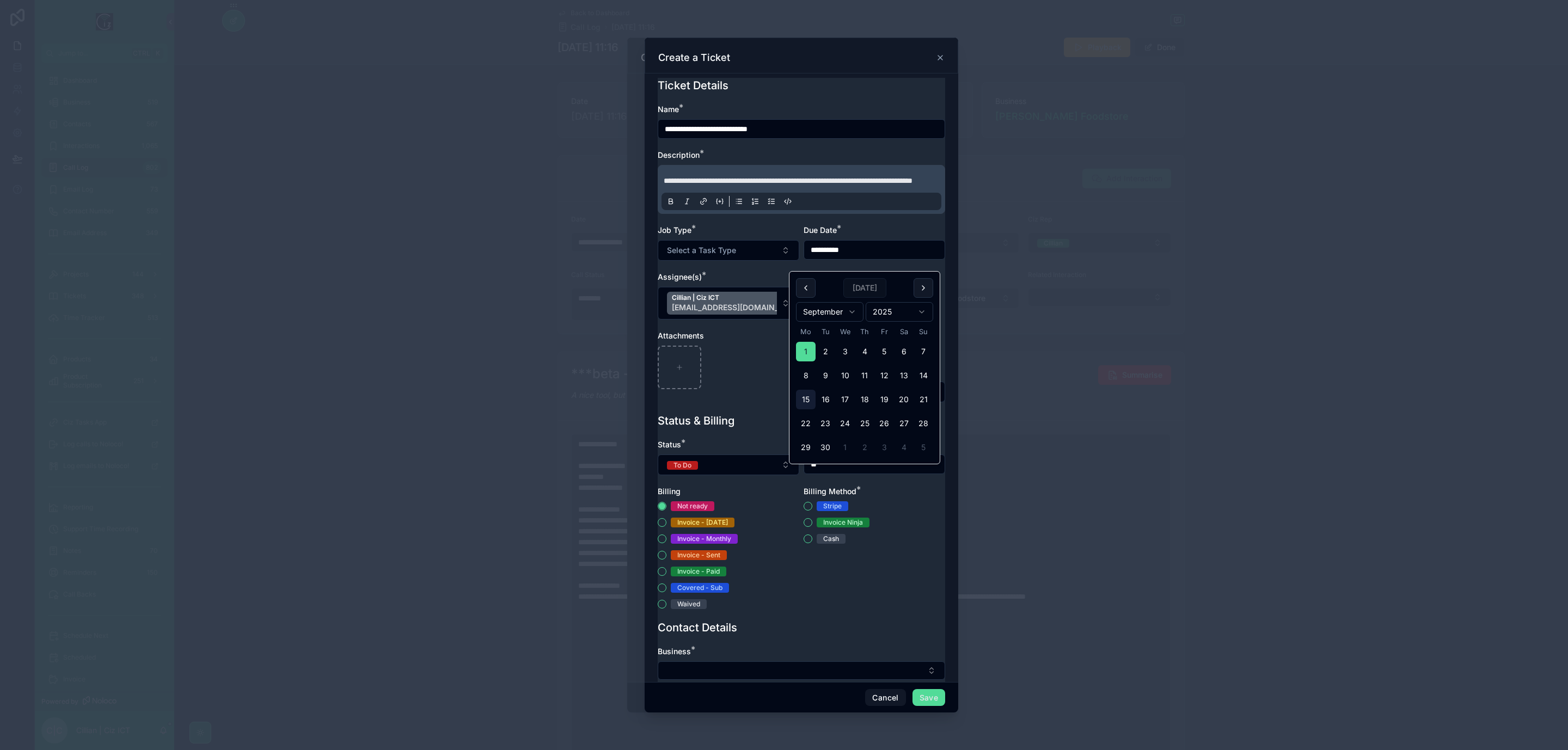
click at [804, 397] on button "15" at bounding box center [806, 399] width 20 height 20
type input "**********"
click at [869, 235] on div "Due Date *" at bounding box center [875, 230] width 142 height 11
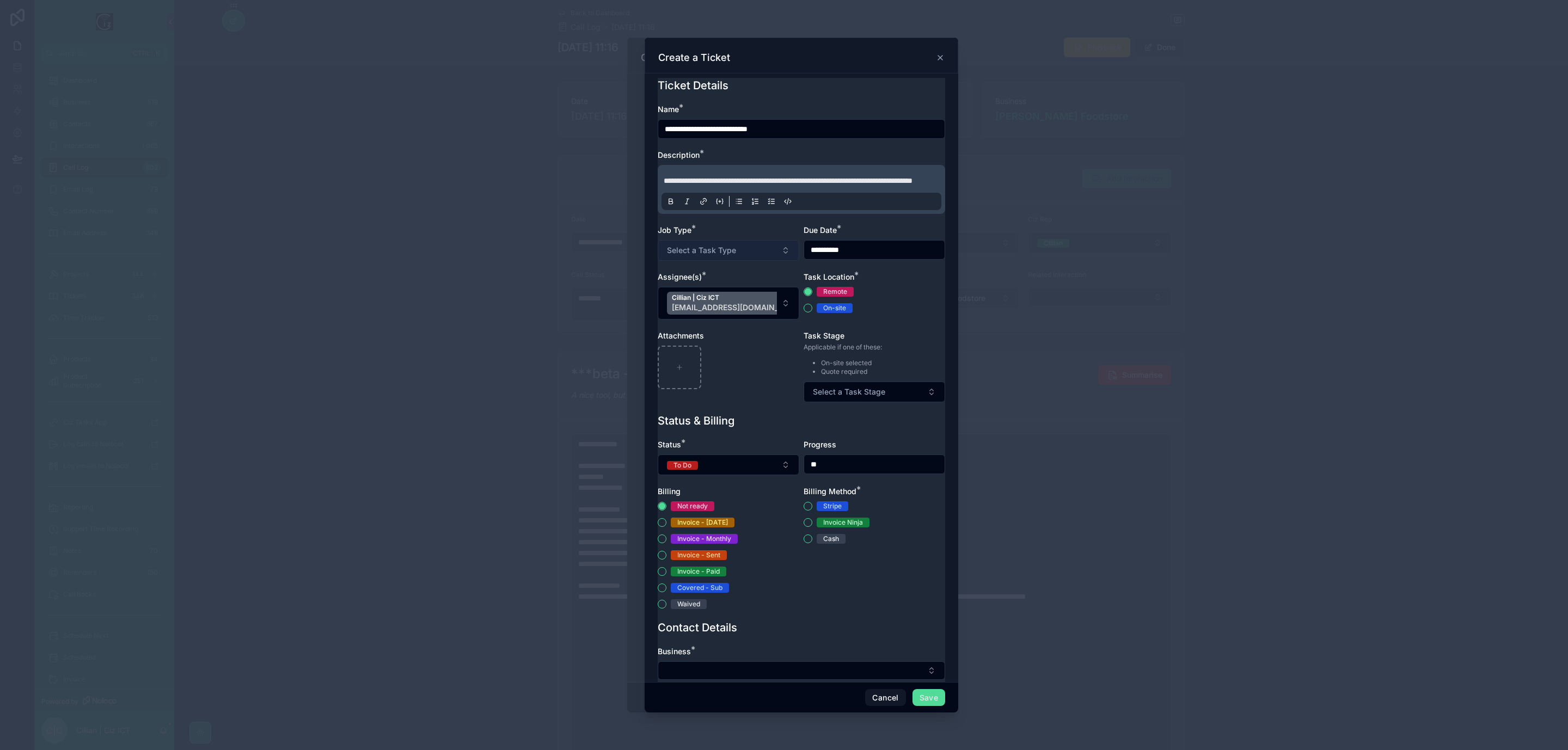
click at [755, 260] on button "Select a Task Type" at bounding box center [729, 250] width 142 height 20
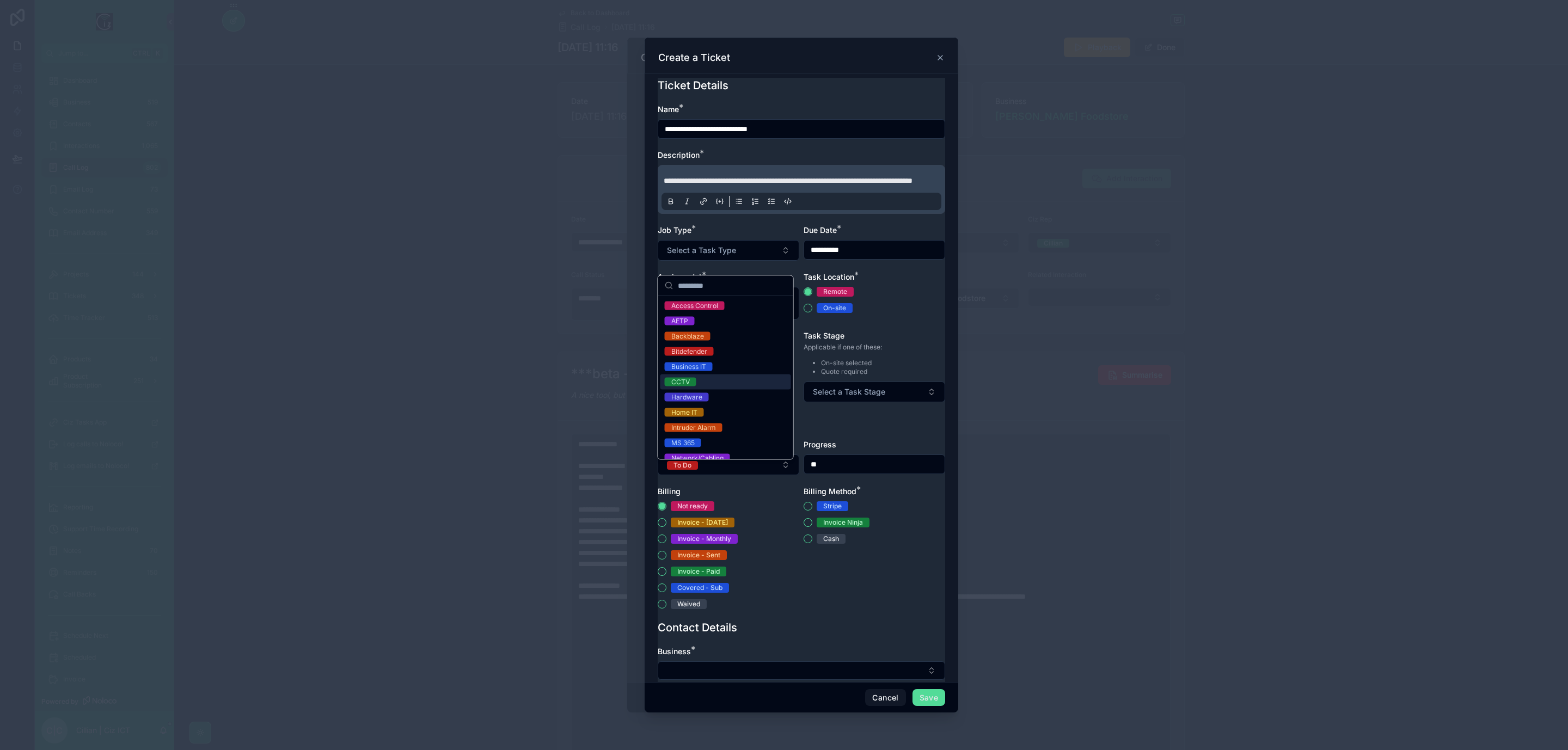
click at [711, 384] on div "CCTV" at bounding box center [725, 382] width 131 height 15
click at [867, 297] on div "Task Location * Remote On-site" at bounding box center [875, 295] width 142 height 48
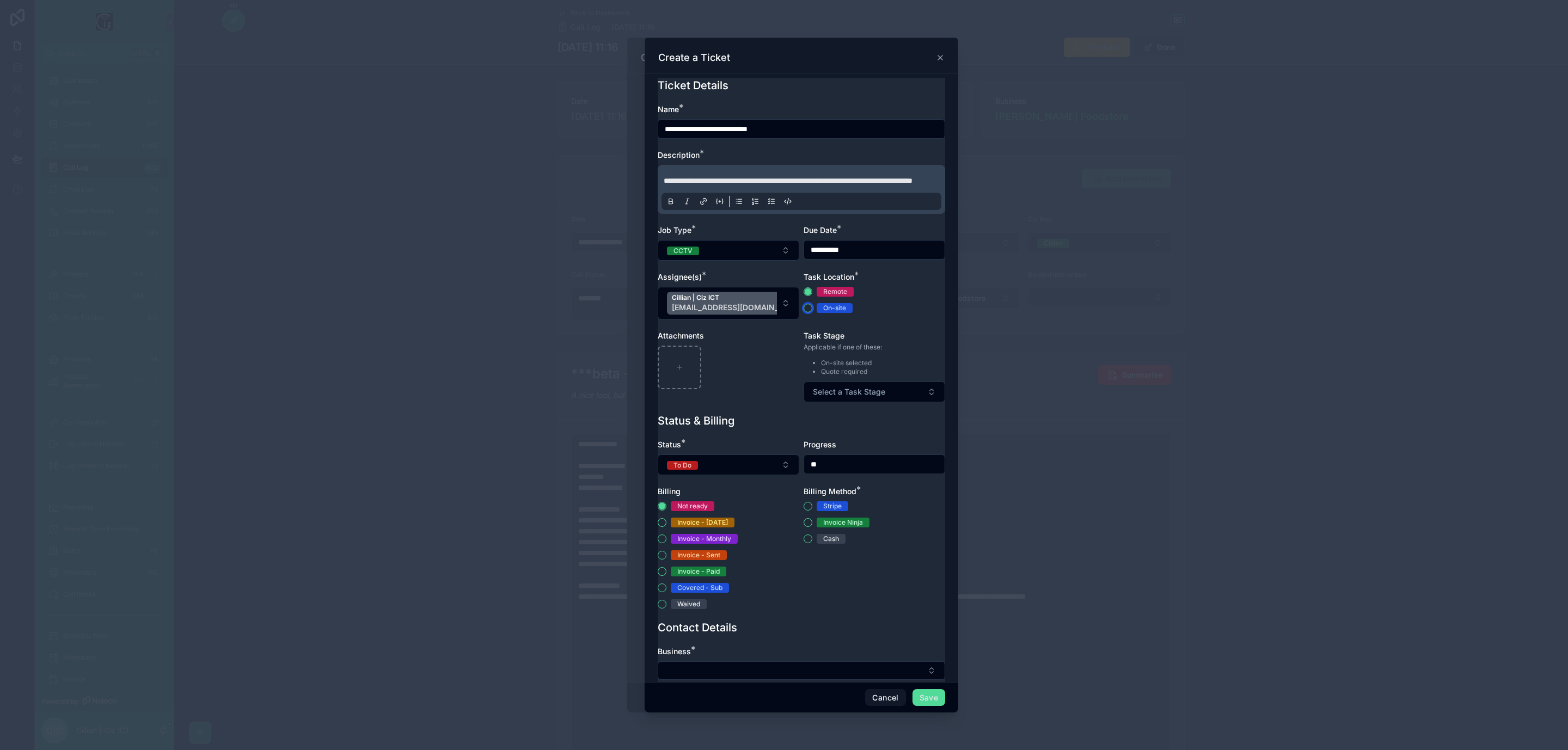
click at [804, 312] on button "On-site" at bounding box center [809, 309] width 9 height 9
click at [860, 398] on span "Select a Task Stage" at bounding box center [849, 392] width 72 height 11
click at [858, 447] on div "Schedule" at bounding box center [865, 448] width 131 height 15
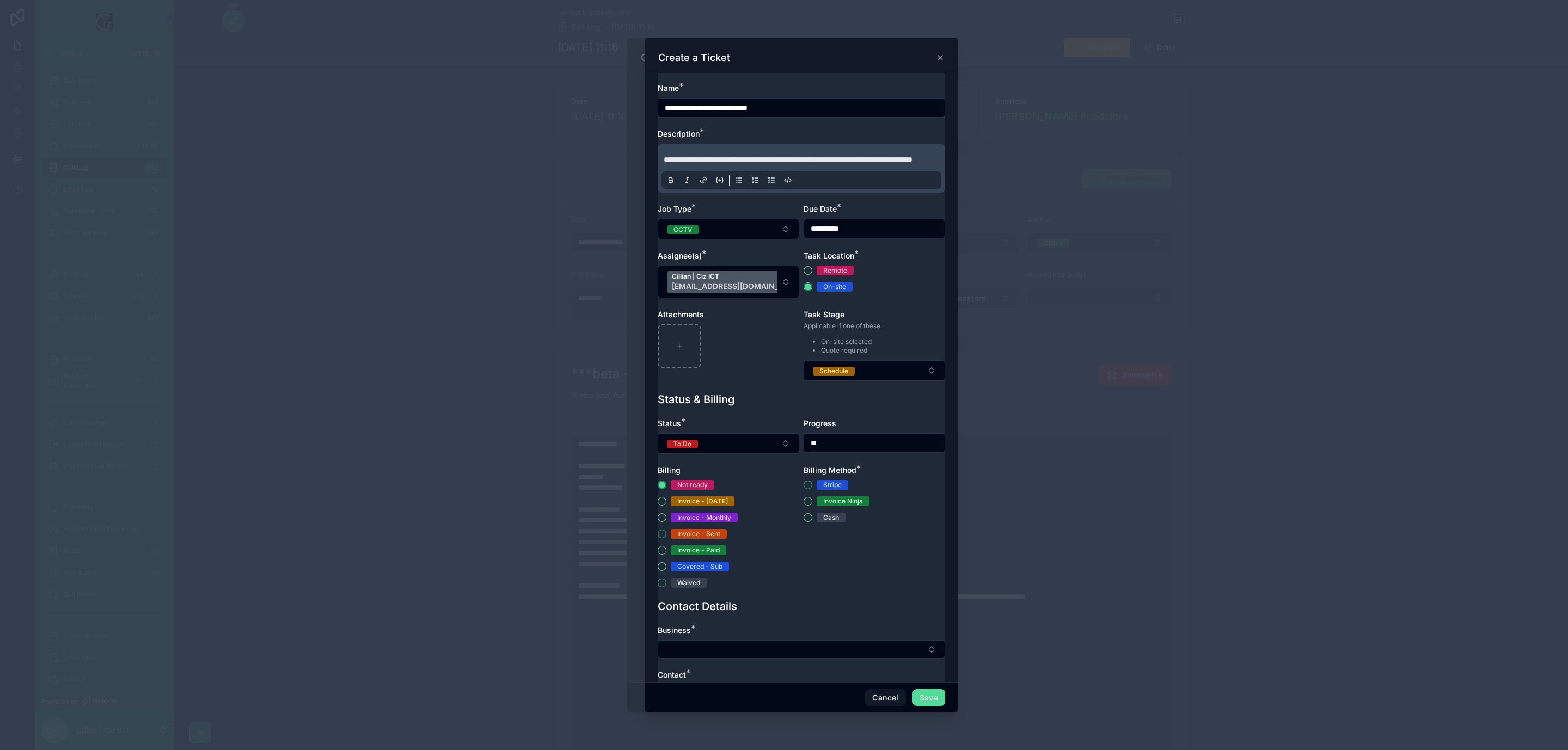
scroll to position [81, 0]
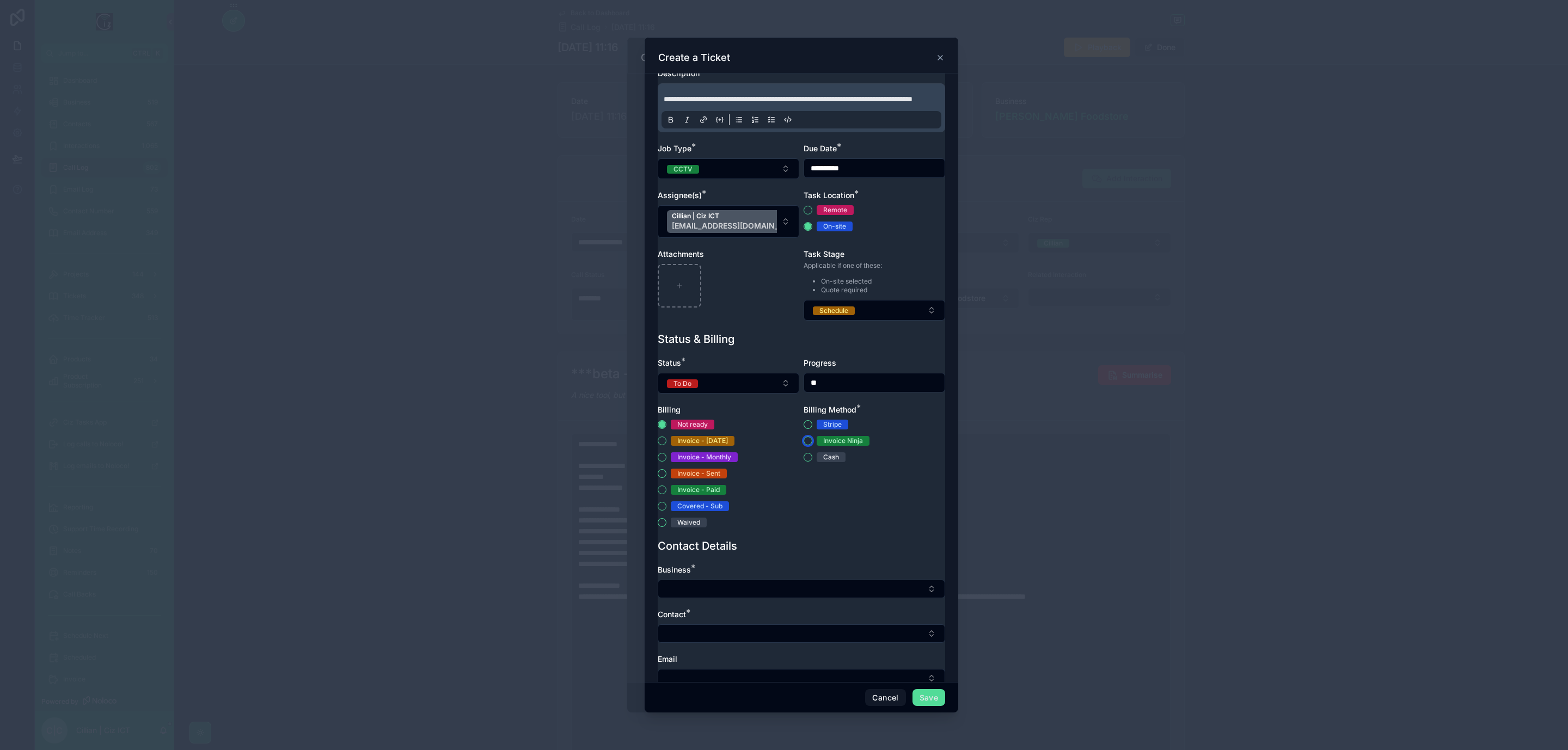
click at [804, 445] on button "Invoice Ninja" at bounding box center [809, 441] width 9 height 9
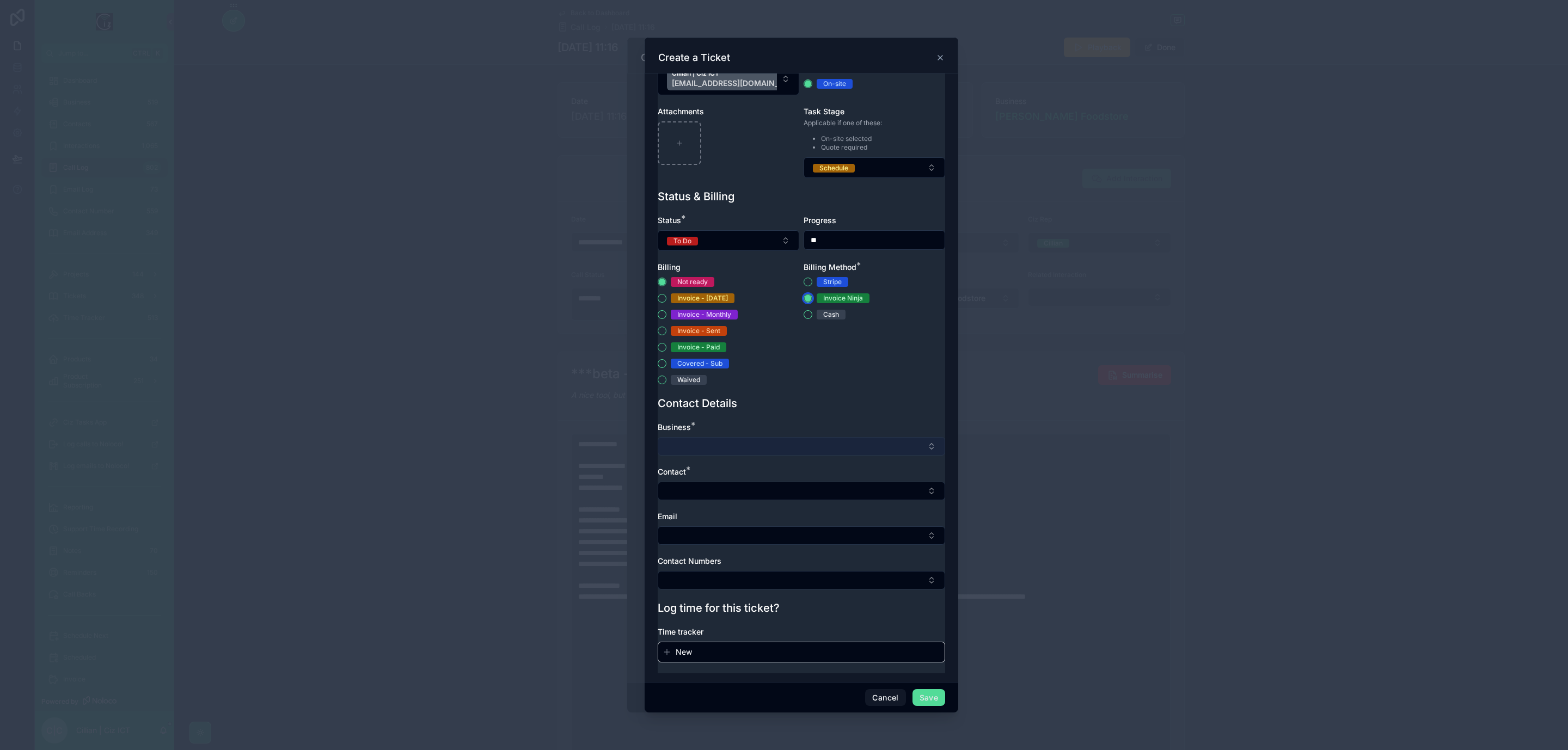
scroll to position [241, 0]
click at [815, 437] on button "Select Button" at bounding box center [801, 446] width 288 height 19
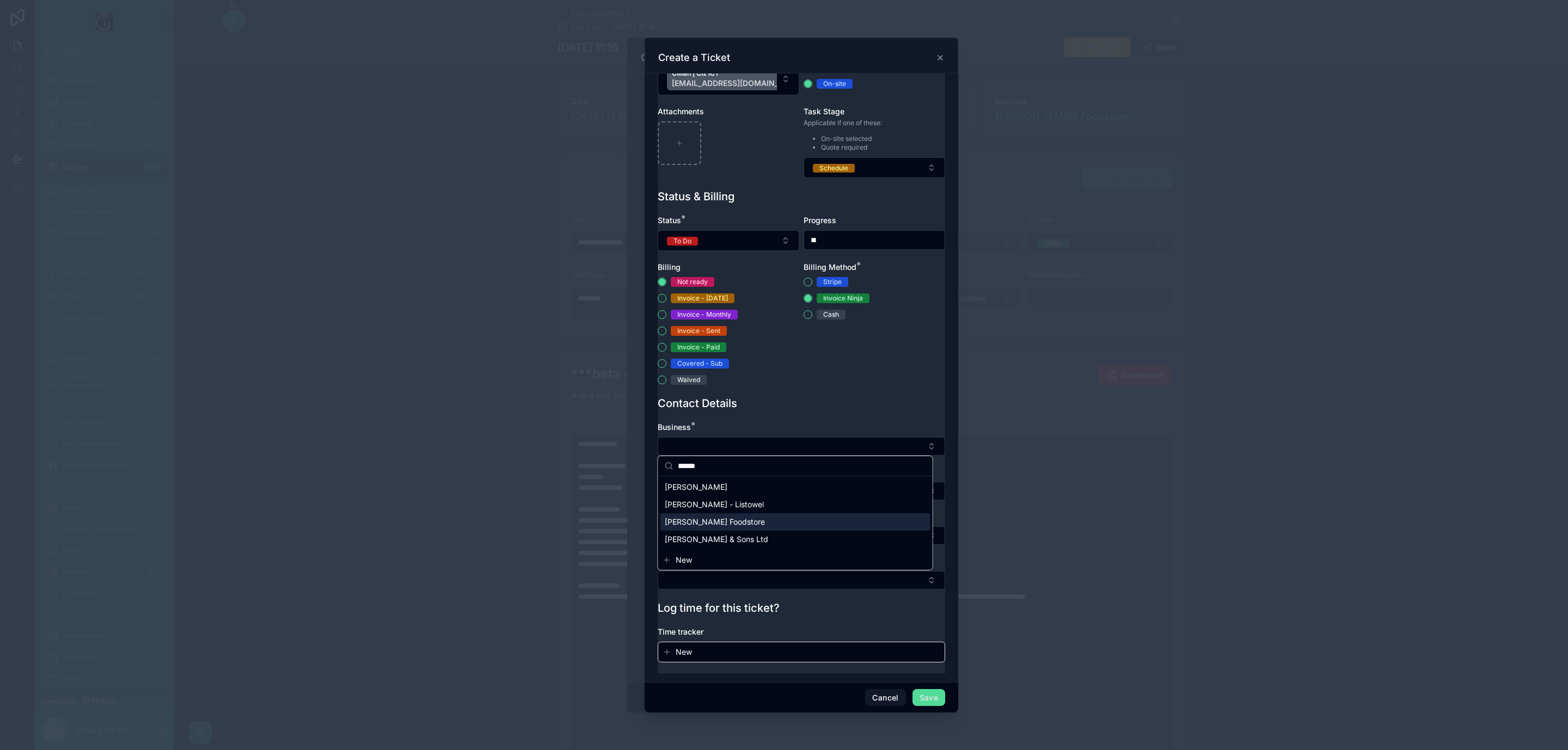
type input "******"
click at [763, 520] on span "Nicholas Browne Foodstore" at bounding box center [715, 522] width 100 height 11
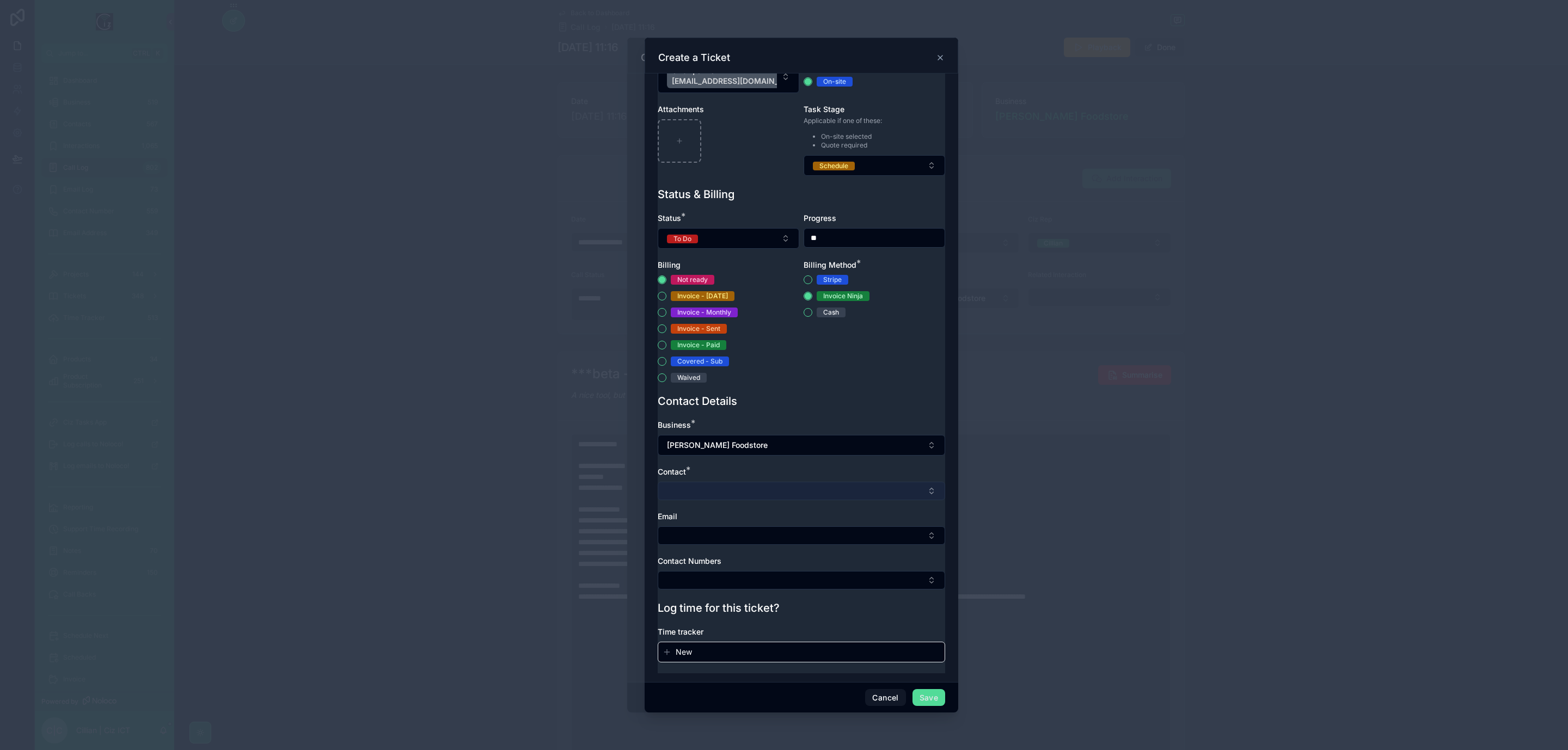
drag, startPoint x: 783, startPoint y: 503, endPoint x: 787, endPoint y: 495, distance: 8.9
click at [784, 499] on div "Business * Nicholas Browne Foodstore Contact * Email Contact Numbers" at bounding box center [801, 509] width 288 height 180
click at [790, 491] on button "Select Button" at bounding box center [801, 490] width 288 height 19
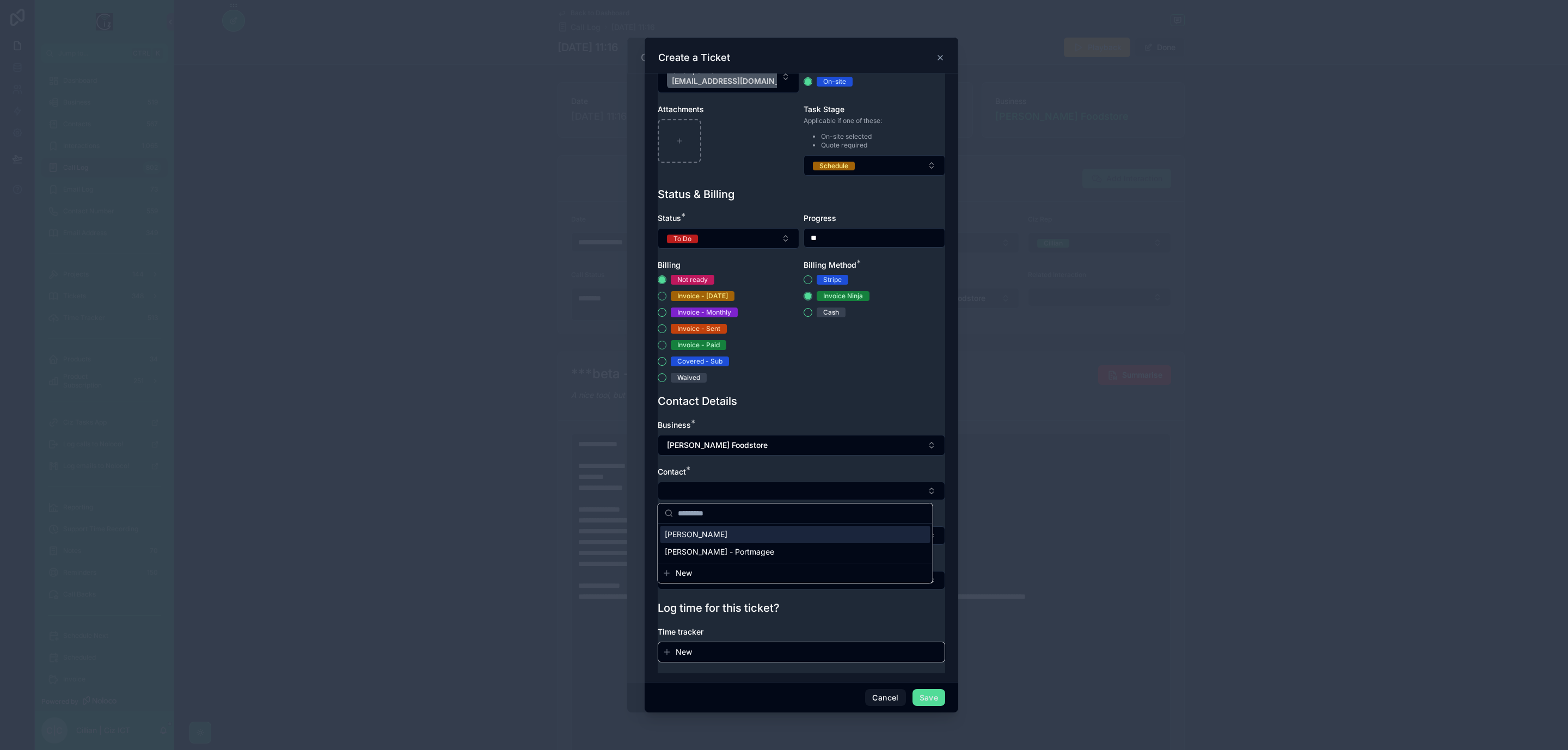
click at [769, 533] on div "Mairead Browne - Bally" at bounding box center [796, 534] width 270 height 17
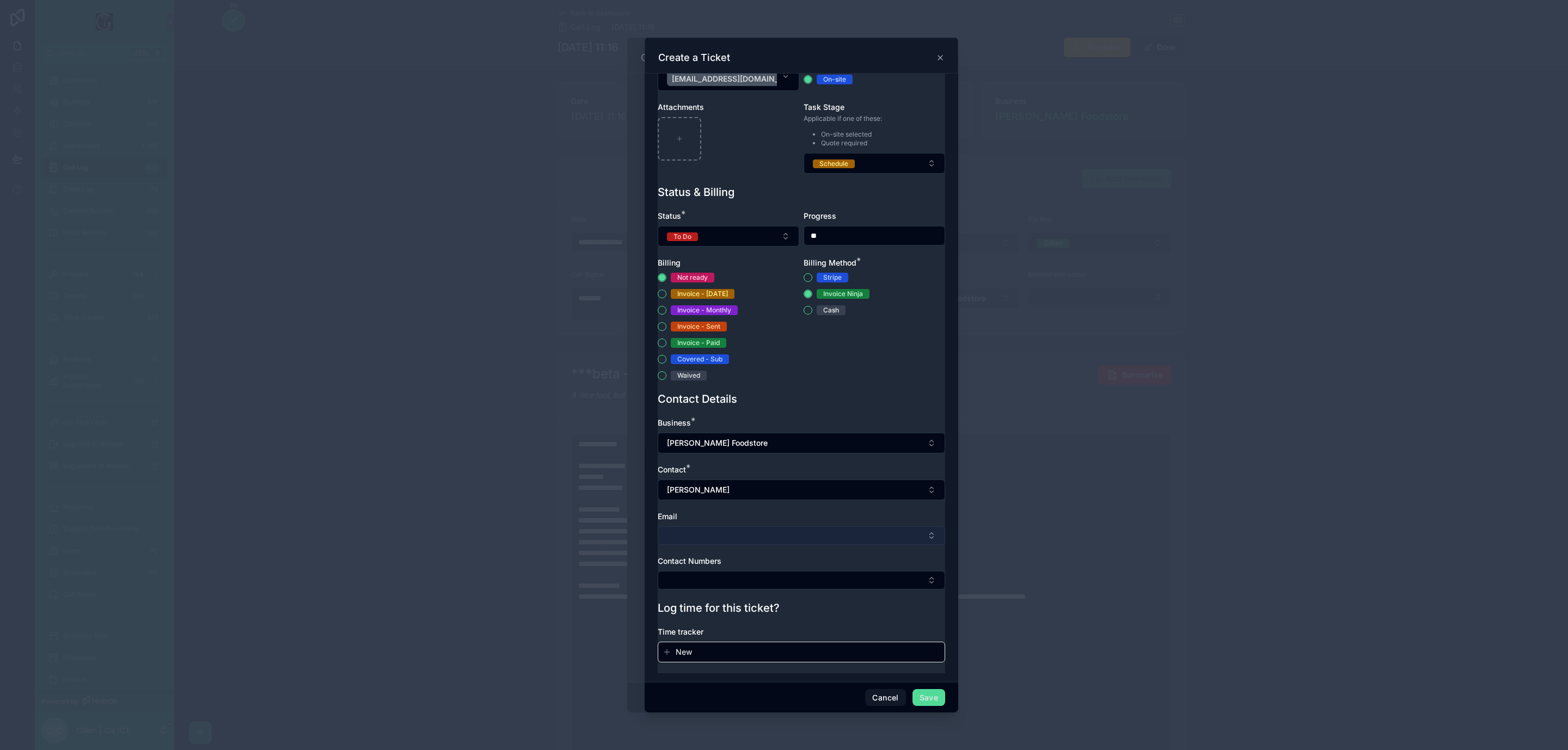
click at [777, 536] on button "Select Button" at bounding box center [801, 536] width 288 height 19
click at [808, 513] on div "Email" at bounding box center [801, 516] width 288 height 11
click at [799, 578] on button "Select Button" at bounding box center [801, 580] width 288 height 19
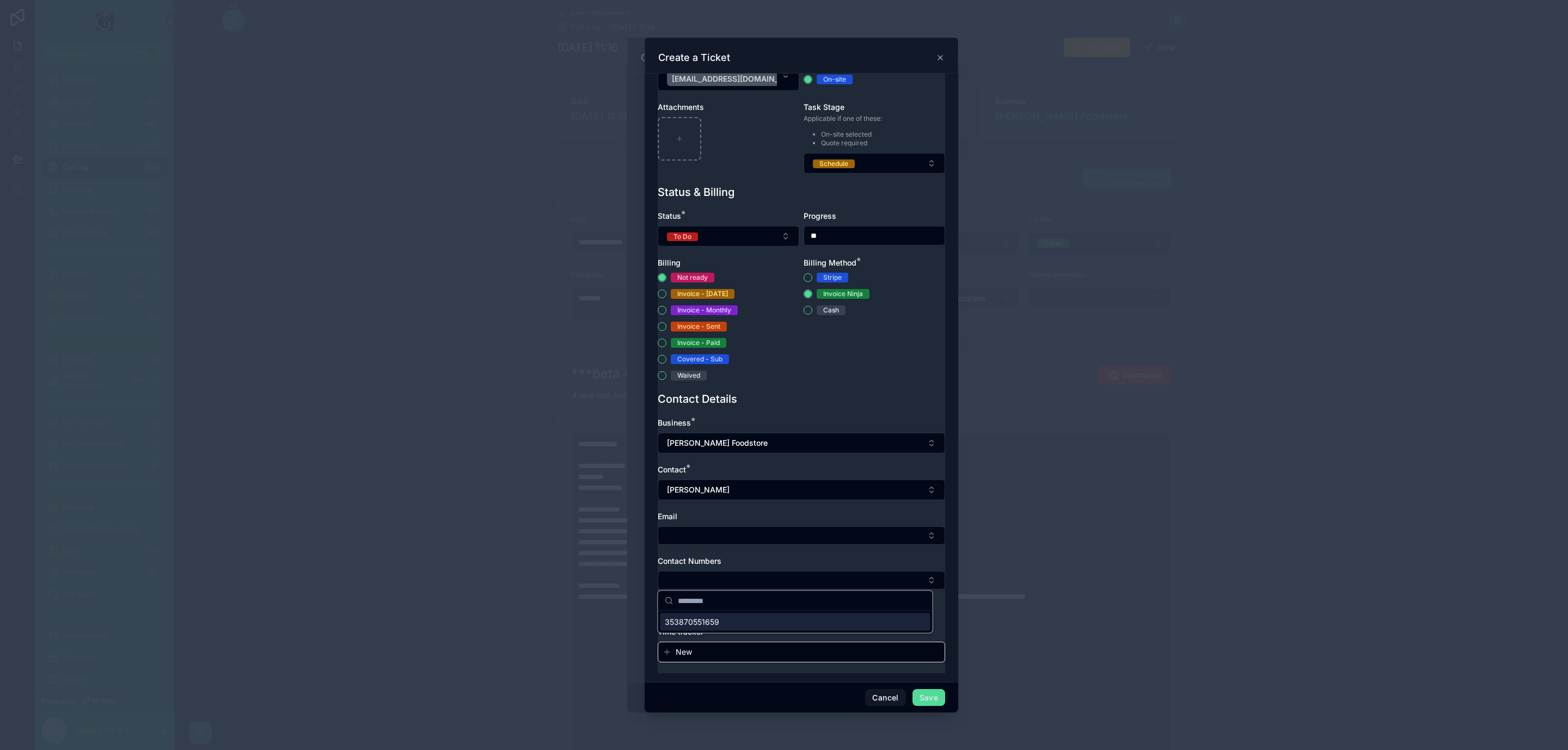
click at [778, 622] on div "353870551659" at bounding box center [796, 622] width 270 height 17
click at [923, 691] on button "Save" at bounding box center [929, 697] width 32 height 17
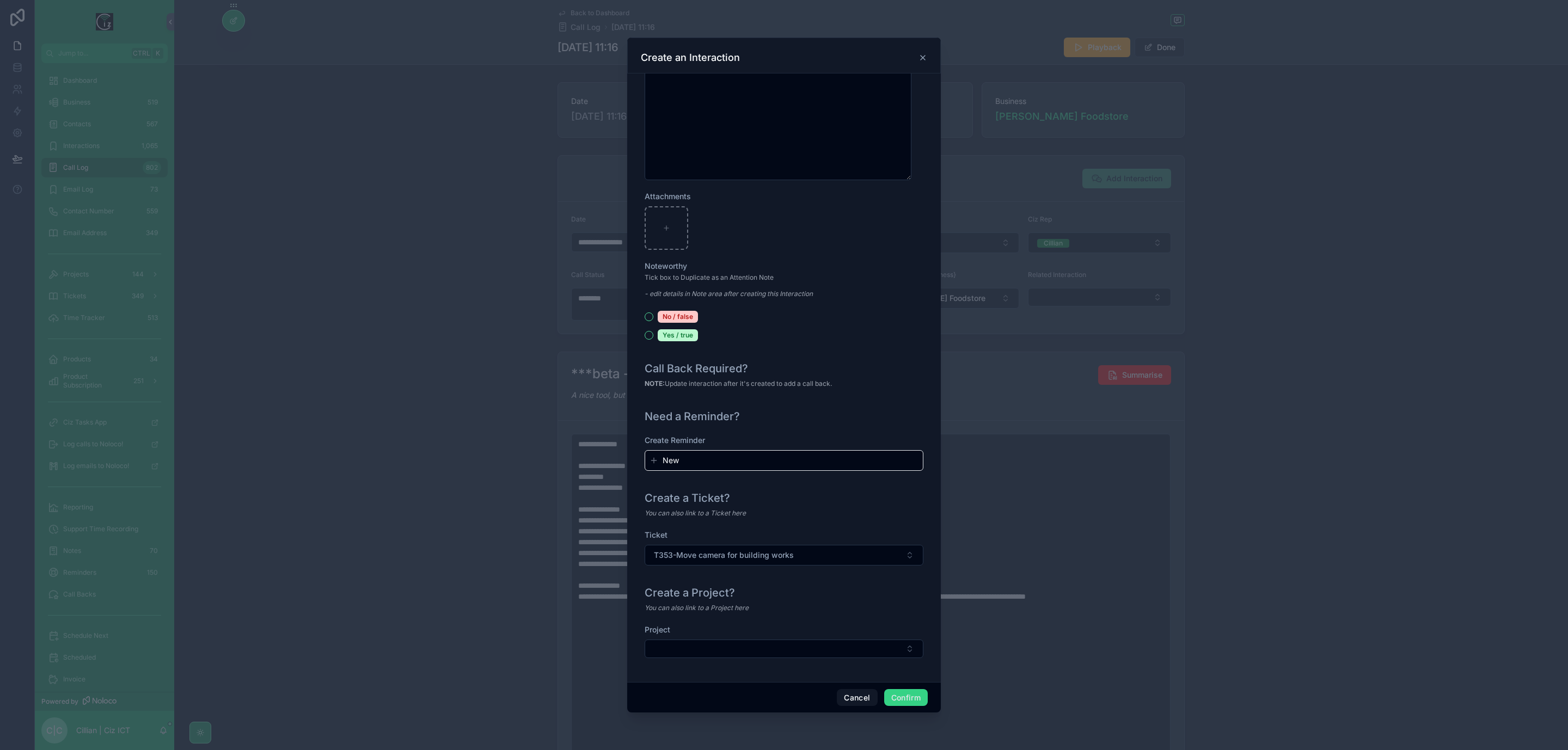
click at [907, 698] on button "Confirm" at bounding box center [906, 697] width 44 height 17
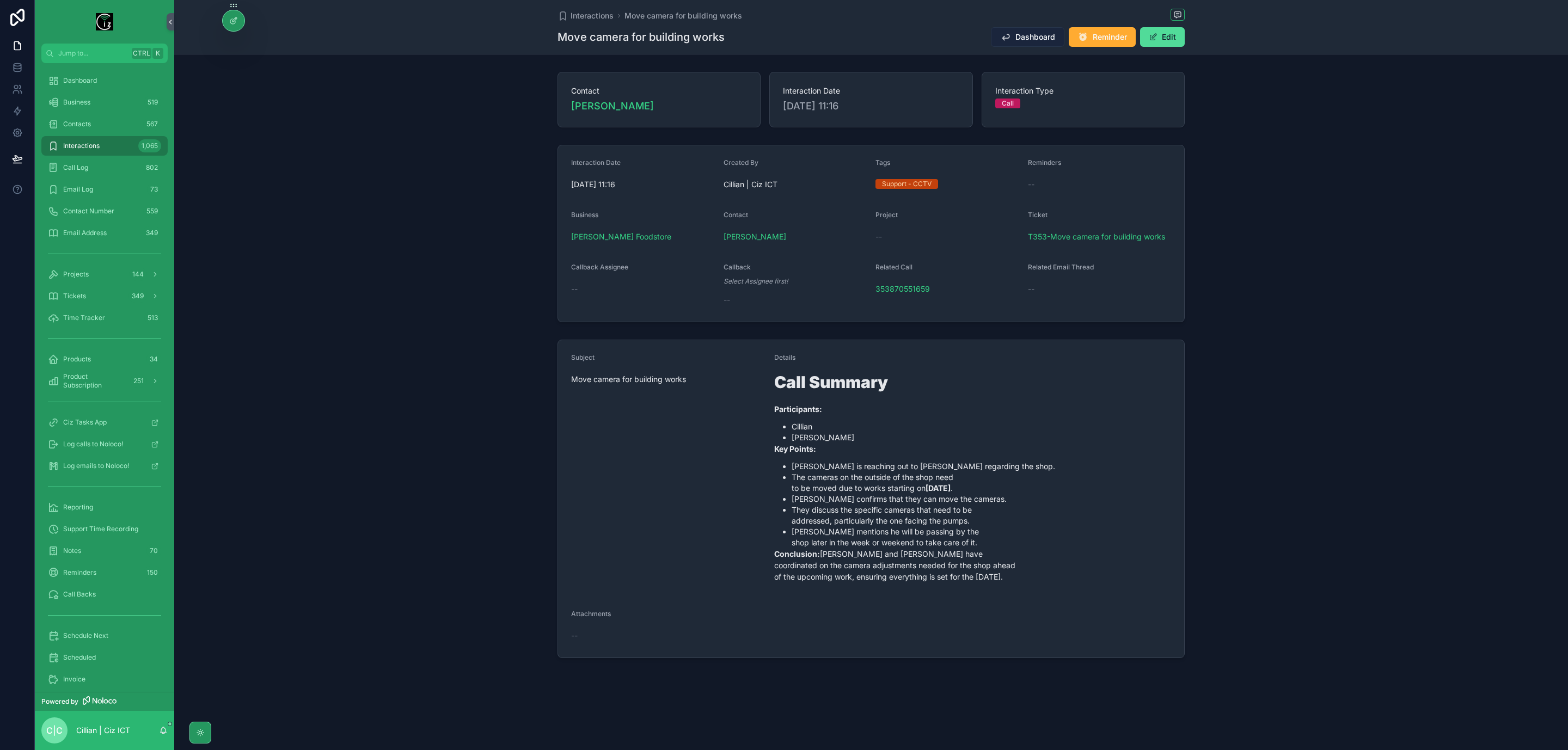
click at [1008, 41] on icon "scrollable content" at bounding box center [1006, 37] width 11 height 11
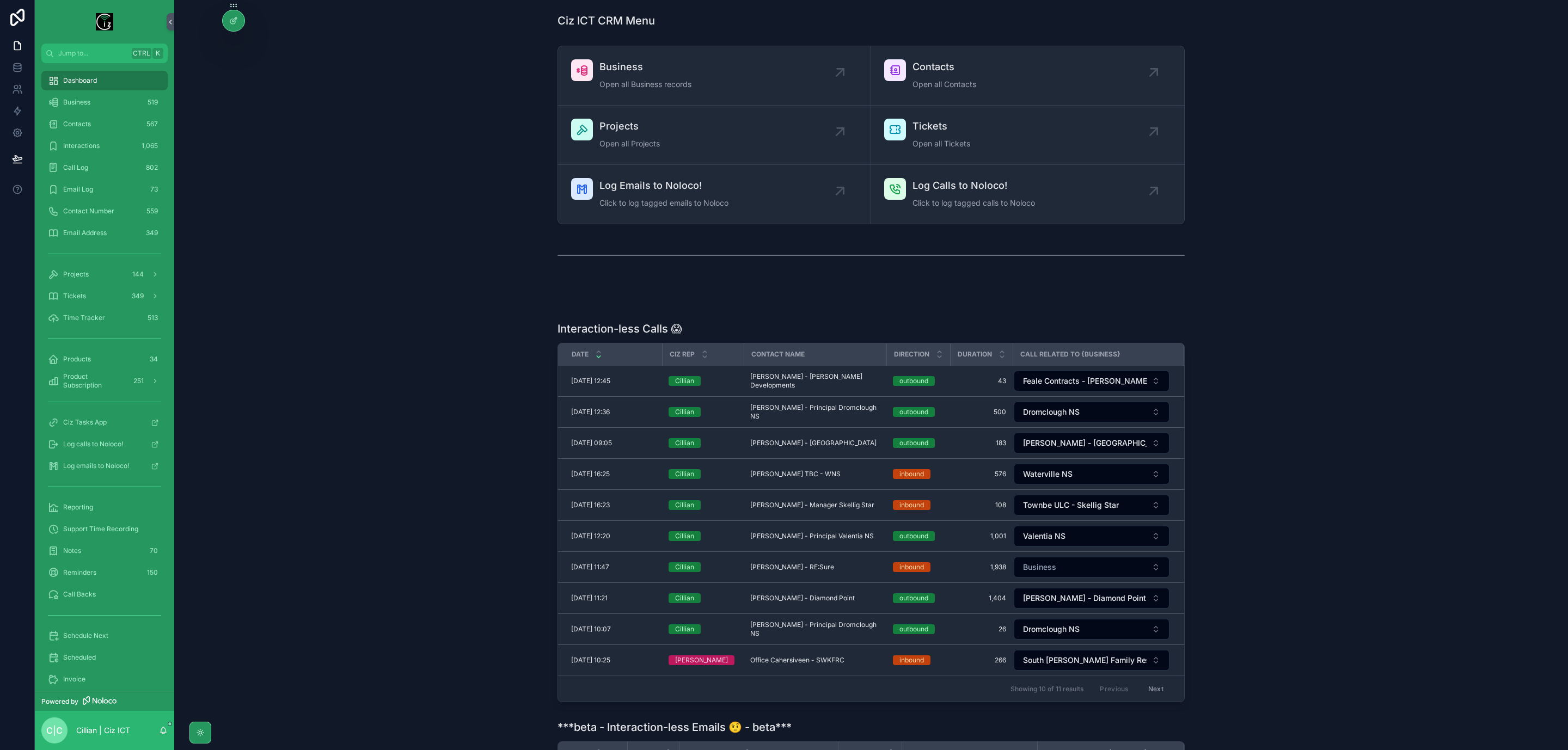
scroll to position [81, 0]
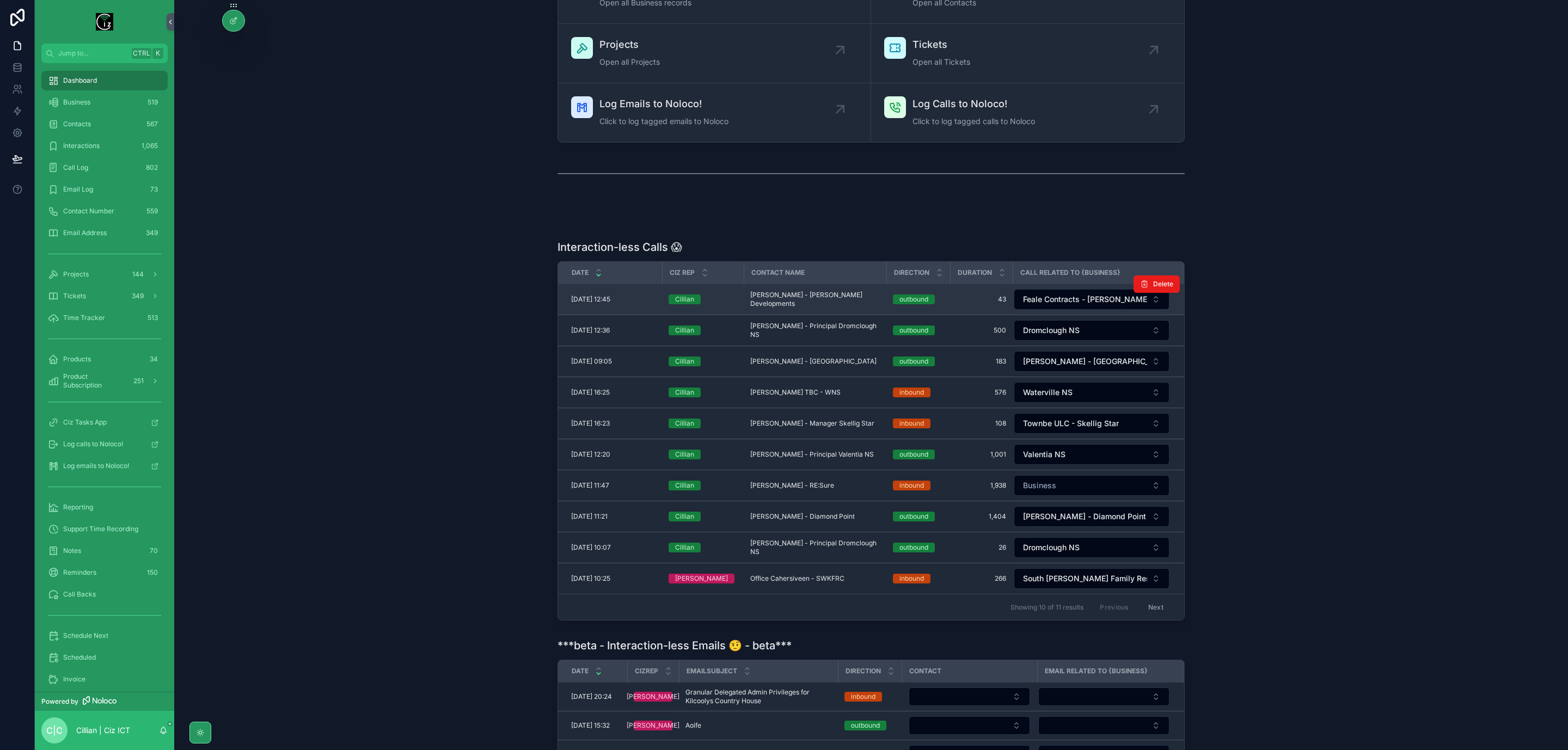
click at [845, 298] on span "Brian Collins - O Connell Developments" at bounding box center [815, 299] width 130 height 17
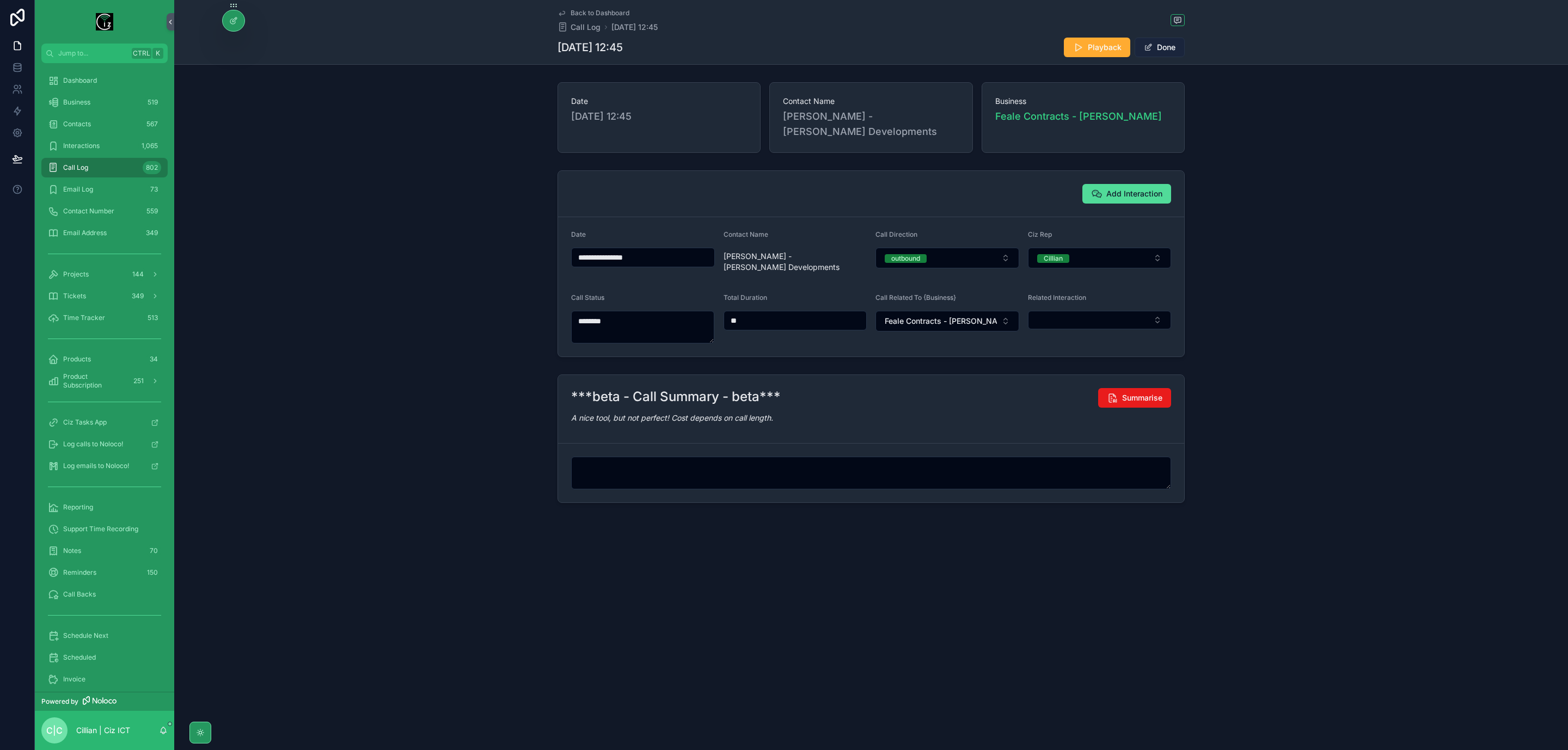
click at [1173, 49] on button "Done" at bounding box center [1160, 48] width 50 height 20
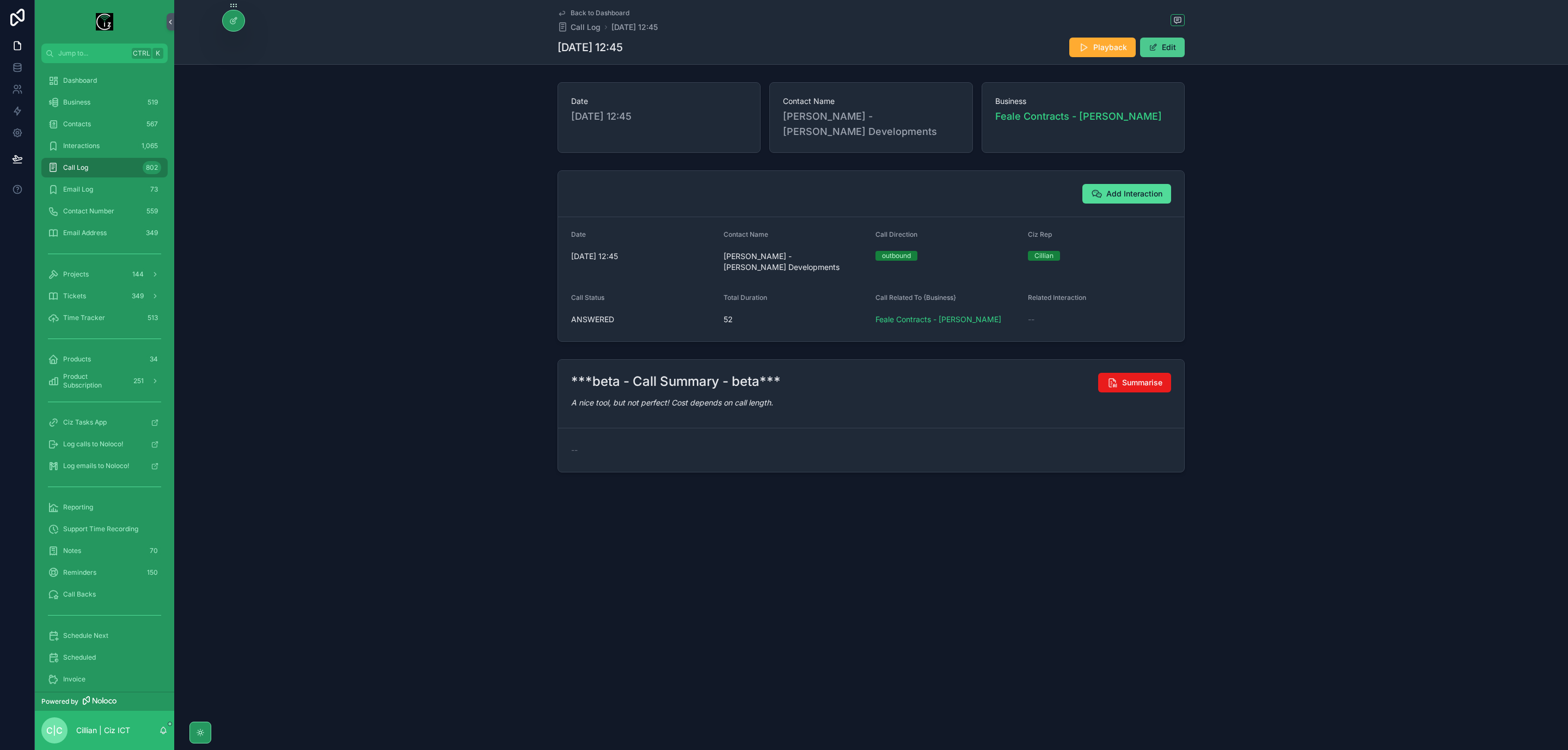
click at [1173, 49] on button "Edit" at bounding box center [1163, 48] width 45 height 20
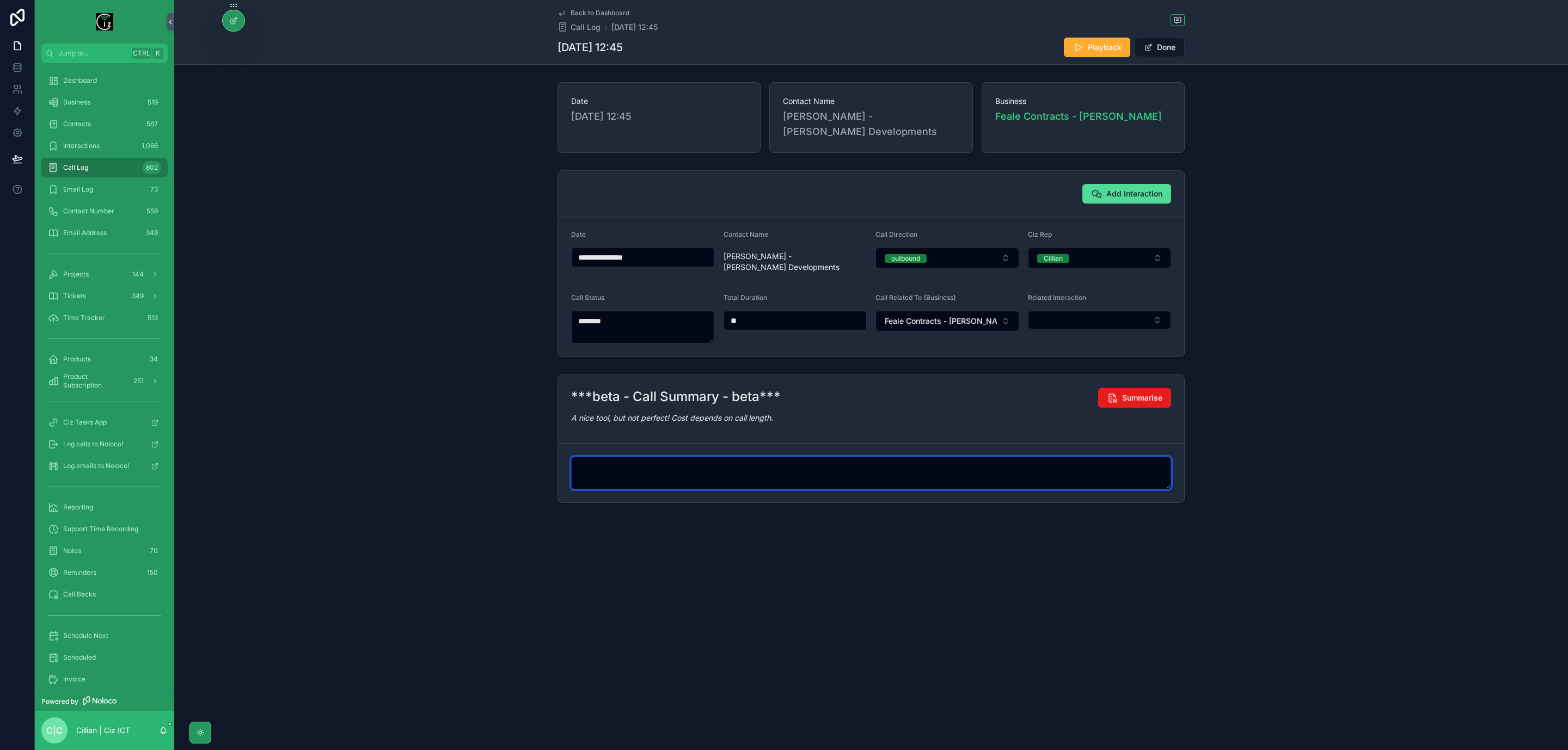
click at [843, 478] on textarea "scrollable content" at bounding box center [871, 472] width 600 height 32
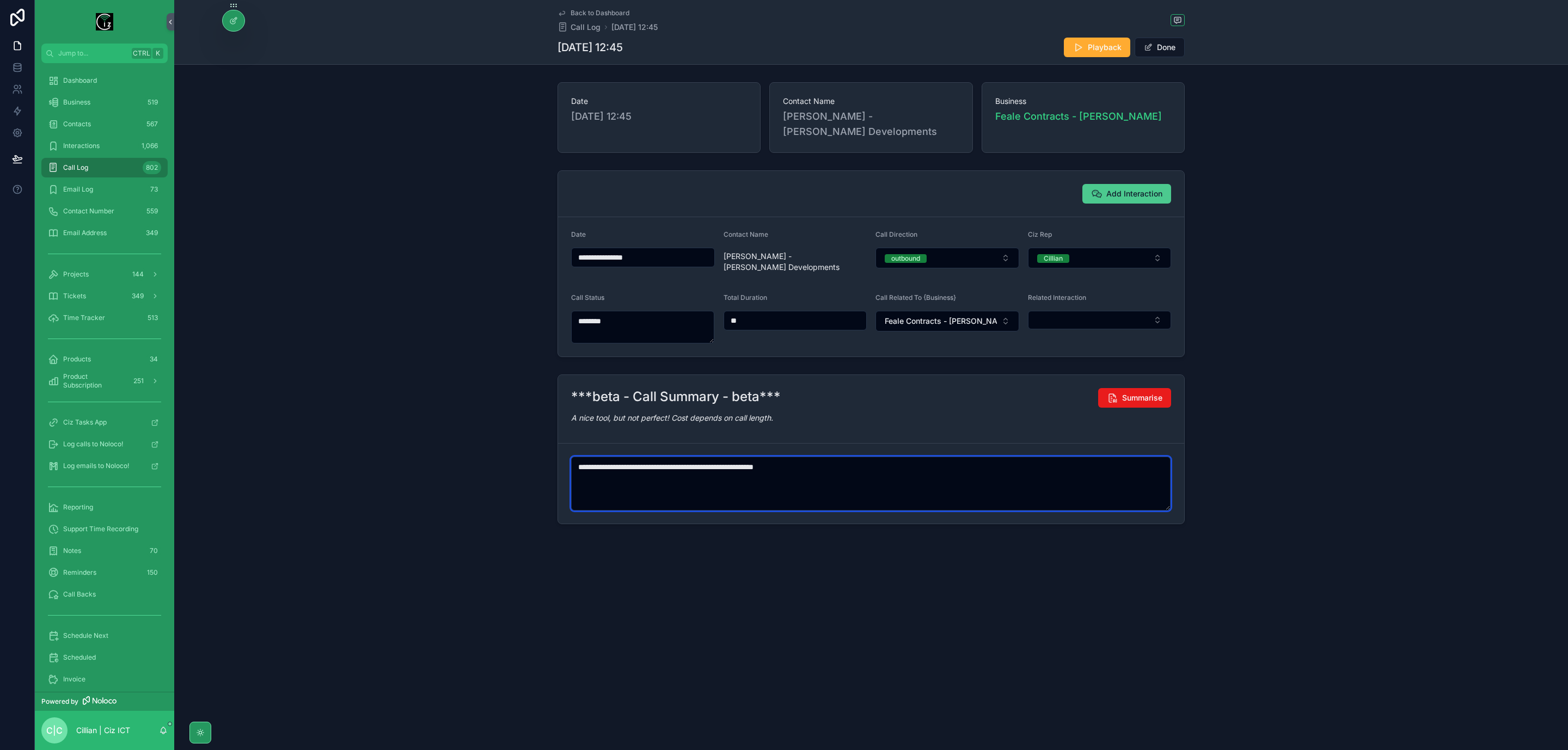
type textarea "**********"
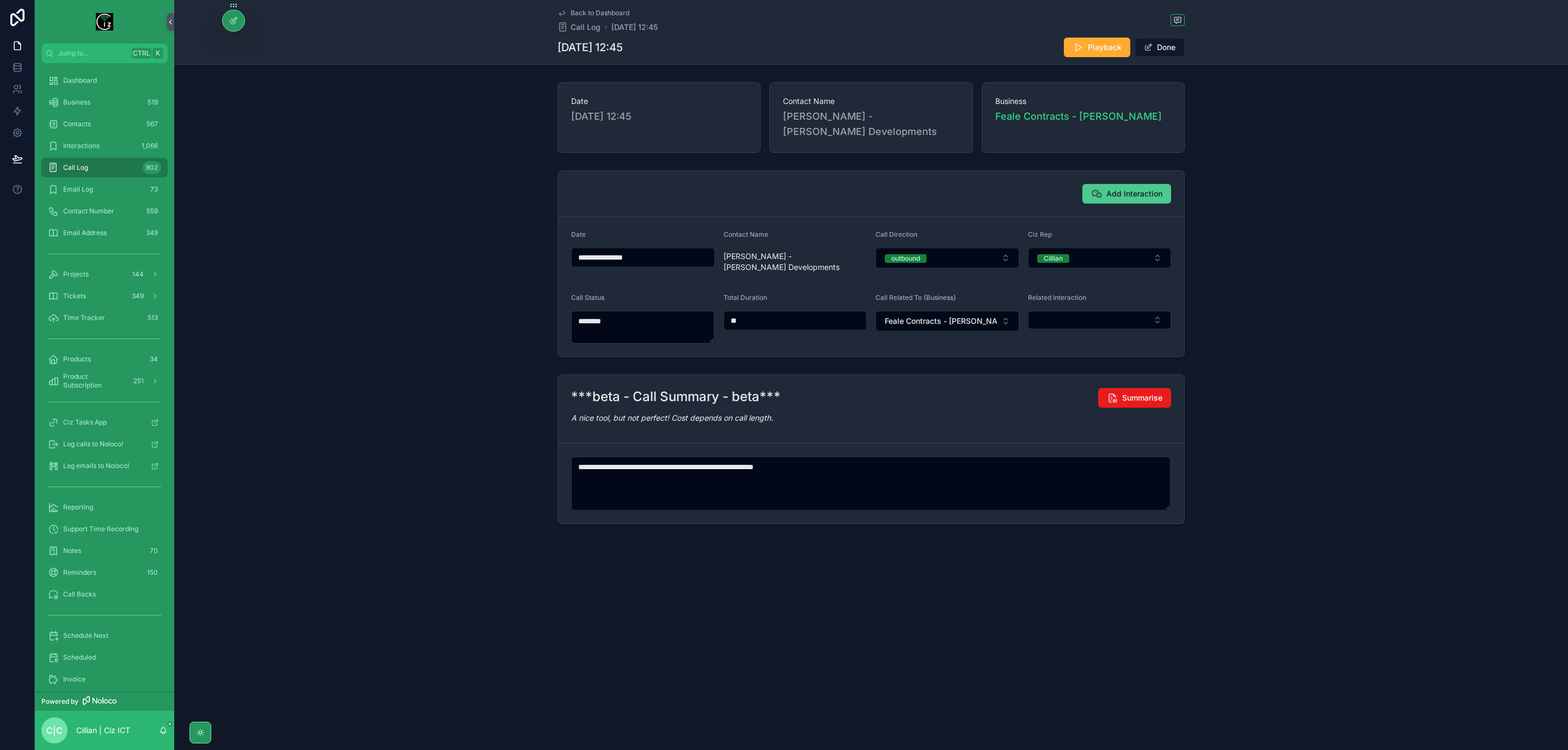
click at [1105, 191] on button "Add Interaction" at bounding box center [1127, 194] width 89 height 20
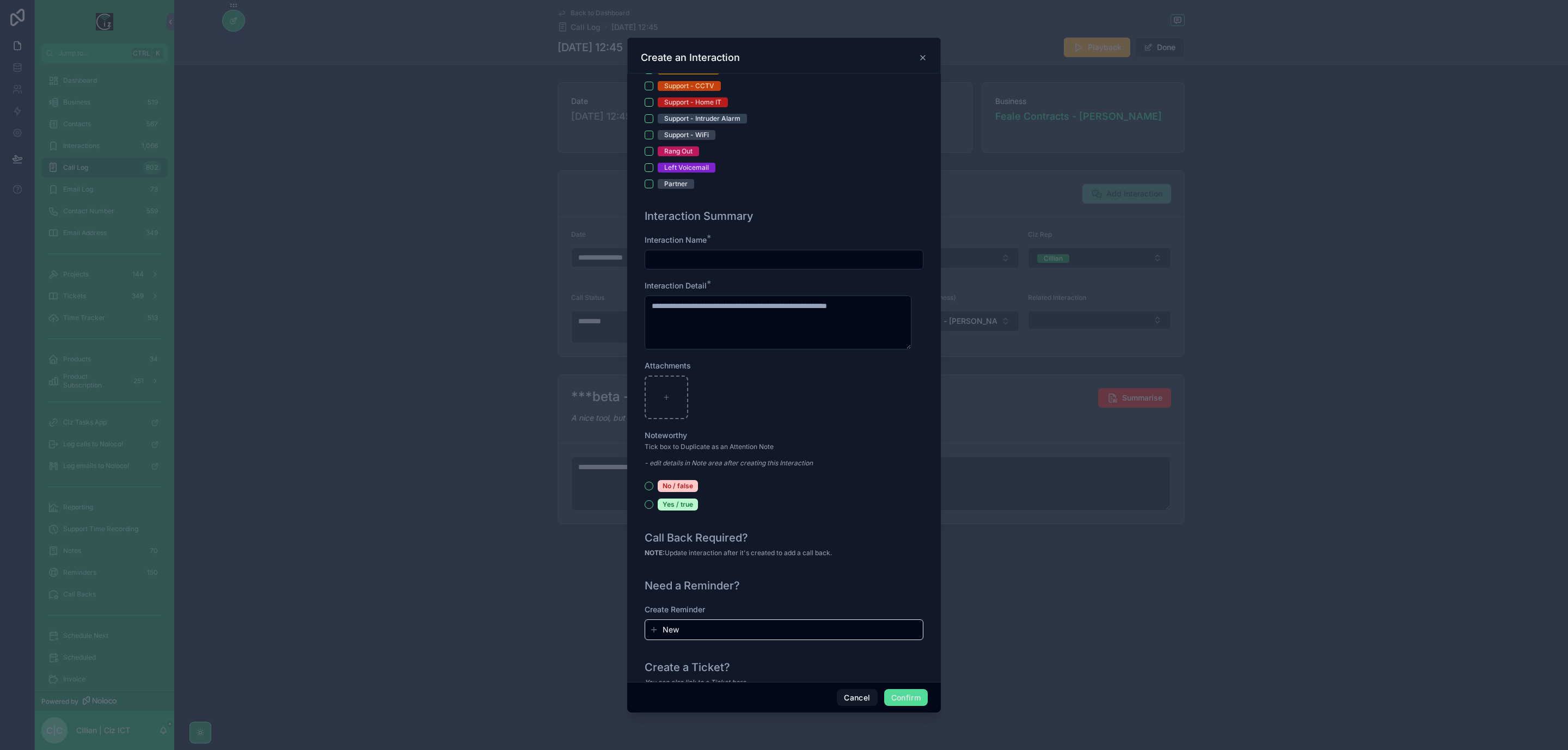
scroll to position [81, 0]
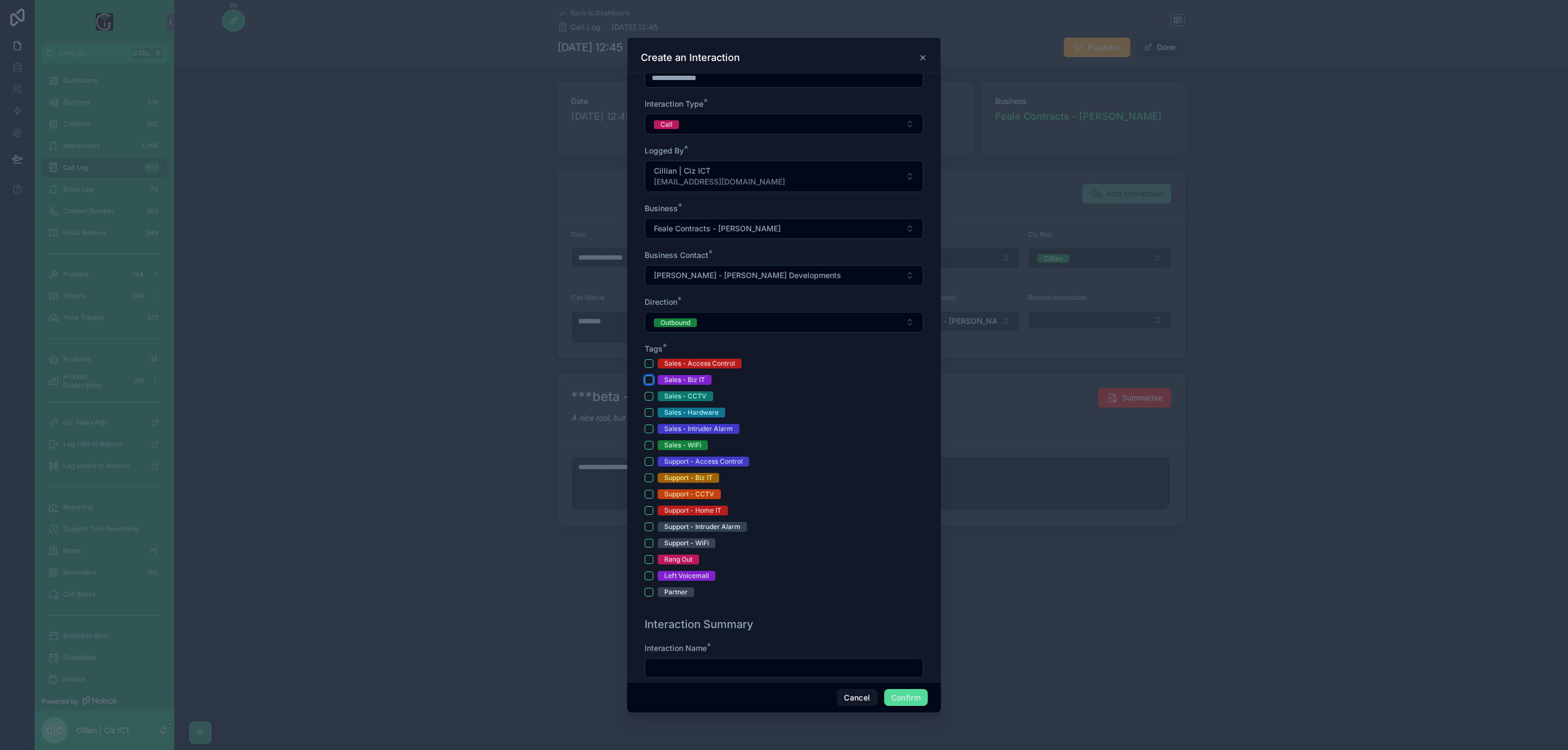
click at [645, 382] on button "Sales - Biz IT" at bounding box center [649, 380] width 9 height 9
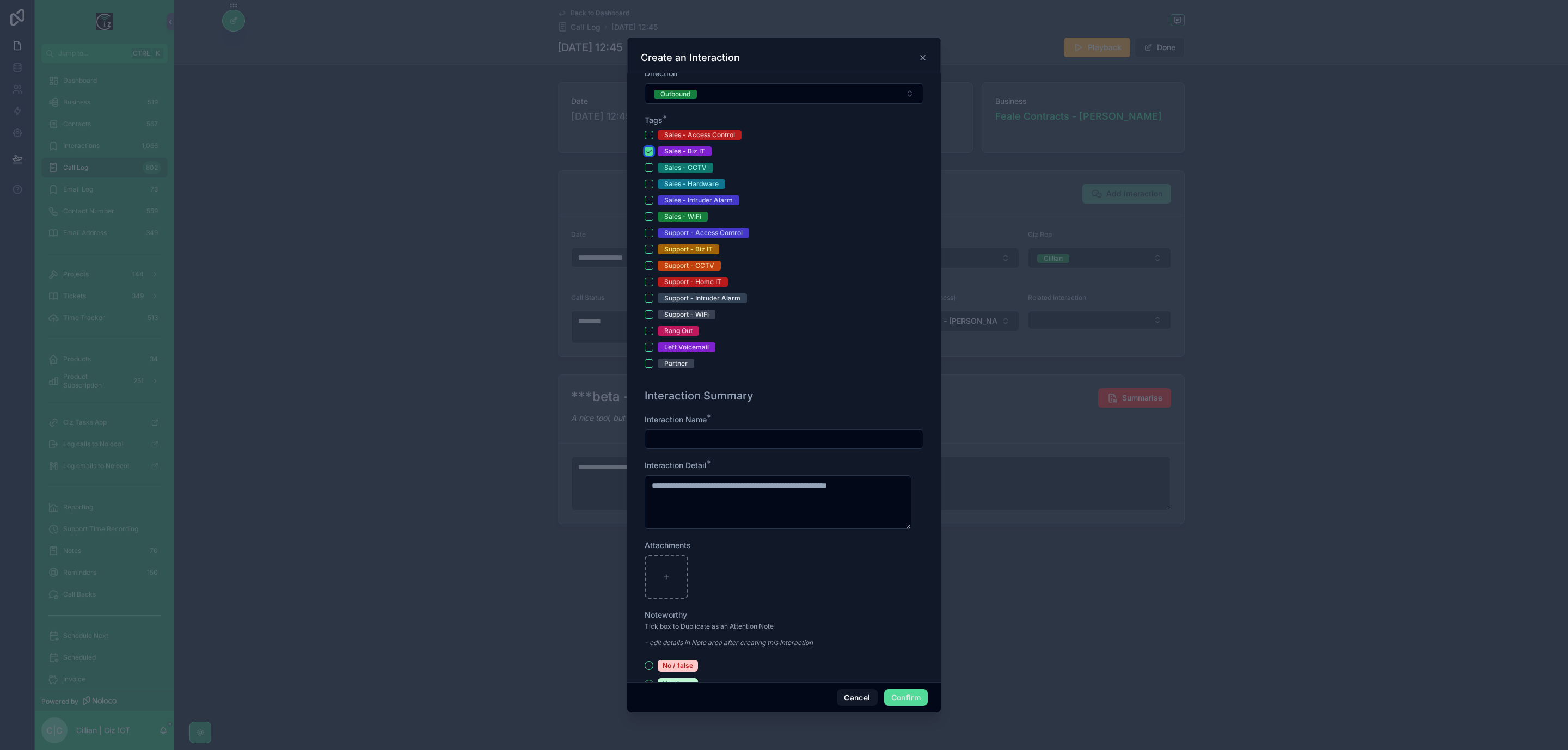
scroll to position [327, 0]
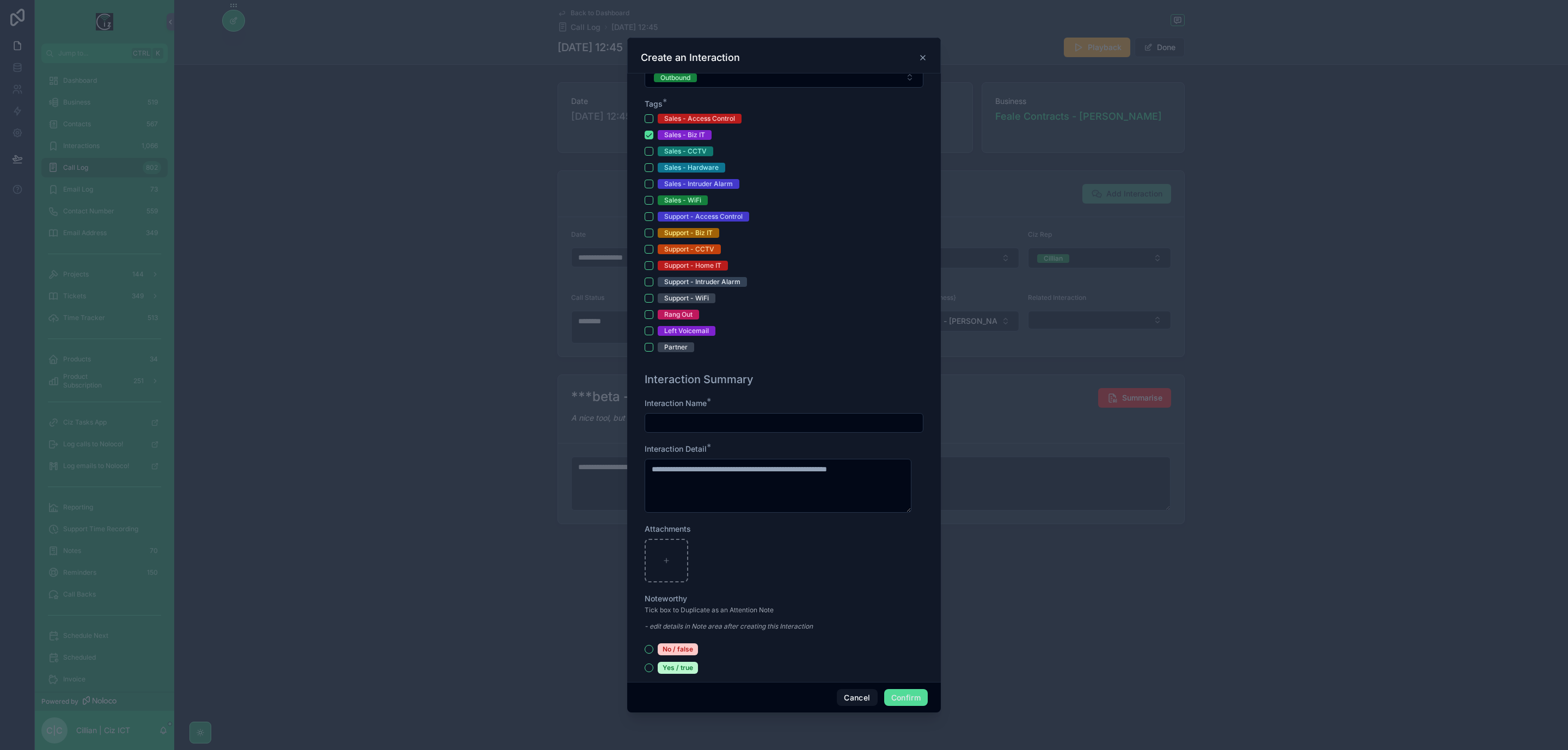
click at [791, 417] on div at bounding box center [784, 423] width 279 height 20
click at [784, 421] on input "text" at bounding box center [784, 423] width 278 height 15
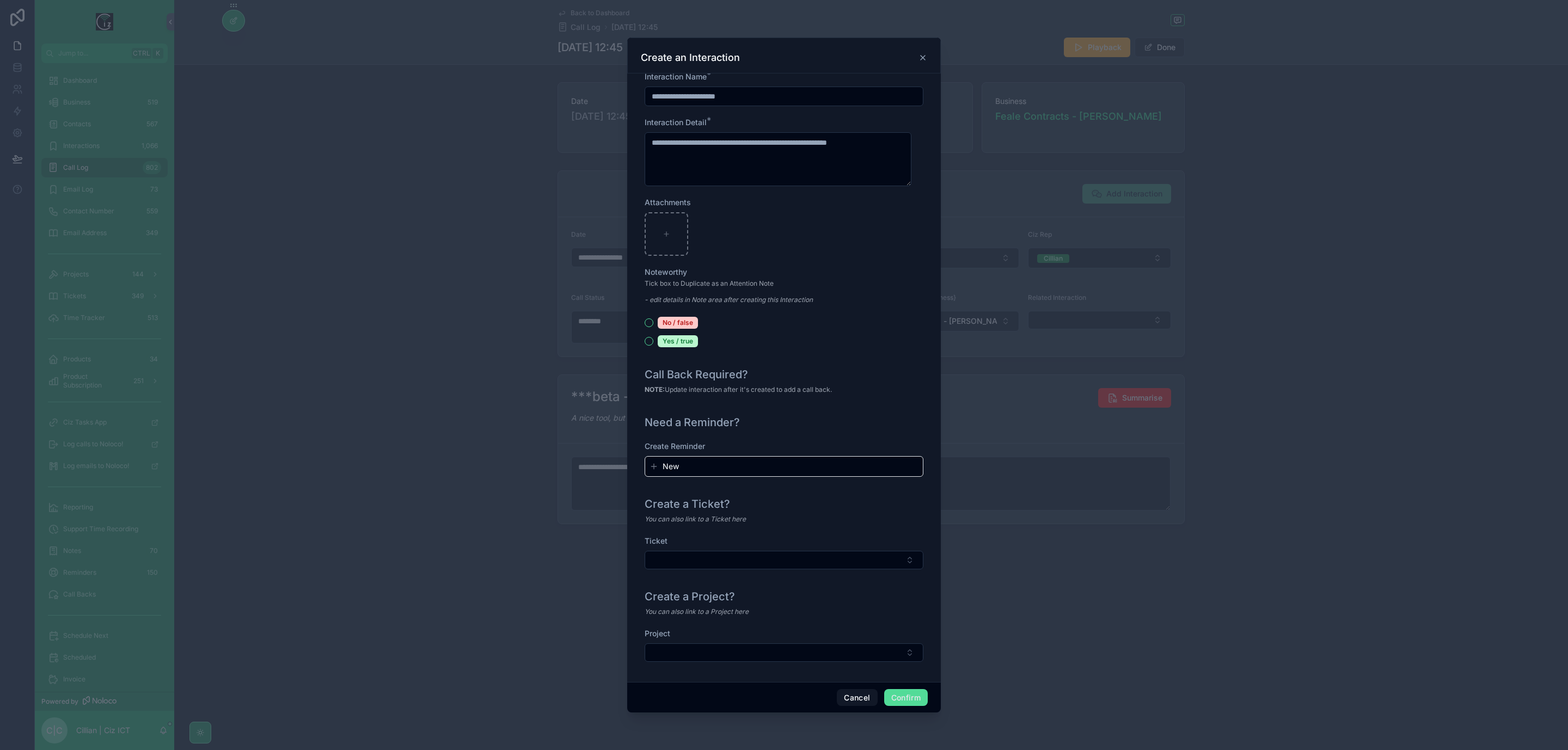
scroll to position [663, 0]
type input "**********"
click at [812, 556] on button "Select Button" at bounding box center [784, 556] width 279 height 19
click at [772, 597] on span "T348-Domain & Business email setup" at bounding box center [718, 598] width 133 height 11
click at [910, 698] on button "Confirm" at bounding box center [906, 697] width 44 height 17
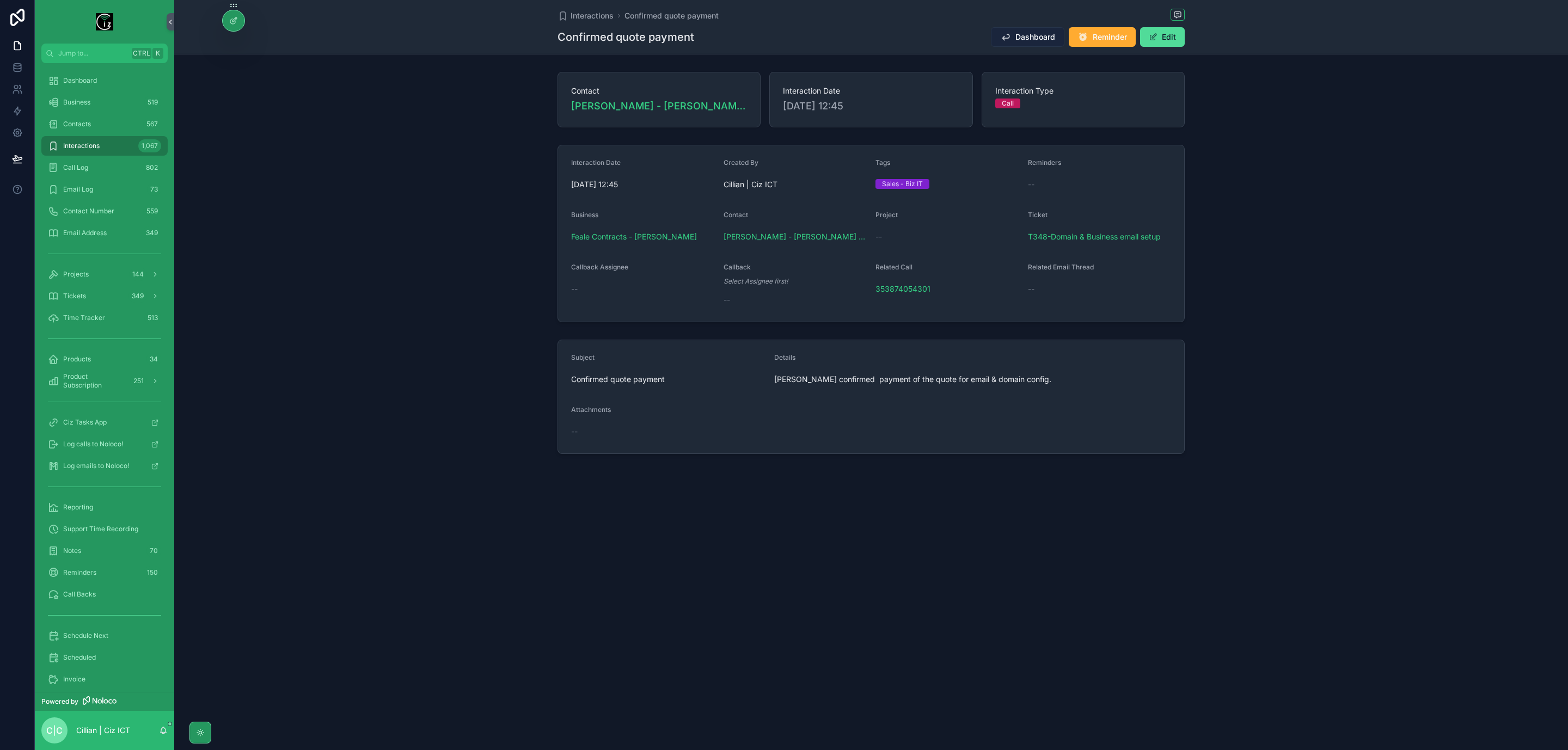
click at [1023, 39] on span "Dashboard" at bounding box center [1035, 37] width 40 height 11
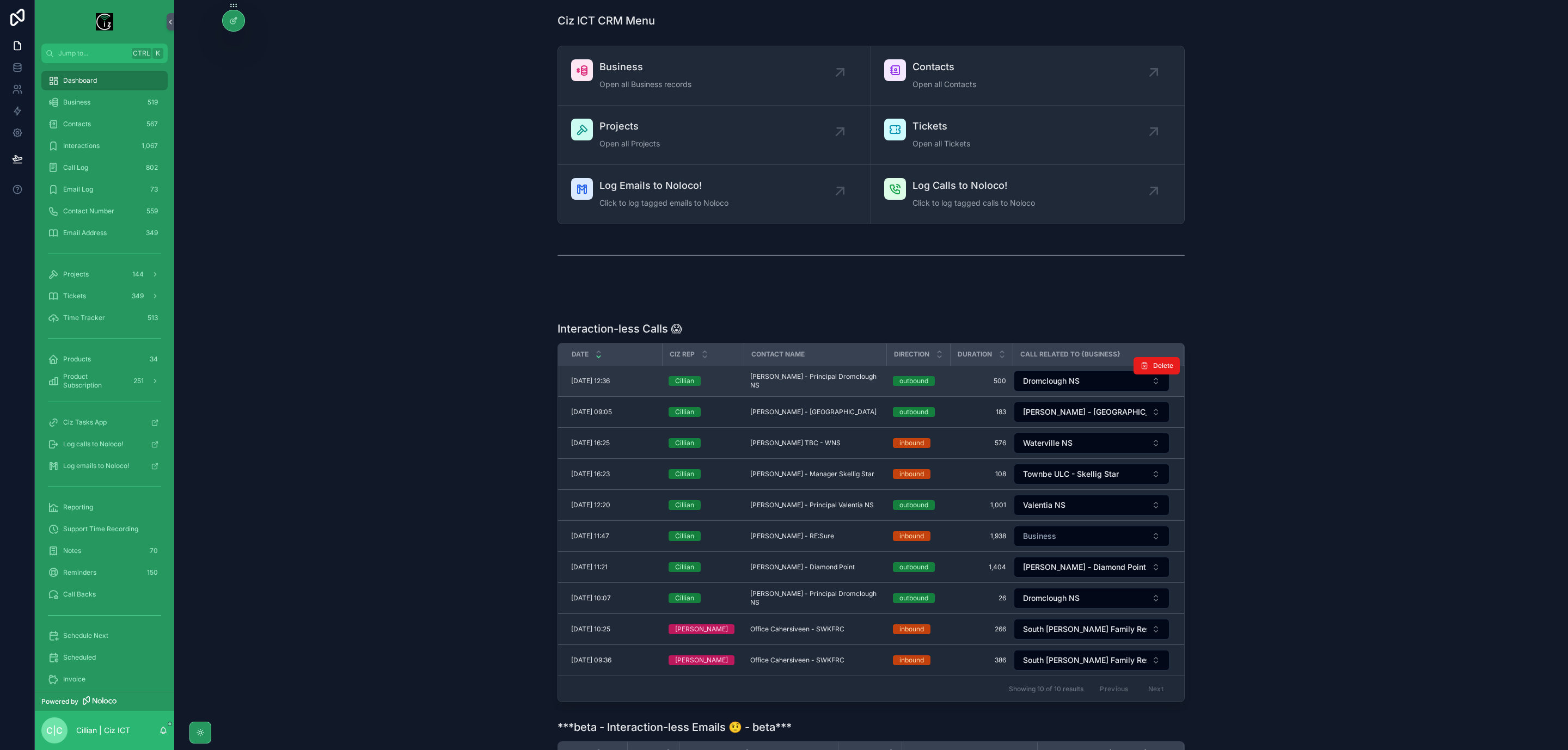
click at [825, 384] on span "Mary O Connor - Principal Dromclough NS" at bounding box center [815, 380] width 130 height 17
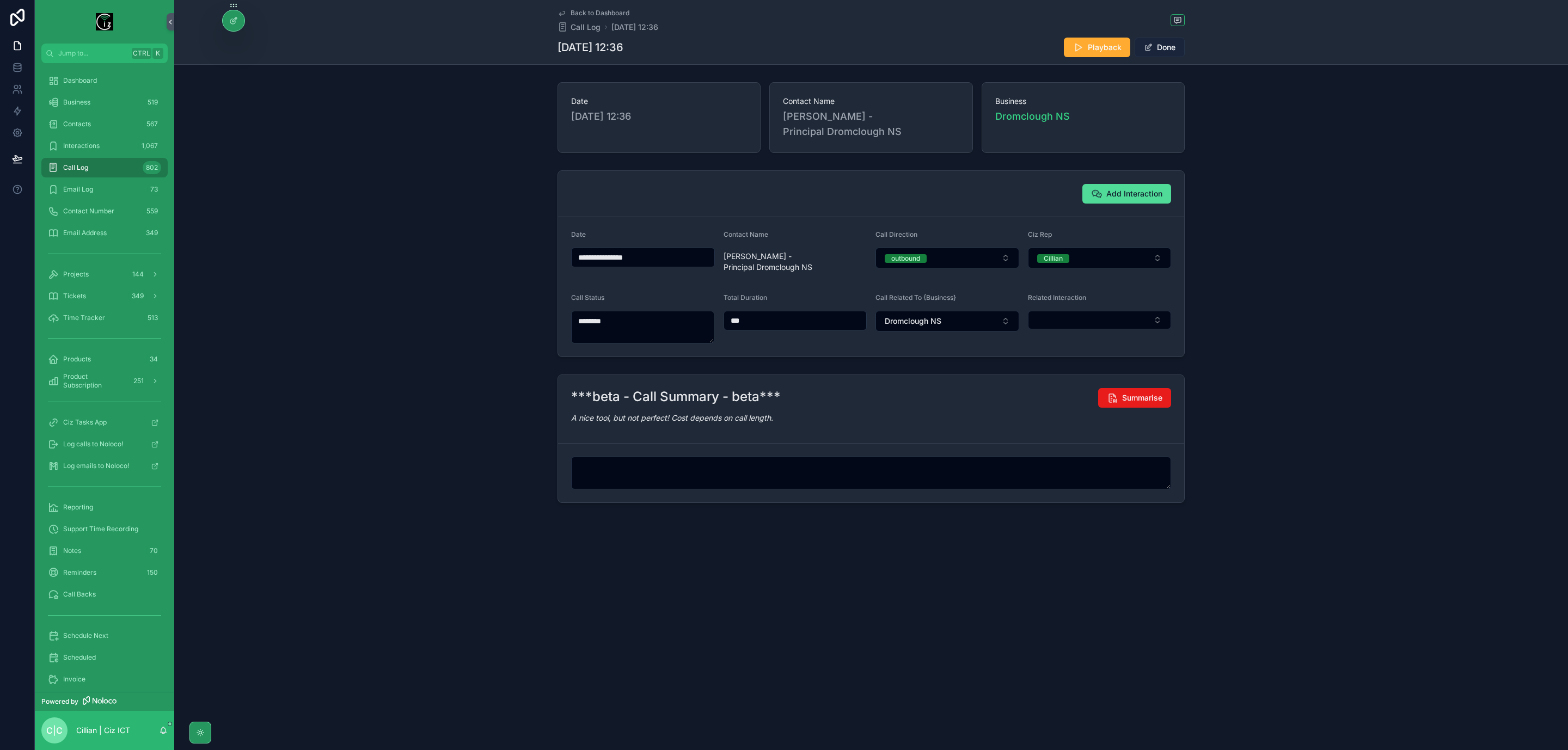
click at [1158, 45] on button "Done" at bounding box center [1160, 48] width 50 height 20
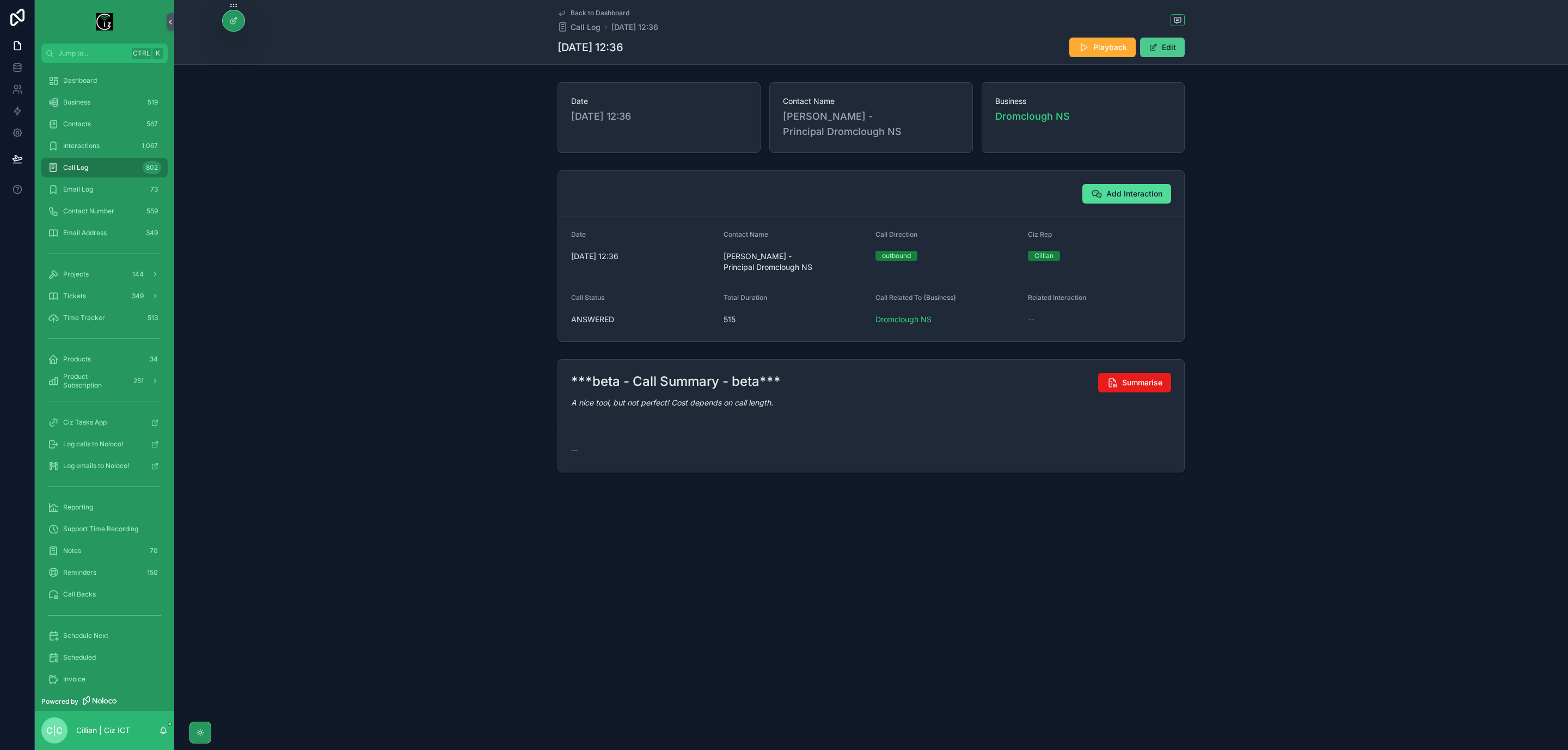
click at [1168, 48] on button "Edit" at bounding box center [1163, 48] width 45 height 20
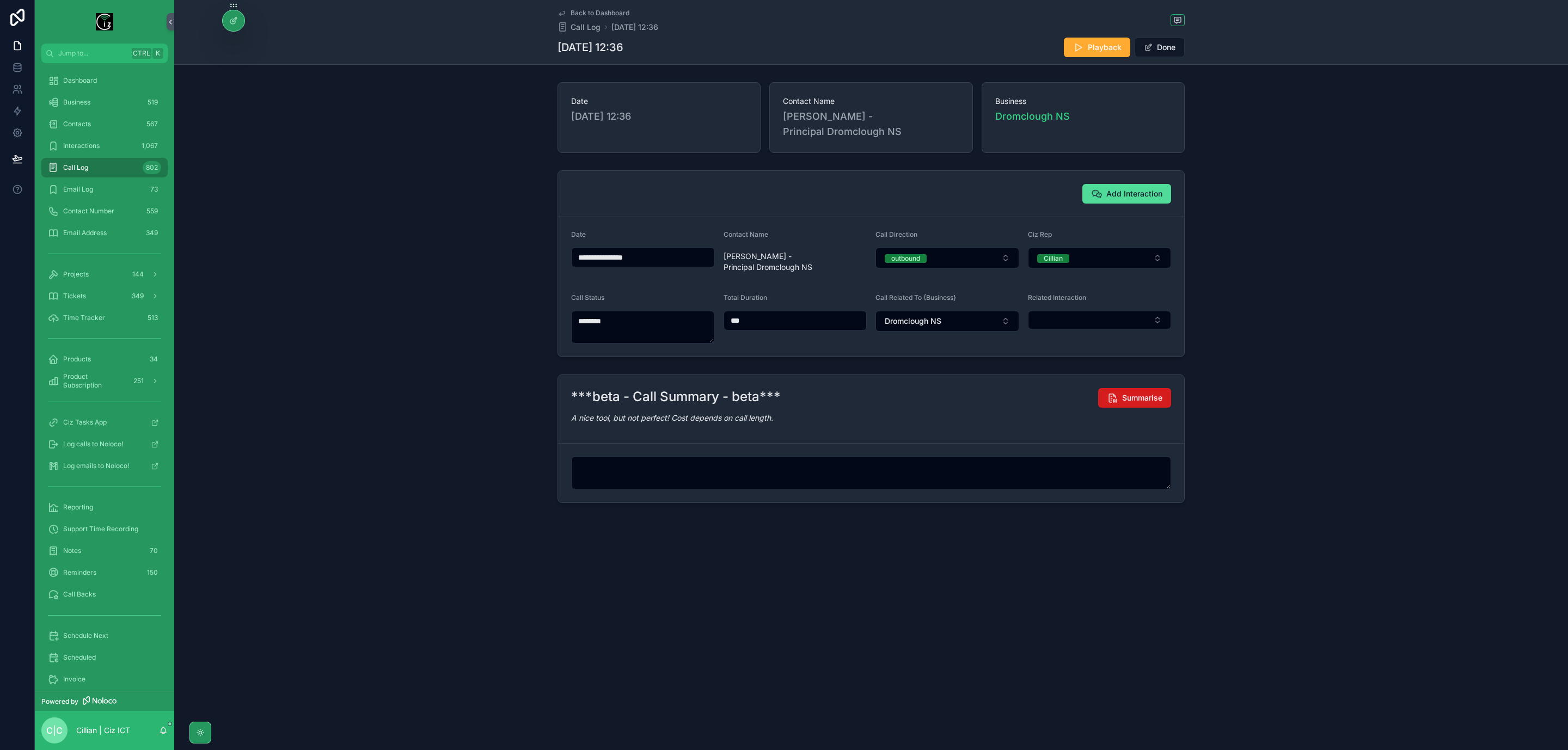
click at [1144, 399] on span "Summarise" at bounding box center [1142, 398] width 40 height 11
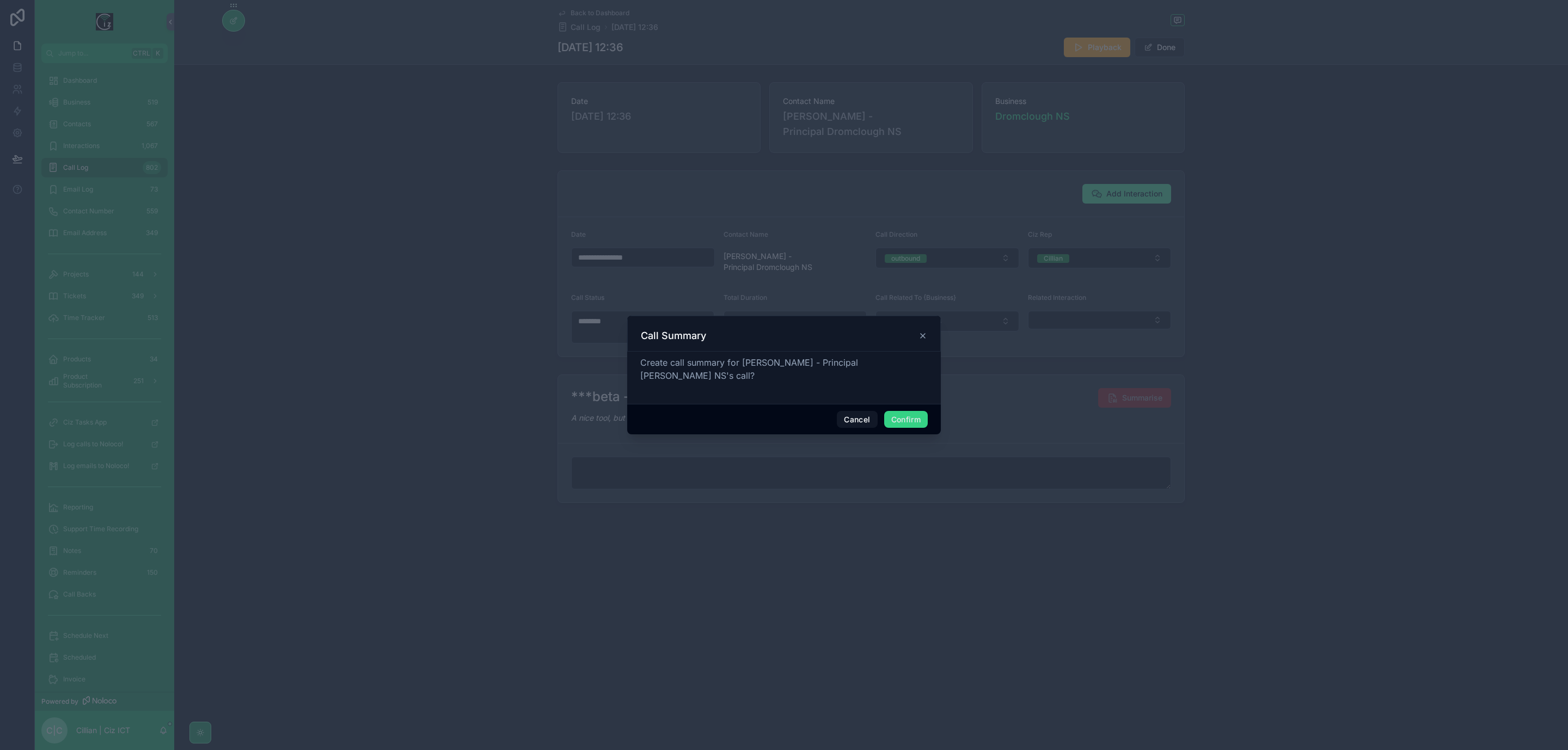
click at [907, 416] on button "Confirm" at bounding box center [906, 420] width 44 height 17
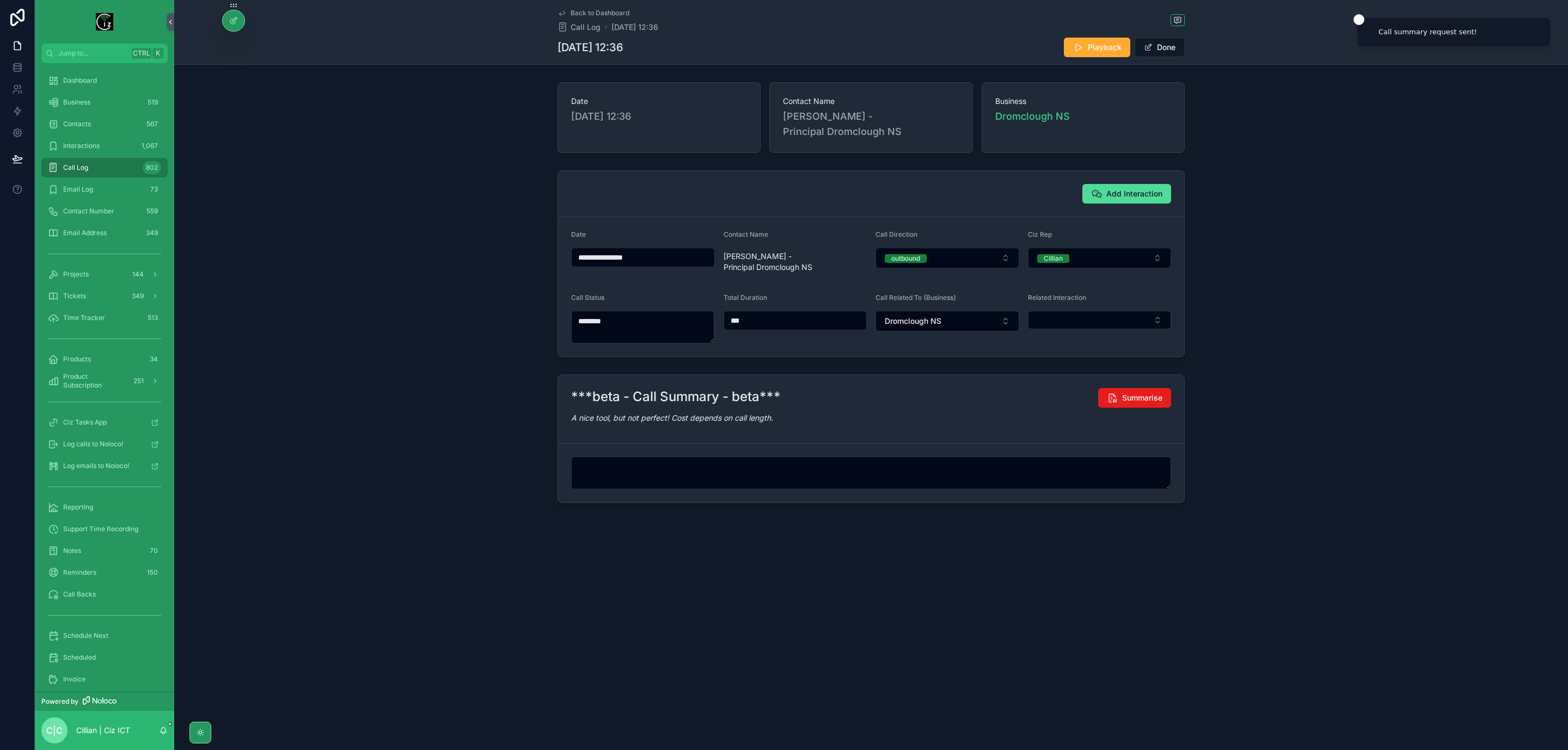
click at [609, 14] on span "Back to Dashboard" at bounding box center [600, 14] width 59 height 9
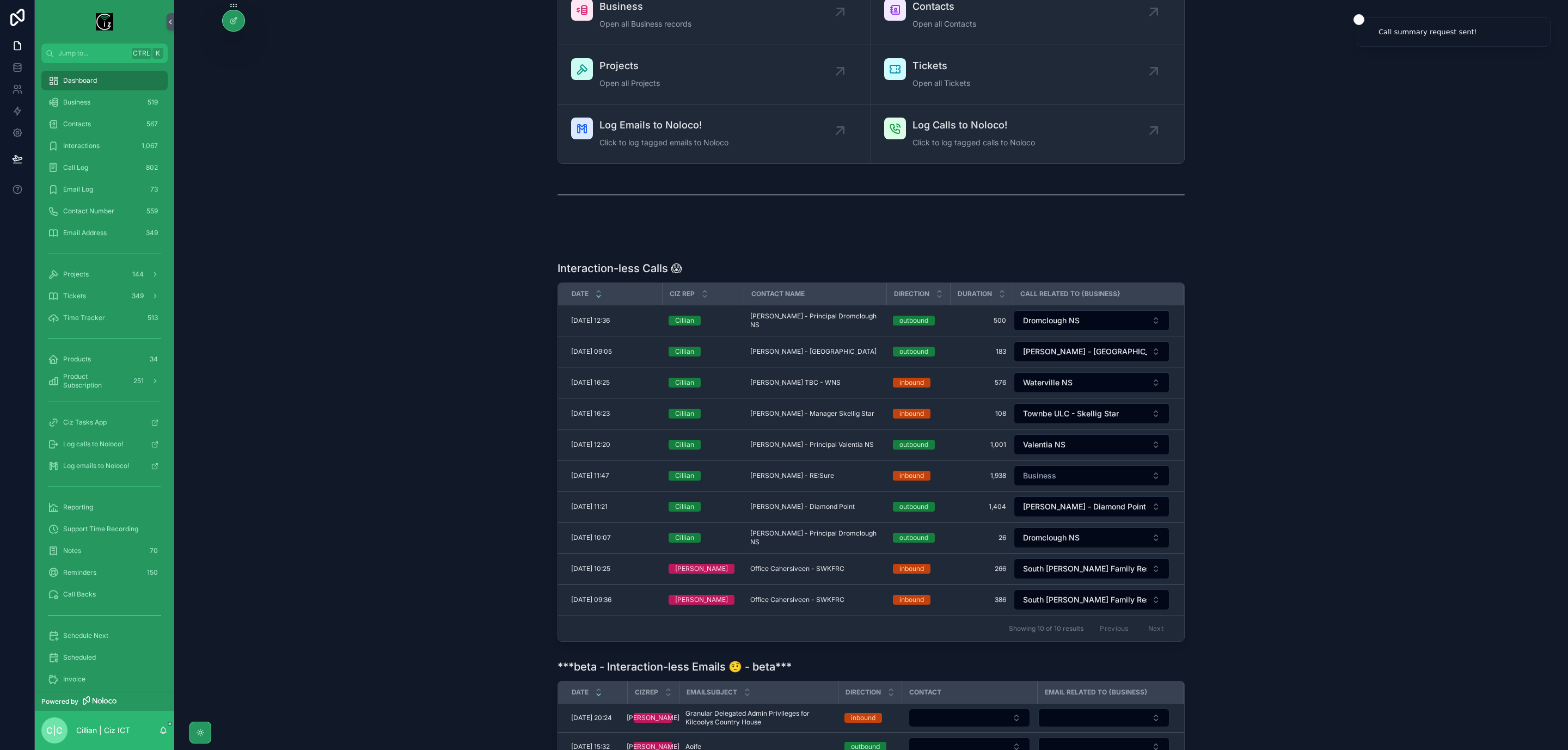
scroll to position [163, 0]
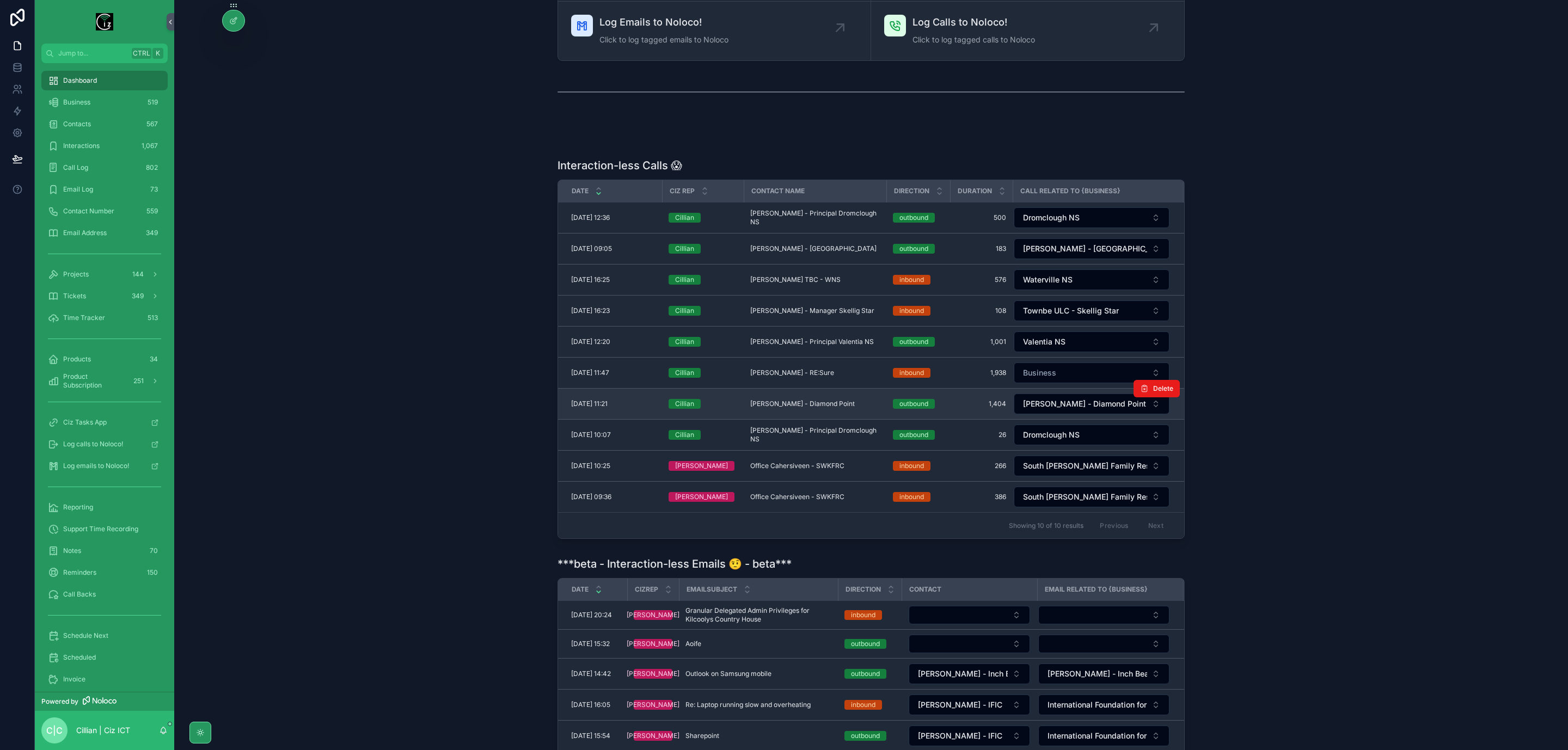
click at [802, 407] on span "Conal Johnston - Diamond Point" at bounding box center [802, 404] width 104 height 9
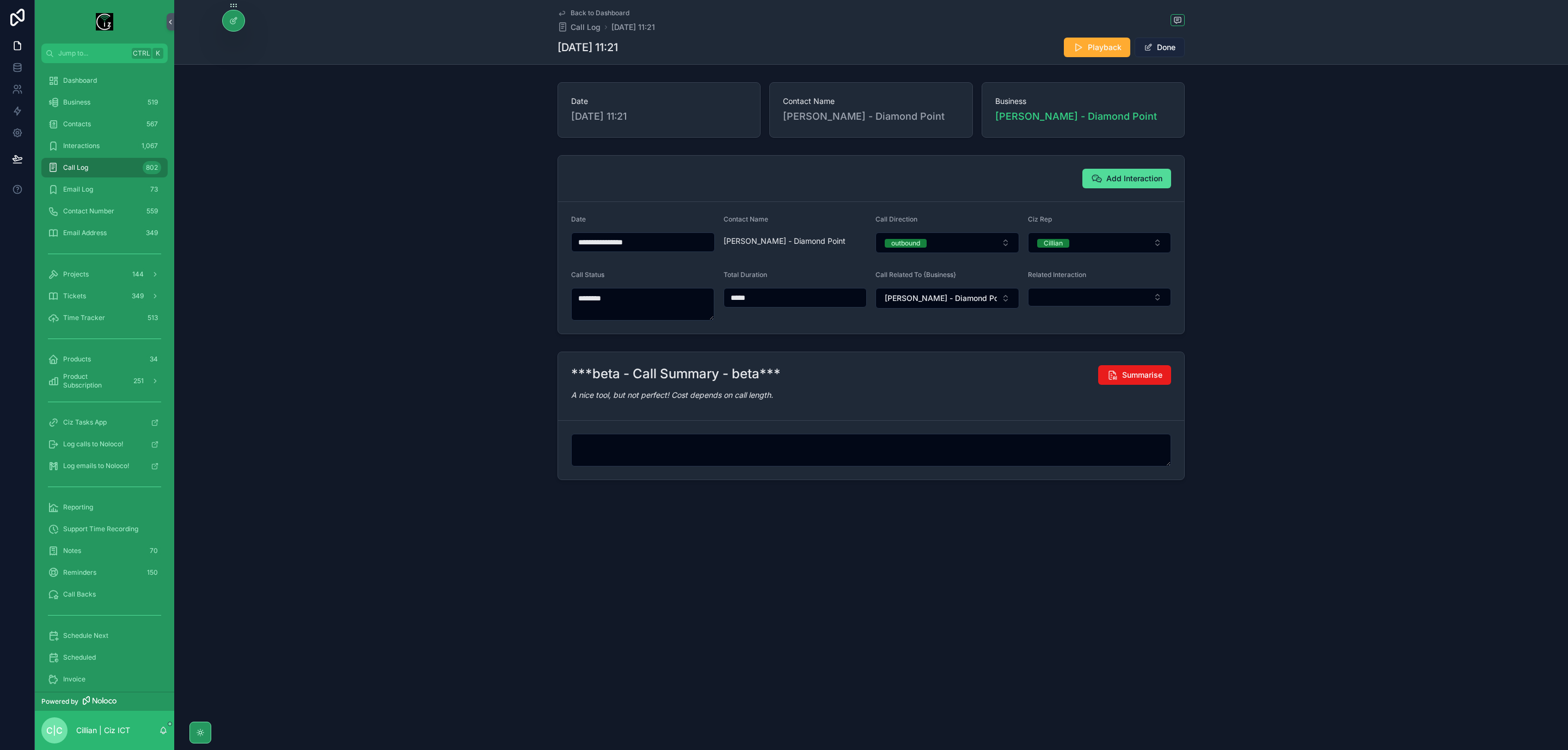
click at [1164, 51] on button "Done" at bounding box center [1160, 48] width 50 height 20
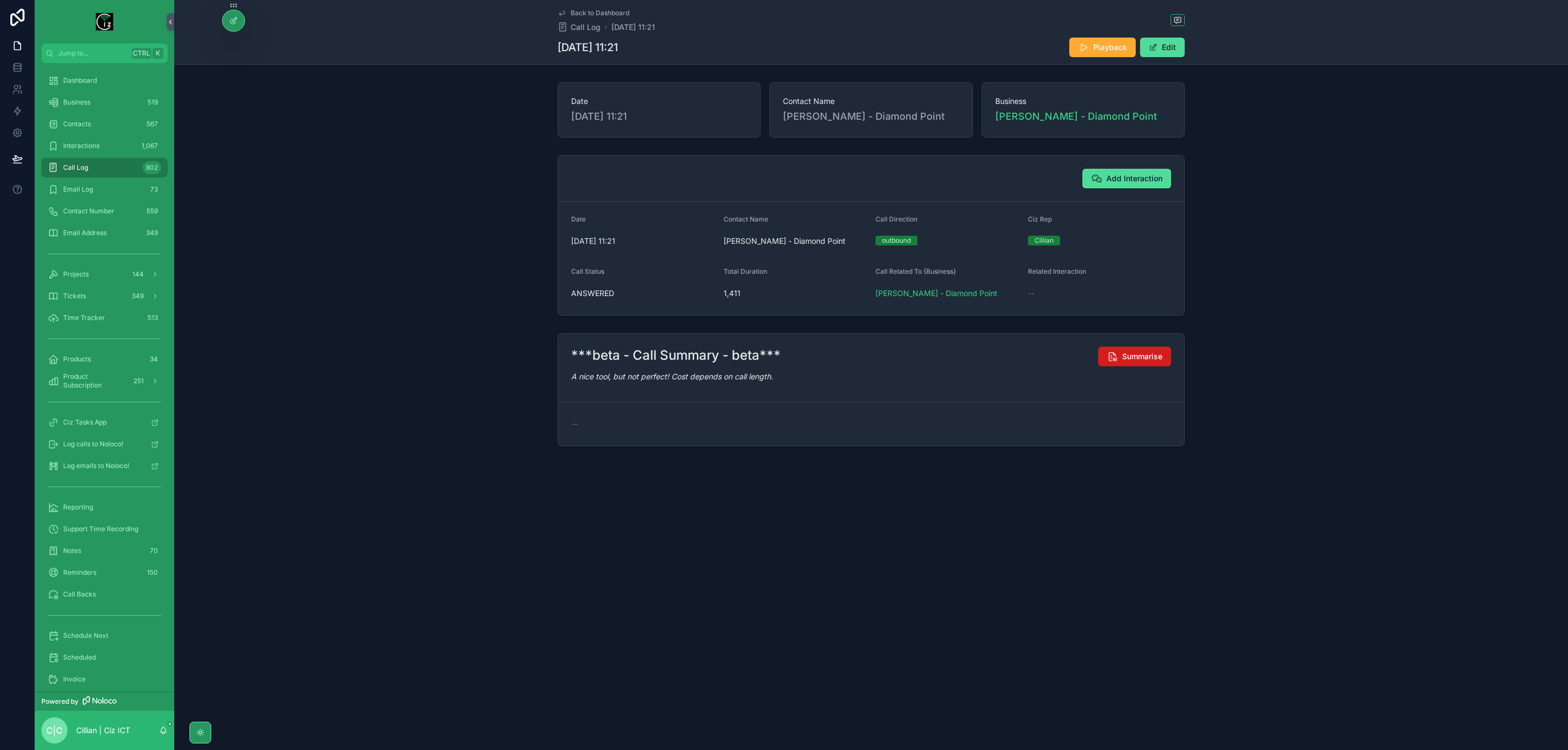
click at [1141, 358] on span "Summarise" at bounding box center [1142, 356] width 40 height 11
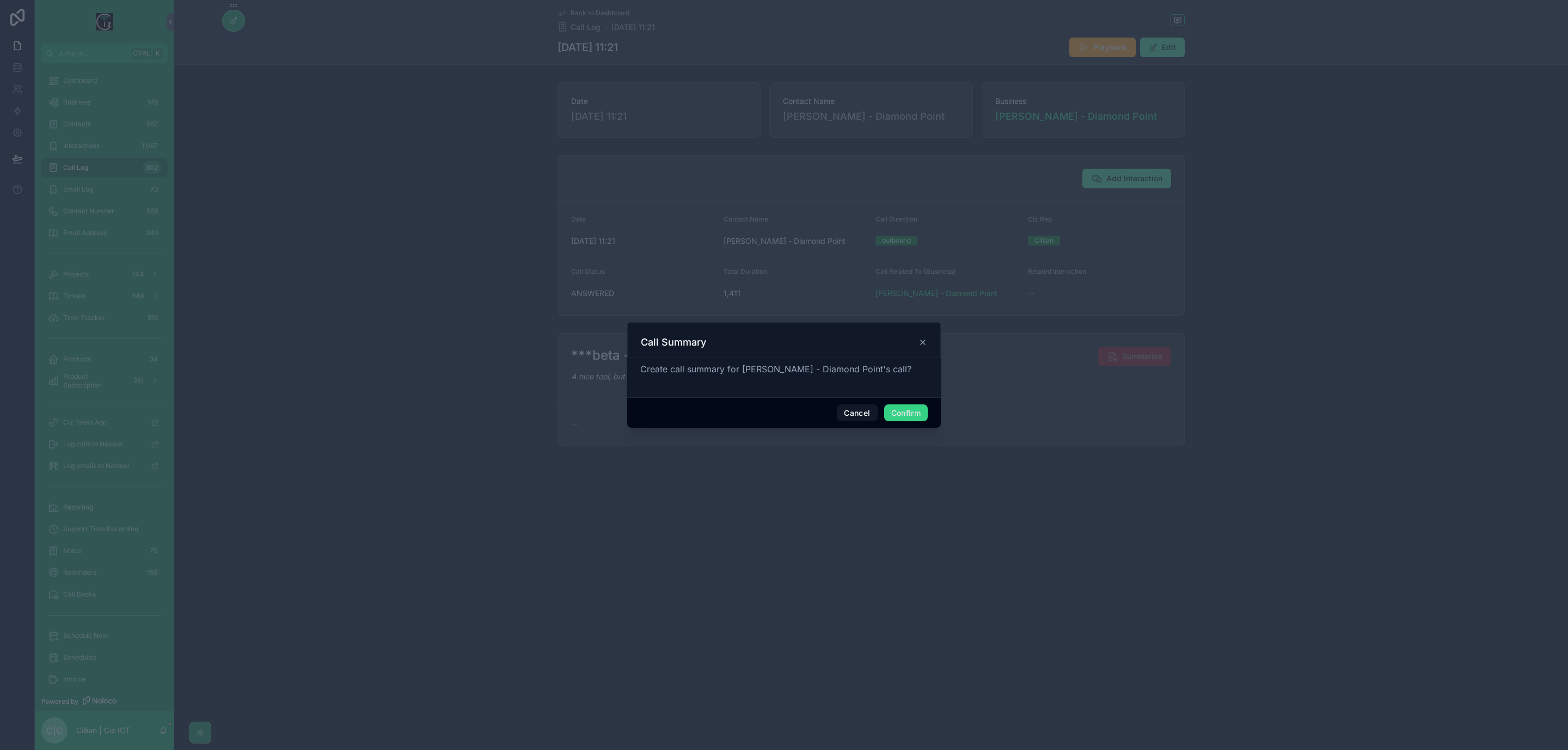
click at [901, 410] on button "Confirm" at bounding box center [906, 413] width 44 height 17
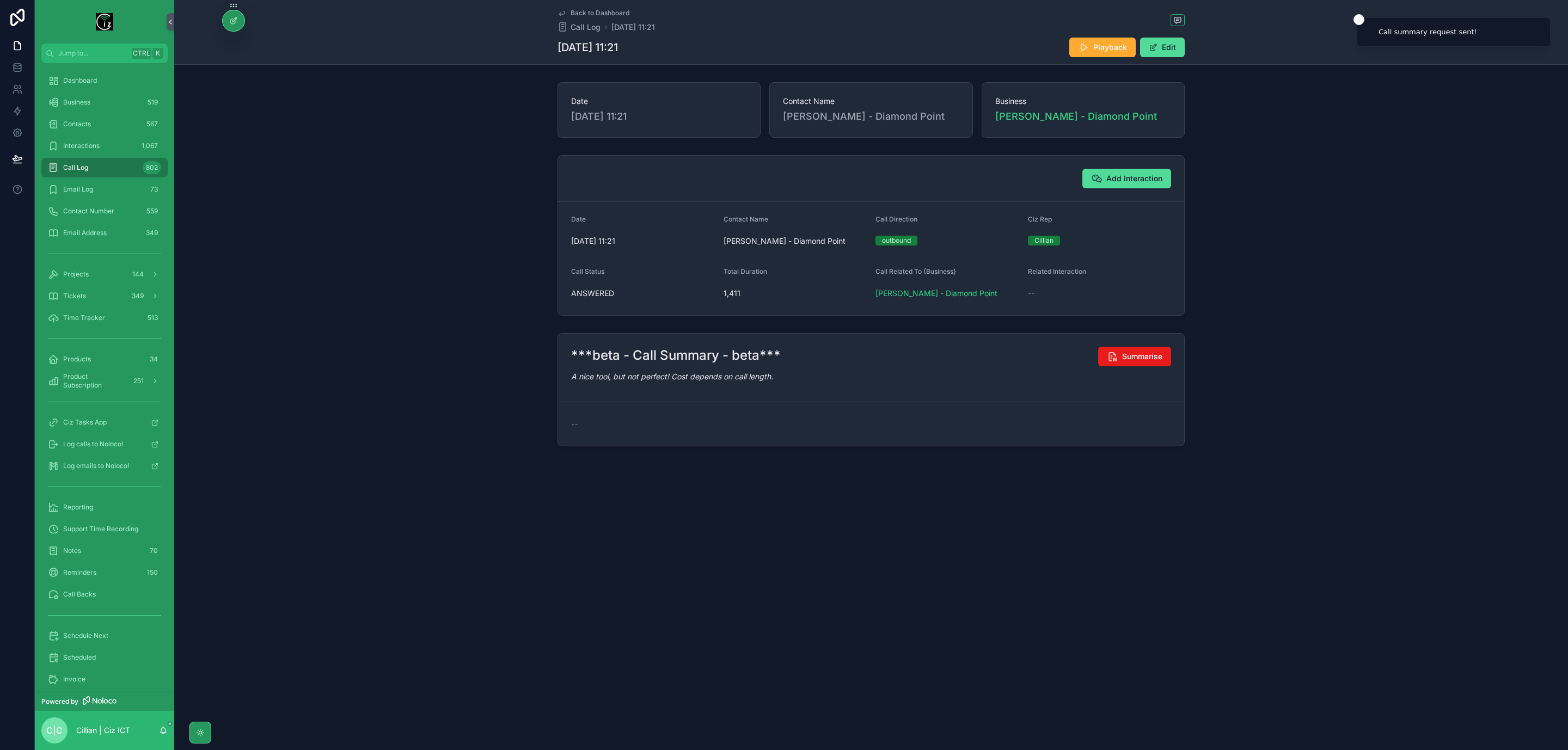
click at [587, 12] on span "Back to Dashboard" at bounding box center [600, 14] width 59 height 9
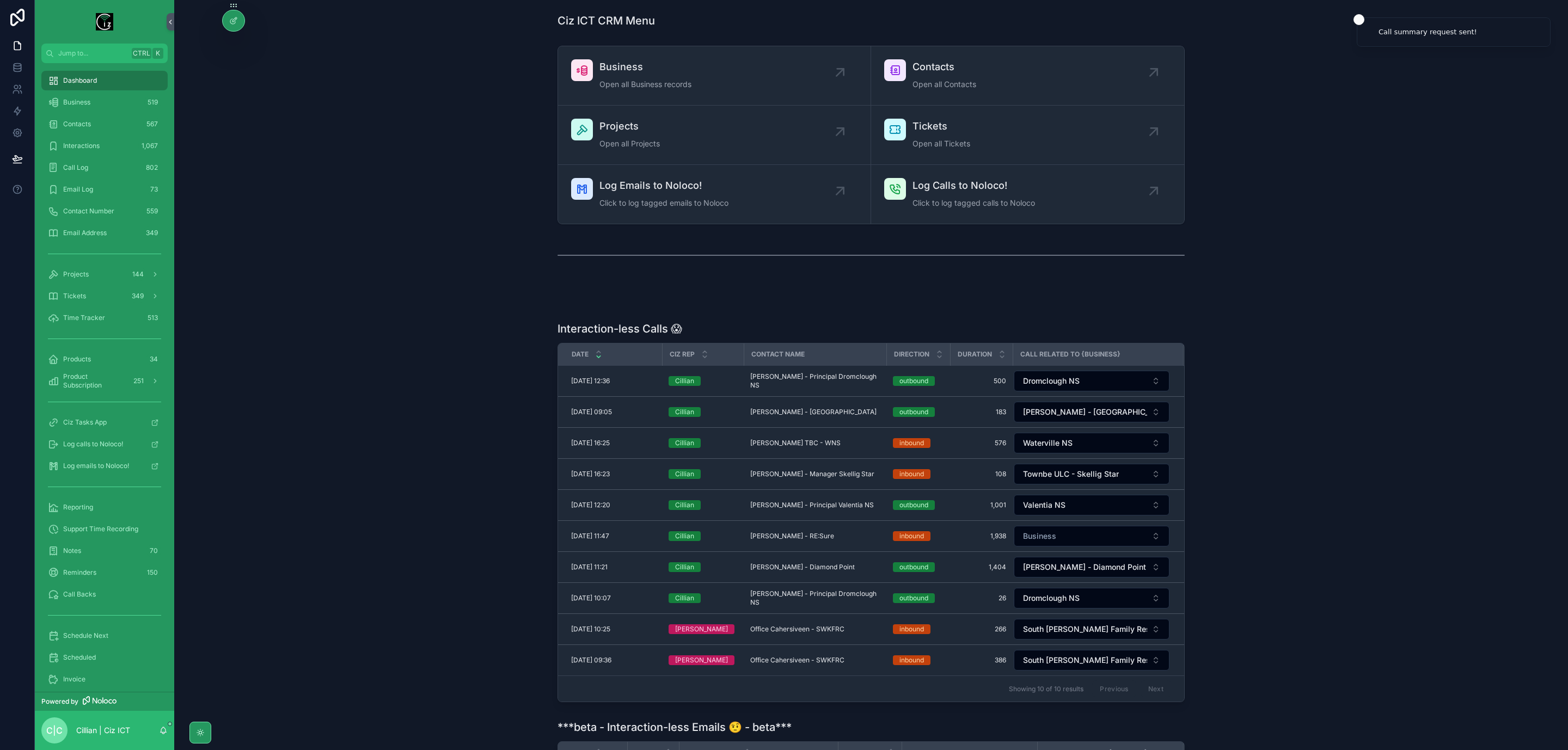
scroll to position [163, 0]
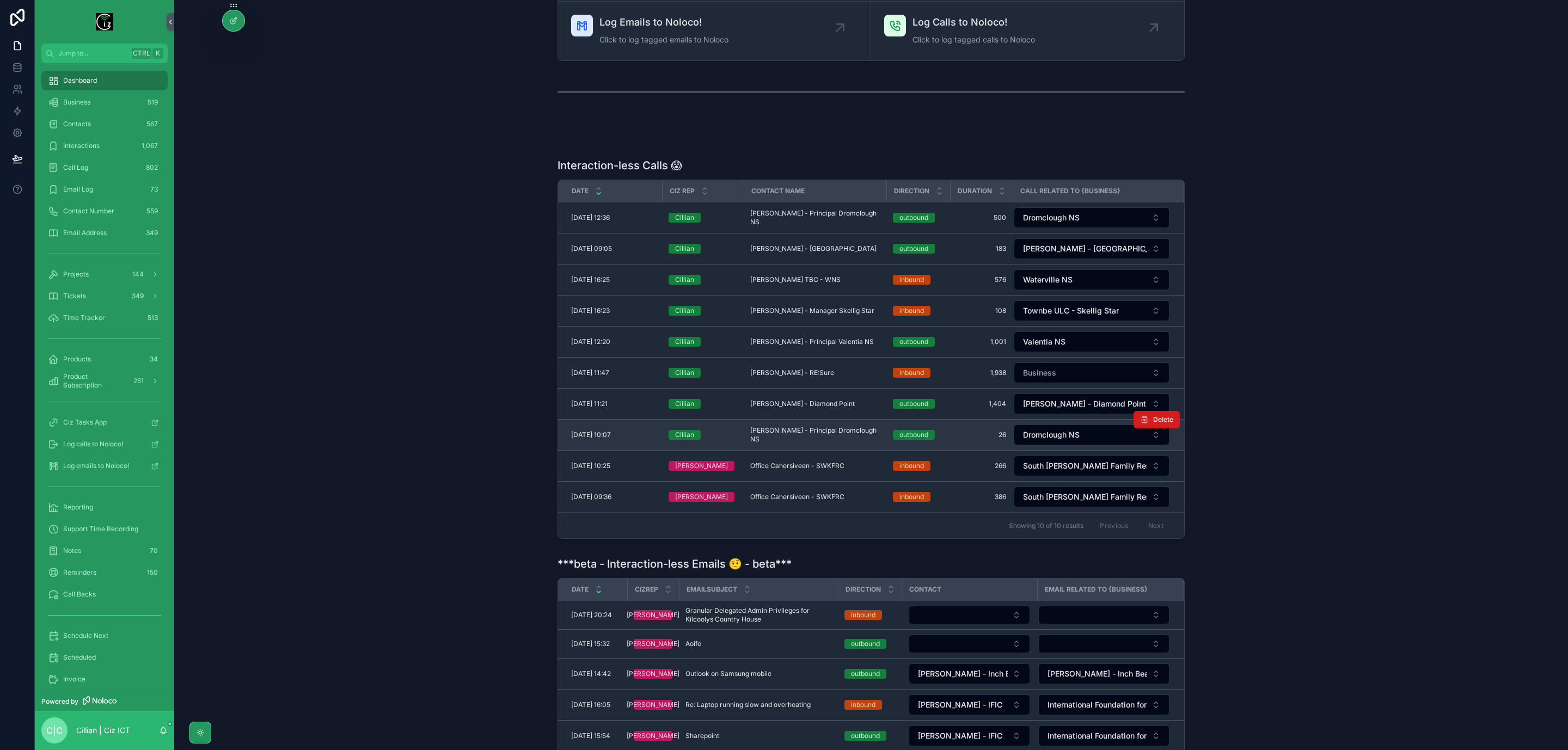
click at [1162, 424] on span "Delete" at bounding box center [1163, 420] width 20 height 9
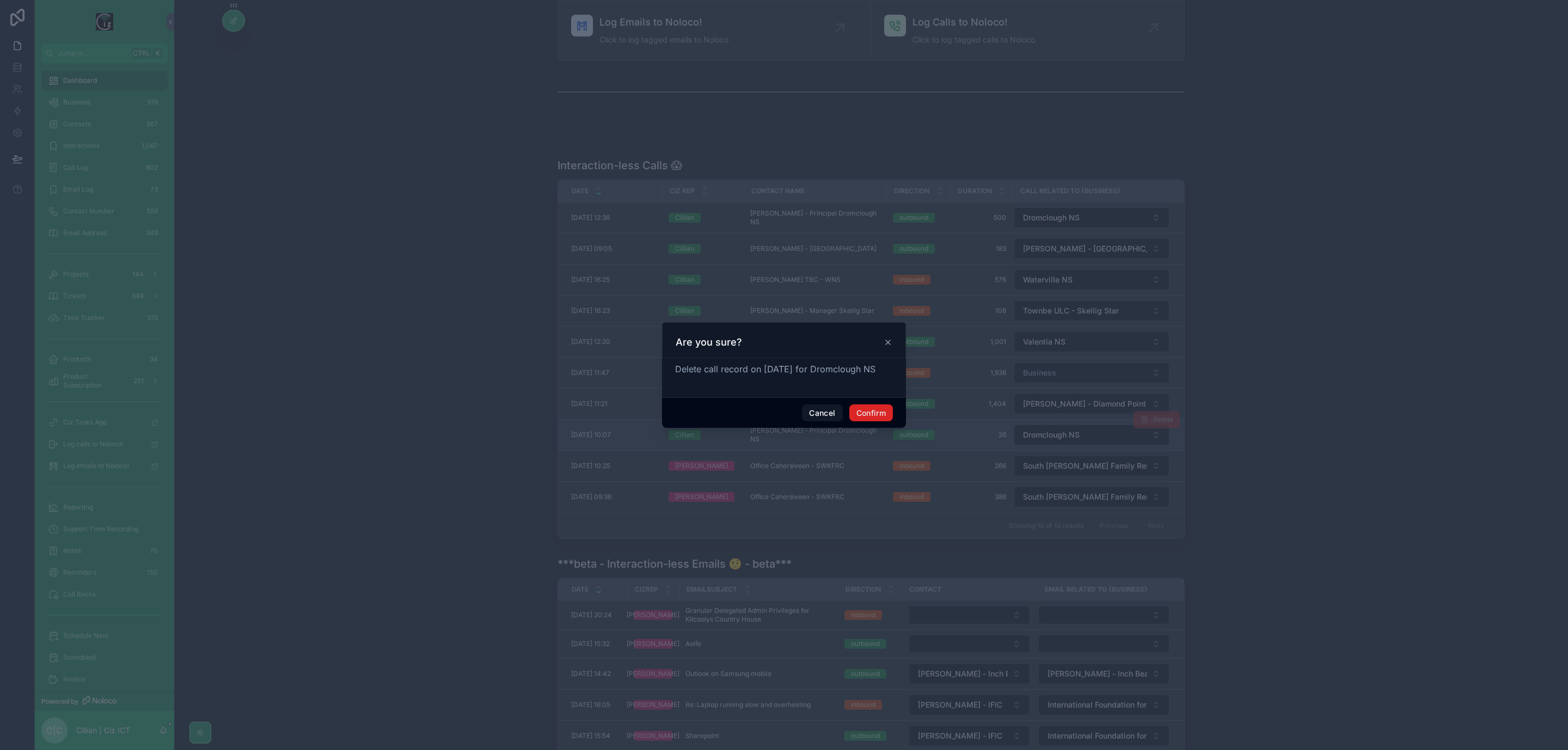
click at [876, 413] on button "Confirm" at bounding box center [871, 413] width 44 height 17
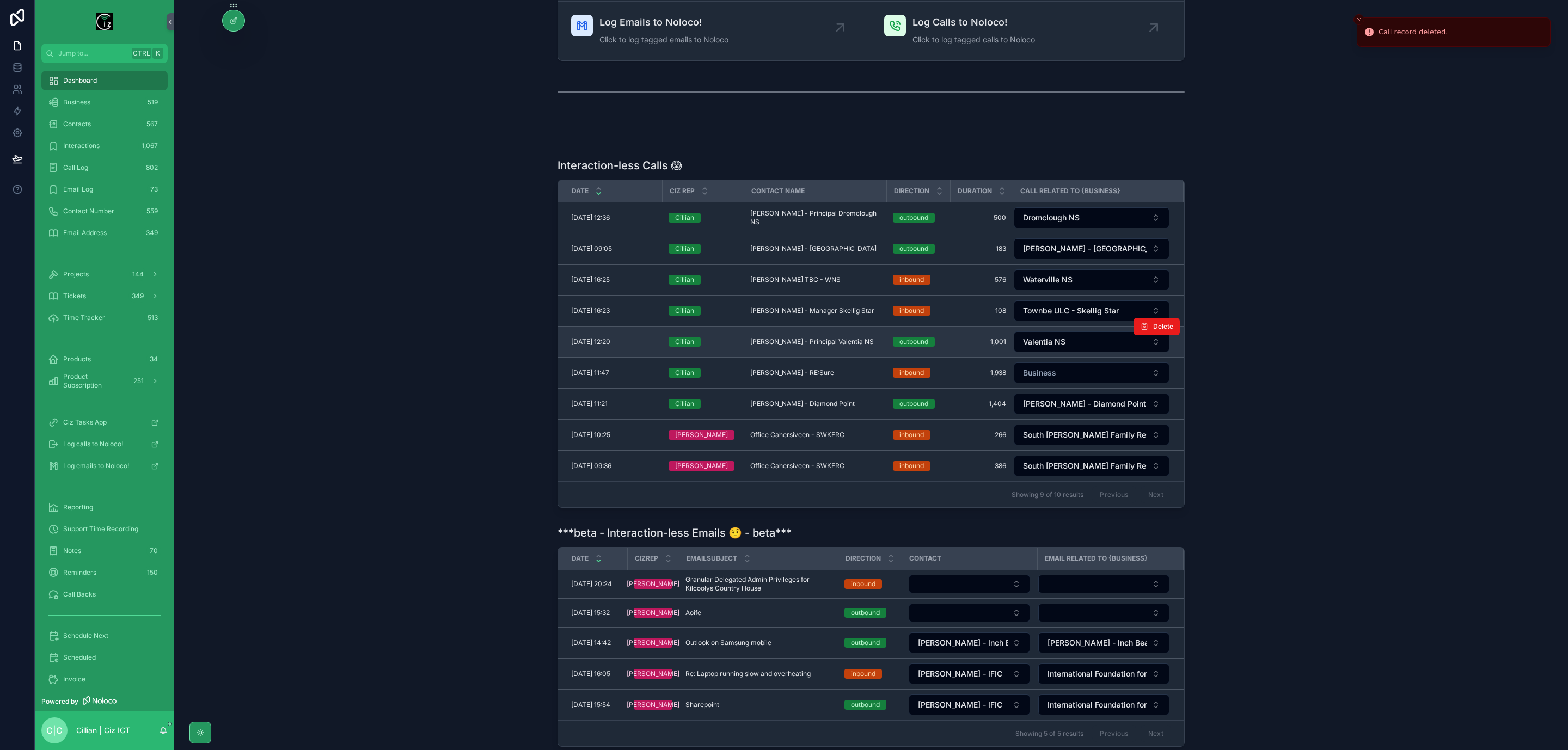
click at [800, 333] on td "Paul O Connor - Principal Valentia NS Paul O Connor - Principal Valentia NS" at bounding box center [815, 342] width 143 height 31
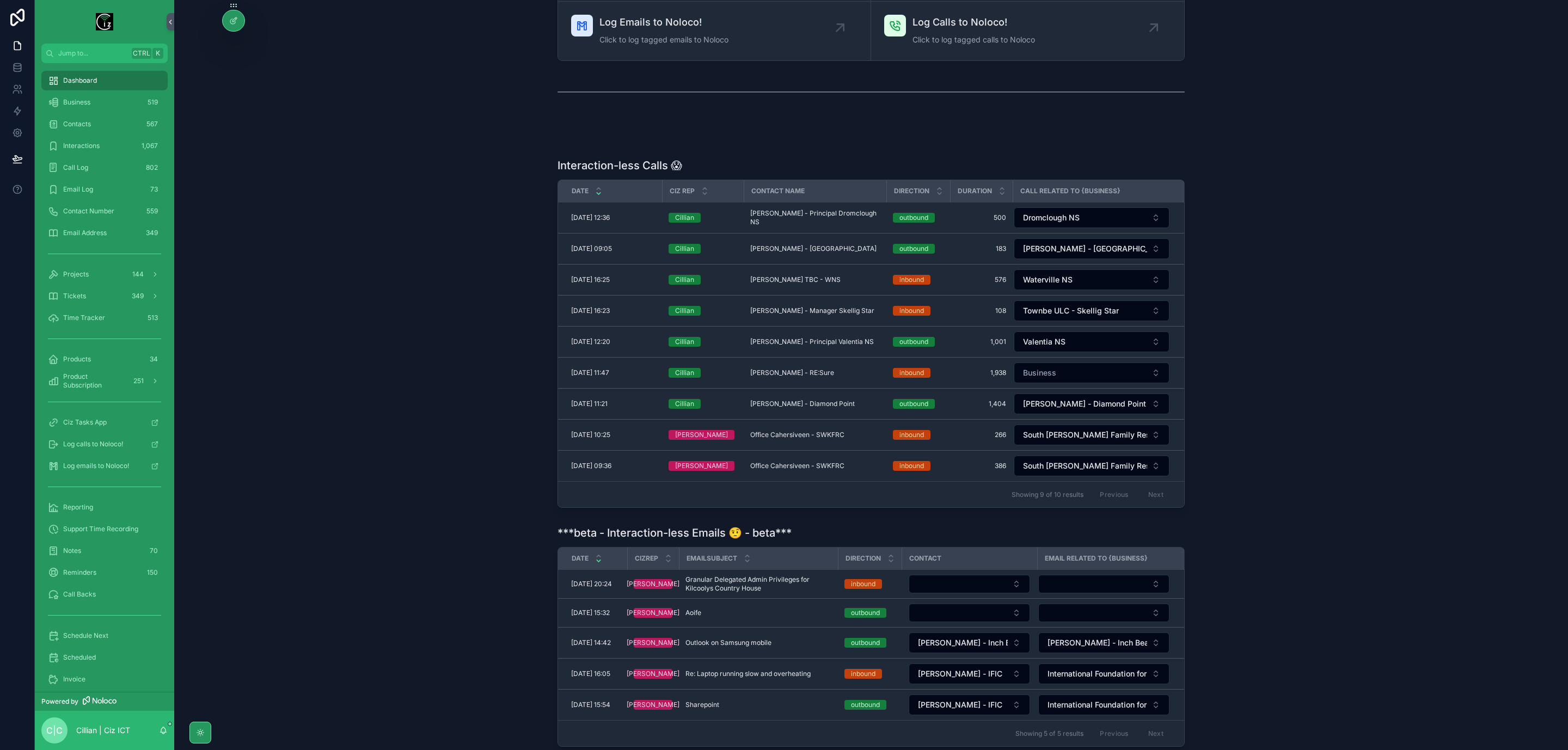
click at [797, 342] on span "Paul O Connor - Principal Valentia NS" at bounding box center [812, 342] width 124 height 9
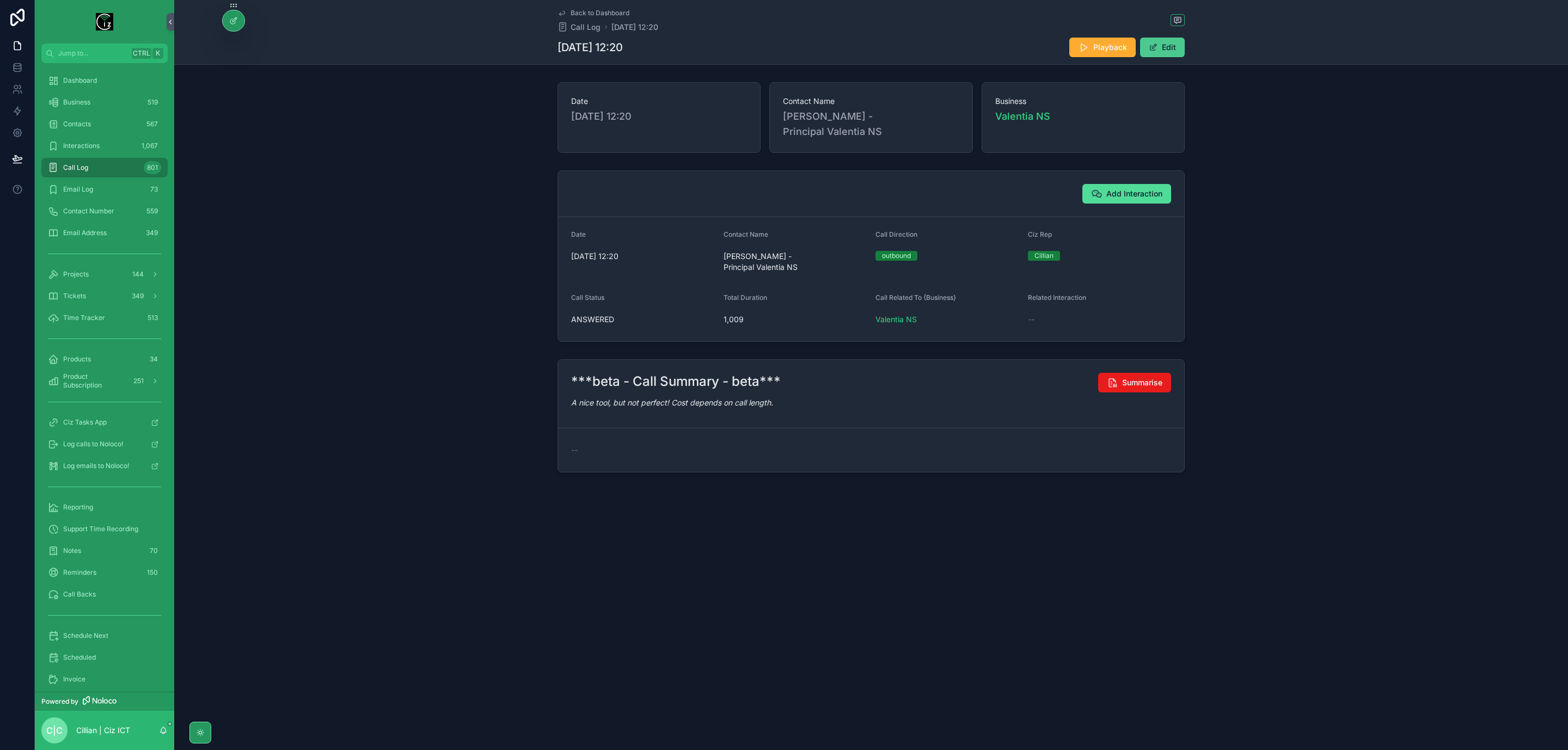
click at [1177, 46] on button "Edit" at bounding box center [1163, 48] width 45 height 20
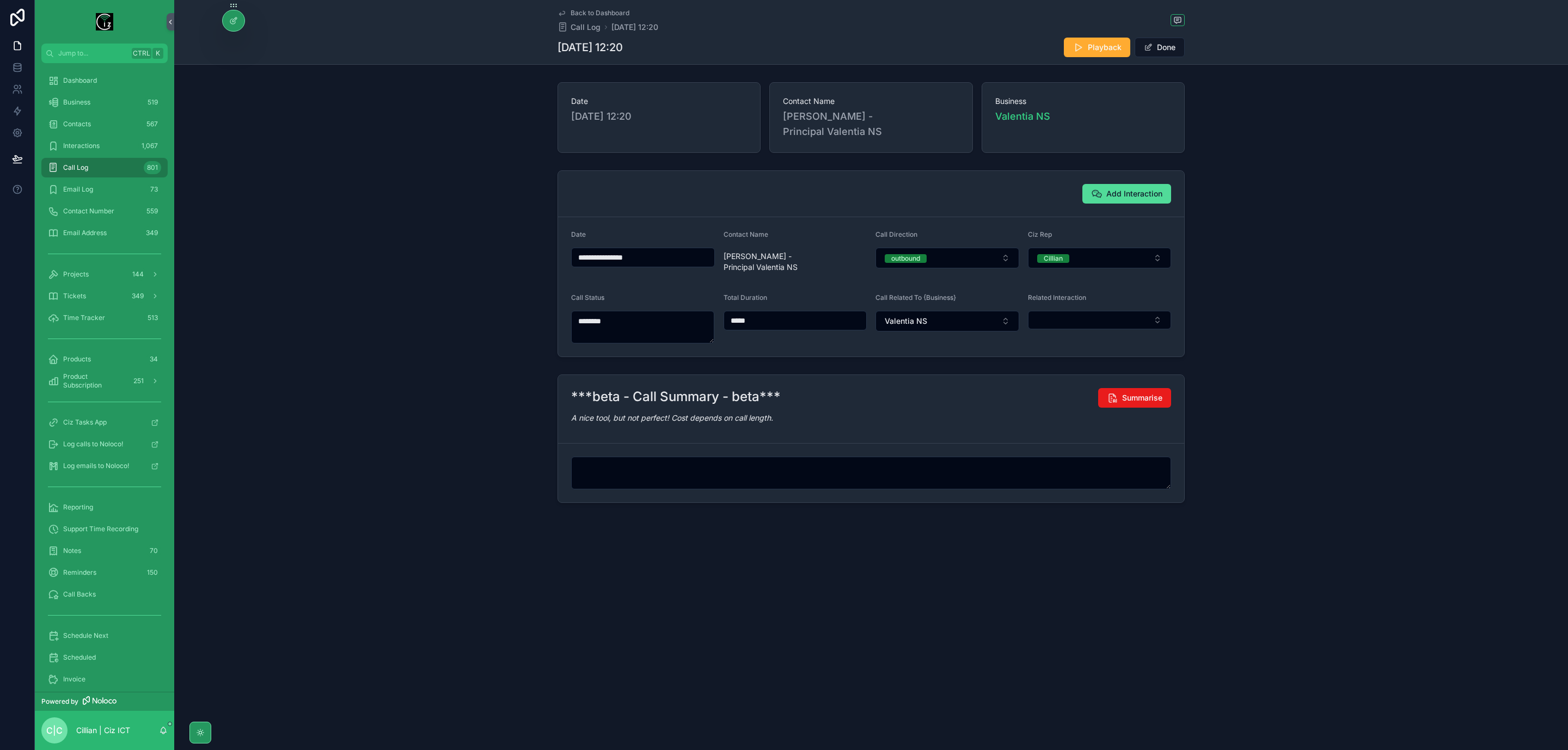
click at [1175, 57] on div "Playback Done" at bounding box center [1120, 47] width 130 height 20
click at [1175, 53] on button "Done" at bounding box center [1160, 48] width 50 height 20
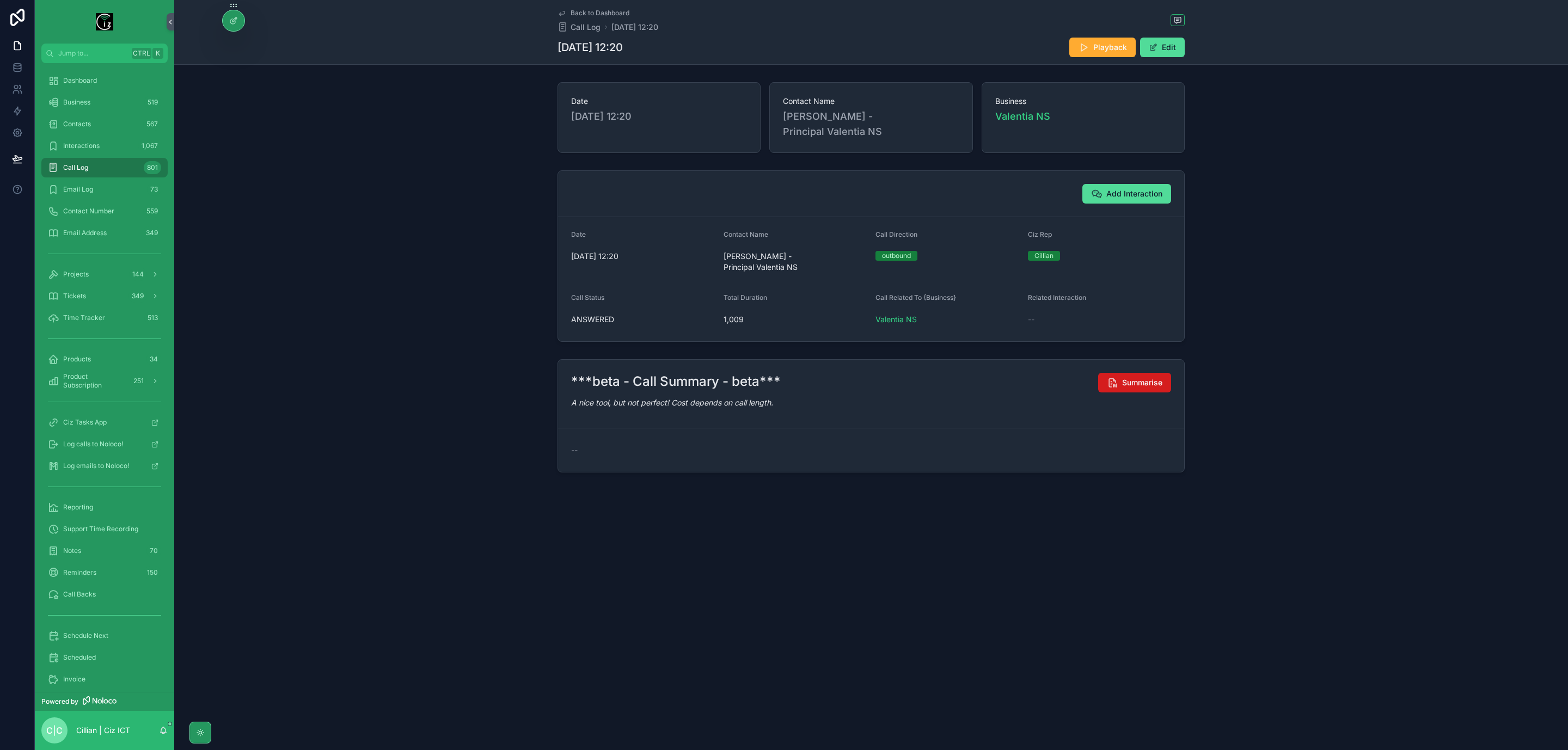
click at [1152, 377] on span "Summarise" at bounding box center [1142, 383] width 40 height 11
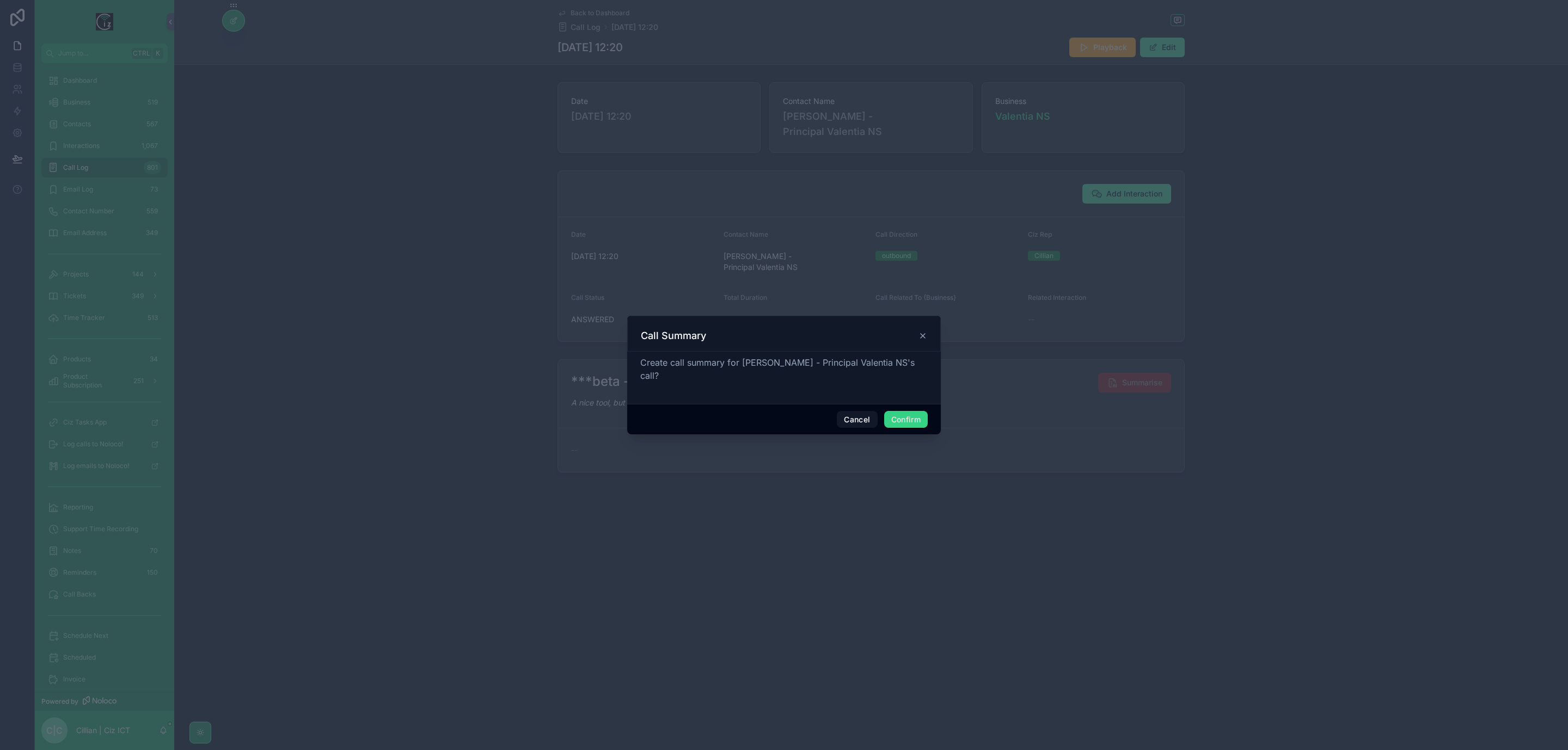
click at [913, 417] on button "Confirm" at bounding box center [906, 420] width 44 height 17
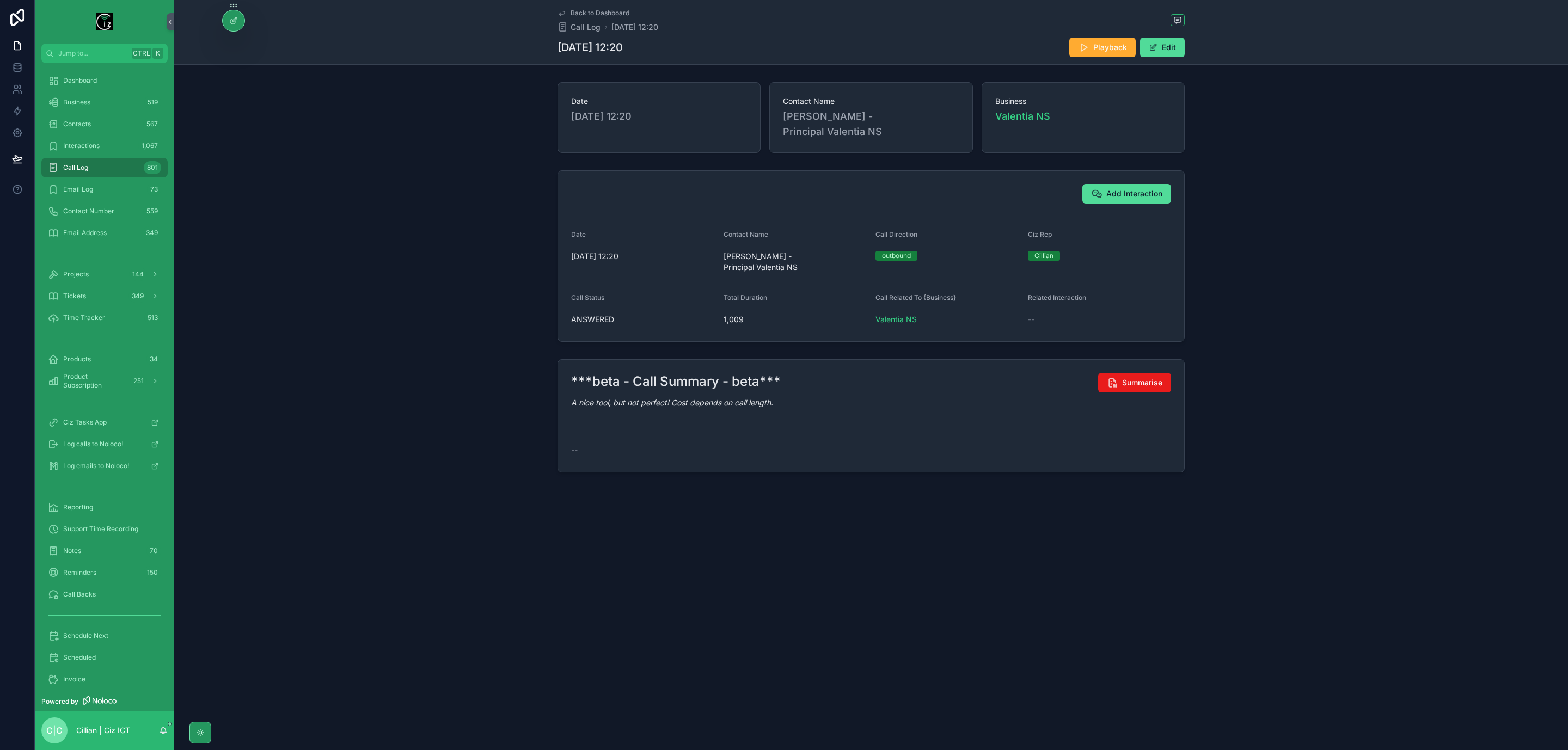
click at [567, 11] on link "Back to Dashboard" at bounding box center [593, 14] width 72 height 9
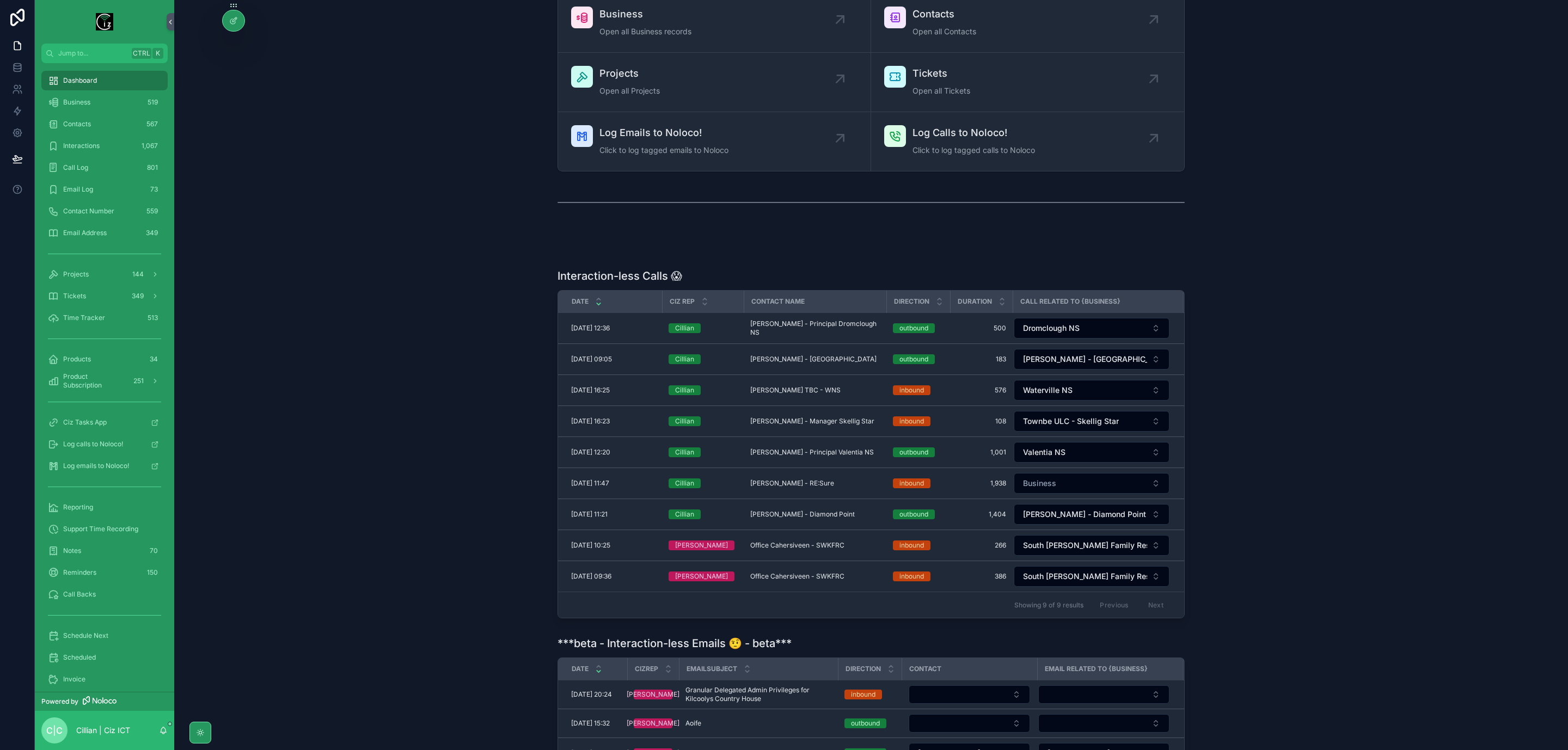
scroll to position [81, 0]
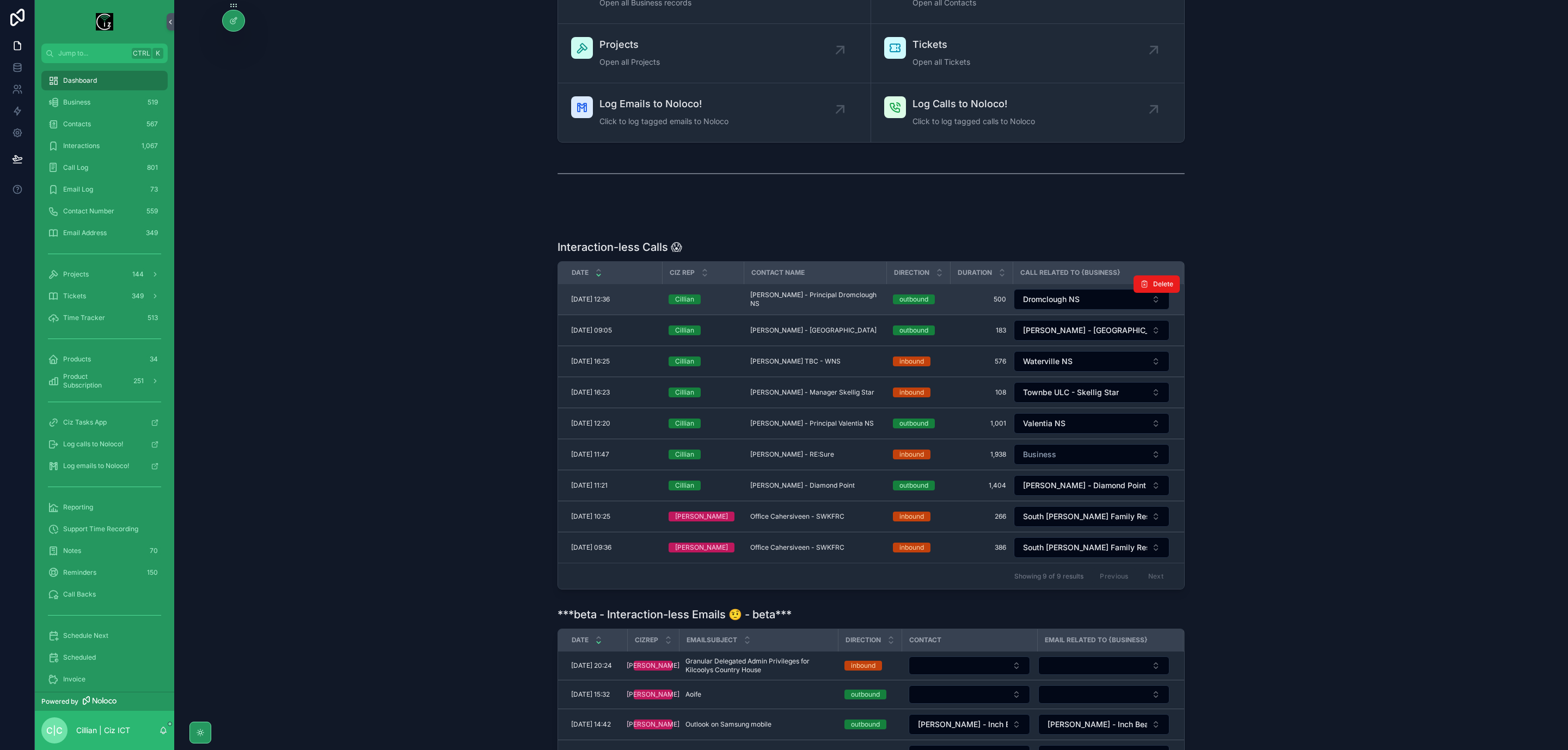
click at [822, 303] on span "Mary O Connor - Principal Dromclough NS" at bounding box center [815, 299] width 130 height 17
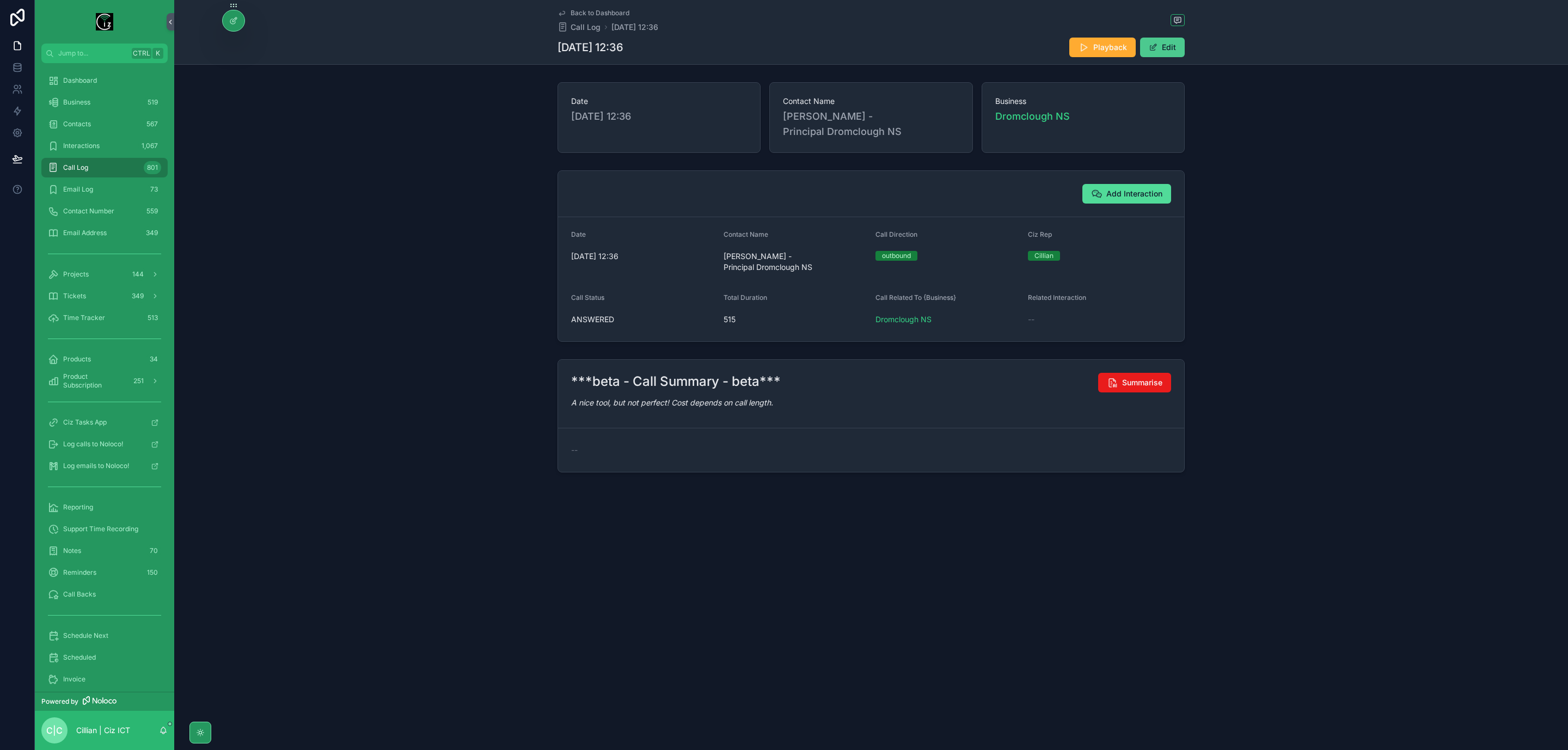
click at [1169, 54] on button "Edit" at bounding box center [1163, 48] width 45 height 20
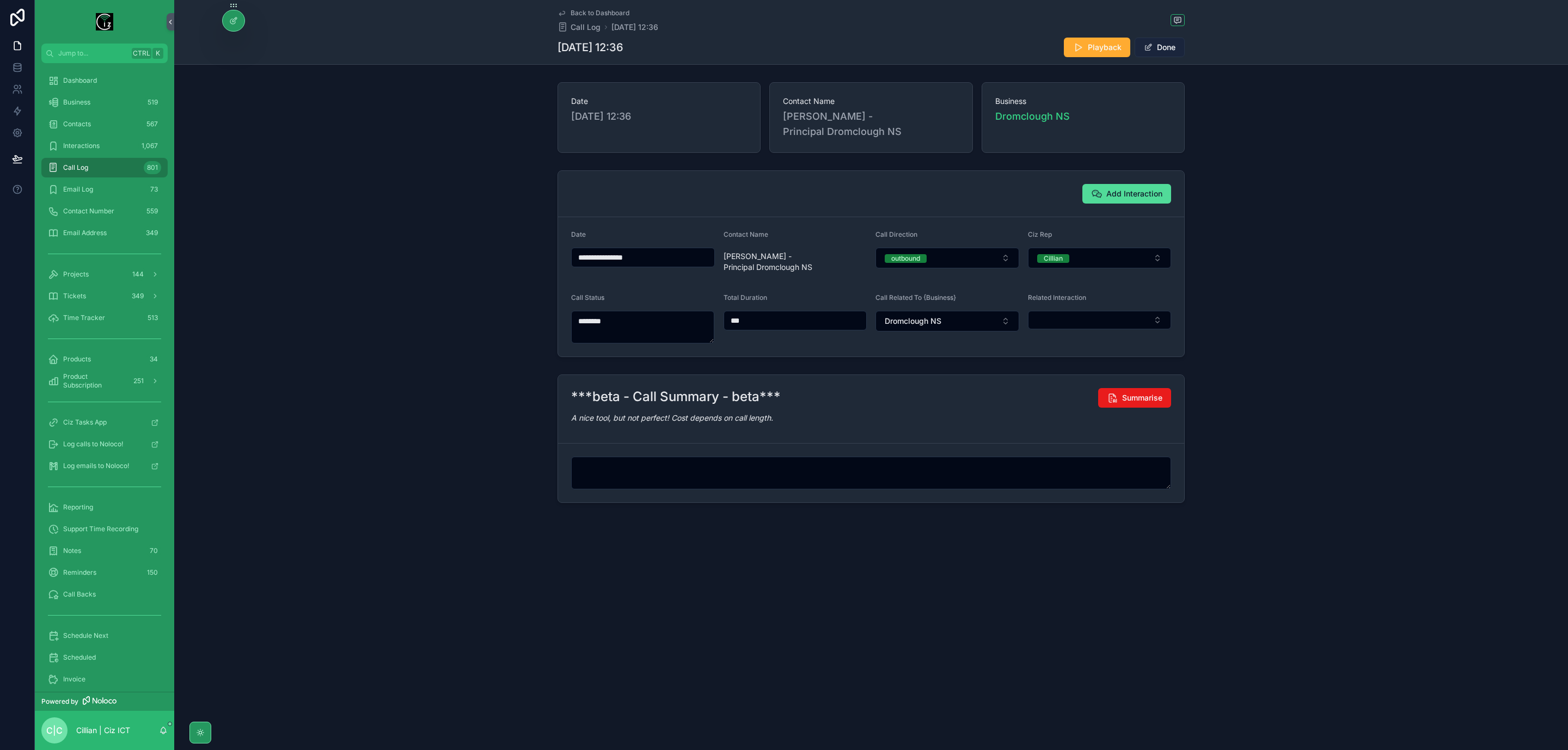
click at [1169, 54] on button "Done" at bounding box center [1160, 48] width 50 height 20
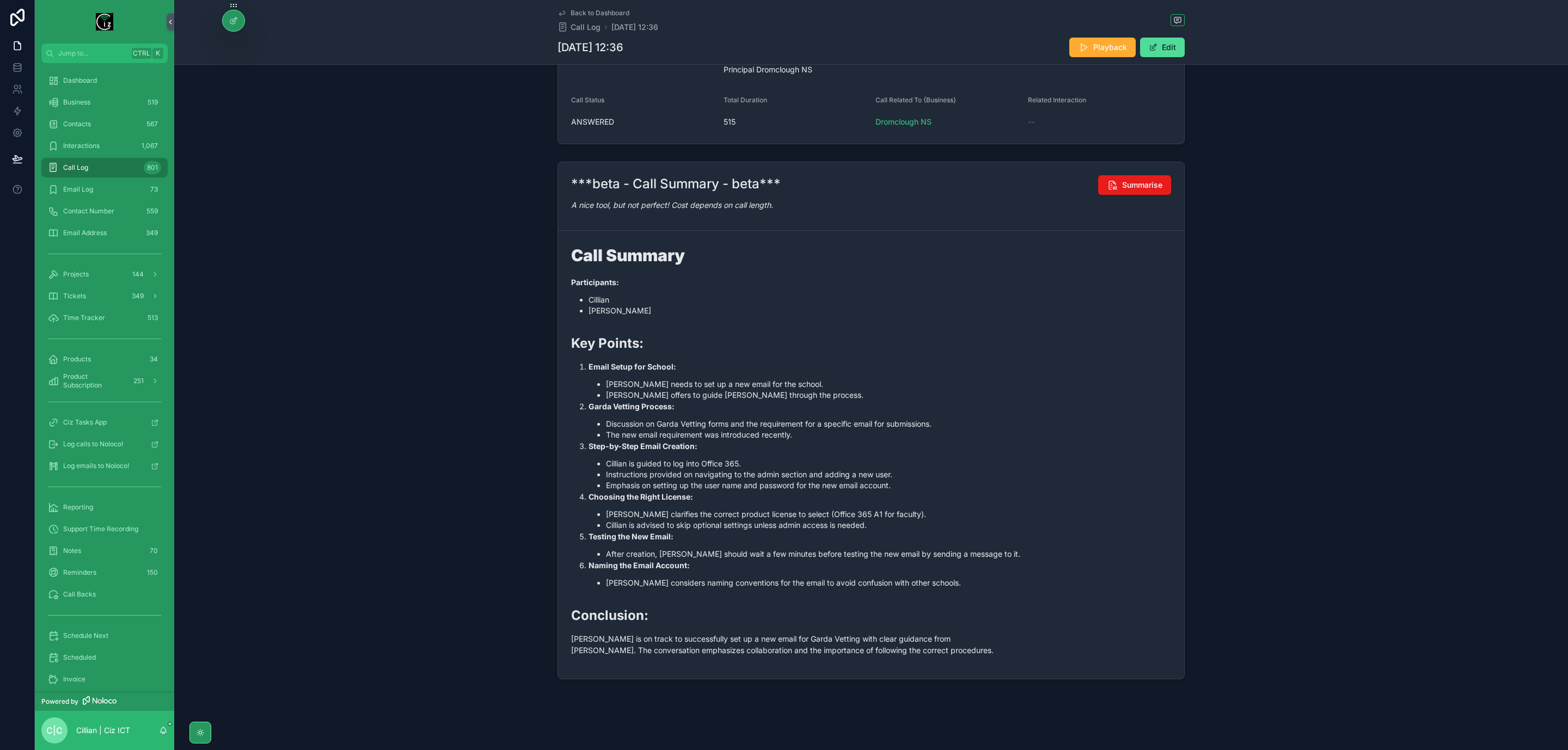
scroll to position [203, 0]
click at [1156, 51] on button "Edit" at bounding box center [1163, 48] width 45 height 20
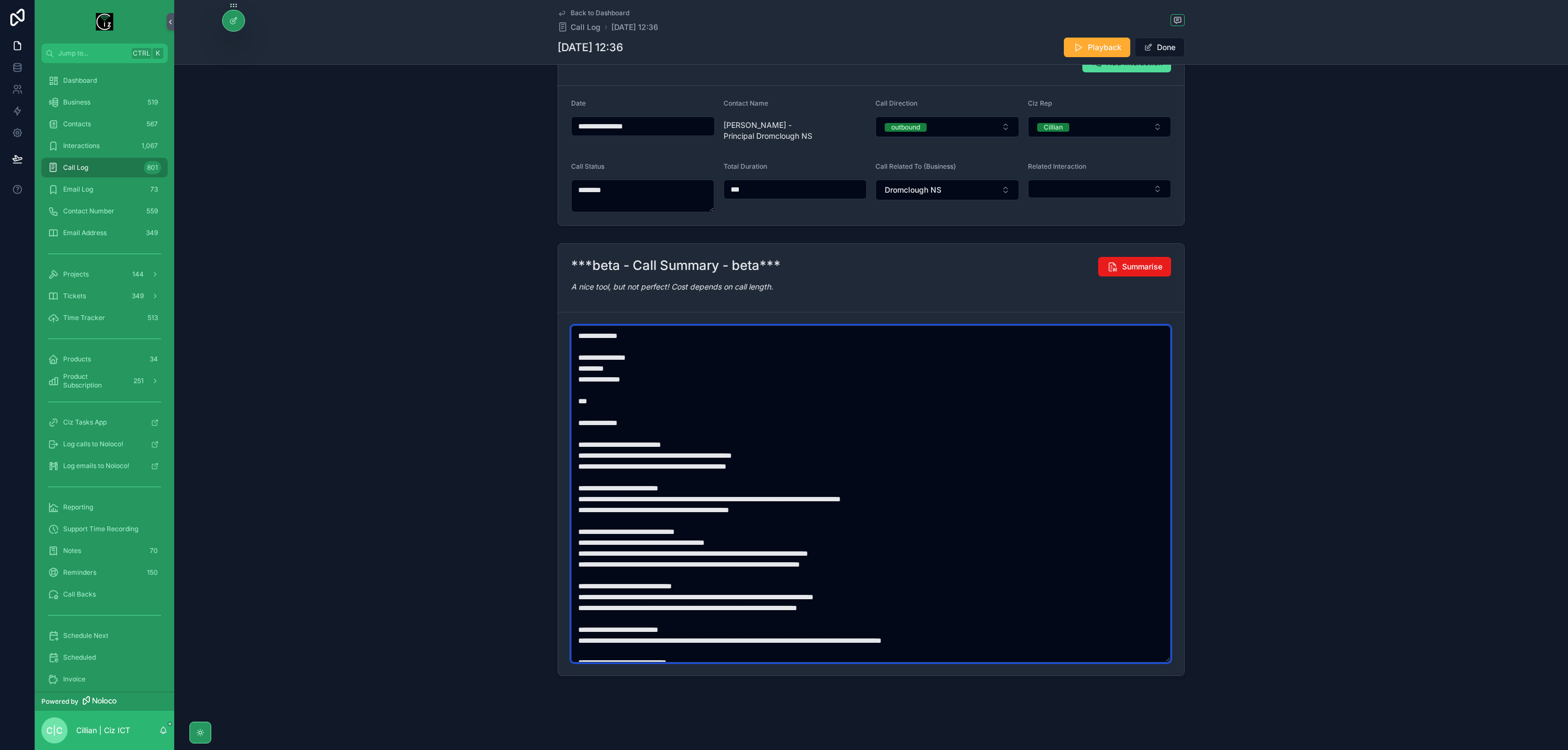
click at [587, 386] on textarea "scrollable content" at bounding box center [871, 493] width 599 height 337
click at [590, 380] on textarea "scrollable content" at bounding box center [871, 493] width 599 height 337
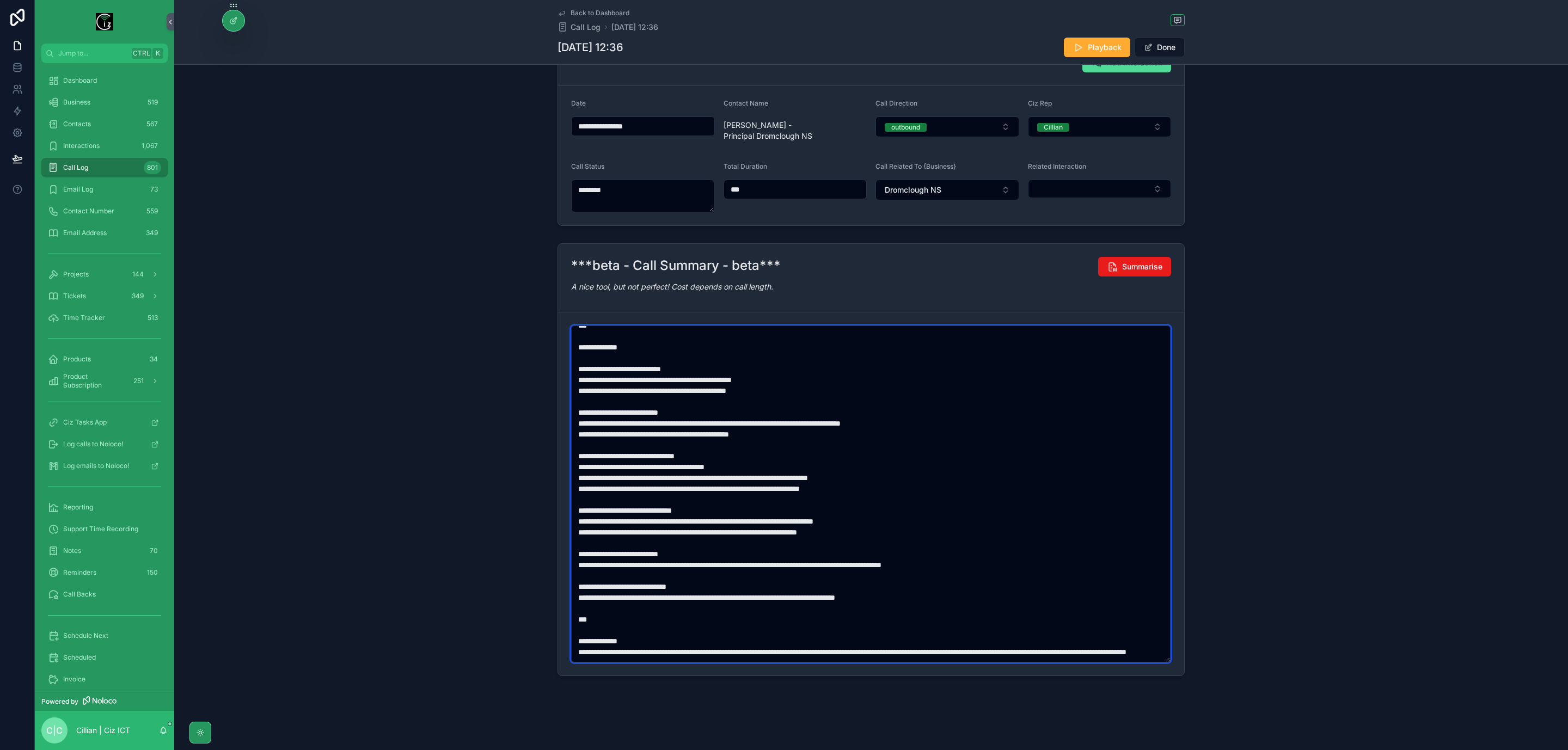
scroll to position [87, 0]
click at [598, 371] on textarea "scrollable content" at bounding box center [871, 493] width 599 height 337
paste textarea "scrollable content"
click at [595, 383] on textarea "scrollable content" at bounding box center [871, 493] width 599 height 337
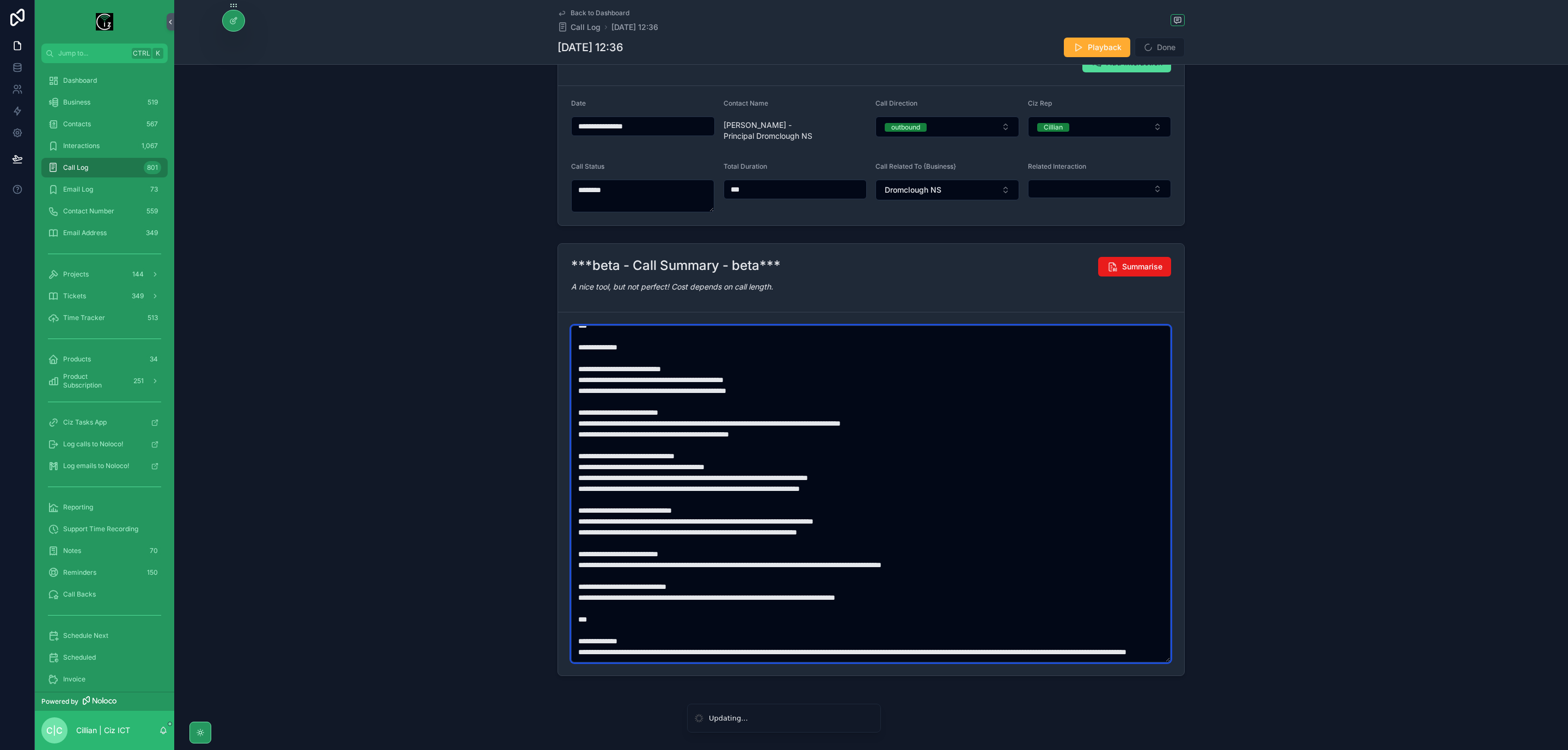
click at [595, 383] on textarea "scrollable content" at bounding box center [871, 493] width 599 height 337
click at [597, 452] on textarea "scrollable content" at bounding box center [871, 493] width 599 height 337
paste textarea "scrollable content"
click at [593, 513] on textarea "scrollable content" at bounding box center [871, 493] width 599 height 337
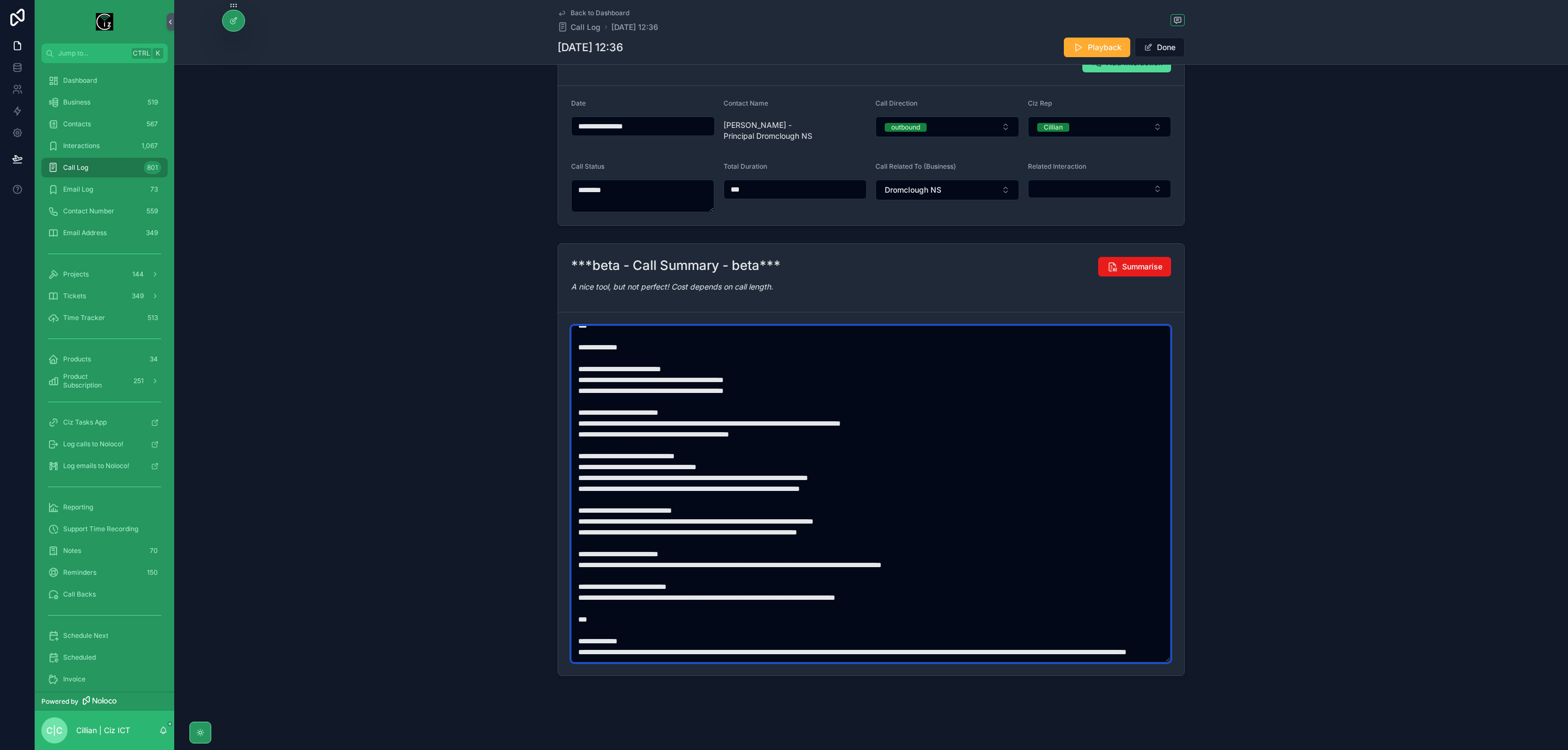
click at [593, 513] on textarea "scrollable content" at bounding box center [871, 493] width 599 height 337
click at [600, 524] on textarea "scrollable content" at bounding box center [871, 493] width 599 height 337
paste textarea "scrollable content"
click at [652, 555] on textarea "scrollable content" at bounding box center [871, 493] width 599 height 337
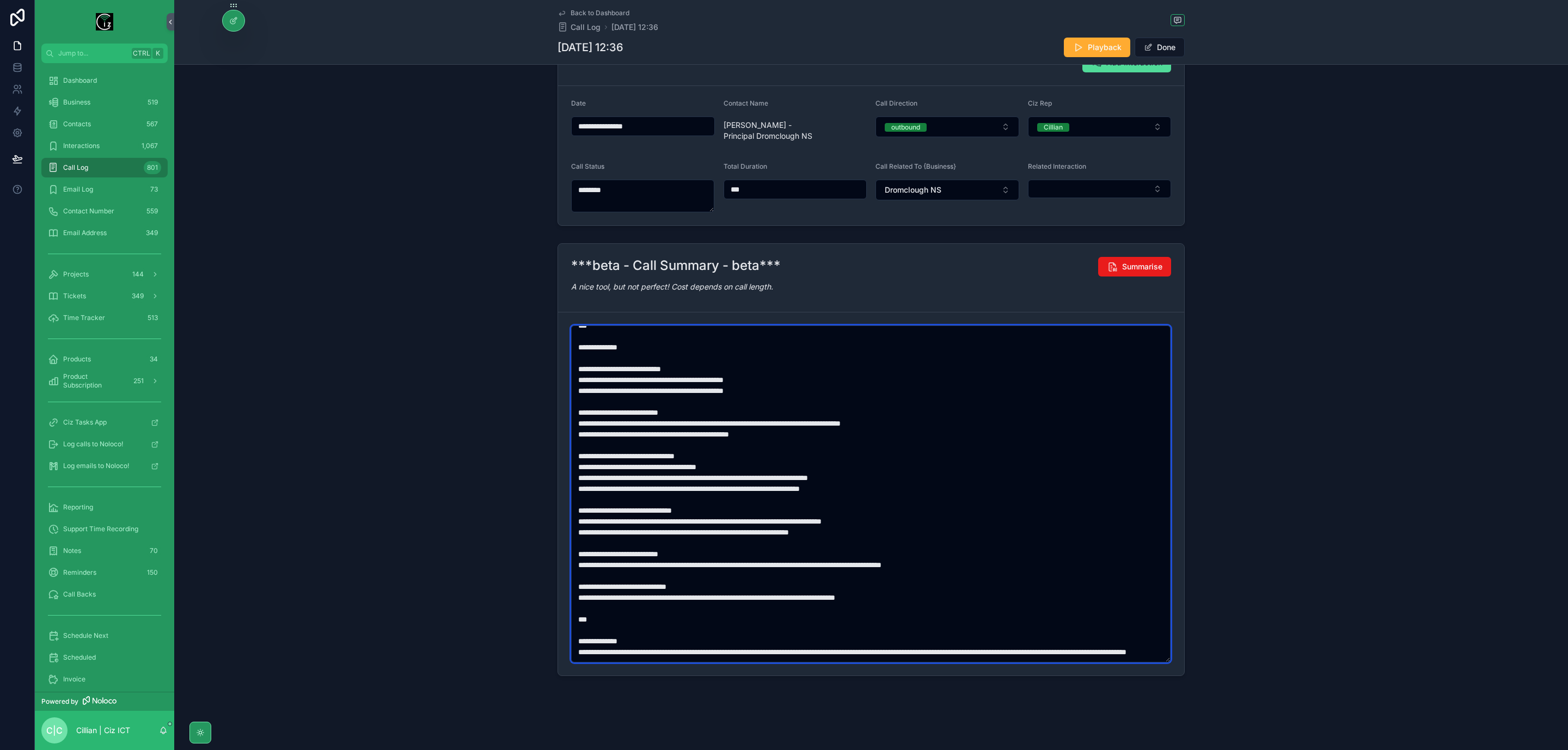
click at [652, 555] on textarea "scrollable content" at bounding box center [871, 493] width 599 height 337
paste textarea "scrollable content"
click at [593, 591] on textarea "scrollable content" at bounding box center [871, 493] width 599 height 337
paste textarea "scrollable content"
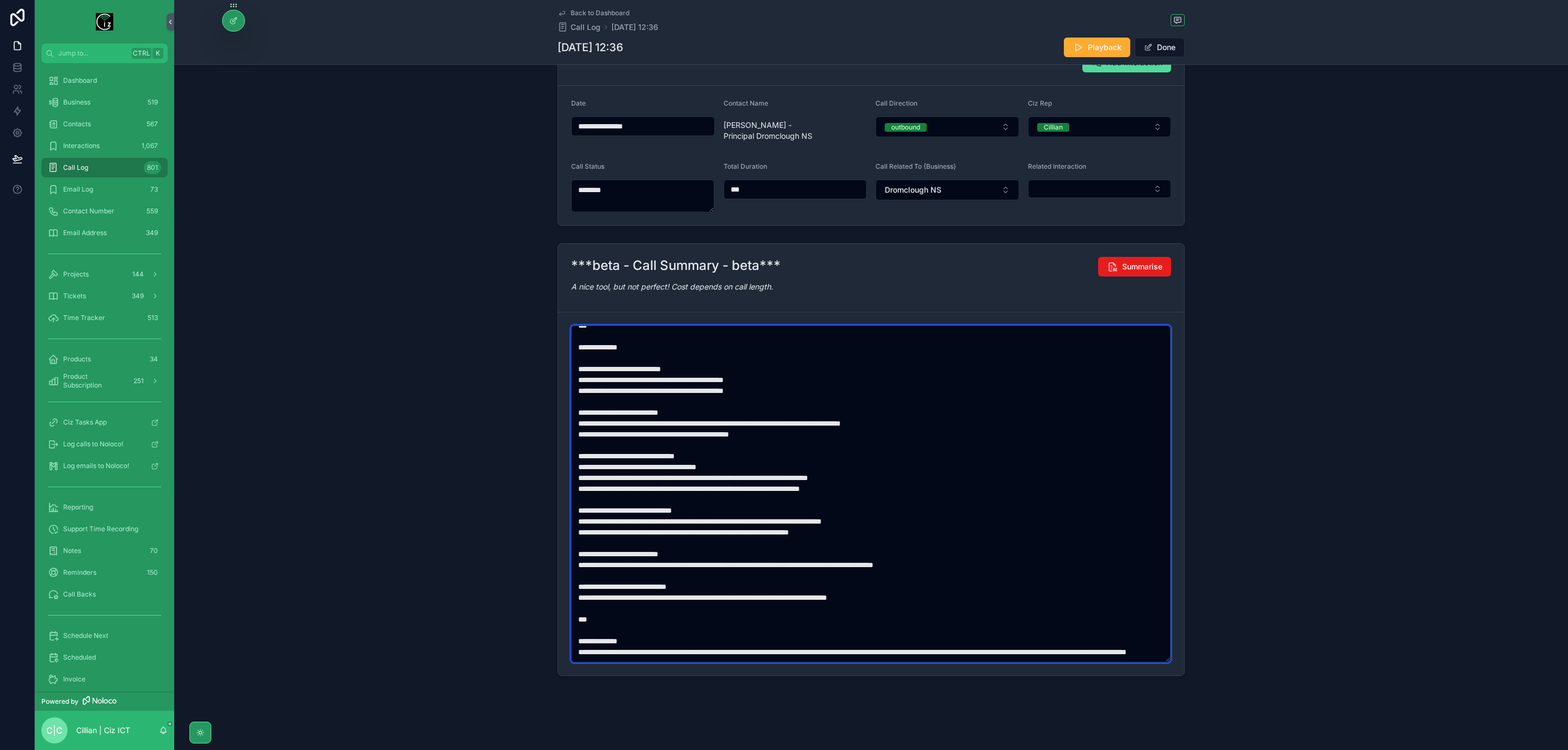
click at [580, 645] on textarea "scrollable content" at bounding box center [871, 493] width 599 height 337
paste textarea "scrollable content"
click at [922, 640] on textarea "scrollable content" at bounding box center [871, 493] width 599 height 337
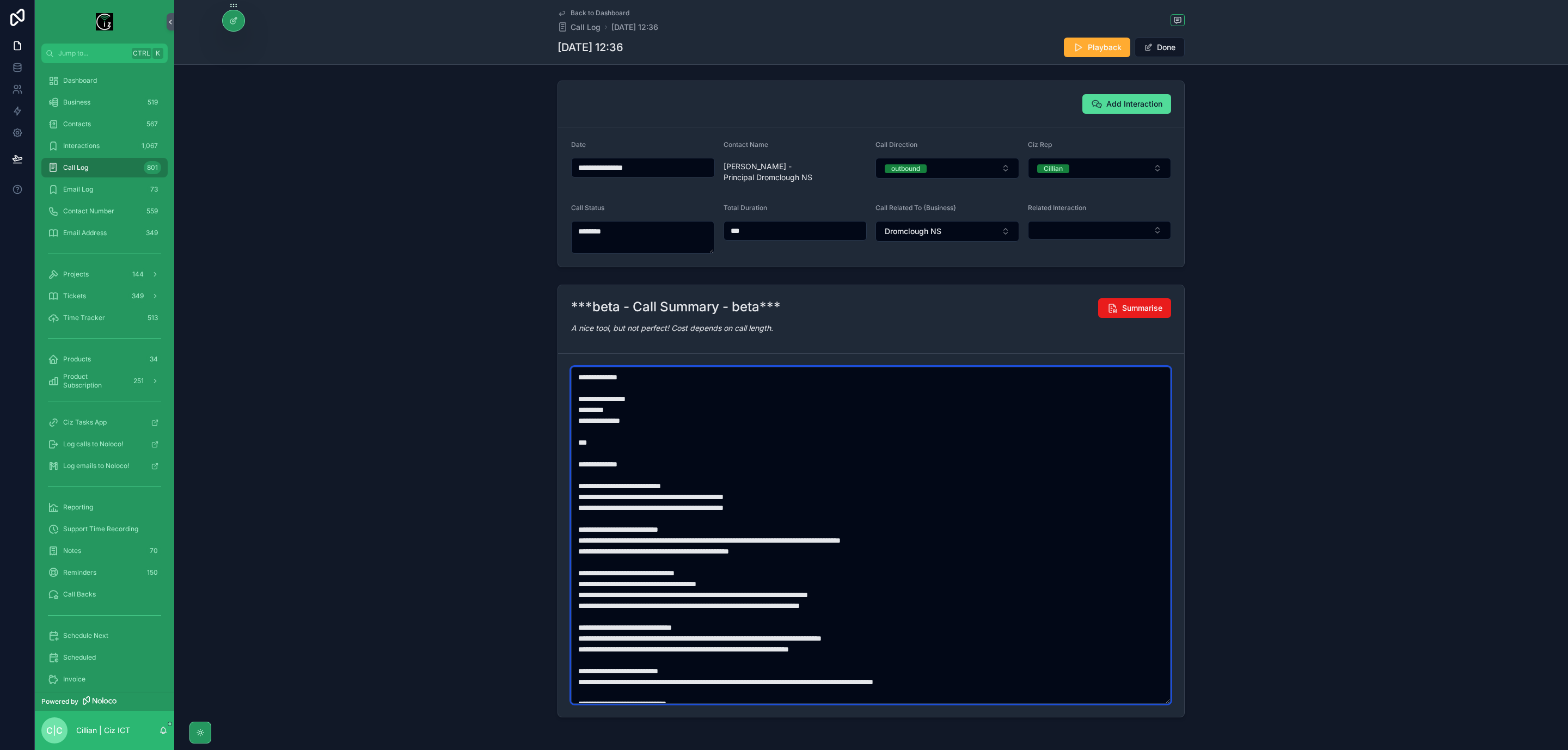
scroll to position [0, 0]
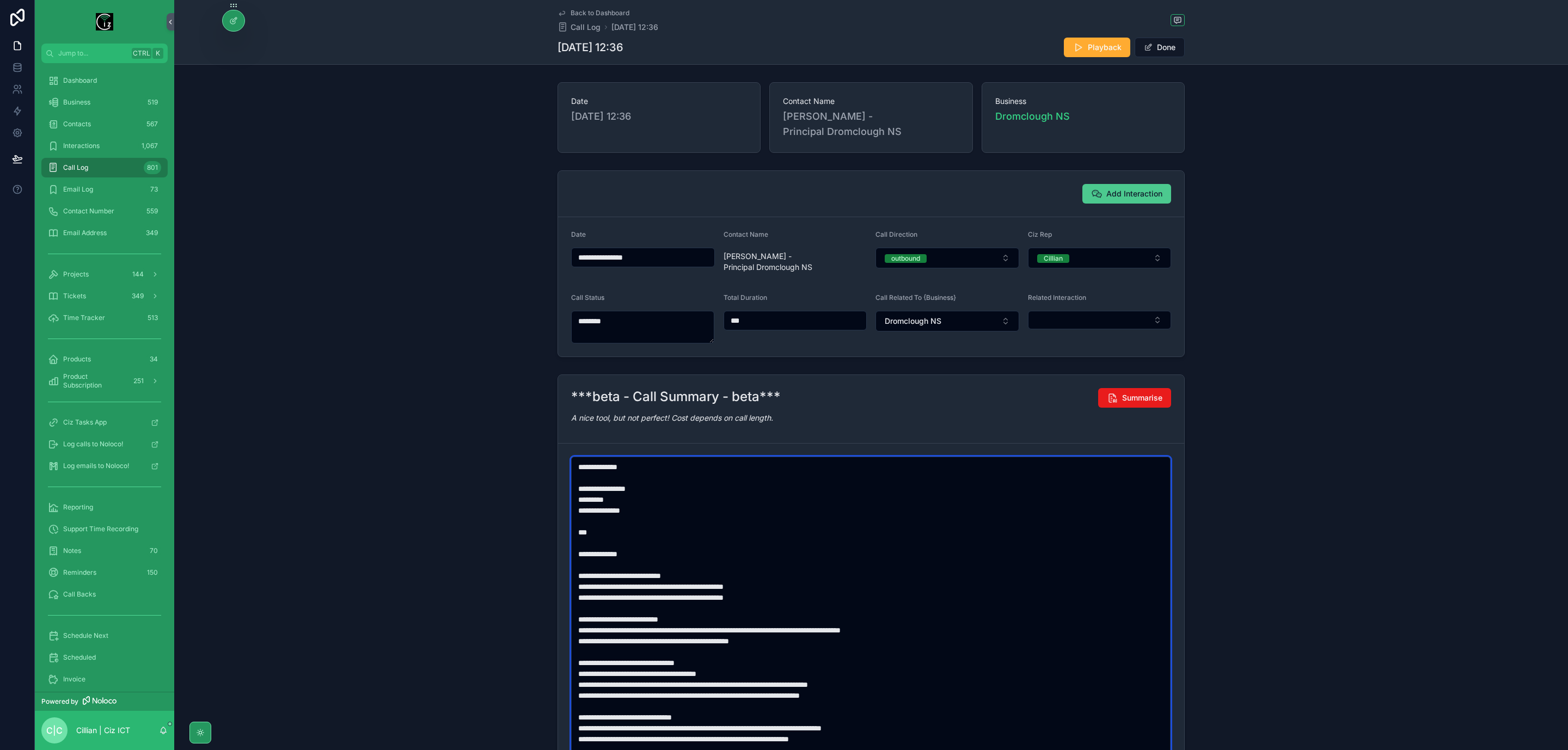
type textarea "**********"
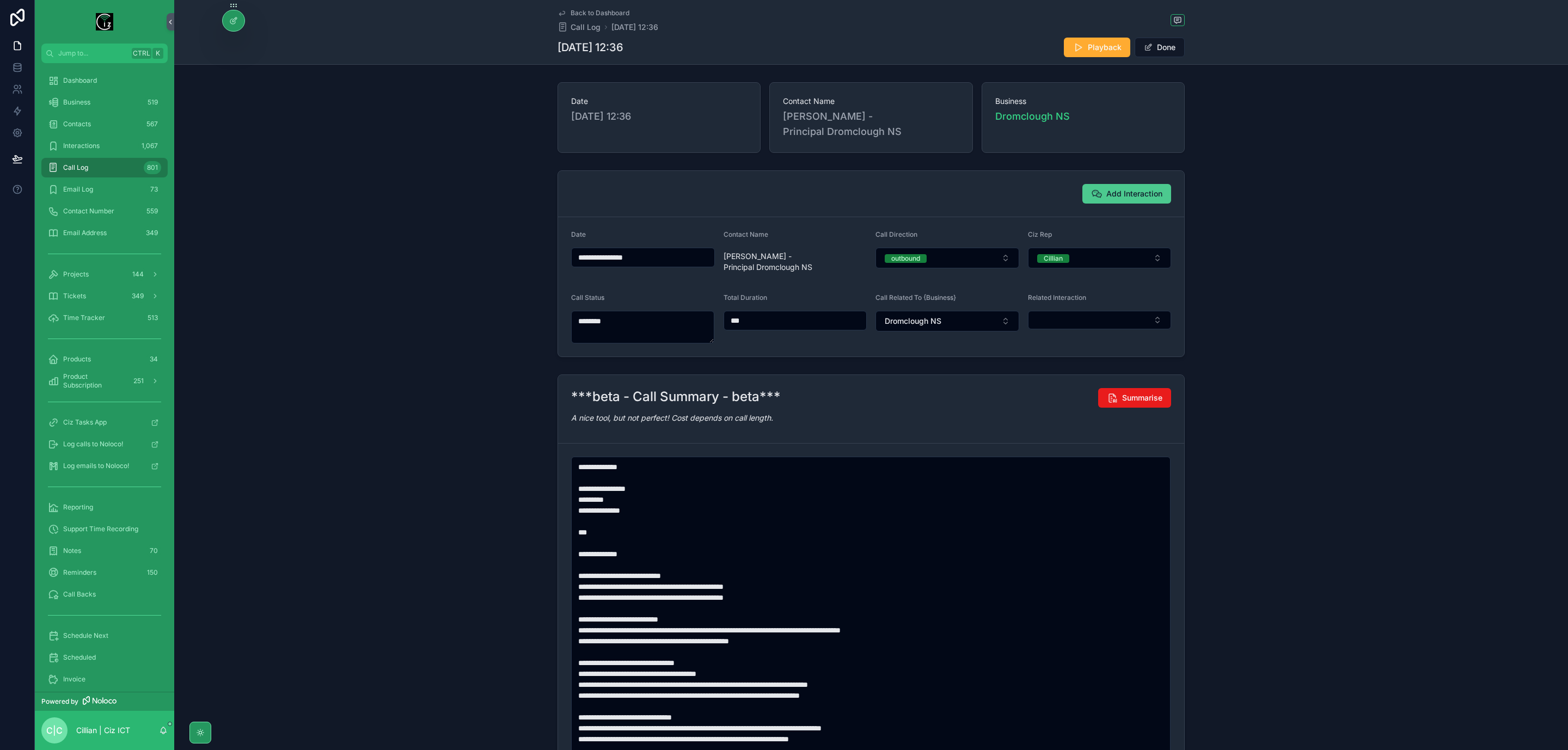
click at [1126, 193] on span "Add Interaction" at bounding box center [1135, 194] width 56 height 11
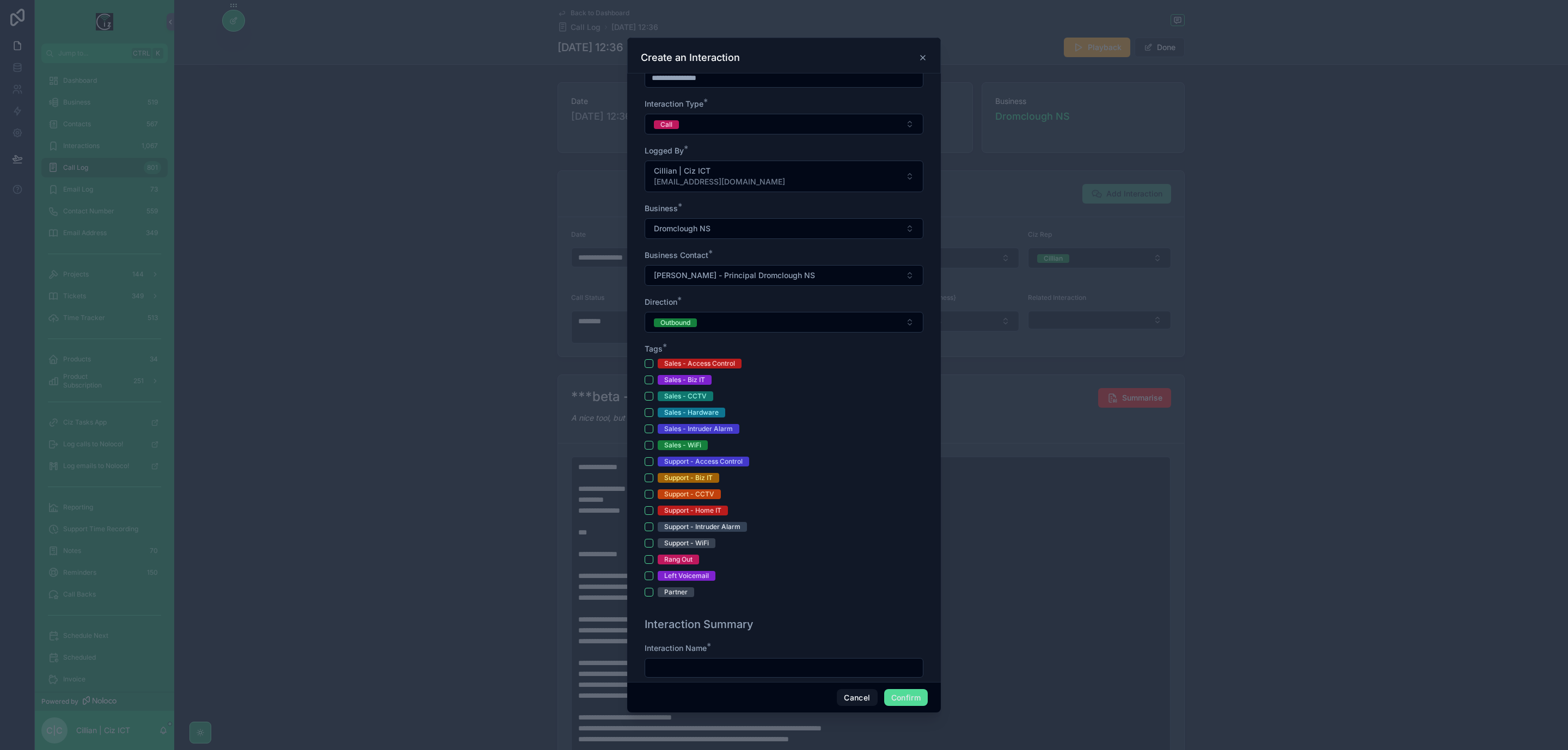
scroll to position [163, 0]
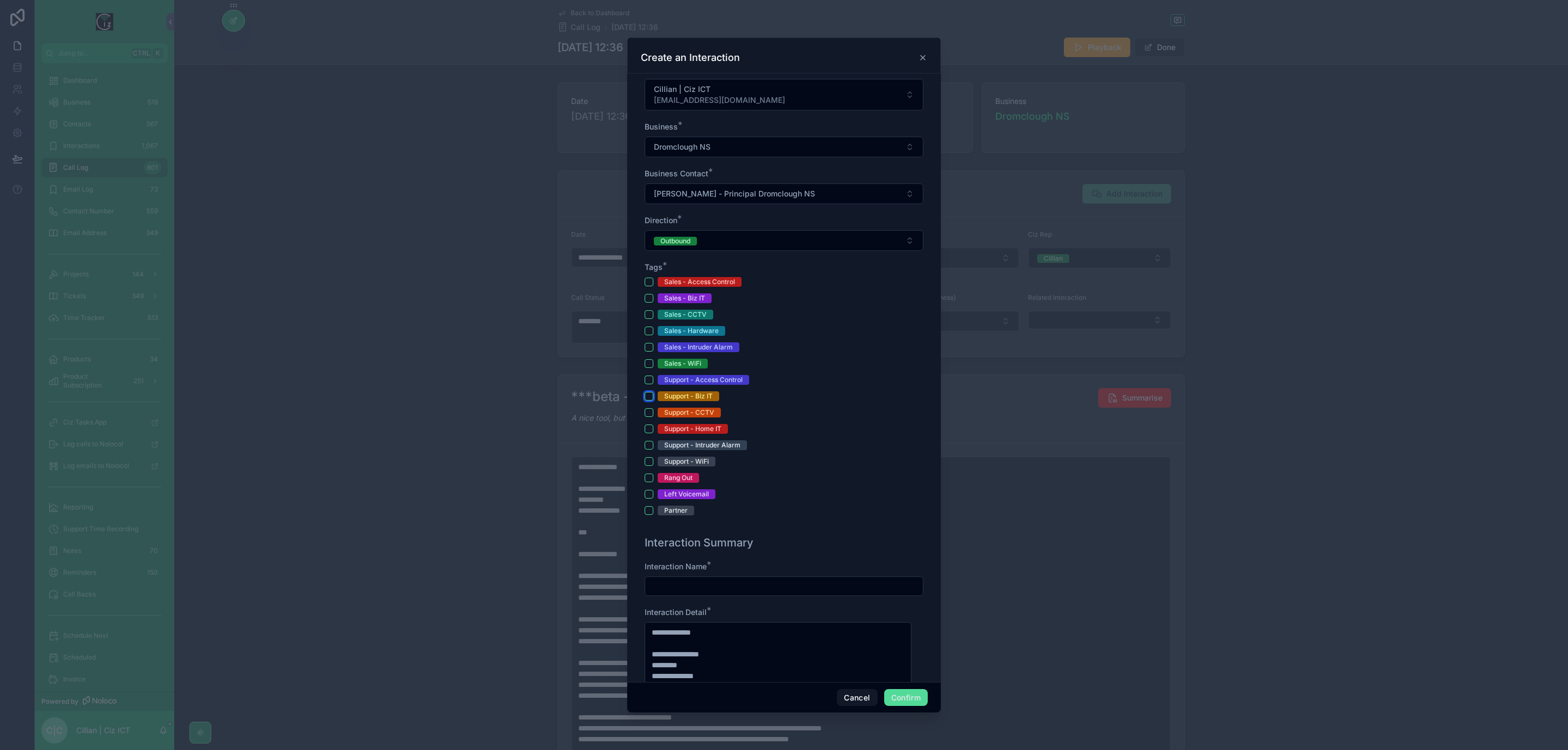
click at [652, 398] on button "Support - Biz IT" at bounding box center [649, 396] width 9 height 9
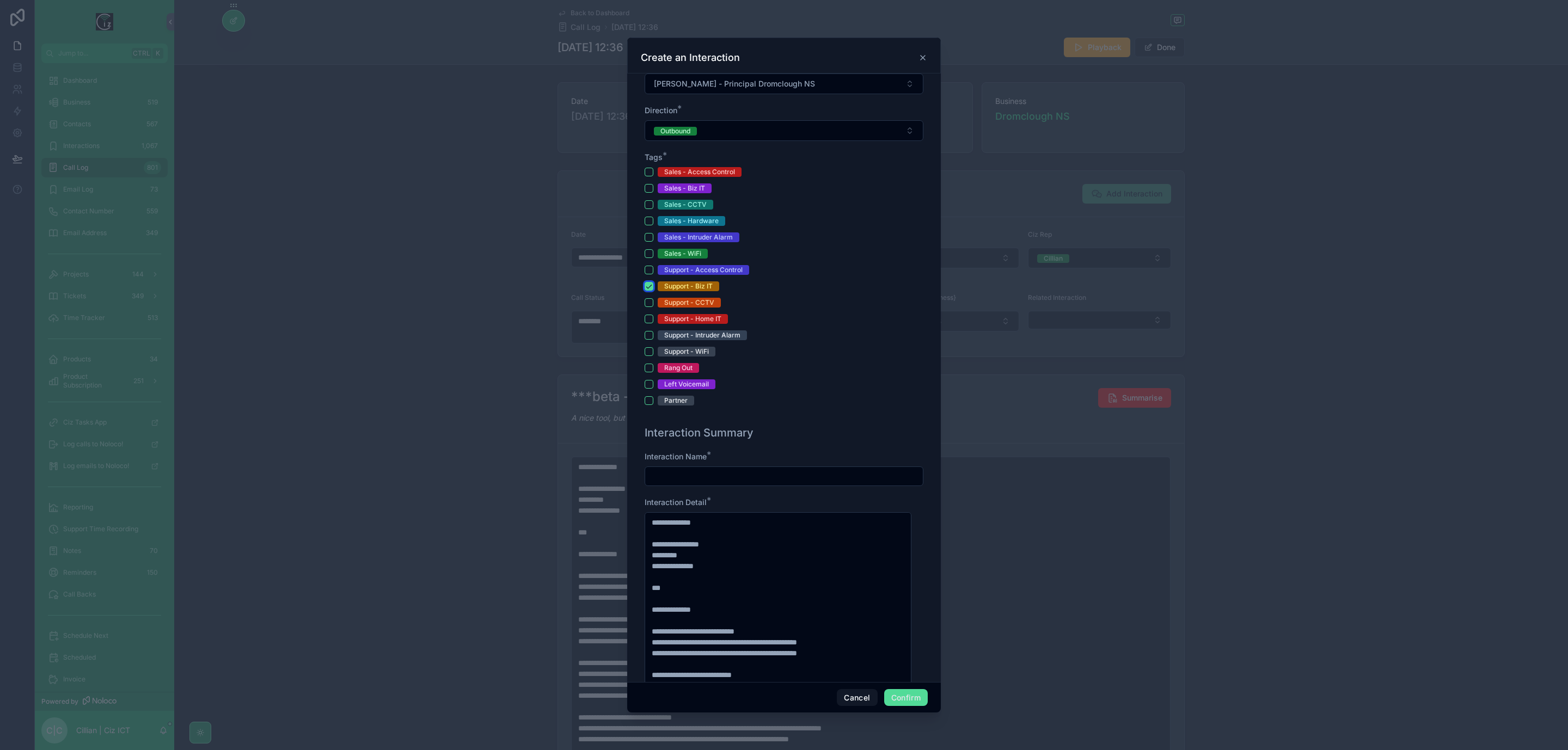
scroll to position [327, 0]
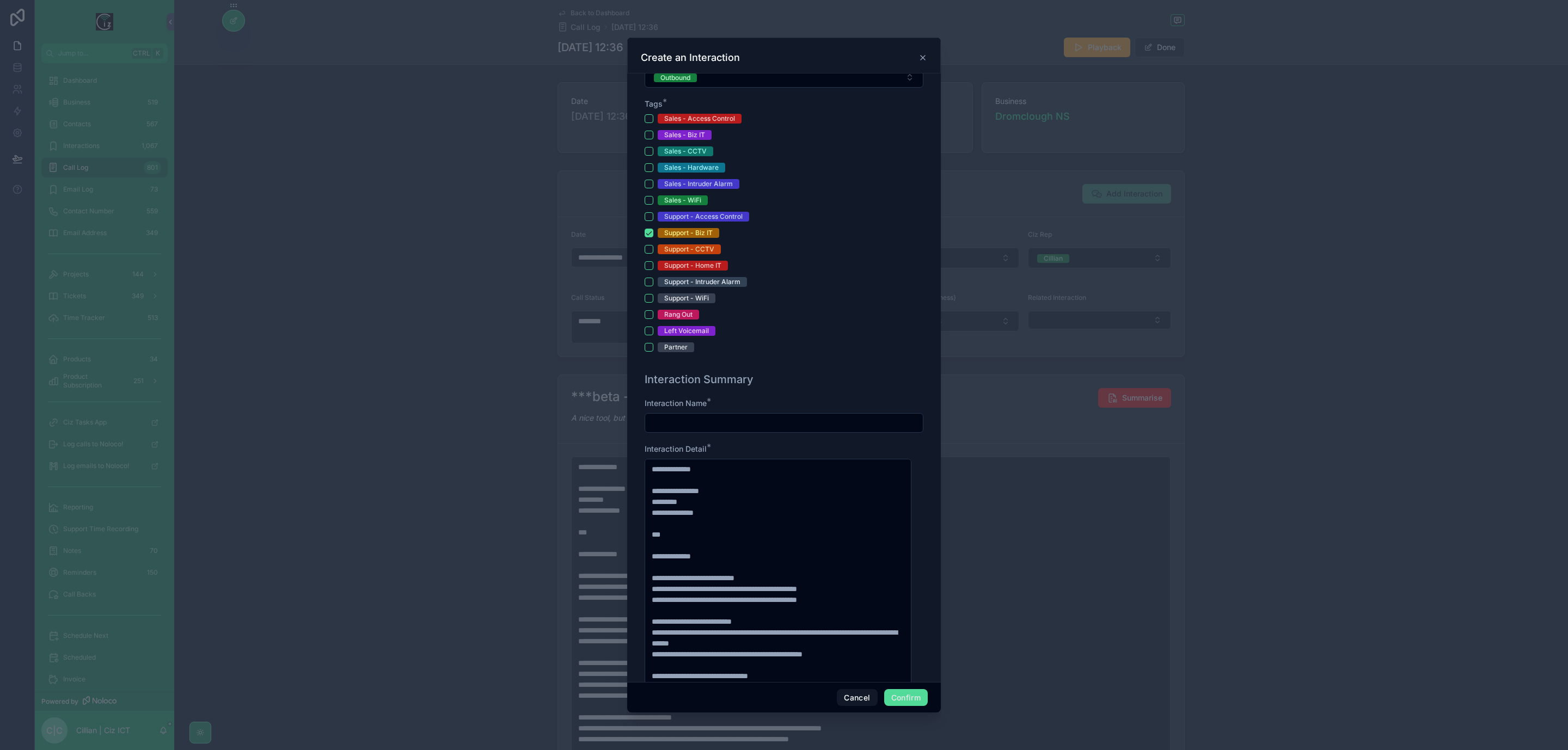
click at [775, 427] on input "text" at bounding box center [784, 423] width 278 height 15
type input "*"
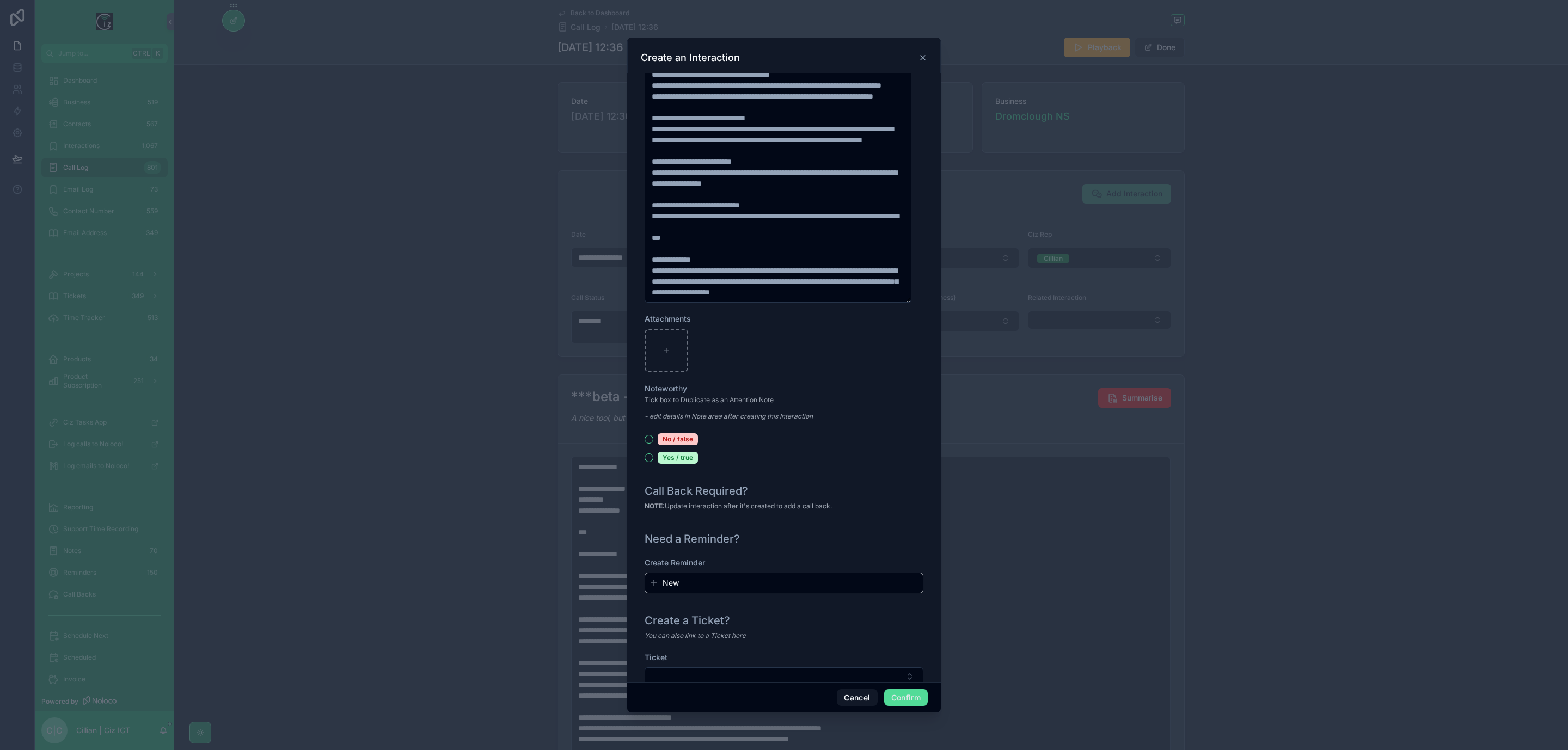
scroll to position [946, 0]
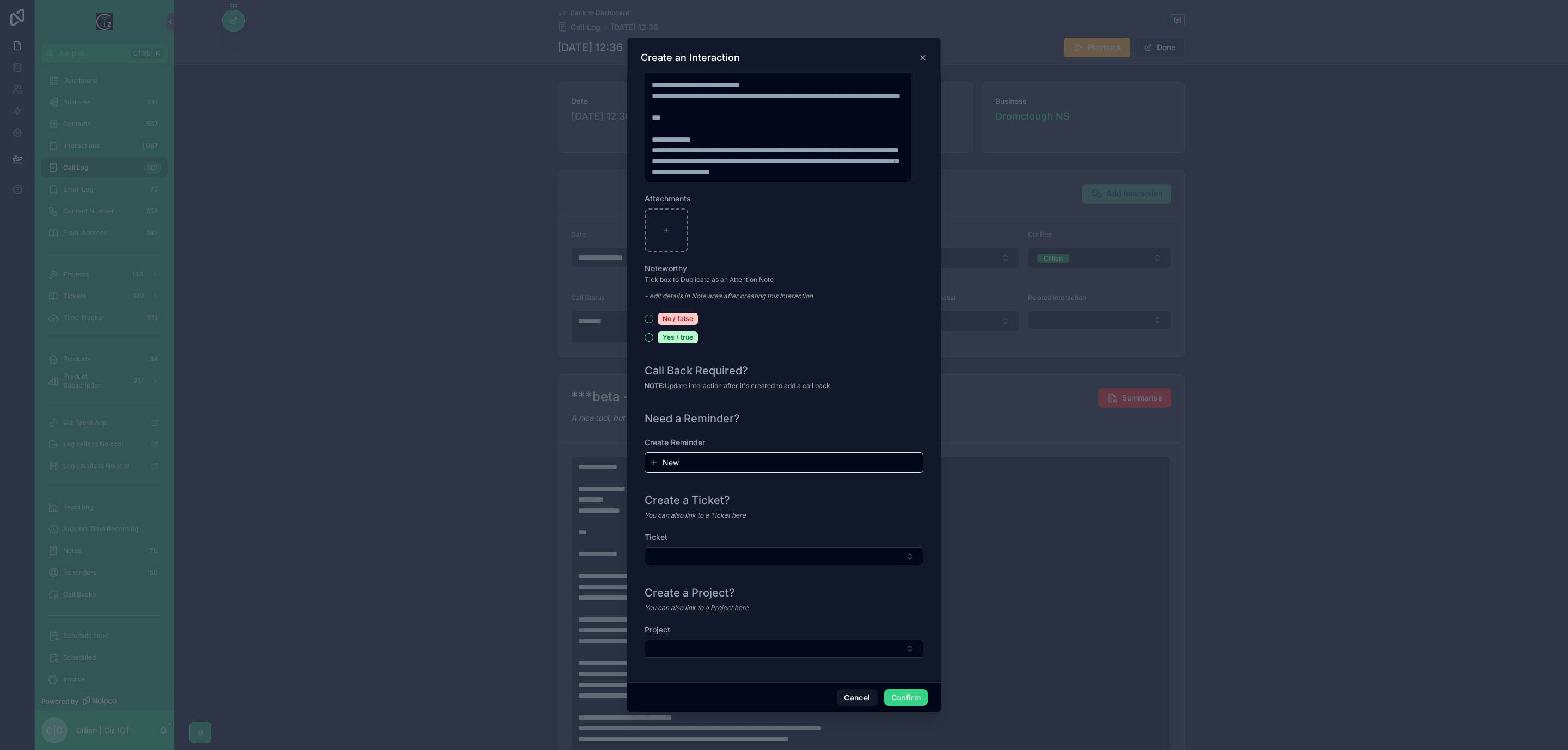
type input "**********"
click at [910, 696] on button "Confirm" at bounding box center [906, 697] width 44 height 17
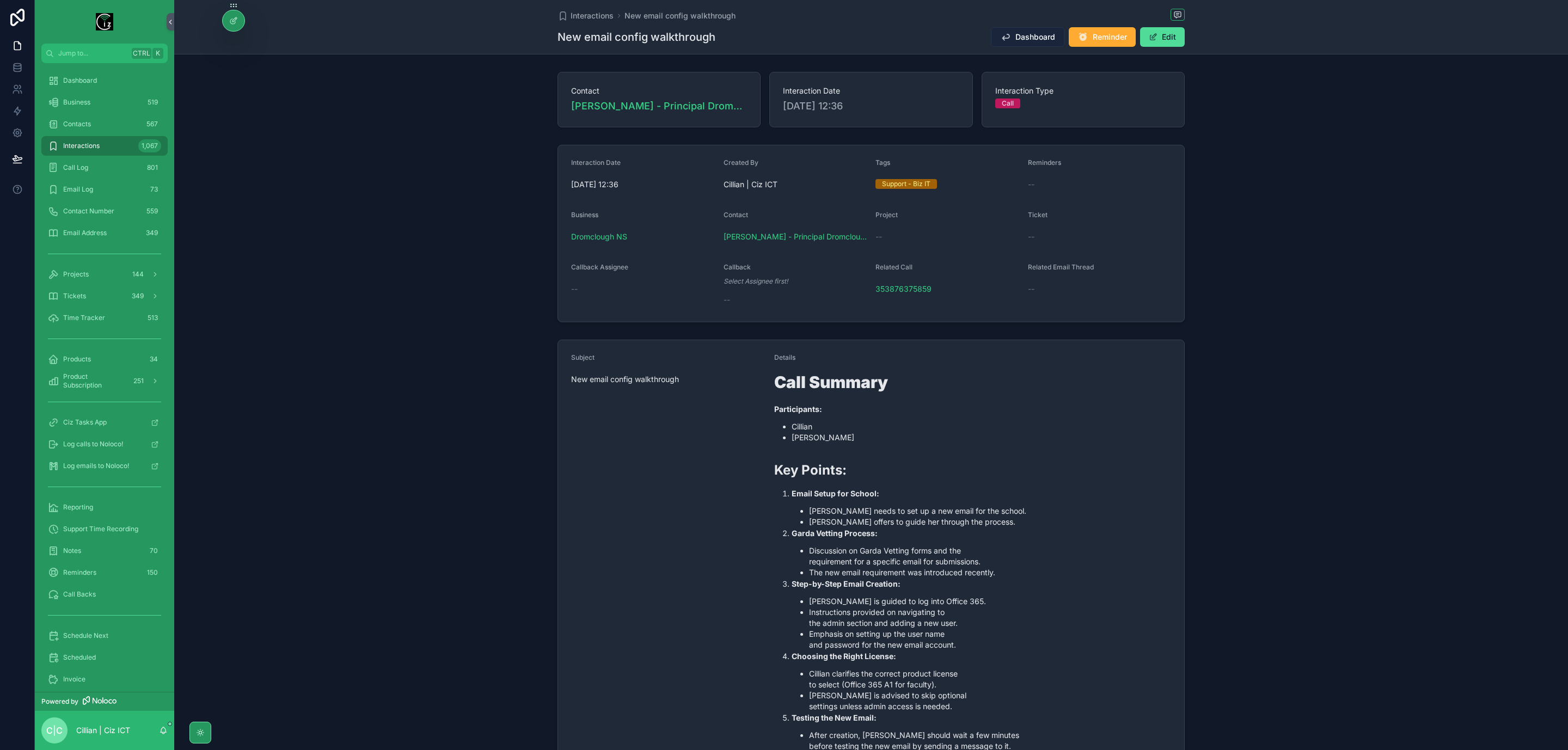
click at [1033, 31] on button "Dashboard" at bounding box center [1027, 37] width 73 height 20
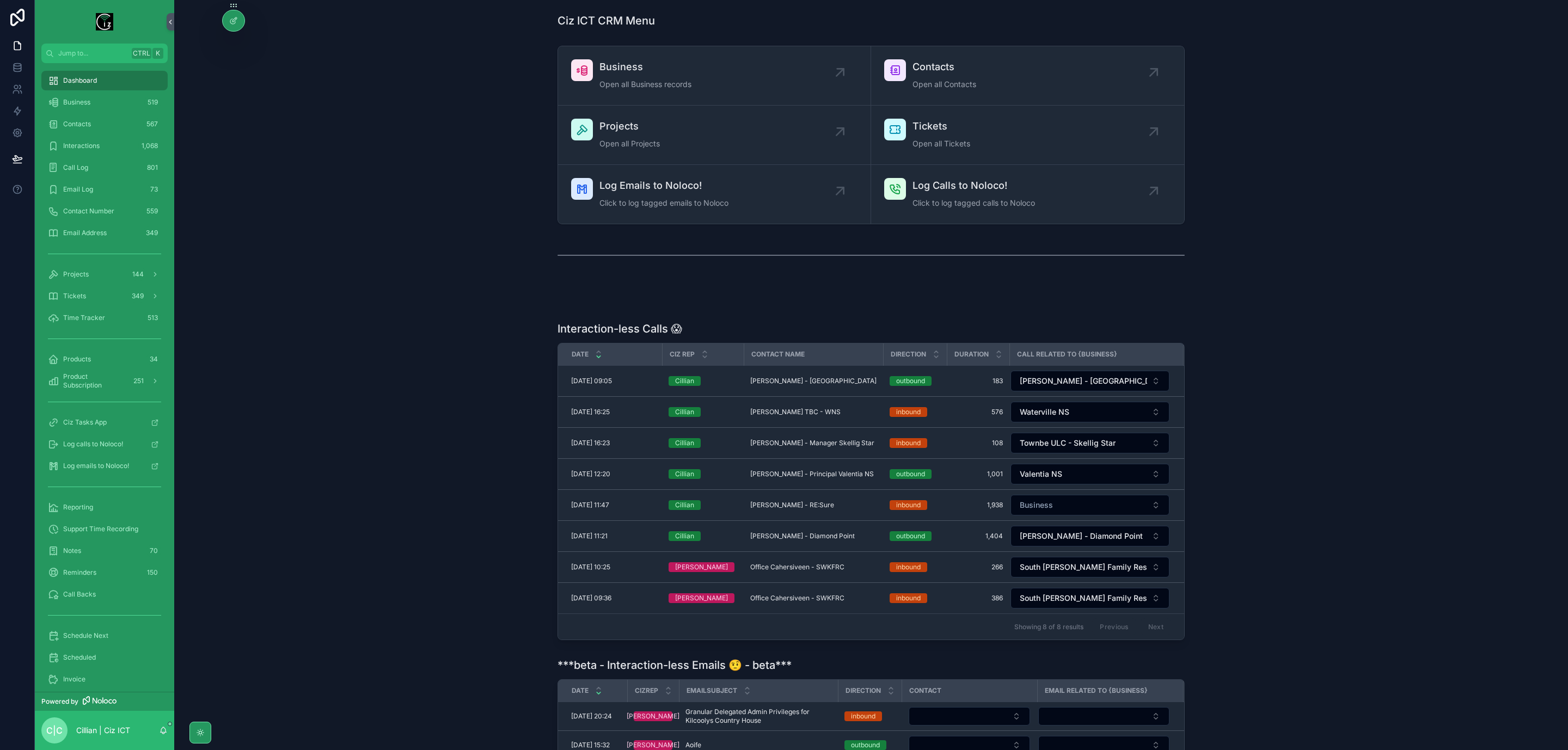
scroll to position [81, 0]
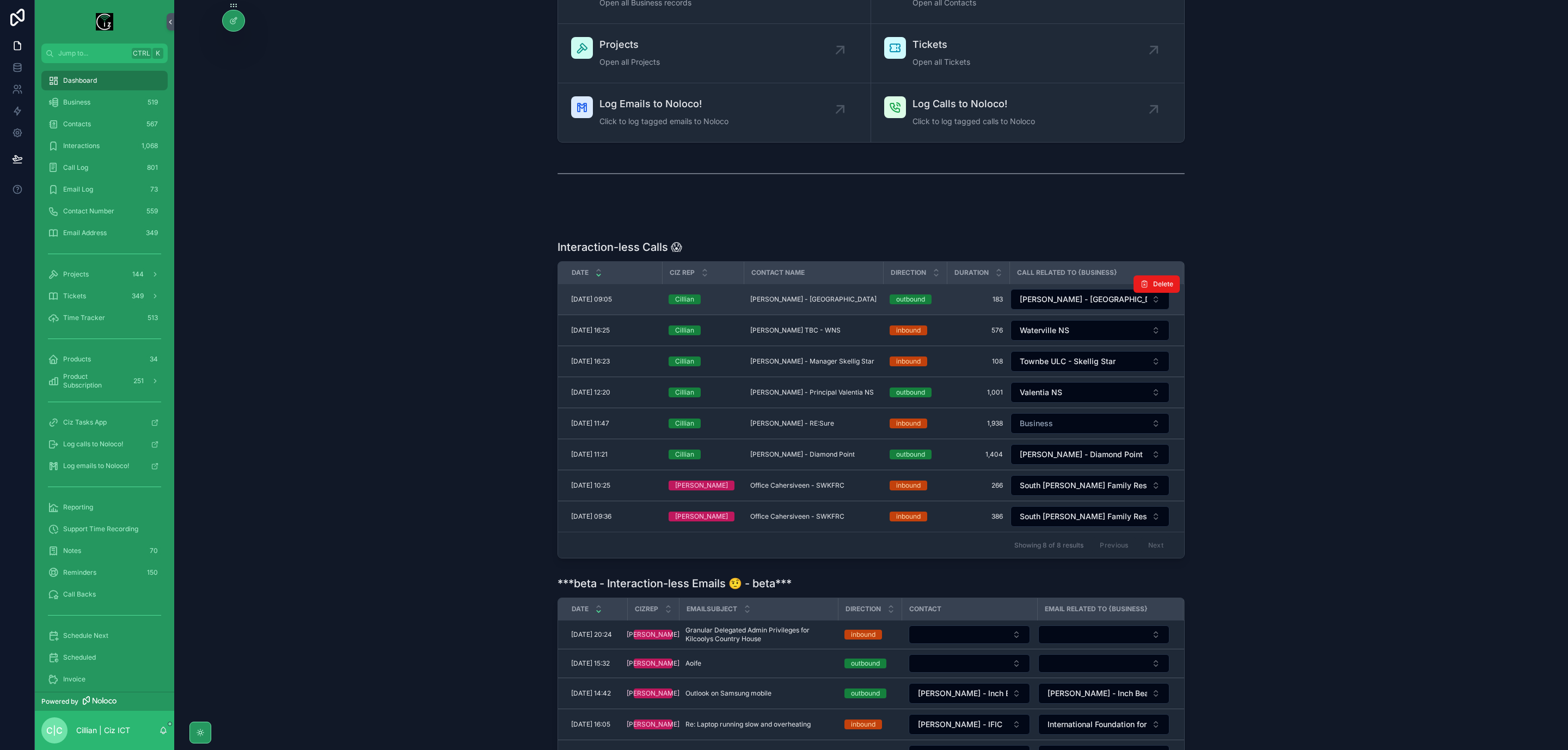
click at [779, 296] on td "Heena Laughlin-McCann - Cork Heena Laughlin-McCann - Cork" at bounding box center [813, 300] width 140 height 31
click at [781, 297] on span "Heena Laughlin-McCann - Cork" at bounding box center [813, 300] width 126 height 9
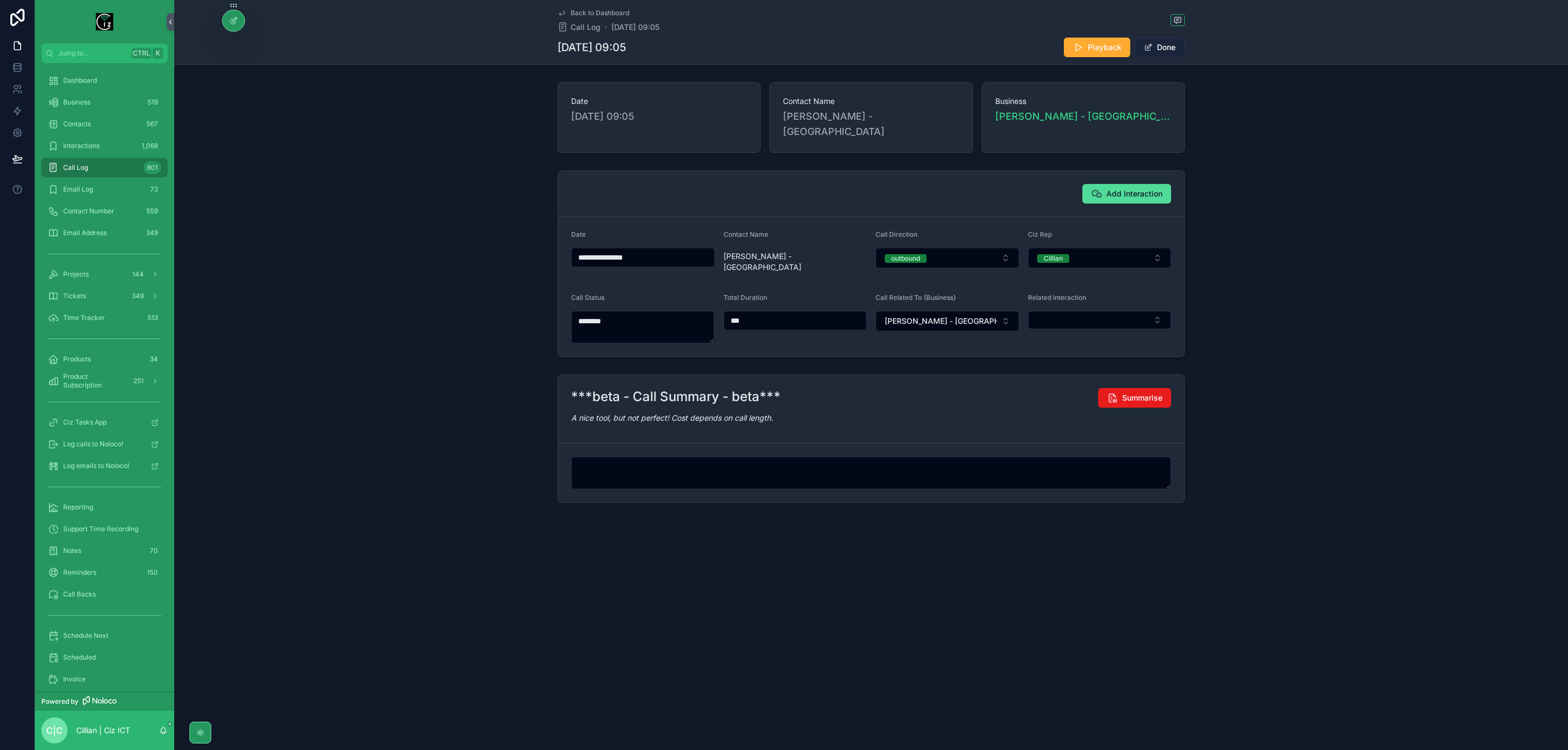
click at [1176, 48] on button "Done" at bounding box center [1160, 48] width 50 height 20
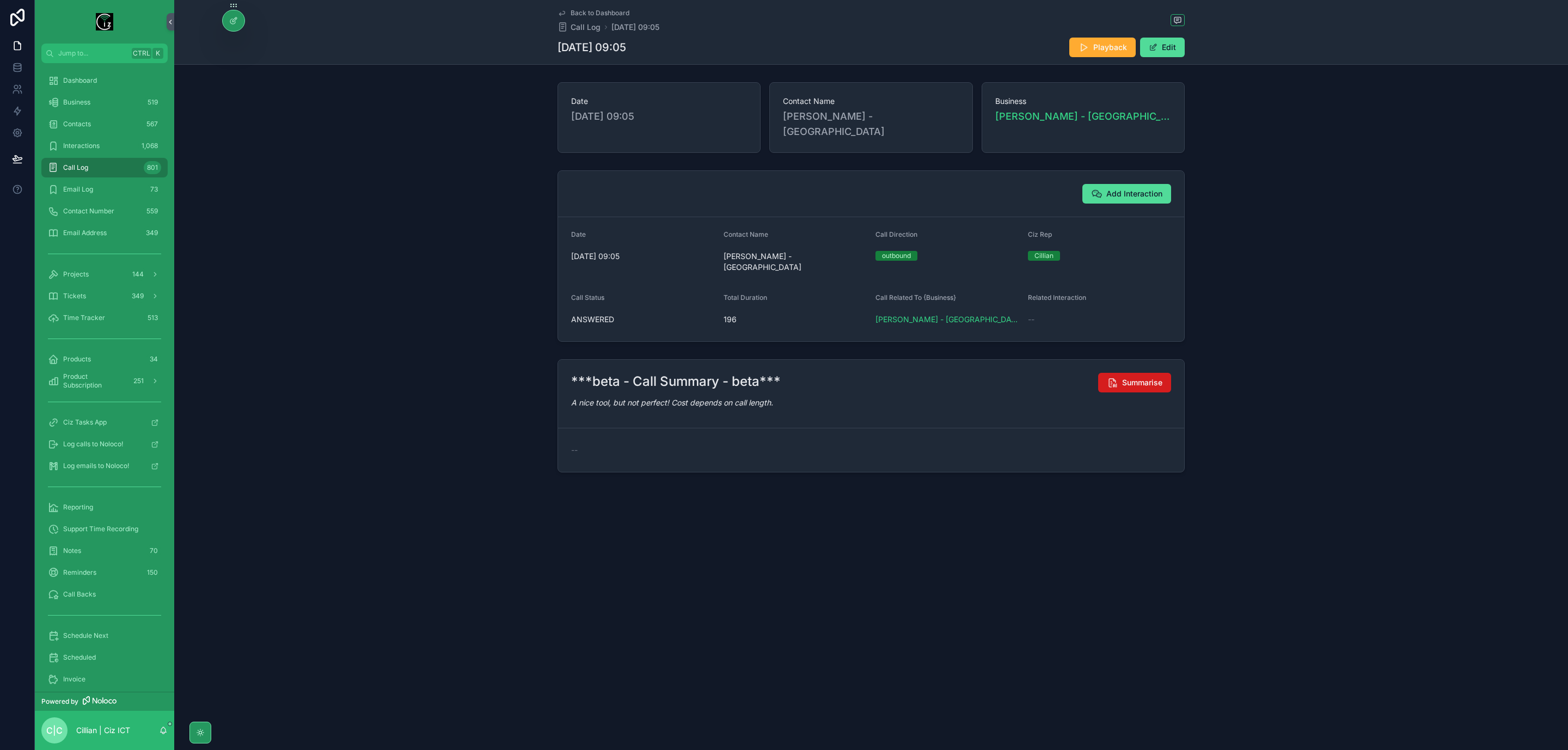
click at [1136, 377] on span "Summarise" at bounding box center [1142, 383] width 40 height 11
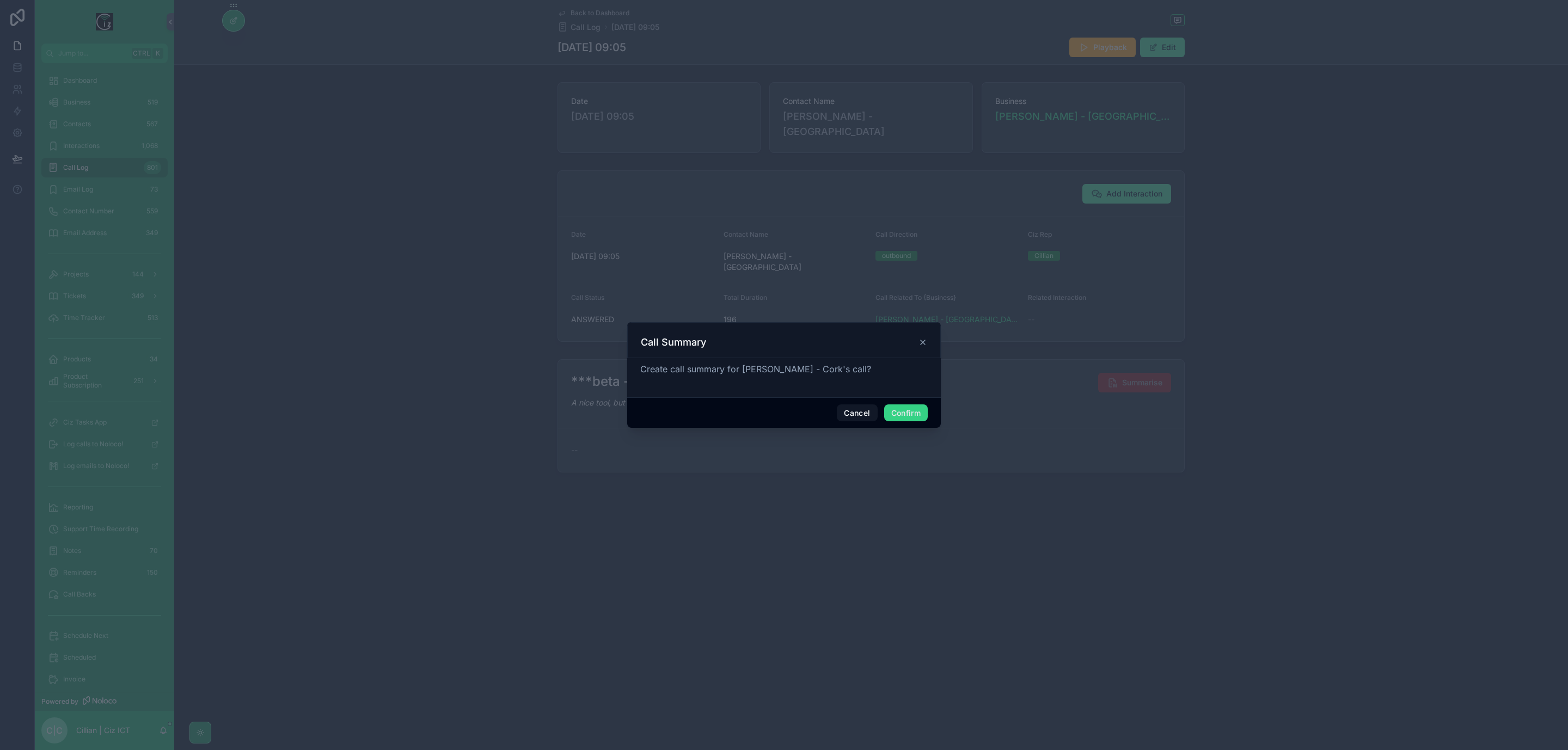
click at [915, 412] on button "Confirm" at bounding box center [906, 413] width 44 height 17
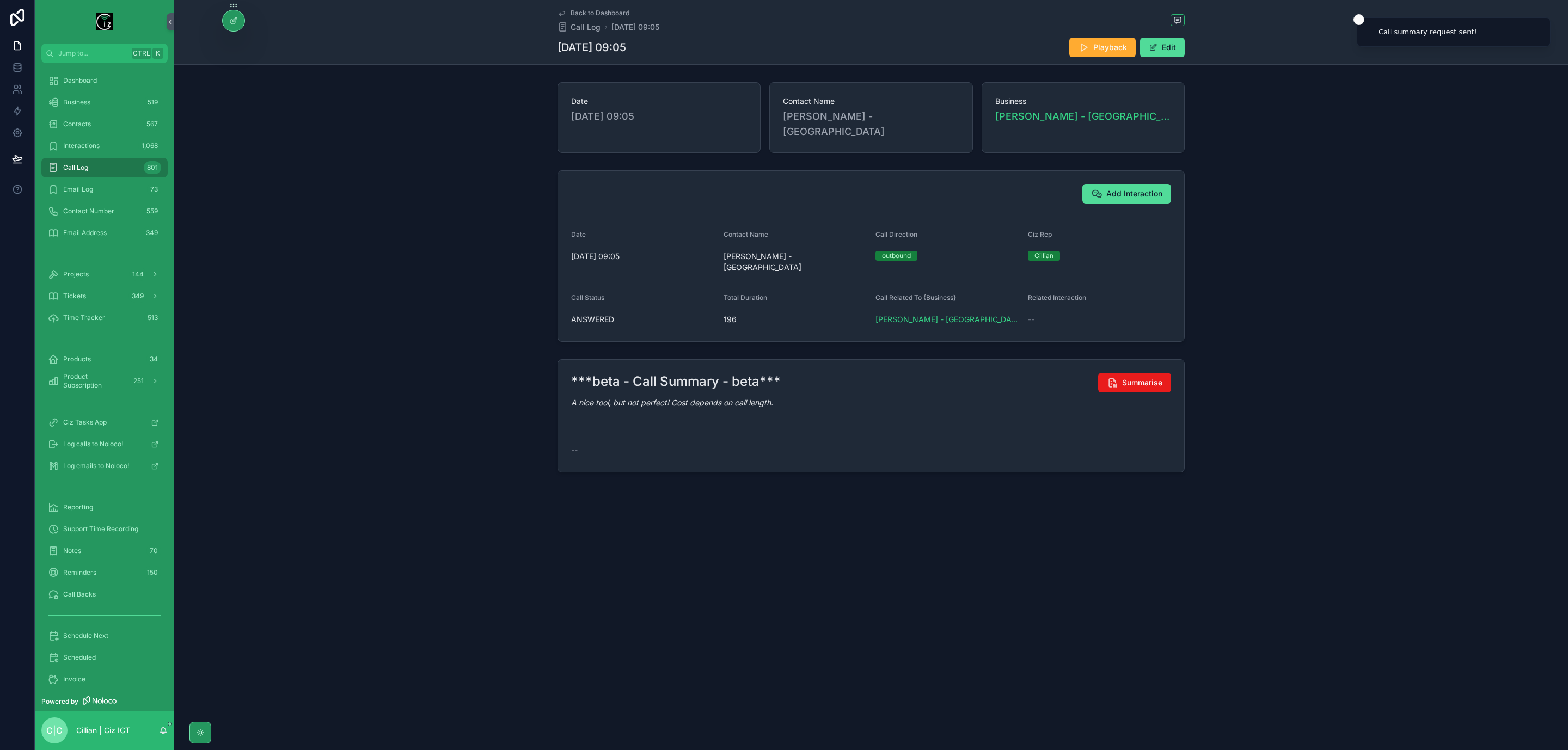
click at [589, 14] on span "Back to Dashboard" at bounding box center [600, 14] width 59 height 9
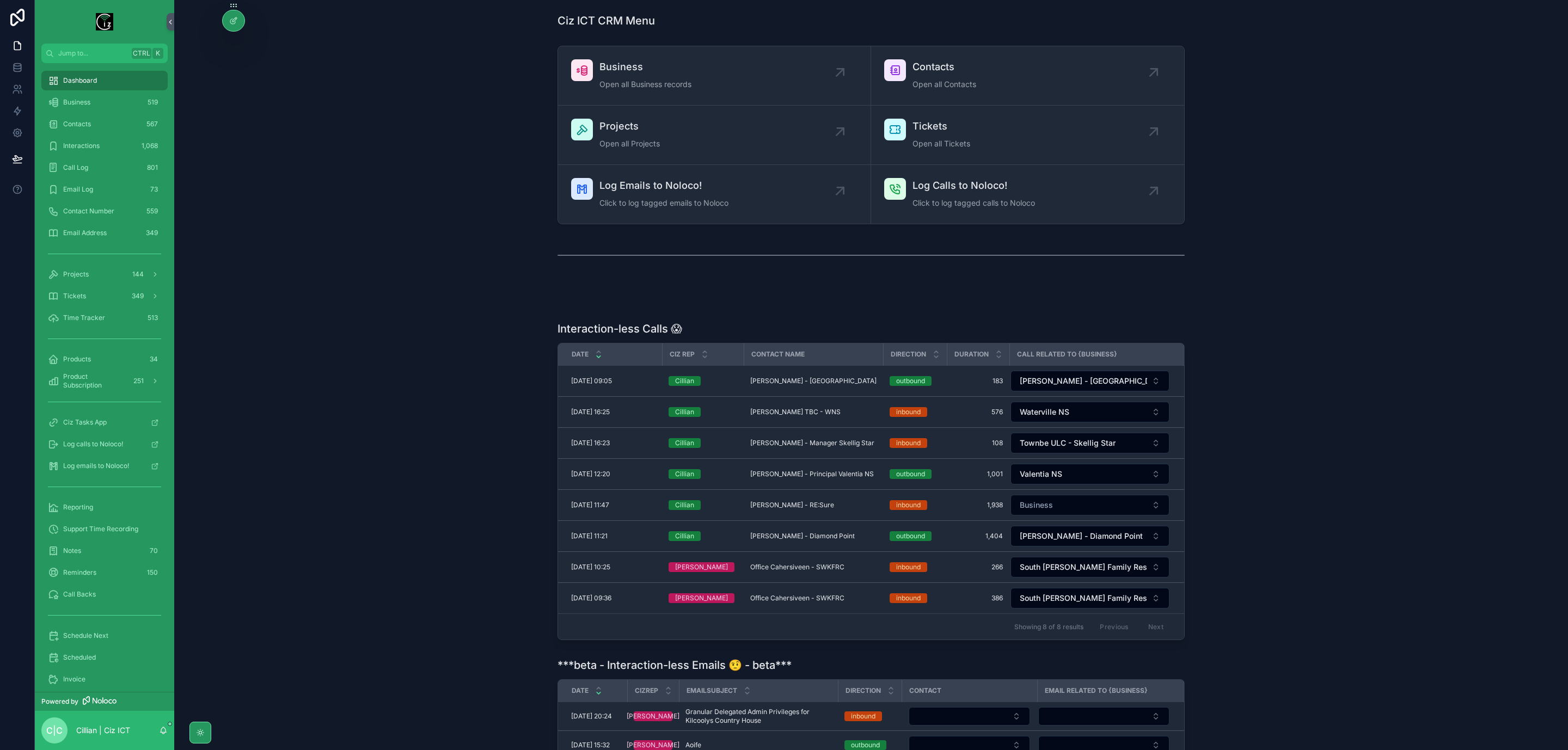
scroll to position [81, 0]
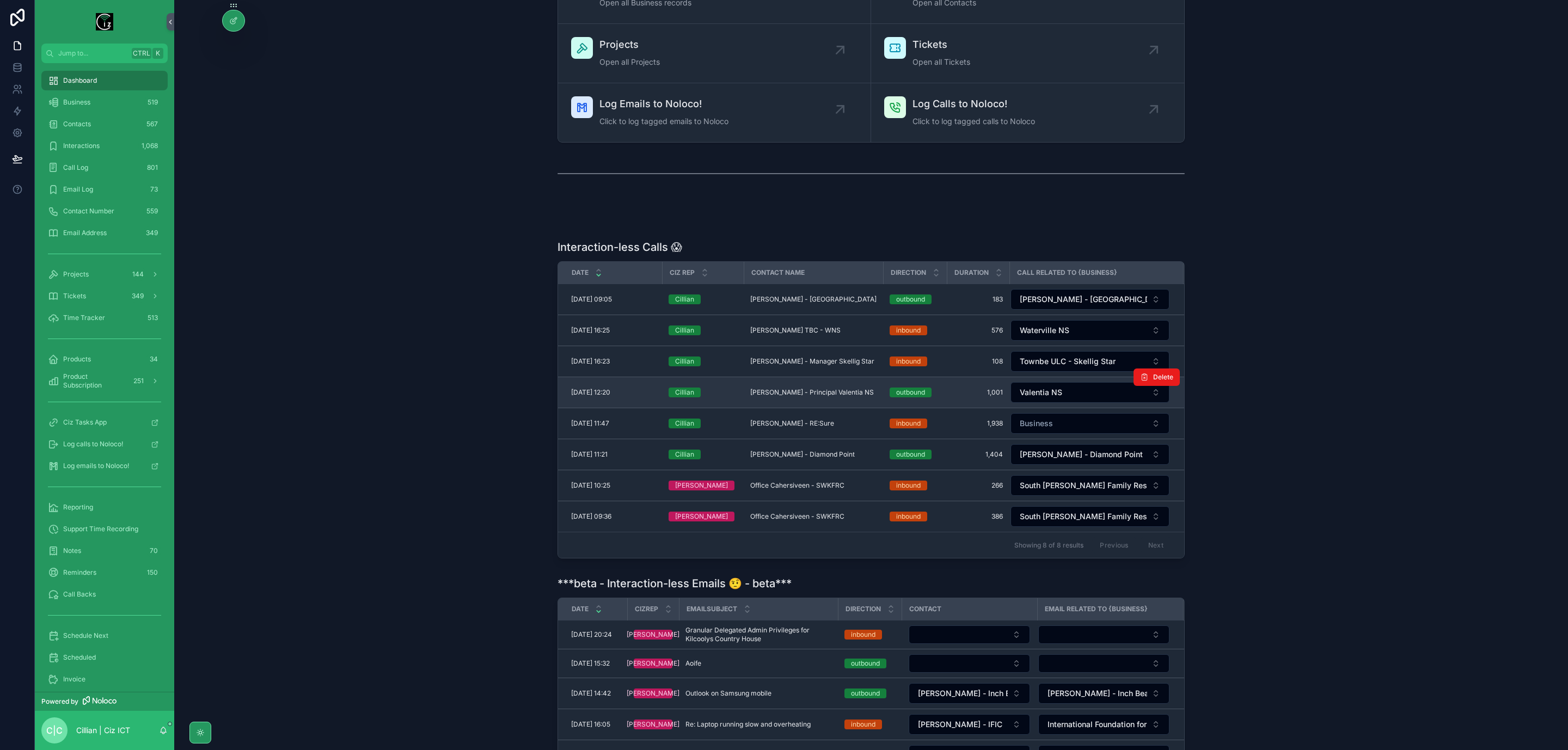
click at [796, 392] on span "Paul O Connor - Principal Valentia NS" at bounding box center [812, 392] width 124 height 9
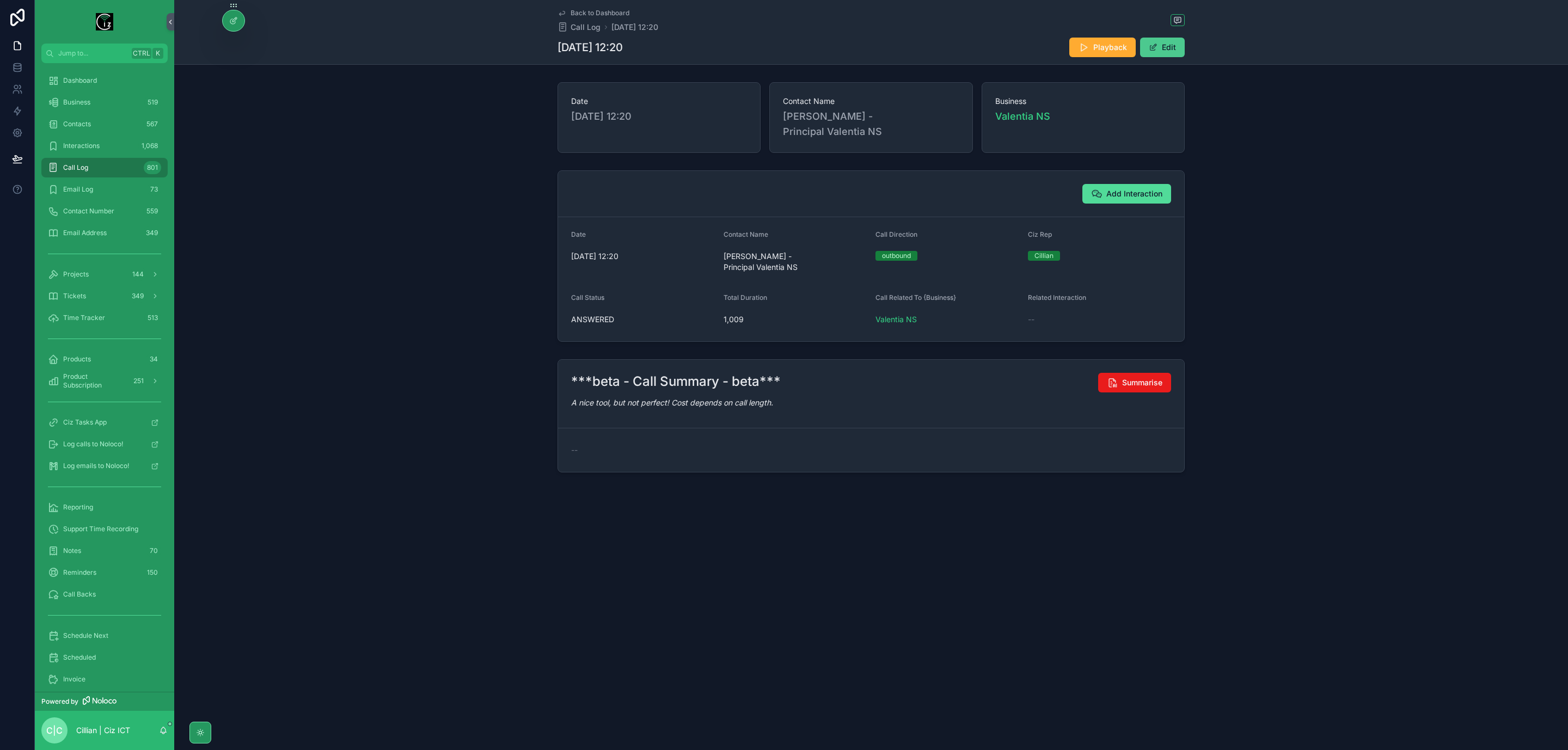
click at [1173, 53] on button "Edit" at bounding box center [1163, 48] width 45 height 20
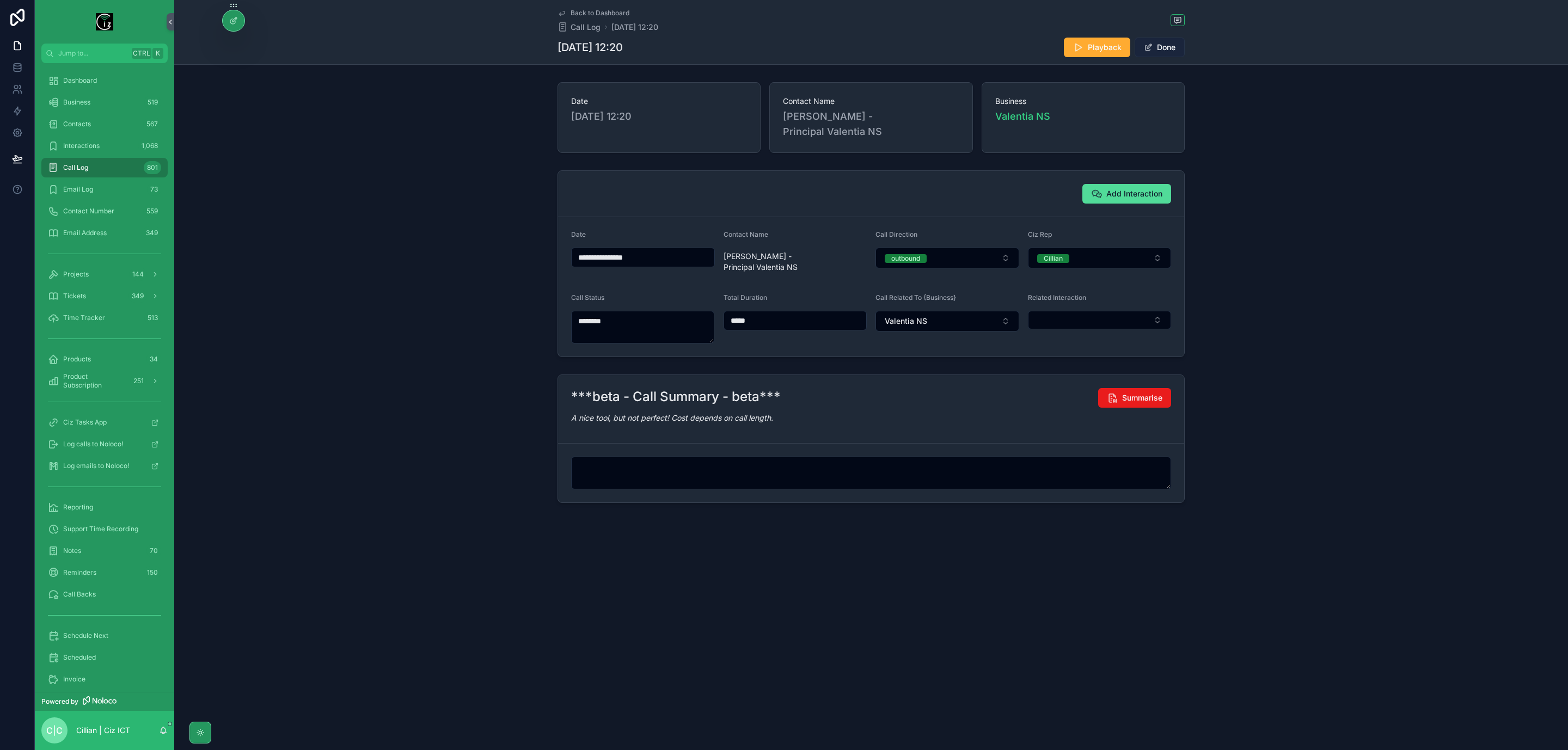
click at [1173, 53] on button "Done" at bounding box center [1160, 48] width 50 height 20
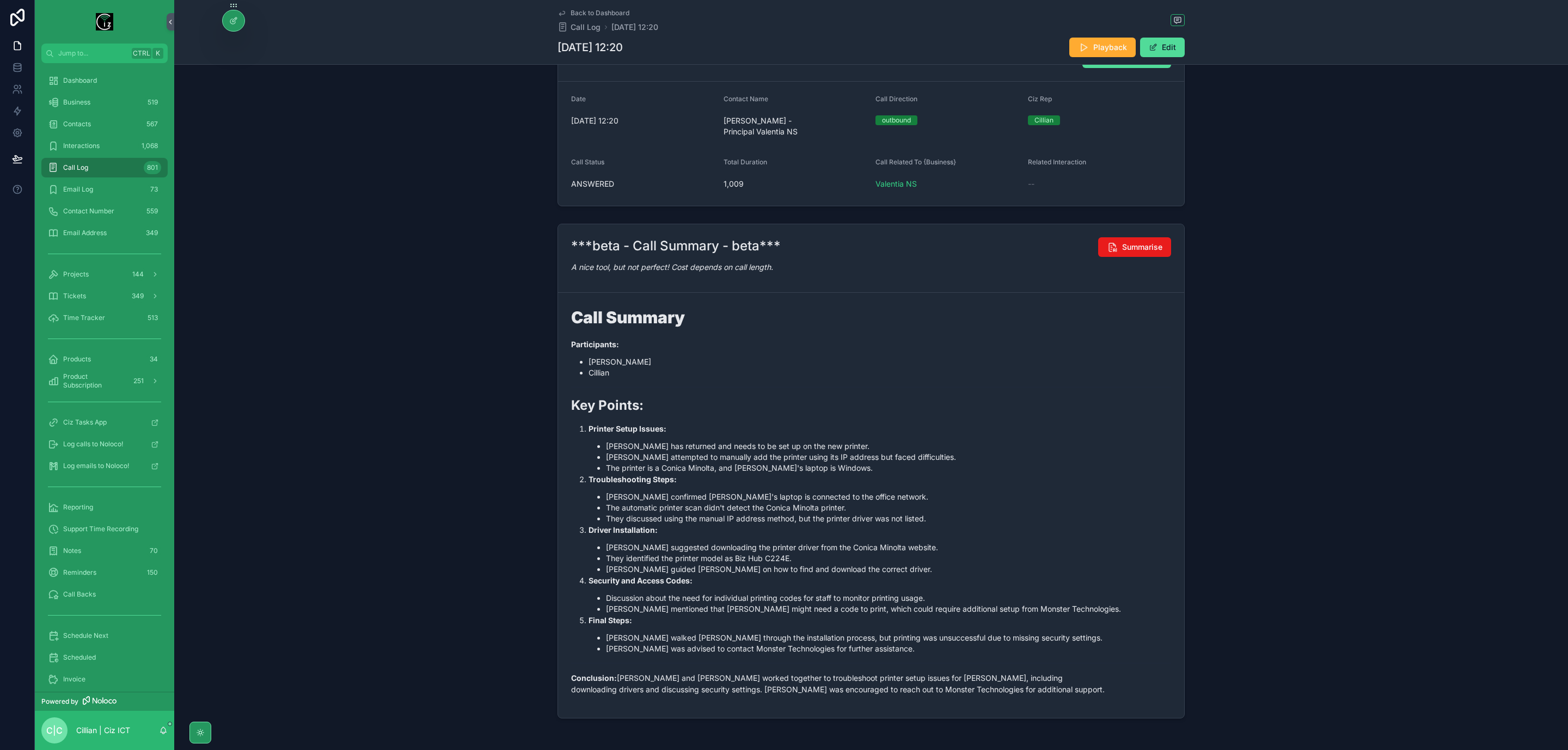
scroll to position [163, 0]
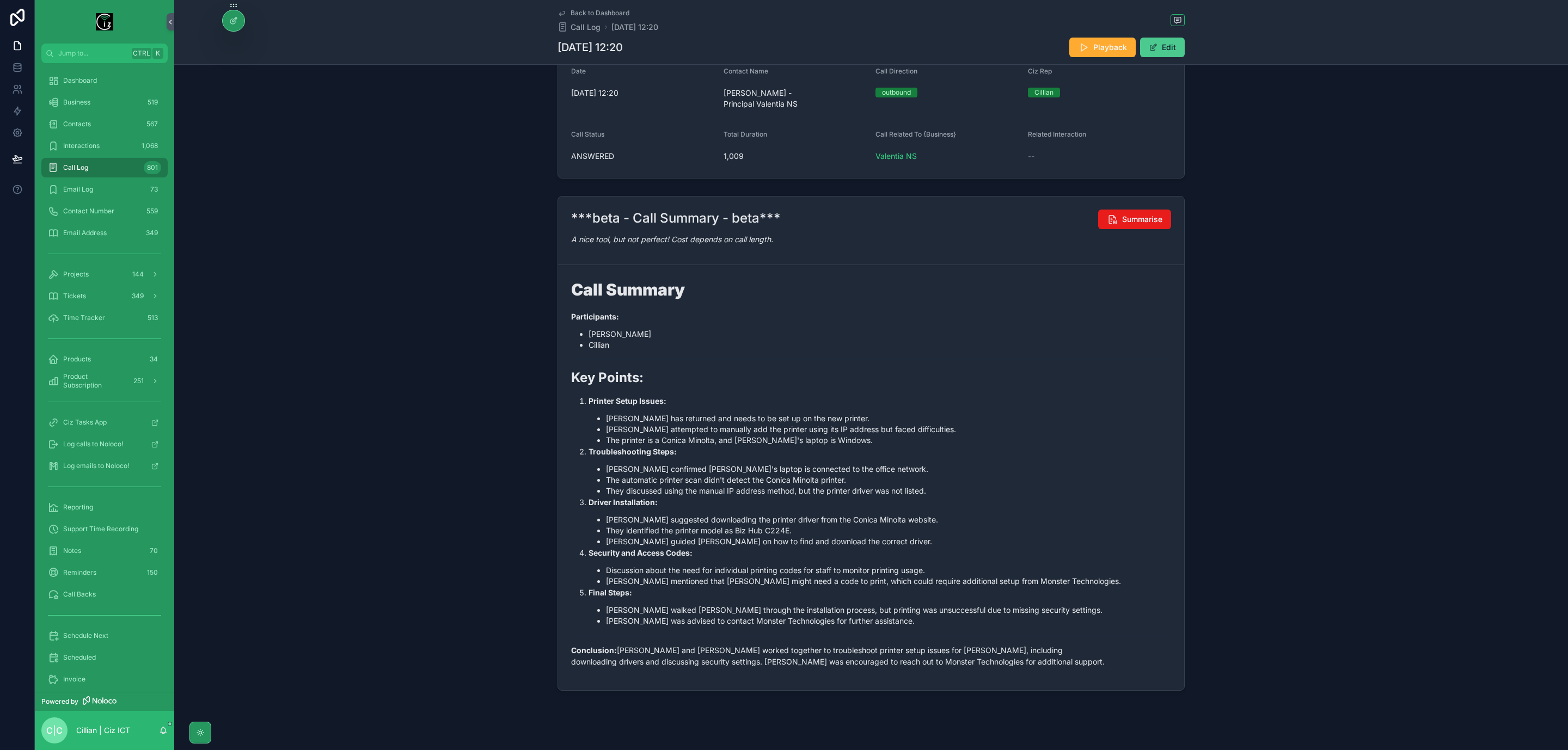
click at [1164, 46] on button "Edit" at bounding box center [1163, 48] width 45 height 20
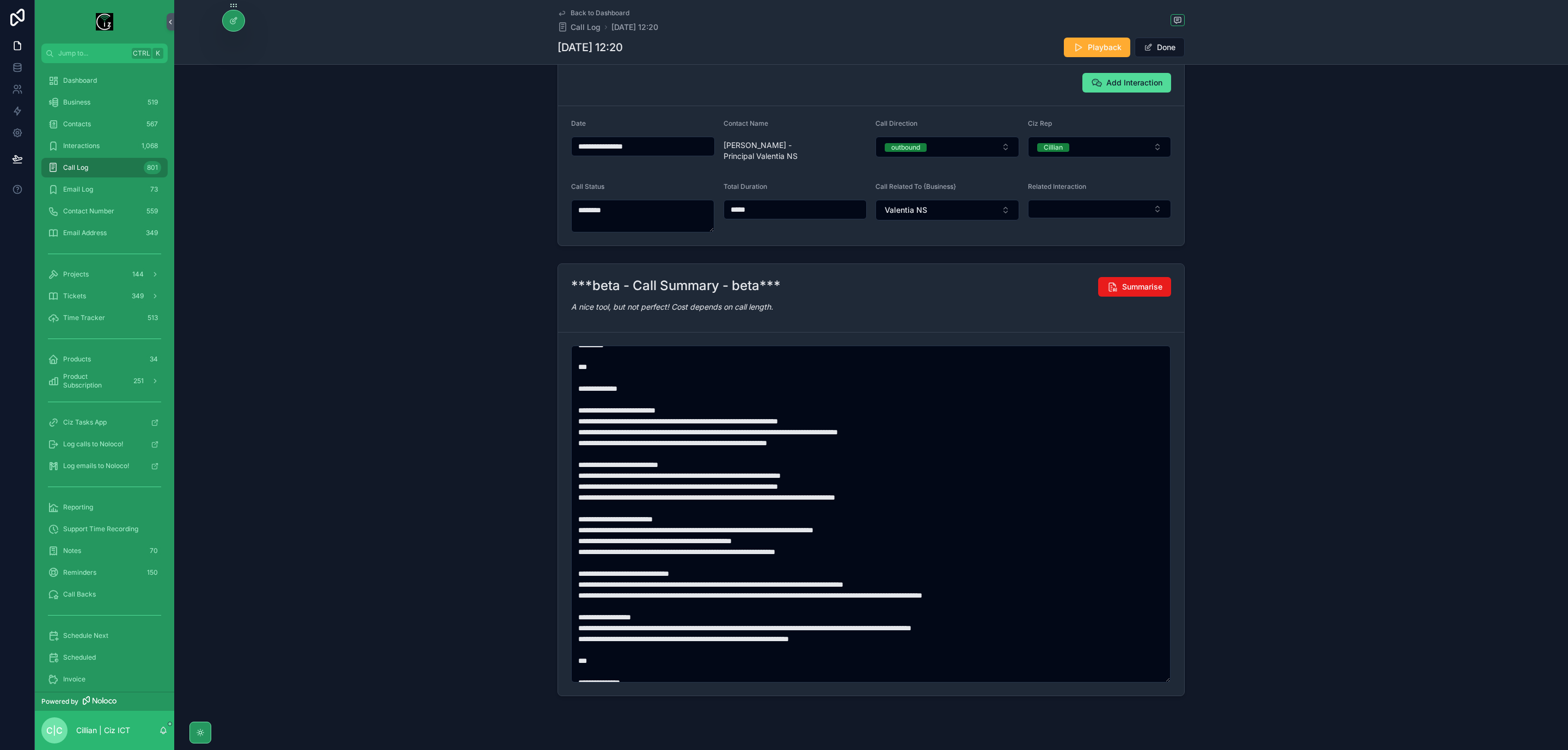
scroll to position [81, 0]
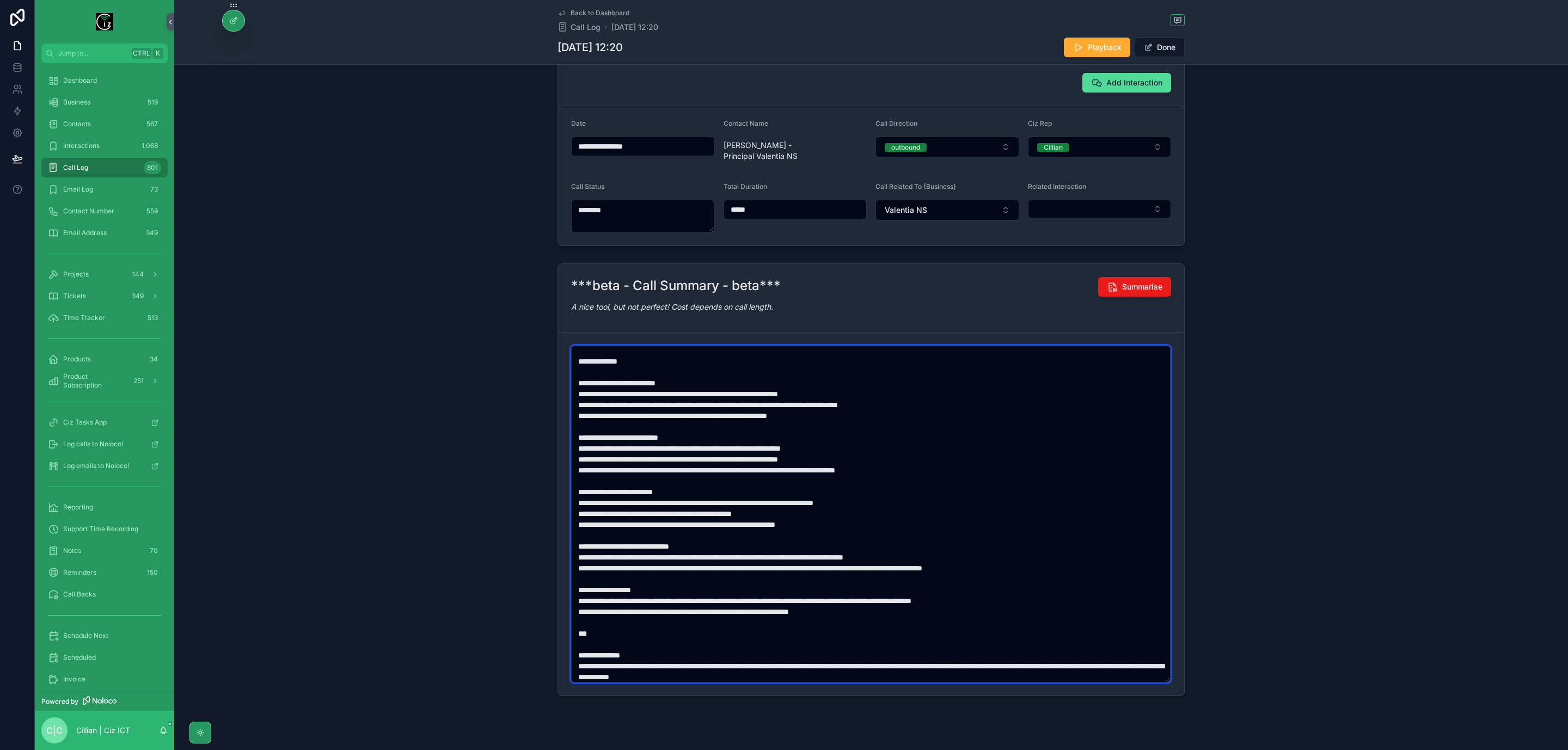
click at [624, 374] on textarea "scrollable content" at bounding box center [871, 514] width 599 height 337
click at [601, 389] on textarea "scrollable content" at bounding box center [871, 514] width 599 height 337
click at [597, 389] on textarea "scrollable content" at bounding box center [871, 514] width 599 height 337
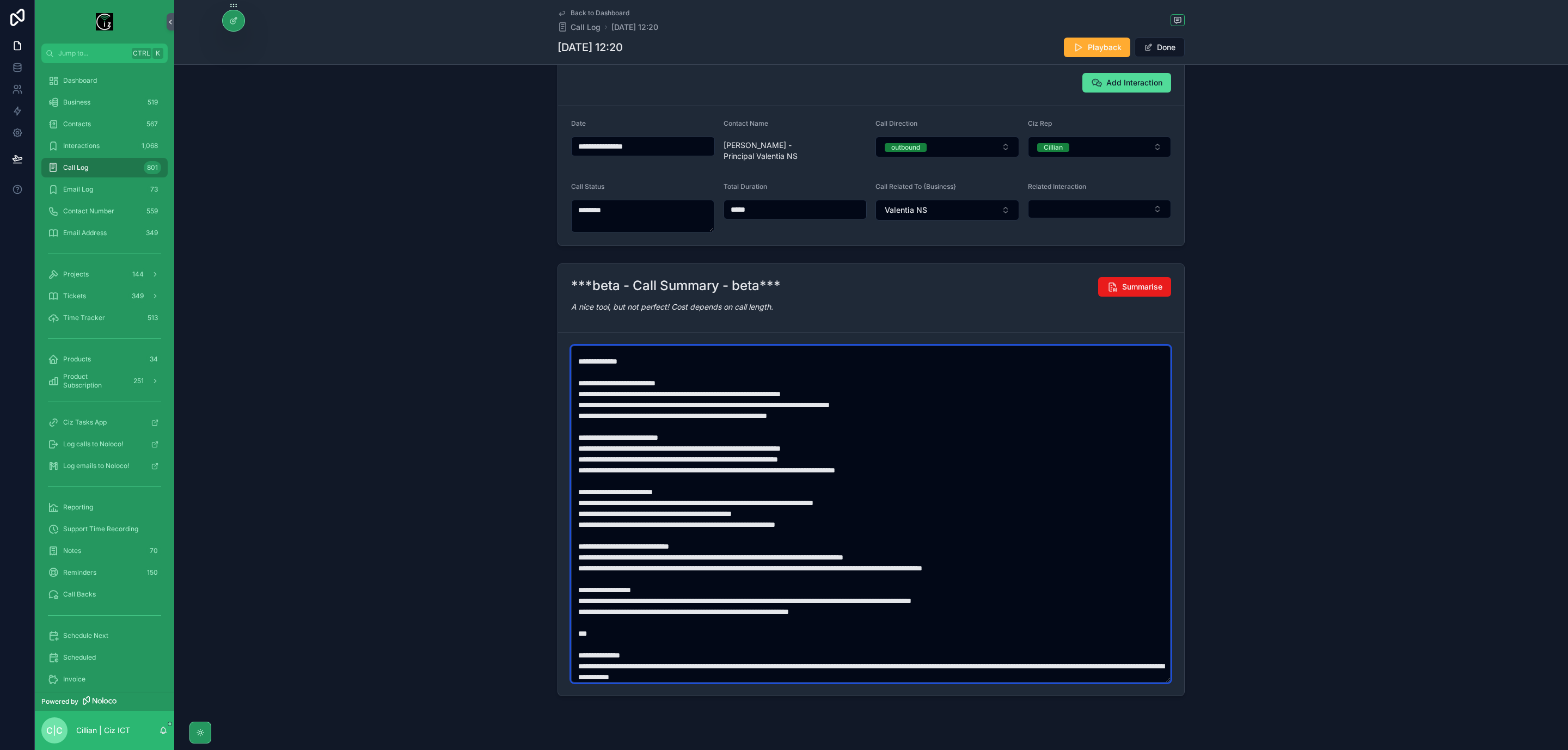
click at [597, 389] on textarea "scrollable content" at bounding box center [871, 514] width 599 height 337
click at [646, 395] on textarea "scrollable content" at bounding box center [871, 514] width 599 height 337
click at [595, 428] on textarea "scrollable content" at bounding box center [871, 514] width 599 height 337
paste textarea "scrollable content"
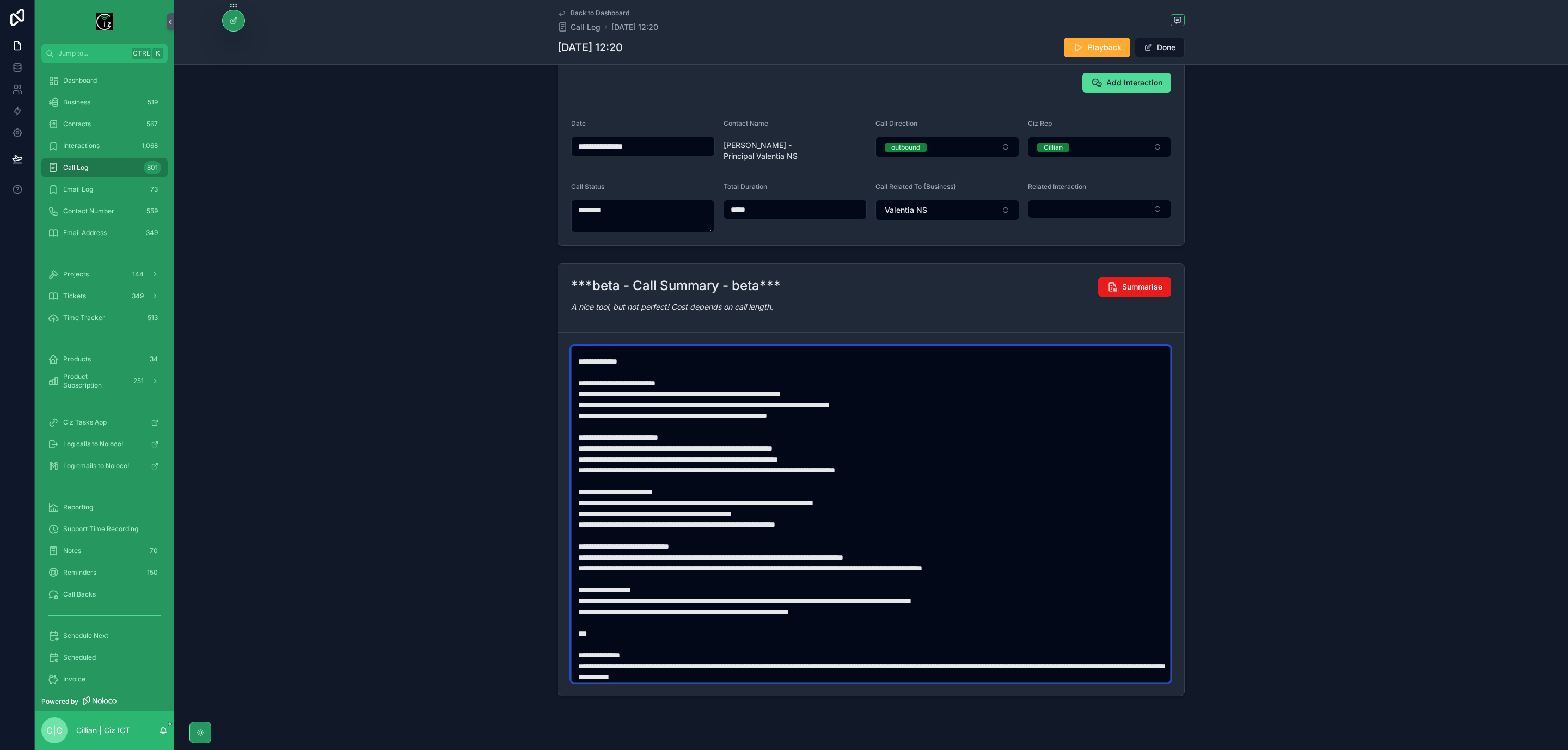
click at [749, 439] on textarea "scrollable content" at bounding box center [871, 514] width 599 height 337
click at [775, 441] on textarea "scrollable content" at bounding box center [871, 514] width 599 height 337
click at [806, 484] on textarea "scrollable content" at bounding box center [871, 514] width 599 height 337
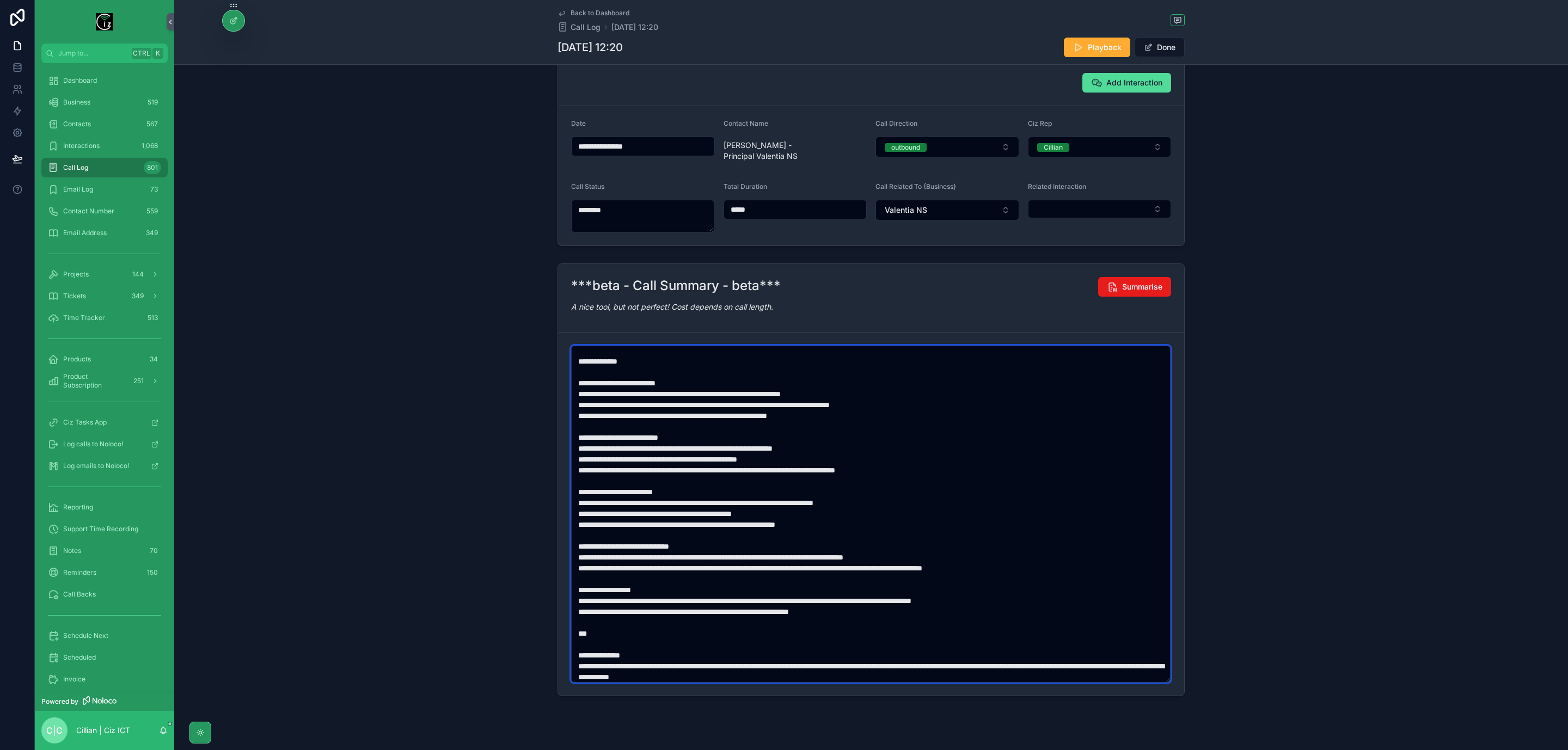
click at [806, 484] on textarea "scrollable content" at bounding box center [871, 514] width 599 height 337
click at [794, 484] on textarea "scrollable content" at bounding box center [871, 514] width 599 height 337
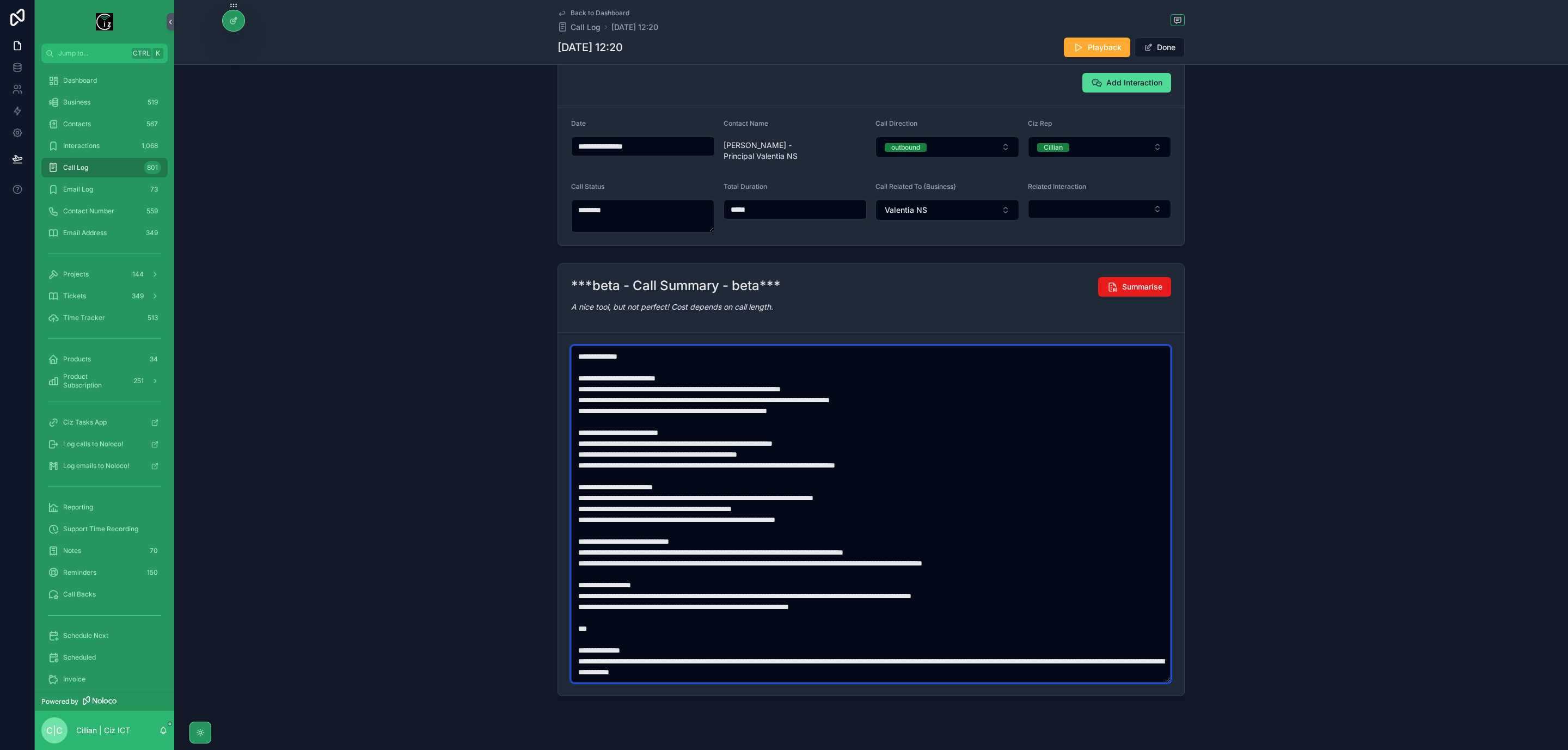
click at [956, 544] on textarea "scrollable content" at bounding box center [871, 514] width 599 height 337
click at [701, 587] on textarea "scrollable content" at bounding box center [871, 514] width 599 height 337
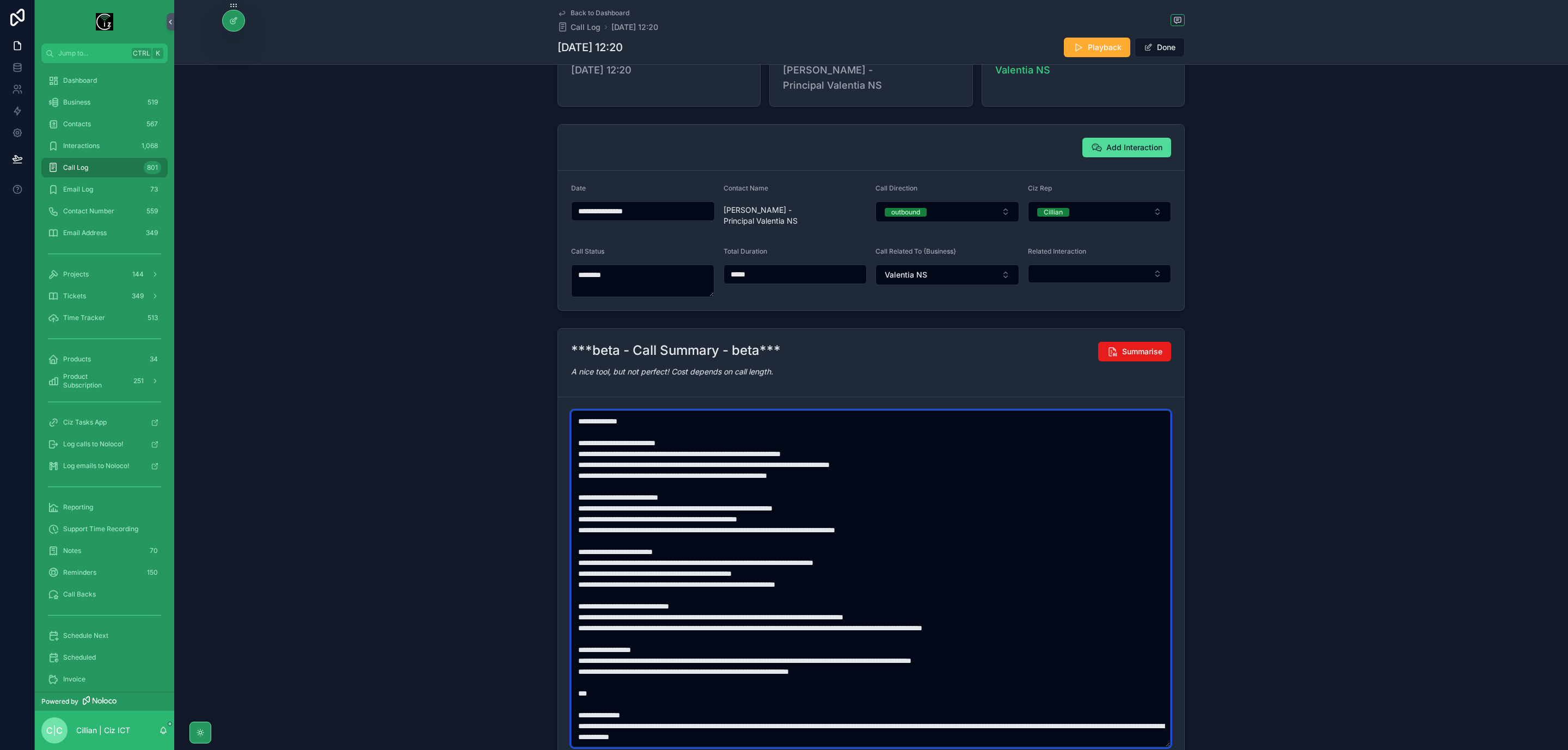
scroll to position [0, 0]
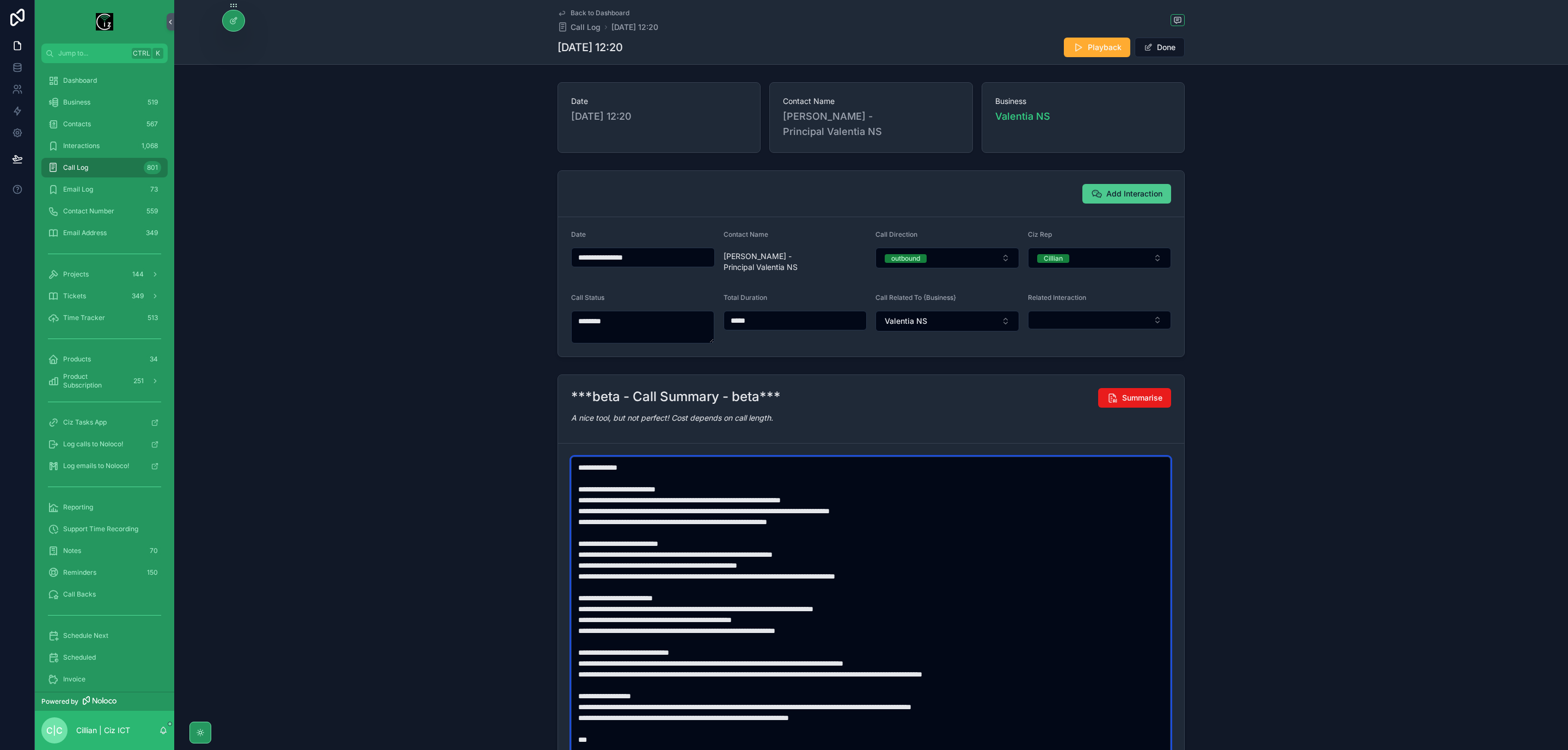
type textarea "**********"
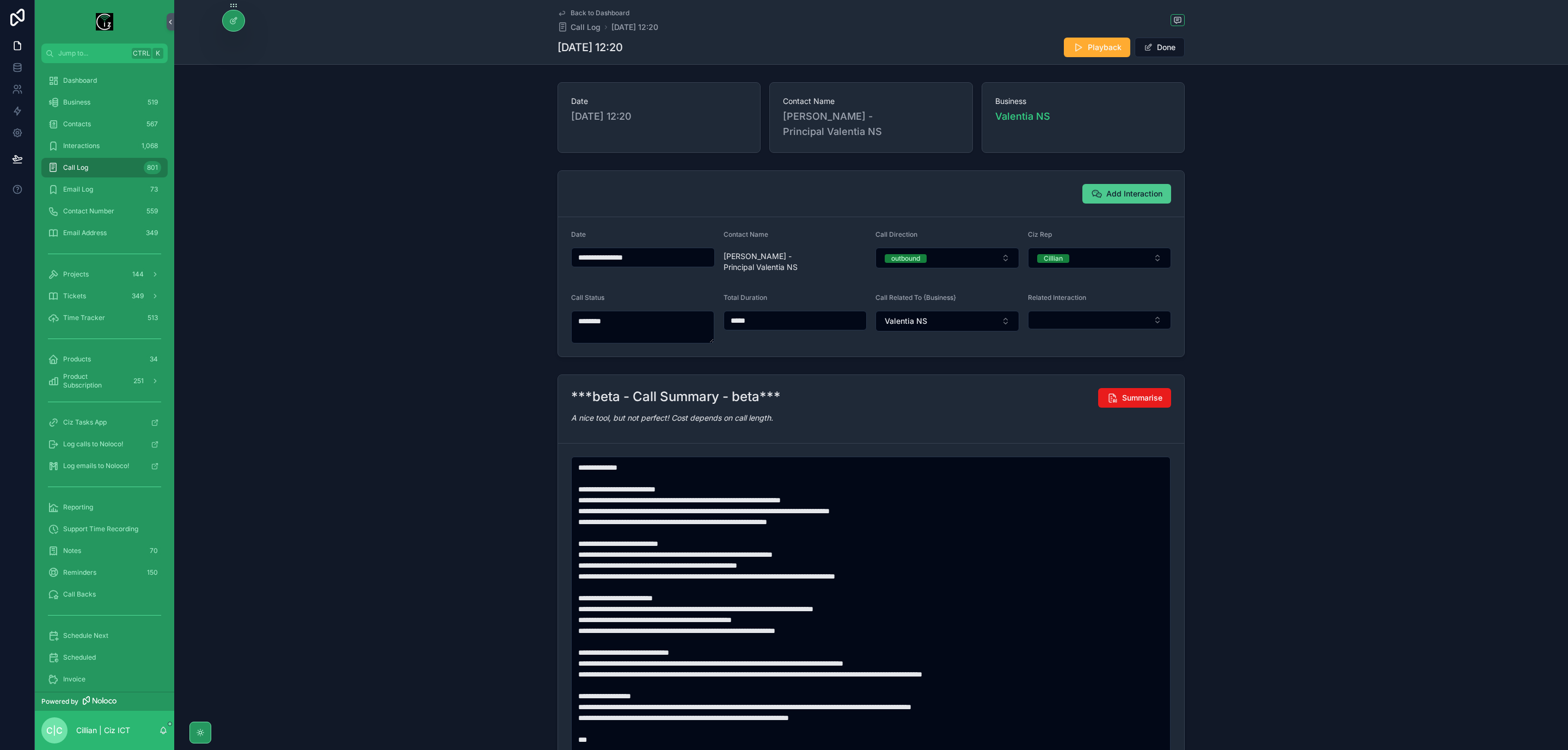
click at [1135, 184] on button "Add Interaction" at bounding box center [1127, 194] width 89 height 20
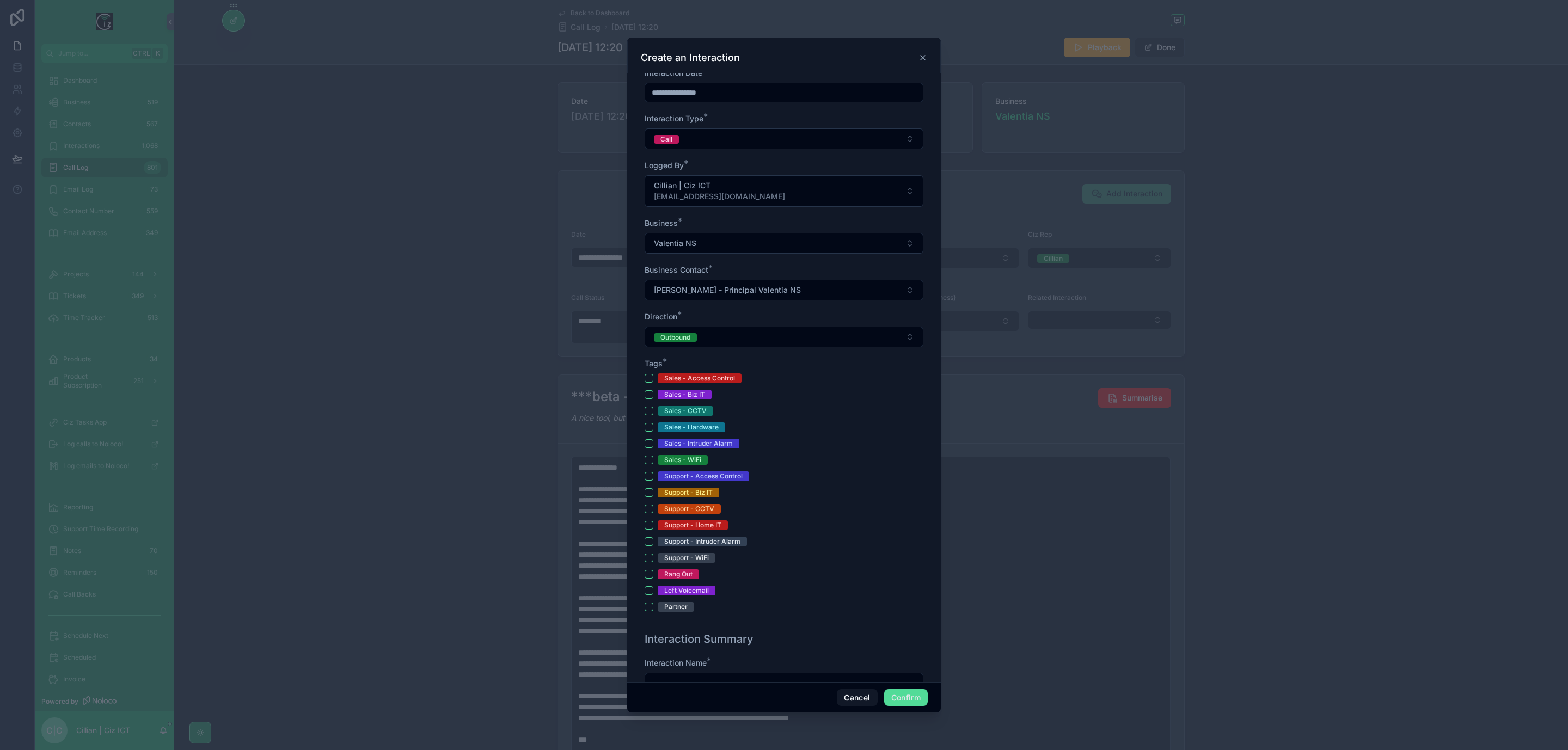
scroll to position [245, 0]
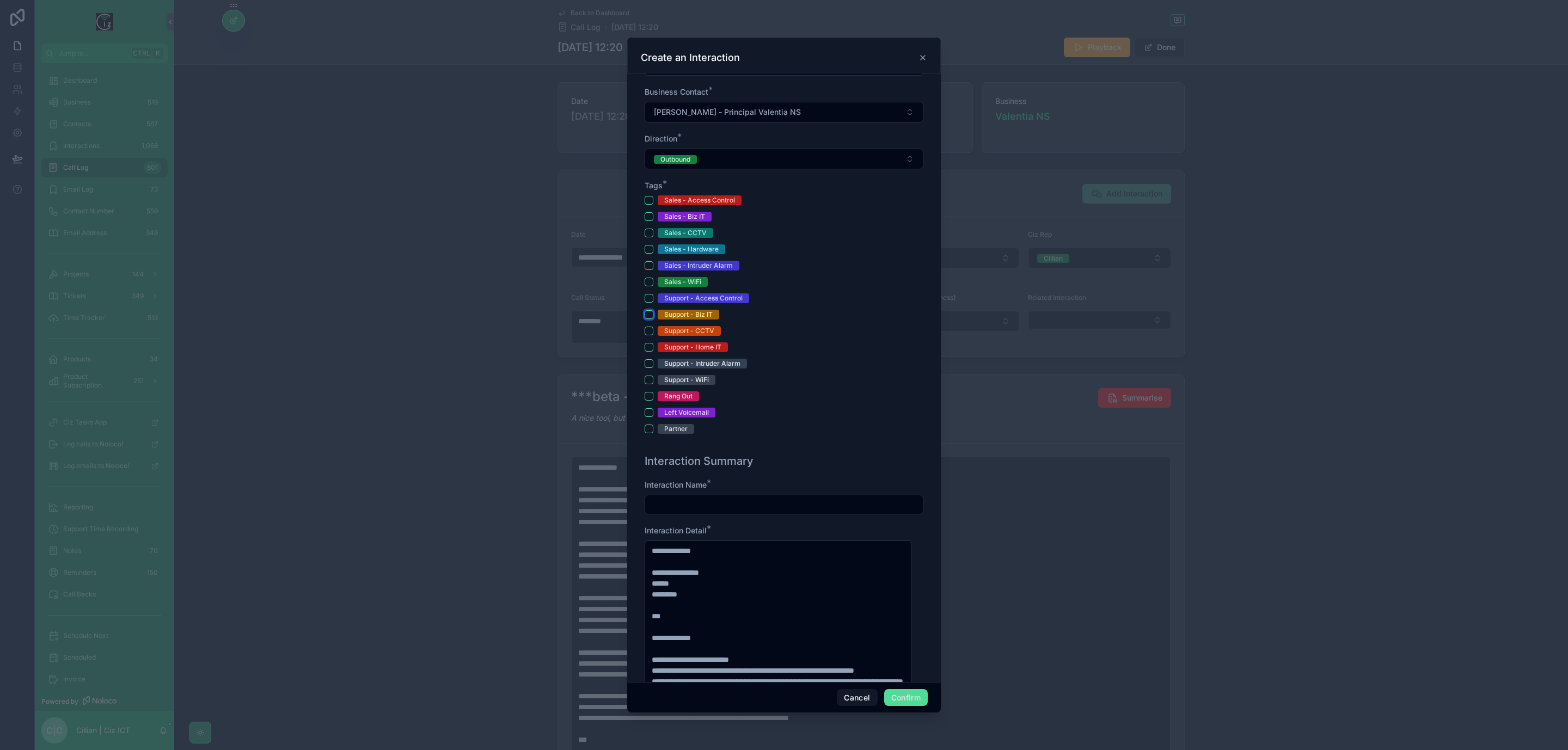
click at [650, 313] on button "Support - Biz IT" at bounding box center [649, 315] width 9 height 9
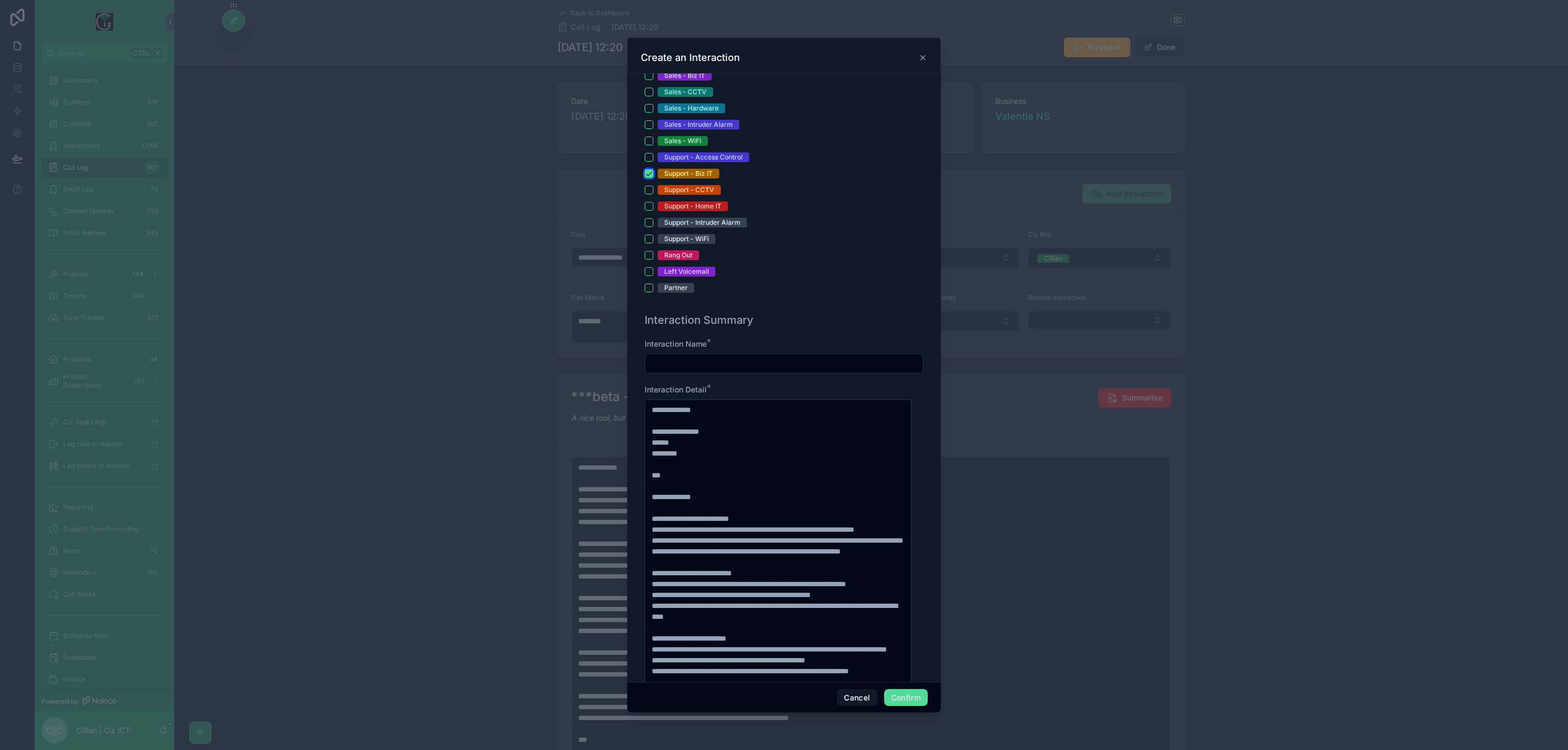
scroll to position [408, 0]
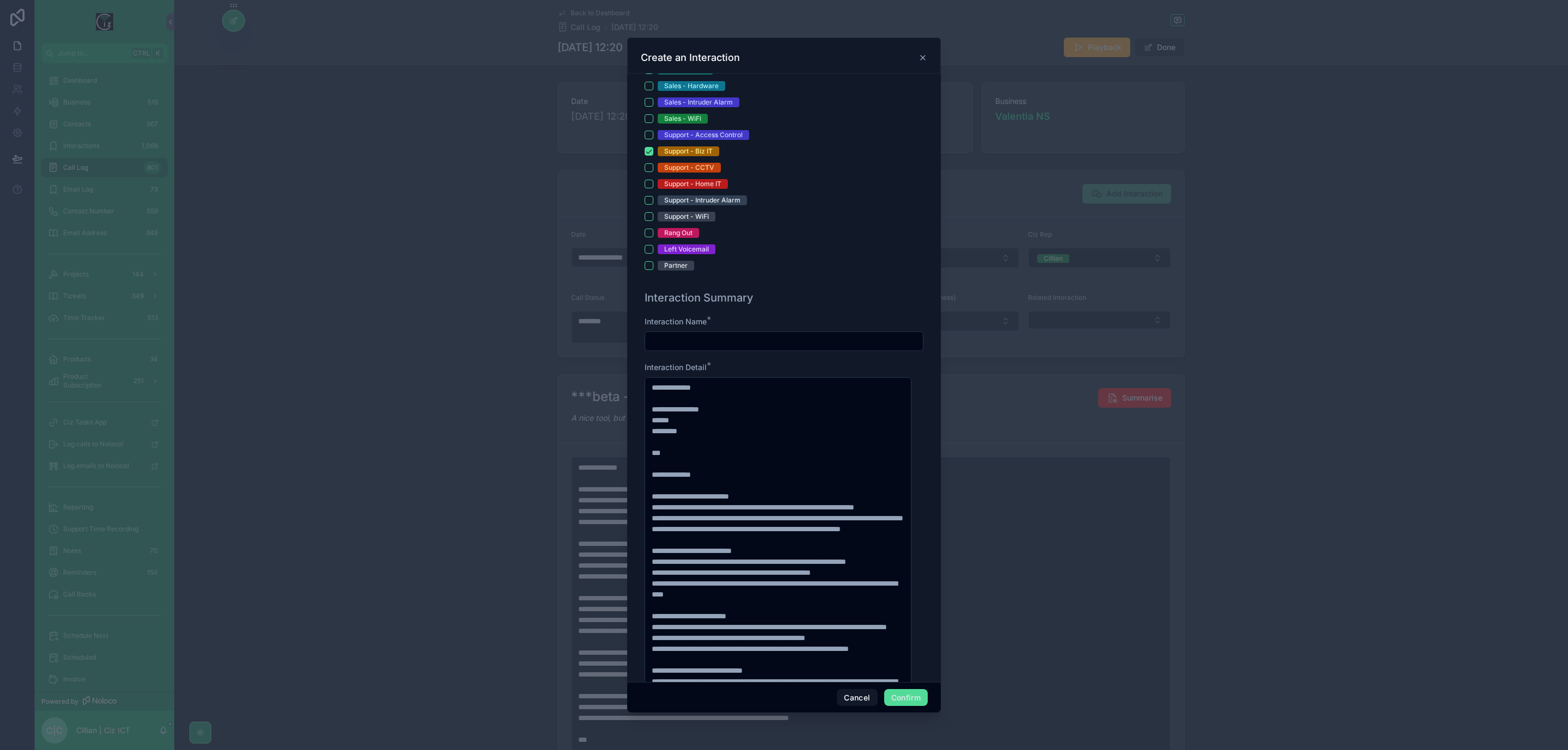
click at [750, 347] on input "text" at bounding box center [784, 341] width 278 height 15
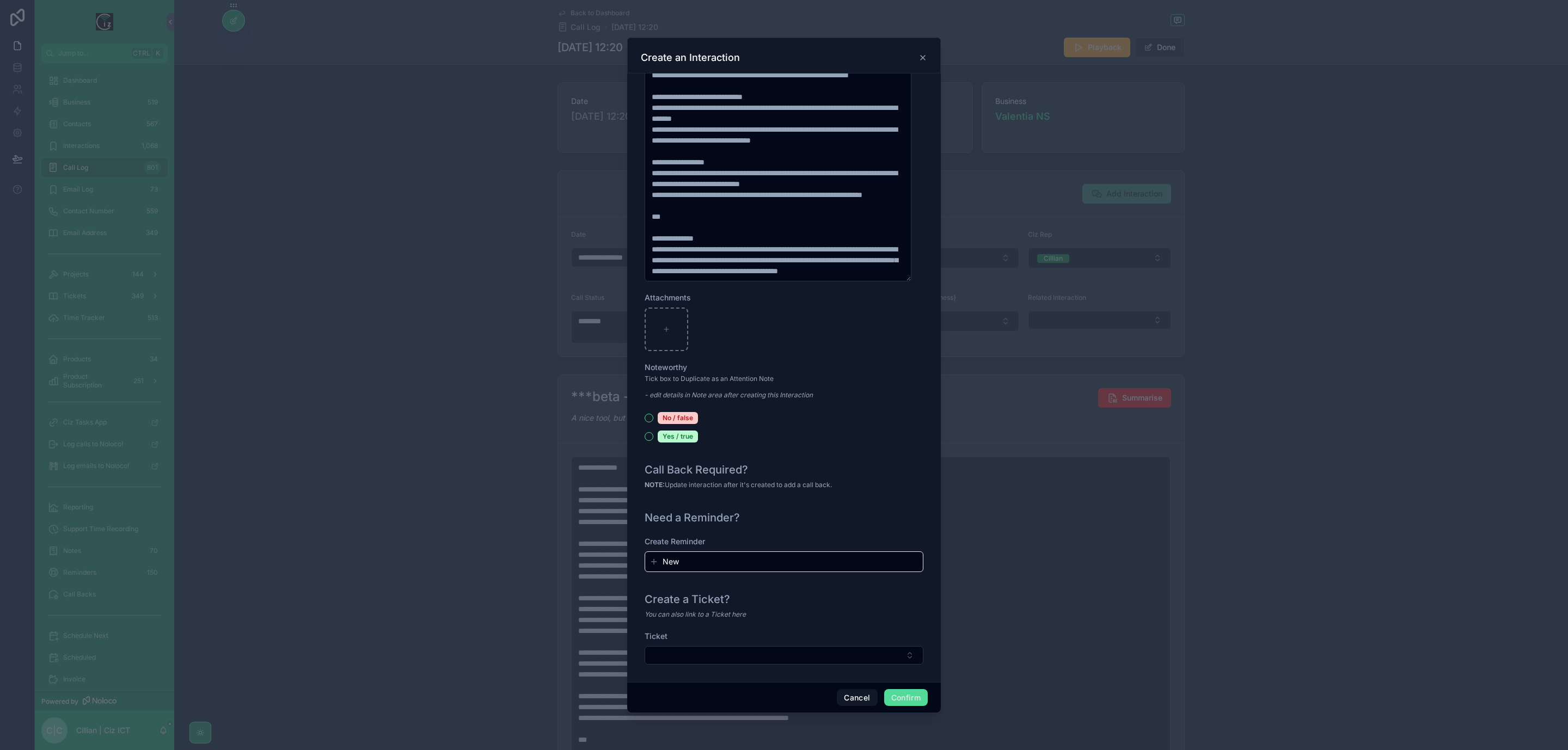
scroll to position [946, 0]
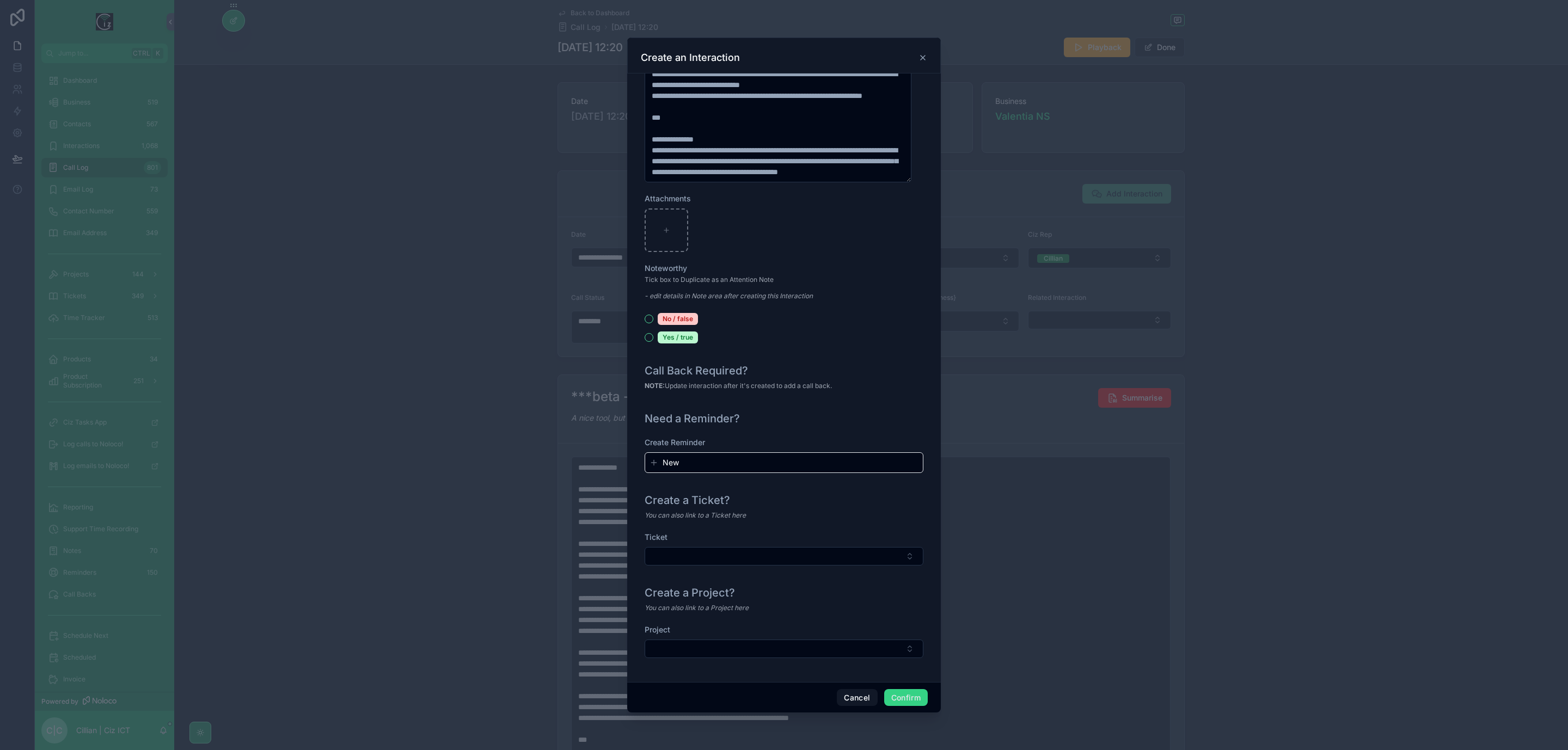
type input "**********"
click at [904, 694] on button "Confirm" at bounding box center [906, 697] width 44 height 17
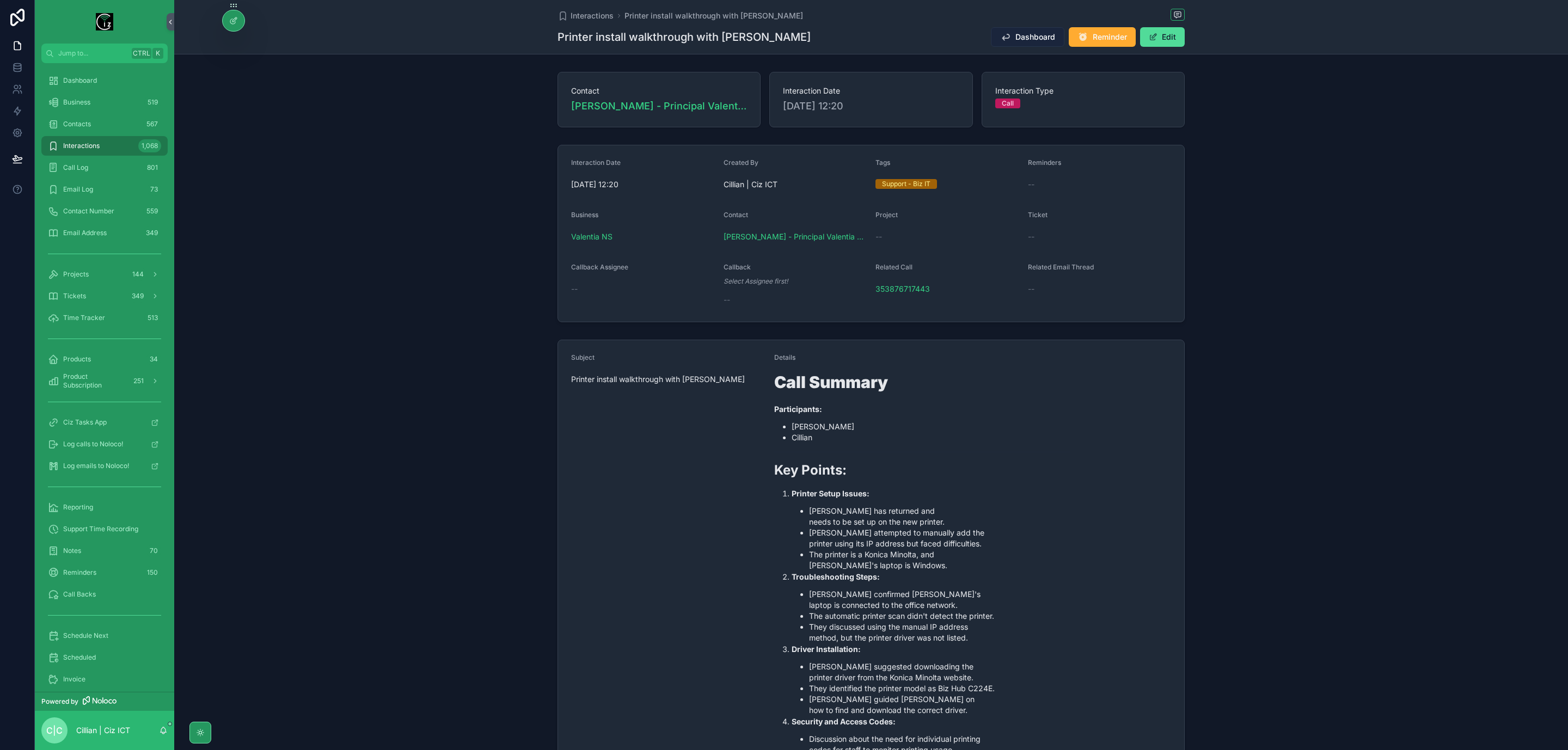
click at [1031, 41] on span "Dashboard" at bounding box center [1035, 37] width 40 height 11
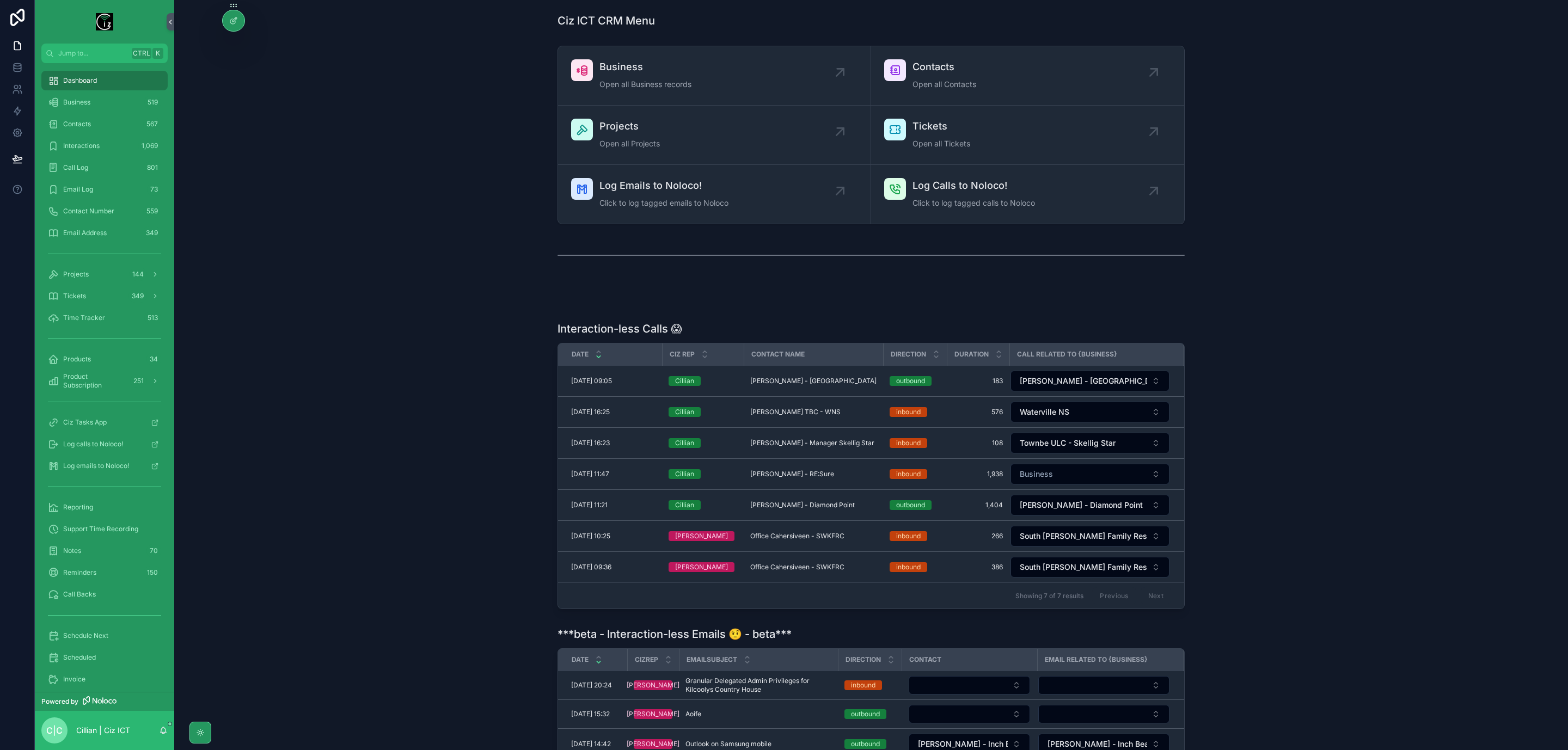
scroll to position [81, 0]
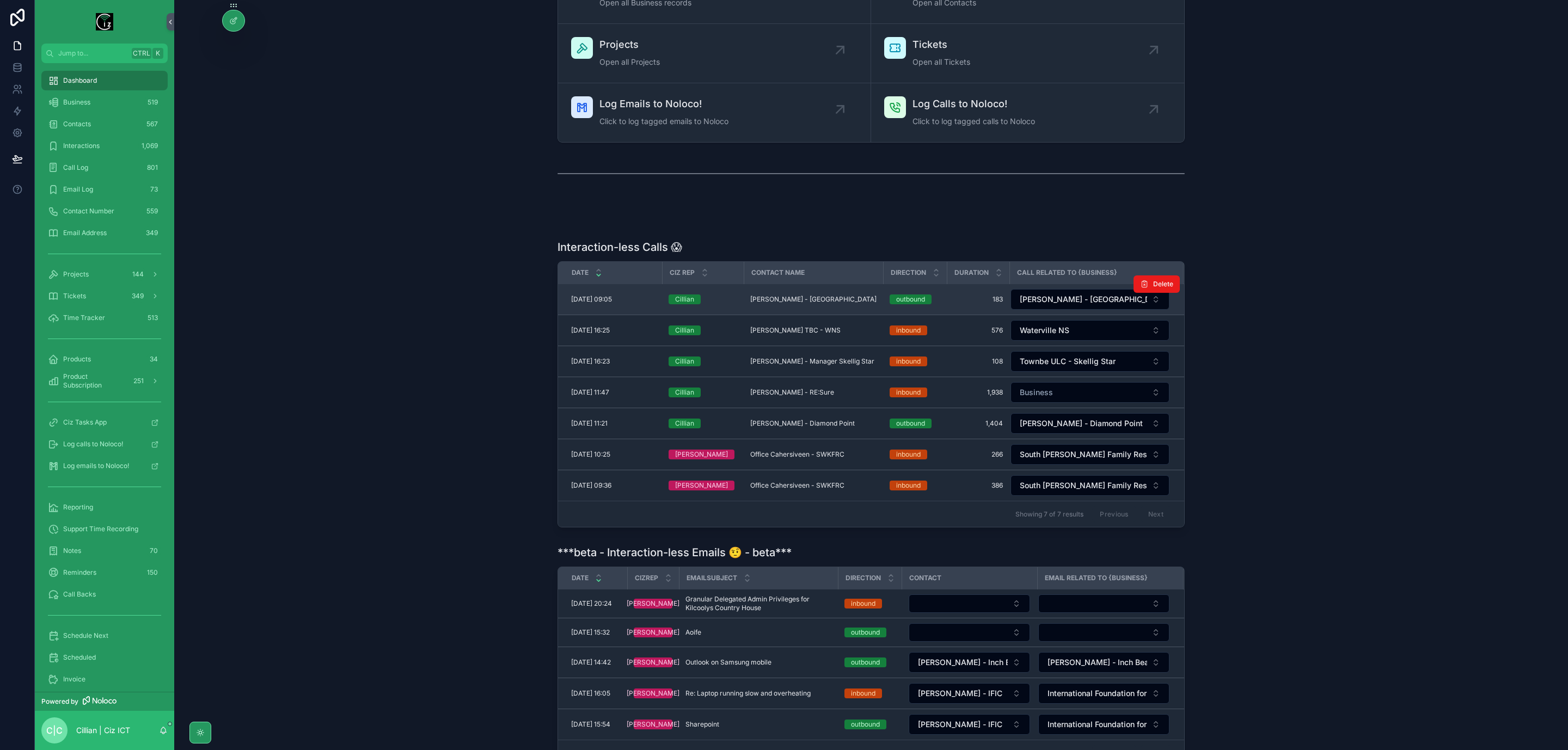
click at [806, 303] on span "Heena Laughlin-McCann - Cork" at bounding box center [813, 300] width 126 height 9
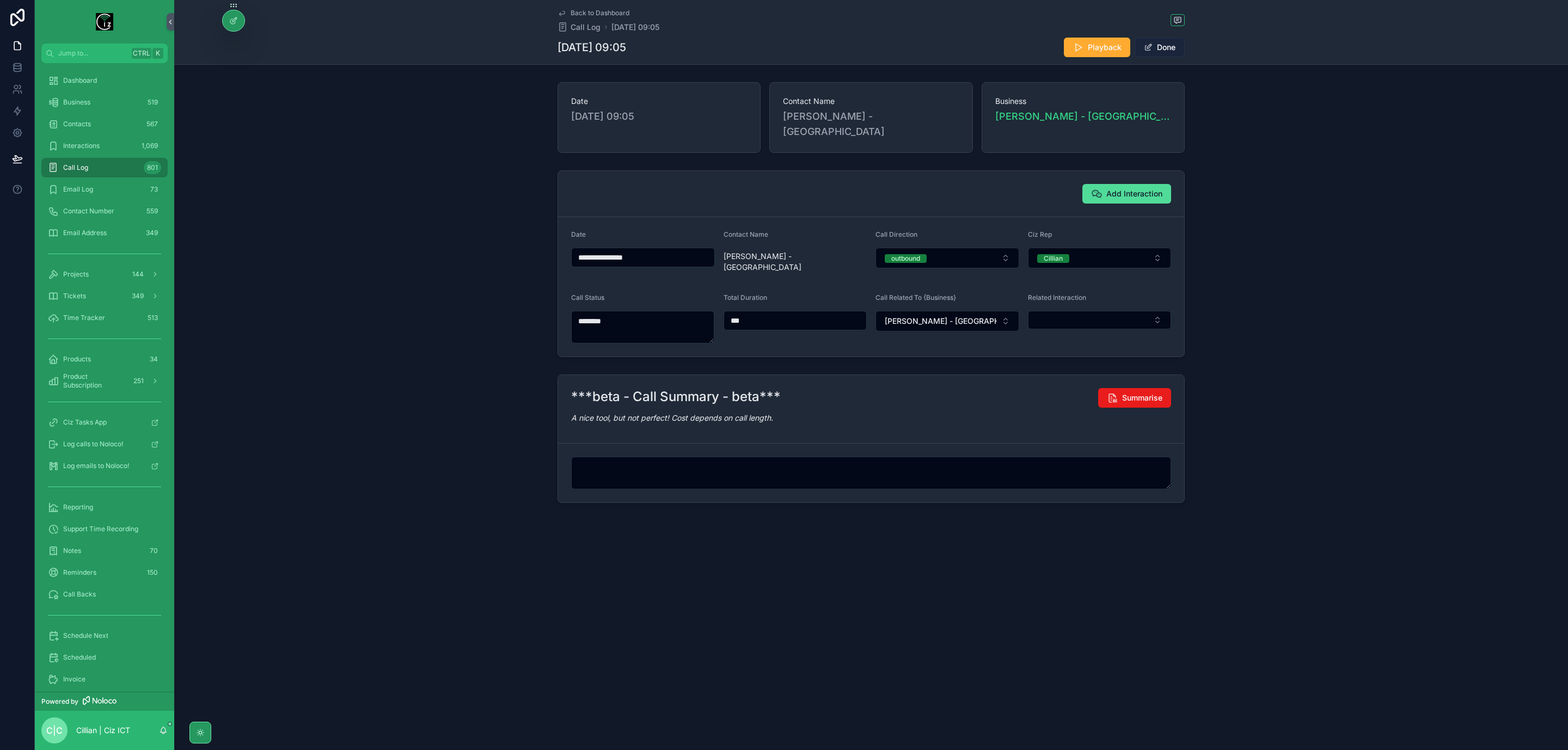
click at [1172, 48] on button "Done" at bounding box center [1160, 48] width 50 height 20
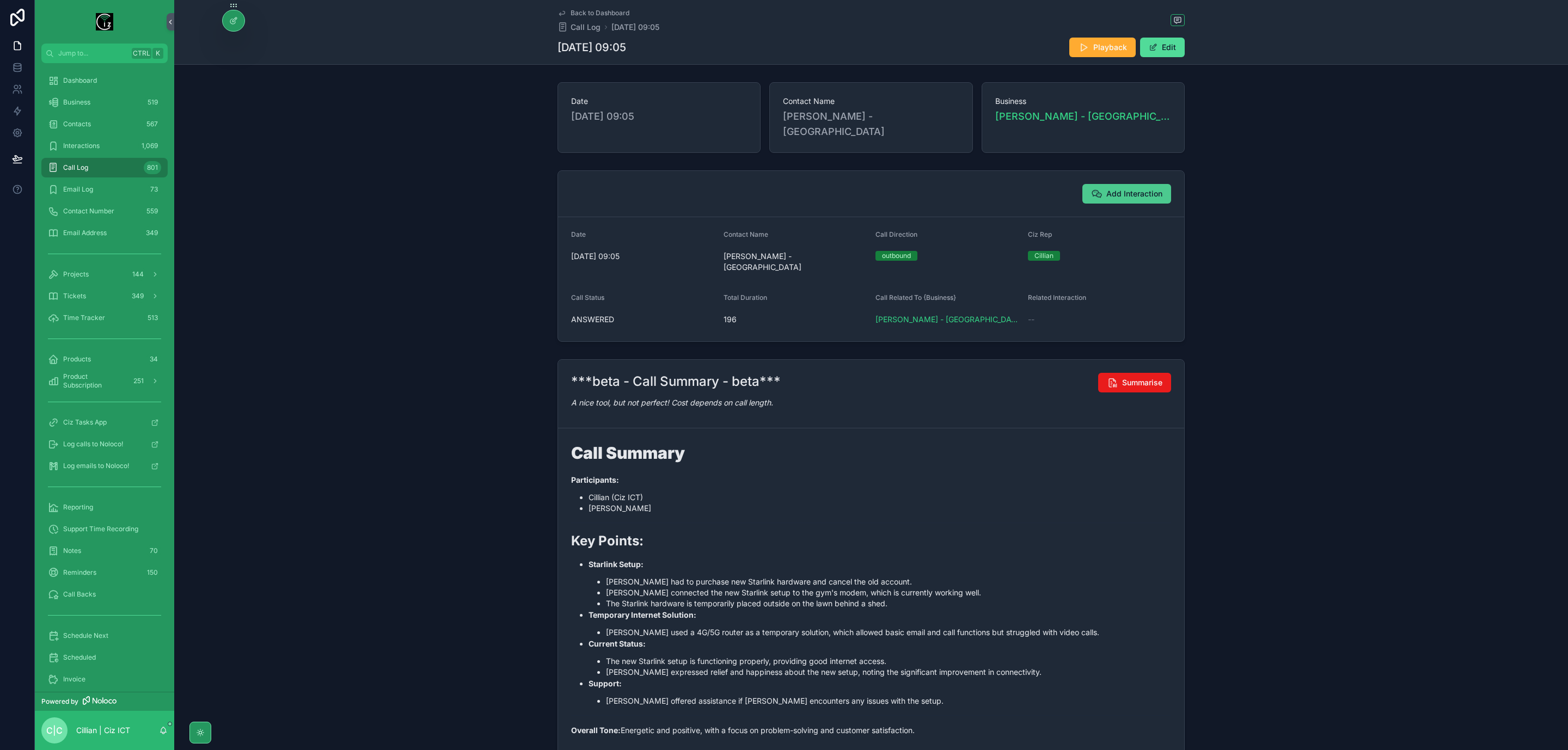
click at [1128, 189] on span "Add Interaction" at bounding box center [1135, 194] width 56 height 11
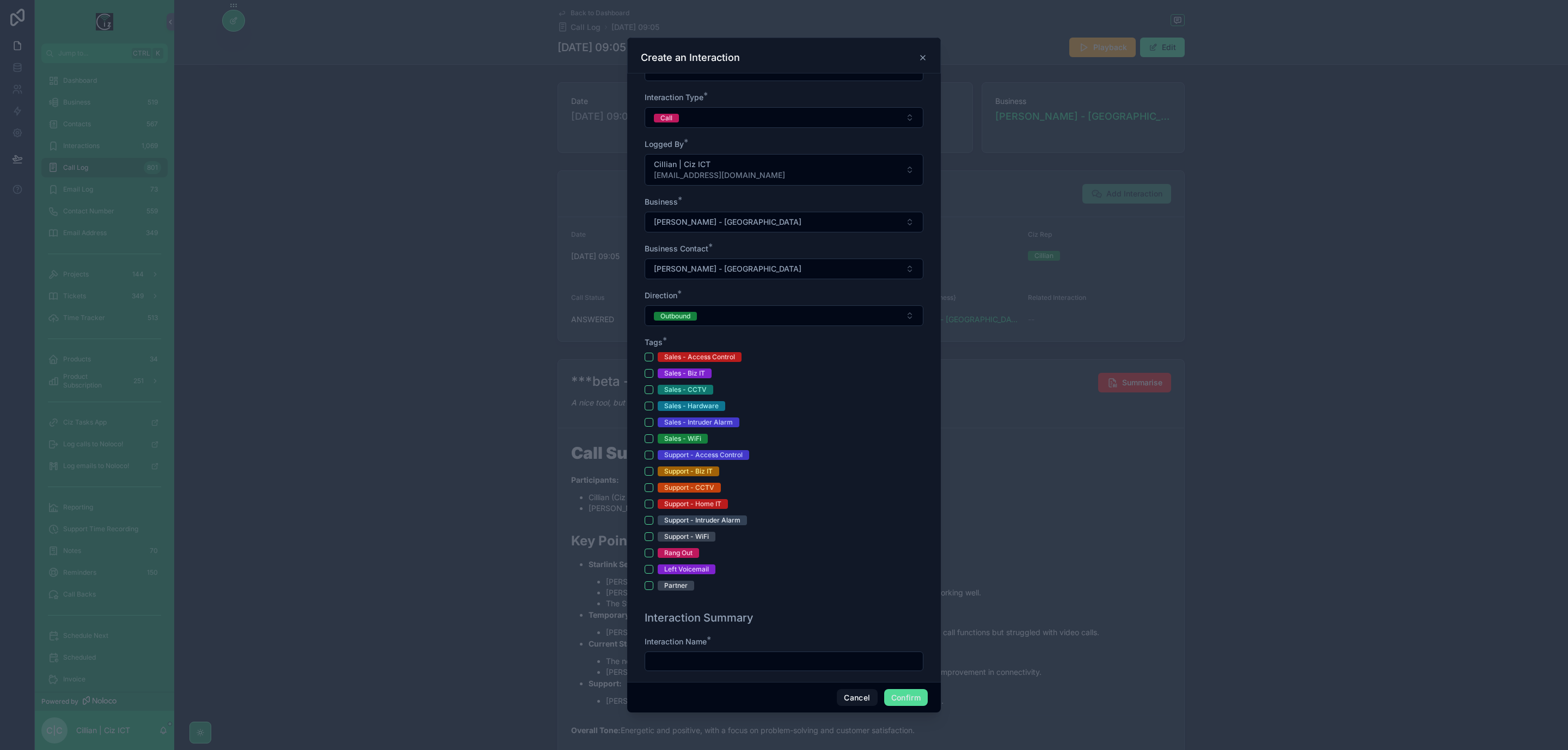
scroll to position [245, 0]
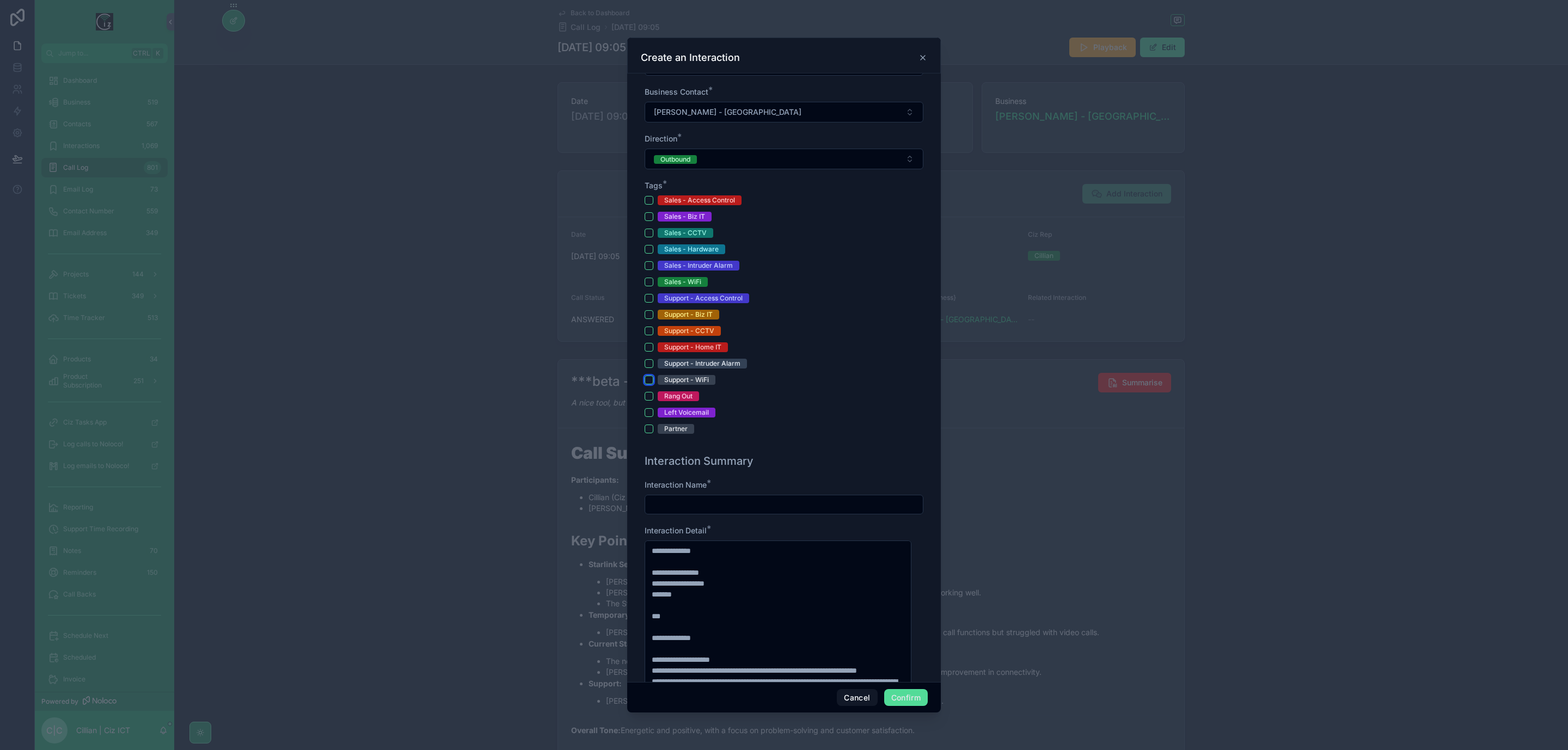
click at [650, 380] on button "Support - WiFi" at bounding box center [649, 380] width 9 height 9
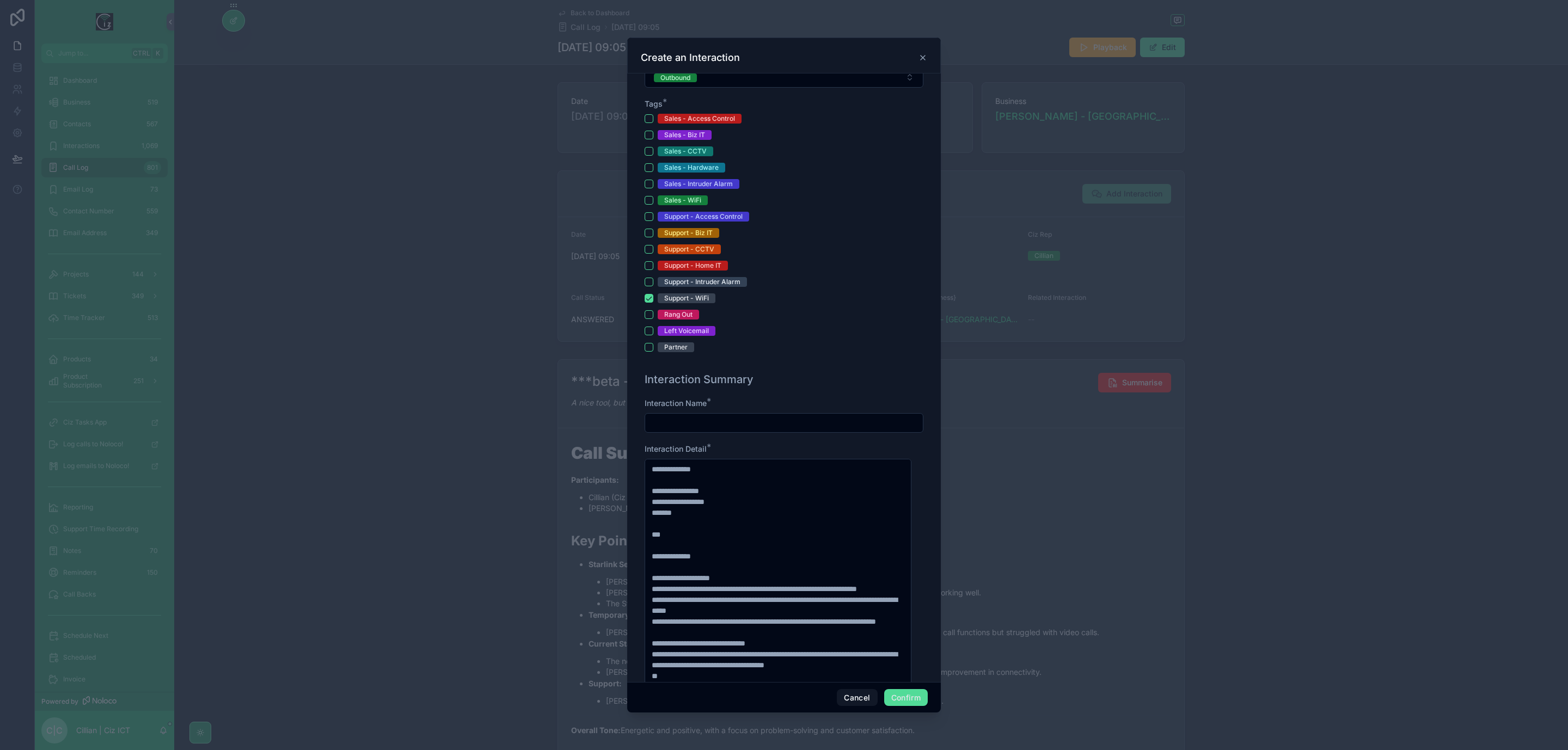
click at [755, 422] on input "text" at bounding box center [784, 423] width 278 height 15
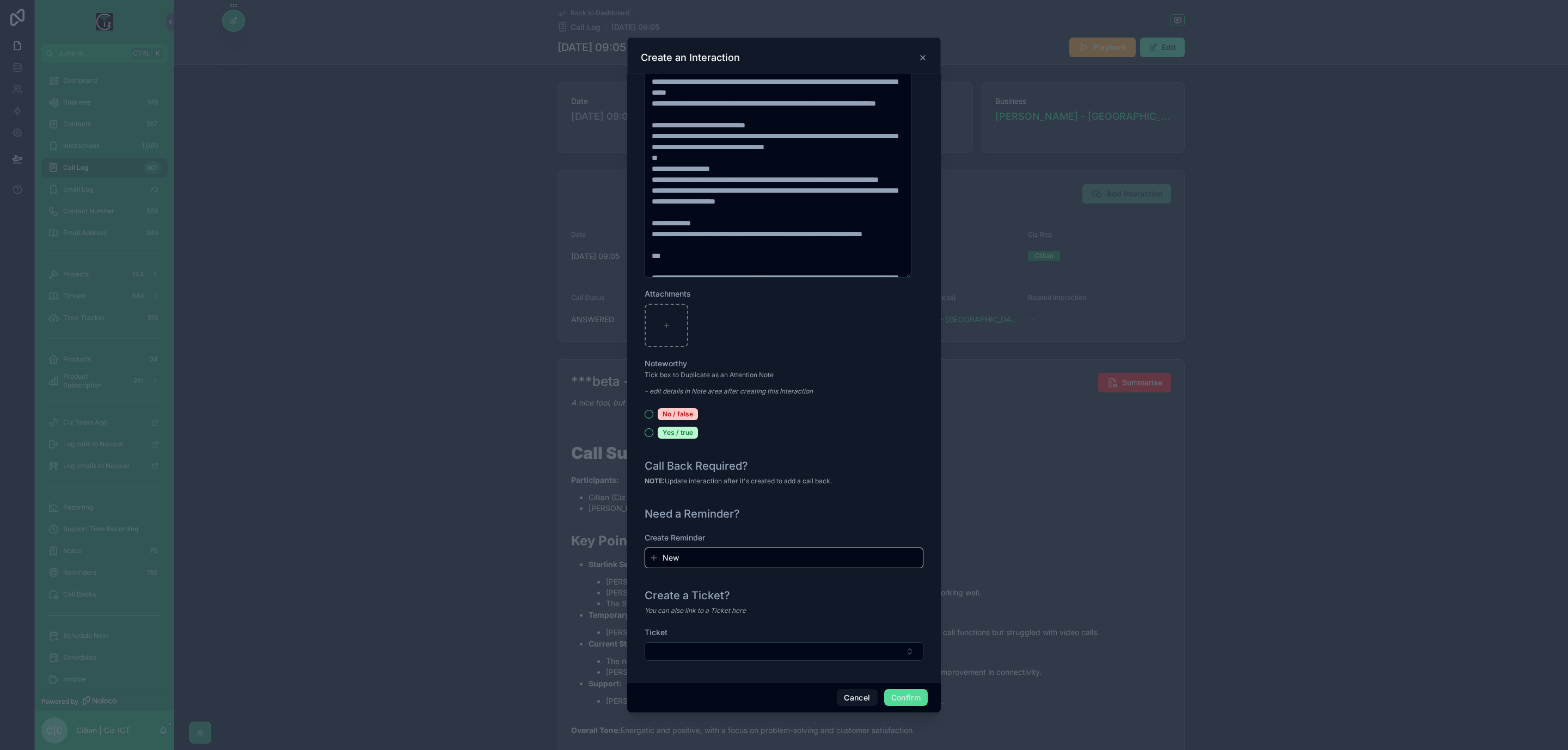
scroll to position [946, 0]
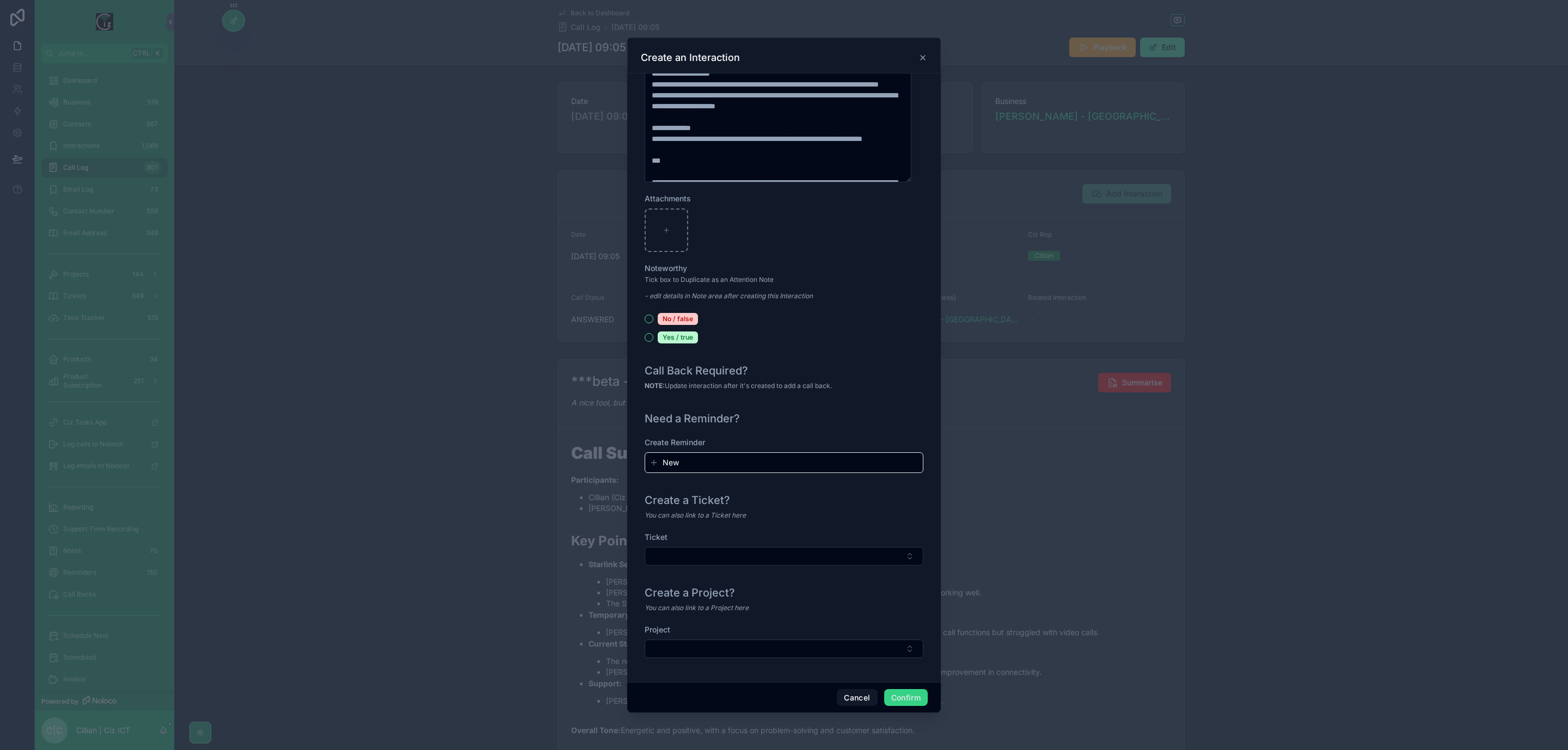
type input "**********"
click at [910, 693] on button "Confirm" at bounding box center [906, 697] width 44 height 17
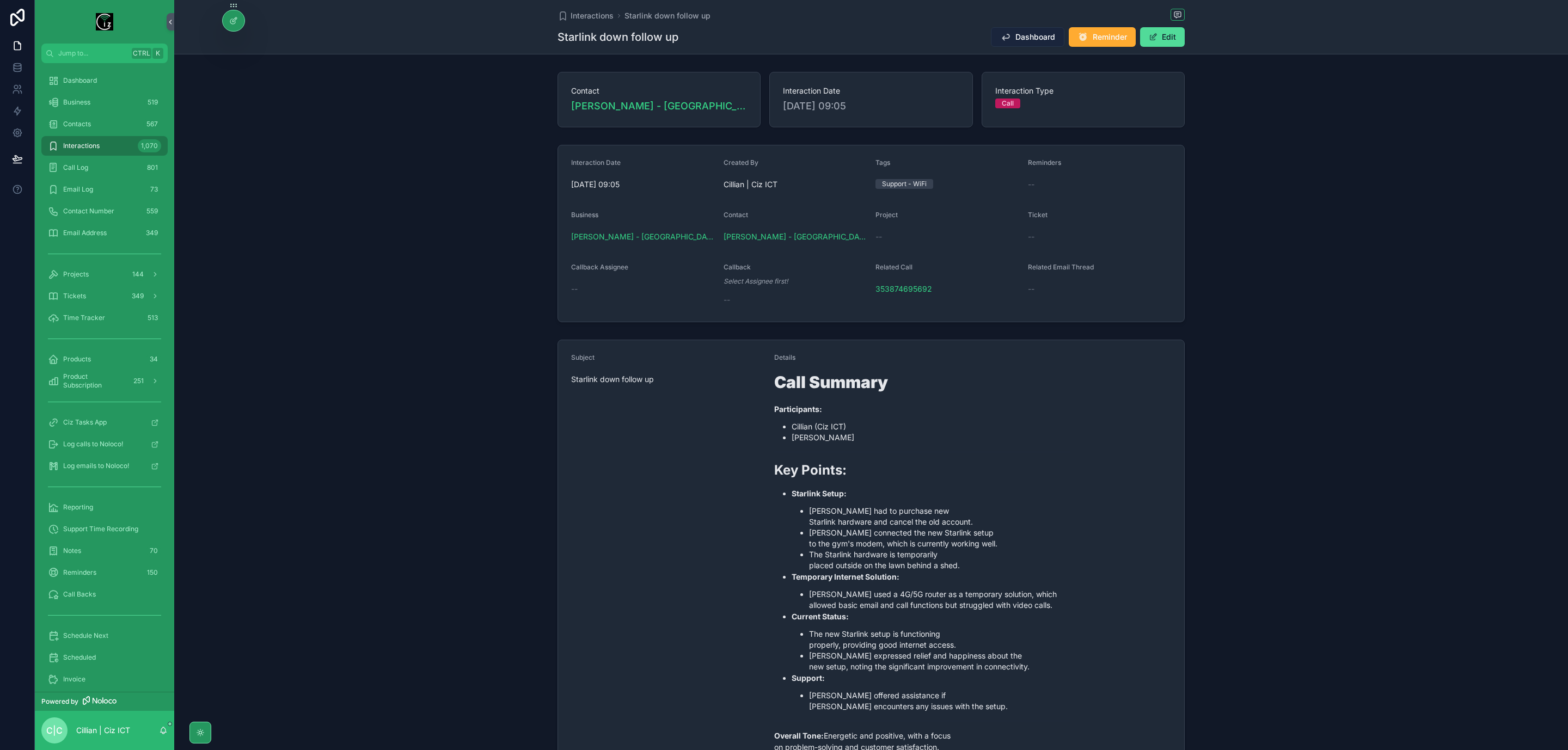
click at [1010, 46] on button "Dashboard" at bounding box center [1027, 37] width 73 height 20
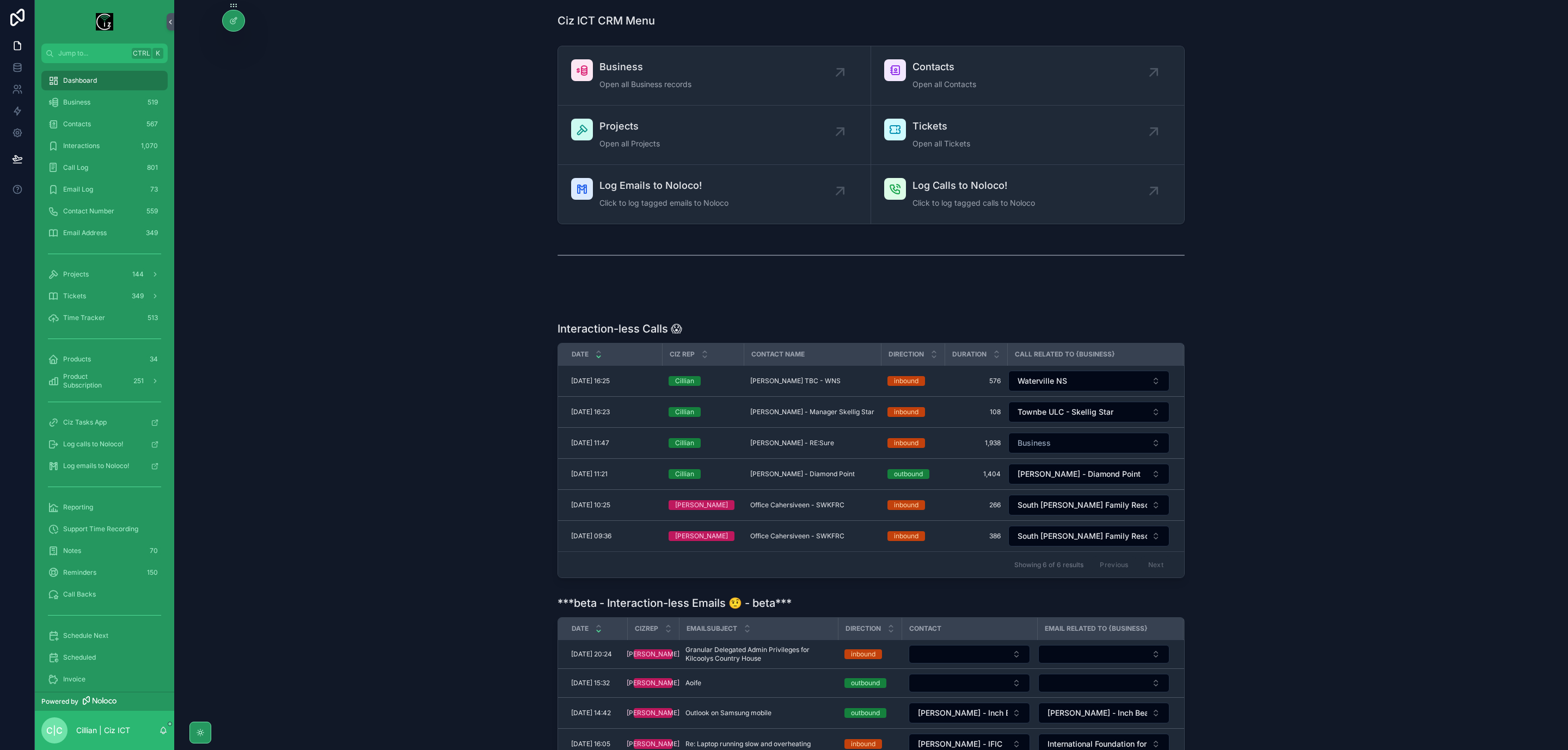
scroll to position [81, 0]
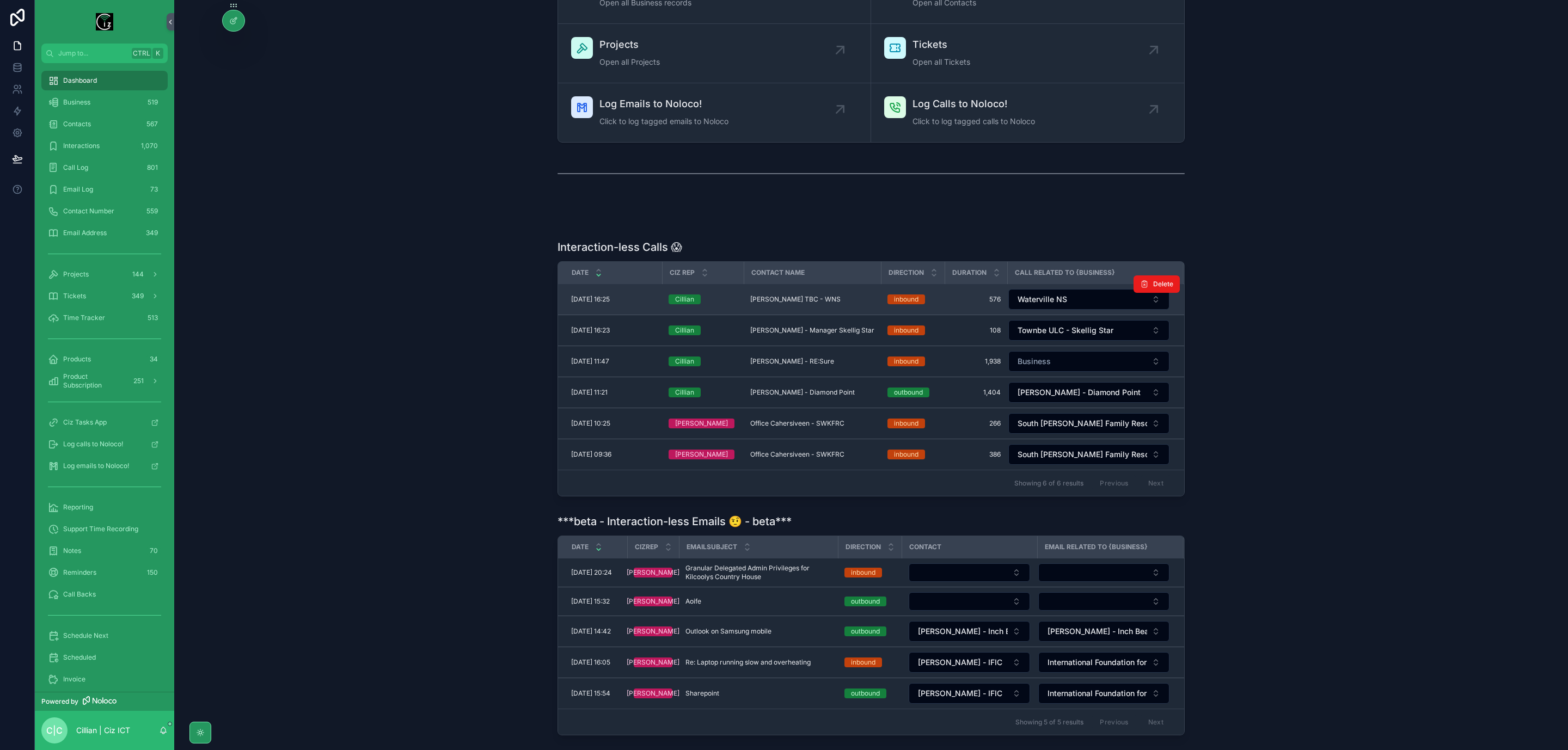
click at [822, 299] on div "Leanne TBC - WNS Leanne TBC - WNS" at bounding box center [812, 300] width 124 height 9
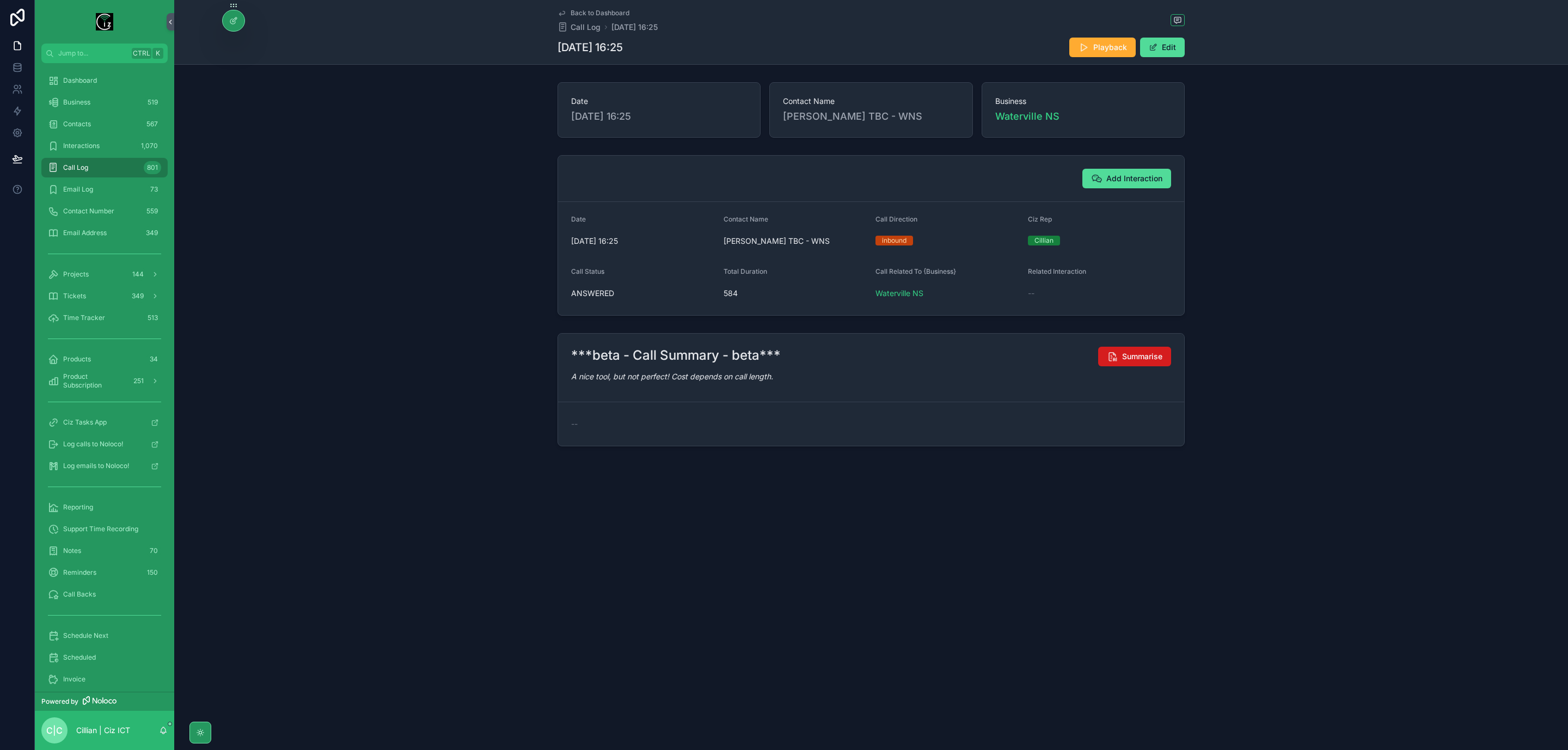
click at [1138, 362] on span "Summarise" at bounding box center [1142, 356] width 40 height 11
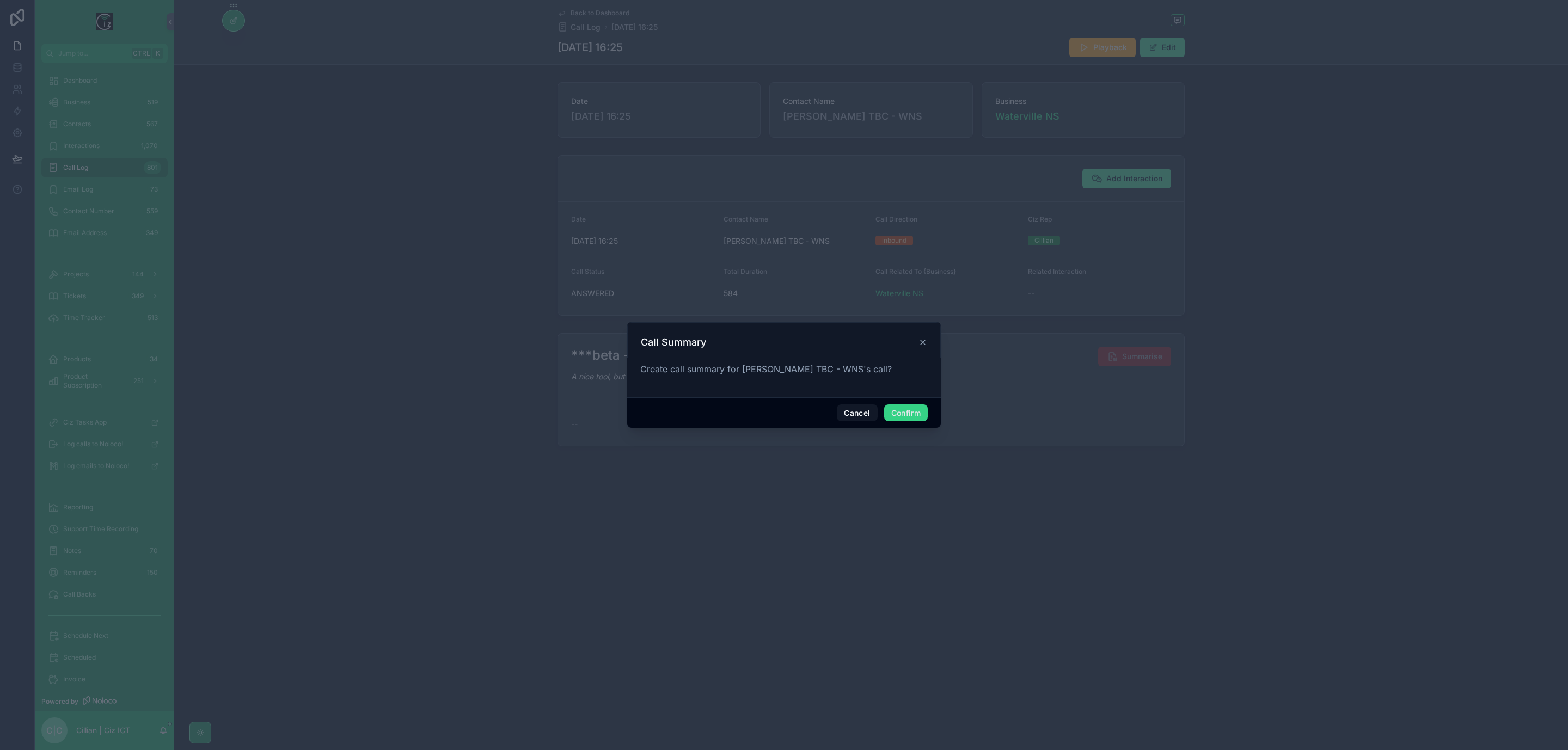
click at [898, 413] on button "Confirm" at bounding box center [906, 413] width 44 height 17
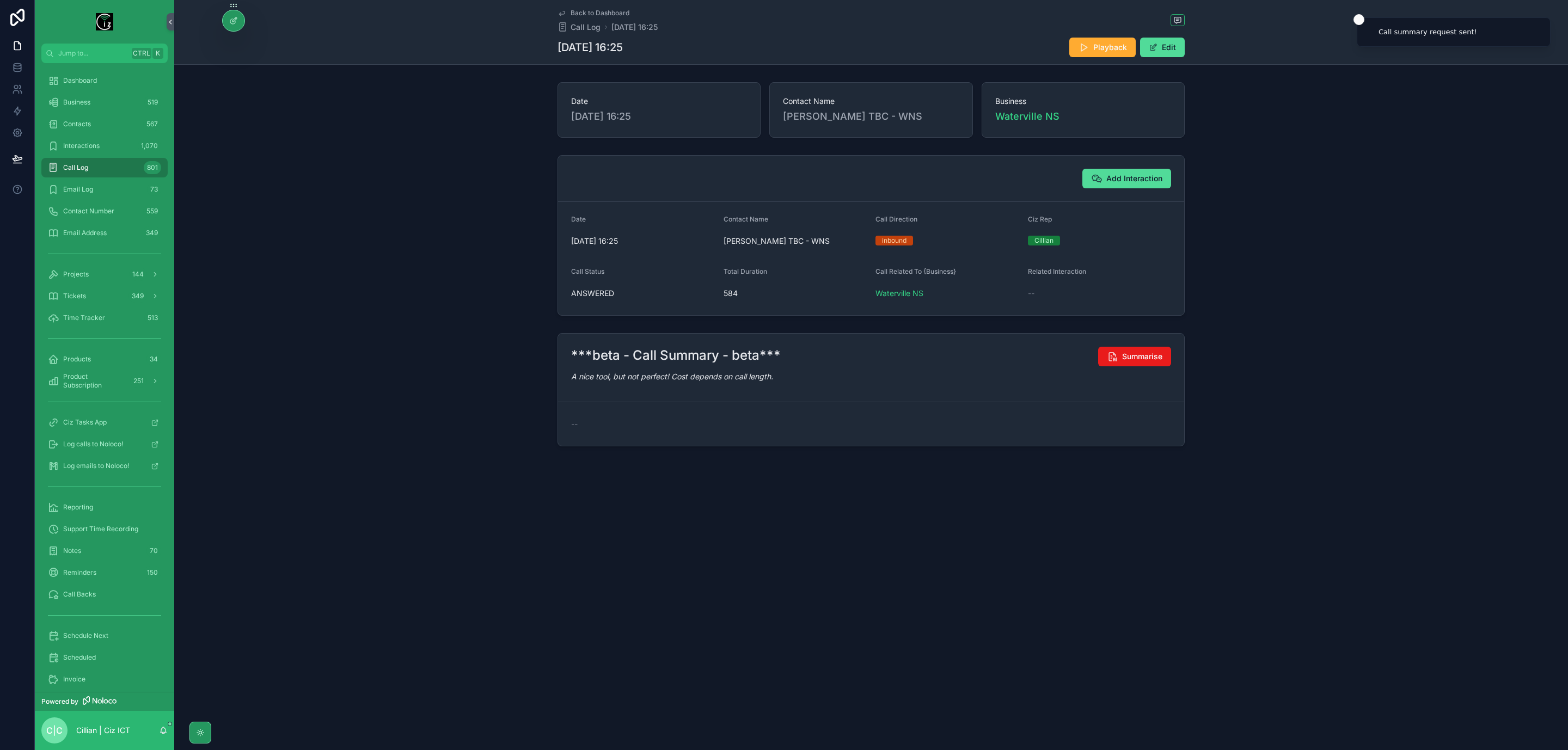
click at [596, 7] on div "Back to Dashboard Call Log 28/08/2025 16:25 28/08/2025 16:25 Playback Edit" at bounding box center [871, 32] width 627 height 64
click at [593, 9] on span "Back to Dashboard" at bounding box center [600, 14] width 59 height 9
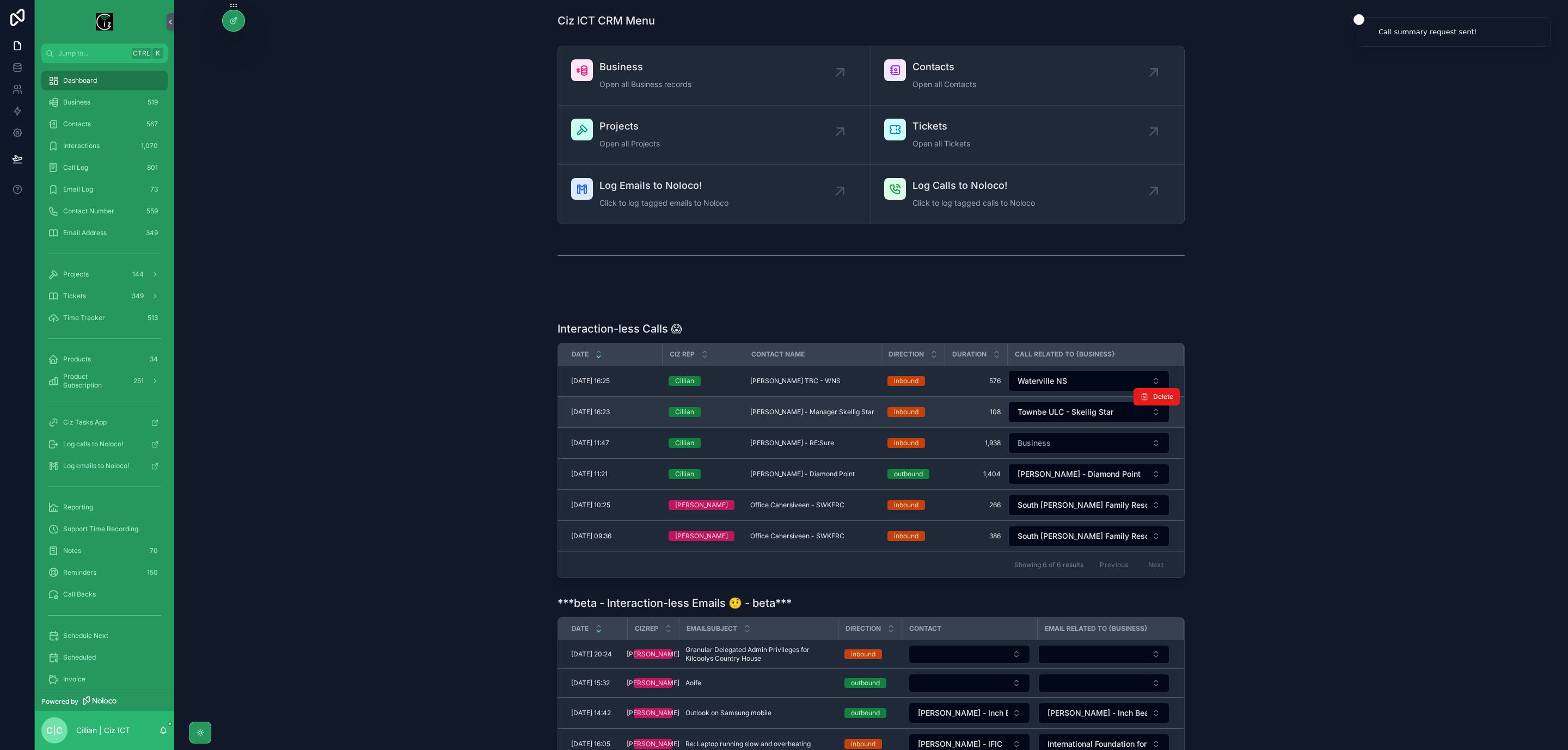
click at [809, 409] on td "Mark Catoire - Manager Skellig Star Mark Catoire - Manager Skellig Star" at bounding box center [812, 412] width 137 height 31
click at [809, 416] on span "Mark Catoire - Manager Skellig Star" at bounding box center [812, 412] width 124 height 9
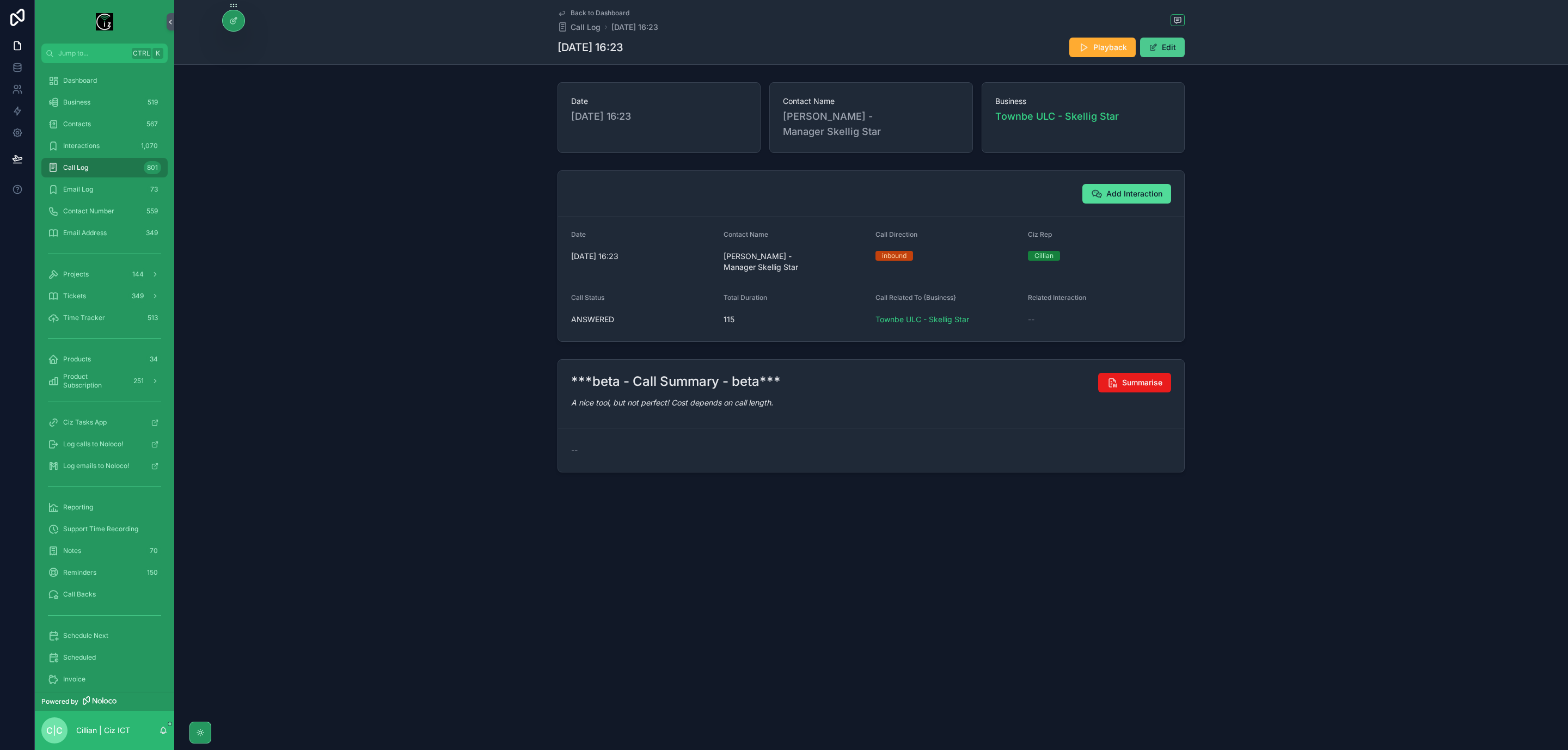
click at [1159, 50] on button "Edit" at bounding box center [1163, 48] width 45 height 20
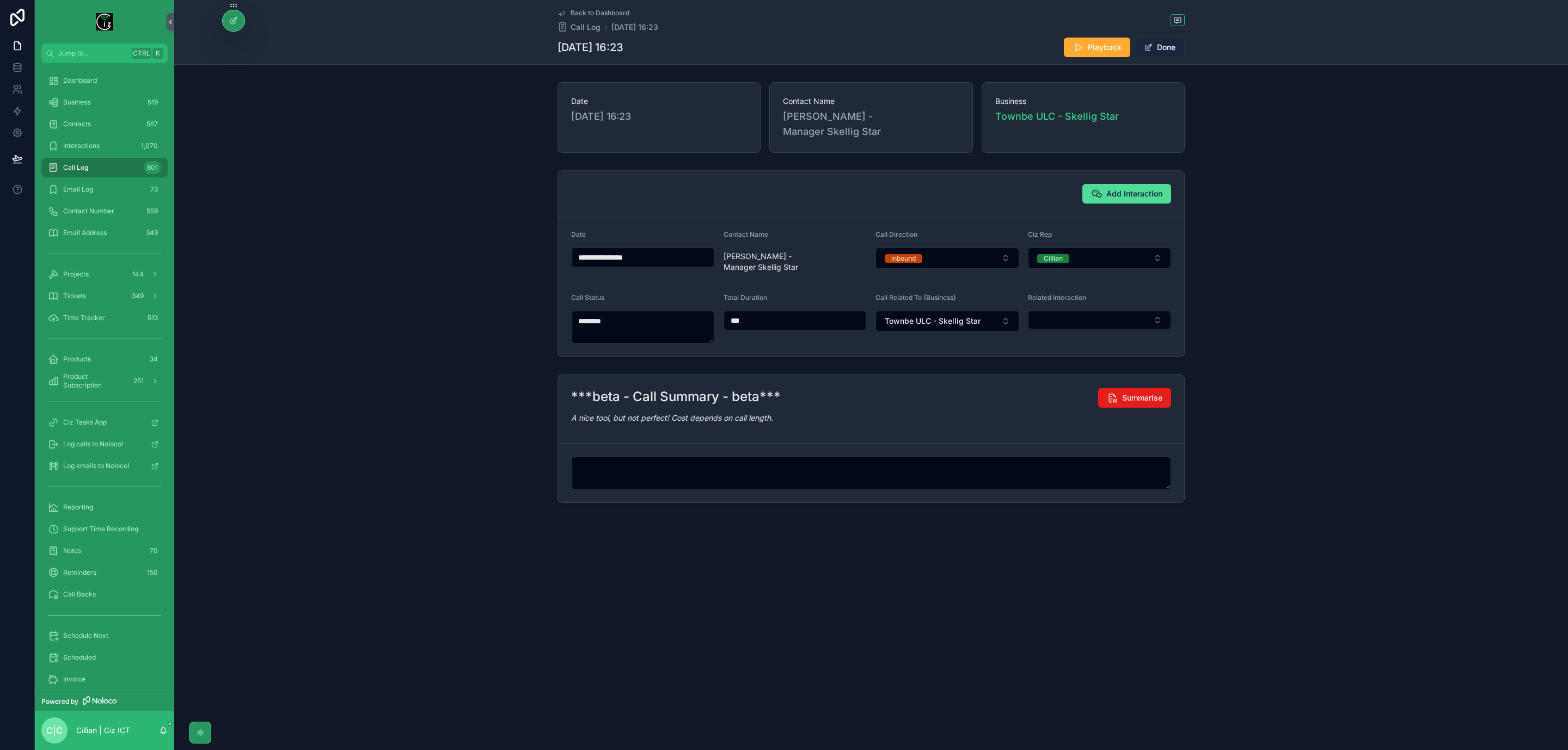
click at [1165, 48] on button "Done" at bounding box center [1160, 48] width 50 height 20
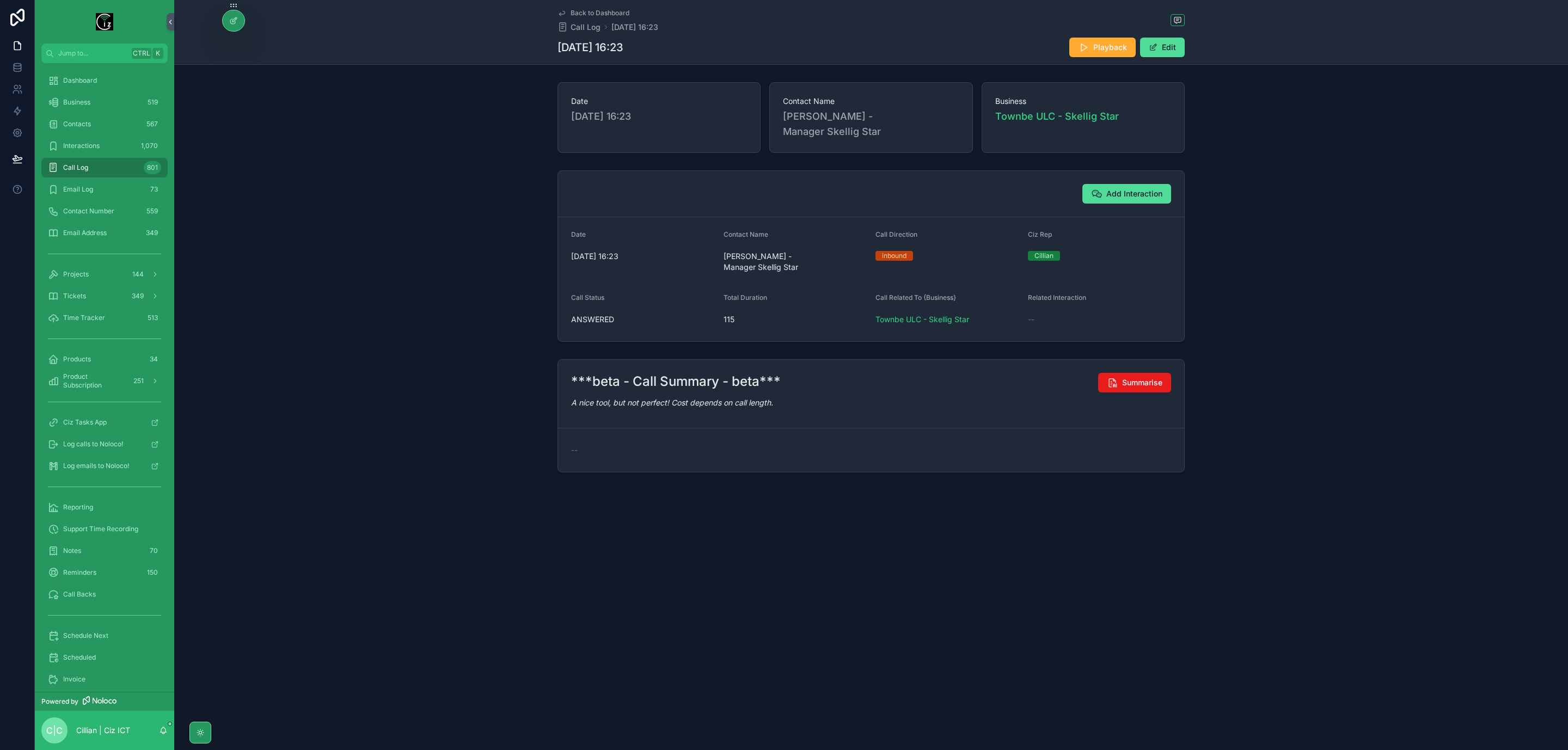
click at [598, 14] on span "Back to Dashboard" at bounding box center [600, 14] width 59 height 9
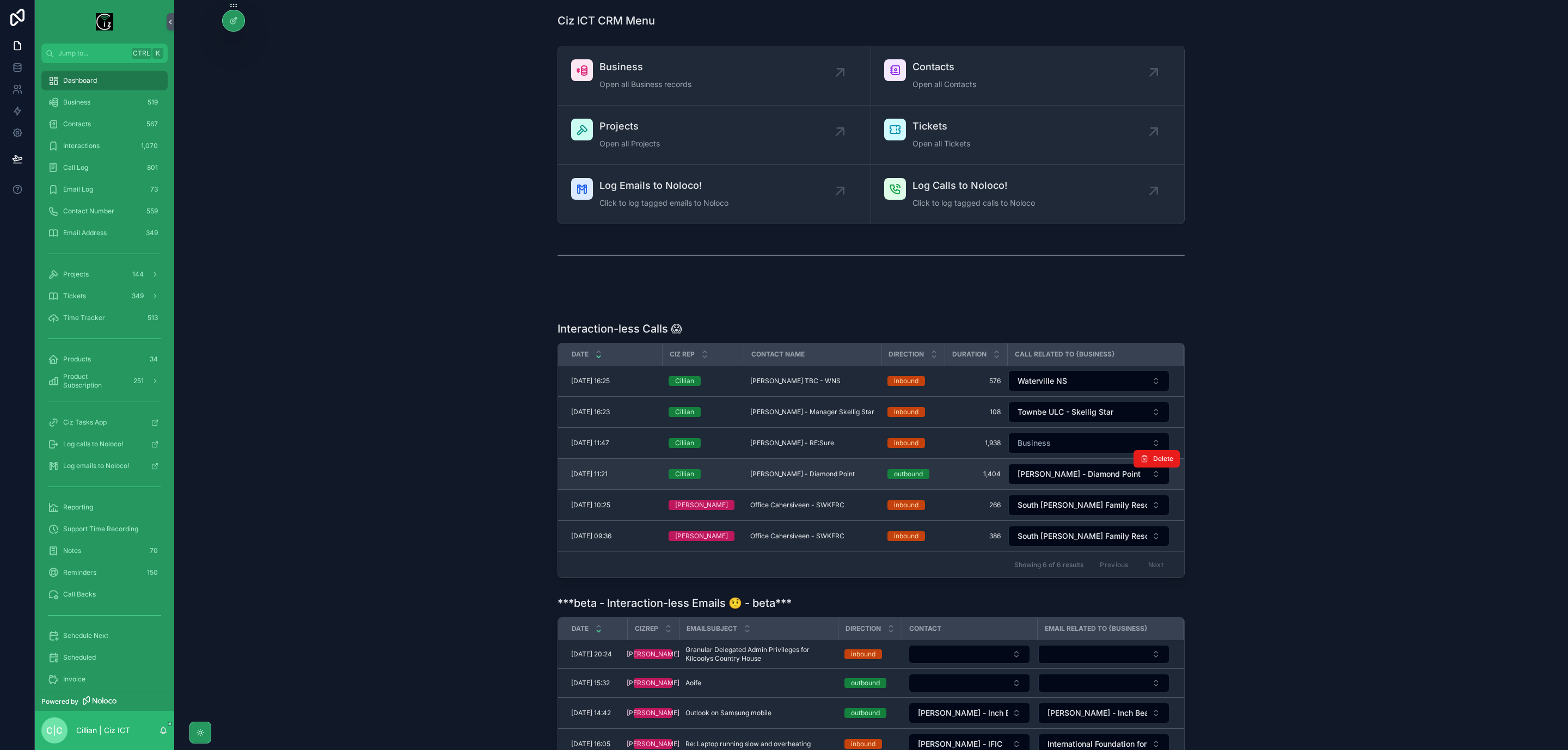
click at [802, 477] on span "Conal Johnston - Diamond Point" at bounding box center [802, 475] width 104 height 9
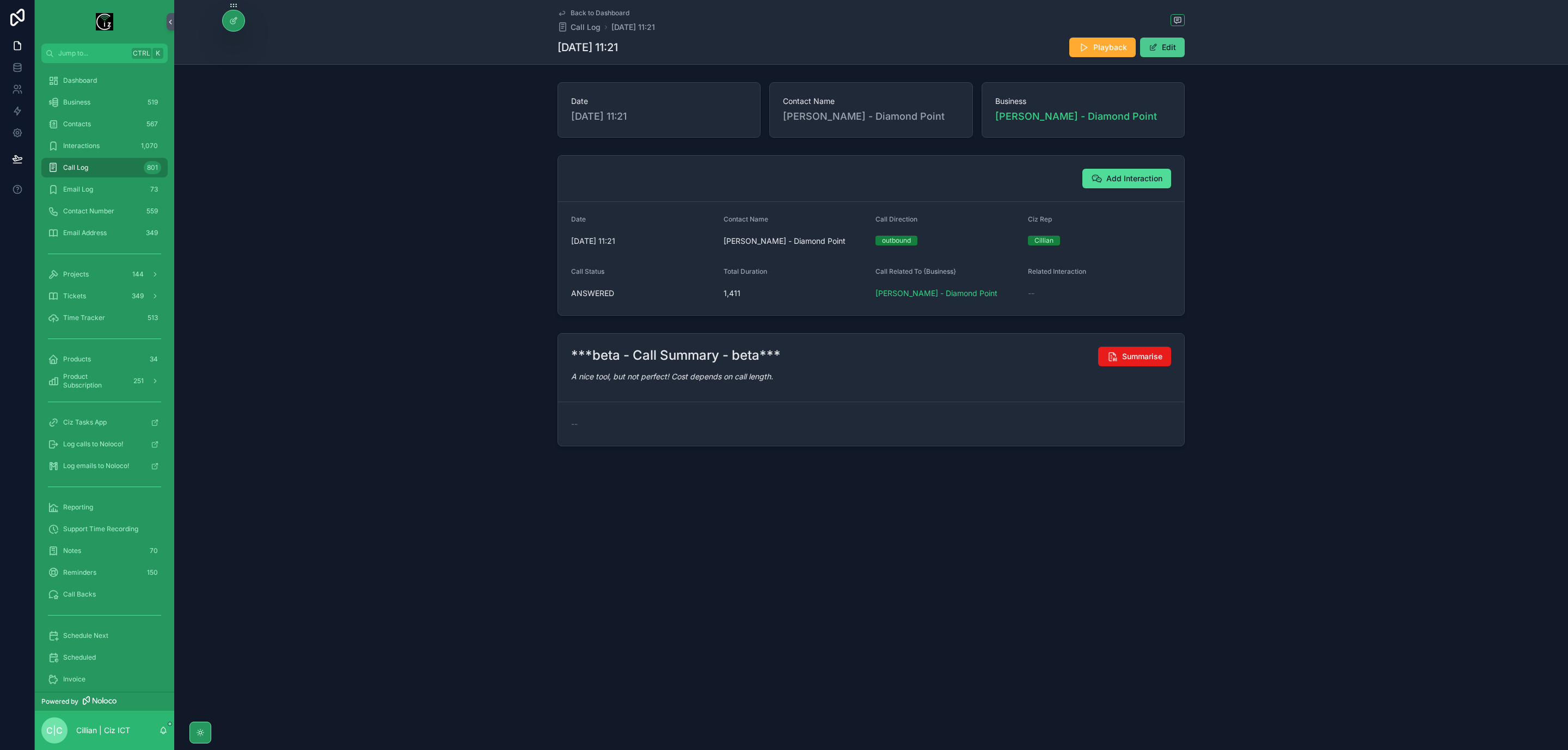
click at [1167, 49] on button "Edit" at bounding box center [1163, 48] width 45 height 20
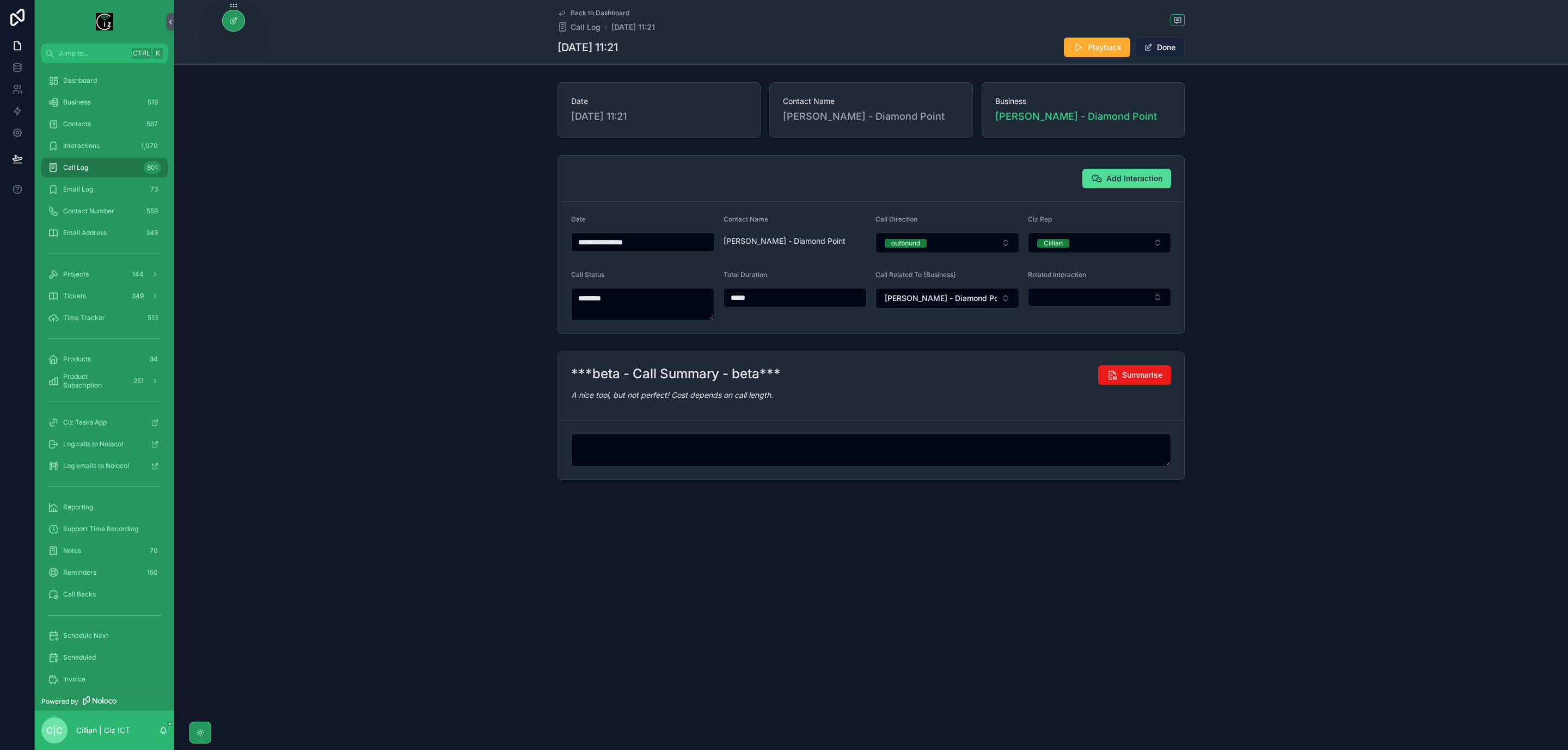
click at [1177, 48] on button "Done" at bounding box center [1160, 48] width 50 height 20
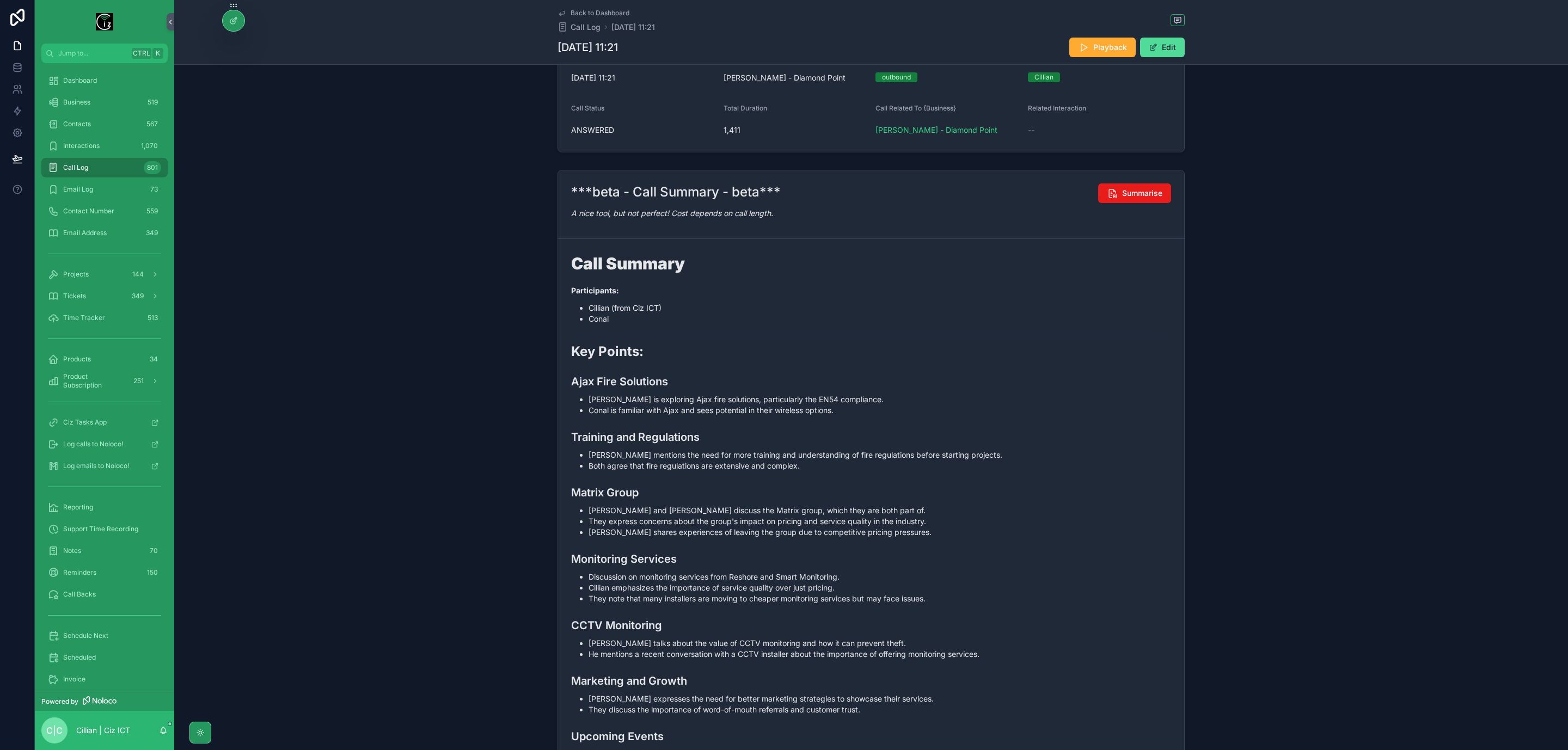
scroll to position [245, 0]
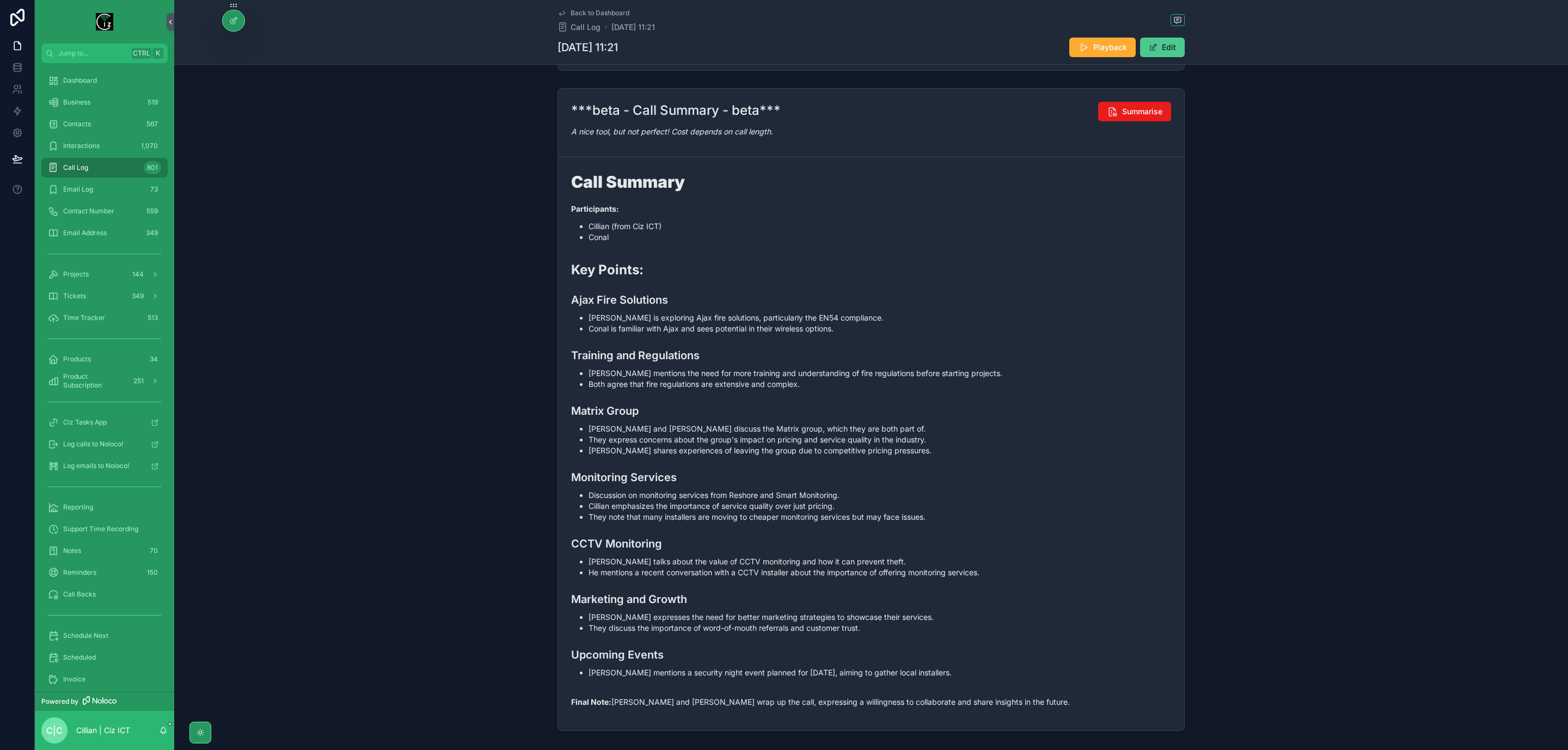
click at [1162, 48] on button "Edit" at bounding box center [1163, 48] width 45 height 20
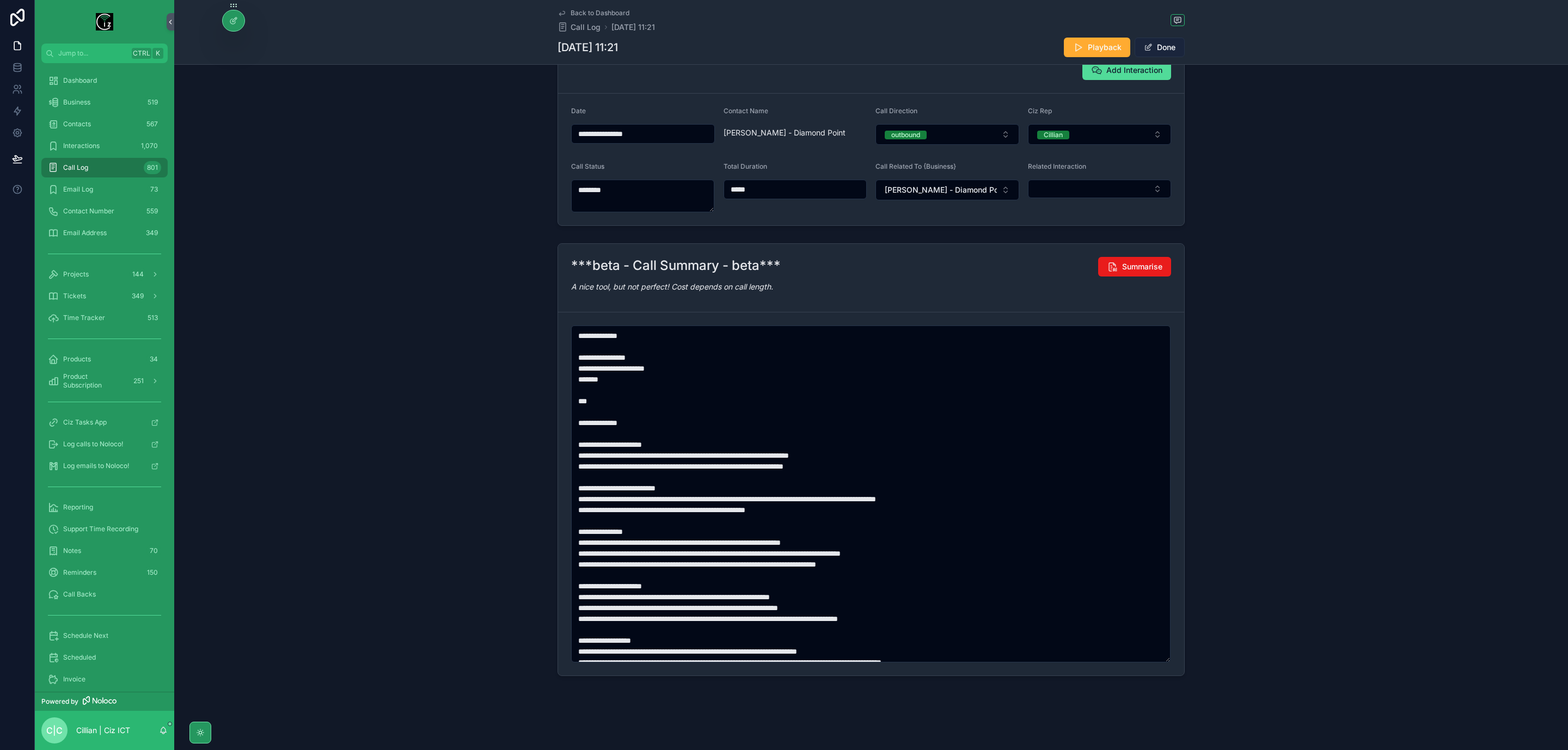
scroll to position [111, 0]
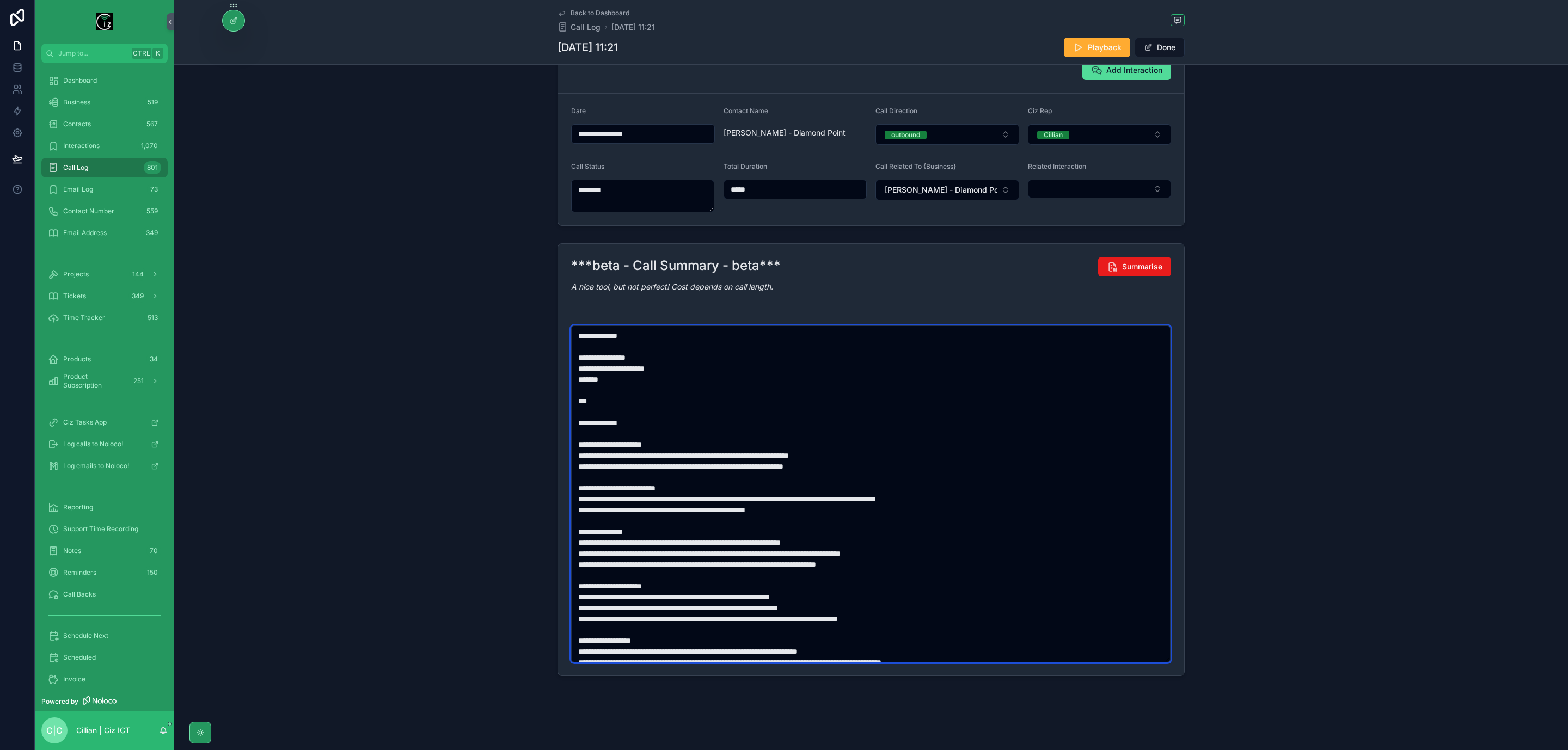
click at [656, 549] on textarea "scrollable content" at bounding box center [871, 493] width 599 height 337
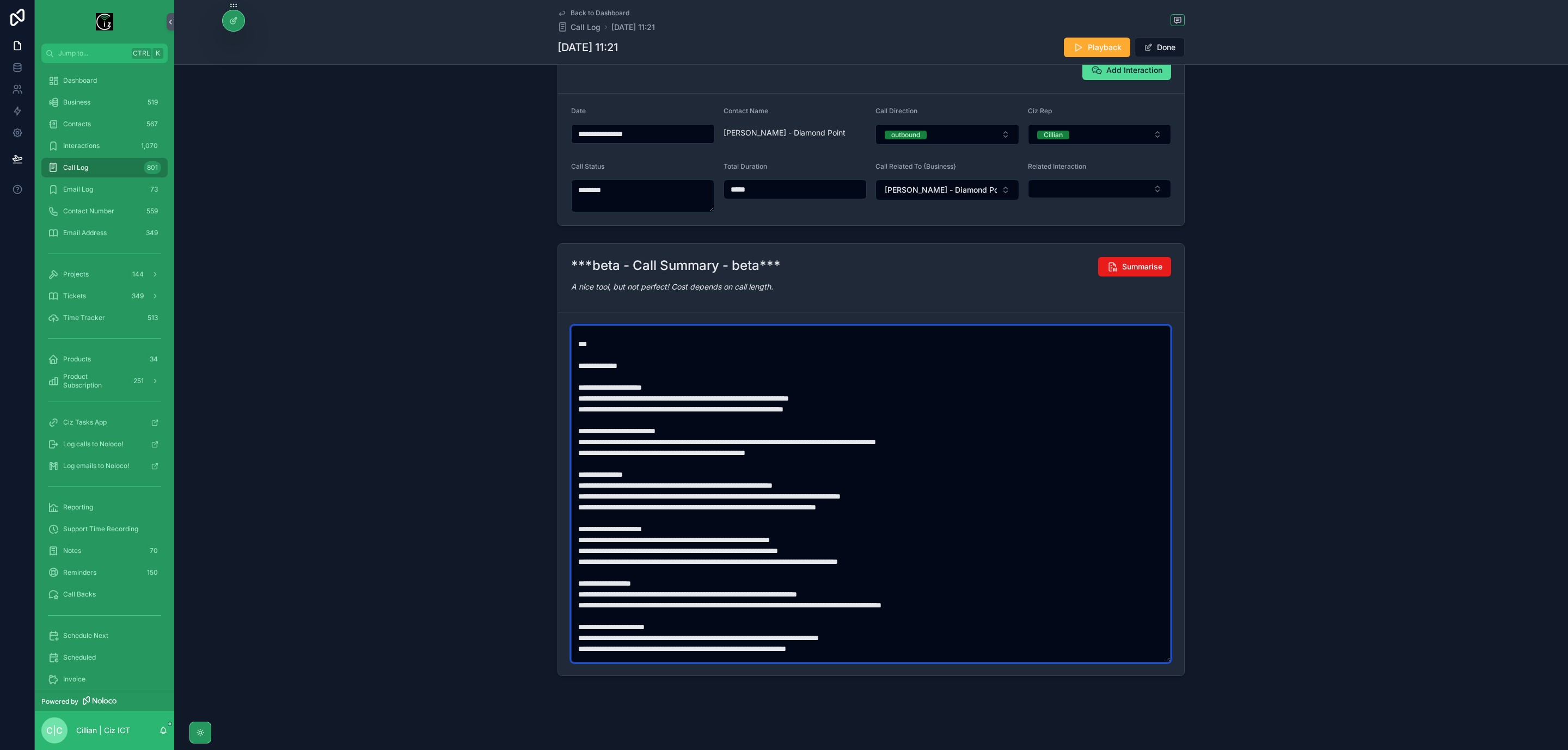
scroll to position [81, 0]
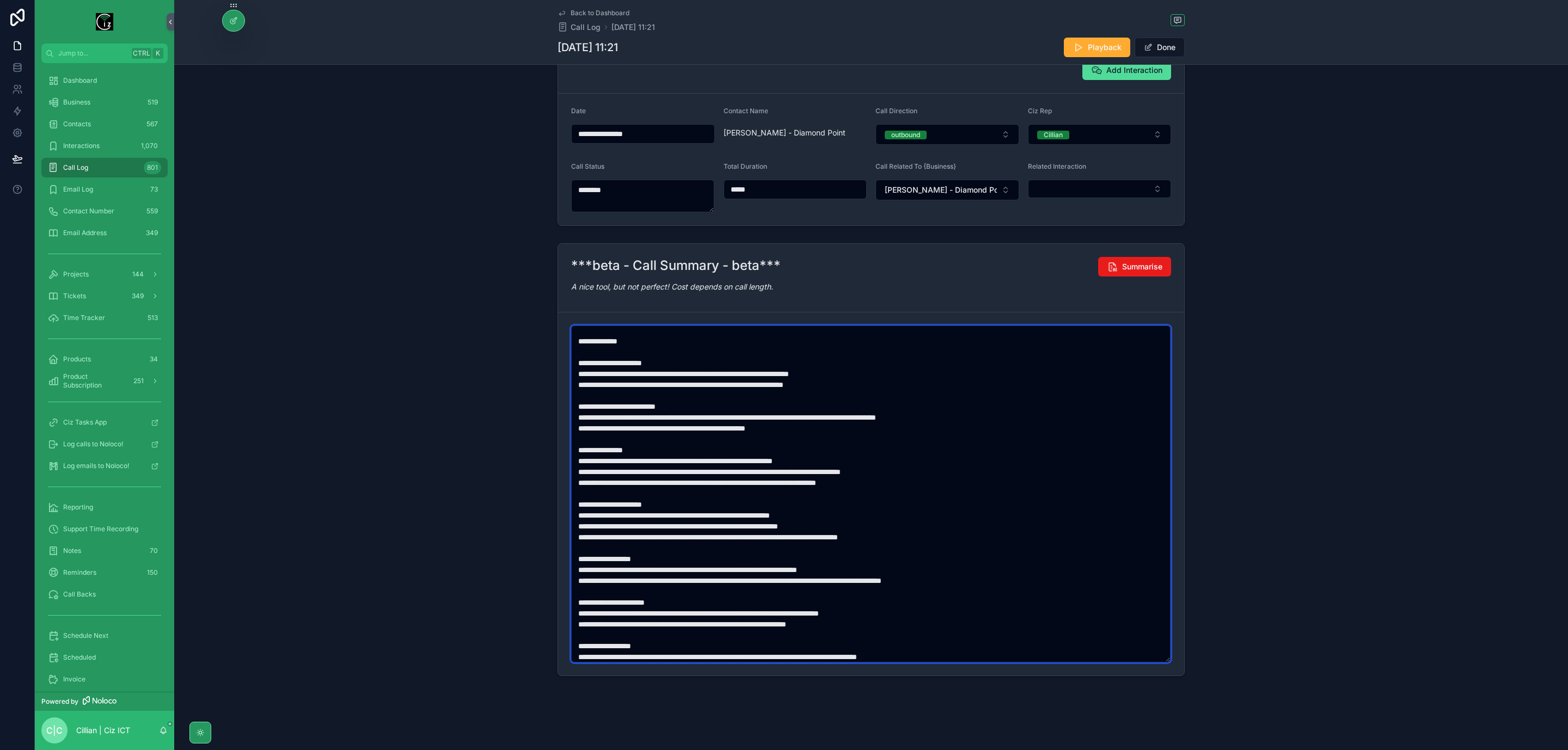
click at [741, 512] on textarea "scrollable content" at bounding box center [871, 493] width 599 height 337
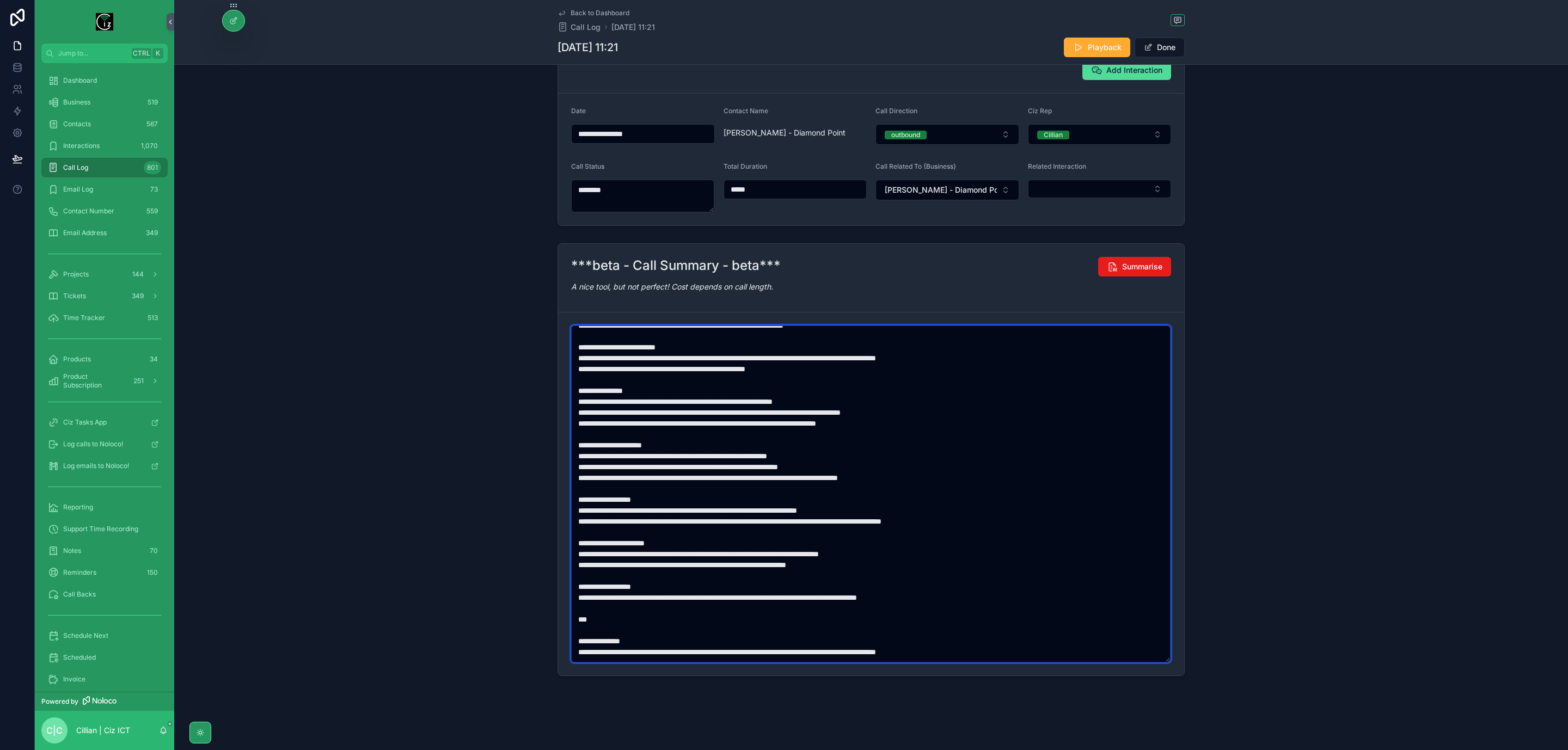
click at [912, 597] on textarea "scrollable content" at bounding box center [871, 493] width 599 height 337
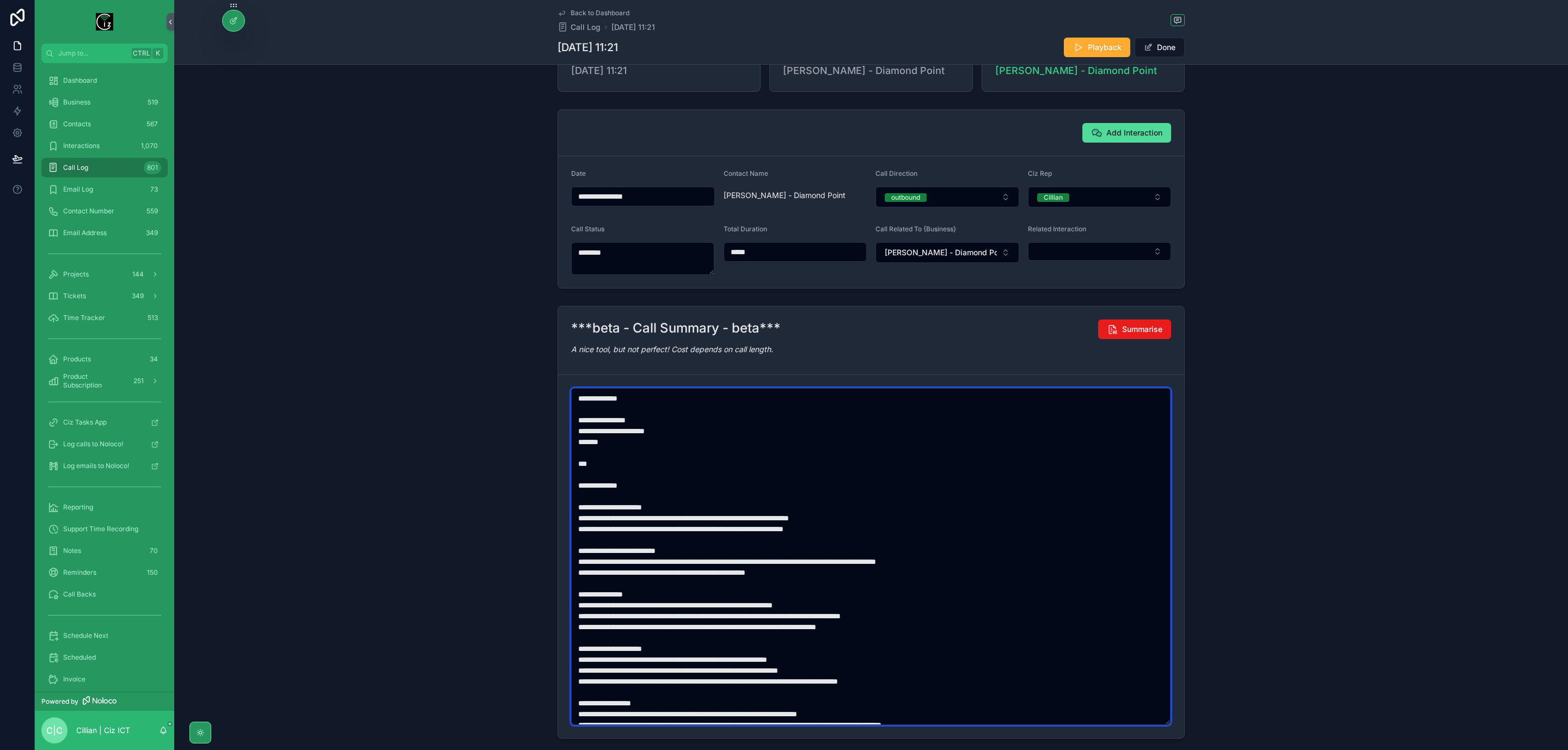
scroll to position [0, 0]
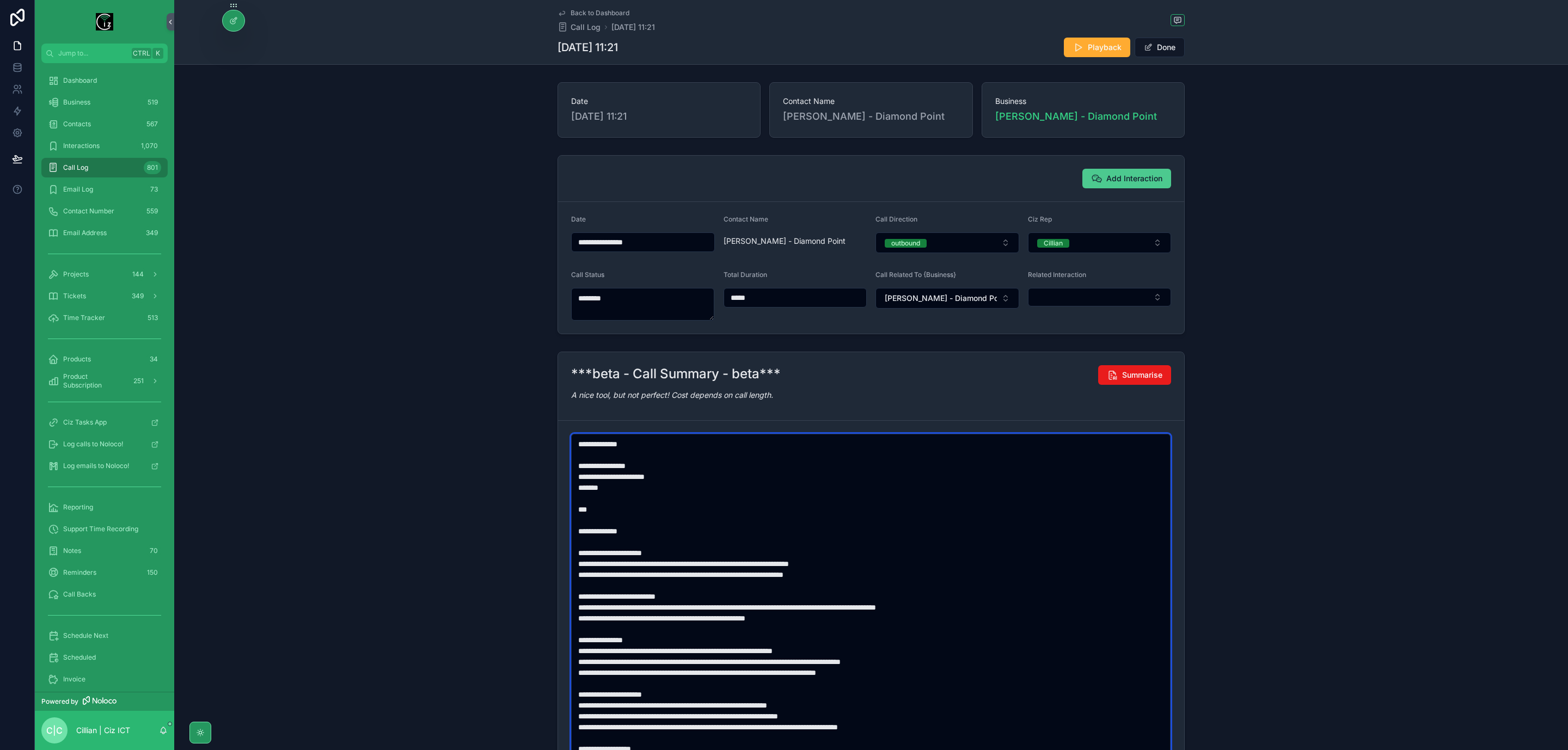
type textarea "**********"
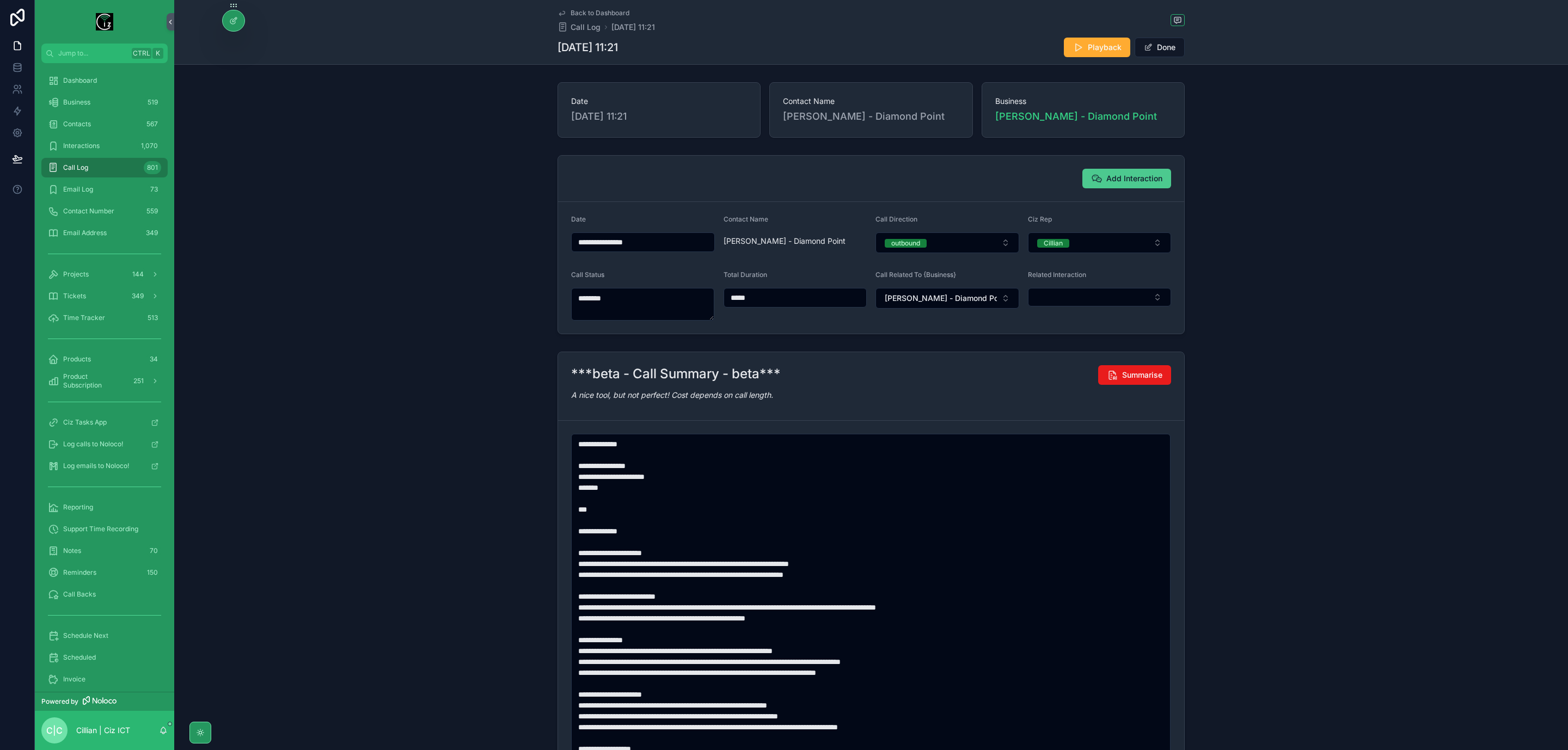
click at [1129, 180] on span "Add Interaction" at bounding box center [1135, 178] width 56 height 11
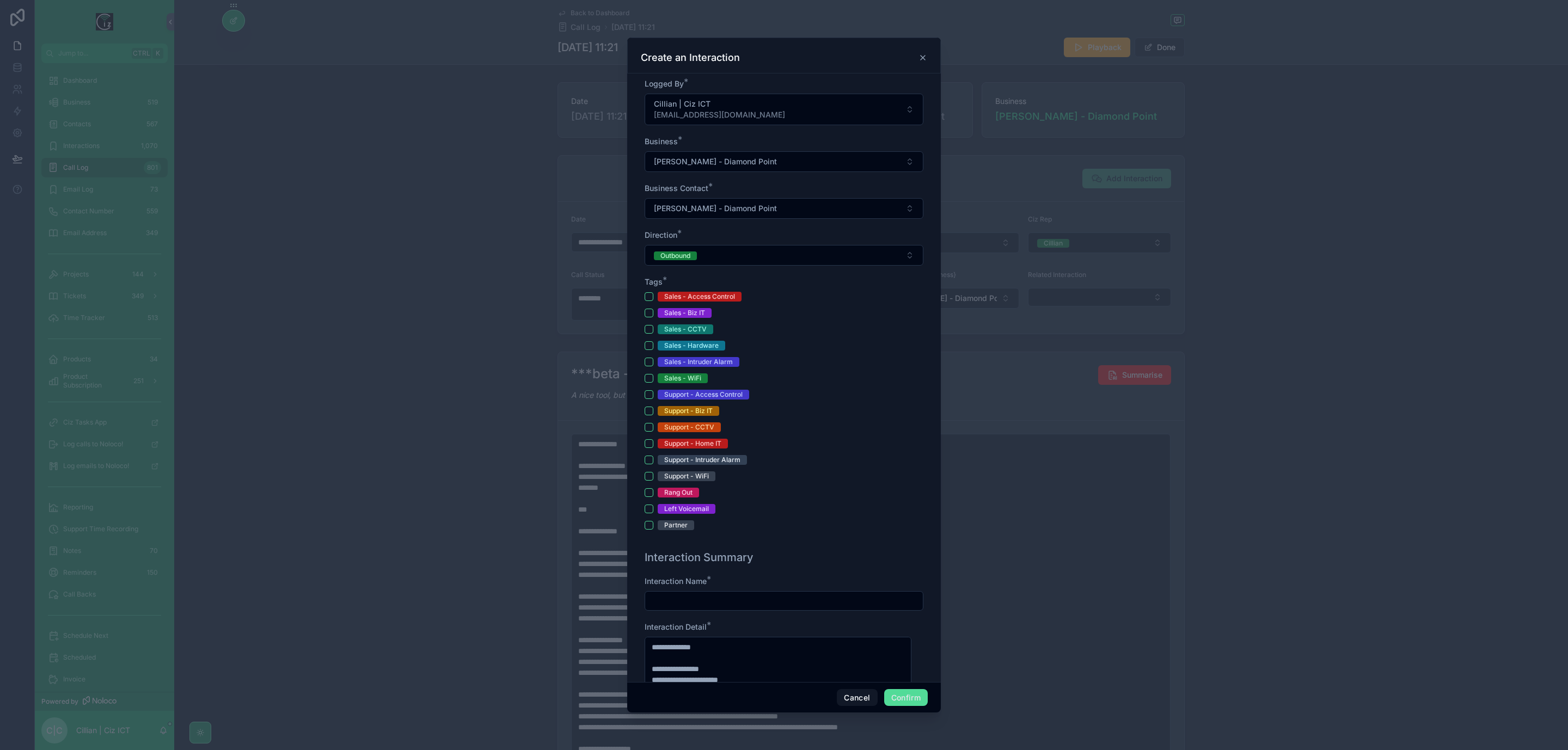
scroll to position [163, 0]
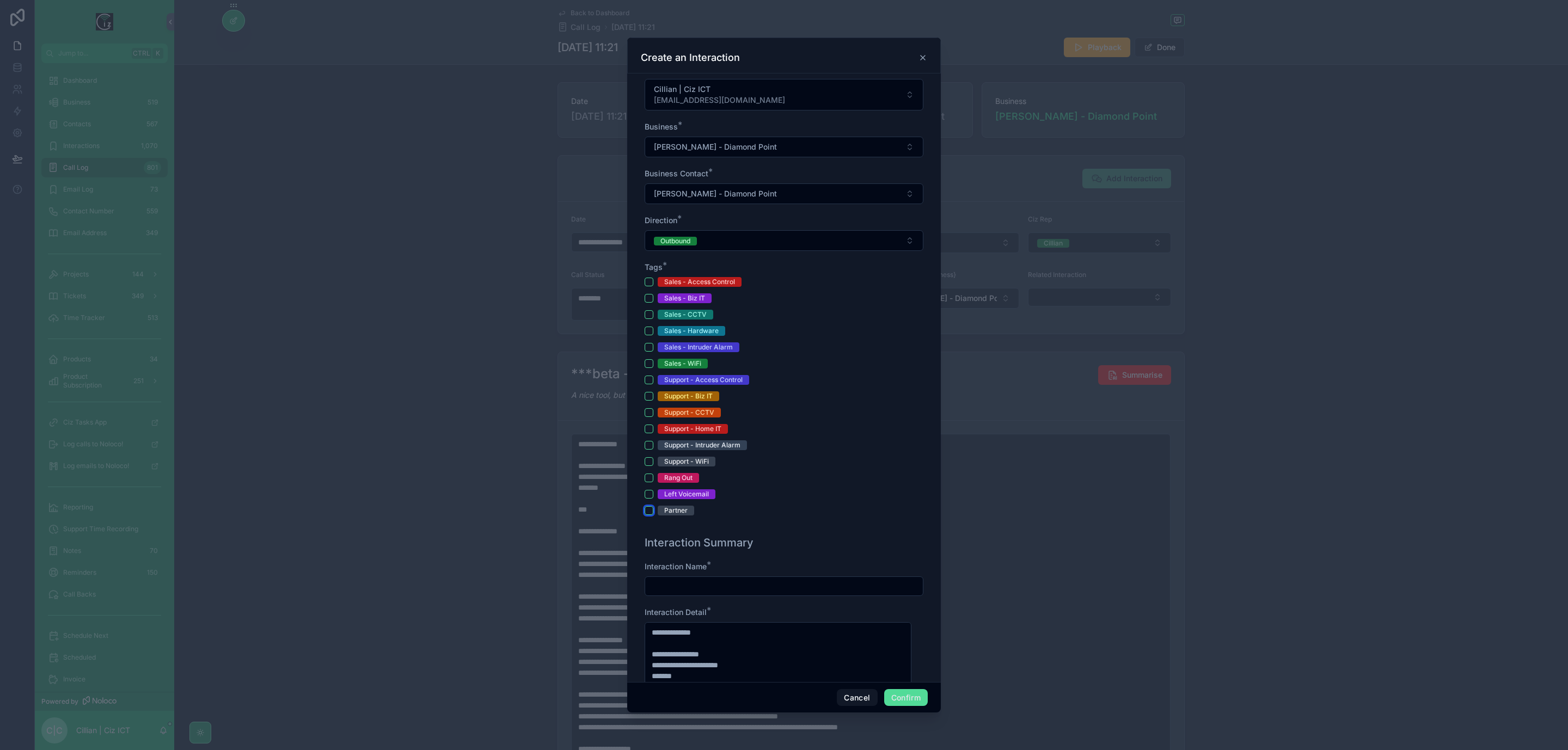
click at [652, 515] on button "Partner" at bounding box center [649, 511] width 9 height 9
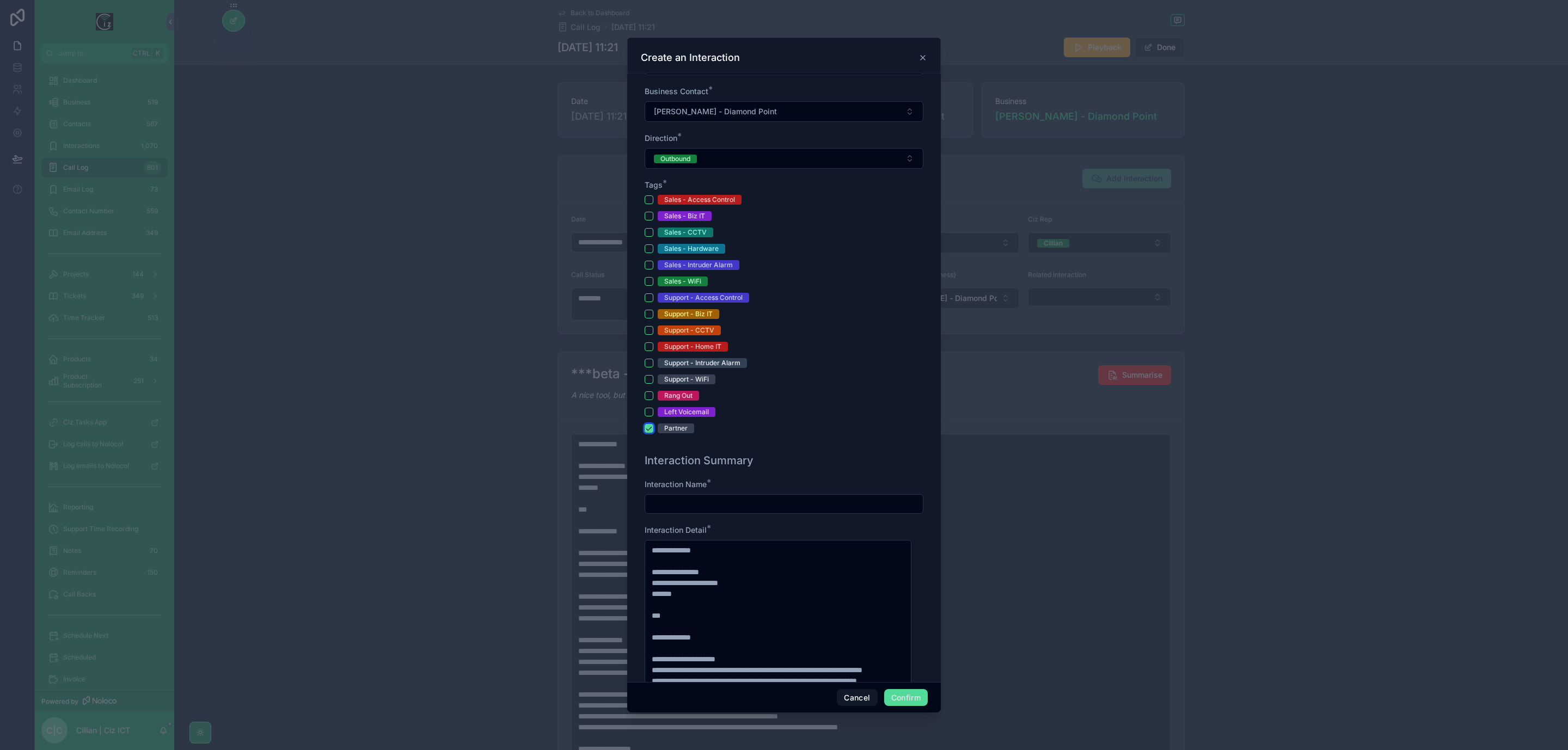
scroll to position [327, 0]
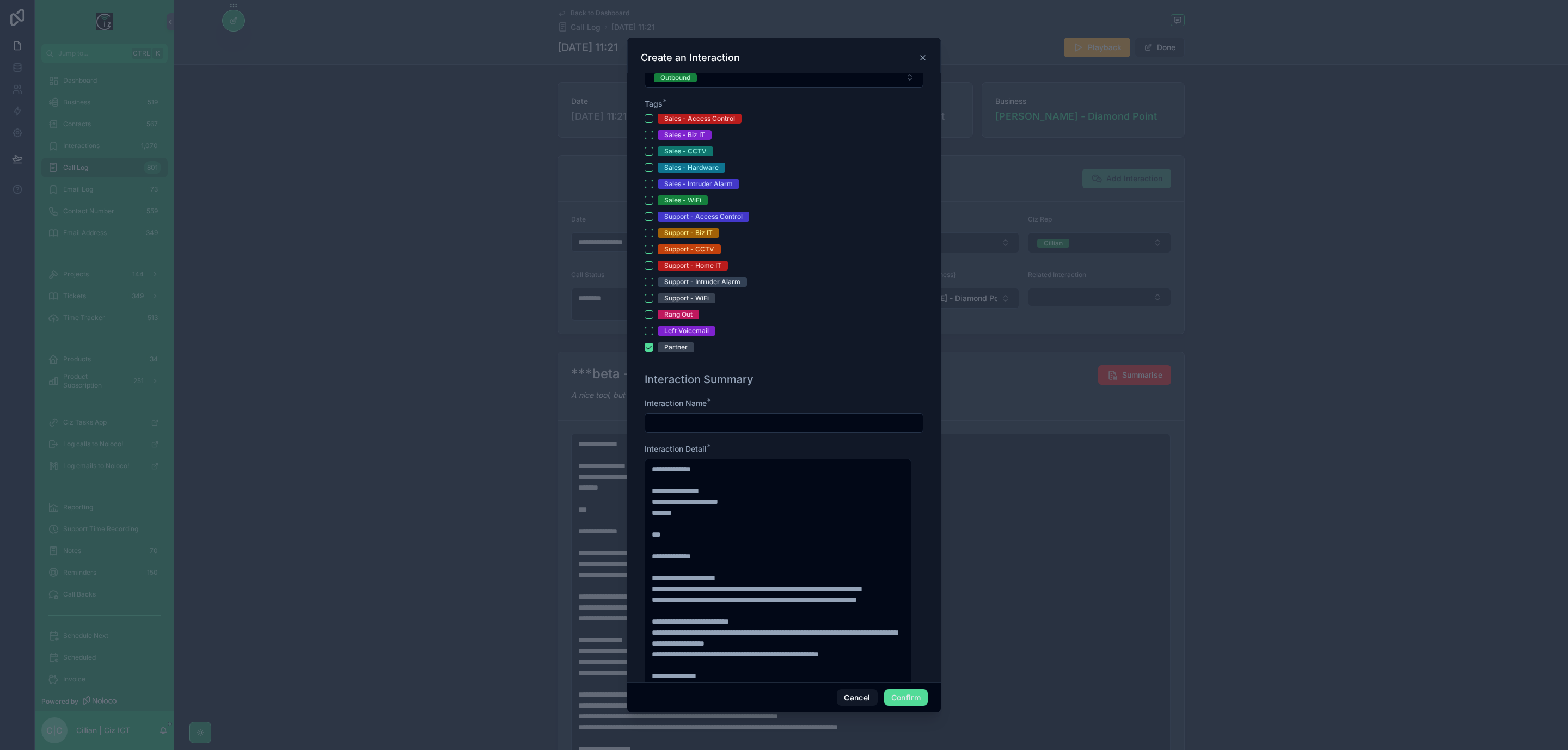
click at [769, 430] on input "text" at bounding box center [784, 423] width 278 height 15
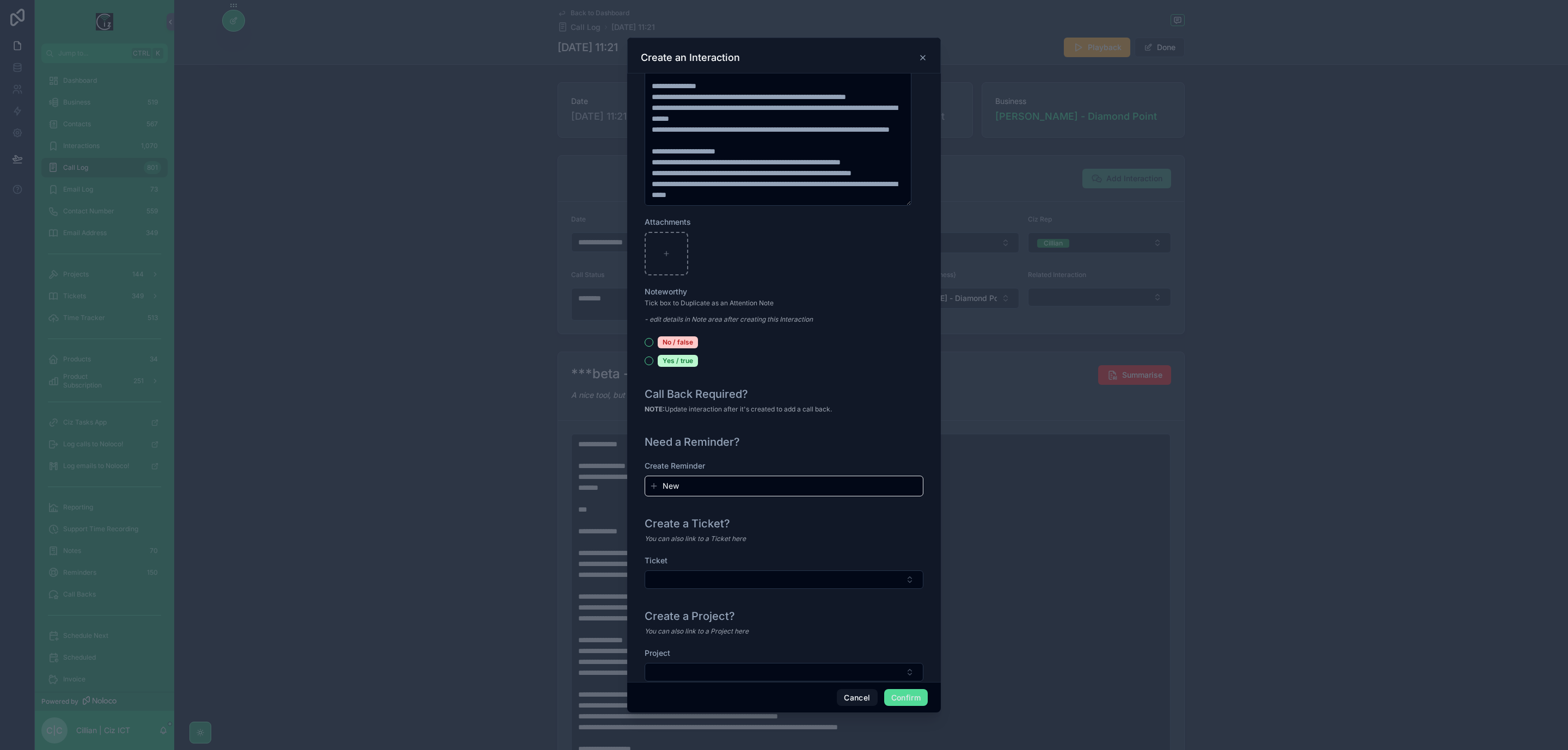
scroll to position [946, 0]
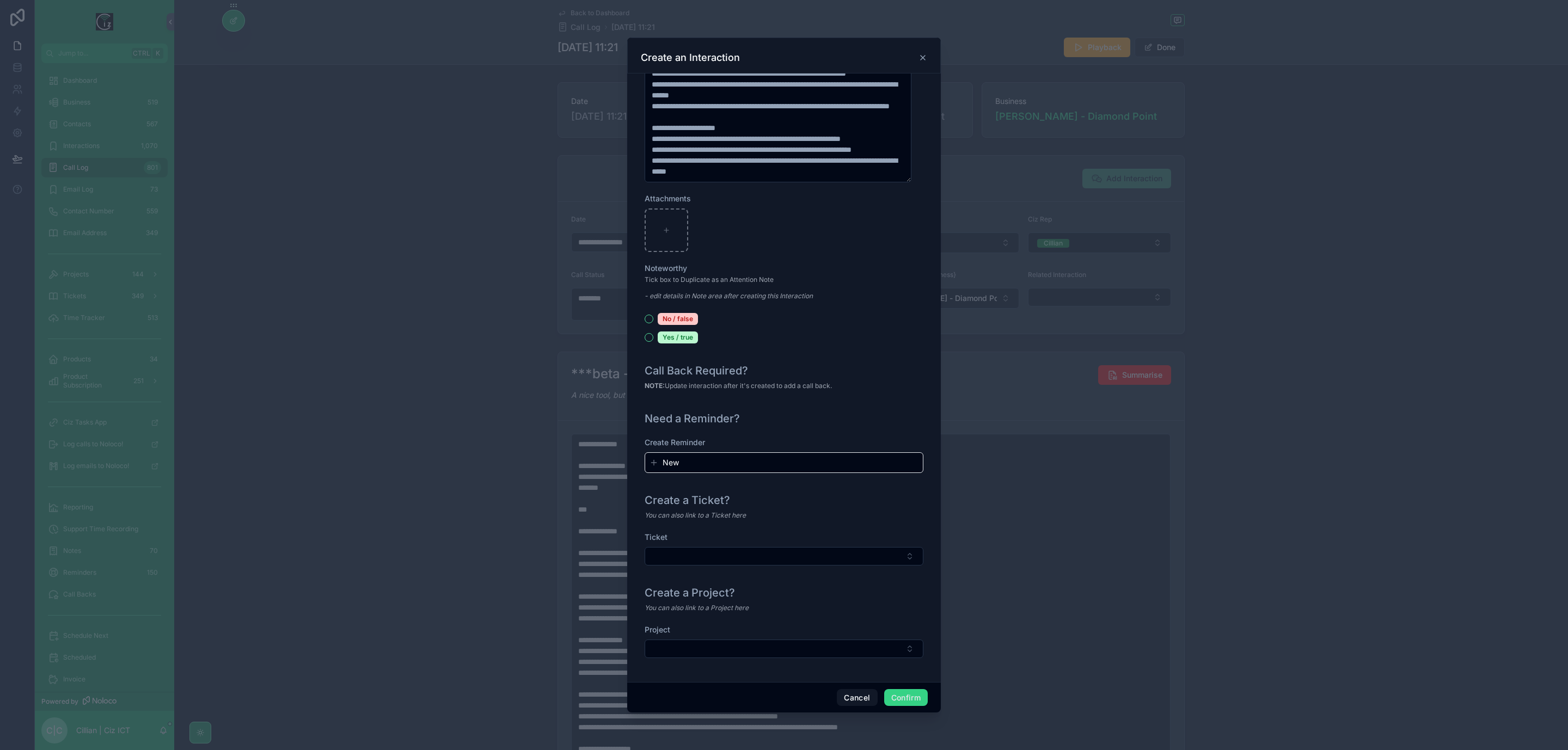
type input "**********"
click at [902, 689] on button "Confirm" at bounding box center [906, 697] width 44 height 17
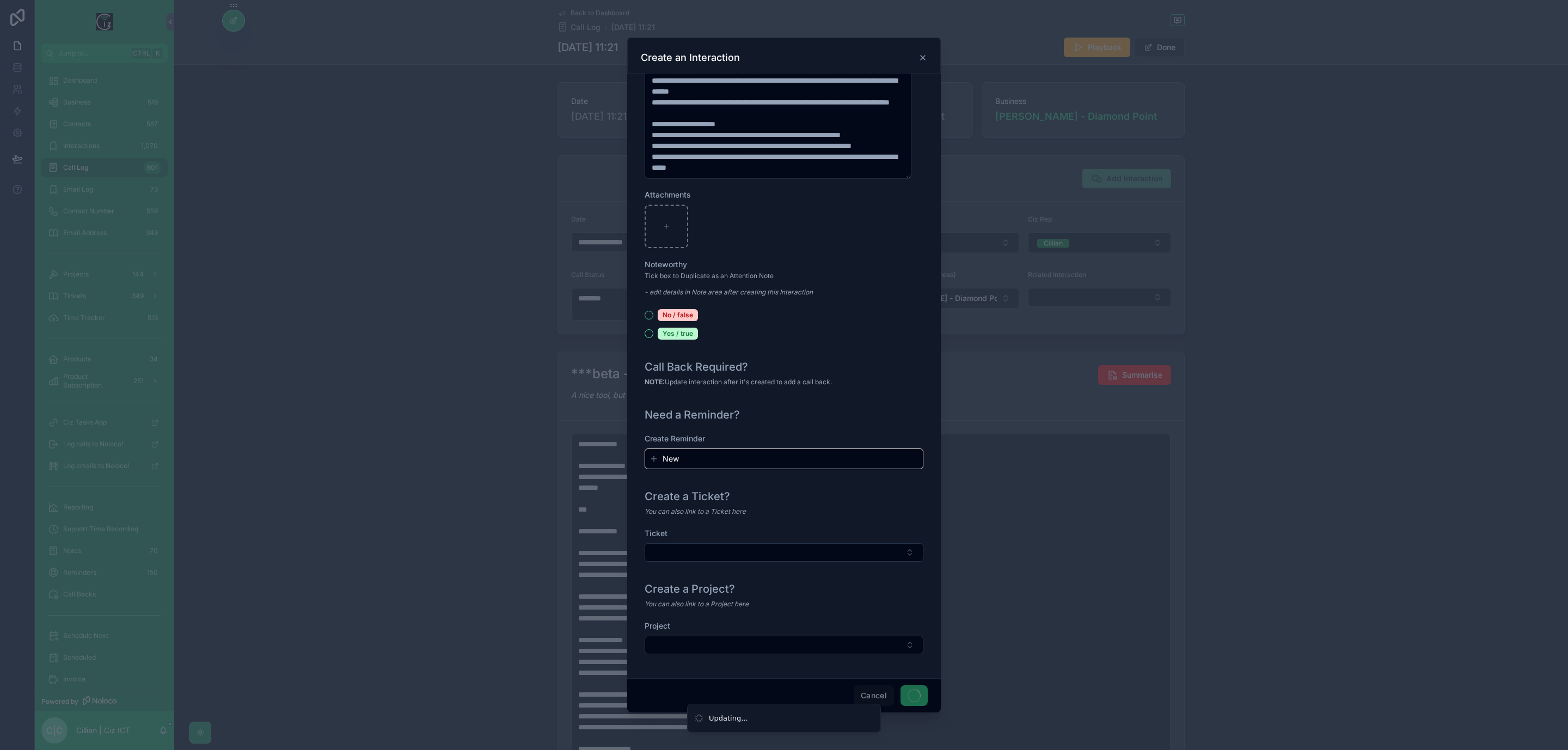
scroll to position [0, 0]
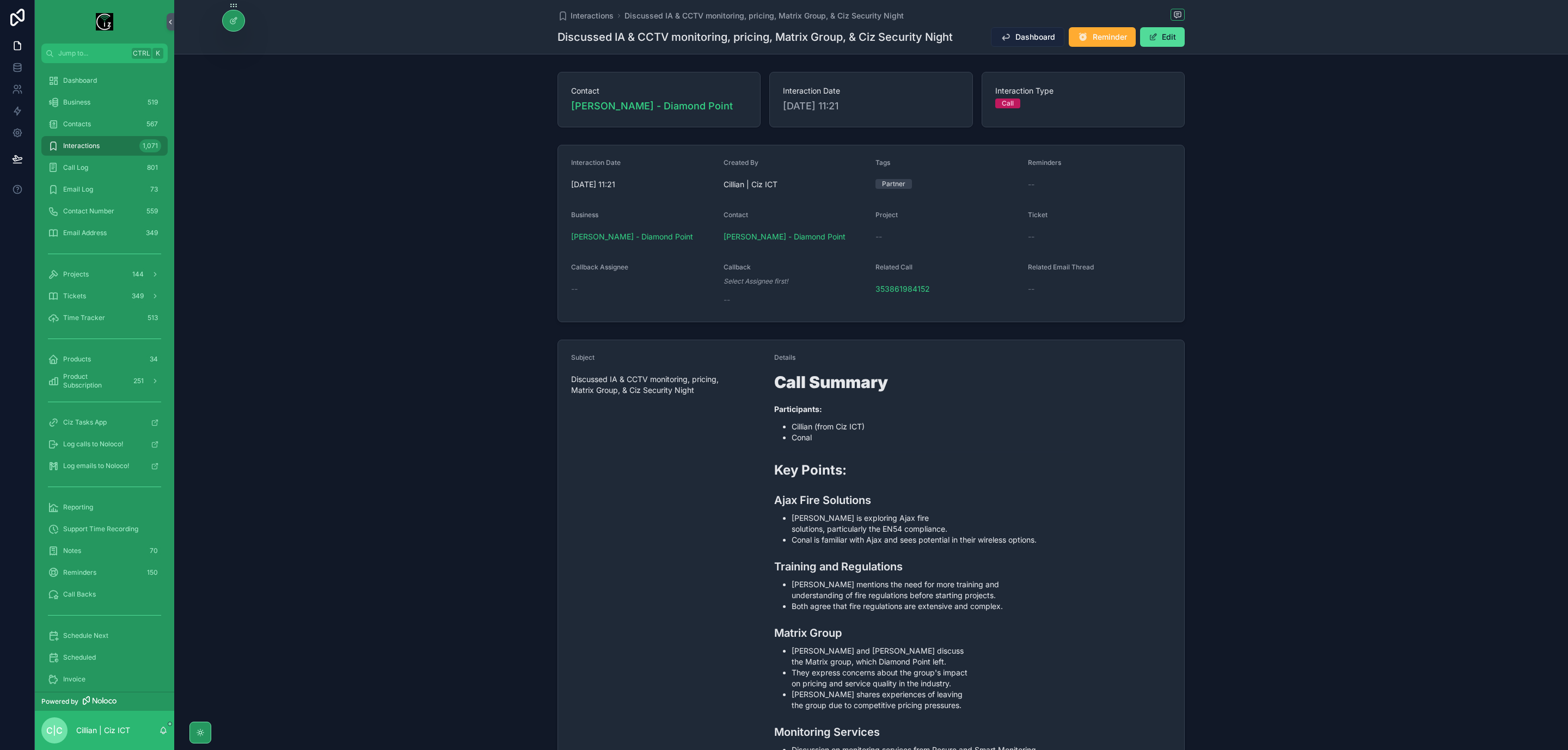
click at [1021, 42] on span "Dashboard" at bounding box center [1035, 37] width 40 height 11
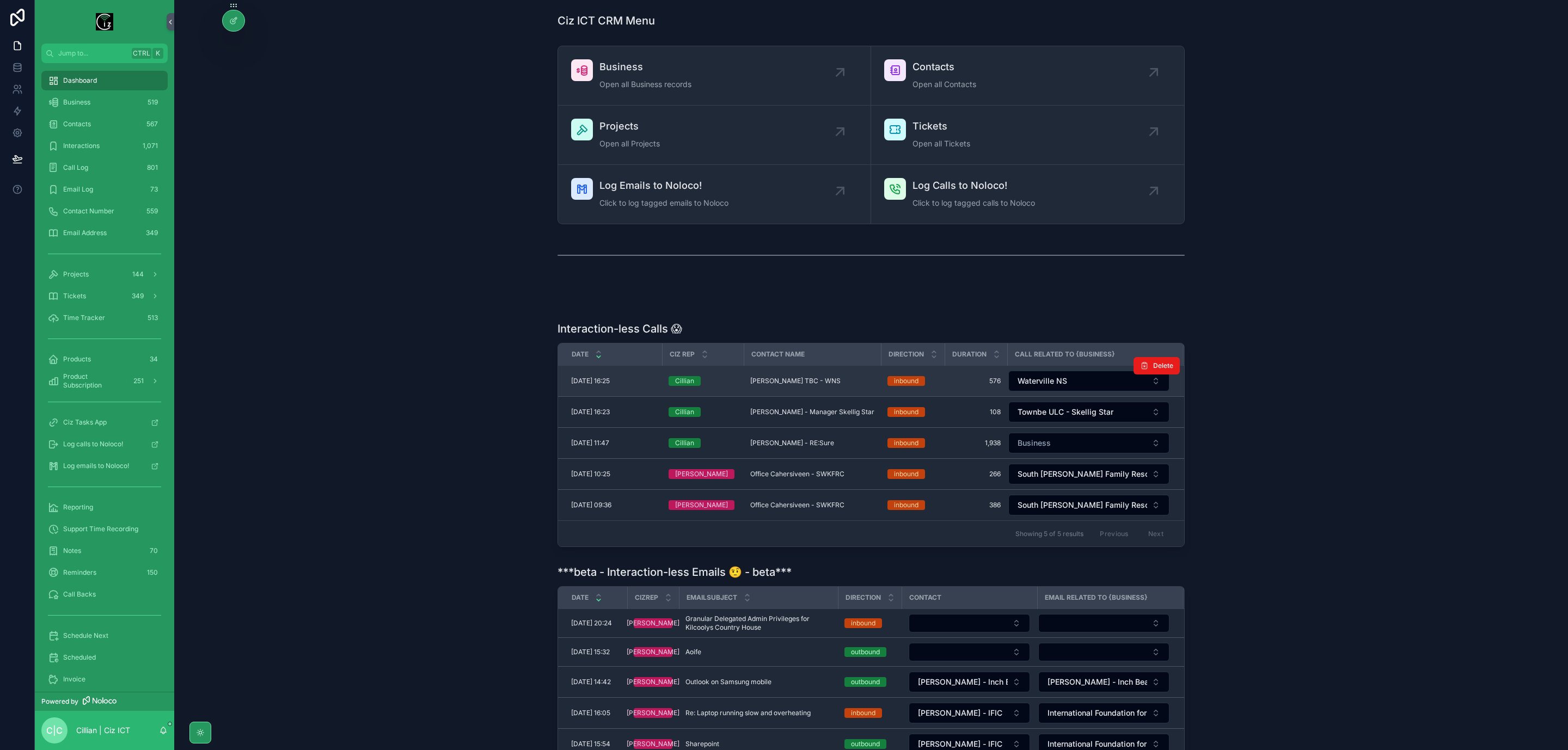
click at [804, 383] on span "Leanne TBC - WNS" at bounding box center [796, 381] width 91 height 9
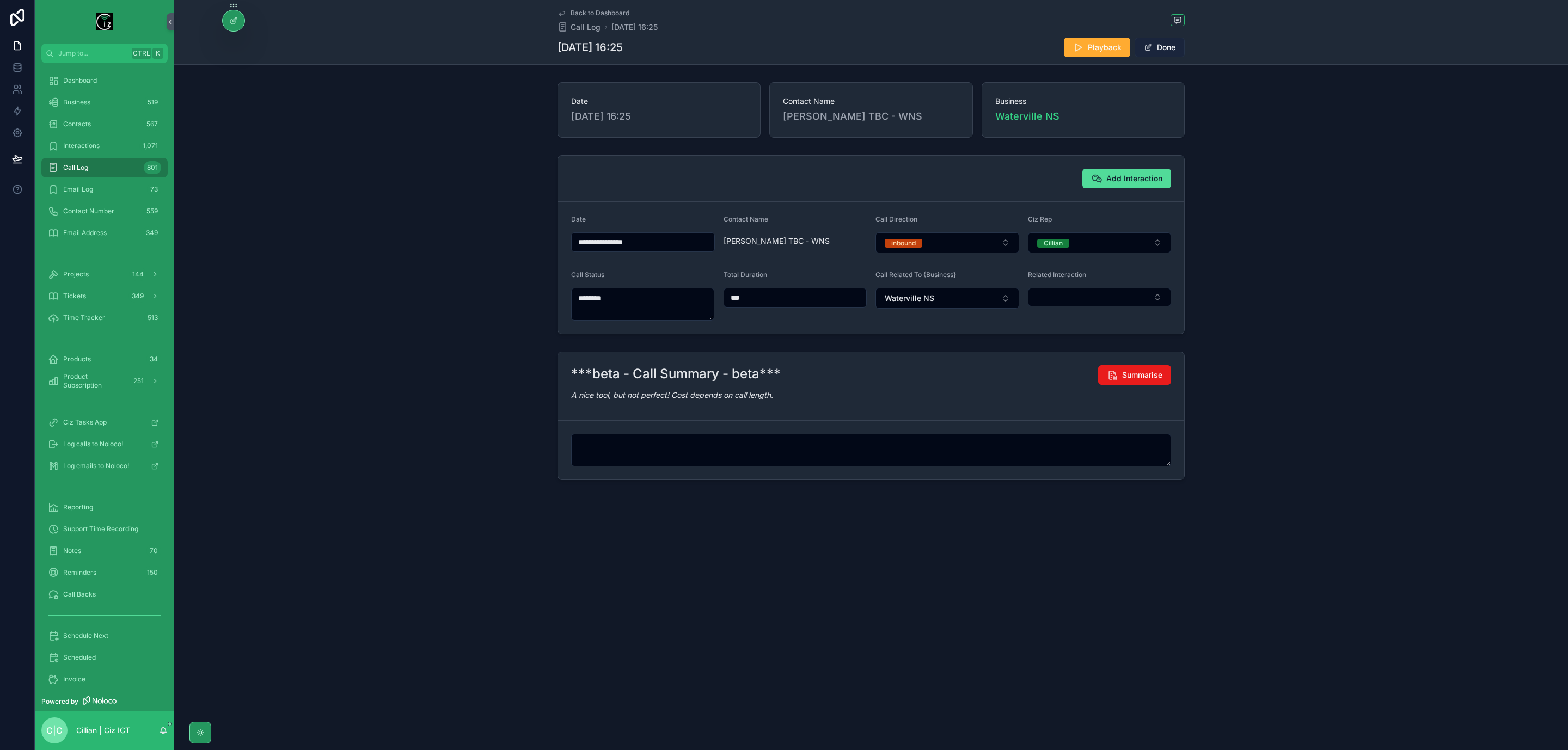
click at [1151, 41] on button "Done" at bounding box center [1160, 48] width 50 height 20
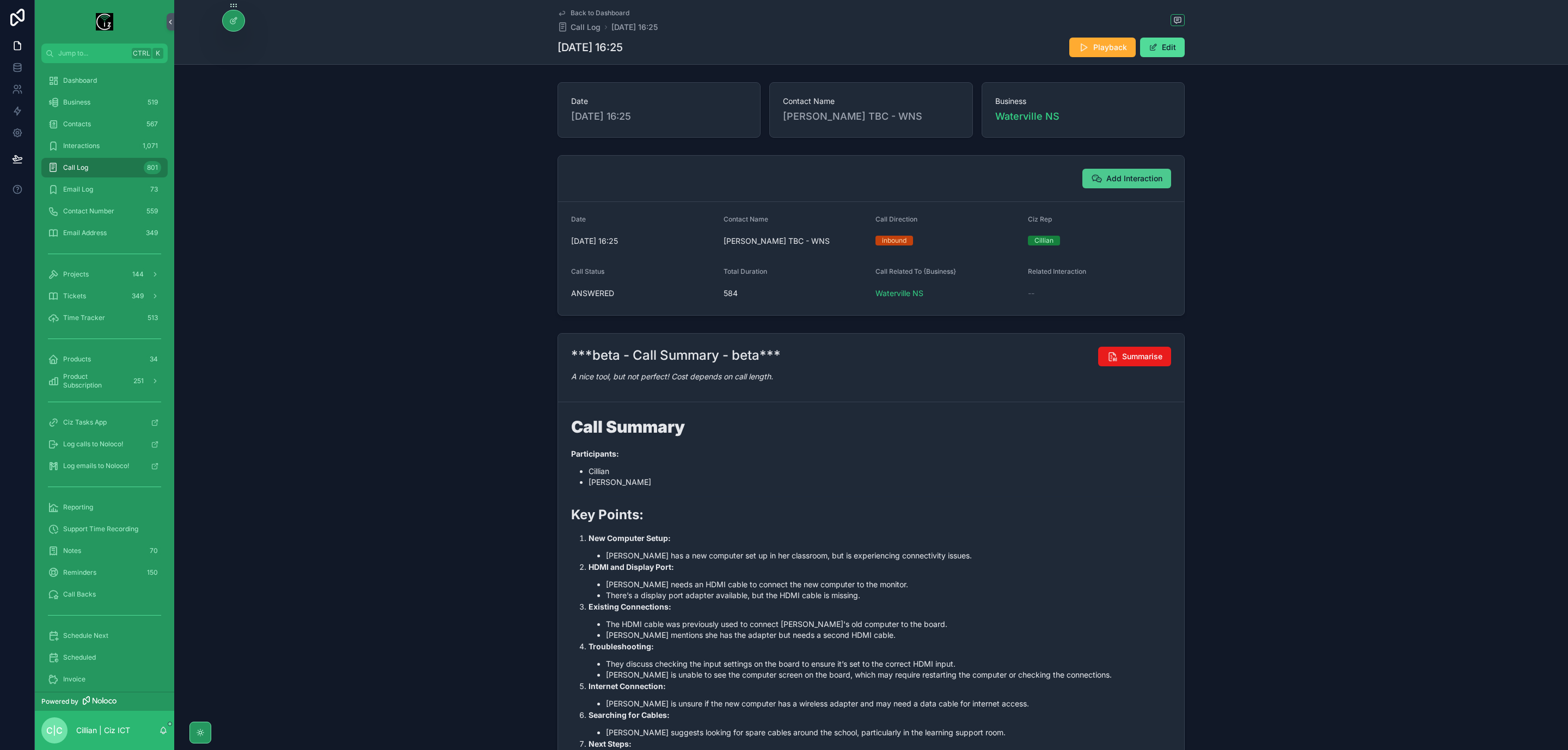
click at [1123, 172] on button "Add Interaction" at bounding box center [1127, 179] width 89 height 20
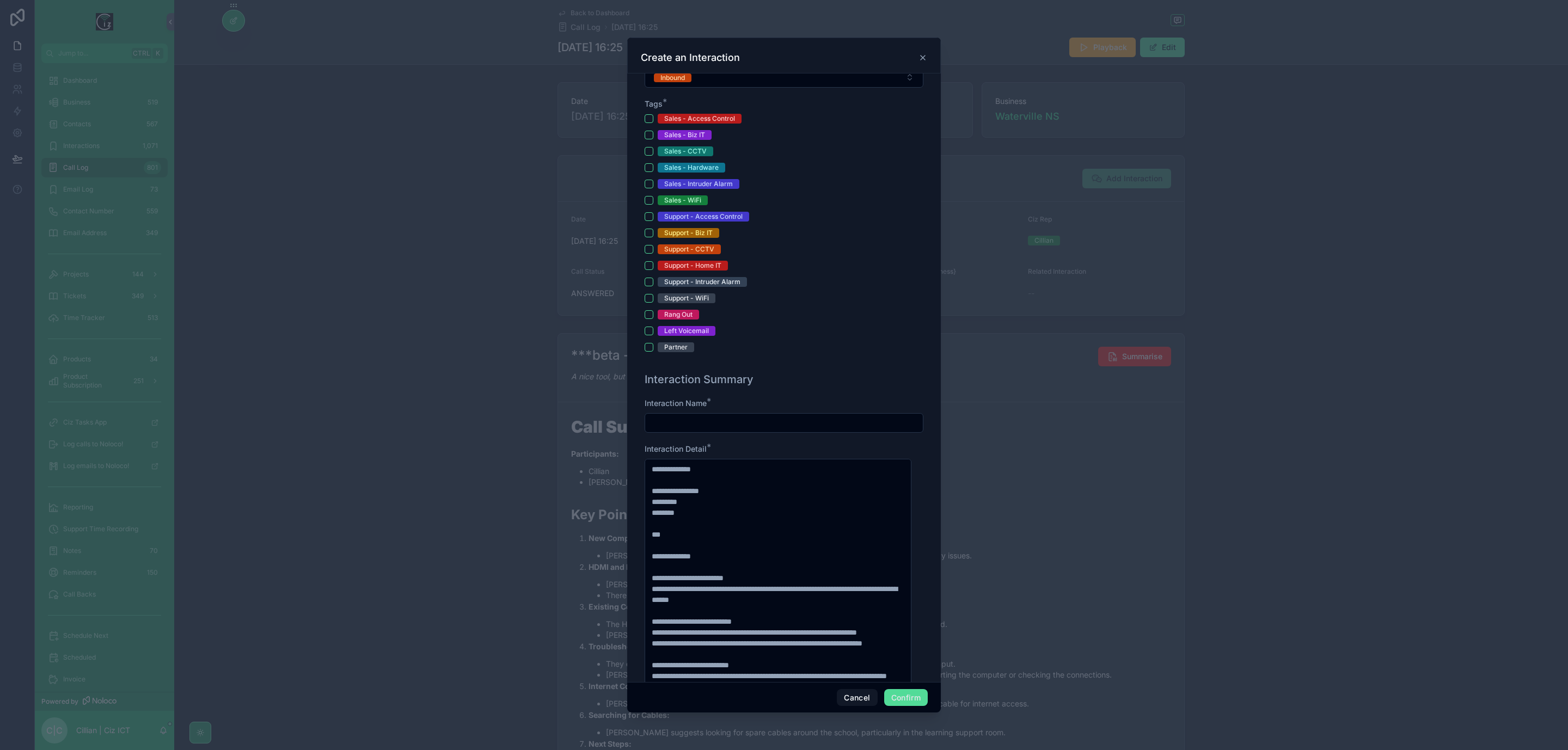
scroll to position [490, 0]
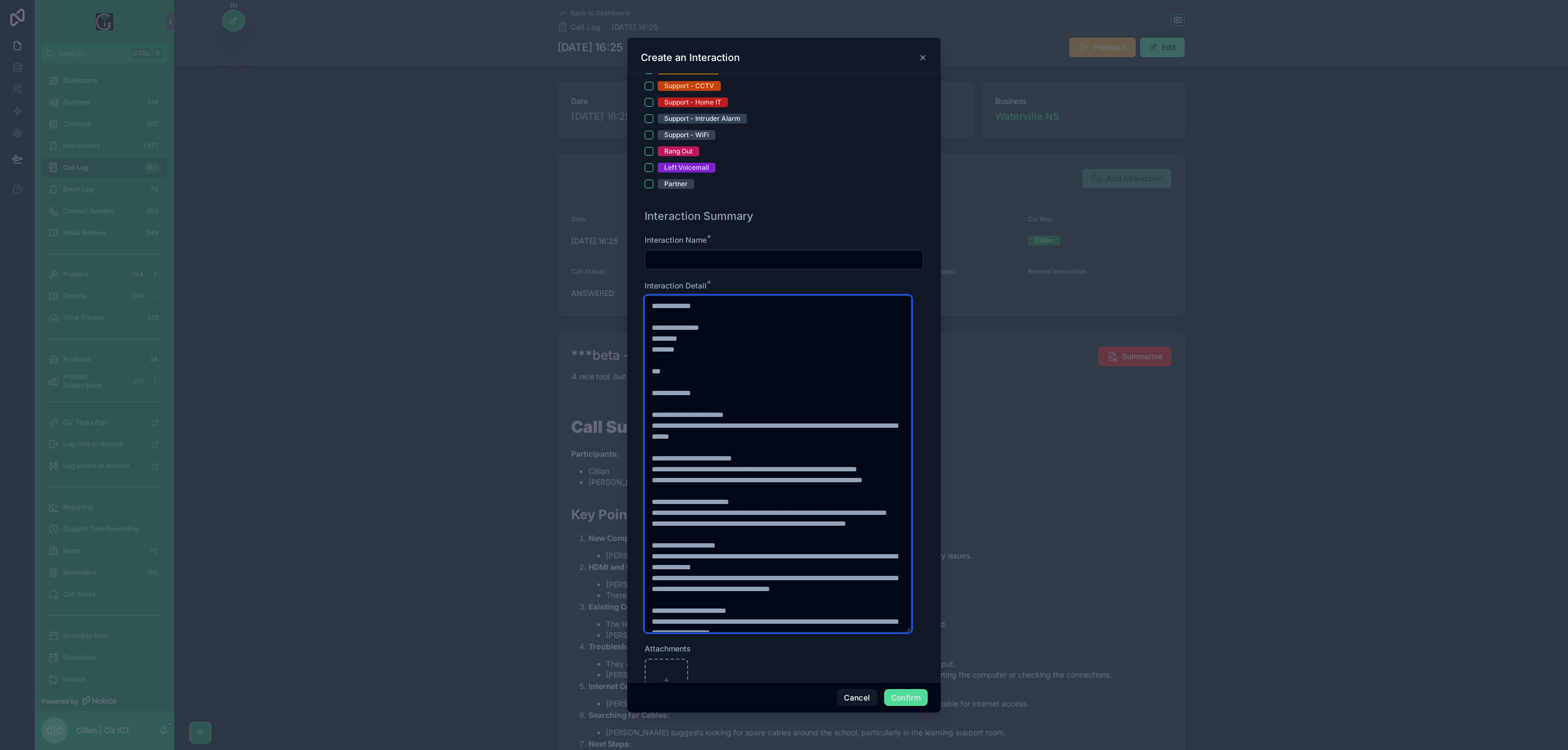
click at [667, 423] on textarea at bounding box center [778, 464] width 266 height 337
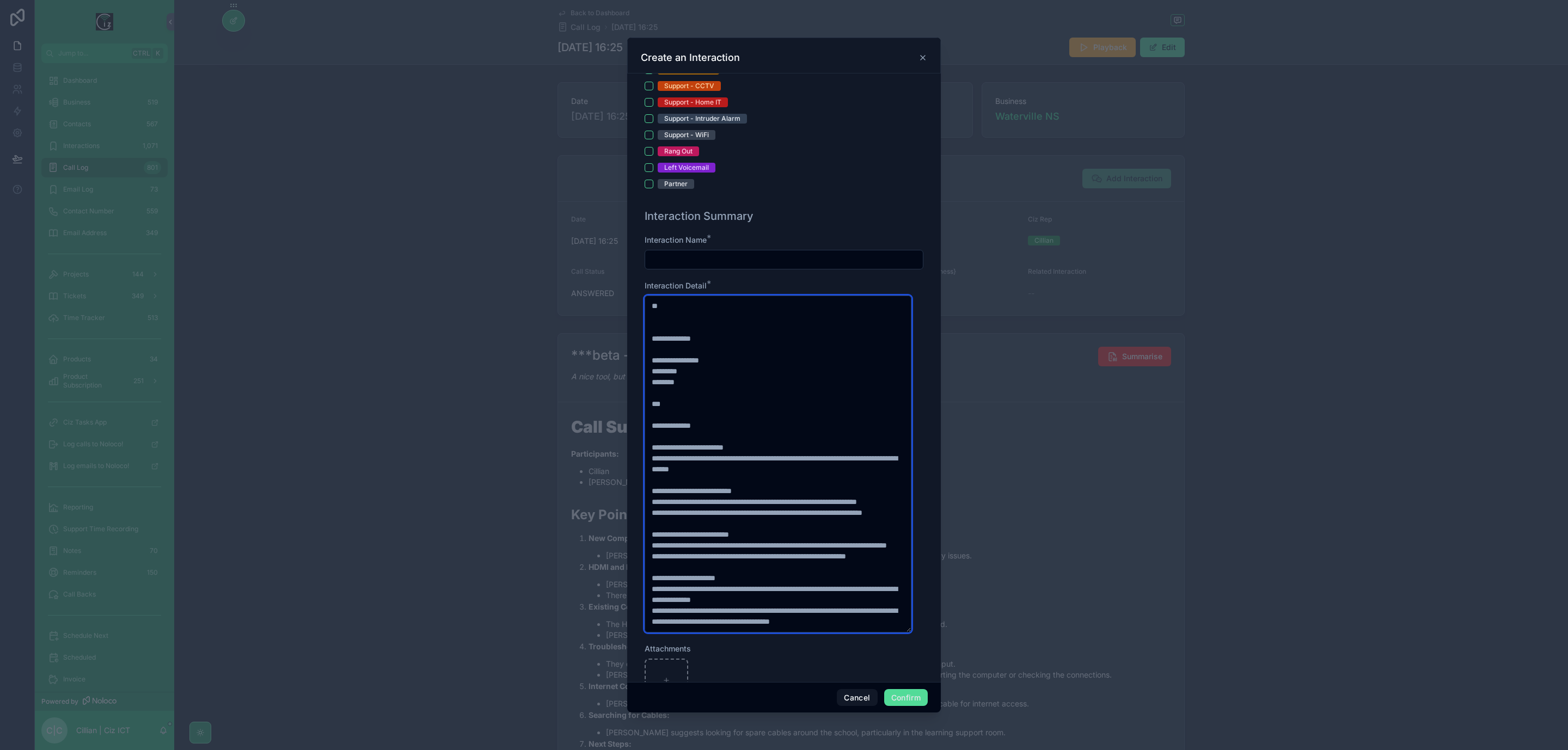
paste textarea "**"
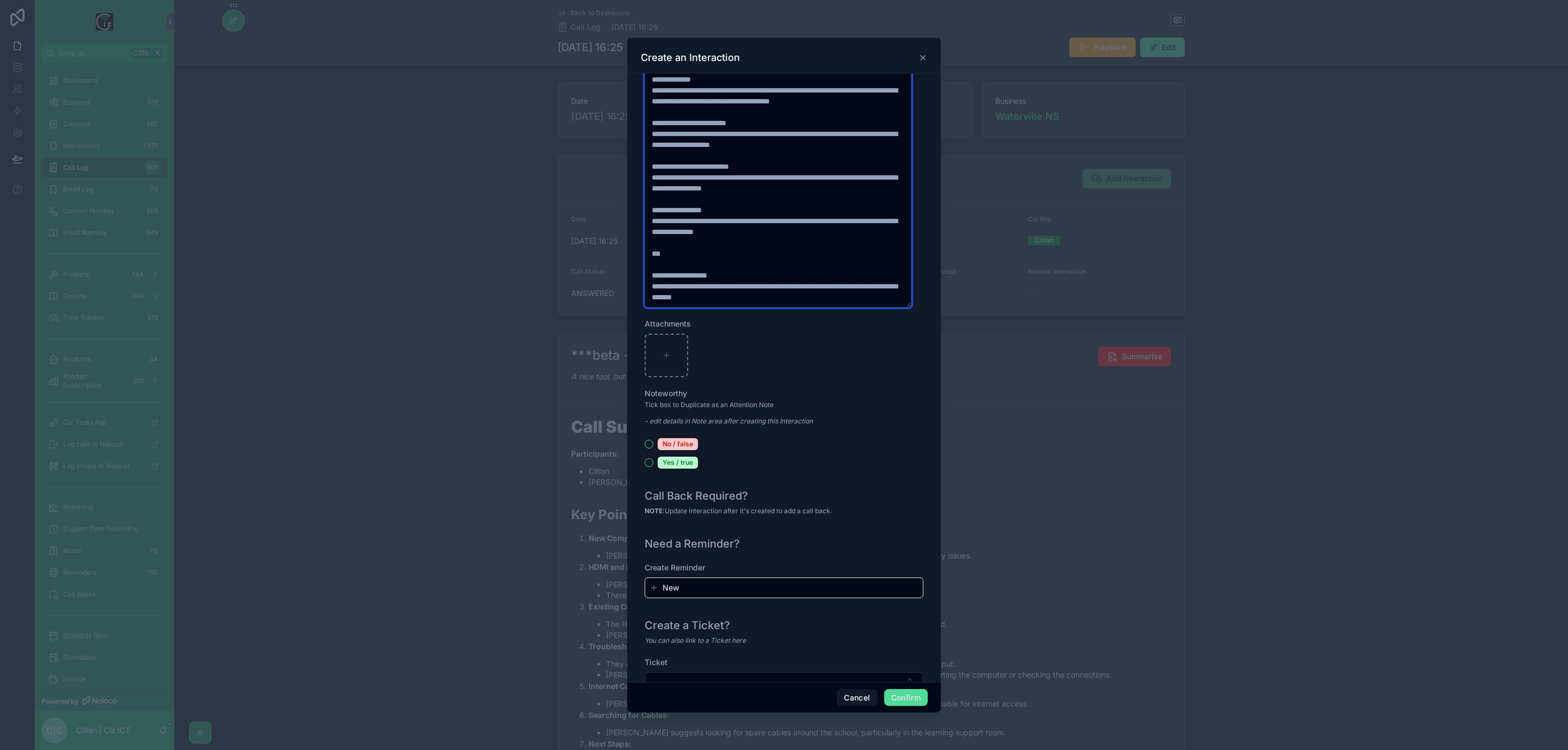
scroll to position [946, 0]
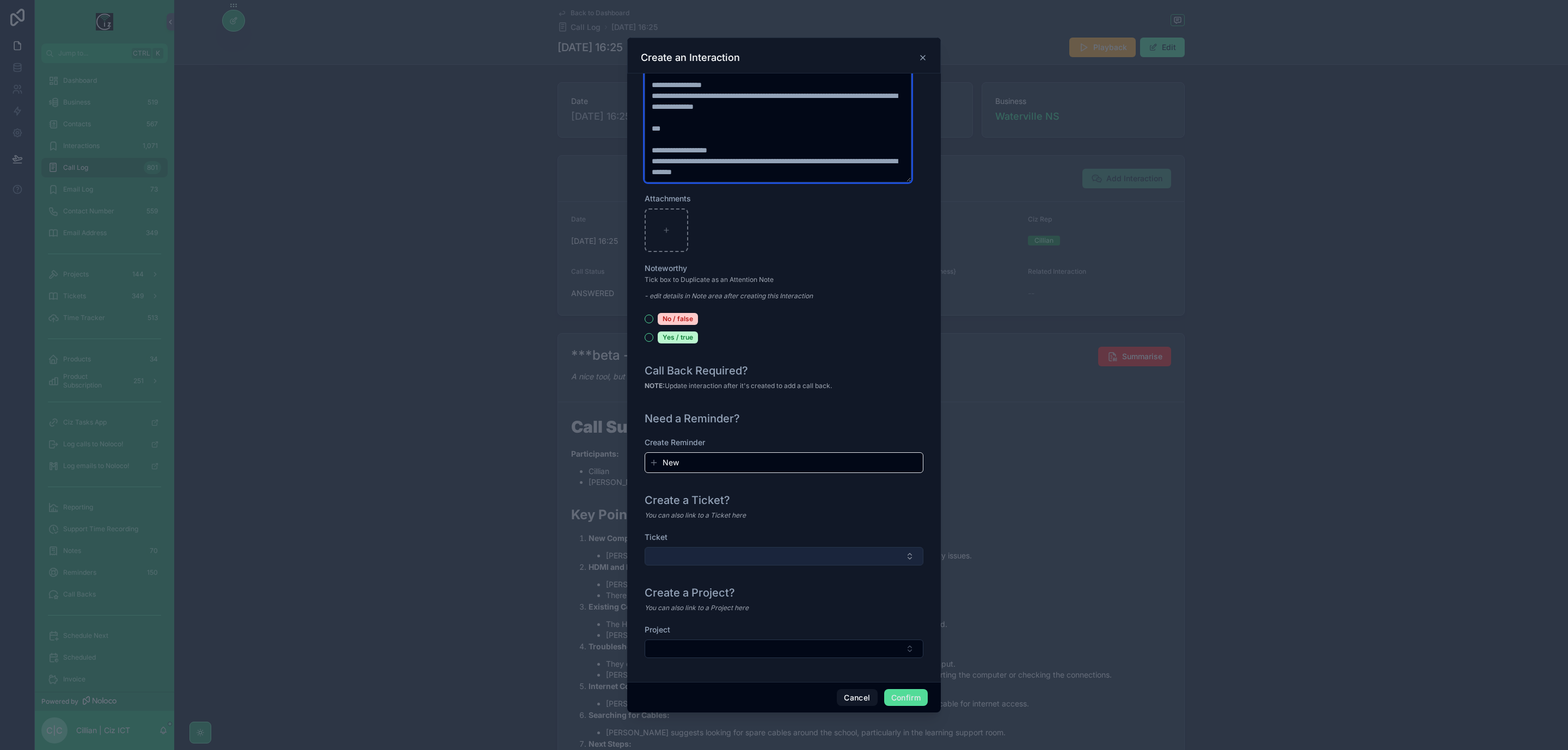
type textarea "**********"
click at [857, 555] on button "Select Button" at bounding box center [784, 556] width 279 height 19
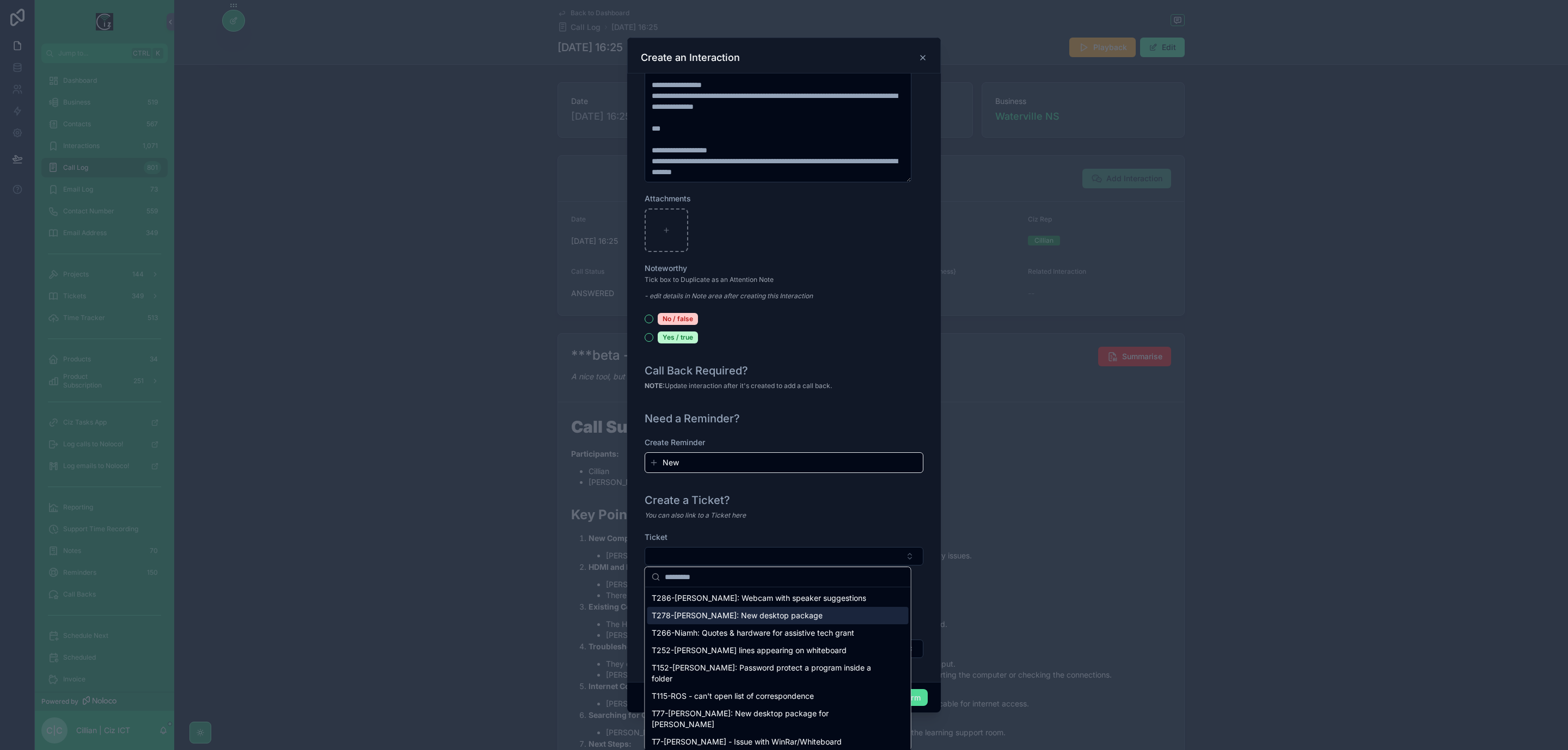
click at [751, 617] on span "T278-[PERSON_NAME]: New desktop package" at bounding box center [737, 616] width 171 height 11
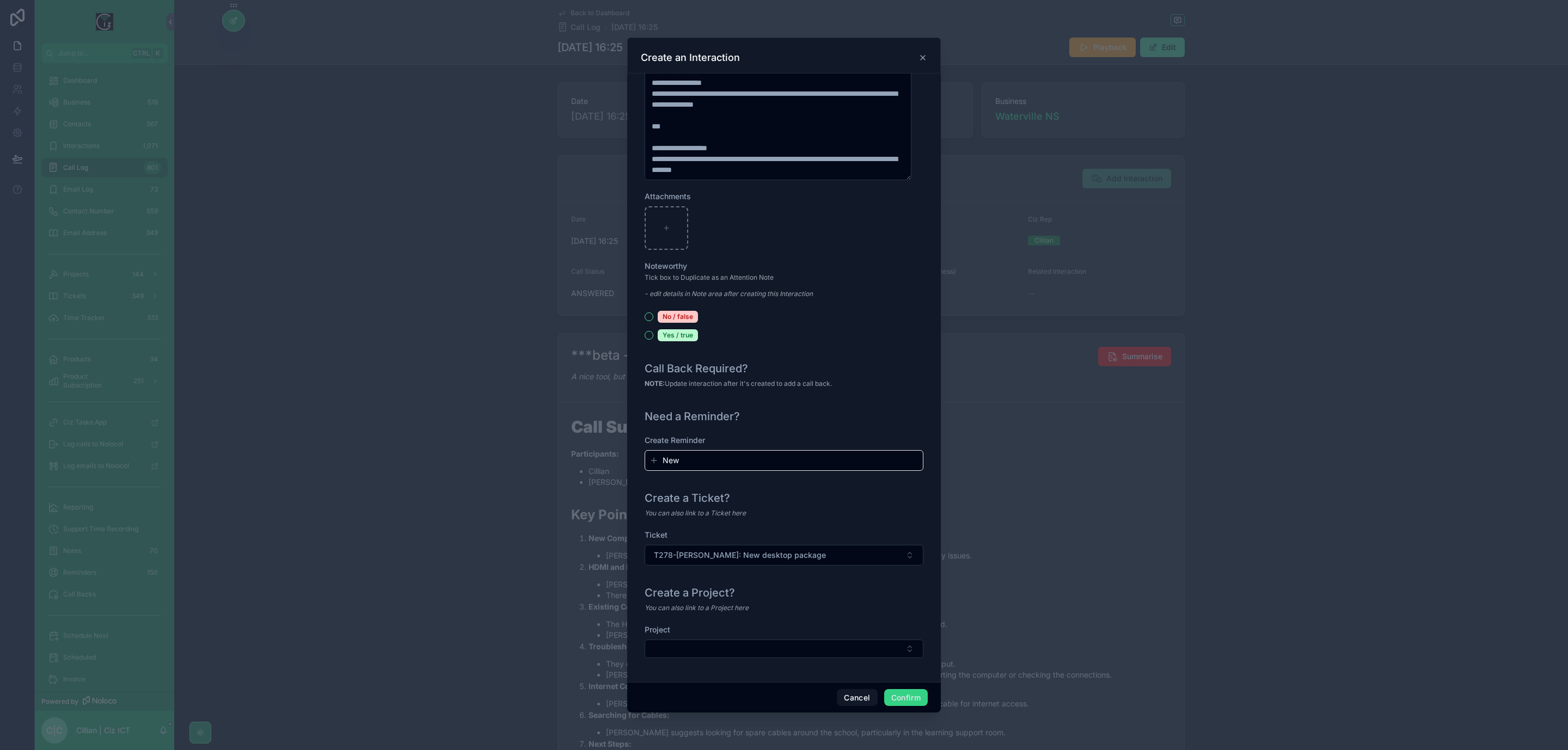
click at [912, 693] on button "Confirm" at bounding box center [906, 697] width 44 height 17
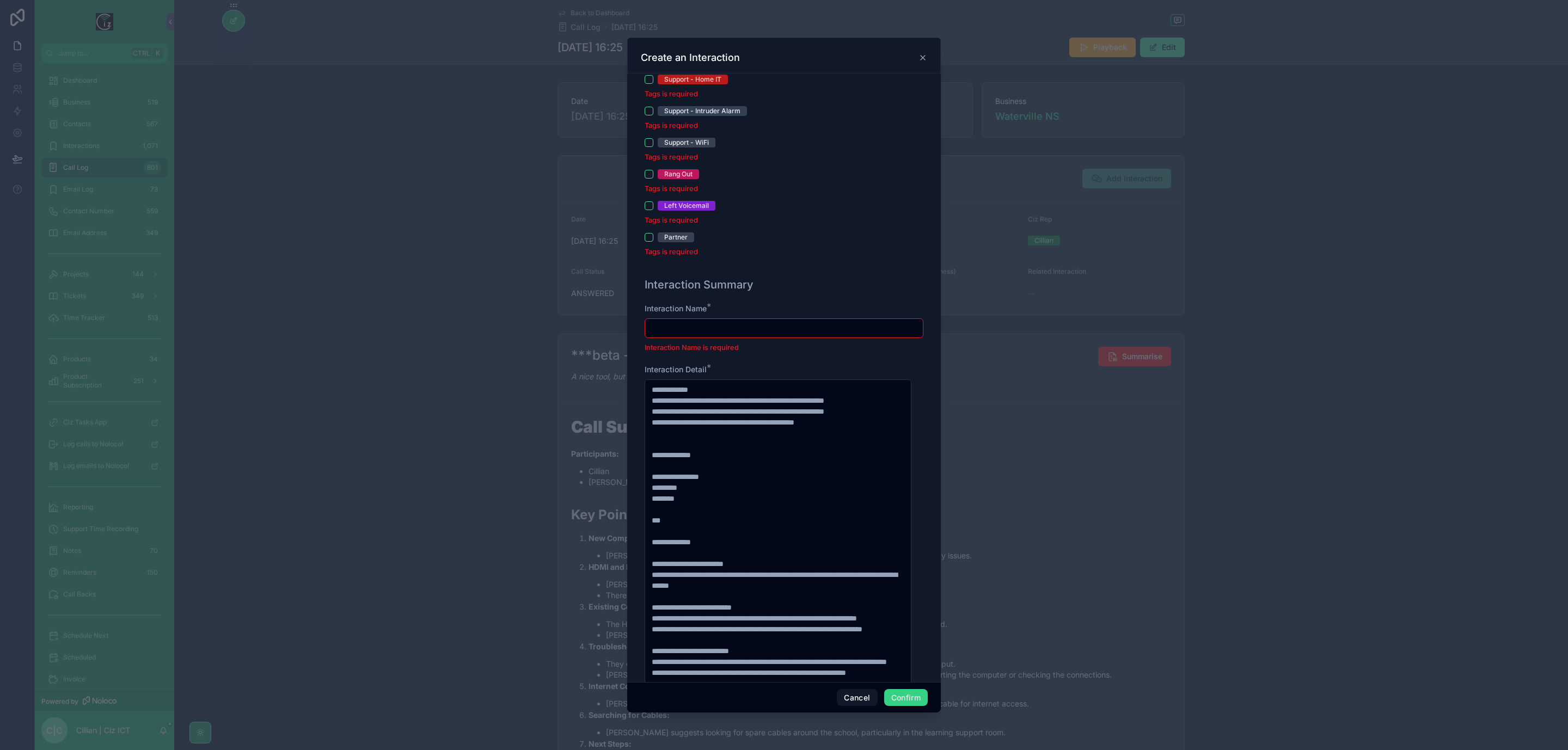
scroll to position [585, 0]
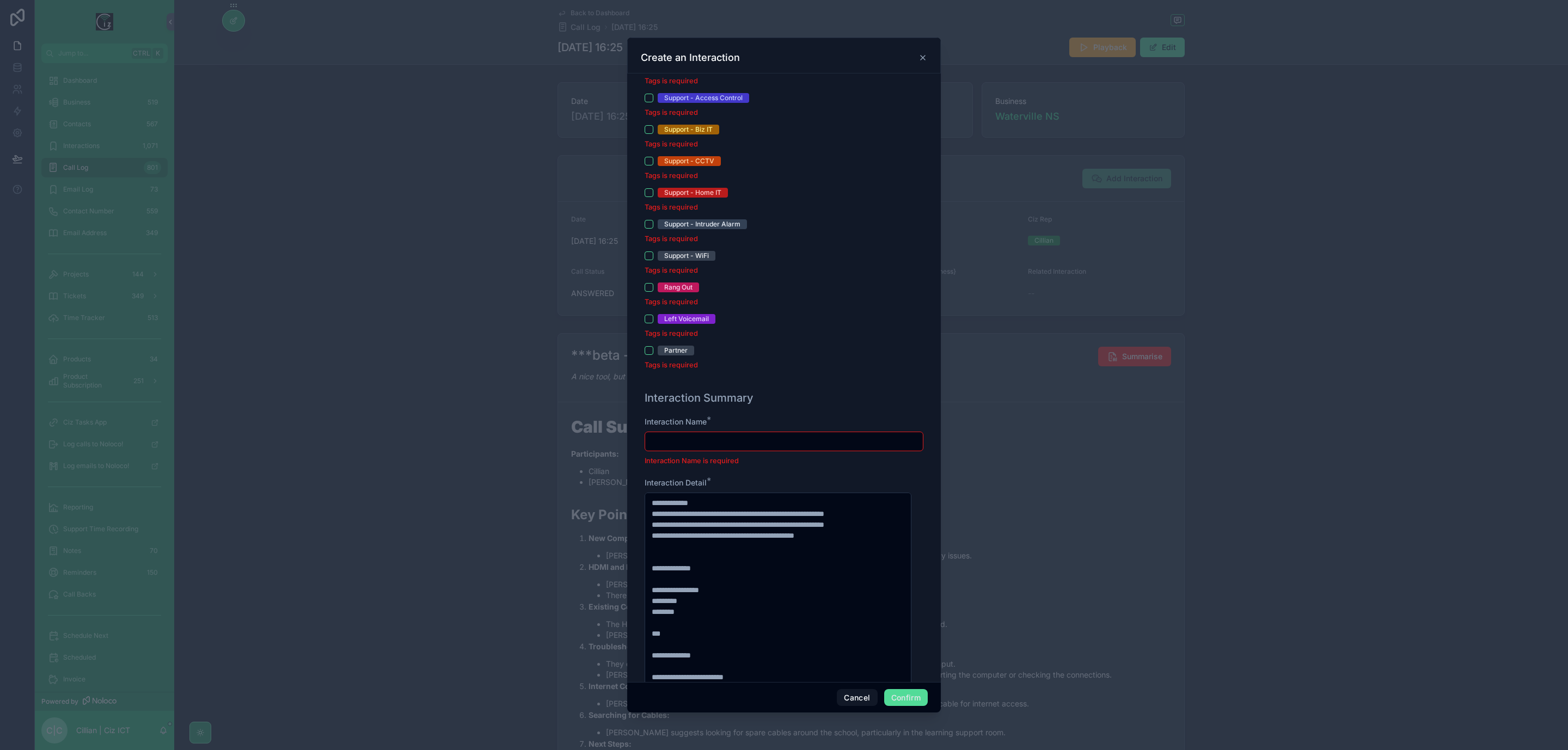
click at [724, 449] on input "text" at bounding box center [784, 441] width 278 height 15
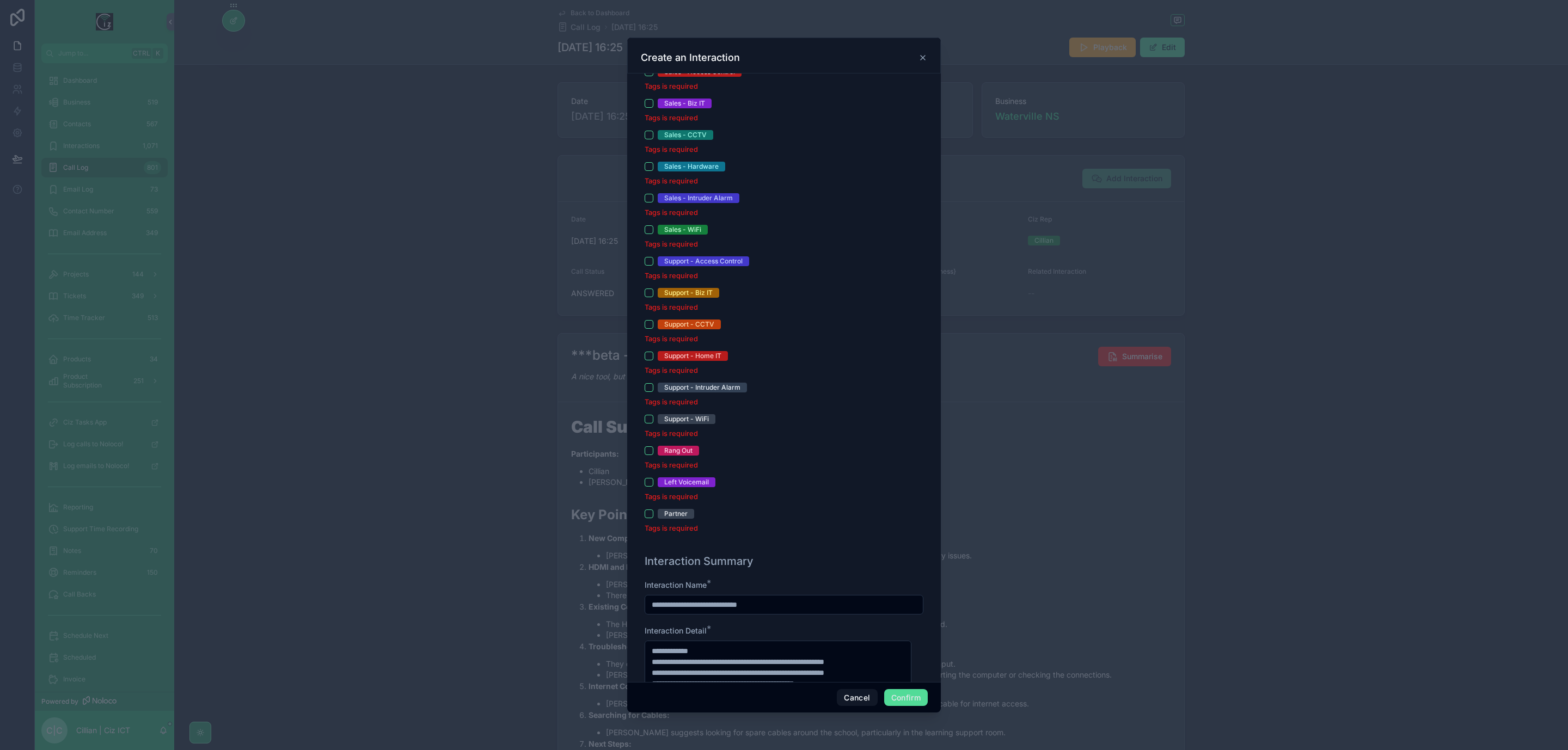
scroll to position [340, 0]
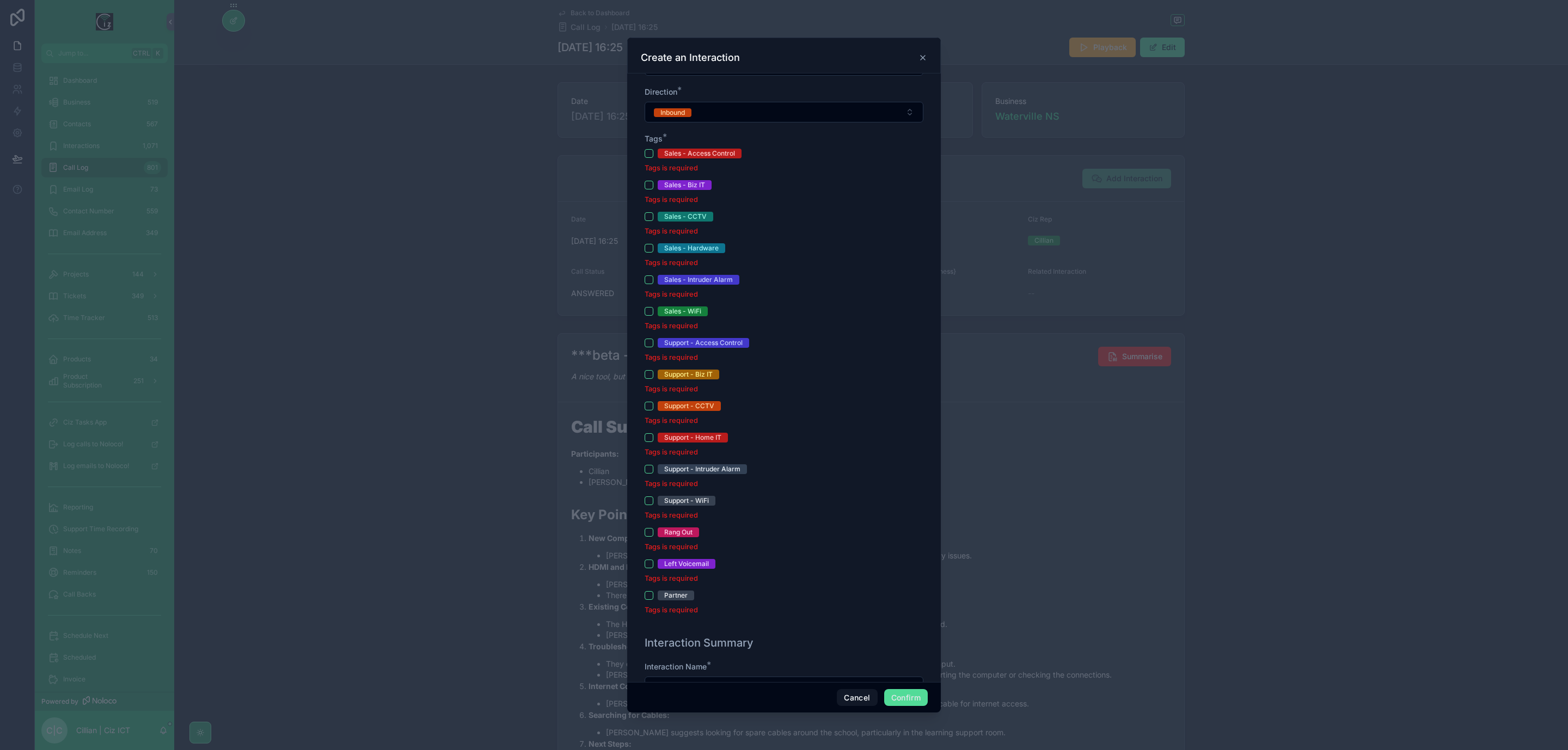
type input "**********"
click at [647, 252] on button "Sales - Hardware" at bounding box center [649, 248] width 9 height 9
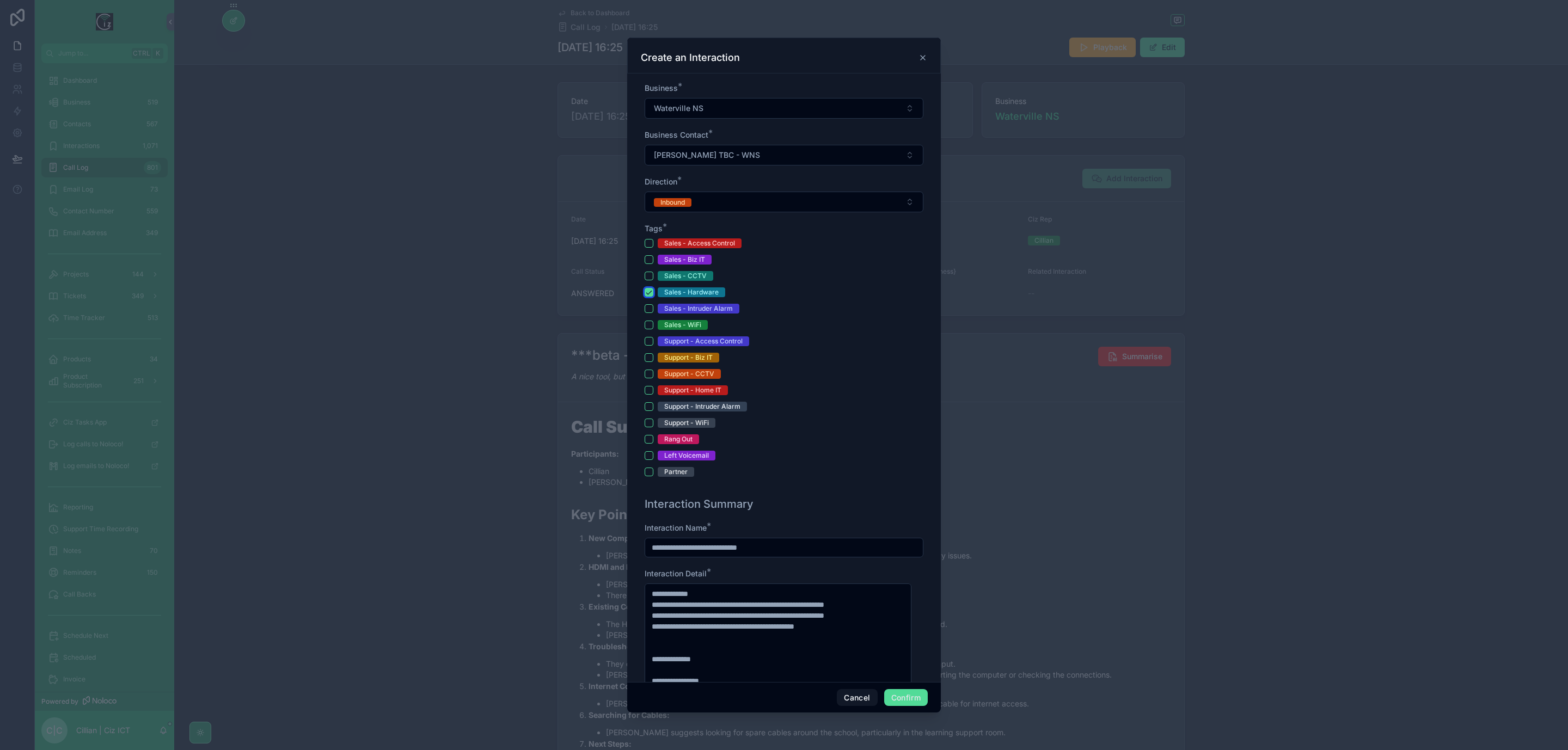
scroll to position [95, 0]
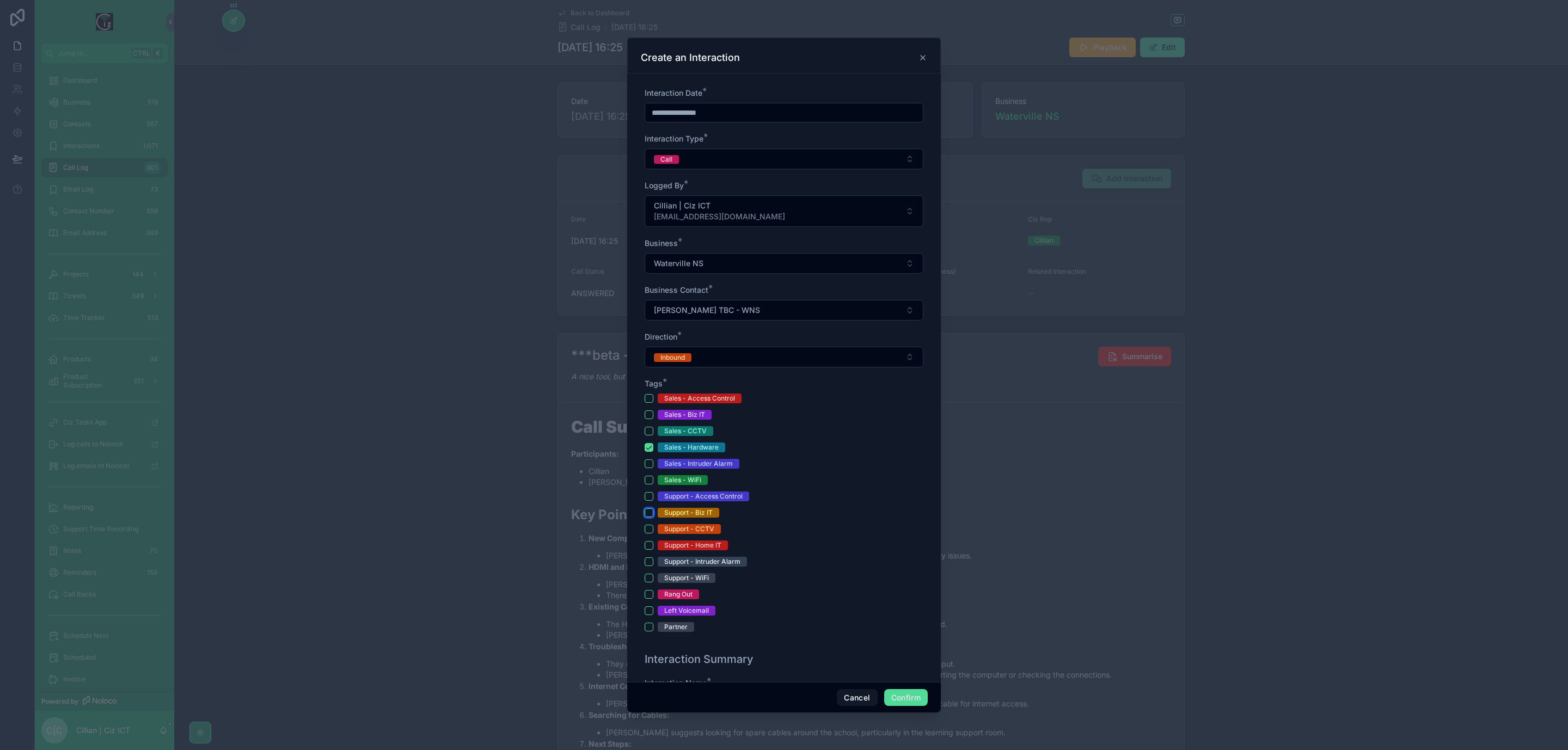
click at [649, 511] on button "Support - Biz IT" at bounding box center [649, 513] width 9 height 9
click at [650, 447] on button "Sales - Hardware" at bounding box center [649, 447] width 9 height 9
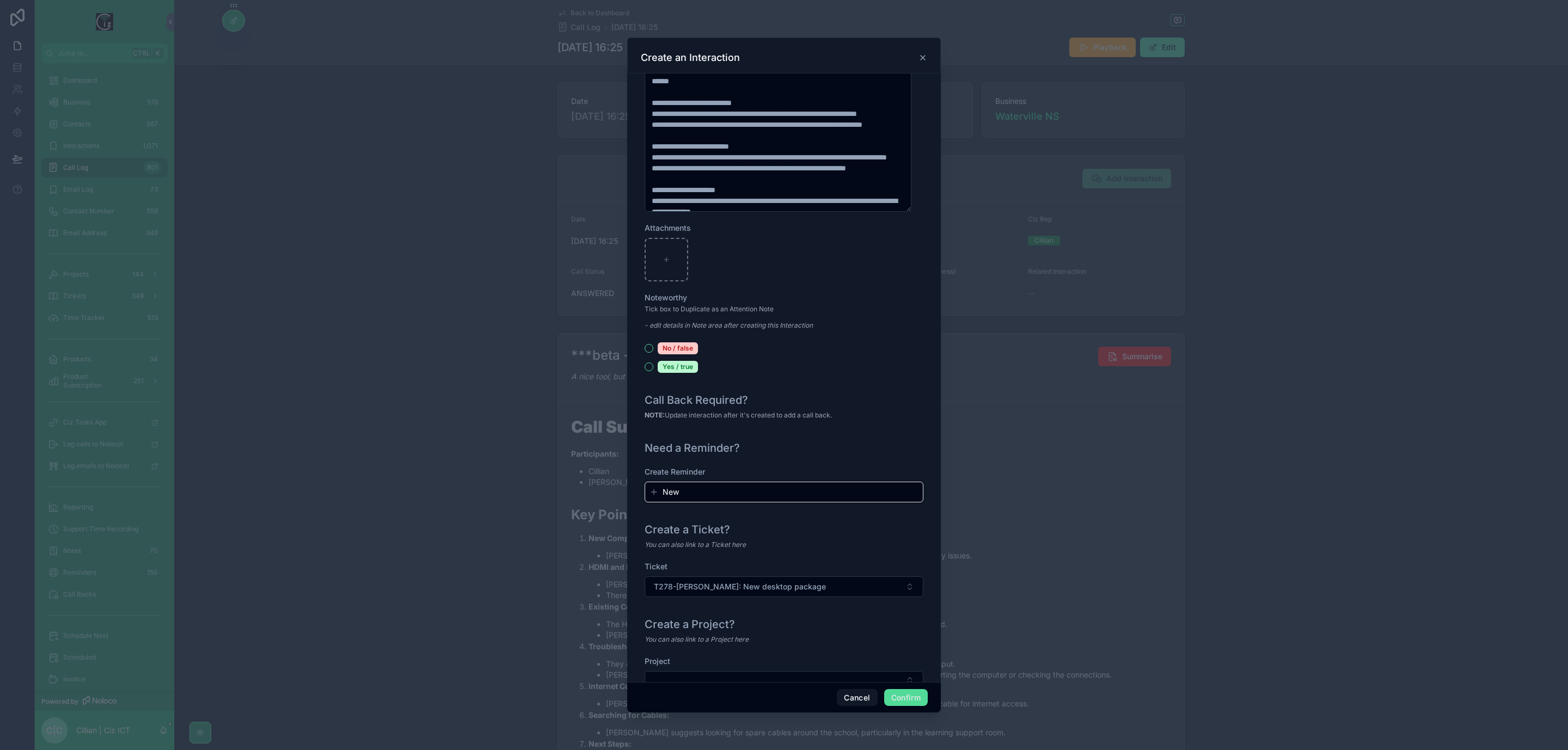
scroll to position [996, 0]
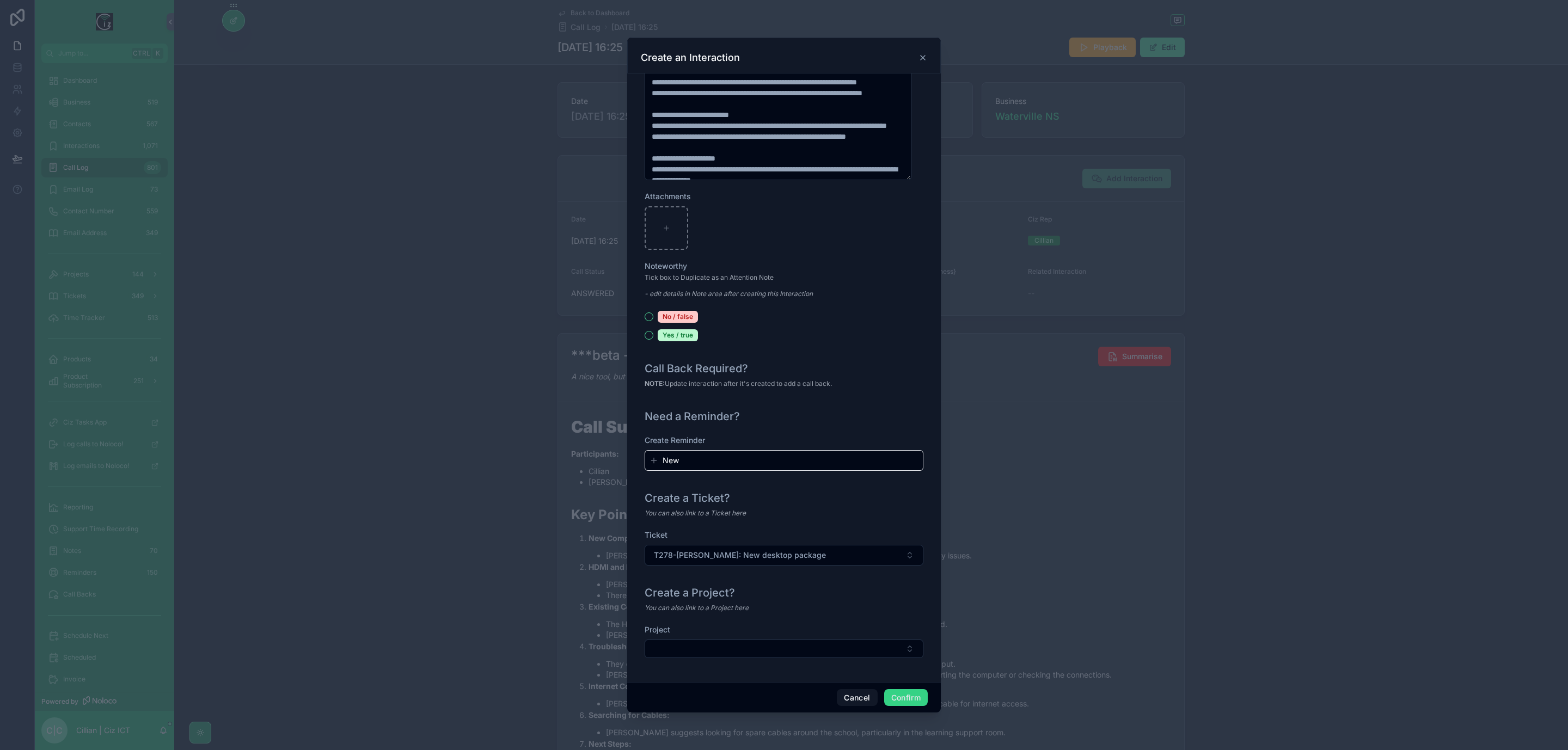
click at [897, 696] on button "Confirm" at bounding box center [906, 697] width 44 height 17
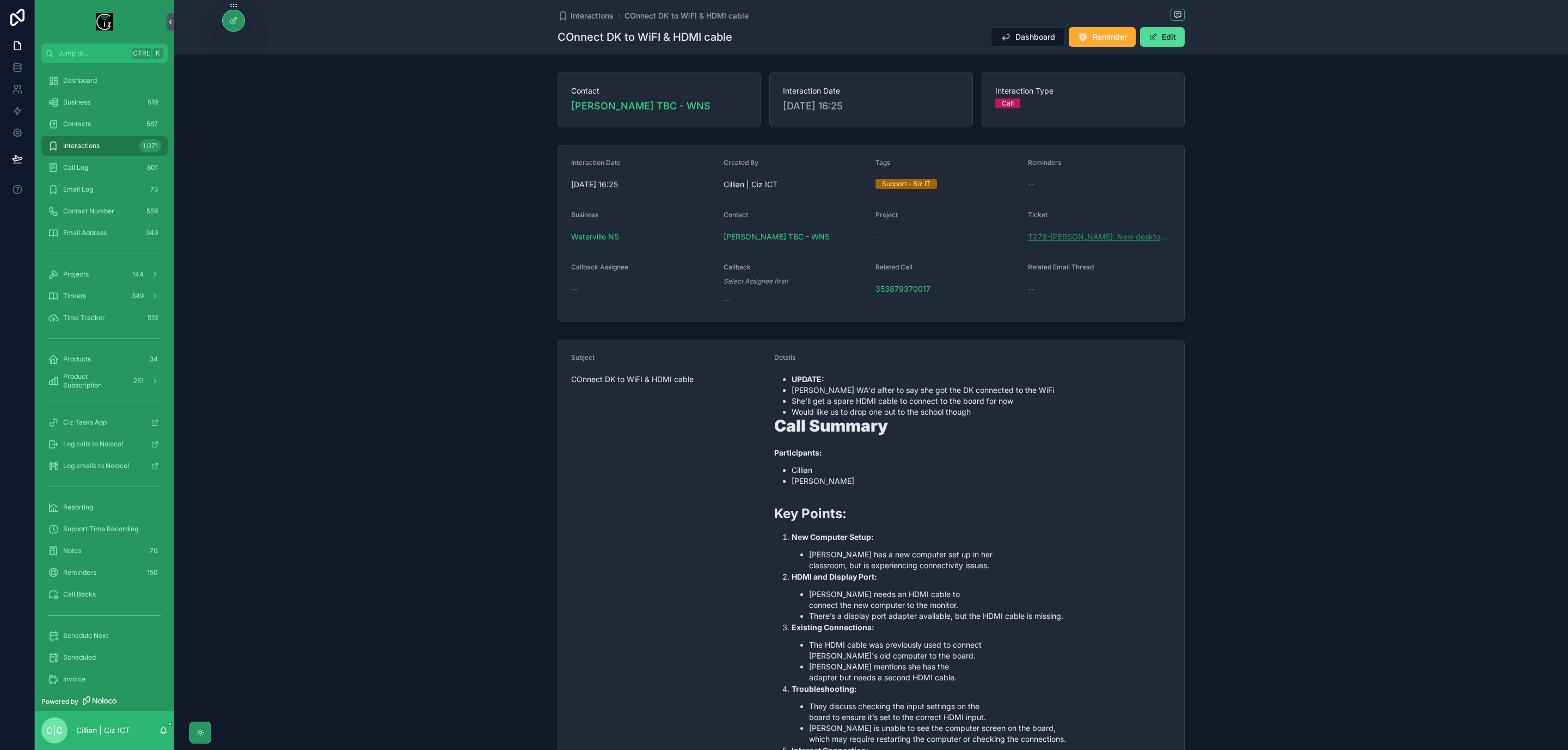
click at [1090, 239] on span "T278-[PERSON_NAME]: New desktop package" at bounding box center [1100, 237] width 143 height 11
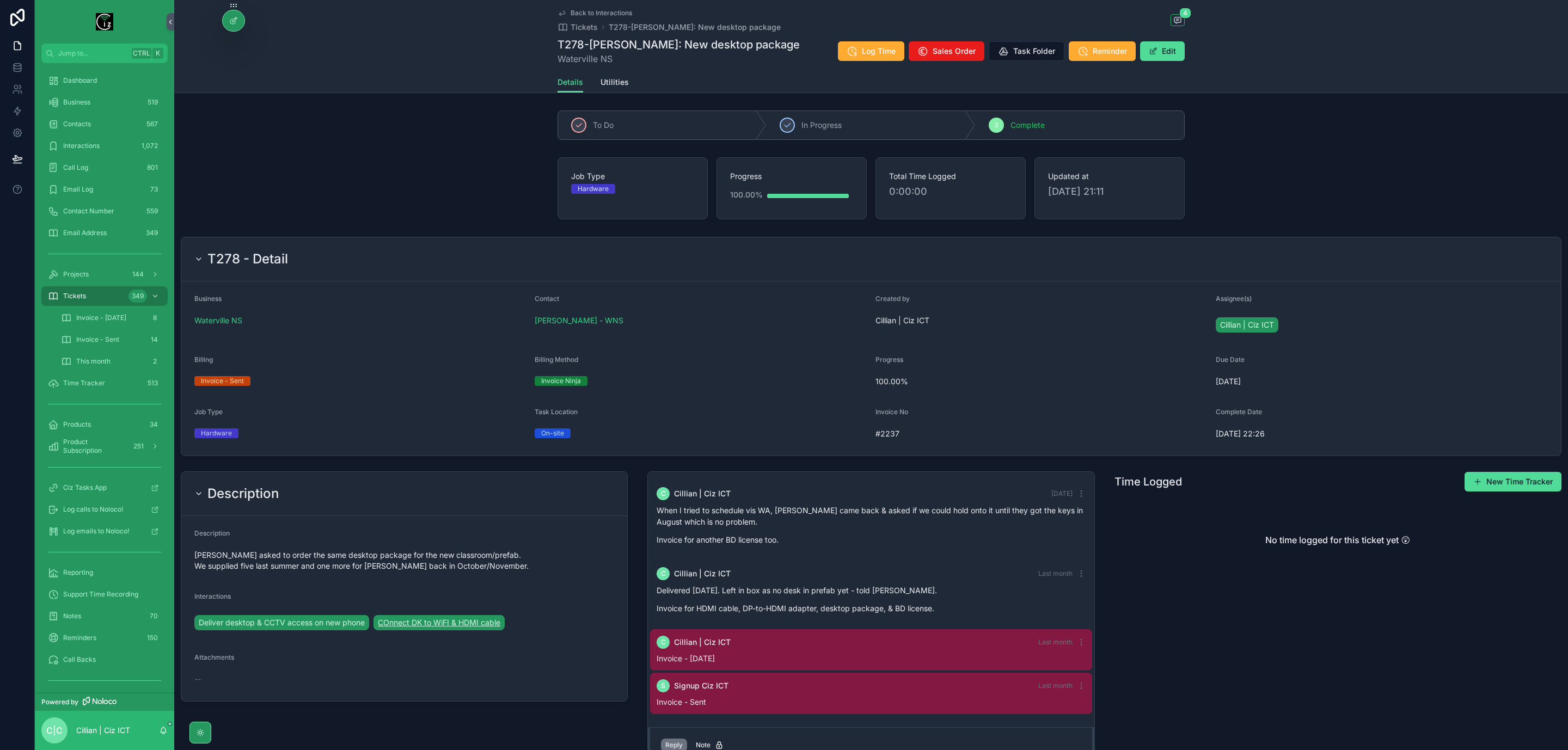
click at [456, 627] on span "COnnect DK to WiFI & HDMI cable" at bounding box center [439, 622] width 122 height 11
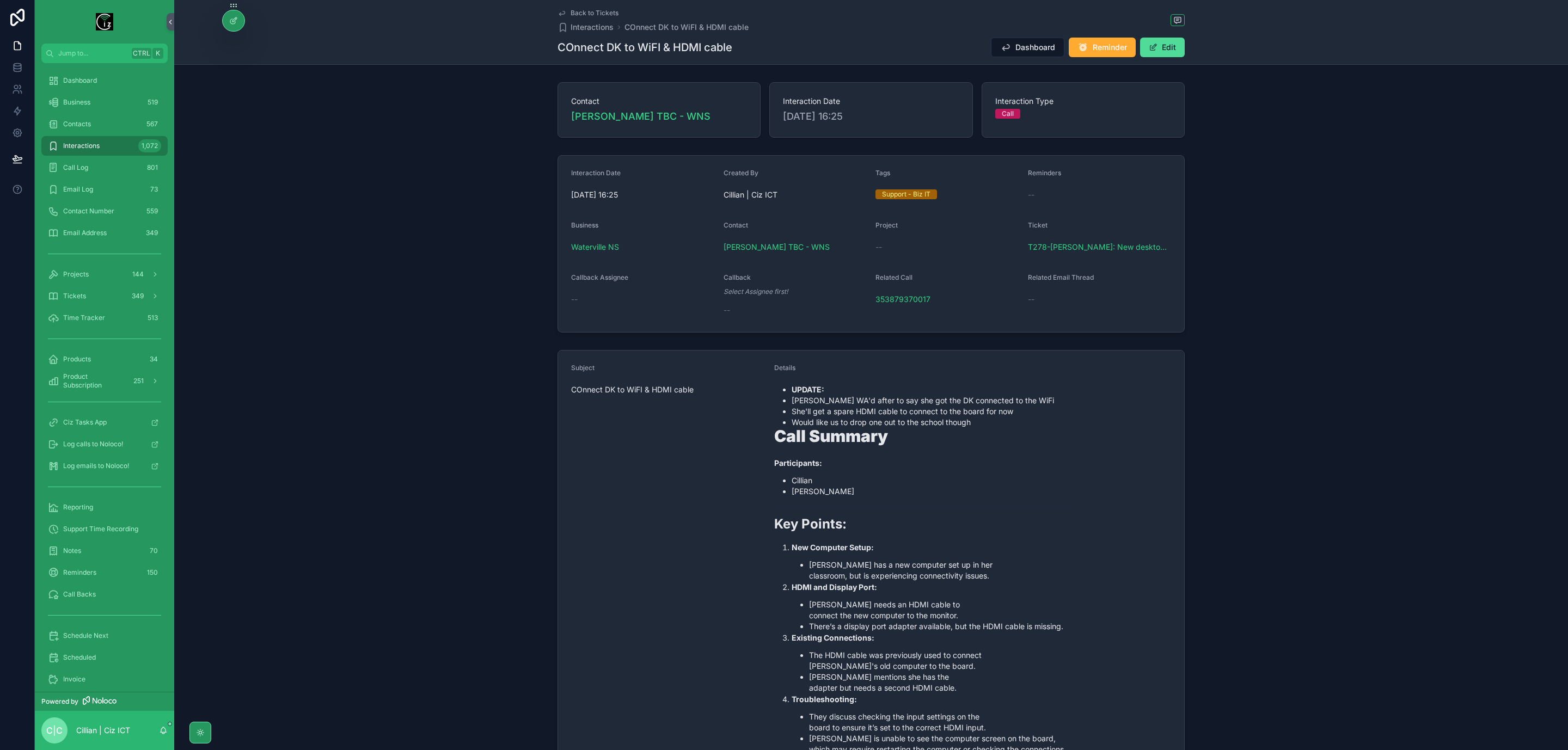
click at [1166, 57] on div "Dashboard Reminder Edit" at bounding box center [1083, 47] width 202 height 20
click at [1165, 48] on button "Edit" at bounding box center [1163, 48] width 45 height 20
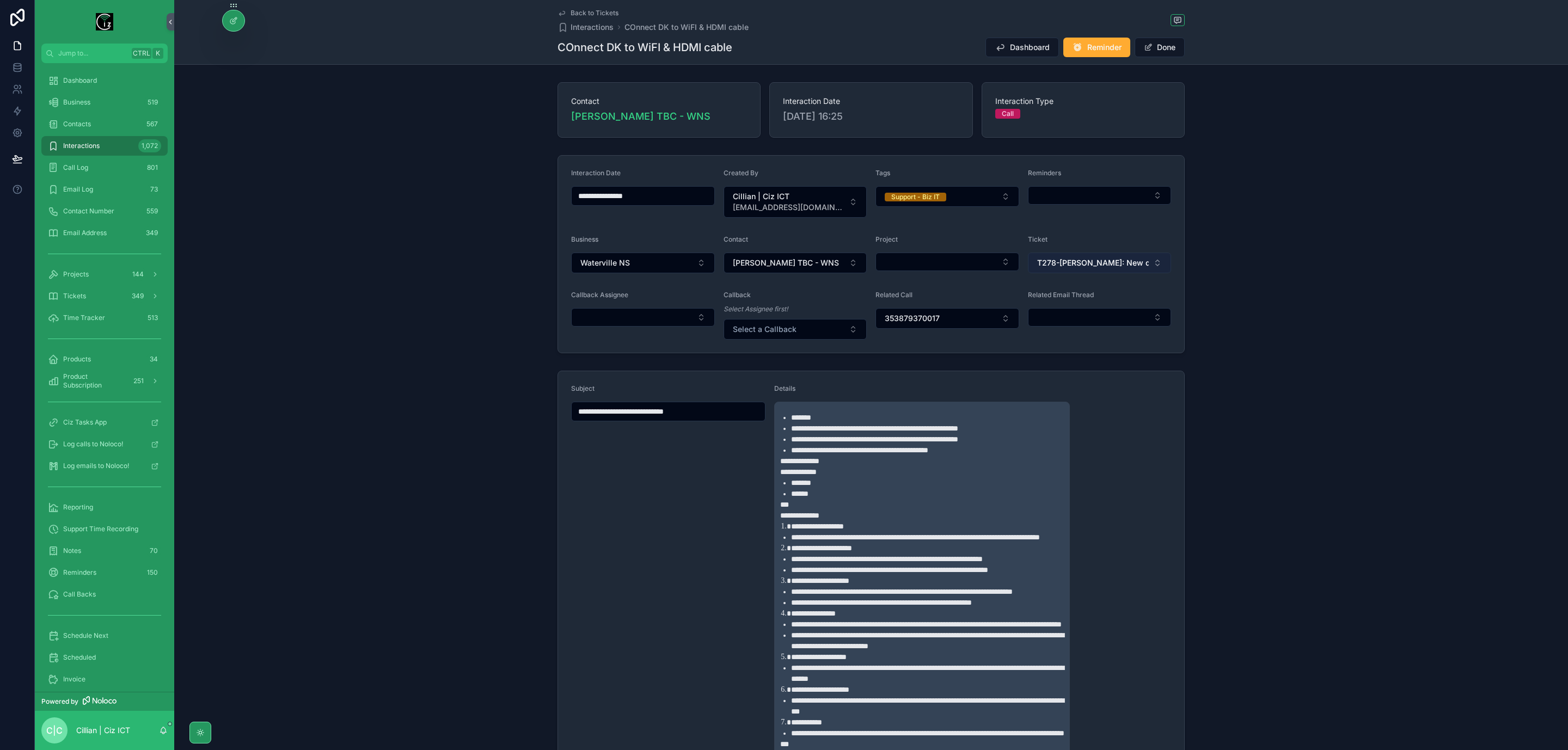
click at [1159, 262] on button "T278-[PERSON_NAME]: New desktop package" at bounding box center [1100, 263] width 143 height 20
click at [1295, 219] on div "**********" at bounding box center [871, 254] width 1394 height 207
click at [1168, 56] on button "Done" at bounding box center [1160, 48] width 50 height 20
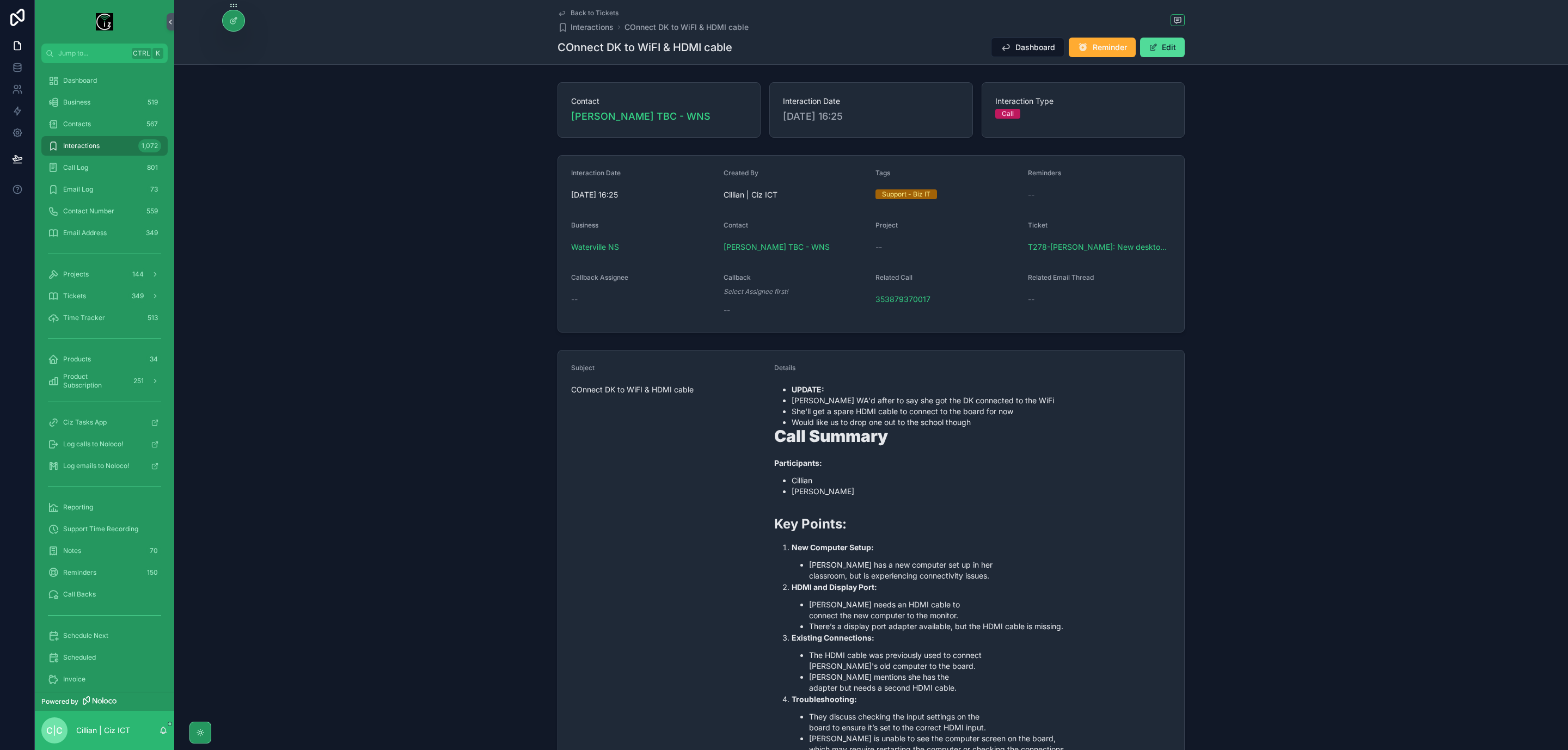
click at [581, 14] on span "Back to Tickets" at bounding box center [594, 14] width 48 height 9
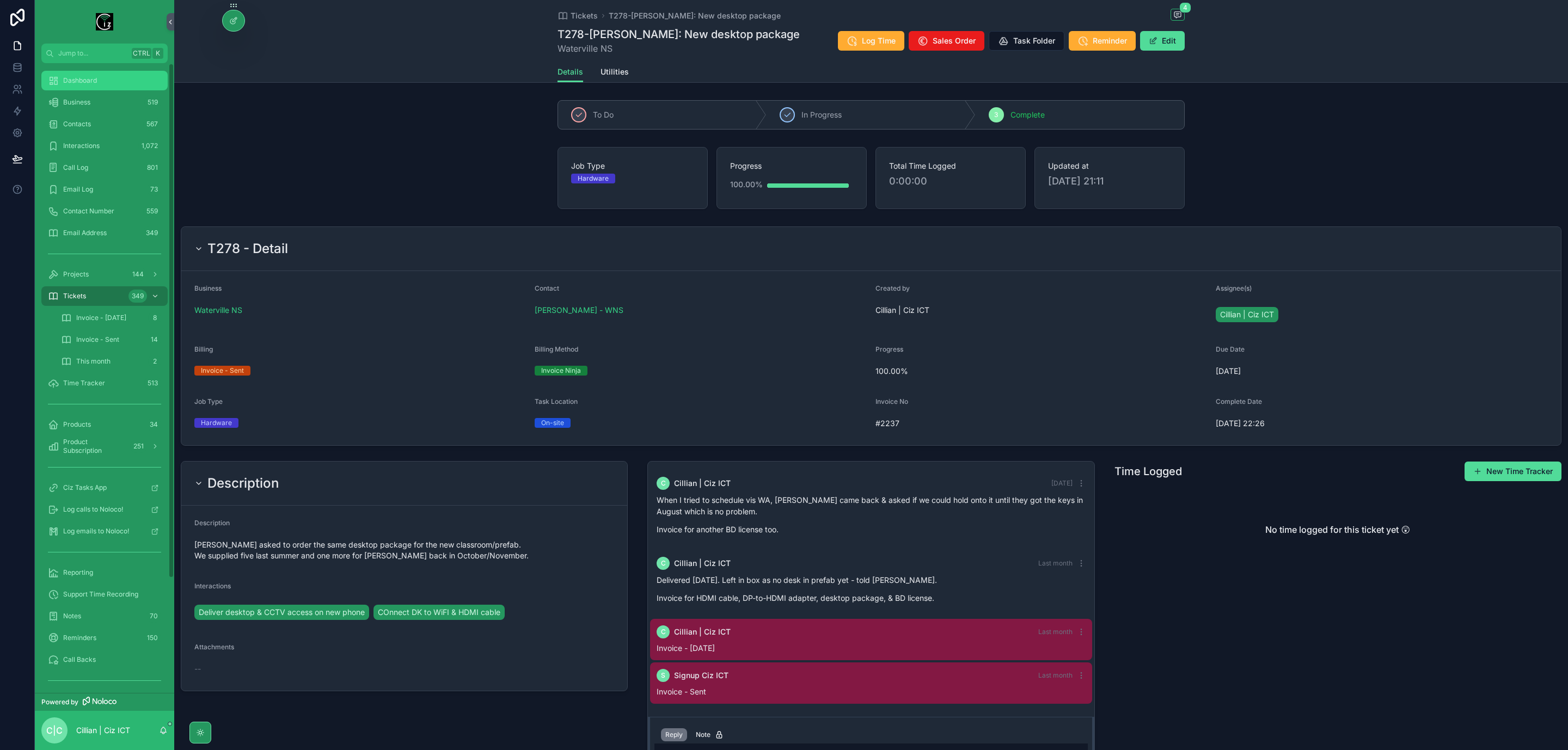
click at [91, 71] on link "Dashboard" at bounding box center [104, 81] width 126 height 20
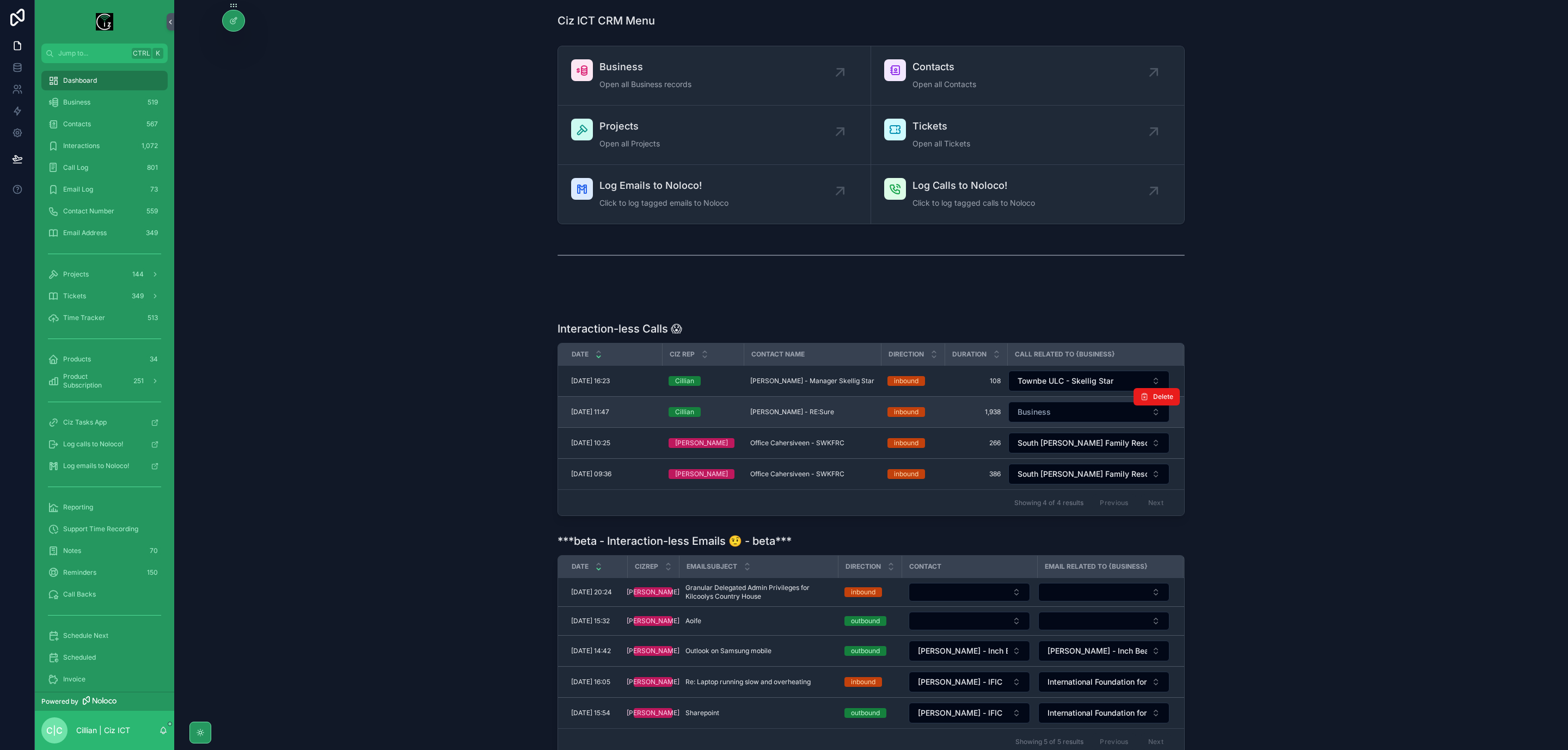
click at [793, 411] on span "Wes Fallon - RE:Sure" at bounding box center [792, 412] width 84 height 9
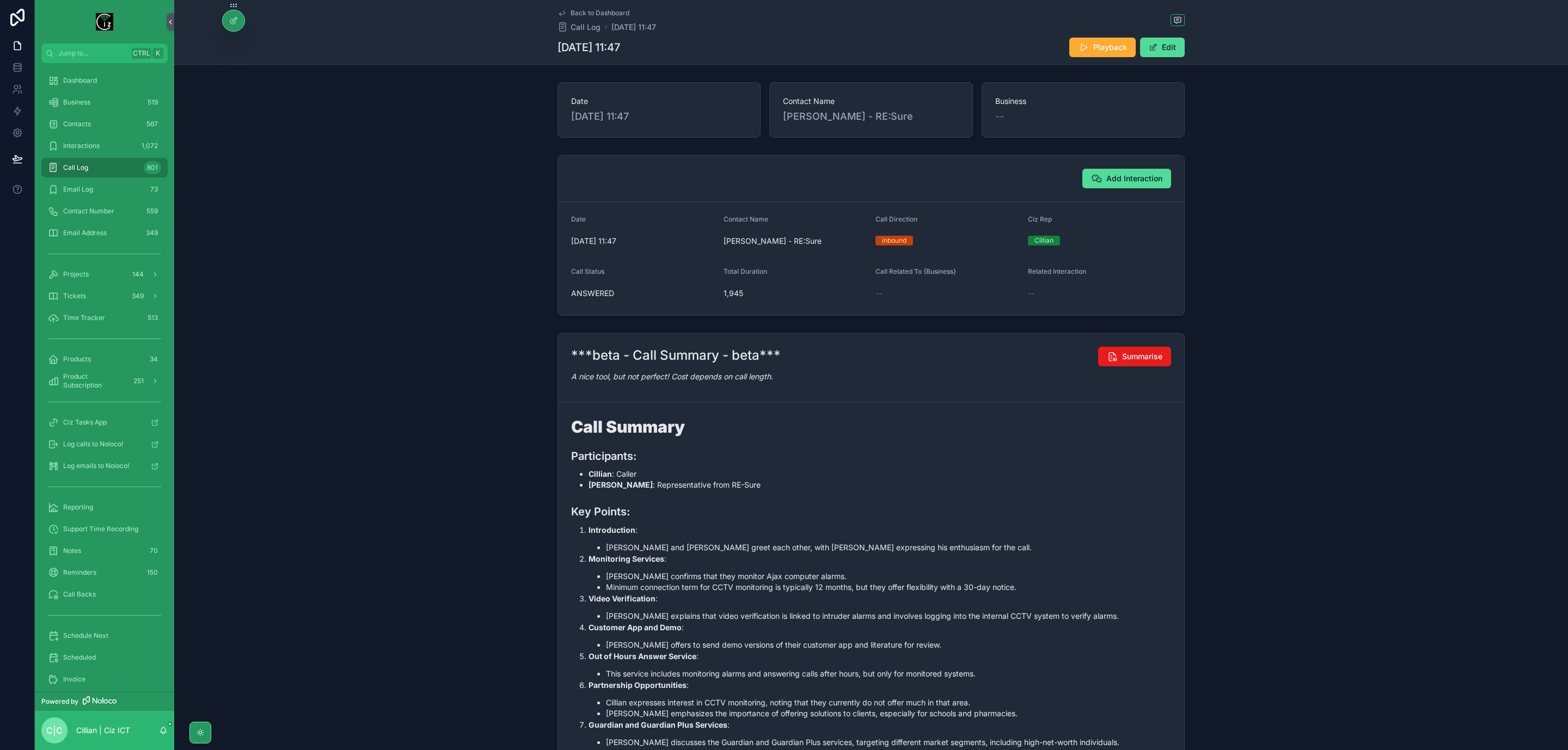
click at [580, 17] on span "Back to Dashboard" at bounding box center [600, 14] width 59 height 9
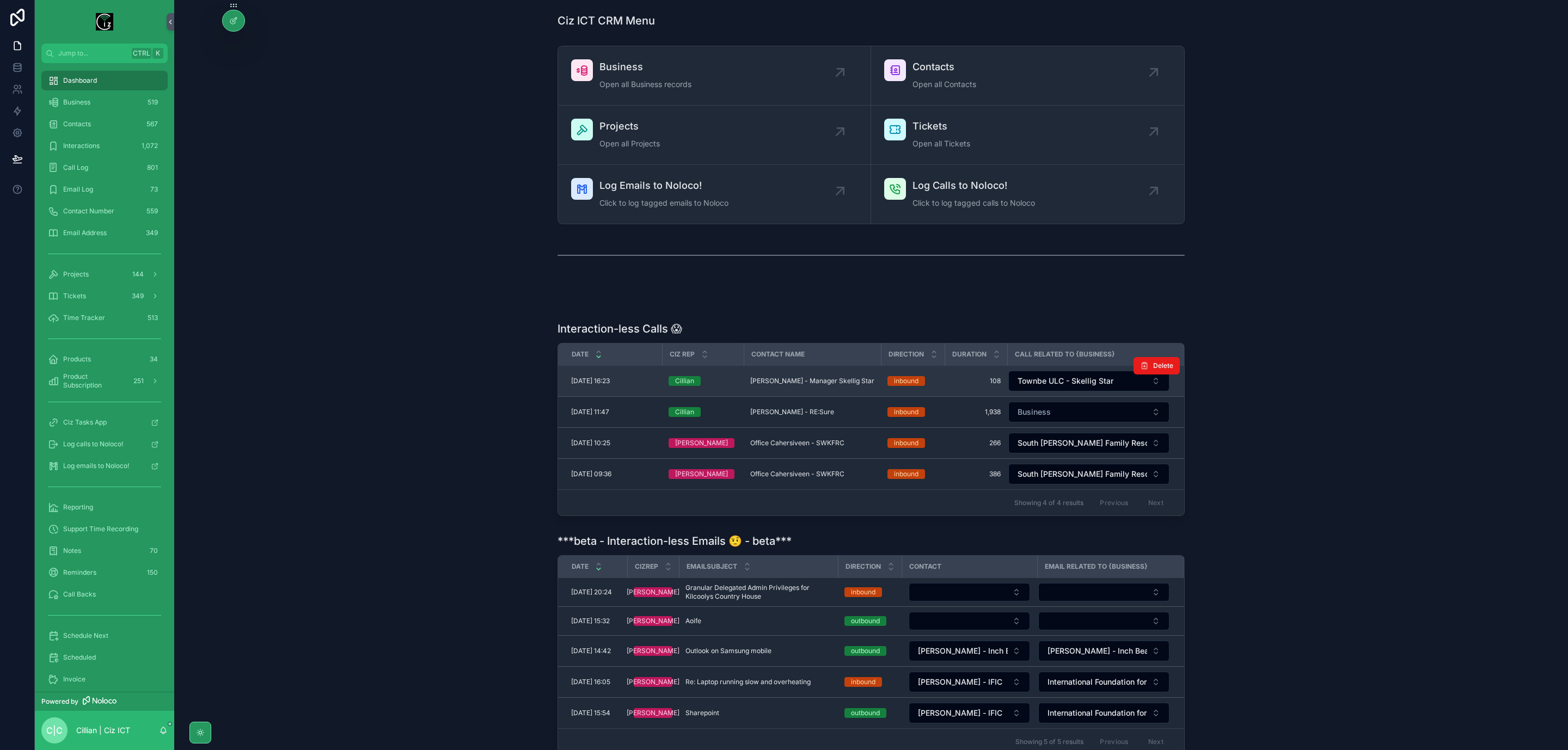
click at [802, 379] on span "Mark Catoire - Manager Skellig Star" at bounding box center [812, 381] width 124 height 9
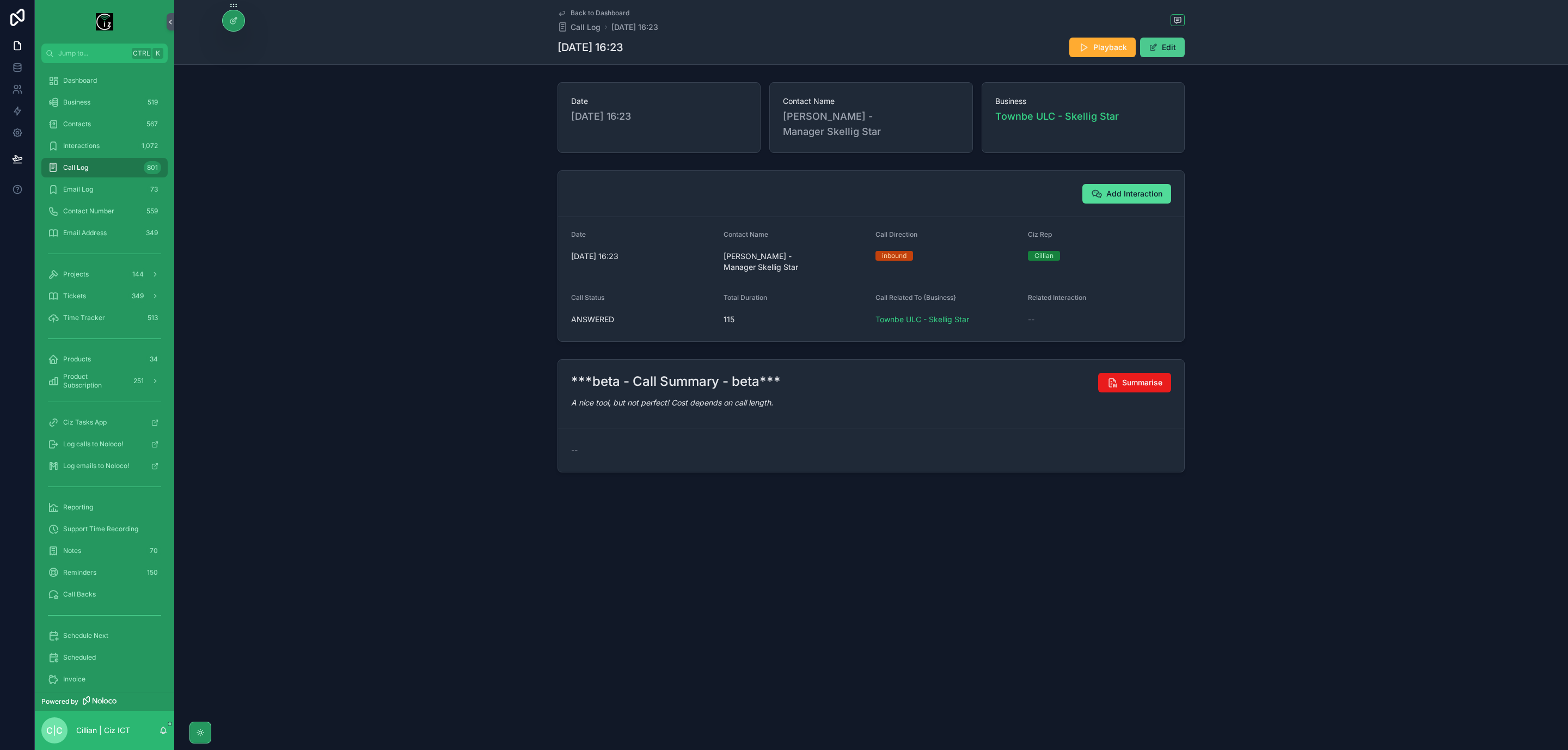
click at [1167, 50] on button "Edit" at bounding box center [1163, 48] width 45 height 20
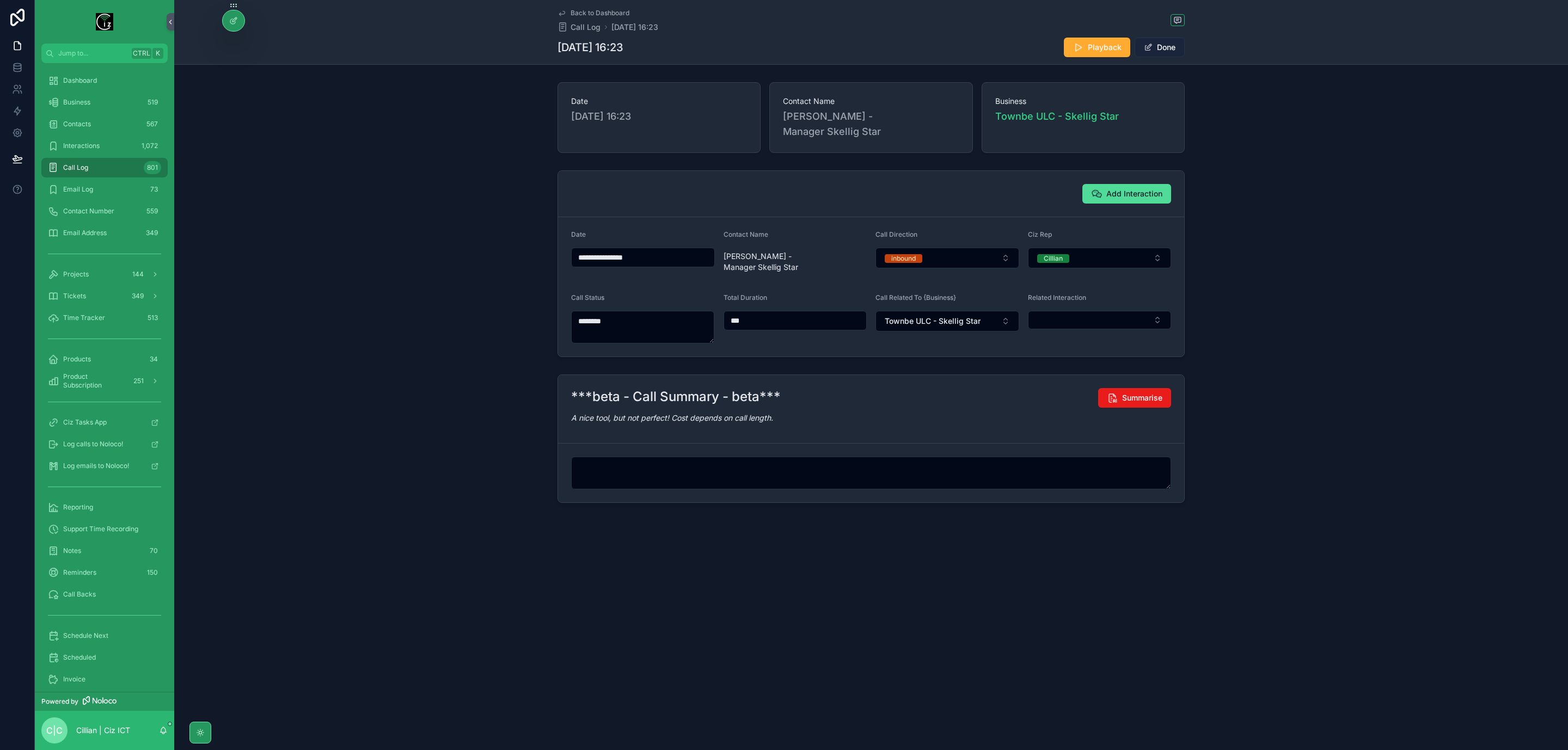
click at [1172, 50] on button "Done" at bounding box center [1160, 48] width 50 height 20
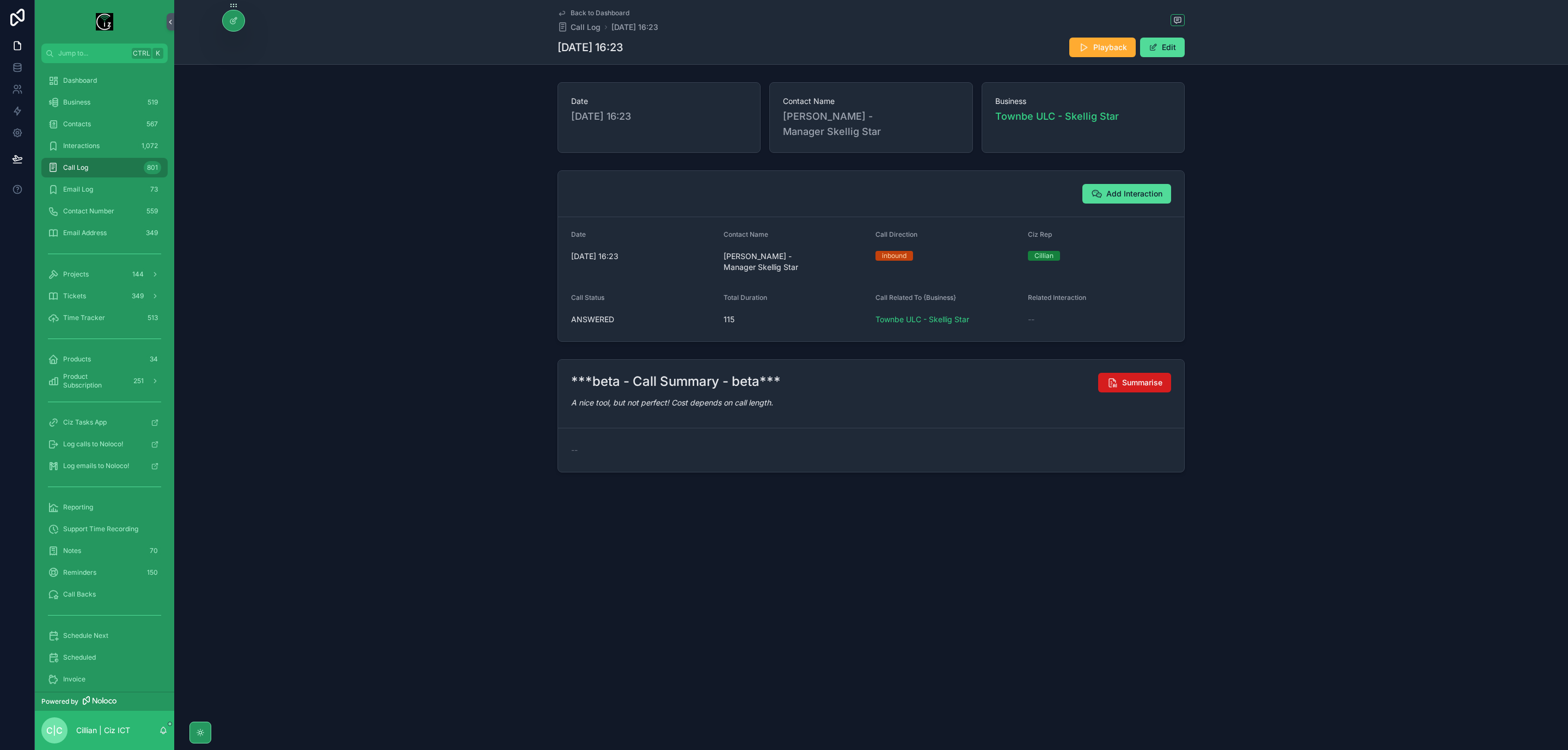
click at [1150, 377] on span "Summarise" at bounding box center [1142, 383] width 40 height 11
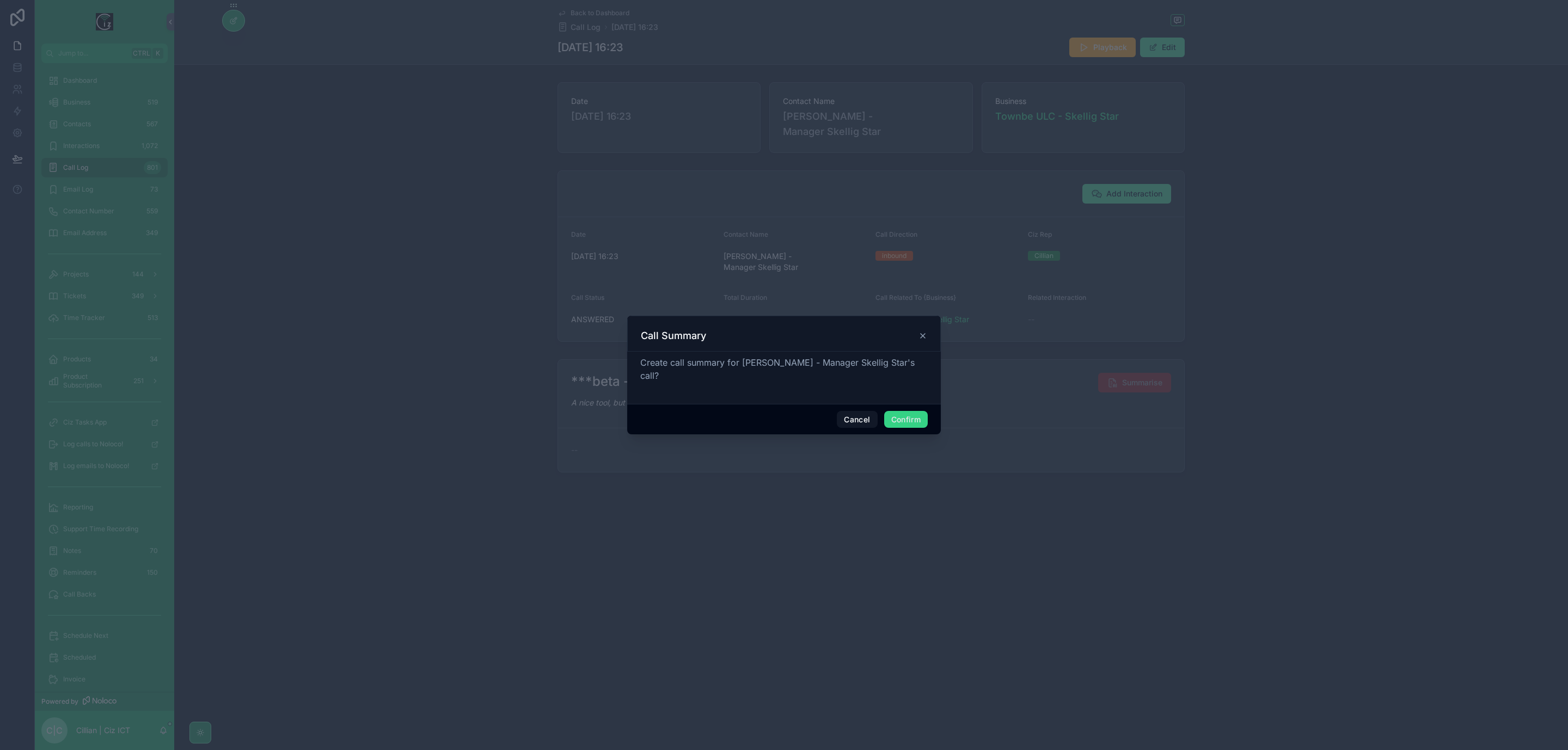
click at [884, 418] on button "Confirm" at bounding box center [906, 420] width 44 height 17
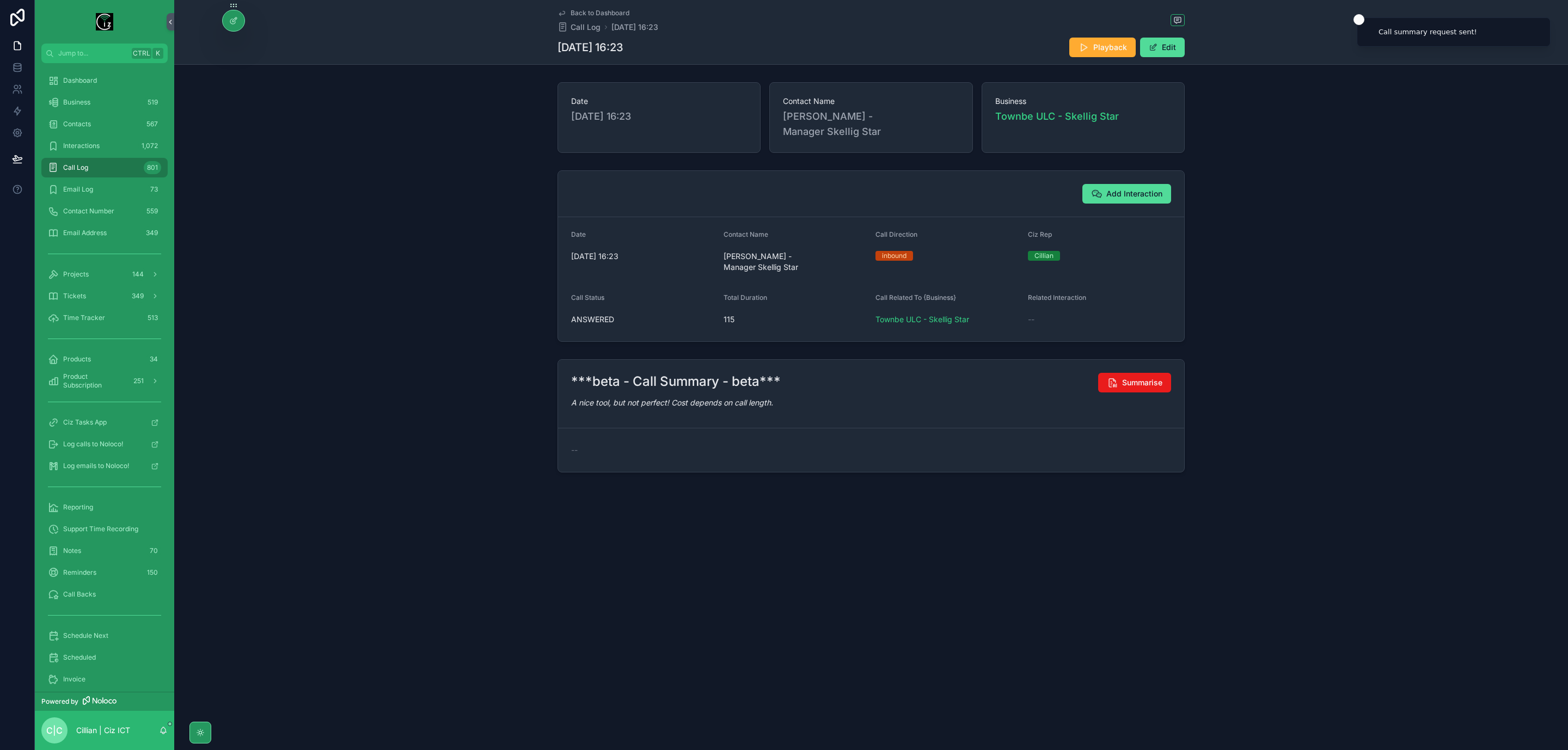
click at [585, 14] on span "Back to Dashboard" at bounding box center [600, 14] width 59 height 9
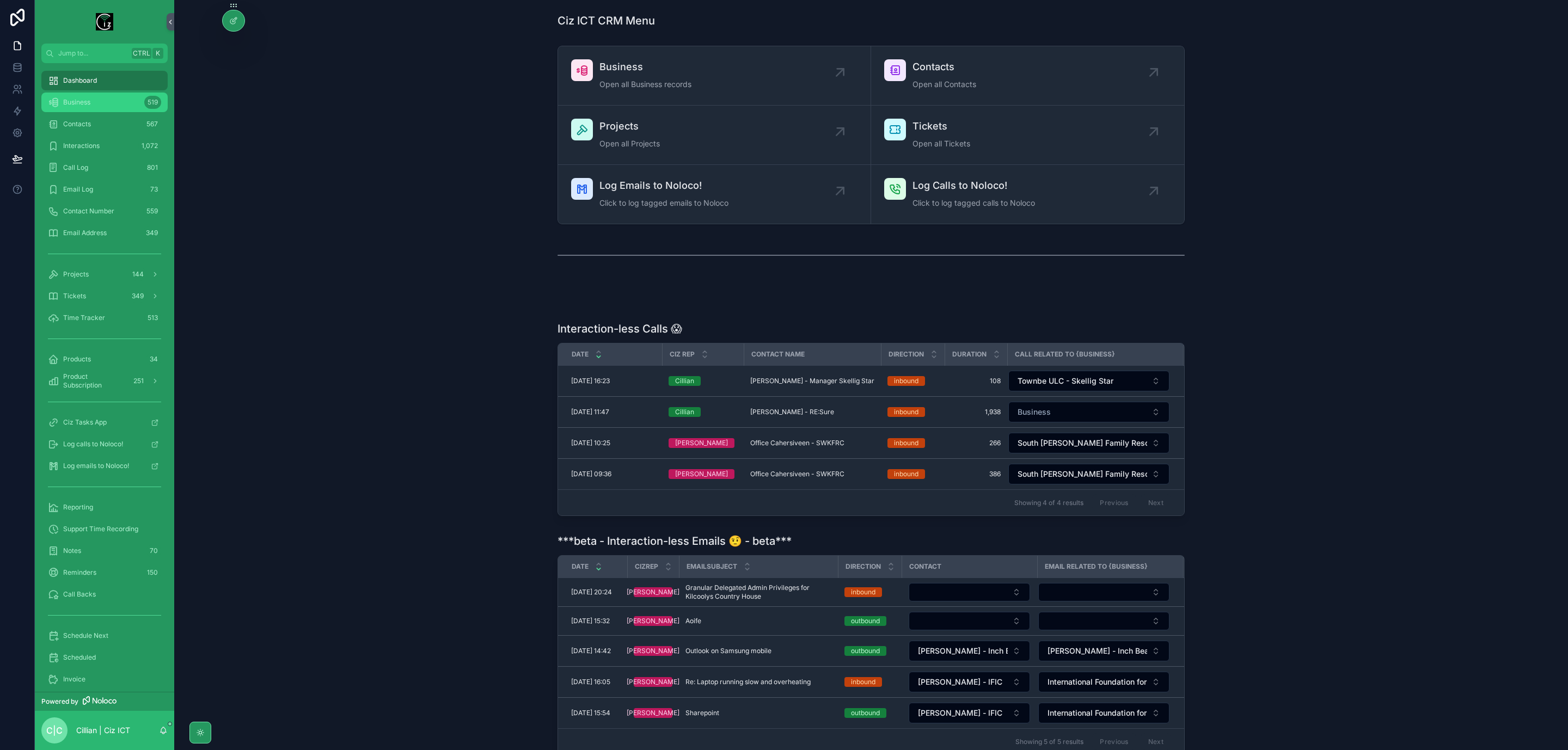
click at [105, 106] on div "Business 519" at bounding box center [104, 102] width 113 height 17
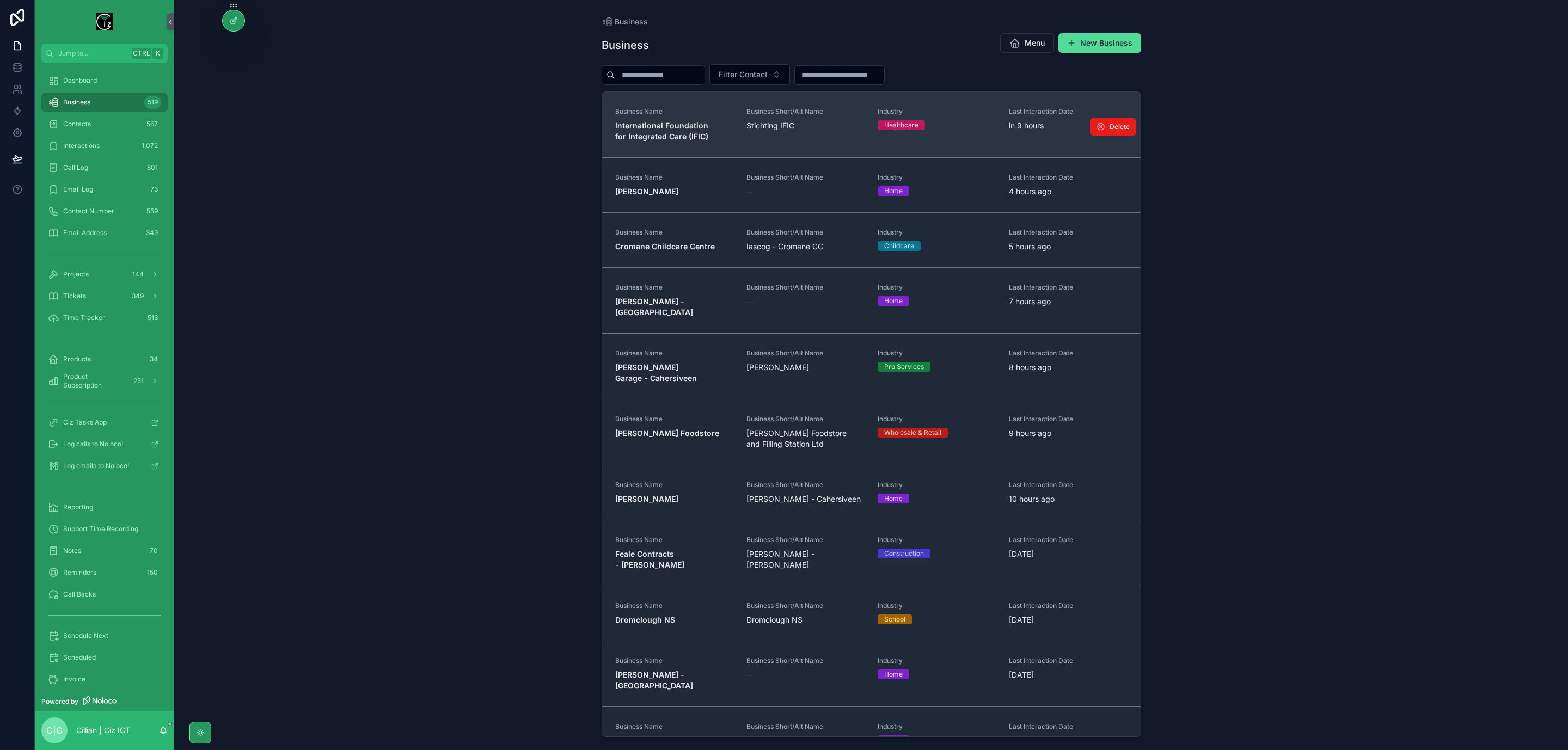
click at [667, 121] on span "International Foundation for Integrated Care (IFIC)" at bounding box center [674, 131] width 119 height 22
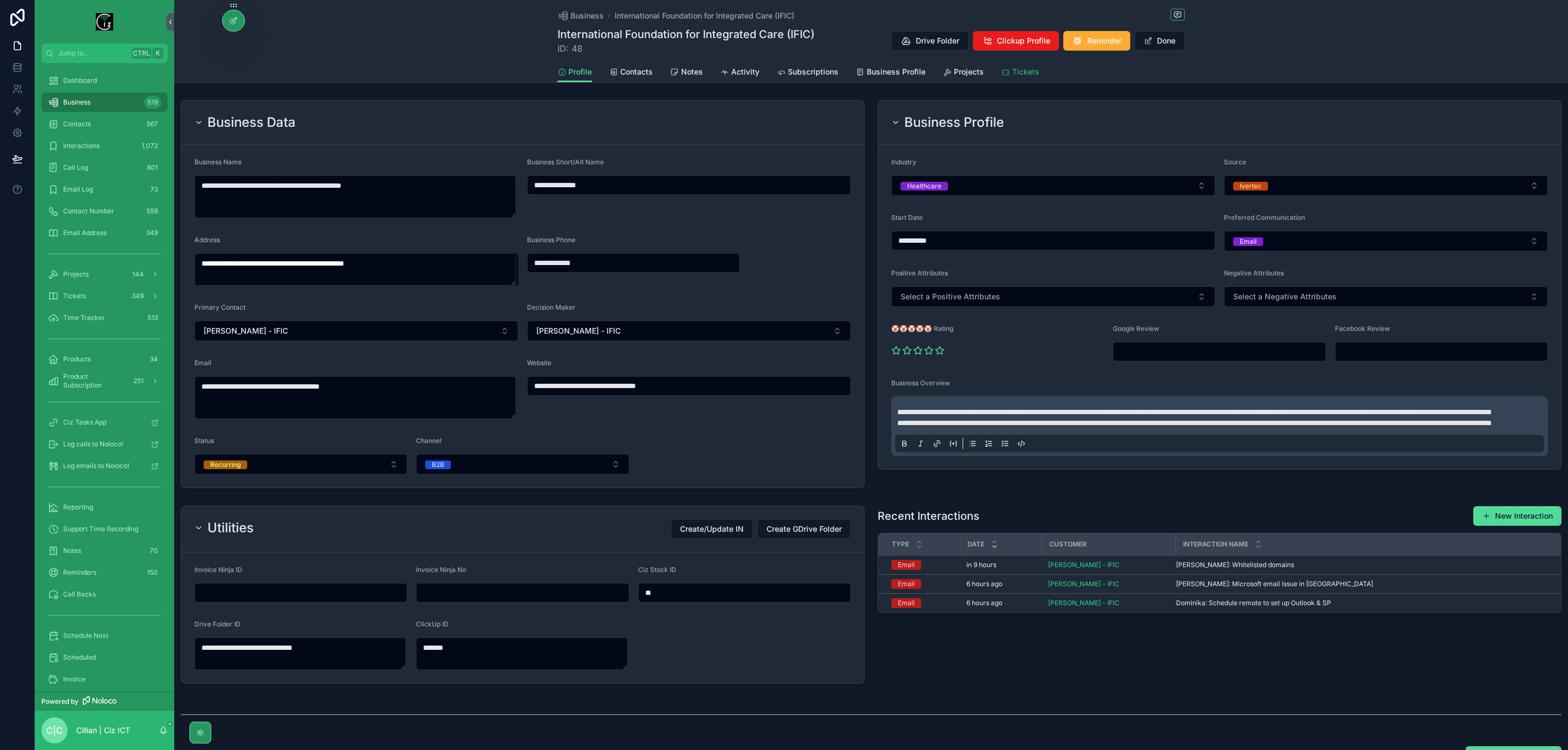
click at [1023, 78] on link "Tickets" at bounding box center [1021, 72] width 38 height 22
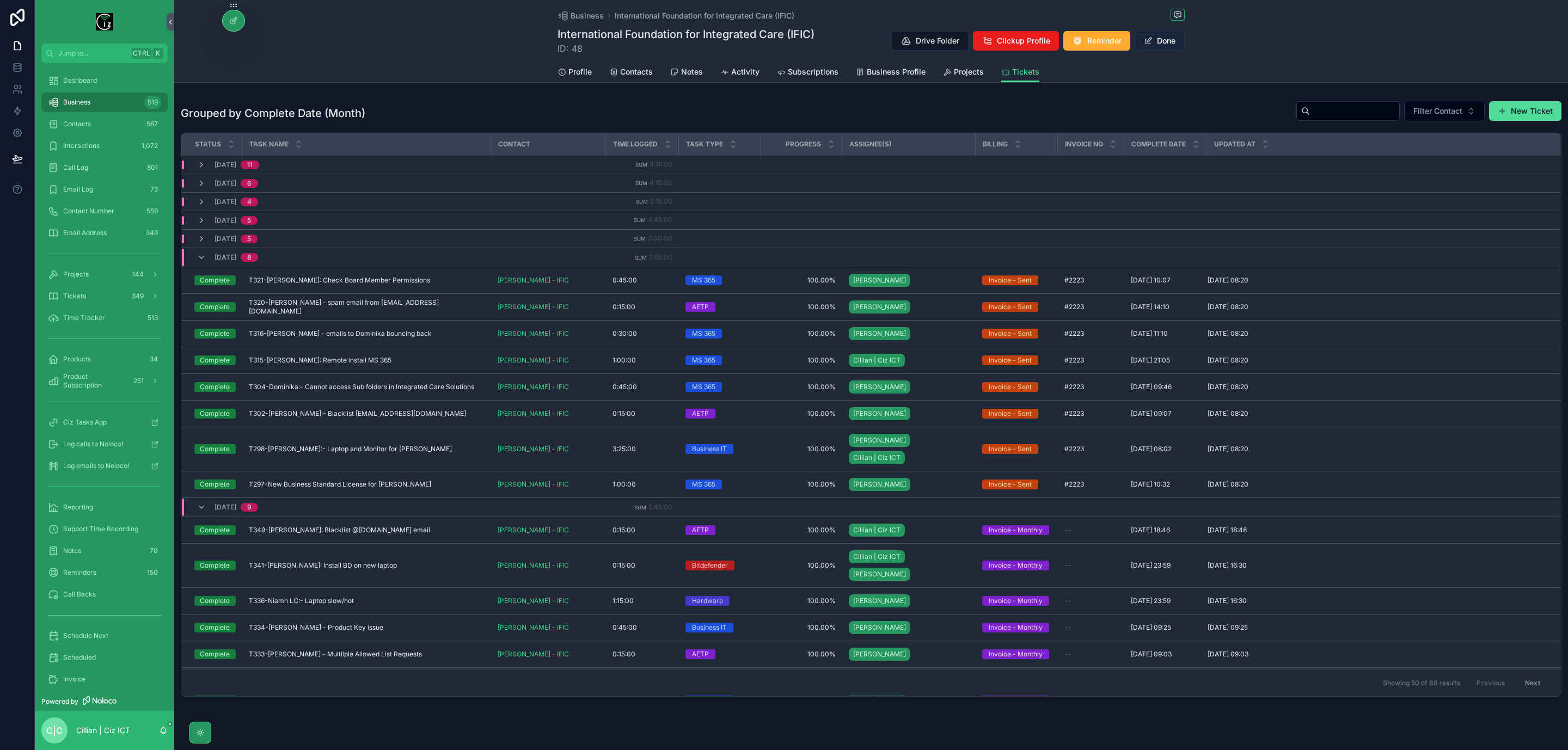
click at [1170, 43] on button "Done" at bounding box center [1160, 41] width 50 height 20
click at [1520, 113] on button "New Ticket" at bounding box center [1526, 111] width 72 height 20
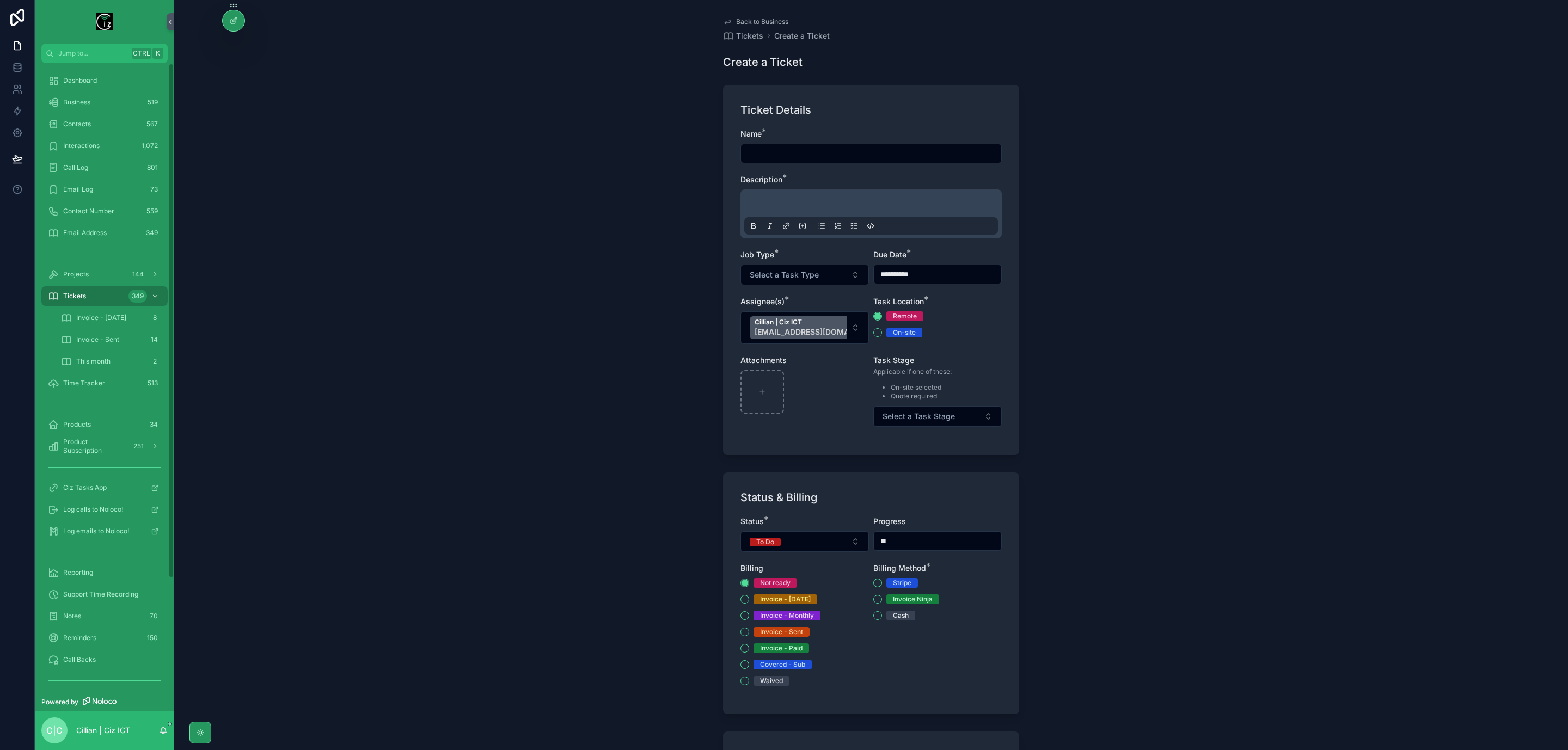
click at [725, 20] on icon "scrollable content" at bounding box center [728, 22] width 9 height 9
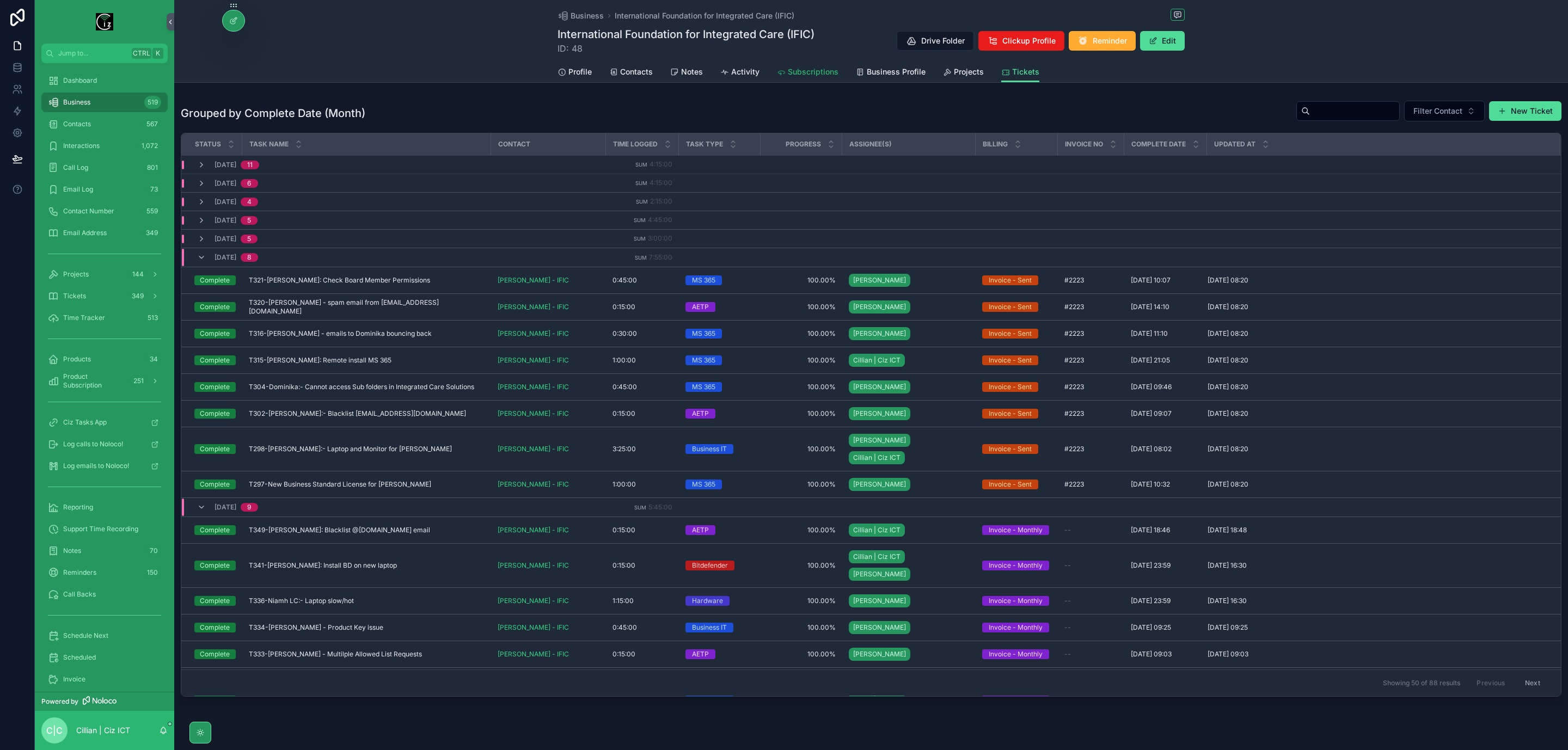
click at [815, 75] on span "Subscriptions" at bounding box center [813, 72] width 51 height 11
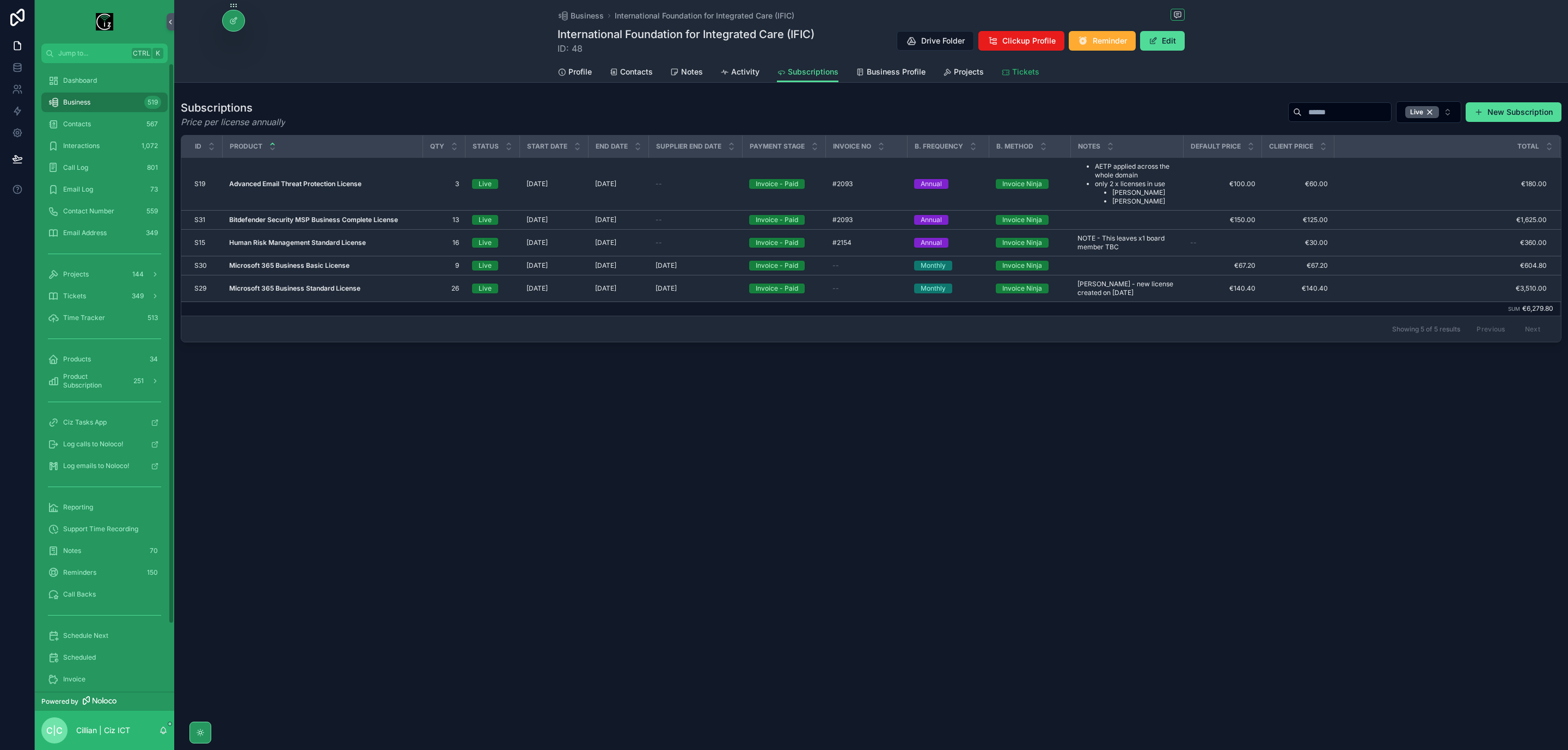
click at [1031, 75] on span "Tickets" at bounding box center [1026, 72] width 27 height 11
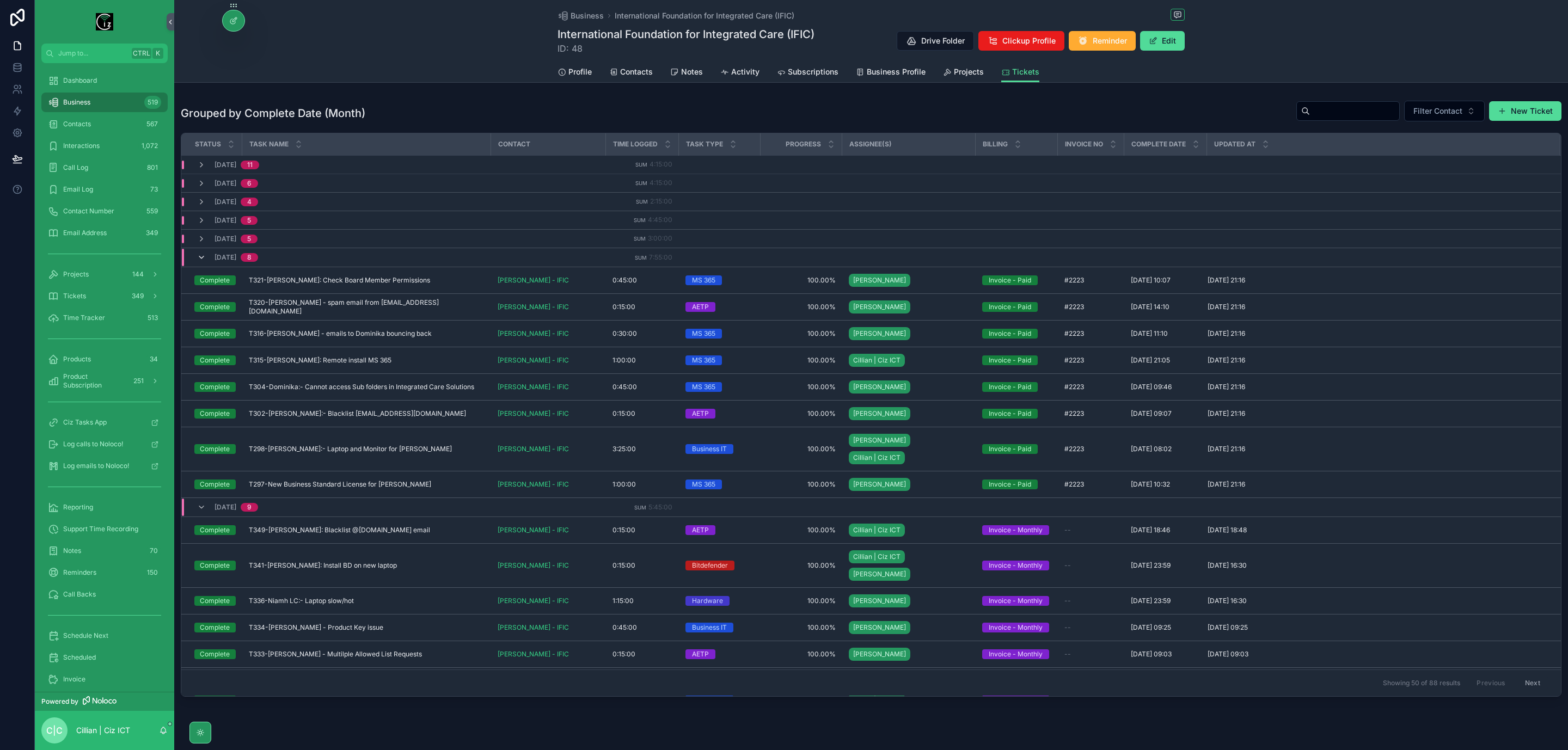
click at [201, 261] on icon "scrollable content" at bounding box center [202, 257] width 9 height 9
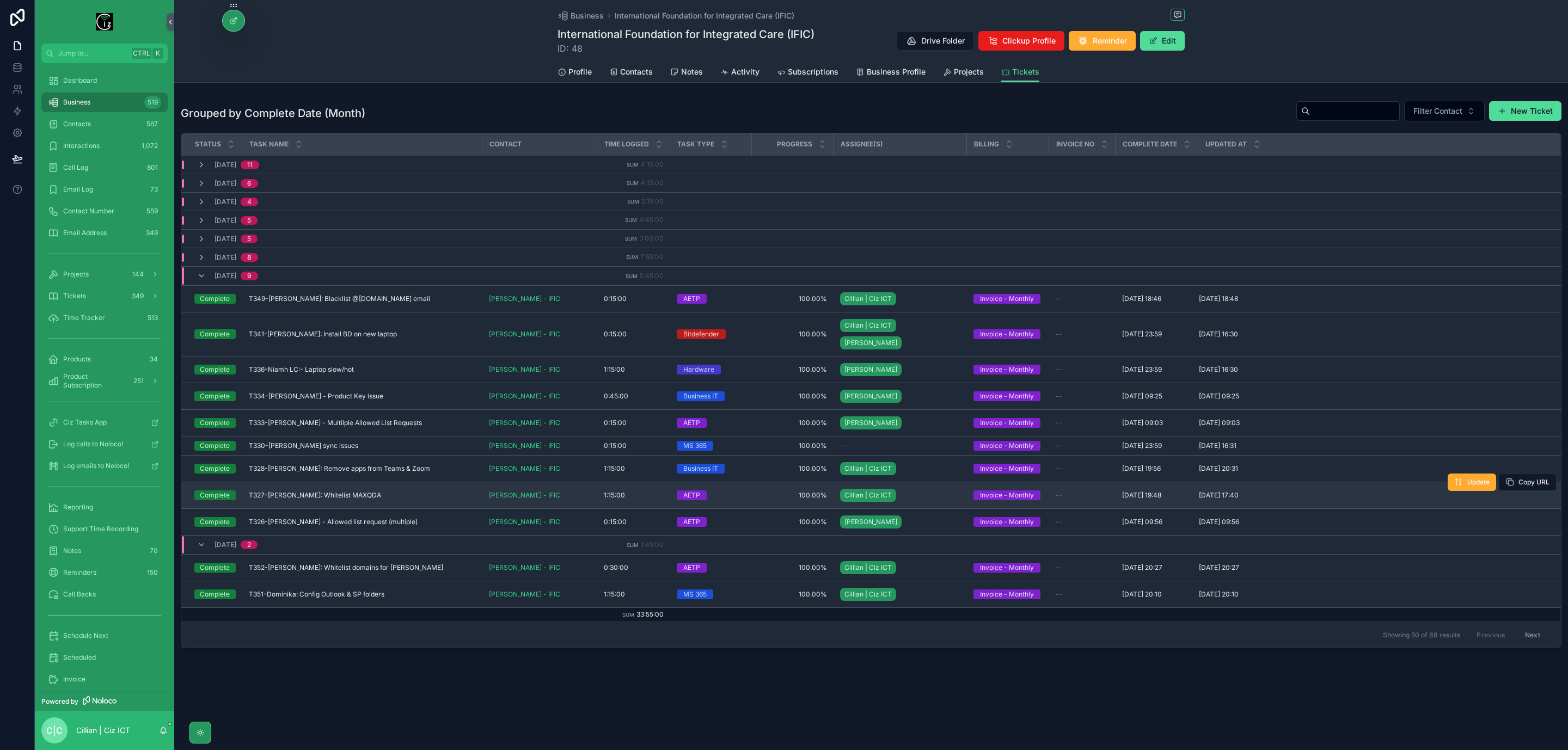
click at [642, 491] on div "1:15:00 1:15:00" at bounding box center [633, 496] width 60 height 9
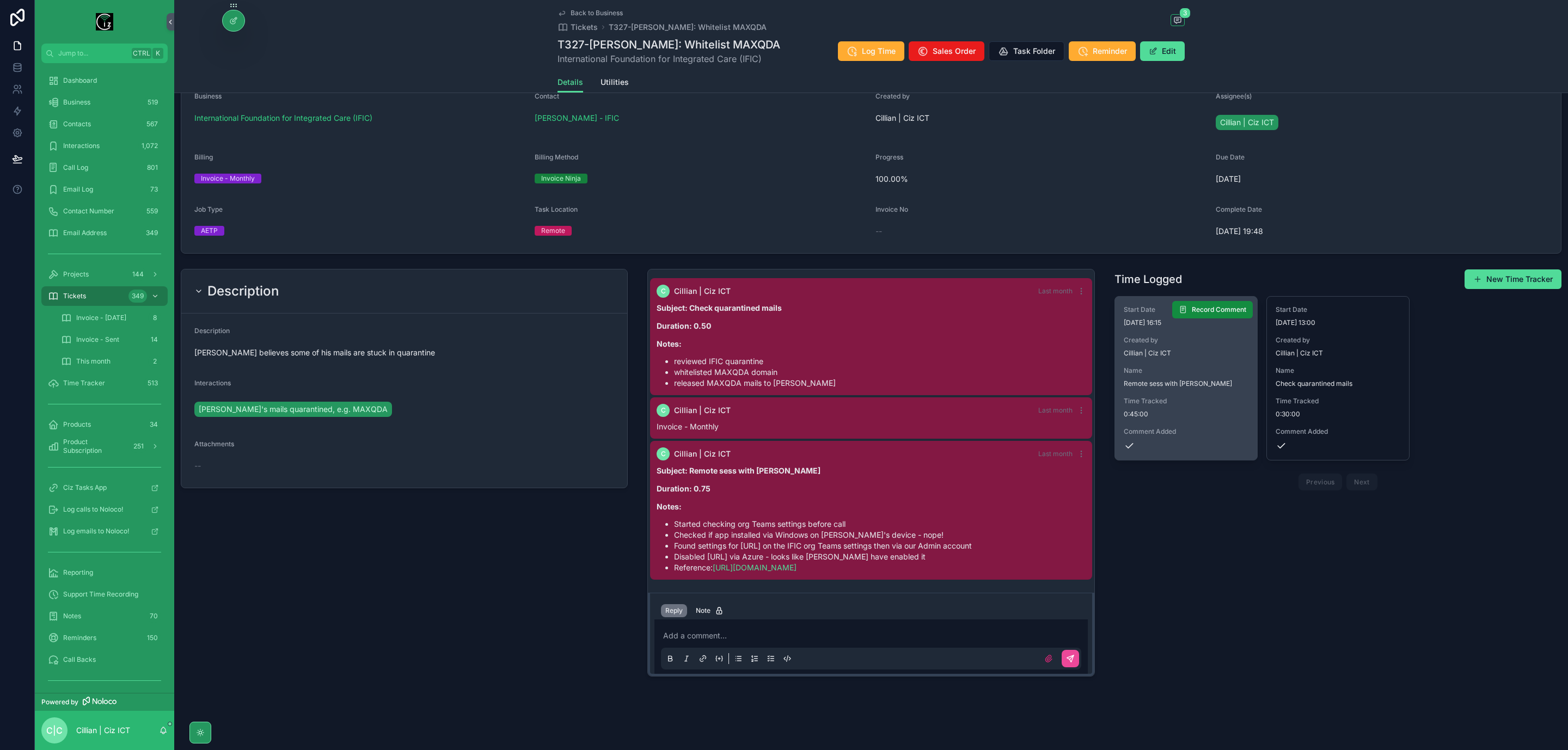
scroll to position [204, 0]
click at [1204, 370] on span "Name" at bounding box center [1186, 370] width 125 height 9
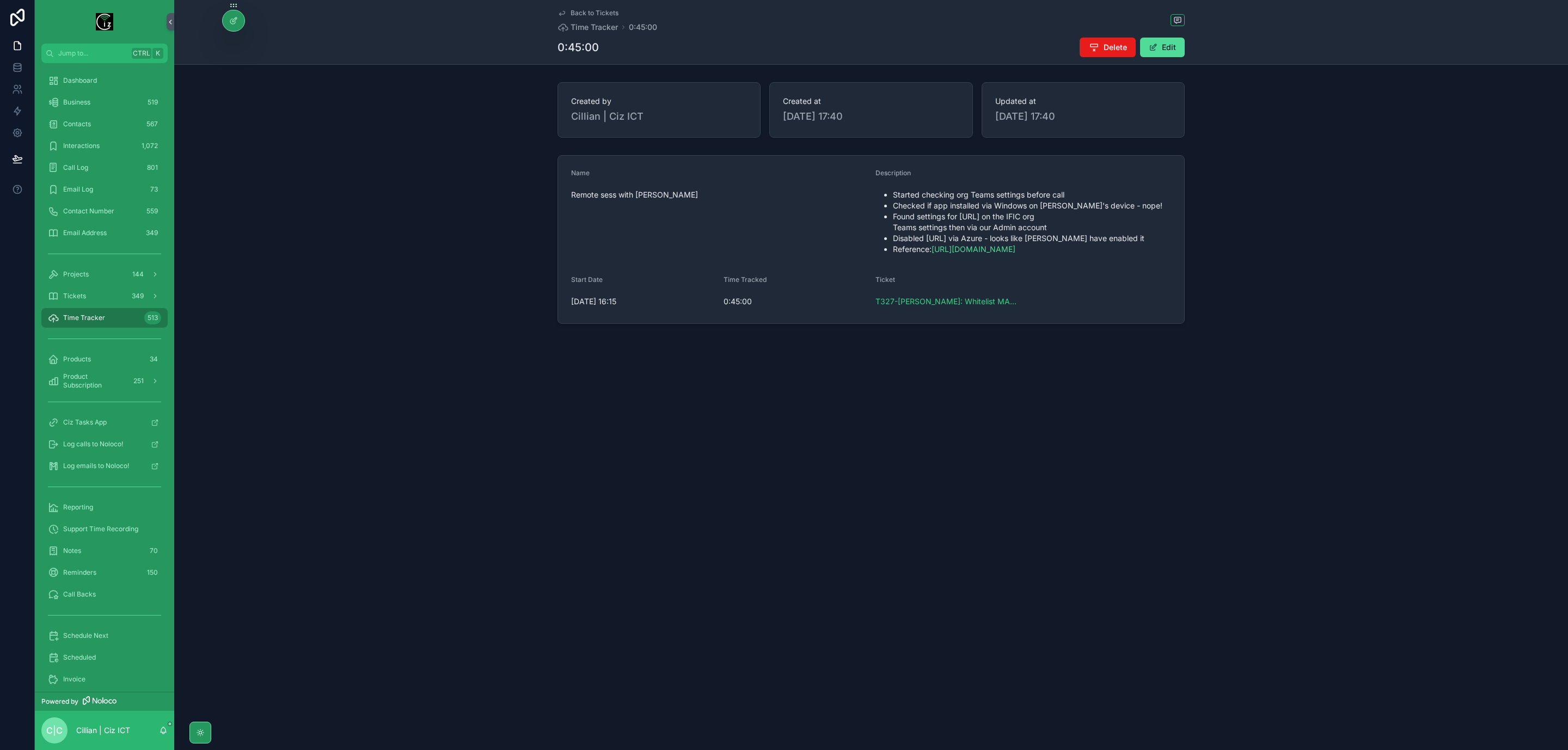
click at [1185, 41] on div "Back to Tickets Time Tracker 0:45:00 0:45:00 Delete Edit" at bounding box center [871, 32] width 1394 height 65
click at [1174, 48] on button "Edit" at bounding box center [1163, 48] width 45 height 20
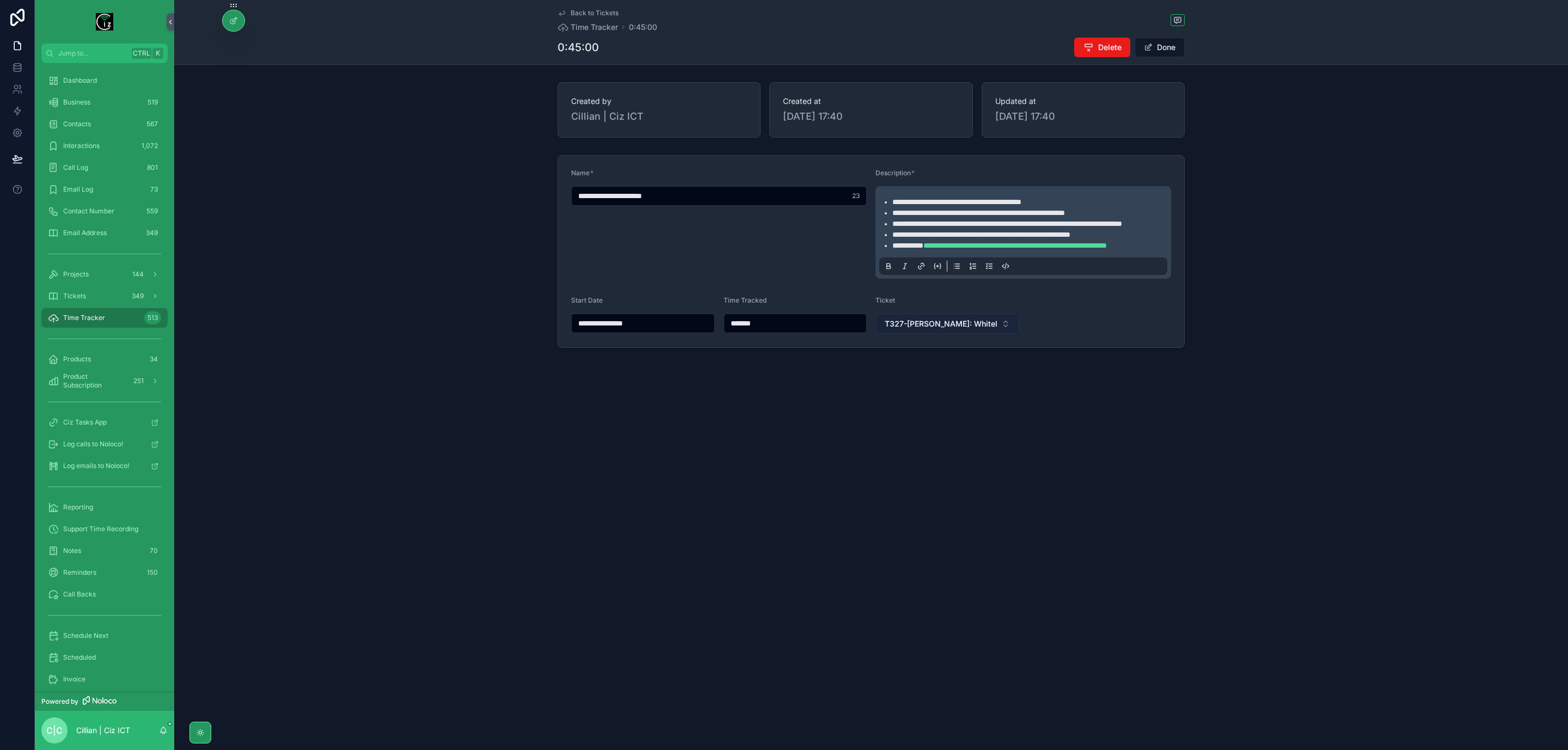
click at [955, 329] on span "T327-Arturo: Whitelist MAXQDA" at bounding box center [941, 324] width 112 height 11
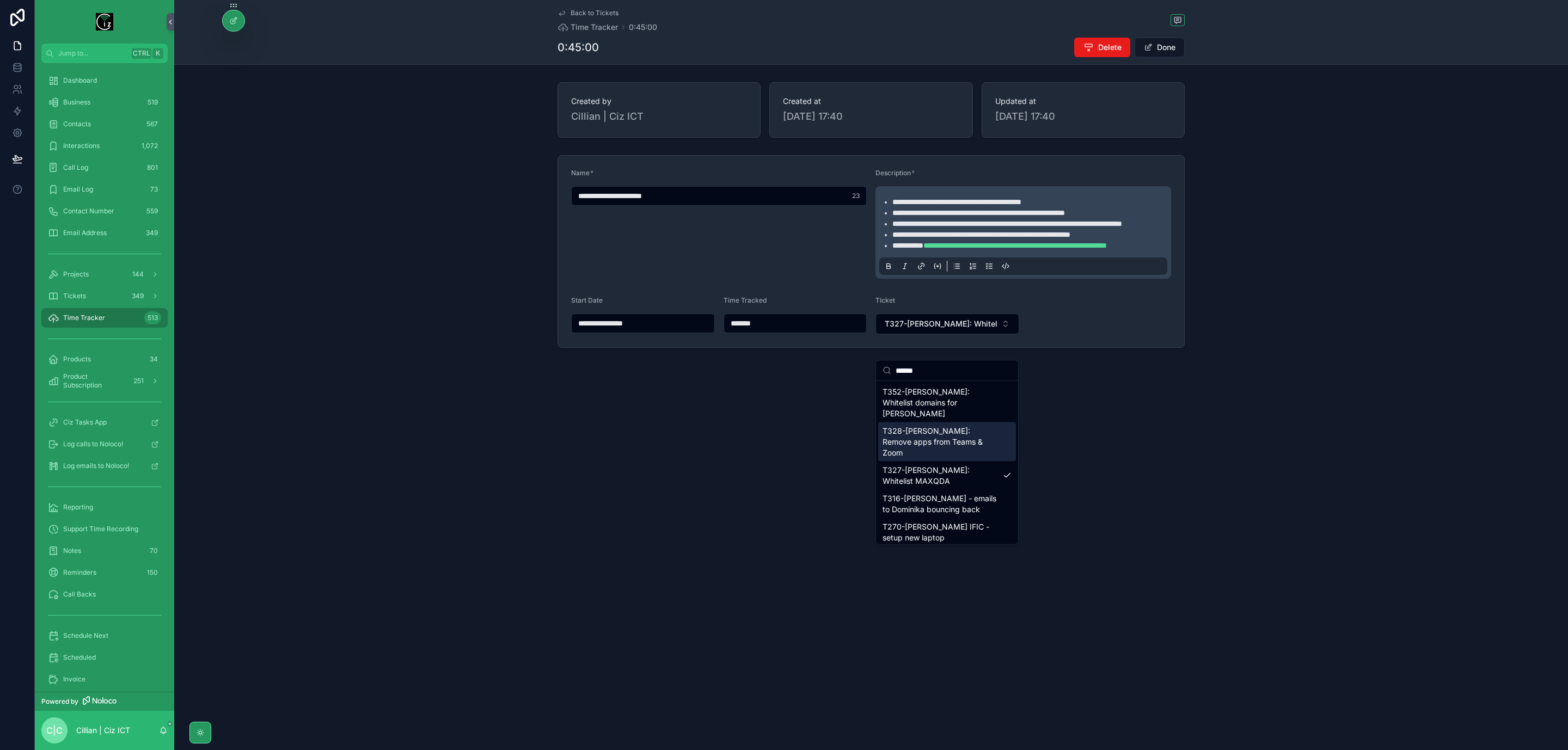
type input "******"
click at [957, 426] on span "T328-Arturo: Remove apps from Teams & Zoom" at bounding box center [941, 441] width 116 height 32
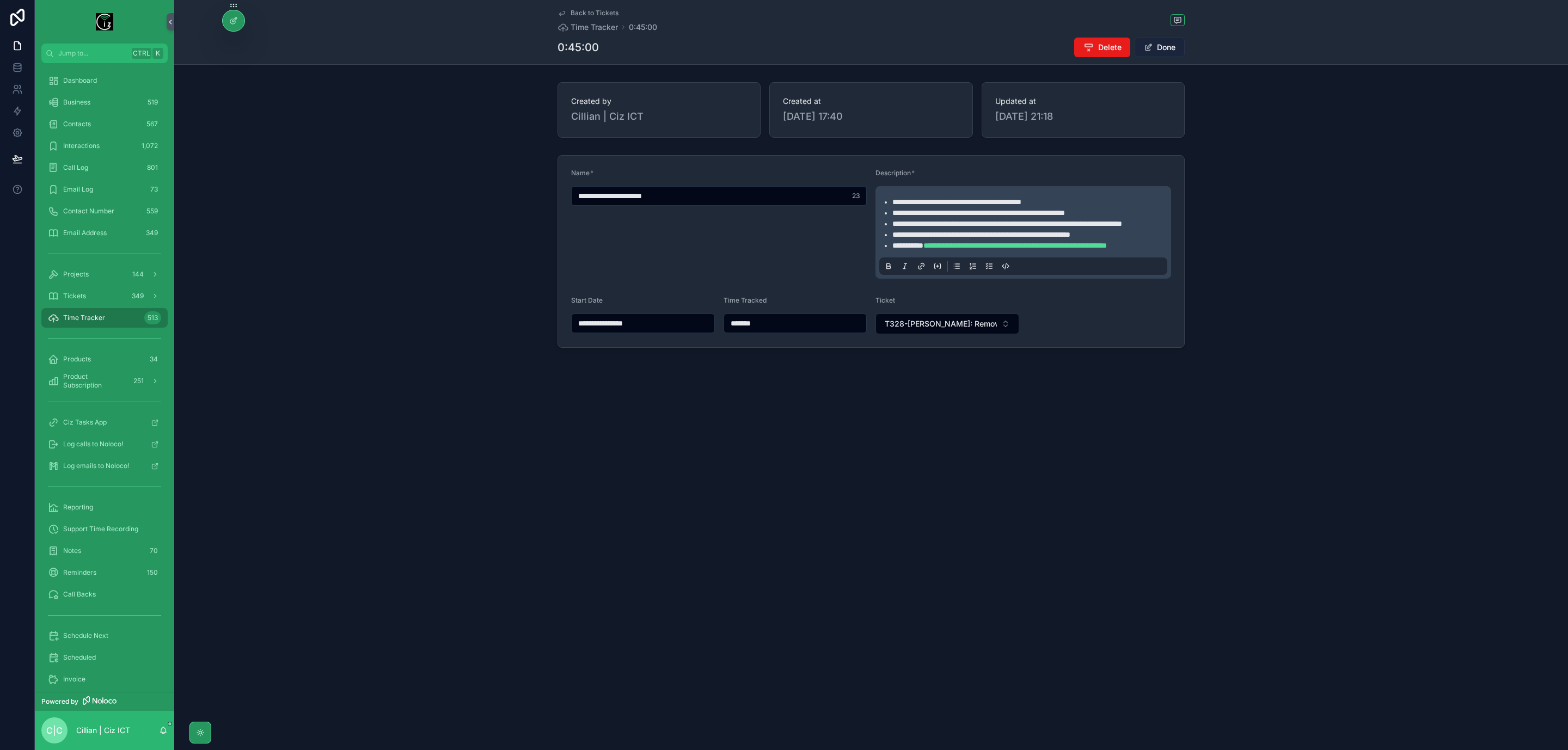
click at [1154, 45] on button "Done" at bounding box center [1160, 48] width 50 height 20
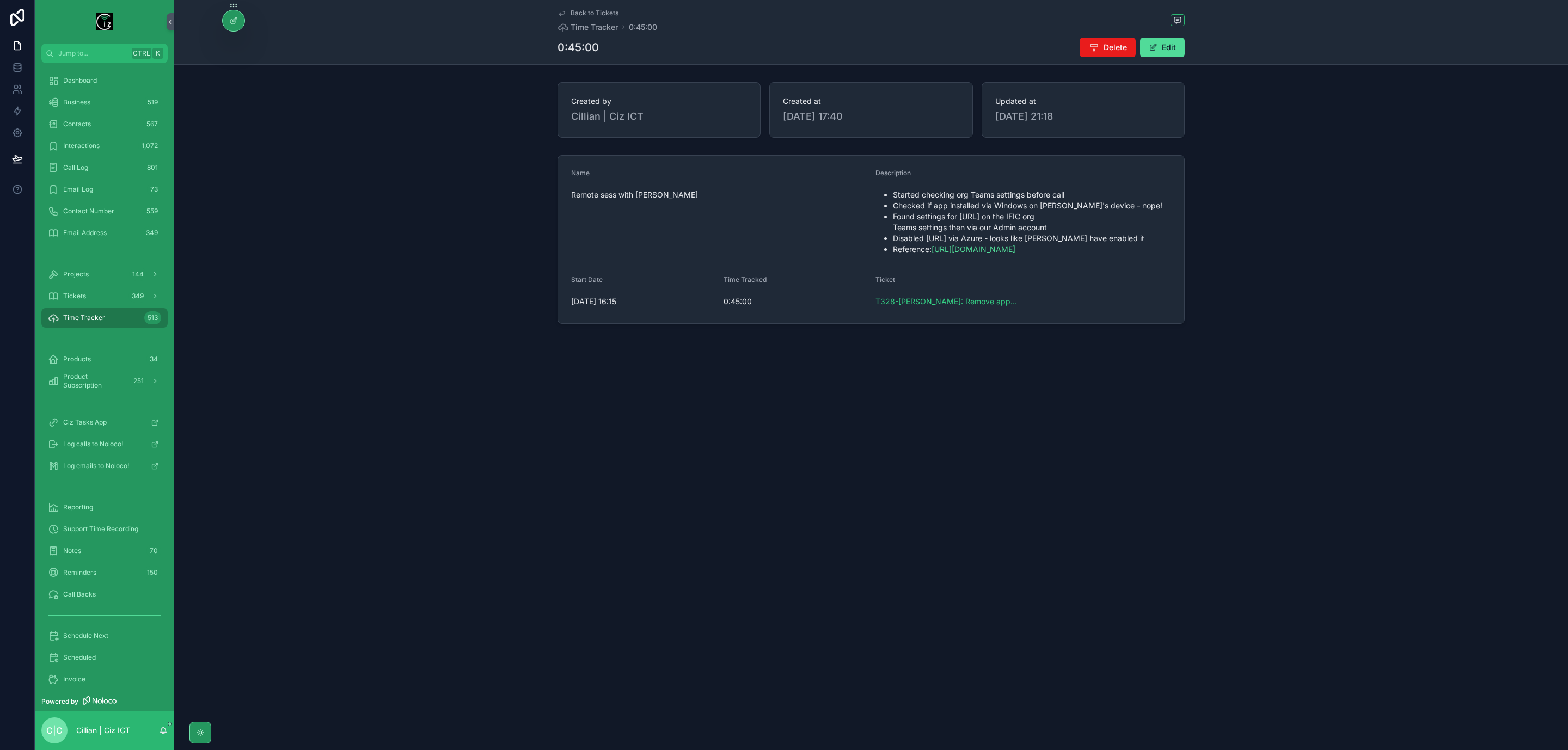
click at [577, 11] on span "Back to Tickets" at bounding box center [594, 14] width 48 height 9
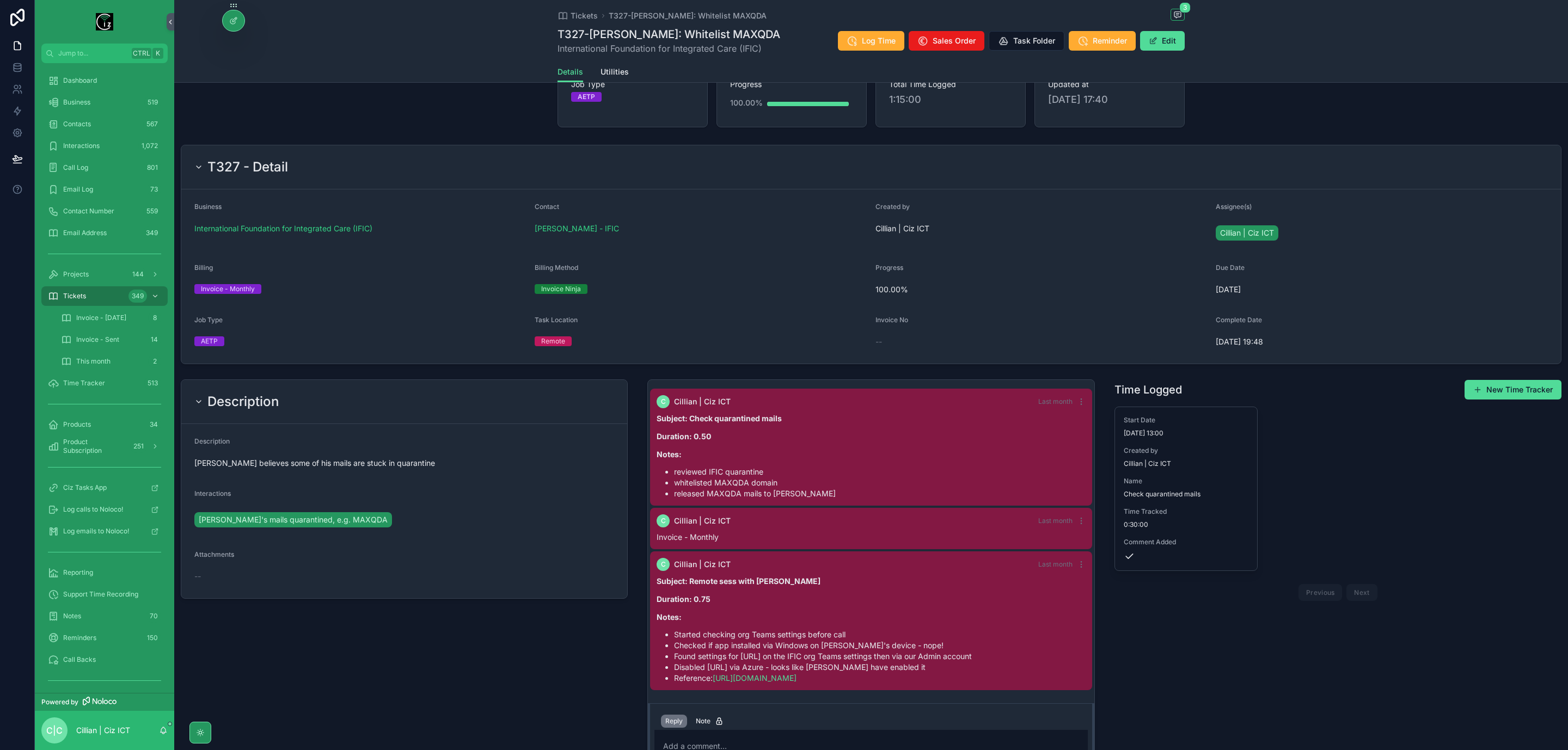
scroll to position [163, 0]
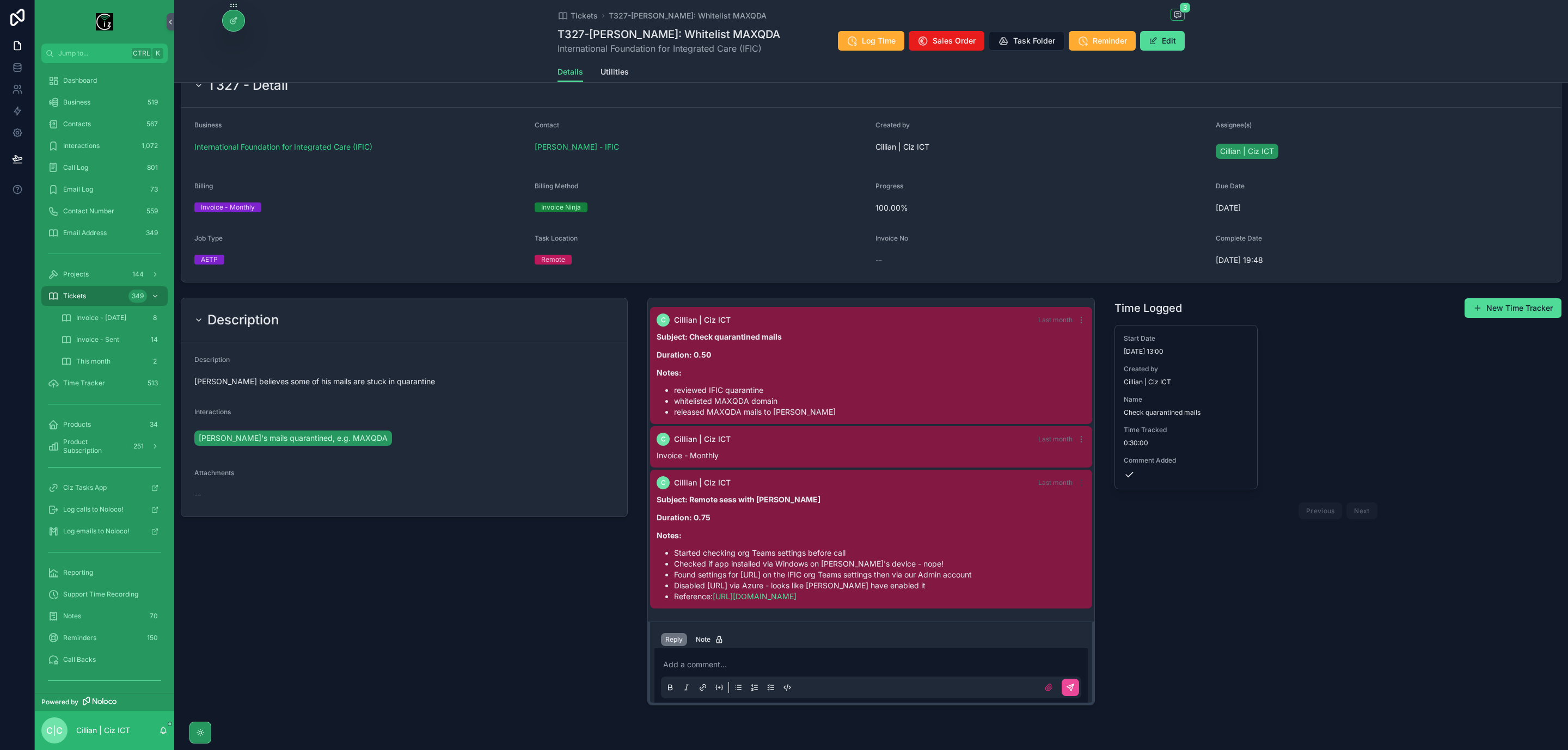
click at [1077, 485] on icon "scrollable content" at bounding box center [1082, 483] width 9 height 9
click at [1074, 466] on span "Delete comment" at bounding box center [1075, 466] width 51 height 9
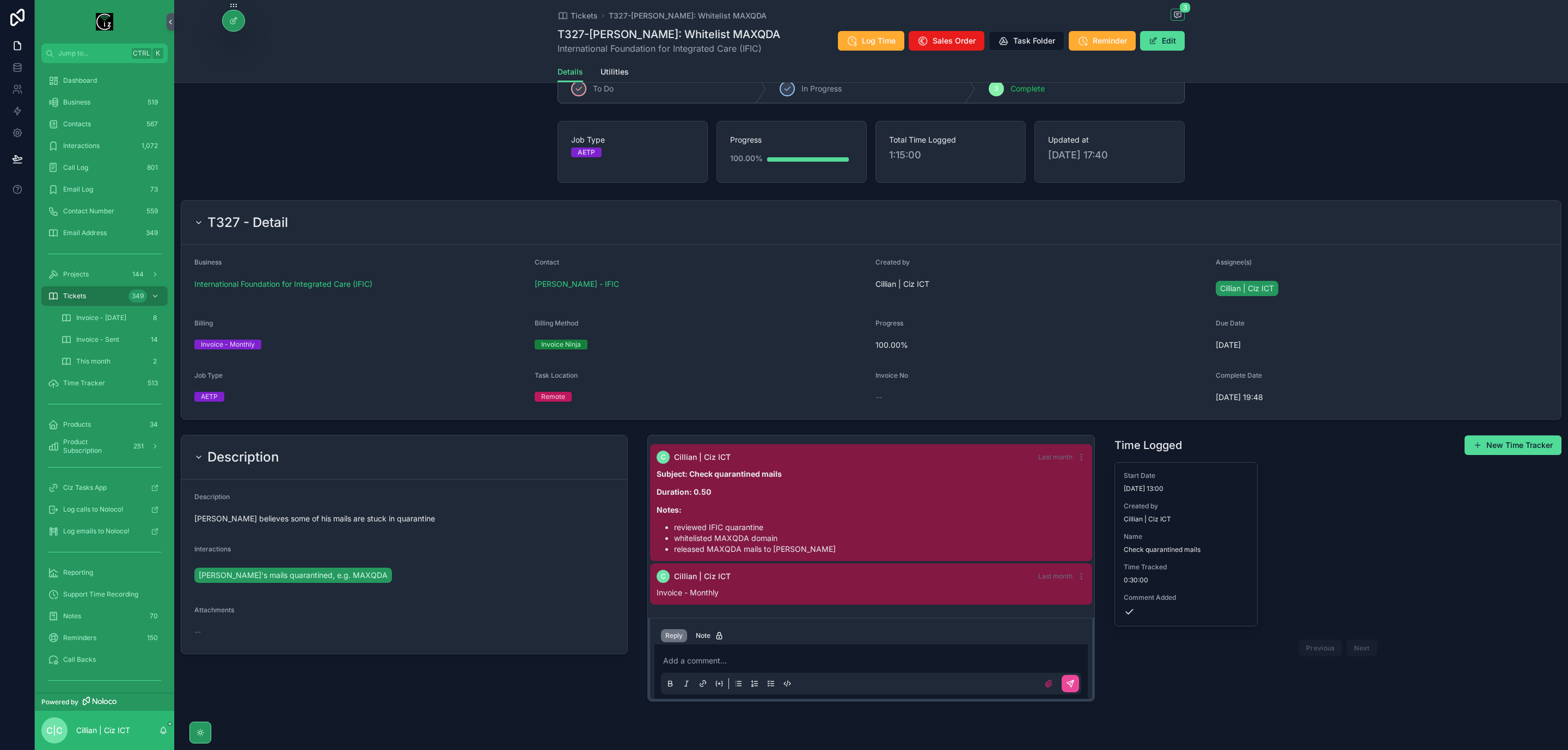
scroll to position [0, 0]
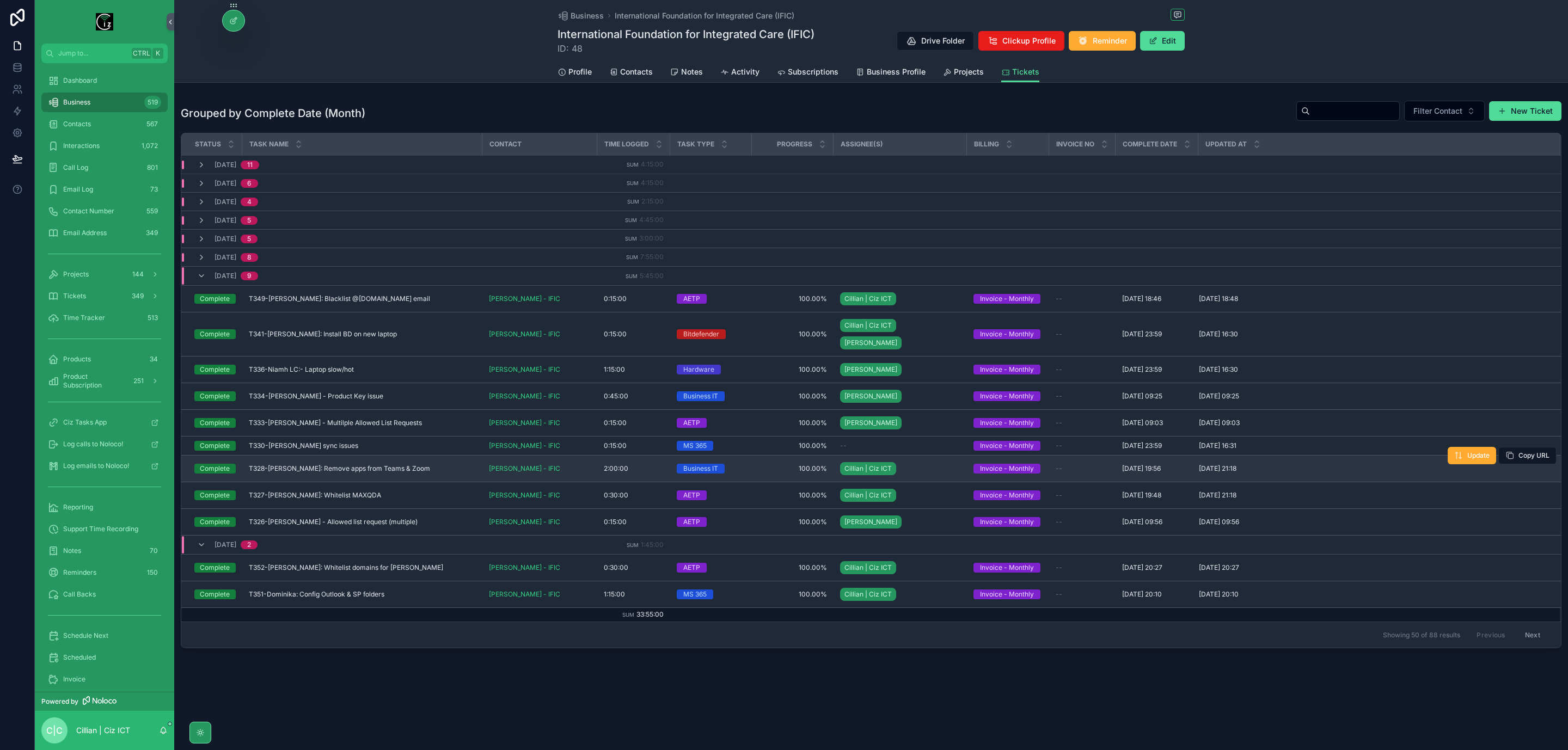
click at [405, 464] on div "T328-Arturo: Remove apps from Teams & Zoom T328-Arturo: Remove apps from Teams …" at bounding box center [362, 469] width 227 height 9
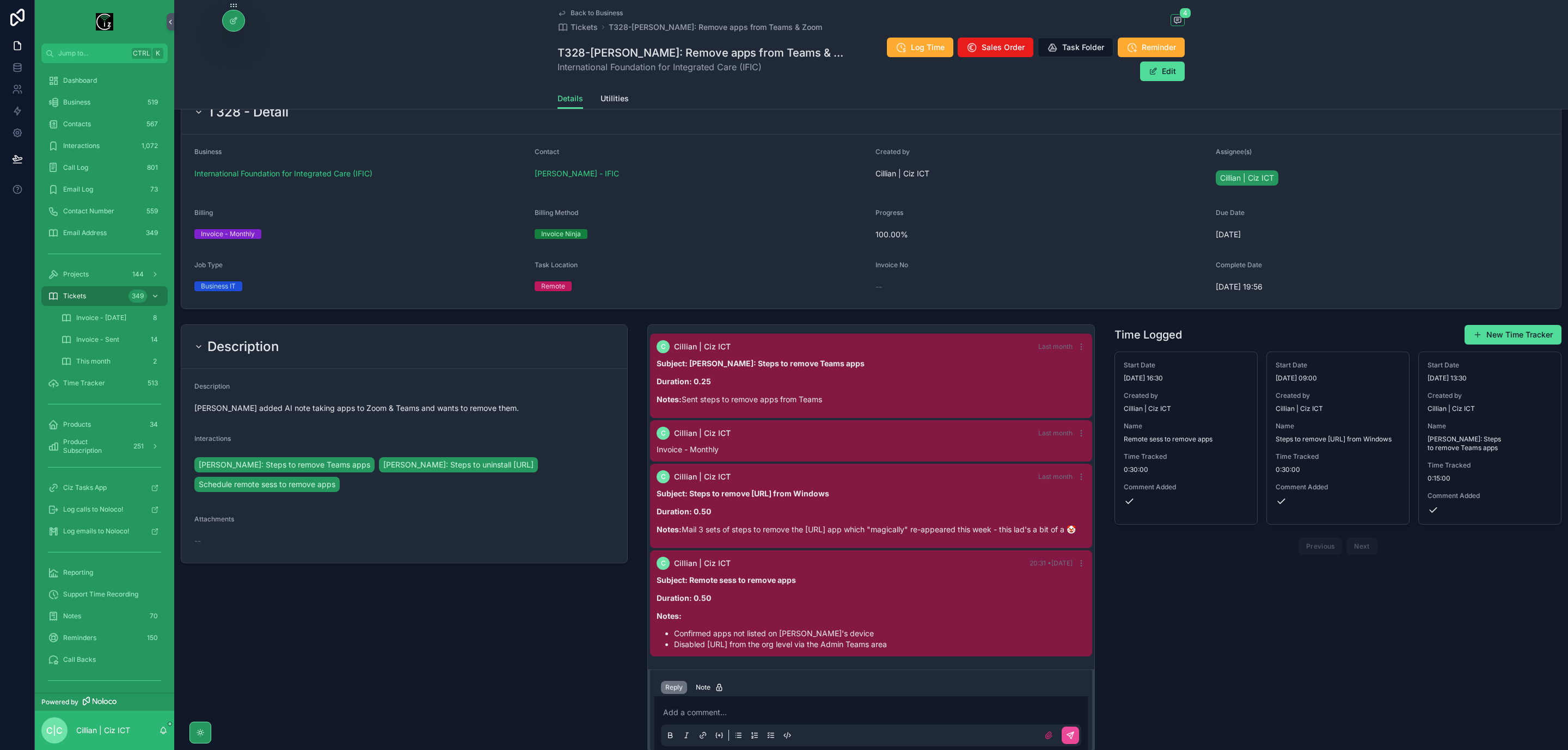
scroll to position [237, 0]
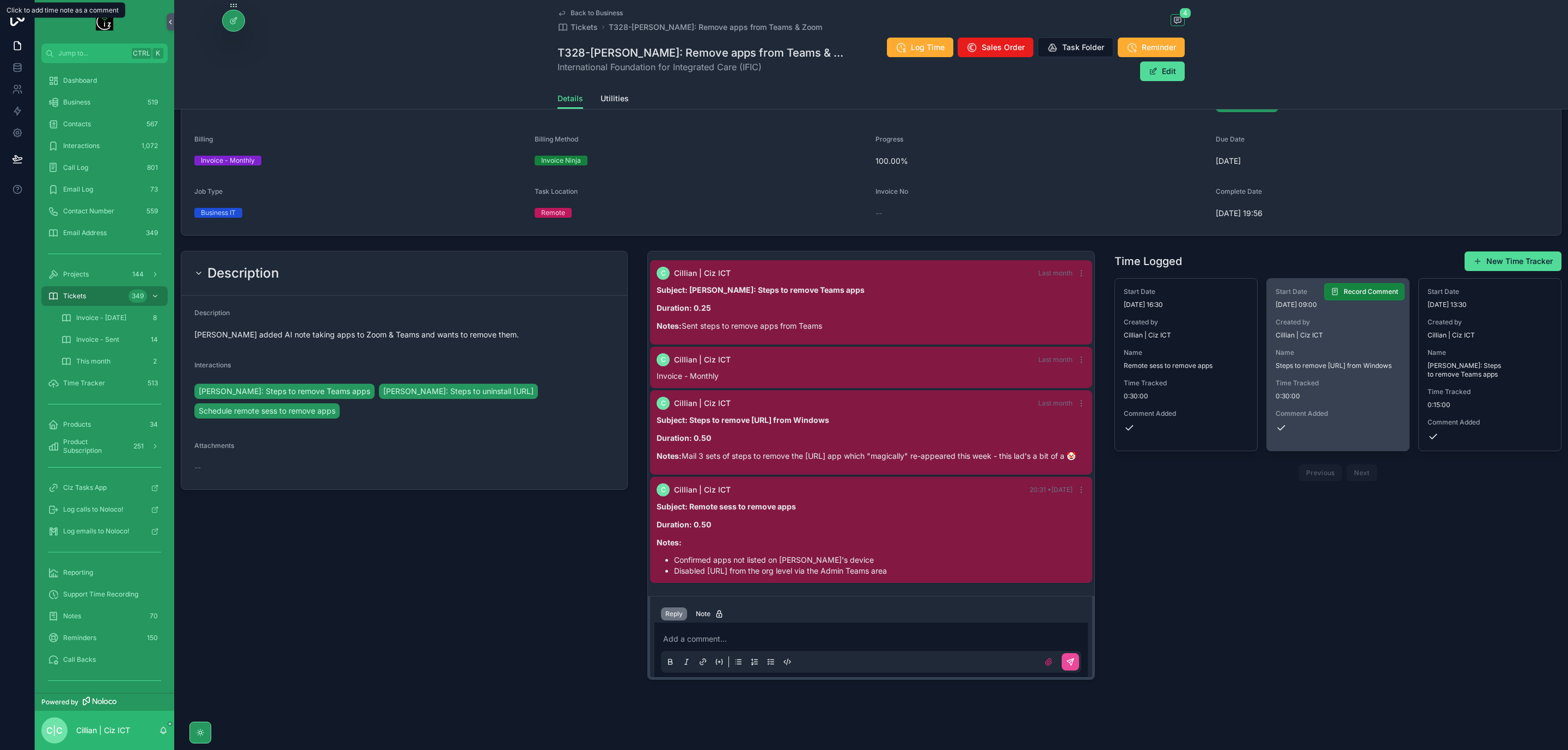
click at [1357, 283] on button "Record Comment" at bounding box center [1364, 291] width 81 height 17
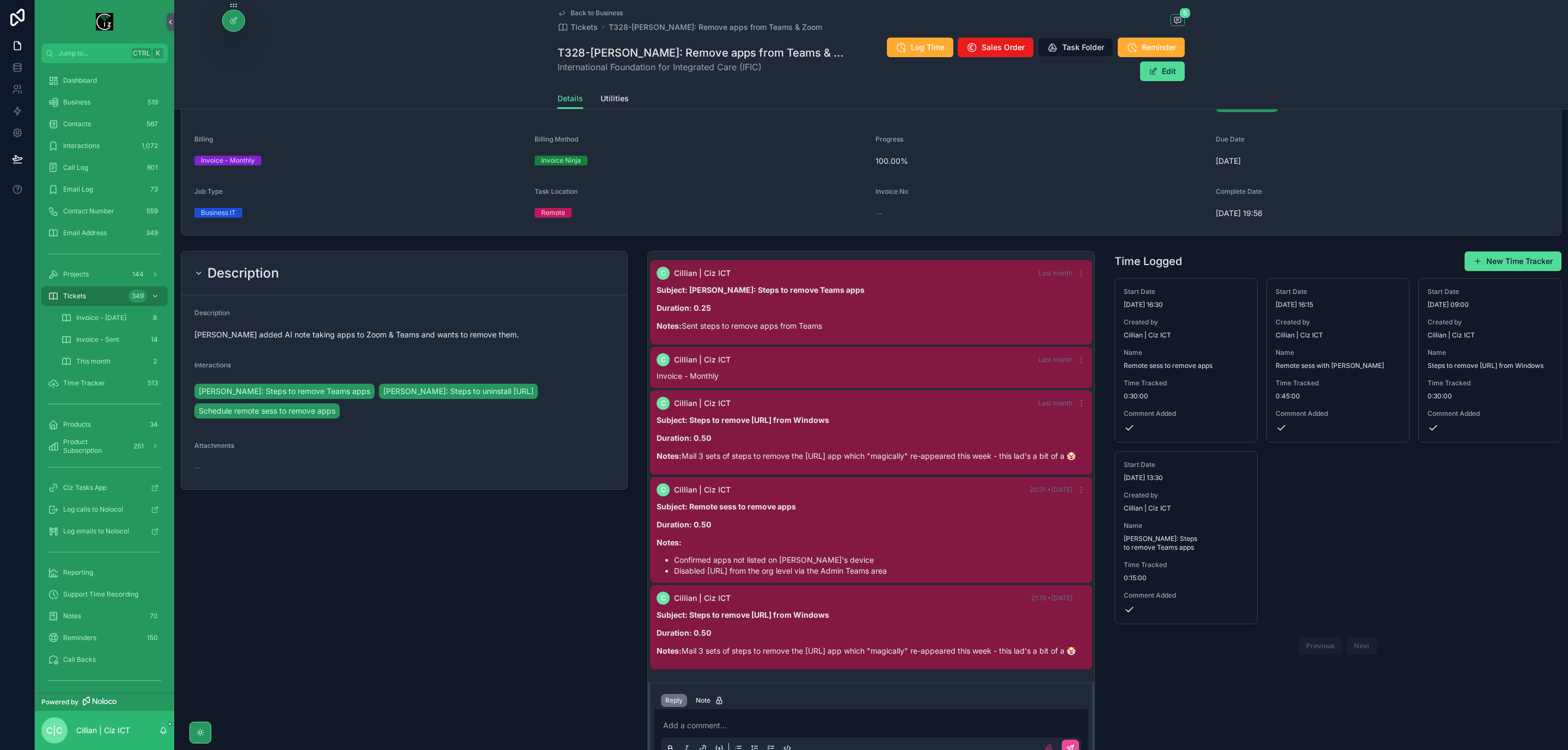
click at [1077, 595] on icon "scrollable content" at bounding box center [1082, 598] width 9 height 9
click at [1077, 576] on span "Delete comment" at bounding box center [1075, 576] width 51 height 9
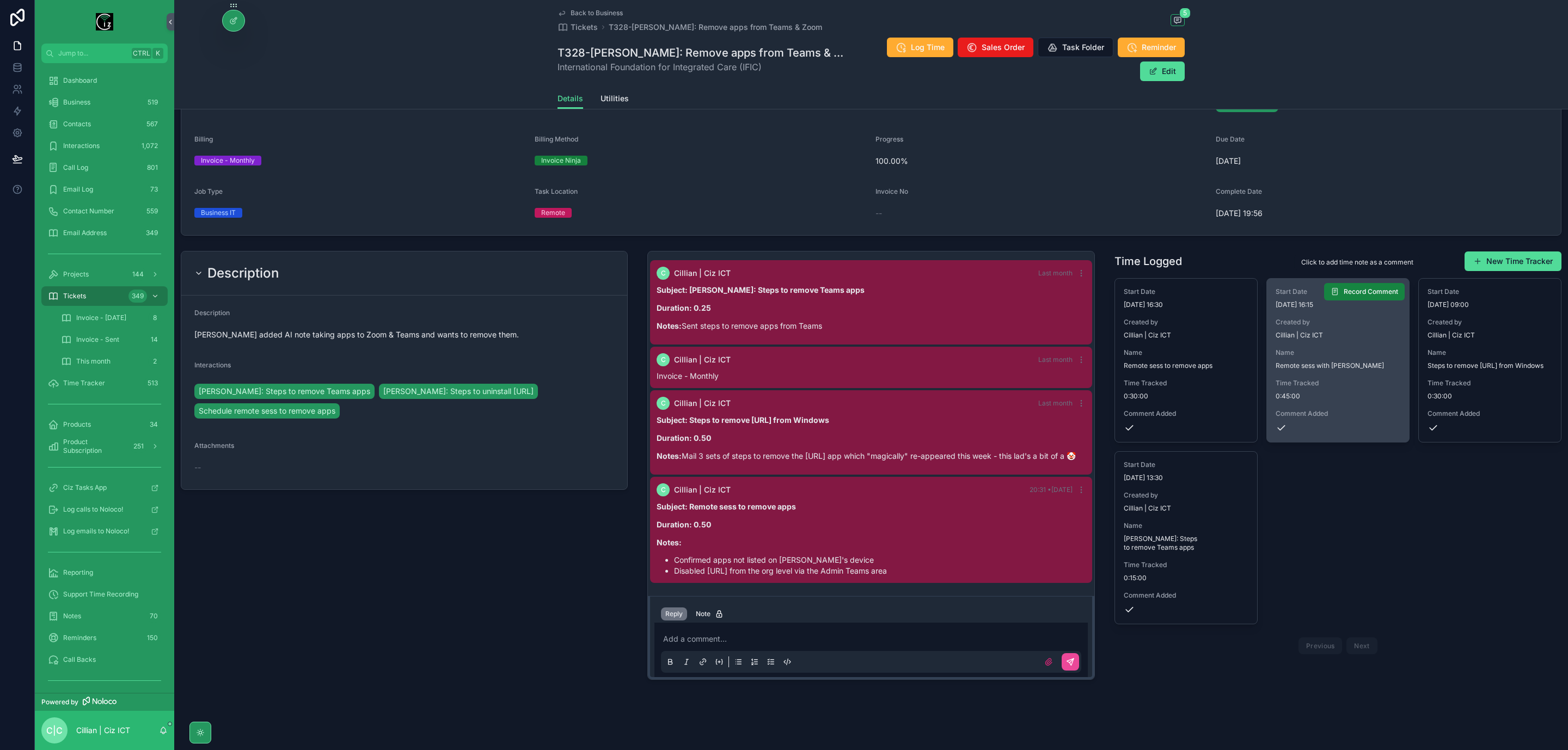
click at [1365, 287] on span "Record Comment" at bounding box center [1371, 292] width 54 height 9
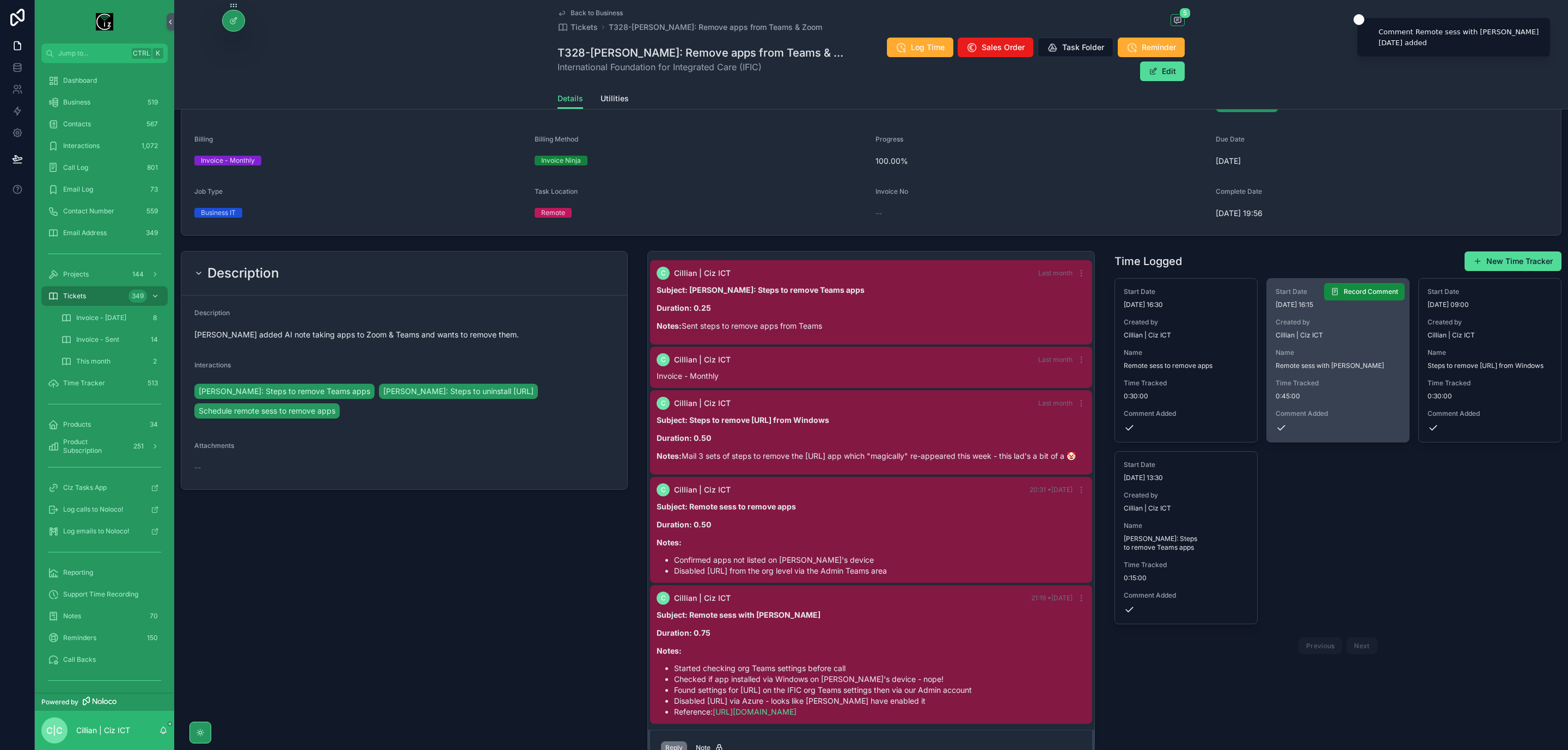
scroll to position [14, 0]
click at [1081, 487] on icon "scrollable content" at bounding box center [1081, 487] width 1 height 1
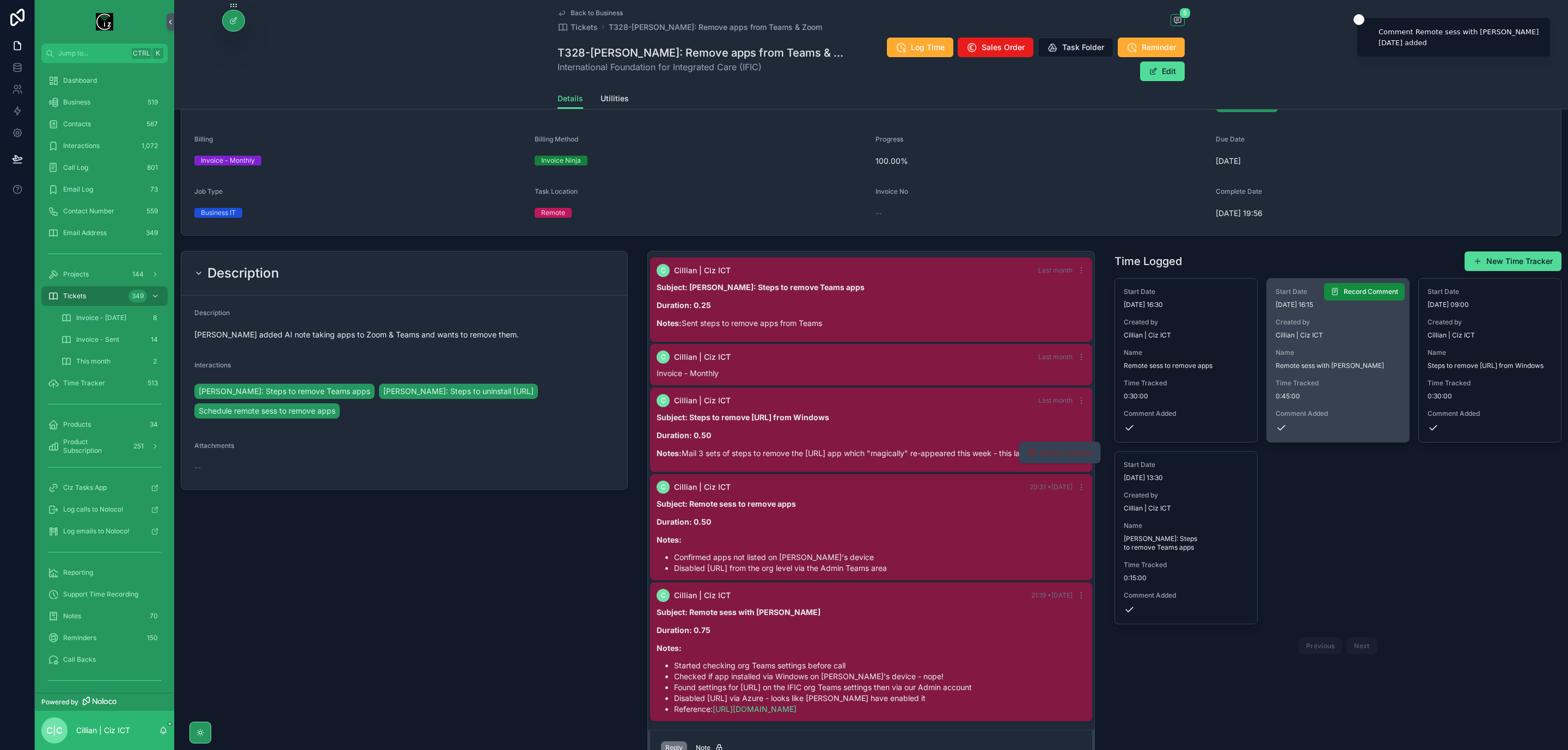
click at [1068, 450] on span "Delete comment" at bounding box center [1067, 453] width 51 height 9
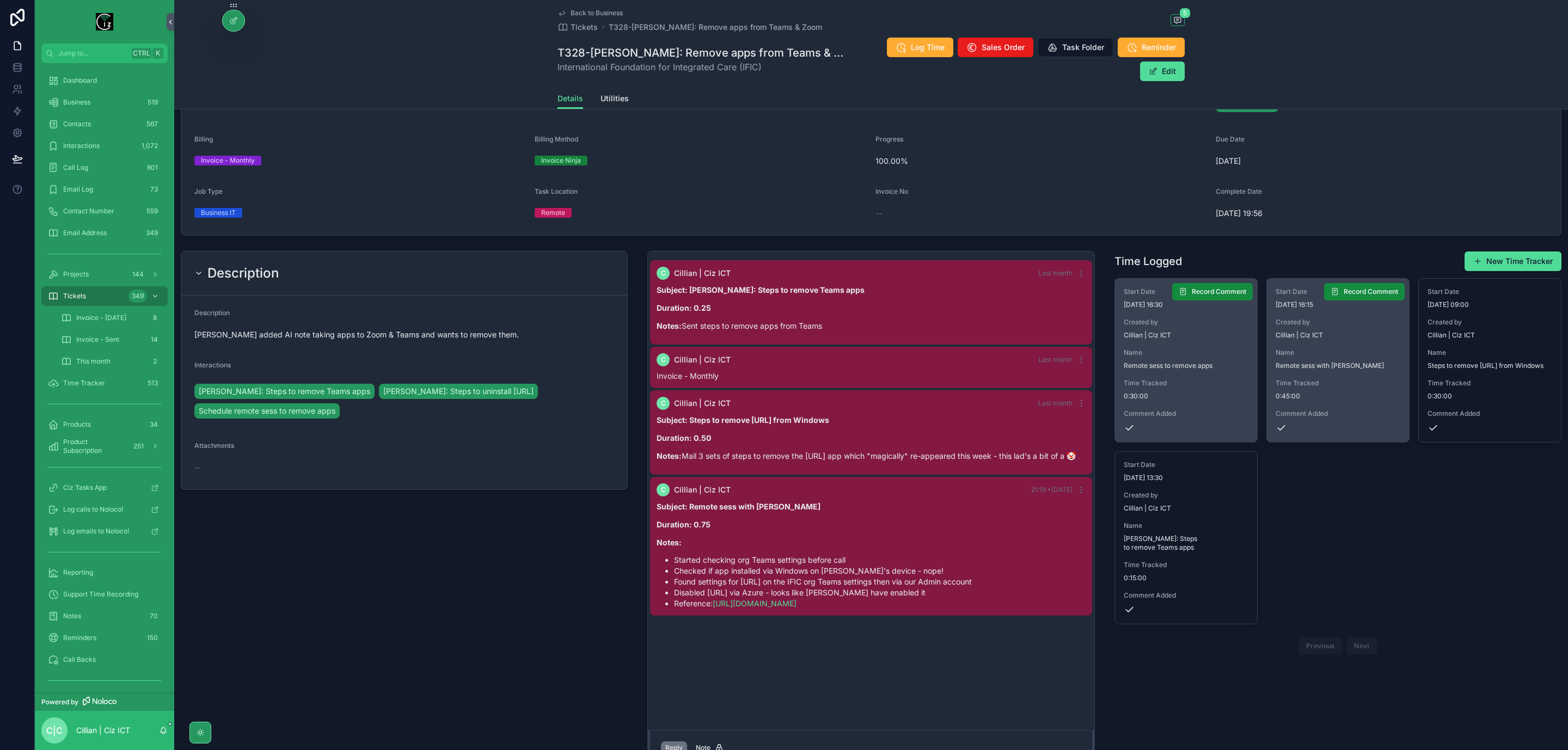
click at [1201, 328] on div "Start Date 28/08/2025 16:30 Created by Cillian | Ciz ICT Name Remote sess to re…" at bounding box center [1186, 360] width 142 height 163
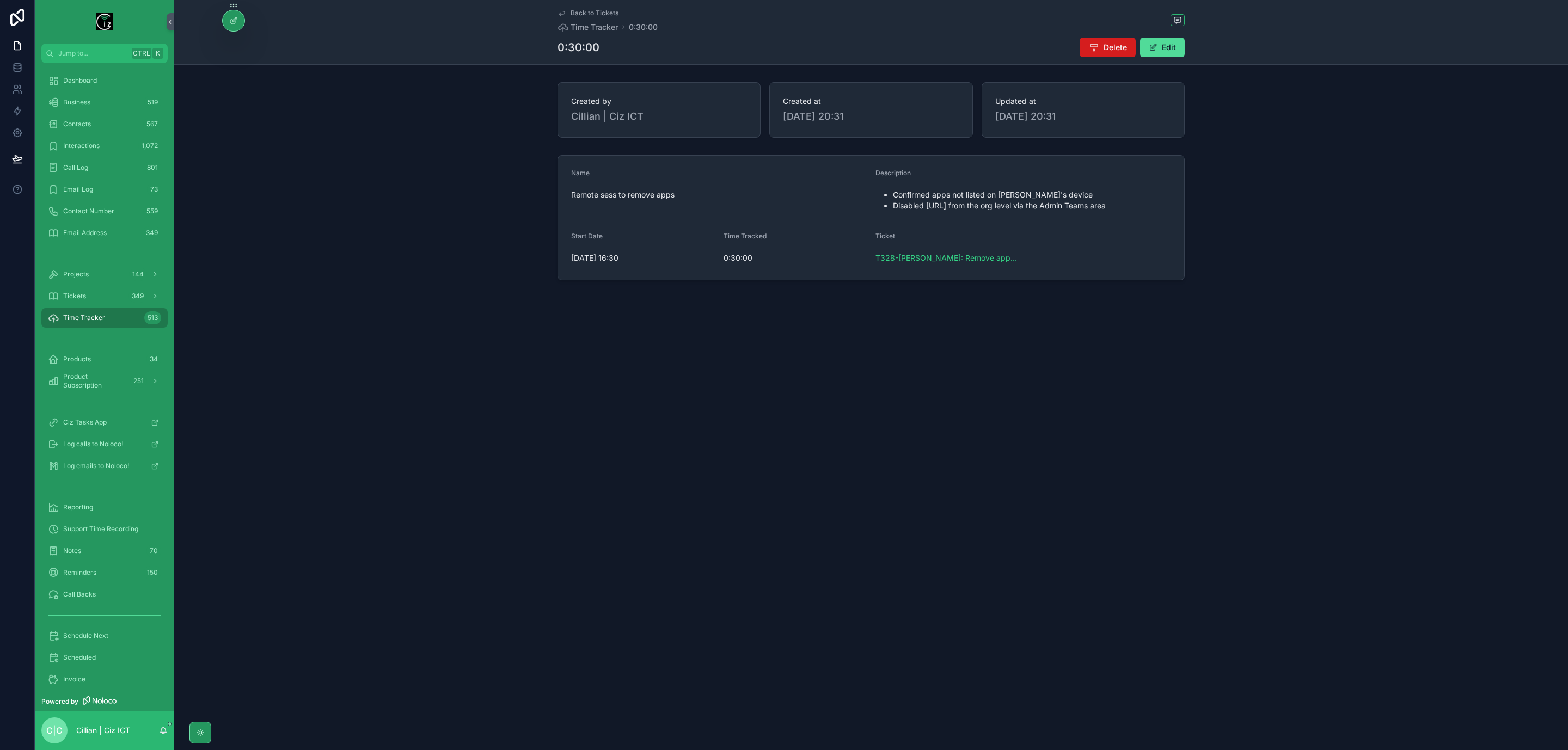
click at [1104, 49] on span "Delete" at bounding box center [1115, 48] width 23 height 11
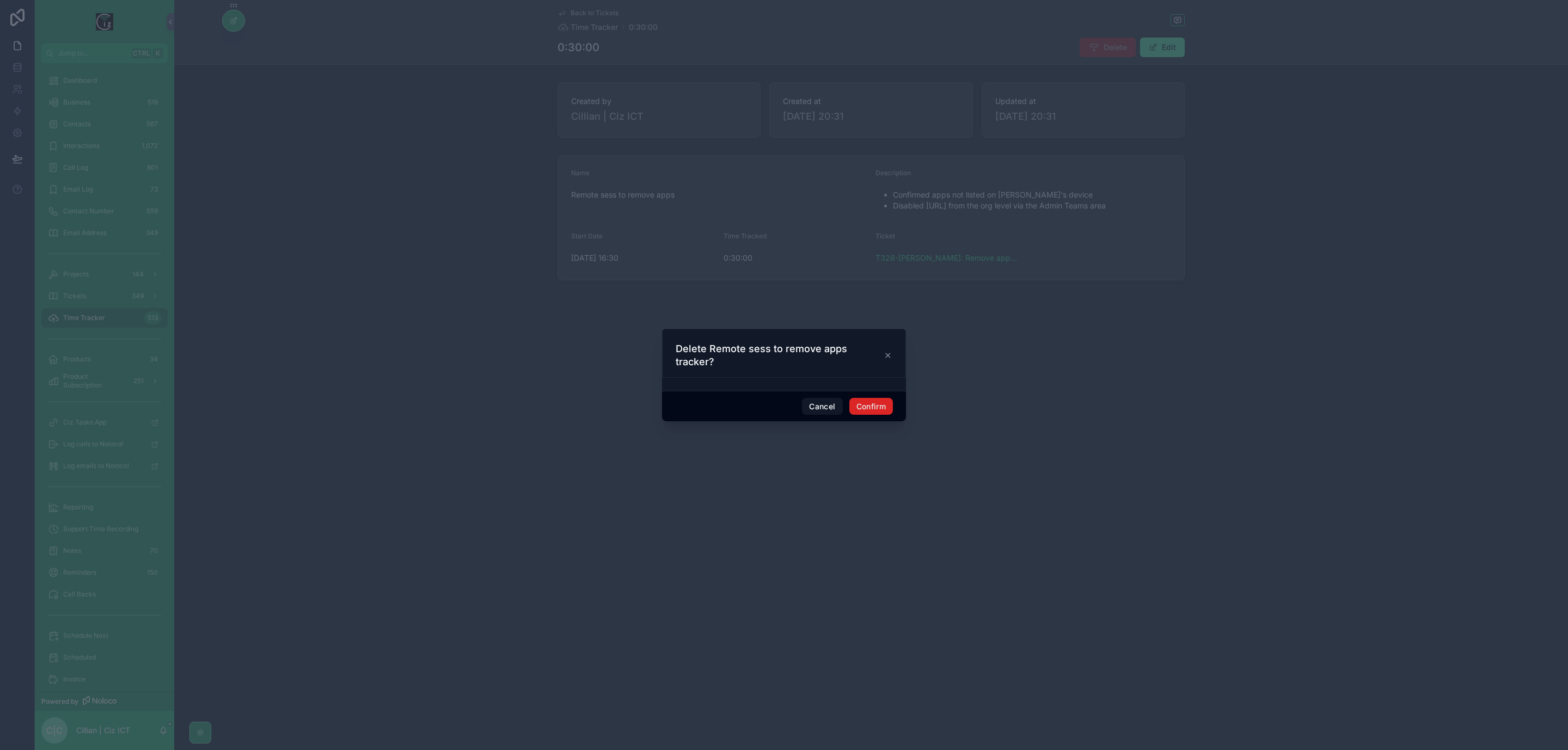
click at [870, 407] on button "Confirm" at bounding box center [871, 406] width 44 height 17
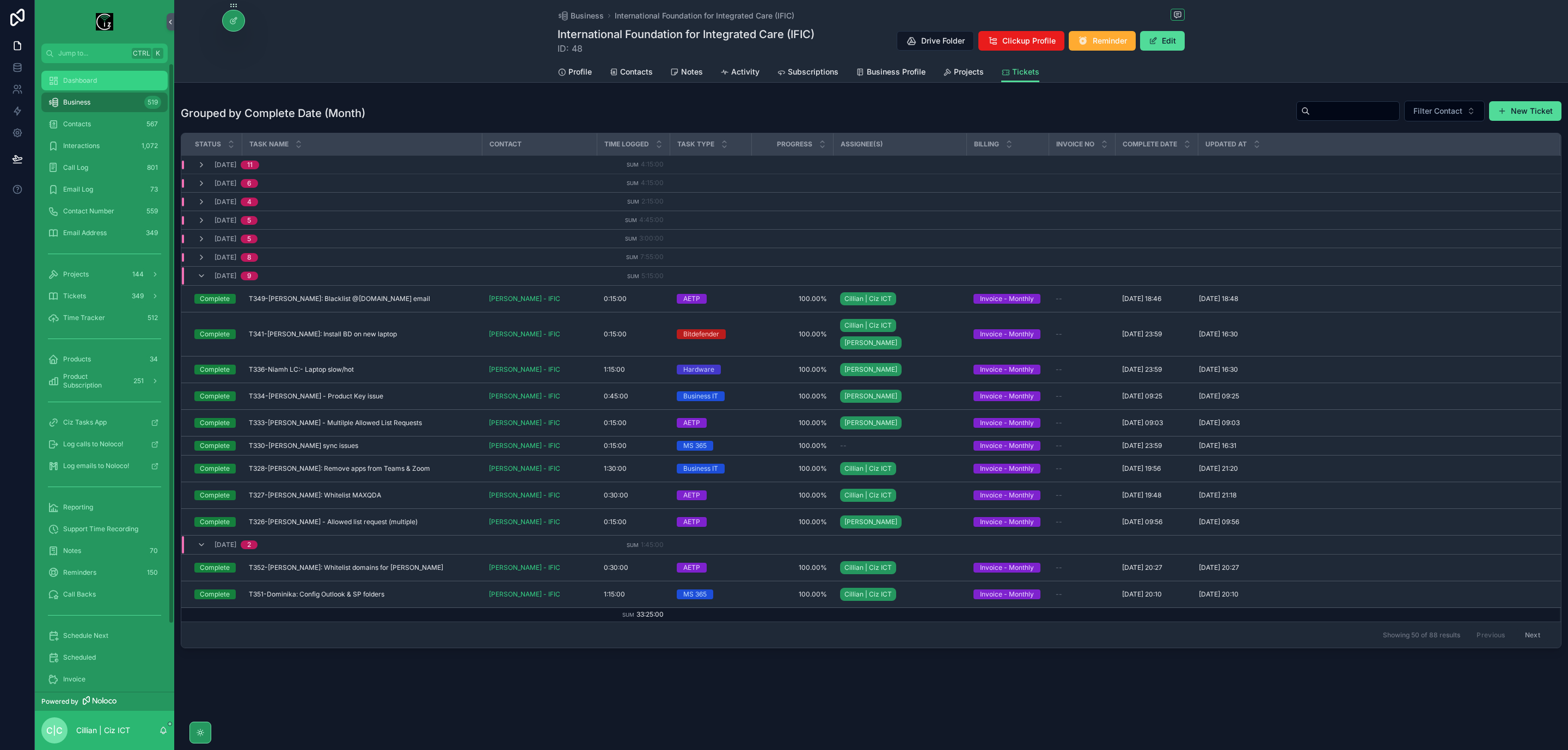
click at [93, 78] on span "Dashboard" at bounding box center [80, 81] width 34 height 9
click at [1521, 112] on button "New Ticket" at bounding box center [1526, 111] width 72 height 20
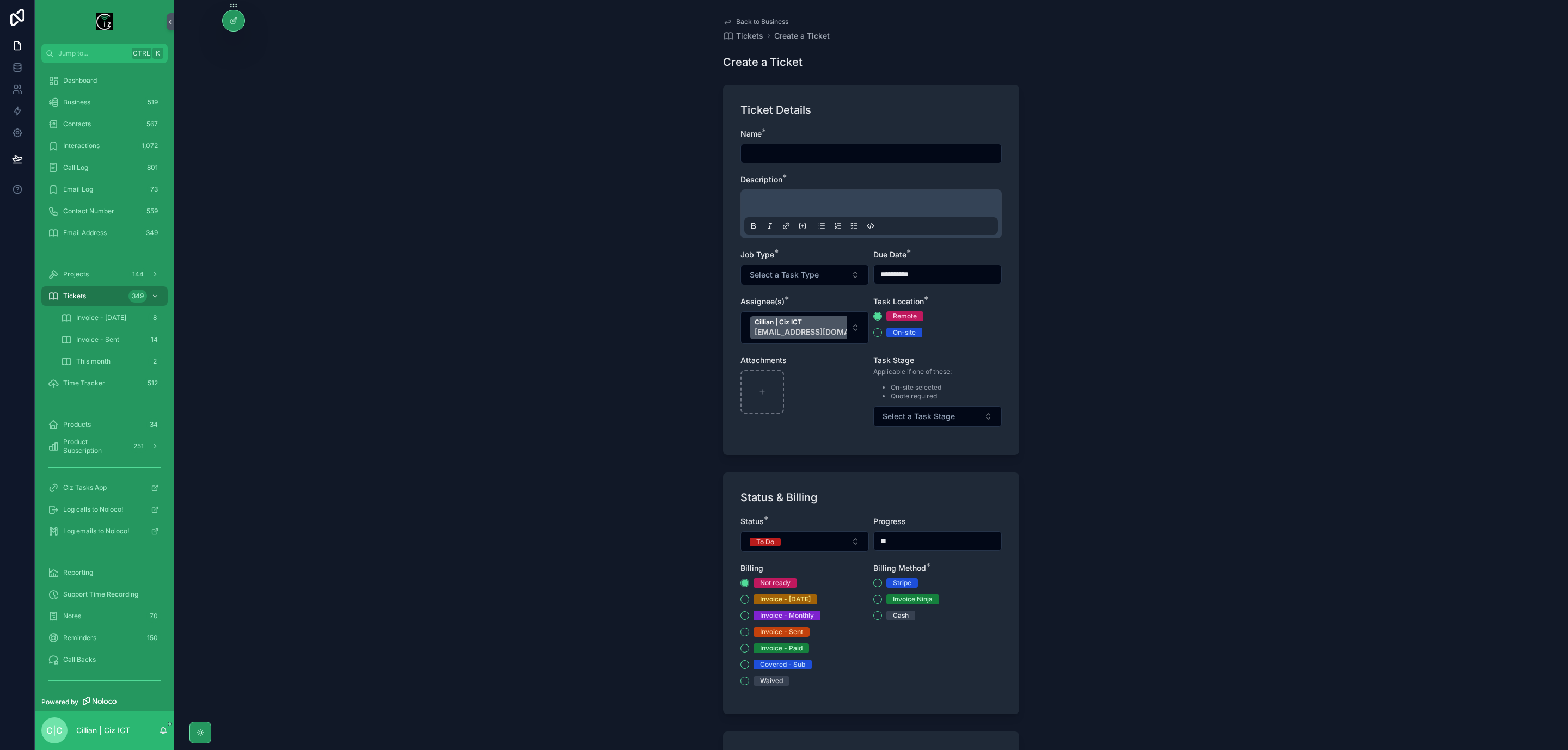
click at [822, 155] on input "scrollable content" at bounding box center [871, 153] width 260 height 15
type input "**********"
click at [880, 191] on div "scrollable content" at bounding box center [871, 214] width 261 height 49
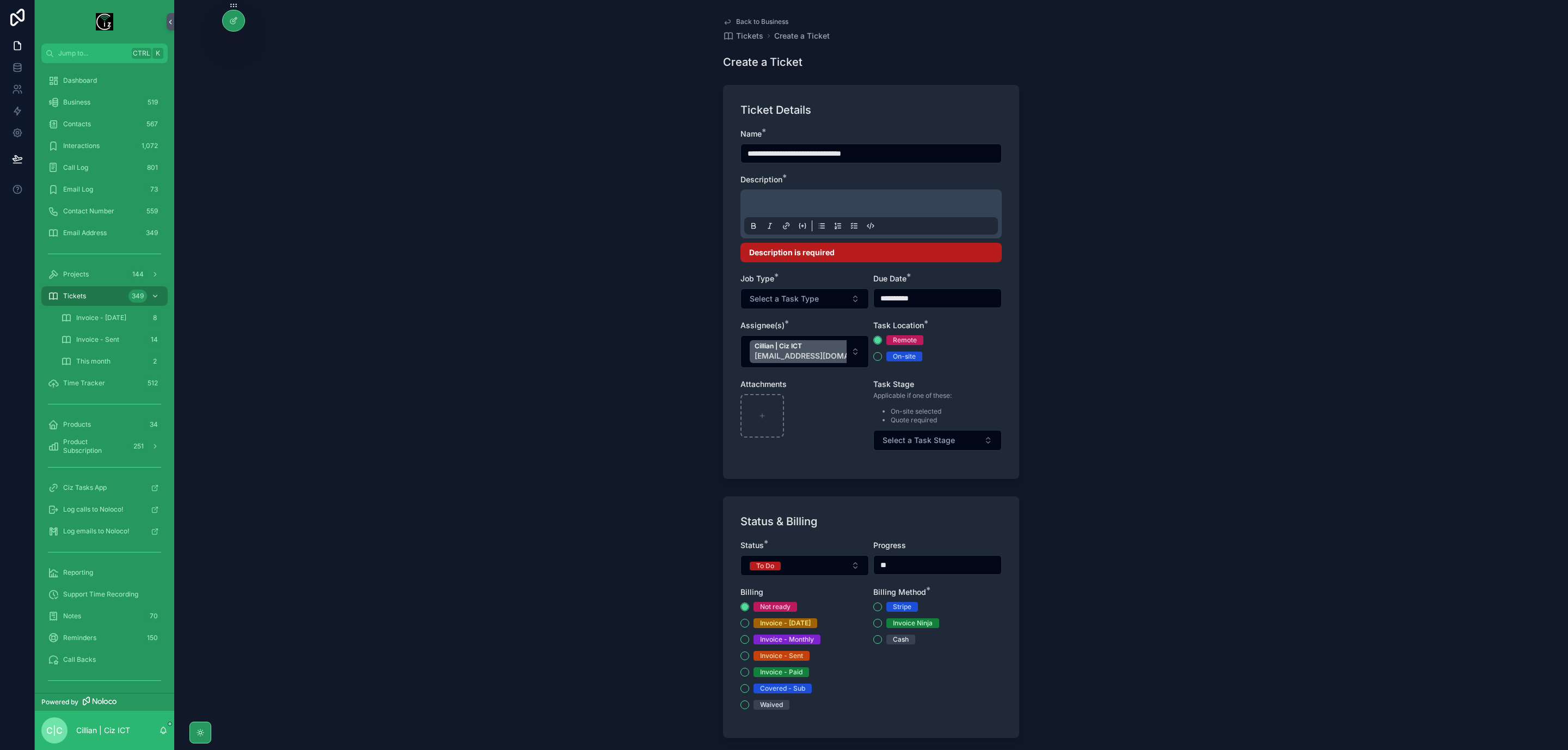
click at [874, 211] on p "scrollable content" at bounding box center [873, 205] width 254 height 11
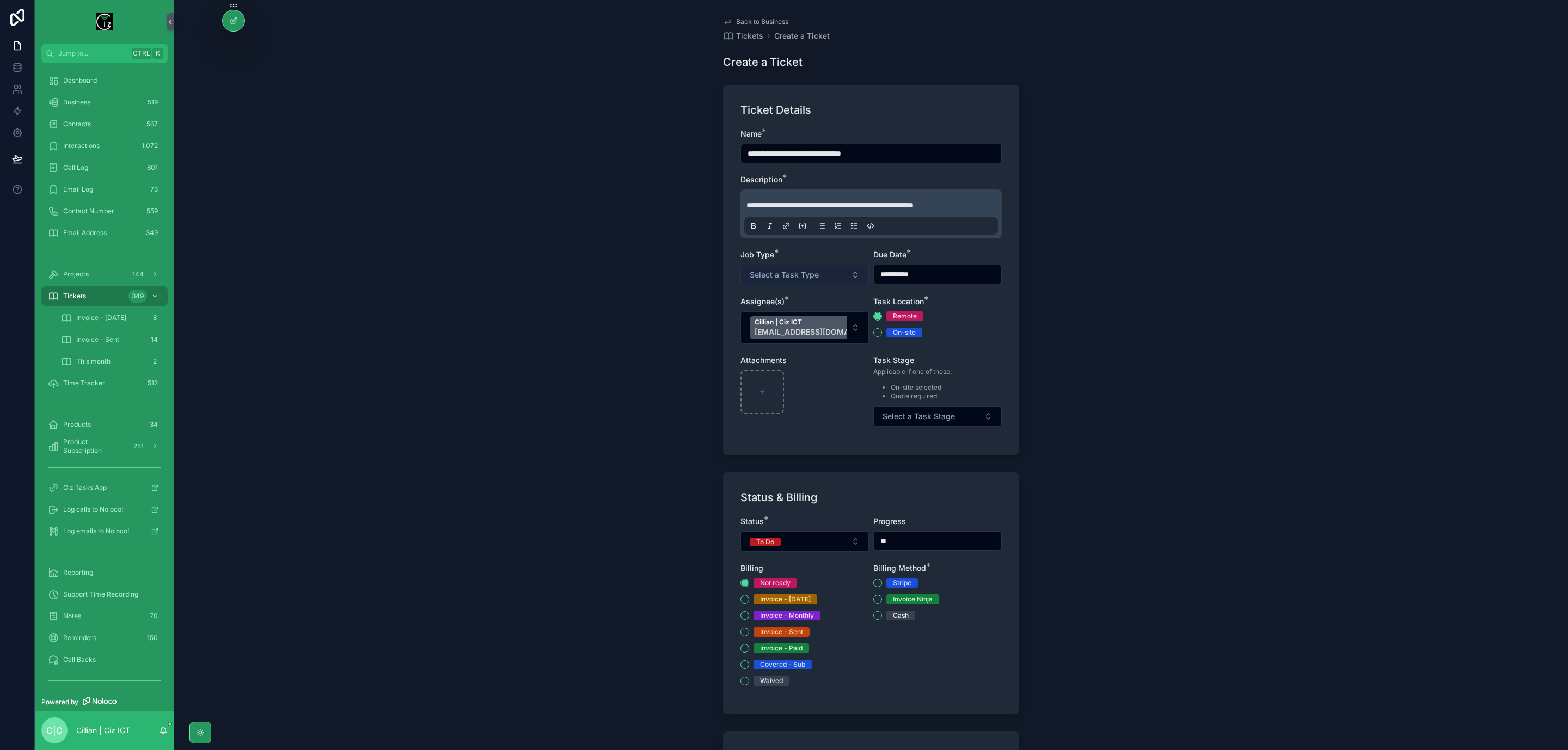
click at [835, 266] on button "Select a Task Type" at bounding box center [805, 275] width 128 height 20
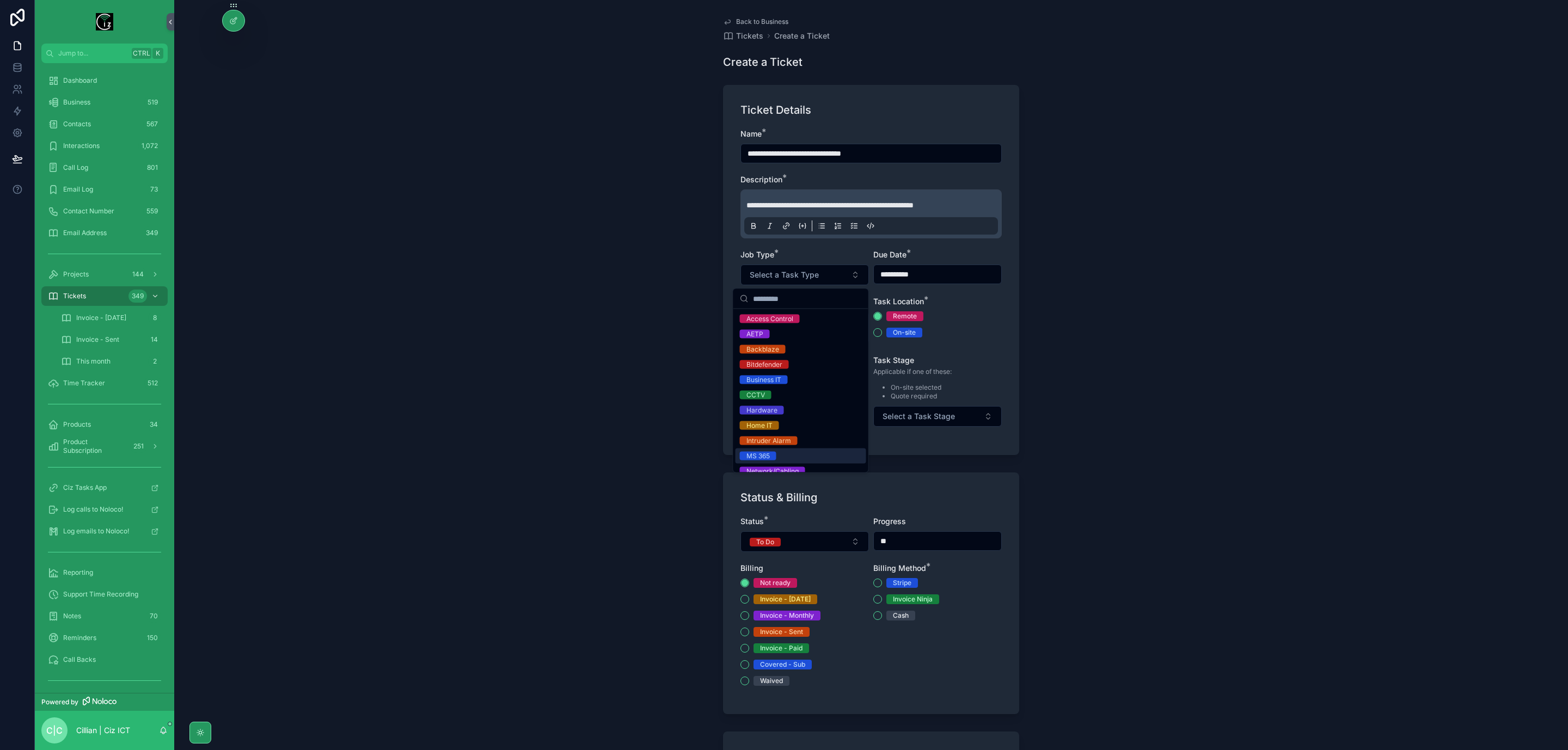
click at [793, 451] on div "MS 365" at bounding box center [801, 456] width 131 height 15
click at [1100, 334] on div "**********" at bounding box center [871, 375] width 1394 height 750
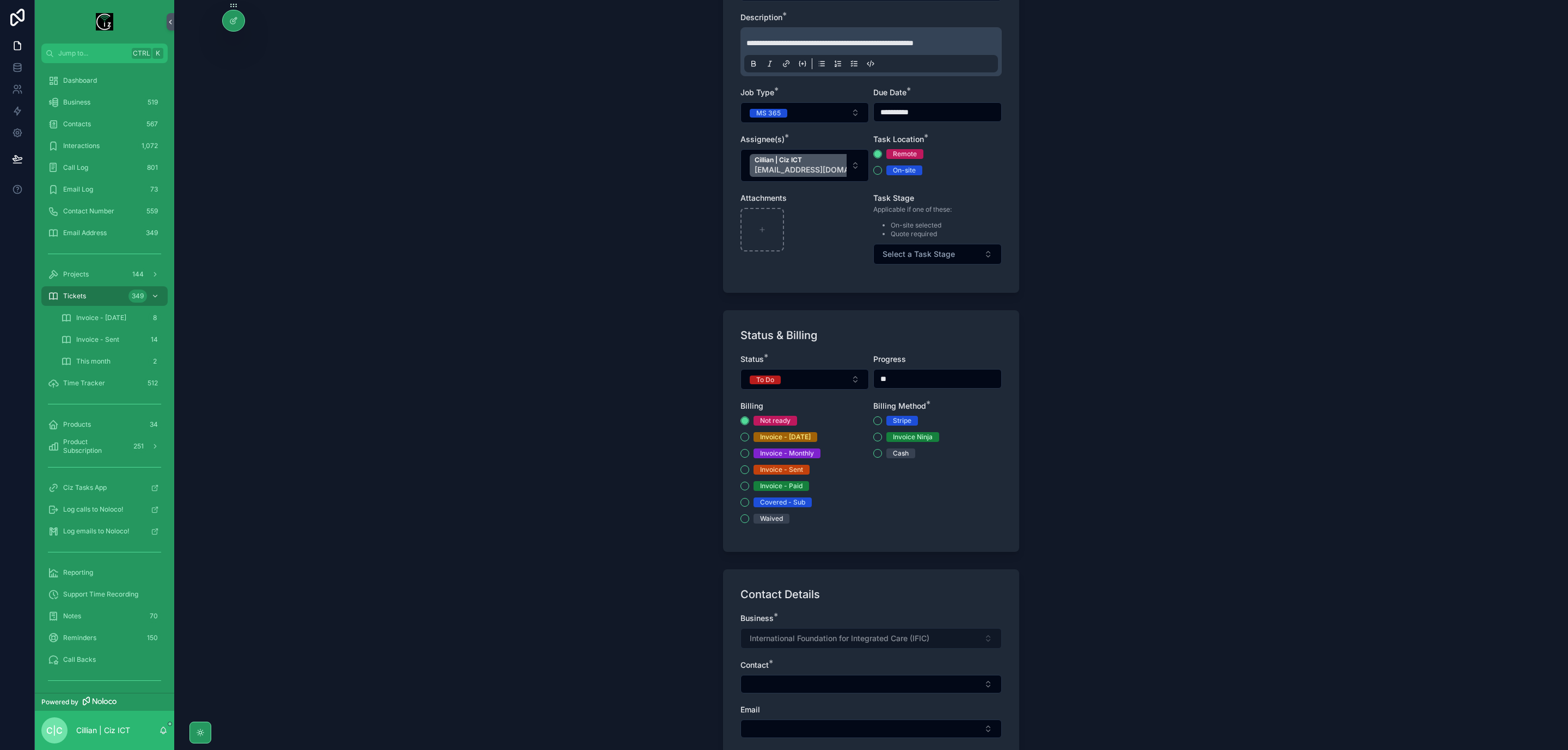
scroll to position [163, 0]
click at [977, 116] on input "**********" at bounding box center [938, 111] width 128 height 15
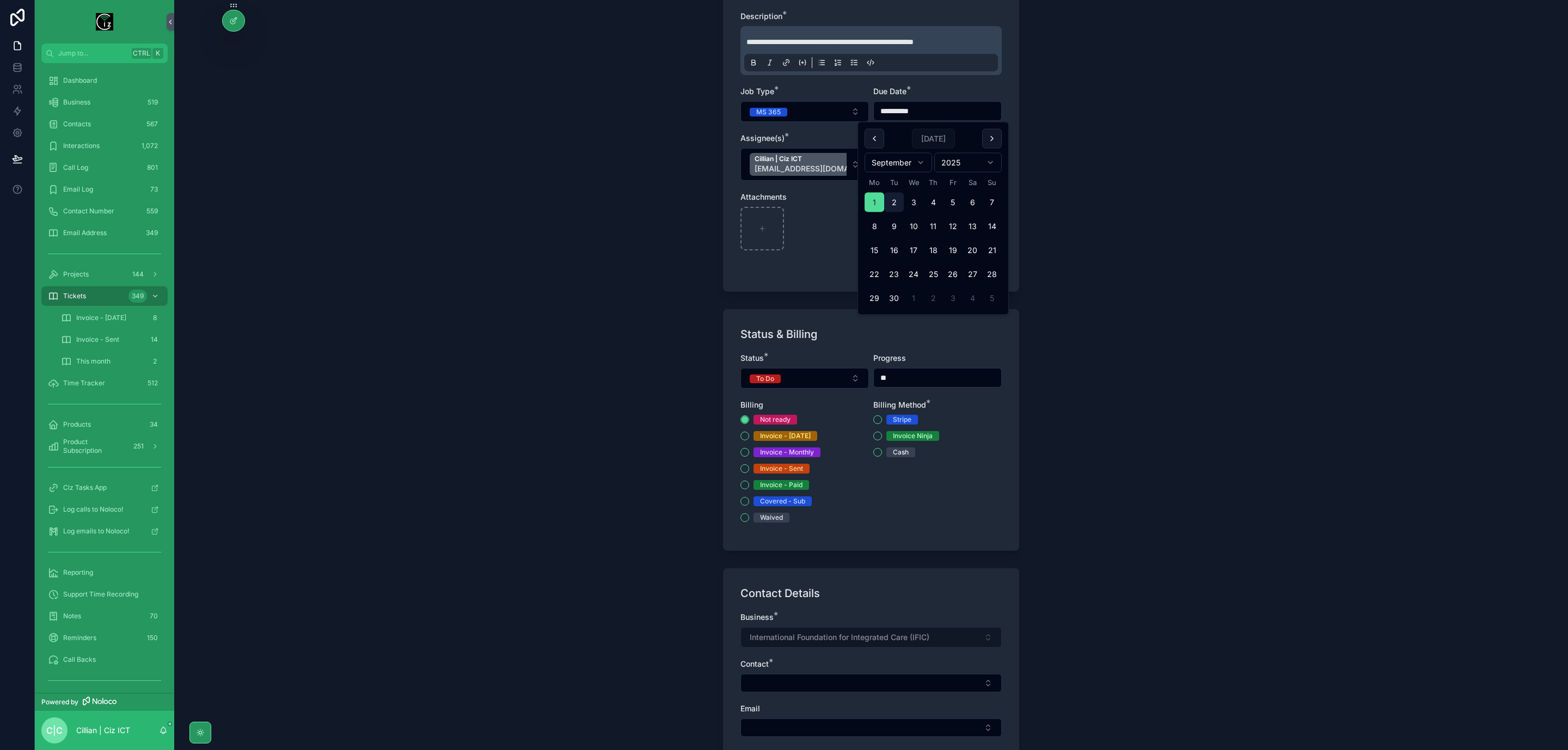
click at [896, 204] on button "2" at bounding box center [894, 202] width 20 height 20
type input "**********"
click at [977, 91] on div "Due Date *" at bounding box center [938, 91] width 128 height 11
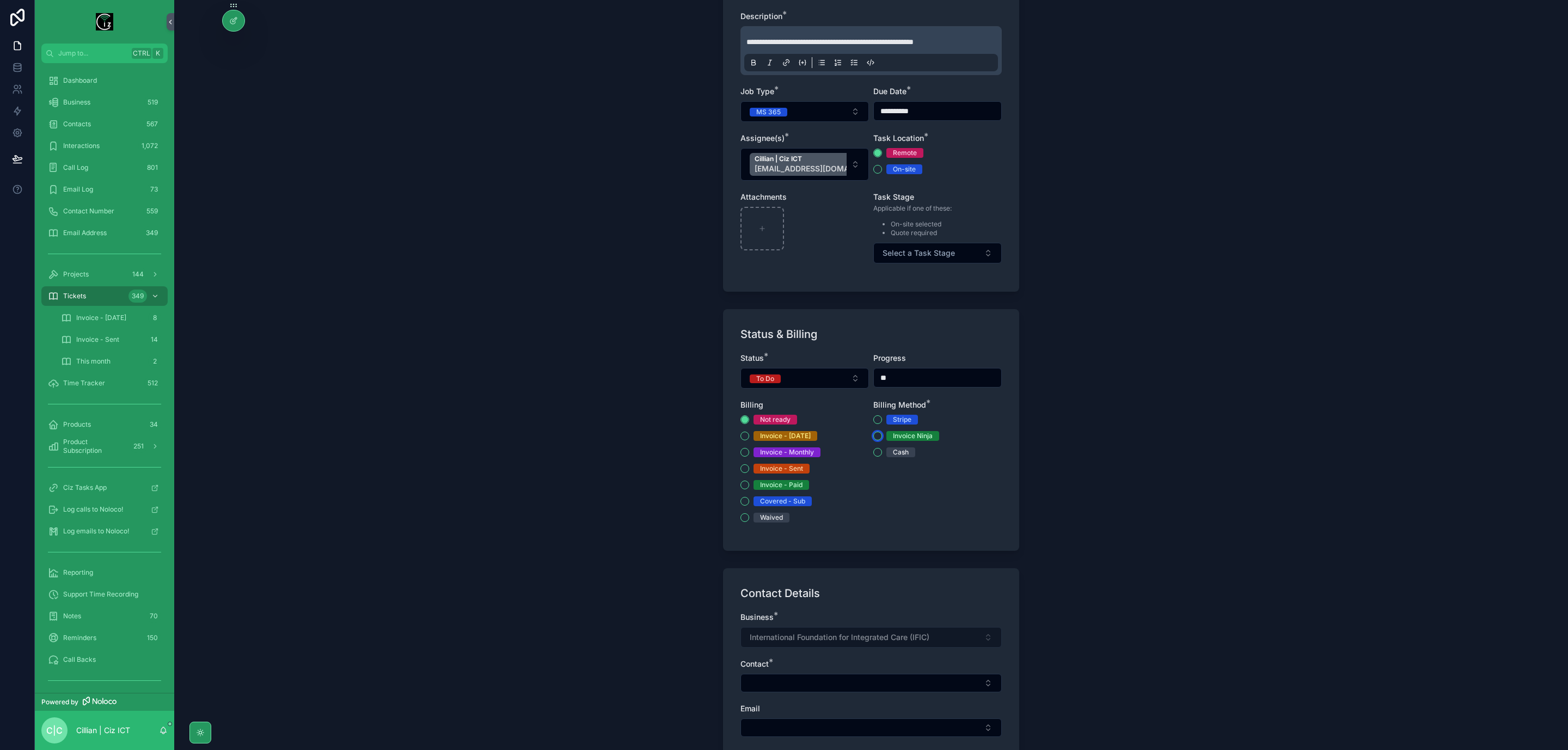
click at [873, 437] on button "Invoice Ninja" at bounding box center [878, 436] width 9 height 9
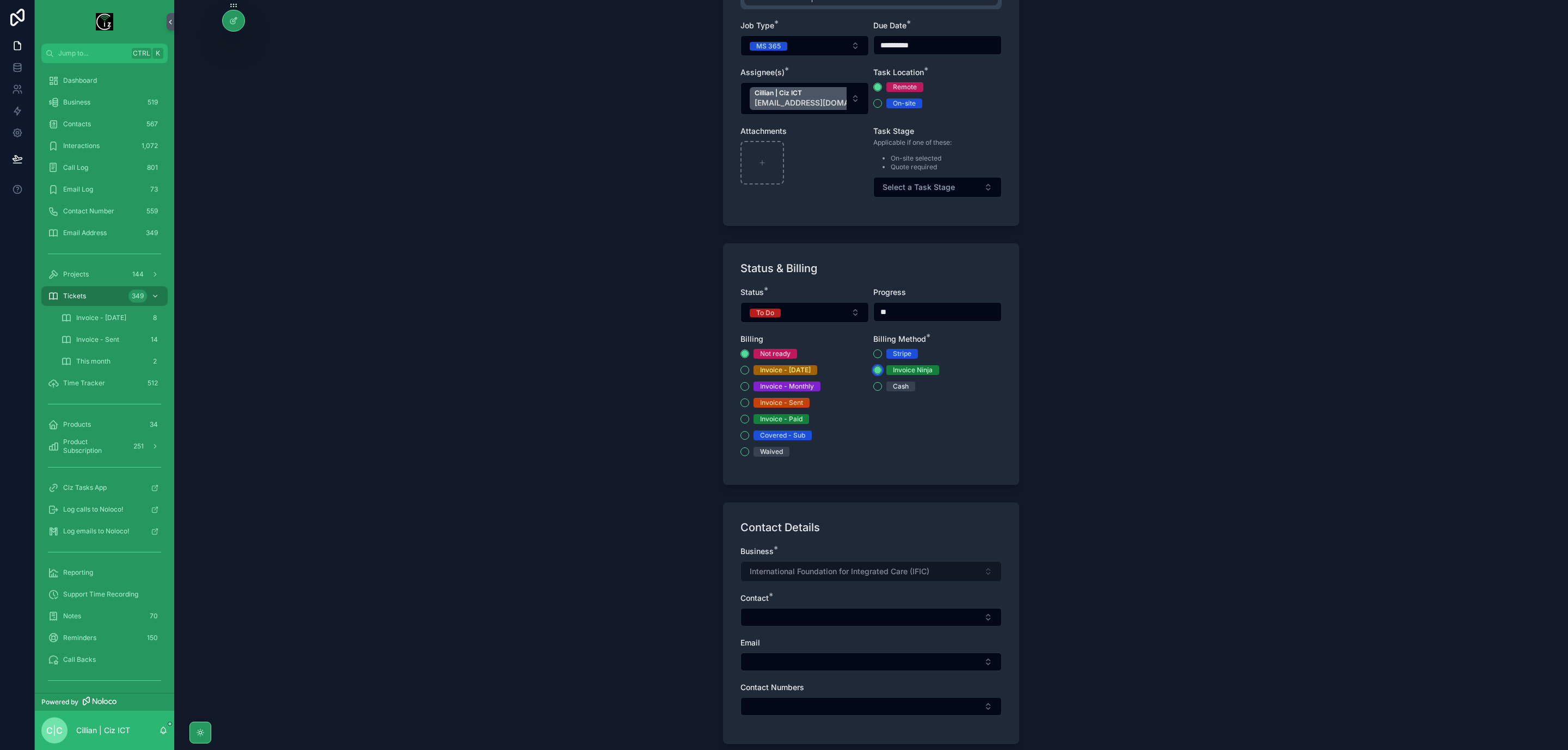
scroll to position [327, 0]
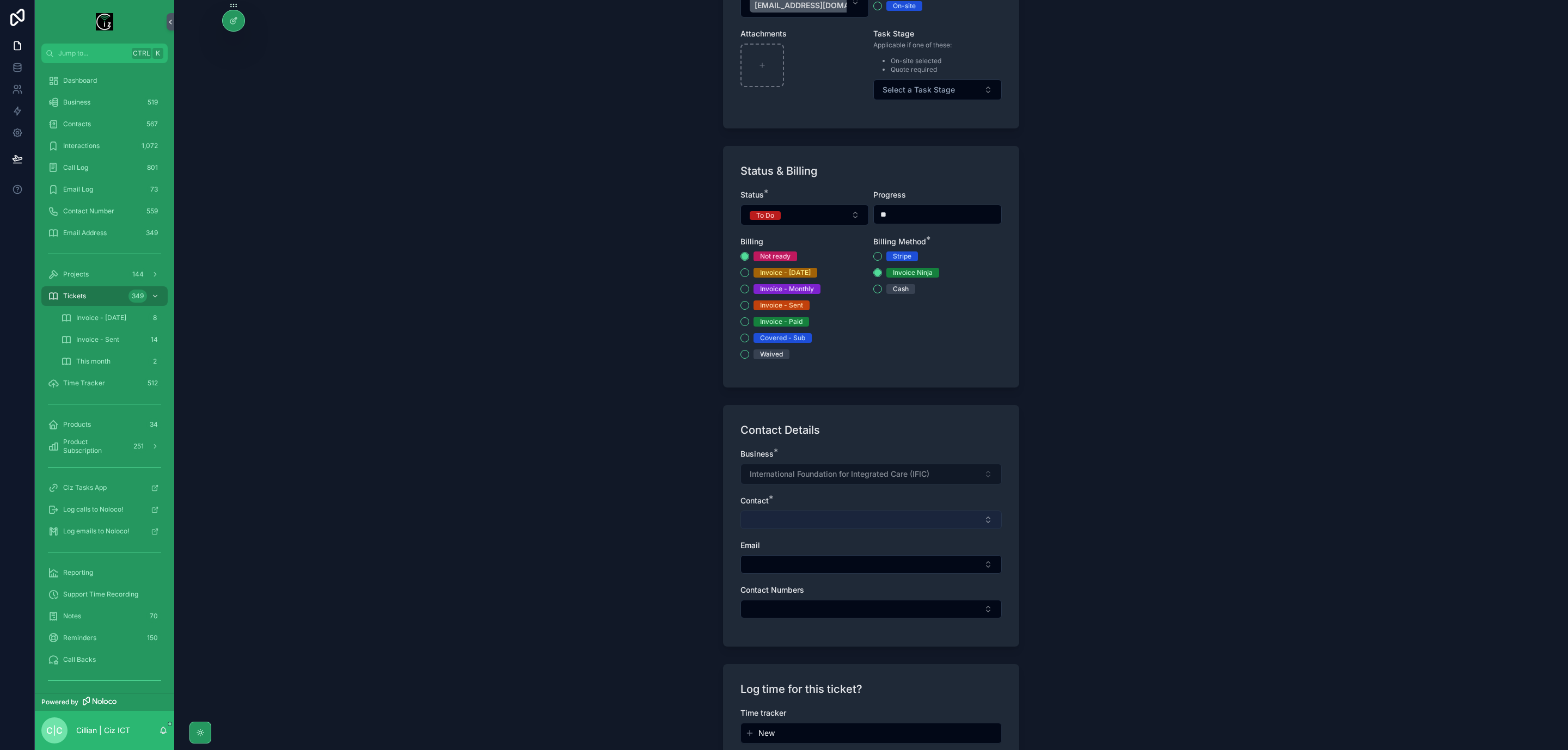
click at [876, 524] on button "Select Button" at bounding box center [871, 520] width 261 height 19
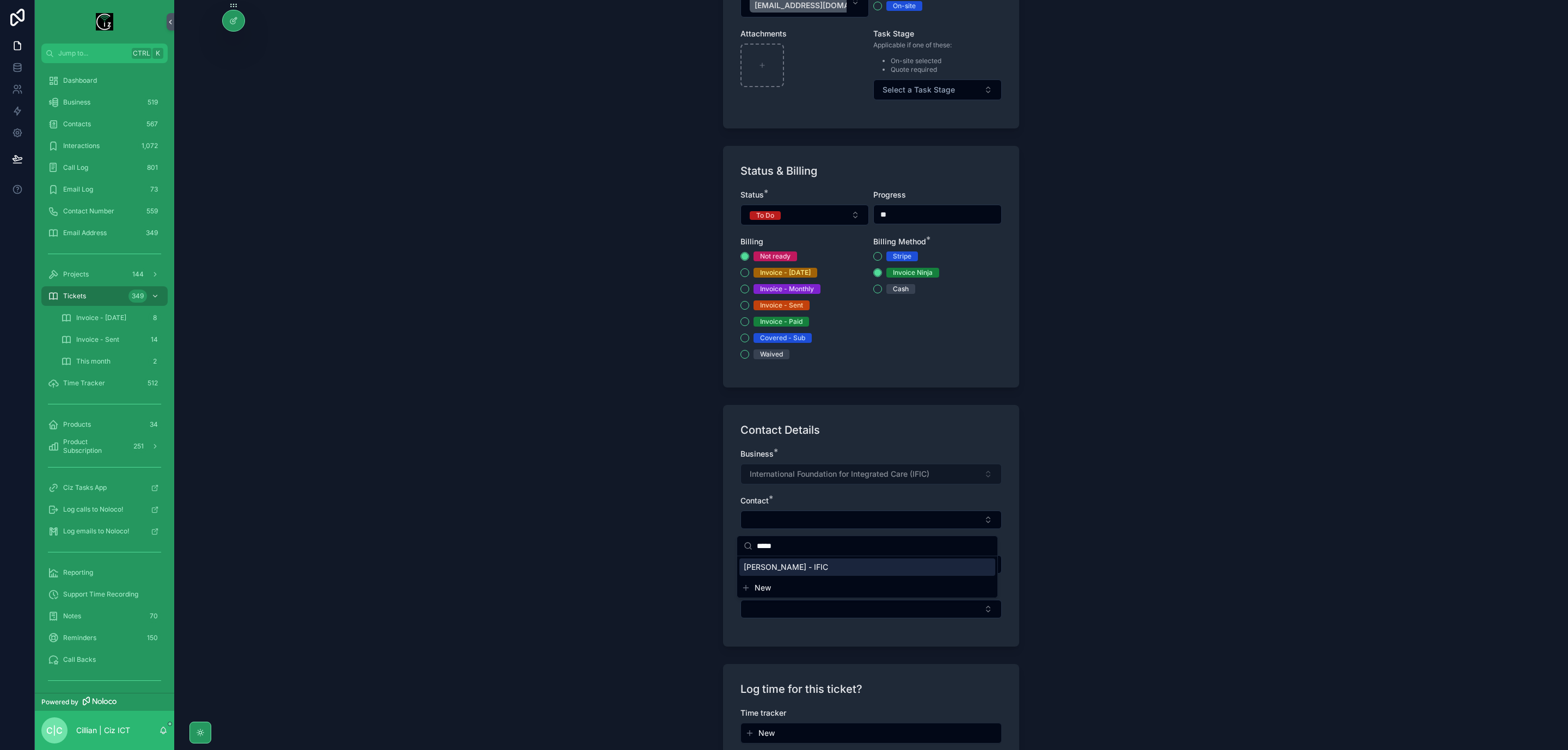
type input "*****"
click at [836, 562] on div "Fiona Lyne - IFIC" at bounding box center [867, 567] width 256 height 17
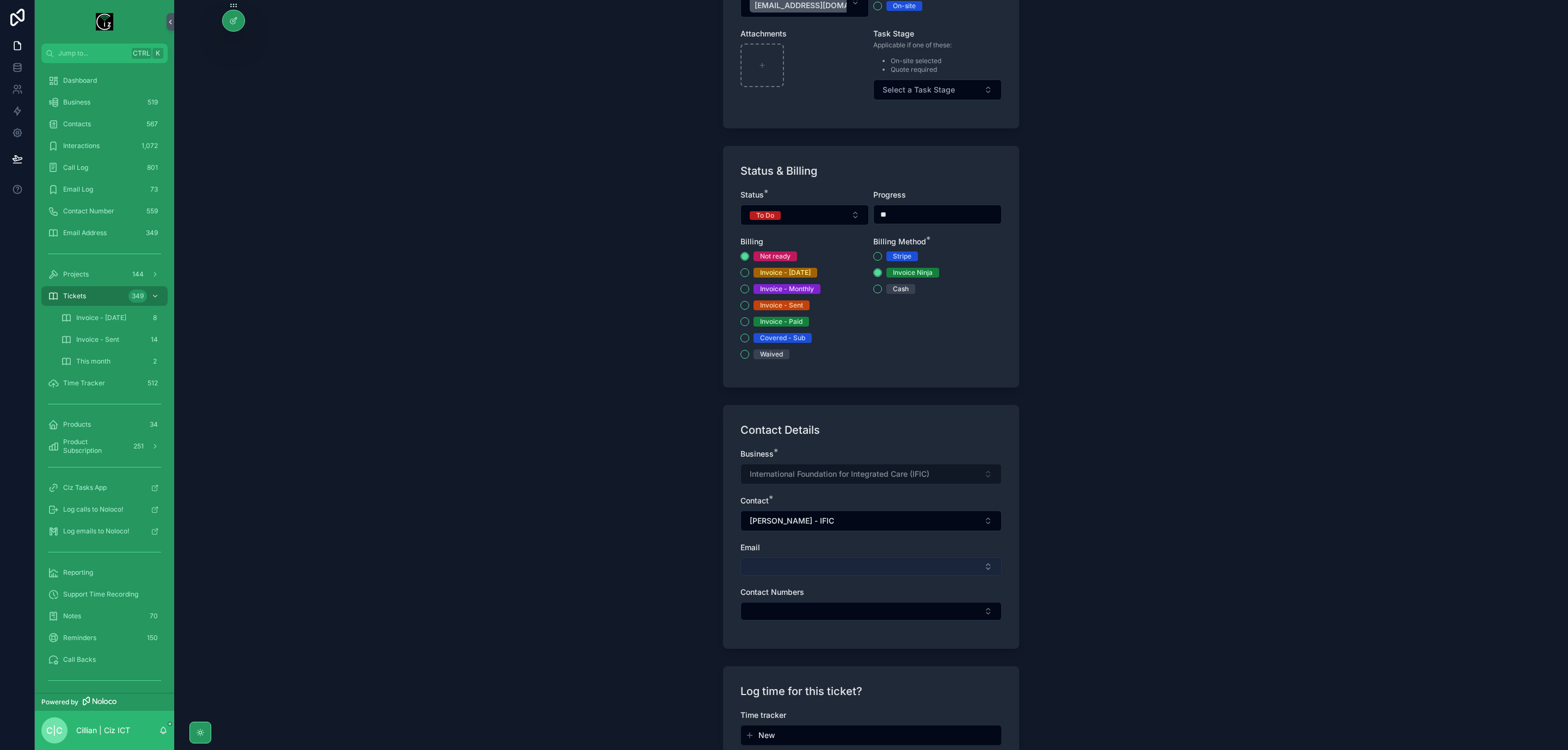
click at [835, 568] on button "Select Button" at bounding box center [871, 567] width 261 height 19
click at [826, 614] on span "fionalyne@integratedcarefoundation.org" at bounding box center [840, 614] width 194 height 11
click at [833, 614] on button "Select Button" at bounding box center [871, 613] width 261 height 19
click at [820, 659] on div "353852248014" at bounding box center [867, 662] width 256 height 17
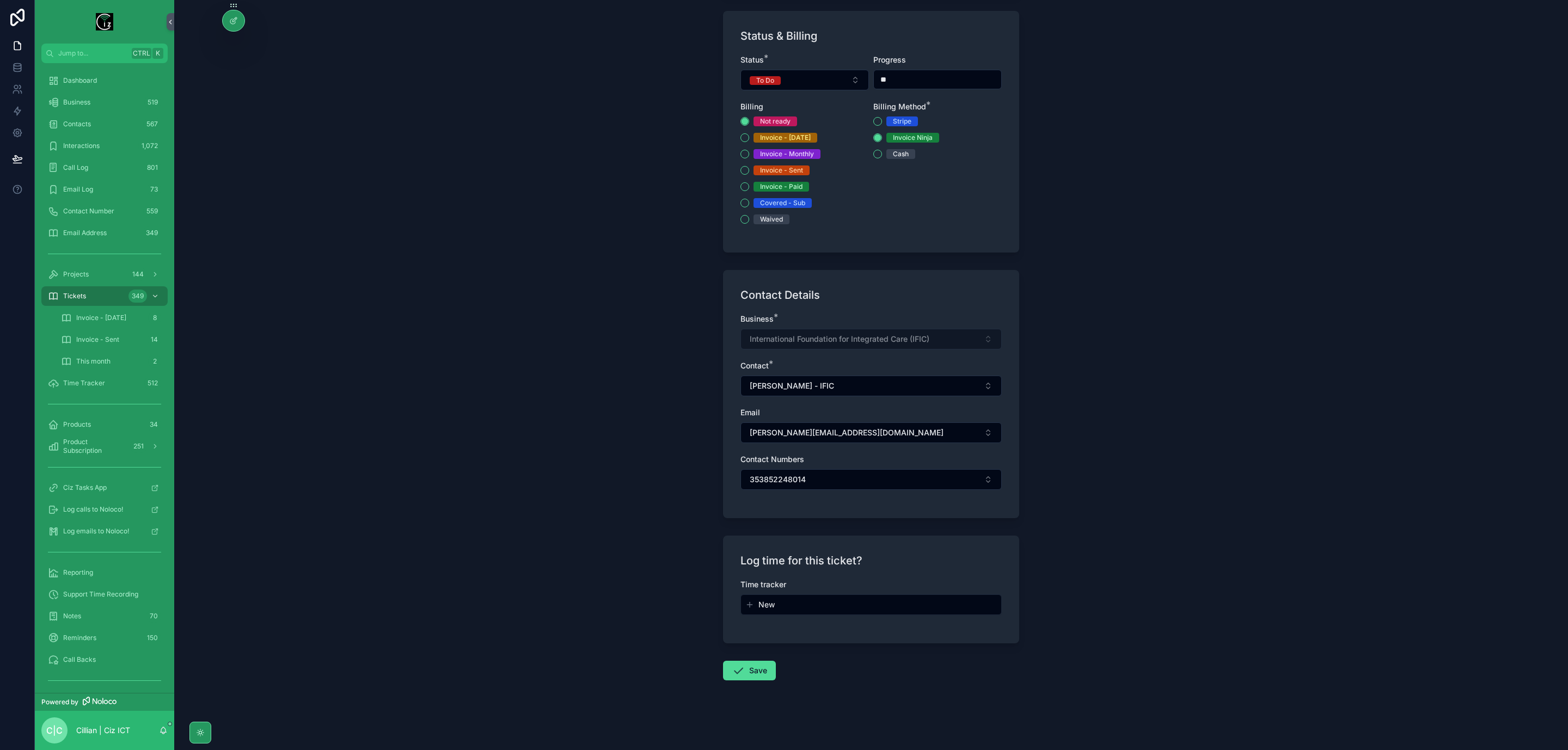
scroll to position [0, 0]
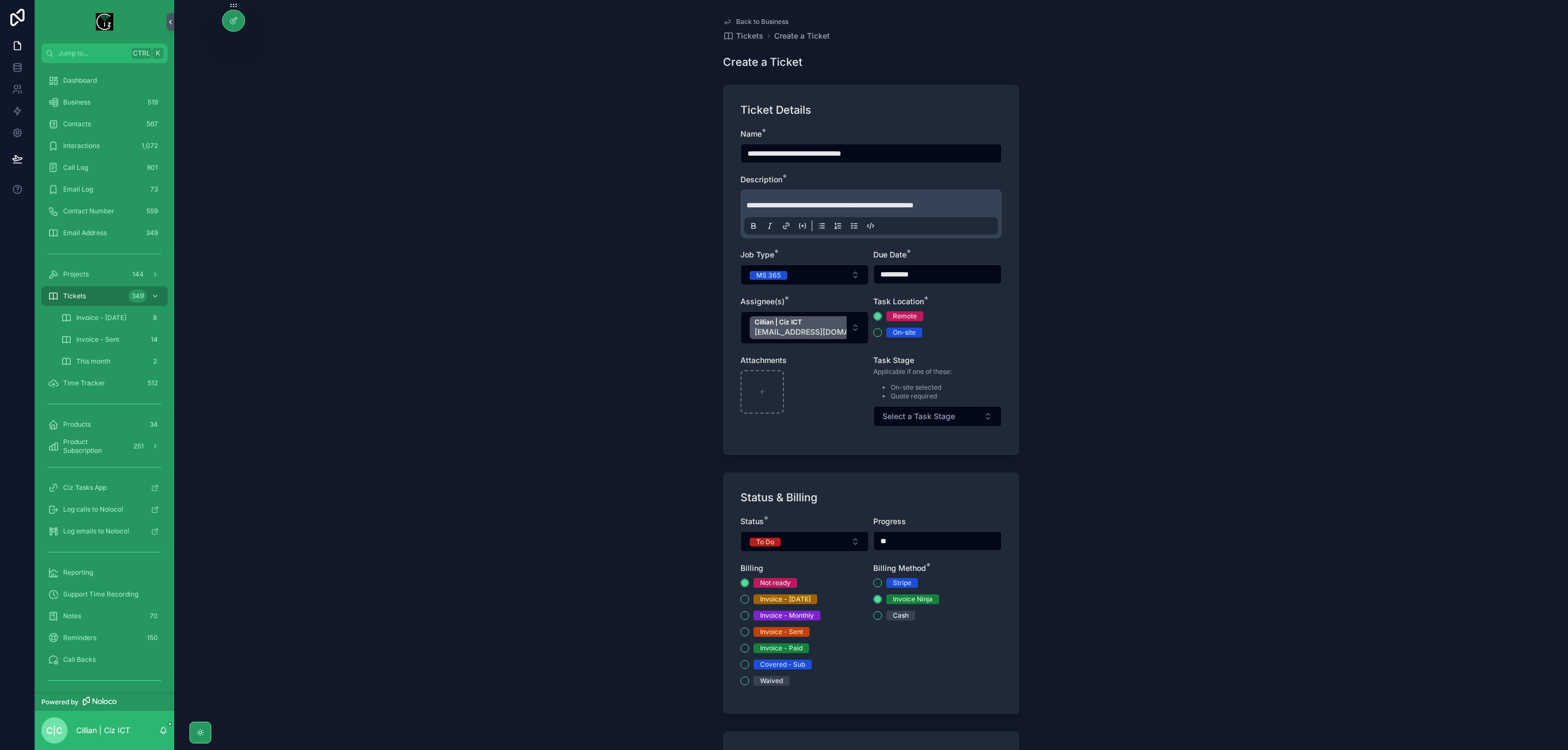
drag, startPoint x: 775, startPoint y: 206, endPoint x: 839, endPoint y: 238, distance: 71.6
click at [773, 206] on span "**********" at bounding box center [830, 205] width 167 height 8
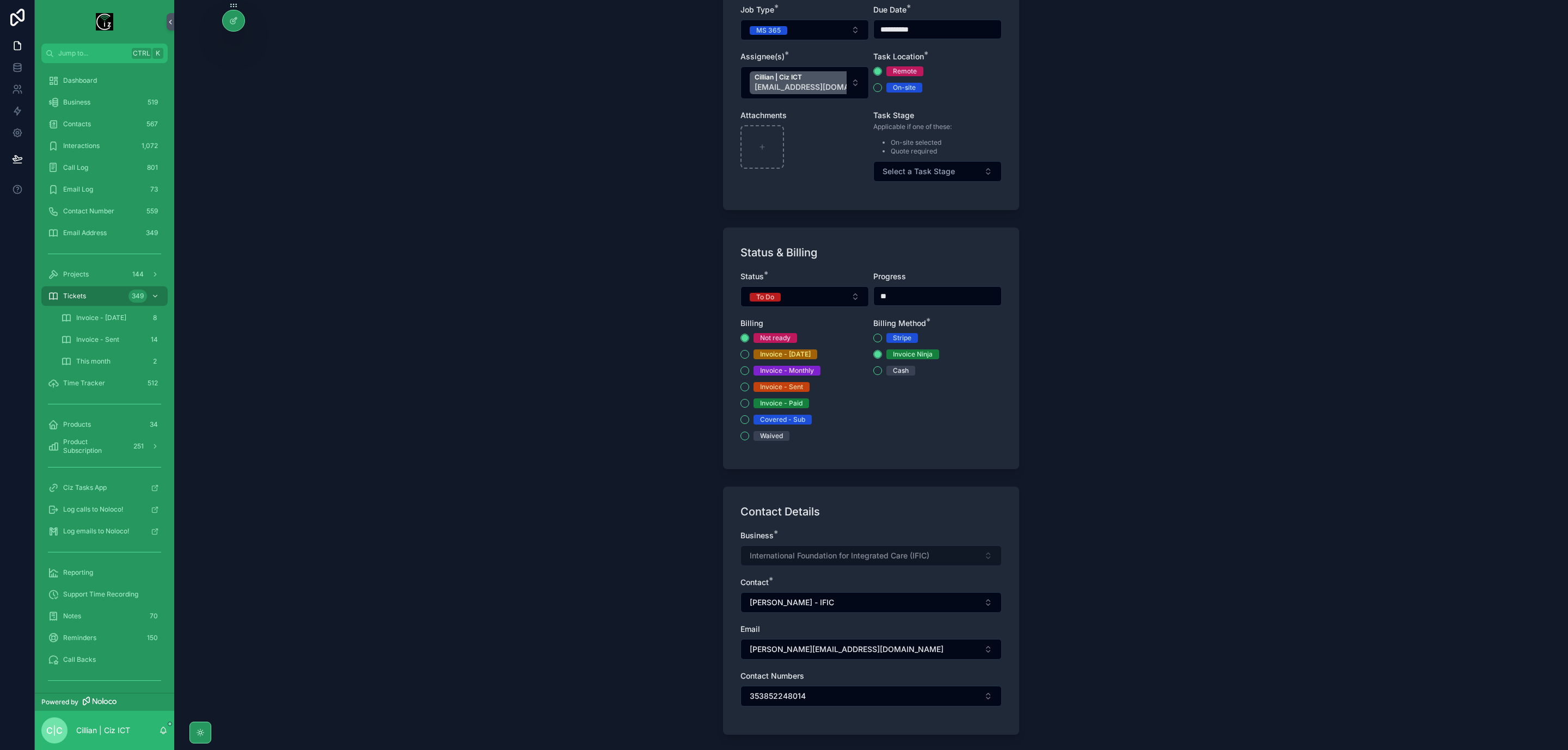
scroll to position [478, 0]
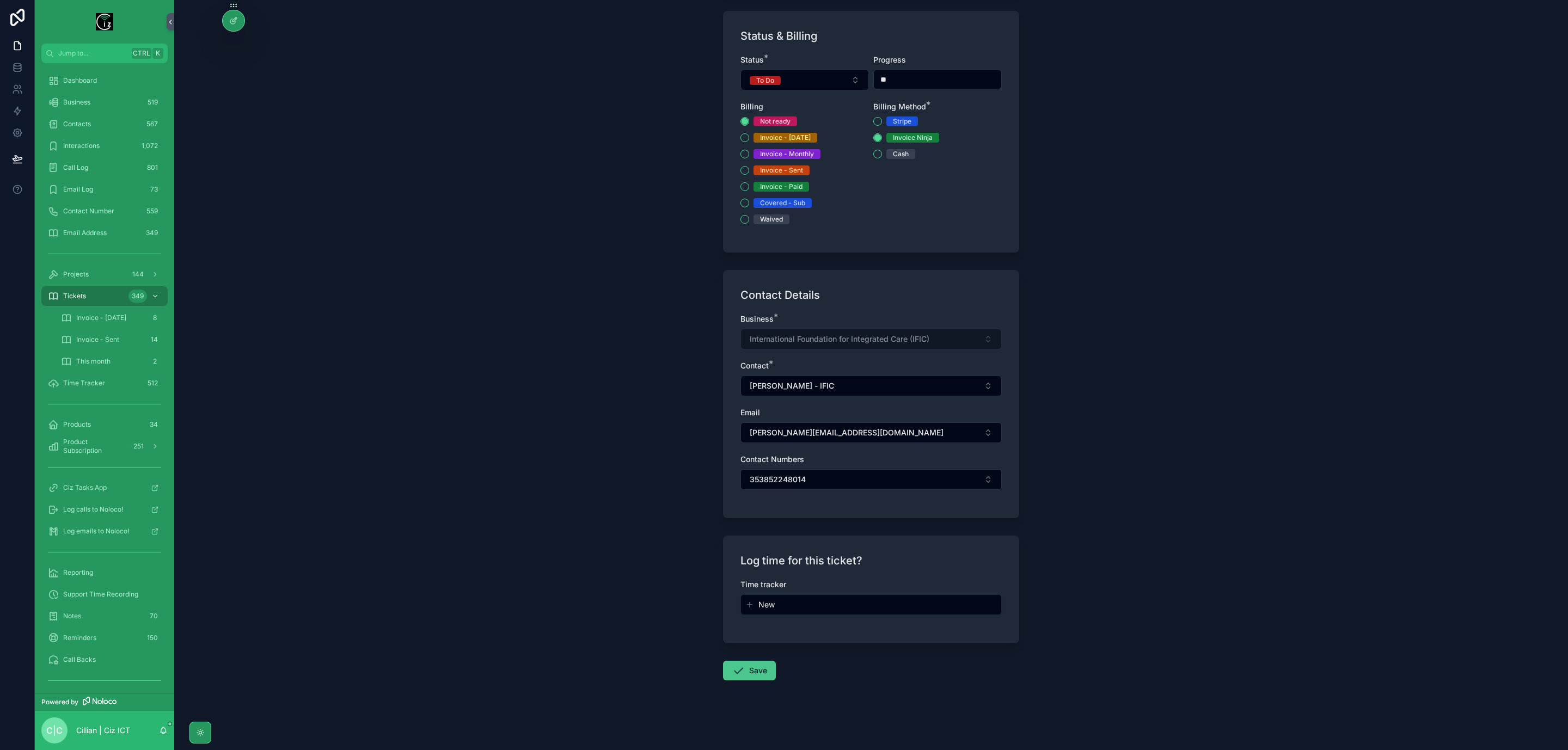
click at [756, 678] on button "Save" at bounding box center [750, 671] width 53 height 20
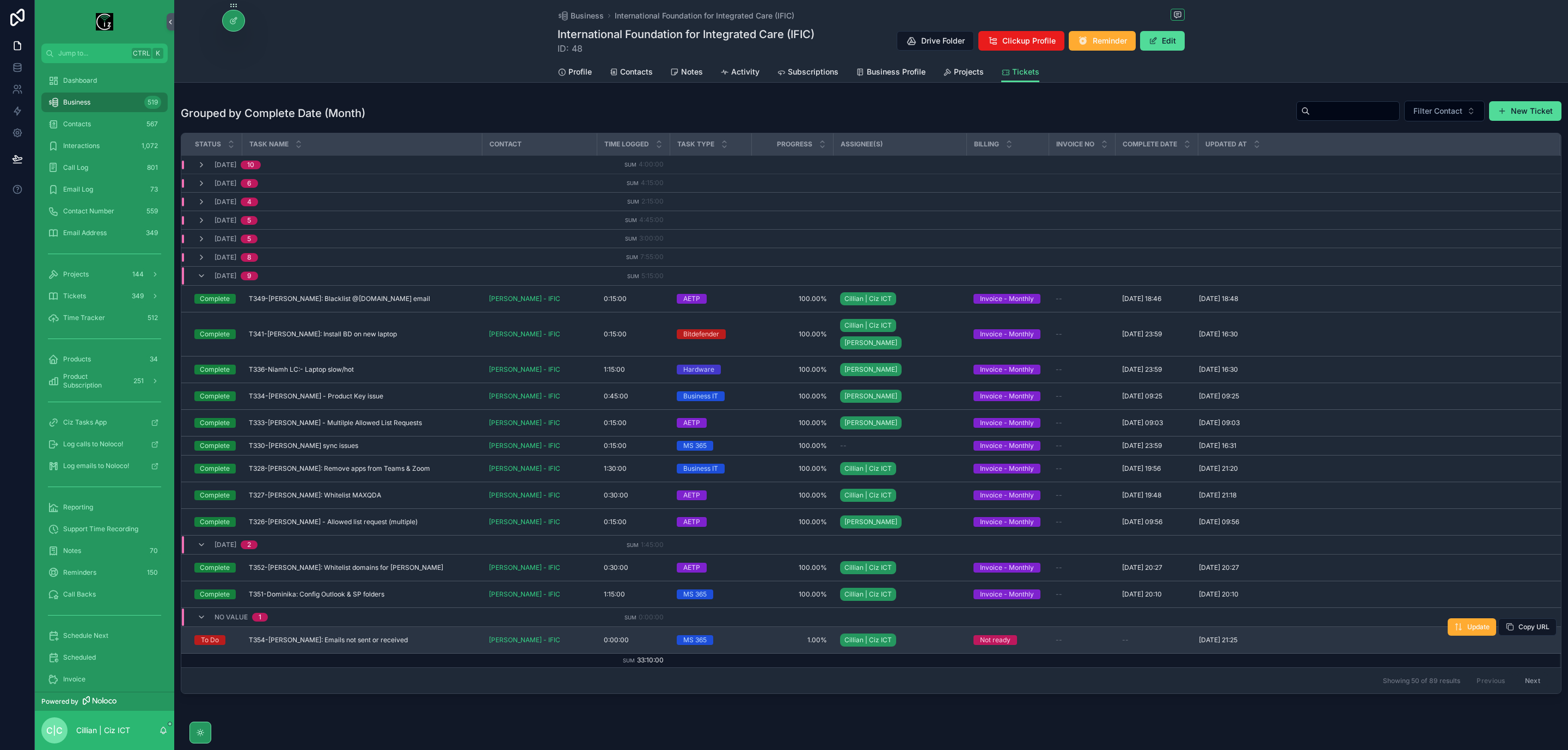
scroll to position [9, 0]
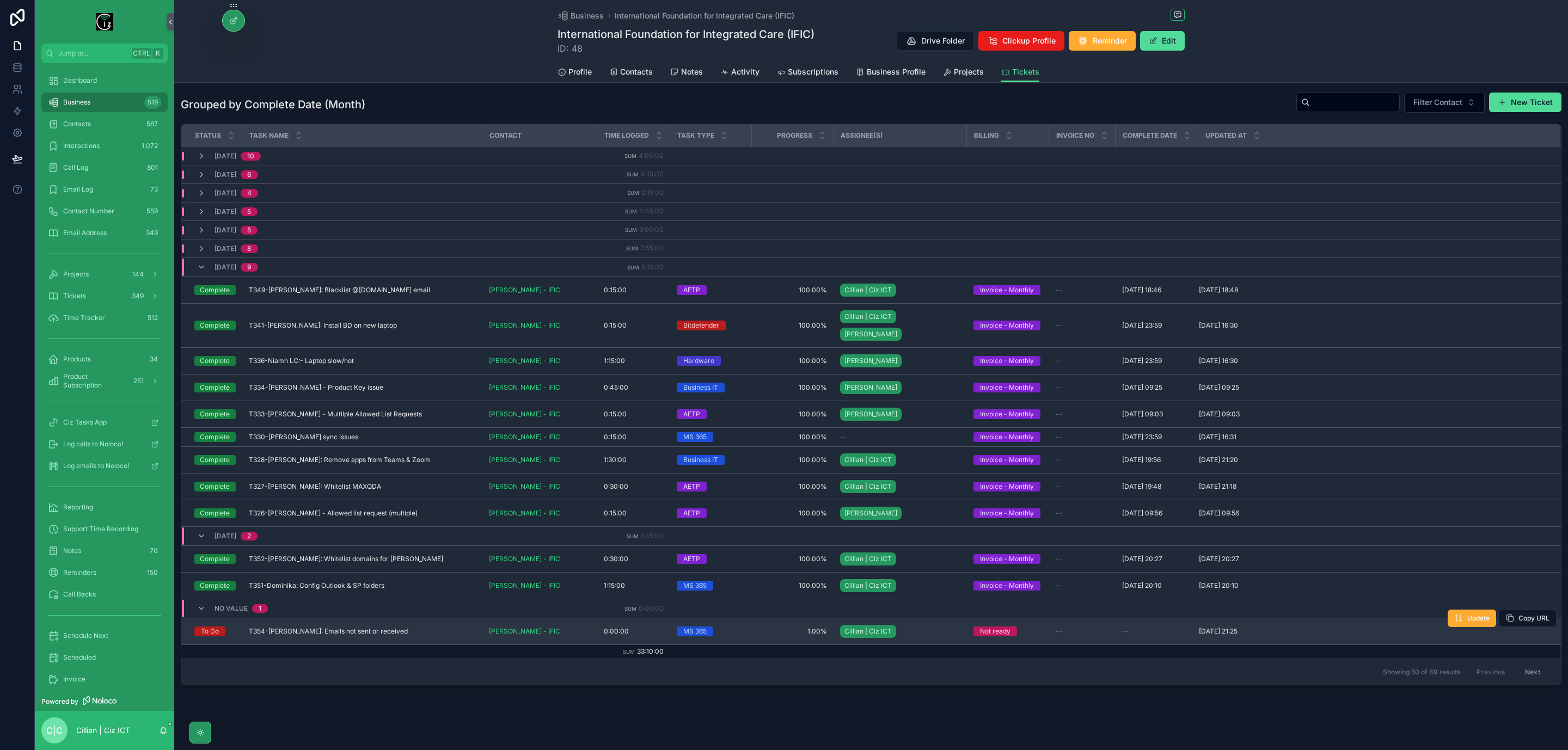
click at [1113, 624] on td "--" at bounding box center [1083, 631] width 66 height 26
click at [1125, 627] on span "--" at bounding box center [1126, 632] width 7 height 9
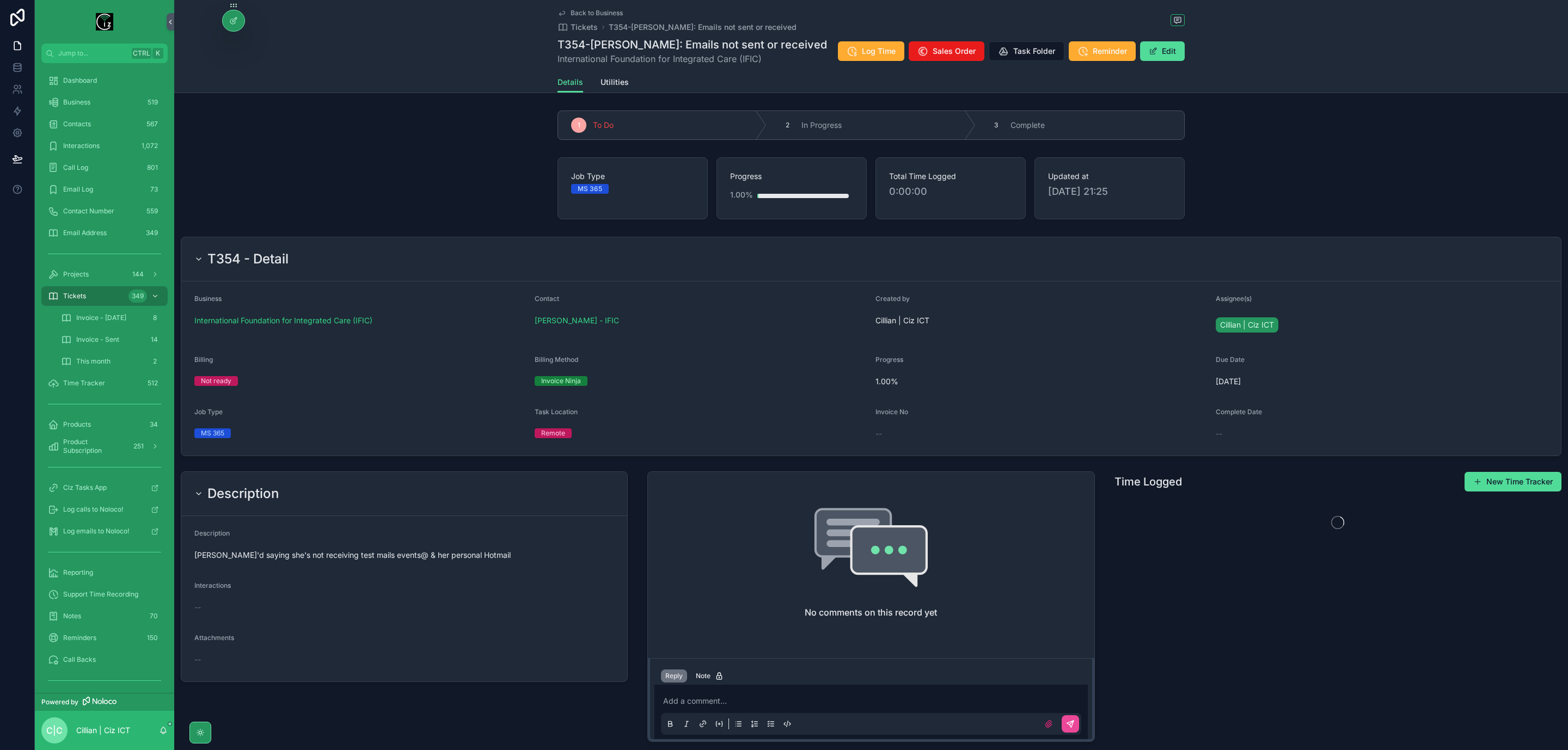
scroll to position [67, 0]
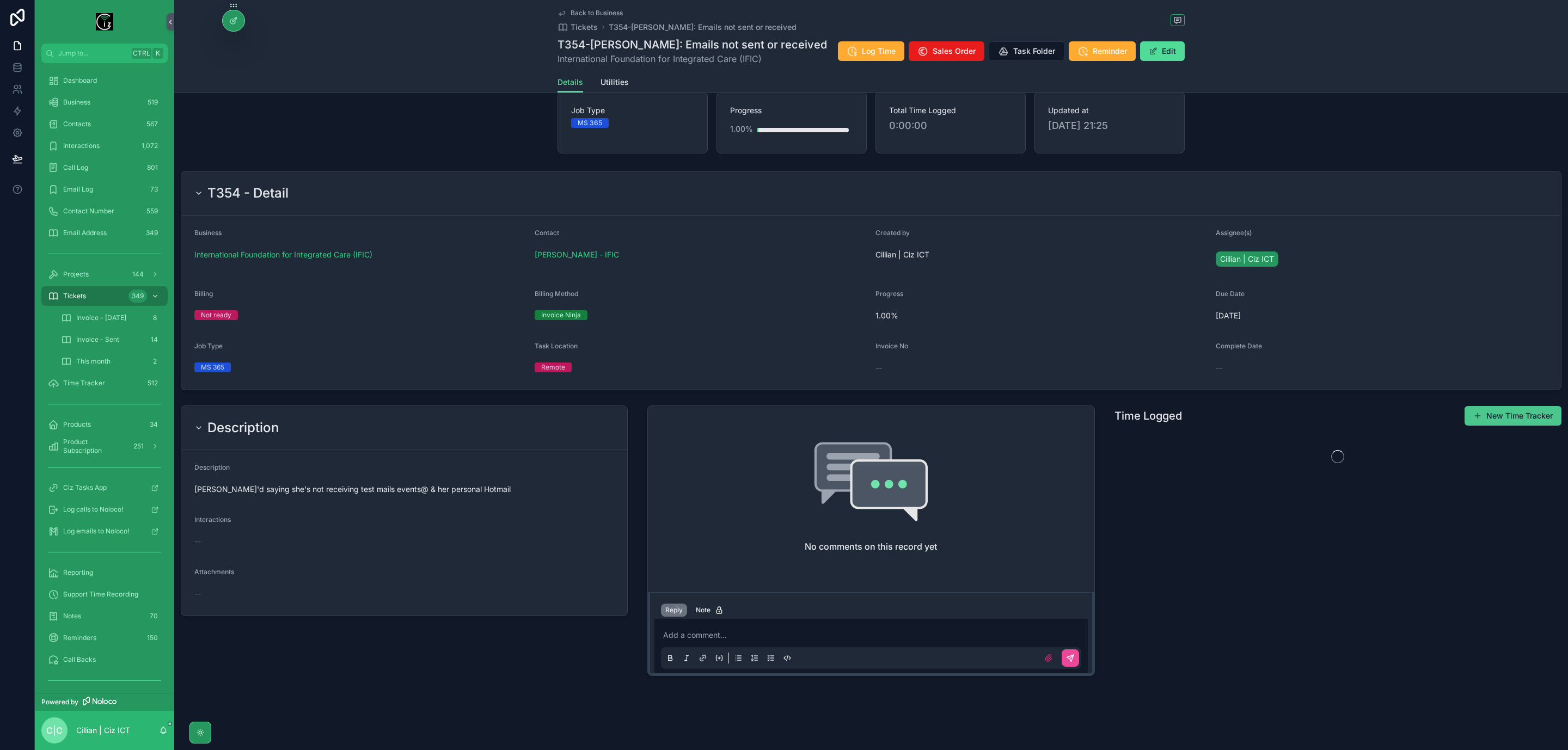
click at [1523, 419] on button "New Time Tracker" at bounding box center [1513, 416] width 97 height 20
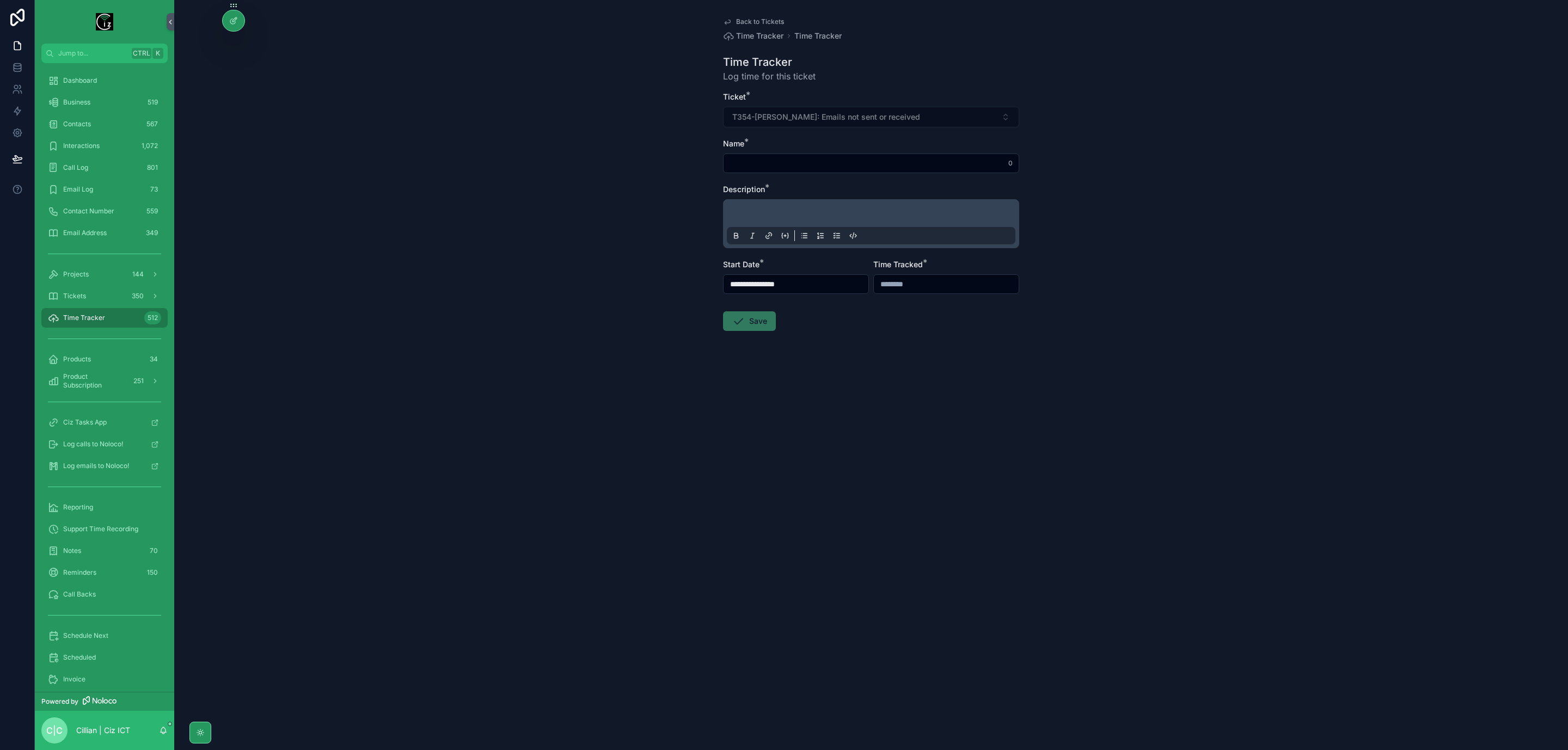
click at [830, 286] on input "**********" at bounding box center [796, 284] width 145 height 15
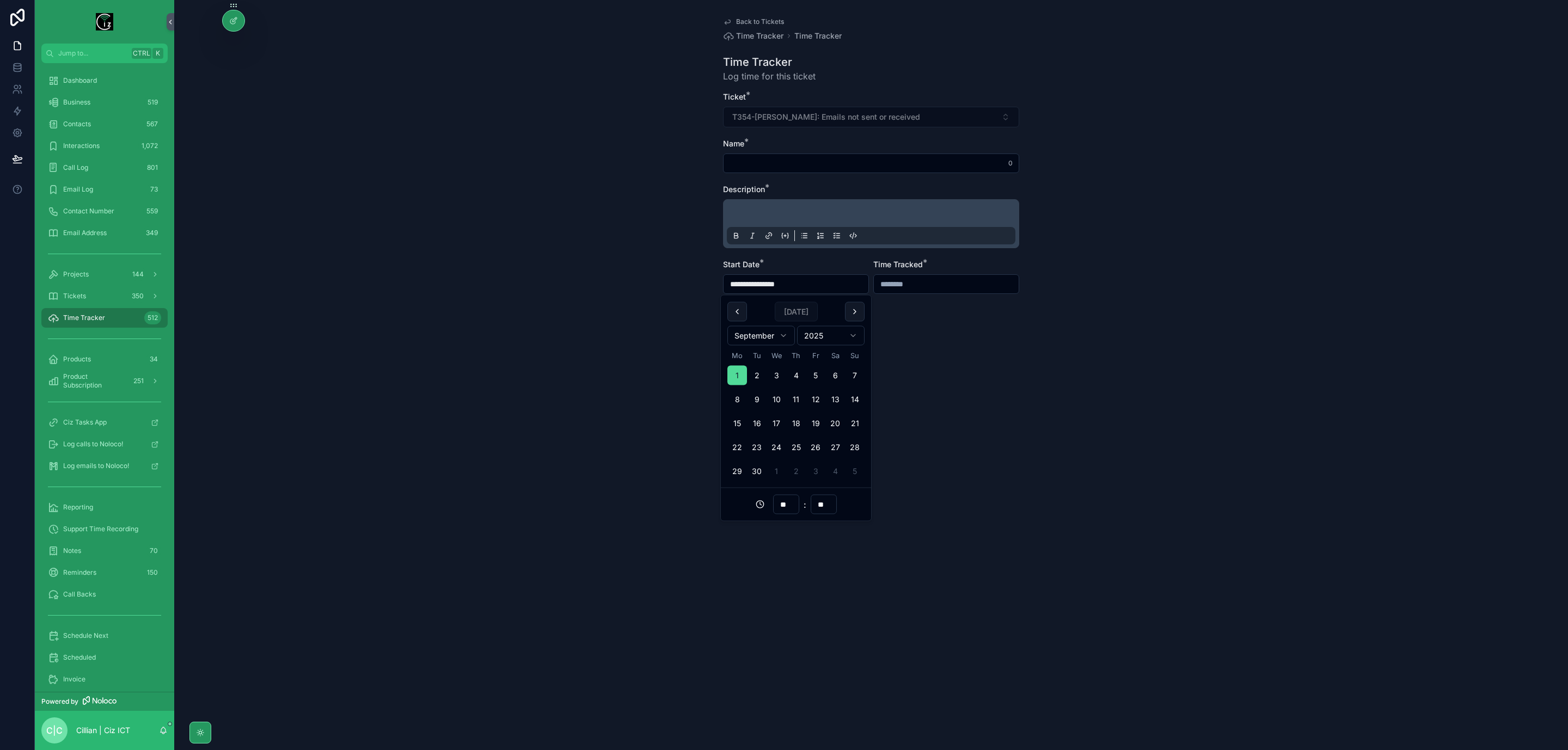
click at [790, 506] on input "**" at bounding box center [786, 505] width 25 height 15
click at [781, 627] on div "15" at bounding box center [786, 623] width 49 height 17
type input "**********"
type input "**"
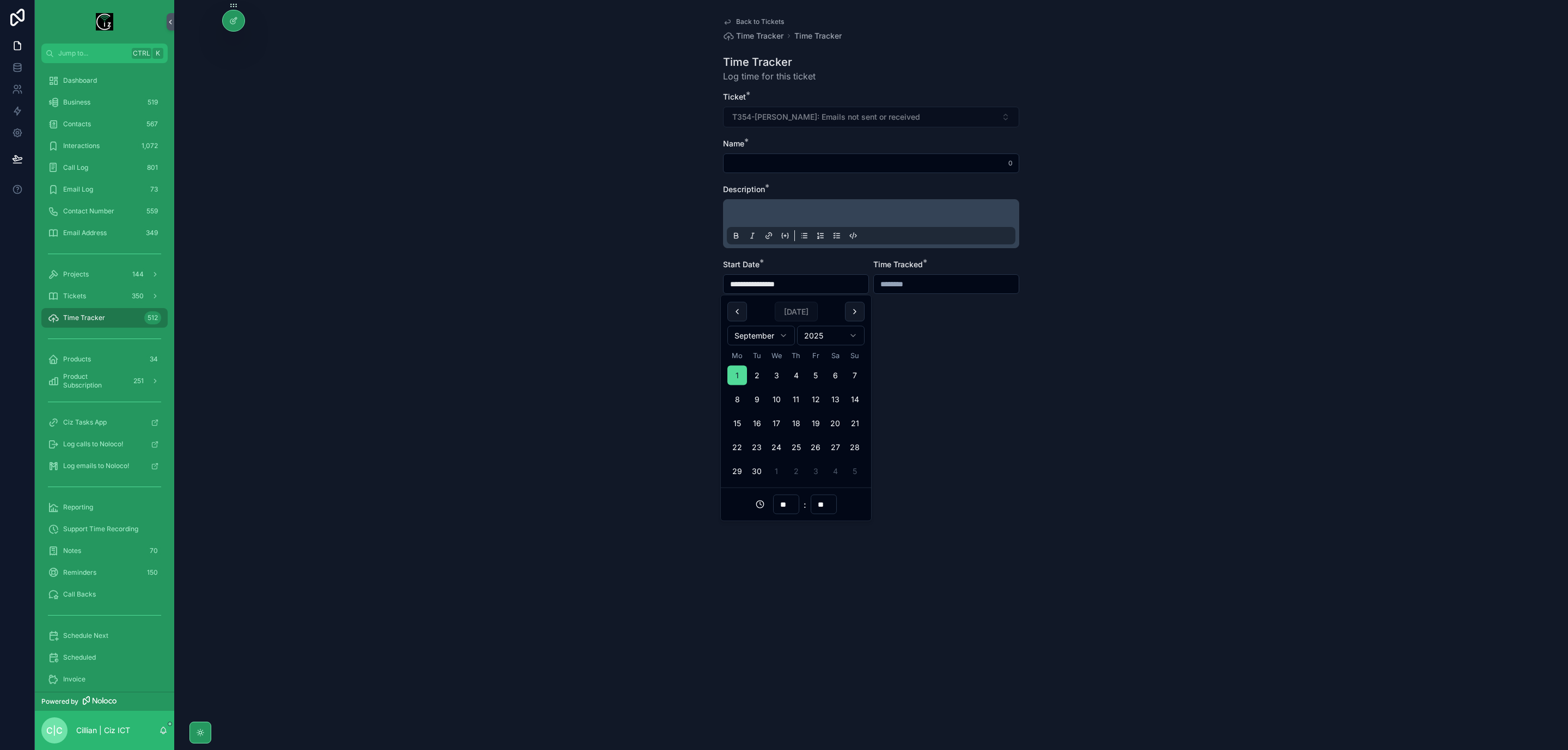
click at [828, 501] on input "**" at bounding box center [824, 505] width 25 height 15
click at [818, 631] on div "30" at bounding box center [824, 630] width 49 height 17
type input "**********"
type input "**"
click at [912, 290] on input "scrollable content" at bounding box center [947, 284] width 145 height 15
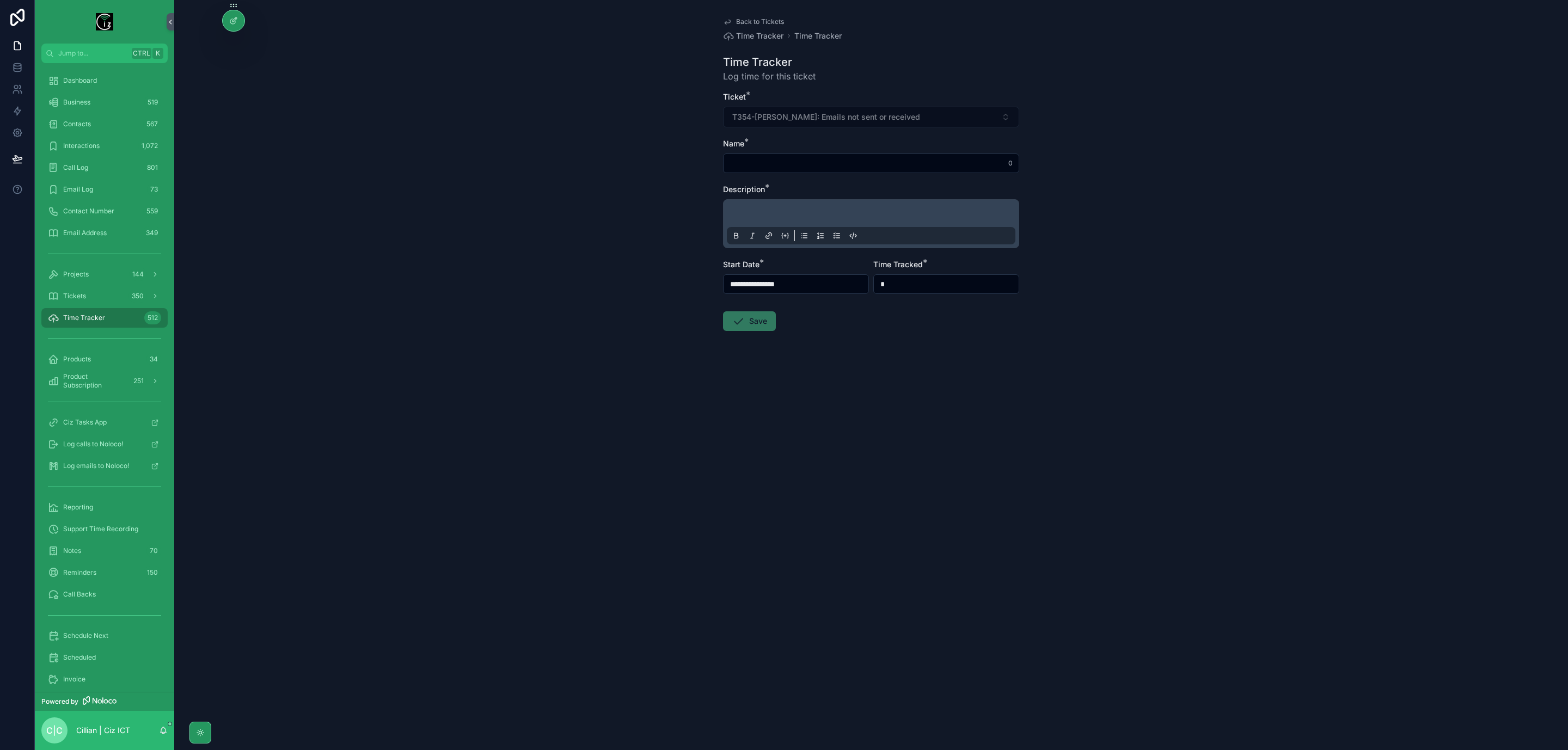
type input "*******"
click at [1015, 410] on div "**********" at bounding box center [871, 375] width 1394 height 750
click at [804, 160] on input "scrollable content" at bounding box center [871, 163] width 295 height 15
type input "**********"
click at [742, 216] on span "**********" at bounding box center [790, 215] width 102 height 8
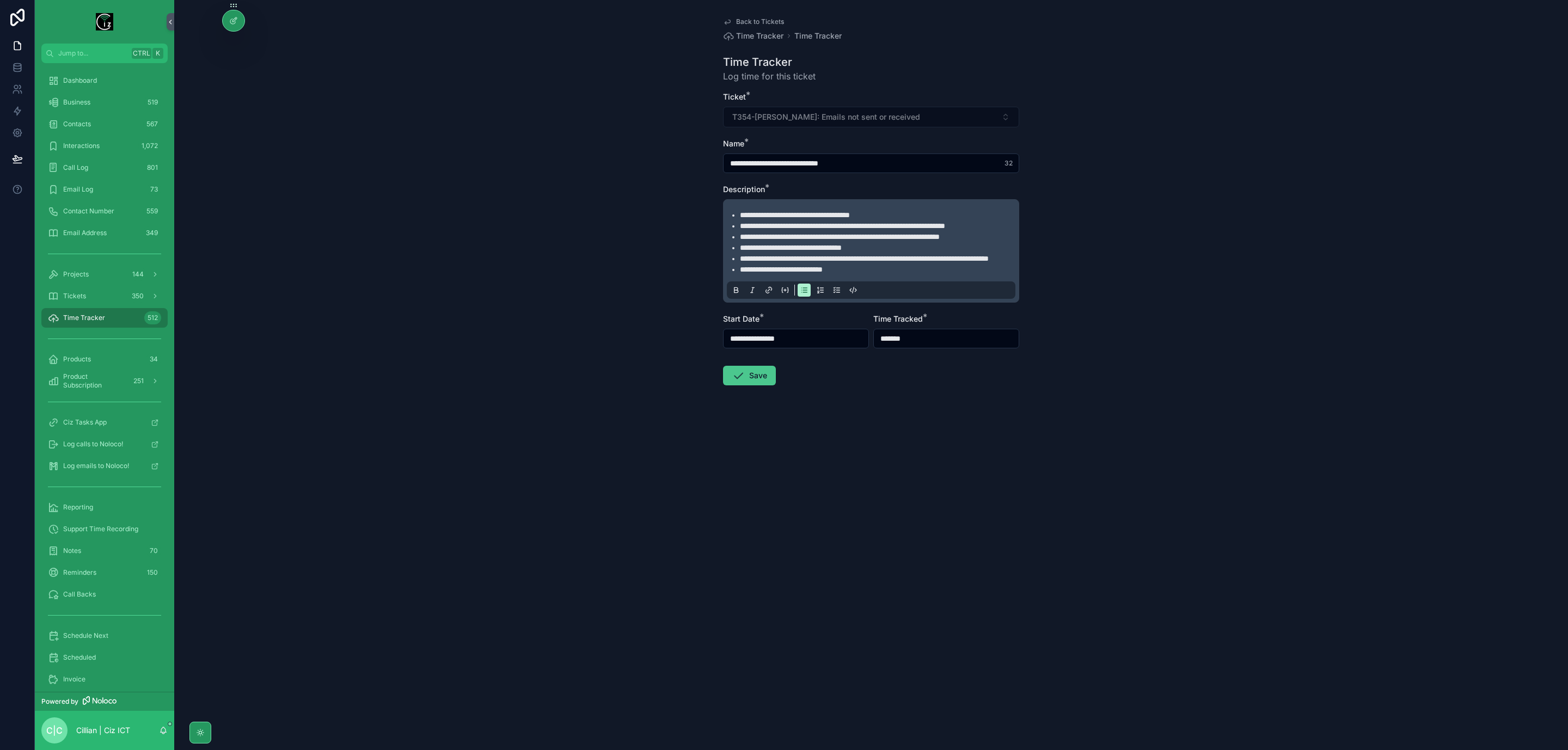
click at [752, 386] on button "Save" at bounding box center [750, 376] width 53 height 20
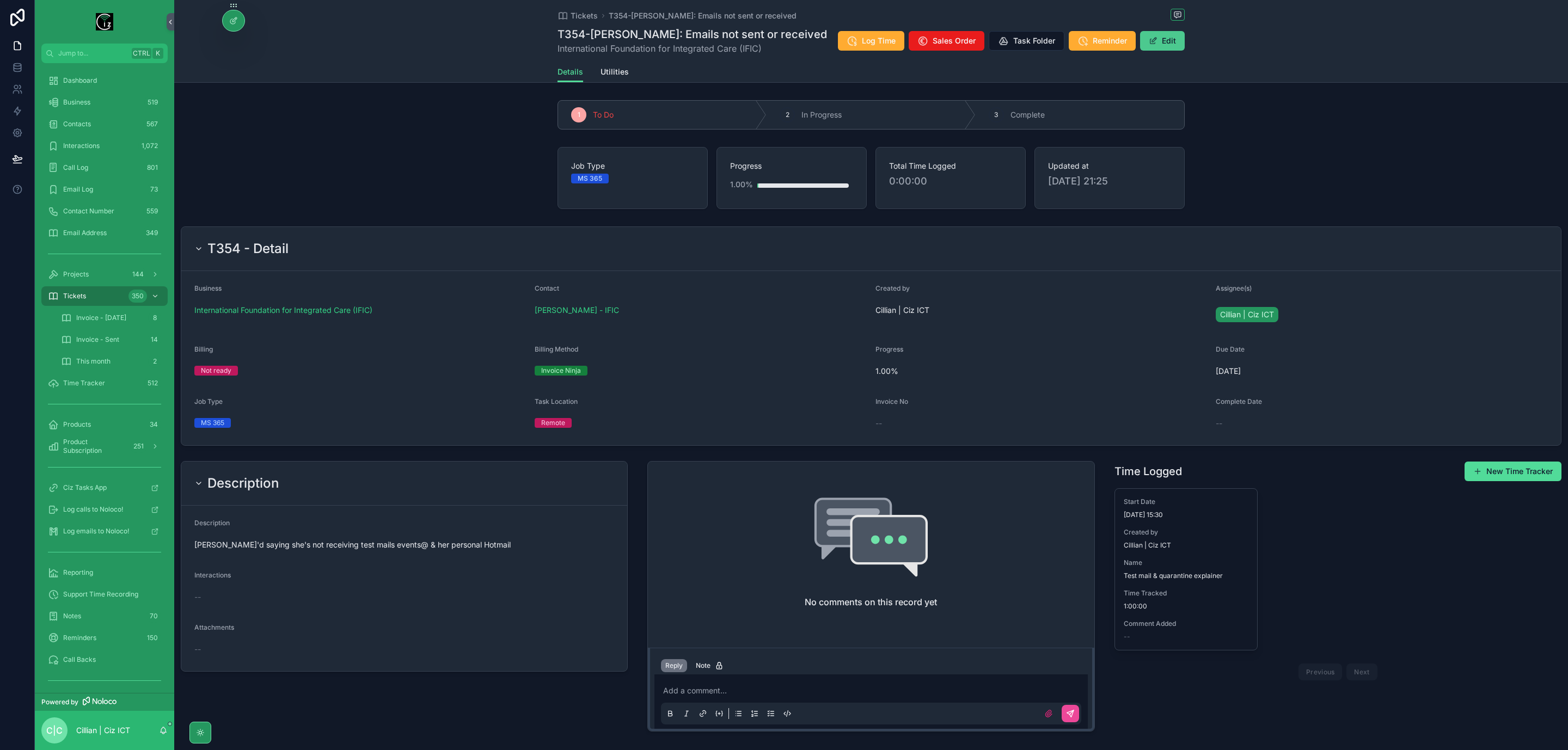
click at [1163, 48] on button "Edit" at bounding box center [1163, 41] width 45 height 20
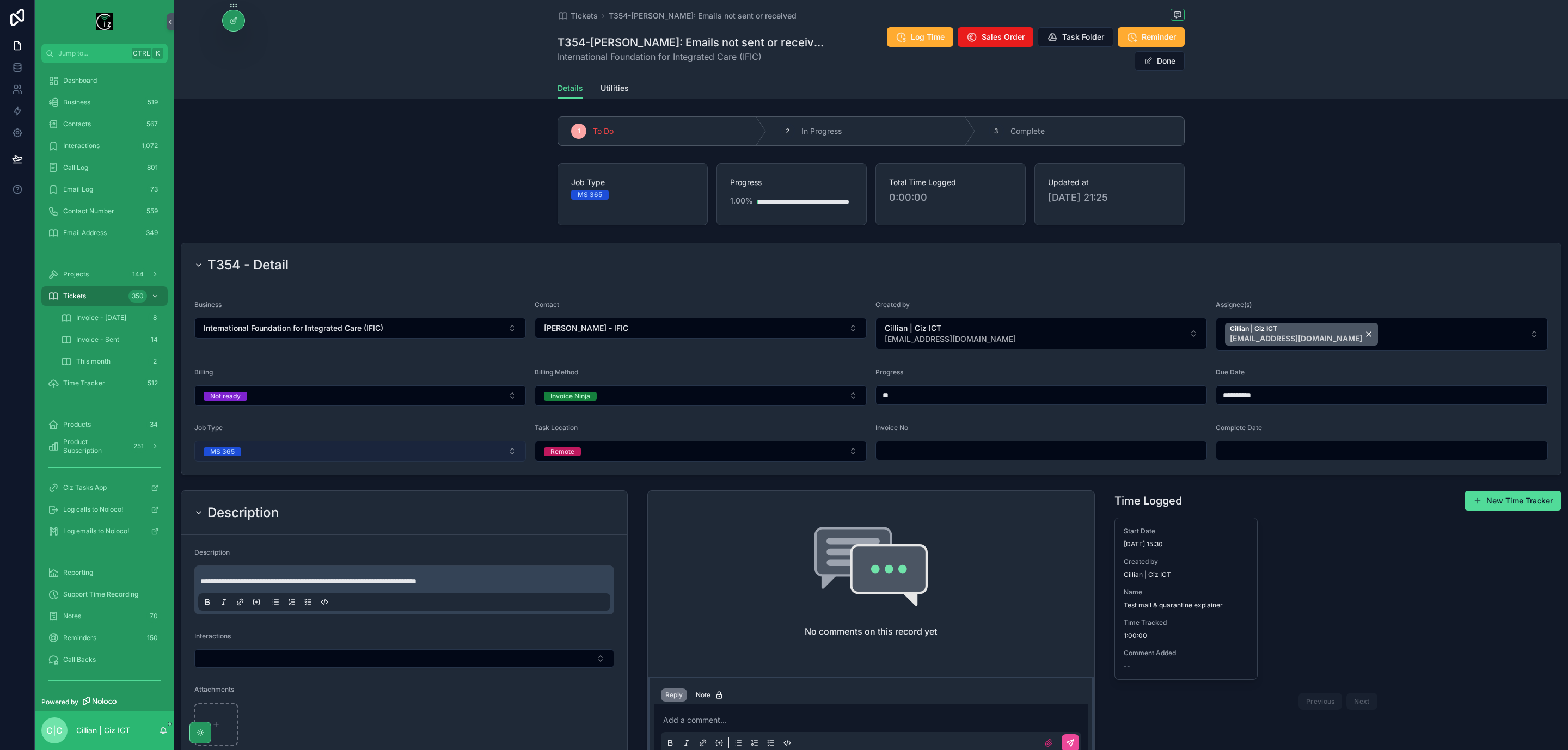
click at [373, 441] on button "MS 365" at bounding box center [360, 450] width 331 height 20
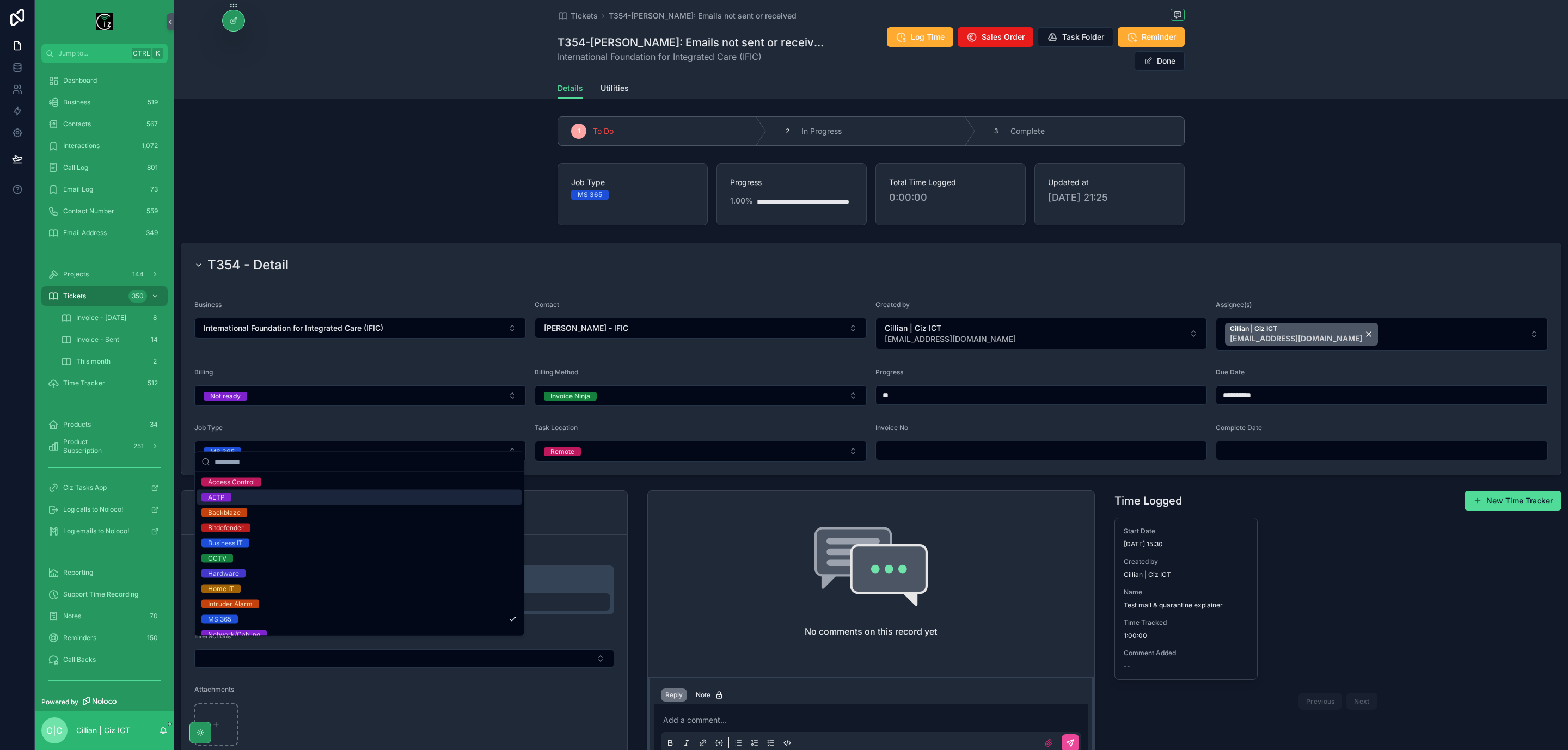
click at [263, 500] on div "AETP" at bounding box center [359, 497] width 325 height 15
click at [1159, 51] on button "Done" at bounding box center [1160, 61] width 50 height 20
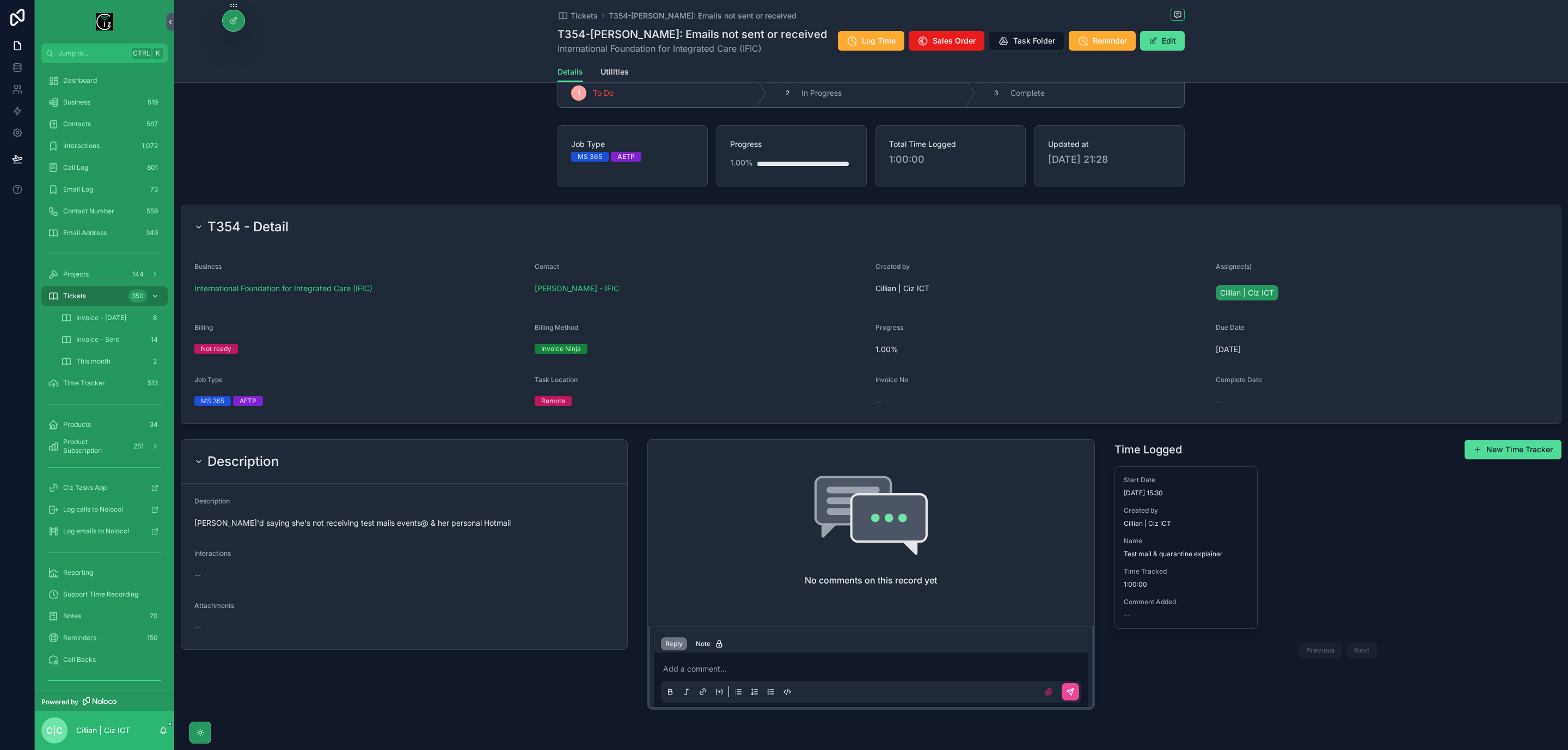
scroll to position [57, 0]
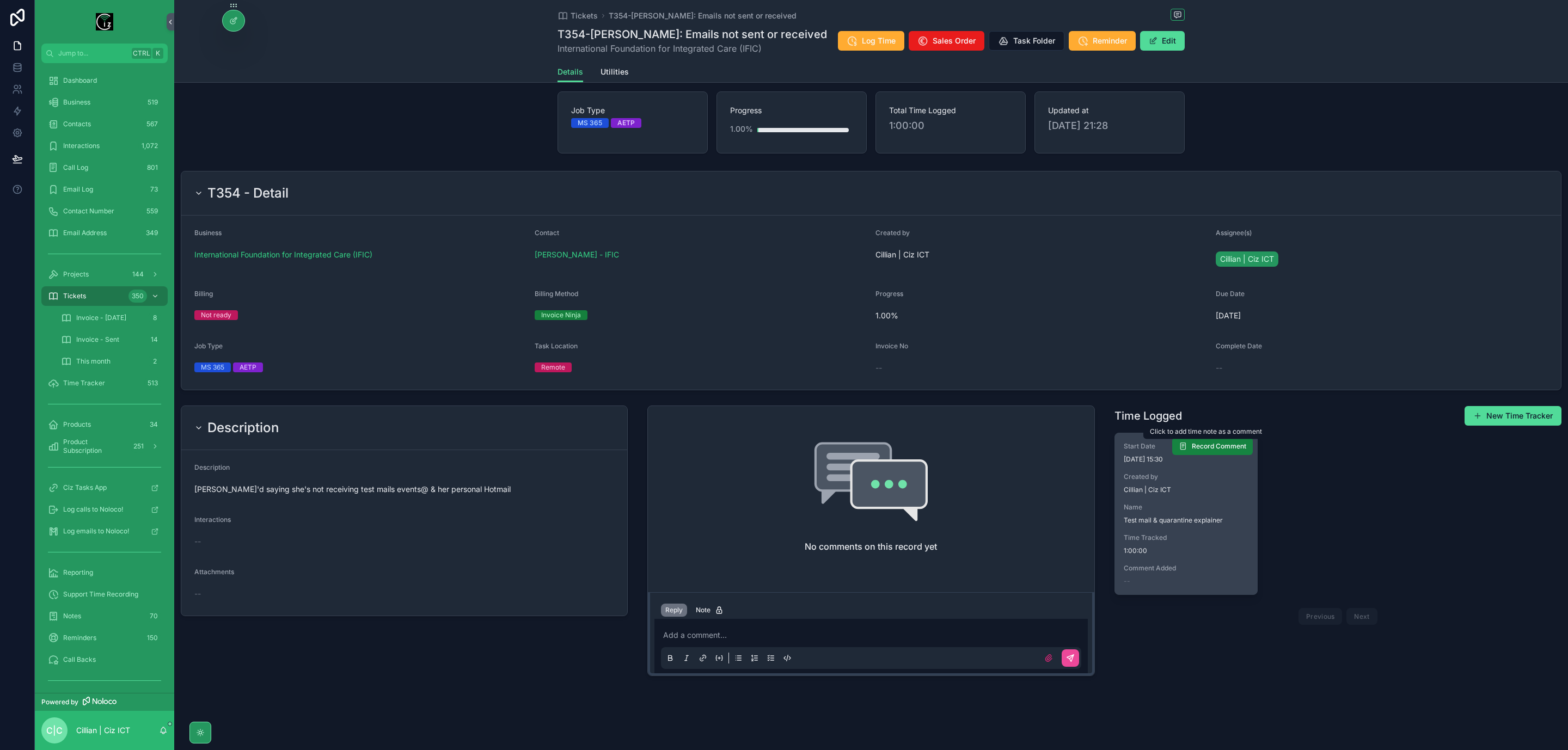
click at [1212, 444] on span "Record Comment" at bounding box center [1219, 447] width 54 height 9
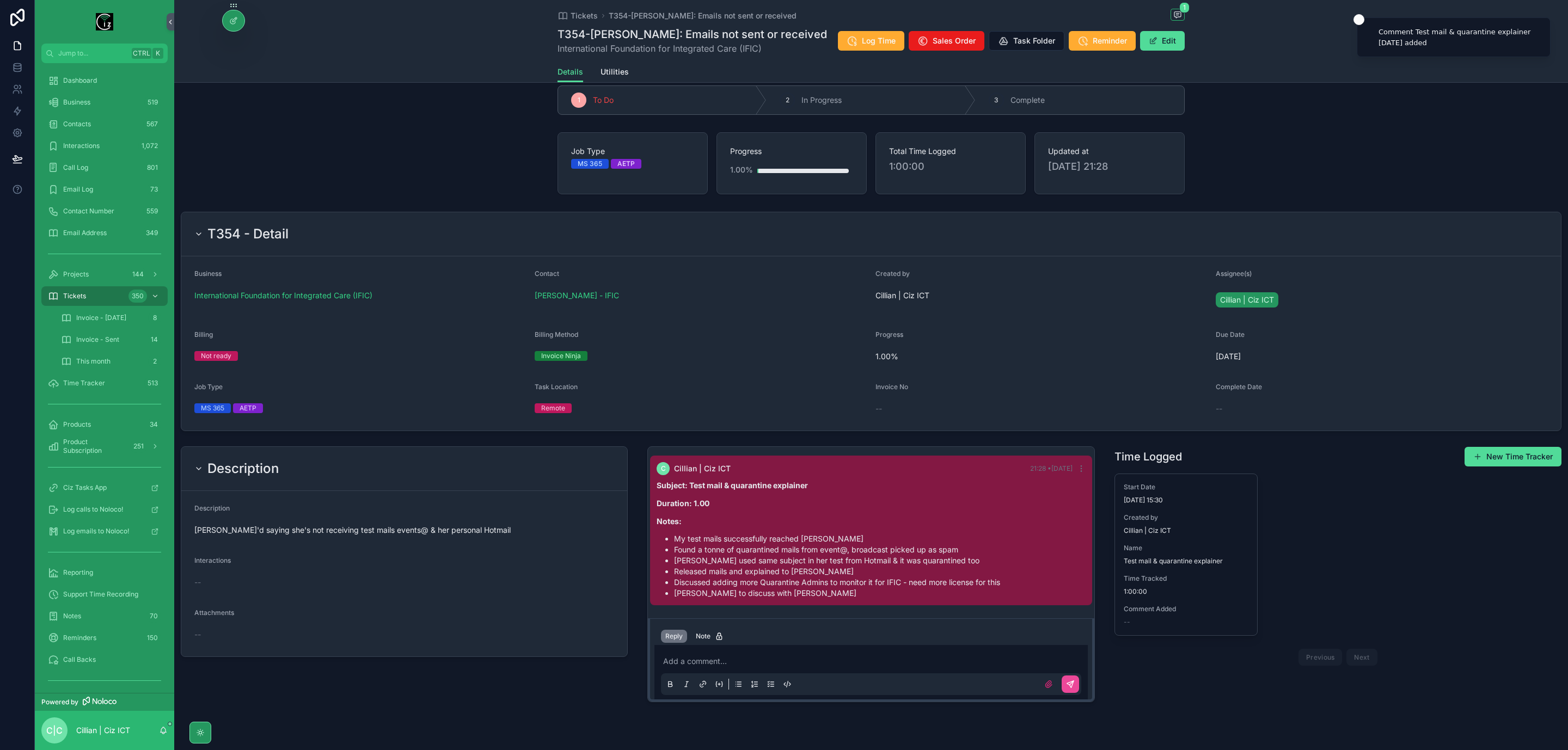
scroll to position [0, 0]
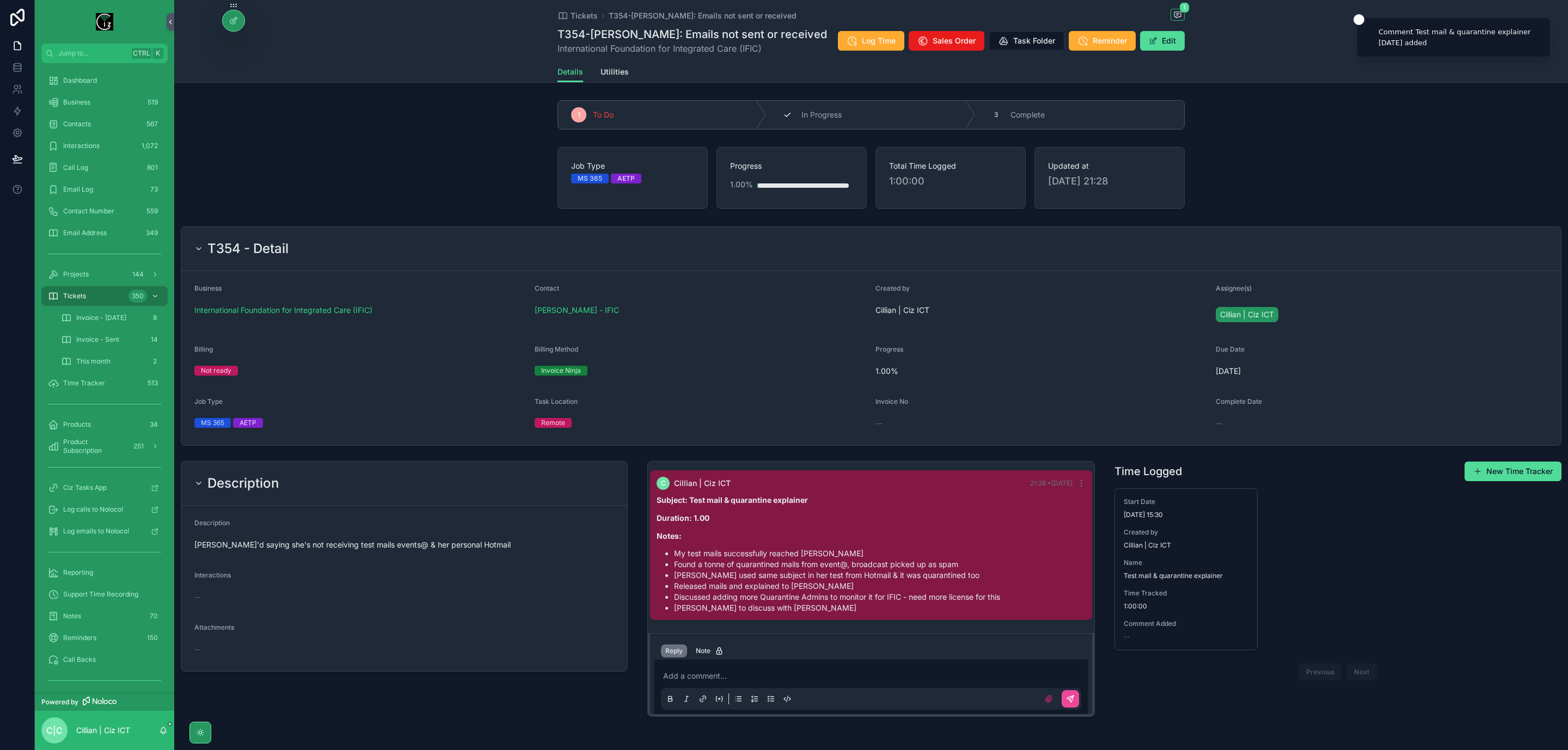
click at [808, 114] on span "In Progress" at bounding box center [821, 115] width 40 height 11
click at [1152, 40] on span "scrollable content" at bounding box center [1154, 41] width 9 height 9
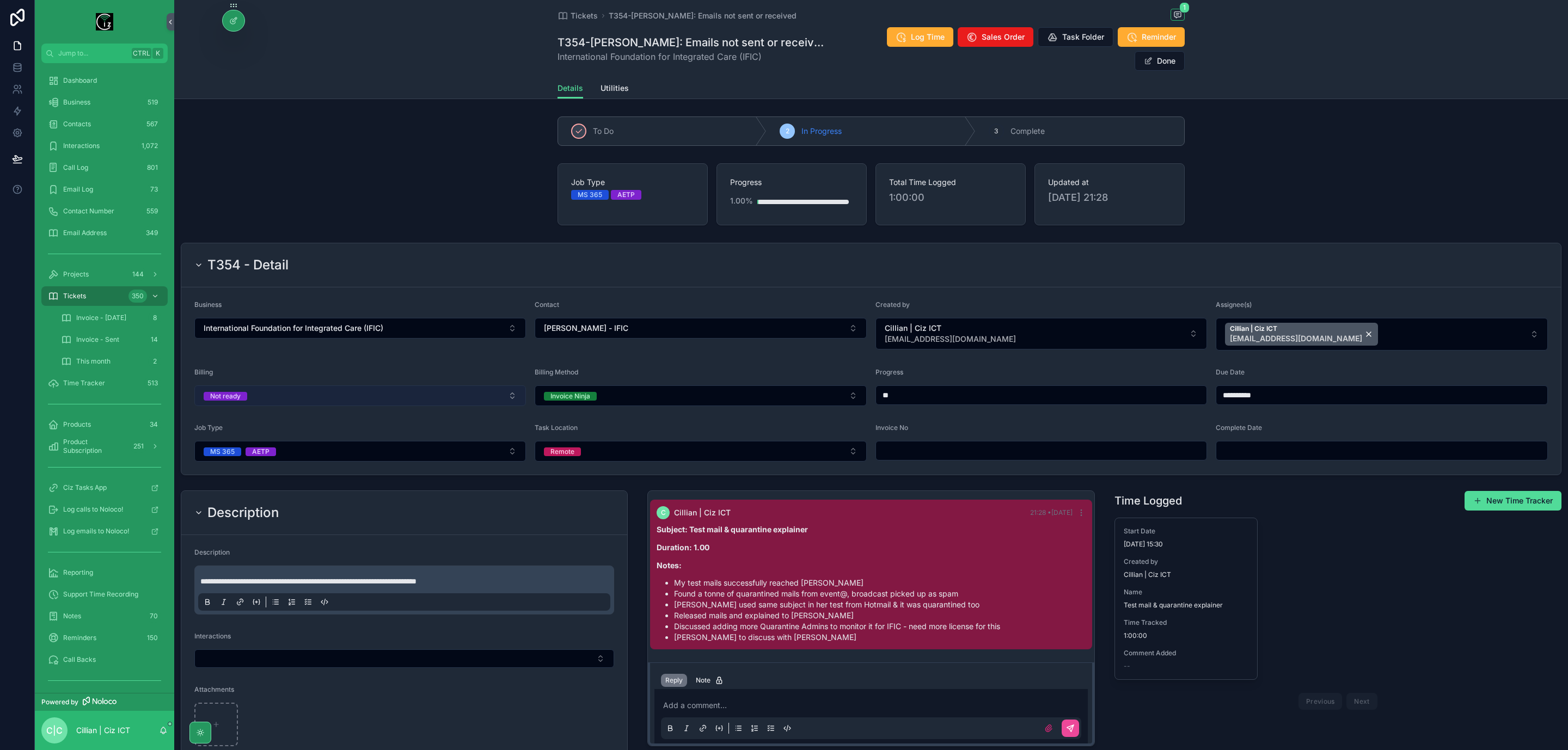
click at [371, 392] on button "Not ready" at bounding box center [360, 395] width 331 height 20
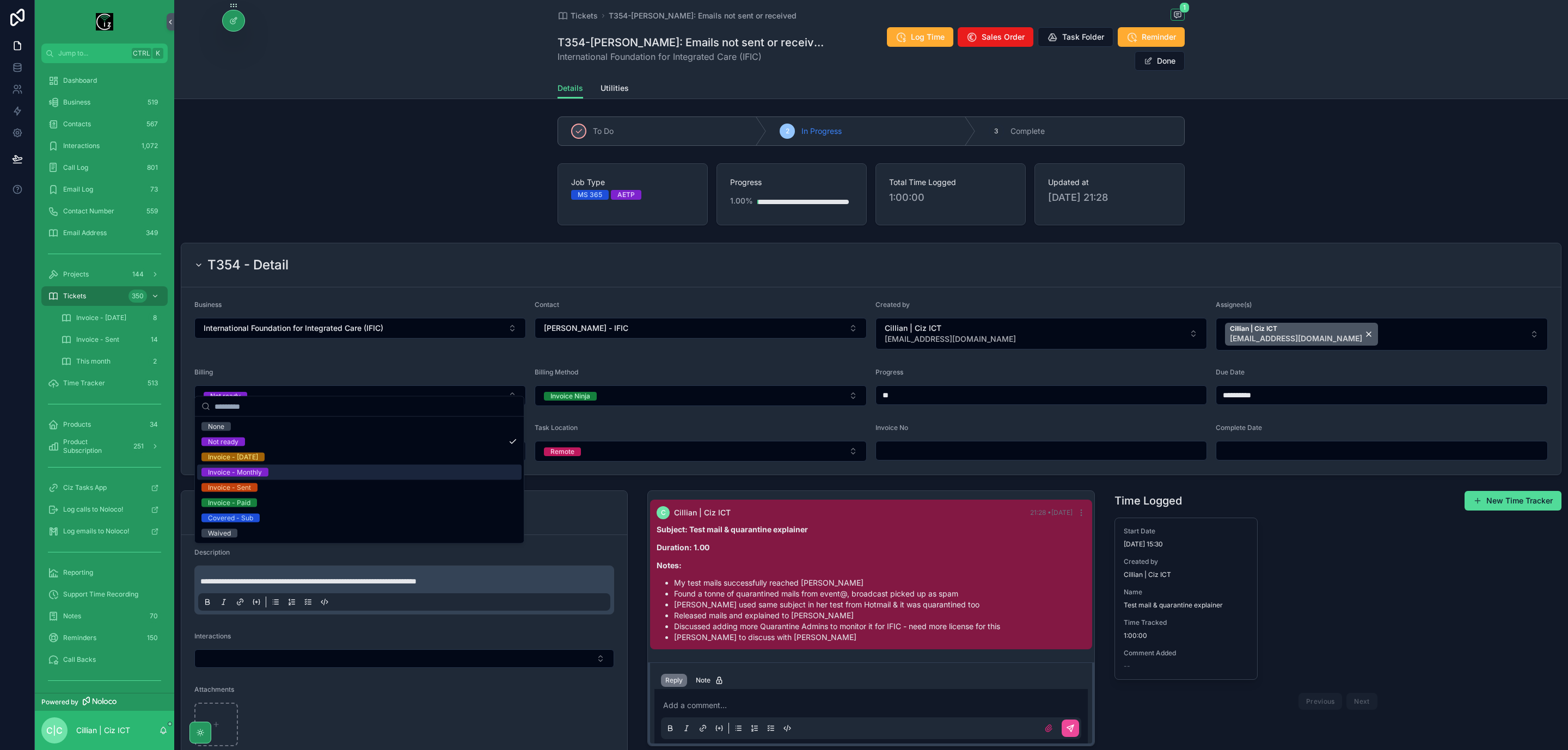
click at [275, 467] on div "Invoice - Monthly" at bounding box center [359, 472] width 325 height 15
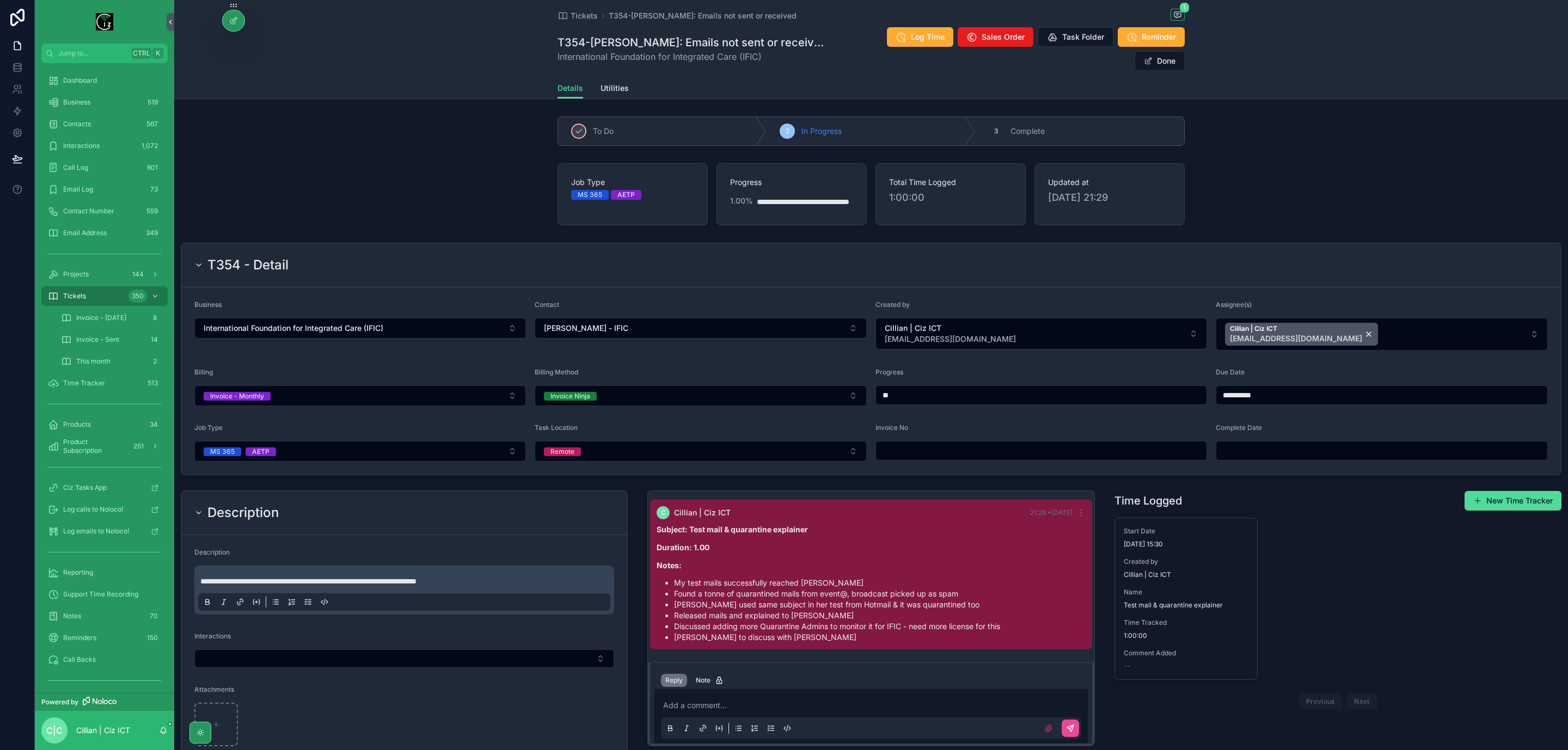
type input "****"
type input "**********"
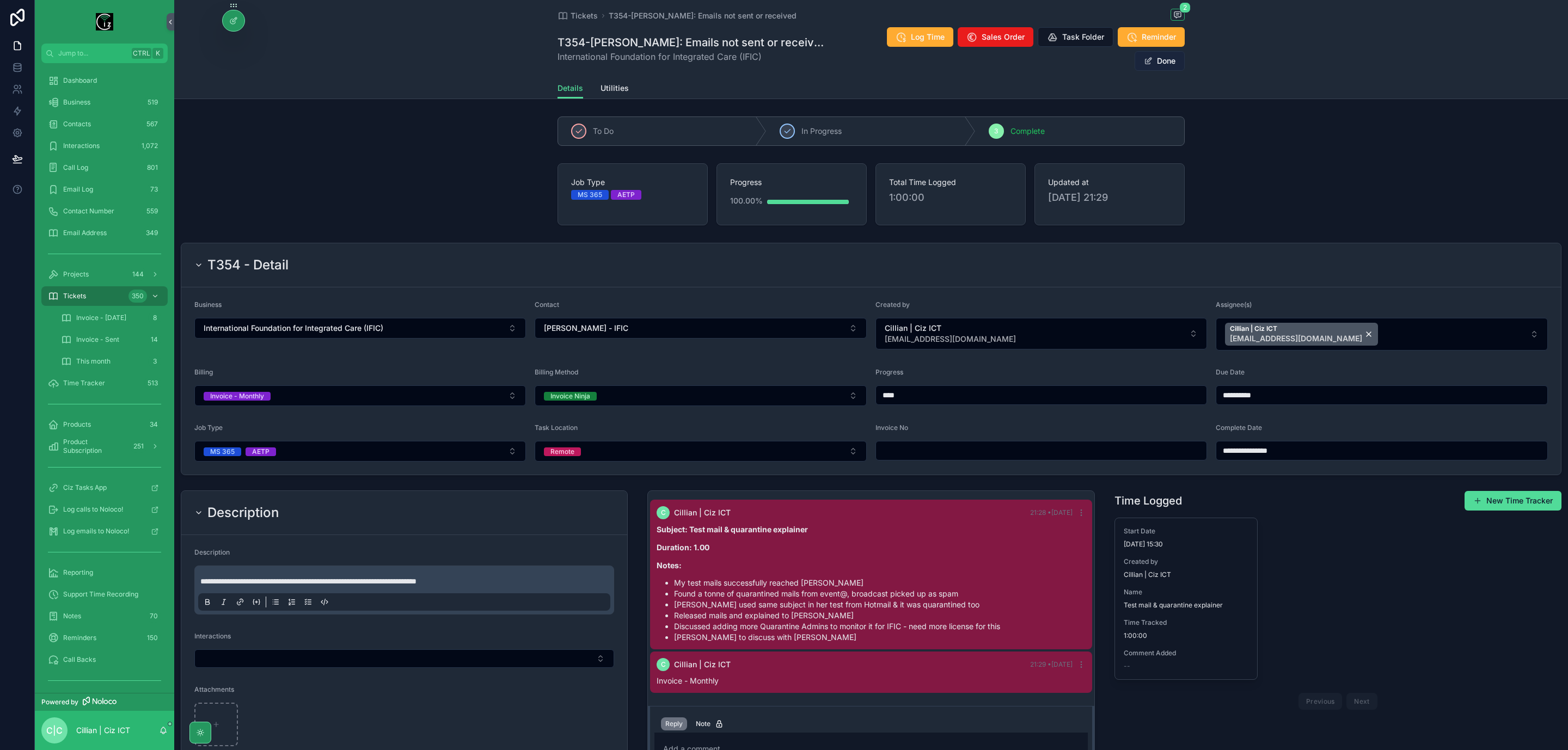
click at [1165, 51] on button "Done" at bounding box center [1160, 61] width 50 height 20
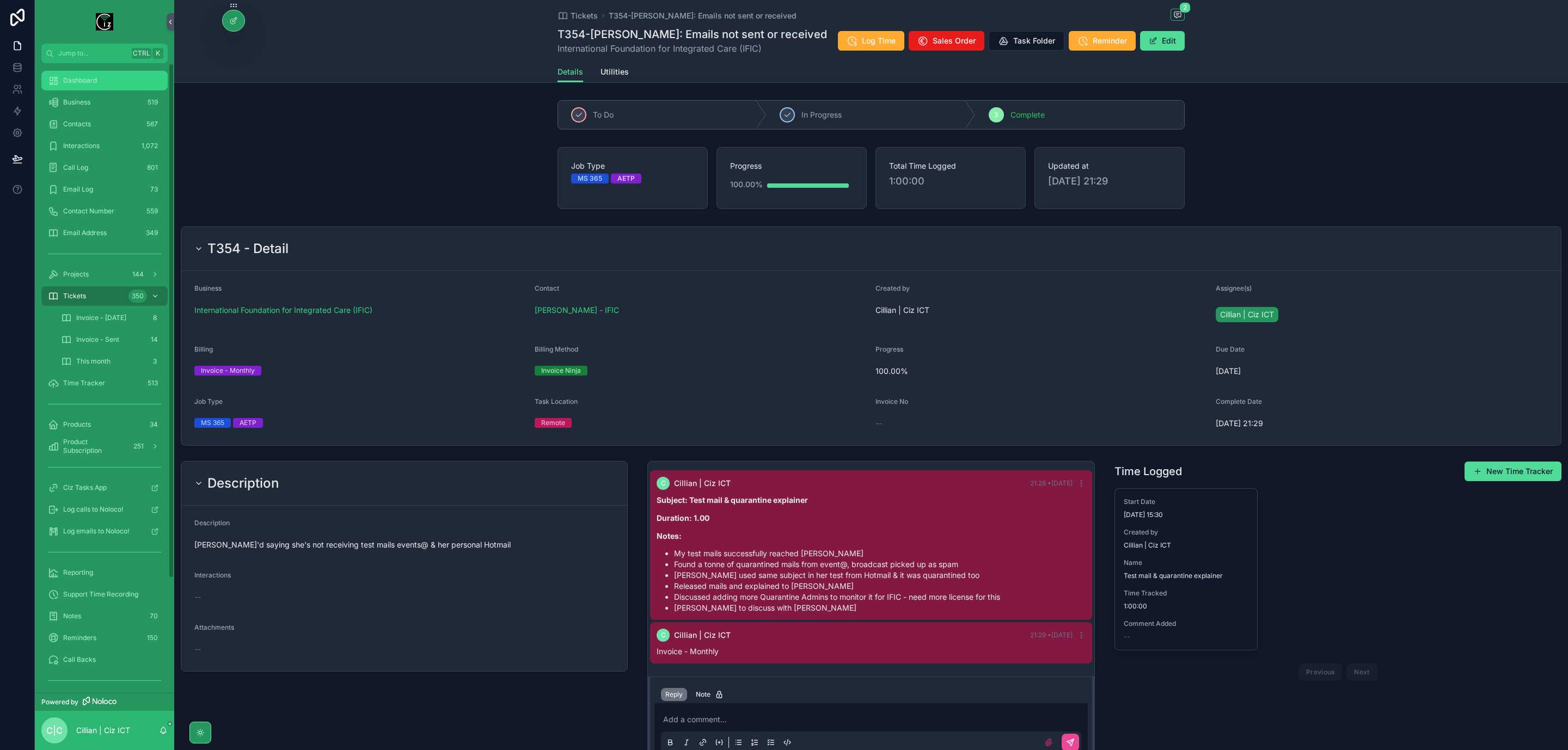
click at [77, 80] on span "Dashboard" at bounding box center [80, 81] width 34 height 9
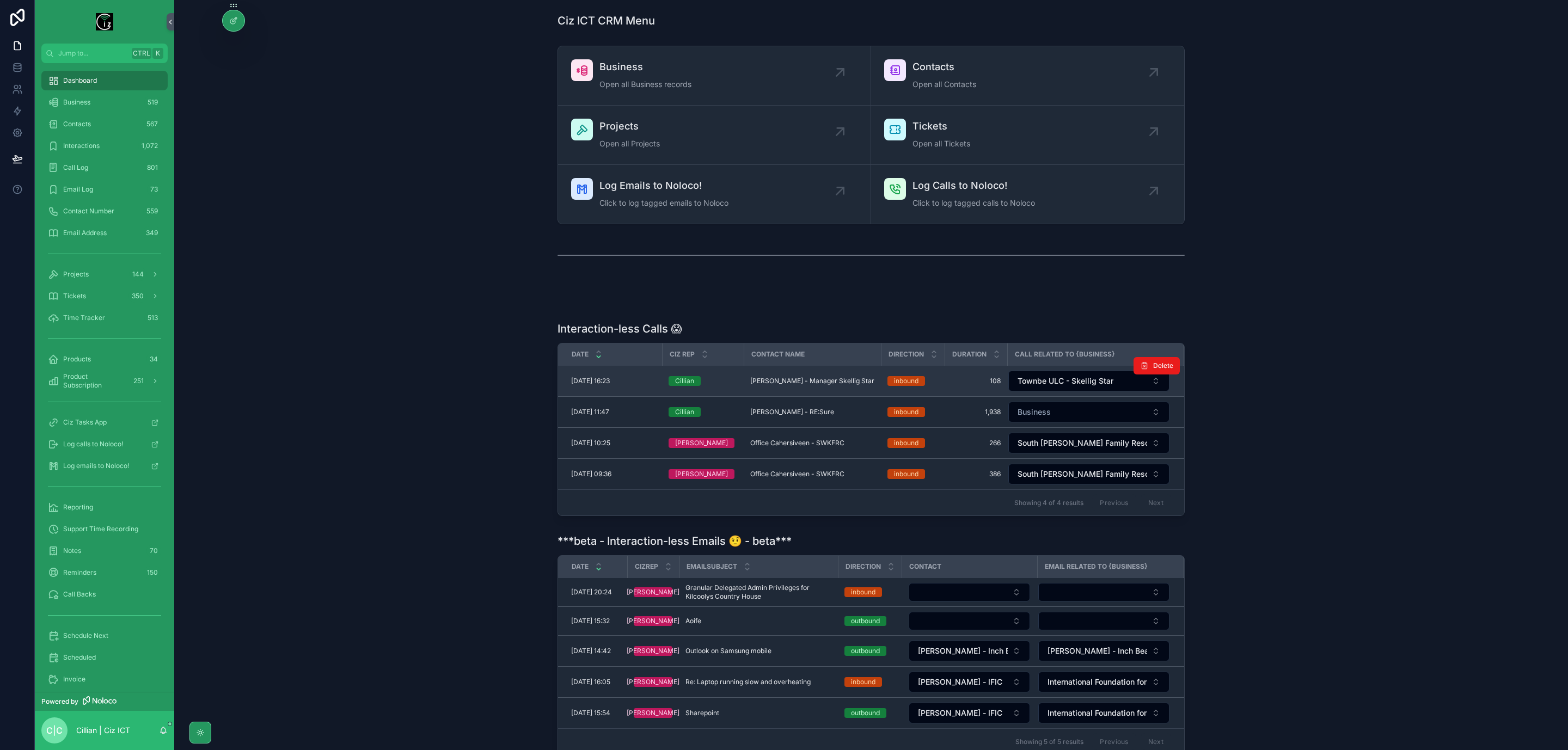
click at [820, 386] on span "Mark Catoire - Manager Skellig Star" at bounding box center [812, 381] width 124 height 9
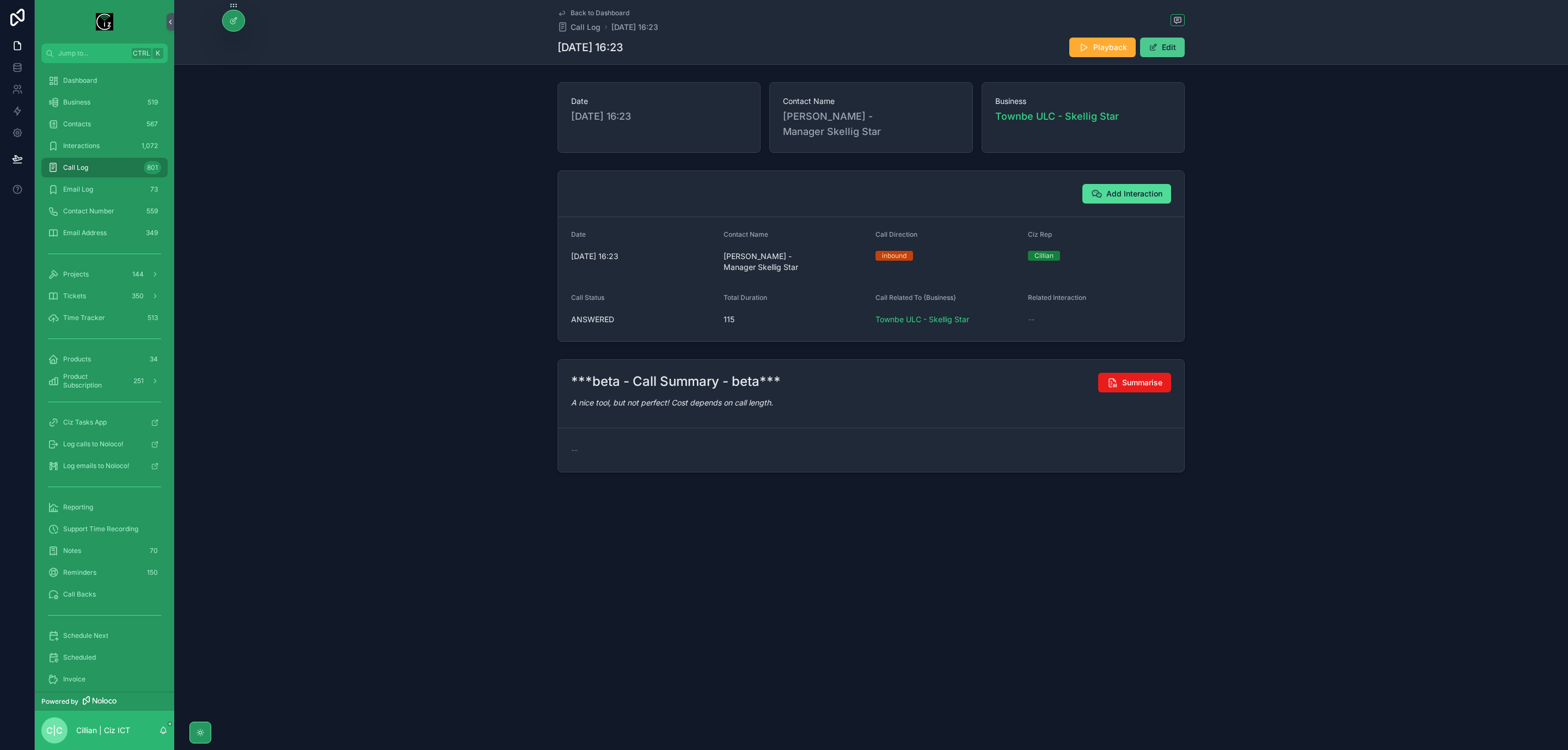
click at [1172, 48] on button "Edit" at bounding box center [1163, 48] width 45 height 20
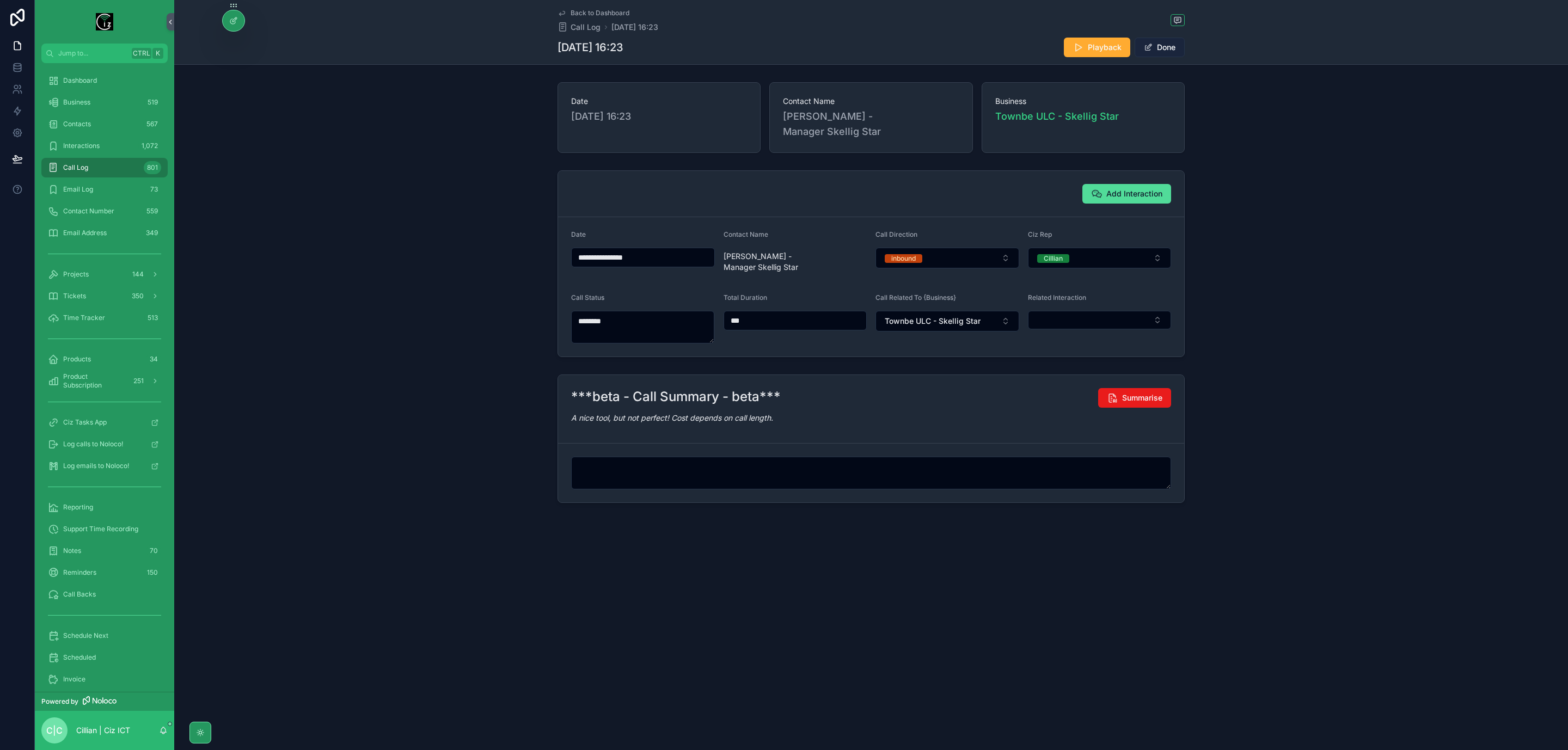
click at [1169, 46] on button "Done" at bounding box center [1160, 48] width 50 height 20
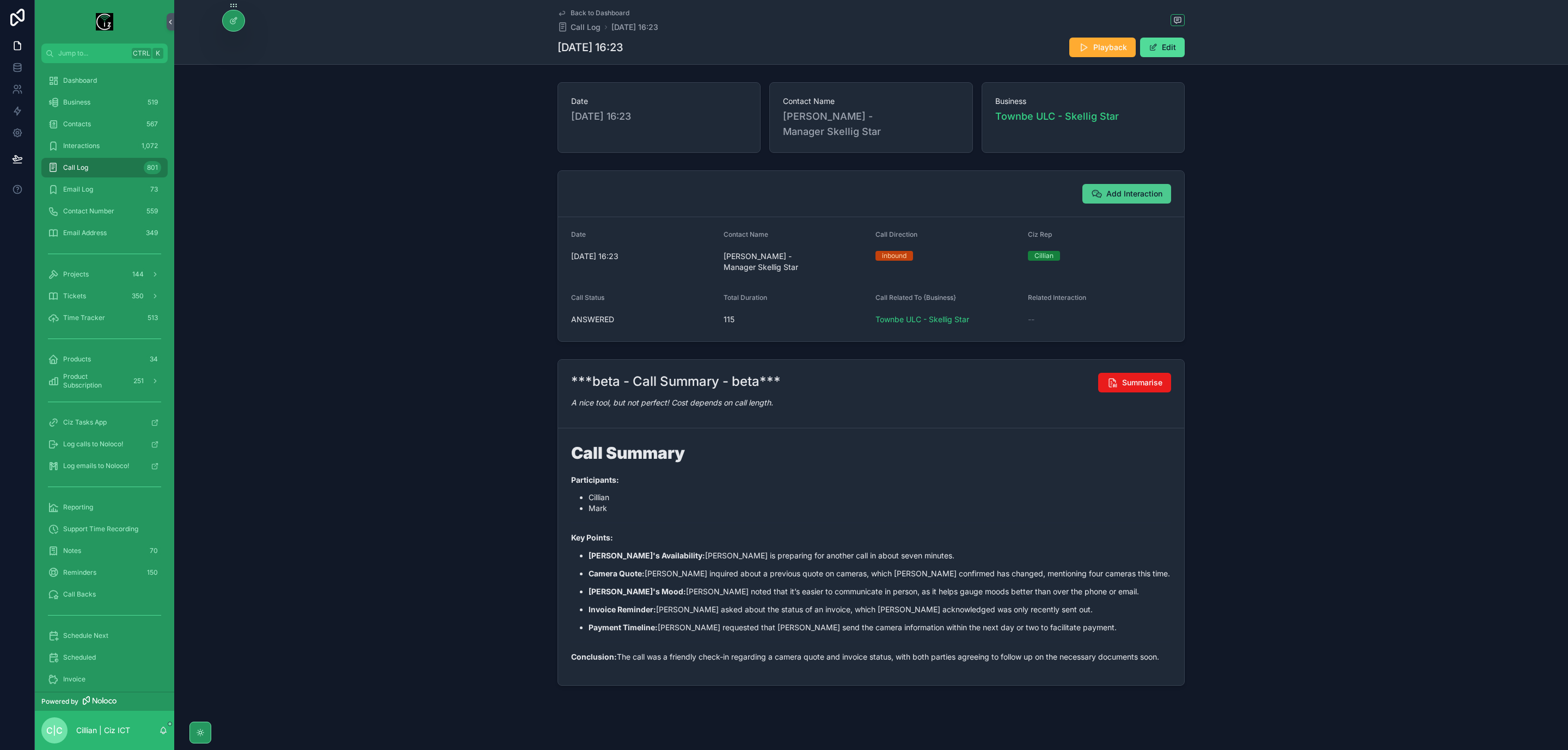
click at [1148, 189] on span "Add Interaction" at bounding box center [1135, 194] width 56 height 11
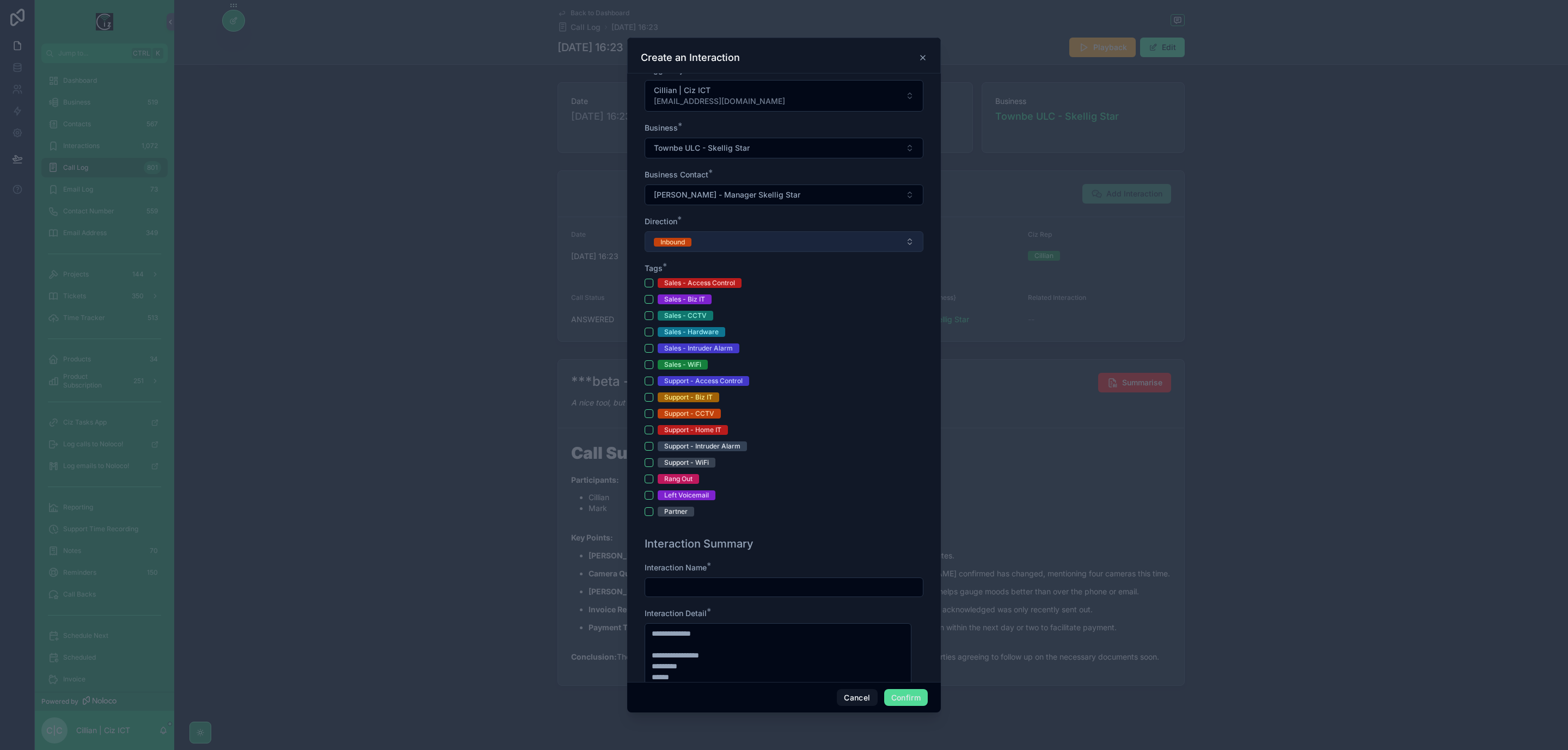
scroll to position [245, 0]
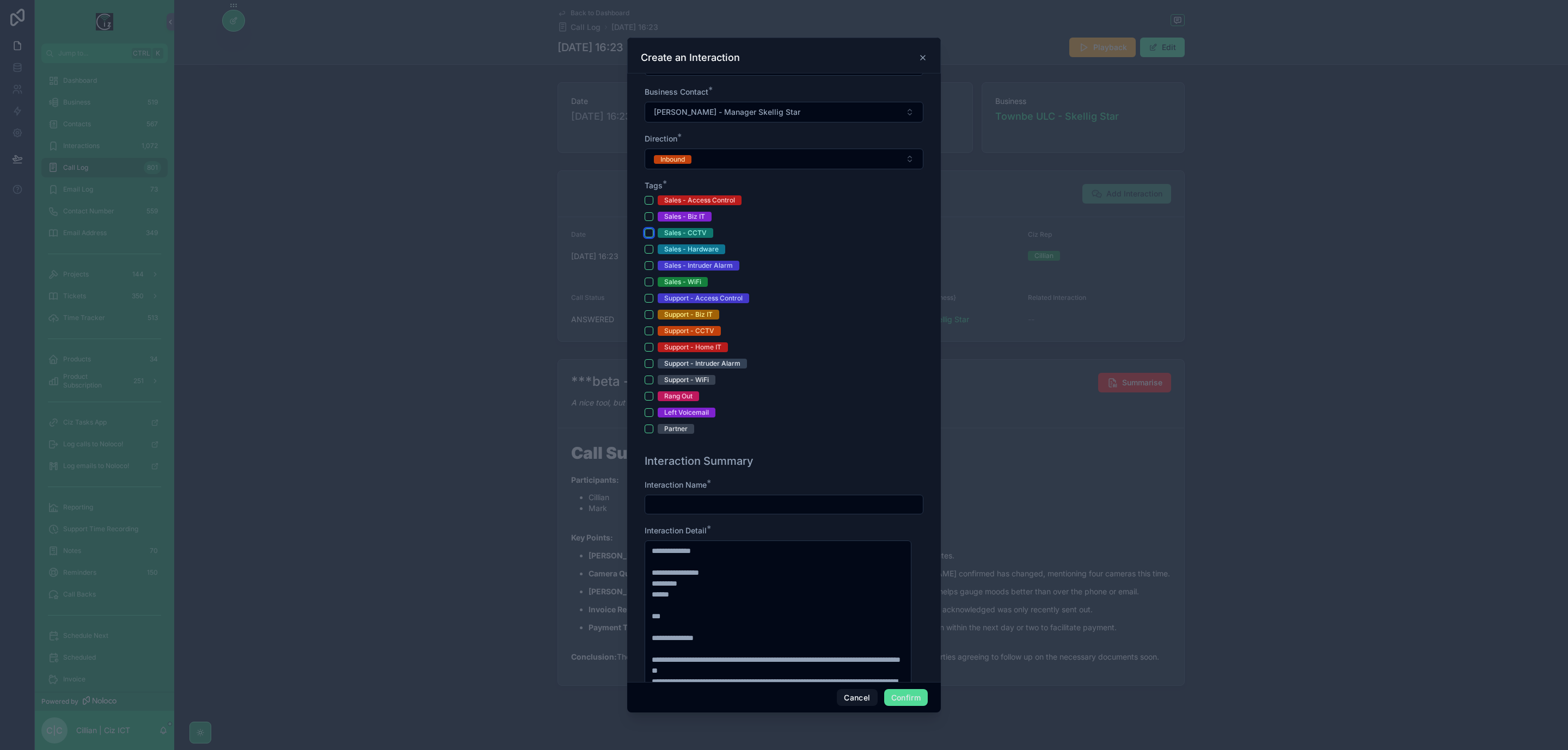
click at [651, 232] on button "Sales - CCTV" at bounding box center [649, 233] width 9 height 9
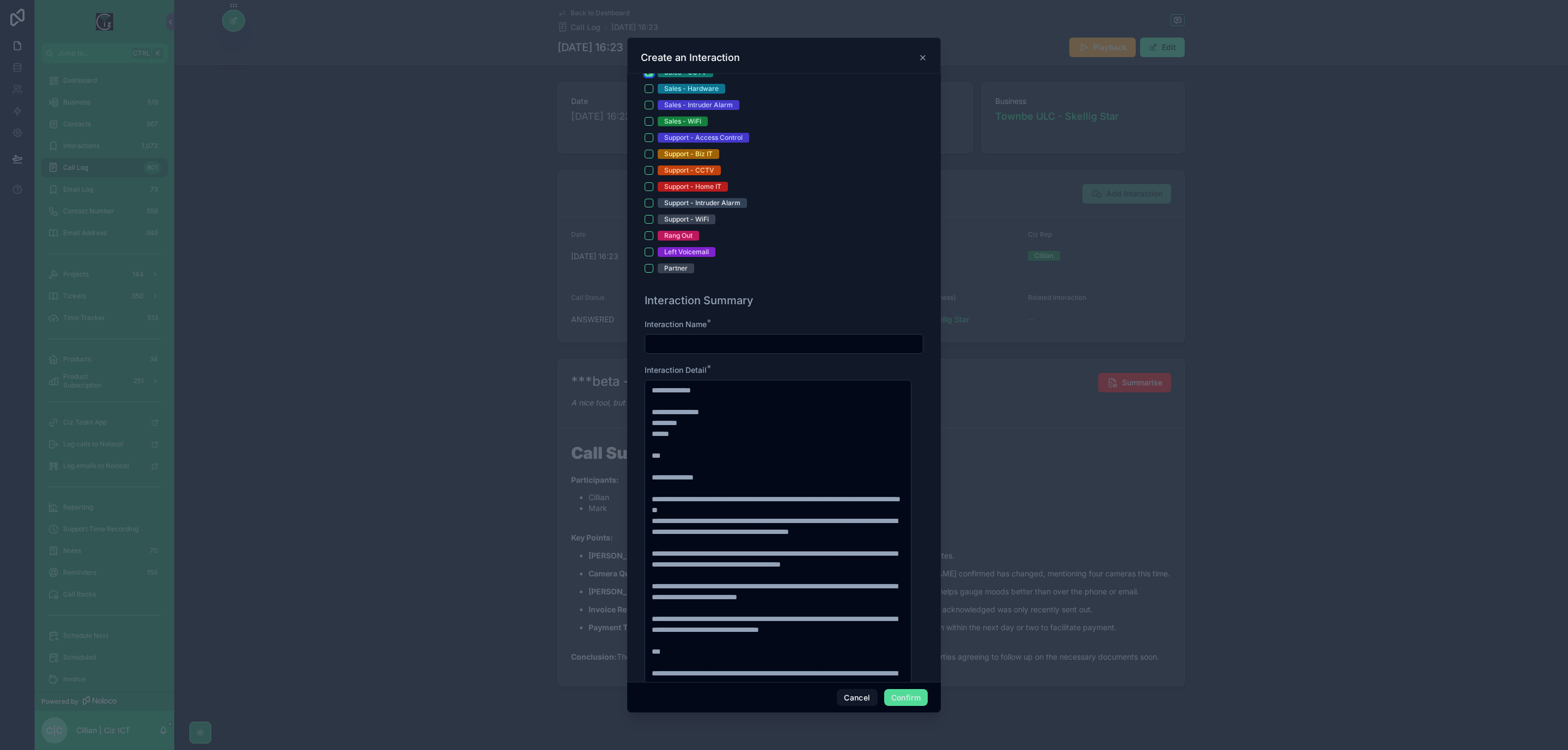
scroll to position [408, 0]
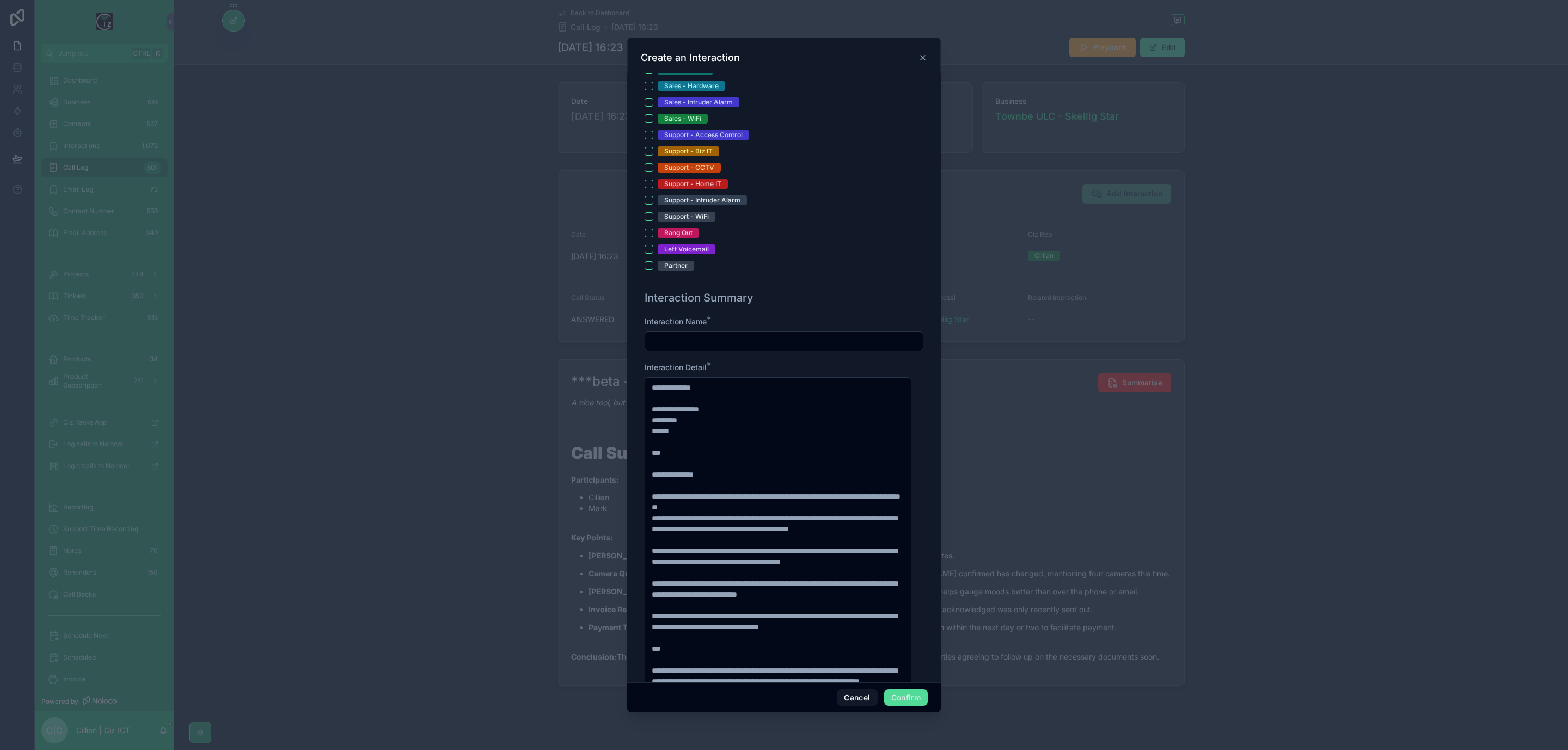
click at [780, 340] on input "text" at bounding box center [784, 341] width 278 height 15
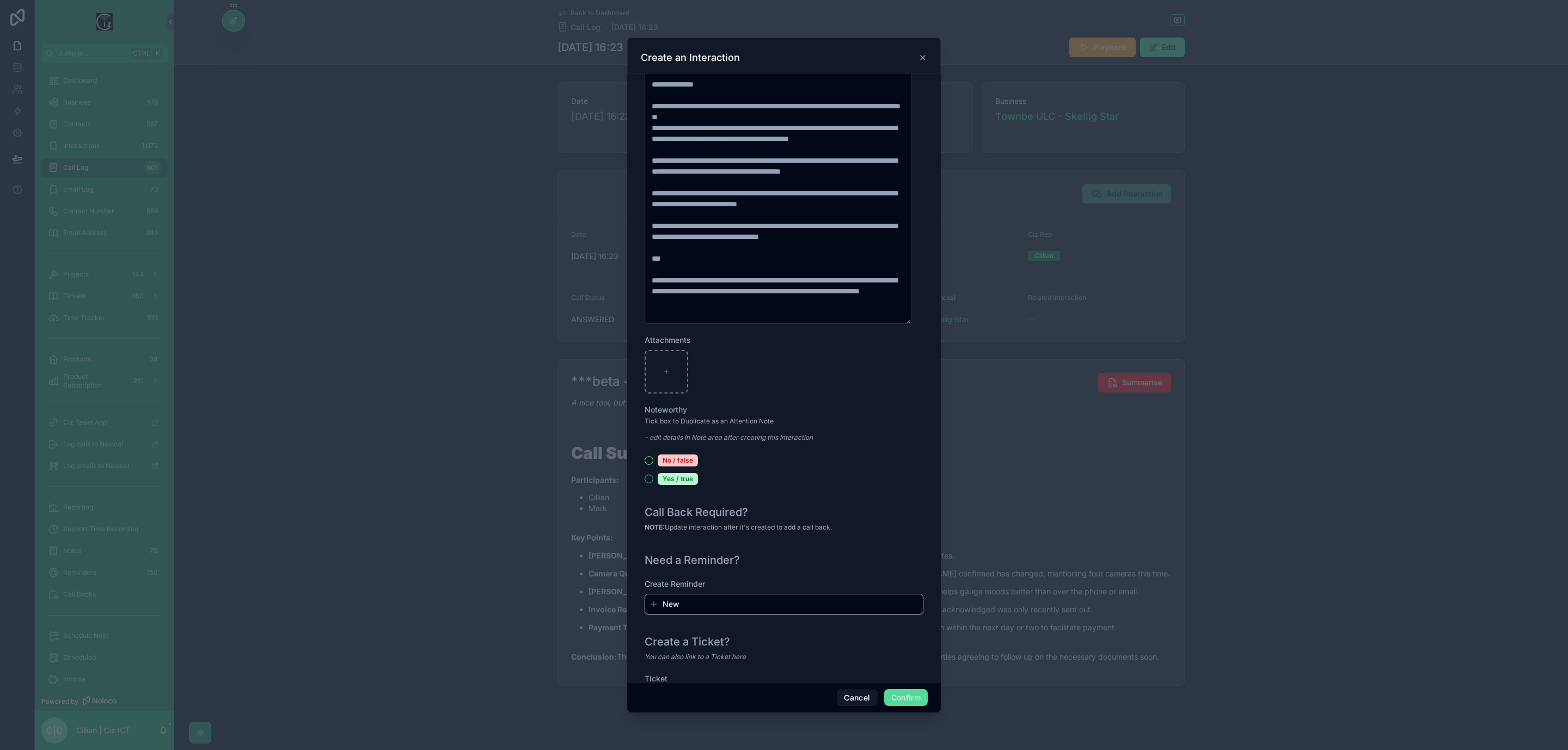
scroll to position [946, 0]
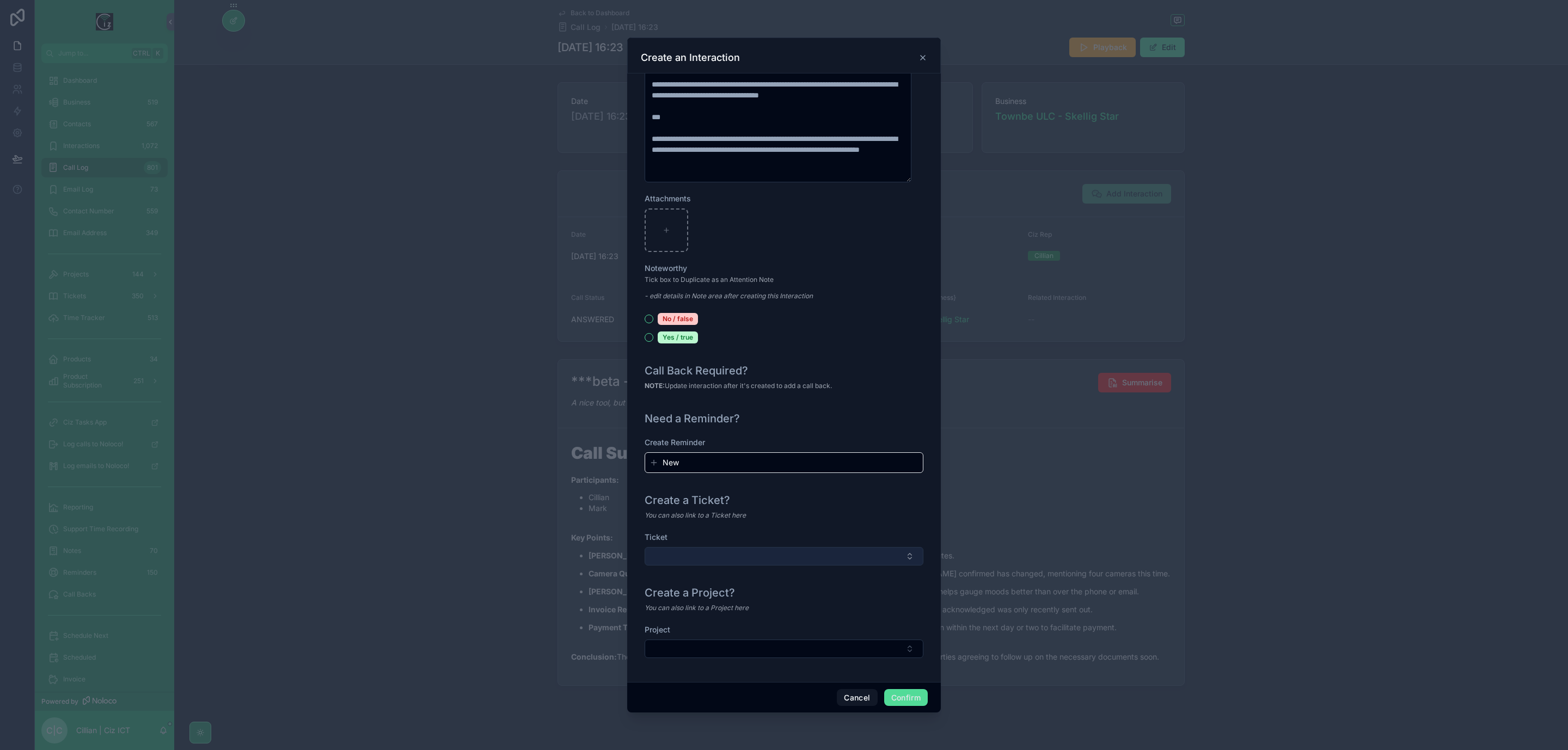
type input "**********"
click at [900, 554] on button "Select Button" at bounding box center [784, 556] width 279 height 19
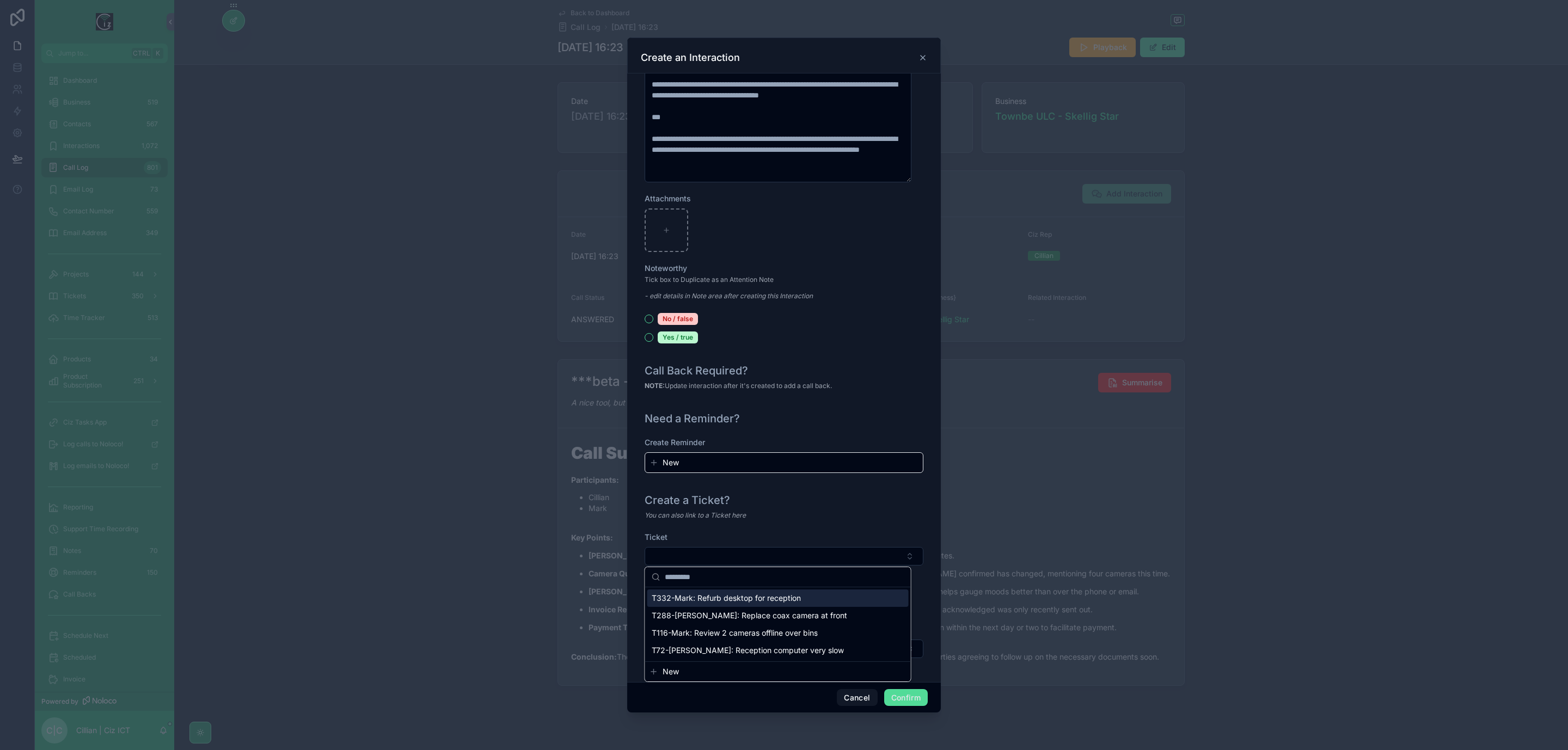
click at [896, 401] on div "Call Back Required? NOTE: Update interaction after it's created to add a call b…" at bounding box center [784, 382] width 288 height 48
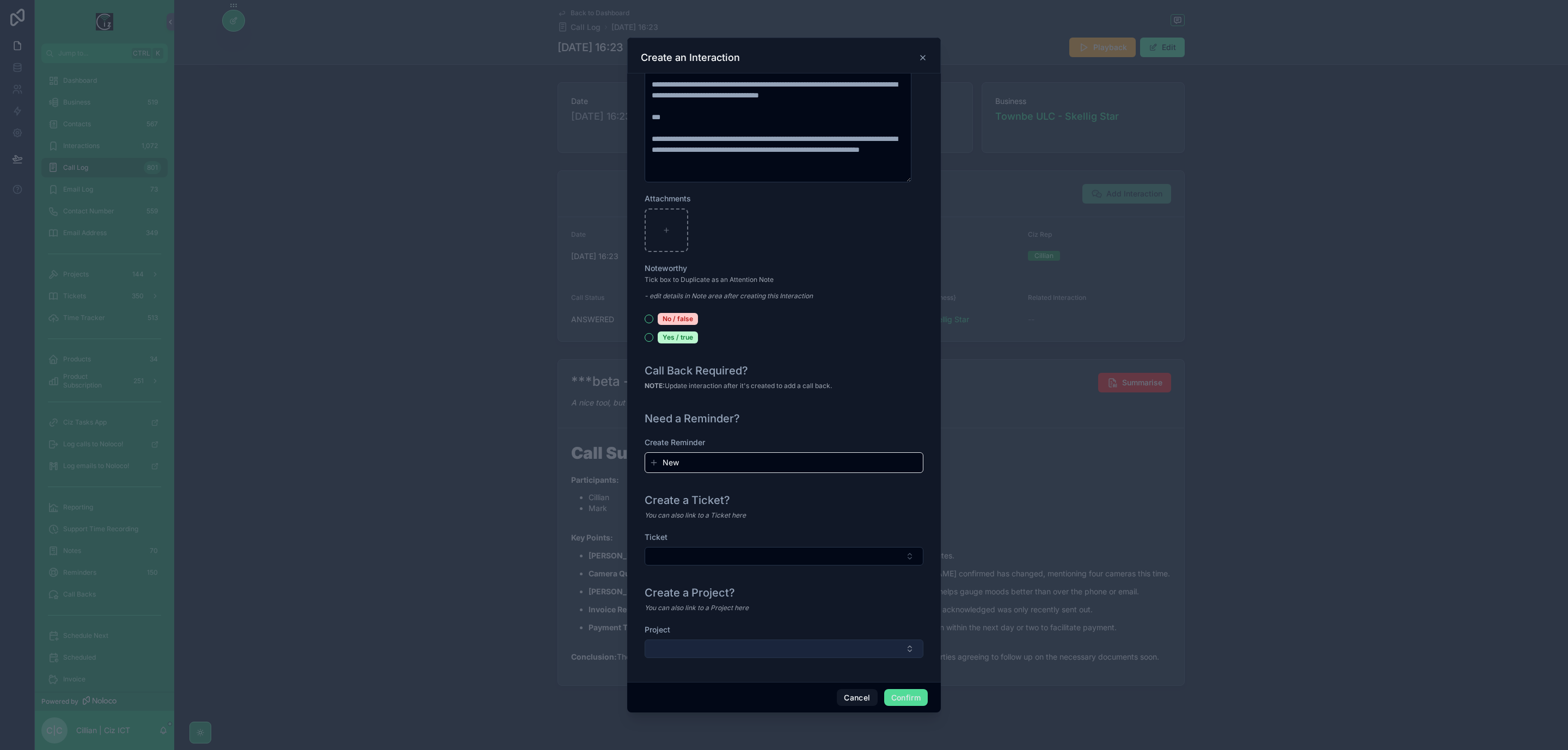
click at [863, 650] on button "Select Button" at bounding box center [784, 649] width 279 height 19
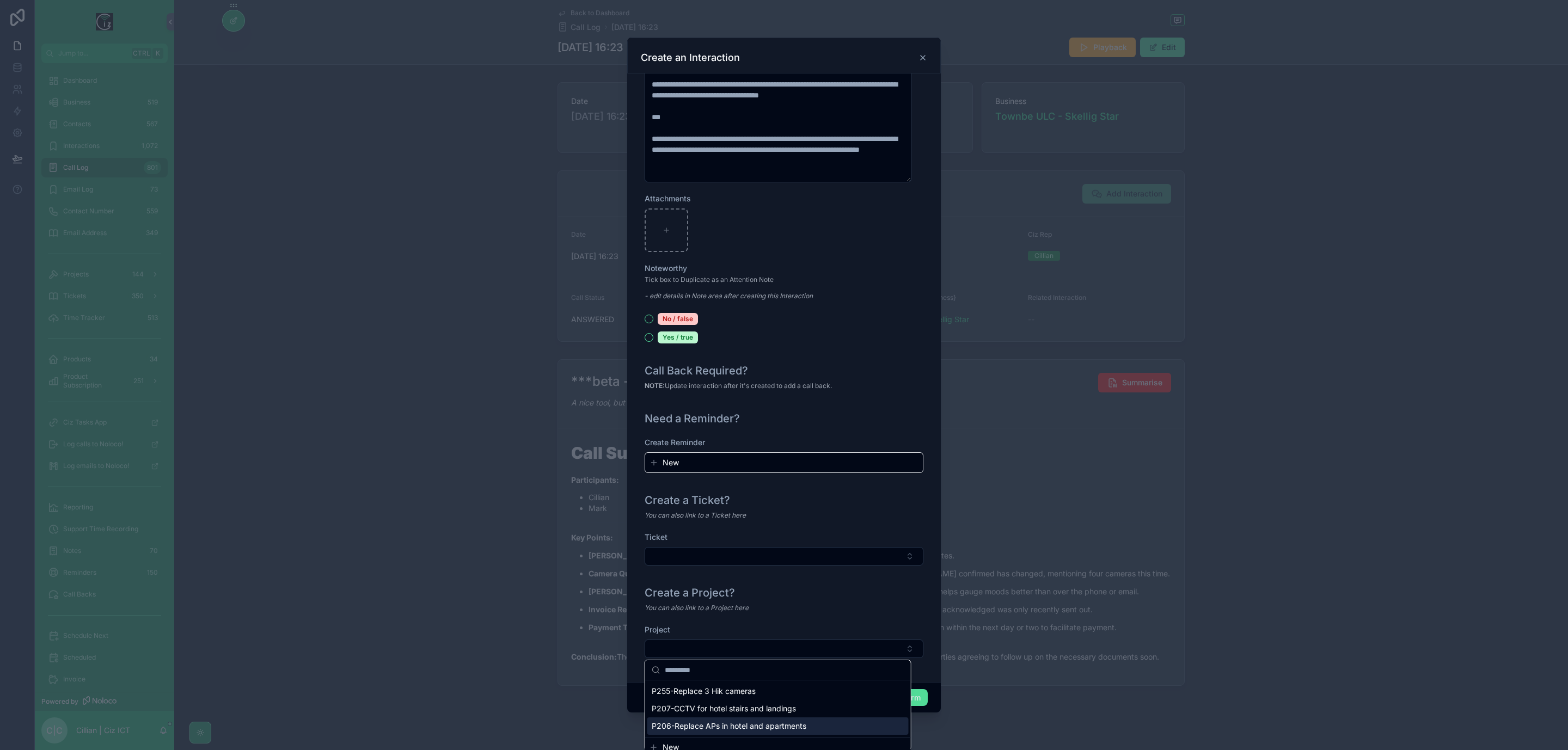
click at [673, 747] on span "New" at bounding box center [671, 747] width 17 height 11
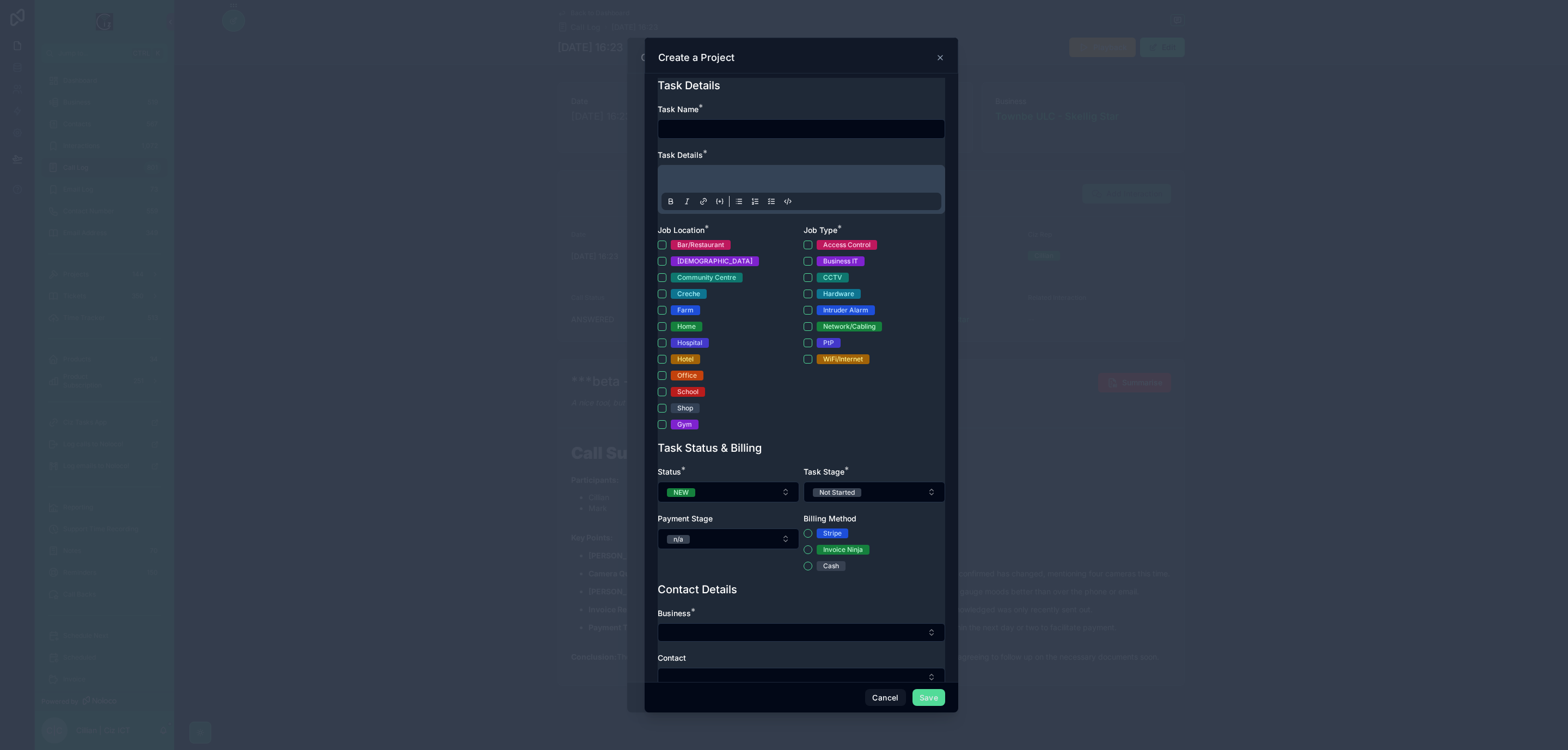
drag, startPoint x: 744, startPoint y: 138, endPoint x: 742, endPoint y: 130, distance: 8.2
click at [742, 134] on div at bounding box center [801, 129] width 288 height 20
click at [744, 128] on input "text" at bounding box center [801, 129] width 286 height 15
type input "**********"
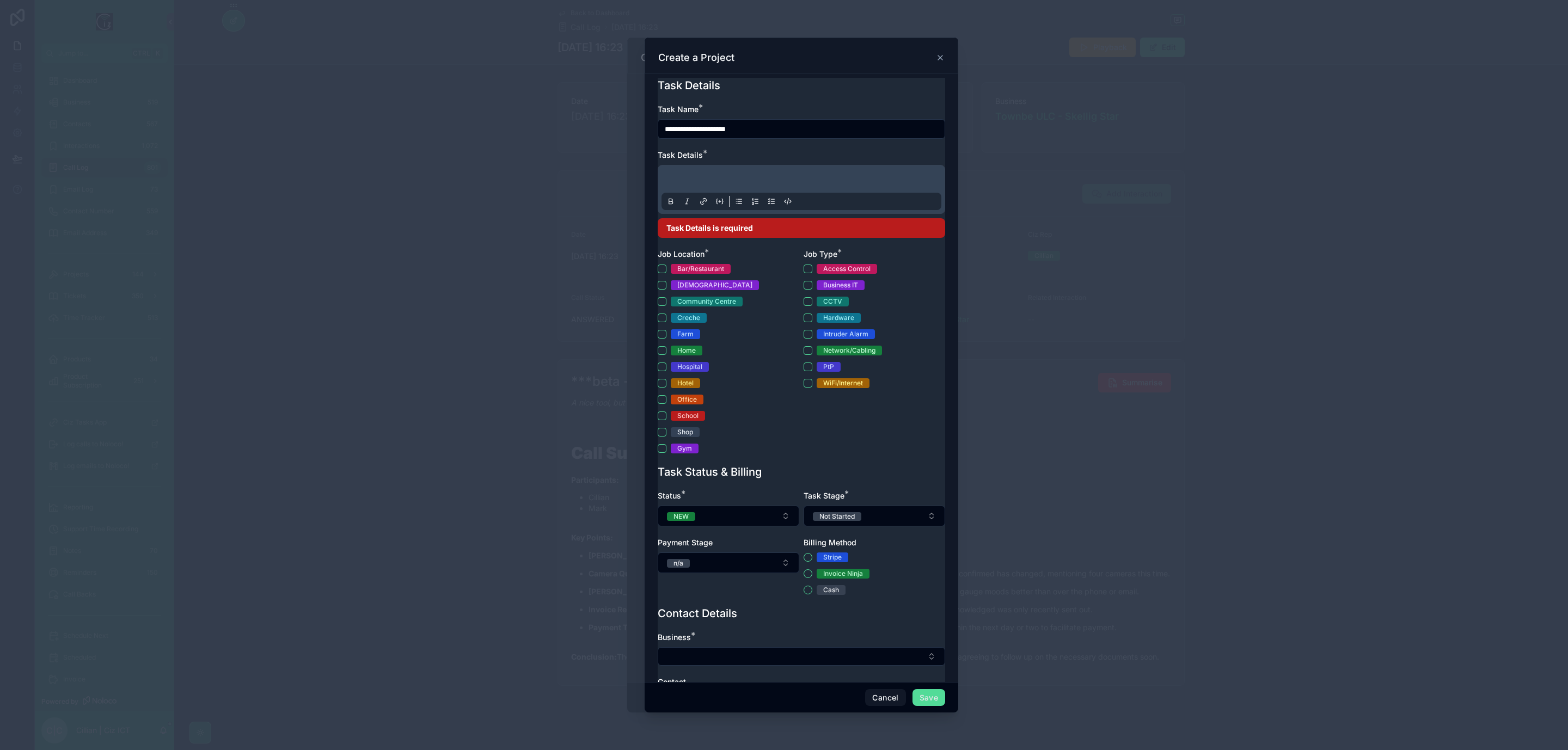
click at [760, 177] on p at bounding box center [803, 180] width 280 height 11
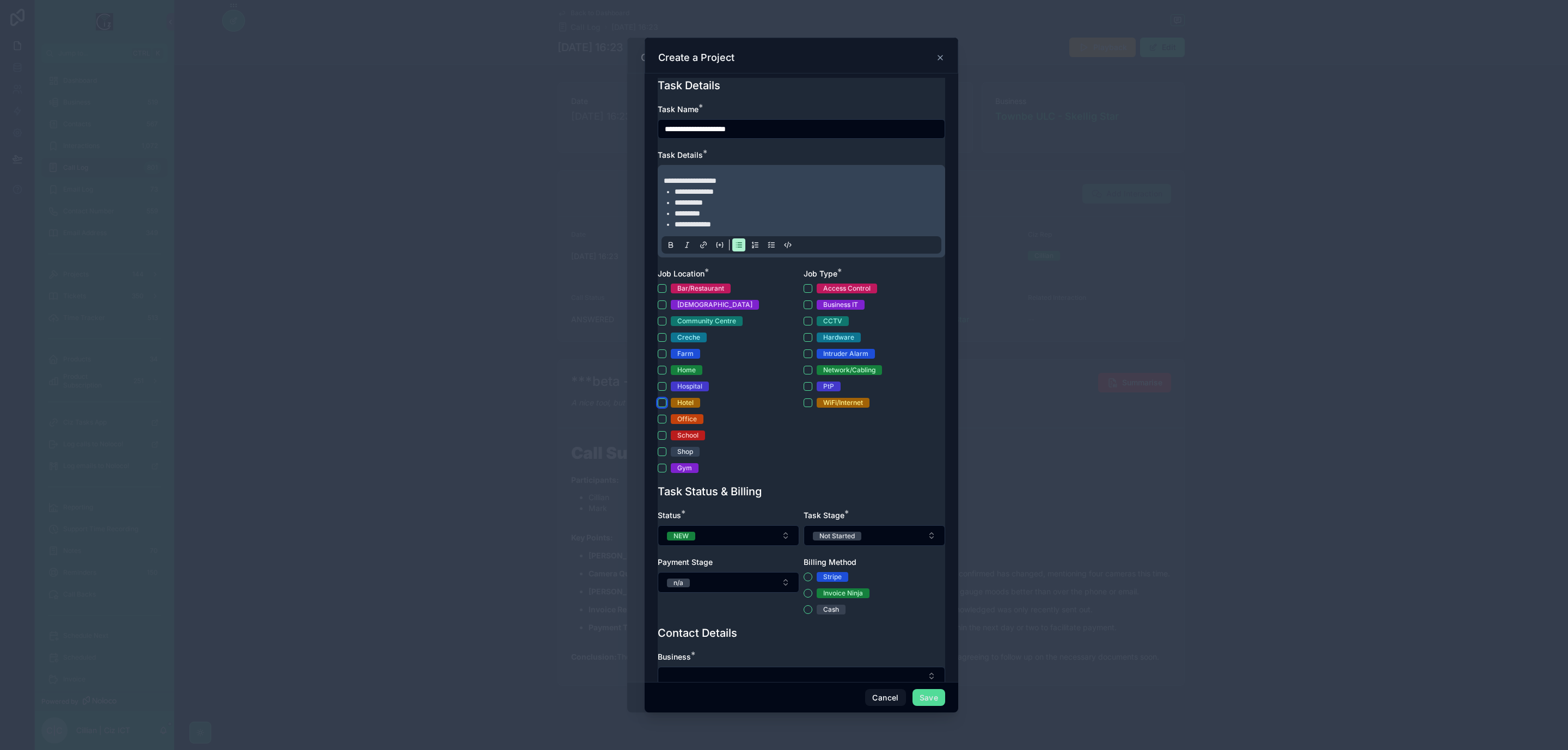
click at [660, 405] on button "Hotel" at bounding box center [662, 403] width 9 height 9
click at [804, 319] on button "CCTV" at bounding box center [809, 321] width 9 height 9
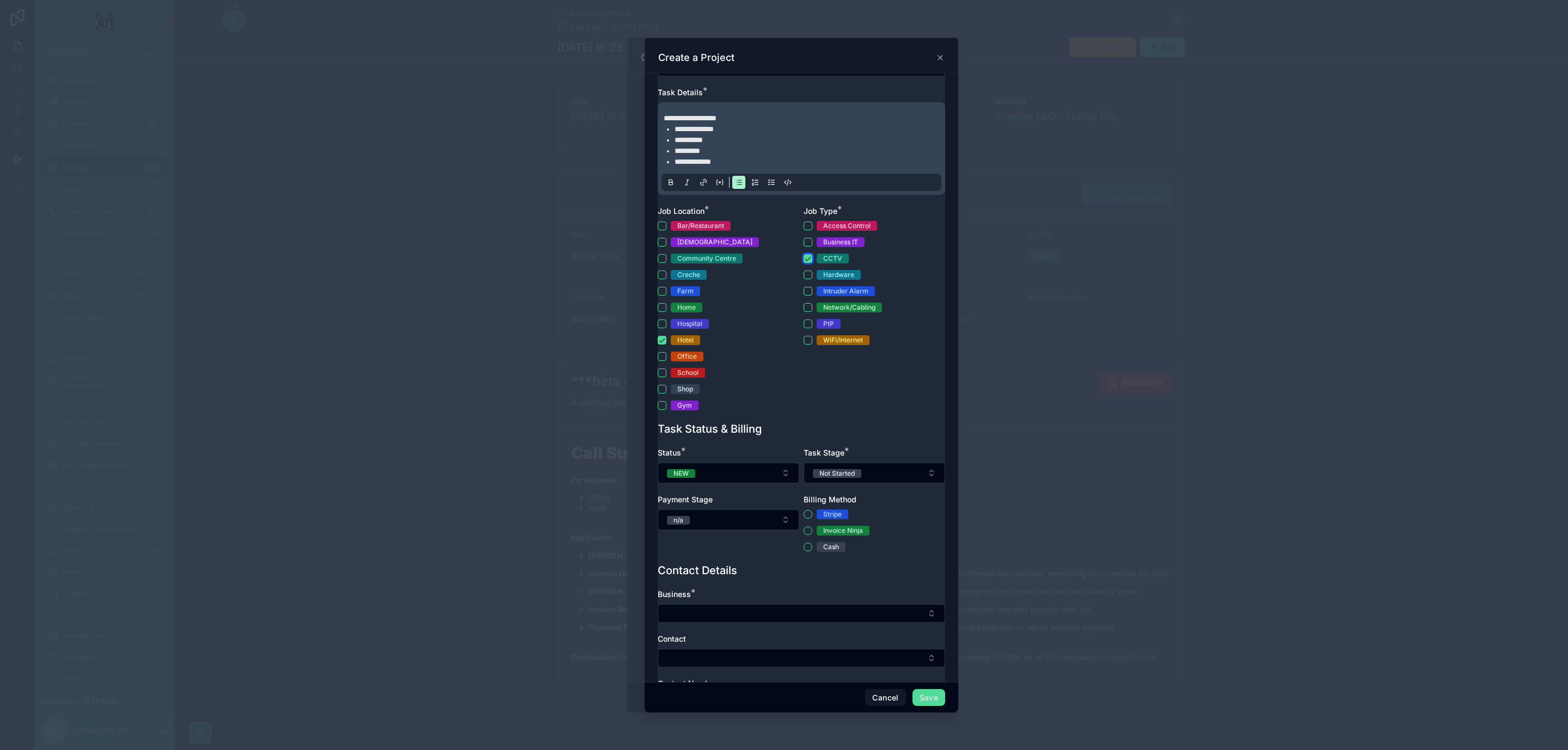
scroll to position [163, 0]
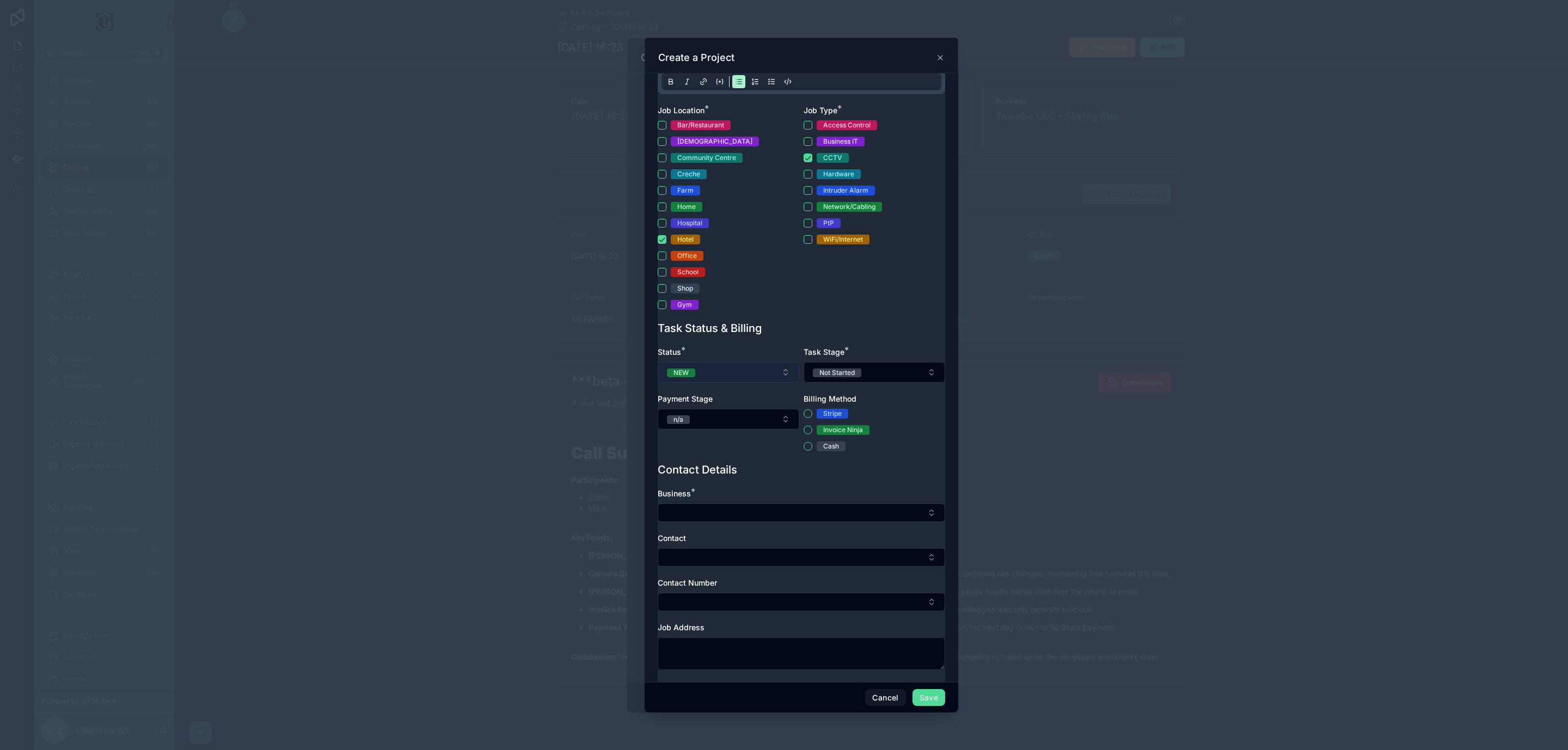
click at [753, 371] on button "NEW" at bounding box center [729, 372] width 142 height 20
click at [722, 442] on div "IN PROGRESS" at bounding box center [725, 447] width 131 height 15
click at [856, 366] on button "Not Started" at bounding box center [875, 372] width 142 height 20
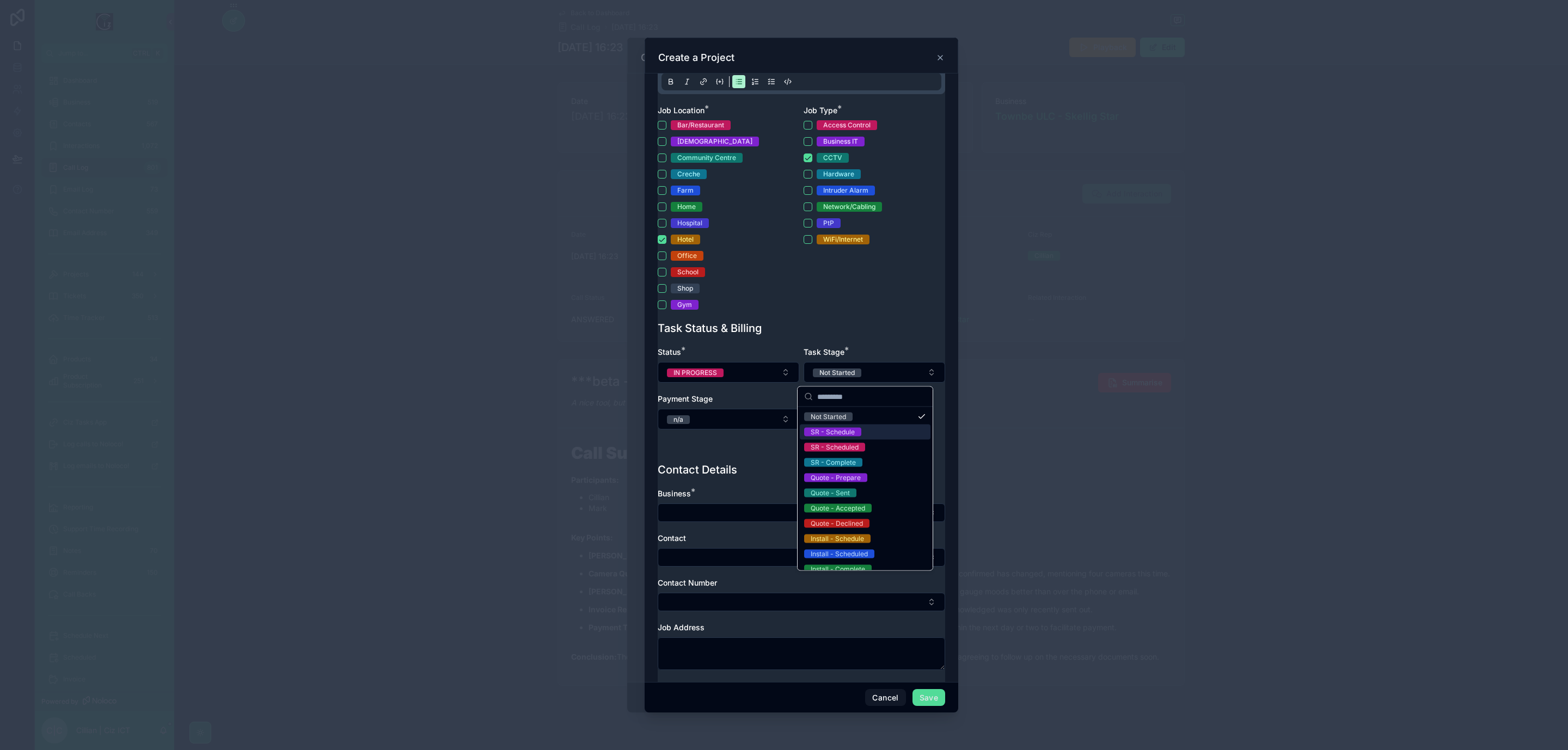
click at [867, 432] on div "SR - Schedule" at bounding box center [865, 432] width 131 height 15
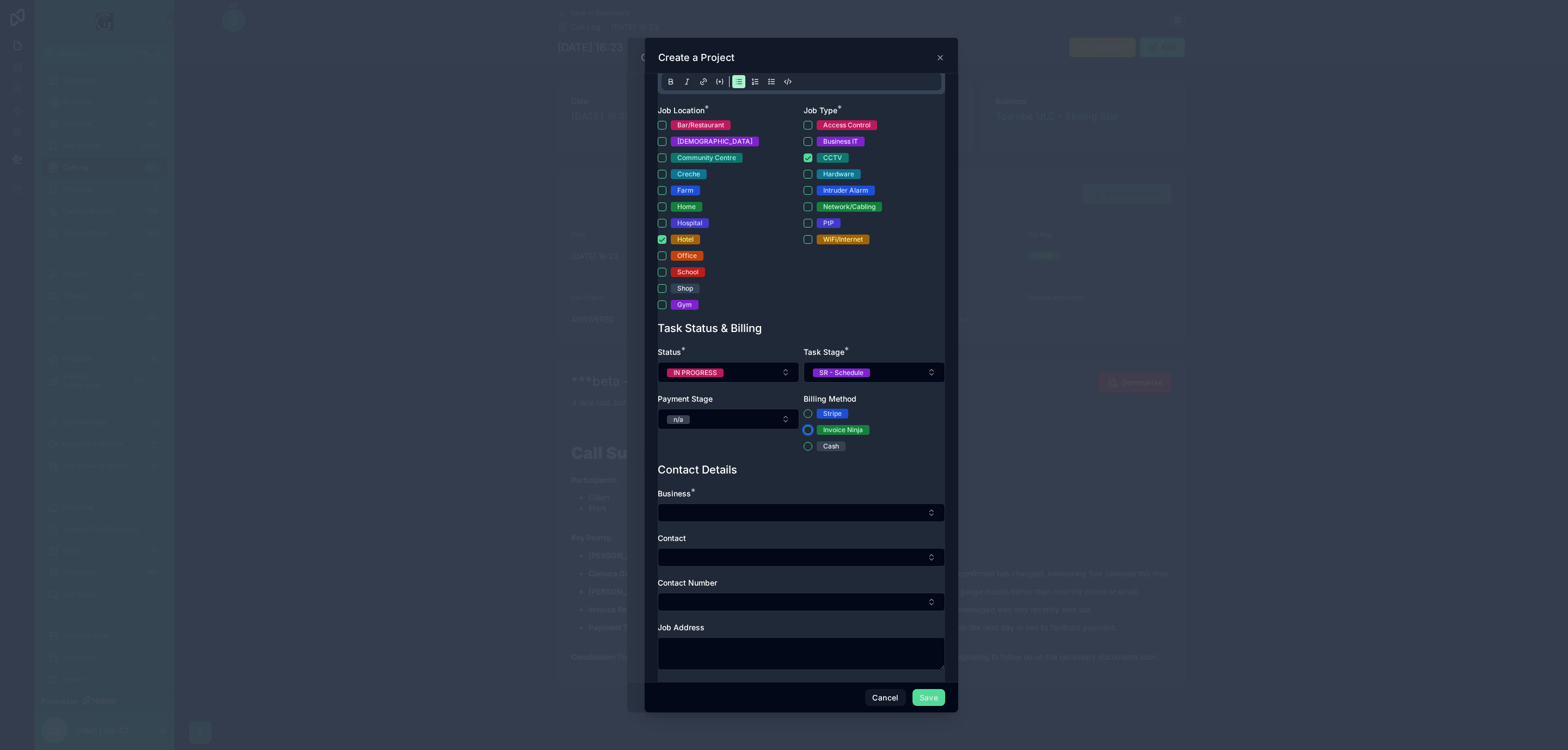
click at [804, 430] on button "Invoice Ninja" at bounding box center [809, 430] width 9 height 9
click at [797, 506] on button "Select Button" at bounding box center [801, 512] width 288 height 19
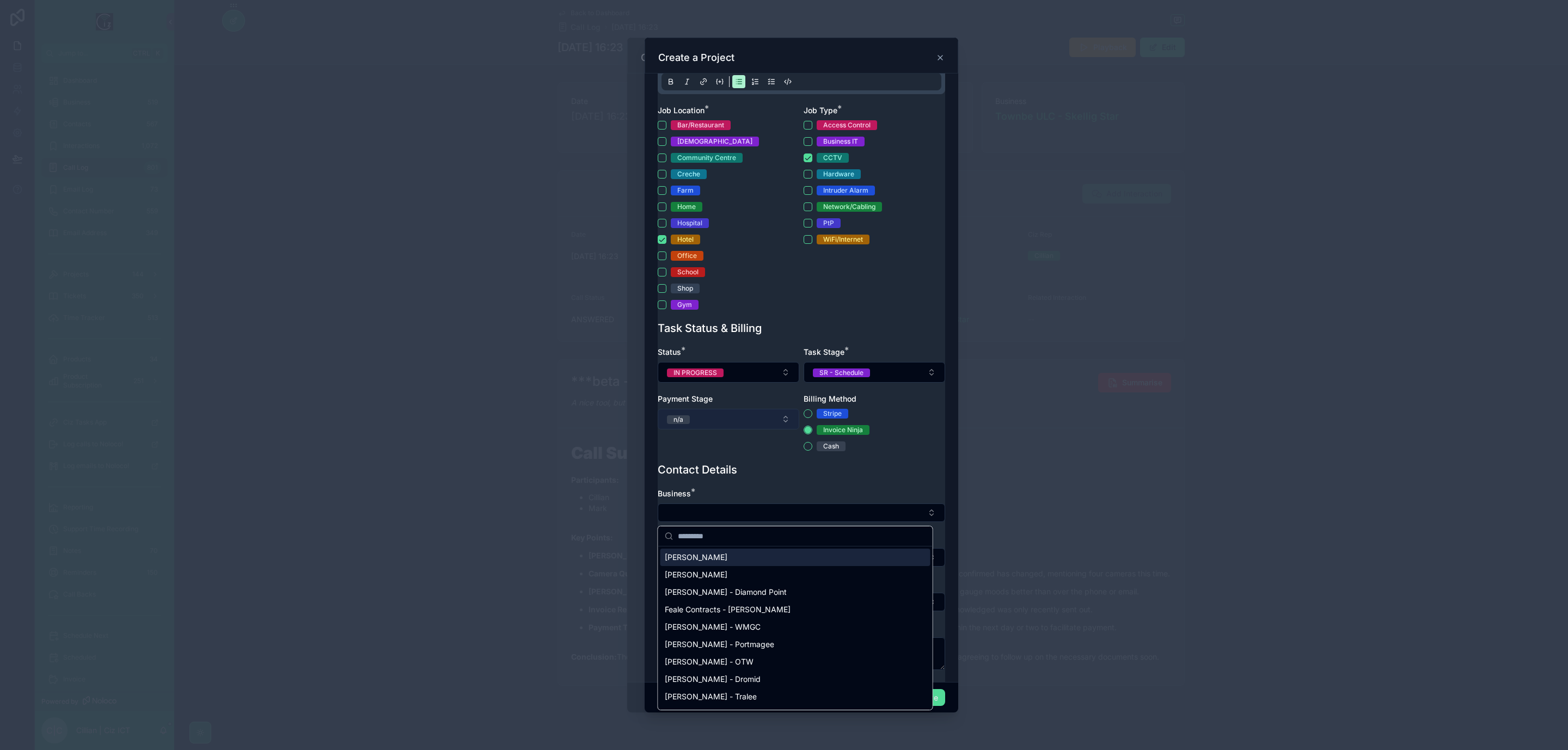
click at [756, 416] on button "n/a" at bounding box center [729, 419] width 142 height 20
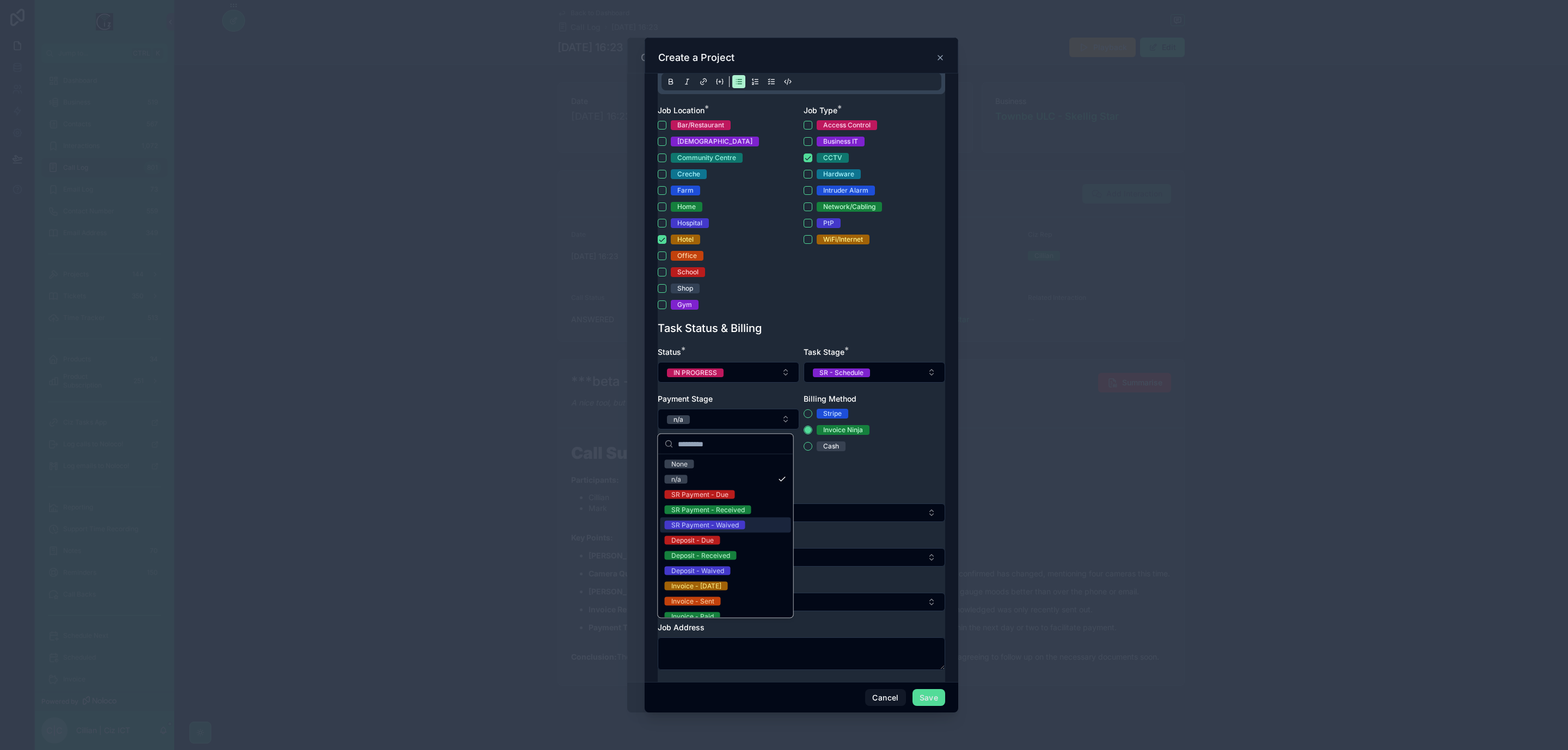
click at [747, 521] on div "SR Payment - Waived" at bounding box center [725, 525] width 131 height 15
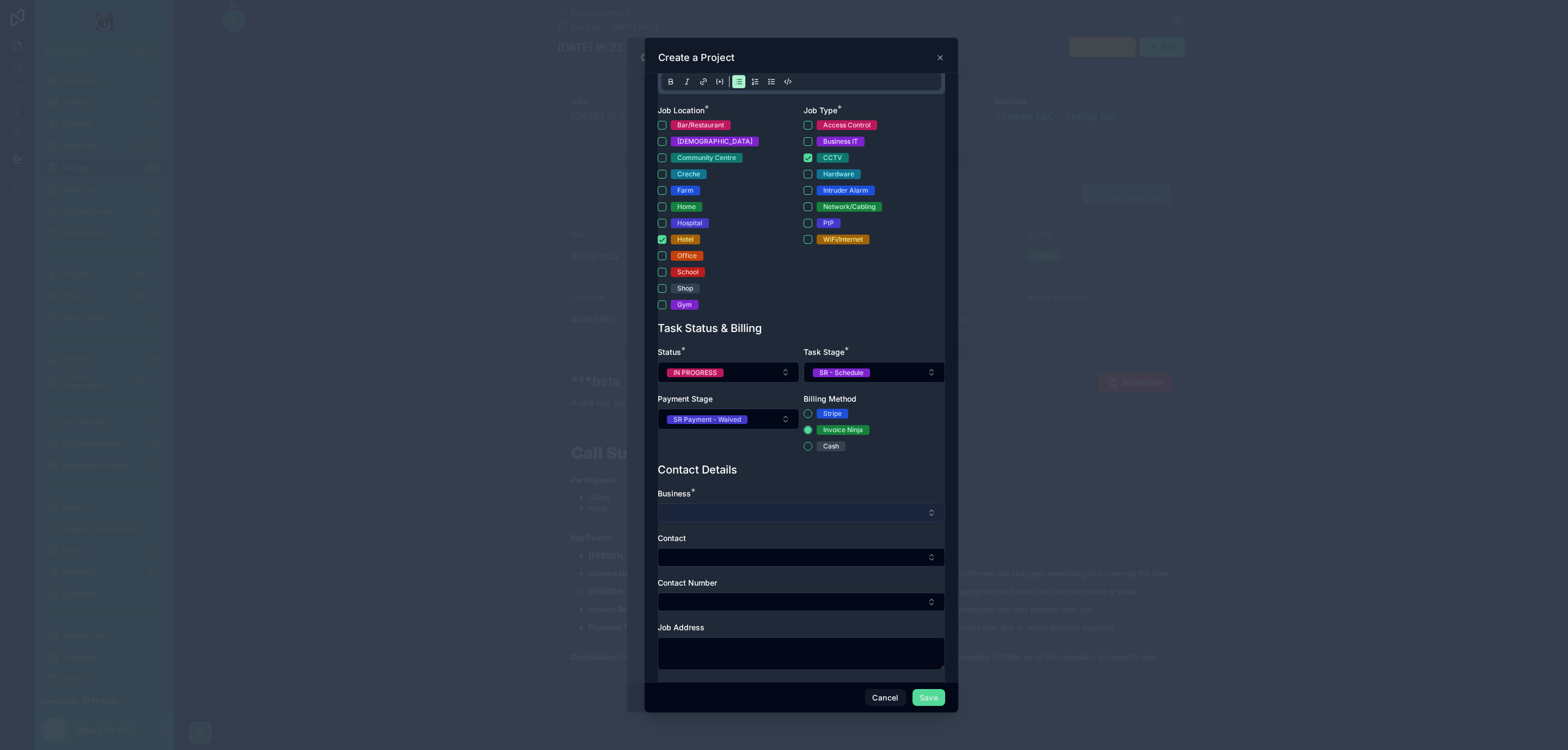
click at [784, 509] on button "Select Button" at bounding box center [801, 512] width 288 height 19
type input "**********"
click at [780, 555] on div "Townbe ULC - Skellig Star" at bounding box center [796, 557] width 270 height 17
type textarea "**********"
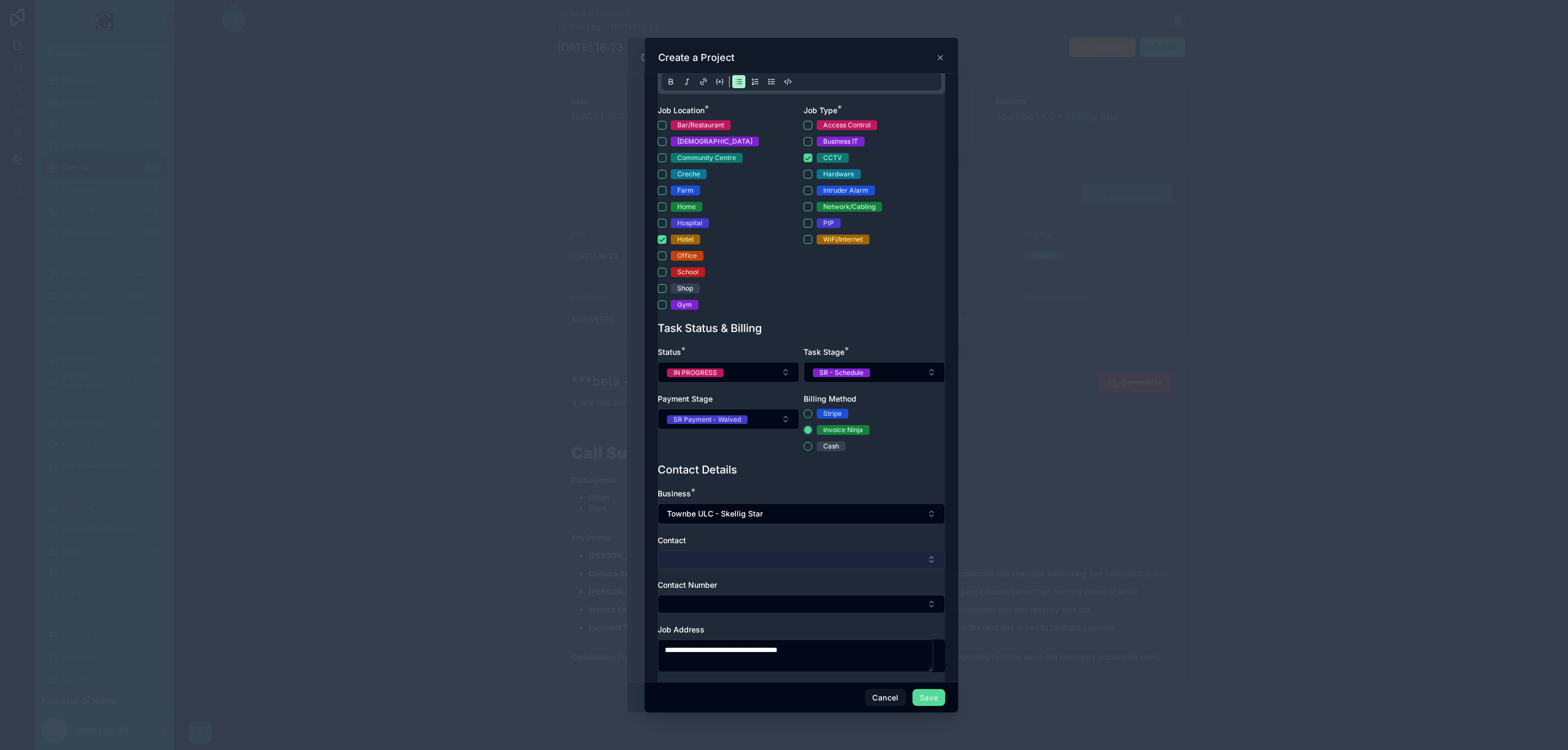
click at [778, 558] on button "Select Button" at bounding box center [801, 559] width 288 height 19
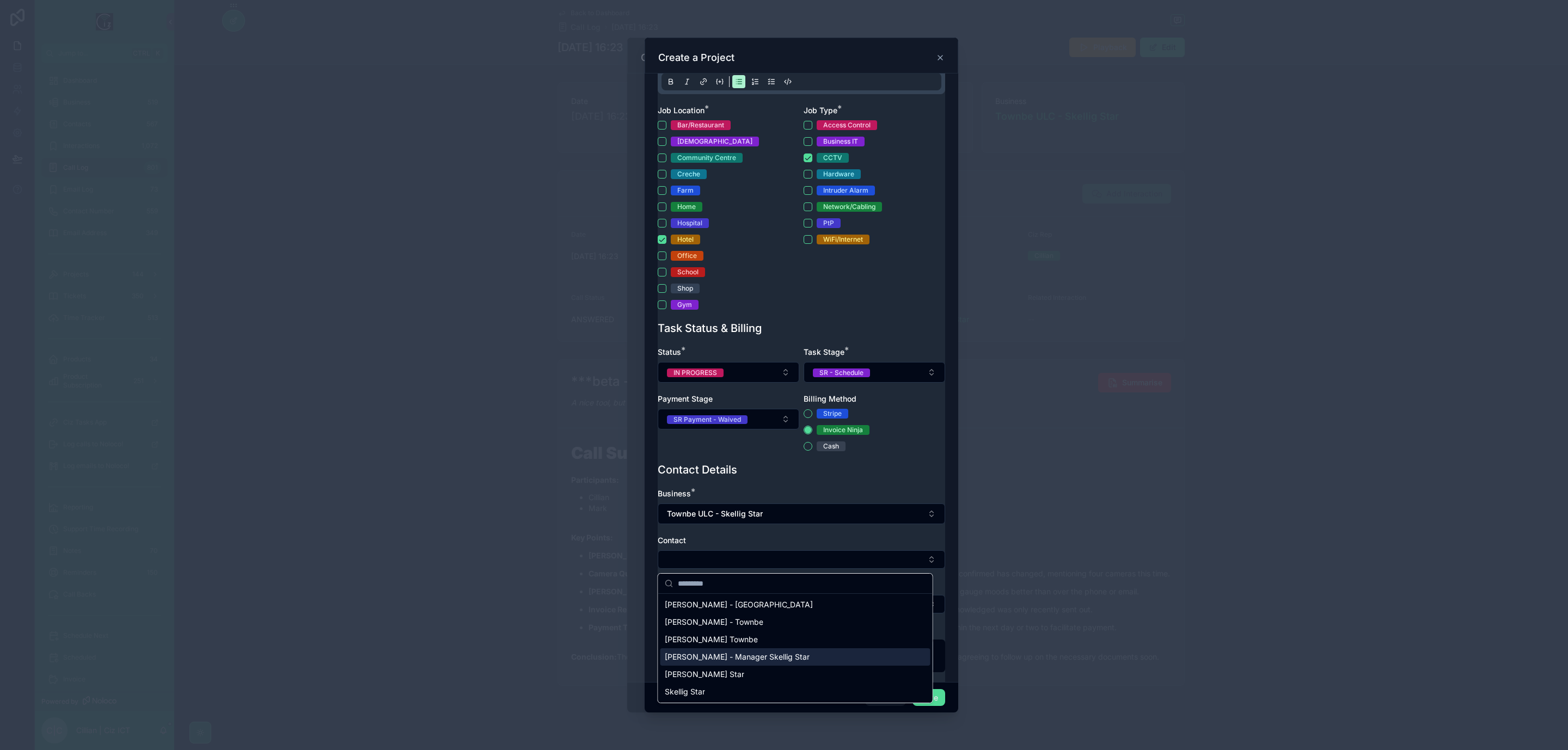
click at [778, 656] on span "Mark Catoire - Manager Skellig Star" at bounding box center [738, 656] width 145 height 11
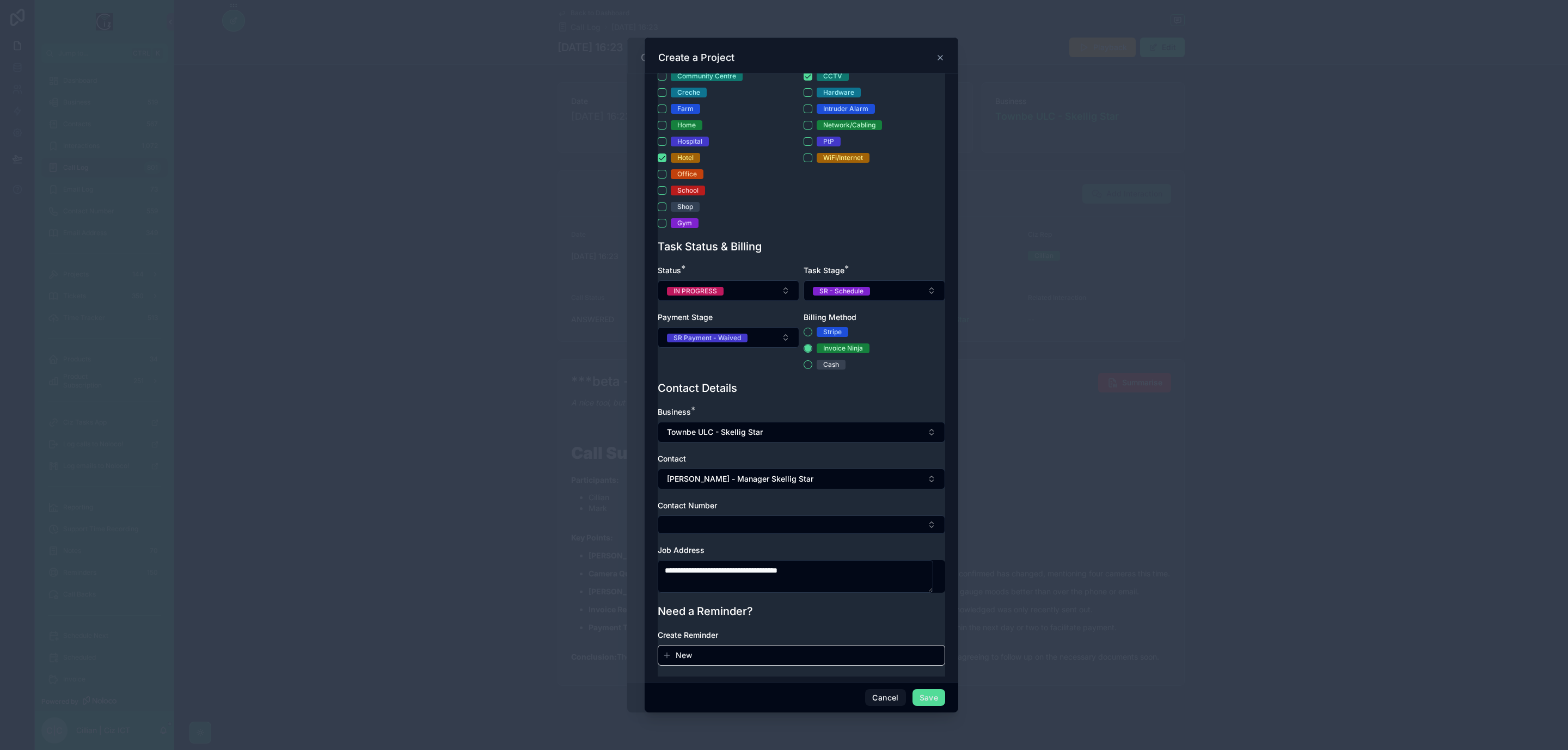
scroll to position [252, 0]
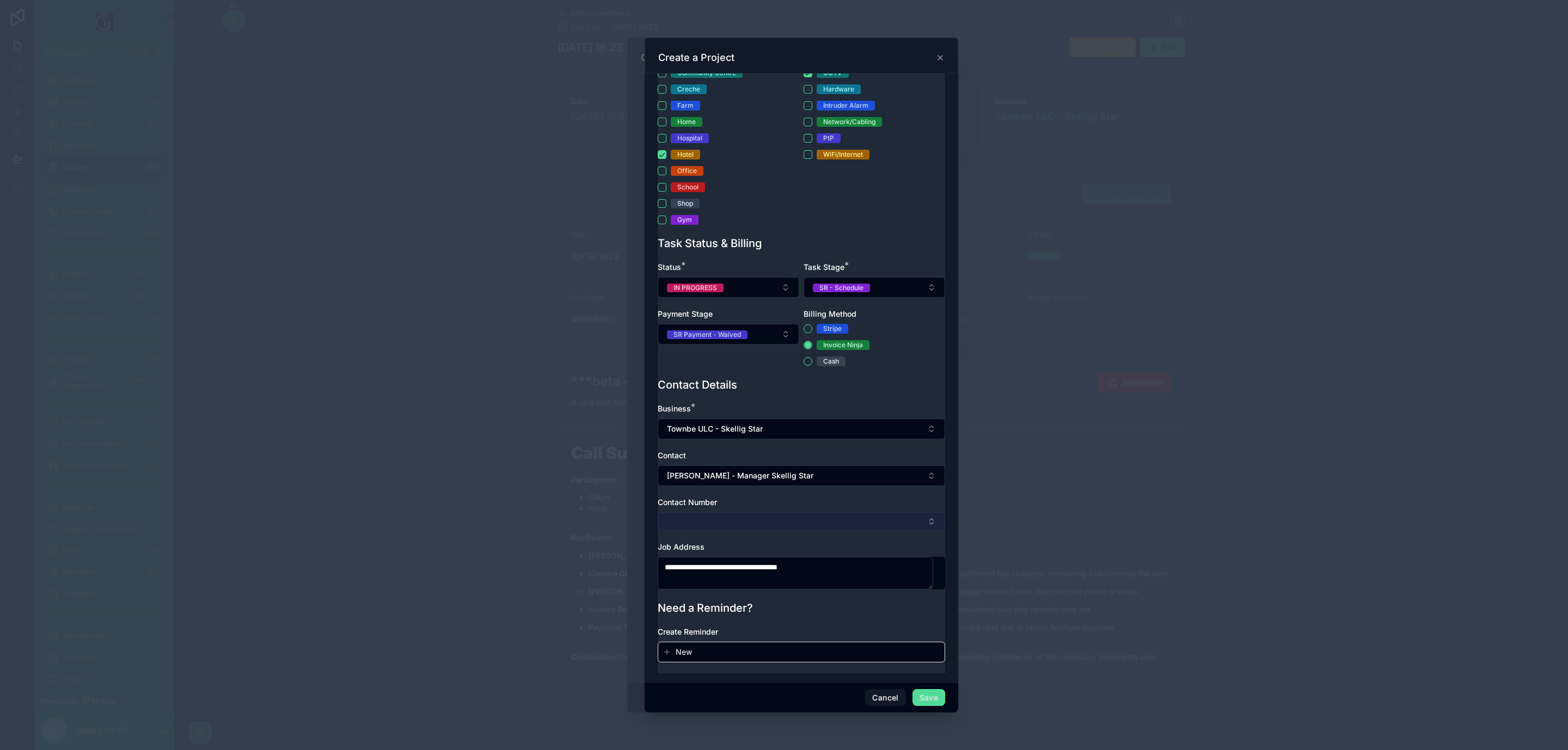
click at [821, 515] on button "Select Button" at bounding box center [801, 521] width 288 height 19
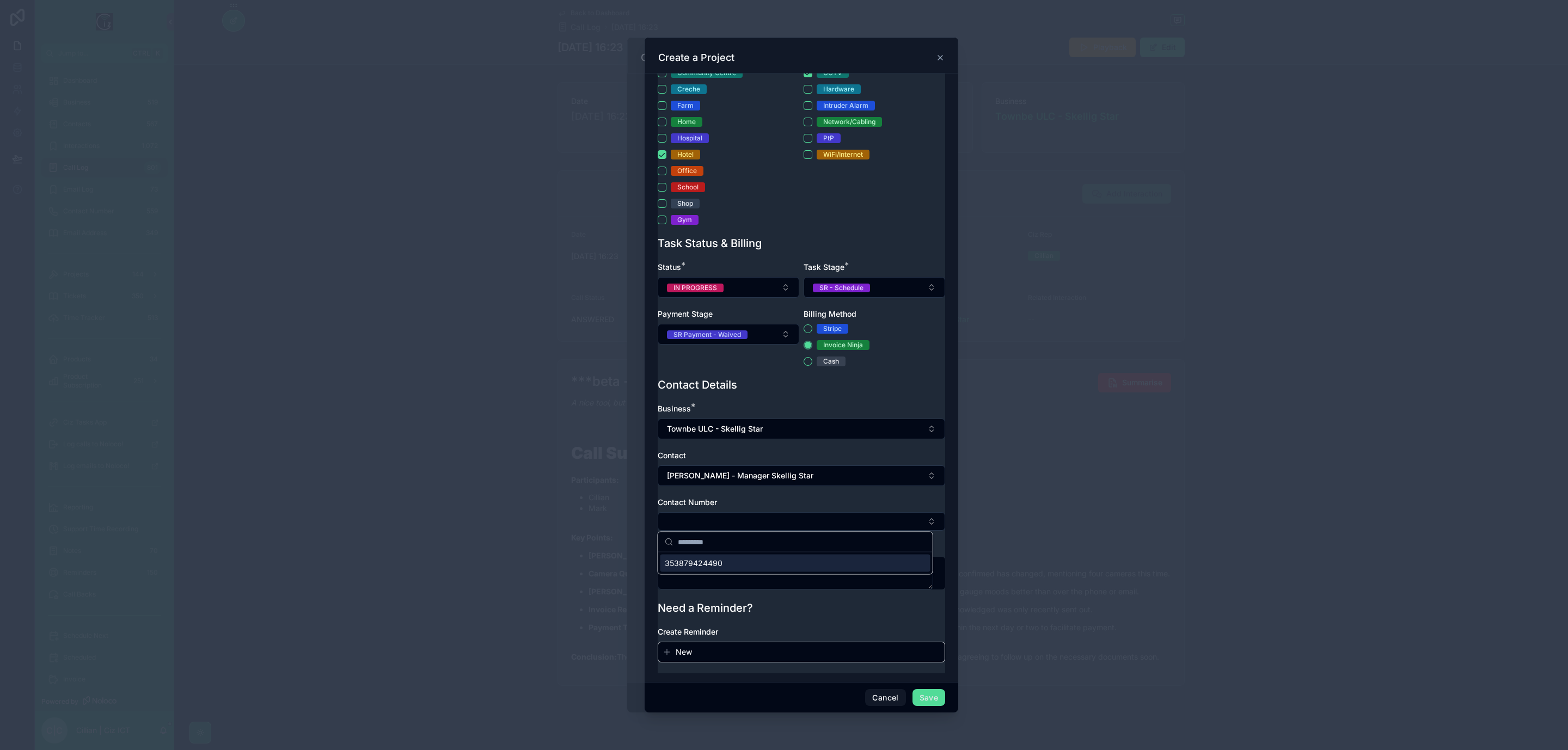
click at [720, 561] on span "353879424490" at bounding box center [694, 563] width 57 height 11
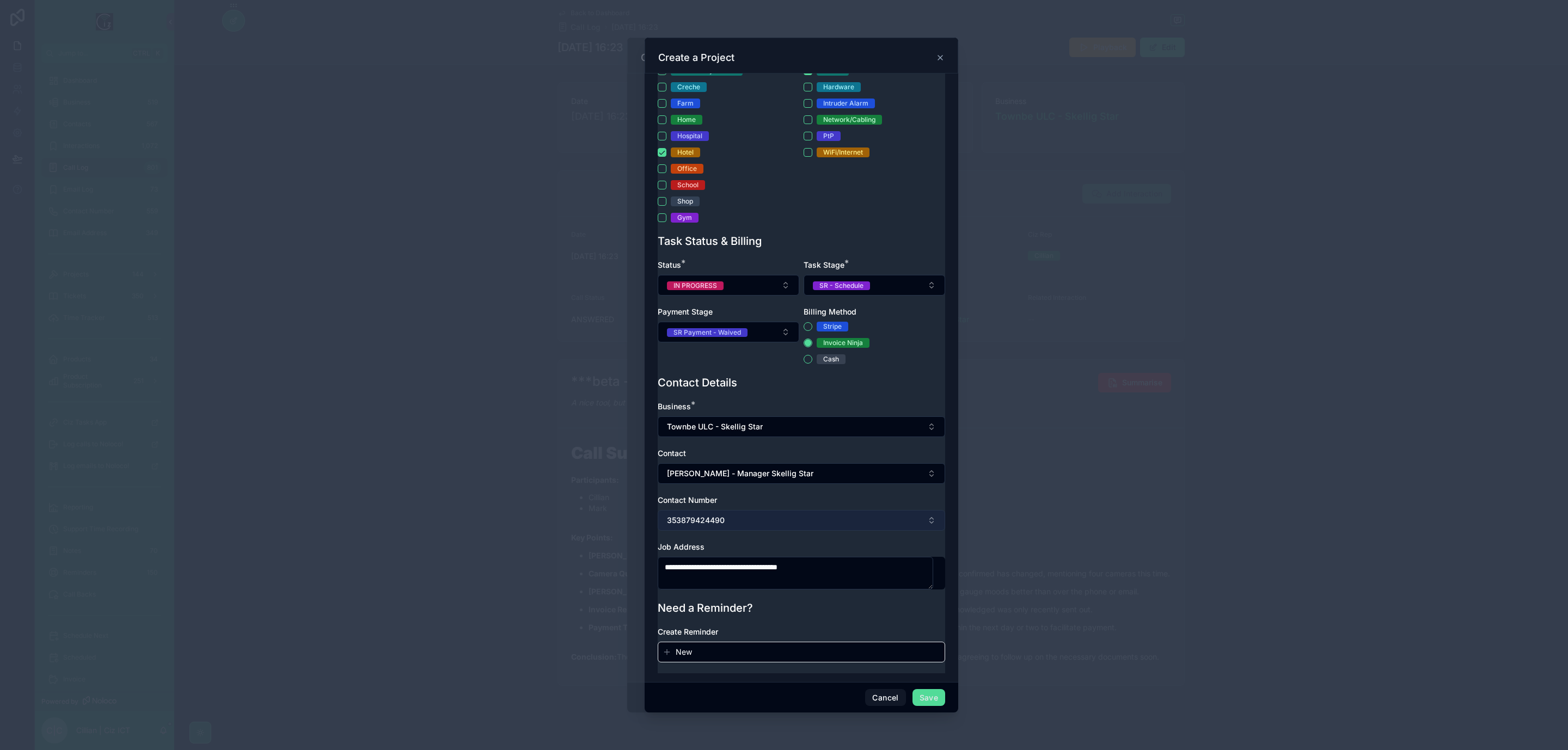
scroll to position [255, 0]
click at [927, 698] on button "Save" at bounding box center [929, 697] width 32 height 17
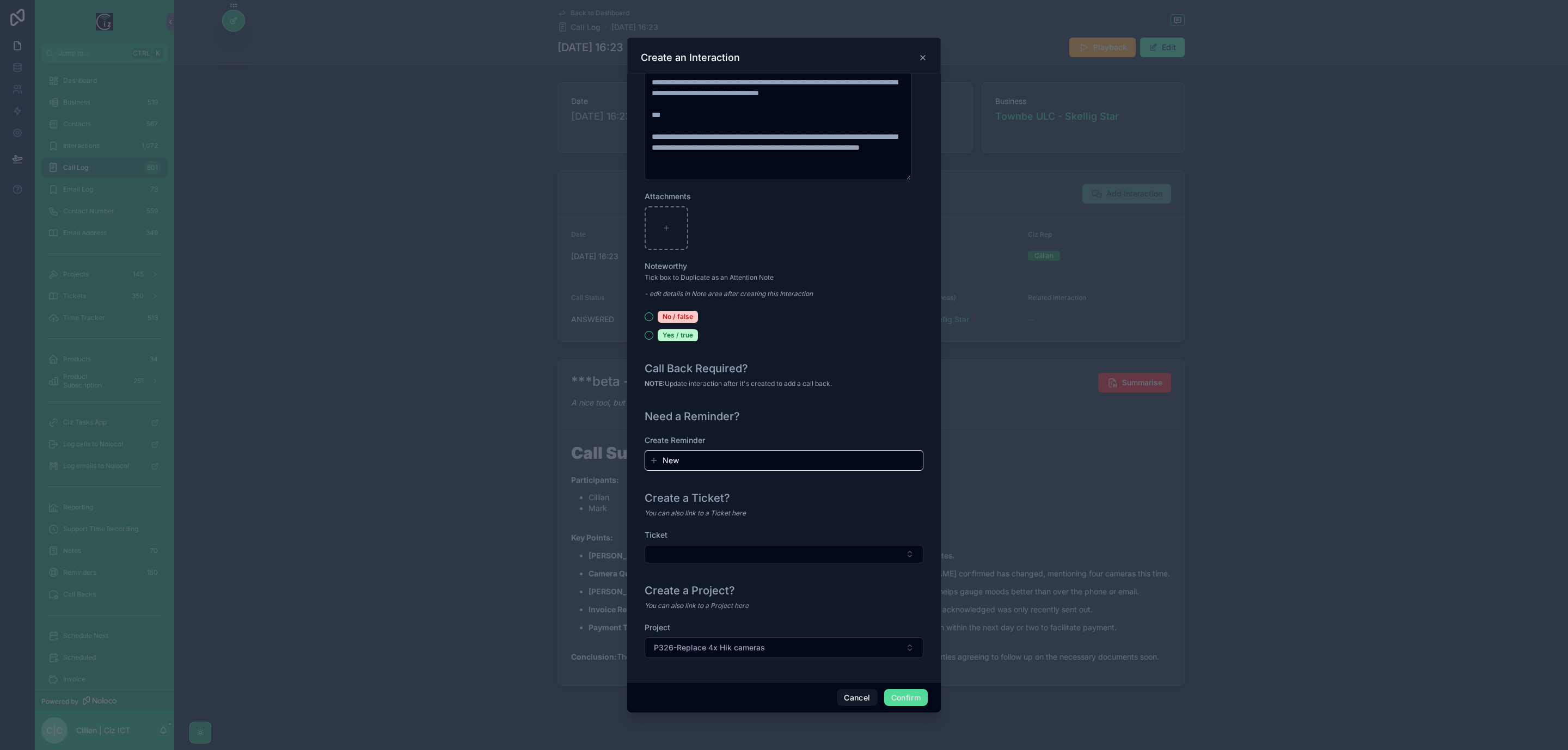
scroll to position [948, 0]
click at [913, 694] on button "Confirm" at bounding box center [906, 697] width 44 height 17
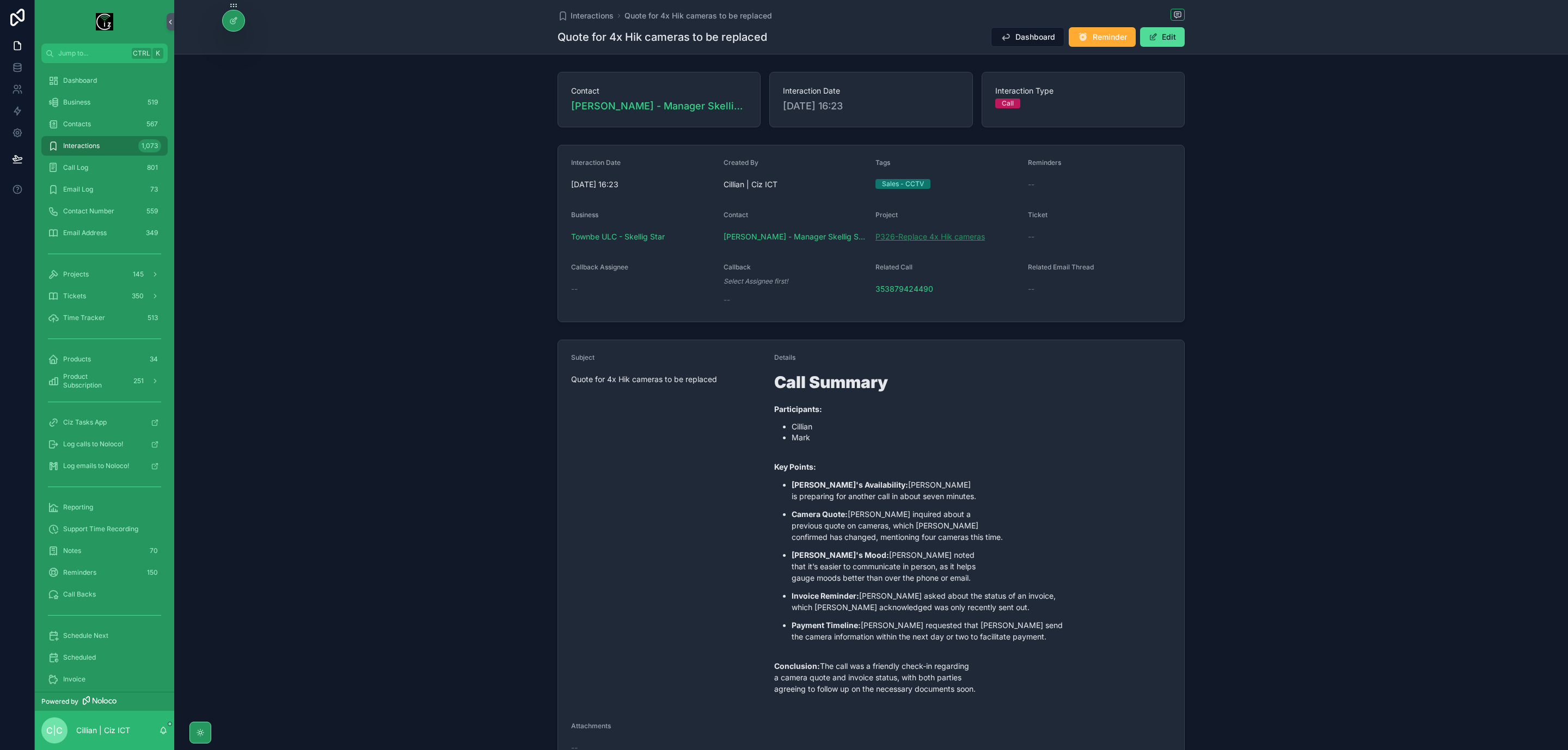
click at [933, 238] on span "P326-Replace 4x Hik cameras" at bounding box center [930, 237] width 109 height 11
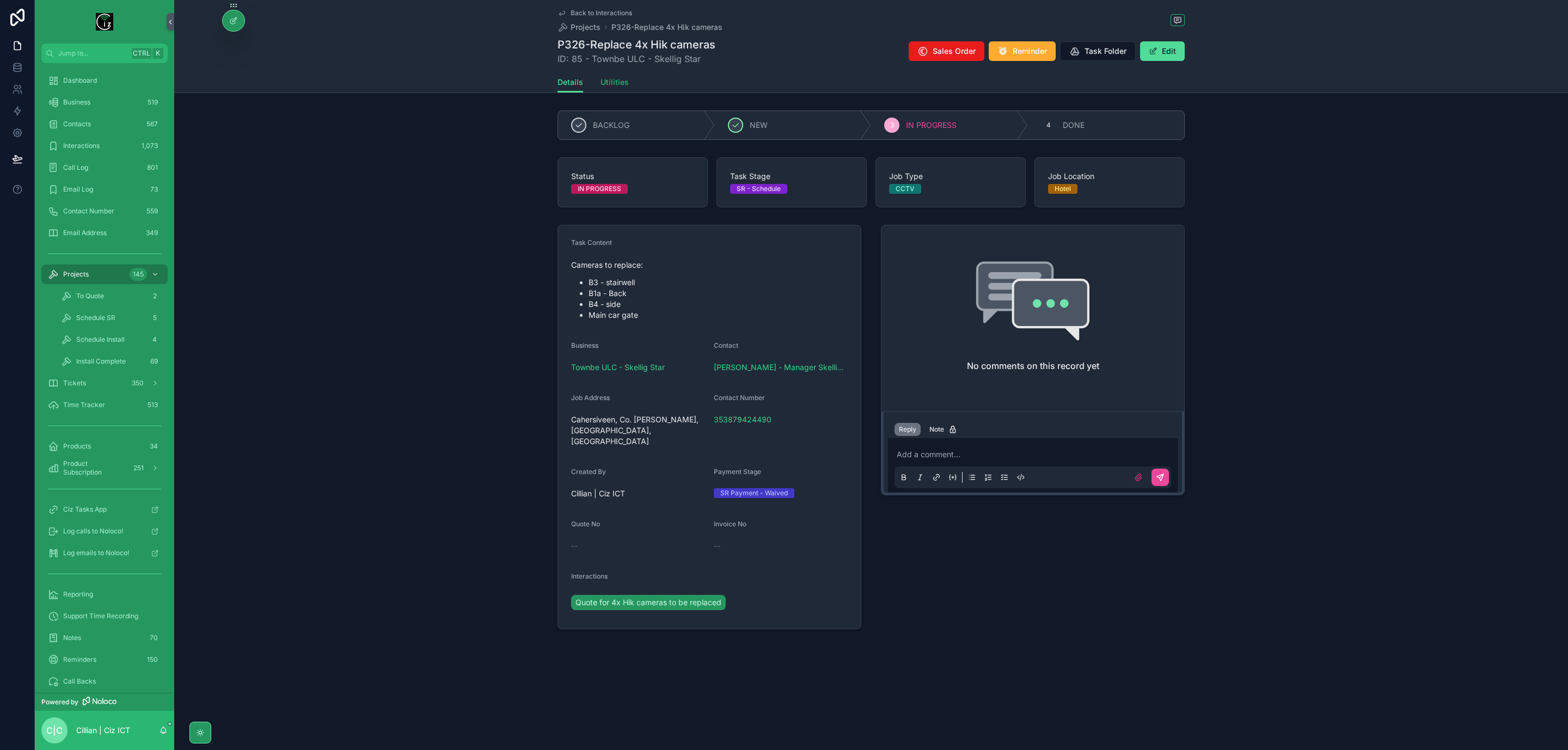
click at [624, 85] on span "Utilities" at bounding box center [615, 82] width 29 height 11
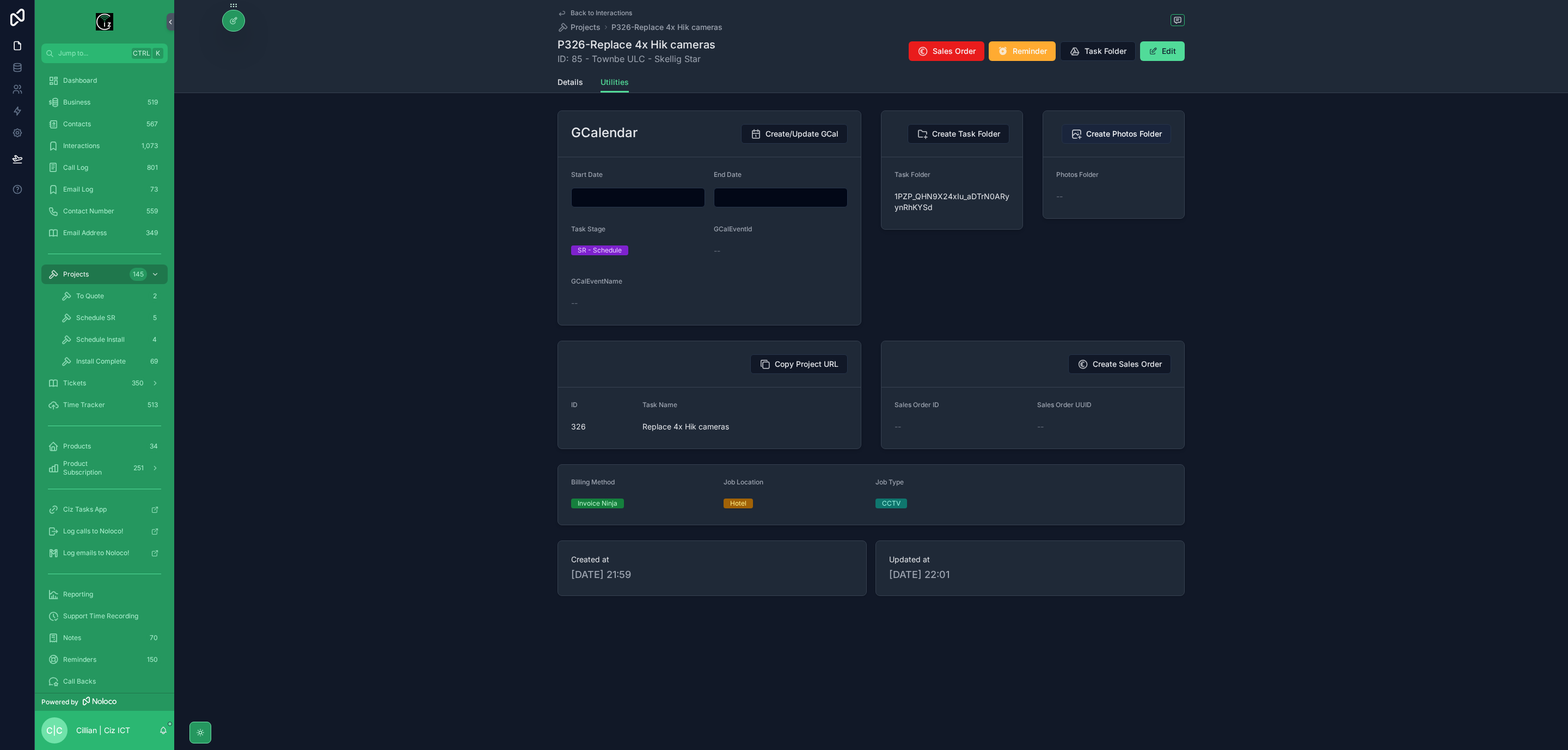
click at [1135, 136] on span "Create Photos Folder" at bounding box center [1124, 134] width 75 height 11
click at [629, 196] on input "scrollable content" at bounding box center [638, 198] width 133 height 15
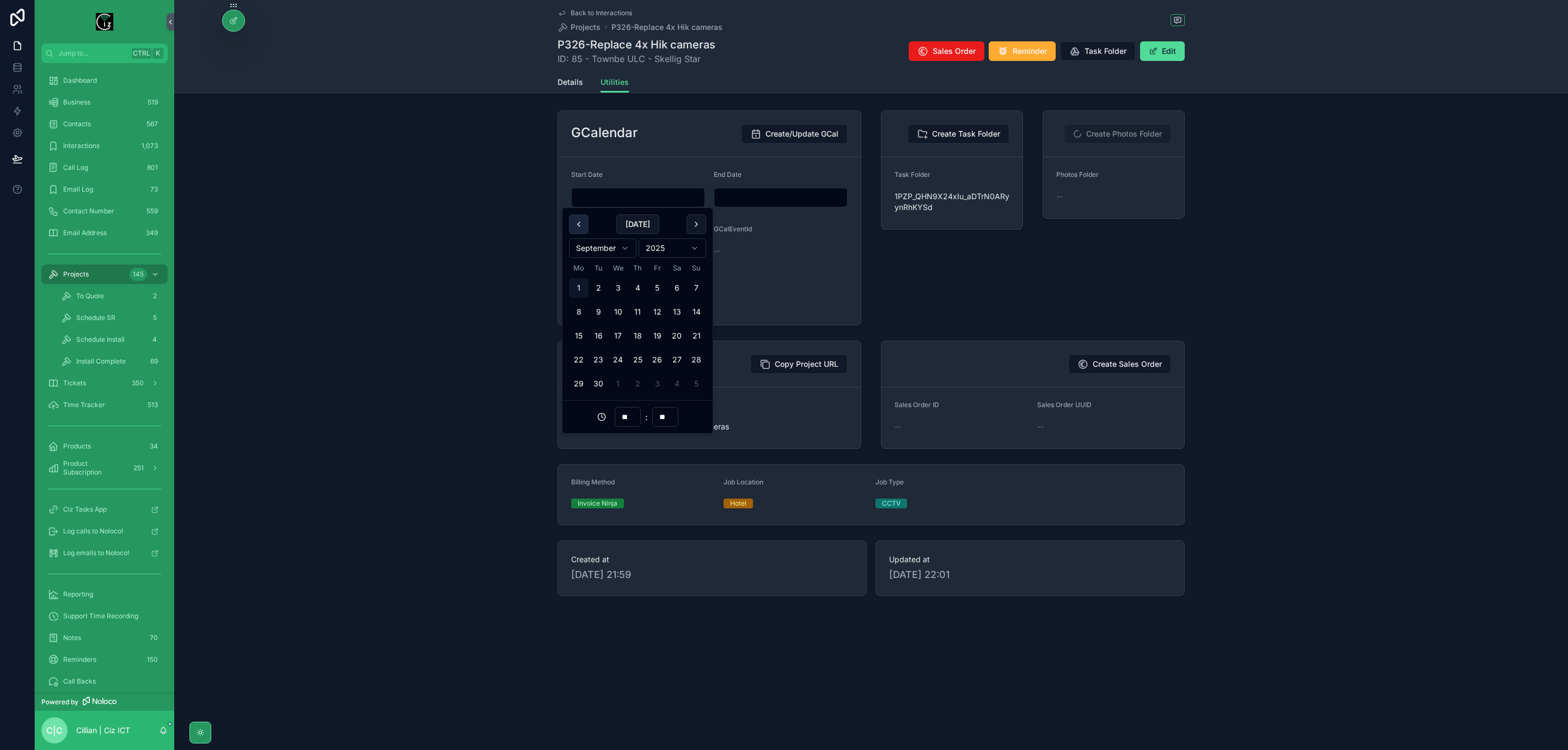
click at [581, 226] on button "scrollable content" at bounding box center [579, 224] width 20 height 20
click at [605, 337] on button "12" at bounding box center [599, 336] width 20 height 20
click at [628, 411] on input "**" at bounding box center [627, 416] width 25 height 15
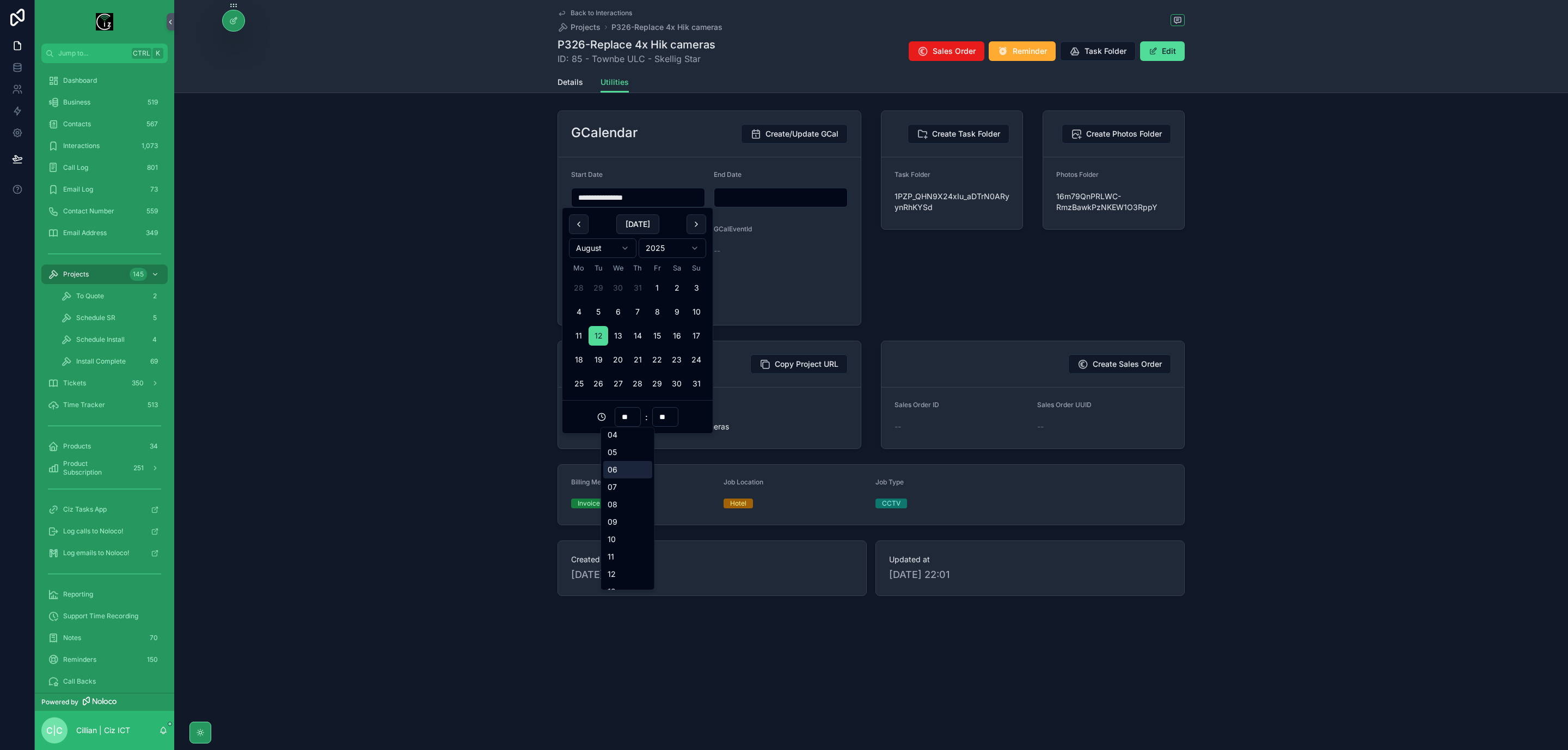
scroll to position [163, 0]
click at [623, 570] on div "17" at bounding box center [627, 571] width 49 height 17
type input "**********"
type input "**"
click at [678, 198] on input "**********" at bounding box center [638, 198] width 133 height 15
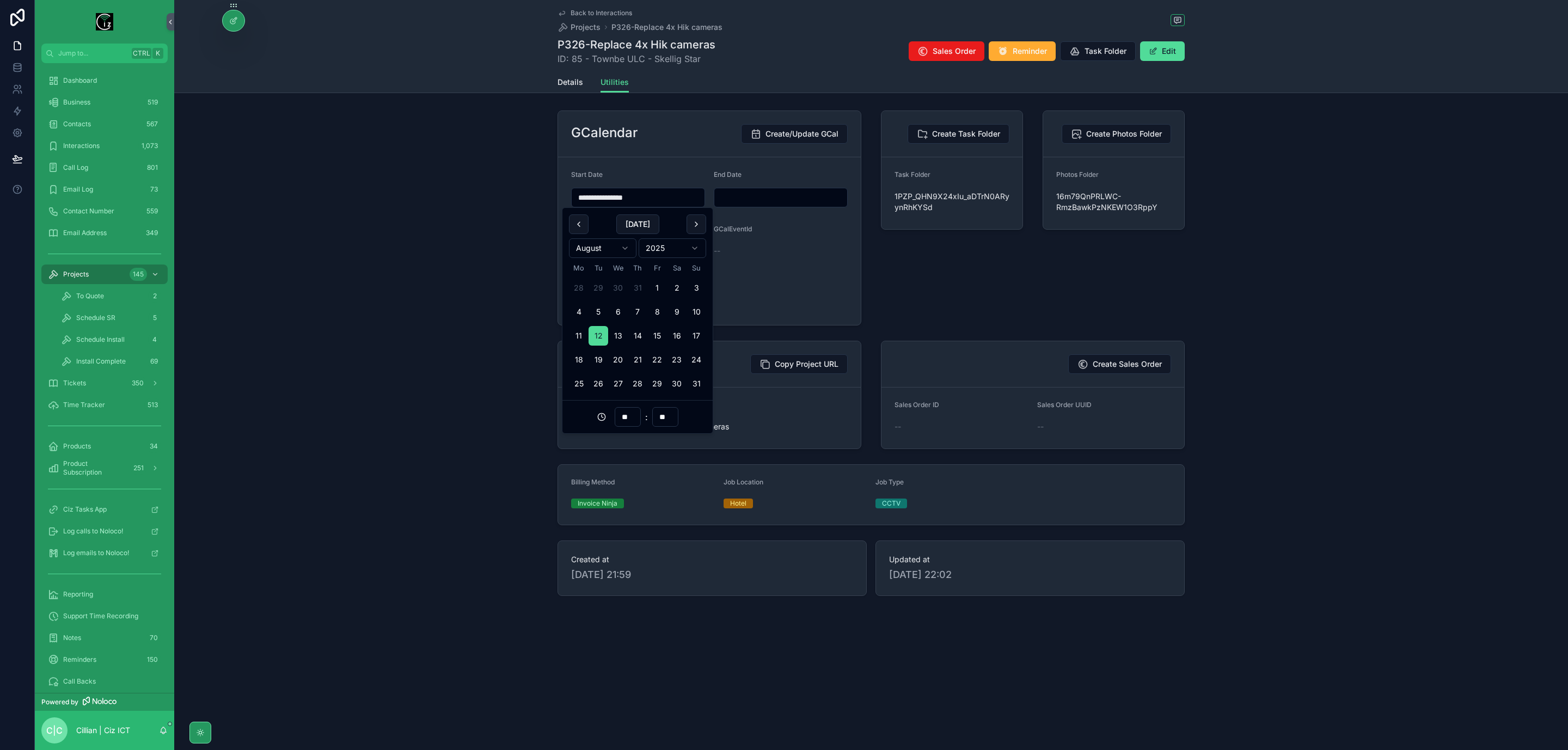
click at [778, 185] on div "End Date" at bounding box center [781, 189] width 134 height 37
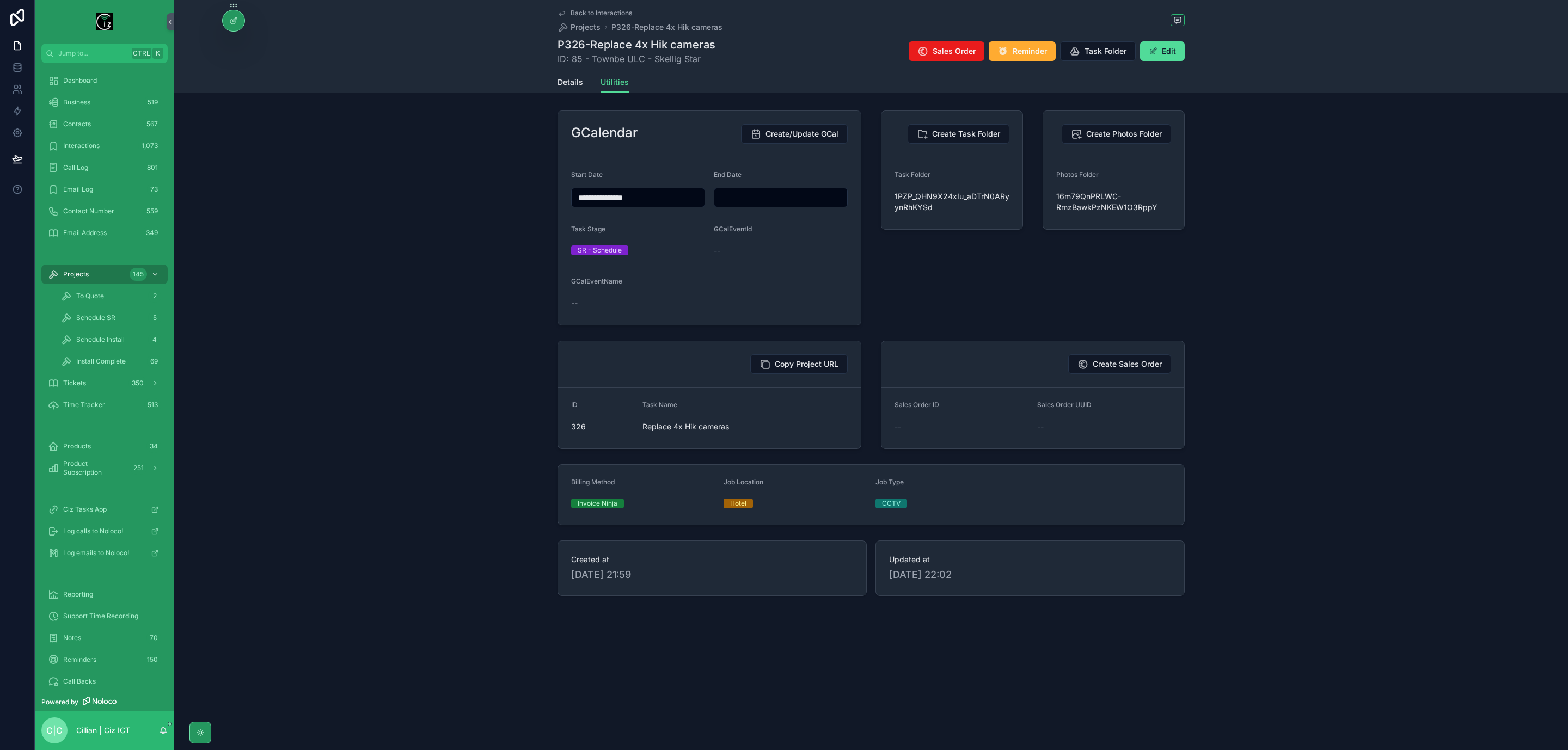
click at [773, 195] on input "scrollable content" at bounding box center [781, 198] width 133 height 15
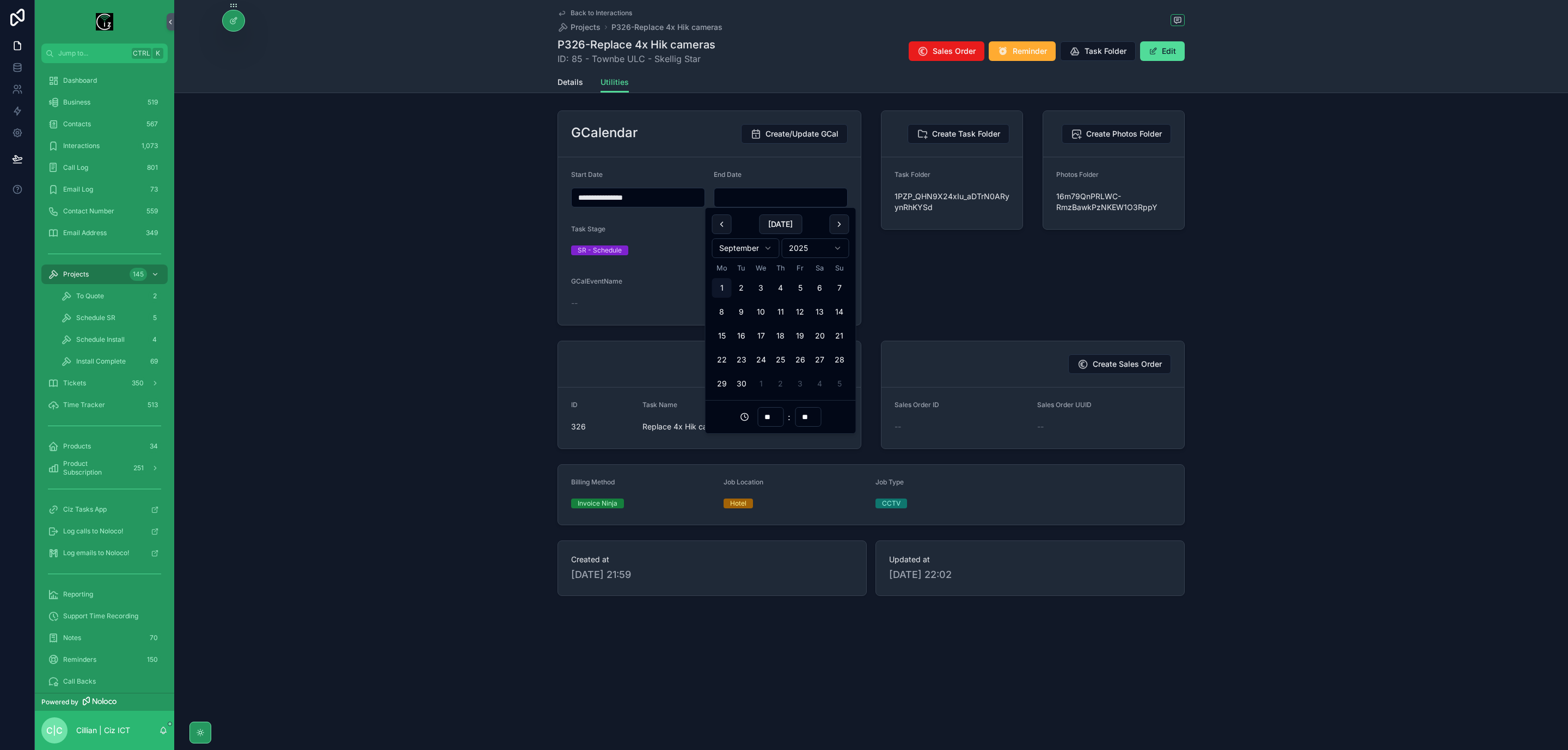
paste input "**********"
type input "**********"
type input "**"
click at [765, 420] on input "**" at bounding box center [770, 416] width 25 height 15
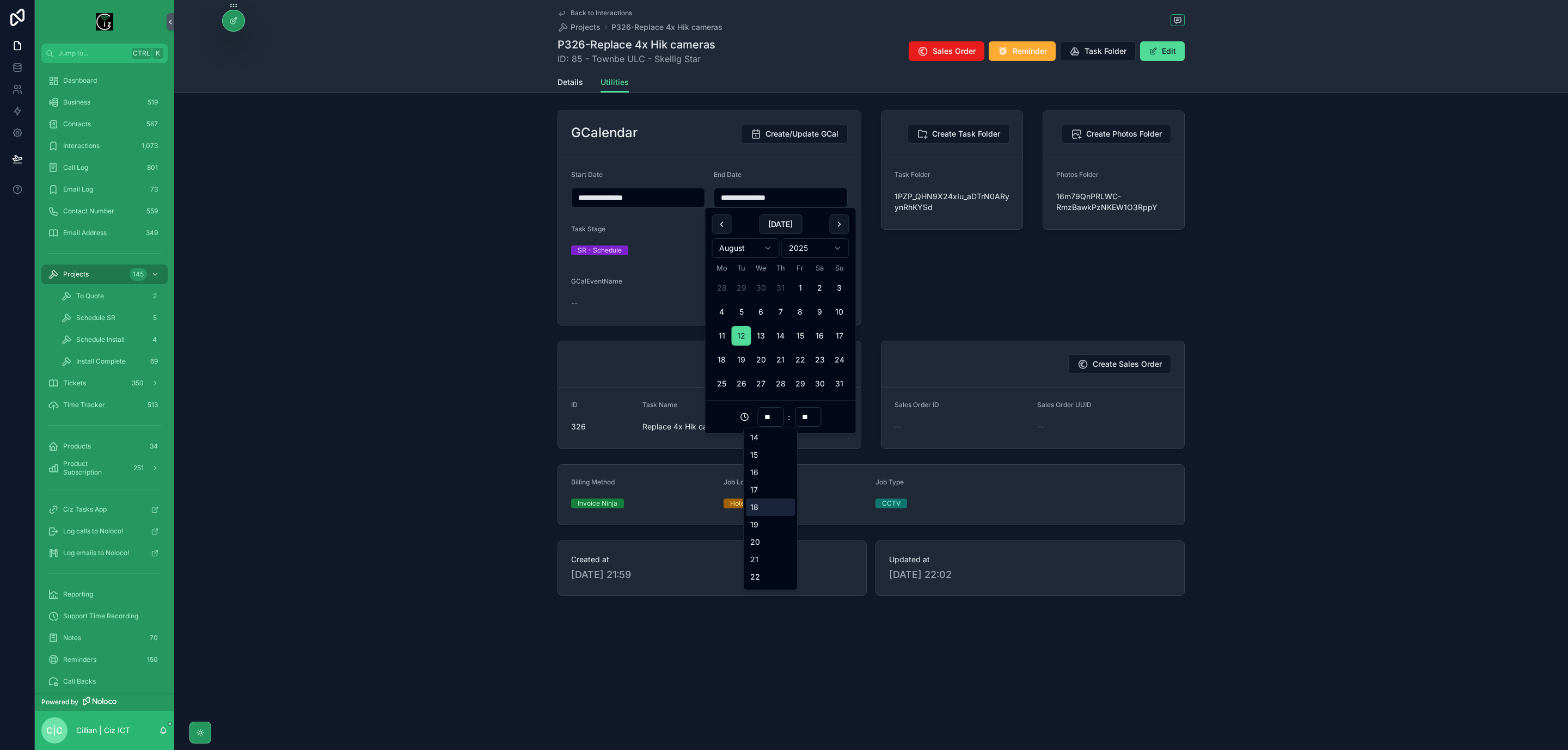
click at [757, 508] on div "18" at bounding box center [770, 507] width 49 height 17
type input "**********"
type input "**"
click at [838, 157] on form "**********" at bounding box center [709, 241] width 303 height 168
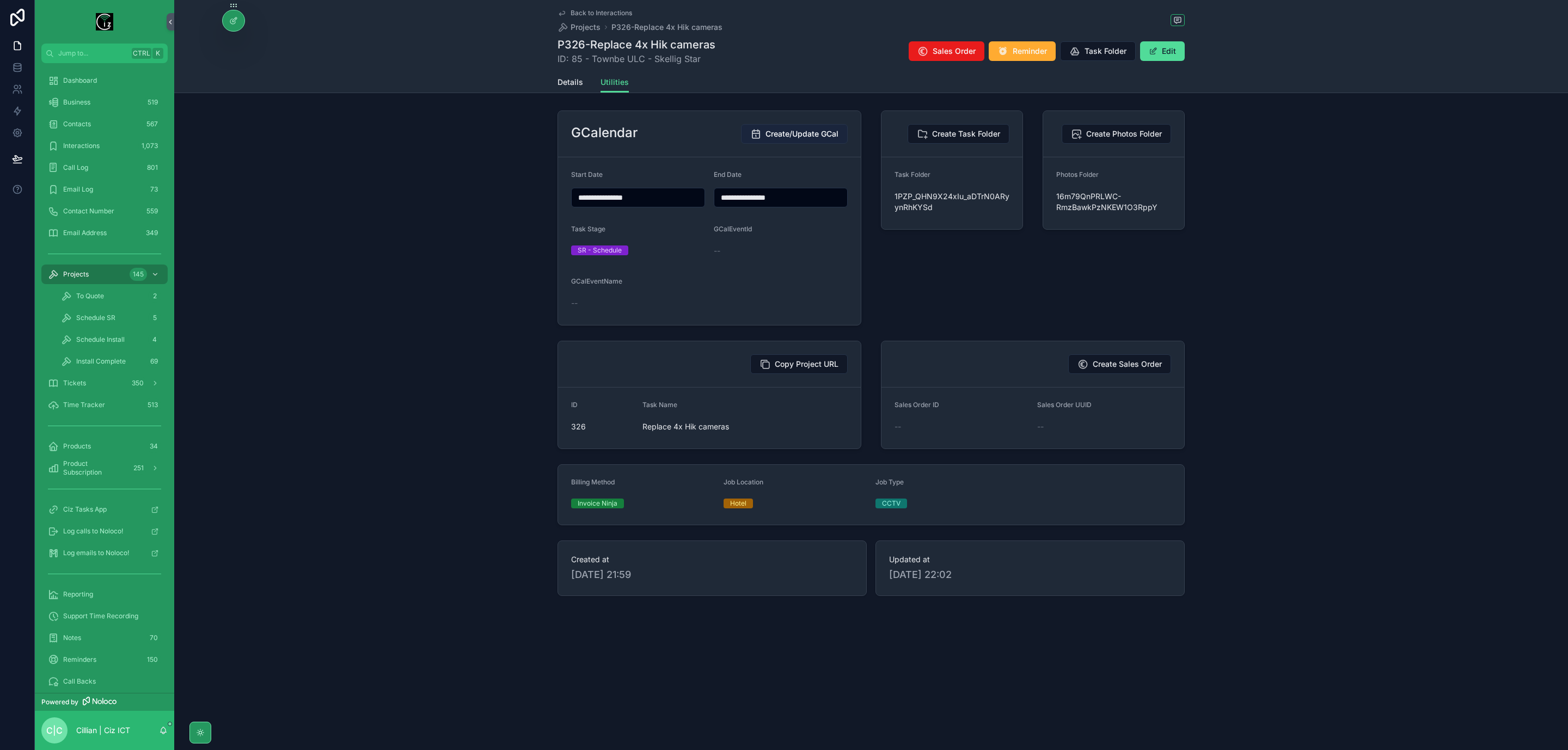
click at [787, 136] on span "Create/Update GCal" at bounding box center [802, 134] width 73 height 11
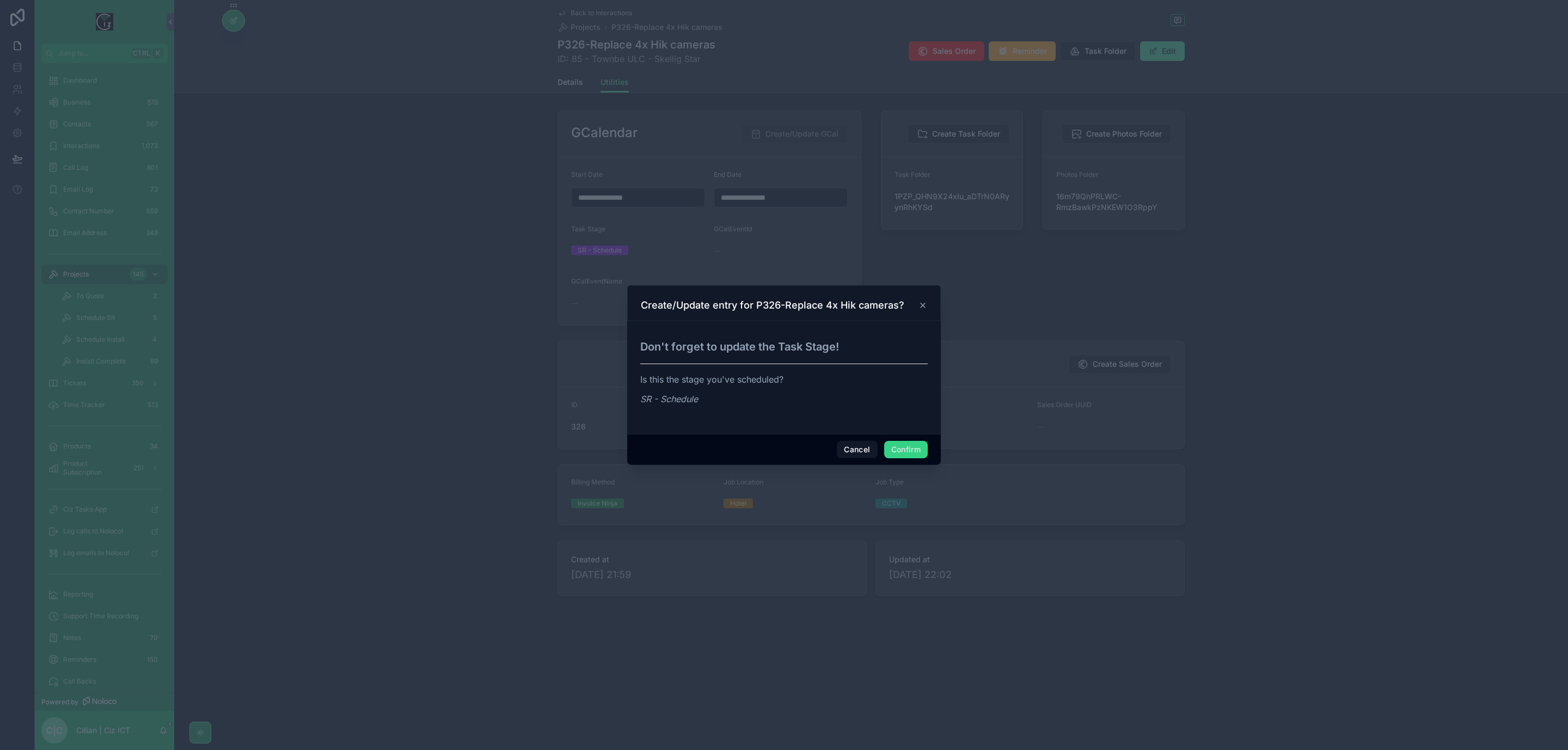
click at [910, 456] on button "Confirm" at bounding box center [906, 449] width 44 height 17
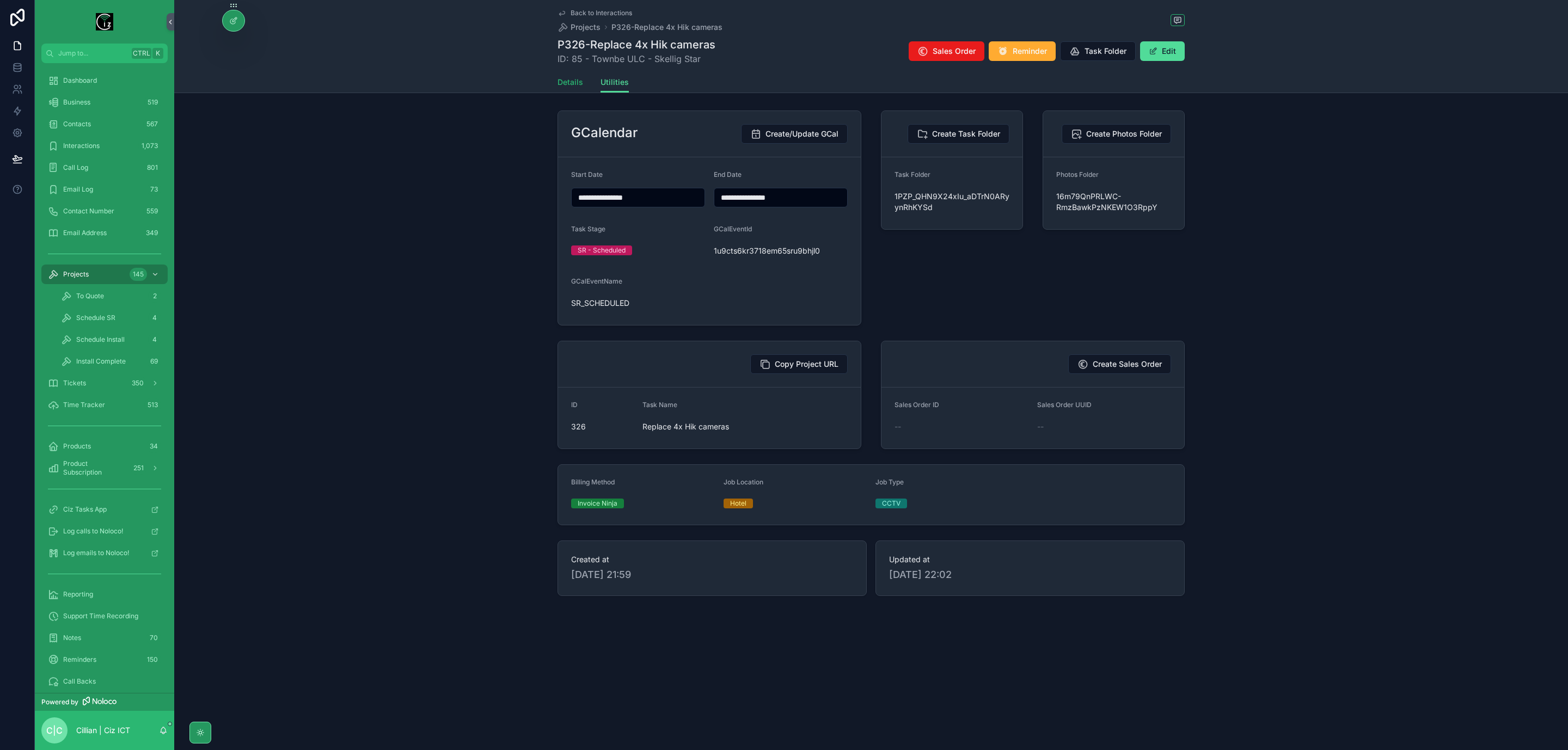
click at [567, 83] on span "Details" at bounding box center [571, 82] width 26 height 11
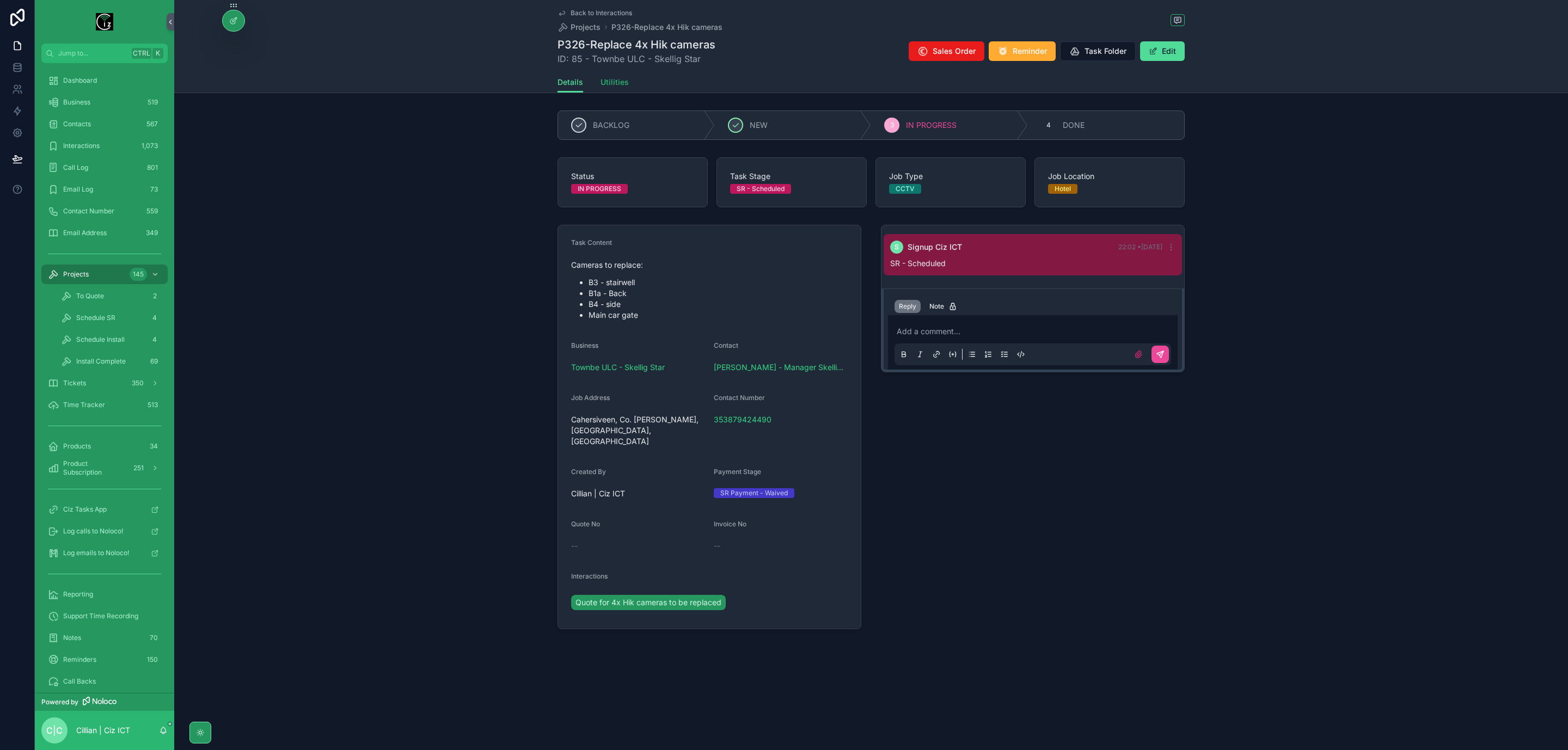
click at [615, 85] on span "Utilities" at bounding box center [615, 82] width 29 height 11
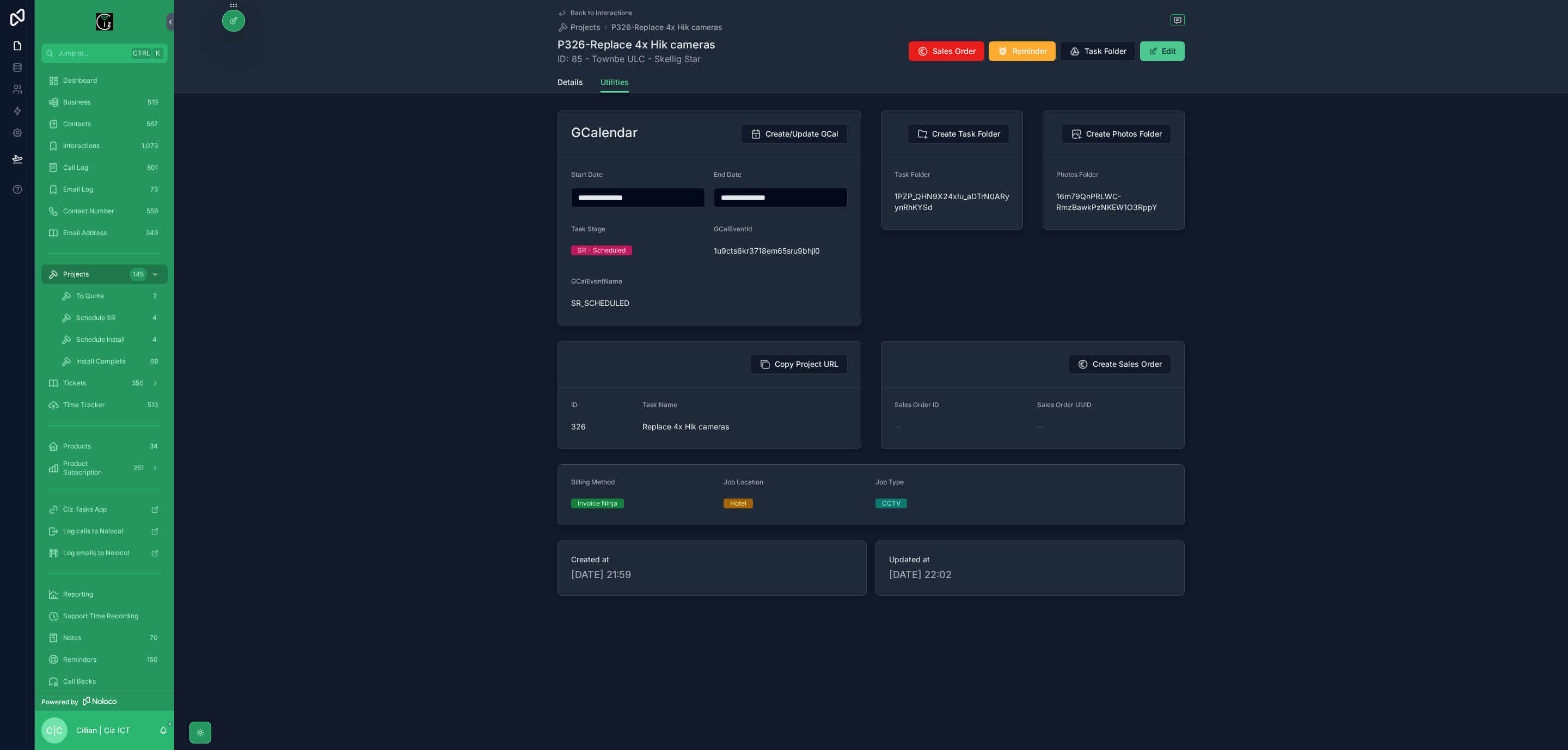
click at [1175, 54] on button "Edit" at bounding box center [1163, 51] width 45 height 20
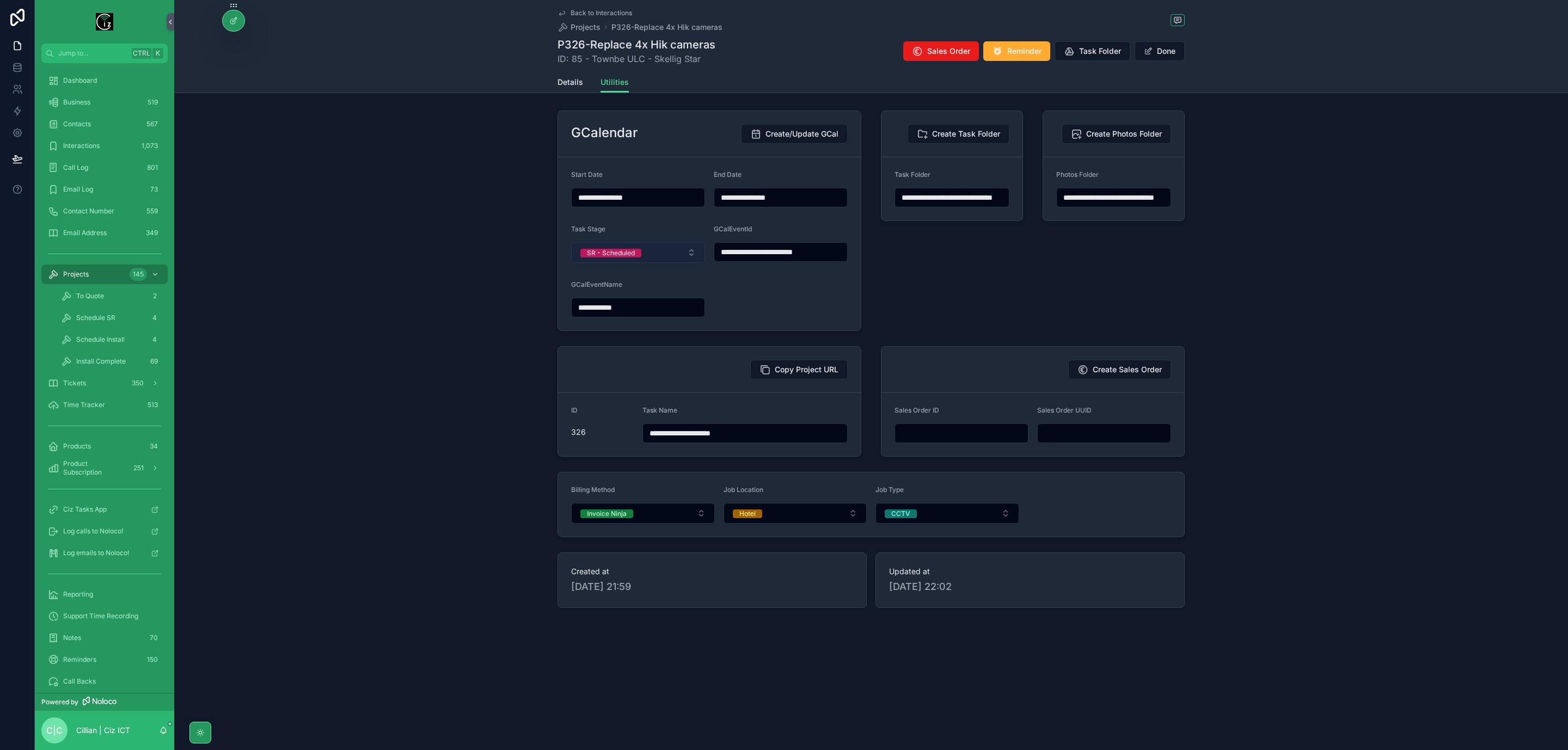
click at [648, 259] on button "SR - Scheduled" at bounding box center [638, 252] width 134 height 20
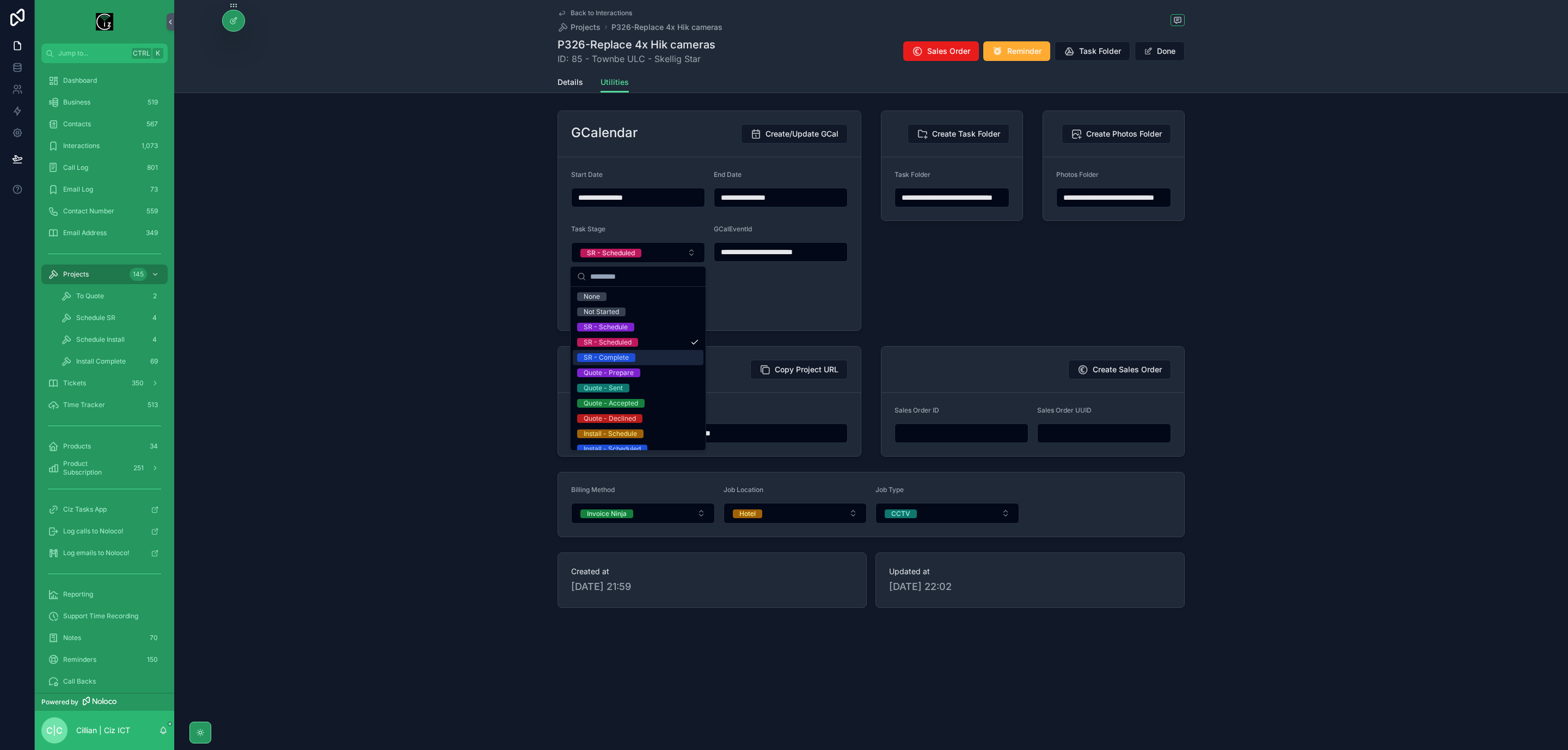
click at [621, 358] on div "SR - Complete" at bounding box center [606, 358] width 45 height 9
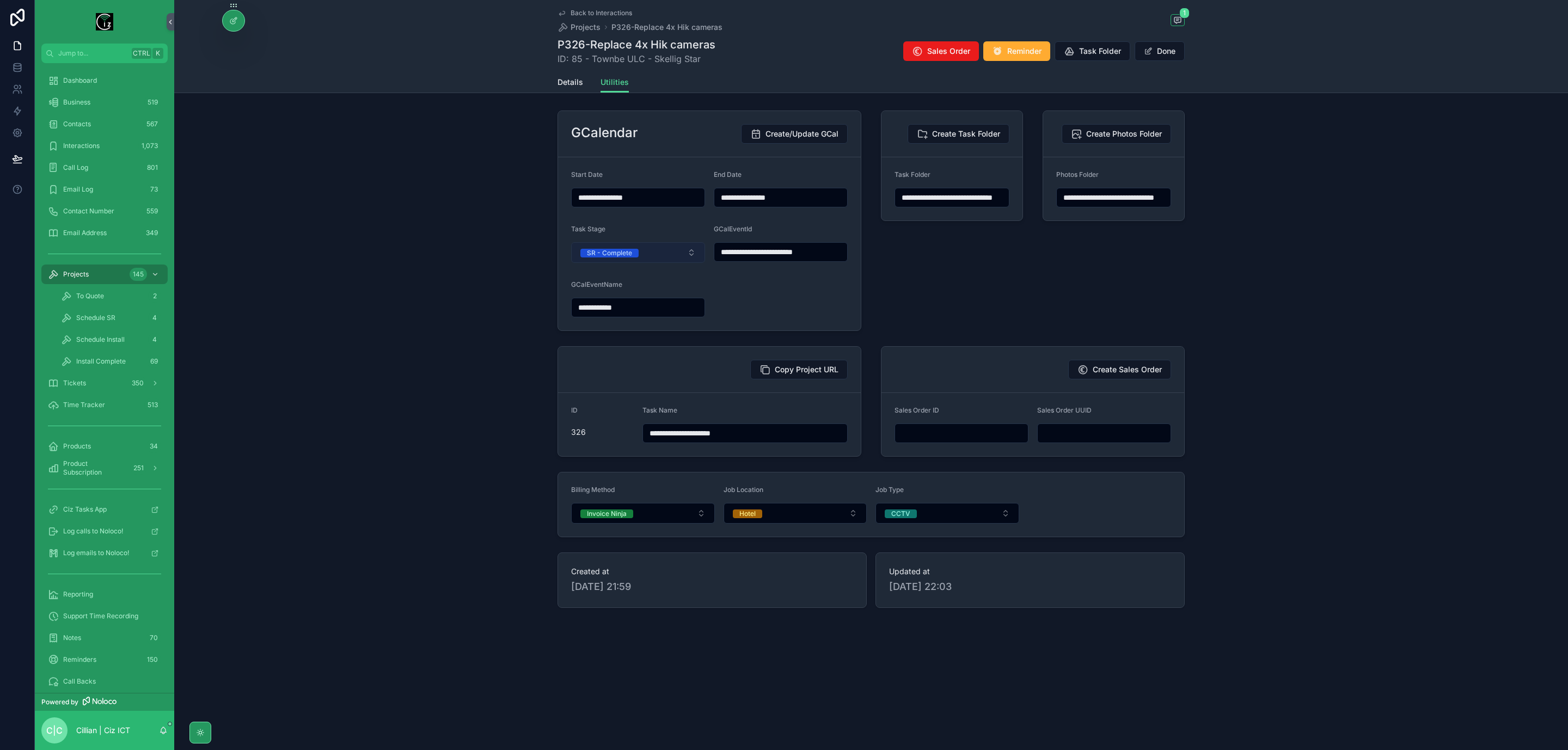
click at [664, 252] on button "SR - Complete" at bounding box center [638, 252] width 134 height 20
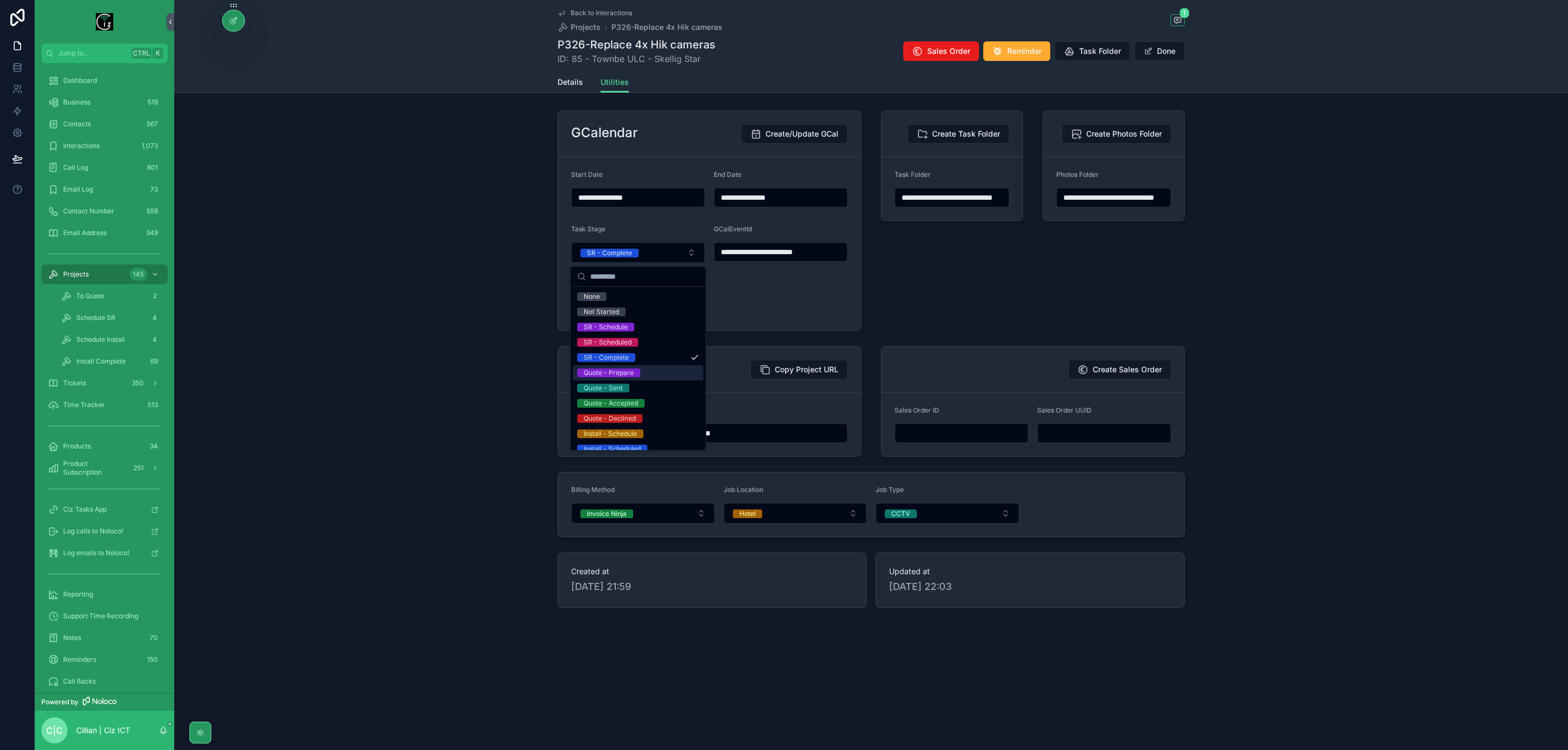
click at [642, 379] on div "Quote - Prepare" at bounding box center [638, 373] width 131 height 15
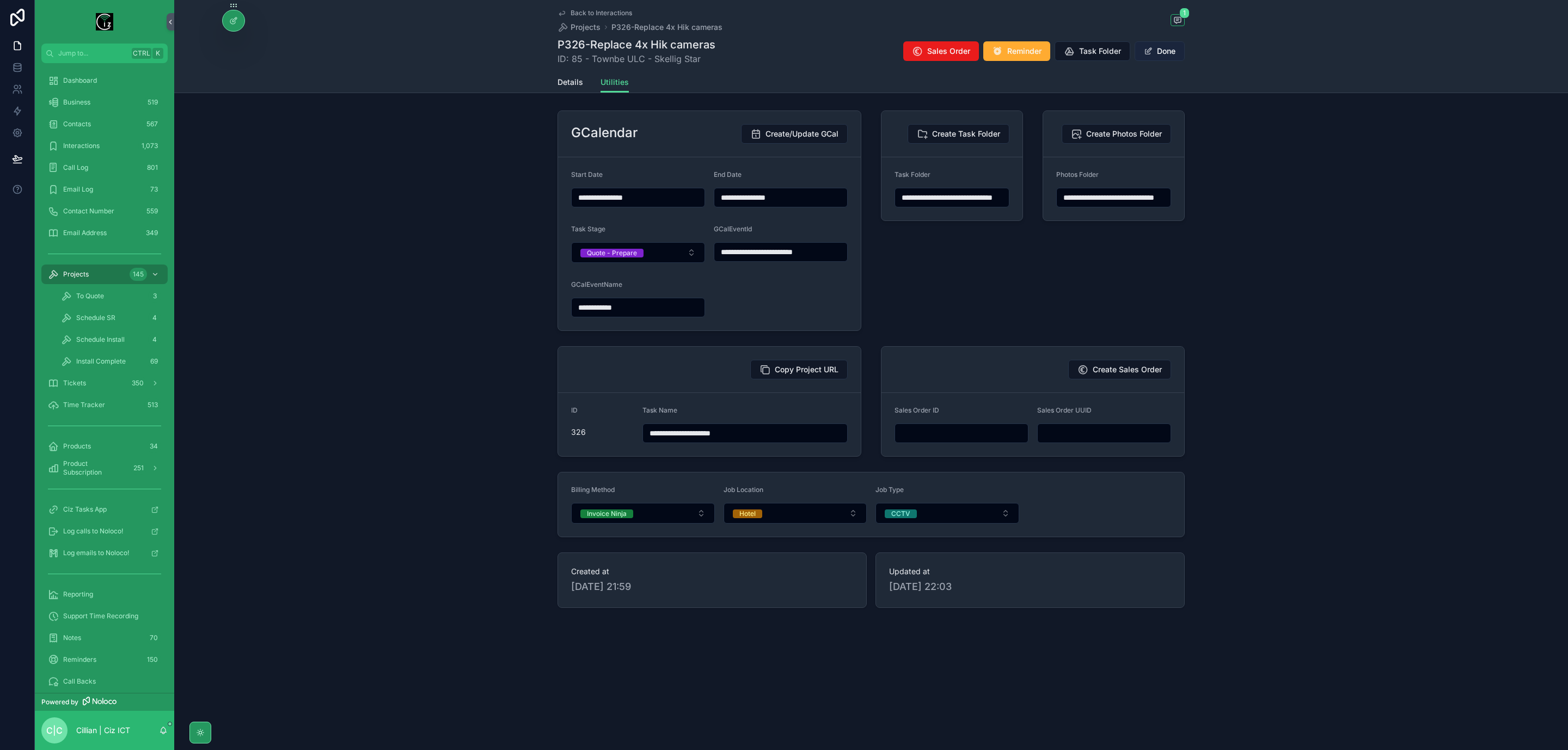
click at [1176, 56] on button "Done" at bounding box center [1160, 51] width 50 height 20
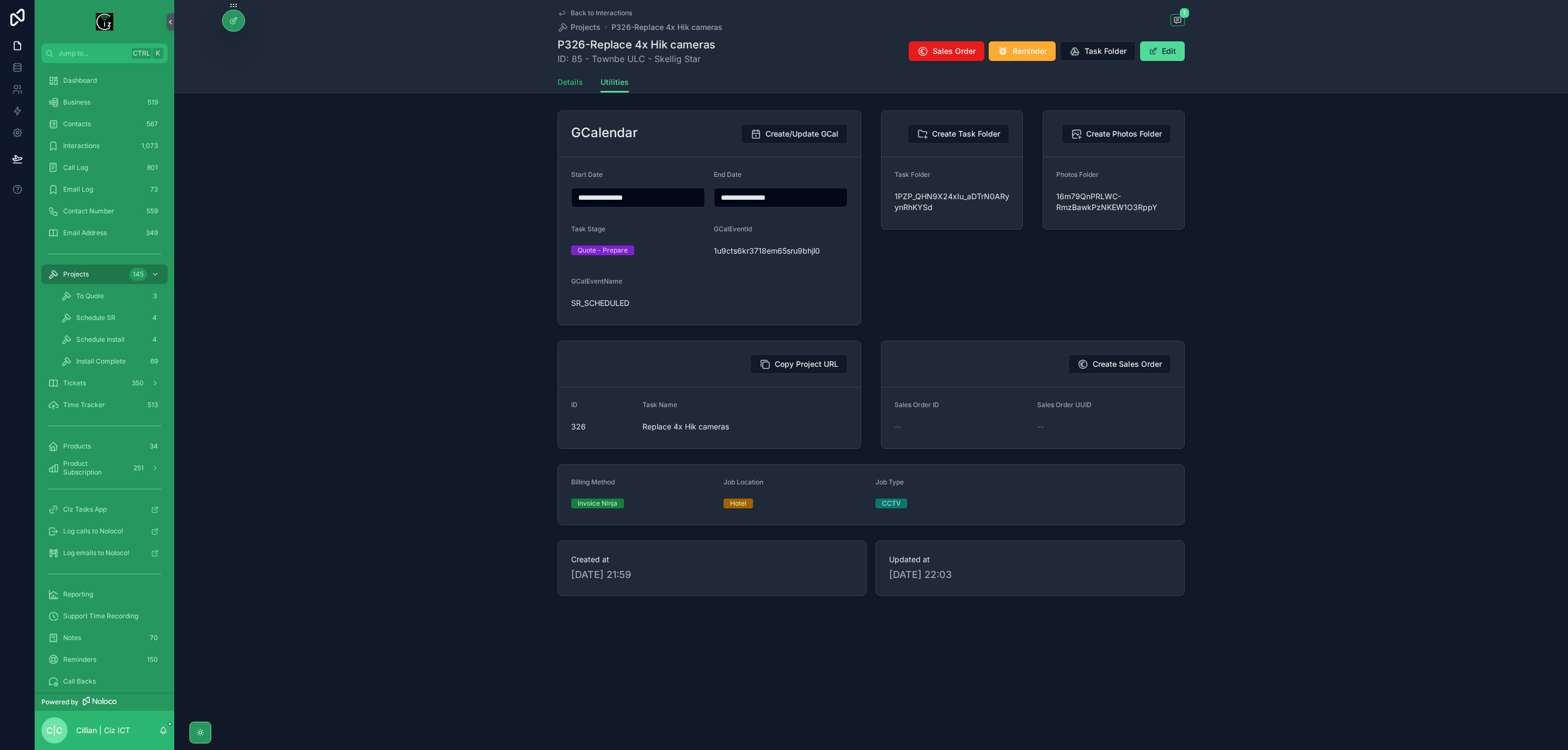
click at [572, 87] on span "Details" at bounding box center [571, 82] width 26 height 11
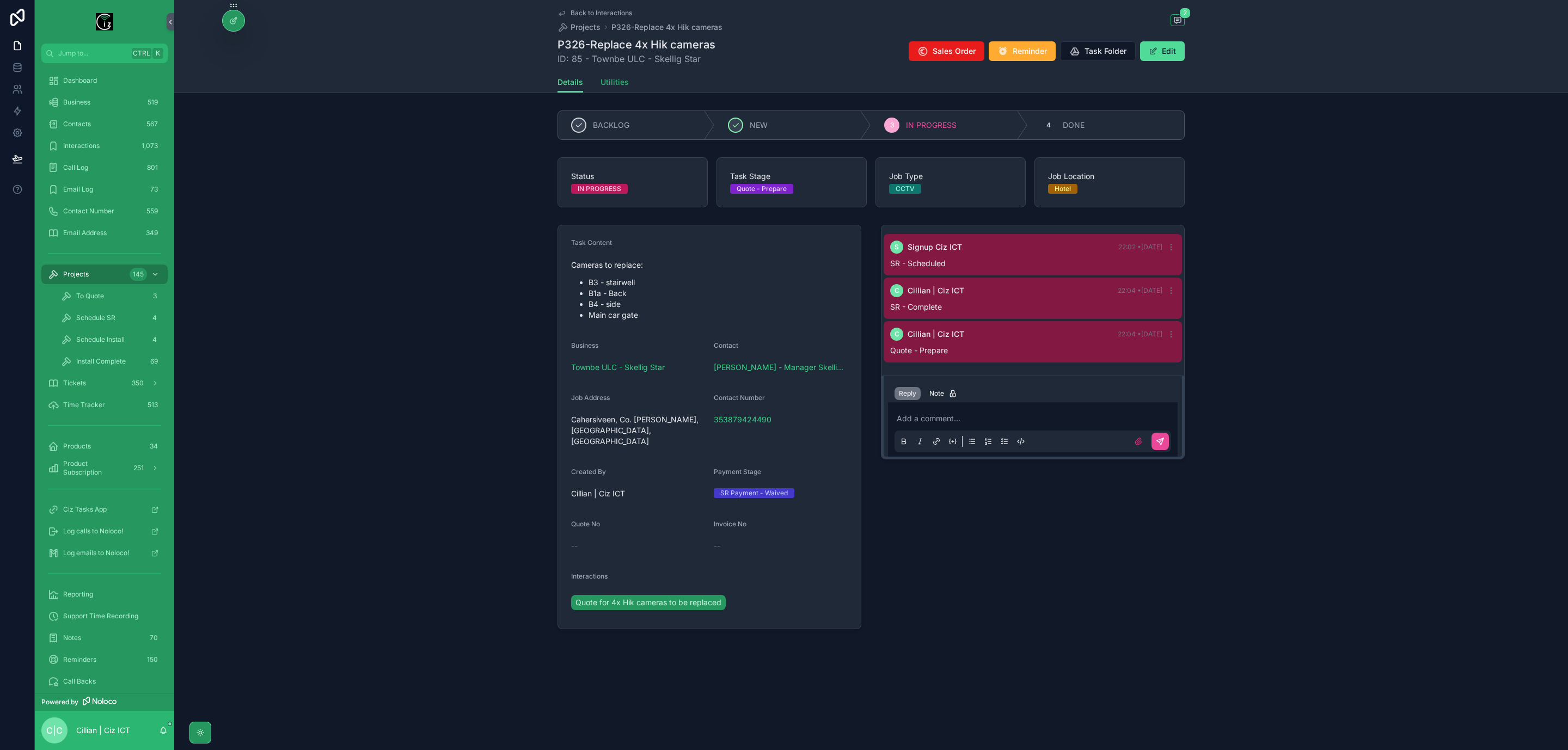
click at [616, 81] on span "Utilities" at bounding box center [615, 82] width 29 height 11
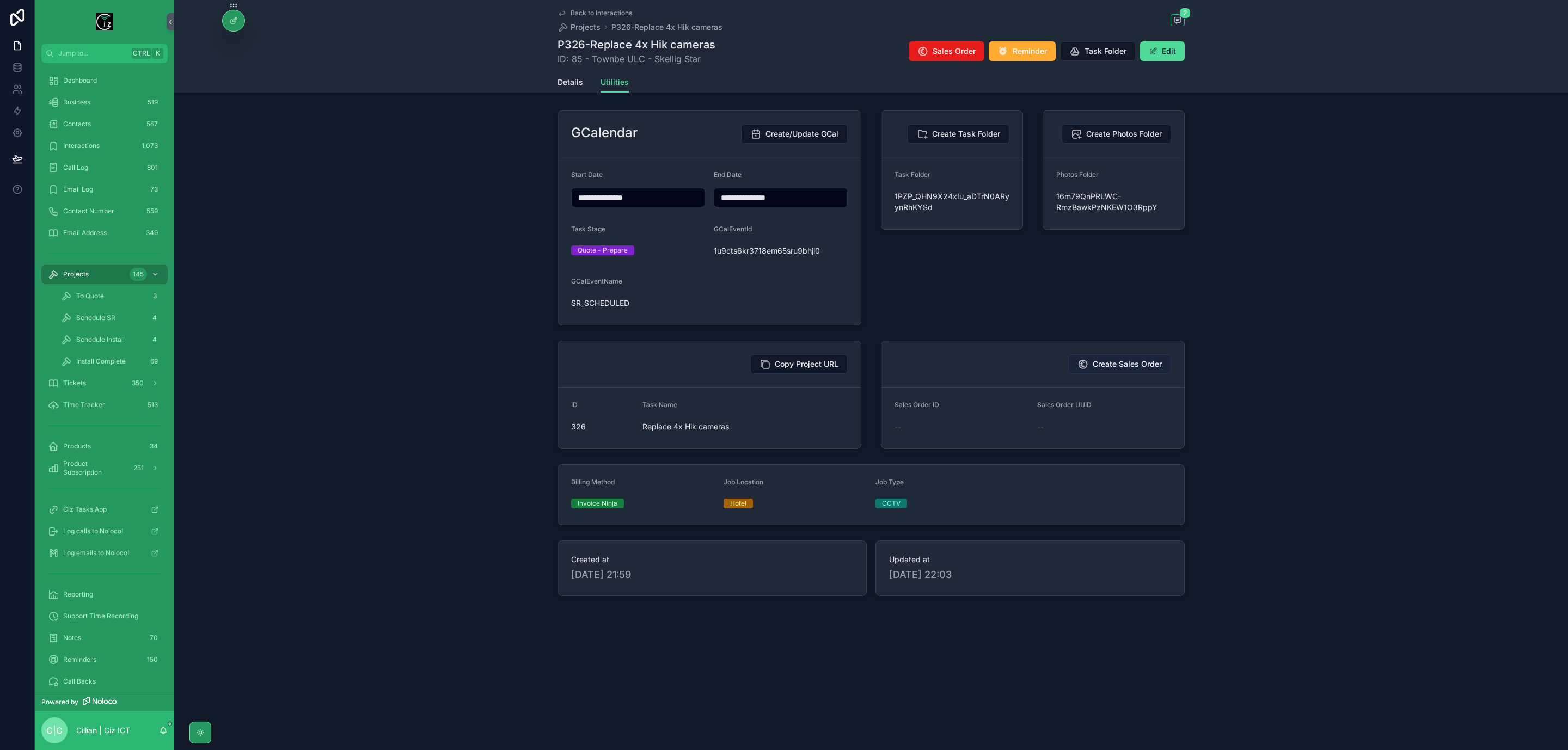
click at [1121, 368] on span "Create Sales Order" at bounding box center [1128, 364] width 69 height 11
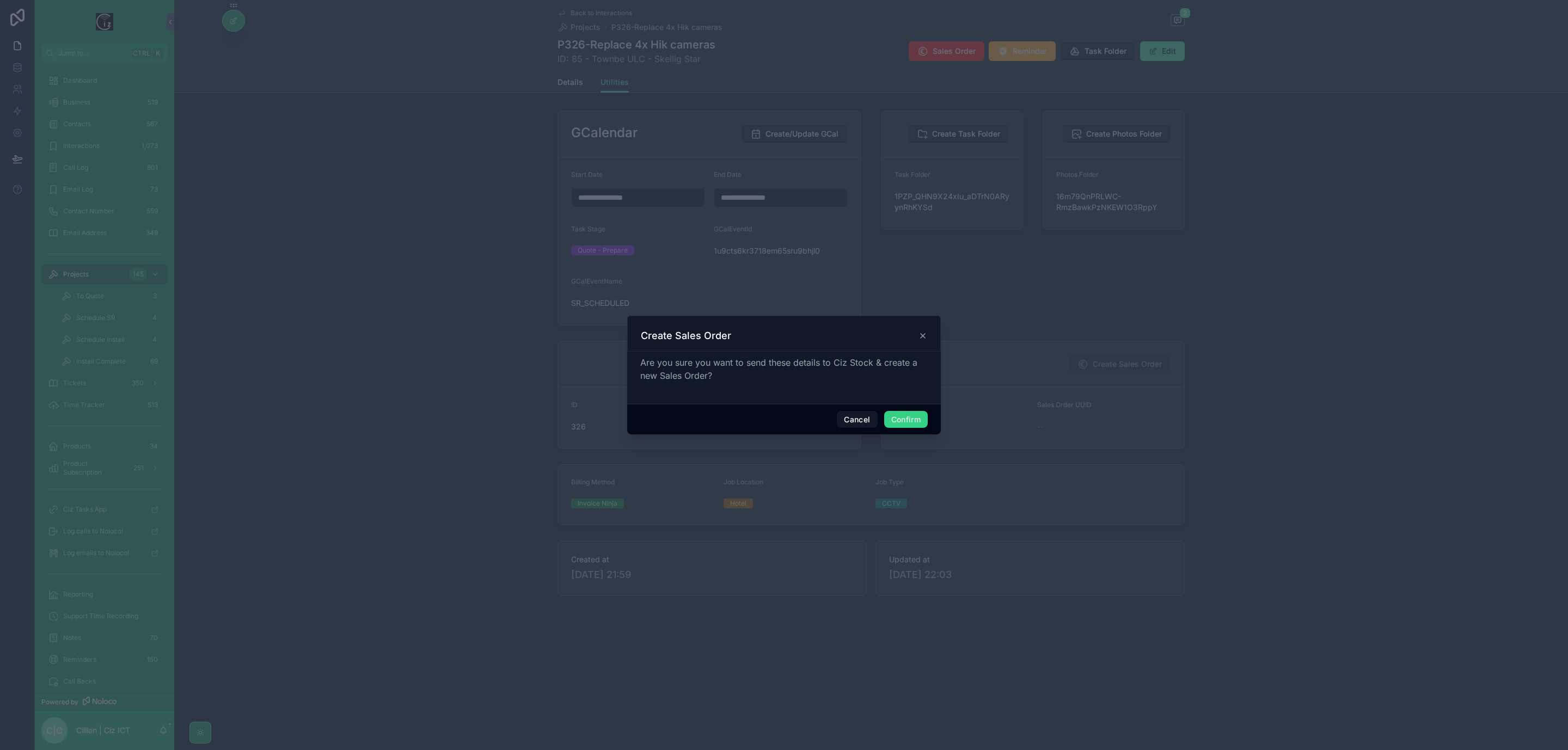
click at [912, 423] on button "Confirm" at bounding box center [906, 420] width 44 height 17
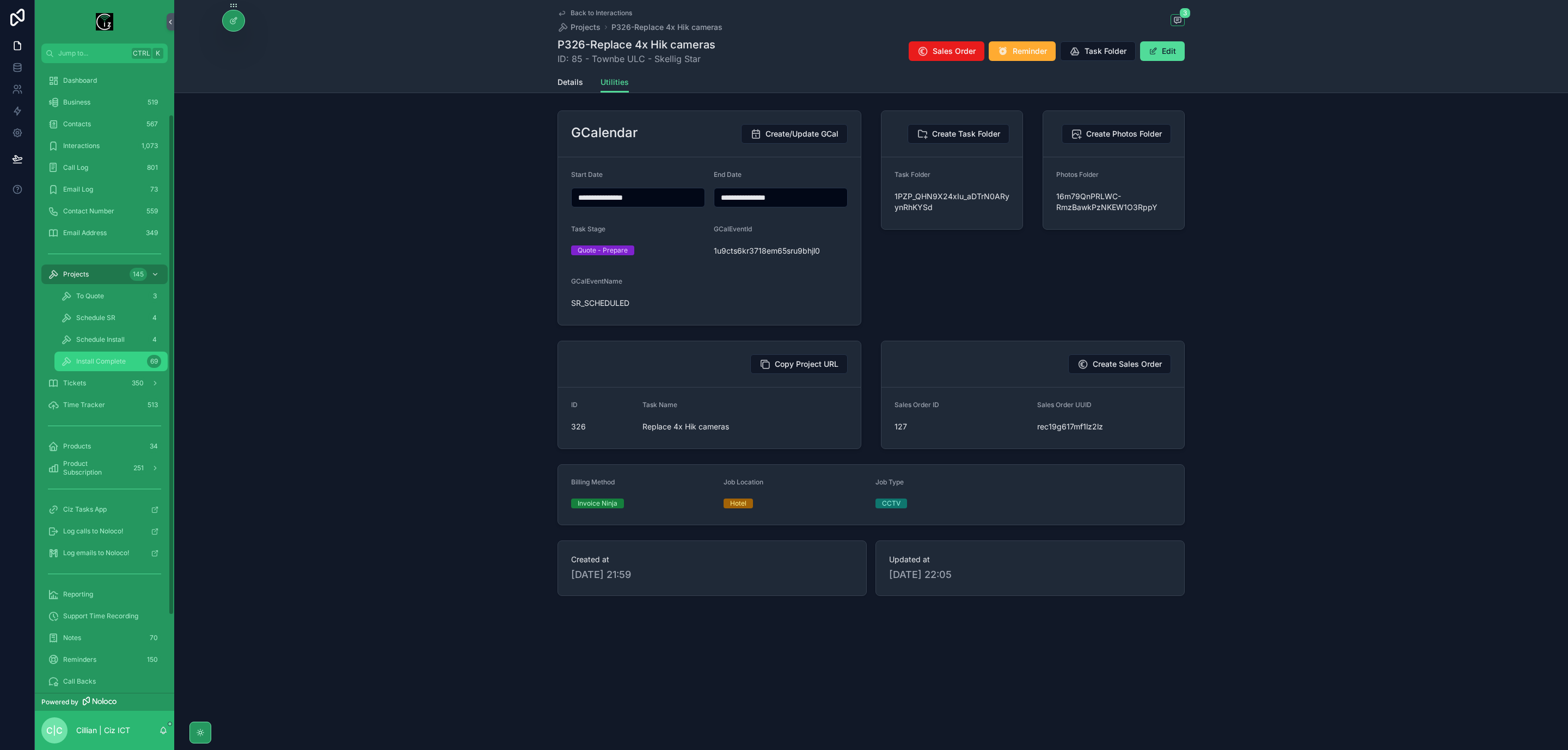
scroll to position [161, 0]
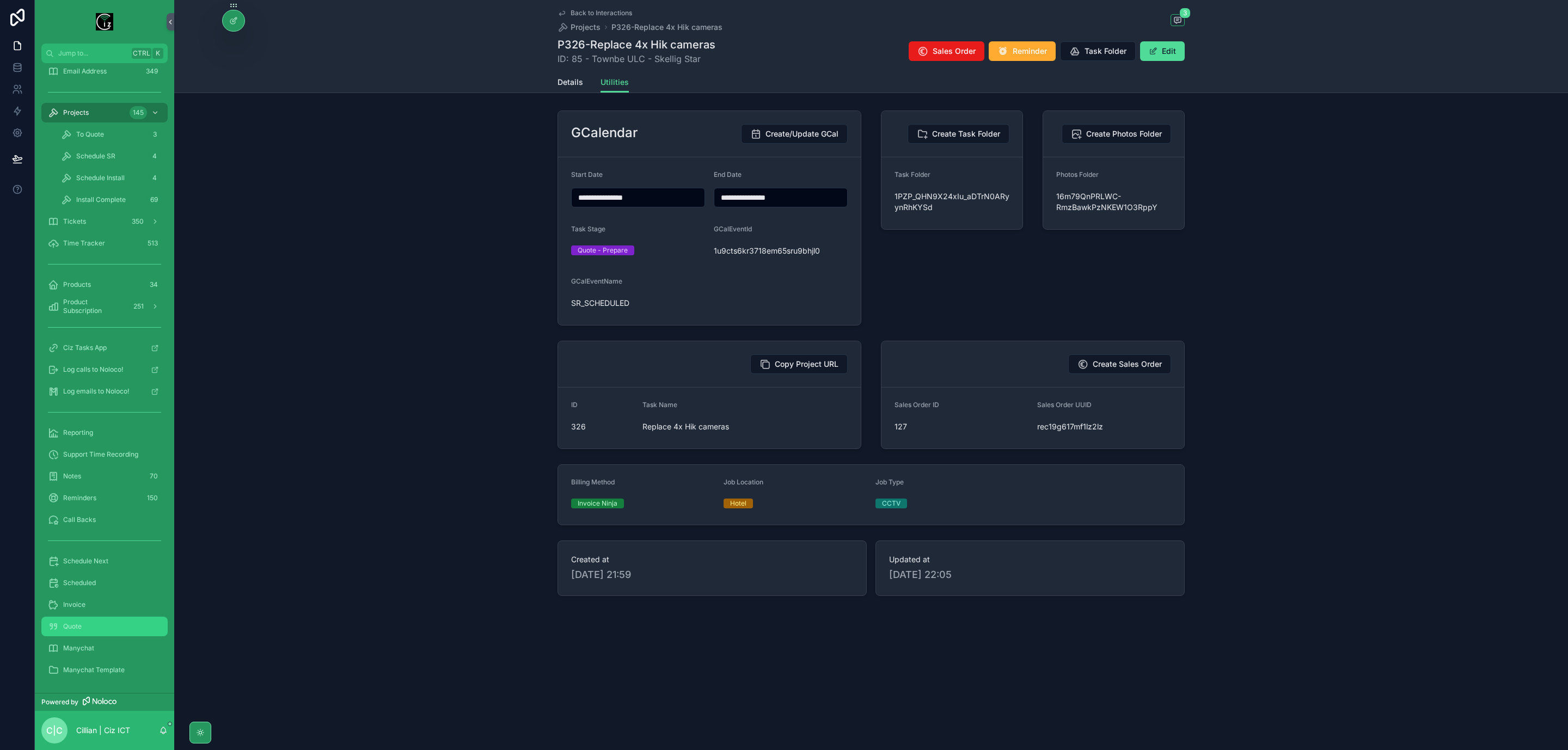
click at [84, 624] on div "Quote" at bounding box center [104, 626] width 113 height 17
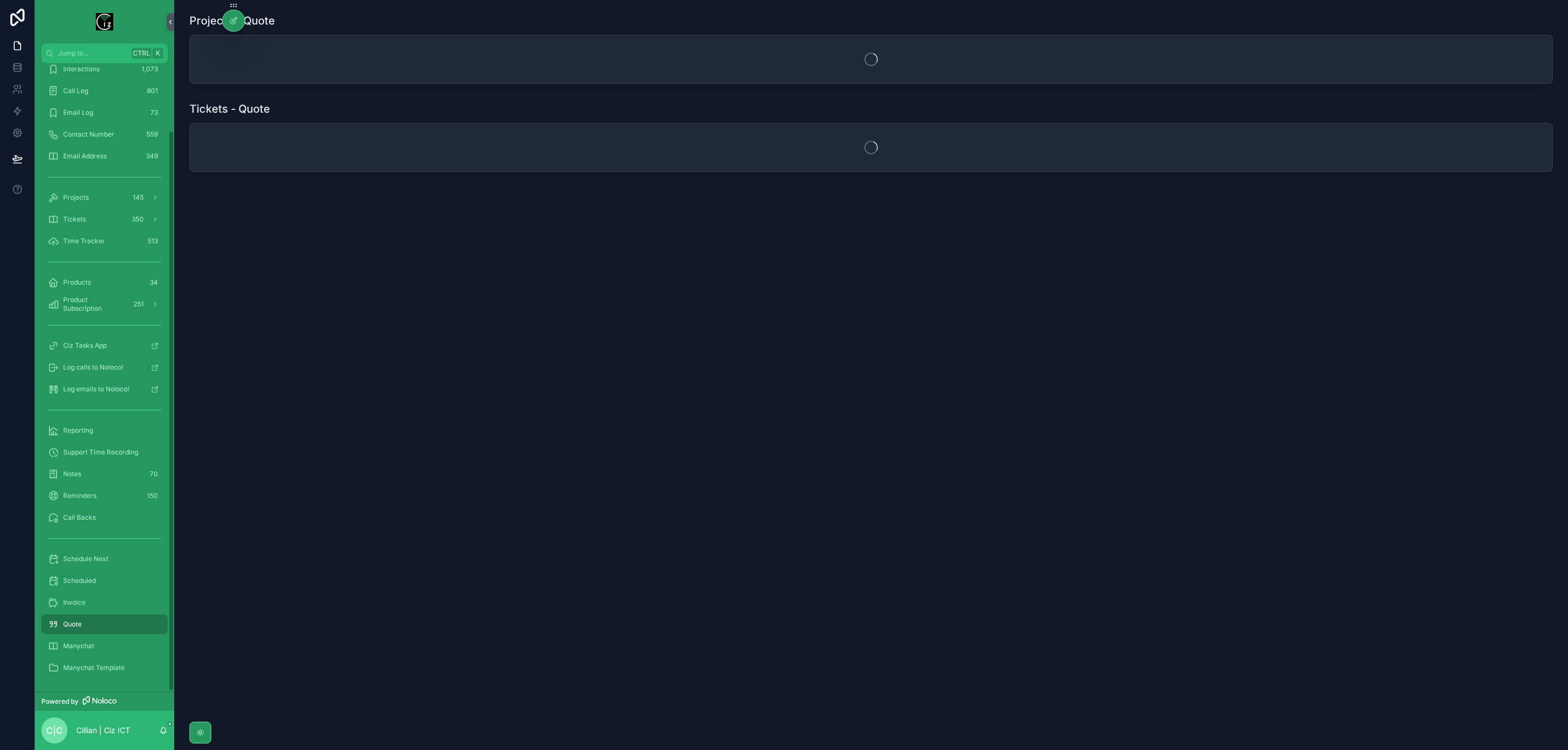
scroll to position [75, 0]
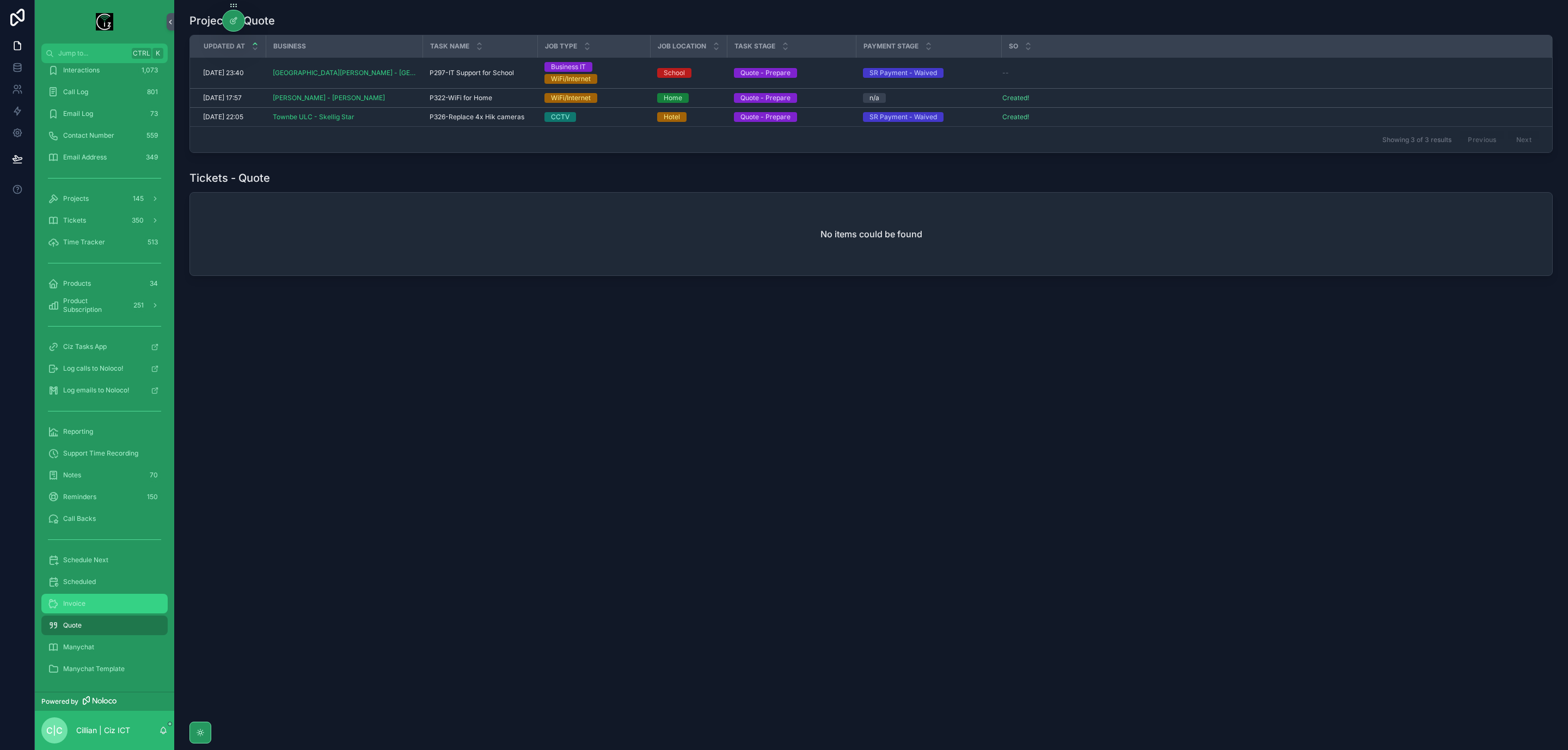
click at [82, 603] on span "Invoice" at bounding box center [75, 604] width 23 height 9
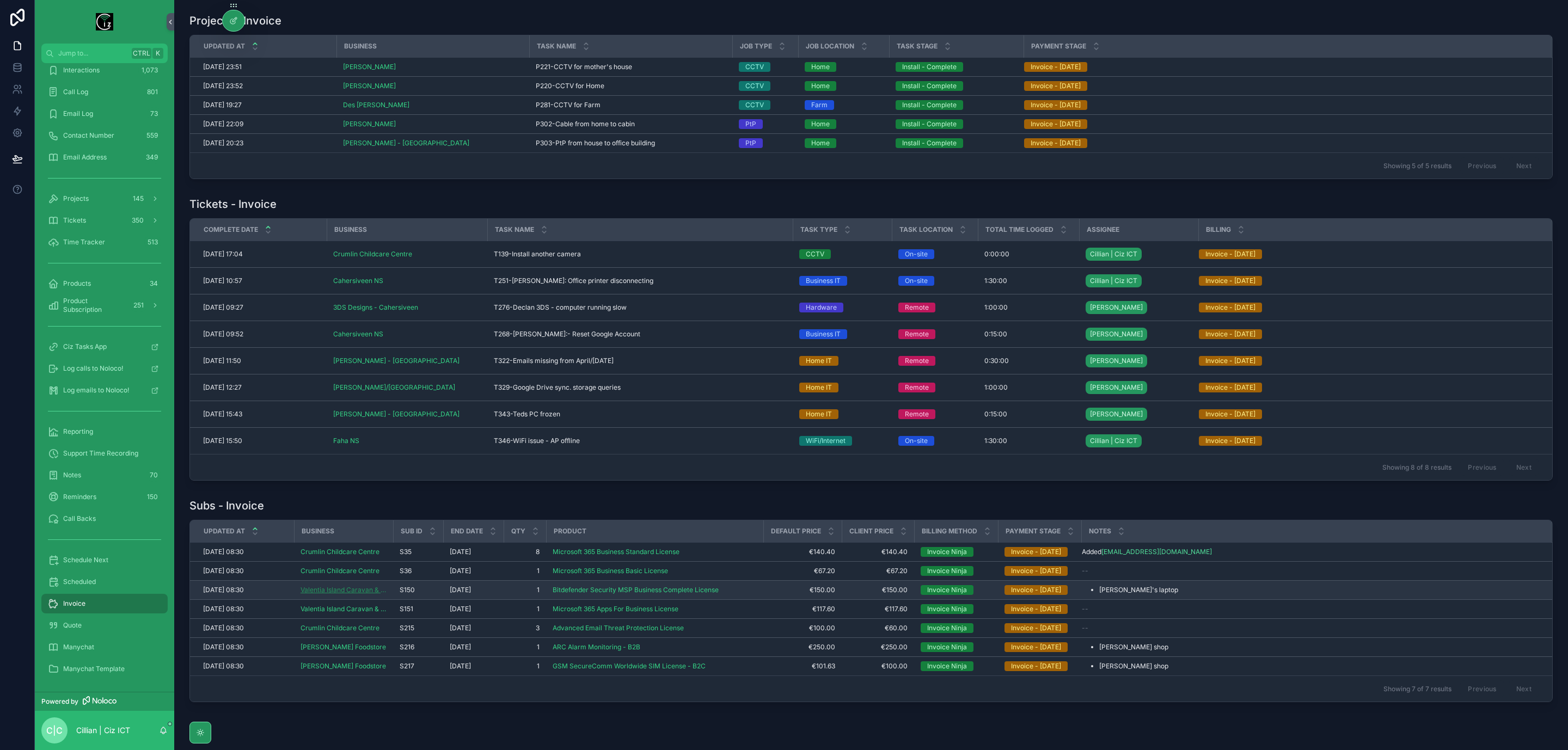
click at [370, 595] on span "Valentia Island Caravan & Camping Ltd" at bounding box center [343, 590] width 86 height 9
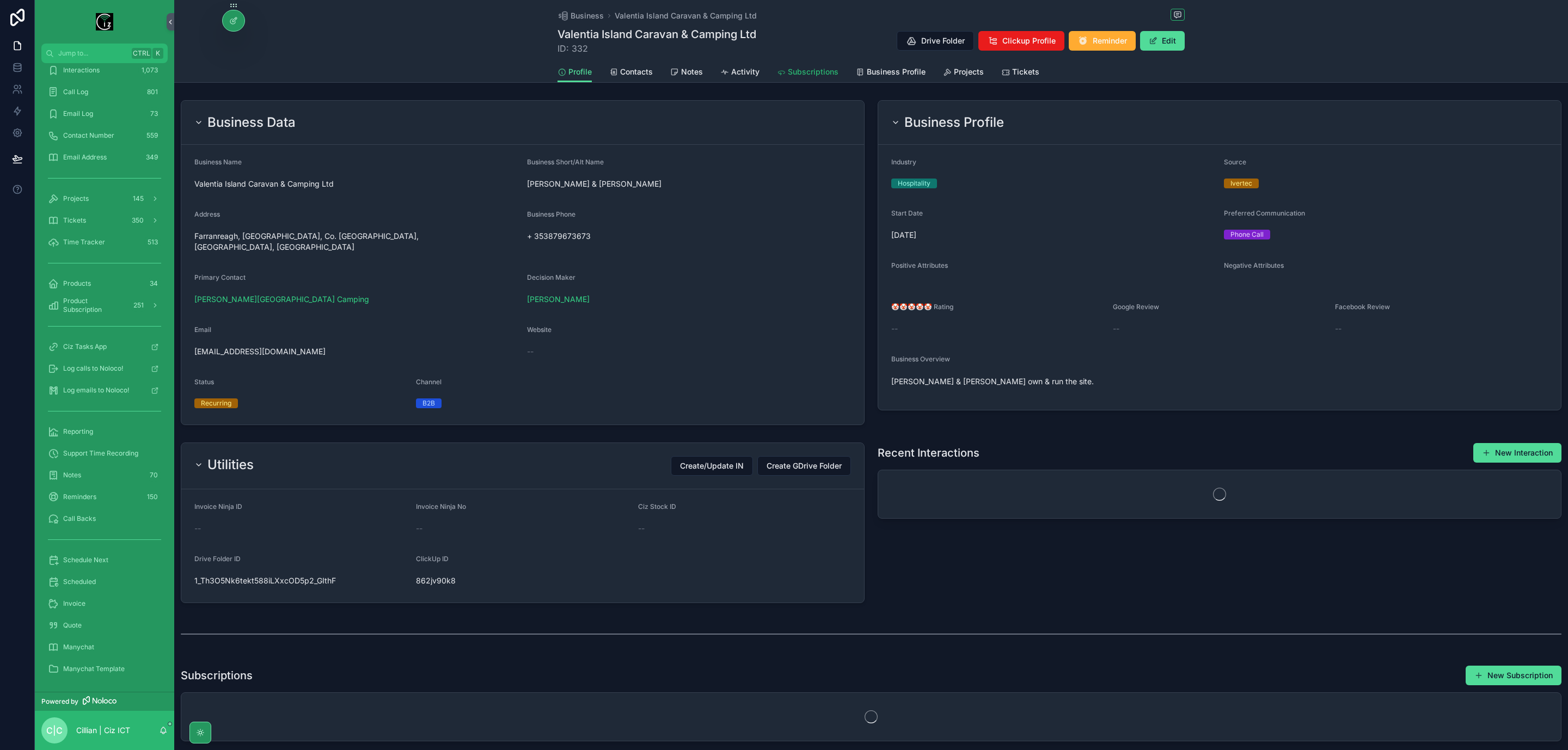
click at [817, 67] on span "Subscriptions" at bounding box center [813, 72] width 51 height 11
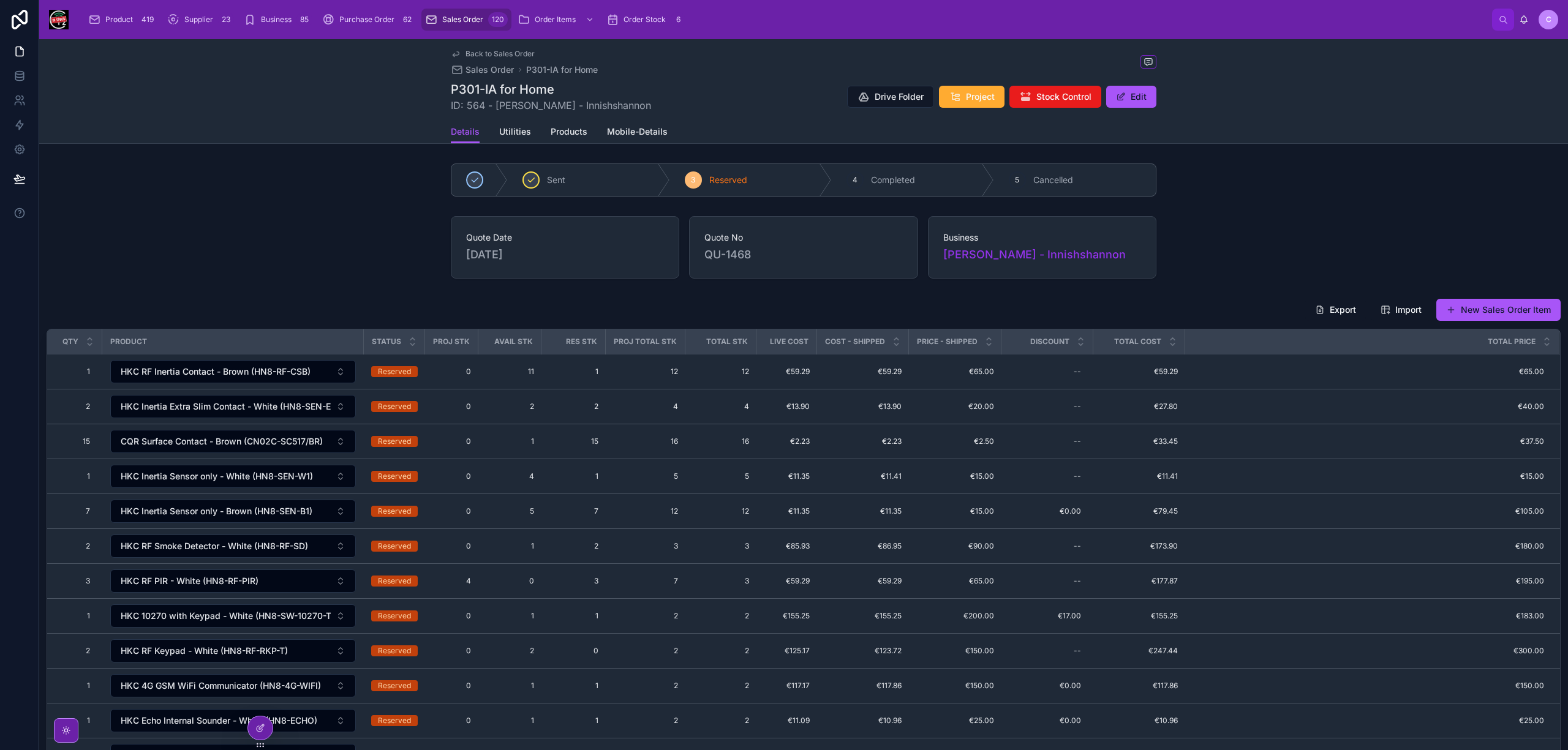
scroll to position [3, 0]
click at [484, 70] on span "Sales Order" at bounding box center [489, 70] width 48 height 12
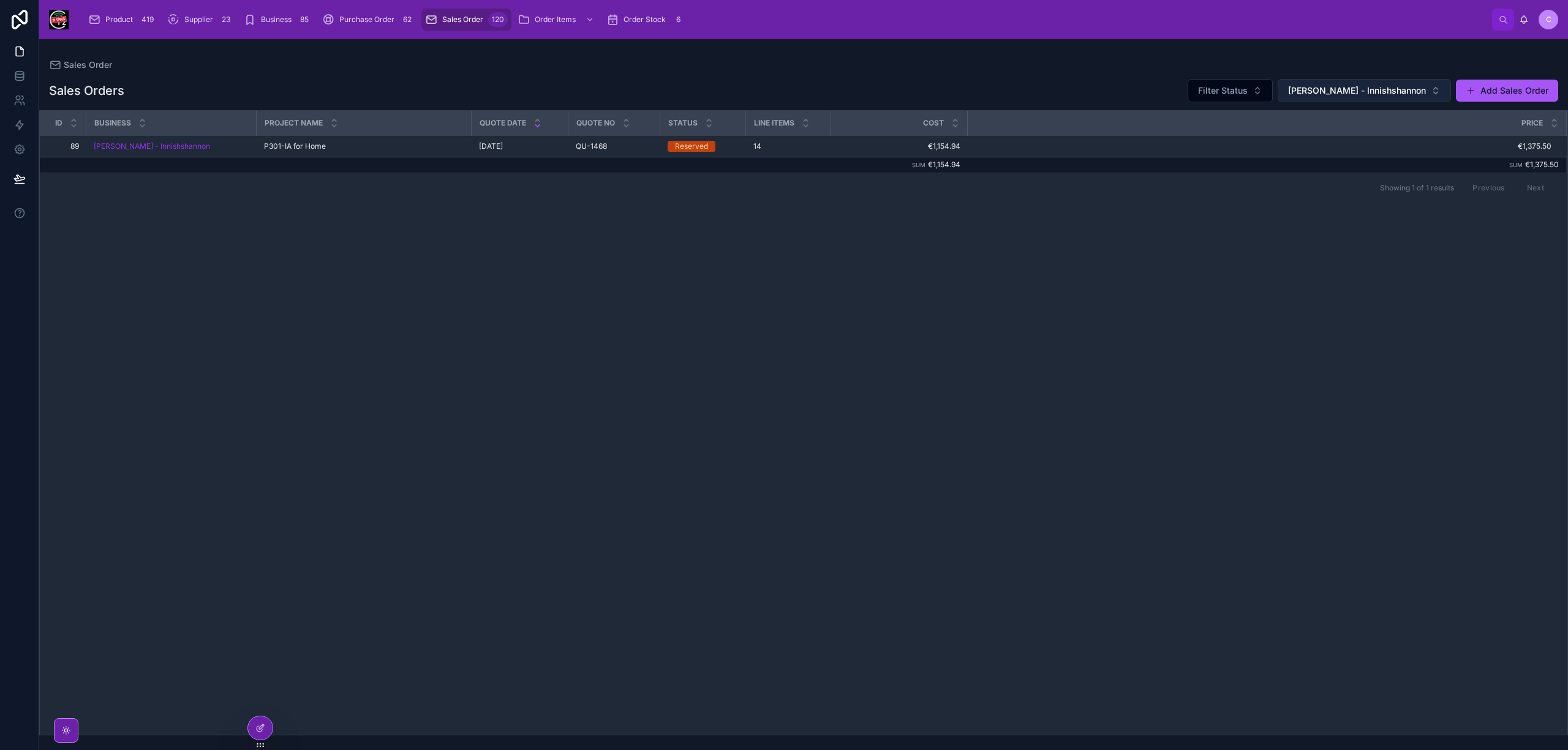
click at [1322, 86] on span "[PERSON_NAME] - Innishshannon" at bounding box center [1357, 91] width 138 height 12
type input "*******"
click at [1357, 158] on span "Townbe ULC - Skellig Star" at bounding box center [1357, 160] width 105 height 12
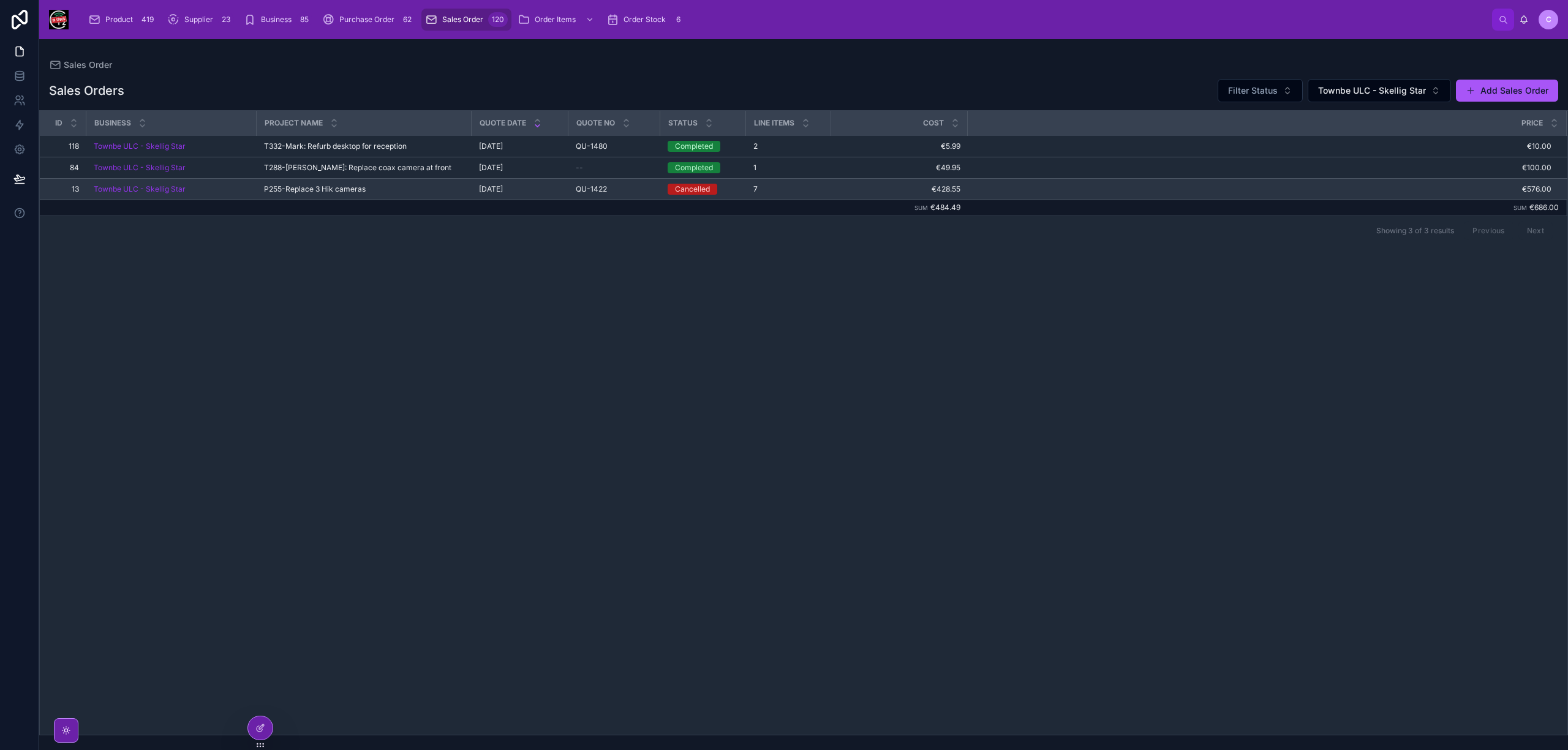
click at [388, 191] on div "P255-Replace 3 Hik cameras P255-Replace 3 Hik cameras" at bounding box center [364, 189] width 200 height 10
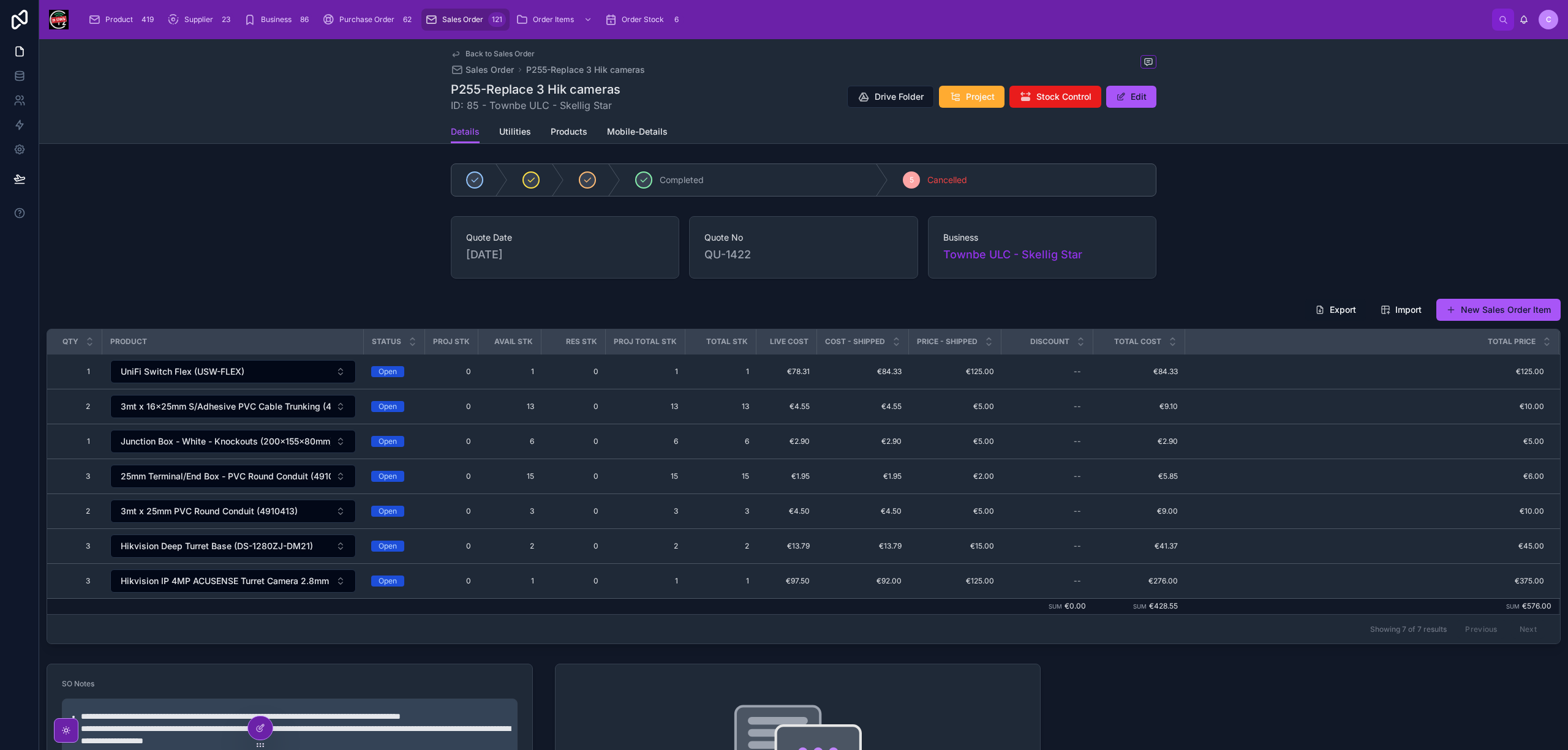
click at [1323, 309] on button "Export" at bounding box center [1335, 310] width 60 height 22
click at [446, 19] on span "Sales Order" at bounding box center [463, 20] width 41 height 10
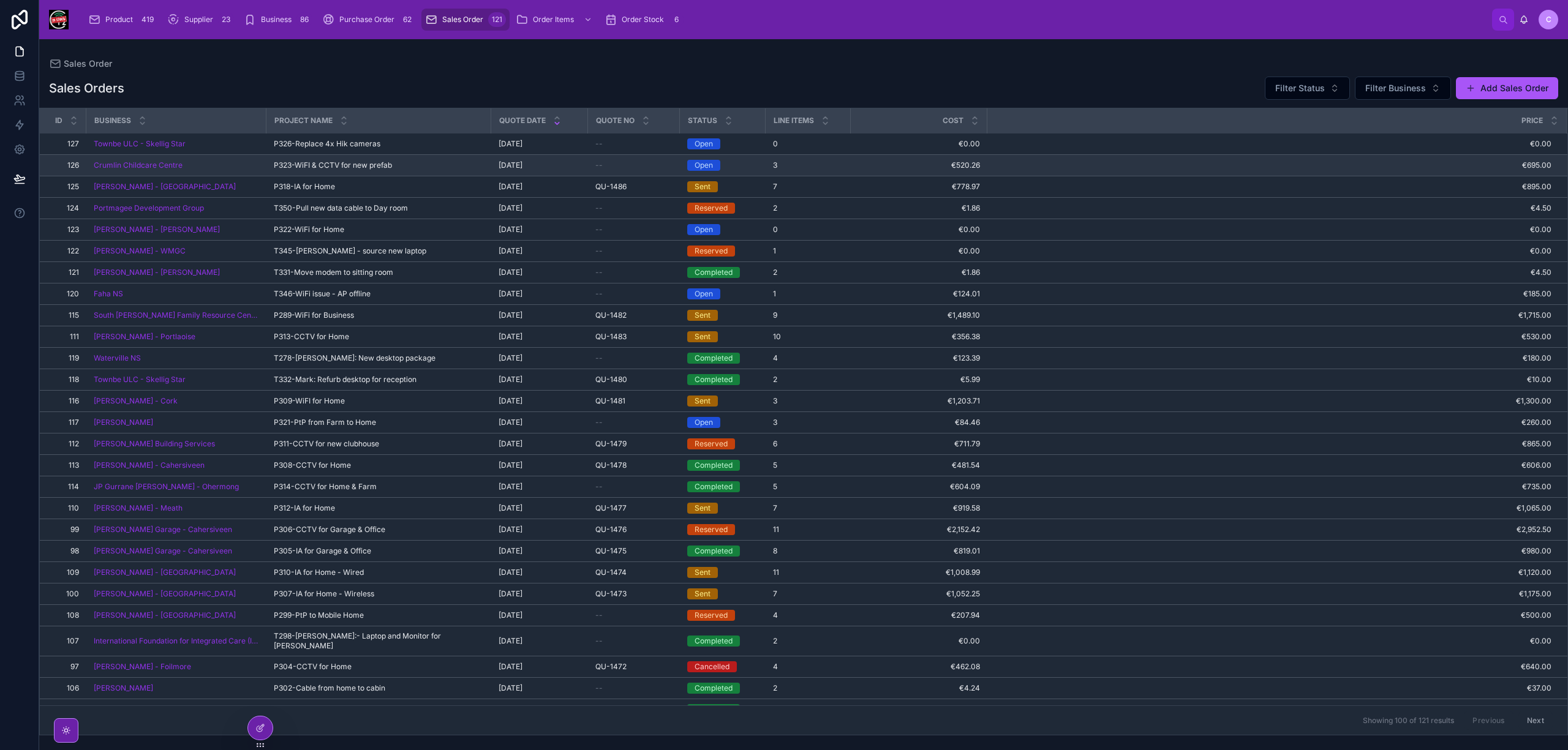
click at [315, 171] on span "P323-WiFI & CCTV for new prefab" at bounding box center [332, 165] width 118 height 10
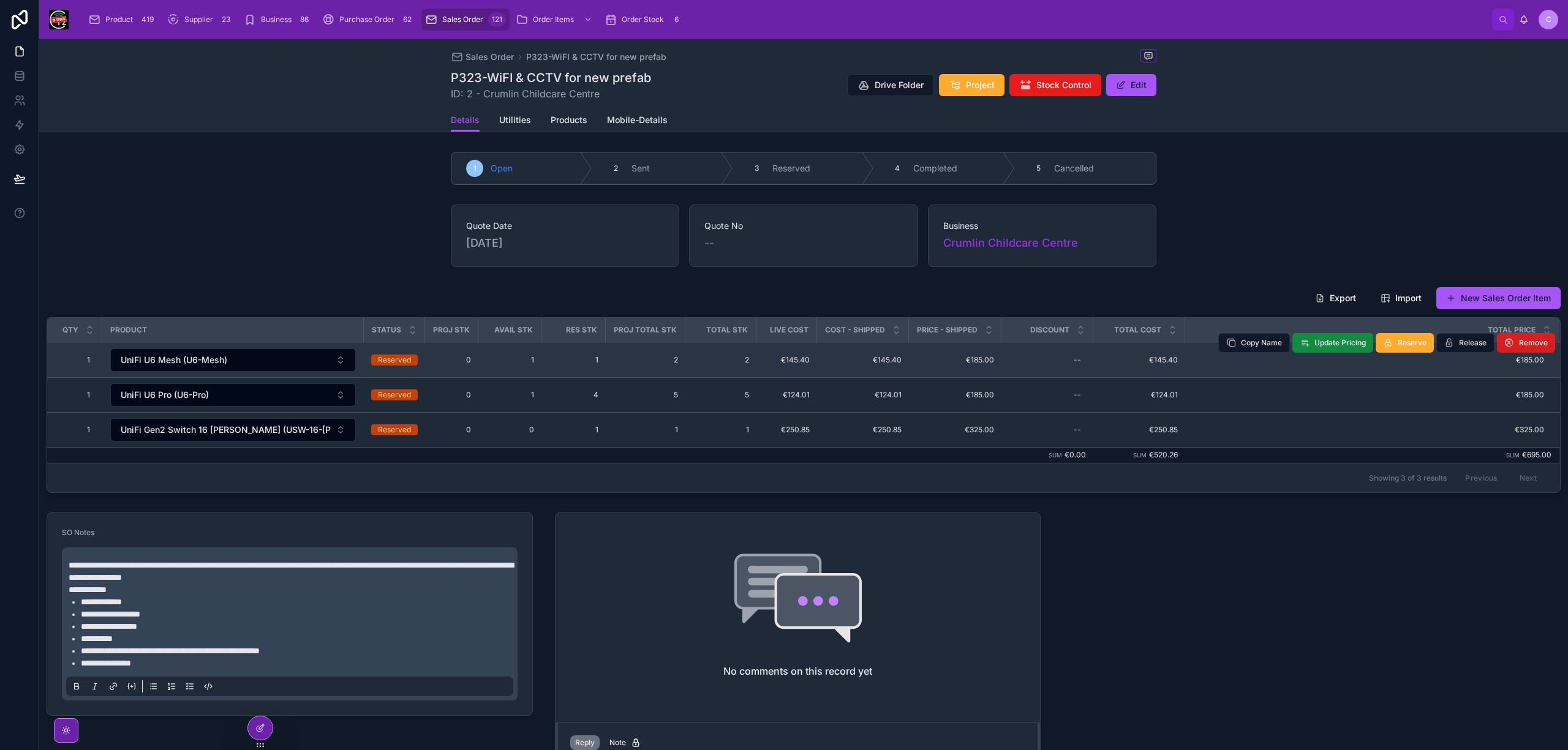
click at [1522, 345] on span "Remove" at bounding box center [1533, 343] width 29 height 10
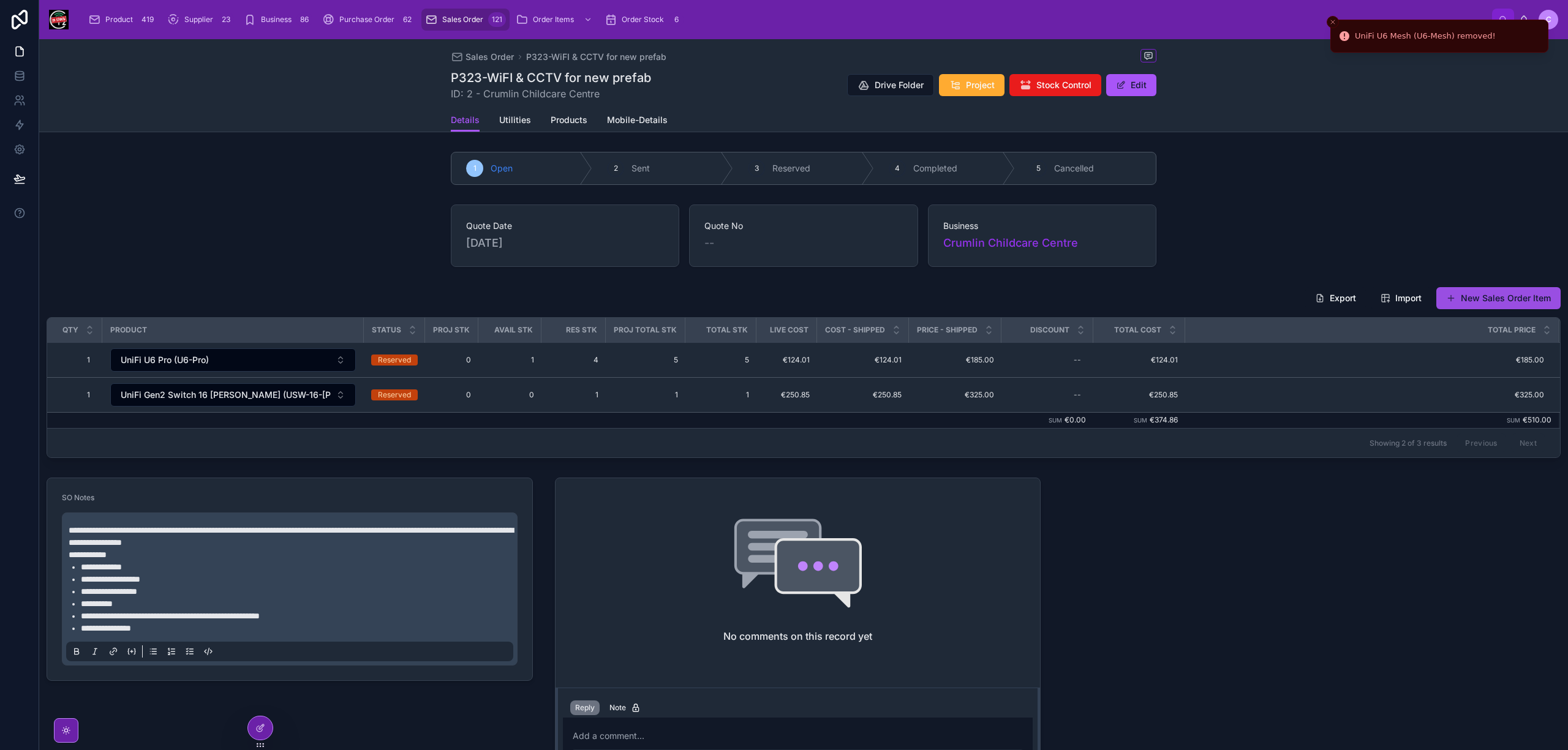
click at [1448, 299] on span at bounding box center [1451, 299] width 10 height 10
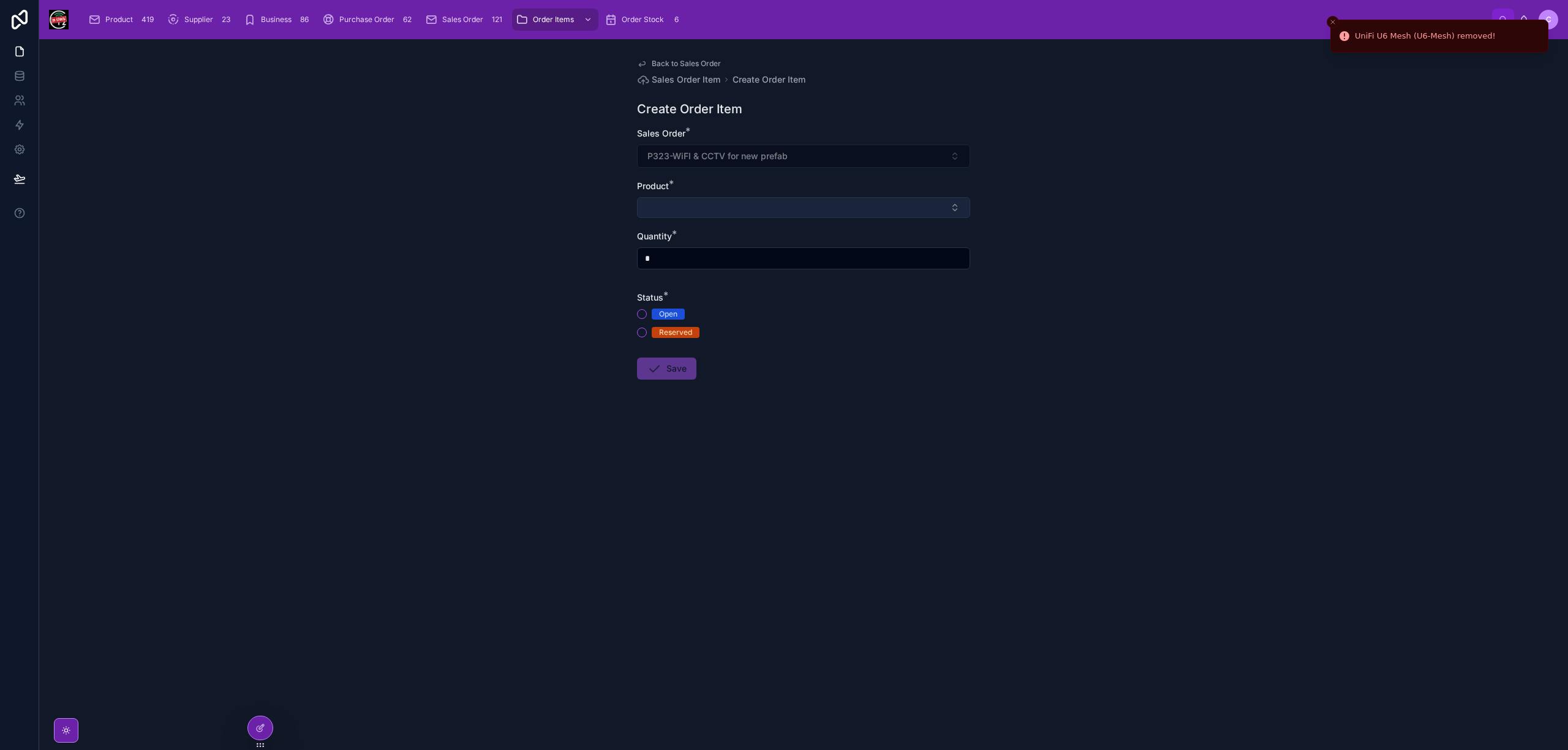
click at [689, 205] on button "Select Button" at bounding box center [803, 207] width 333 height 21
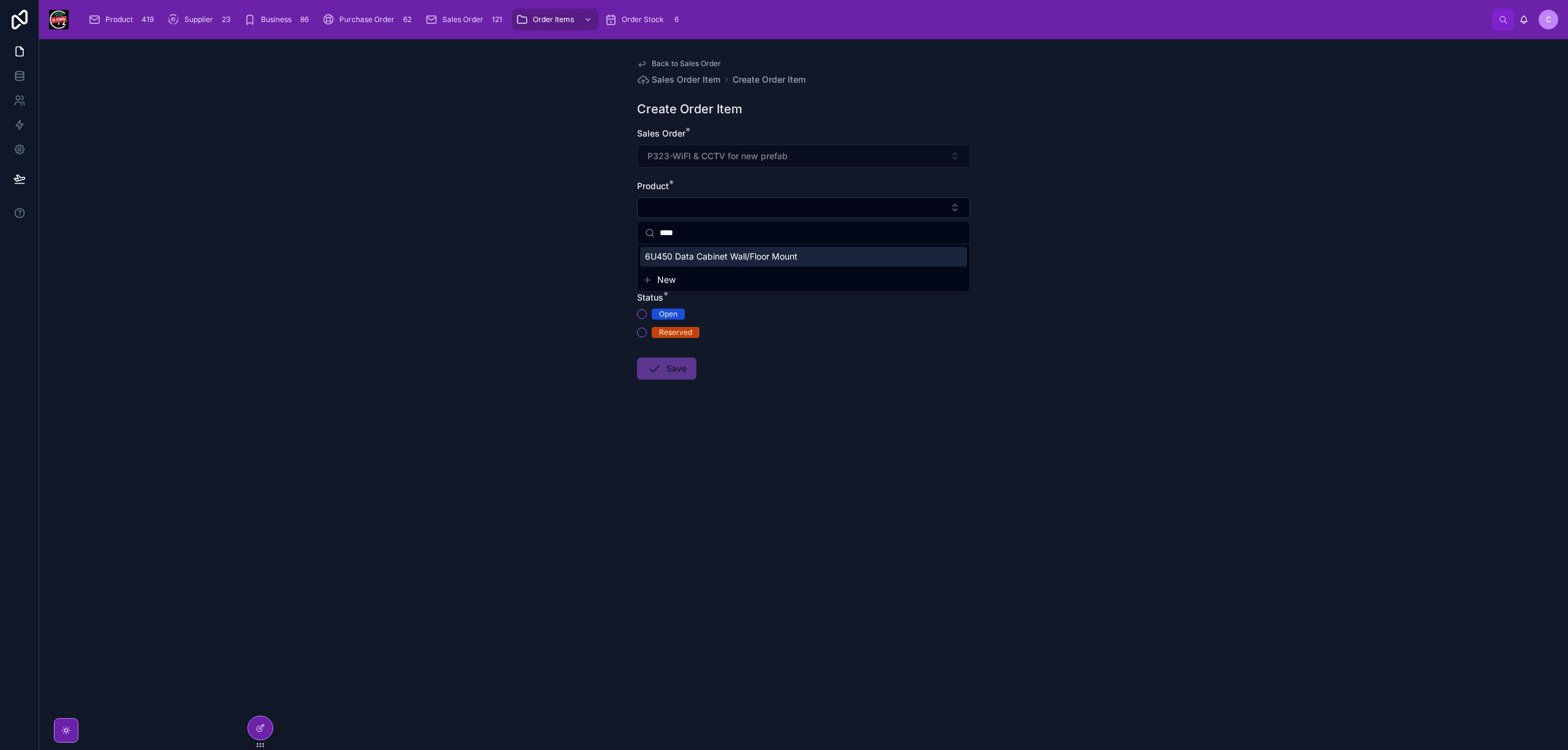
type input "****"
click at [717, 251] on span "6U450 Data Cabinet Wall/Floor Mount" at bounding box center [722, 256] width 153 height 12
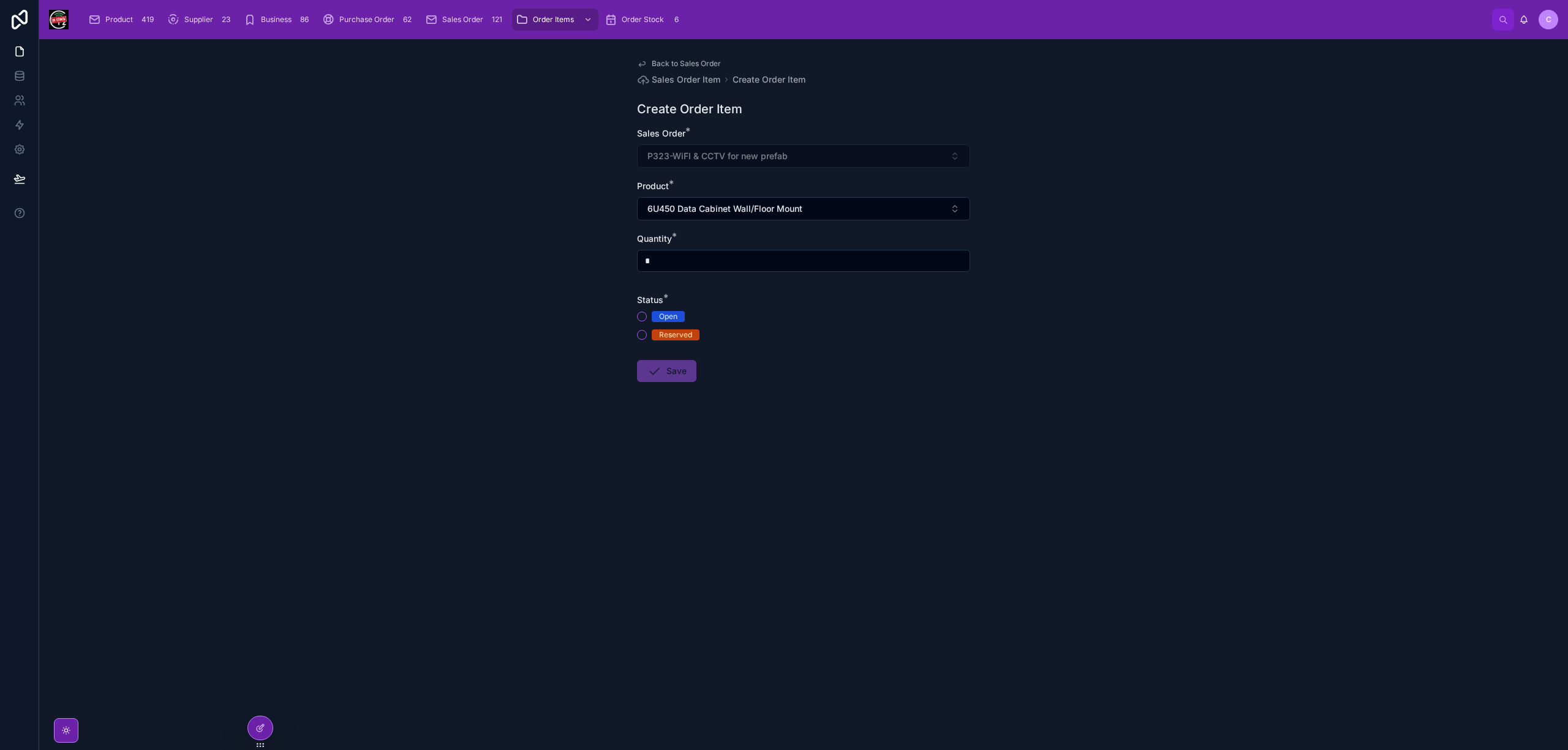
click at [725, 263] on input "*" at bounding box center [803, 260] width 332 height 17
type input "*"
click at [643, 337] on button "Reserved" at bounding box center [642, 335] width 10 height 10
click at [669, 377] on button "Save" at bounding box center [666, 371] width 59 height 22
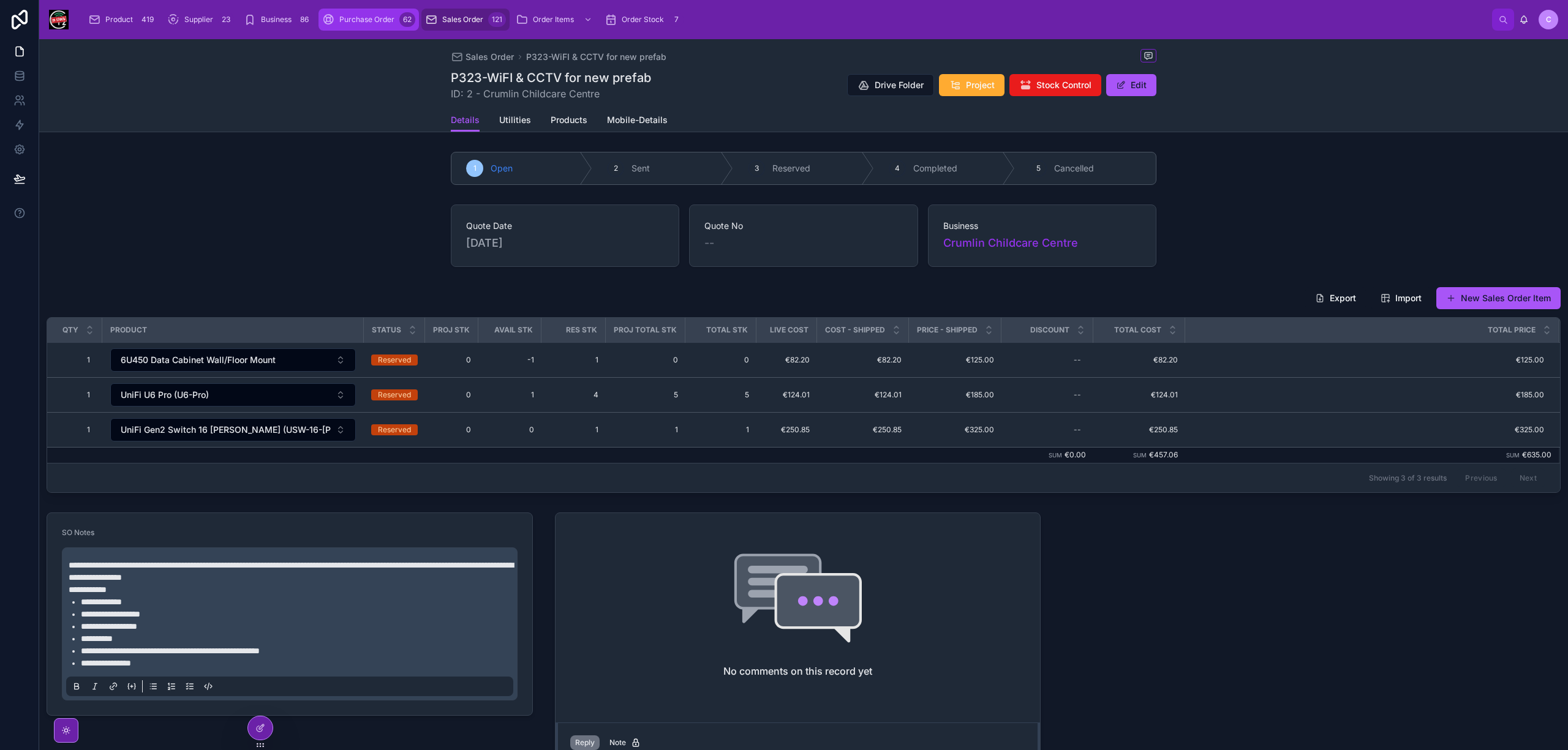
click at [374, 23] on span "Purchase Order" at bounding box center [367, 20] width 55 height 10
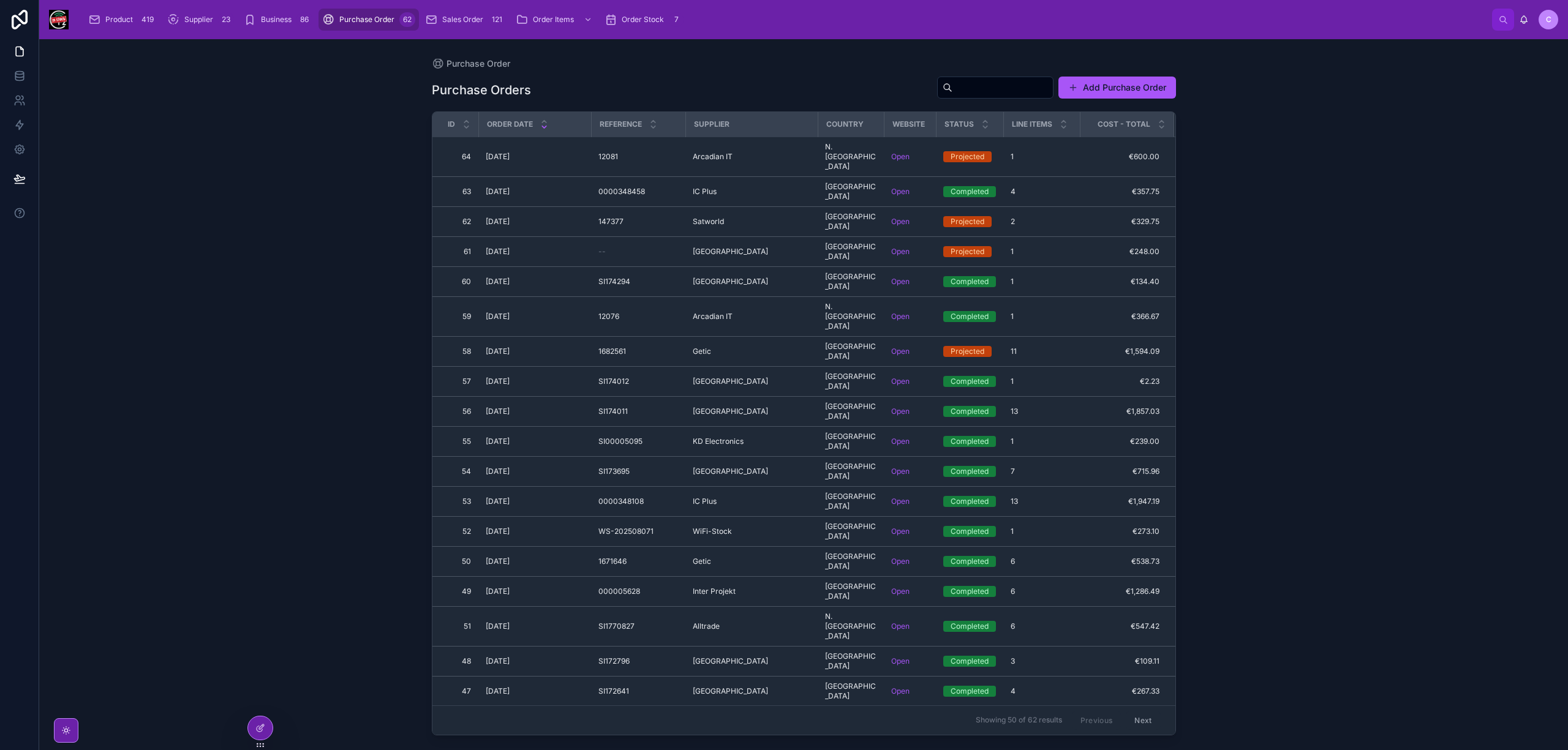
click at [969, 88] on input "text" at bounding box center [1003, 87] width 100 height 17
paste input "**********"
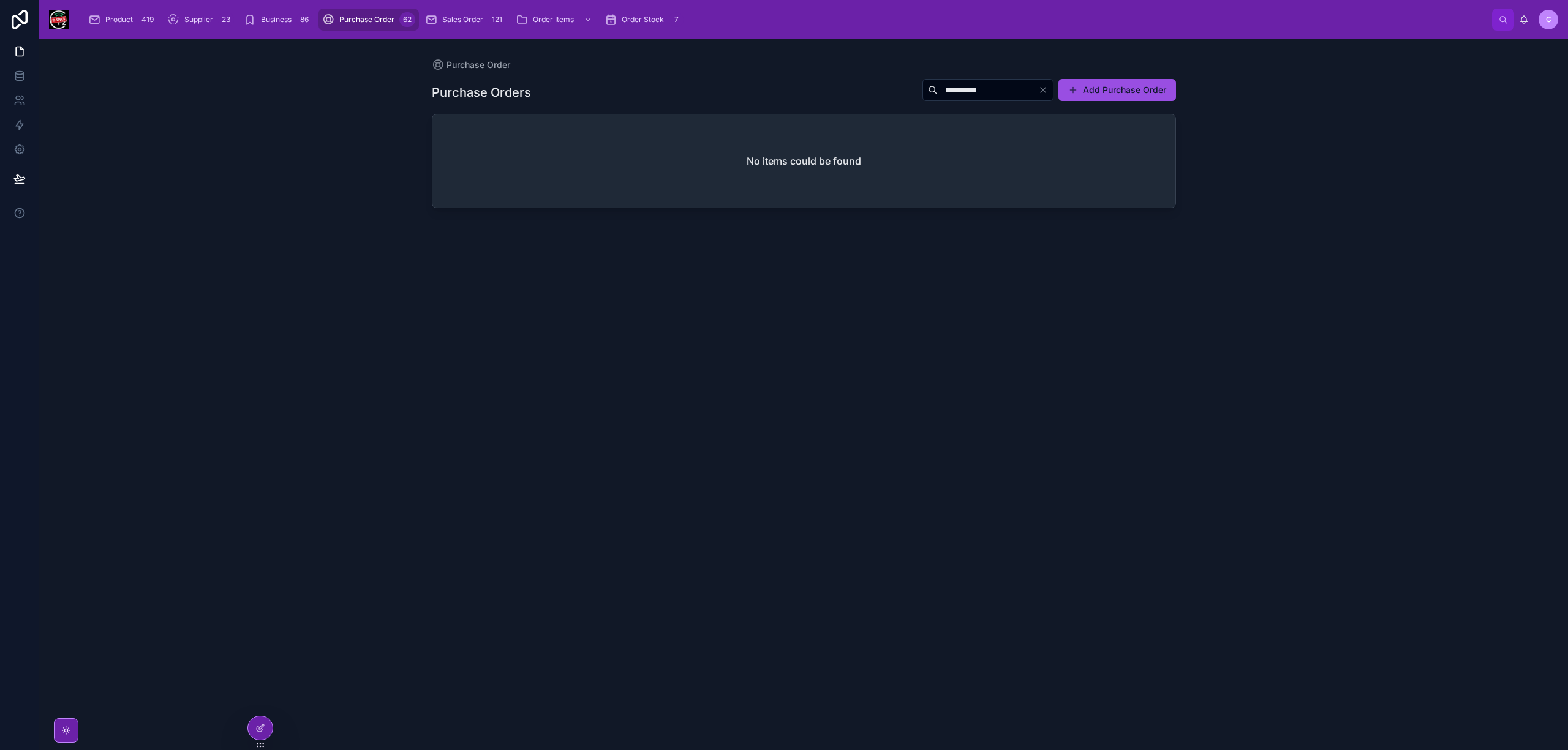
type input "**********"
click at [1130, 84] on button "Add Purchase Order" at bounding box center [1116, 90] width 117 height 22
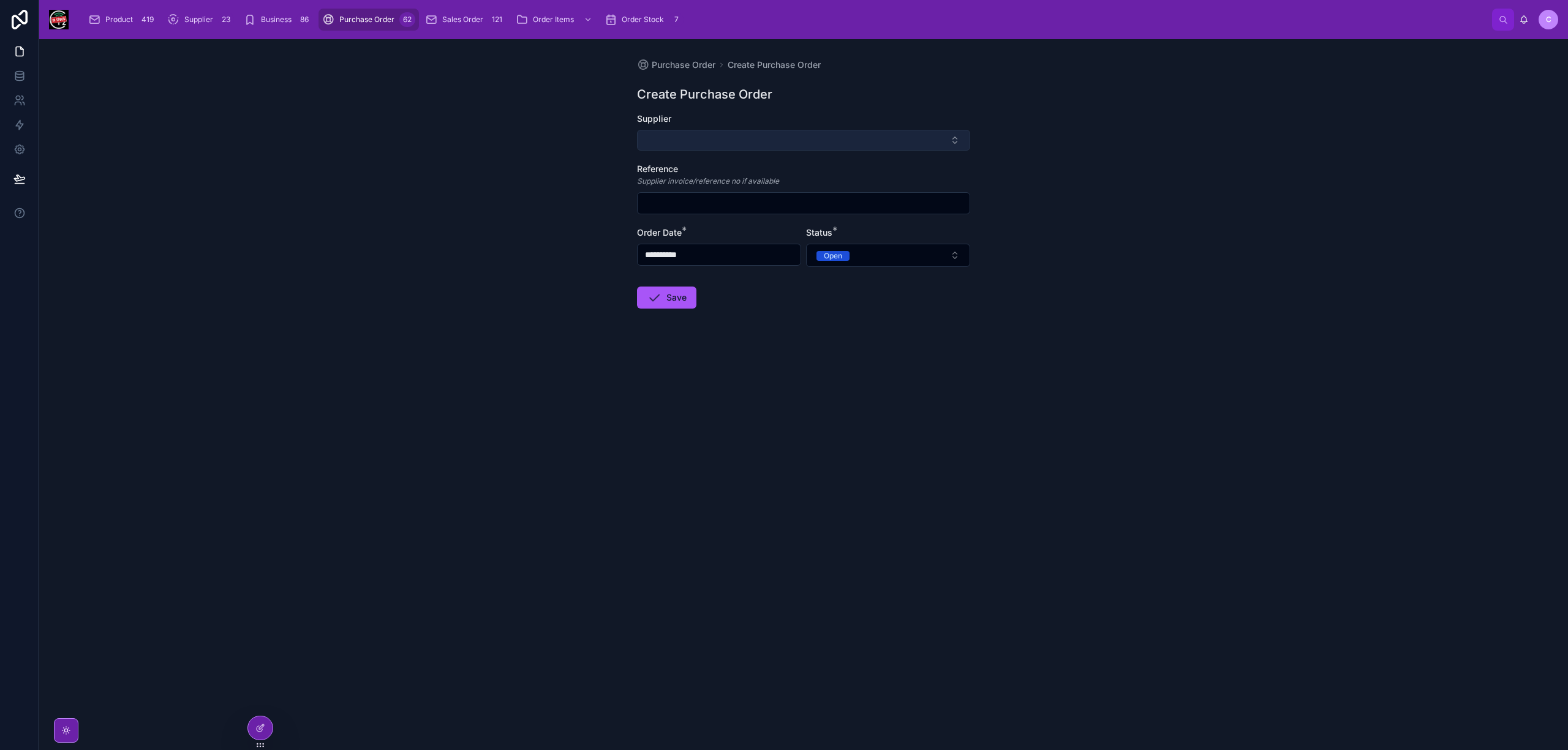
click at [768, 138] on button "Select Button" at bounding box center [803, 140] width 333 height 21
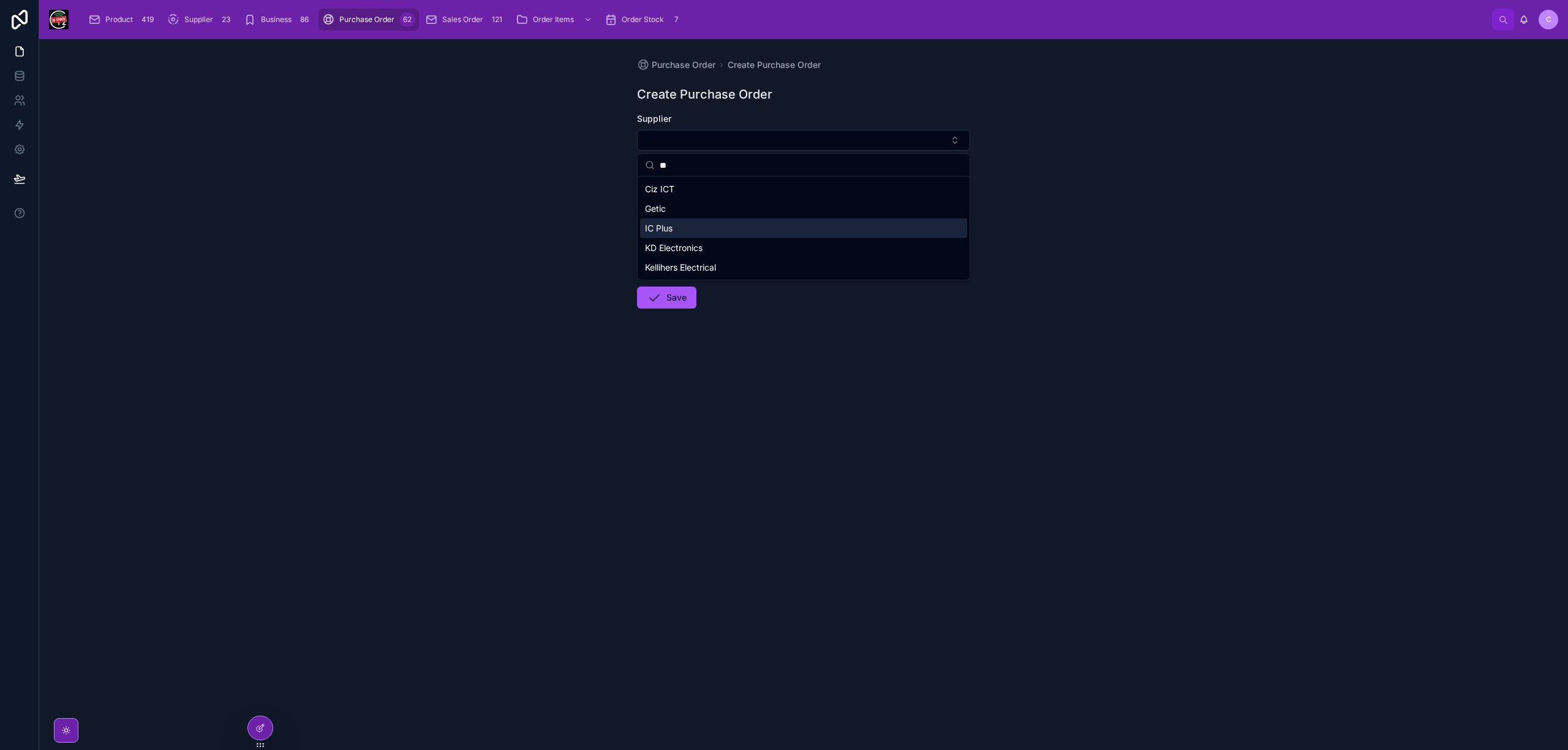
type input "**"
click at [713, 231] on div "IC Plus" at bounding box center [803, 228] width 327 height 20
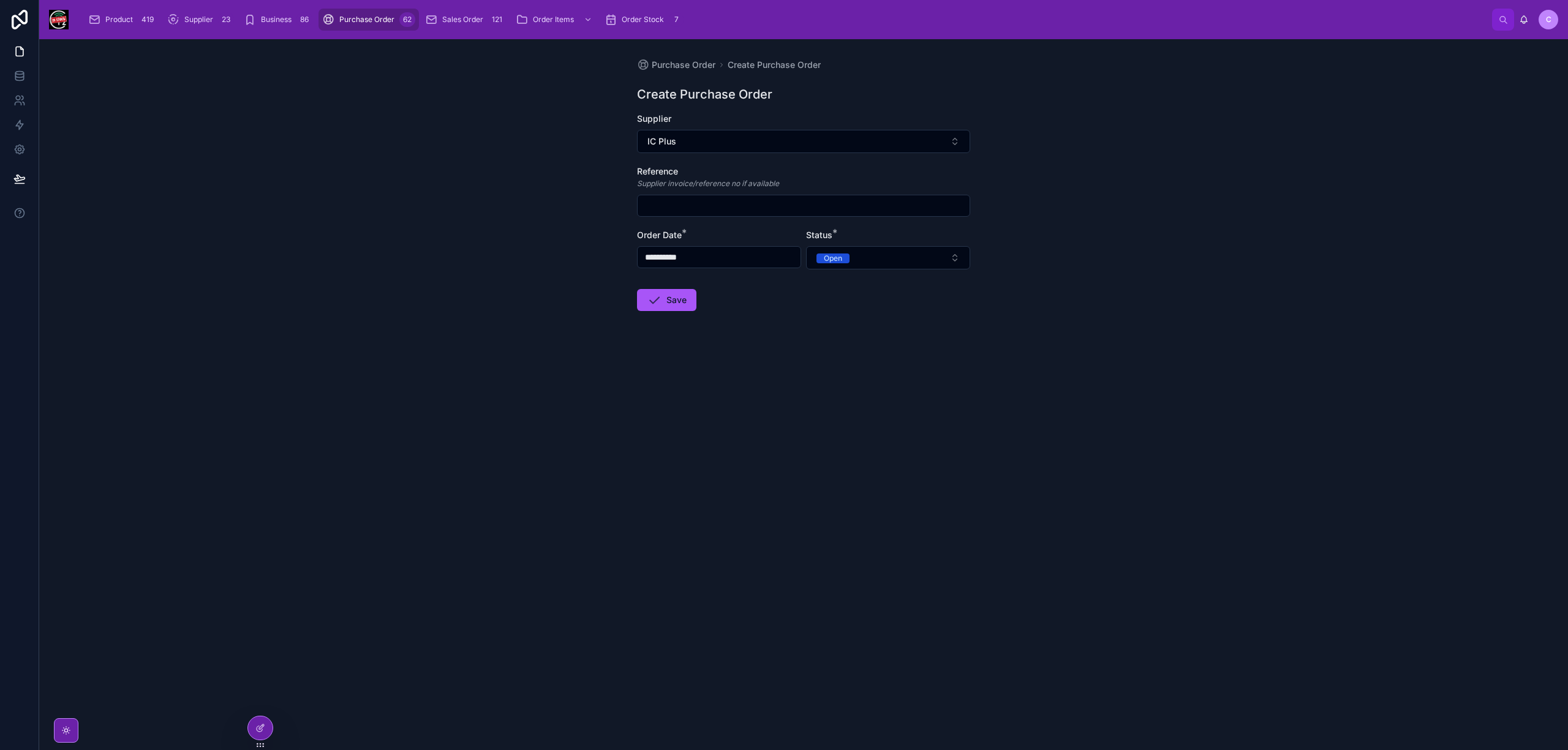
click at [713, 212] on input "text" at bounding box center [803, 205] width 332 height 17
paste input "**********"
type input "**********"
click at [718, 251] on input "**********" at bounding box center [719, 257] width 163 height 17
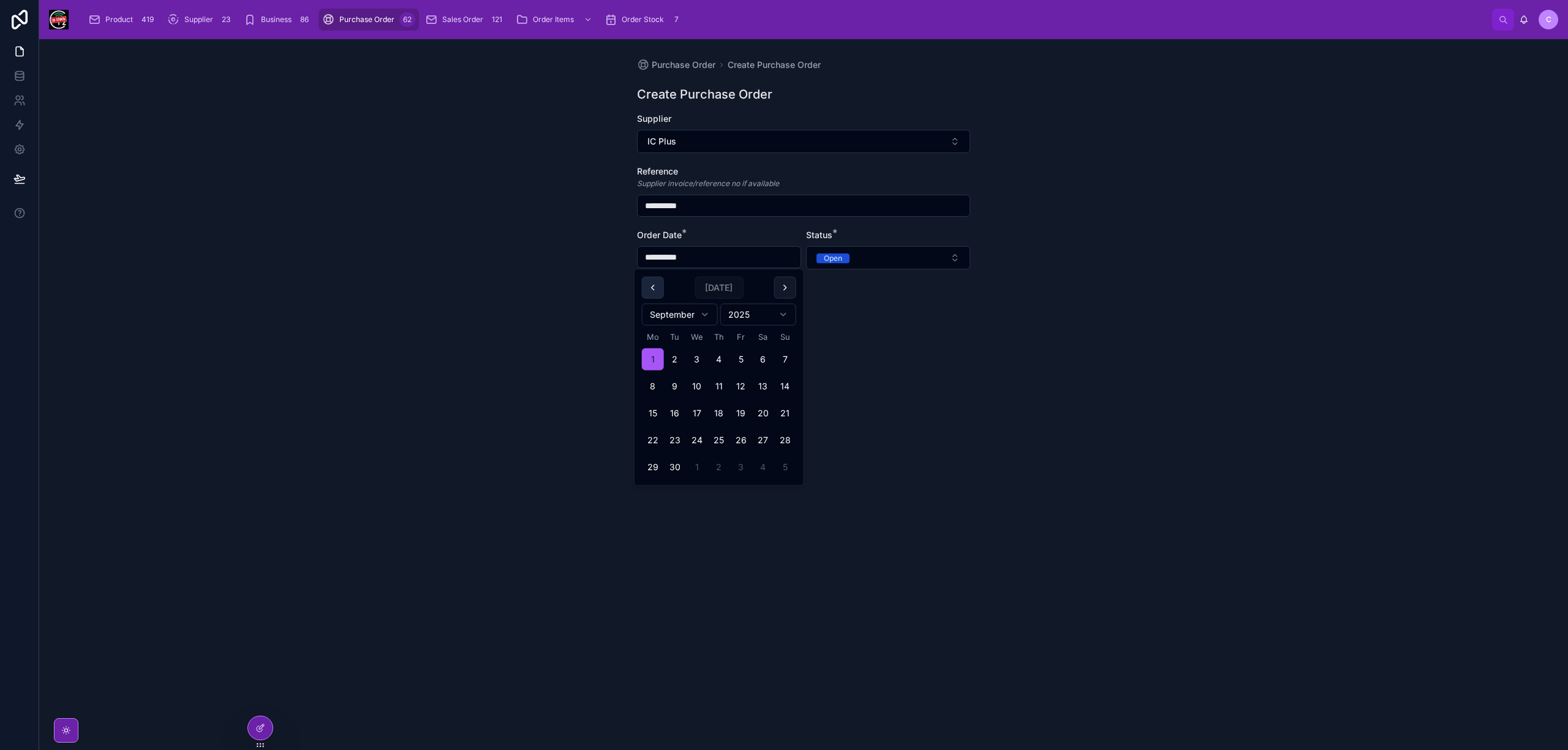
click at [649, 291] on button at bounding box center [653, 288] width 22 height 22
click at [739, 466] on button "29" at bounding box center [741, 467] width 22 height 22
type input "**********"
click at [913, 379] on form "**********" at bounding box center [803, 251] width 333 height 277
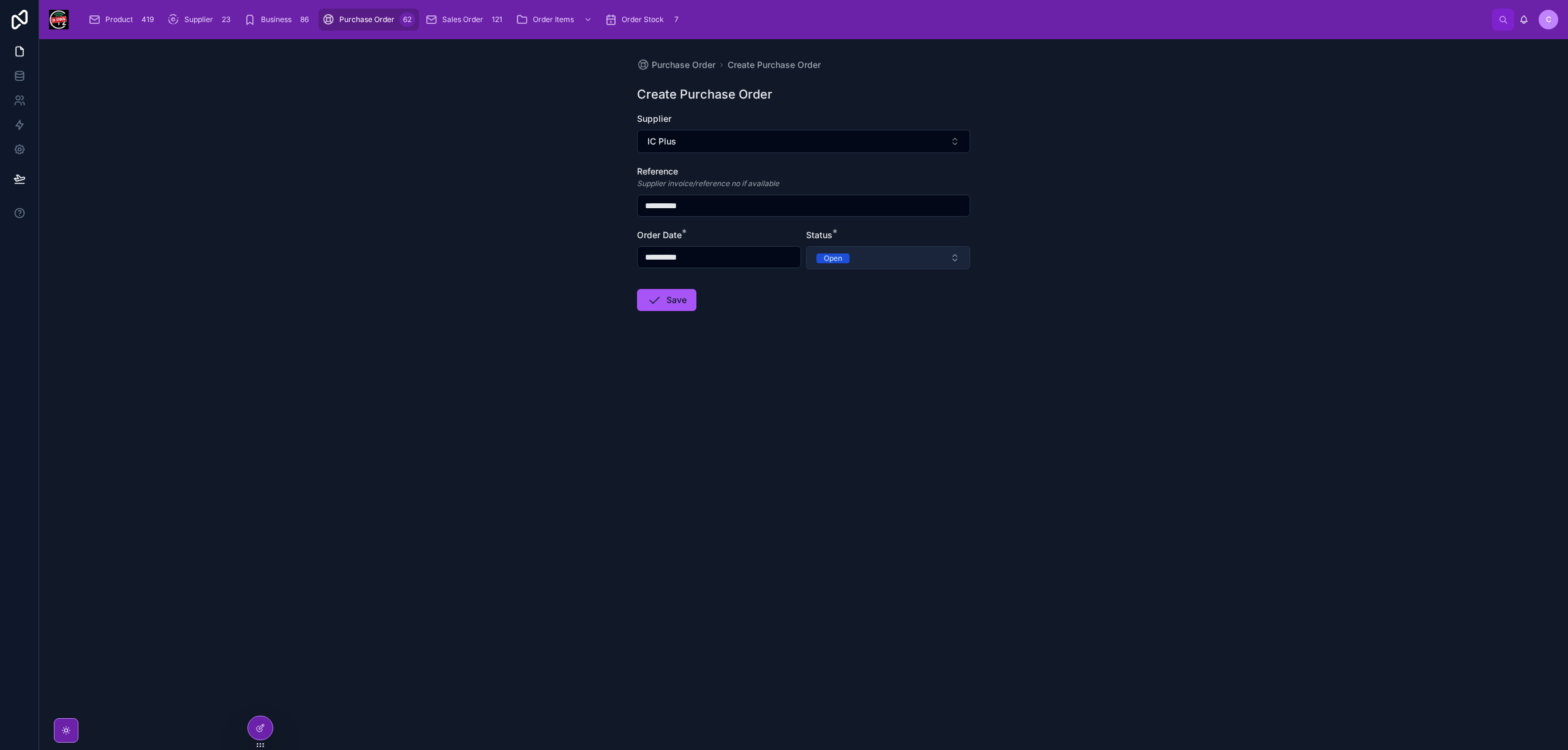
click at [911, 260] on button "Open" at bounding box center [887, 257] width 164 height 23
click at [868, 327] on div "Projected" at bounding box center [888, 323] width 158 height 17
click at [655, 297] on icon at bounding box center [654, 299] width 14 height 14
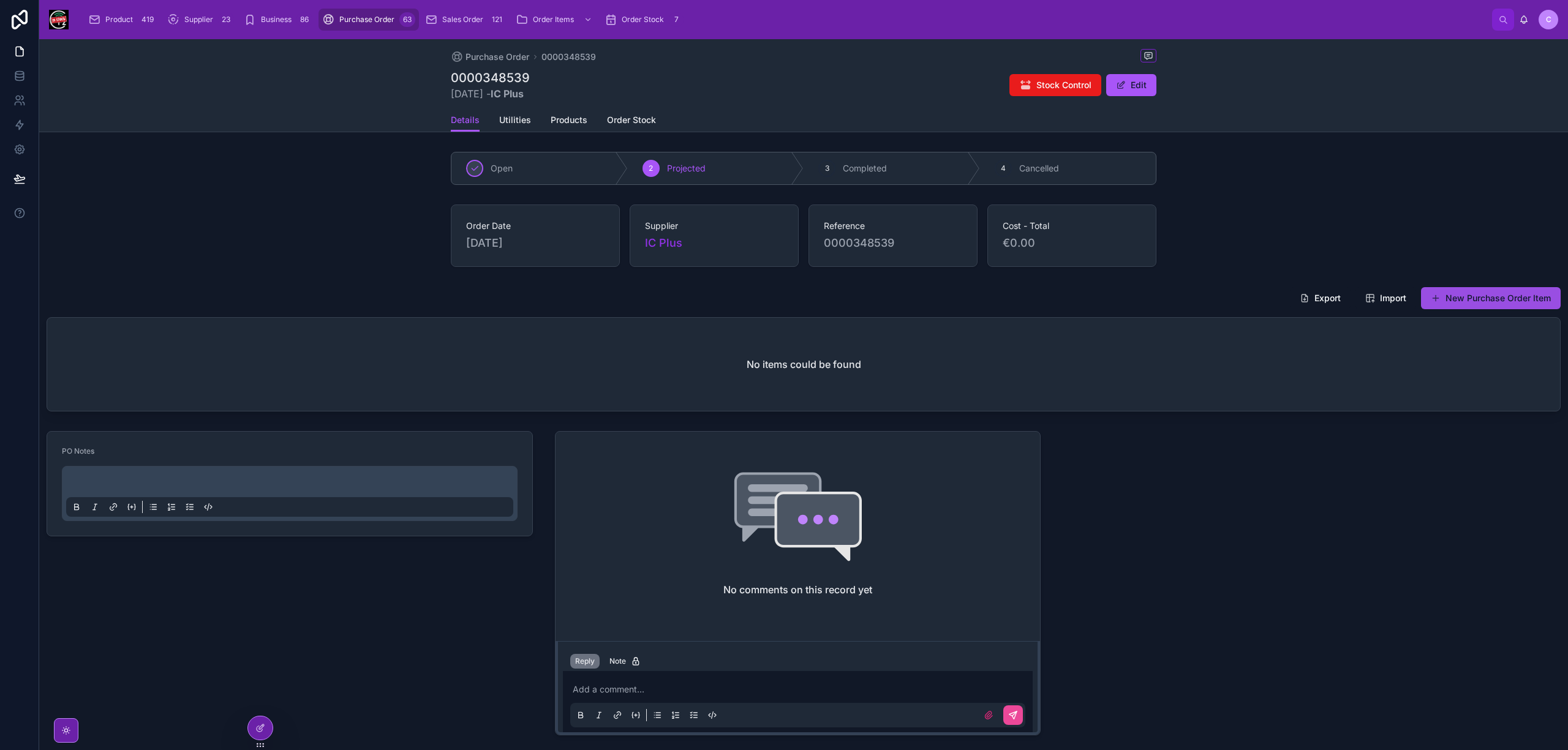
click at [1481, 302] on button "New Purchase Order Item" at bounding box center [1491, 298] width 139 height 22
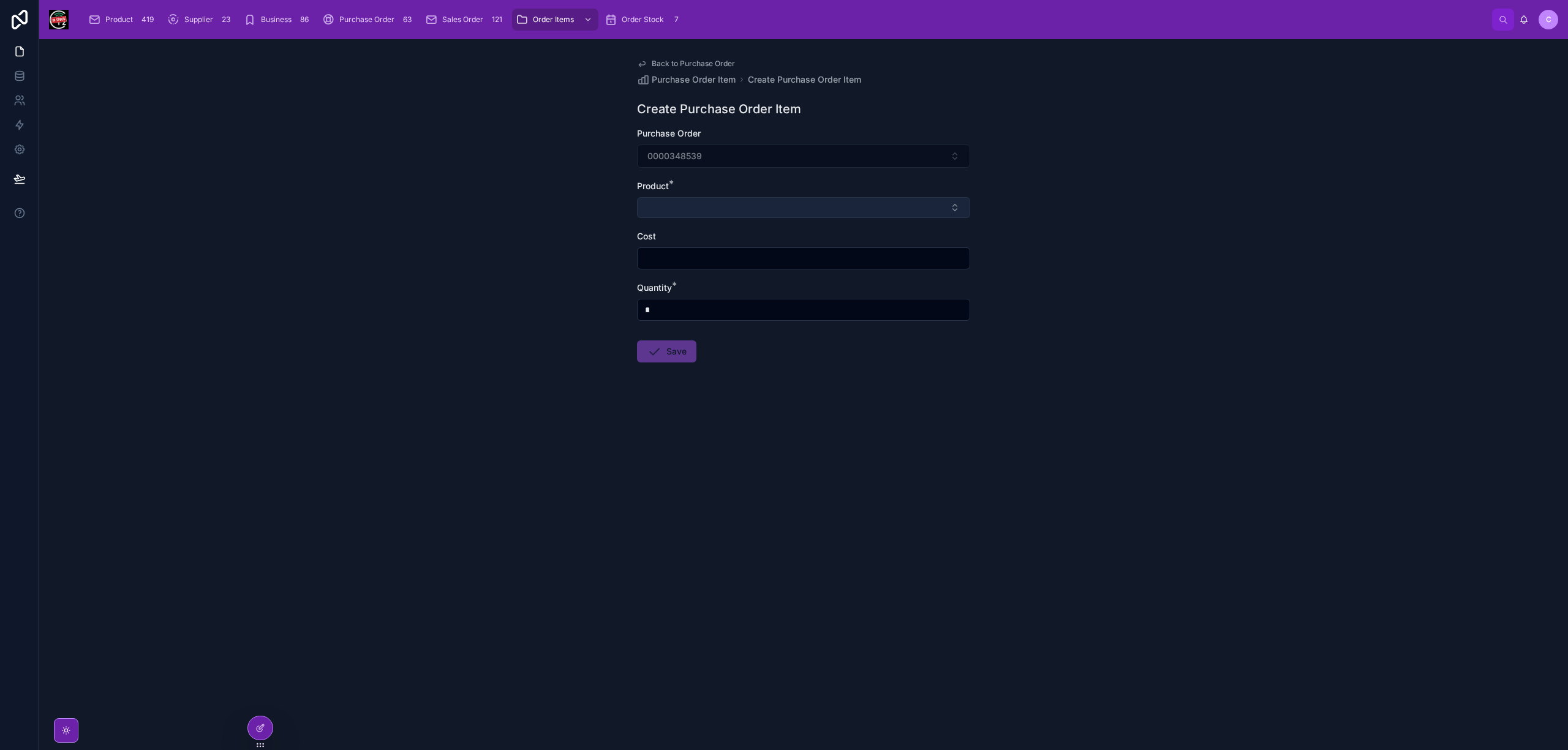
click at [757, 201] on button "Select Button" at bounding box center [803, 207] width 333 height 21
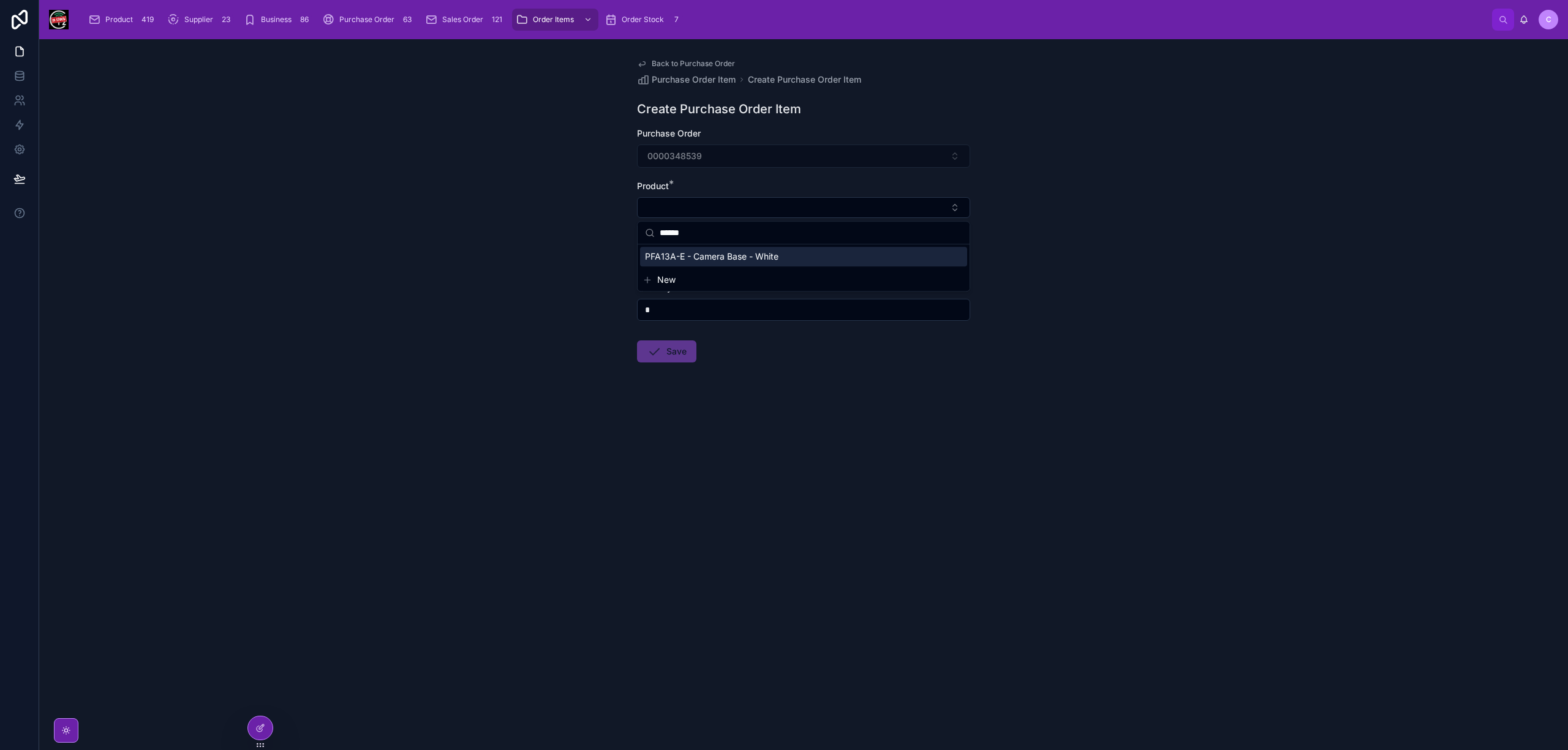
type input "******"
click at [750, 255] on span "PFA13A-E - Camera Base - White" at bounding box center [711, 256] width 133 height 12
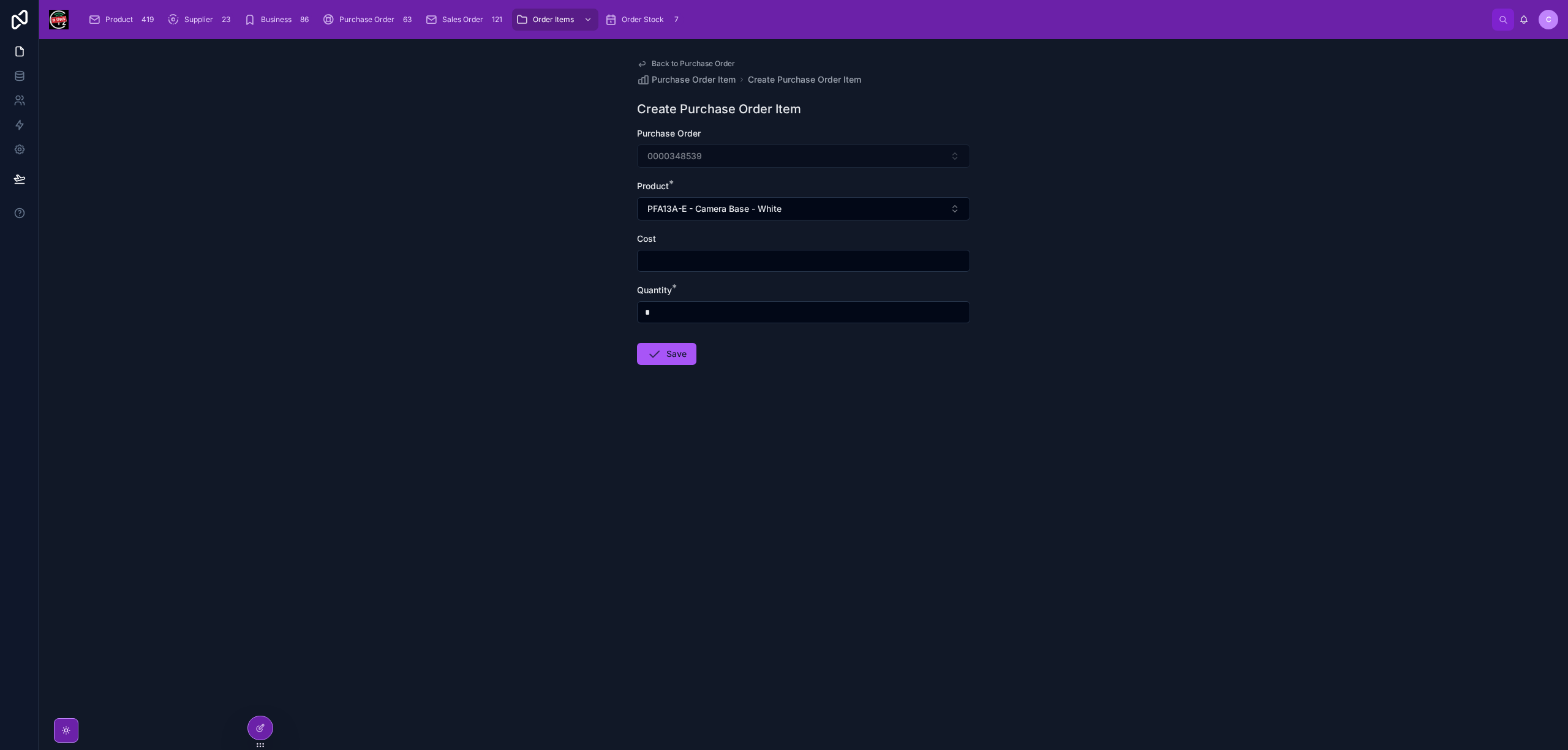
click at [747, 262] on input "text" at bounding box center [803, 260] width 332 height 17
type input "******"
click at [733, 317] on input "*" at bounding box center [803, 312] width 332 height 17
type input "*"
click at [676, 350] on button "Save" at bounding box center [666, 354] width 59 height 22
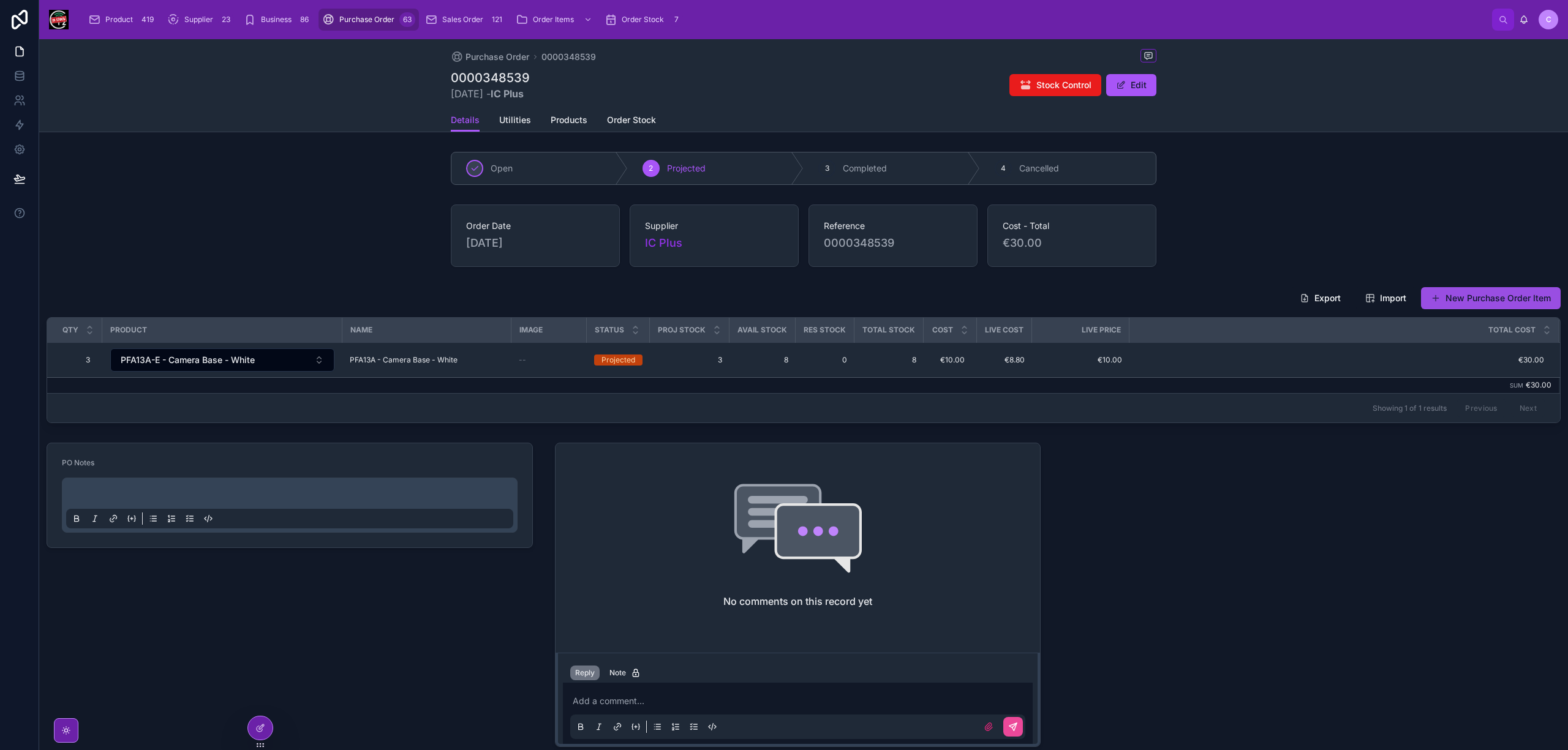
click at [1456, 302] on button "New Purchase Order Item" at bounding box center [1491, 298] width 139 height 22
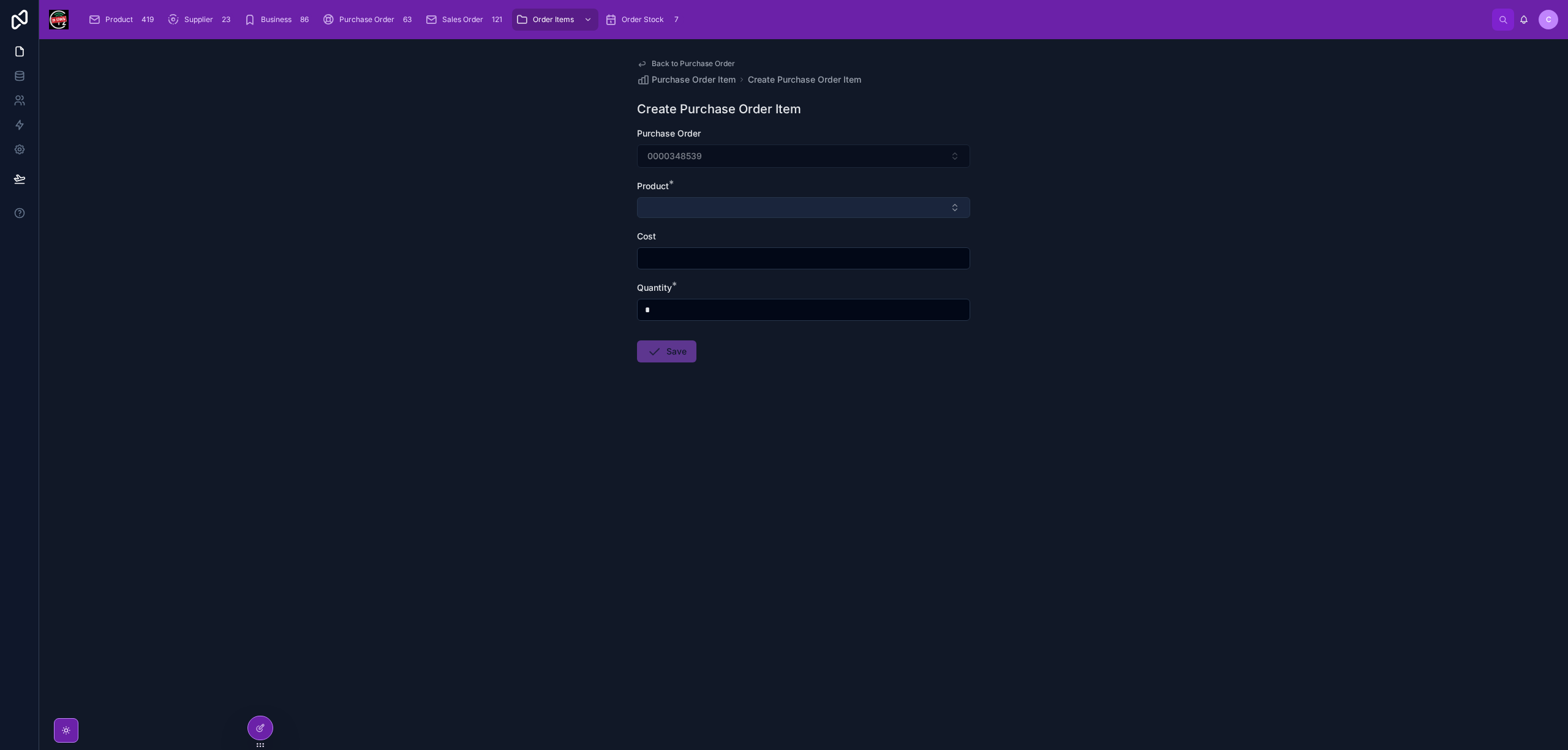
click at [739, 207] on button "Select Button" at bounding box center [803, 207] width 333 height 21
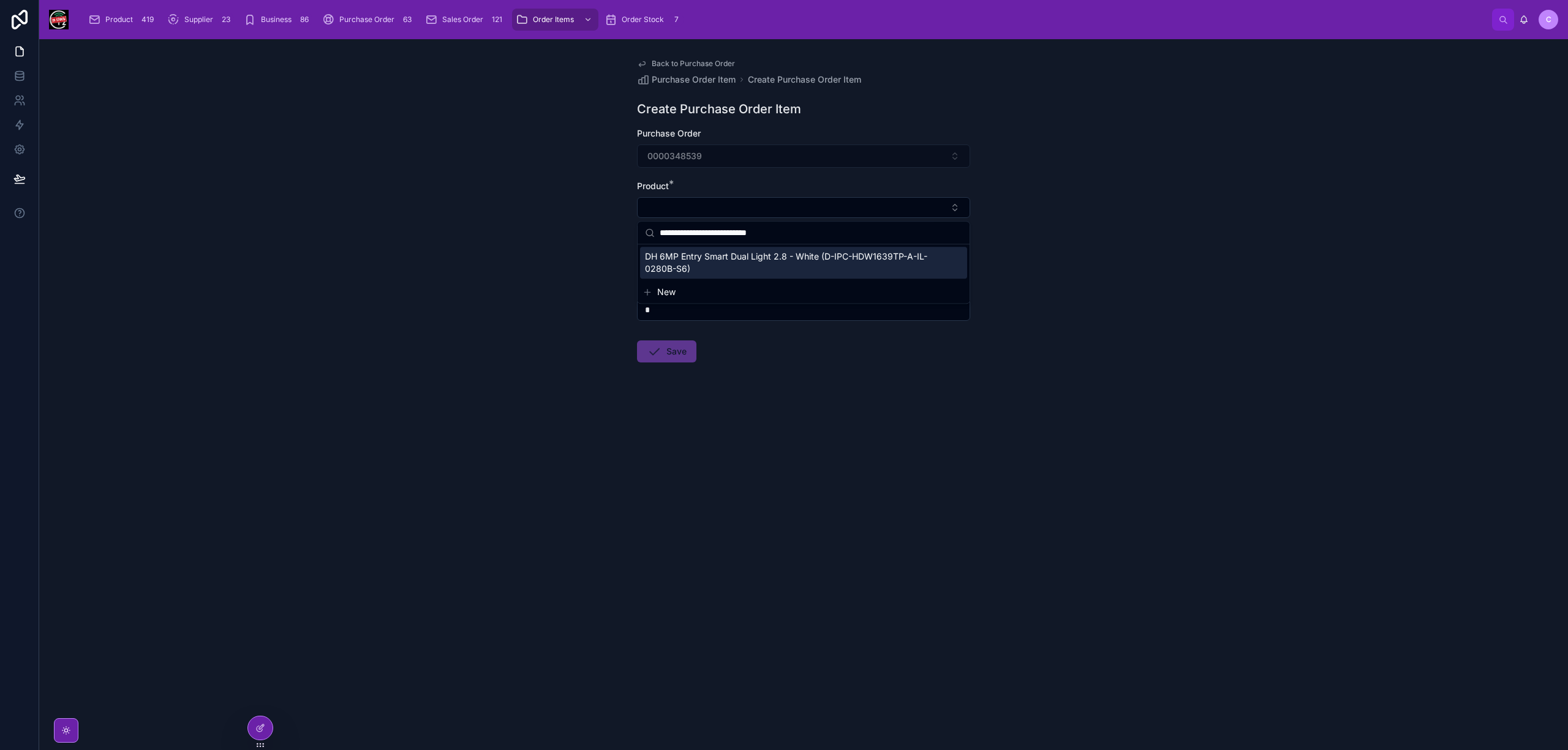
type input "**********"
click at [738, 260] on span "DH 6MP Entry Smart Dual Light 2.8 - White (D-IPC-HDW1639TP-A-IL-0280B-S6)" at bounding box center [796, 262] width 302 height 25
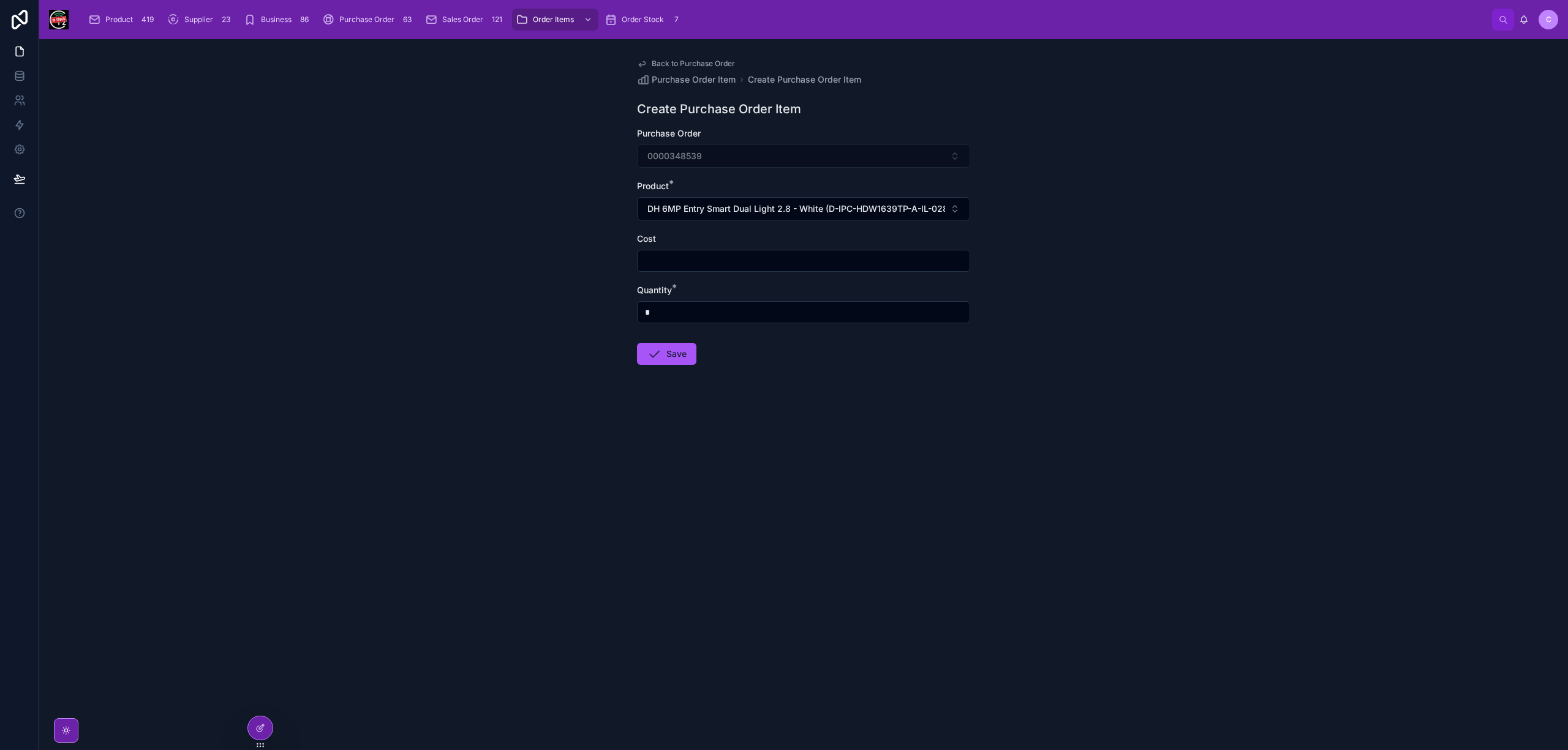
click at [733, 263] on input "text" at bounding box center [803, 260] width 332 height 17
type input "******"
click at [695, 306] on input "*" at bounding box center [803, 312] width 332 height 17
type input "*"
click at [681, 361] on button "Save" at bounding box center [666, 354] width 59 height 22
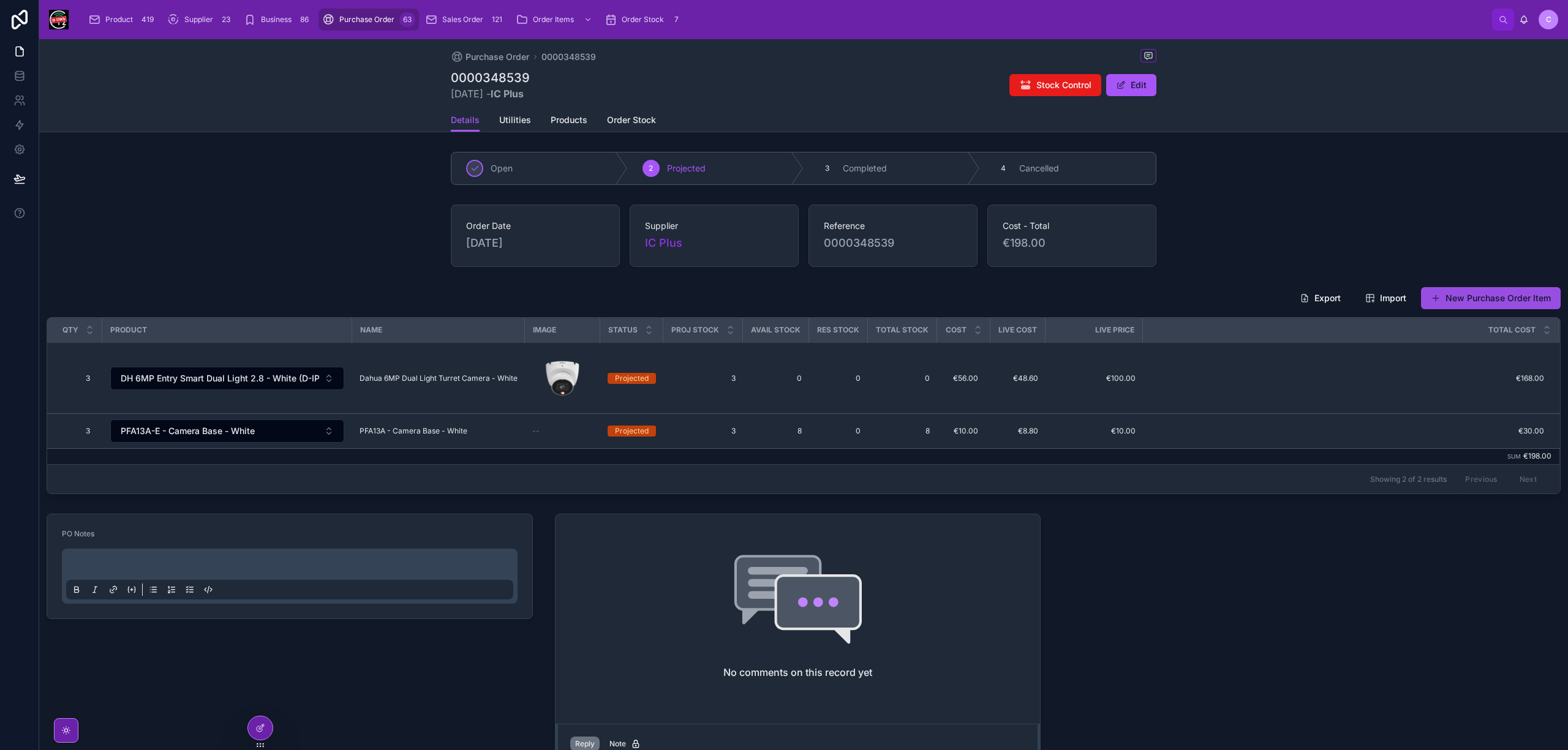
click at [1486, 299] on button "New Purchase Order Item" at bounding box center [1491, 298] width 139 height 22
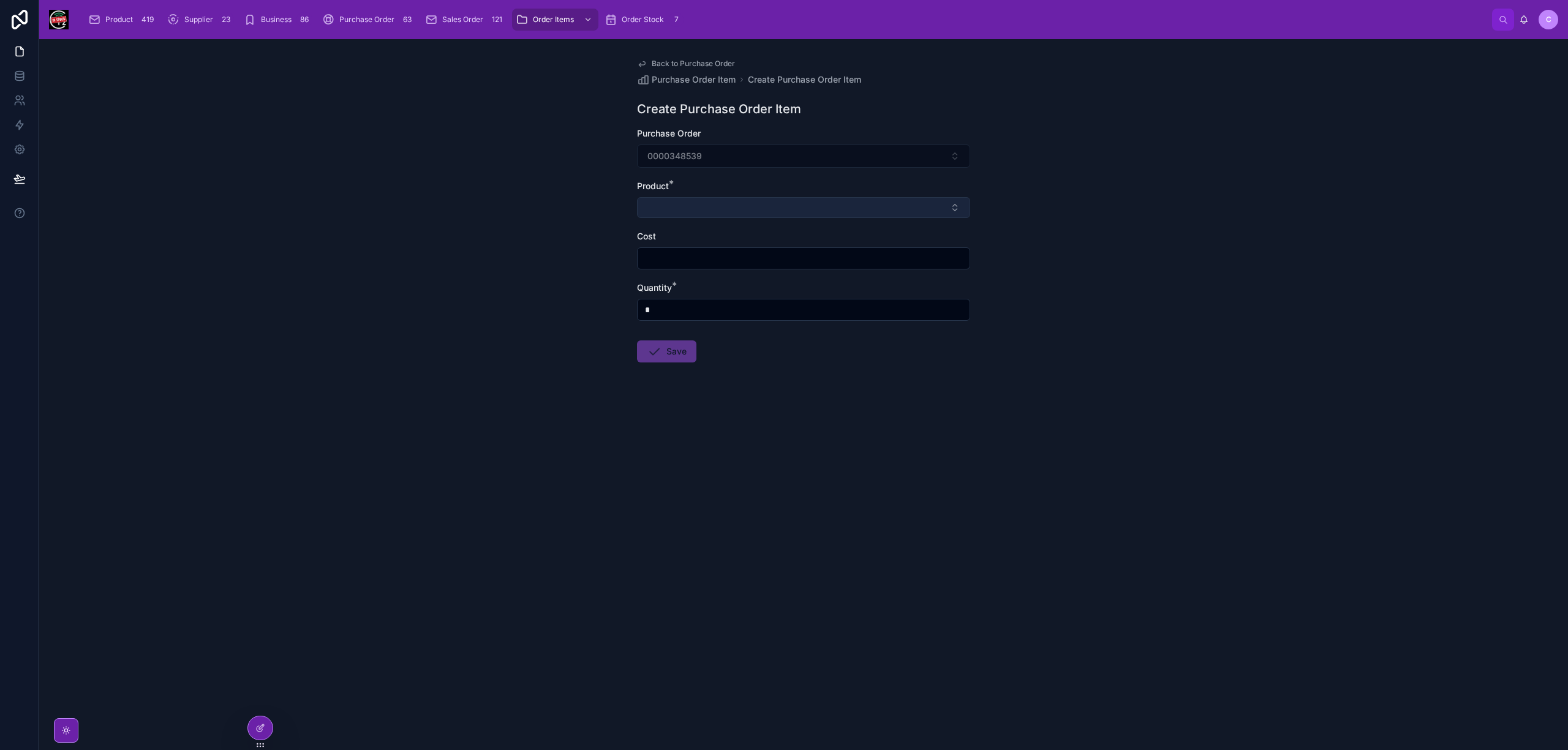
click at [714, 206] on button "Select Button" at bounding box center [803, 207] width 333 height 21
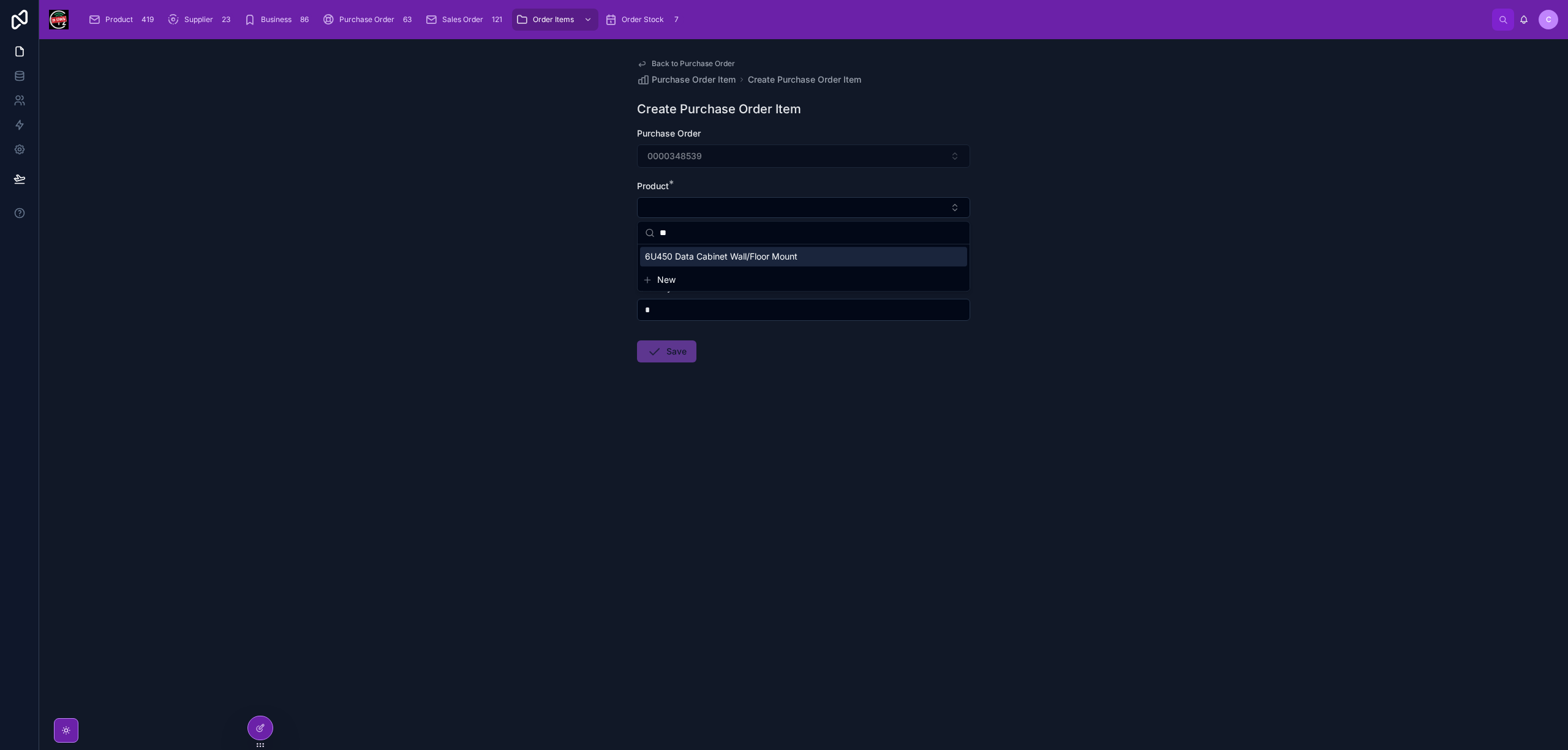
type input "**"
click at [718, 255] on span "6U450 Data Cabinet Wall/Floor Mount" at bounding box center [722, 256] width 153 height 12
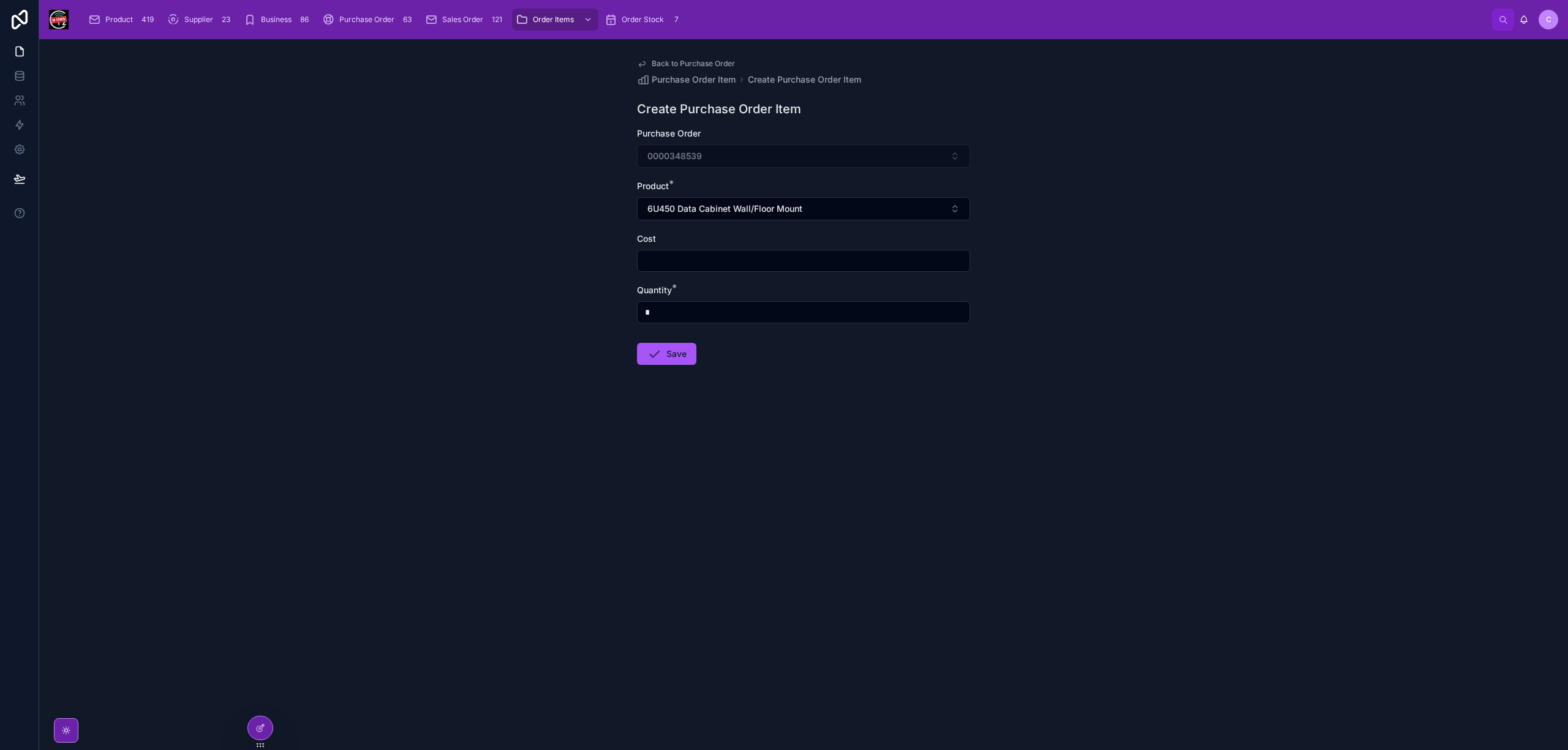
click at [717, 255] on input "text" at bounding box center [803, 260] width 332 height 17
click at [846, 214] on button "6U450 Data Cabinet Wall/Floor Mount" at bounding box center [803, 208] width 333 height 23
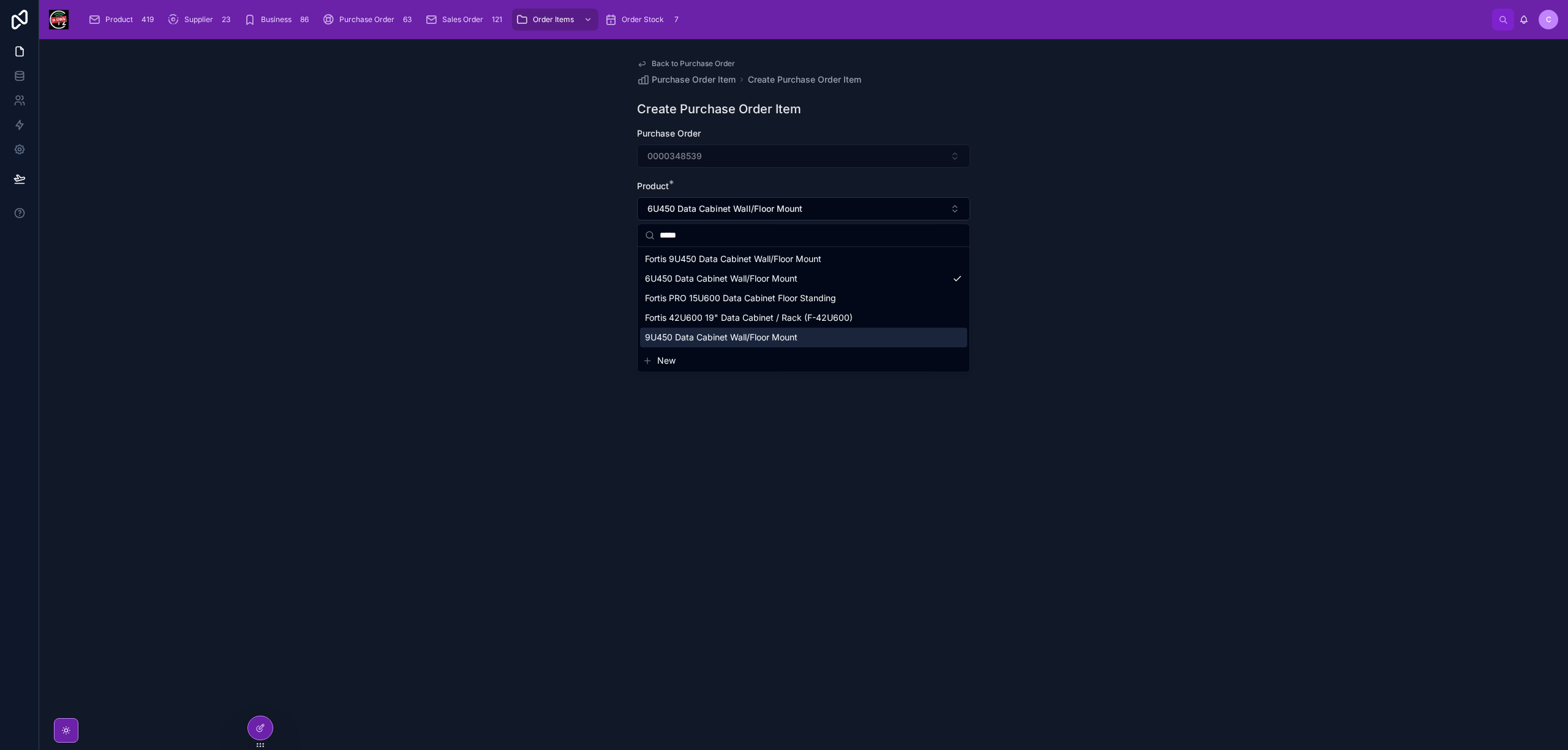
type input "*****"
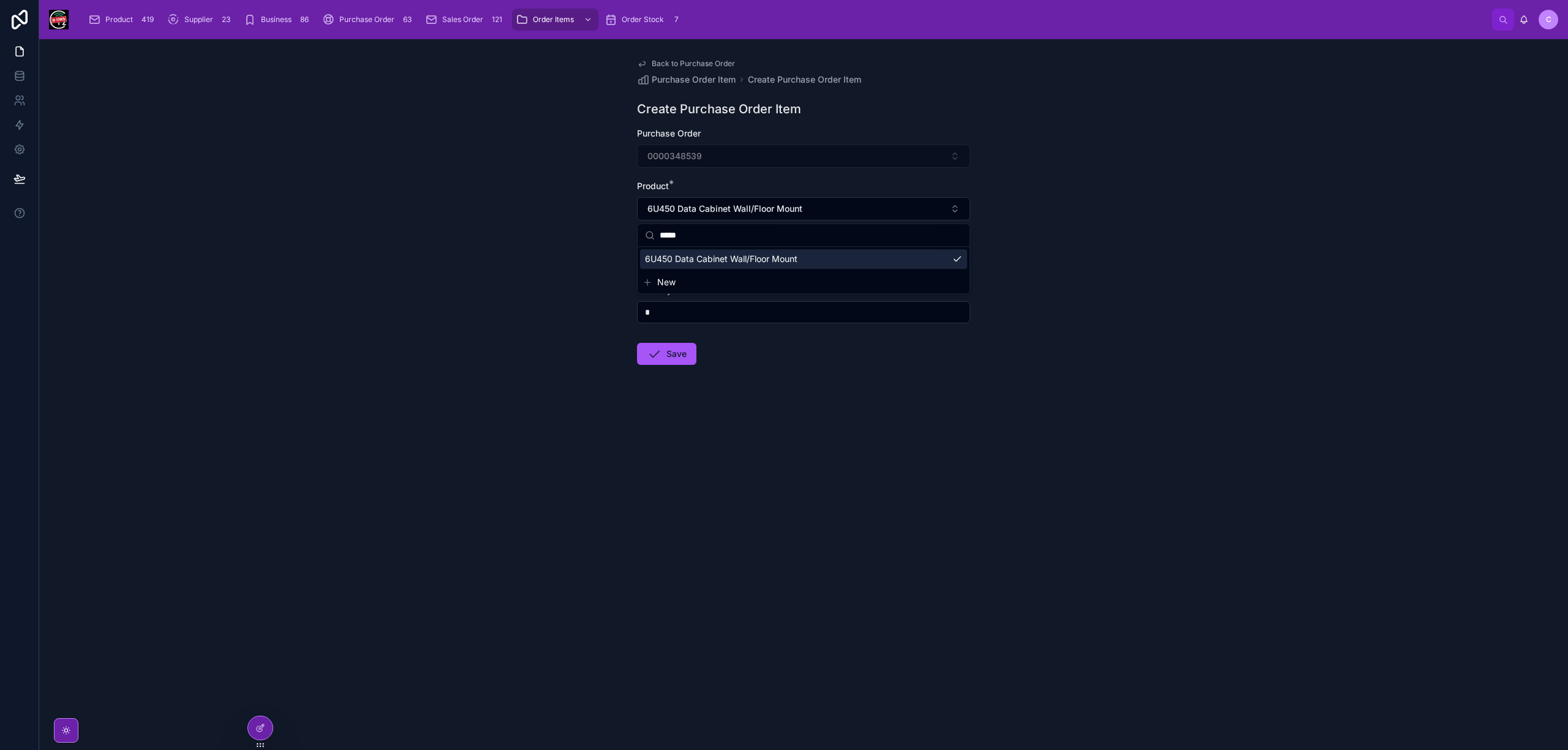
click at [1130, 269] on div "Back to Purchase Order Purchase Order Item Create Purchase Order Item Create Pu…" at bounding box center [803, 394] width 1528 height 710
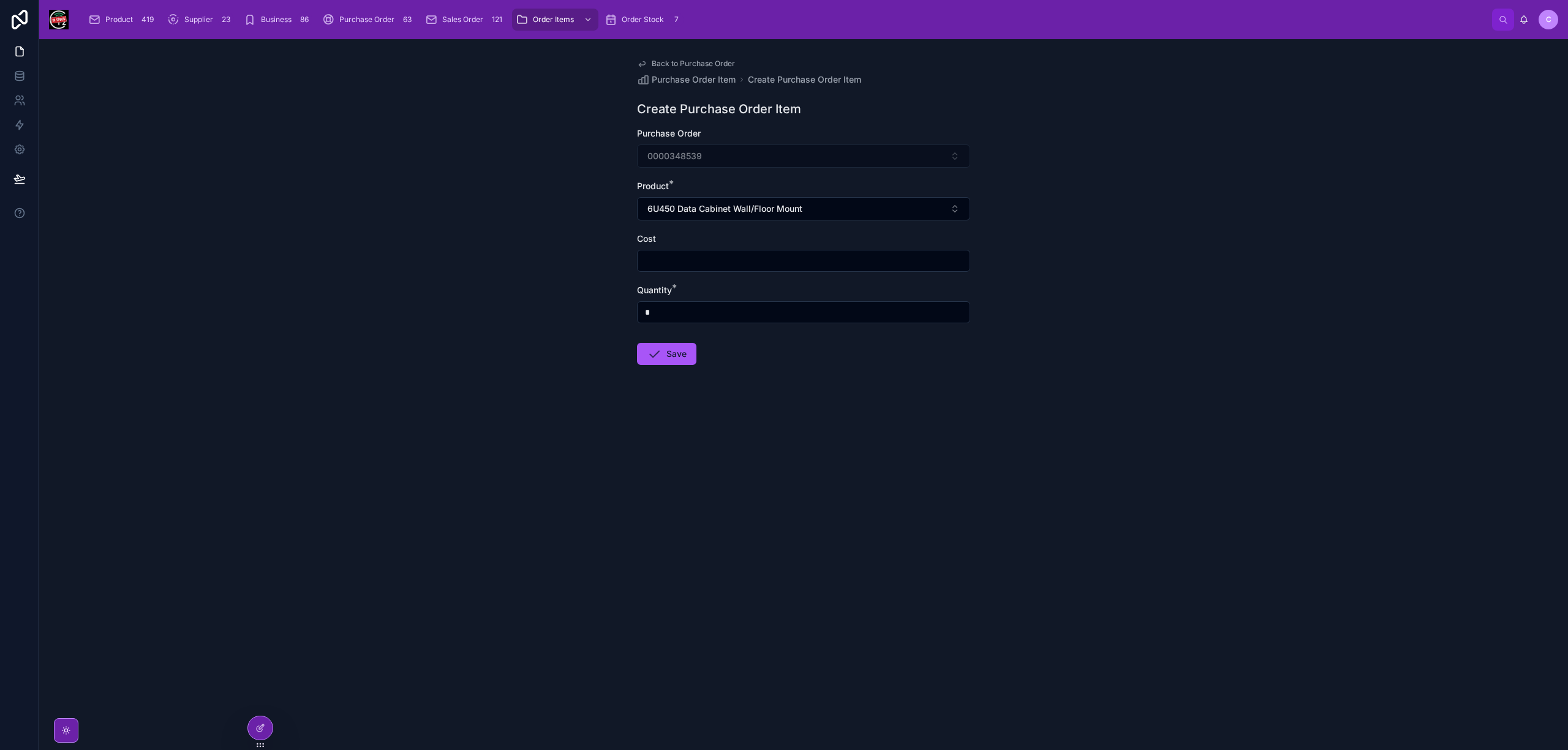
click at [722, 255] on input "text" at bounding box center [803, 260] width 332 height 17
type input "******"
click at [774, 309] on input "*" at bounding box center [803, 312] width 332 height 17
type input "*"
click at [669, 351] on button "Save" at bounding box center [666, 354] width 59 height 22
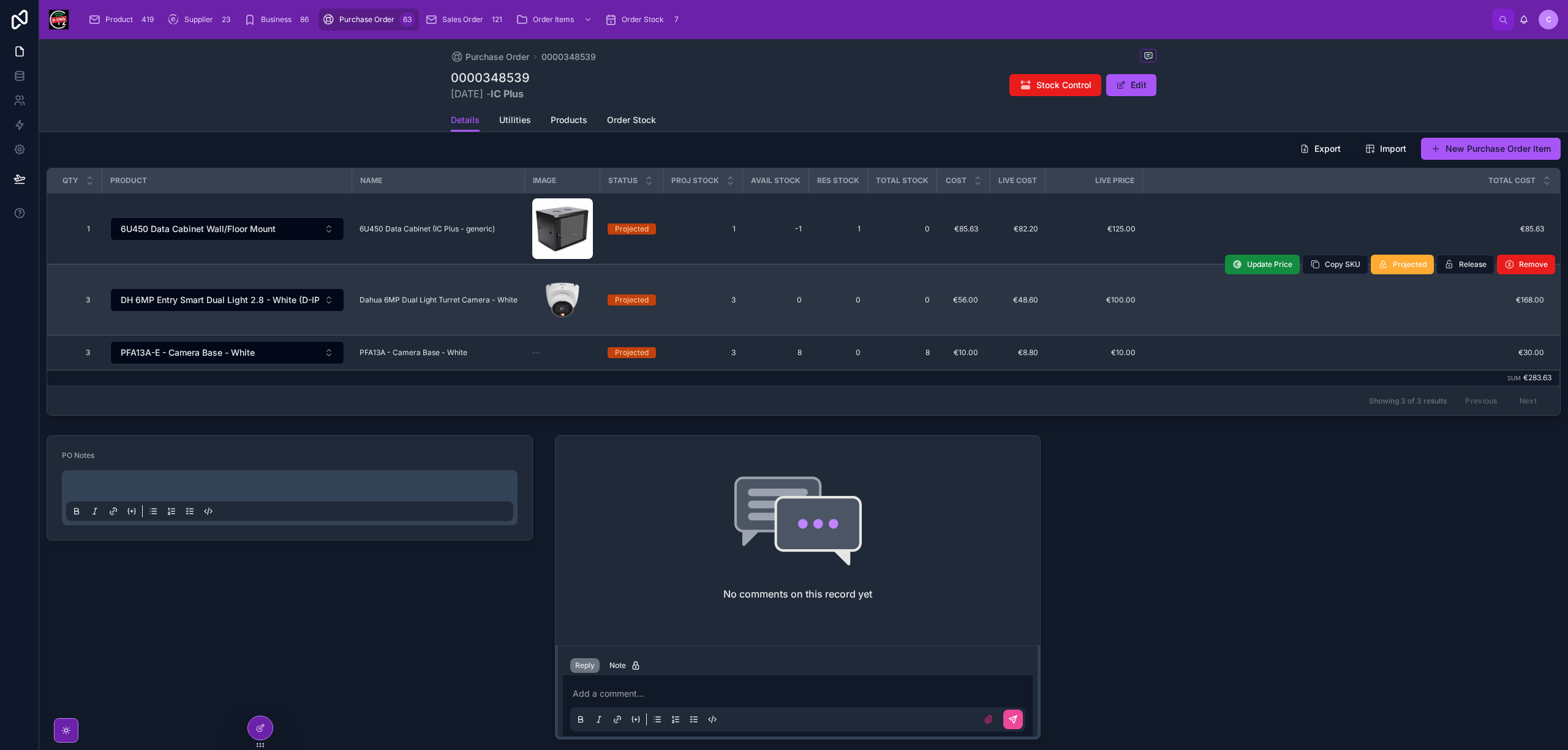
scroll to position [225, 0]
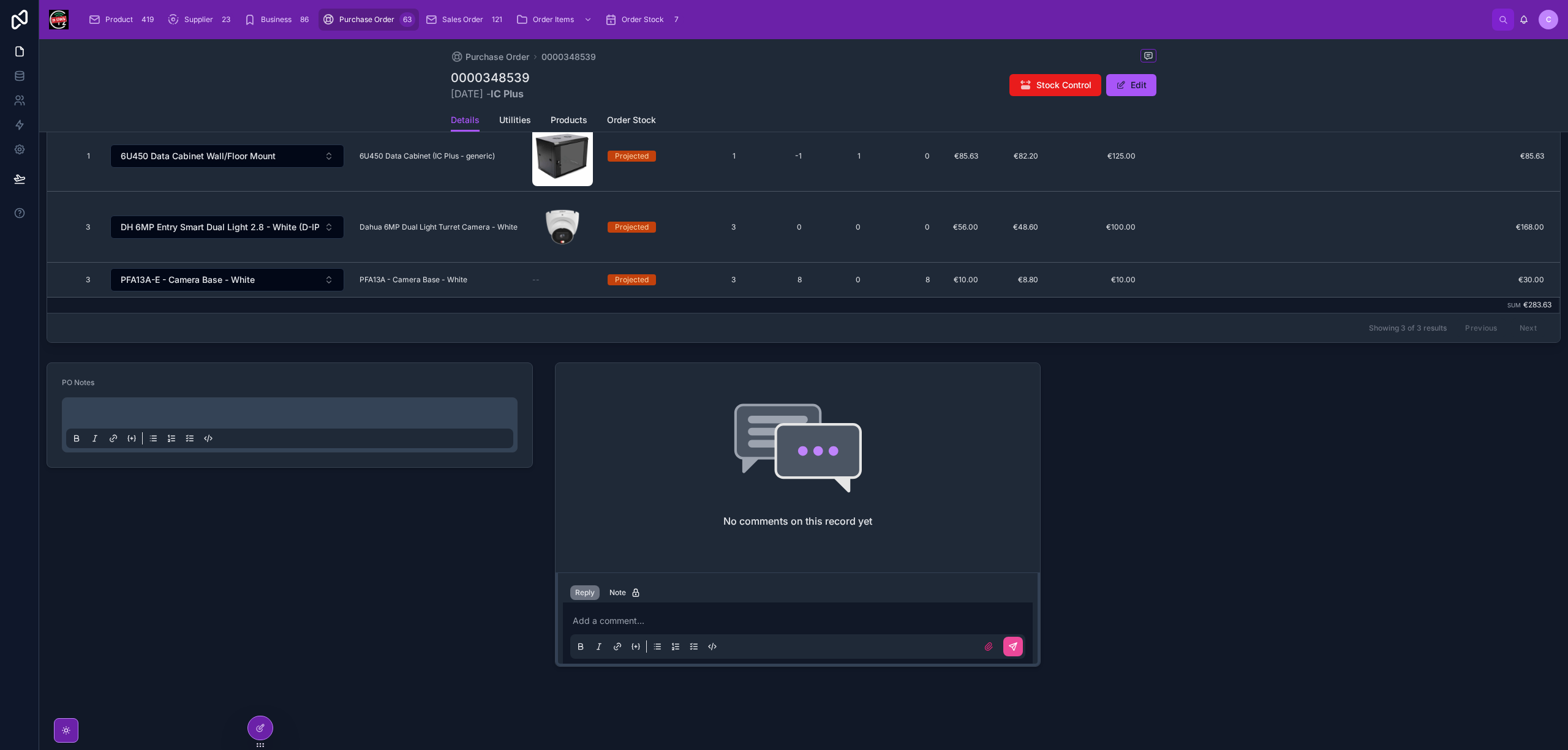
click at [265, 411] on p at bounding box center [292, 415] width 447 height 12
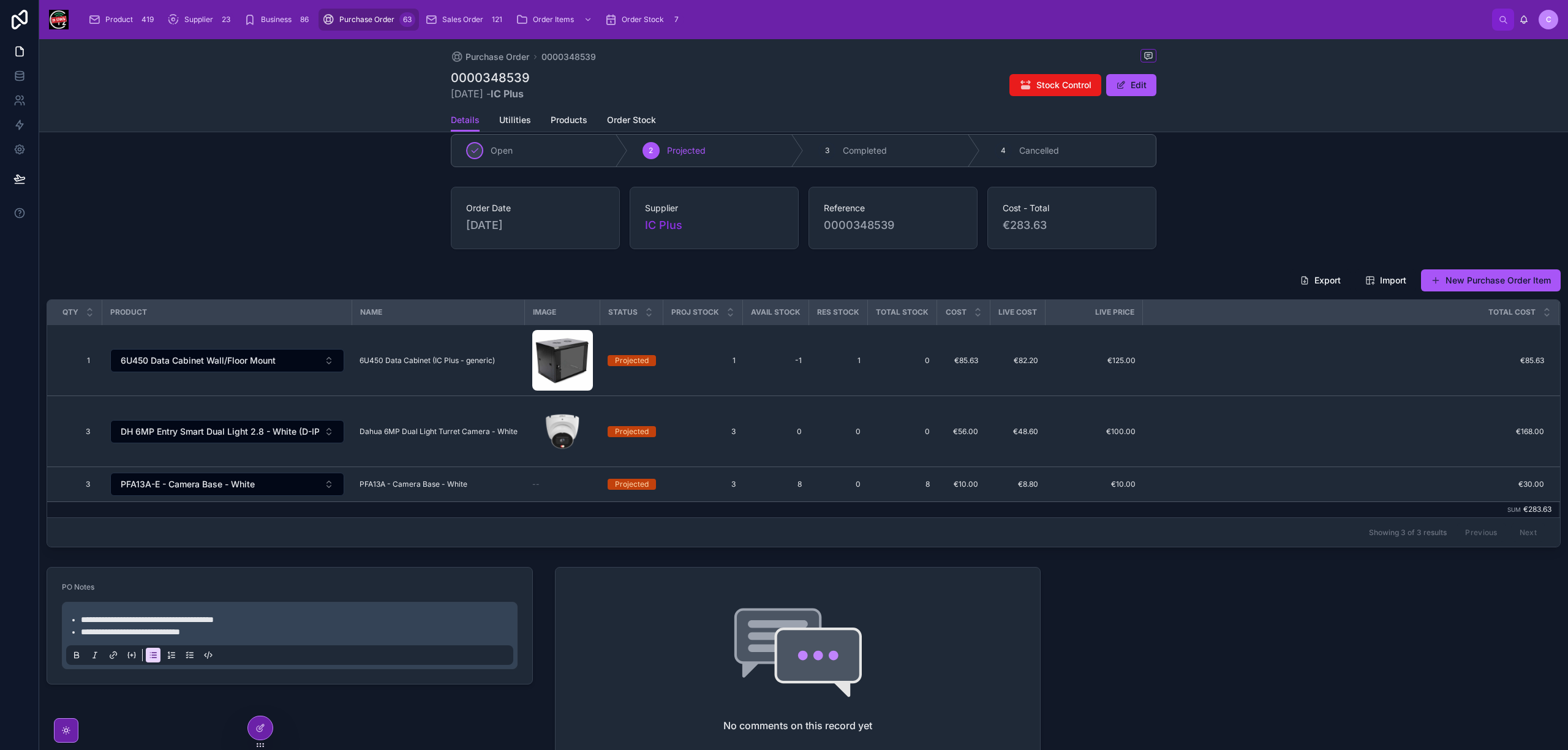
scroll to position [0, 0]
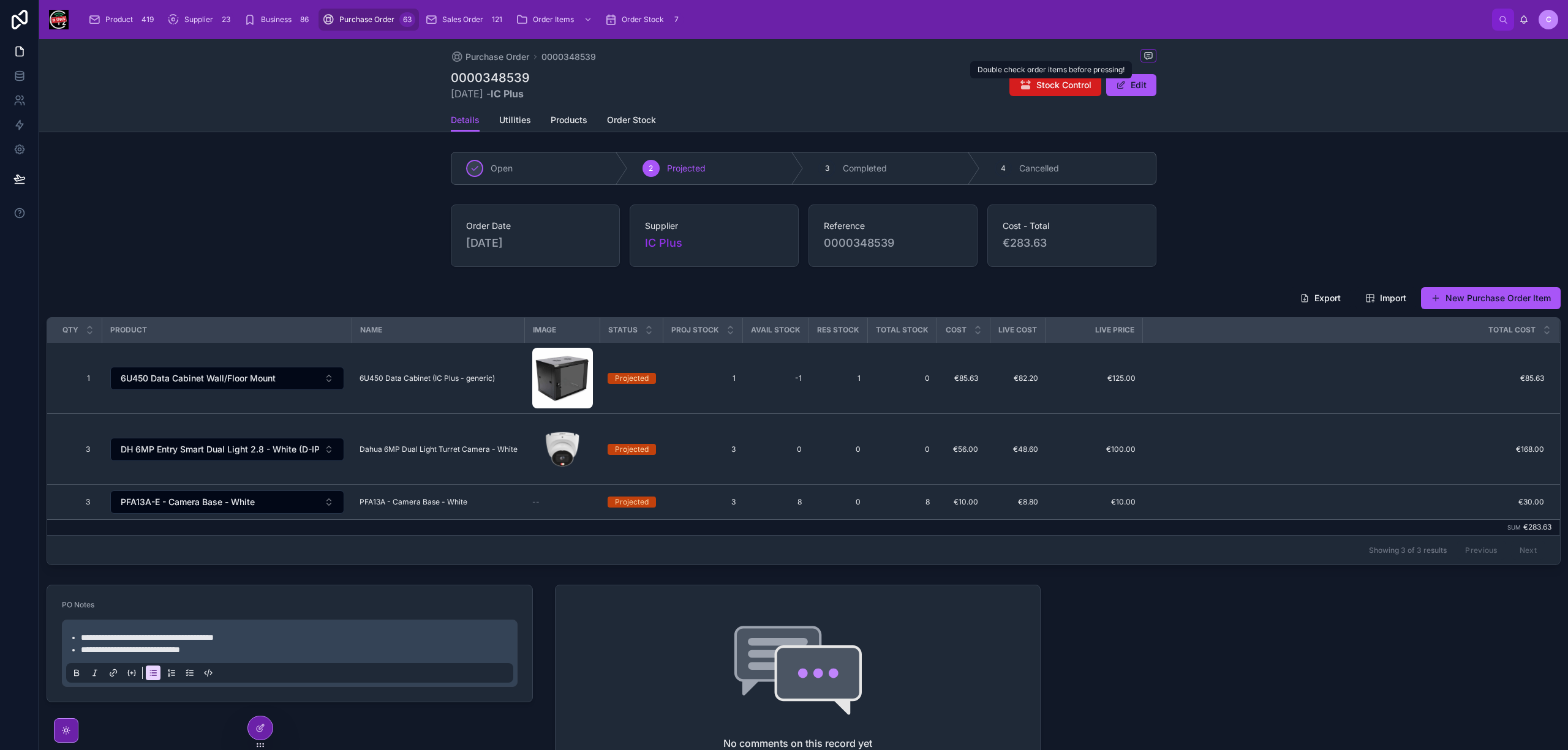
click at [1057, 92] on button "Stock Control" at bounding box center [1055, 85] width 92 height 22
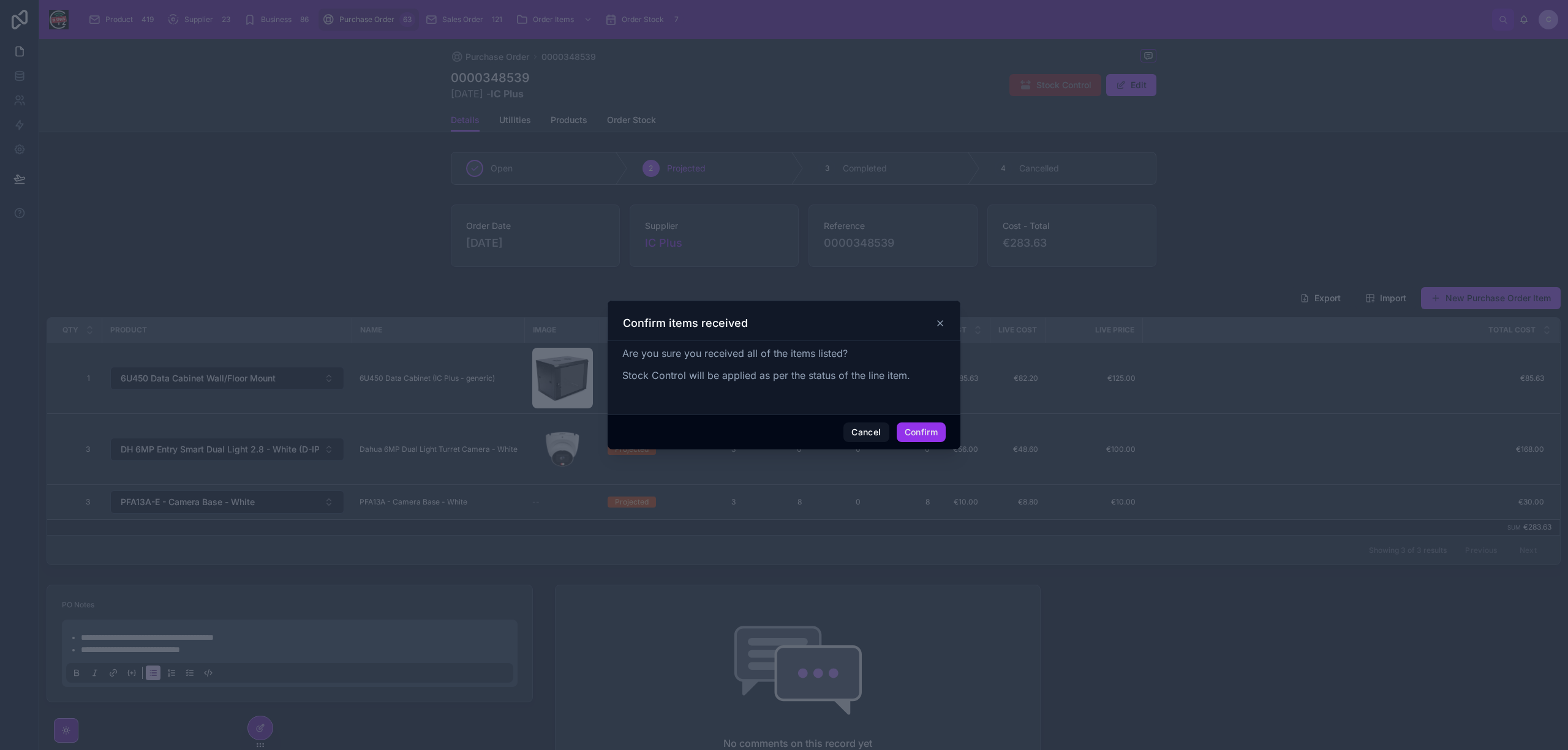
click at [925, 428] on button "Confirm" at bounding box center [921, 432] width 49 height 20
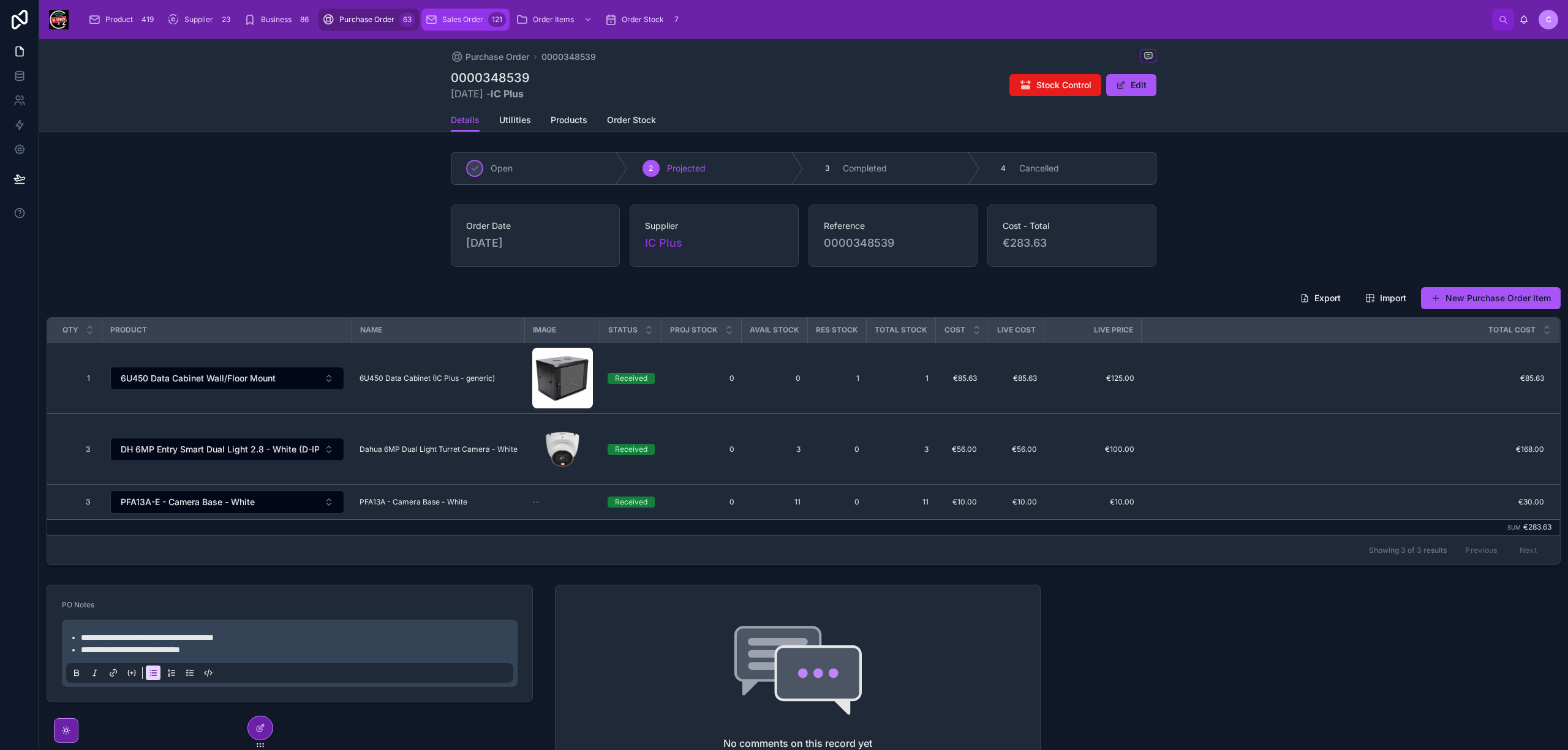
click at [457, 21] on span "Sales Order" at bounding box center [463, 20] width 41 height 10
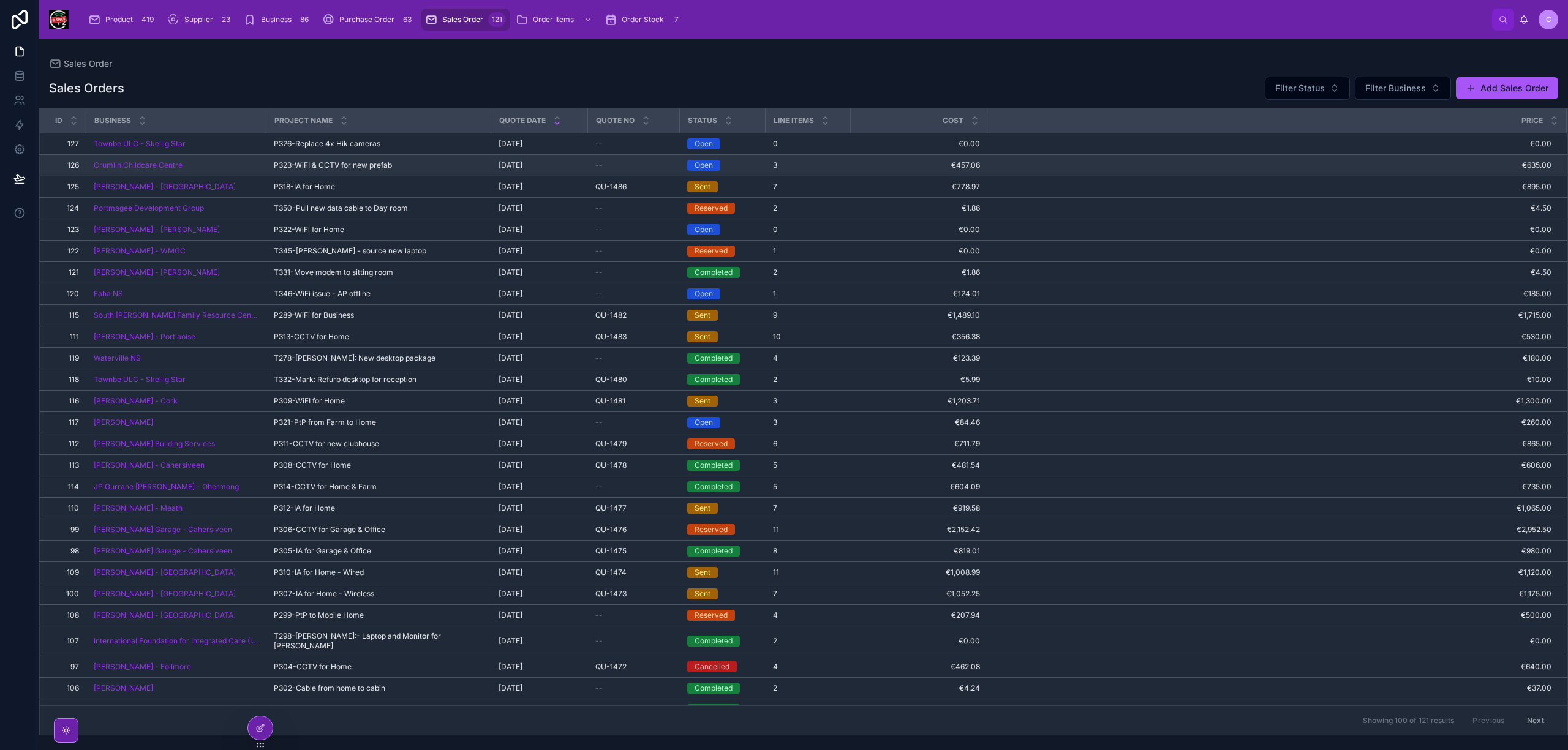
click at [391, 164] on span "P323-WiFI & CCTV for new prefab" at bounding box center [332, 165] width 118 height 10
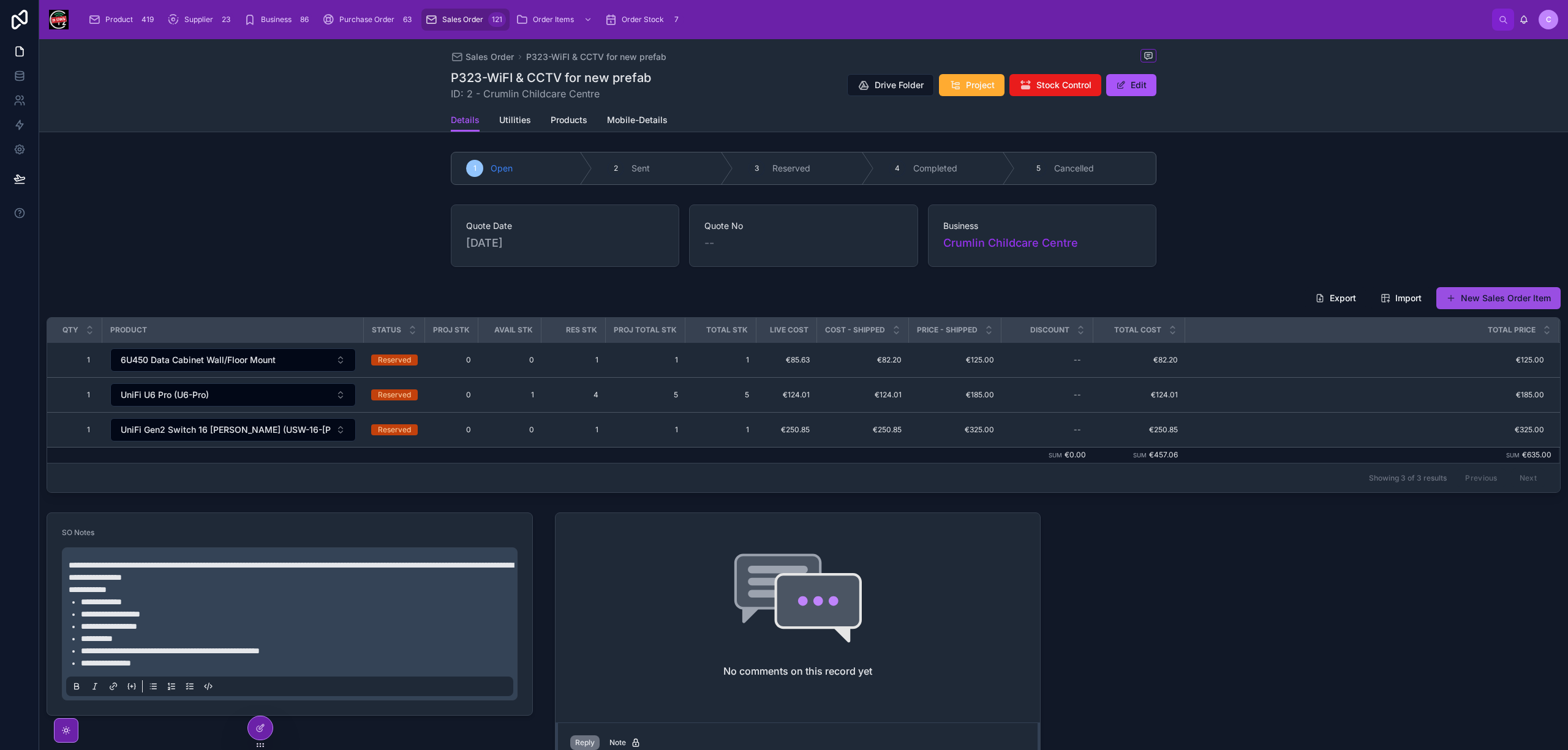
click at [1502, 298] on button "New Sales Order Item" at bounding box center [1498, 298] width 124 height 22
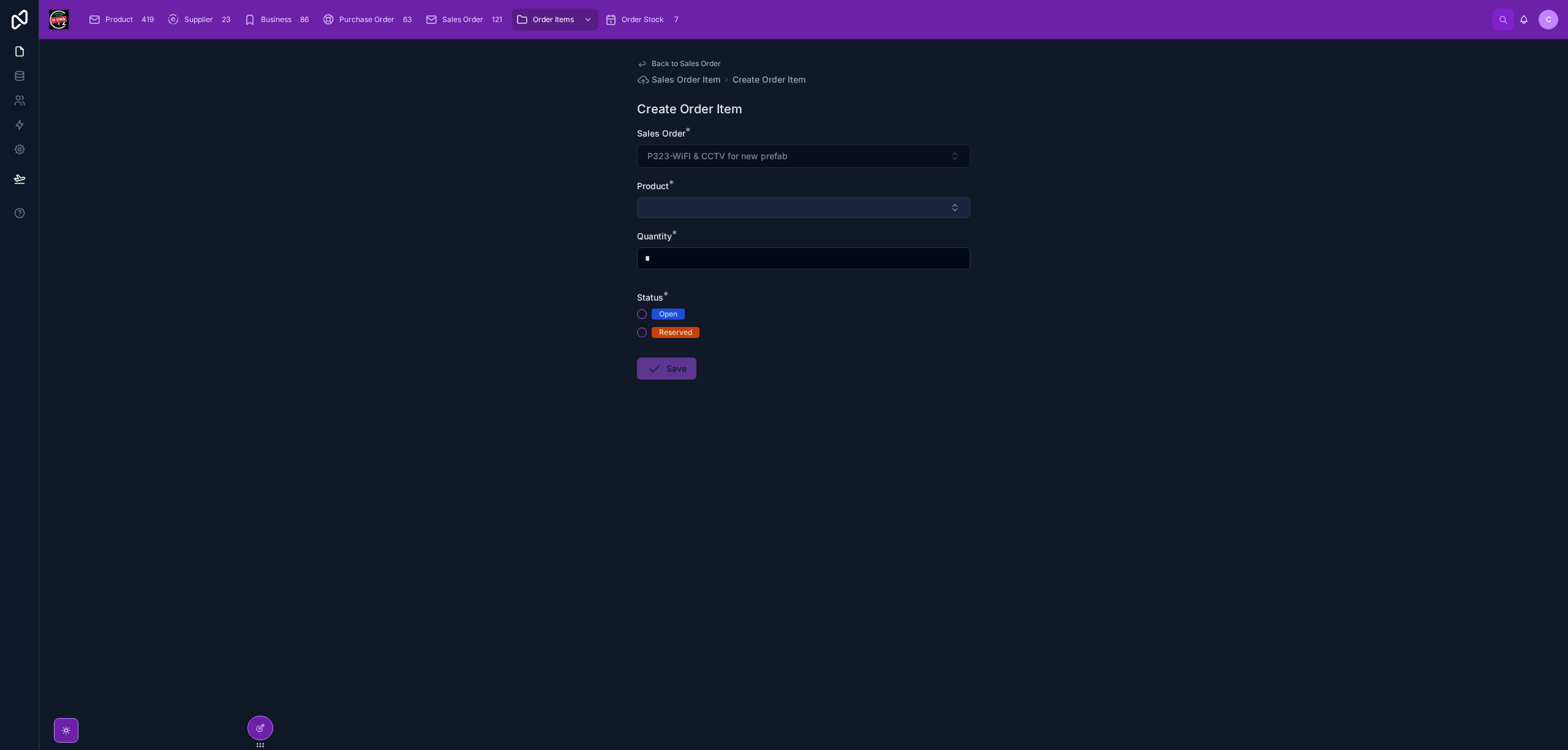
click at [756, 208] on button "Select Button" at bounding box center [803, 207] width 333 height 21
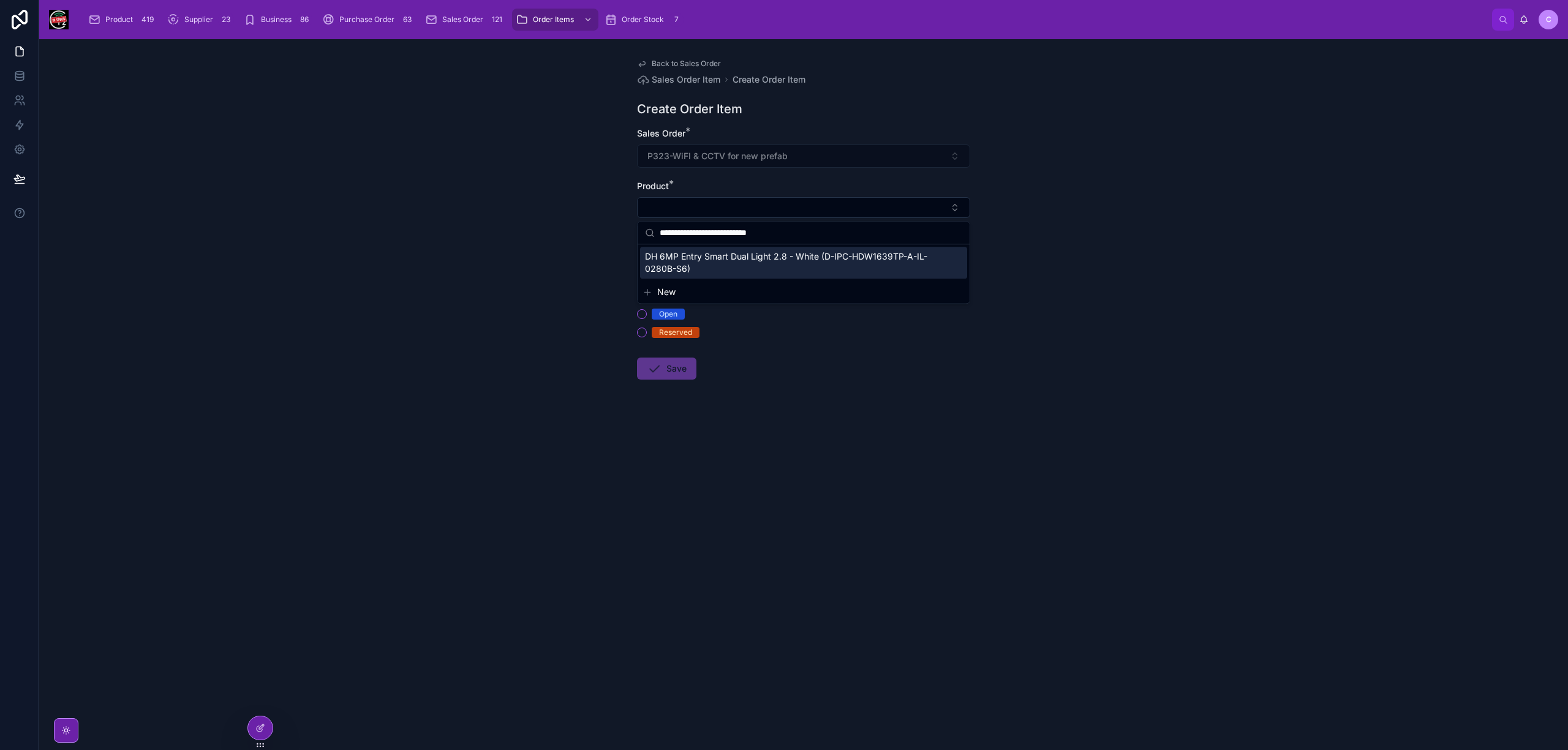
type input "**********"
click at [701, 262] on span "DH 6MP Entry Smart Dual Light 2.8 - White (D-IPC-HDW1639TP-A-IL-0280B-S6)" at bounding box center [796, 262] width 302 height 25
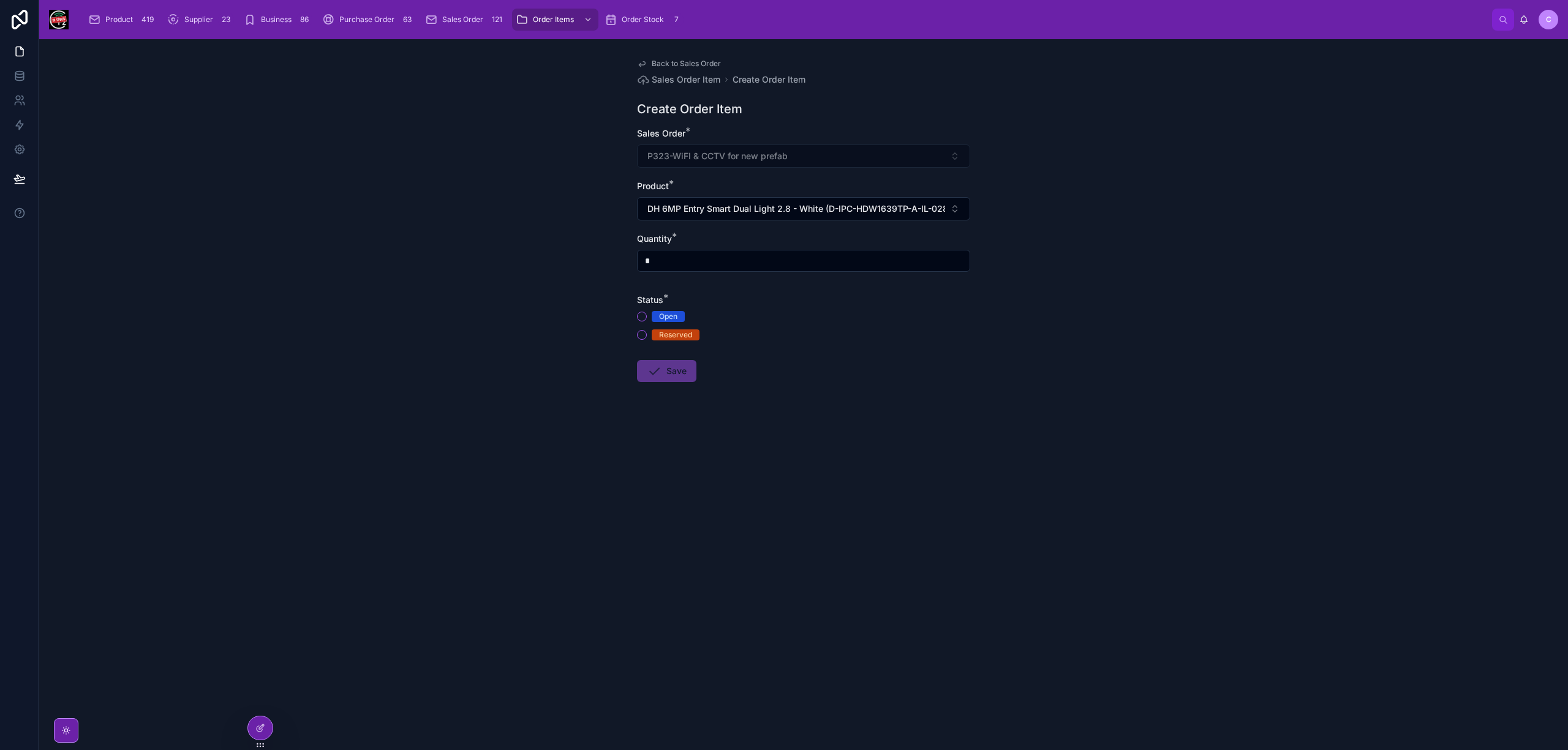
click at [691, 265] on input "*" at bounding box center [803, 260] width 332 height 17
type input "*"
click at [642, 334] on button "Reserved" at bounding box center [642, 335] width 10 height 10
click at [659, 361] on button "Save" at bounding box center [666, 371] width 59 height 22
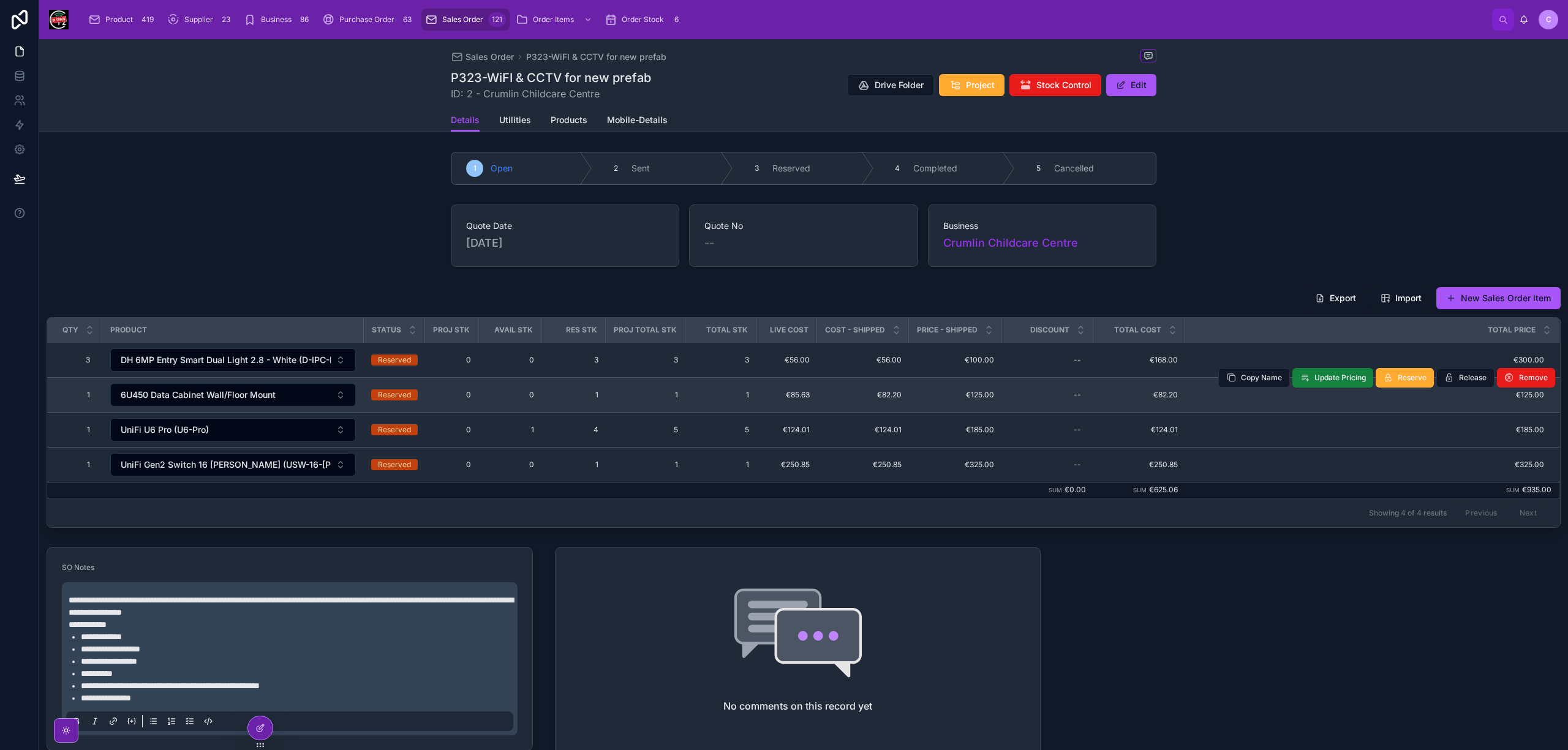
click at [1331, 381] on span "Update Pricing" at bounding box center [1340, 378] width 52 height 10
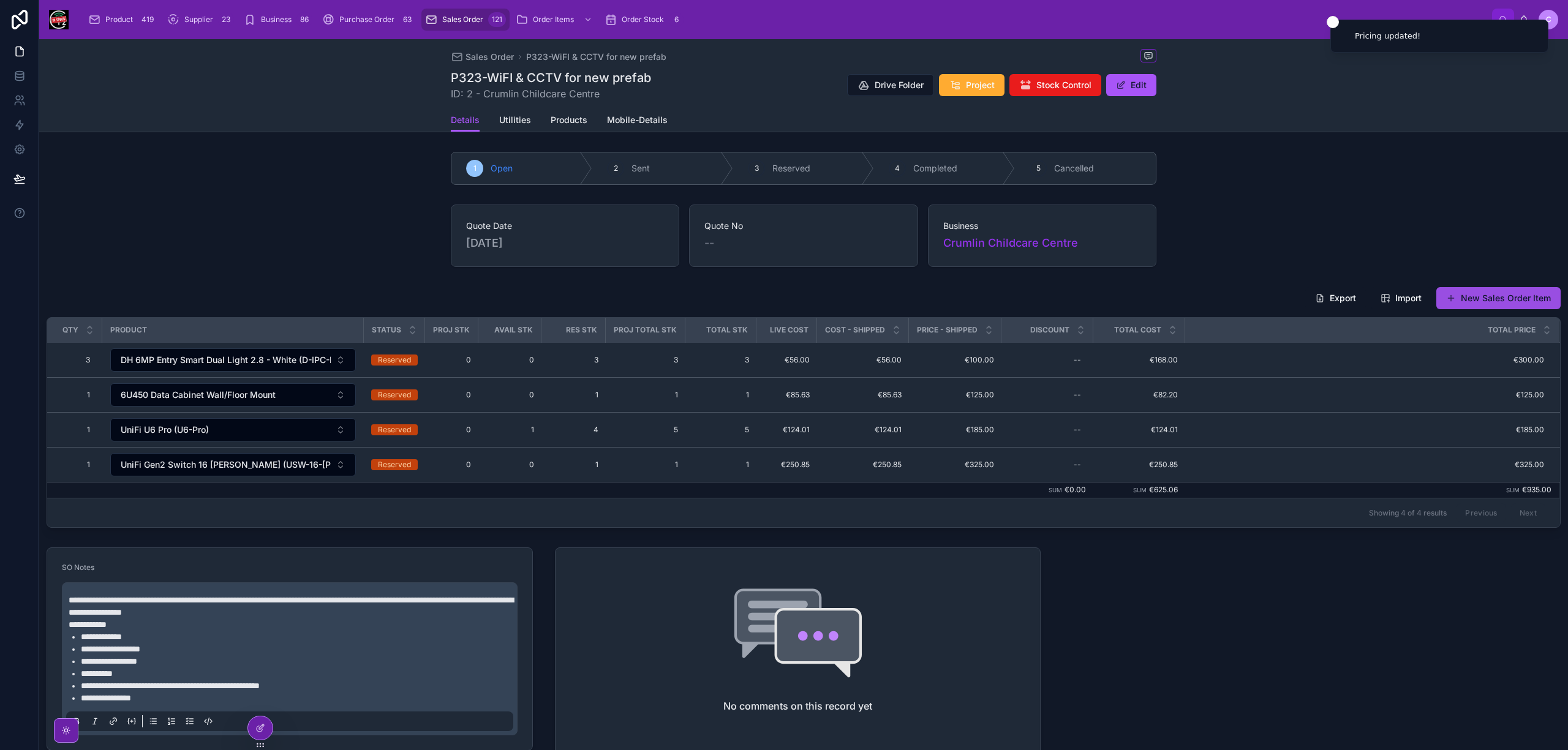
click at [1481, 305] on button "New Sales Order Item" at bounding box center [1498, 298] width 124 height 22
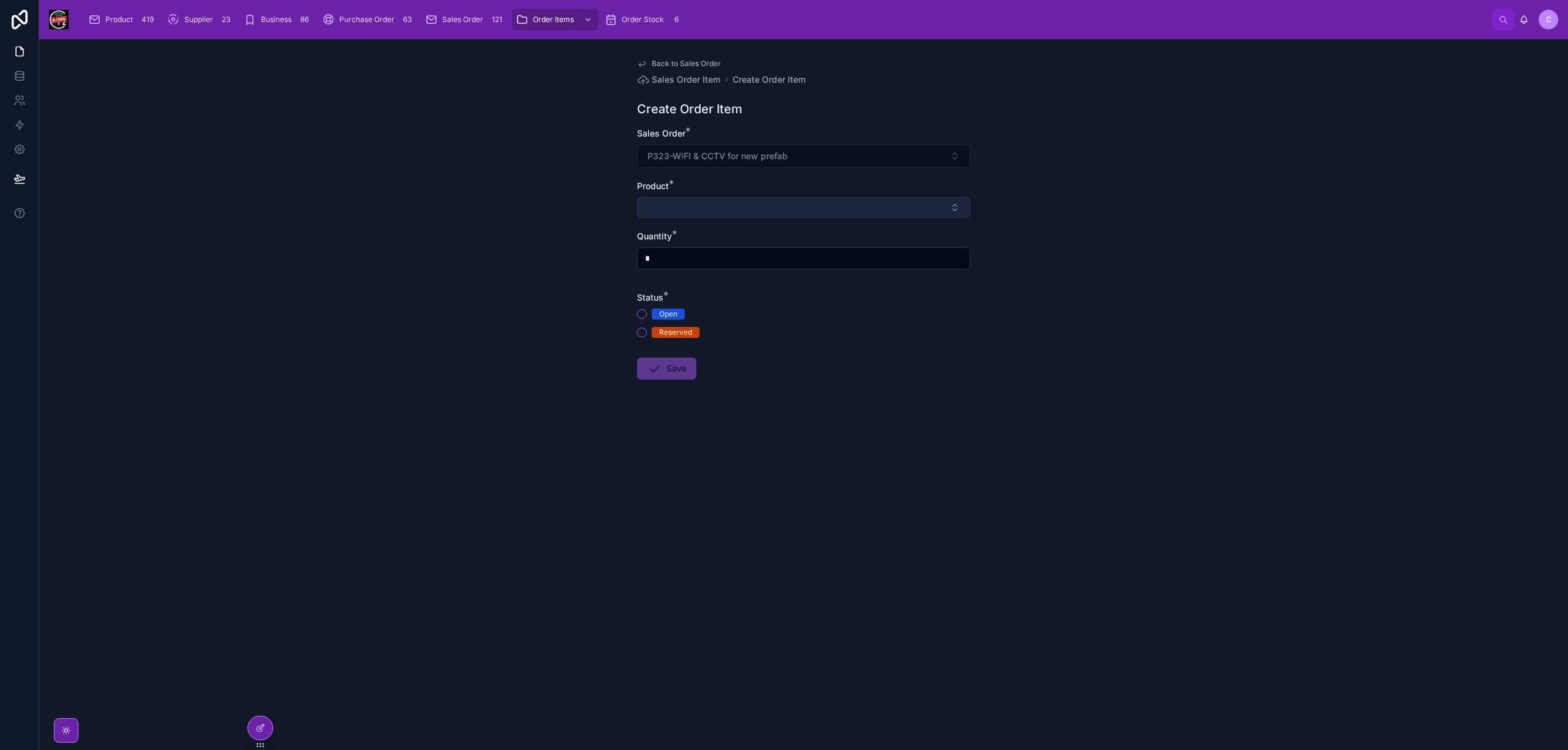
click at [762, 201] on button "Select Button" at bounding box center [803, 207] width 333 height 21
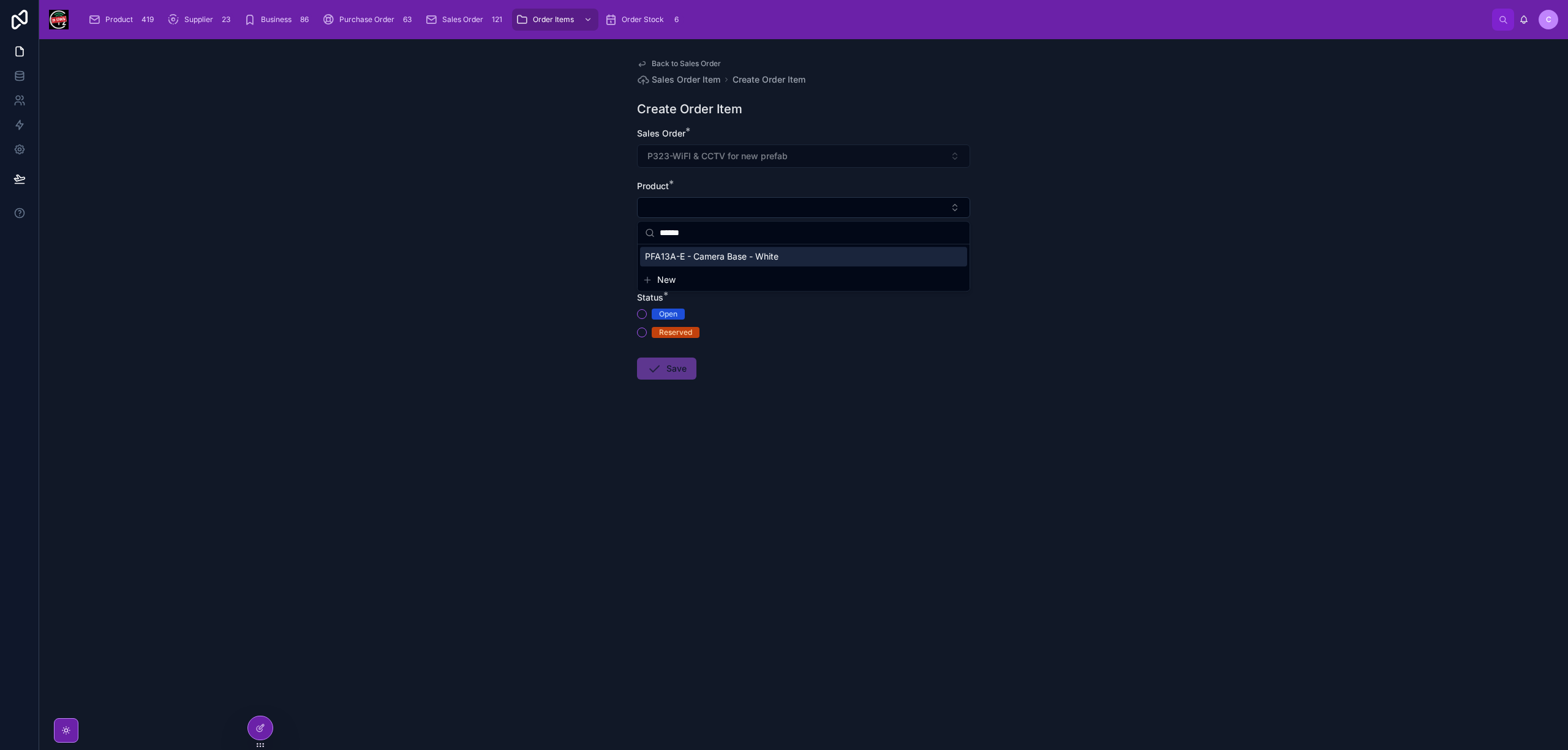
type input "******"
click at [718, 250] on span "PFA13A-E - Camera Base - White" at bounding box center [711, 256] width 133 height 12
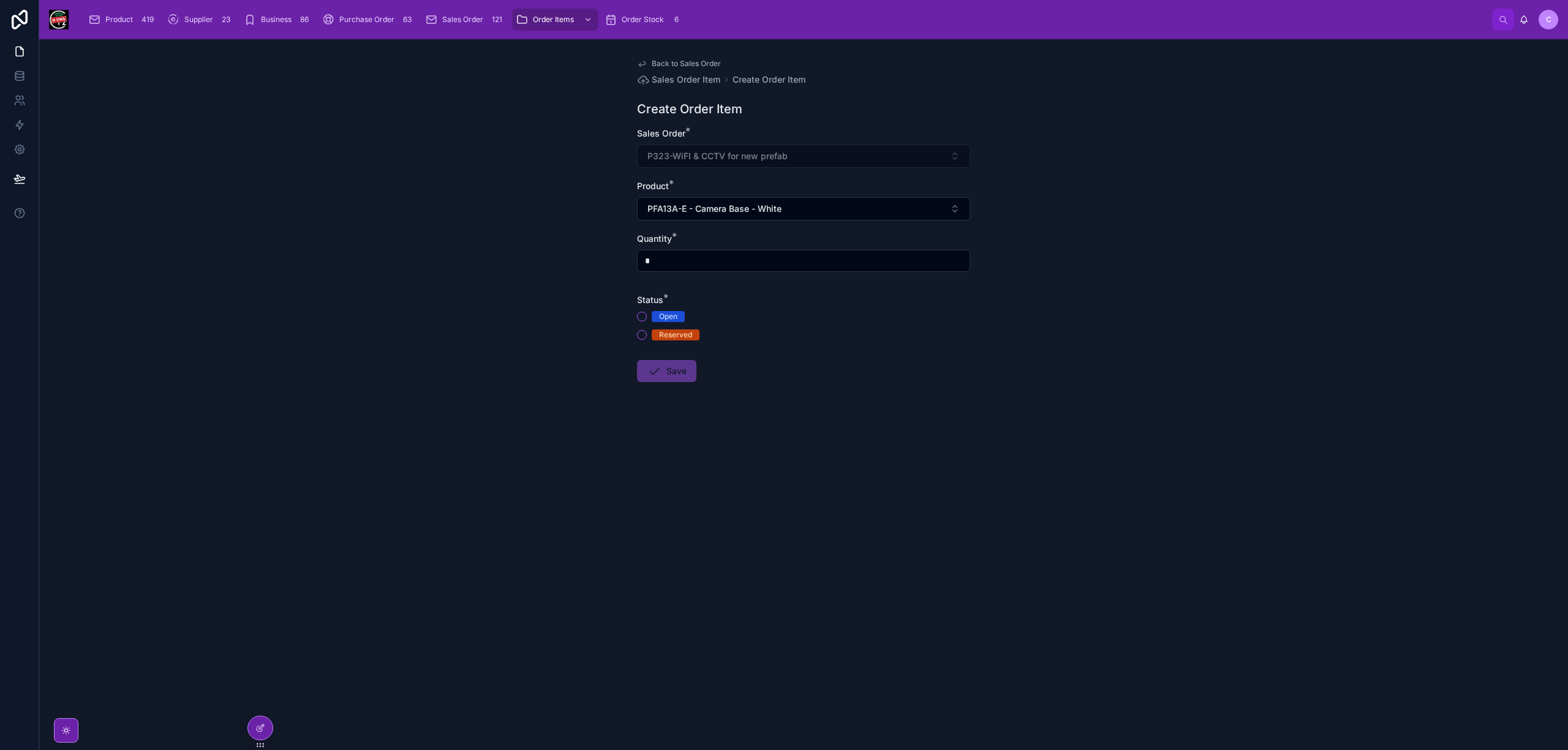
click at [679, 262] on input "*" at bounding box center [803, 260] width 332 height 17
type input "*"
click at [643, 331] on button "Reserved" at bounding box center [642, 335] width 10 height 10
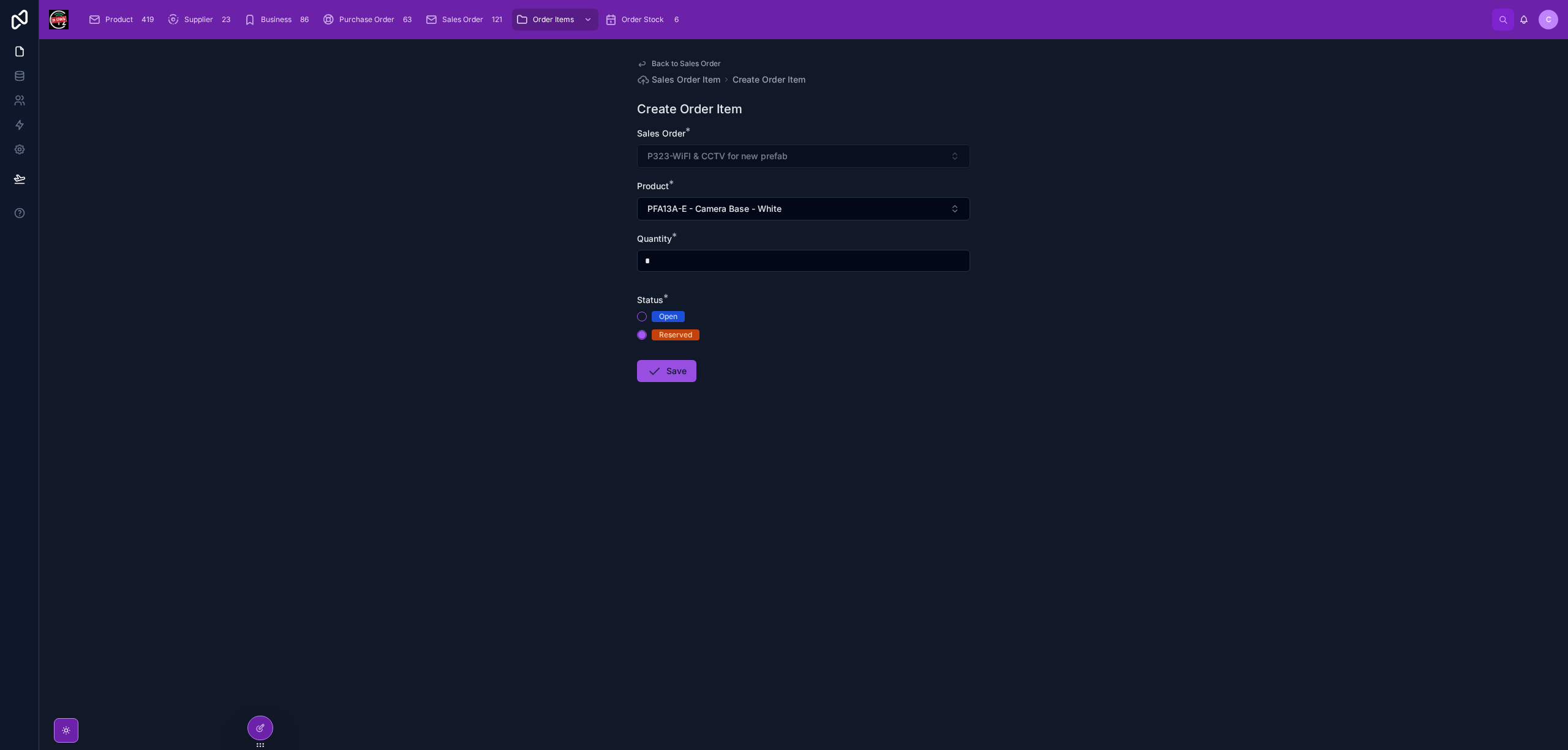
click at [667, 368] on button "Save" at bounding box center [666, 371] width 59 height 22
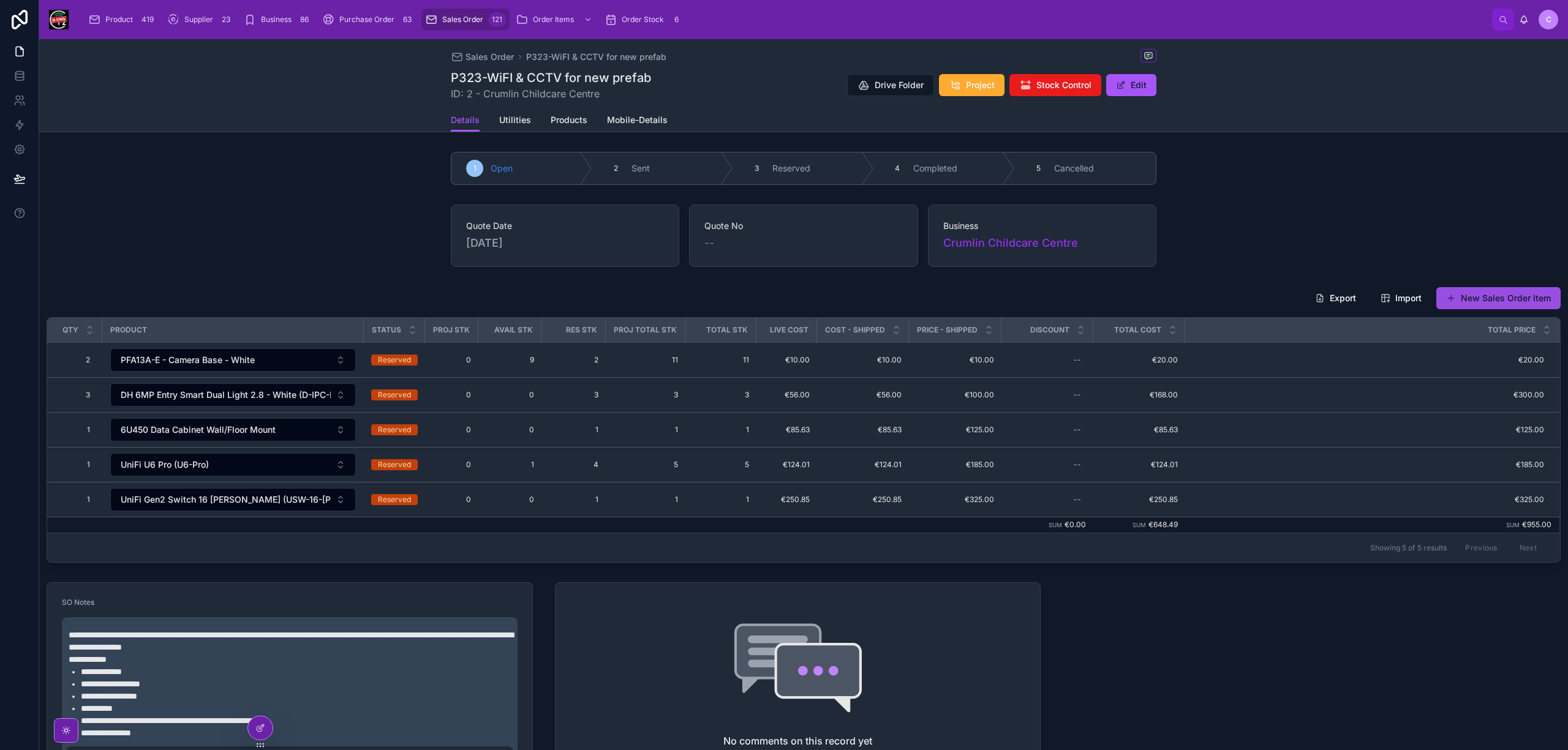
click at [1482, 298] on button "New Sales Order Item" at bounding box center [1498, 298] width 124 height 22
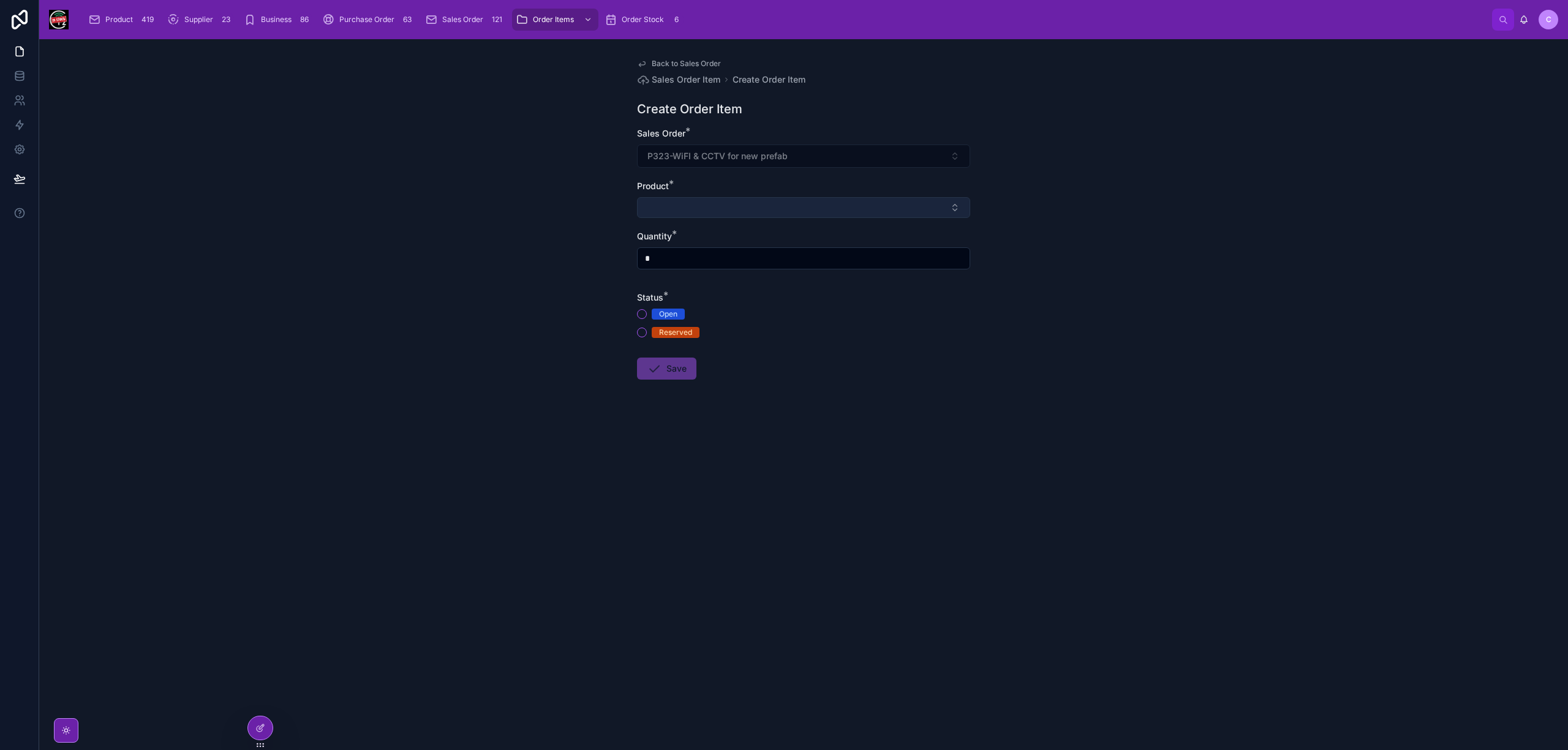
click at [677, 203] on button "Select Button" at bounding box center [803, 207] width 333 height 21
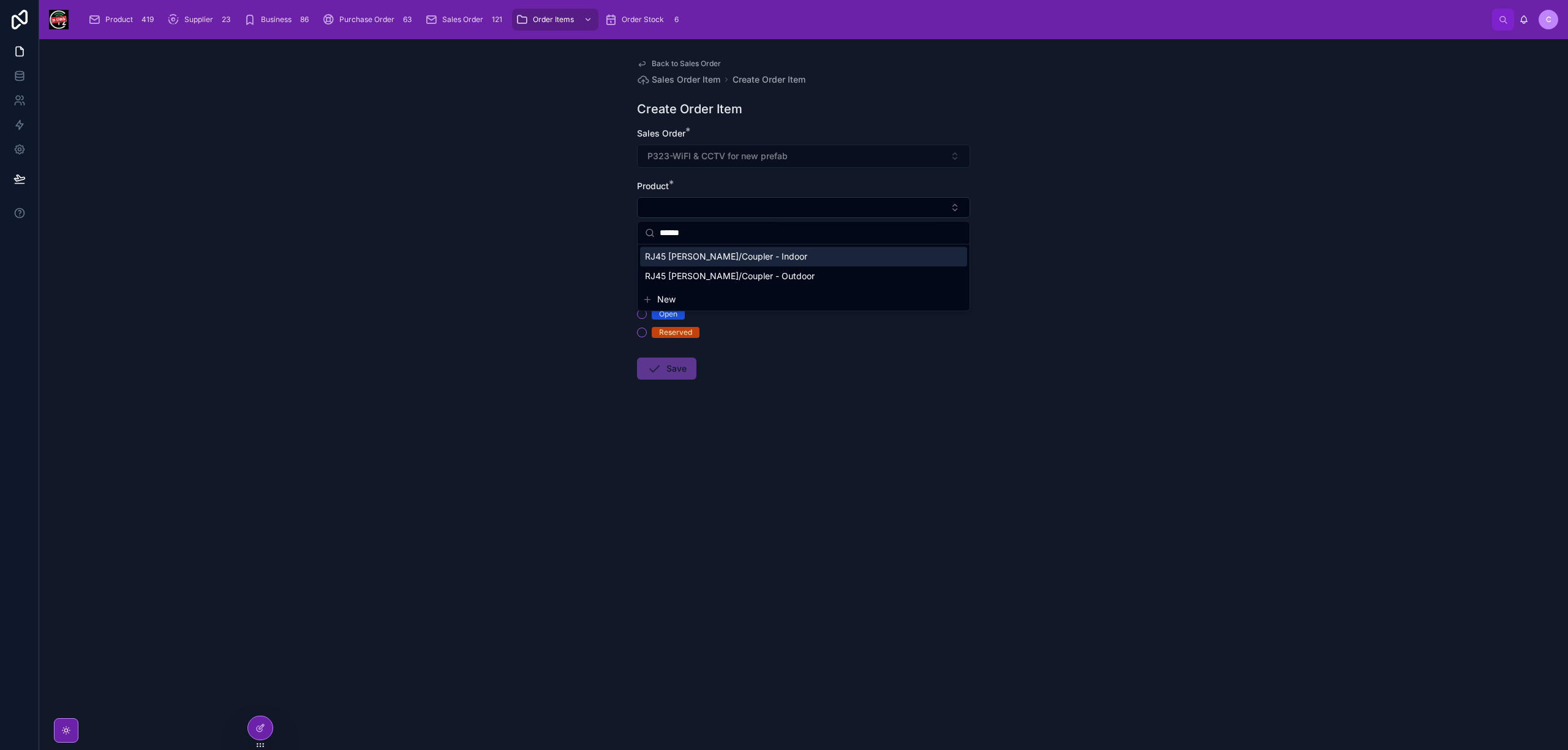
type input "******"
click at [716, 257] on span "RJ45 [PERSON_NAME]/Coupler - Indoor" at bounding box center [726, 256] width 162 height 12
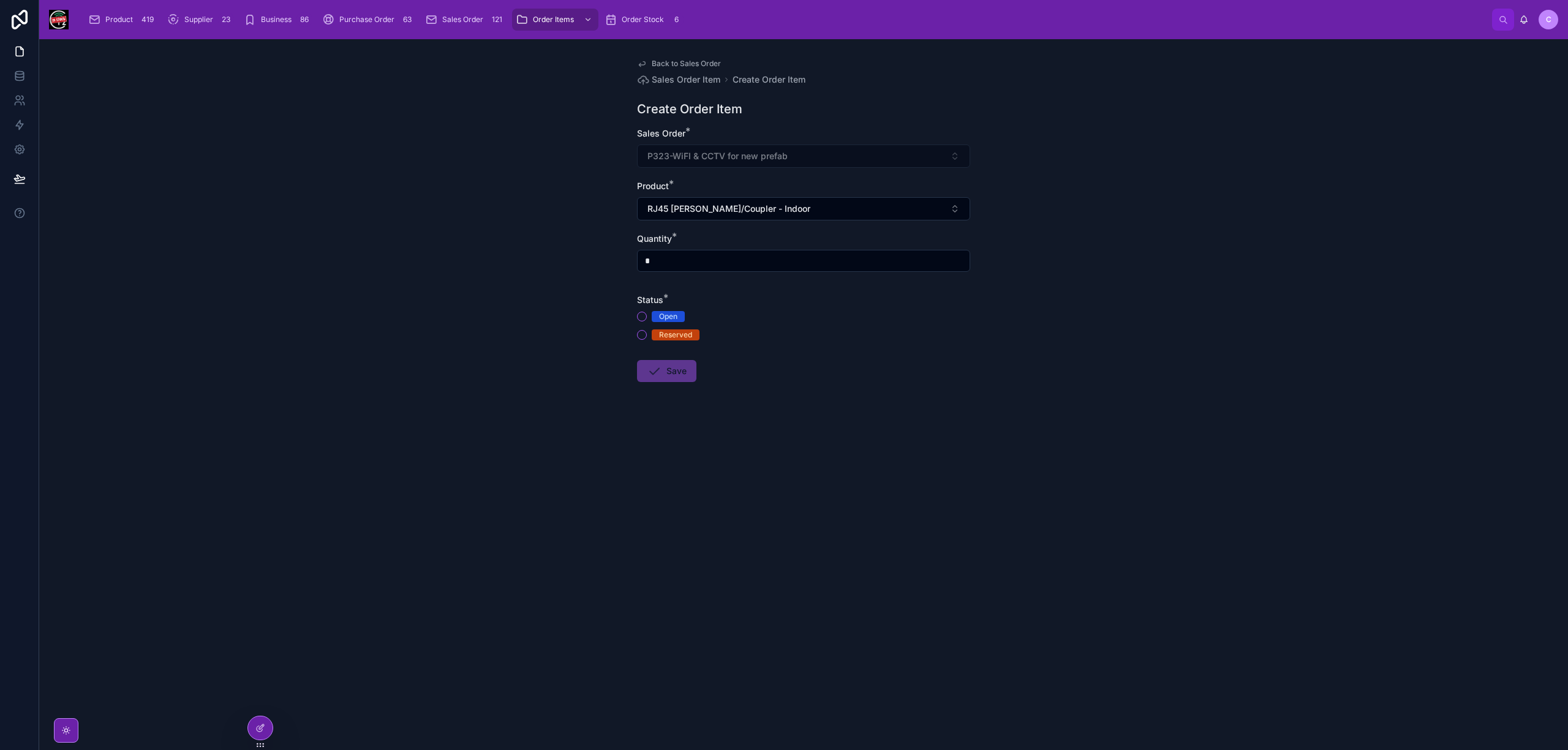
click at [664, 260] on input "*" at bounding box center [803, 260] width 332 height 17
type input "*"
click at [639, 331] on button "Reserved" at bounding box center [642, 335] width 10 height 10
click at [655, 371] on icon at bounding box center [654, 370] width 14 height 14
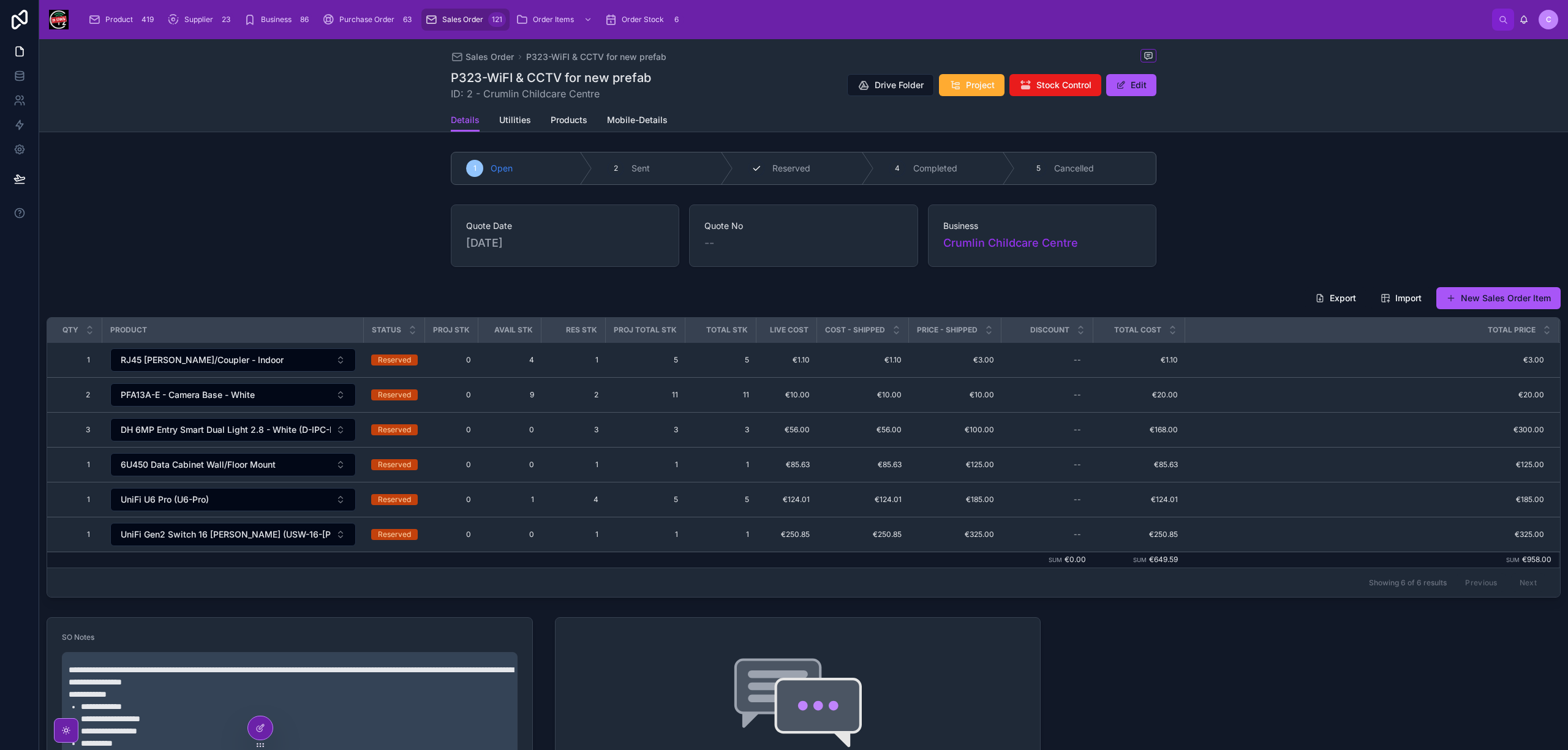
click at [792, 170] on span "Reserved" at bounding box center [791, 168] width 38 height 12
click at [464, 14] on div "Sales Order 121" at bounding box center [465, 20] width 81 height 20
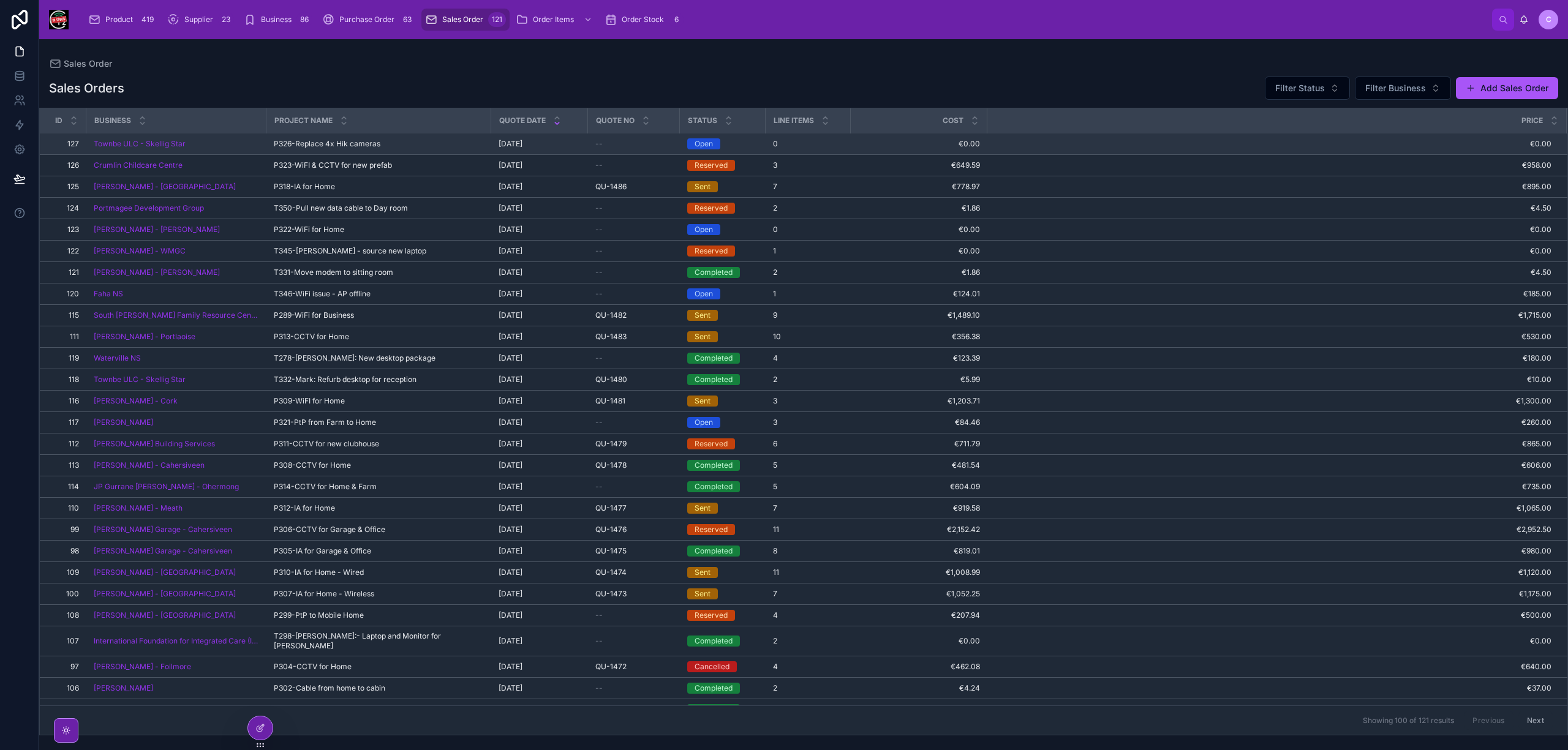
click at [351, 145] on span "P326-Replace 4x Hik cameras" at bounding box center [327, 144] width 107 height 10
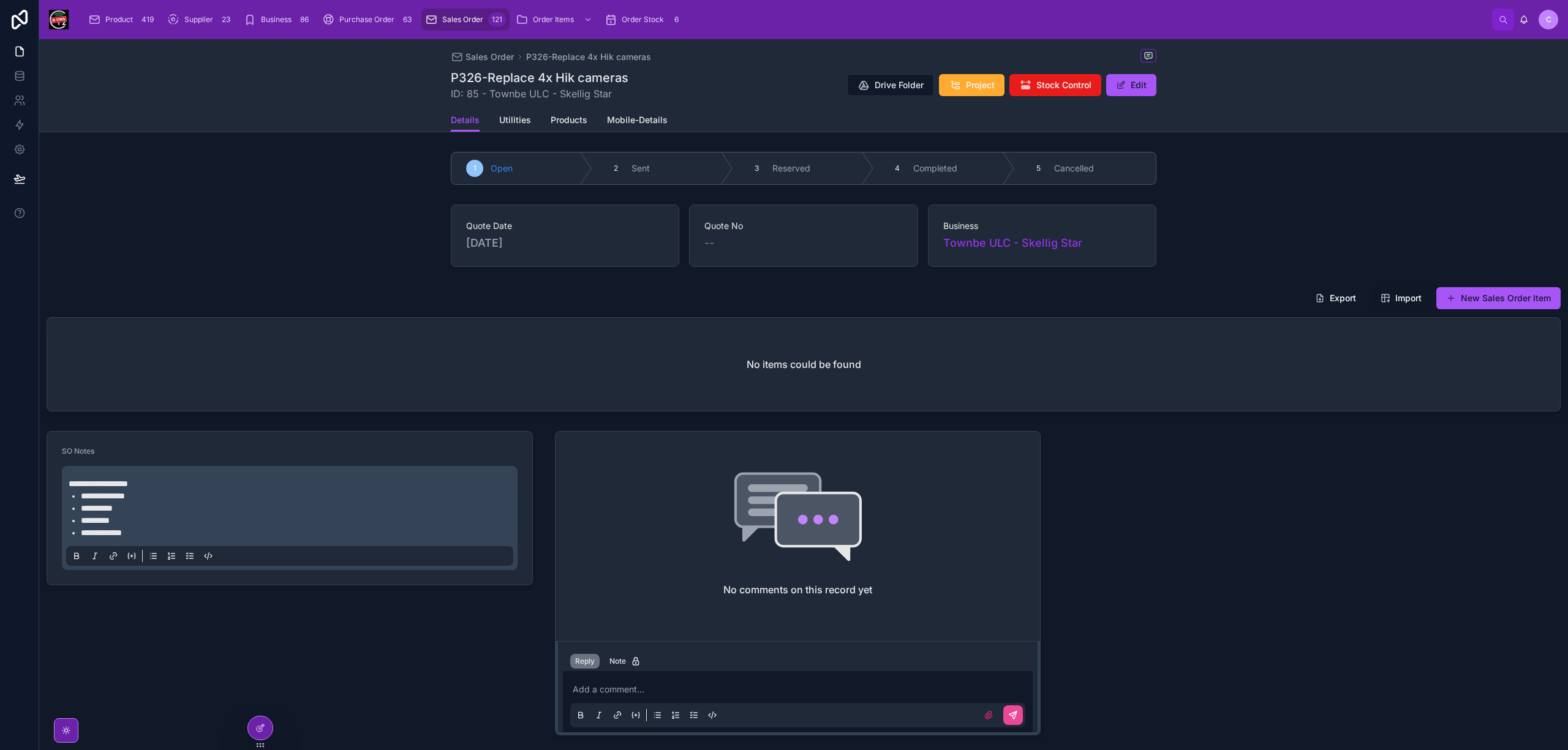
click at [1401, 299] on span "Import" at bounding box center [1408, 298] width 26 height 12
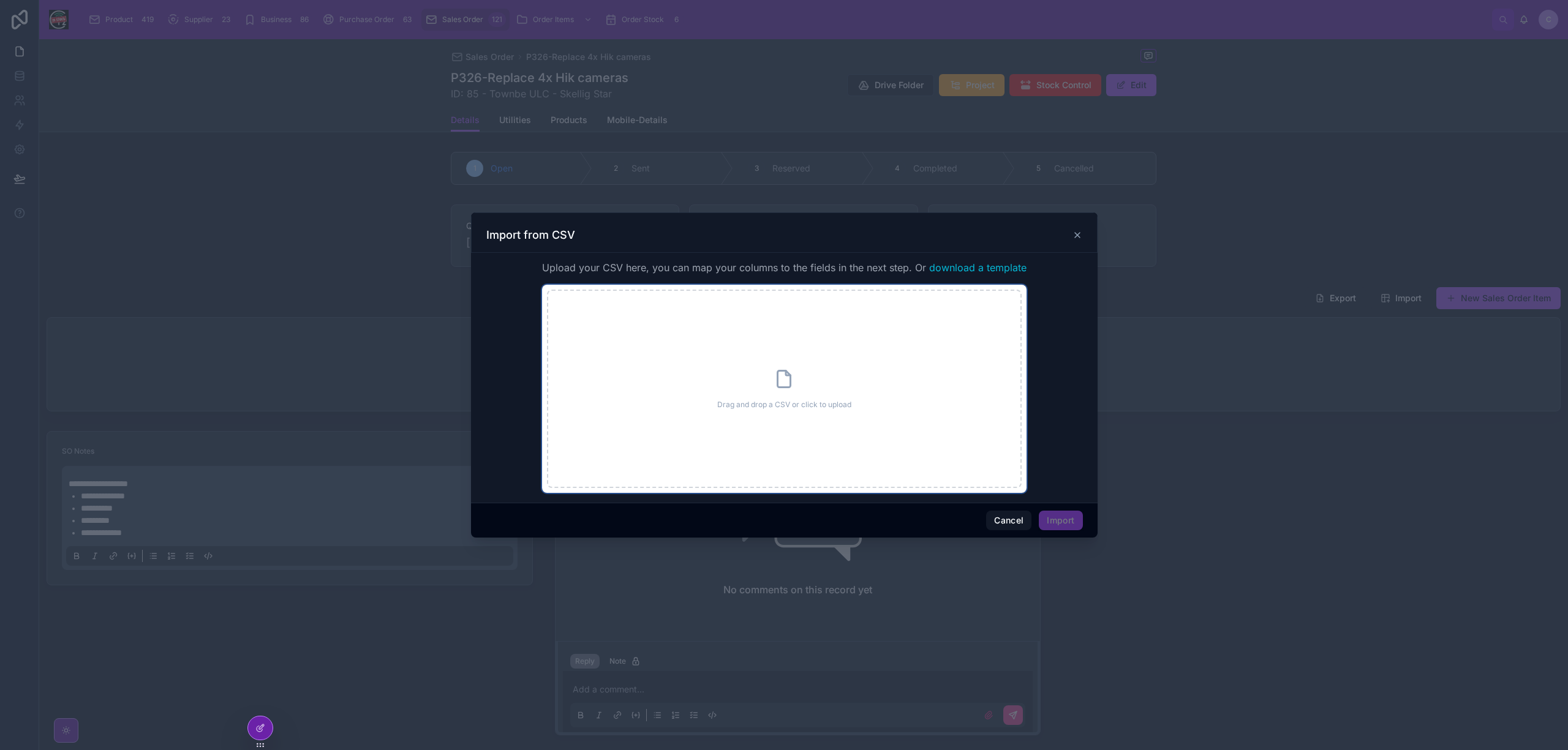
click at [759, 371] on div "Drag and drop a CSV or click to upload Drag and drop a CSV or click to upload" at bounding box center [784, 389] width 475 height 199
type input "**********"
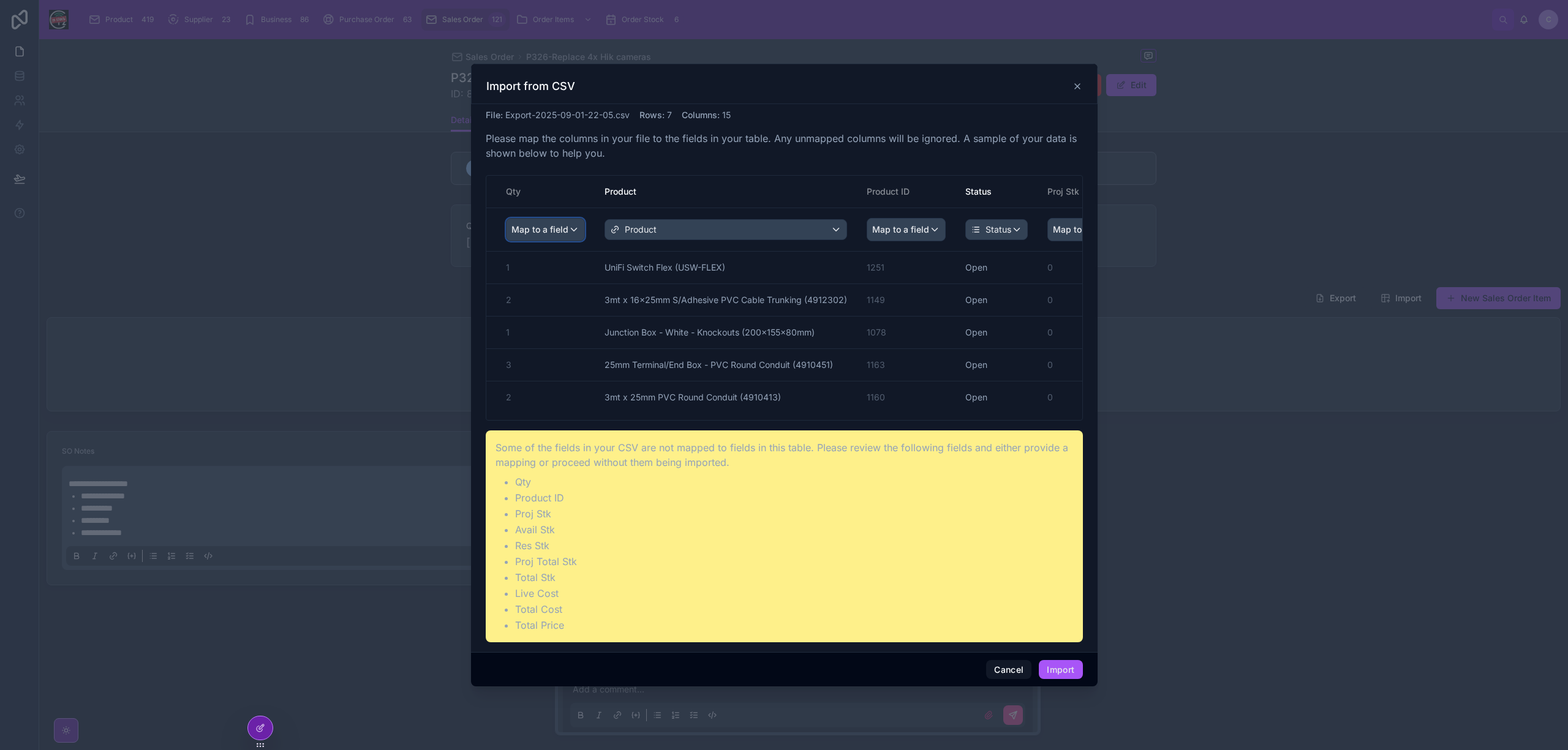
click at [551, 226] on span "Map to a field" at bounding box center [539, 230] width 57 height 22
click at [551, 288] on div "Quantity" at bounding box center [561, 297] width 105 height 22
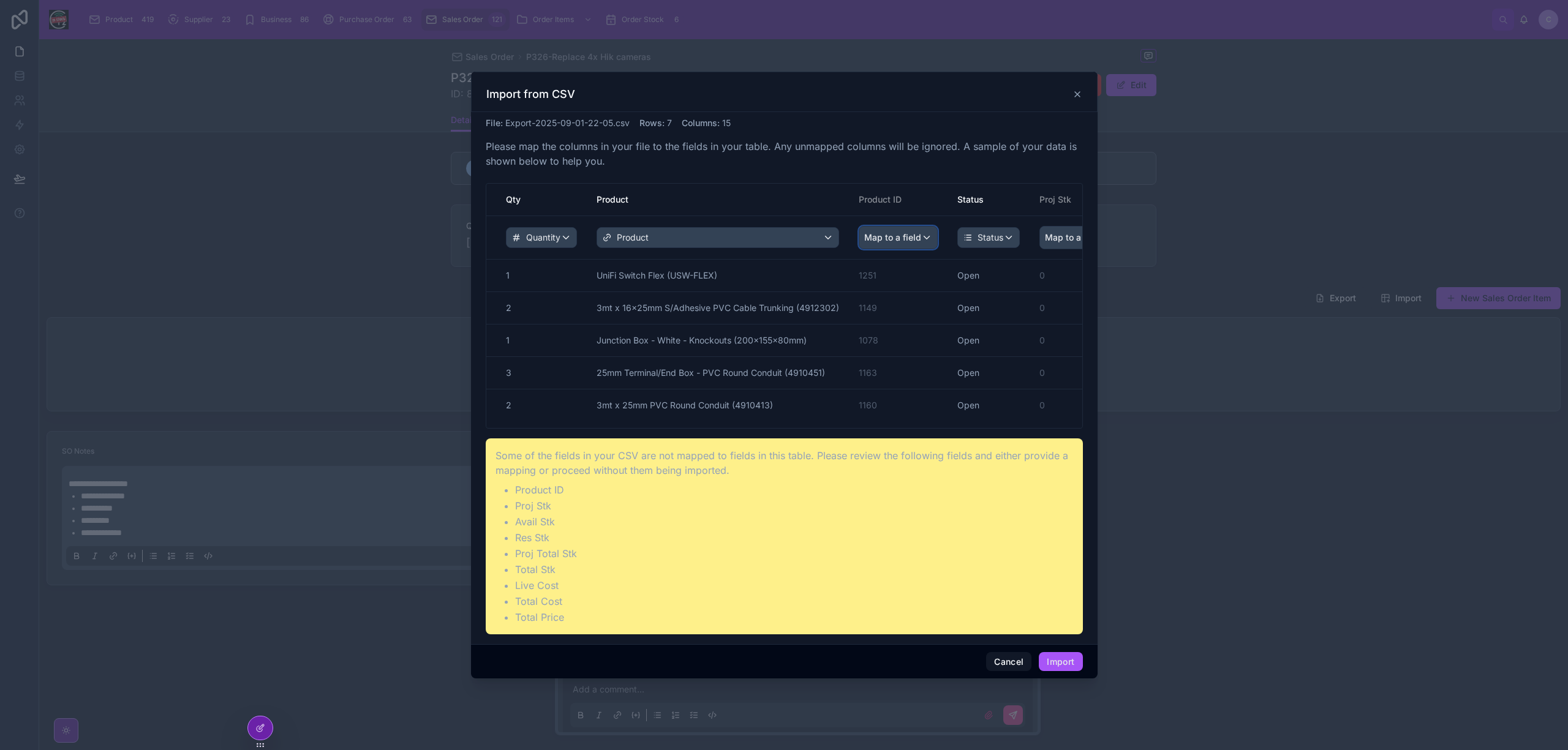
click at [907, 240] on span "Map to a field" at bounding box center [892, 238] width 57 height 22
click at [888, 344] on span "Product" at bounding box center [898, 350] width 32 height 14
click at [800, 231] on div "Map to a field" at bounding box center [717, 238] width 241 height 22
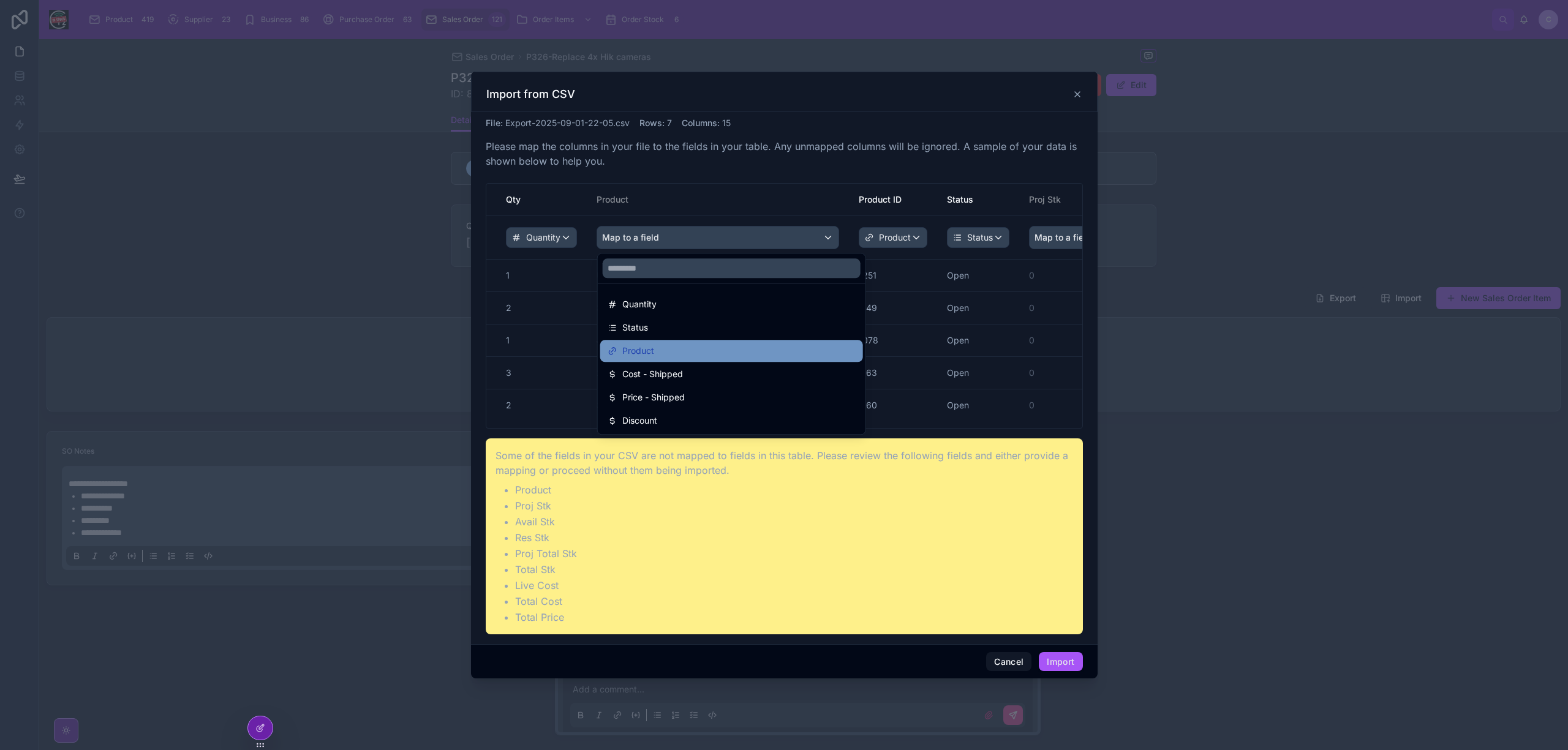
click at [667, 344] on div "Product" at bounding box center [732, 350] width 248 height 14
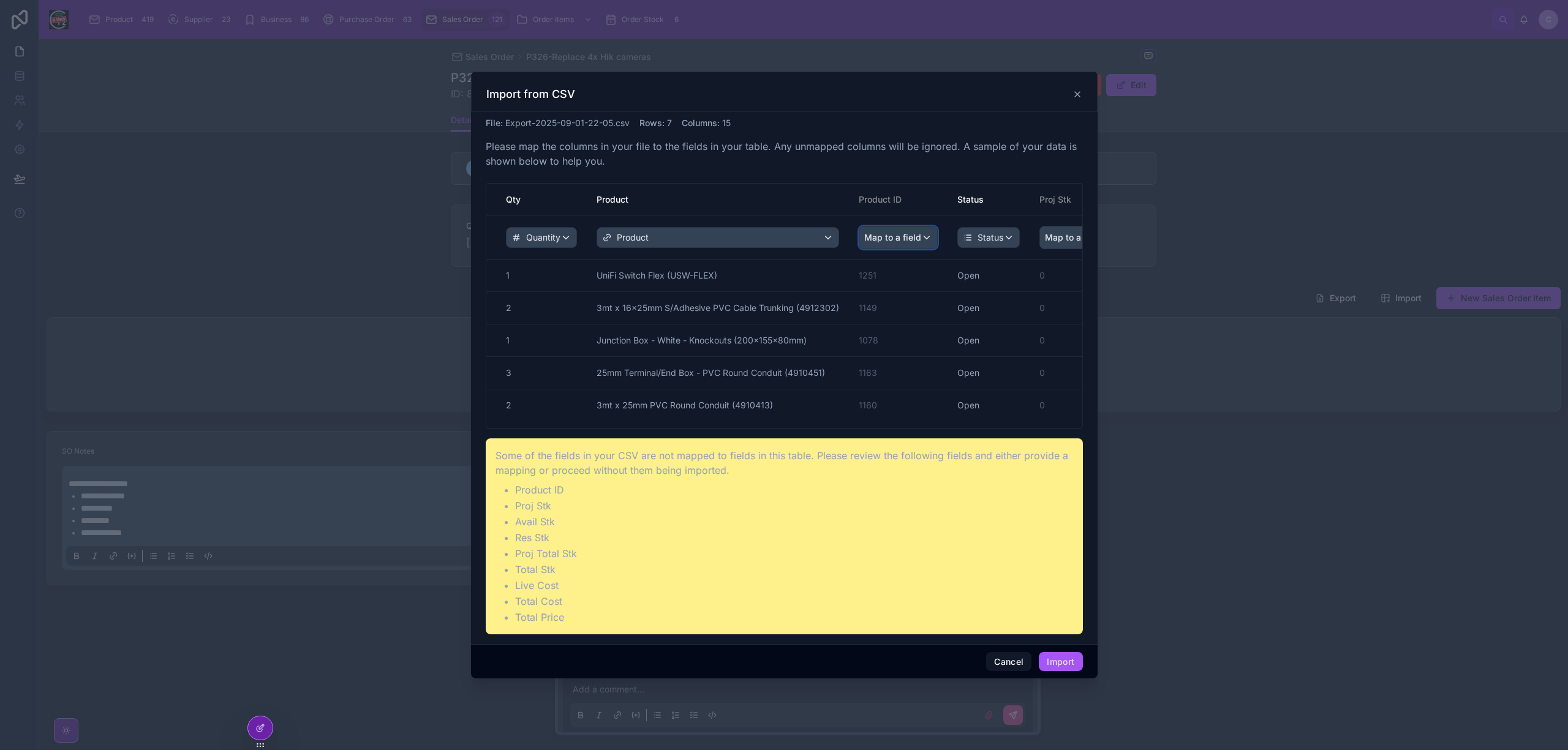
click at [908, 240] on span "Map to a field" at bounding box center [892, 238] width 57 height 22
click at [863, 118] on div "scrollable content" at bounding box center [784, 375] width 627 height 607
drag, startPoint x: 816, startPoint y: 402, endPoint x: 781, endPoint y: 424, distance: 41.3
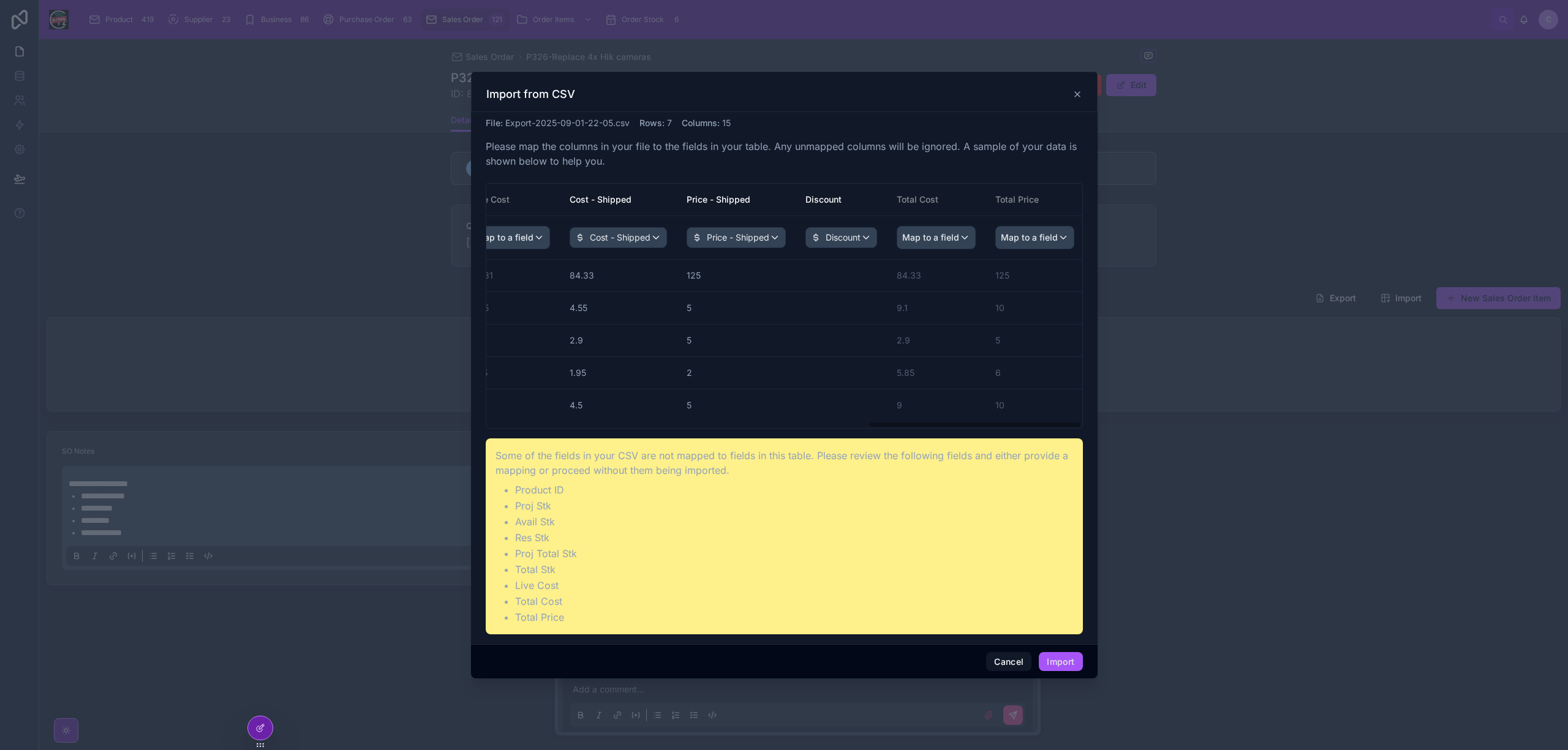
scroll to position [0, 1067]
drag, startPoint x: 684, startPoint y: 423, endPoint x: 1027, endPoint y: 436, distance: 343.2
click at [1034, 447] on div "File : Export-2025-09-01-22-05.csv Rows : 7 Columns : 15 Please map the columns…" at bounding box center [784, 376] width 597 height 518
click at [806, 238] on span "Price - Shipped" at bounding box center [824, 238] width 63 height 12
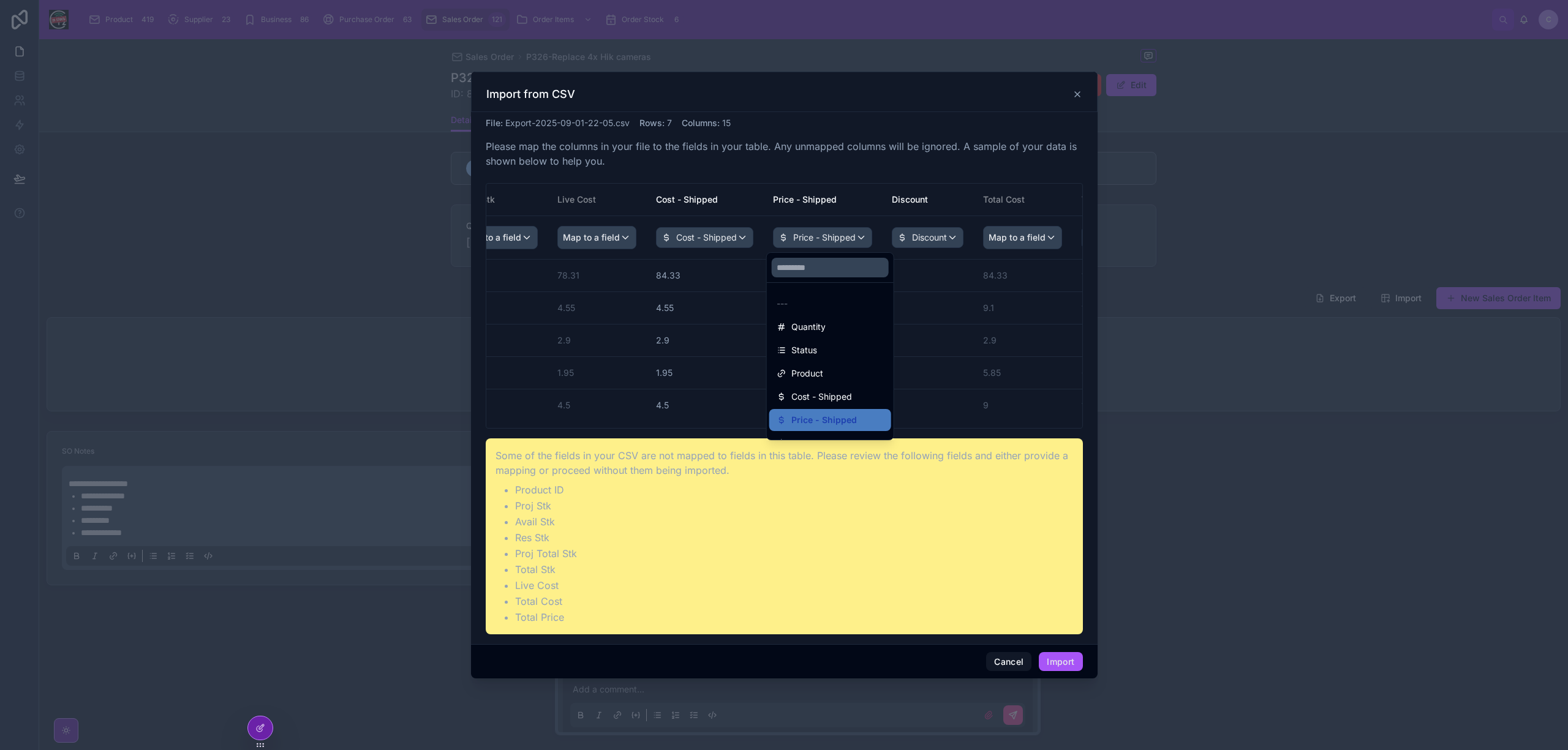
click at [806, 238] on div "scrollable content" at bounding box center [784, 375] width 627 height 607
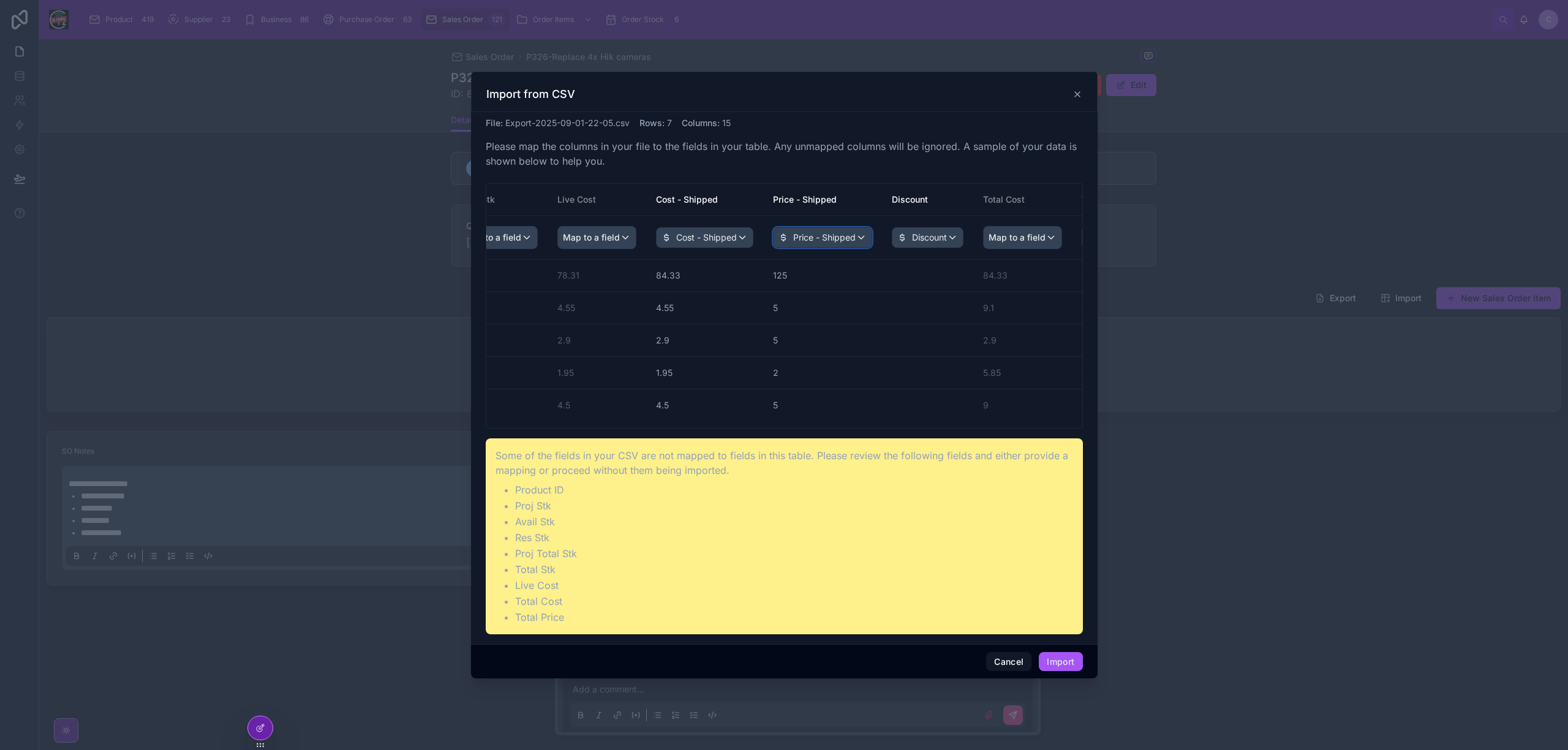
click at [817, 238] on span "Price - Shipped" at bounding box center [824, 238] width 63 height 12
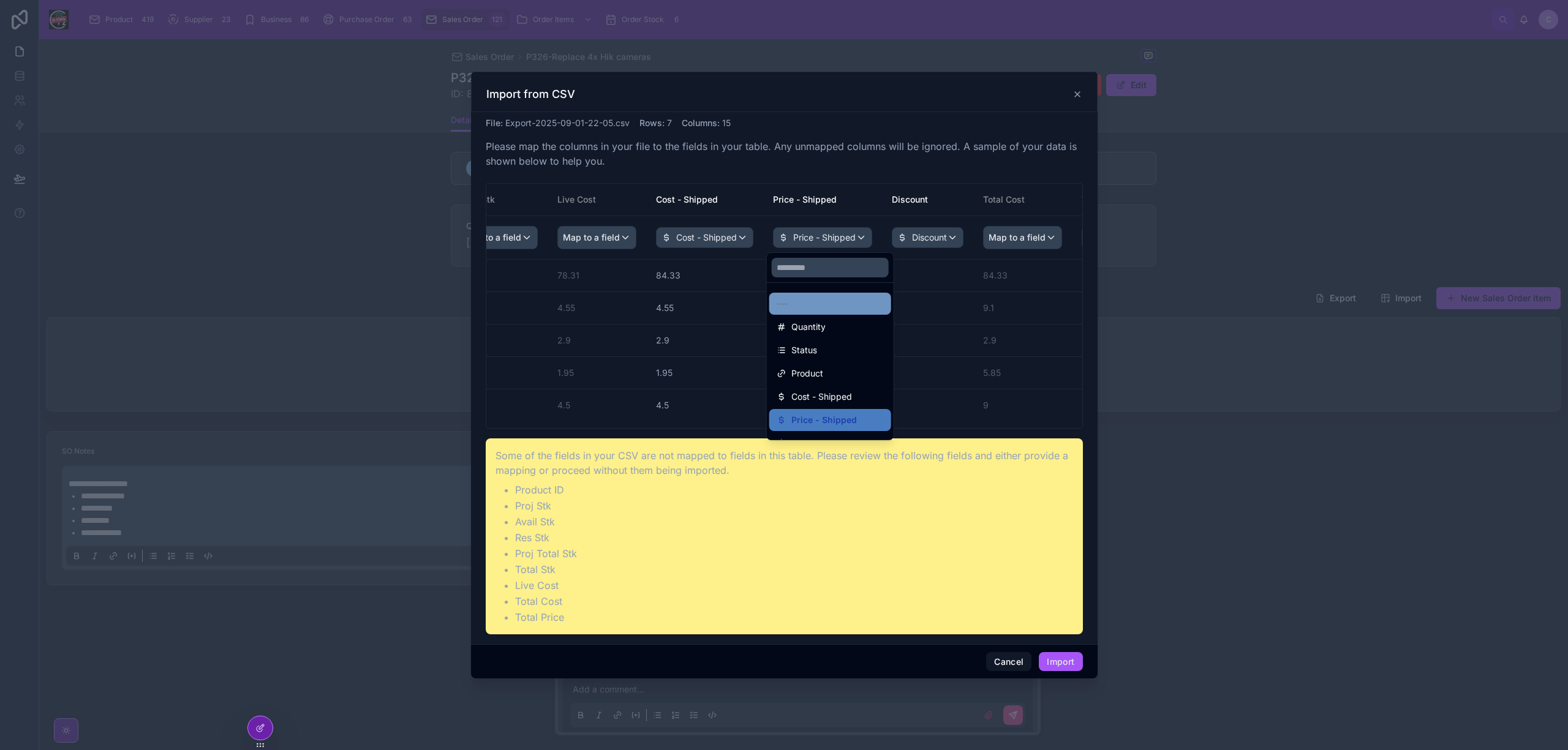
click at [796, 296] on div "---" at bounding box center [830, 303] width 107 height 14
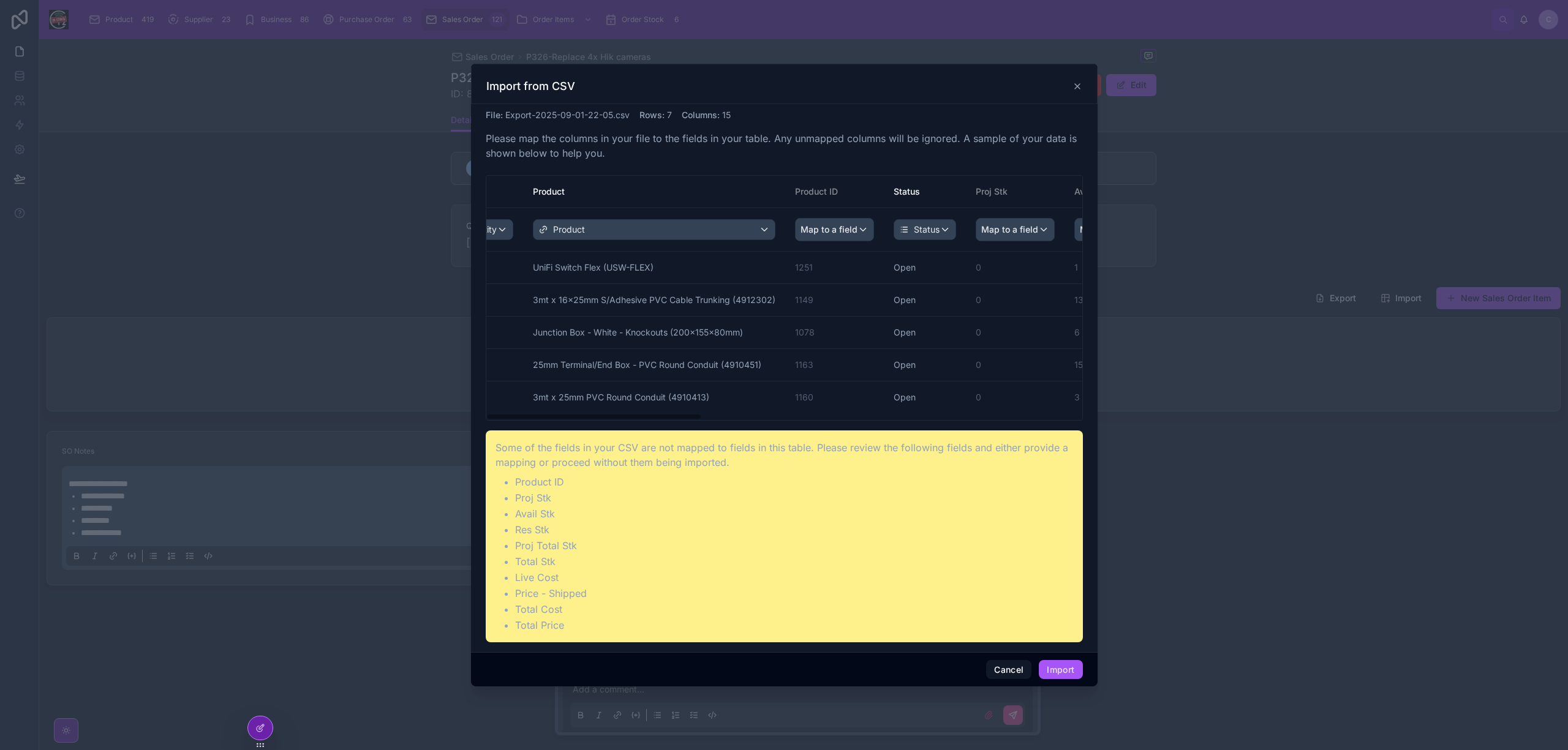
scroll to position [0, 0]
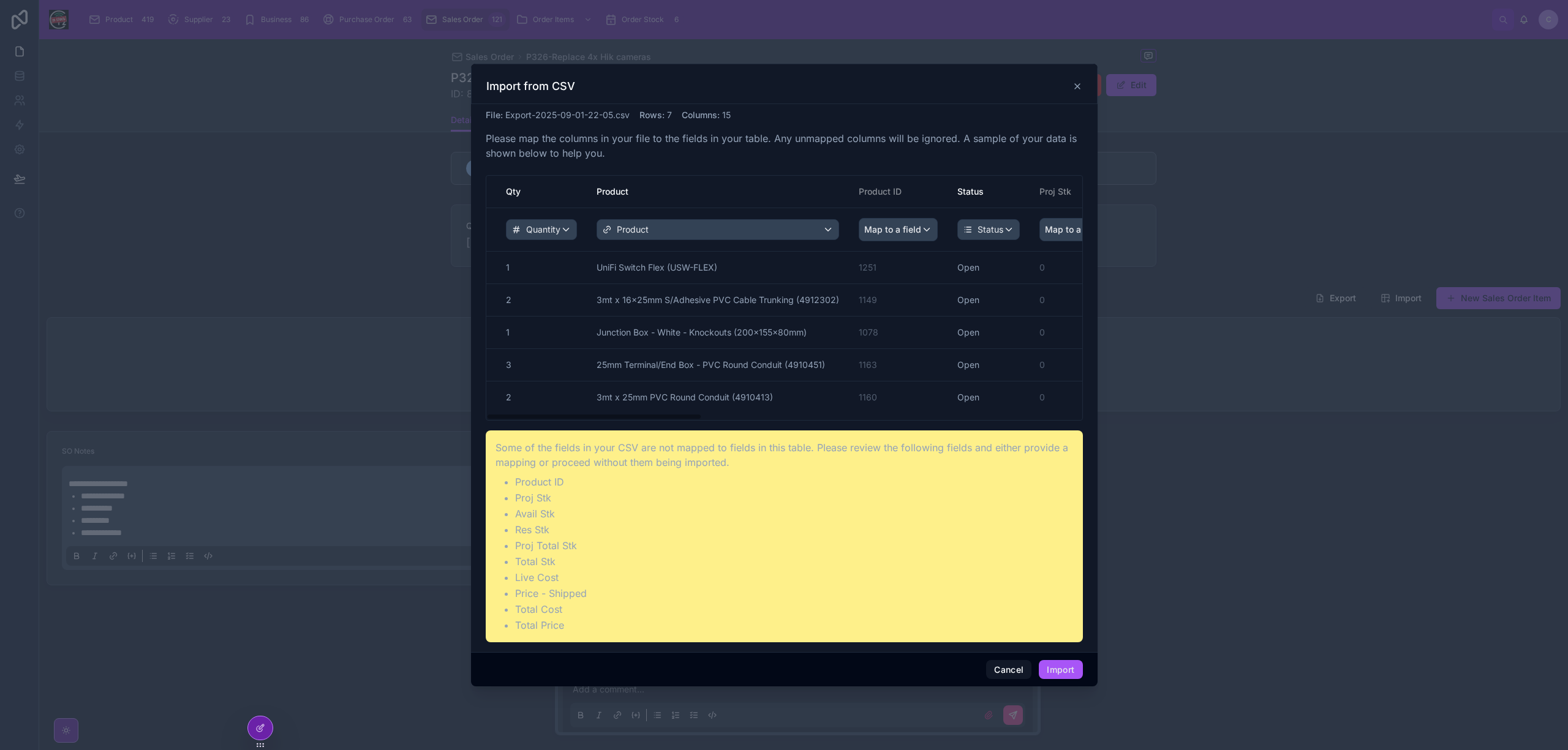
drag, startPoint x: 876, startPoint y: 417, endPoint x: 468, endPoint y: 411, distance: 408.0
click at [468, 411] on div "Import from CSV File : Export-2025-09-01-22-05.csv Rows : 7 Columns : 15 Please…" at bounding box center [784, 375] width 1568 height 750
click at [1052, 667] on button "Import" at bounding box center [1059, 669] width 43 height 20
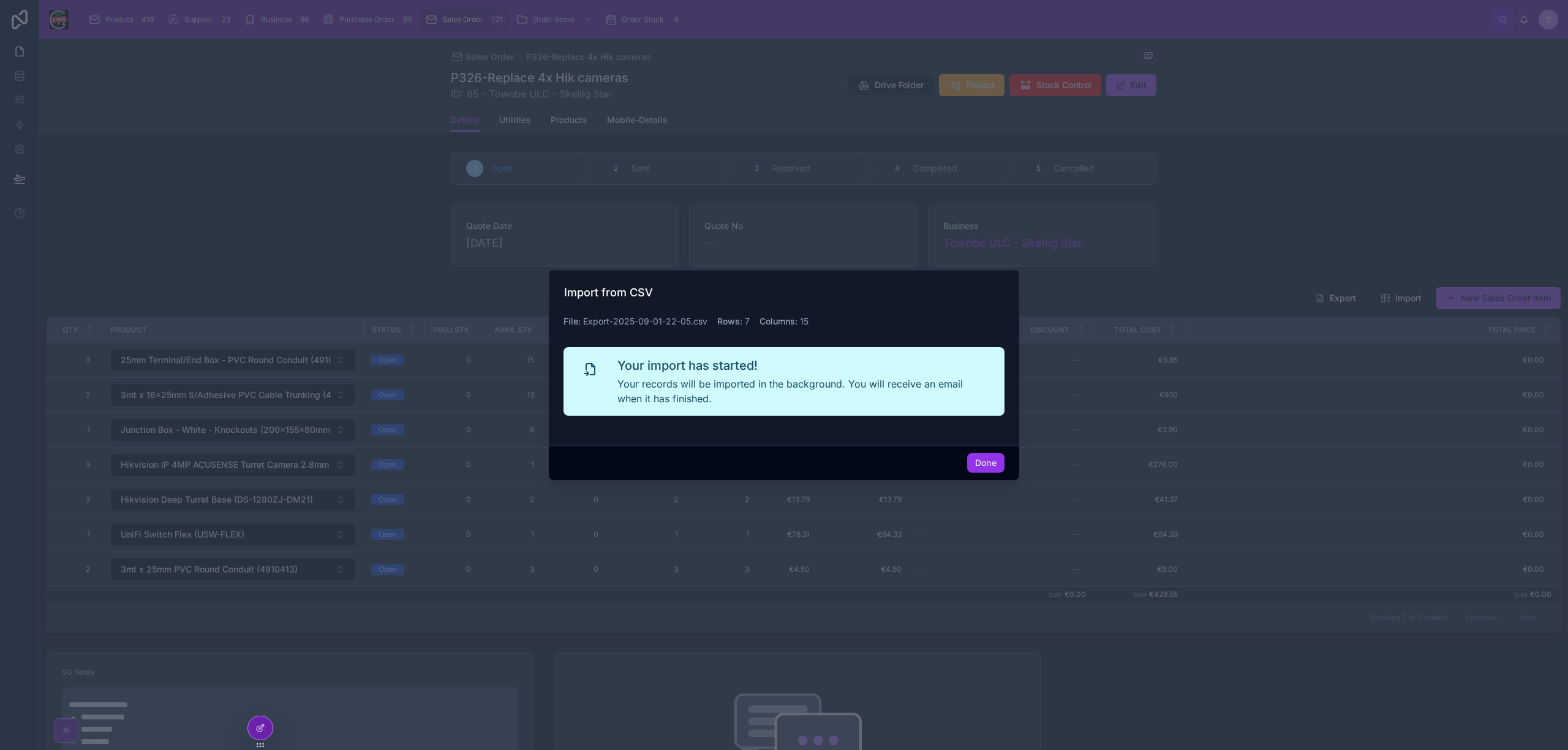
click at [990, 466] on button "Done" at bounding box center [986, 462] width 37 height 20
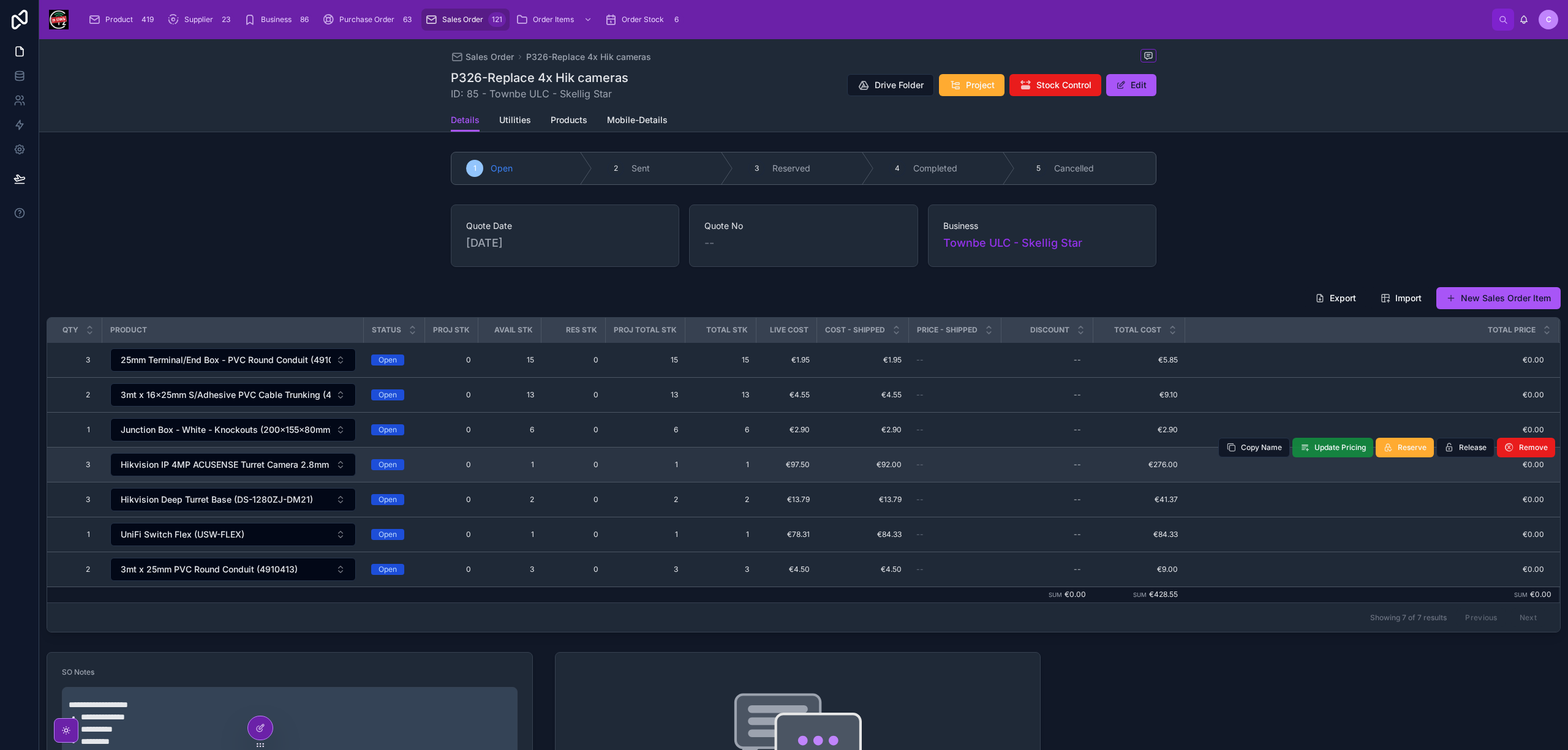
click at [1344, 452] on span "Update Pricing" at bounding box center [1340, 448] width 52 height 10
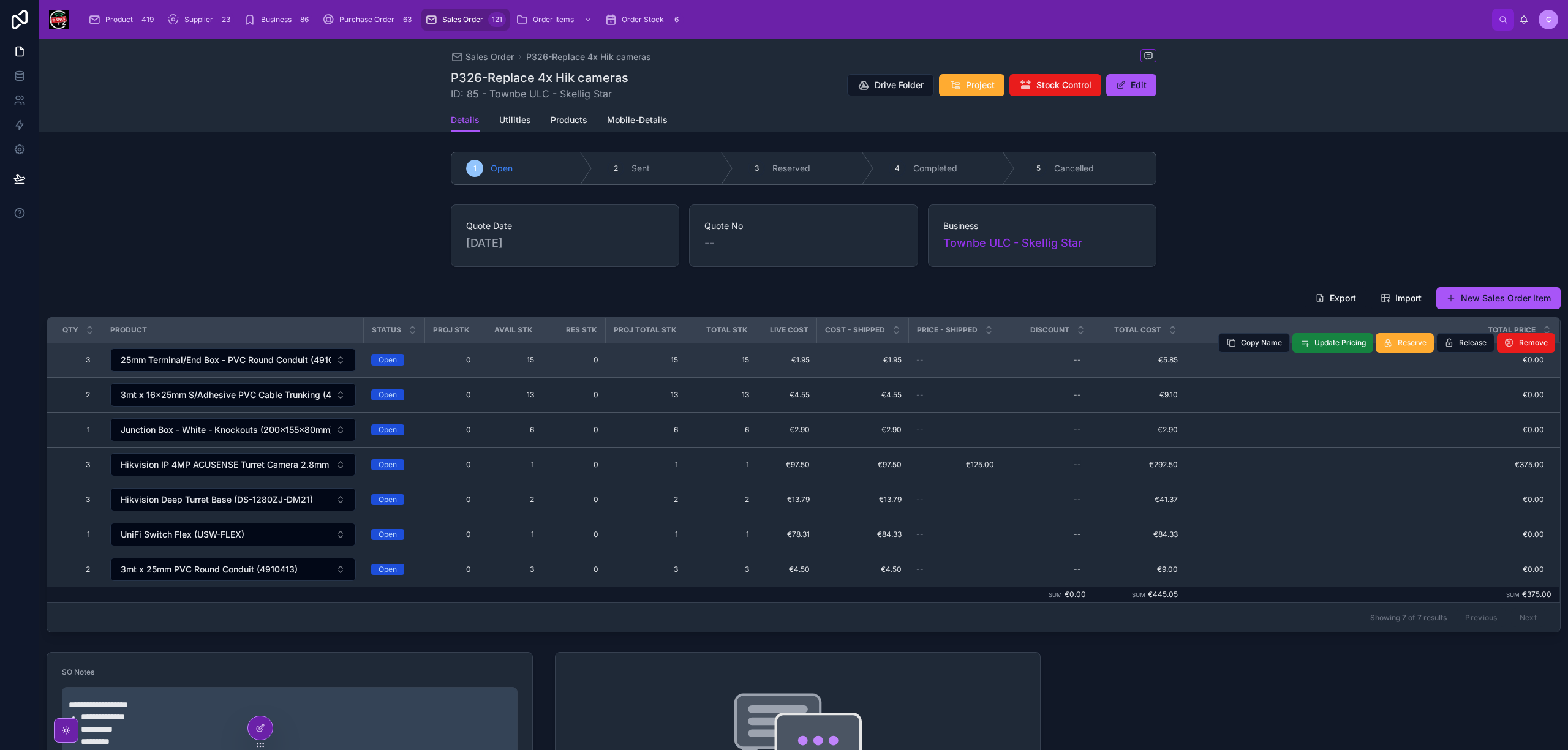
click at [1334, 342] on span "Update Pricing" at bounding box center [1340, 343] width 52 height 10
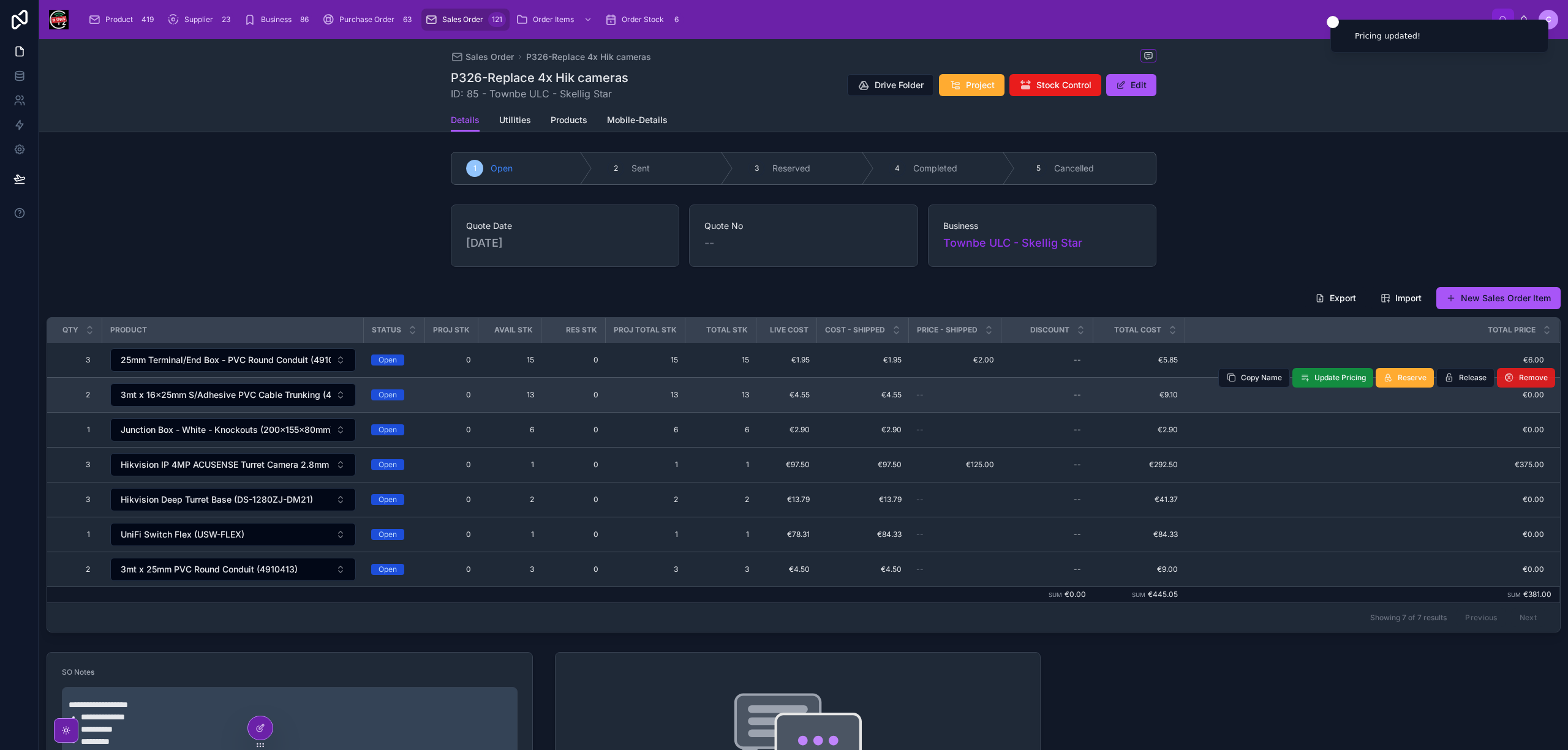
click at [1519, 381] on span "Remove" at bounding box center [1533, 378] width 29 height 10
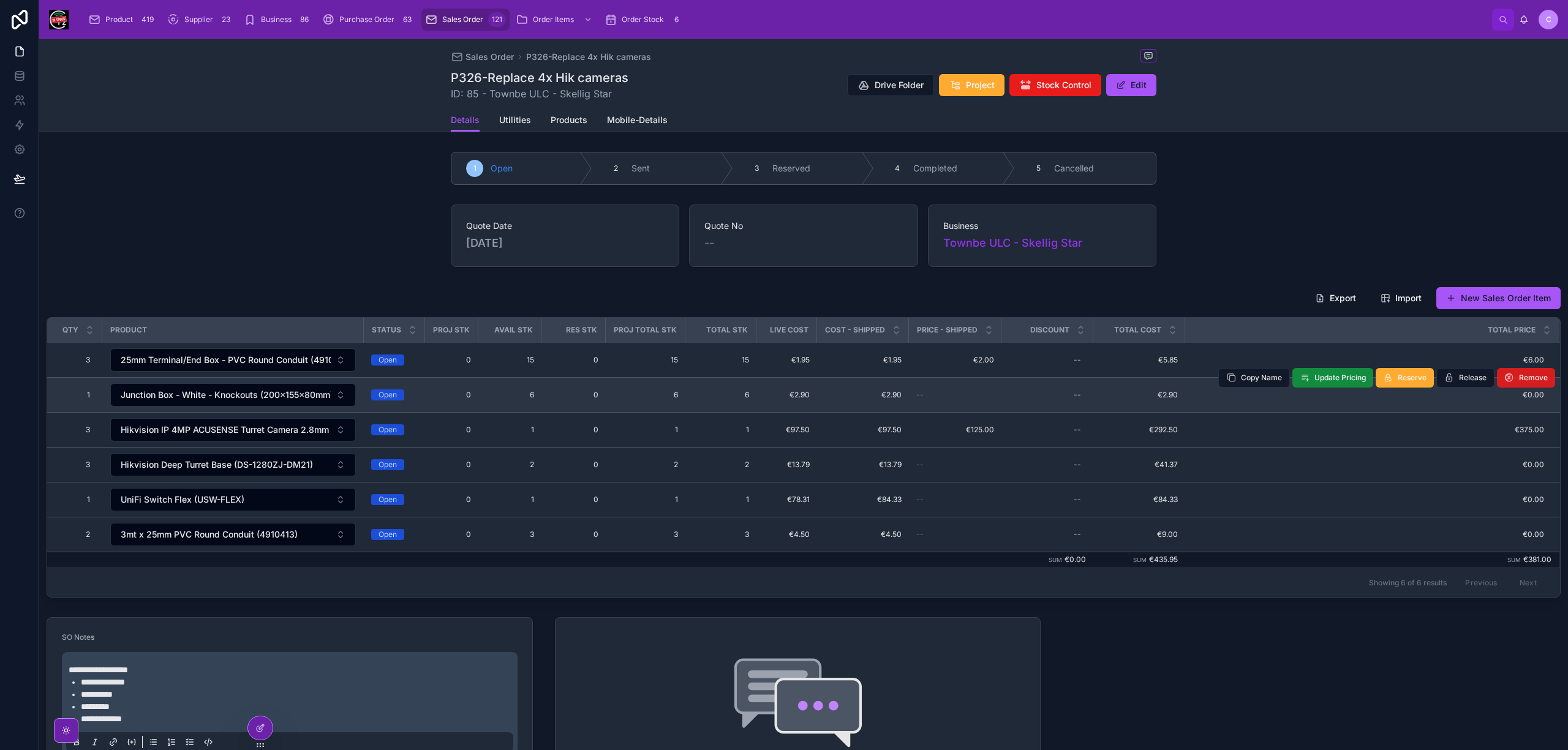
click at [1522, 383] on span "Remove" at bounding box center [1533, 378] width 29 height 10
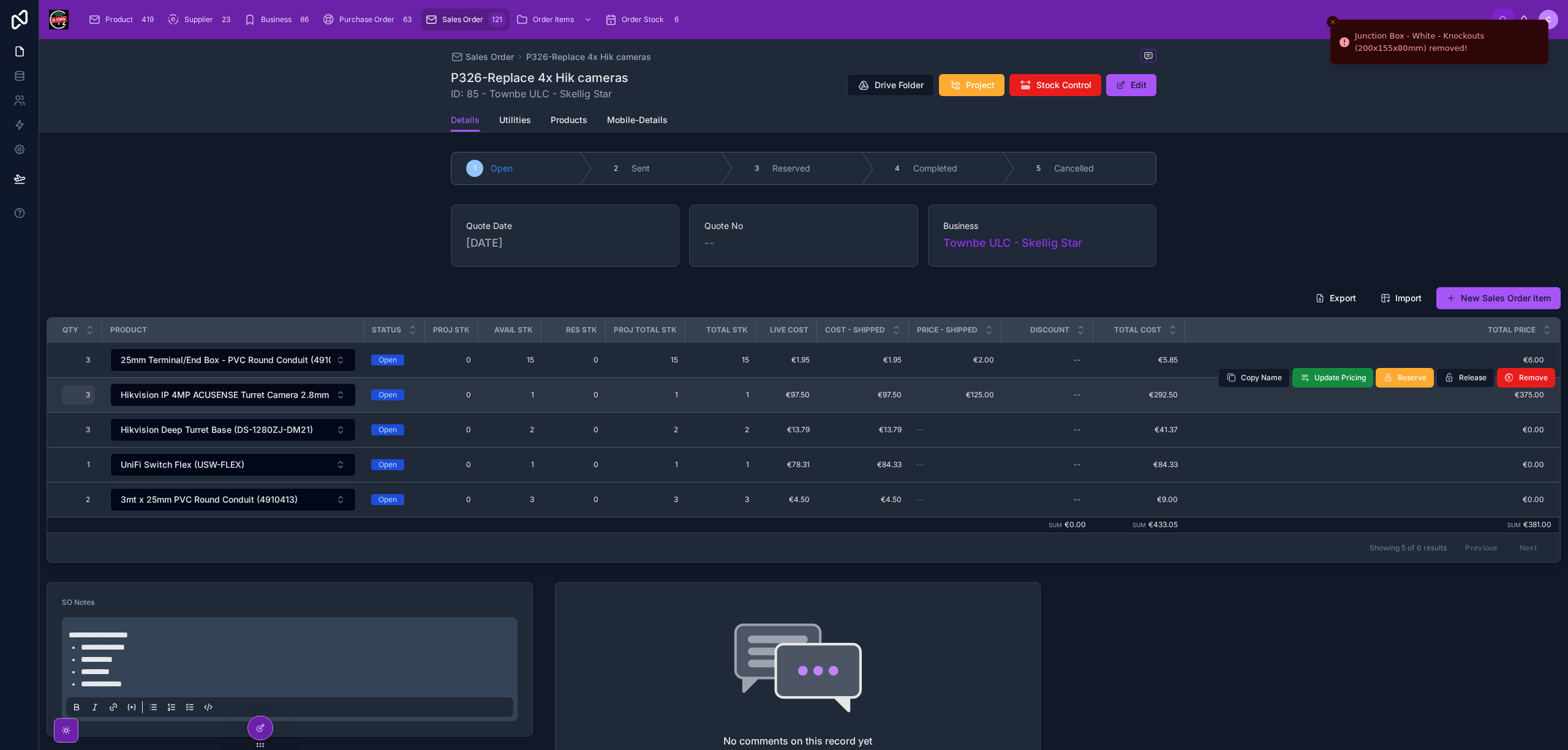
click at [88, 395] on span "3" at bounding box center [78, 395] width 23 height 10
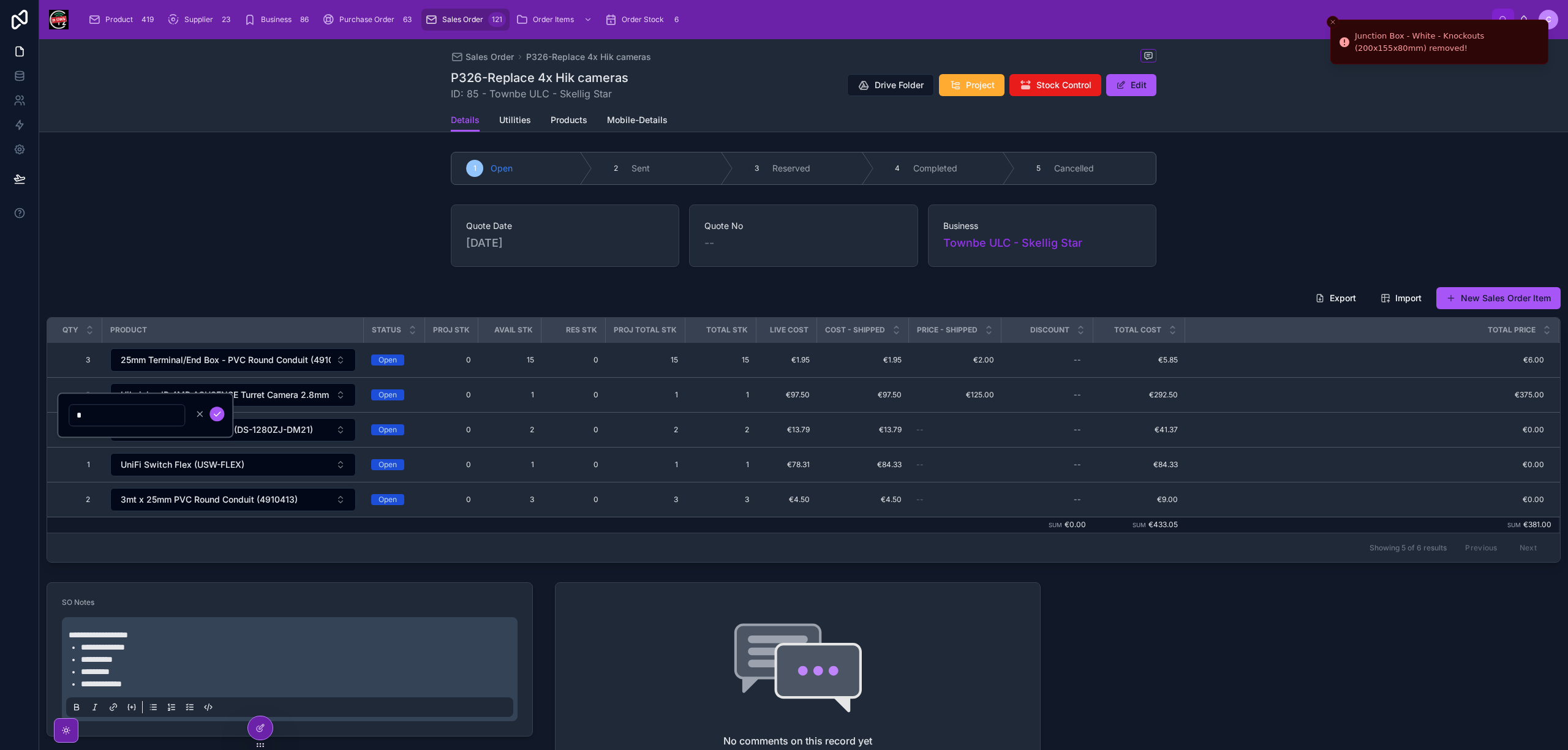
click at [85, 411] on input "*" at bounding box center [127, 415] width 115 height 17
type input "*"
click button "submit" at bounding box center [216, 413] width 14 height 14
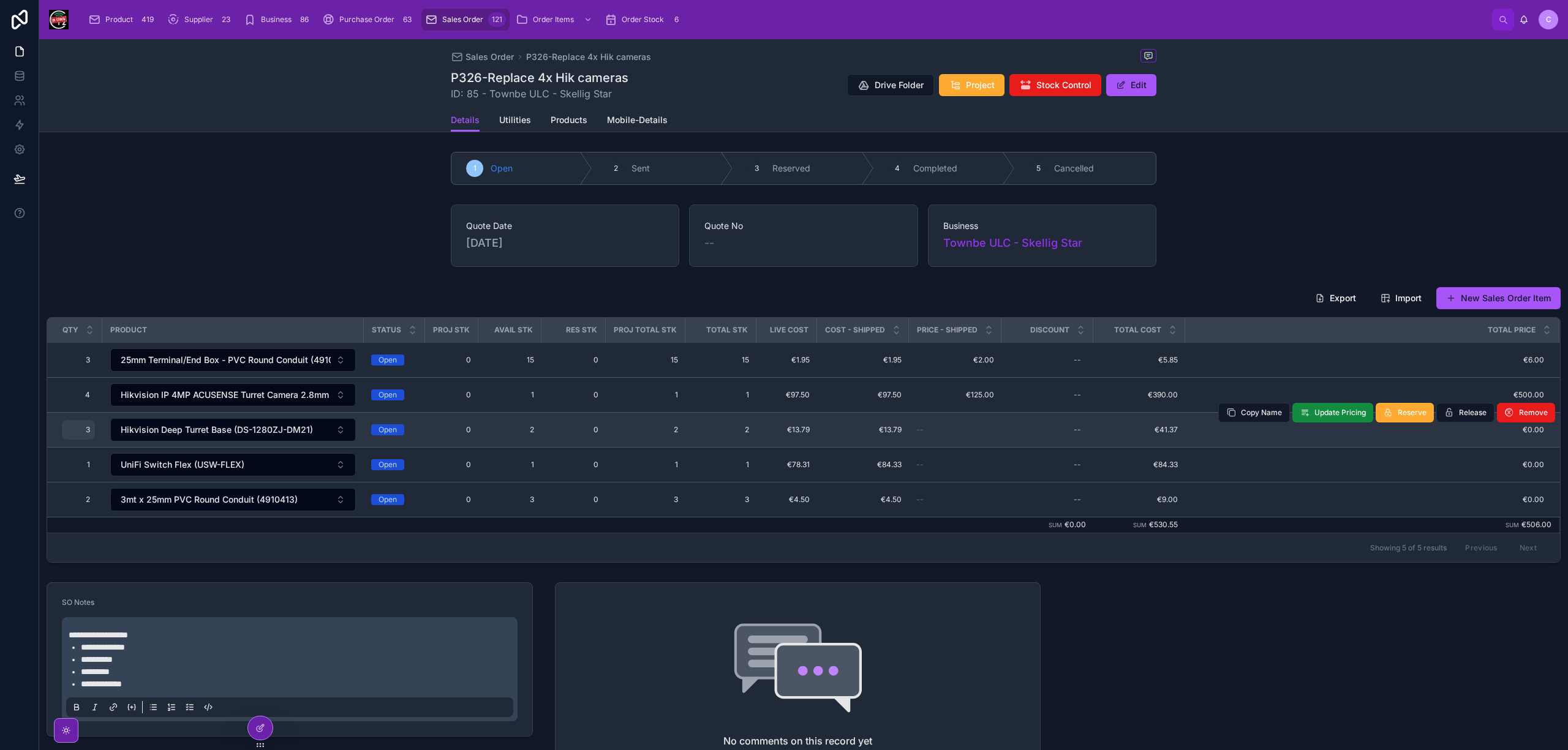
click at [83, 434] on span "3" at bounding box center [78, 430] width 23 height 10
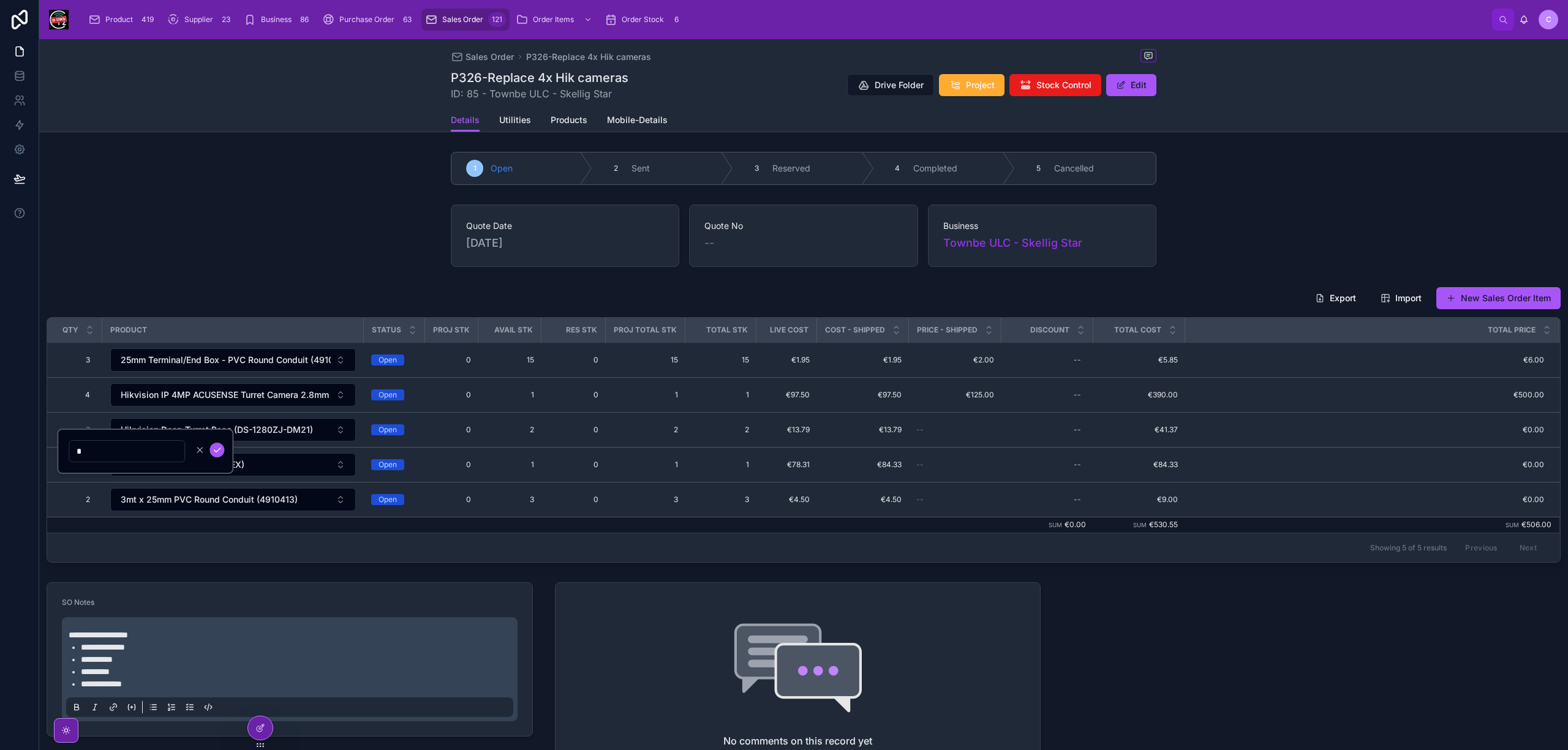
click at [91, 449] on input "*" at bounding box center [127, 451] width 115 height 17
type input "*"
click button "submit" at bounding box center [216, 450] width 14 height 14
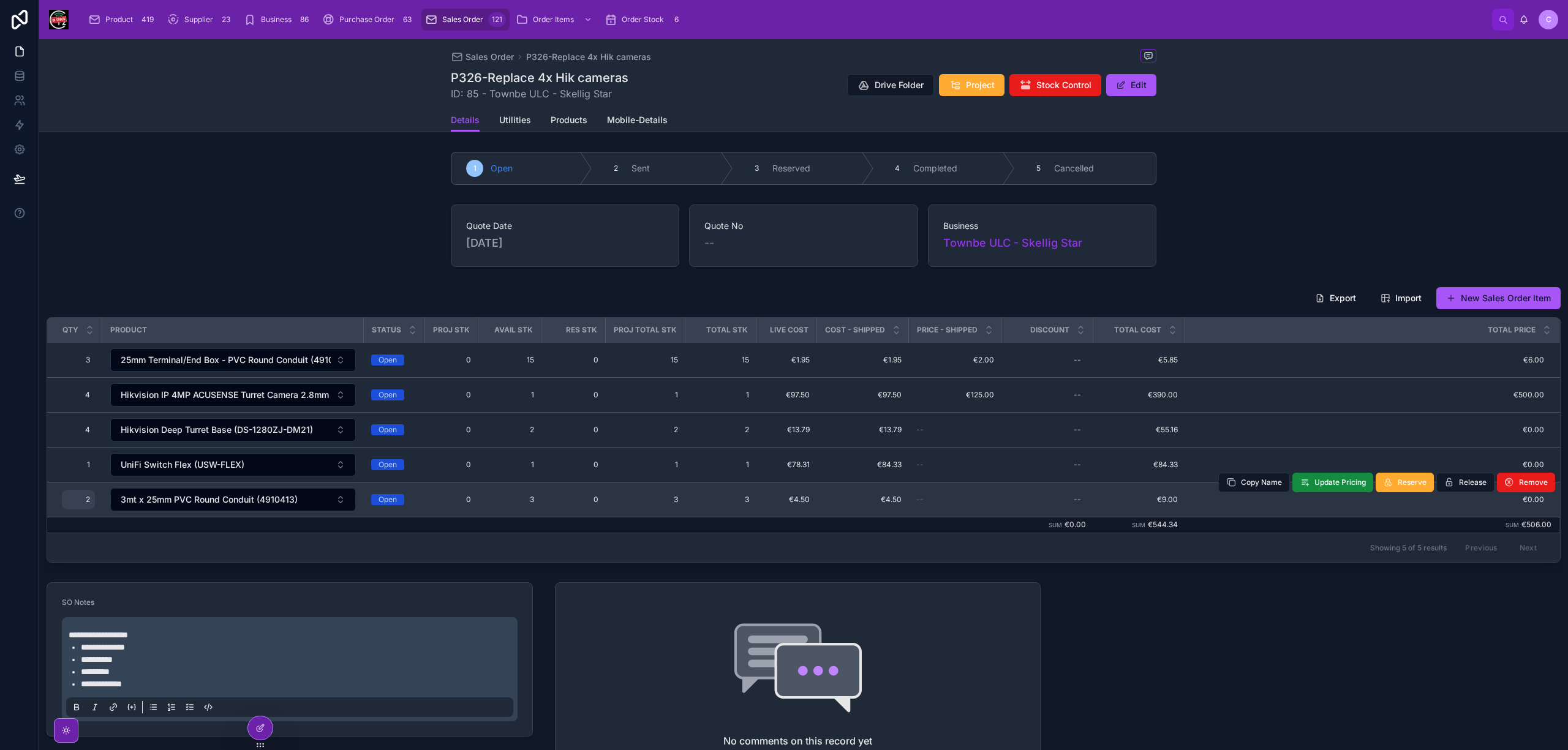
click at [88, 504] on span "2" at bounding box center [78, 500] width 23 height 10
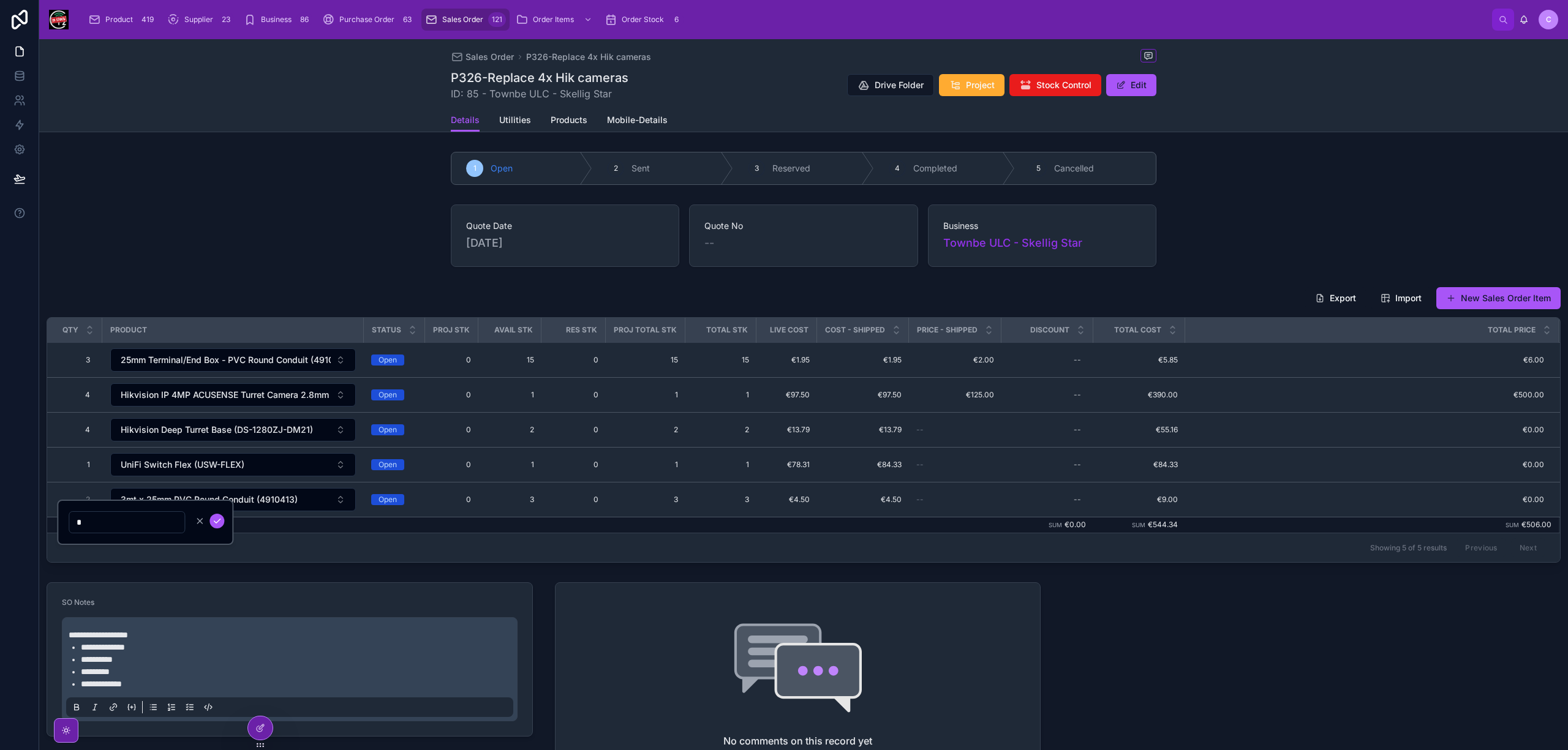
click at [85, 515] on input "*" at bounding box center [127, 522] width 115 height 17
type input "*"
click button "submit" at bounding box center [216, 520] width 14 height 14
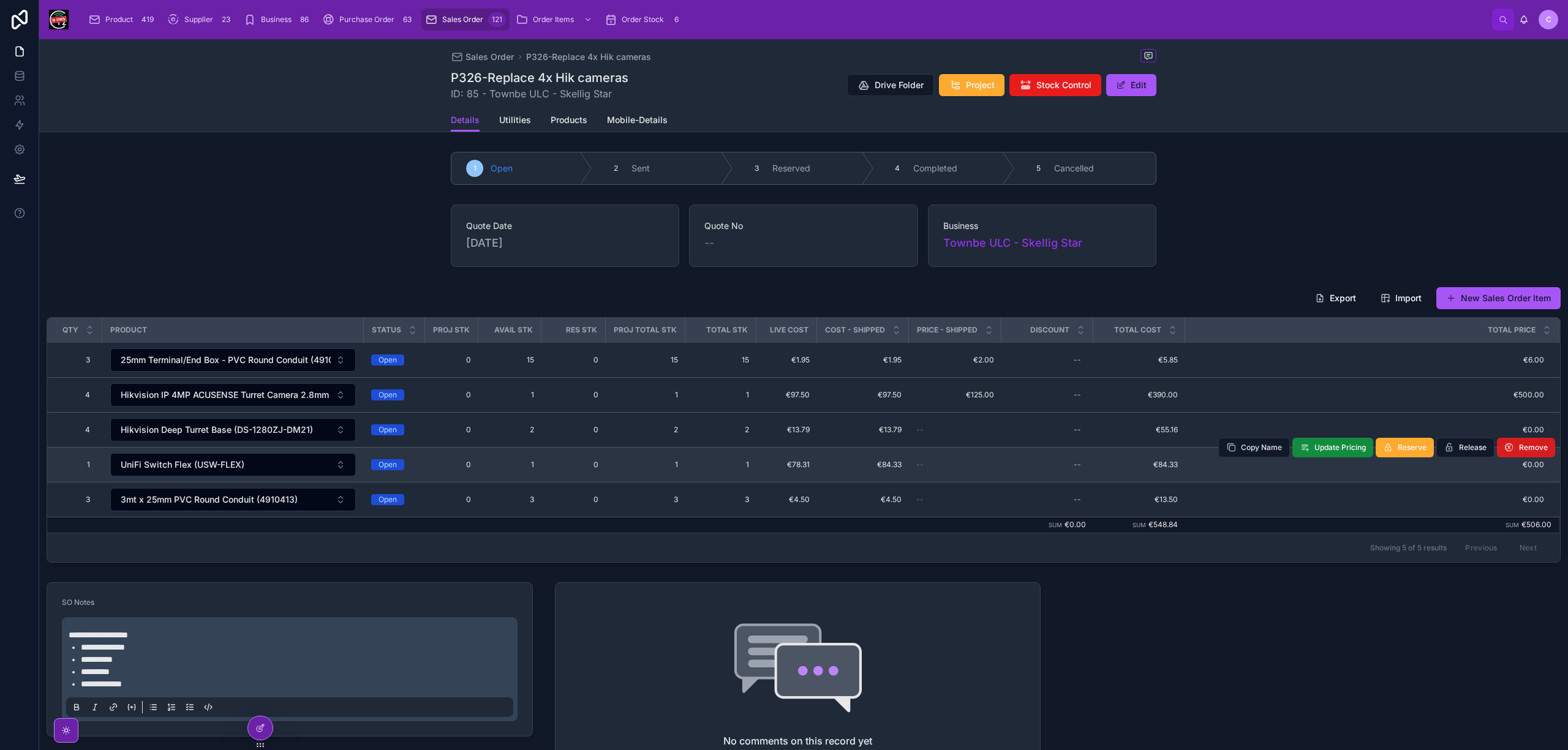
click at [1519, 446] on span "Remove" at bounding box center [1533, 448] width 29 height 10
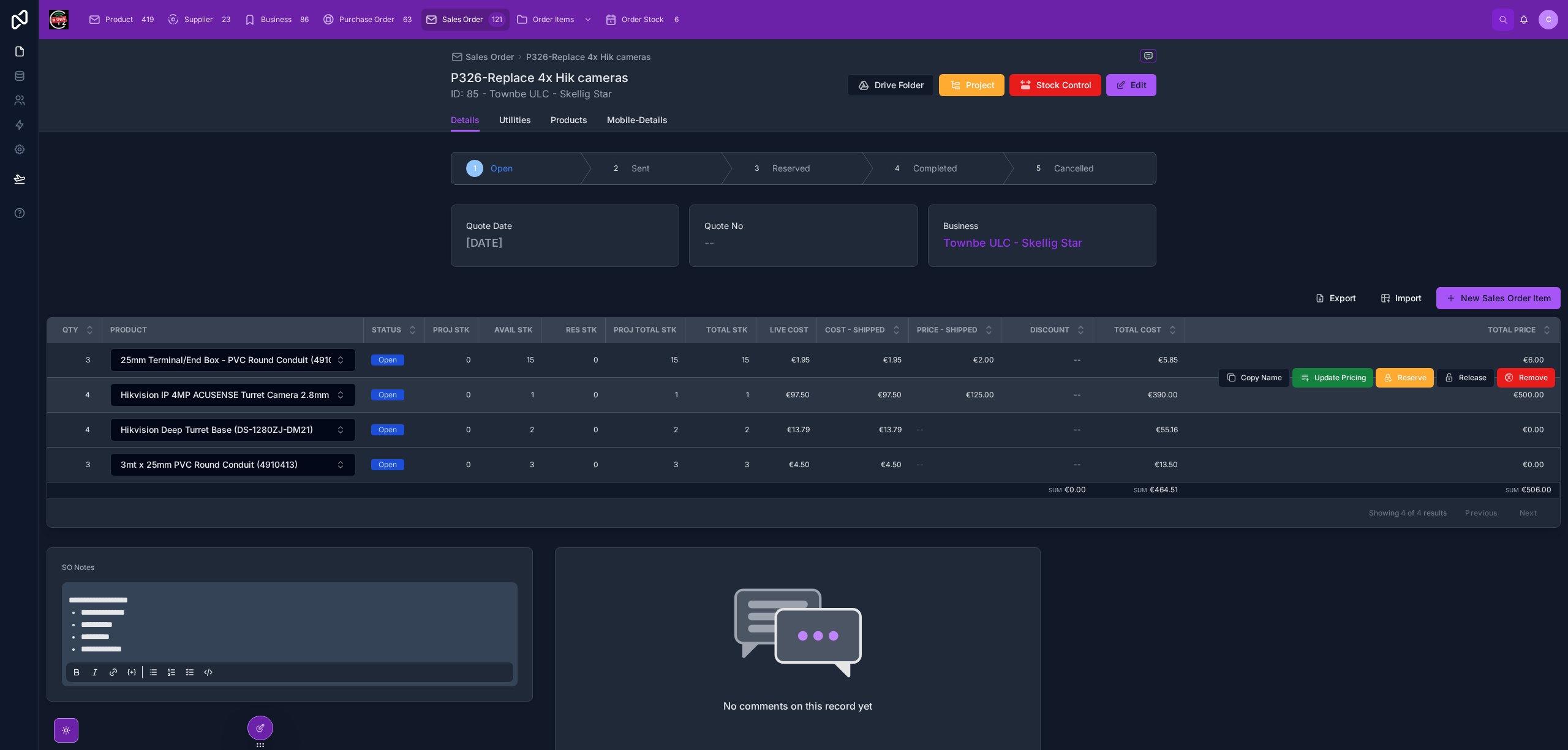
click at [1335, 379] on span "Update Pricing" at bounding box center [1340, 378] width 52 height 10
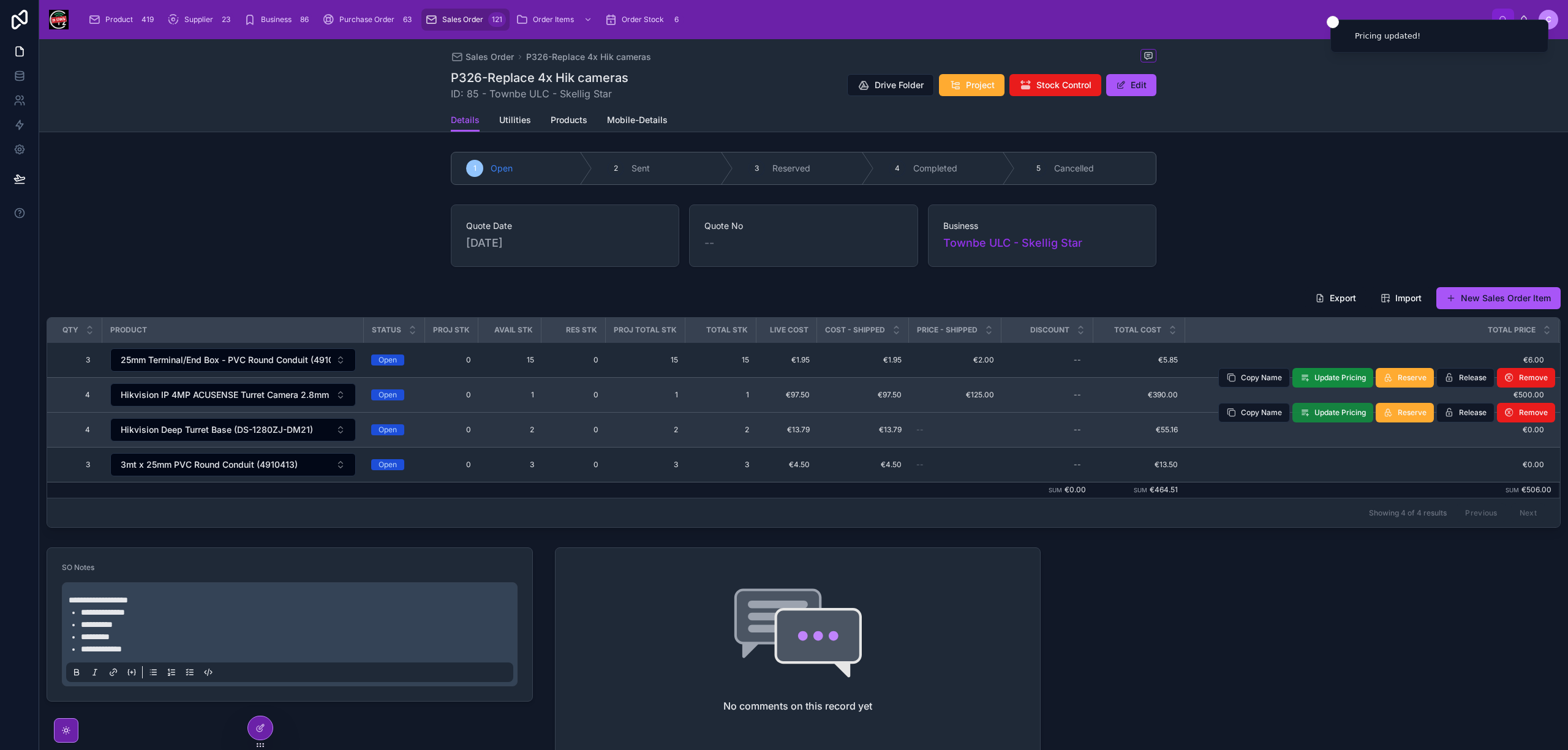
click at [1329, 417] on span "Update Pricing" at bounding box center [1340, 412] width 52 height 10
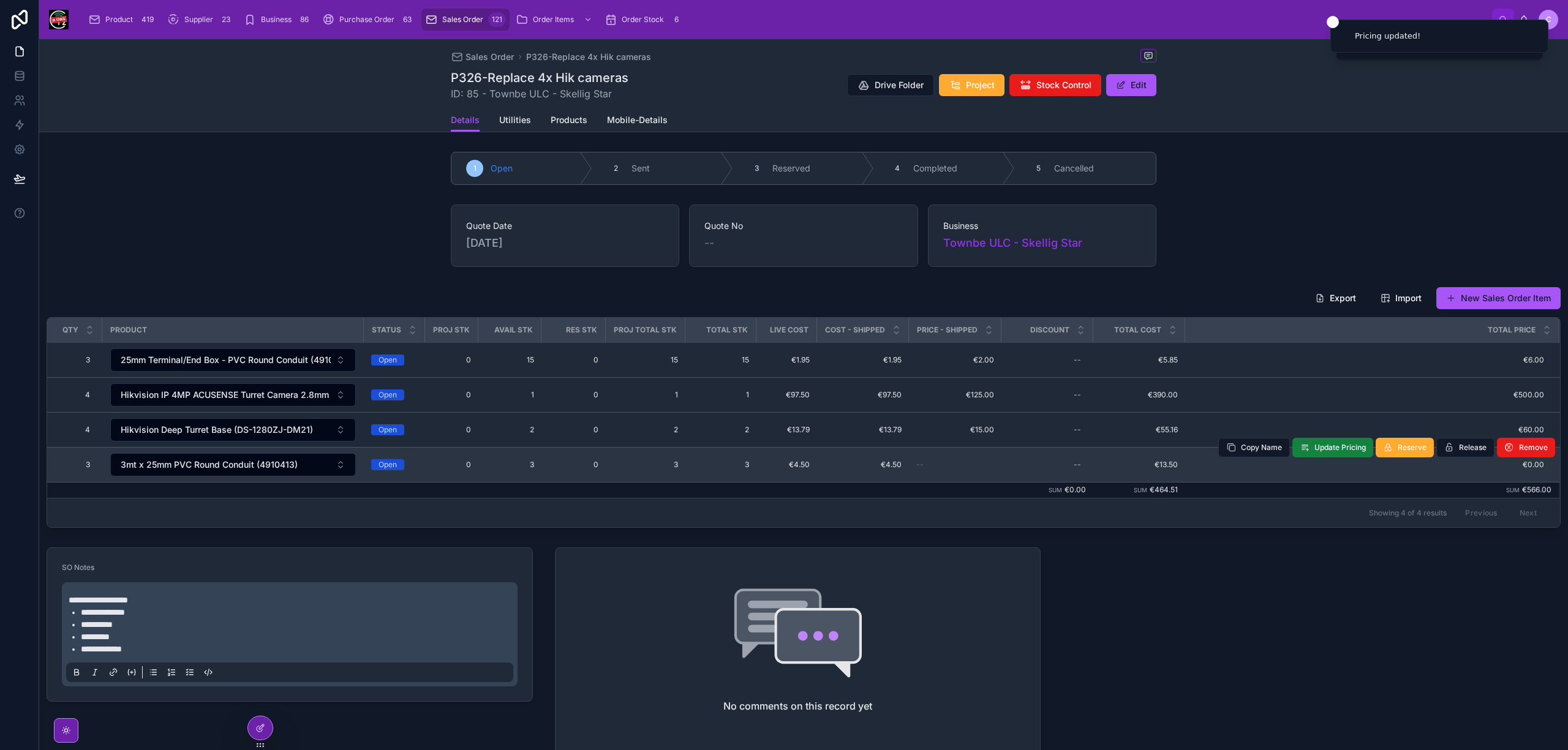
click at [1321, 452] on span "Update Pricing" at bounding box center [1340, 448] width 52 height 10
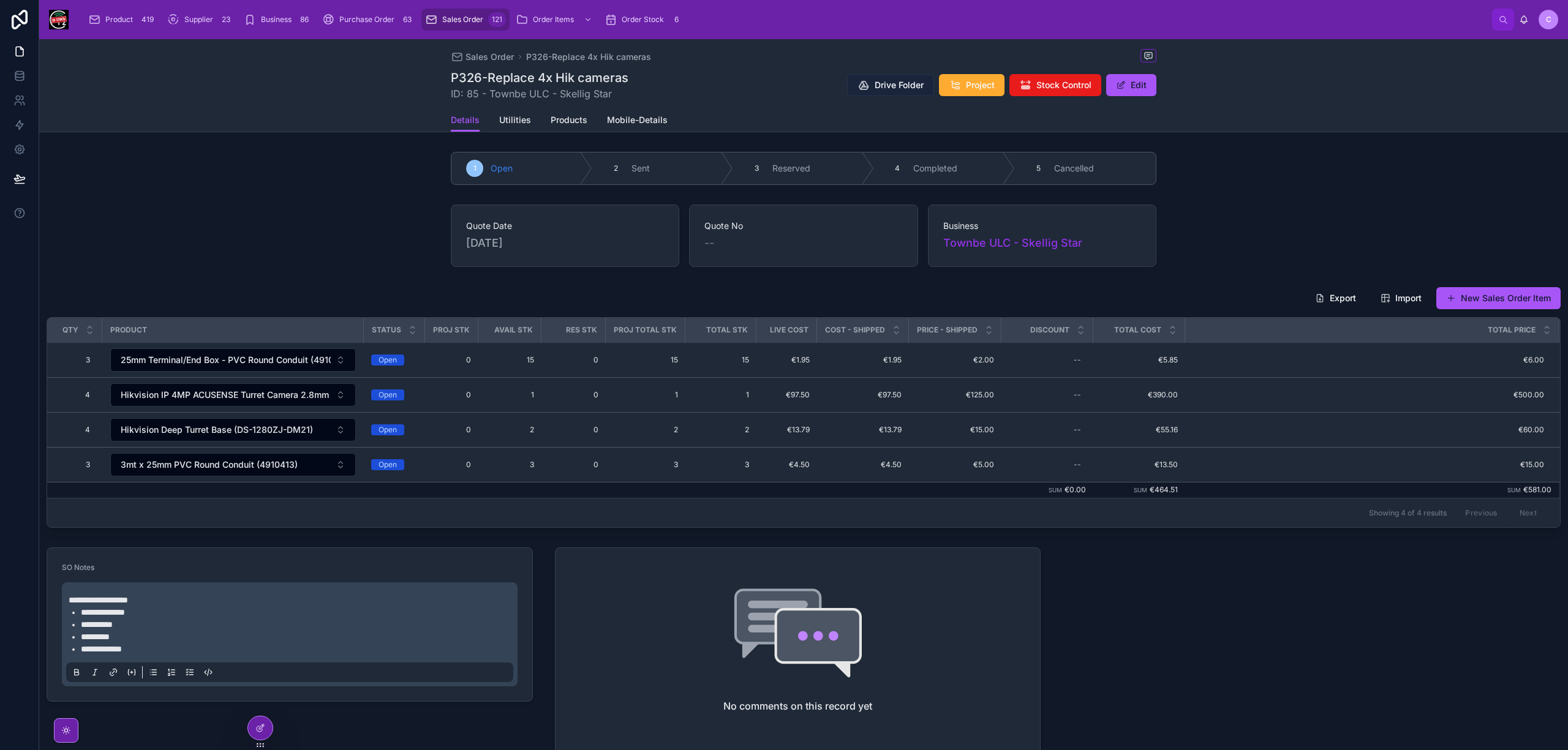
click at [900, 87] on span "Drive Folder" at bounding box center [899, 85] width 49 height 12
